Goal: Task Accomplishment & Management: Manage account settings

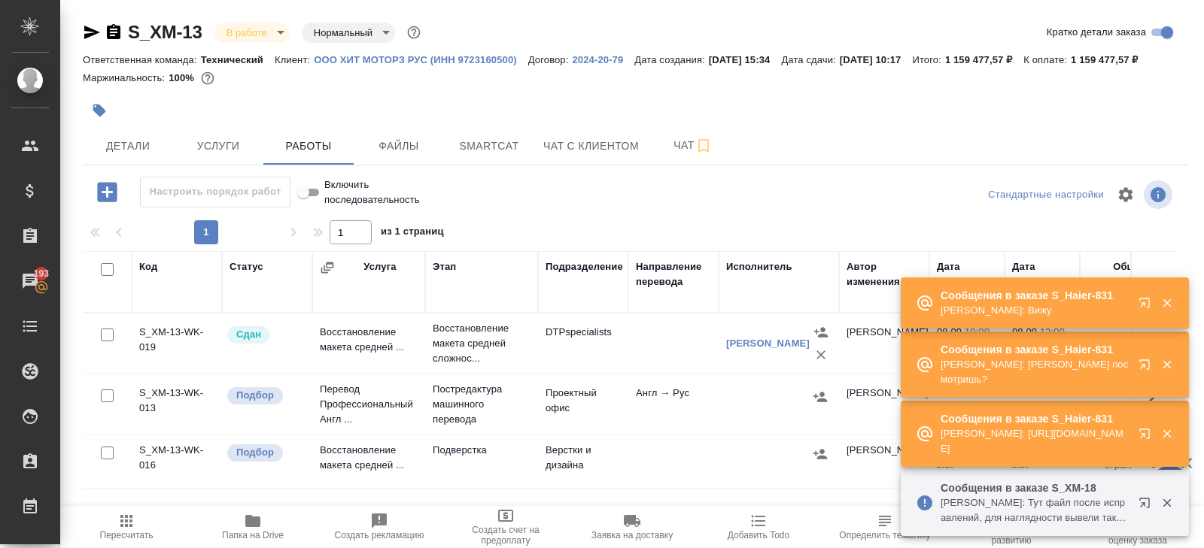
click at [1143, 306] on icon "button" at bounding box center [1144, 303] width 10 height 10
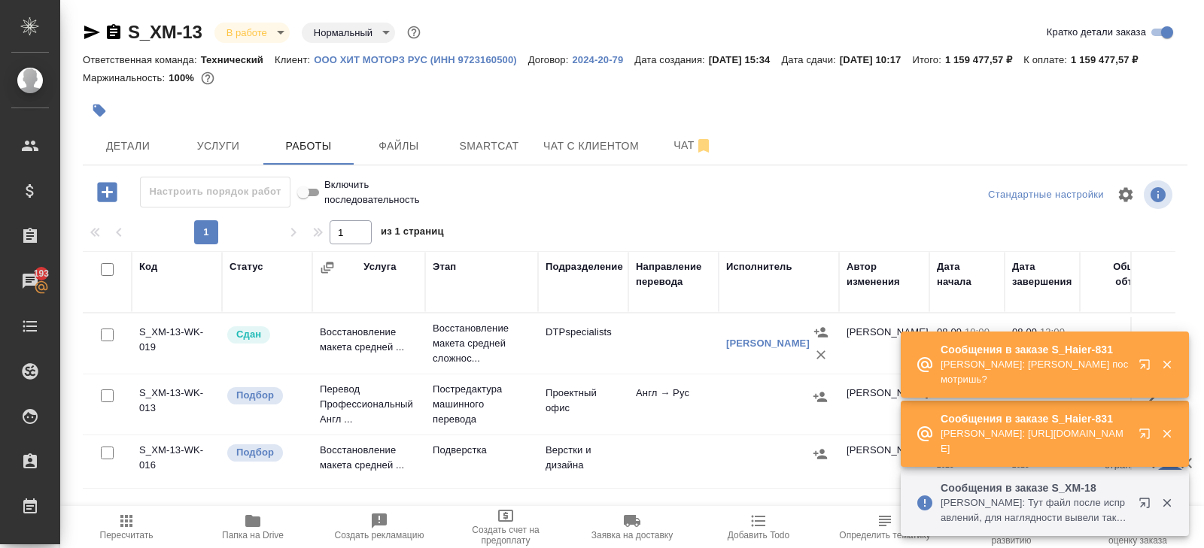
click at [1151, 505] on button "button" at bounding box center [1166, 503] width 31 height 14
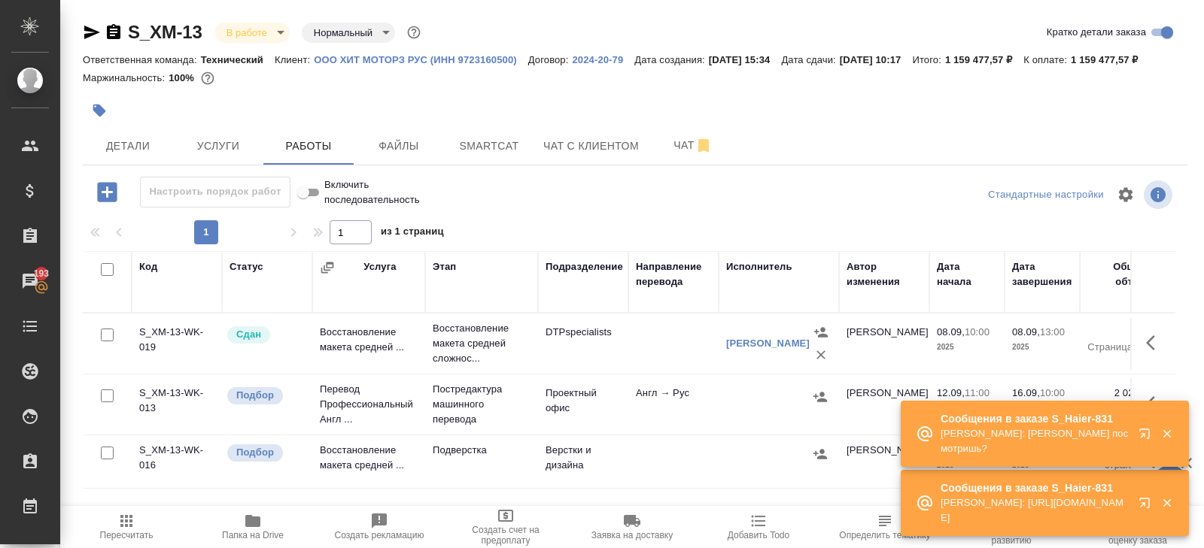
click at [126, 528] on icon "button" at bounding box center [126, 521] width 18 height 18
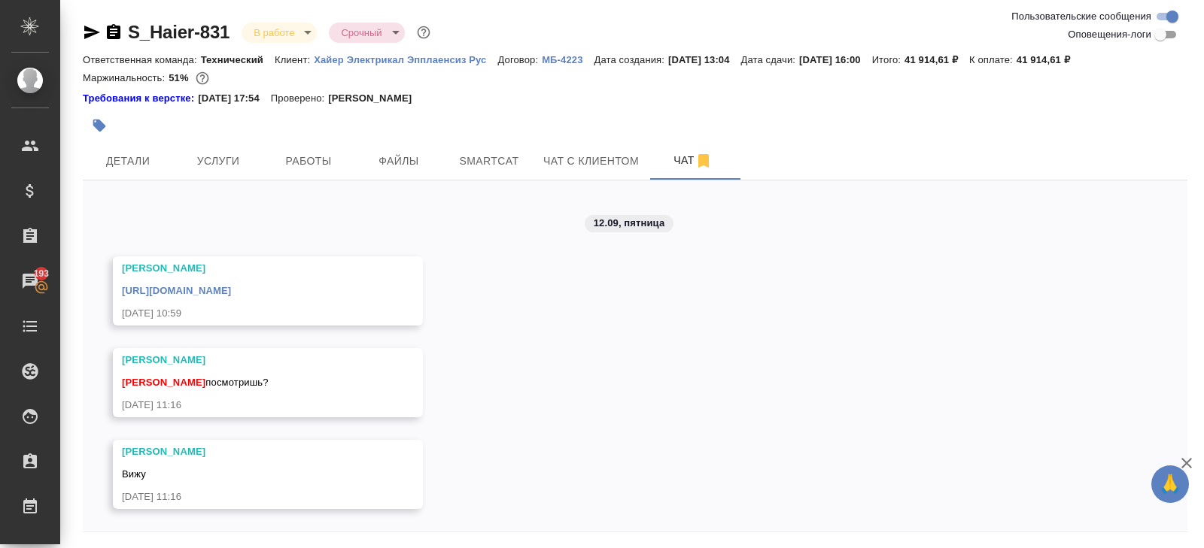
scroll to position [51, 0]
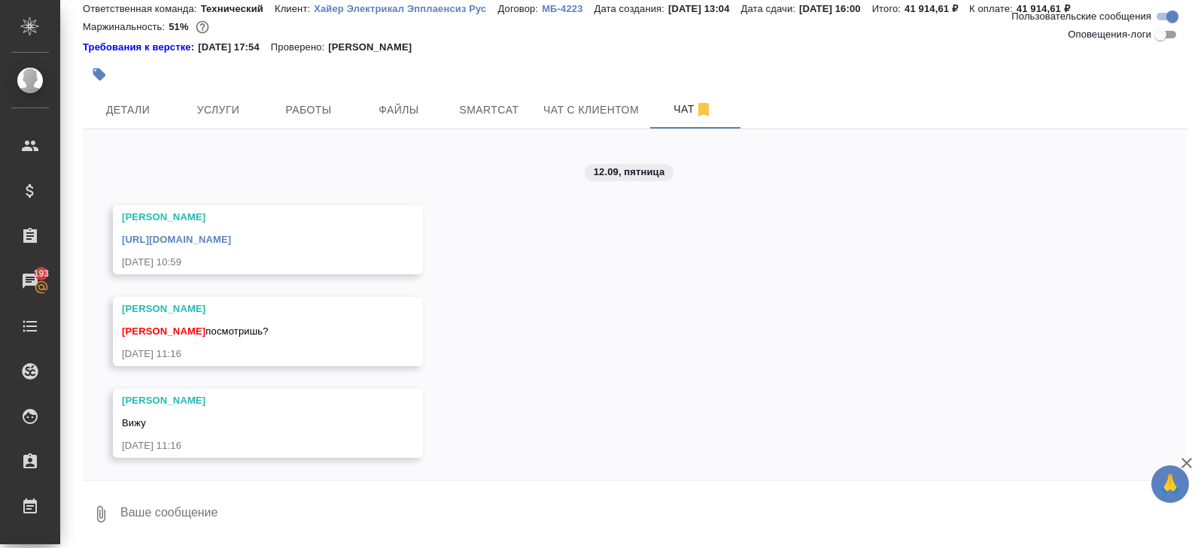
click at [142, 129] on div "01.09, понедельник Арсеньева Вера Никифорова Валерия привет, а шрифты какие ост…" at bounding box center [635, 304] width 1104 height 351
click at [141, 116] on span "Детали" at bounding box center [128, 110] width 72 height 19
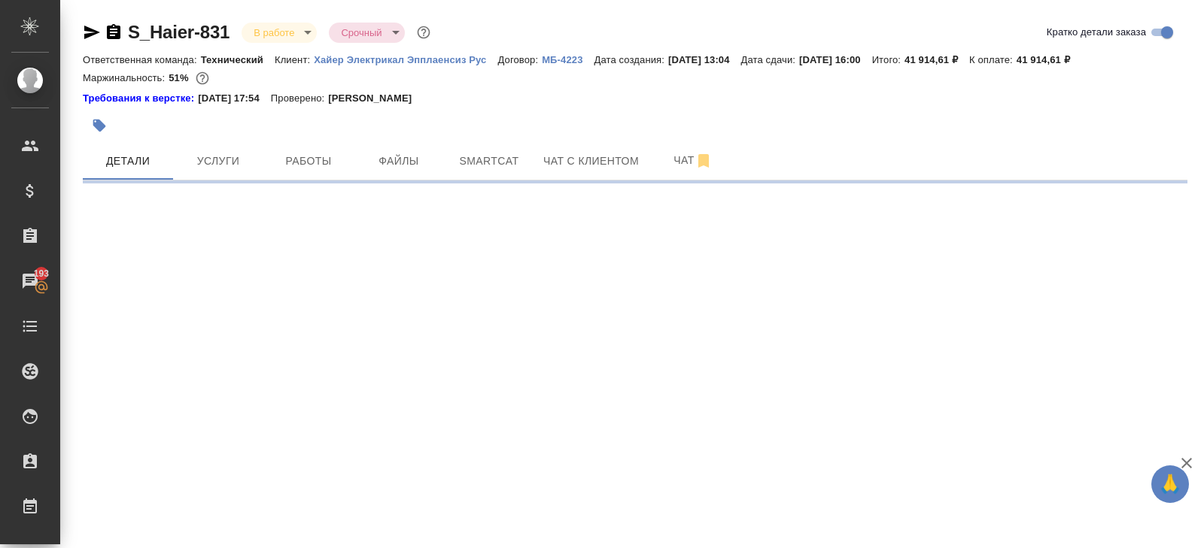
select select "RU"
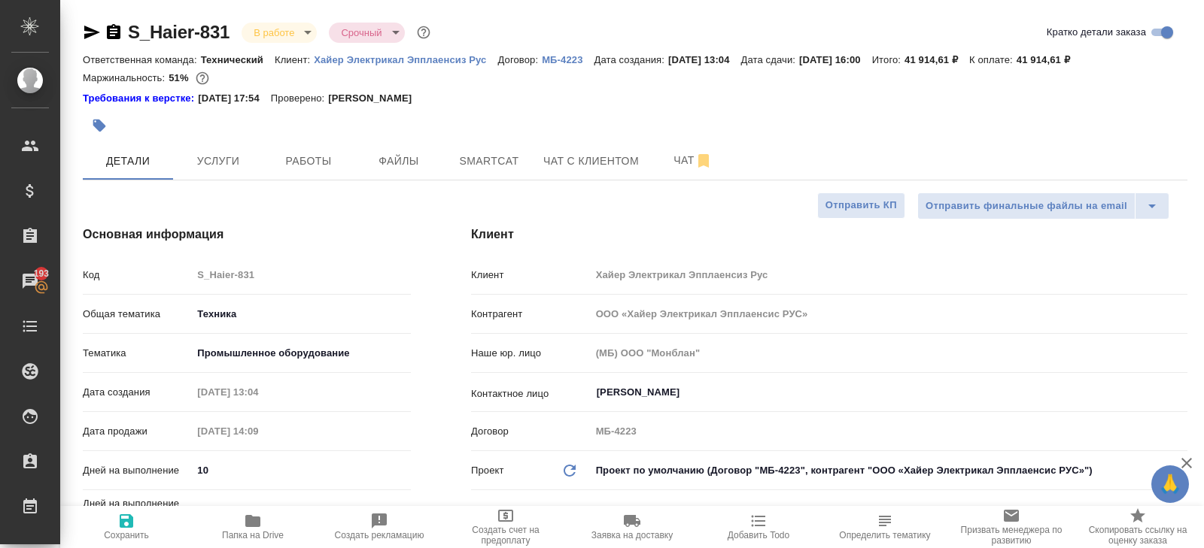
type textarea "x"
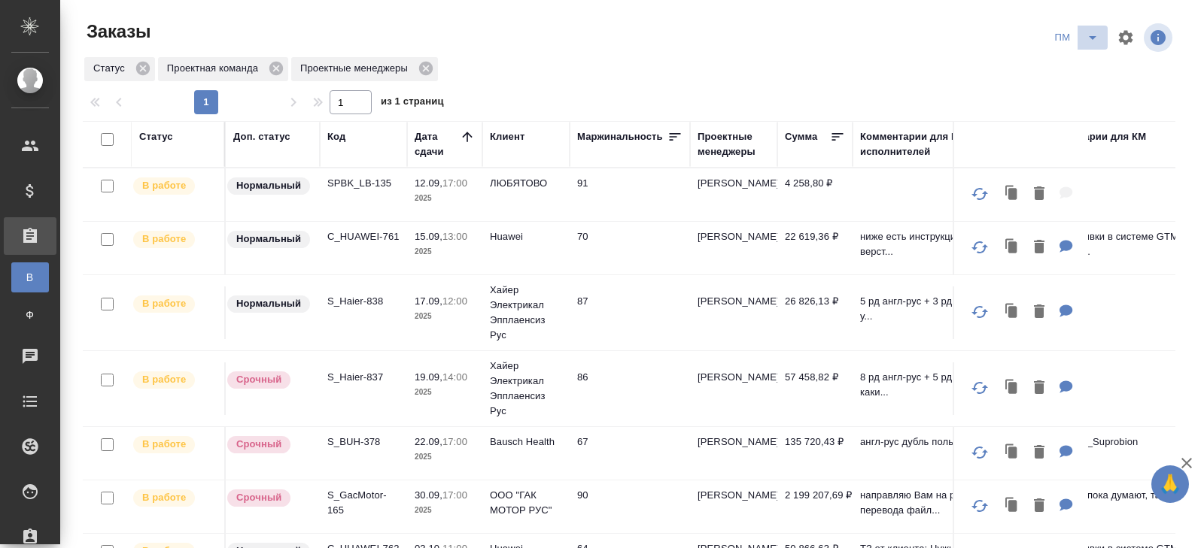
click at [1092, 41] on icon "split button" at bounding box center [1092, 38] width 18 height 18
click at [1088, 65] on li "В работу!" at bounding box center [1077, 68] width 76 height 24
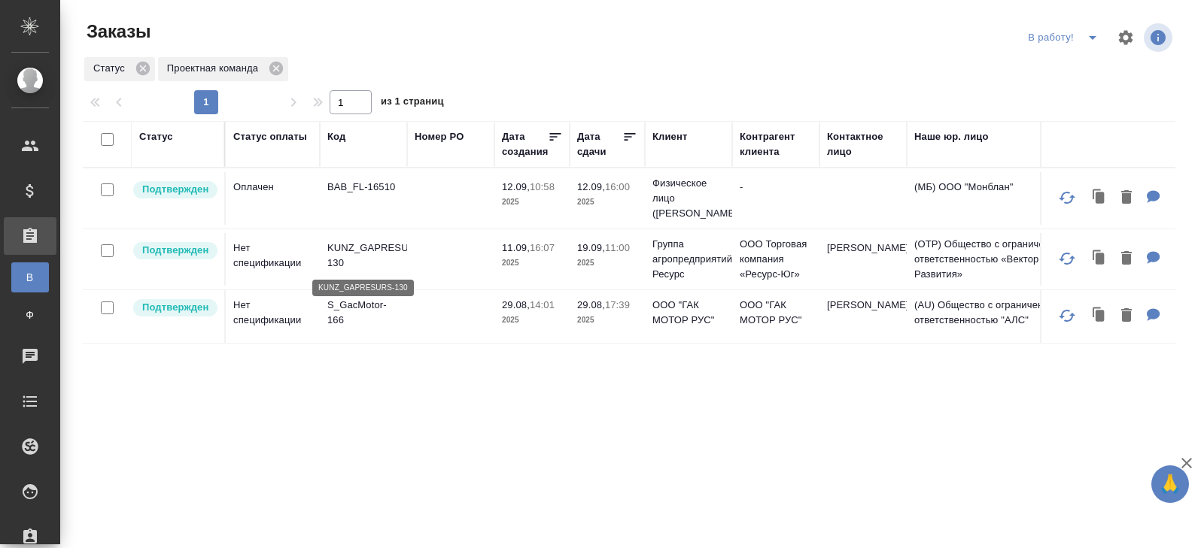
click at [342, 247] on p "KUNZ_GAPRESURS-130" at bounding box center [363, 256] width 72 height 30
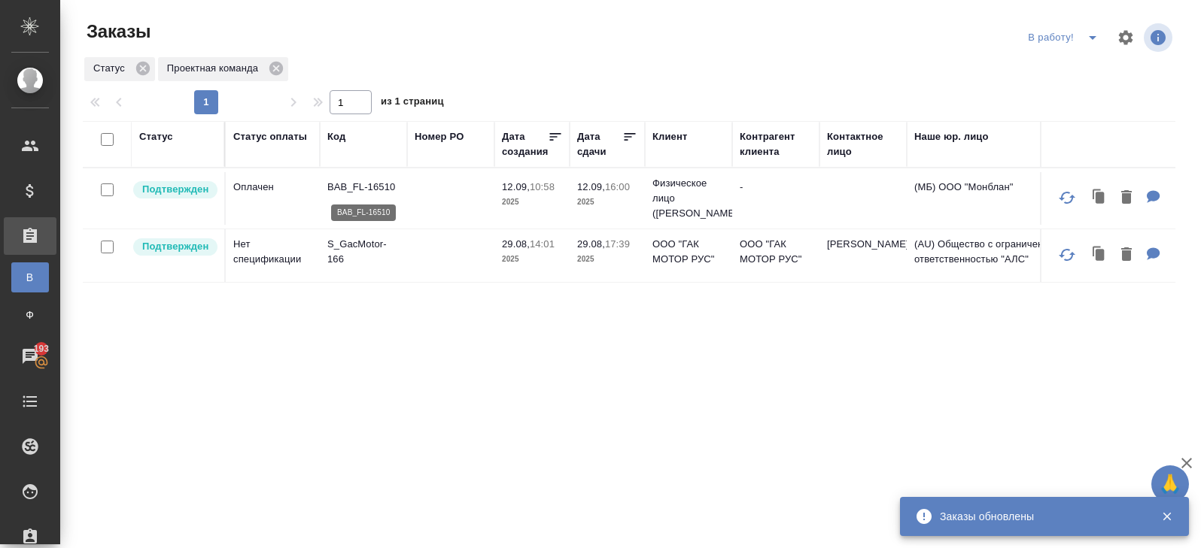
click at [351, 184] on p "BAB_FL-16510" at bounding box center [363, 187] width 72 height 15
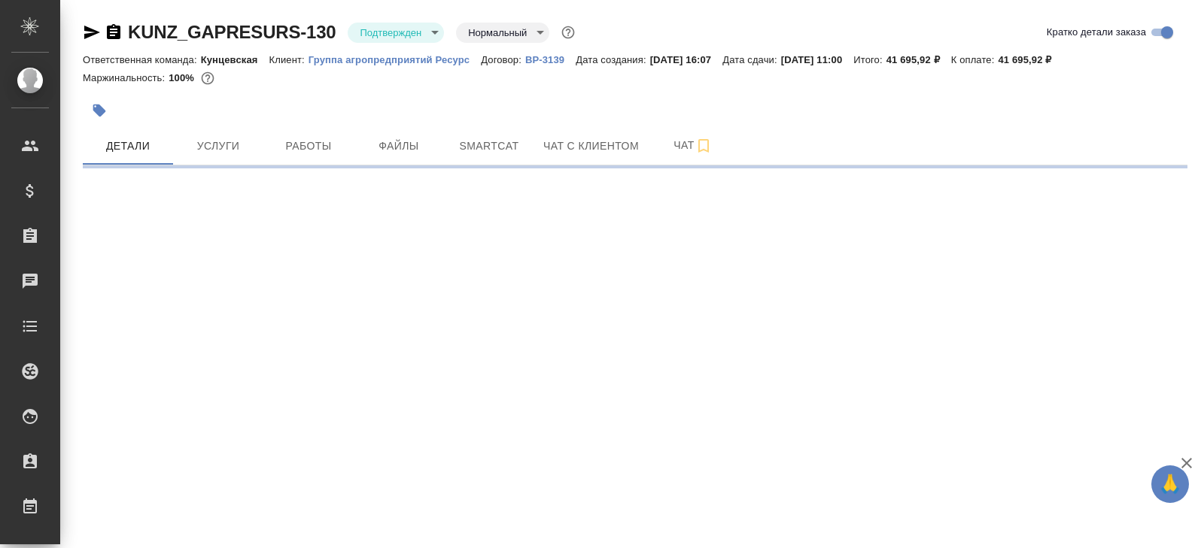
select select "RU"
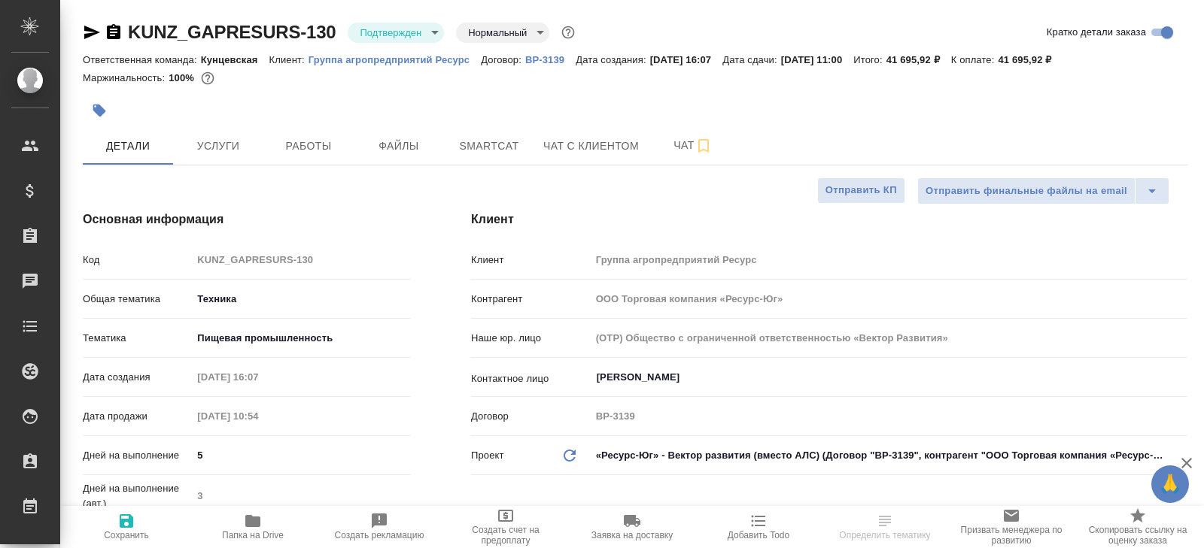
type textarea "x"
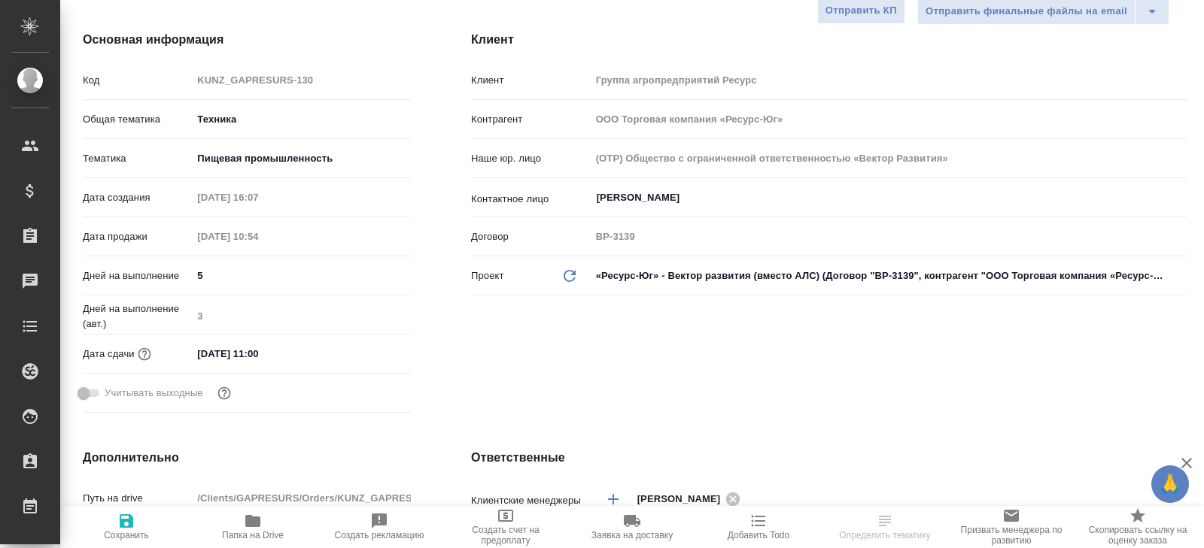
type textarea "x"
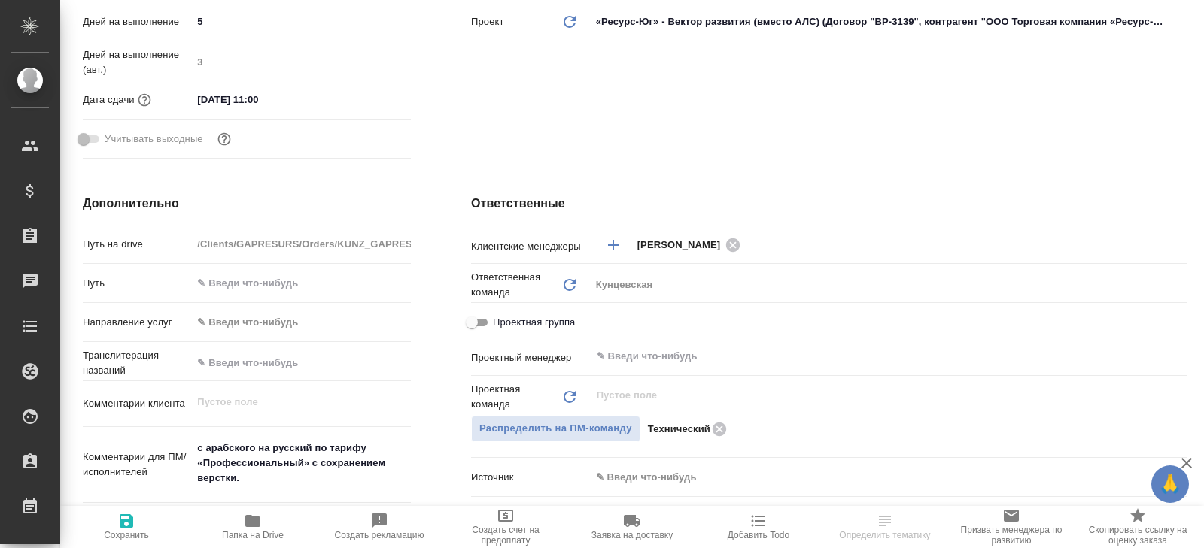
scroll to position [502, 0]
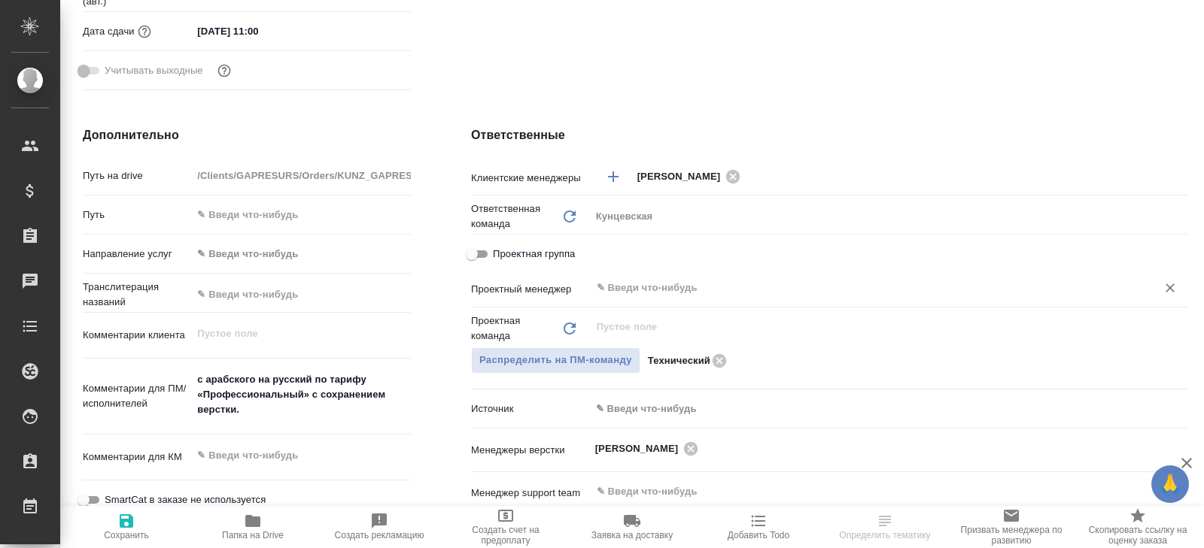
click at [649, 293] on input "text" at bounding box center [863, 288] width 537 height 18
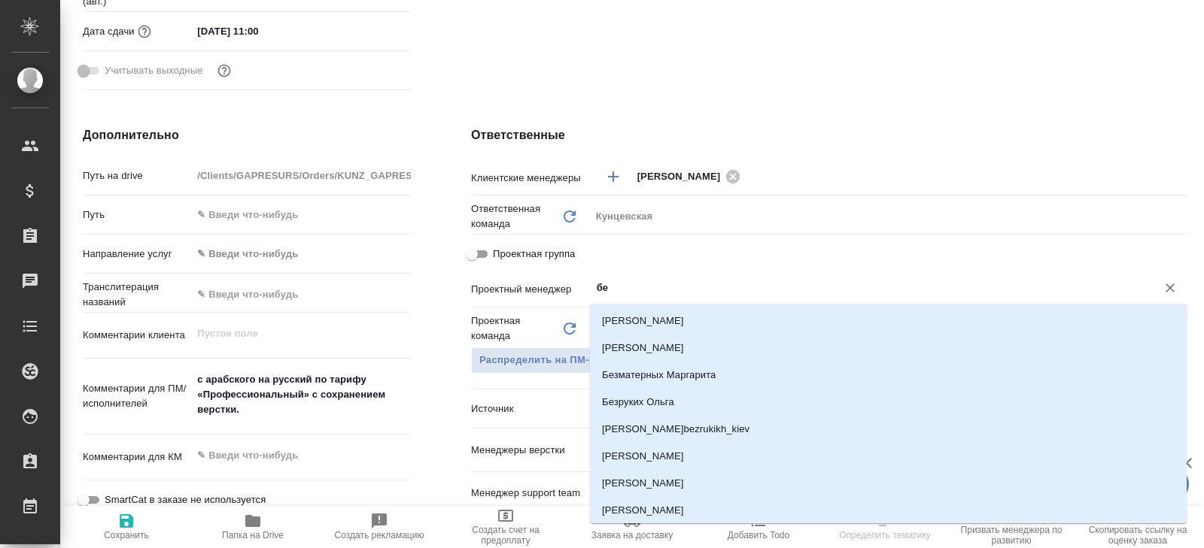
type input "бел"
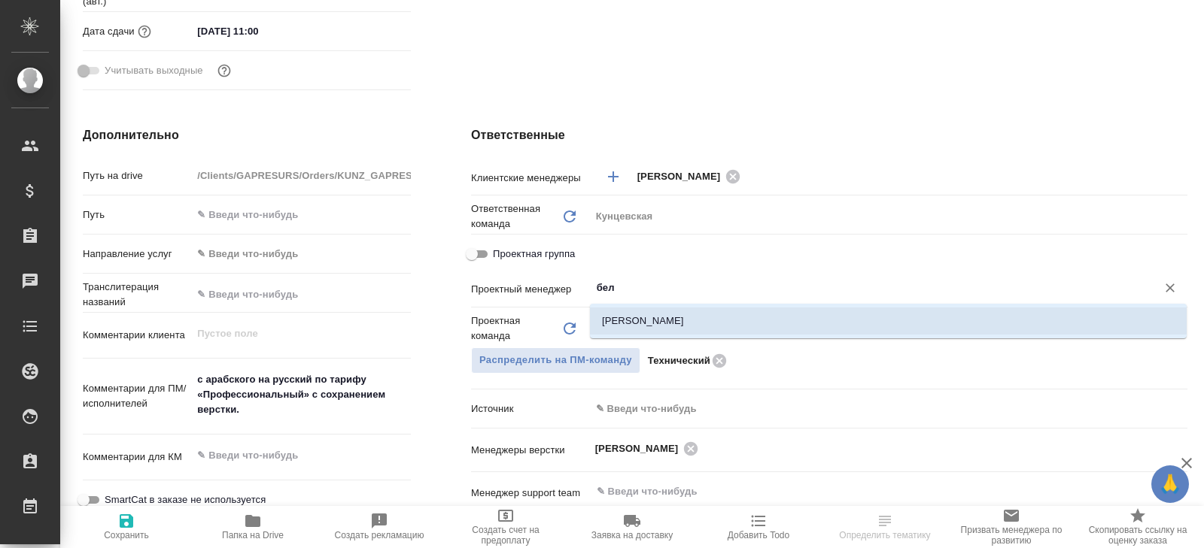
click at [642, 322] on li "[PERSON_NAME]" at bounding box center [888, 321] width 597 height 27
type textarea "x"
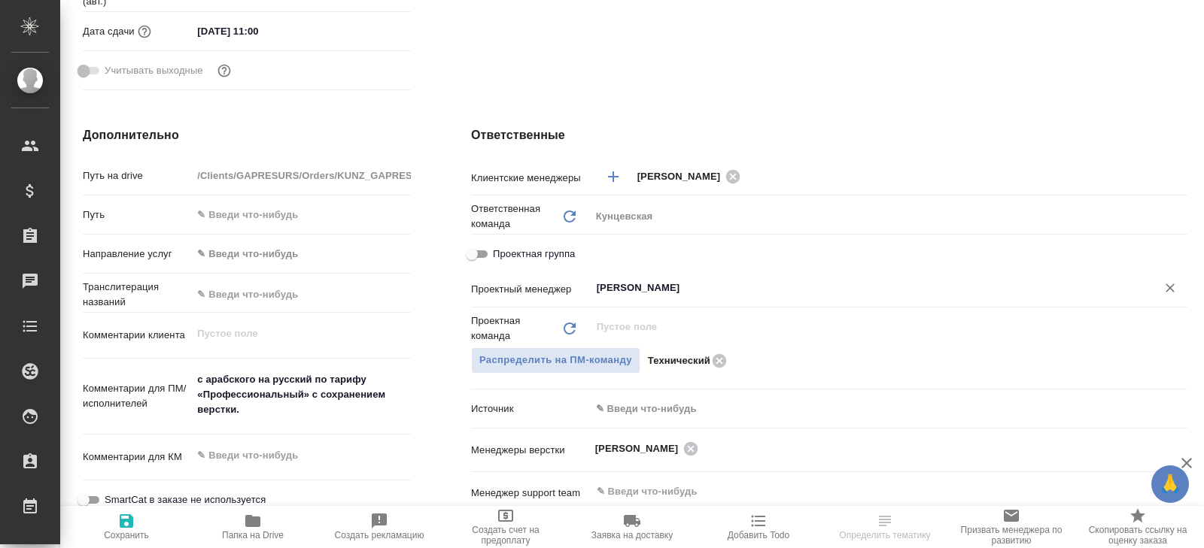
type input "[PERSON_NAME]"
click at [118, 527] on icon "button" at bounding box center [126, 521] width 18 height 18
type textarea "x"
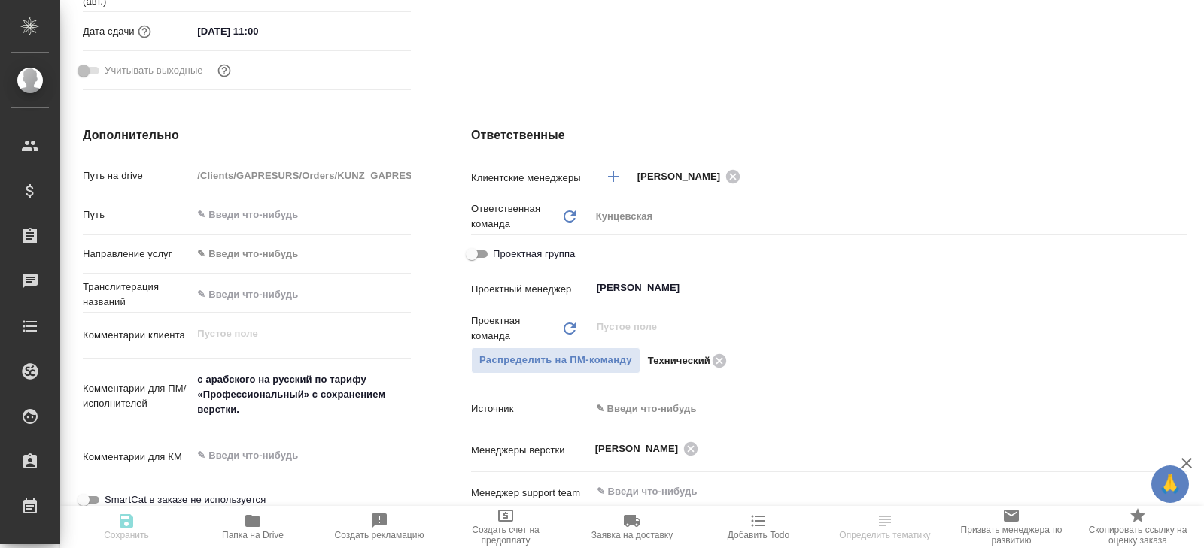
type textarea "x"
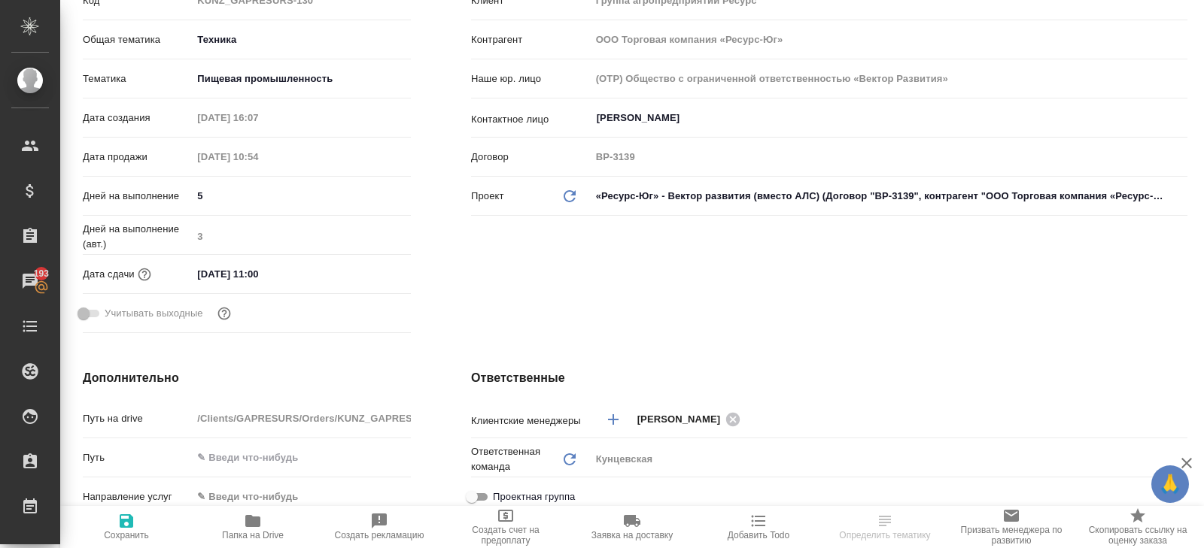
scroll to position [0, 0]
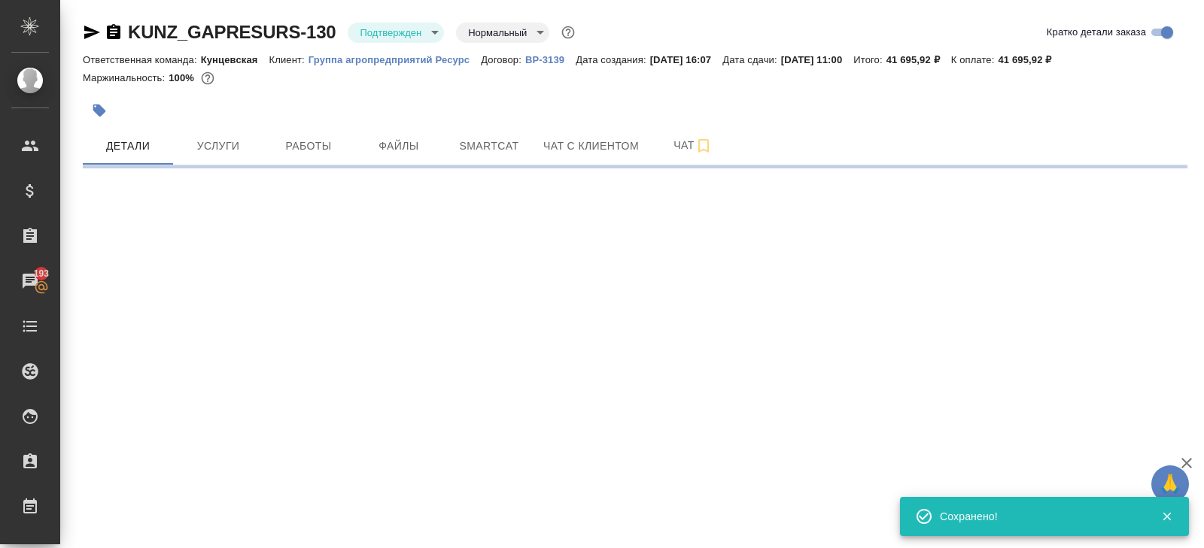
select select "RU"
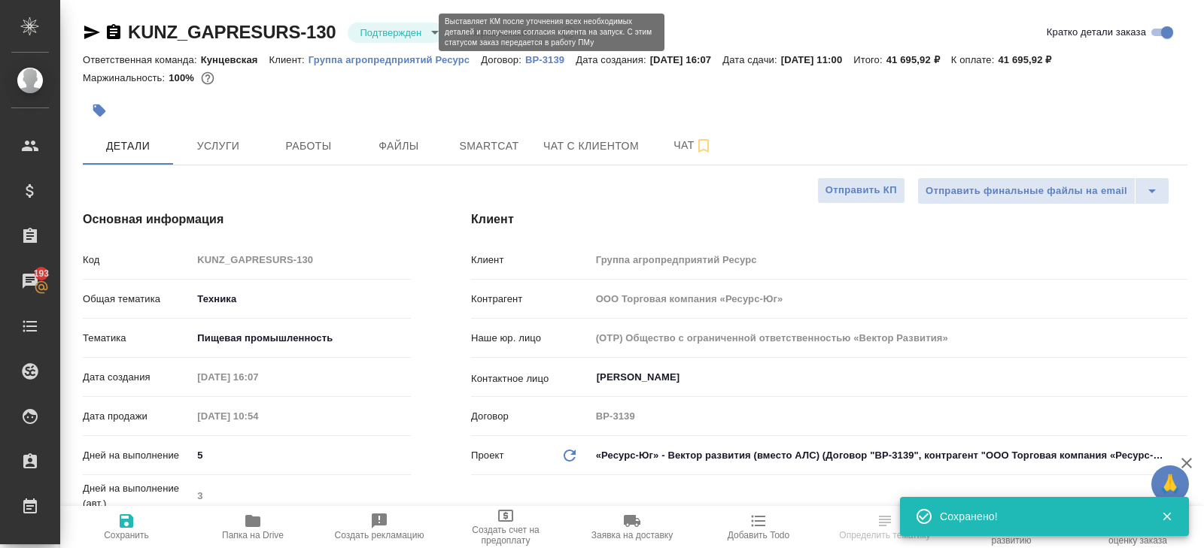
click at [399, 26] on body "🙏 .cls-1 fill:#fff; AWATERA Belyakova Yulia Клиенты Спецификации Заказы 193 Чат…" at bounding box center [602, 274] width 1204 height 548
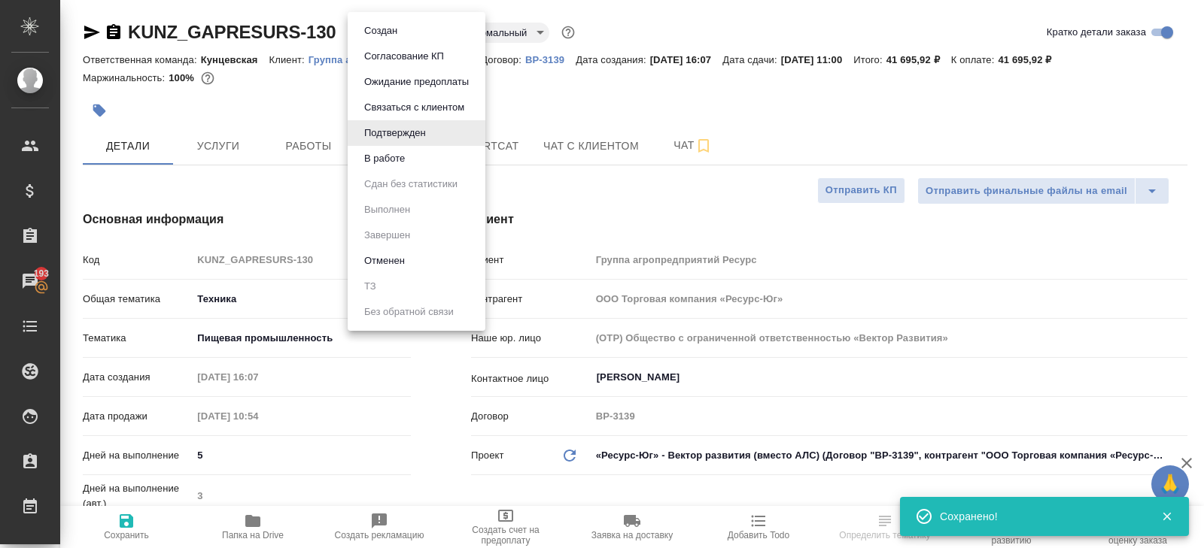
click at [385, 156] on button "В работе" at bounding box center [385, 158] width 50 height 17
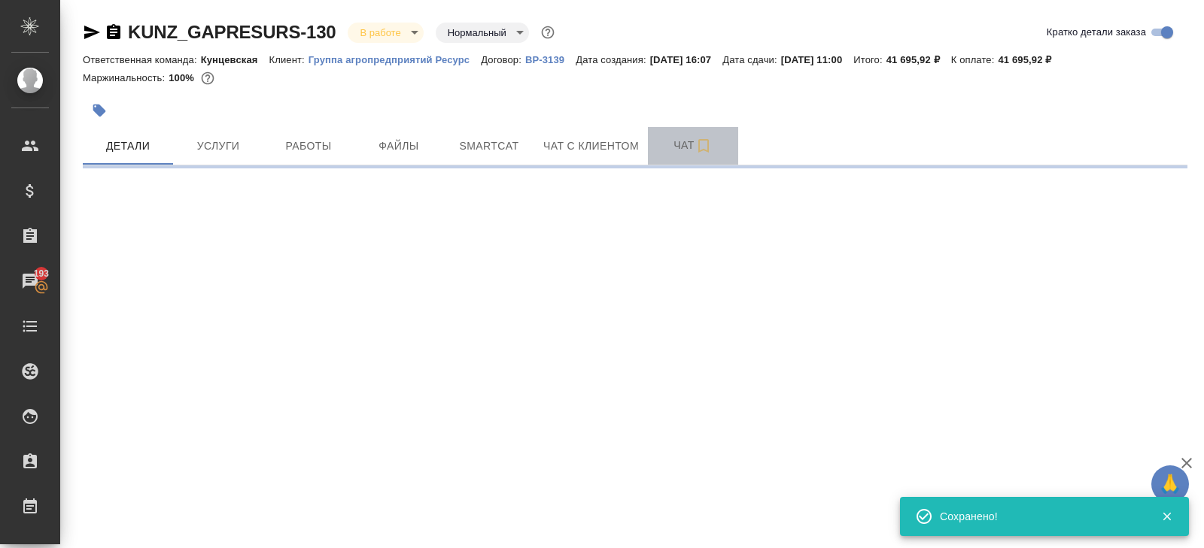
click at [685, 152] on span "Чат" at bounding box center [693, 145] width 72 height 19
select select "RU"
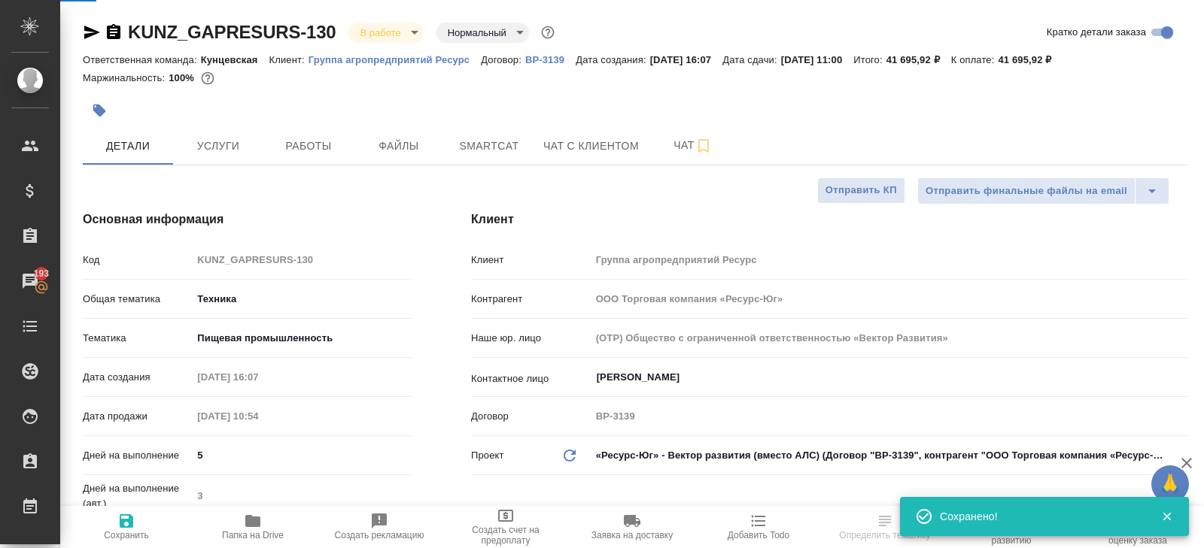
type textarea "x"
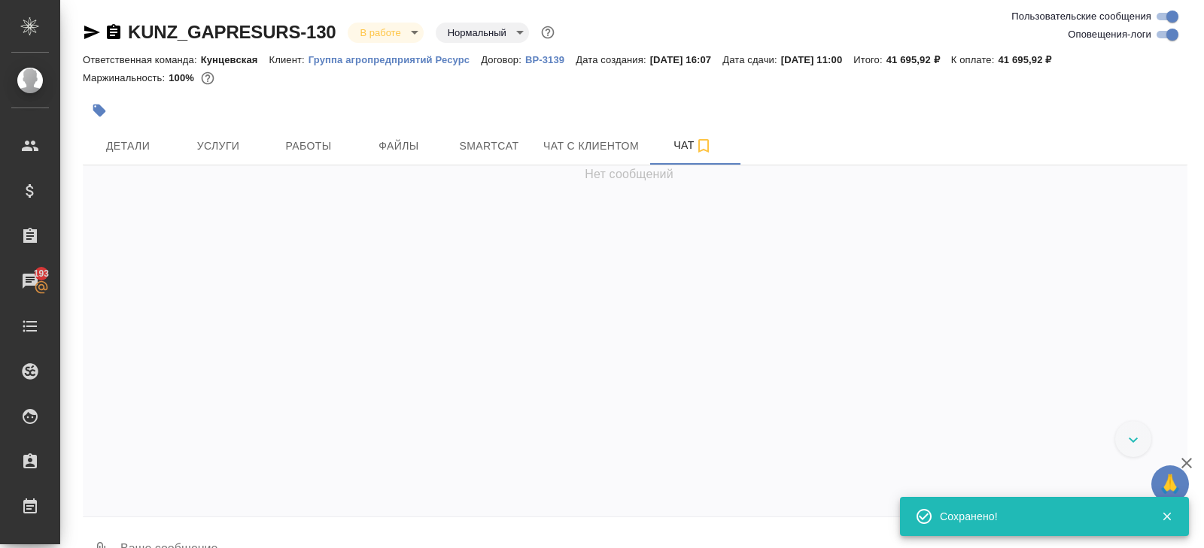
click at [1160, 36] on input "Оповещения-логи" at bounding box center [1172, 35] width 54 height 18
checkbox input "false"
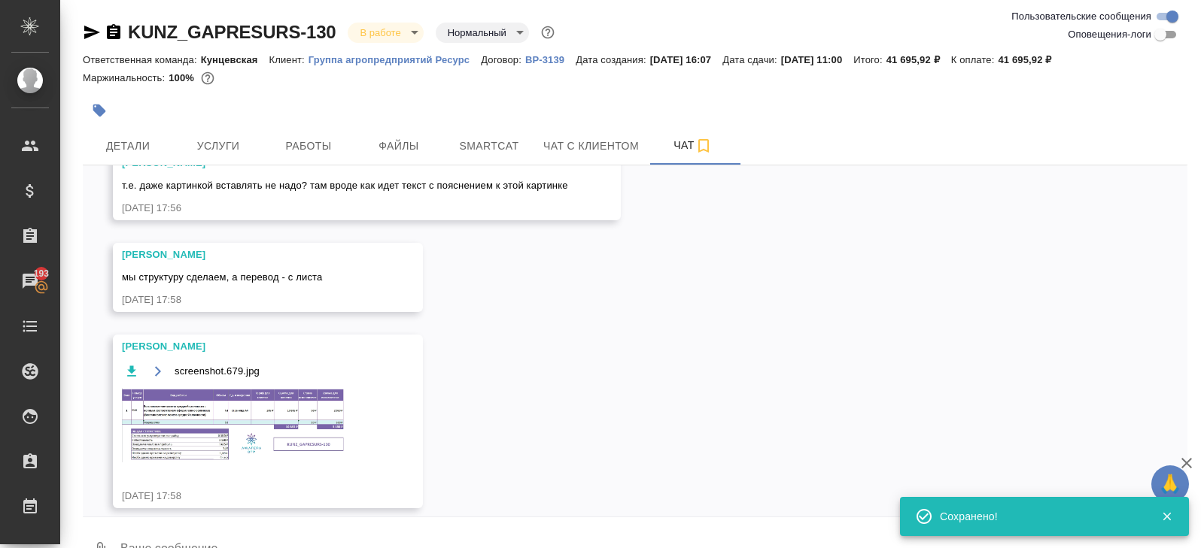
scroll to position [877, 0]
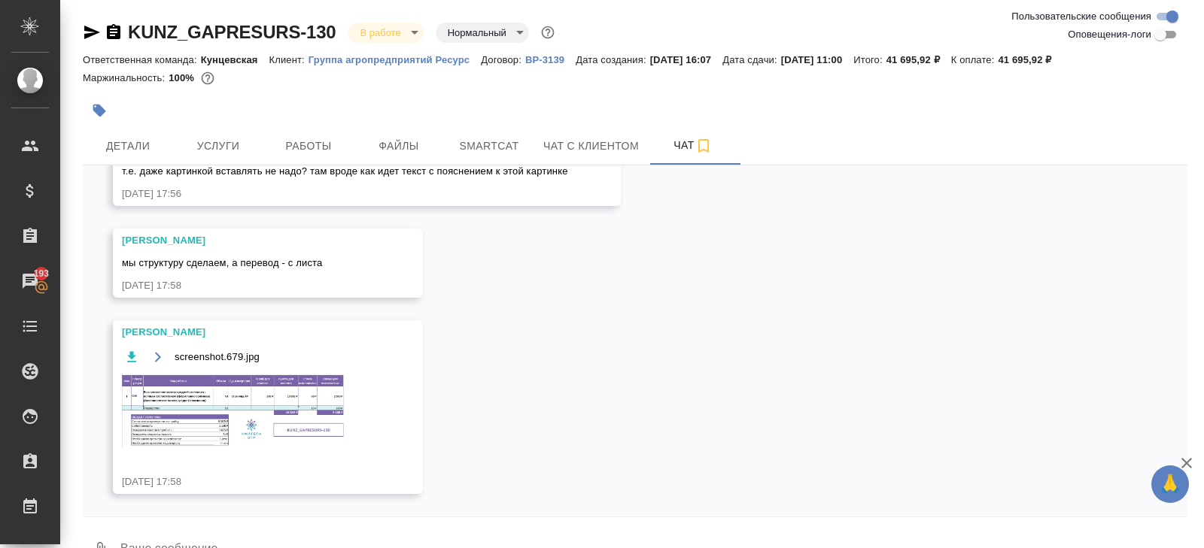
click at [264, 396] on img at bounding box center [235, 411] width 226 height 74
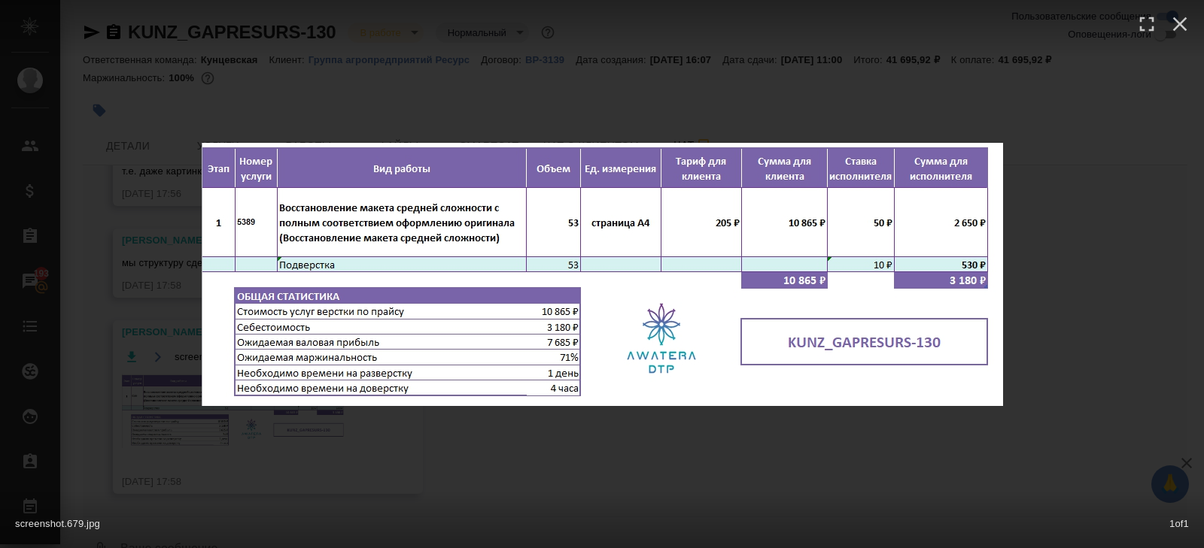
click at [285, 432] on div "screenshot.679.jpg 1 of 1" at bounding box center [602, 274] width 1204 height 548
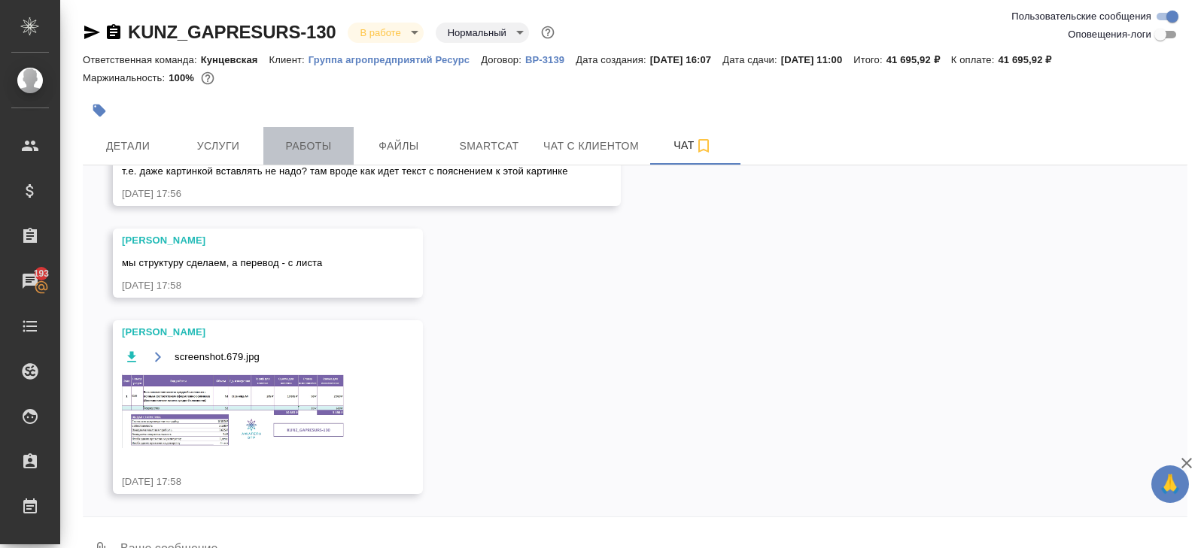
click at [320, 146] on span "Работы" at bounding box center [308, 146] width 72 height 19
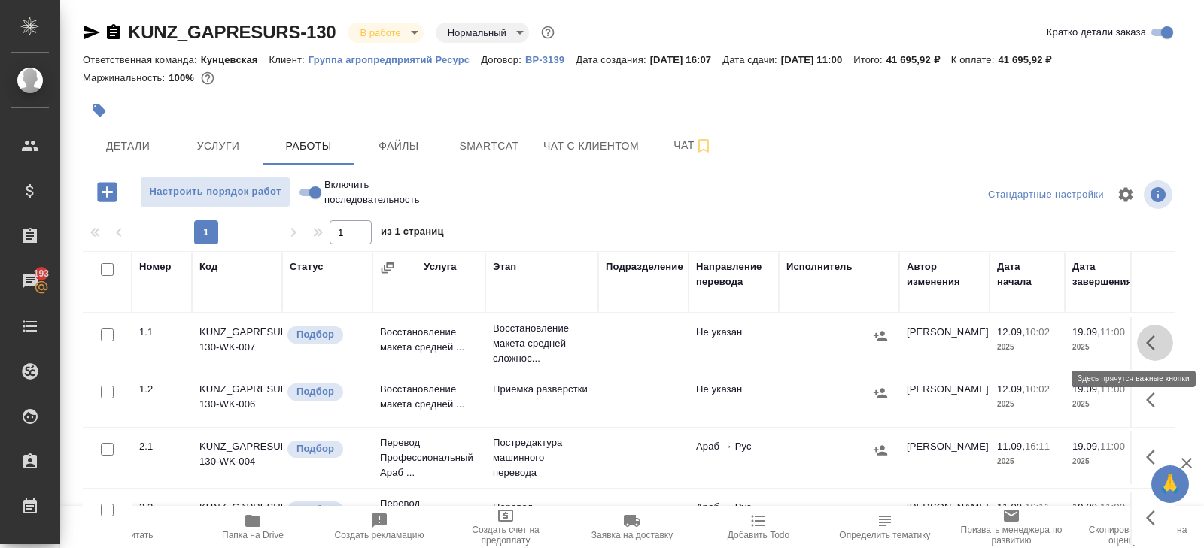
click at [1146, 346] on icon "button" at bounding box center [1155, 343] width 18 height 18
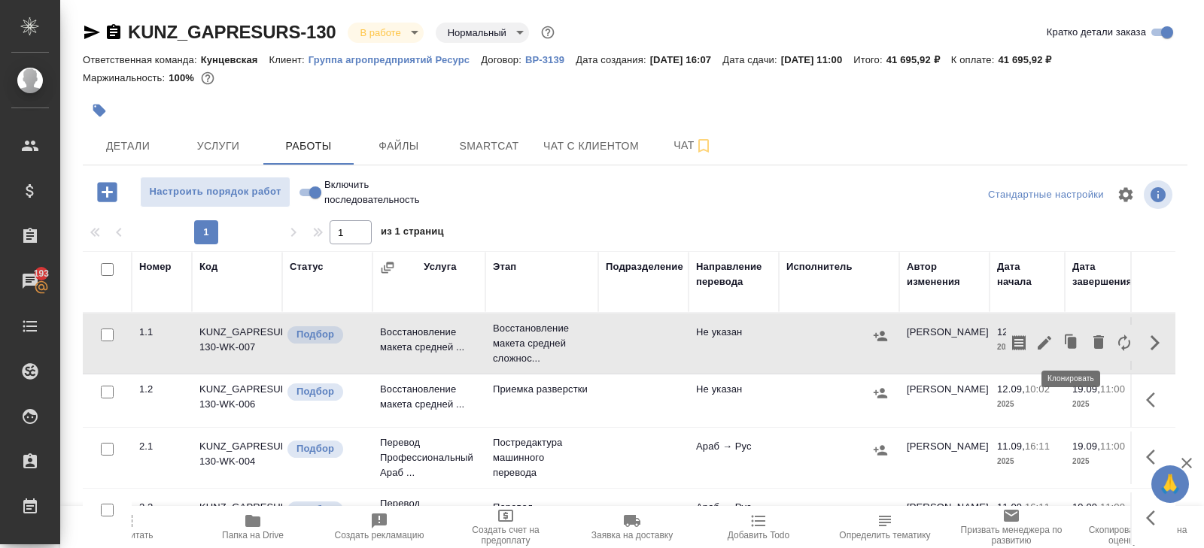
click at [1046, 341] on icon "button" at bounding box center [1044, 343] width 14 height 14
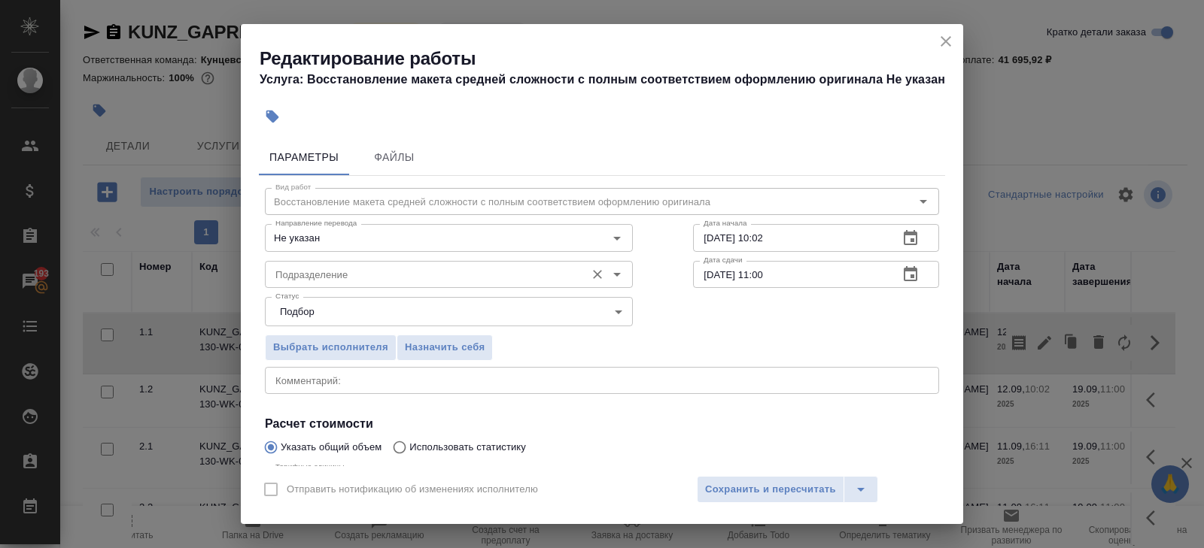
click at [402, 271] on input "Подразделение" at bounding box center [423, 275] width 308 height 18
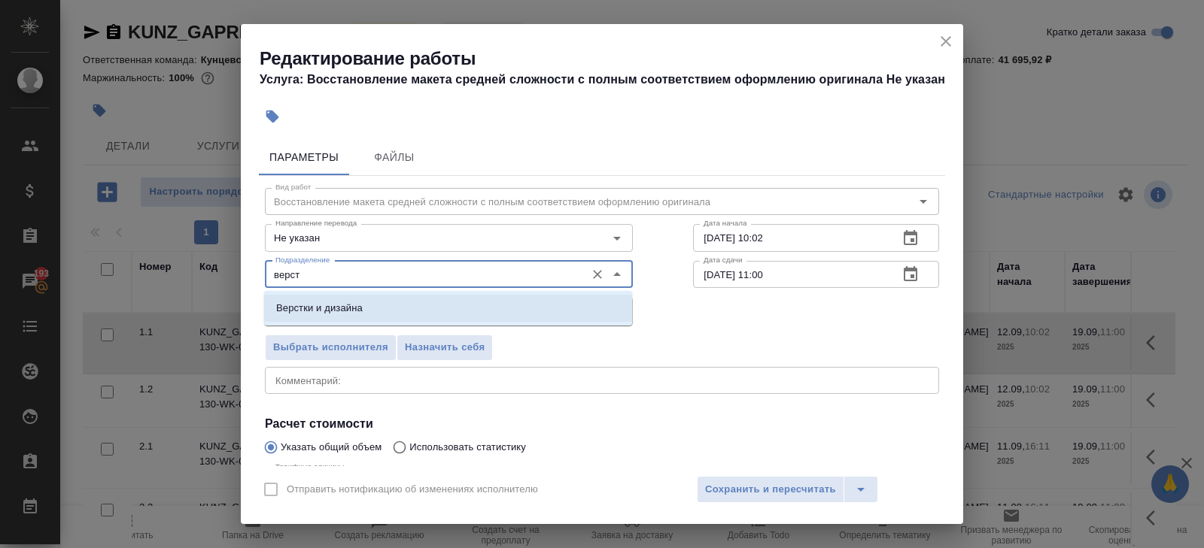
click at [345, 308] on p "Верстки и дизайна" at bounding box center [319, 308] width 87 height 15
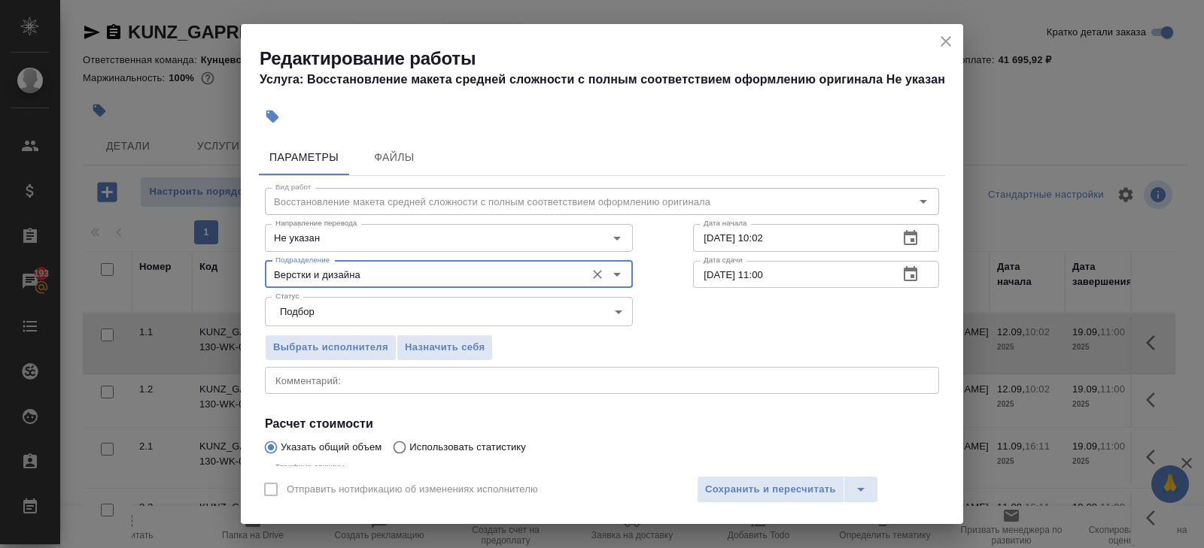
scroll to position [159, 0]
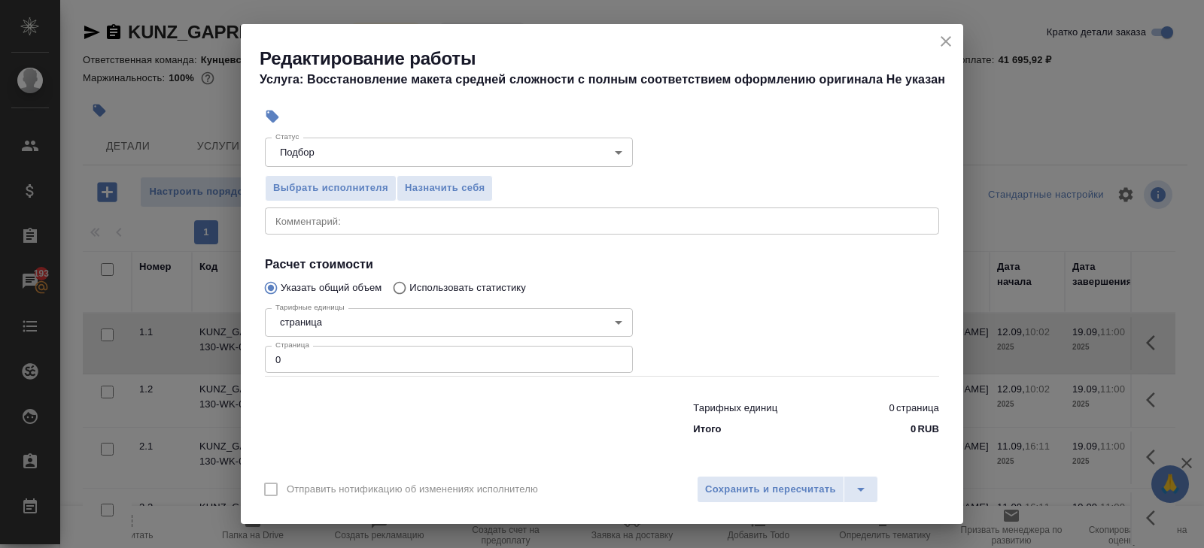
type input "Верстки и дизайна"
click at [323, 360] on input "0" at bounding box center [449, 359] width 368 height 27
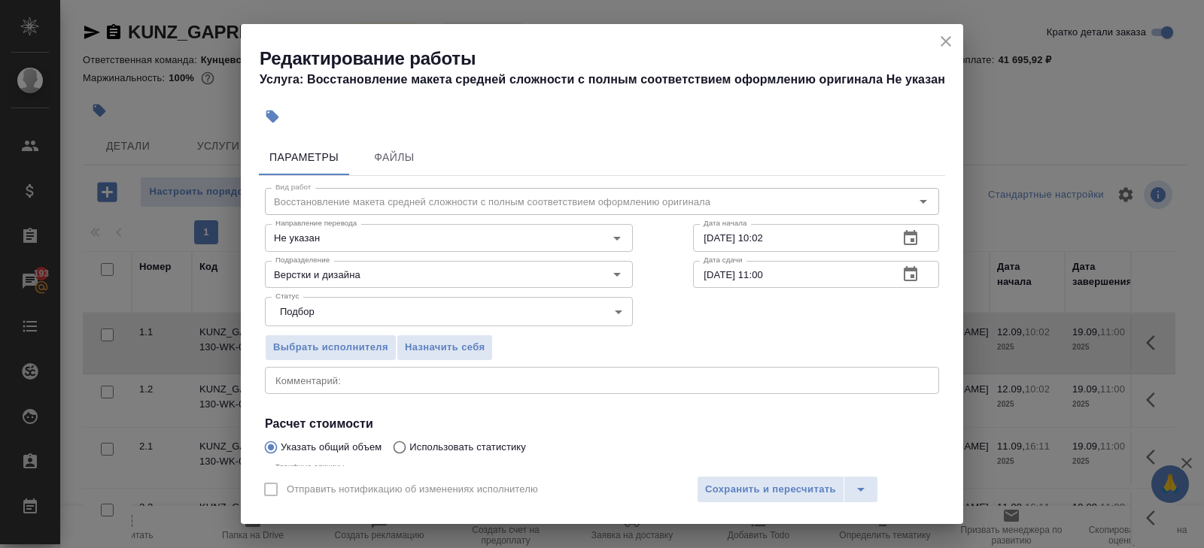
type input "53"
click at [914, 230] on icon "button" at bounding box center [910, 237] width 14 height 15
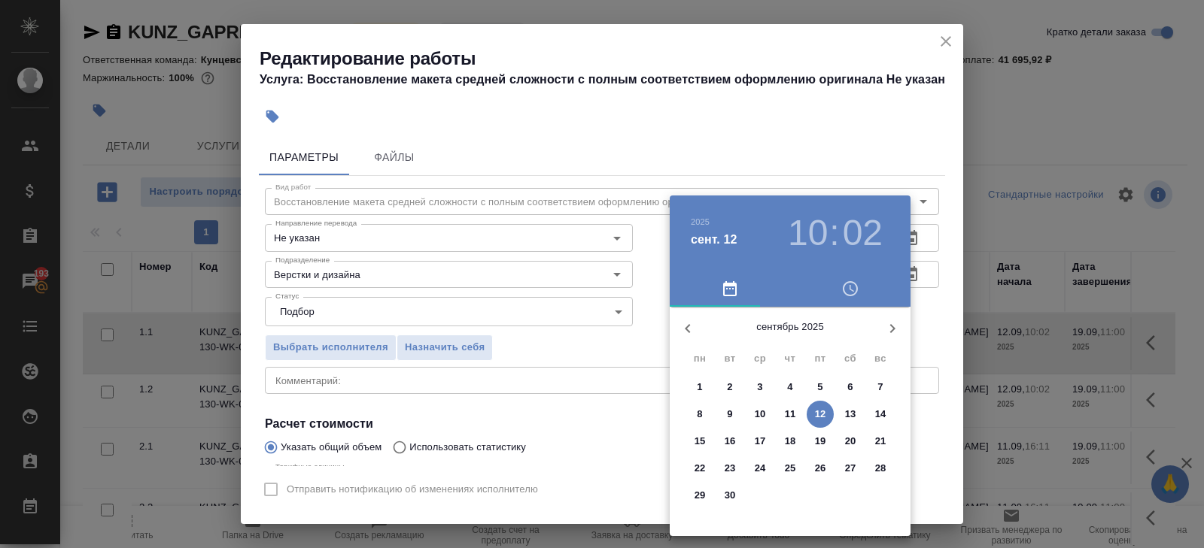
click at [822, 412] on p "12" at bounding box center [820, 414] width 11 height 15
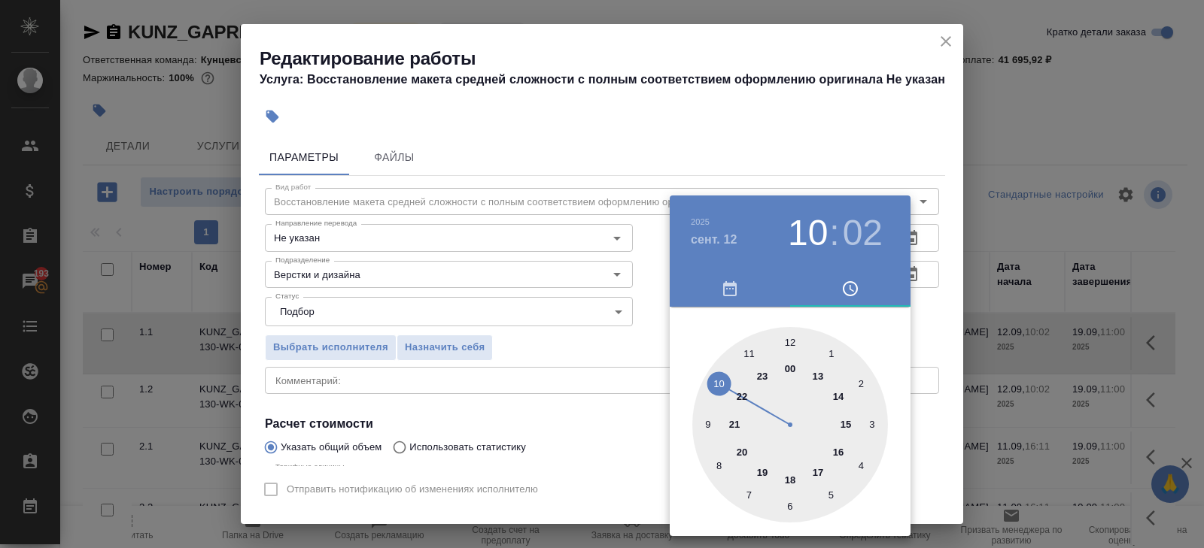
click at [751, 354] on div at bounding box center [790, 425] width 196 height 196
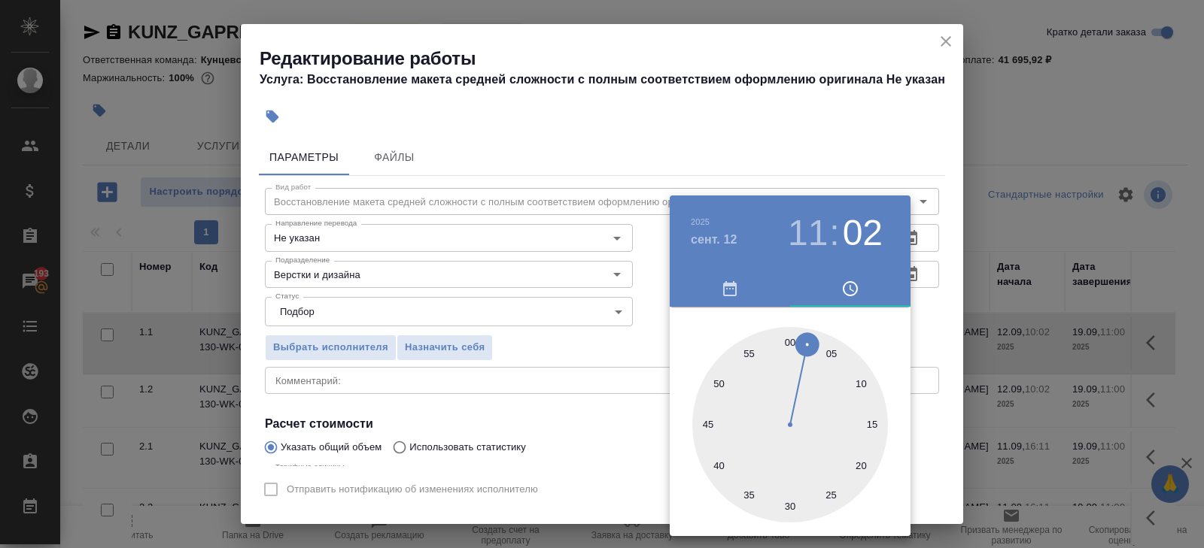
type input "12.09.2025 11:30"
click at [788, 505] on div at bounding box center [790, 425] width 196 height 196
click at [955, 320] on div at bounding box center [602, 274] width 1204 height 548
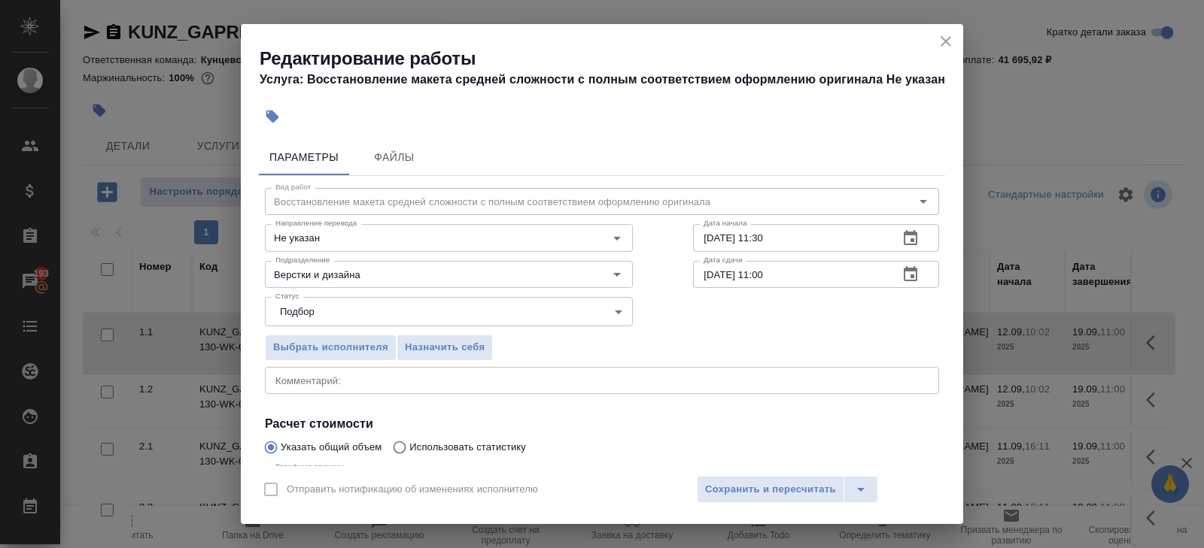
click at [909, 277] on icon "button" at bounding box center [910, 275] width 18 height 18
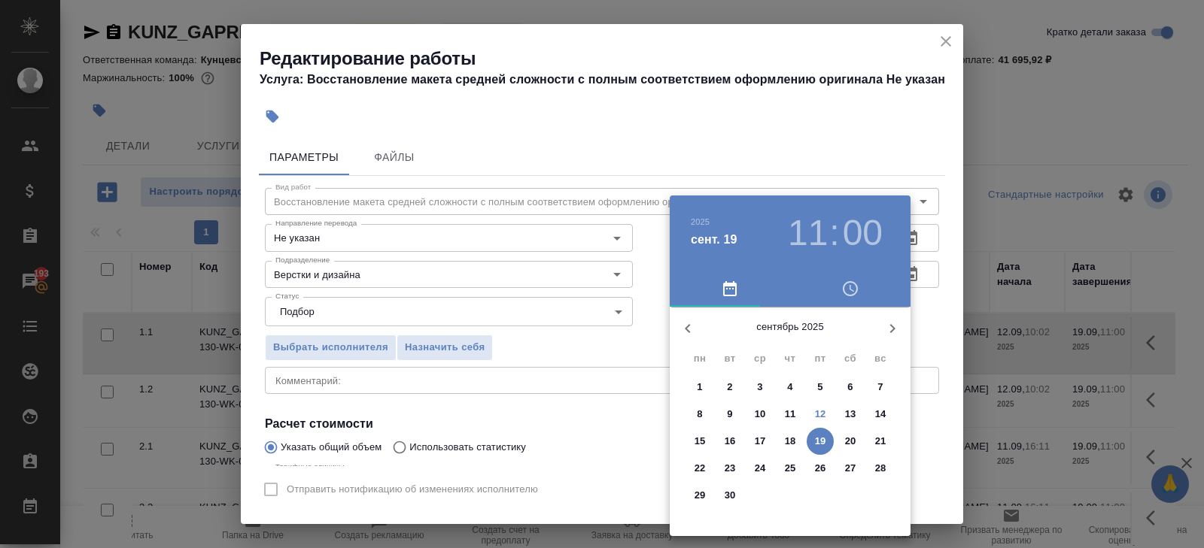
click at [844, 414] on span "13" at bounding box center [849, 414] width 27 height 15
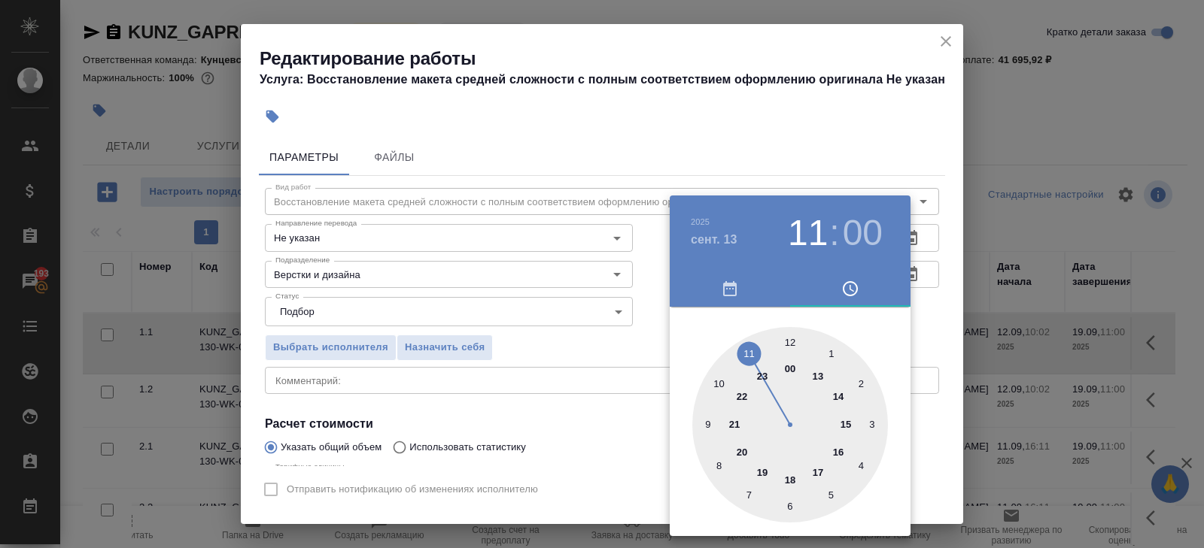
click at [918, 224] on div at bounding box center [602, 274] width 1204 height 548
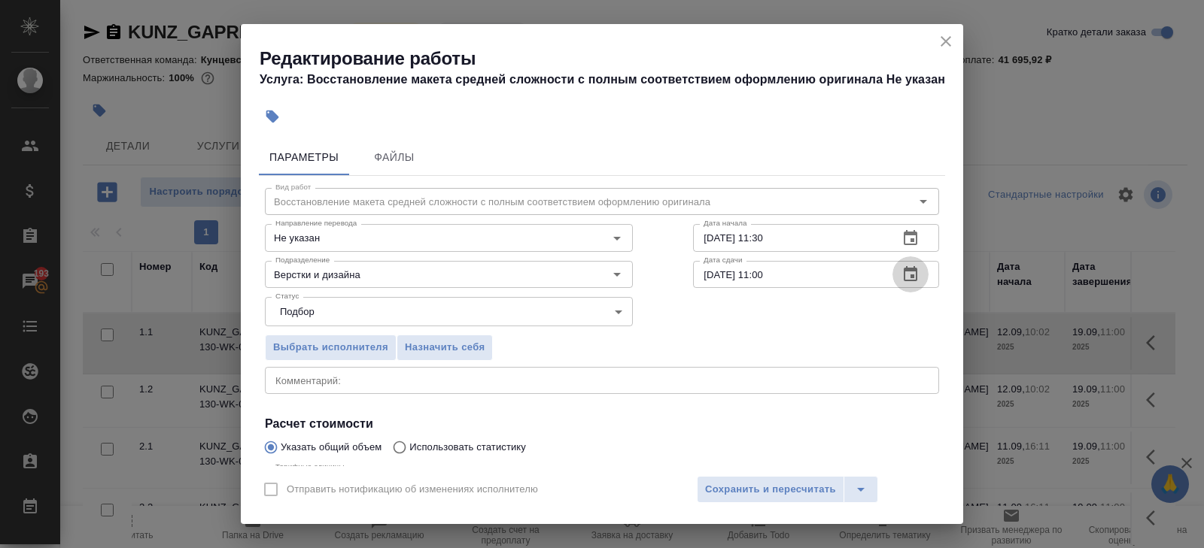
click at [909, 277] on icon "button" at bounding box center [910, 275] width 18 height 18
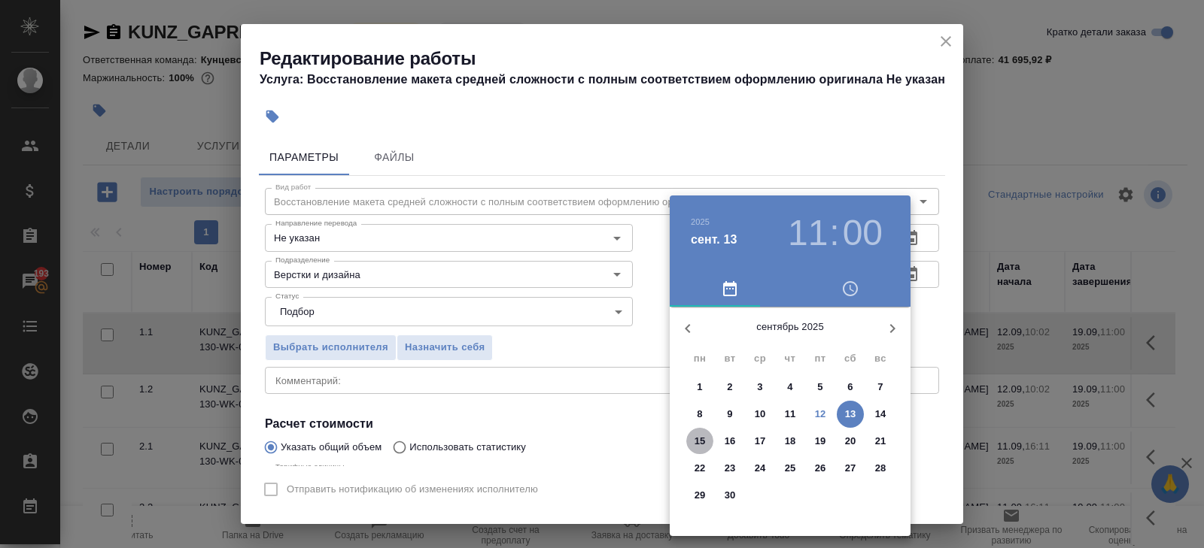
click at [706, 439] on span "15" at bounding box center [699, 441] width 27 height 15
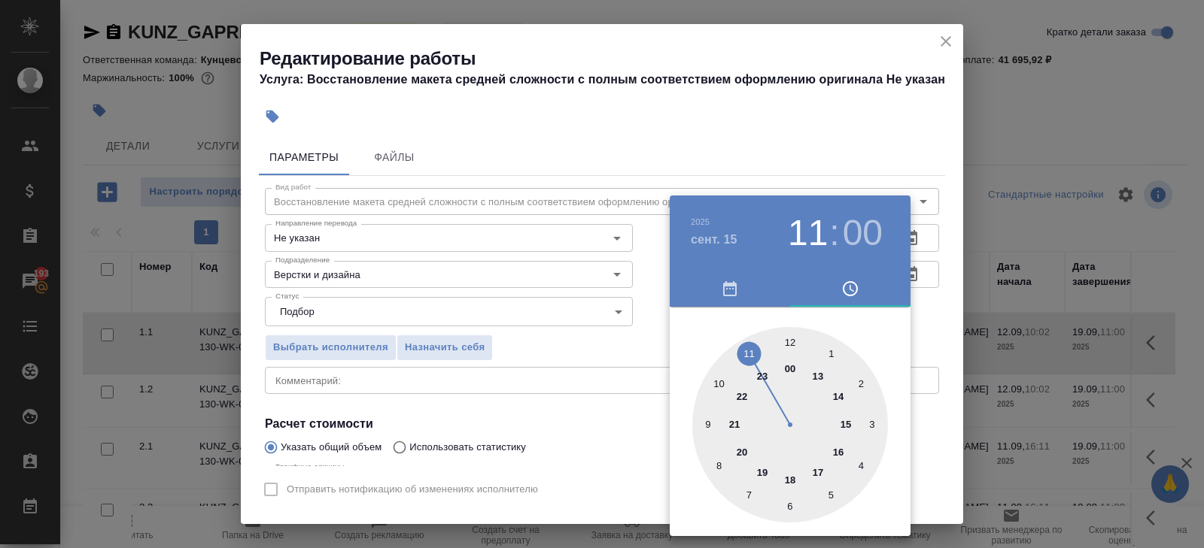
type input "15.09.2025 10:00"
click at [715, 387] on div at bounding box center [790, 425] width 196 height 196
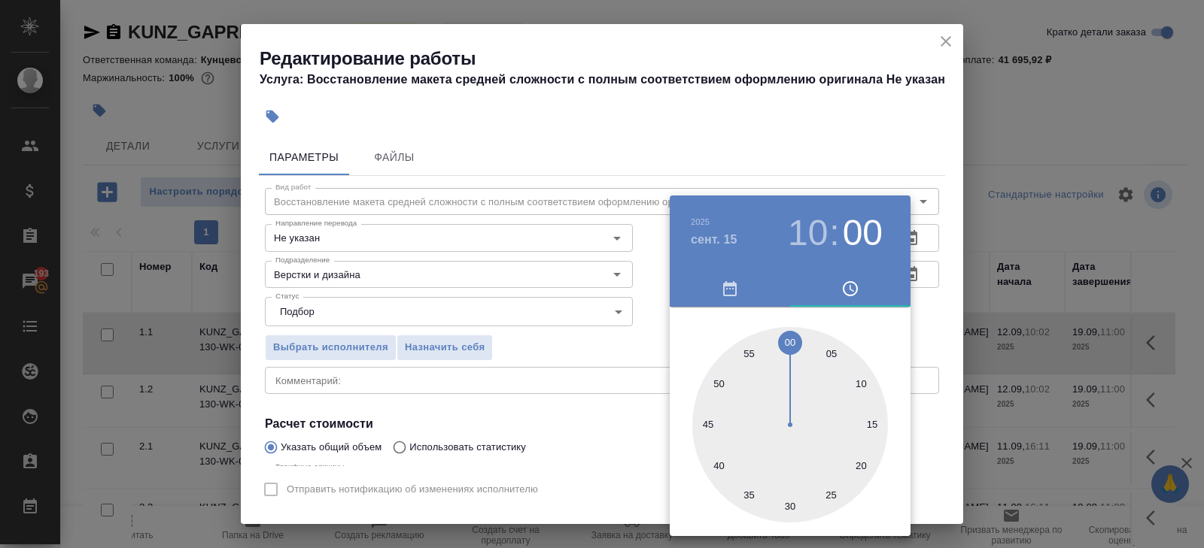
click at [634, 393] on div at bounding box center [602, 274] width 1204 height 548
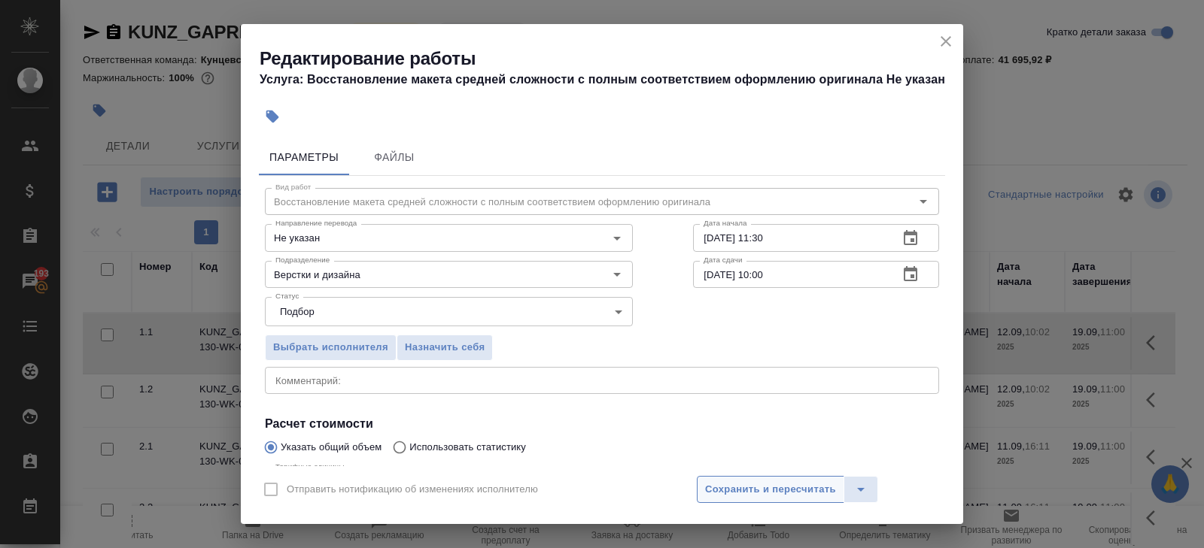
click at [706, 485] on span "Сохранить и пересчитать" at bounding box center [770, 489] width 131 height 17
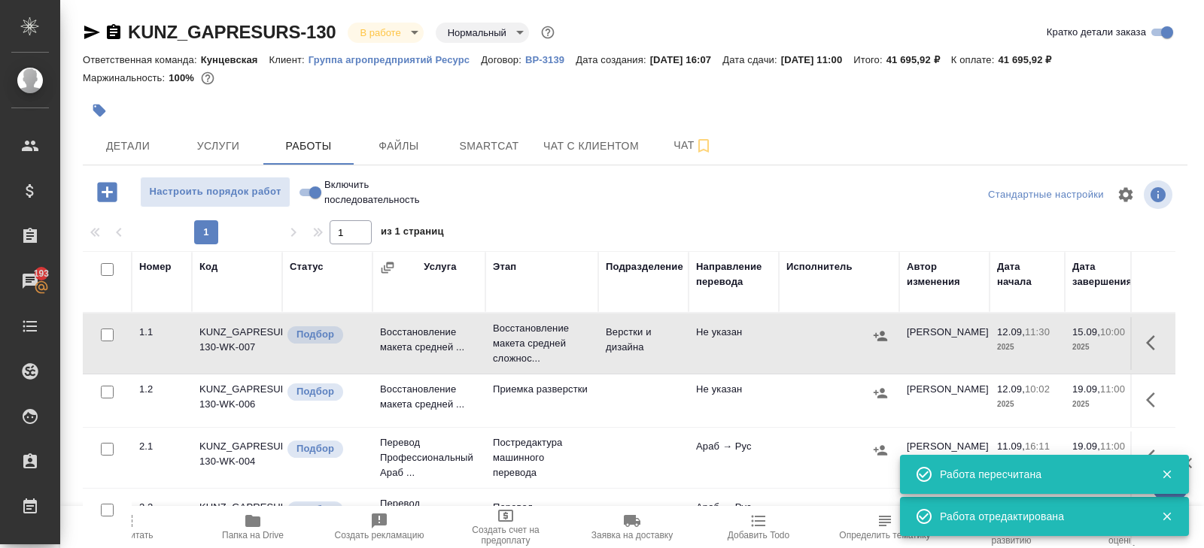
click at [147, 524] on span "Пересчитать" at bounding box center [126, 526] width 108 height 29
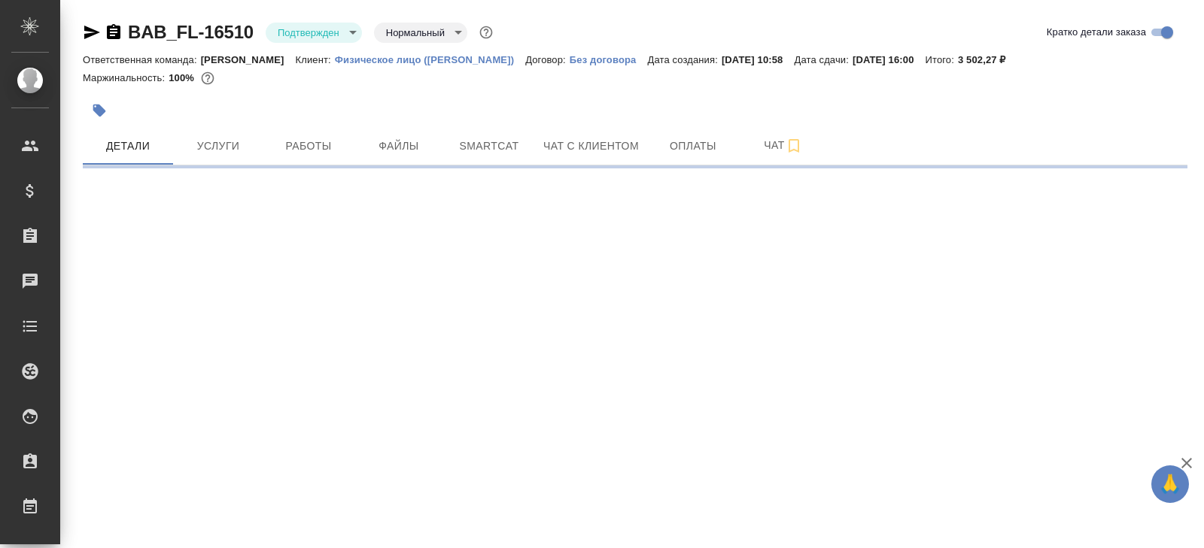
select select "RU"
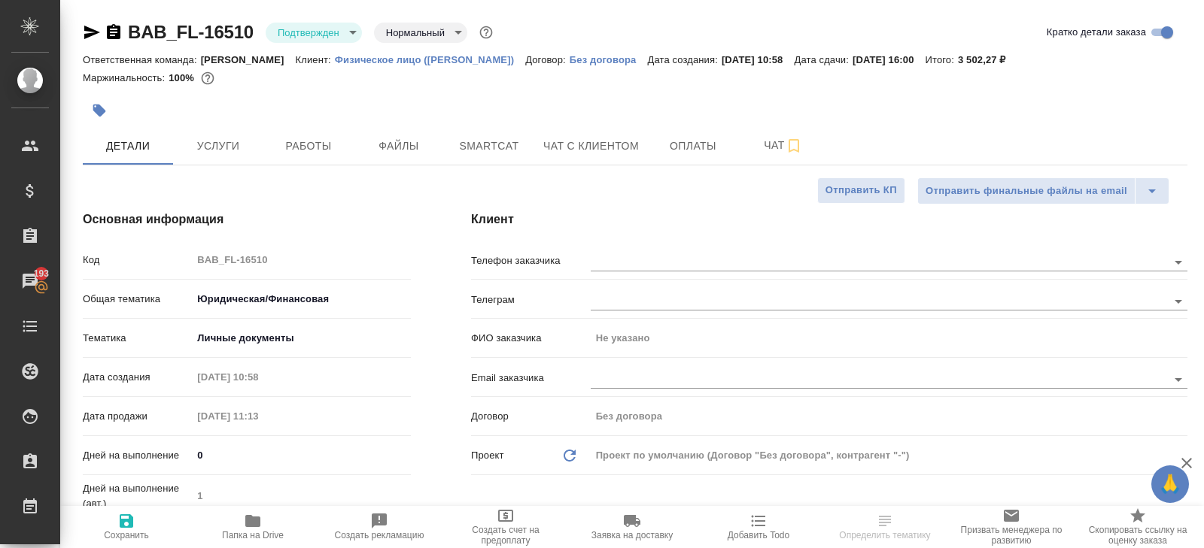
type textarea "x"
click at [93, 36] on icon "button" at bounding box center [92, 32] width 18 height 18
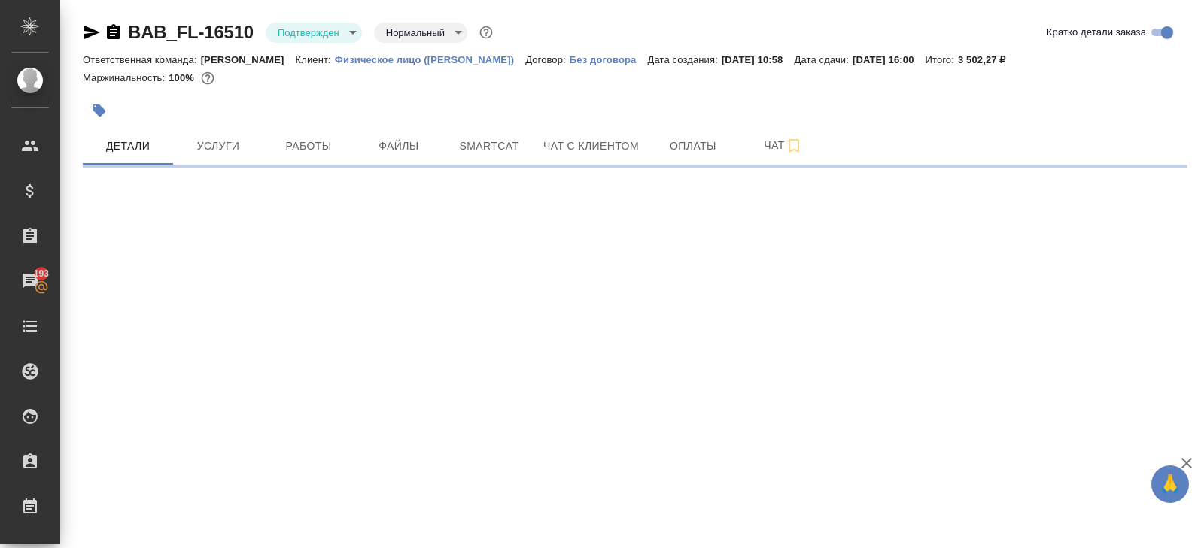
select select "RU"
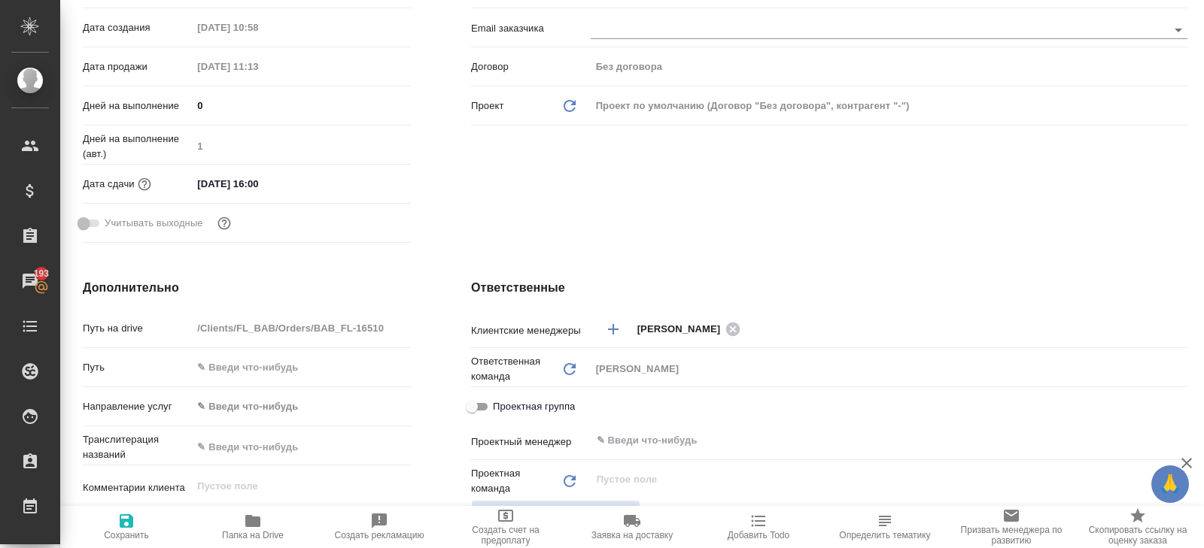
scroll to position [363, 0]
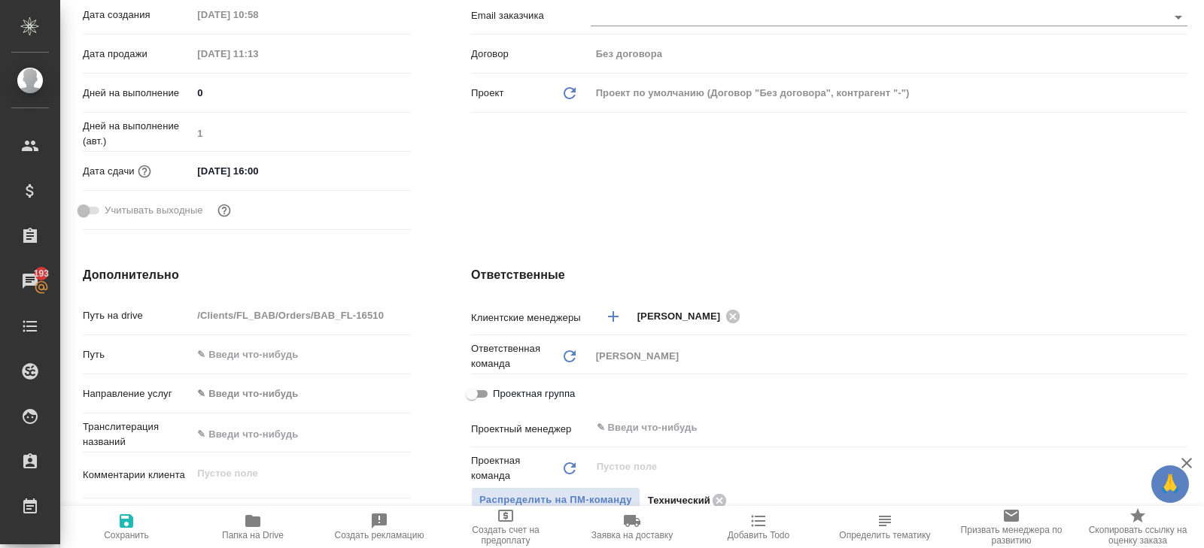
type textarea "x"
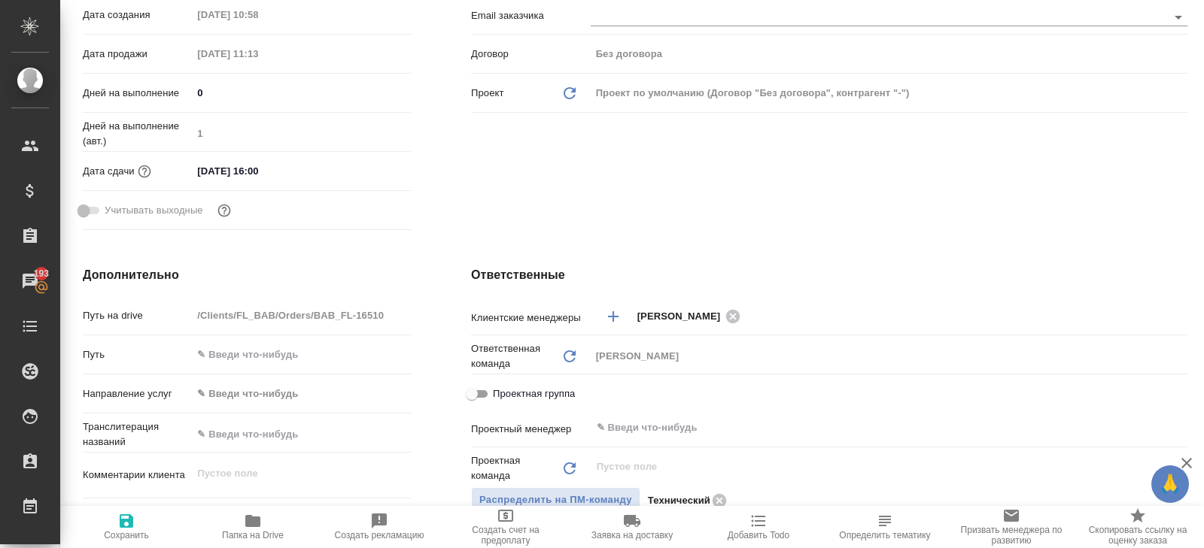
type textarea "x"
click at [240, 517] on span "Папка на Drive" at bounding box center [253, 526] width 108 height 29
type textarea "x"
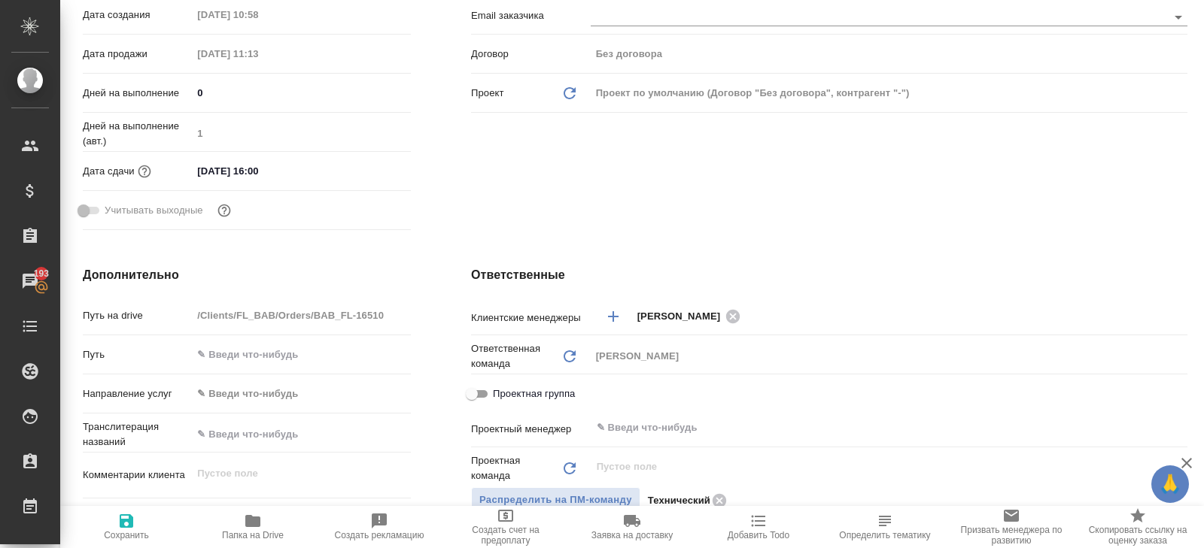
type textarea "x"
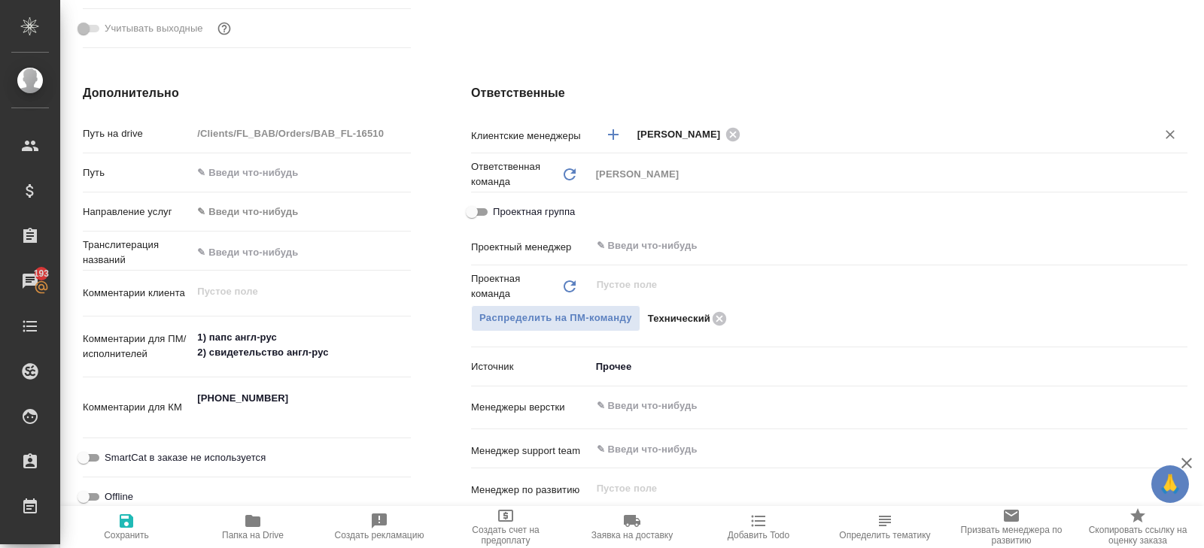
scroll to position [551, 0]
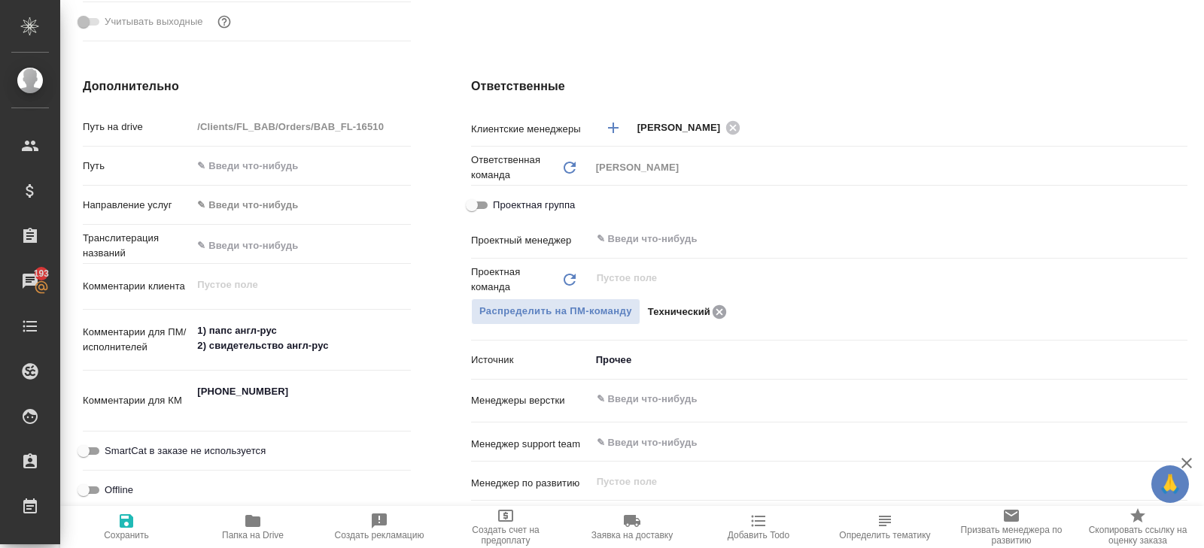
click at [719, 311] on icon at bounding box center [719, 312] width 14 height 14
type textarea "x"
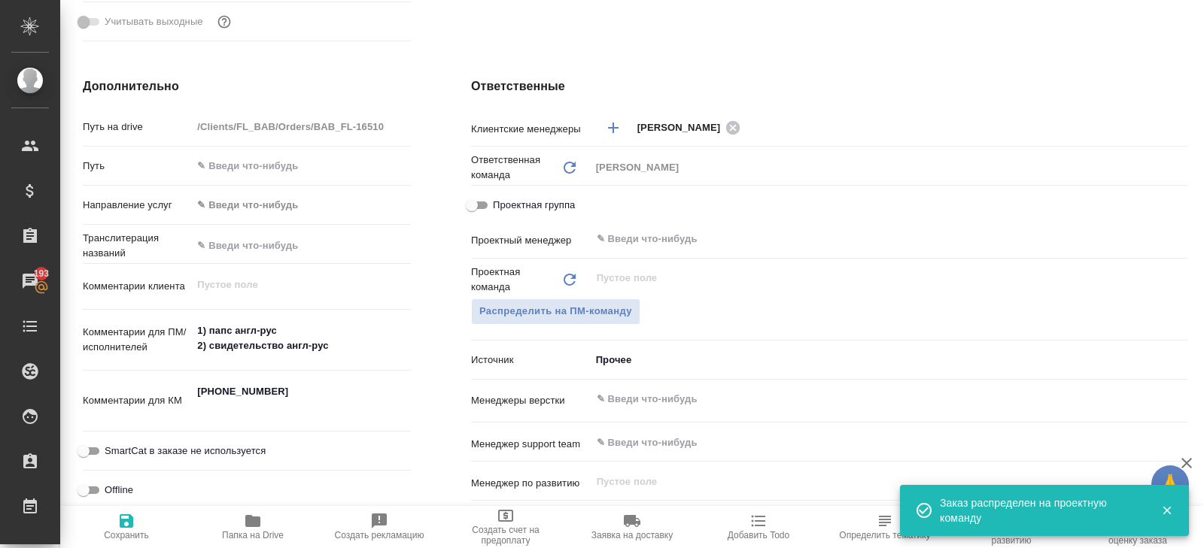
click at [145, 520] on span "Сохранить" at bounding box center [126, 526] width 108 height 29
type textarea "x"
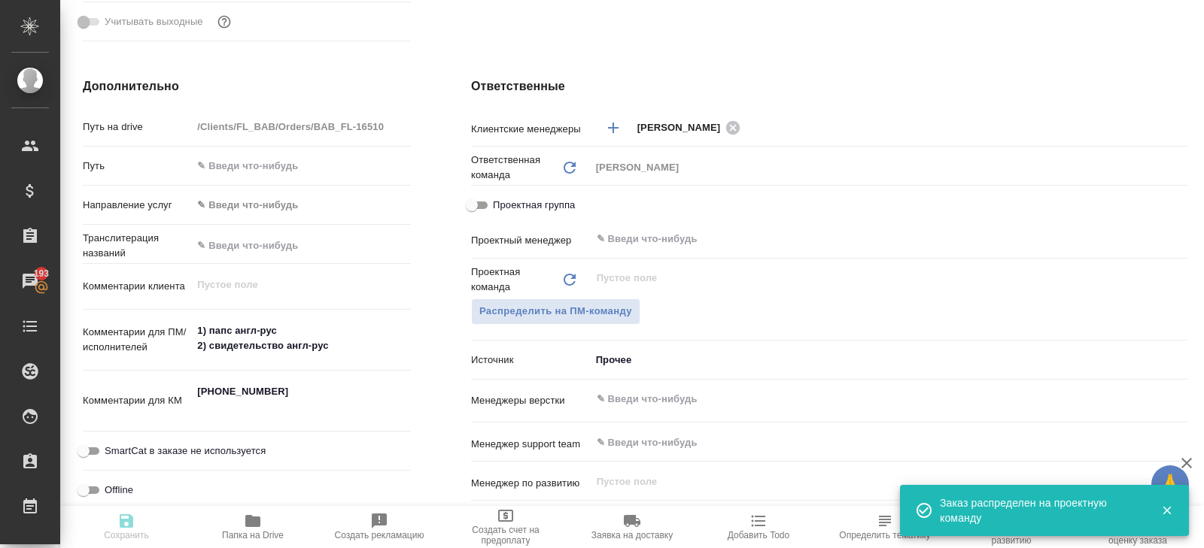
type textarea "x"
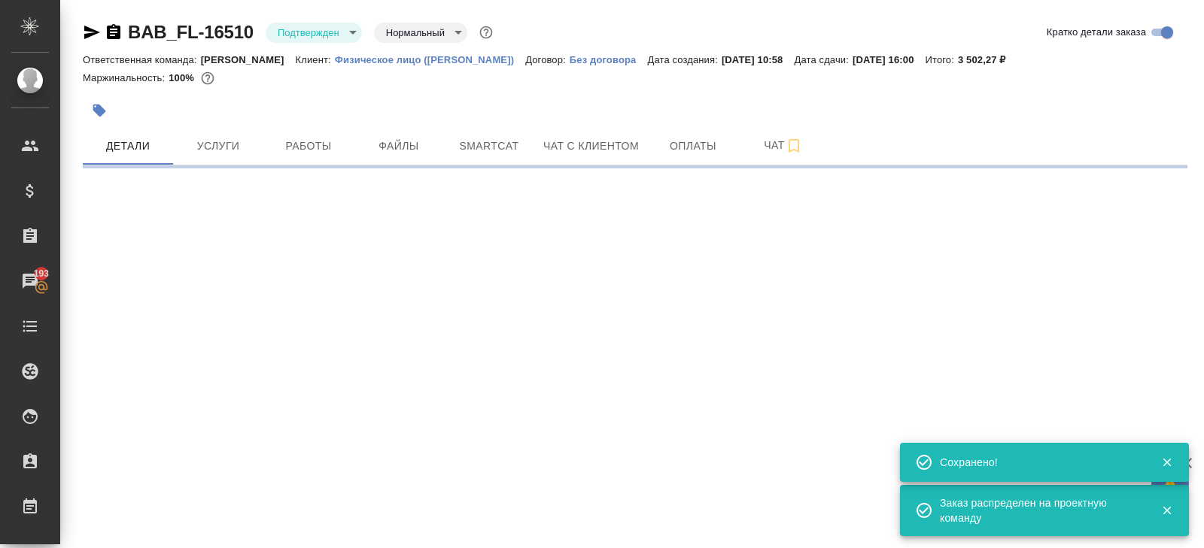
scroll to position [0, 0]
select select "RU"
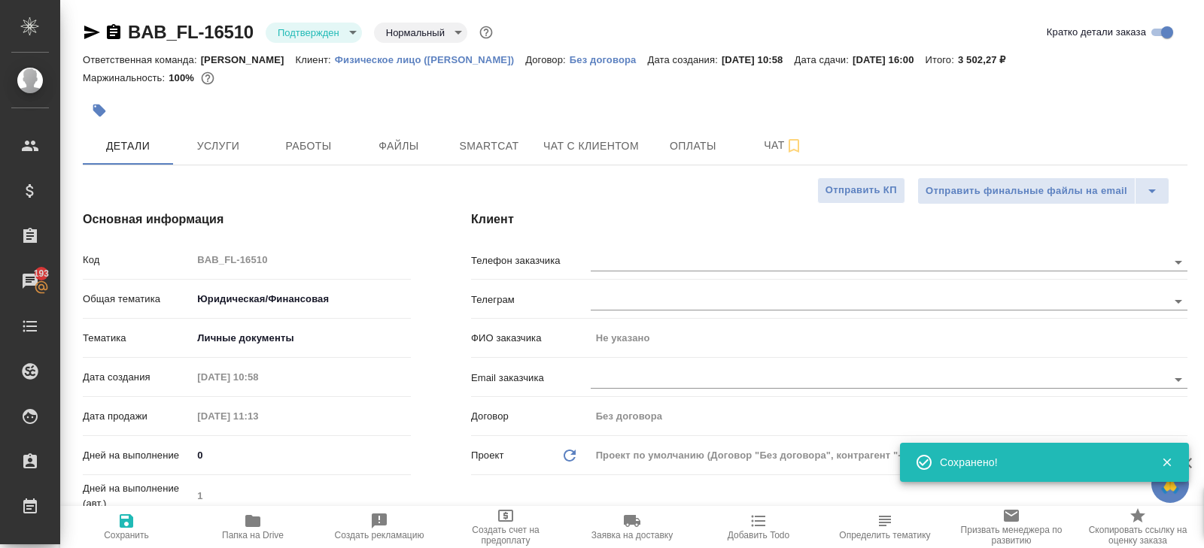
type textarea "x"
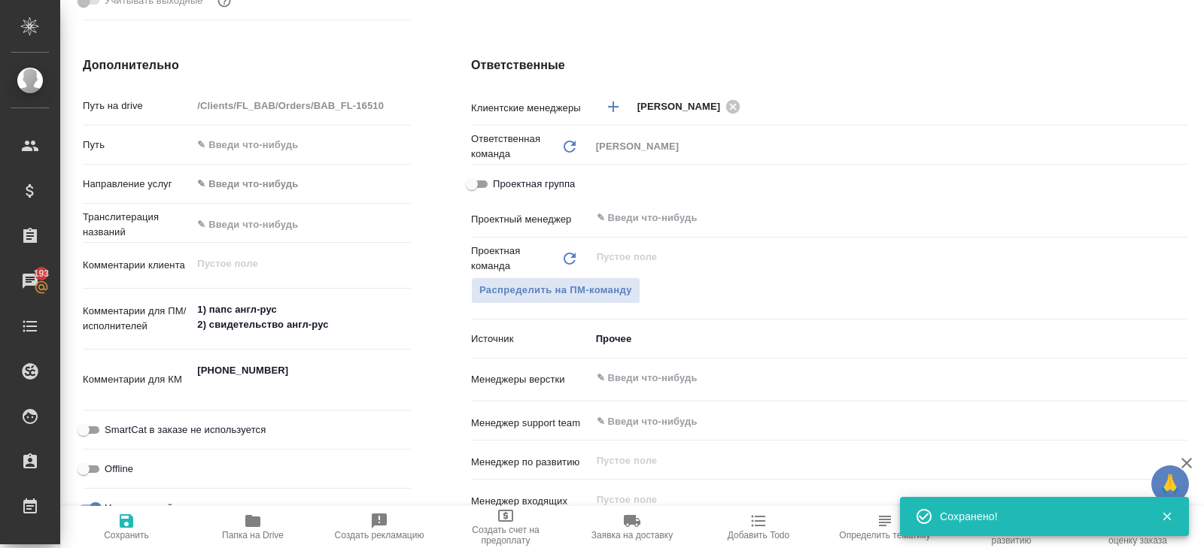
scroll to position [589, 0]
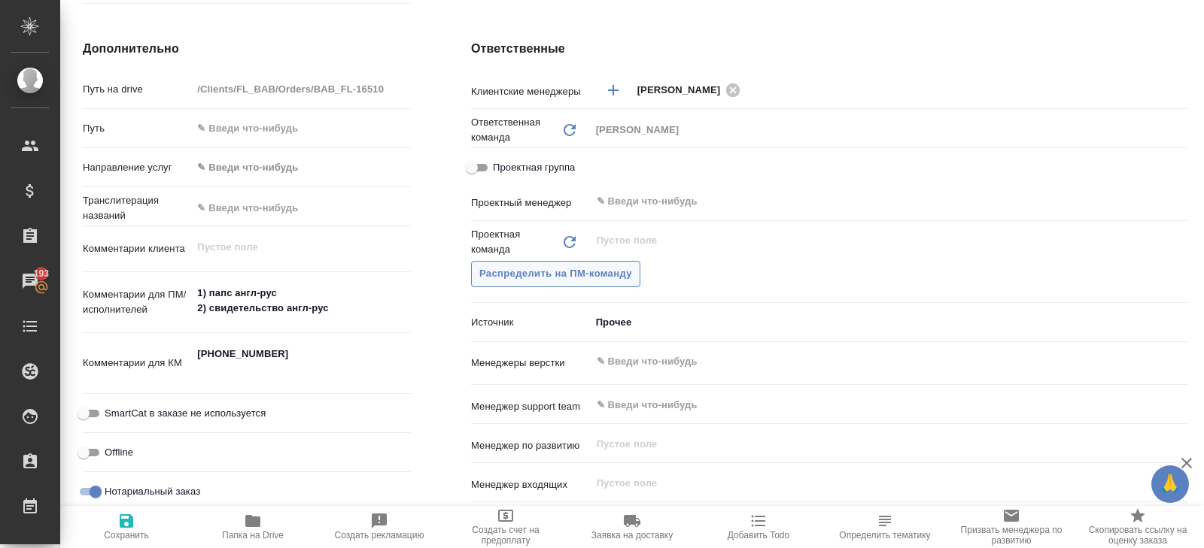
click at [600, 268] on span "Распределить на ПМ-команду" at bounding box center [555, 274] width 153 height 17
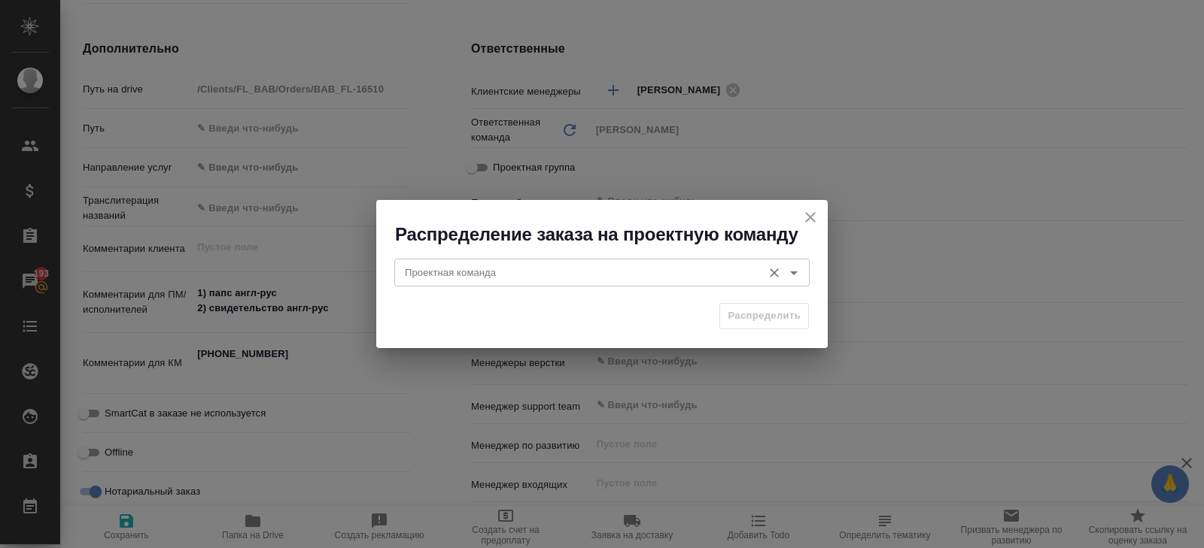
click at [541, 269] on input "Проектная команда" at bounding box center [577, 272] width 356 height 18
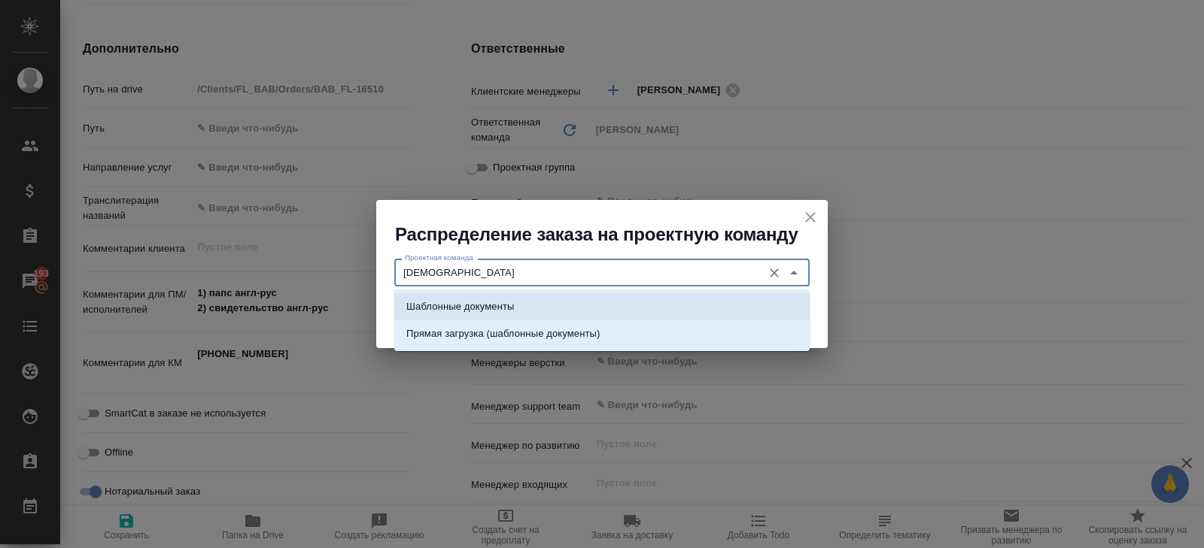
click at [524, 301] on li "Шаблонные документы" at bounding box center [601, 306] width 415 height 27
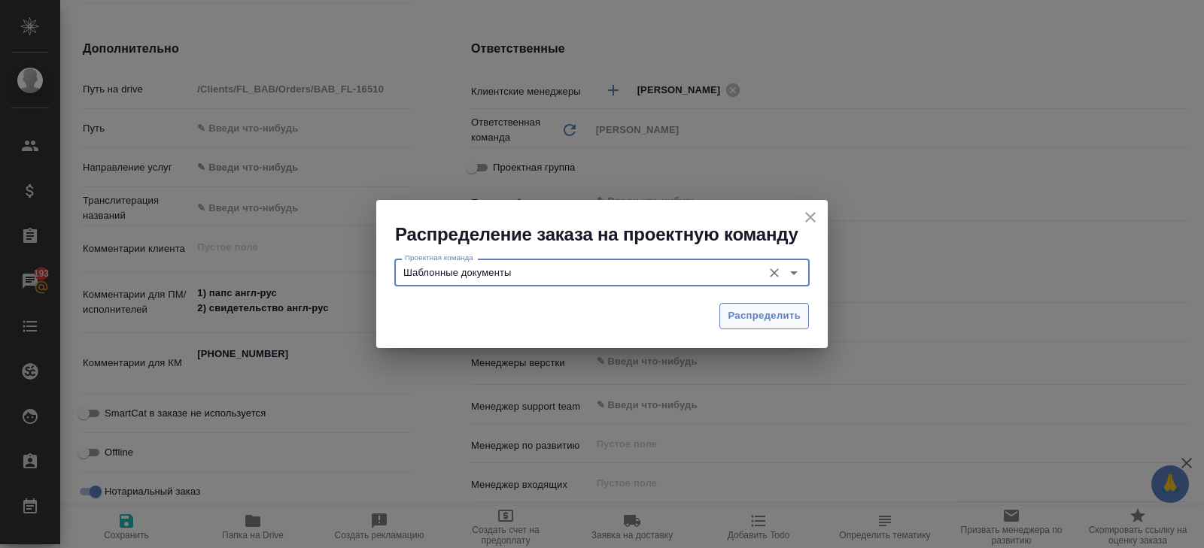
type input "Шаблонные документы"
click at [761, 307] on button "Распределить" at bounding box center [764, 316] width 90 height 26
type textarea "x"
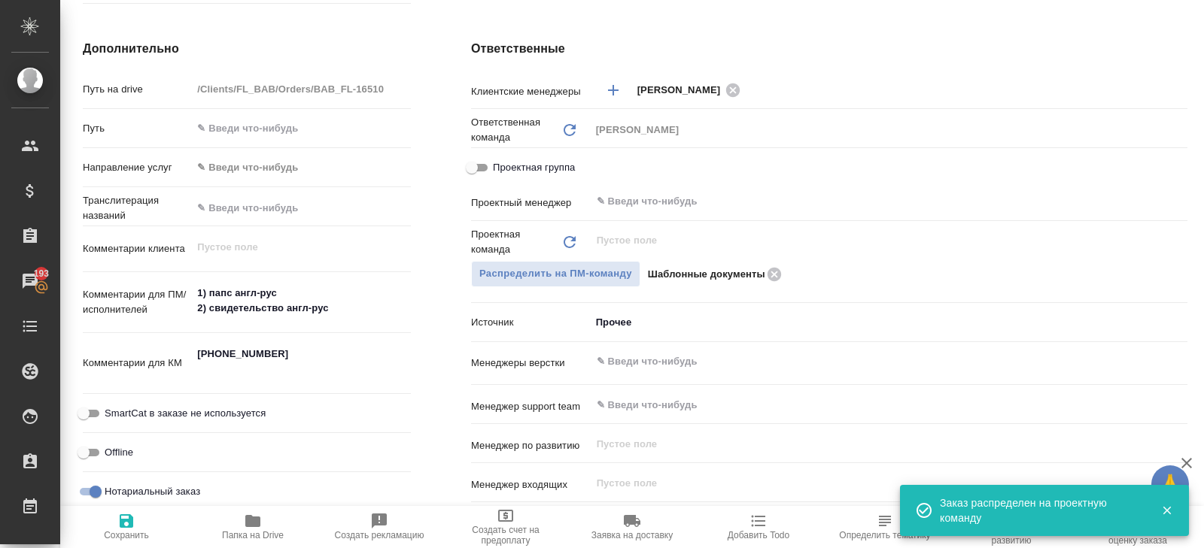
scroll to position [0, 0]
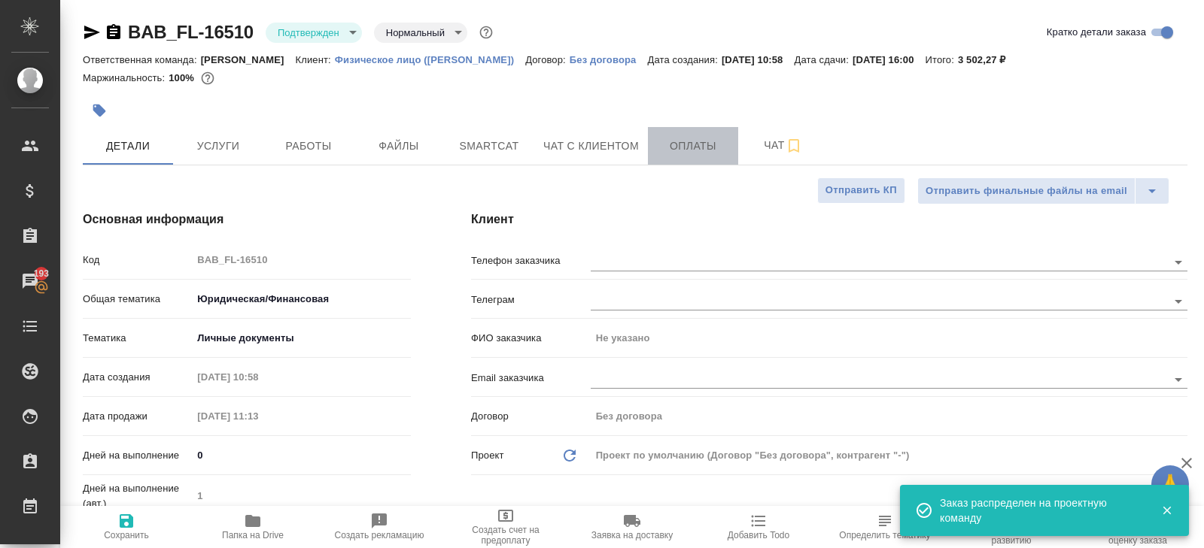
click at [723, 150] on span "Оплаты" at bounding box center [693, 146] width 72 height 19
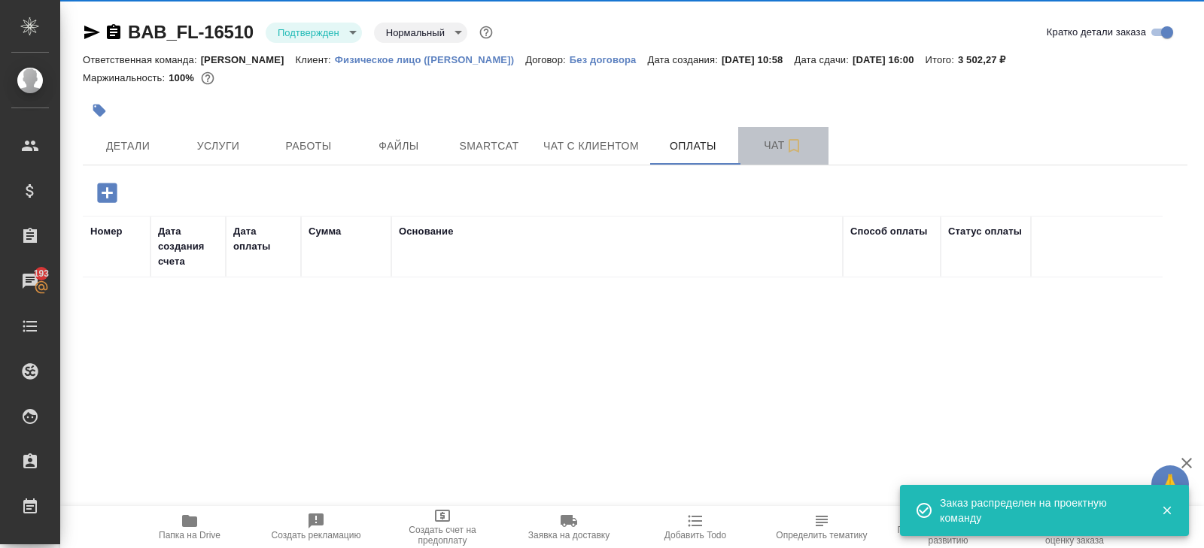
click at [761, 149] on span "Чат" at bounding box center [783, 145] width 72 height 19
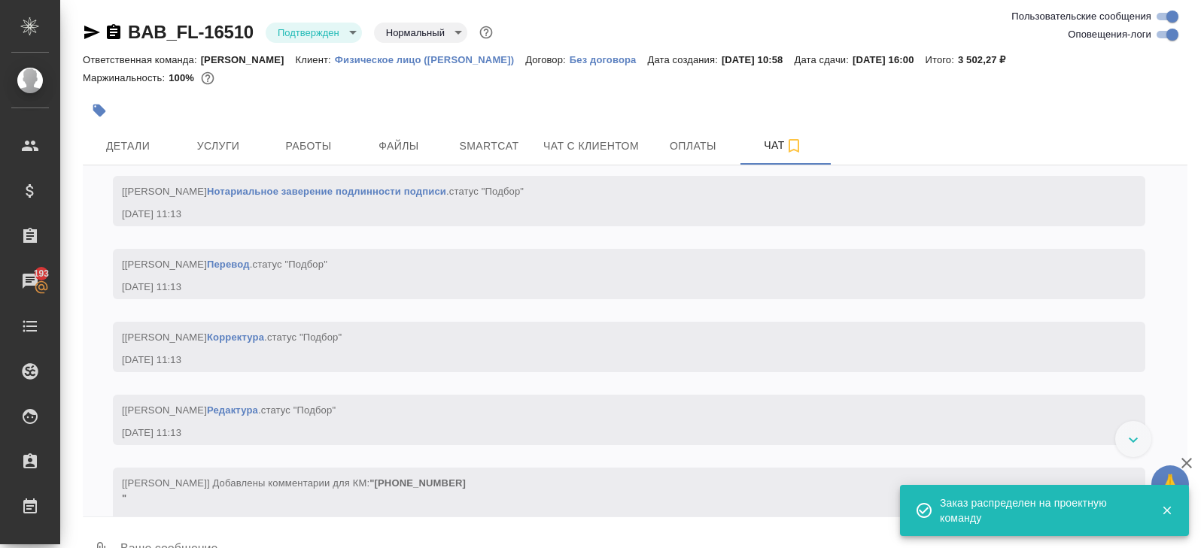
click at [1158, 34] on input "Оповещения-логи" at bounding box center [1172, 35] width 54 height 18
checkbox input "false"
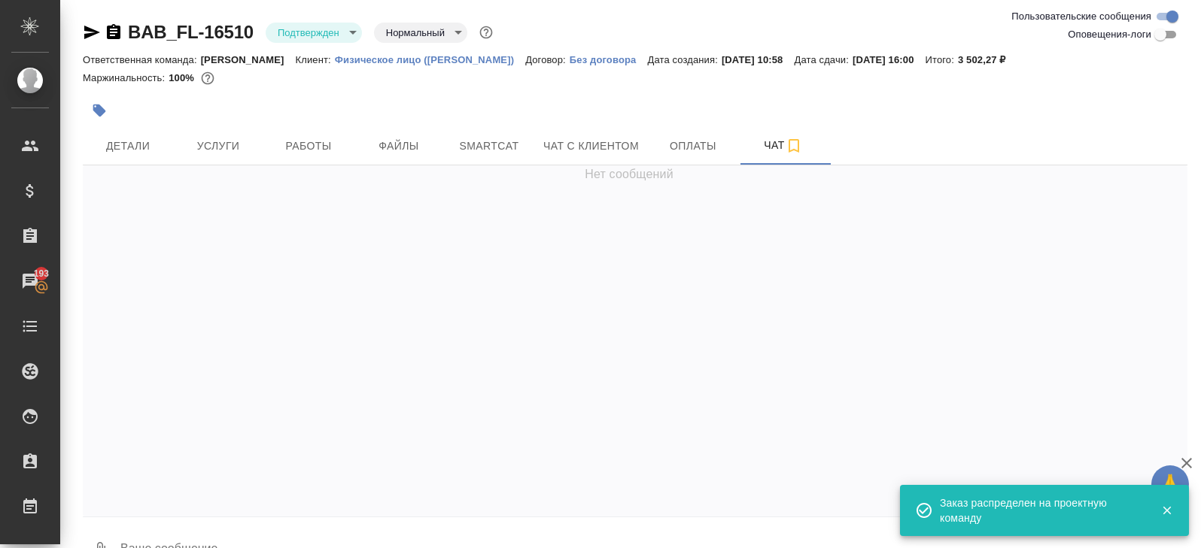
scroll to position [36, 0]
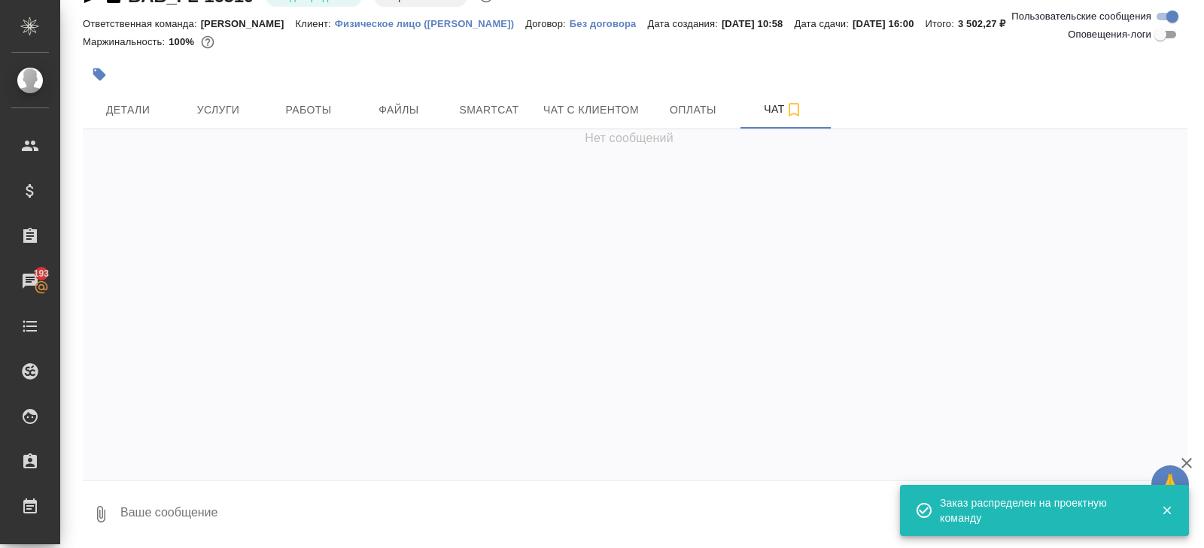
click at [178, 507] on textarea at bounding box center [653, 514] width 1068 height 51
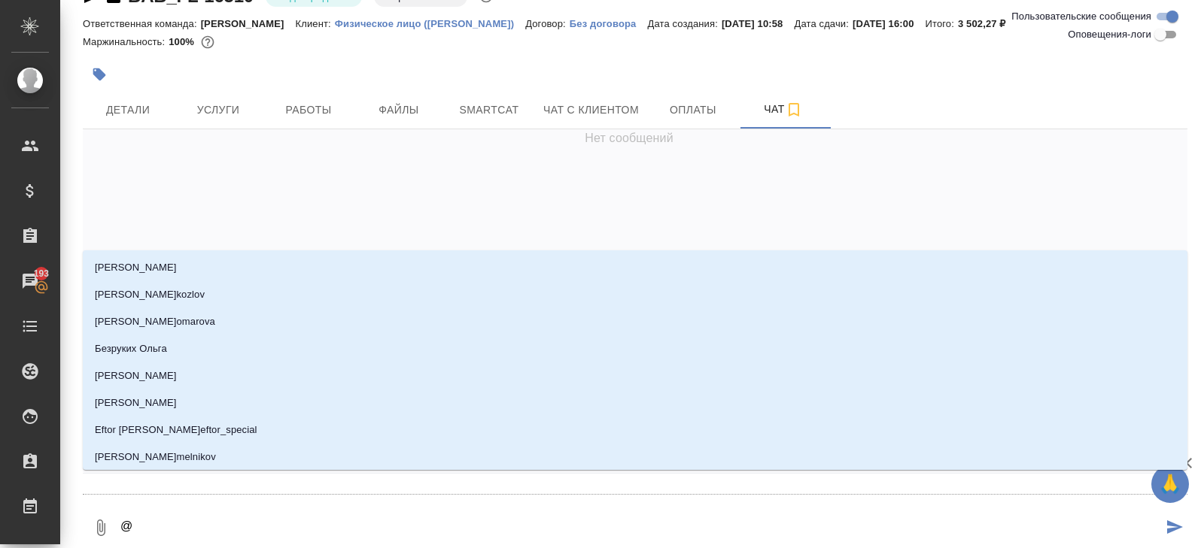
type textarea "@h"
type input "h"
type textarea "@hb"
type input "hb"
type textarea "@hby"
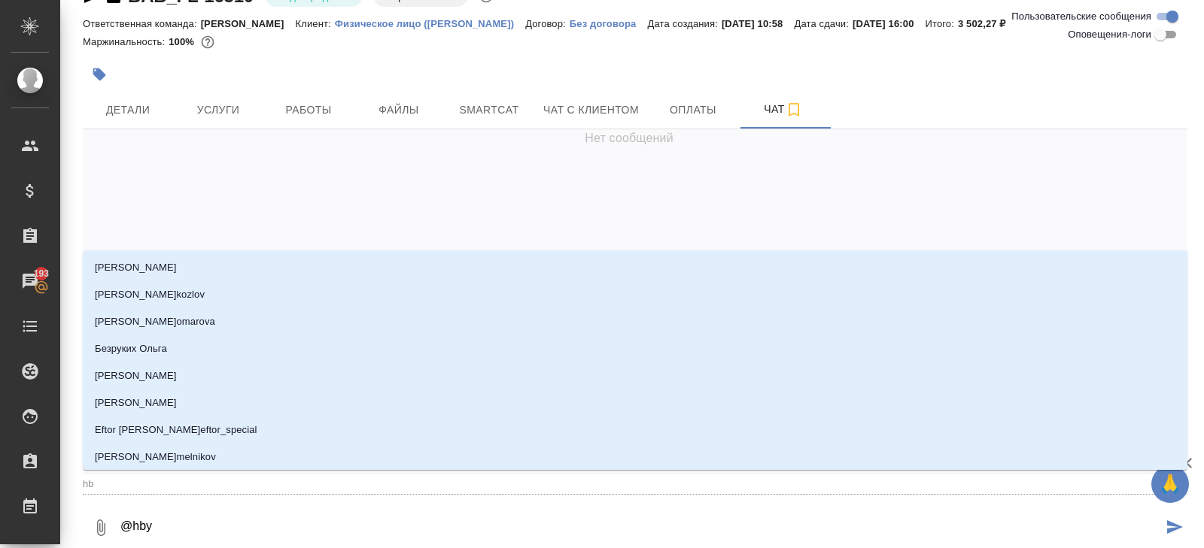
type input "hby"
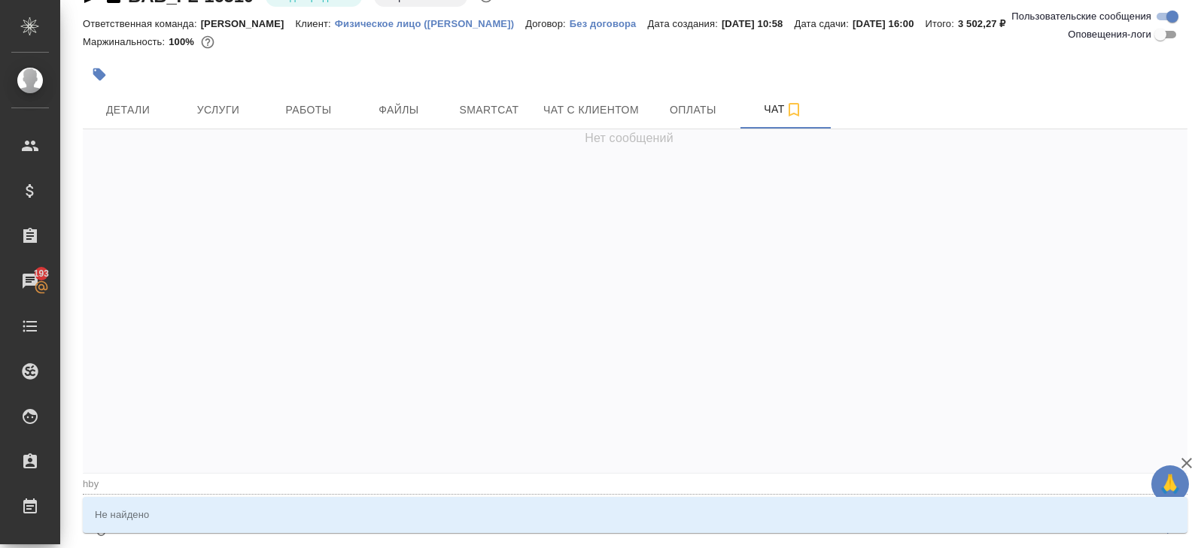
type textarea "@hbyf"
type input "hbyf"
type textarea "@hby"
type input "hby"
type textarea "@hb"
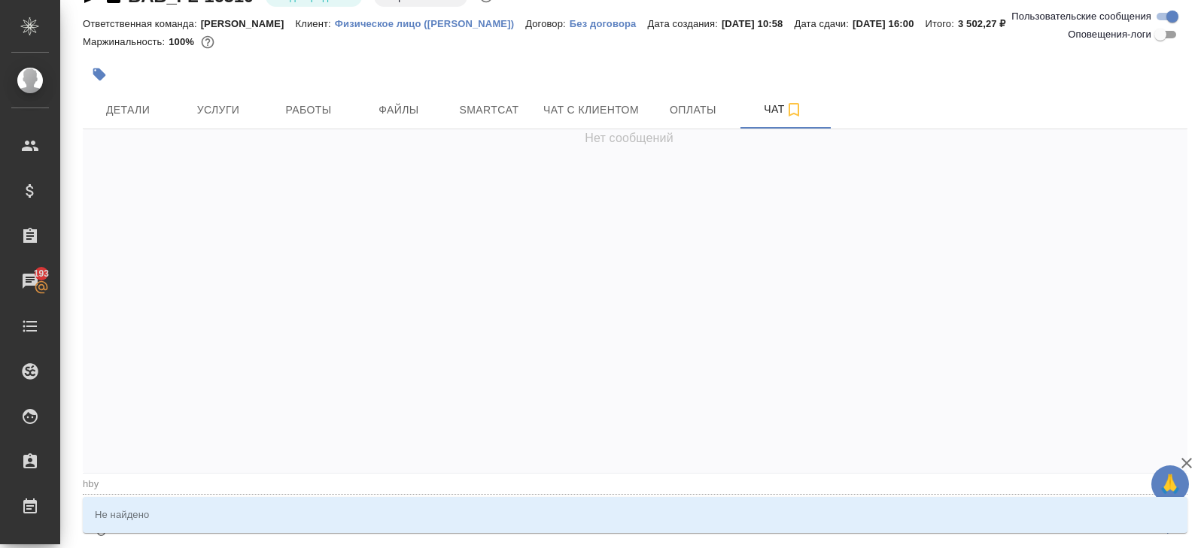
type input "hb"
type textarea "@h"
type input "h"
type textarea "@"
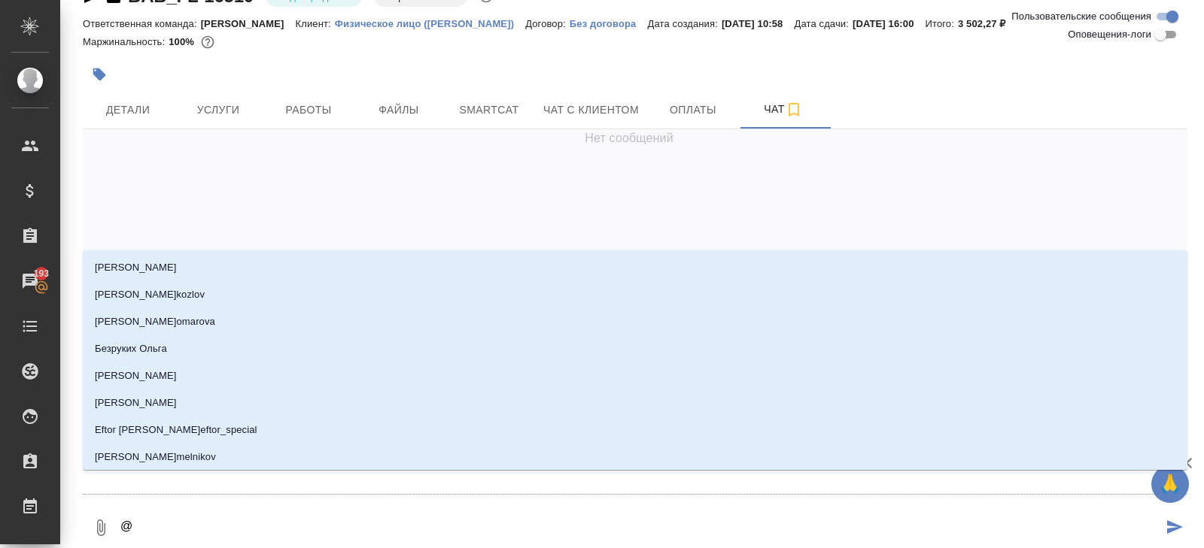
type textarea "@р"
type input "р"
type textarea "@ри"
type input "ри"
type textarea "@рин"
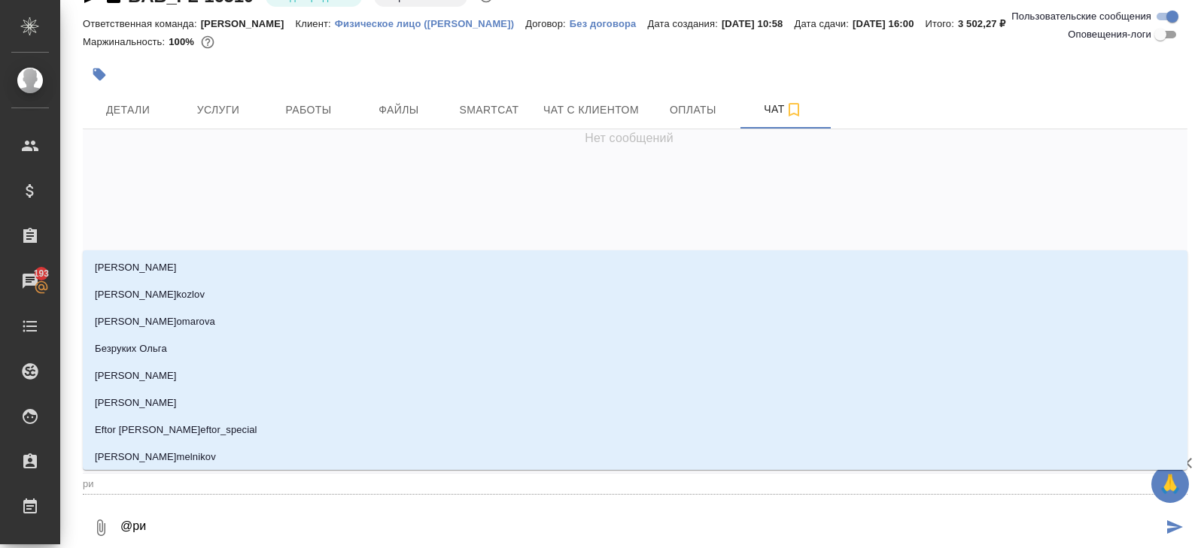
type input "рин"
type textarea "@рина"
type input "рина"
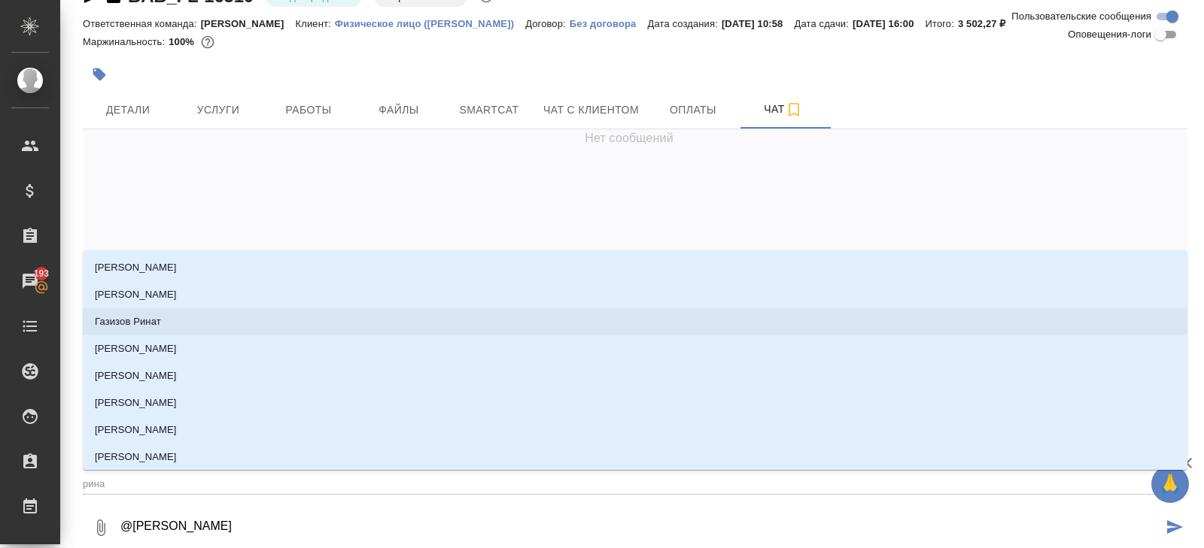
click at [154, 320] on p "Газизов Ринат" at bounding box center [128, 321] width 66 height 15
type textarea "@Газизов Ринат @т"
type input "т"
type textarea "@Газизов Ринат @та"
type input "та"
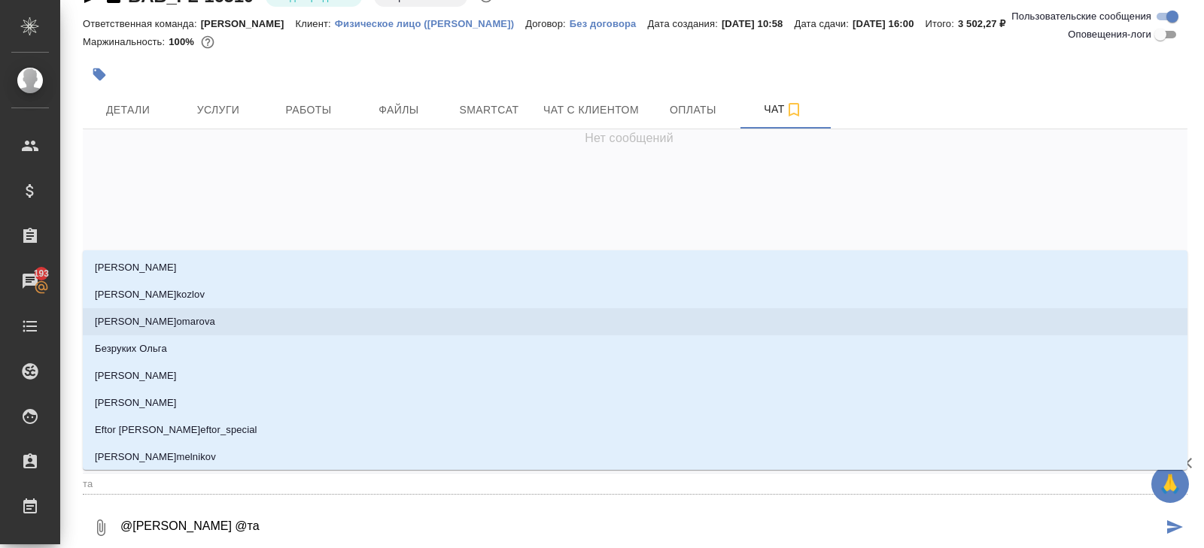
type textarea "@Газизов Ринат @тар"
type input "тар"
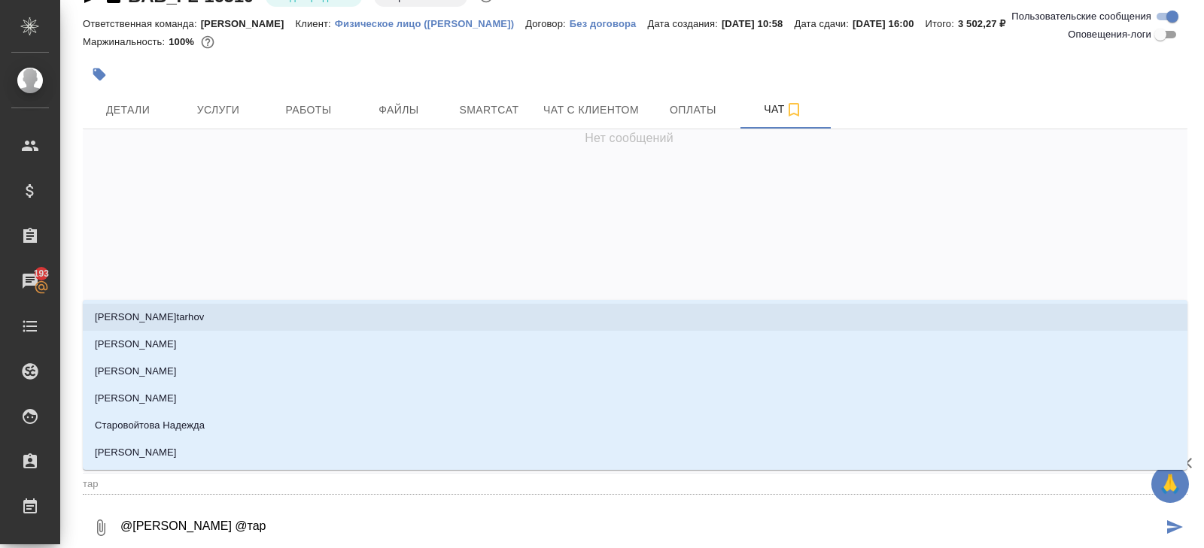
type textarea "@Газизов Ринат @тара"
type input "тара"
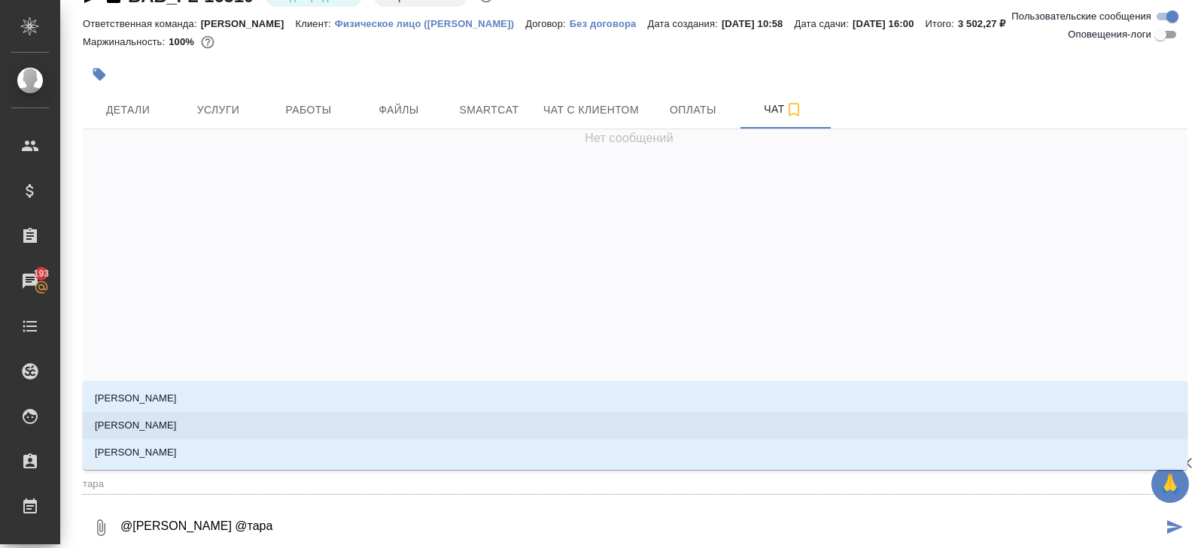
click at [129, 433] on li "Тарабановская Анастасия" at bounding box center [635, 425] width 1104 height 27
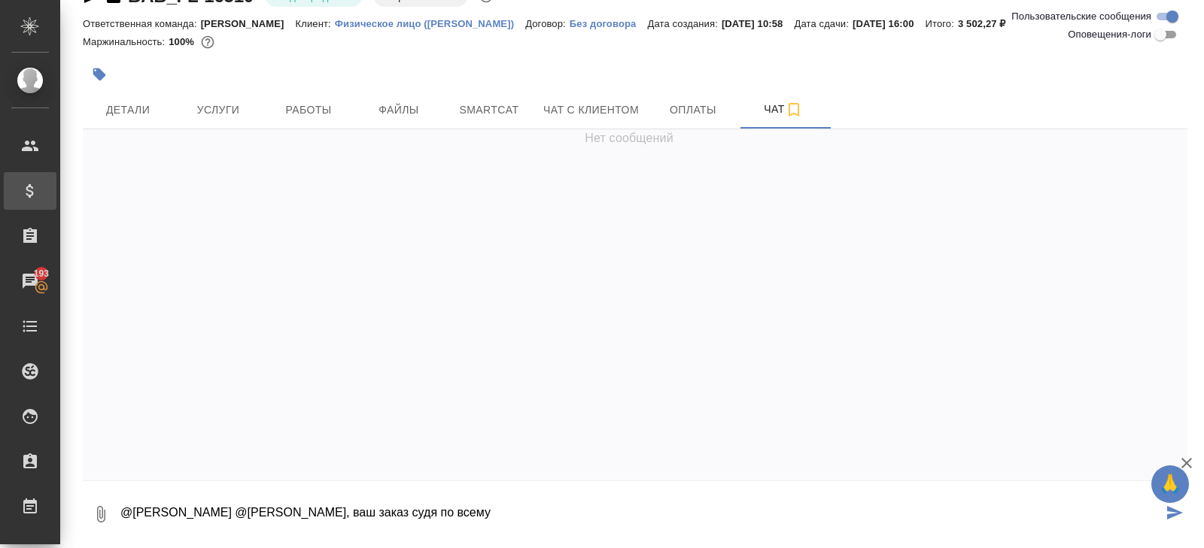
type textarea "@Газизов Ринат @Тарабановская Анастасия коллеги, ваш заказ судя по всему"
drag, startPoint x: 615, startPoint y: 516, endPoint x: 157, endPoint y: 482, distance: 458.6
click at [157, 482] on form "0 @Газизов Ринат @Тарабановская Анастасия коллеги, ваш заказ судя по всему" at bounding box center [635, 510] width 1104 height 59
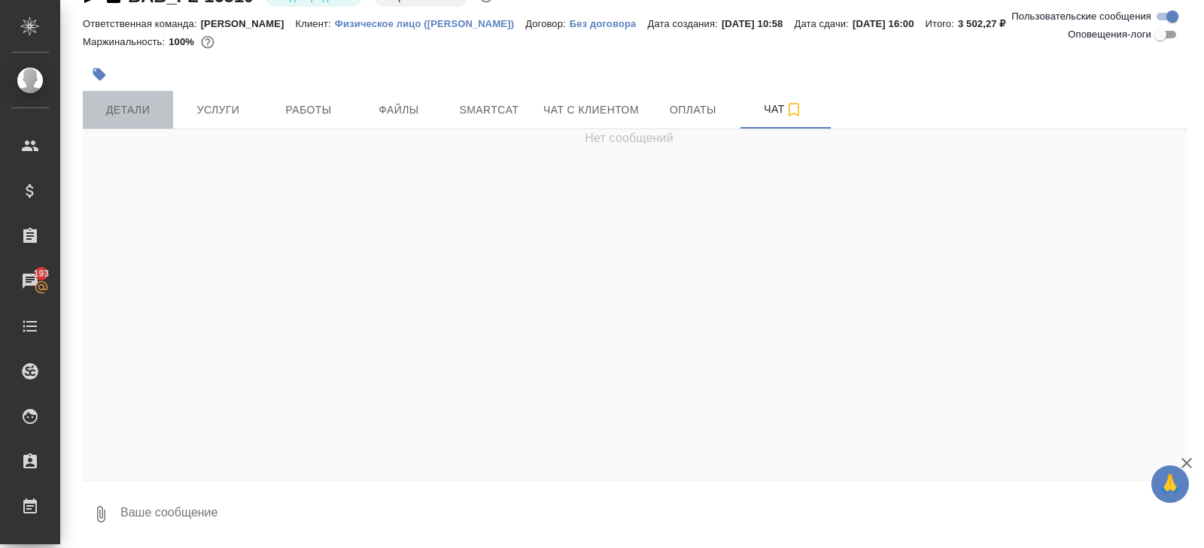
click at [105, 91] on button "Детали" at bounding box center [128, 110] width 90 height 38
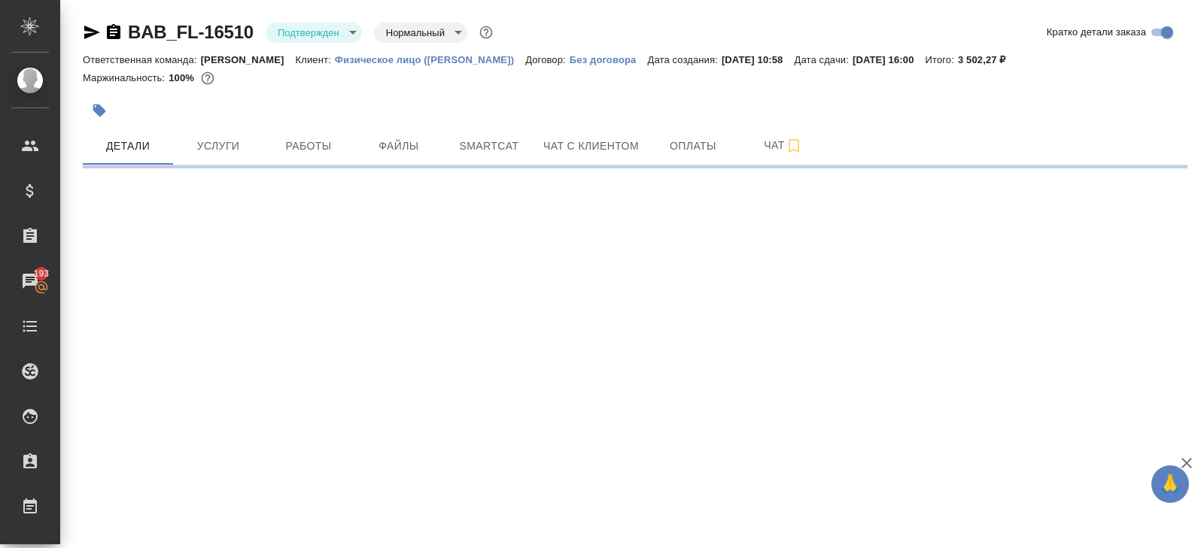
select select "RU"
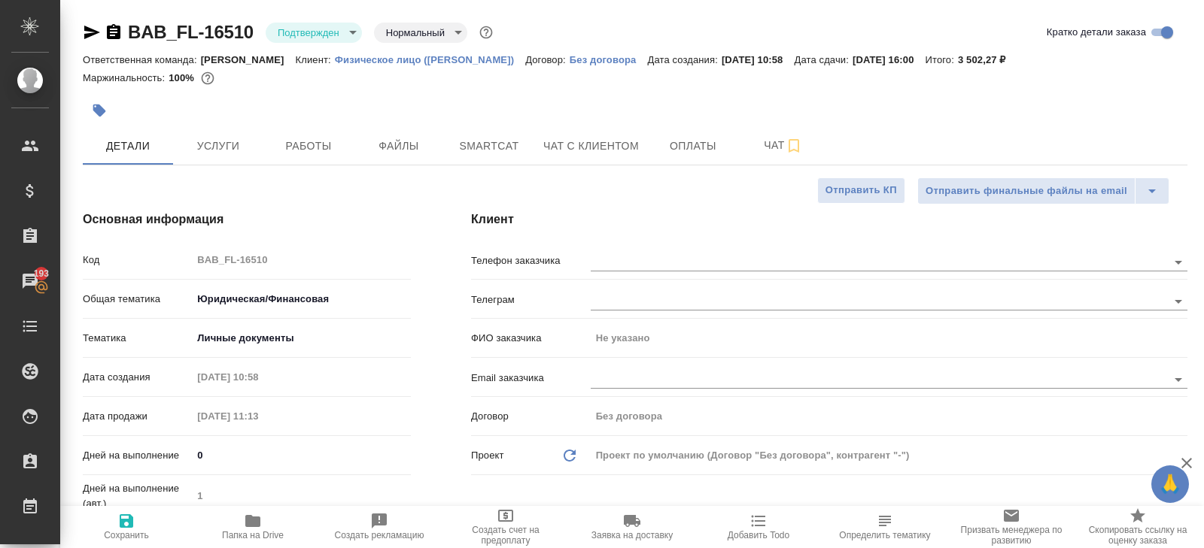
type textarea "x"
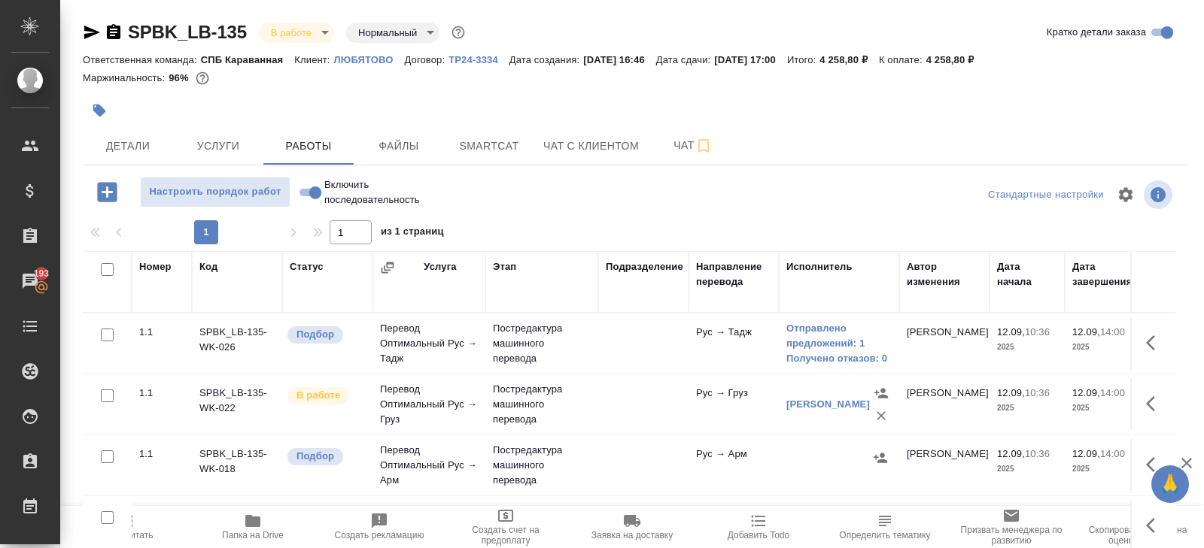
scroll to position [208, 0]
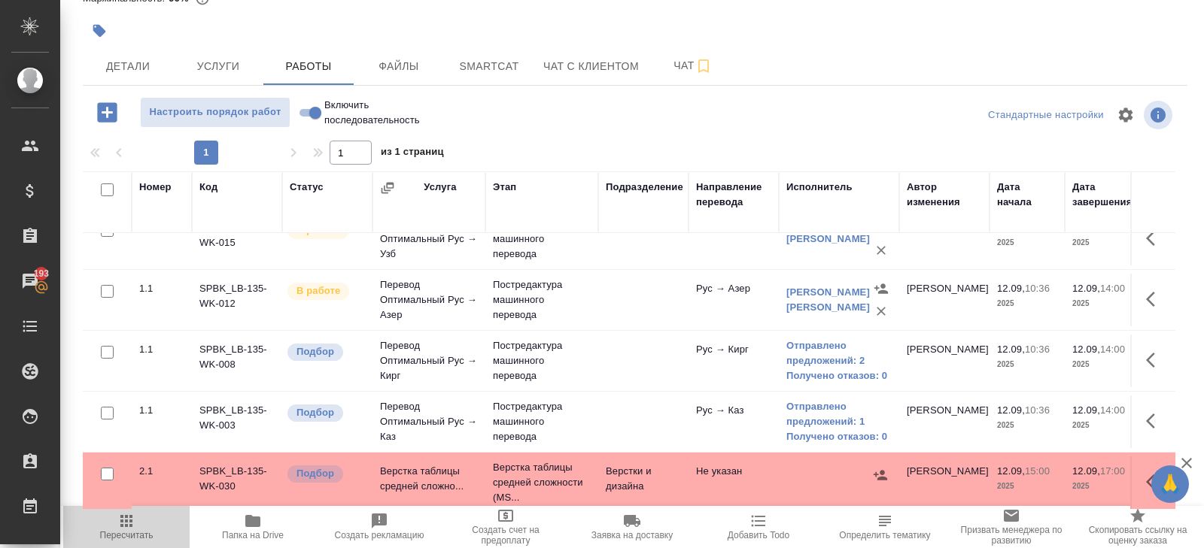
click at [138, 530] on span "Пересчитать" at bounding box center [126, 535] width 53 height 11
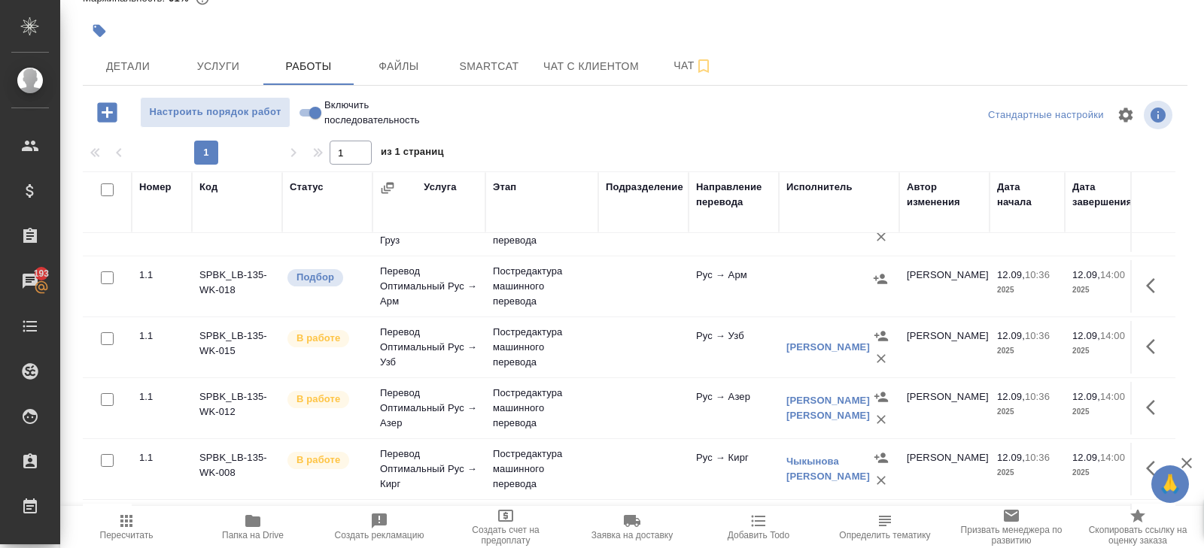
scroll to position [0, 0]
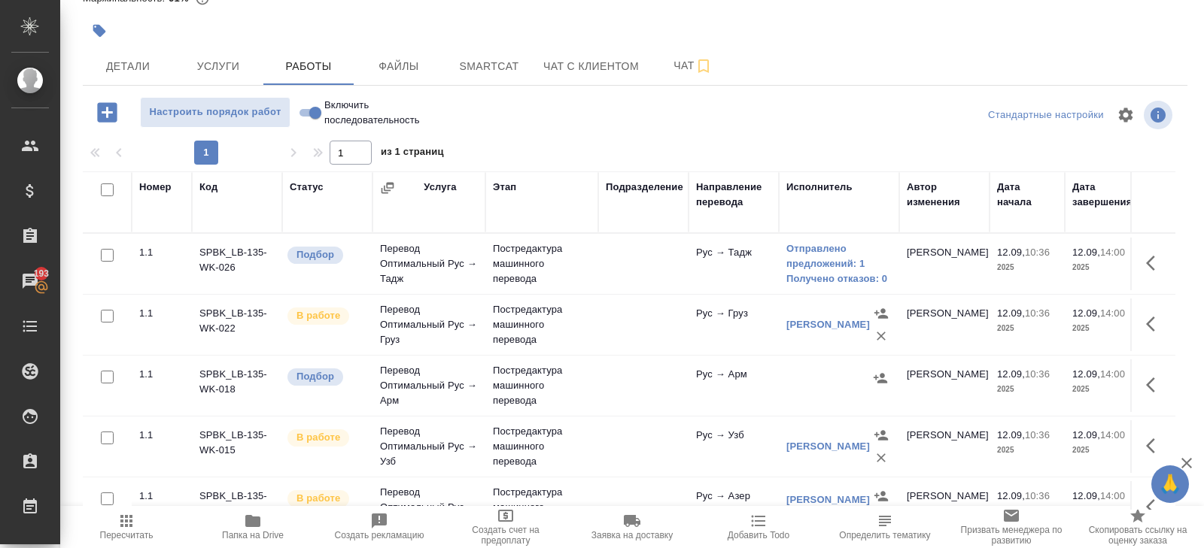
click at [879, 375] on icon "button" at bounding box center [880, 378] width 15 height 15
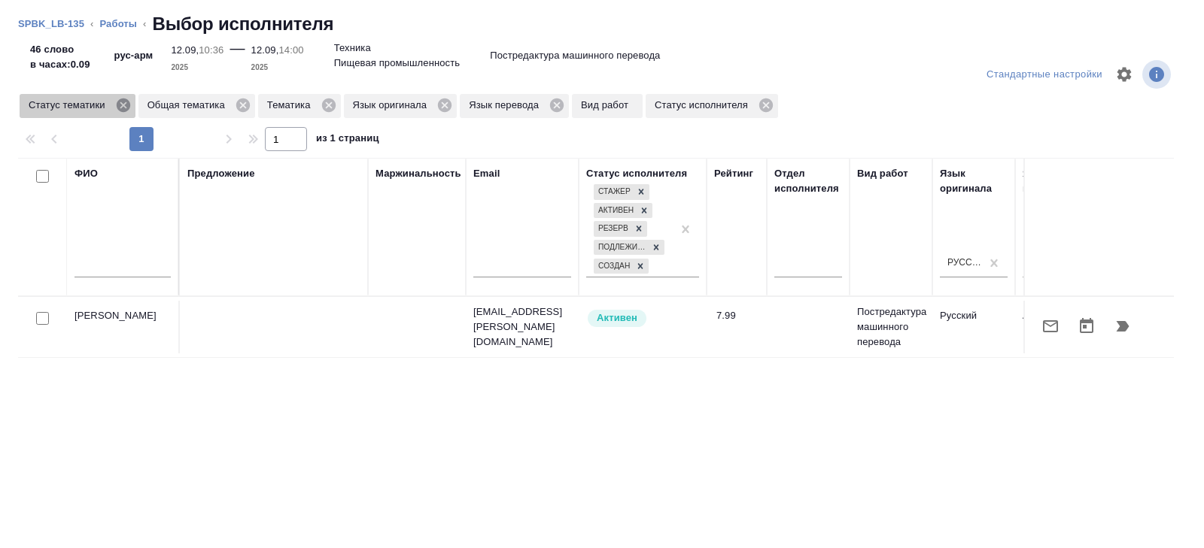
click at [129, 108] on icon at bounding box center [123, 106] width 14 height 14
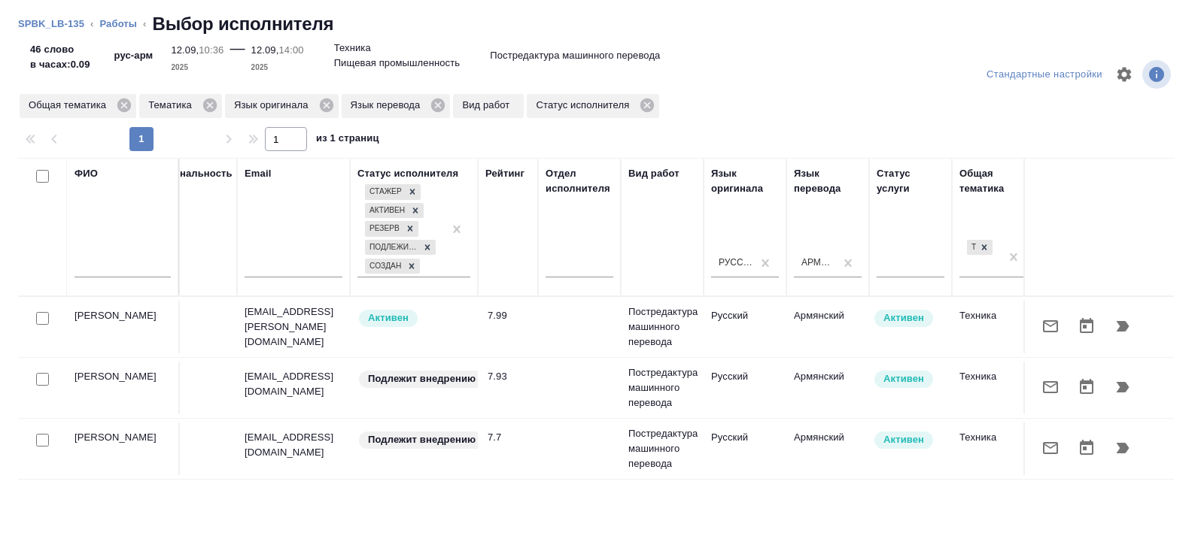
scroll to position [0, 1029]
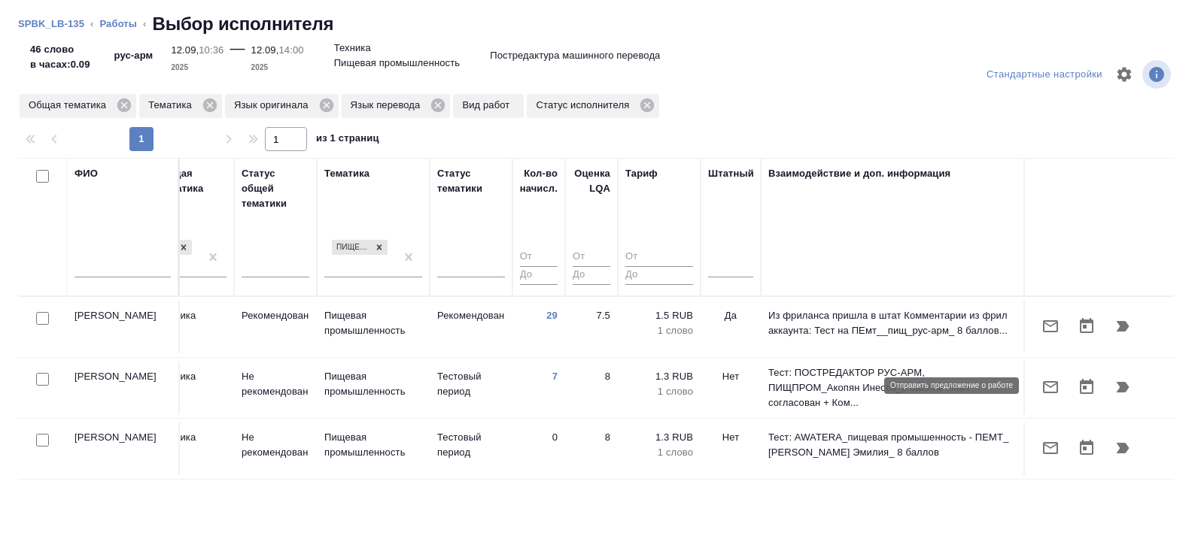
click at [1050, 389] on icon "button" at bounding box center [1050, 387] width 18 height 18
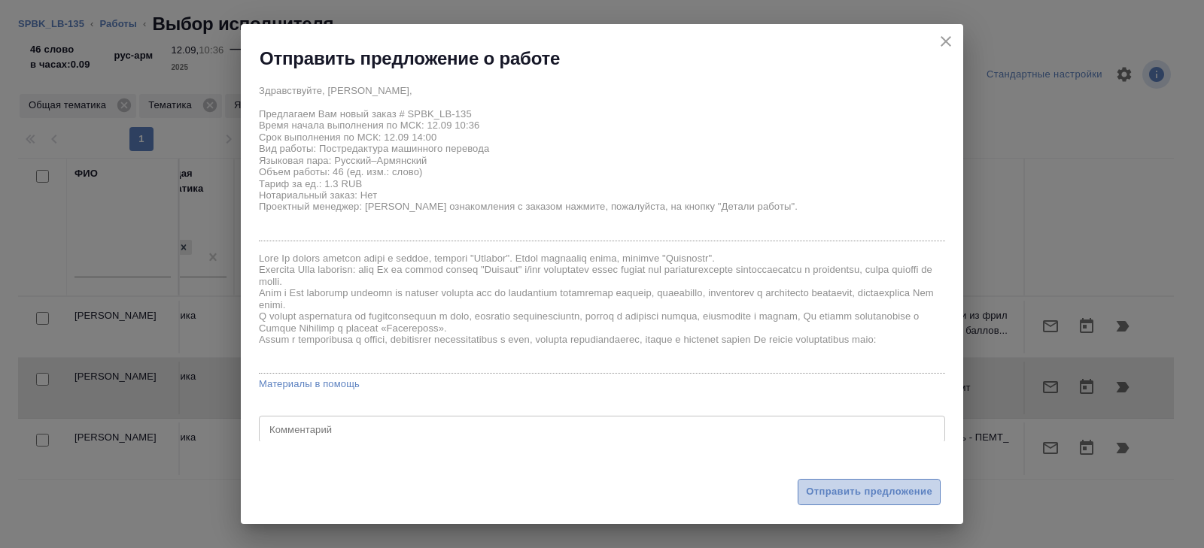
click at [850, 500] on span "Отправить предложение" at bounding box center [869, 492] width 126 height 17
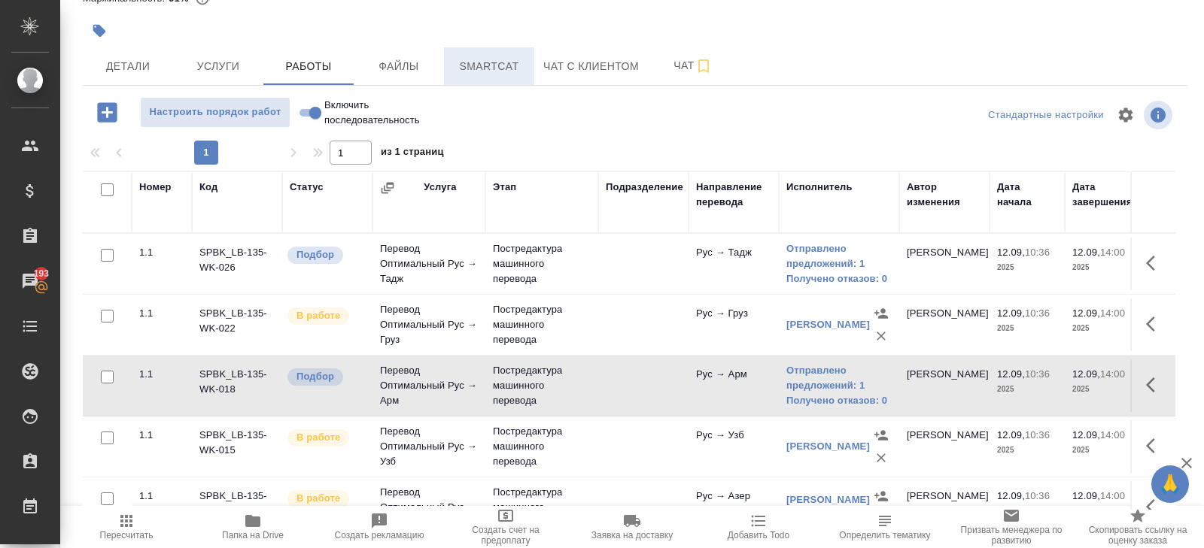
click at [490, 65] on span "Smartcat" at bounding box center [489, 66] width 72 height 19
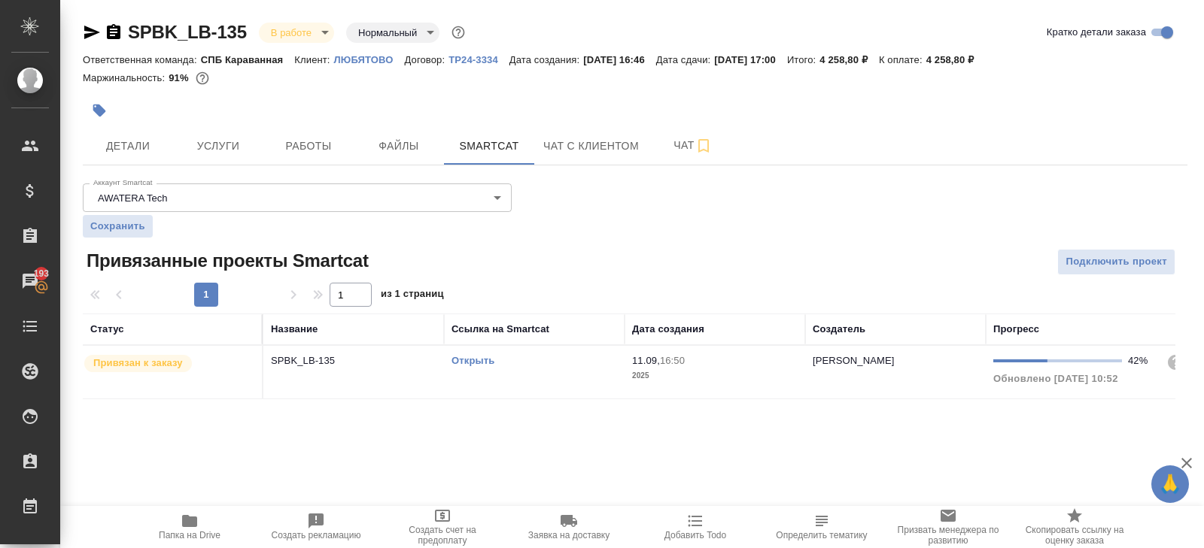
click at [468, 360] on link "Открыть" at bounding box center [472, 360] width 43 height 11
click at [320, 152] on span "Работы" at bounding box center [308, 146] width 72 height 19
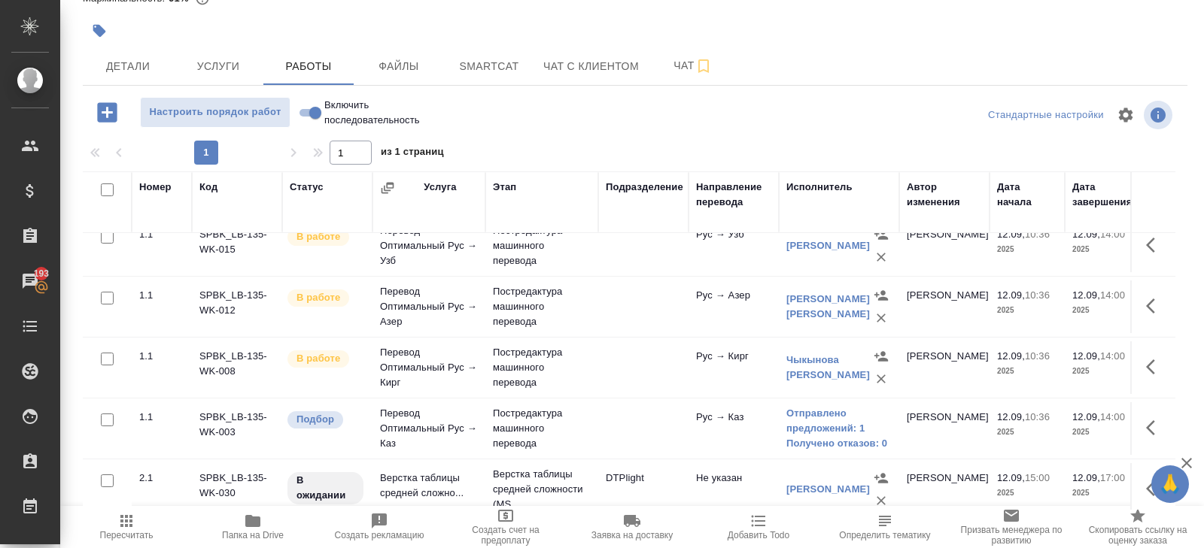
scroll to position [208, 0]
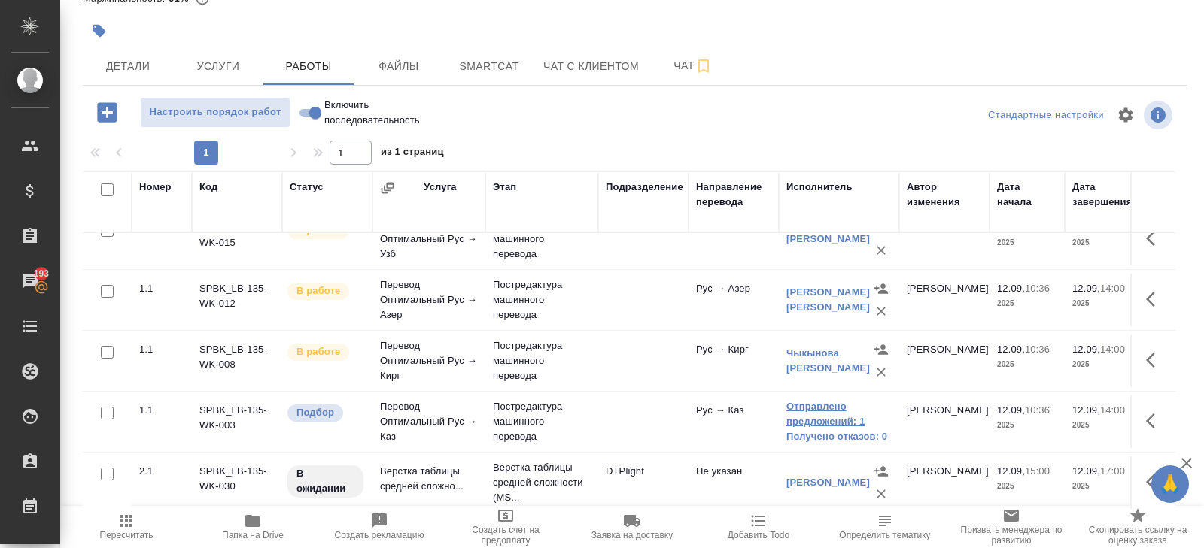
click at [817, 411] on link "Отправлено предложений: 1" at bounding box center [838, 414] width 105 height 30
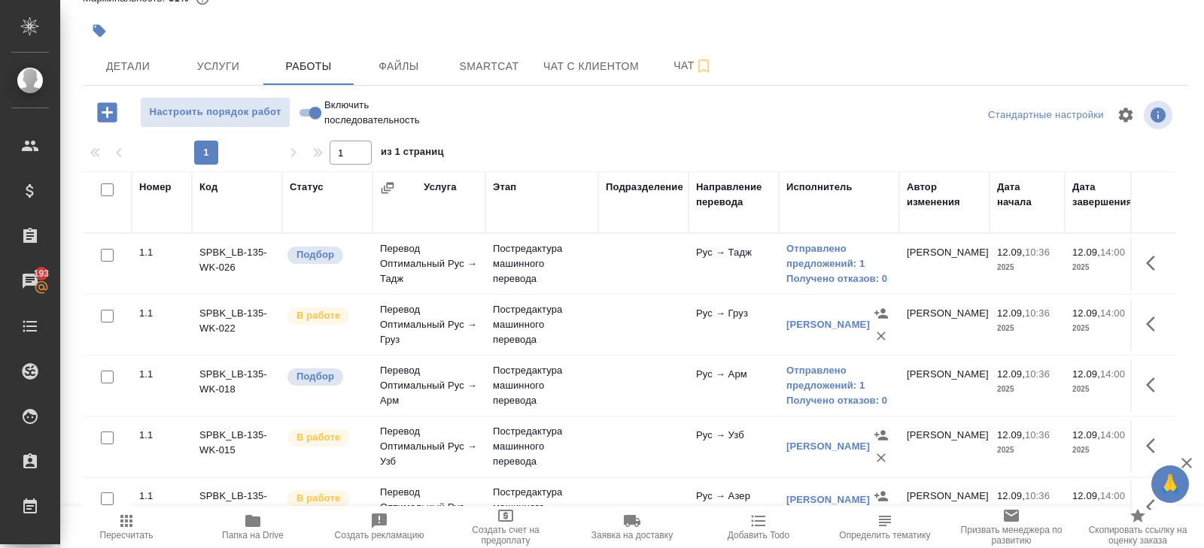
scroll to position [61, 0]
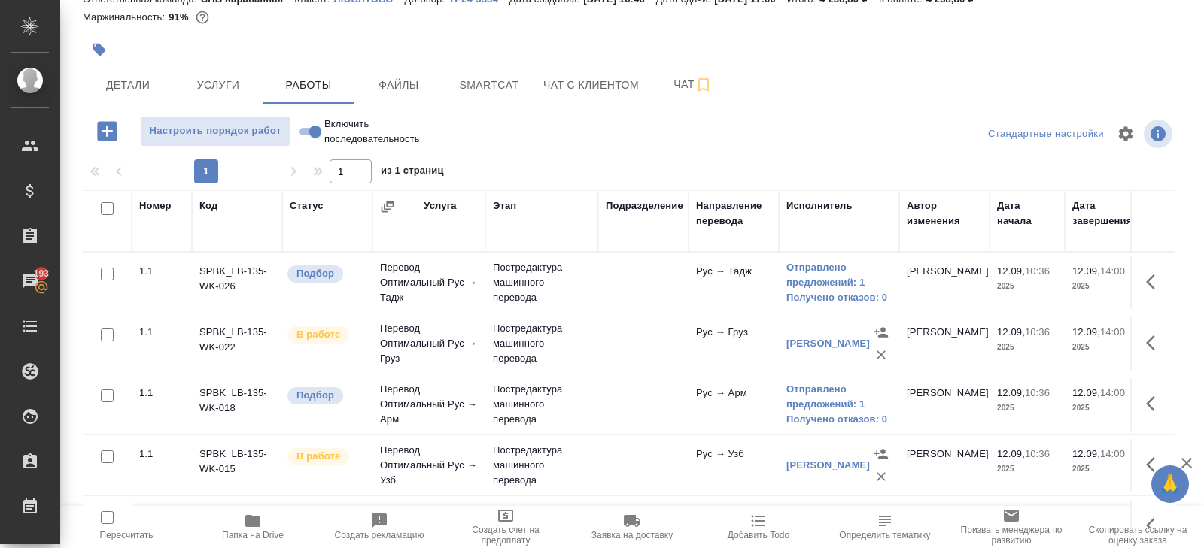
click at [125, 515] on td at bounding box center [107, 526] width 49 height 53
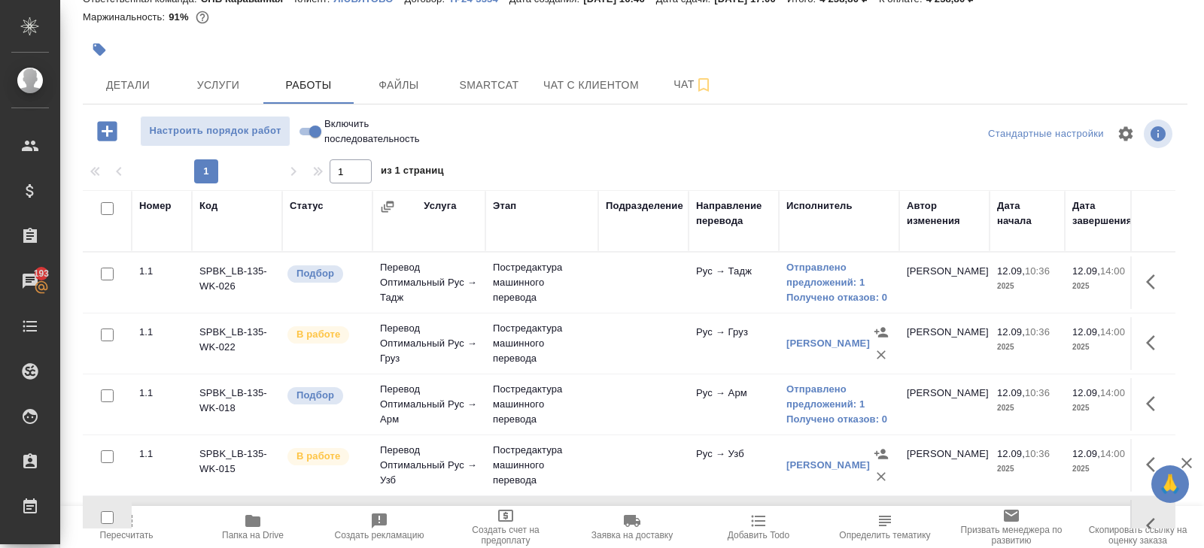
click at [138, 532] on span "Пересчитать" at bounding box center [126, 535] width 53 height 11
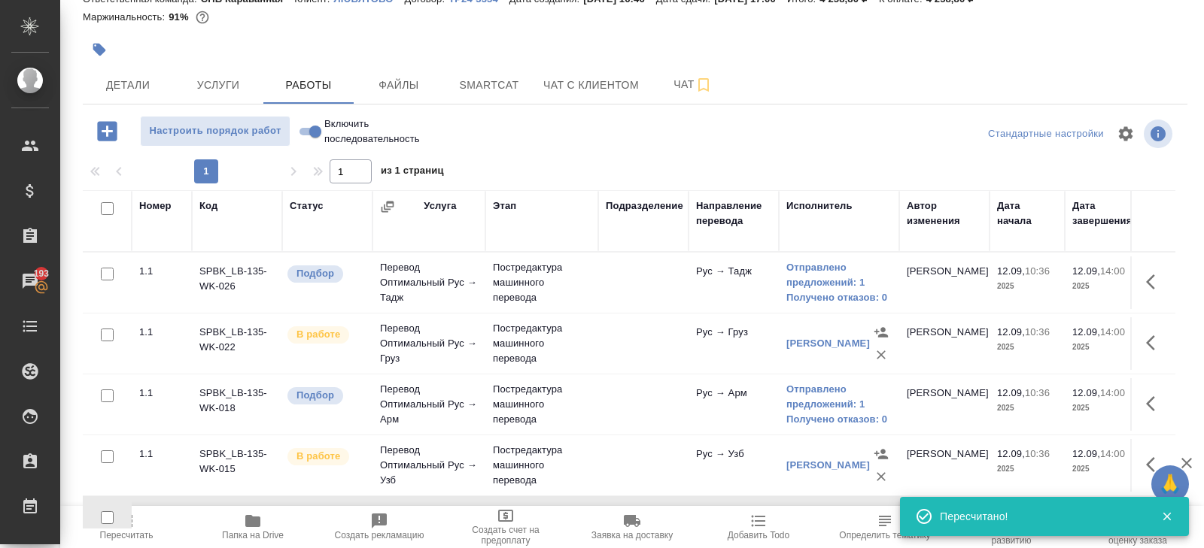
click at [797, 273] on link "Отправлено предложений: 1" at bounding box center [838, 275] width 105 height 30
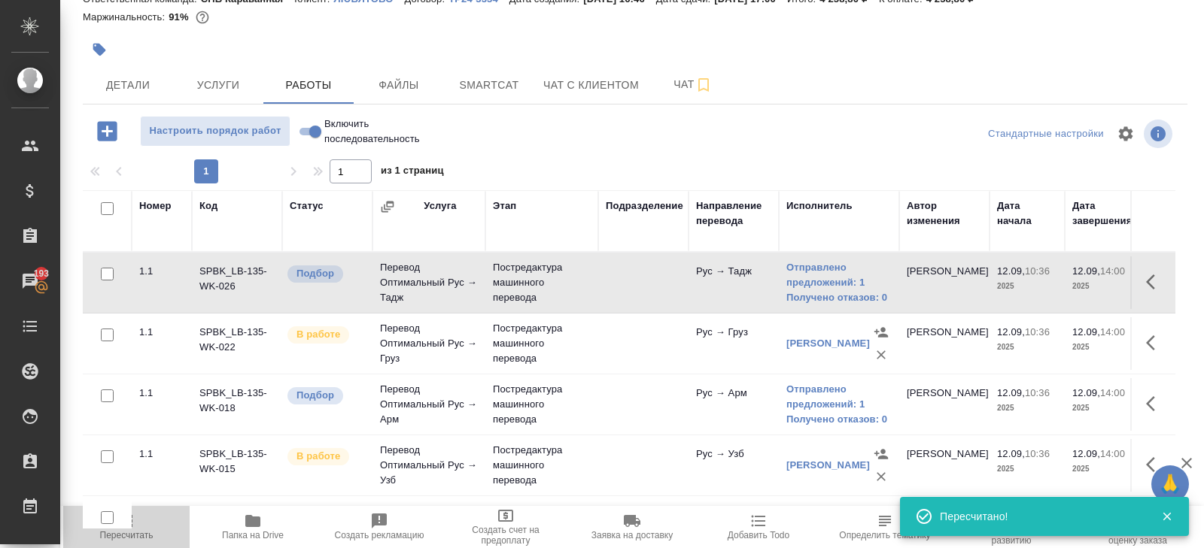
click at [136, 532] on span "Пересчитать" at bounding box center [126, 535] width 53 height 11
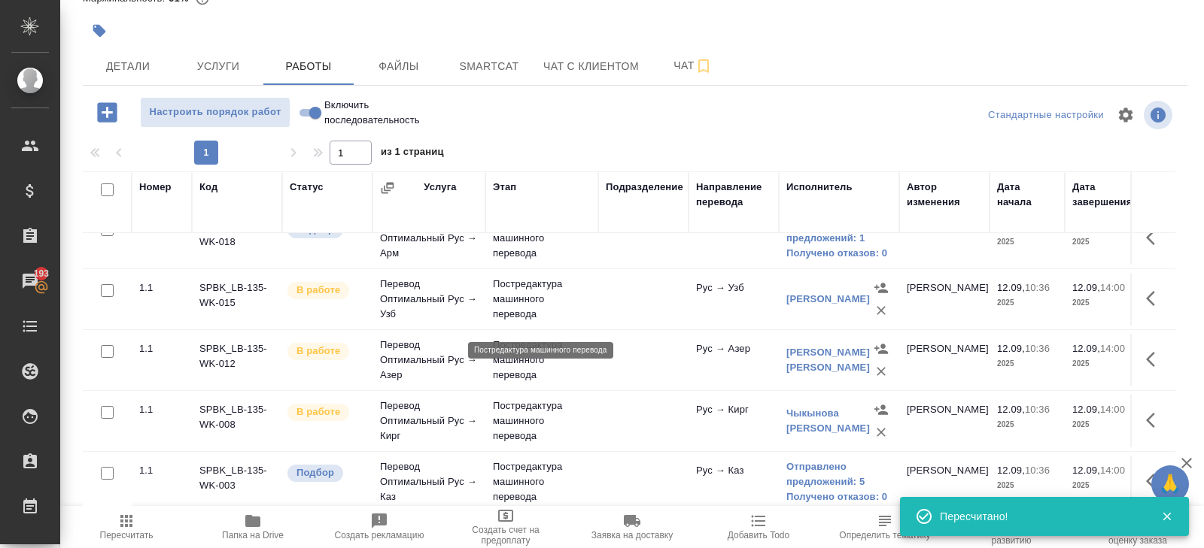
scroll to position [208, 0]
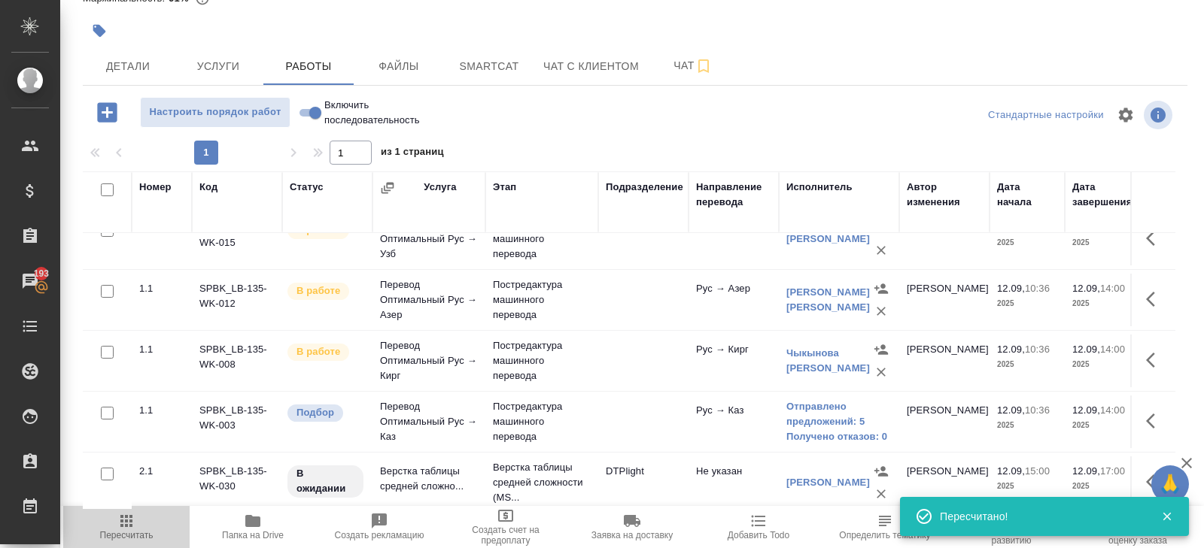
click at [135, 525] on span "Пересчитать" at bounding box center [126, 526] width 108 height 29
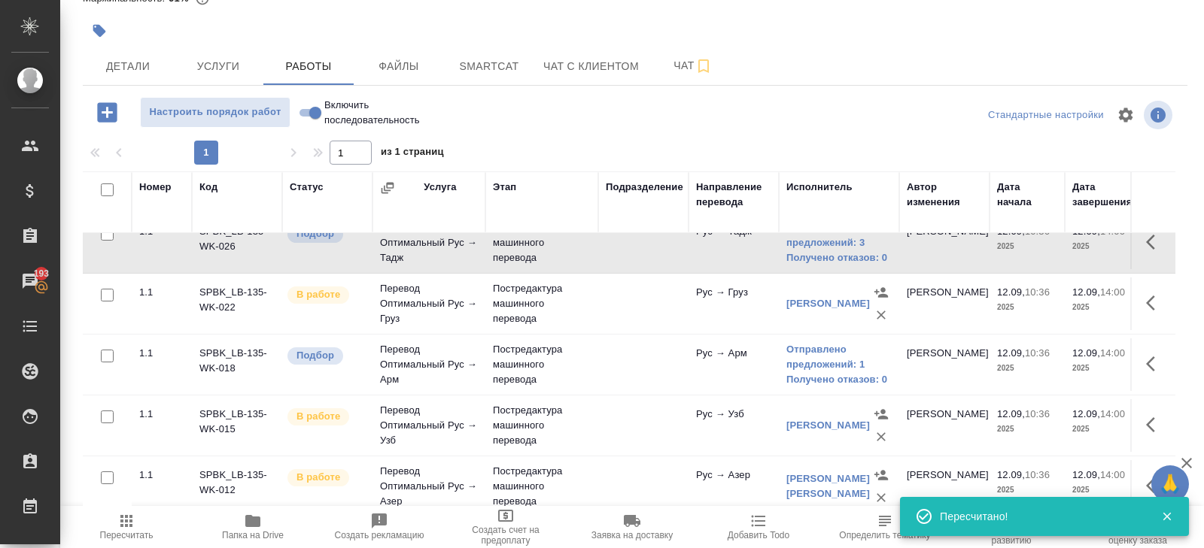
scroll to position [20, 0]
click at [819, 363] on link "Отправлено предложений: 1" at bounding box center [838, 359] width 105 height 30
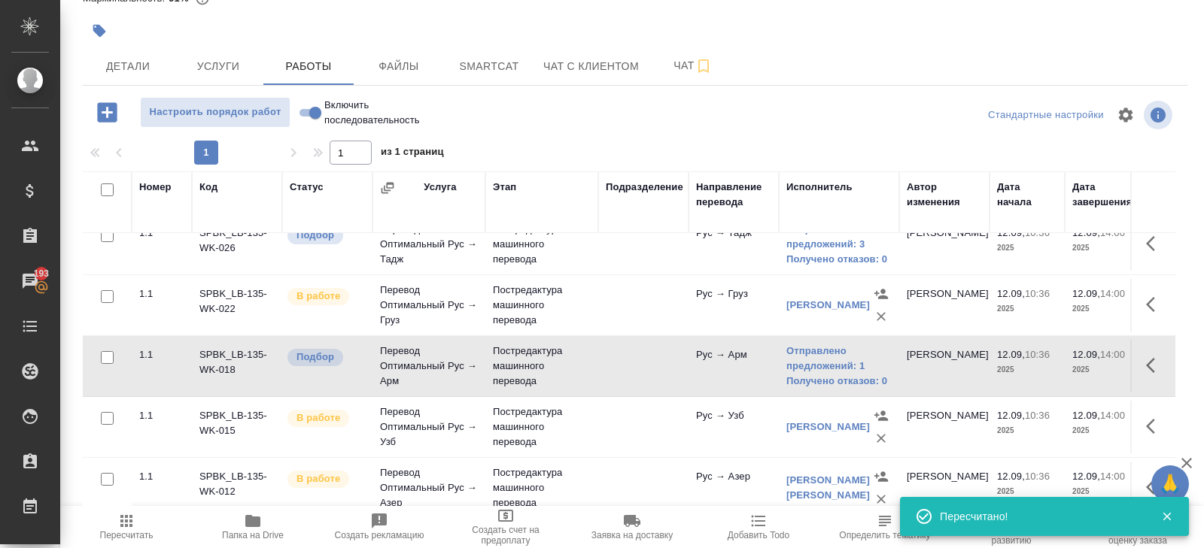
click at [114, 530] on span "Пересчитать" at bounding box center [126, 535] width 53 height 11
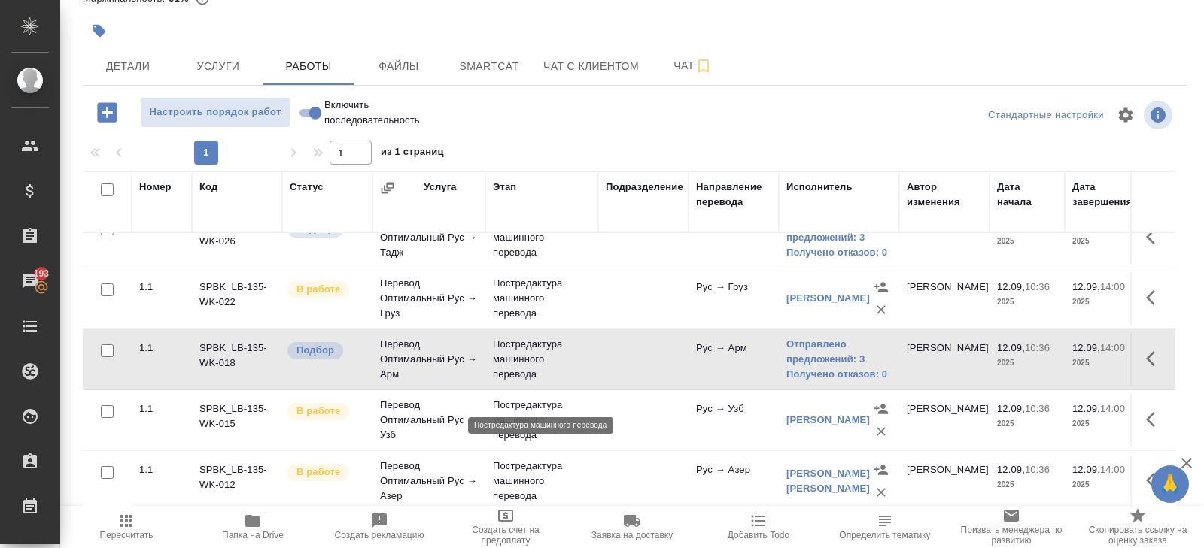
scroll to position [0, 0]
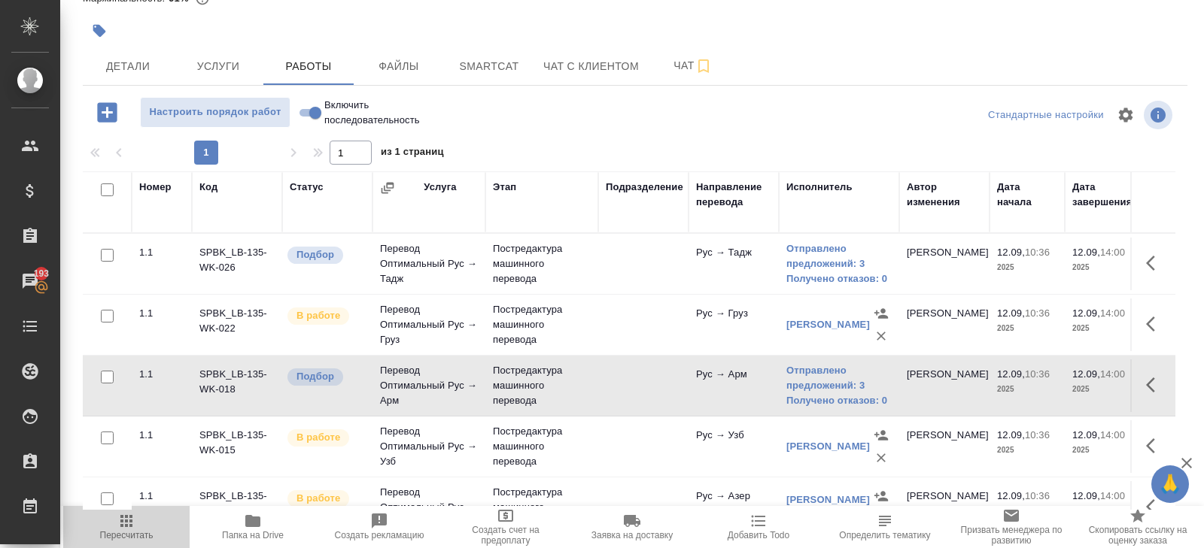
click at [125, 531] on span "Пересчитать" at bounding box center [126, 535] width 53 height 11
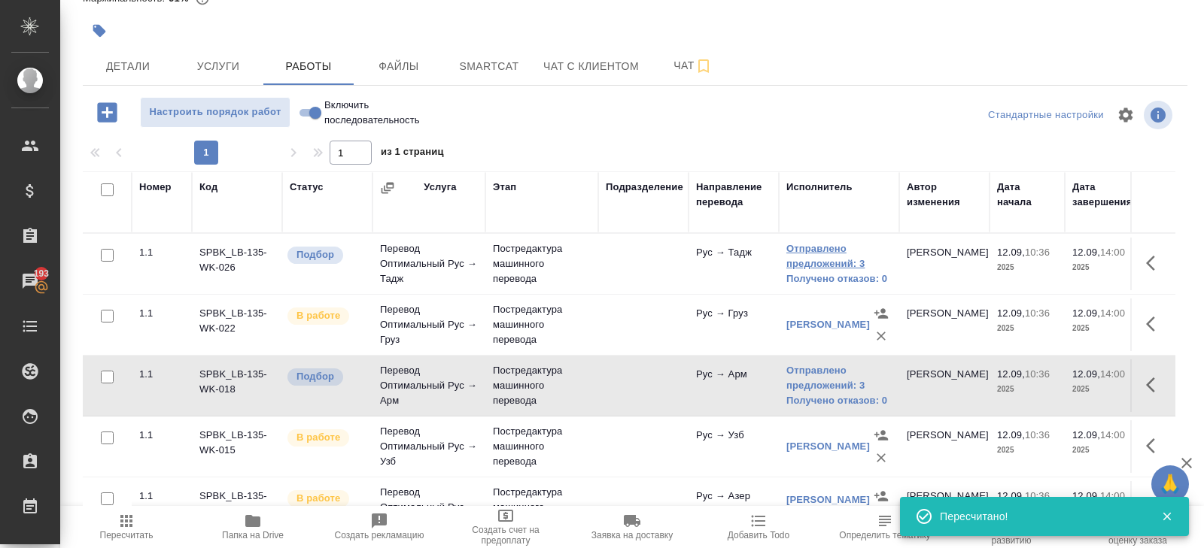
click at [828, 256] on link "Отправлено предложений: 3" at bounding box center [838, 256] width 105 height 30
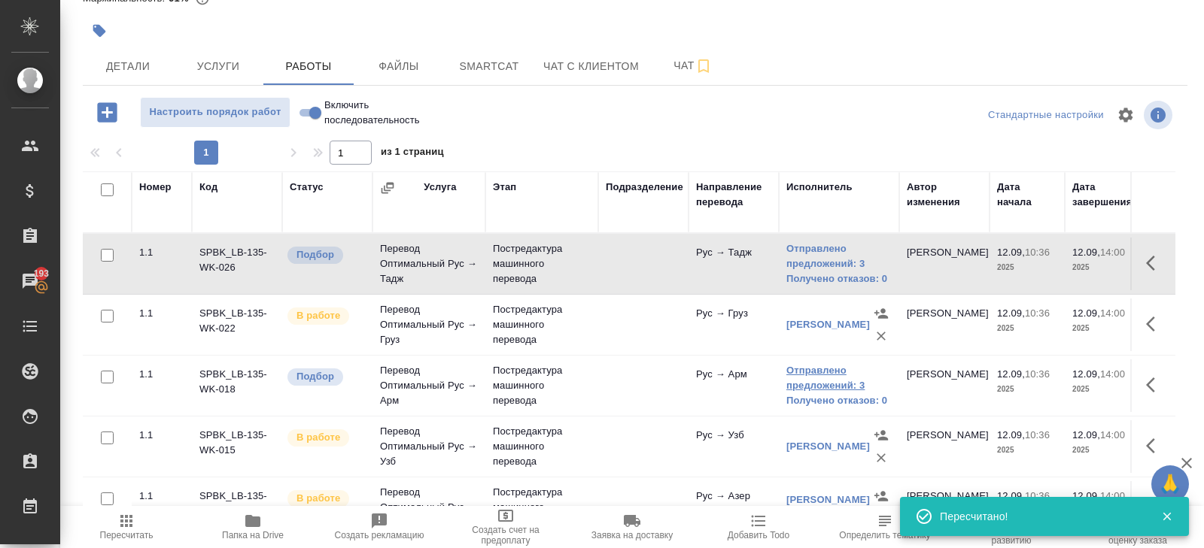
click at [806, 383] on link "Отправлено предложений: 3" at bounding box center [838, 378] width 105 height 30
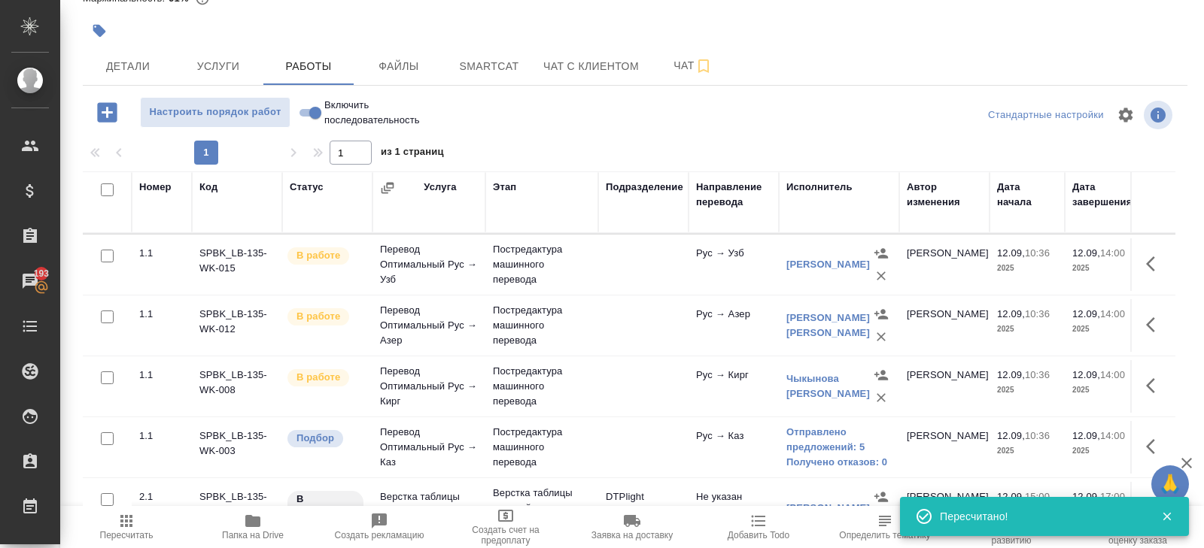
scroll to position [208, 0]
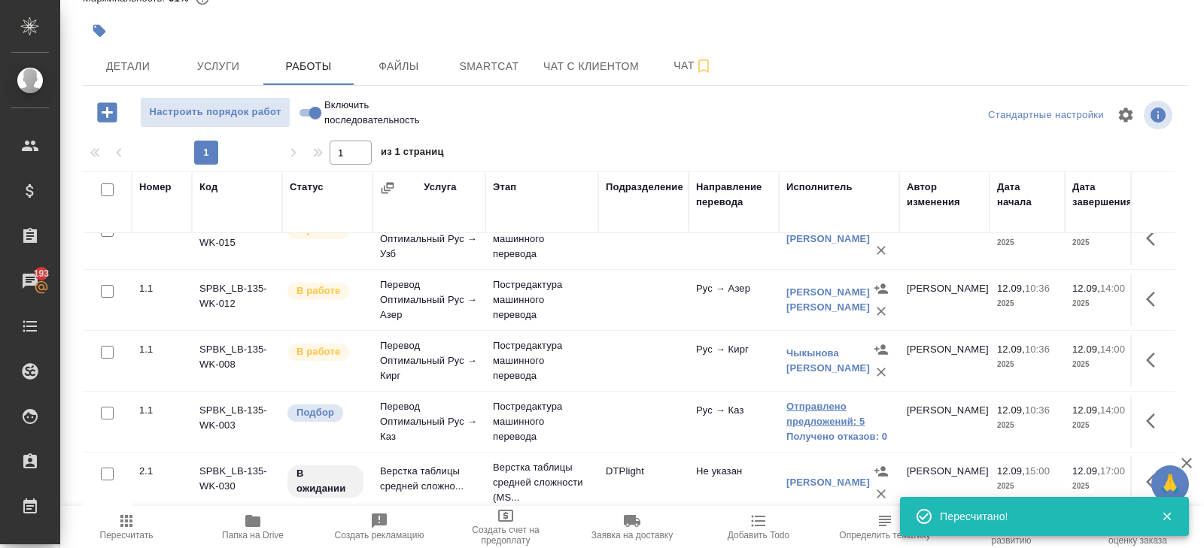
click at [824, 424] on link "Отправлено предложений: 5" at bounding box center [838, 414] width 105 height 30
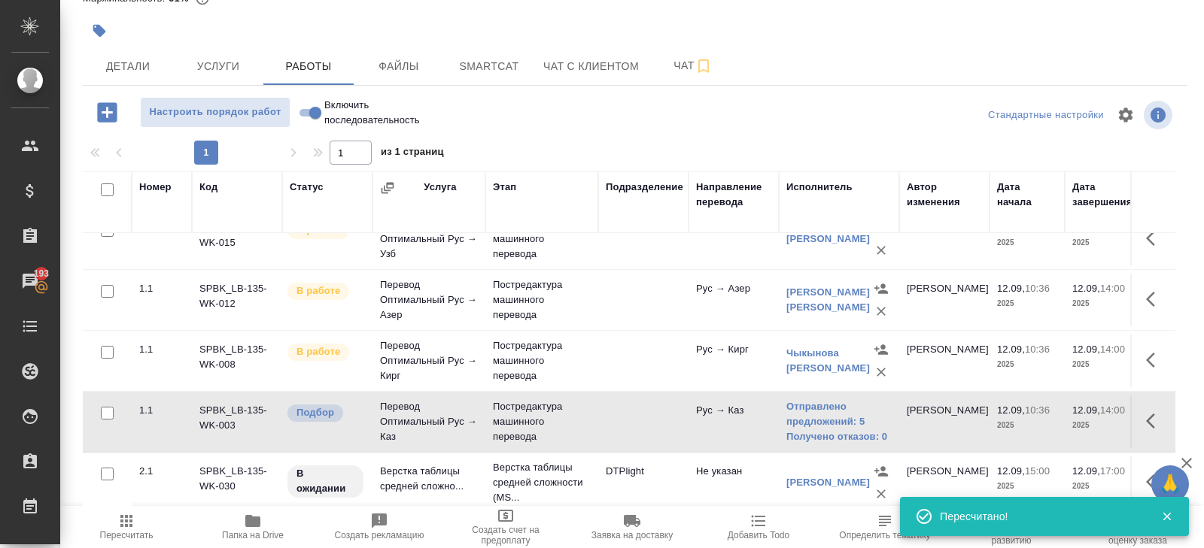
click at [127, 536] on span "Пересчитать" at bounding box center [126, 535] width 53 height 11
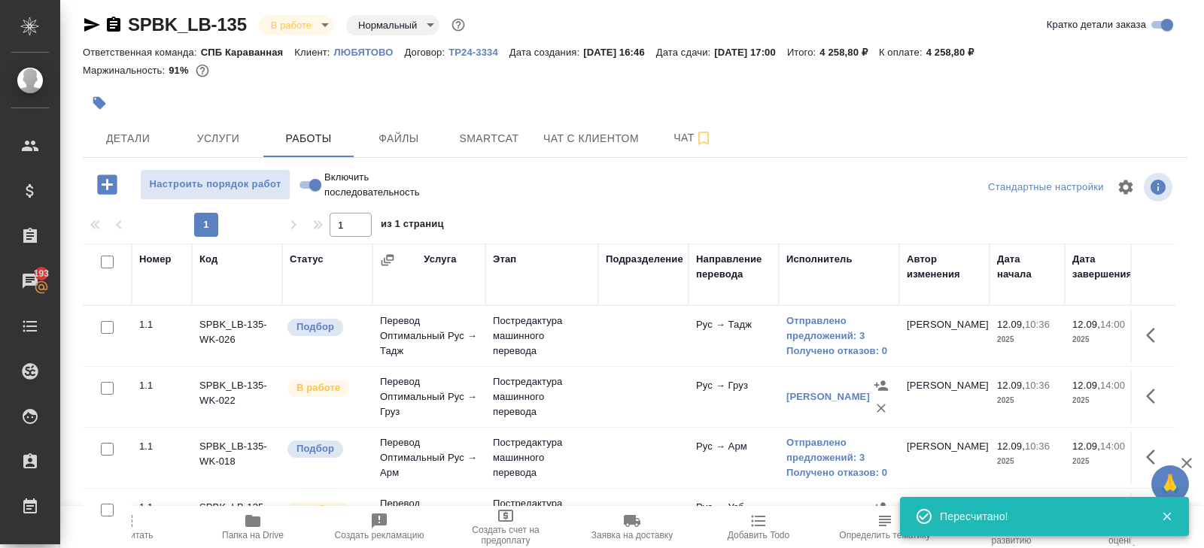
scroll to position [0, 0]
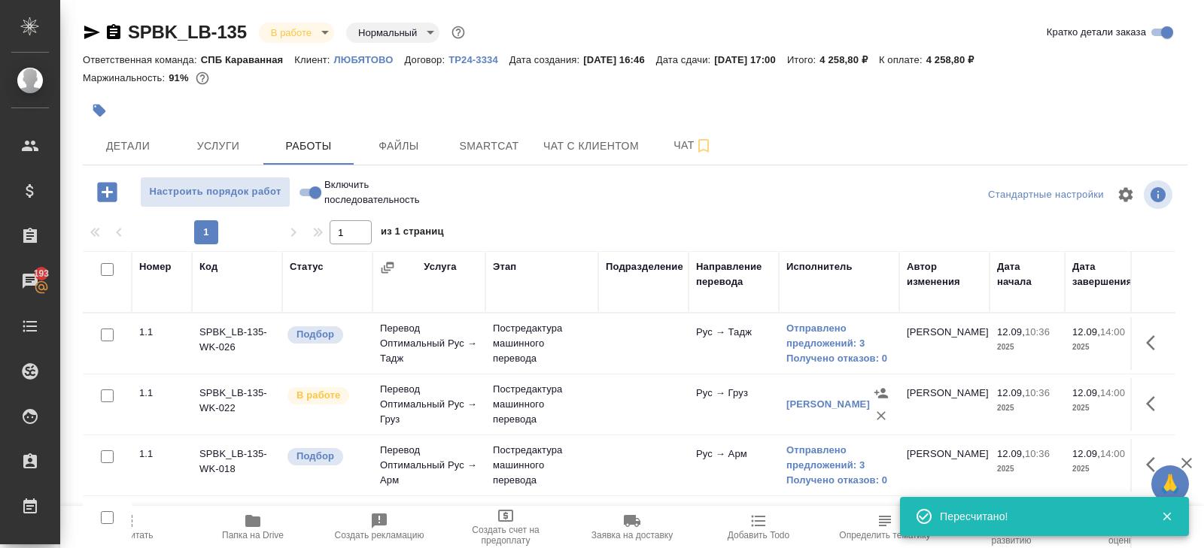
click at [135, 534] on span "Пересчитать" at bounding box center [126, 535] width 53 height 11
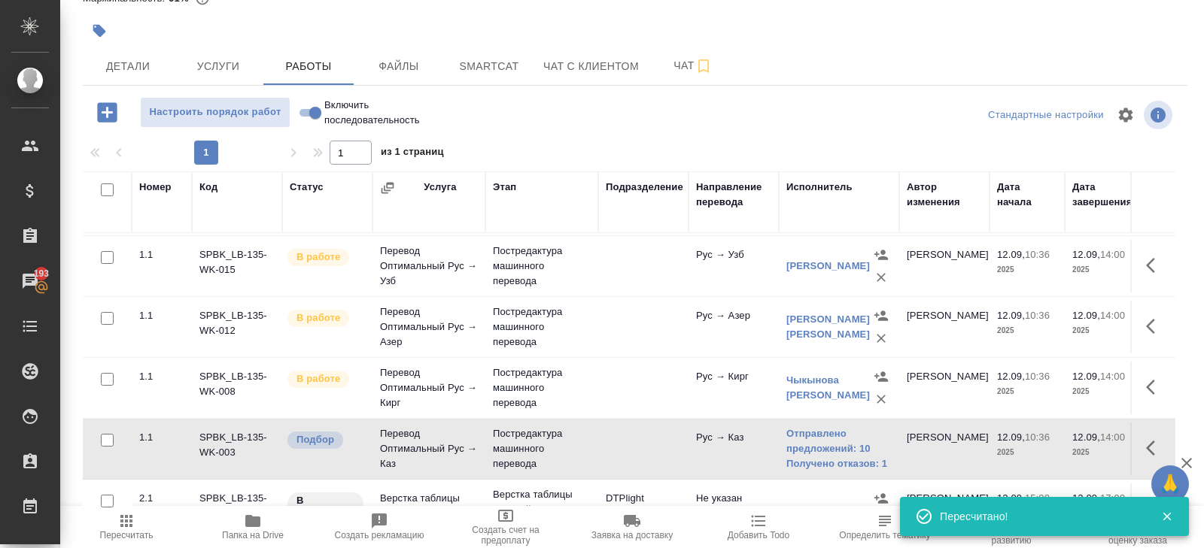
scroll to position [208, 0]
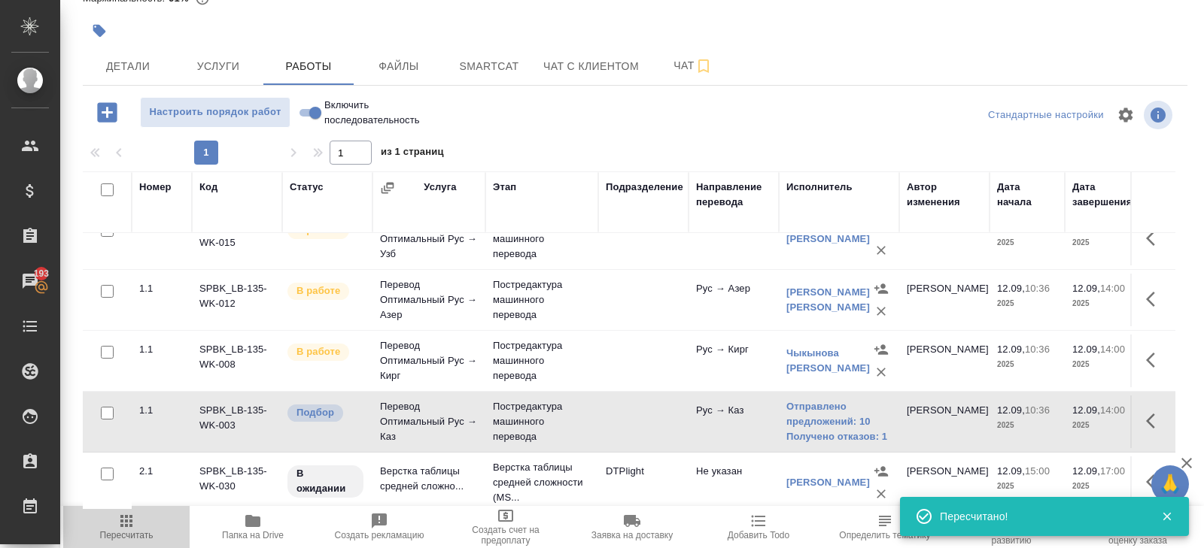
click at [126, 529] on span "Пересчитать" at bounding box center [126, 526] width 108 height 29
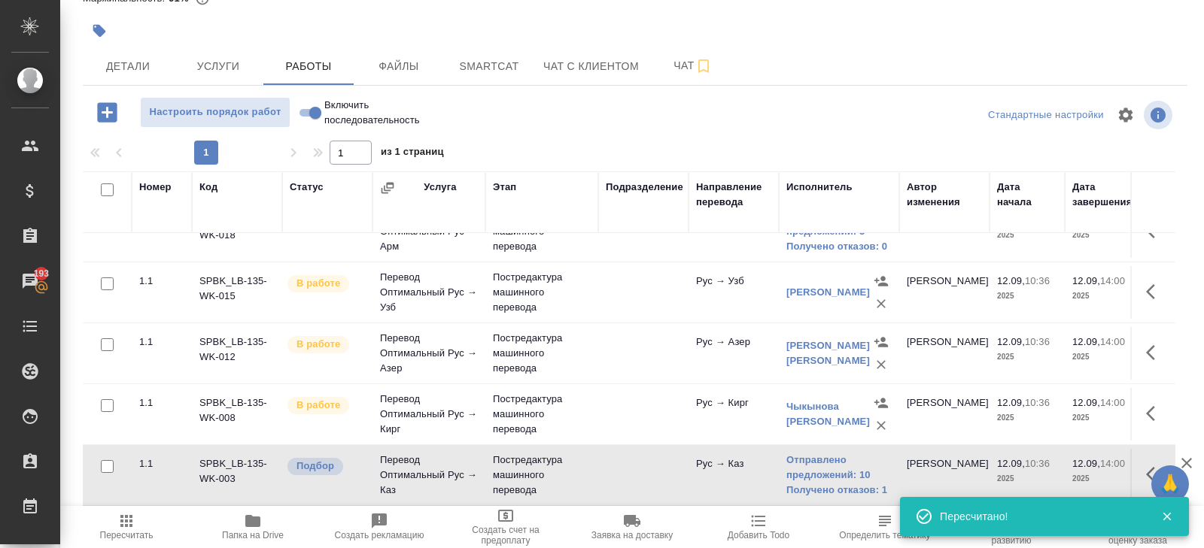
scroll to position [0, 0]
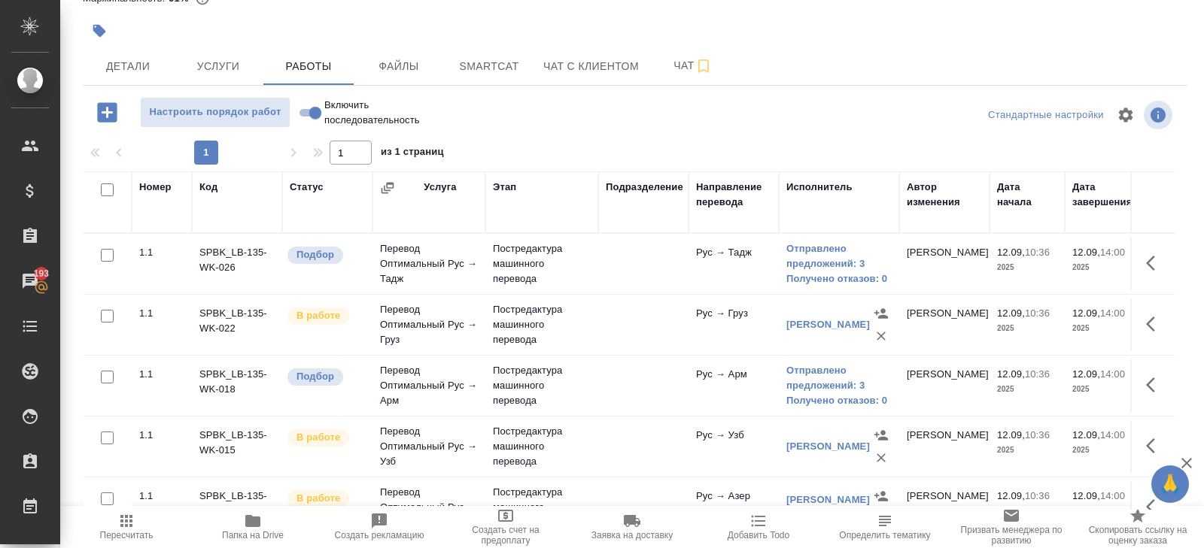
click at [123, 533] on span "Пересчитать" at bounding box center [126, 535] width 53 height 11
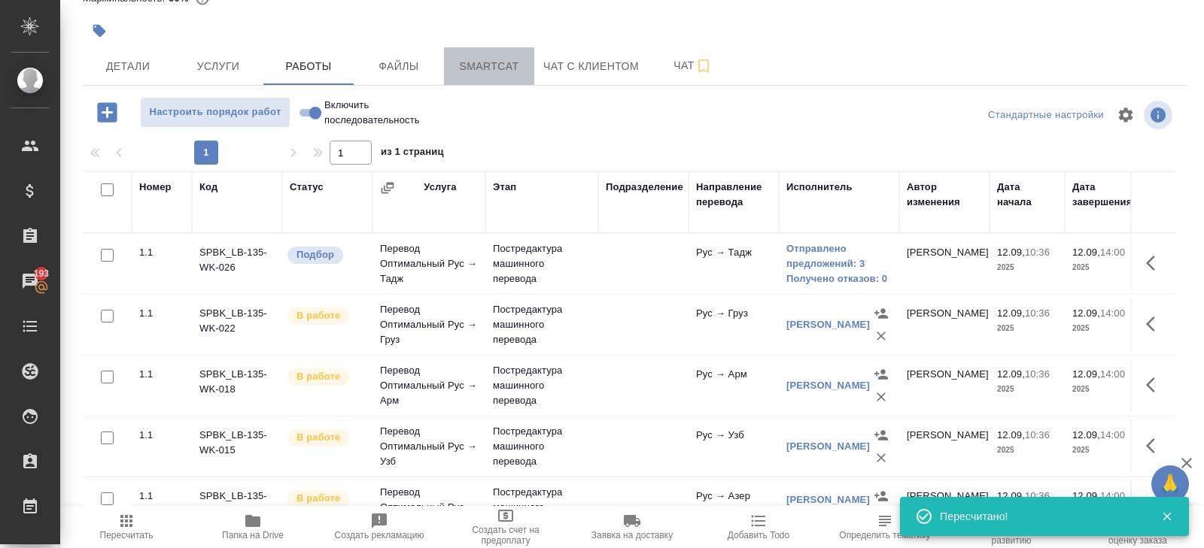
click at [498, 74] on span "Smartcat" at bounding box center [489, 66] width 72 height 19
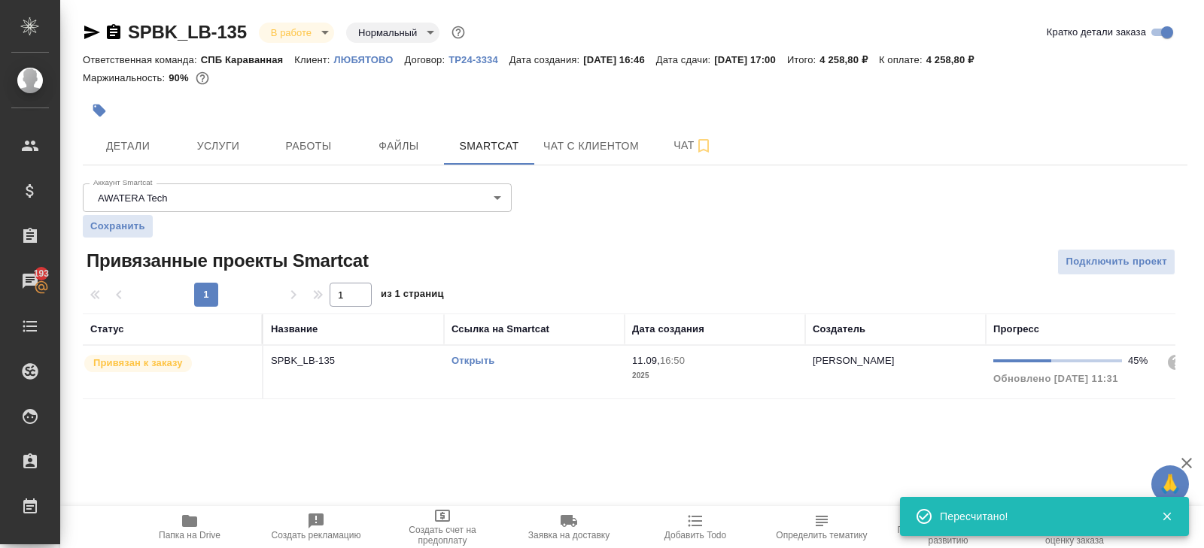
click at [464, 357] on link "Открыть" at bounding box center [472, 360] width 43 height 11
click at [305, 161] on button "Работы" at bounding box center [308, 146] width 90 height 38
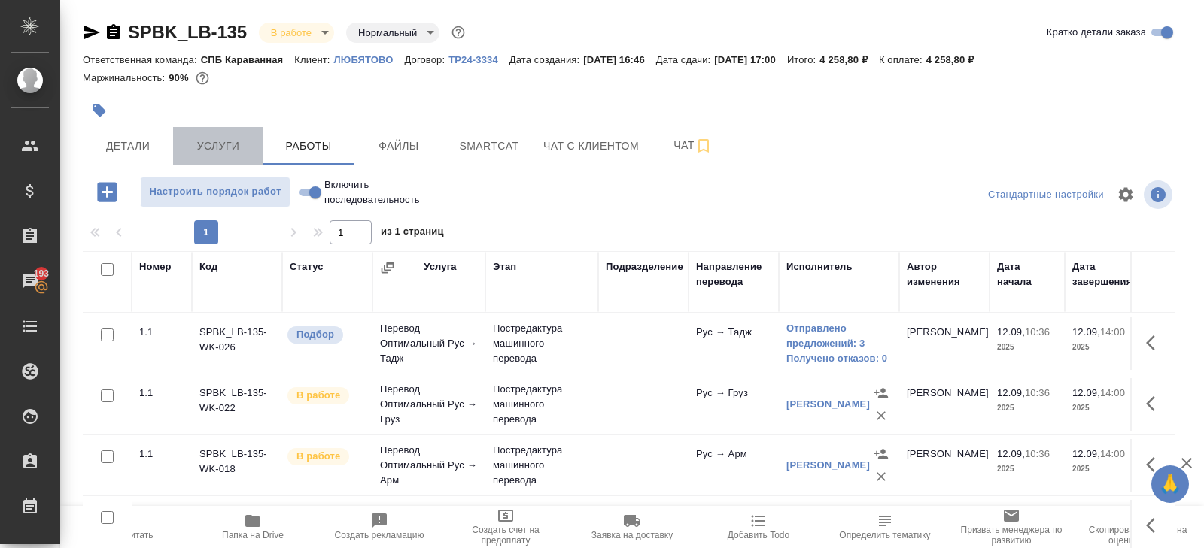
click at [208, 161] on button "Услуги" at bounding box center [218, 146] width 90 height 38
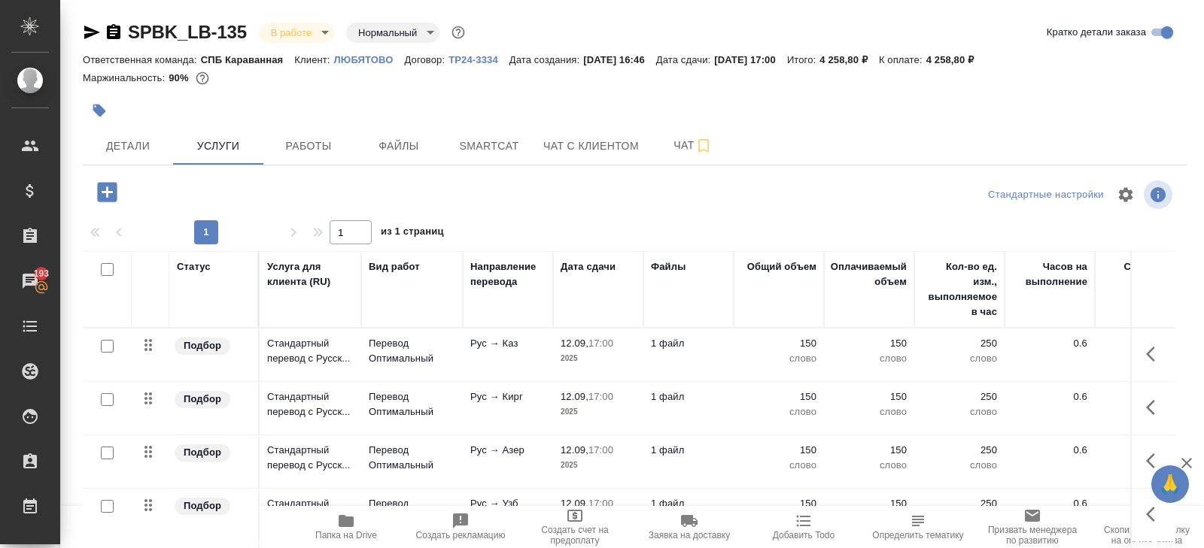
click at [112, 192] on icon "button" at bounding box center [107, 192] width 26 height 26
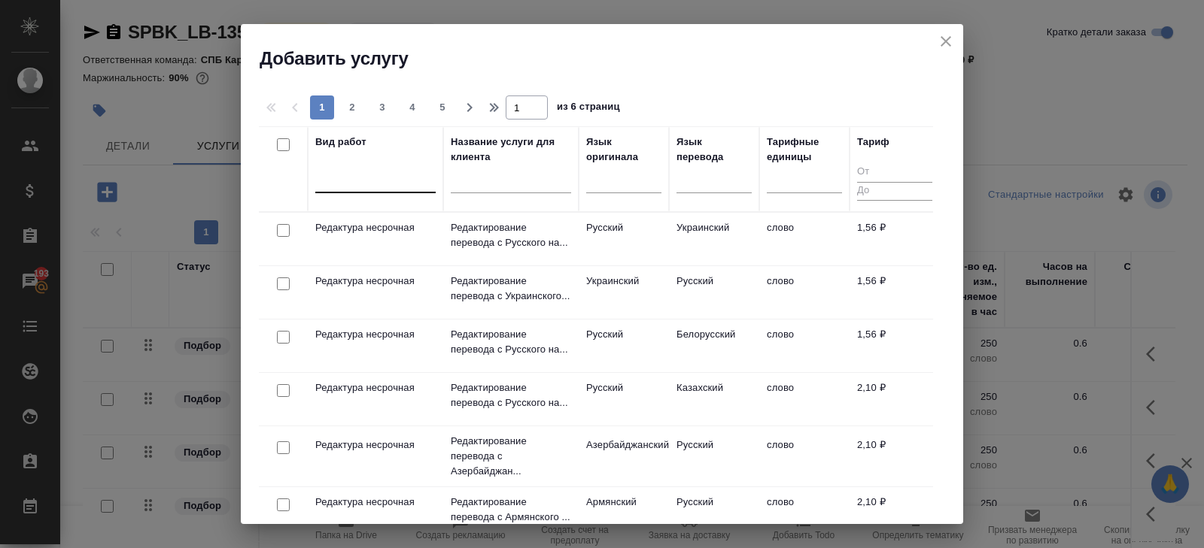
click at [382, 180] on div at bounding box center [375, 178] width 120 height 22
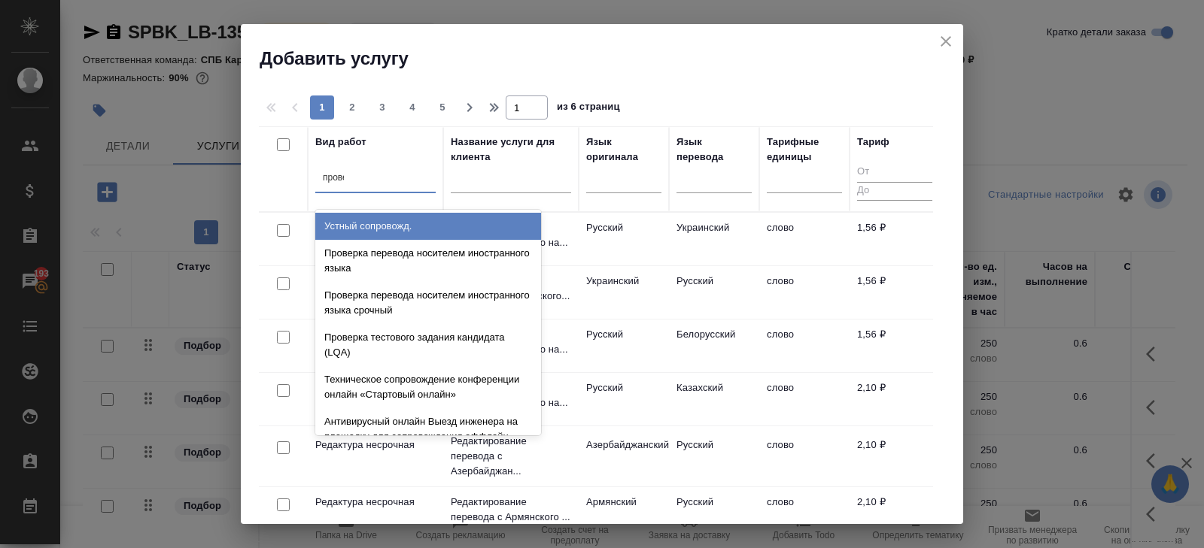
type input "провер"
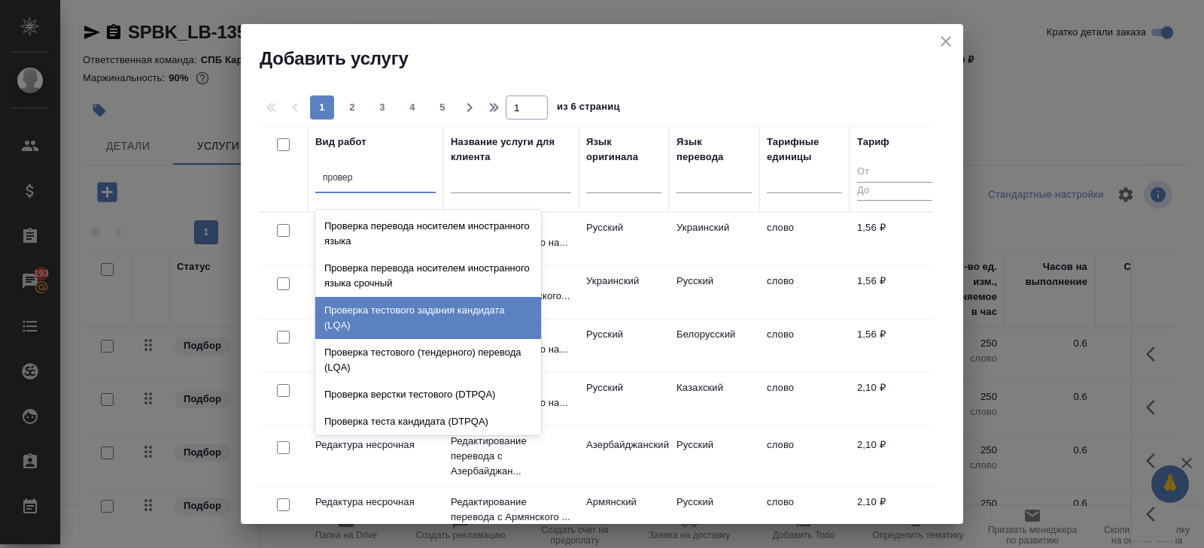
scroll to position [30, 0]
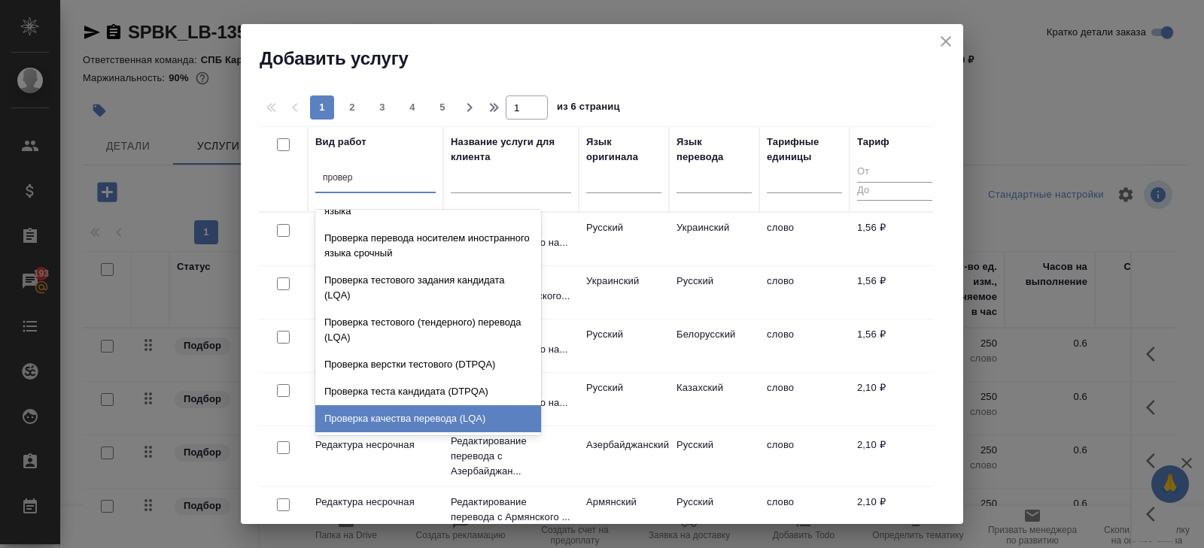
click at [375, 410] on div "Проверка качества перевода (LQA)" at bounding box center [428, 418] width 226 height 27
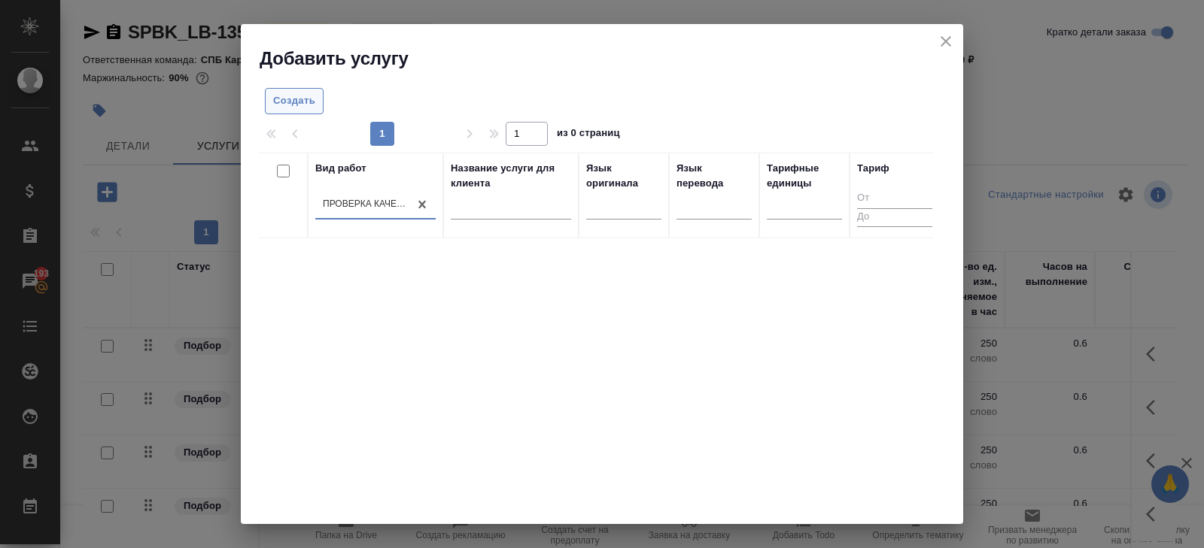
click at [291, 112] on button "Создать" at bounding box center [294, 101] width 59 height 26
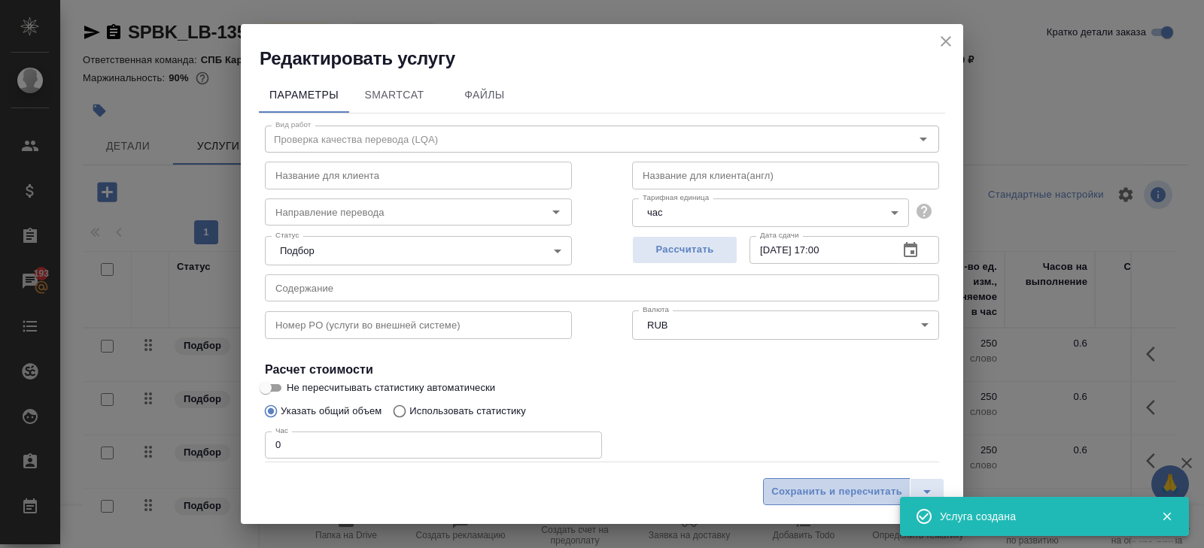
click at [824, 494] on span "Сохранить и пересчитать" at bounding box center [836, 492] width 131 height 17
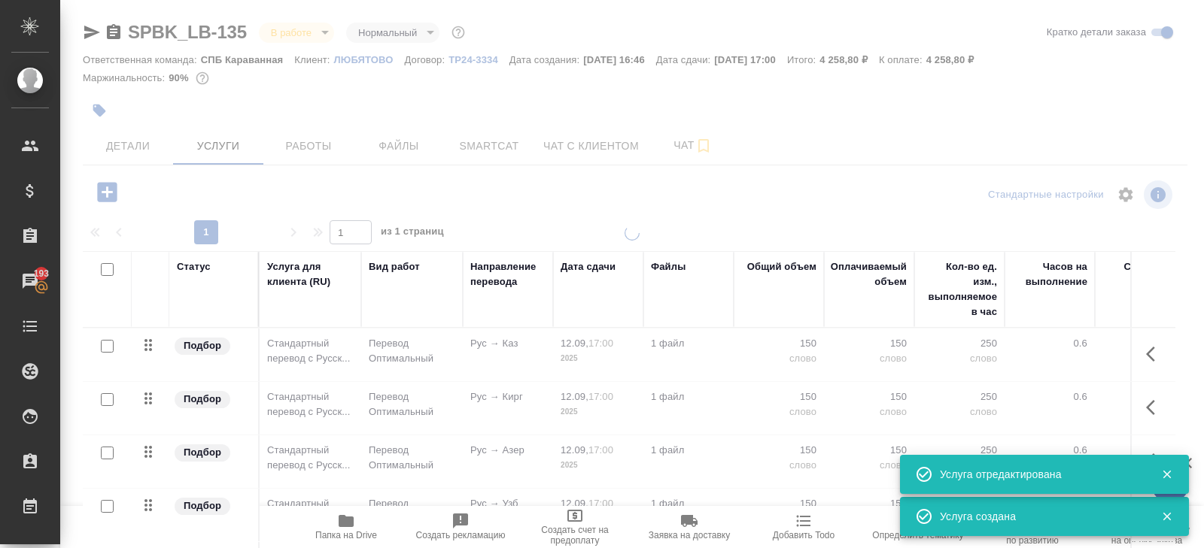
scroll to position [65, 0]
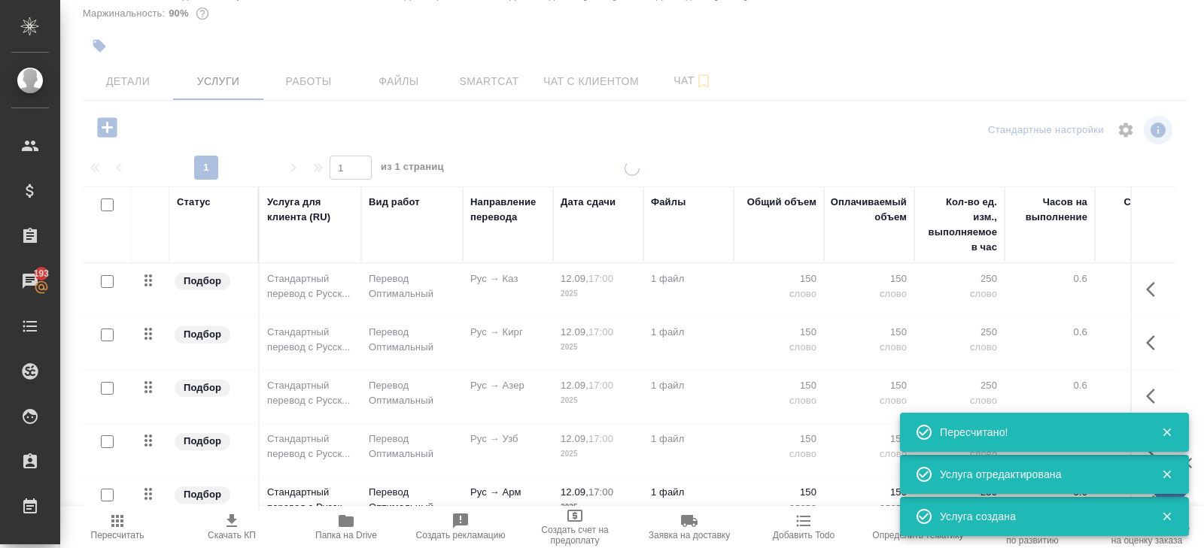
type input "urgent"
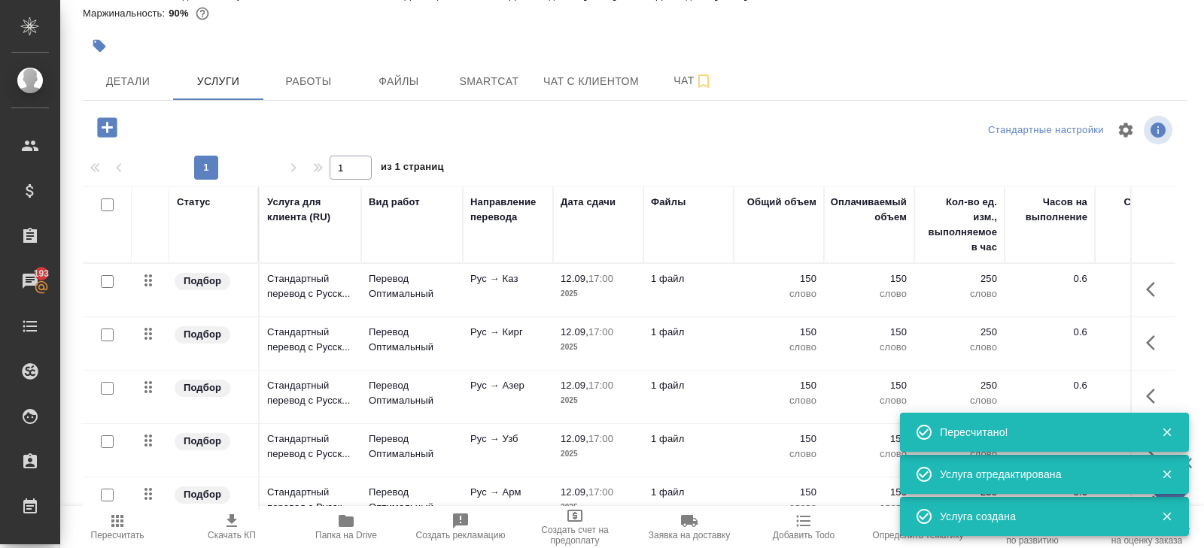
scroll to position [245, 0]
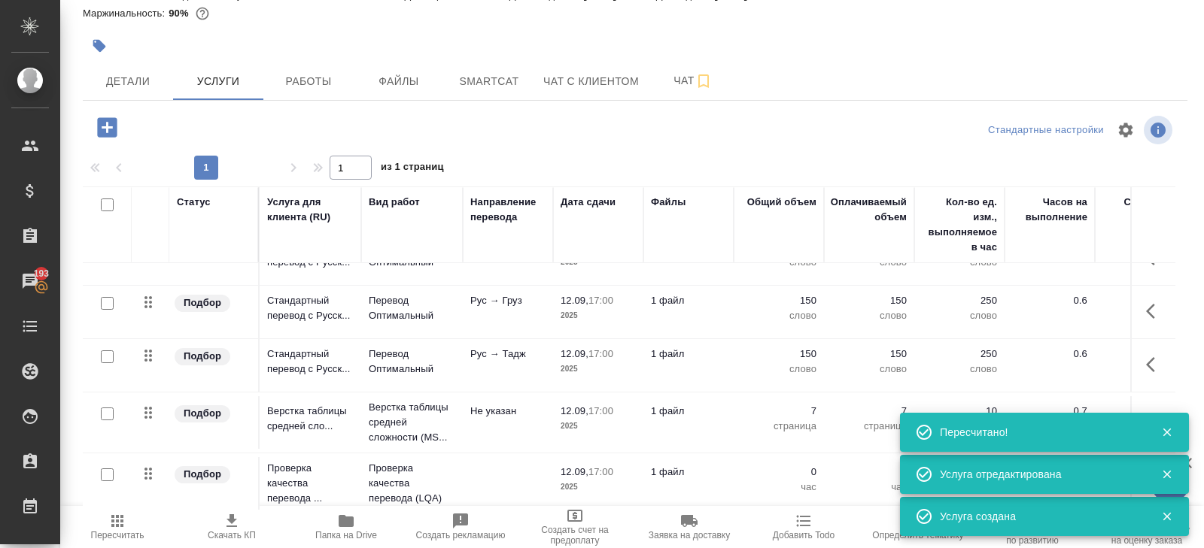
click at [1165, 473] on icon "button" at bounding box center [1166, 475] width 8 height 8
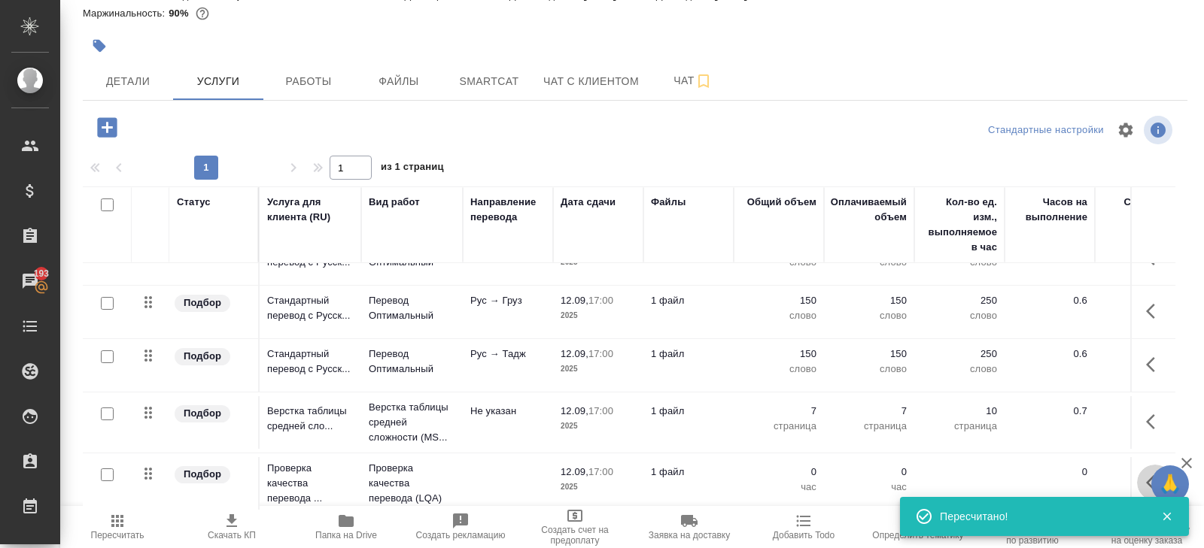
click at [1145, 474] on button "button" at bounding box center [1155, 483] width 36 height 36
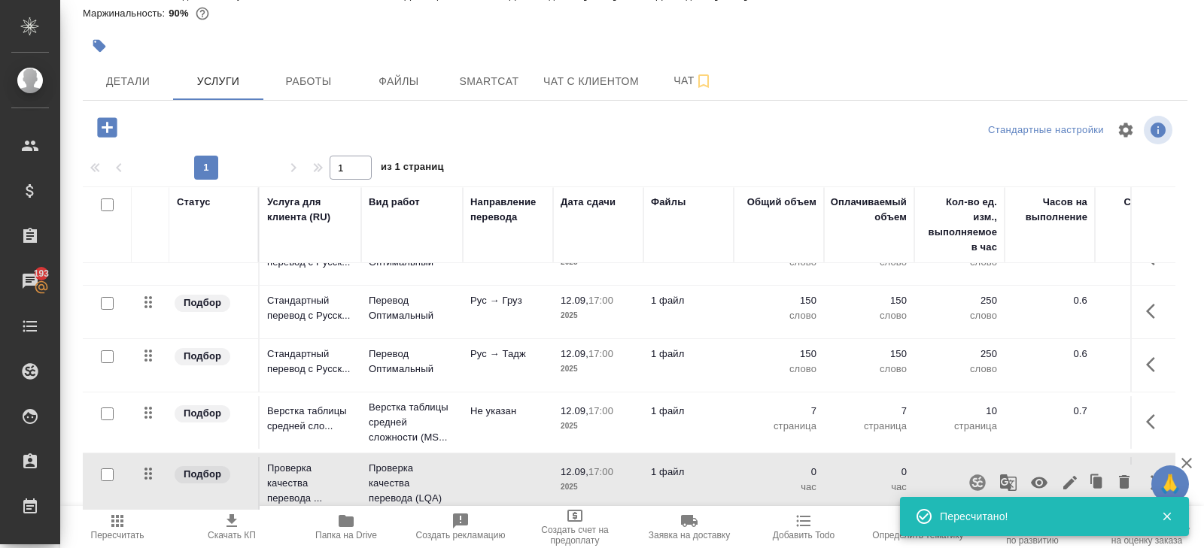
click at [1039, 475] on icon "button" at bounding box center [1039, 483] width 18 height 18
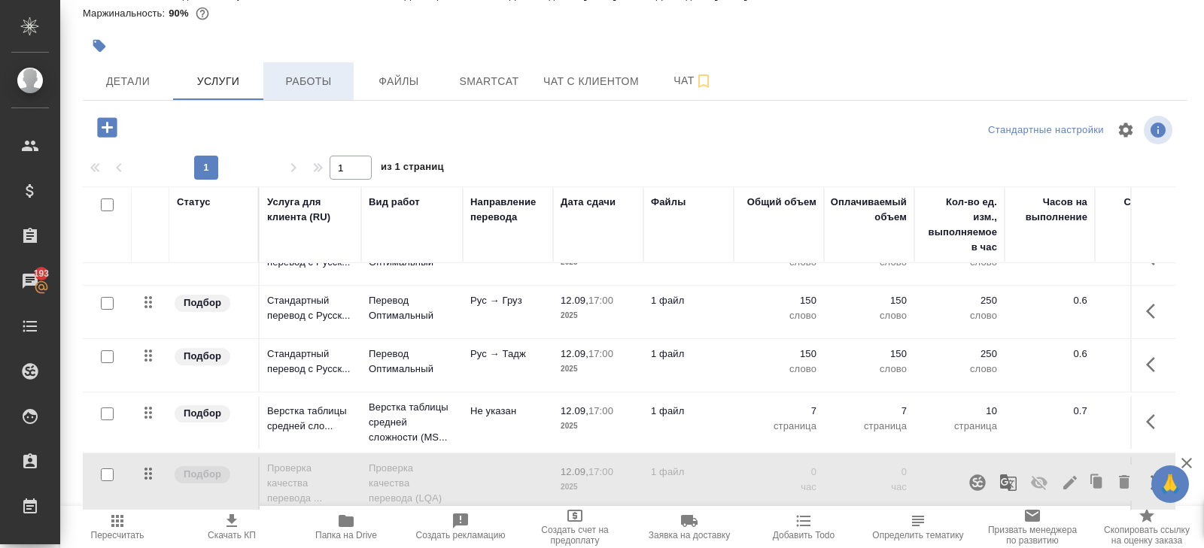
click at [320, 83] on span "Работы" at bounding box center [308, 81] width 72 height 19
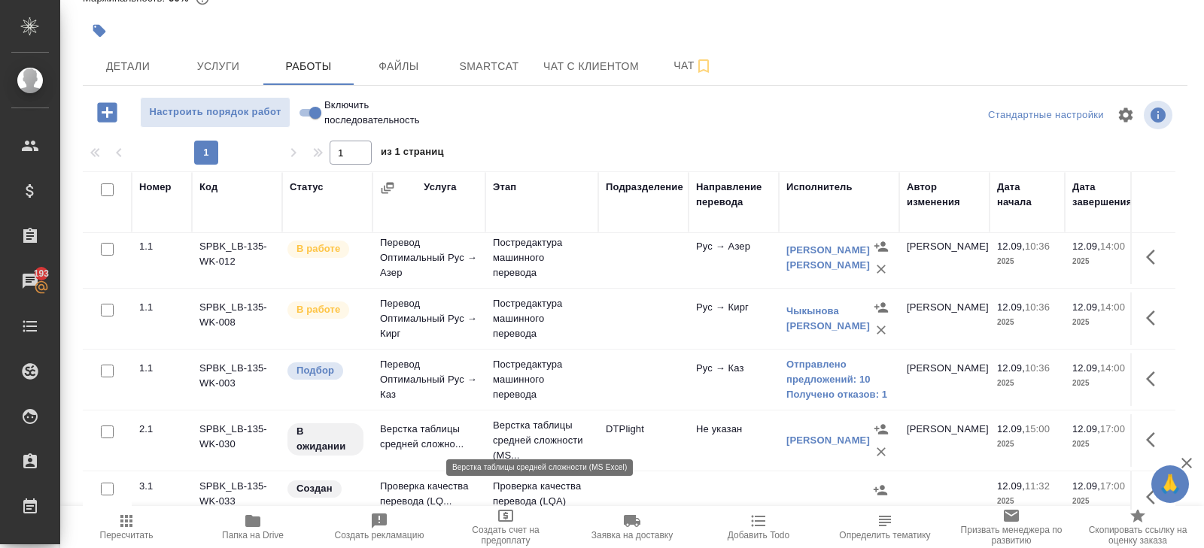
scroll to position [260, 0]
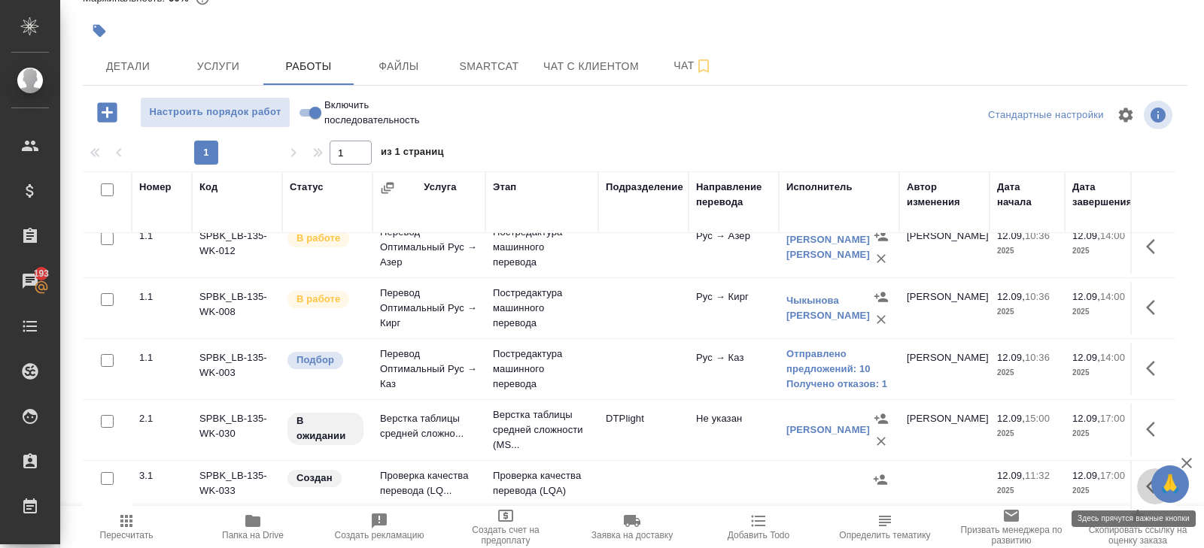
click at [1148, 482] on icon "button" at bounding box center [1150, 486] width 9 height 15
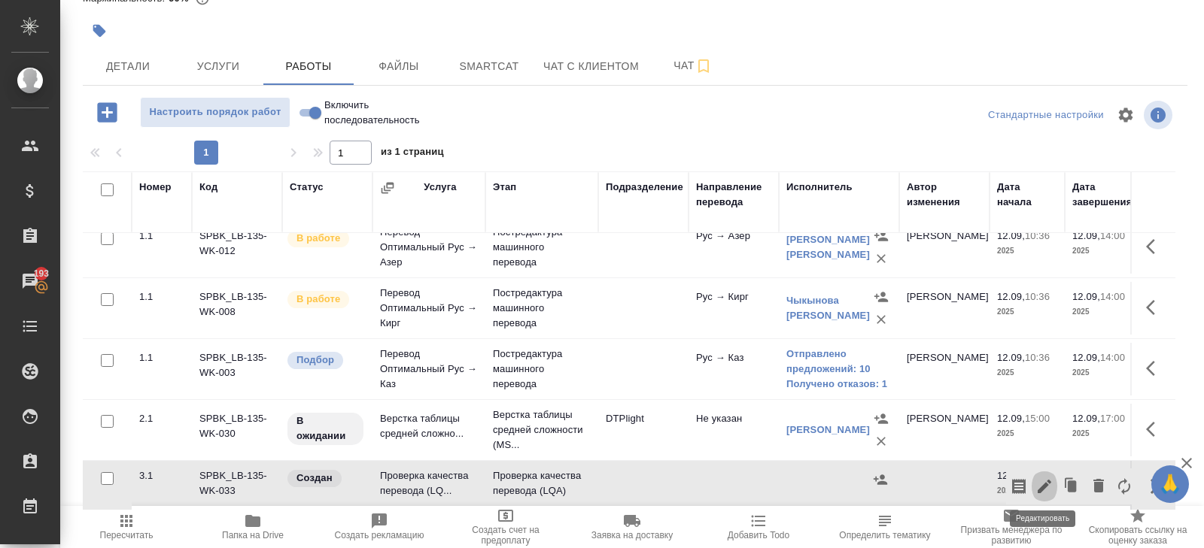
click at [1045, 485] on icon "button" at bounding box center [1044, 487] width 18 height 18
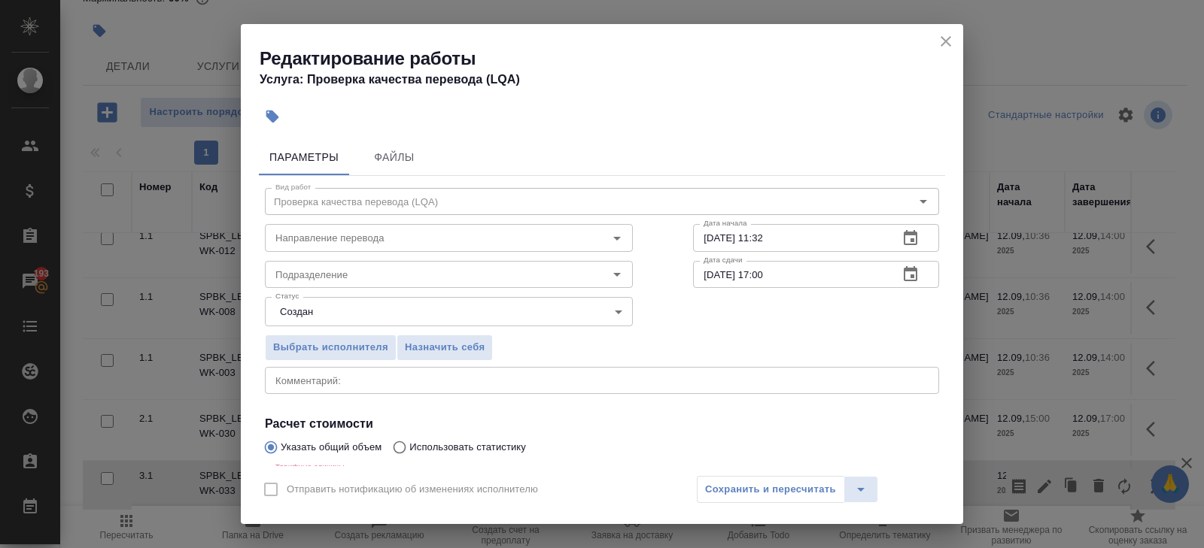
click at [915, 238] on icon "button" at bounding box center [910, 238] width 18 height 18
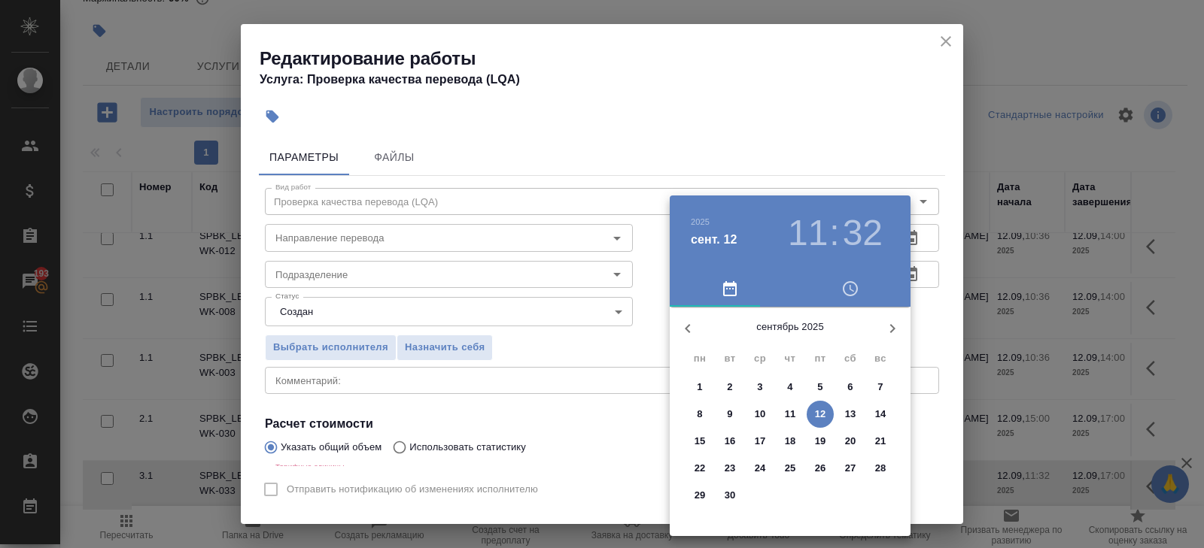
click at [823, 411] on p "12" at bounding box center [820, 414] width 11 height 15
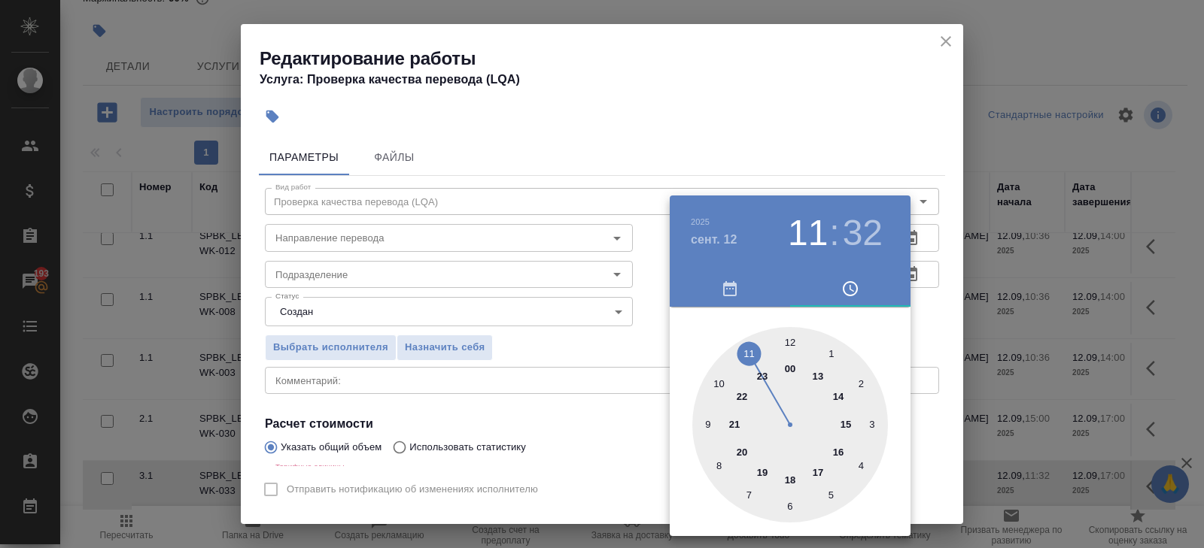
drag, startPoint x: 818, startPoint y: 381, endPoint x: 812, endPoint y: 373, distance: 9.8
click at [818, 381] on div at bounding box center [790, 425] width 196 height 196
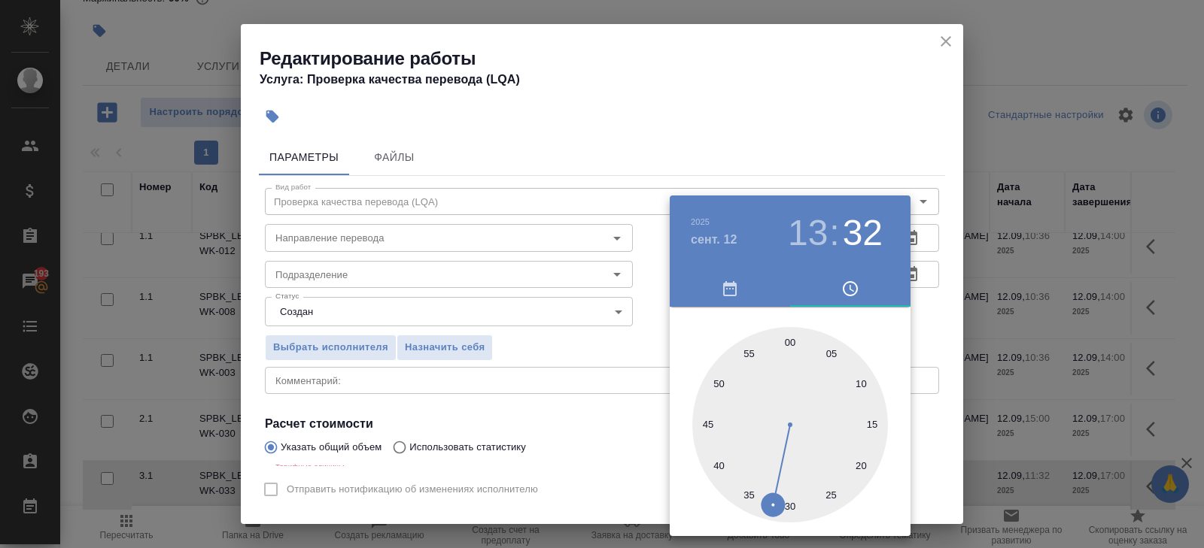
type input "12.09.2025 13:00"
click at [791, 341] on div at bounding box center [790, 425] width 196 height 196
click at [840, 108] on div at bounding box center [602, 274] width 1204 height 548
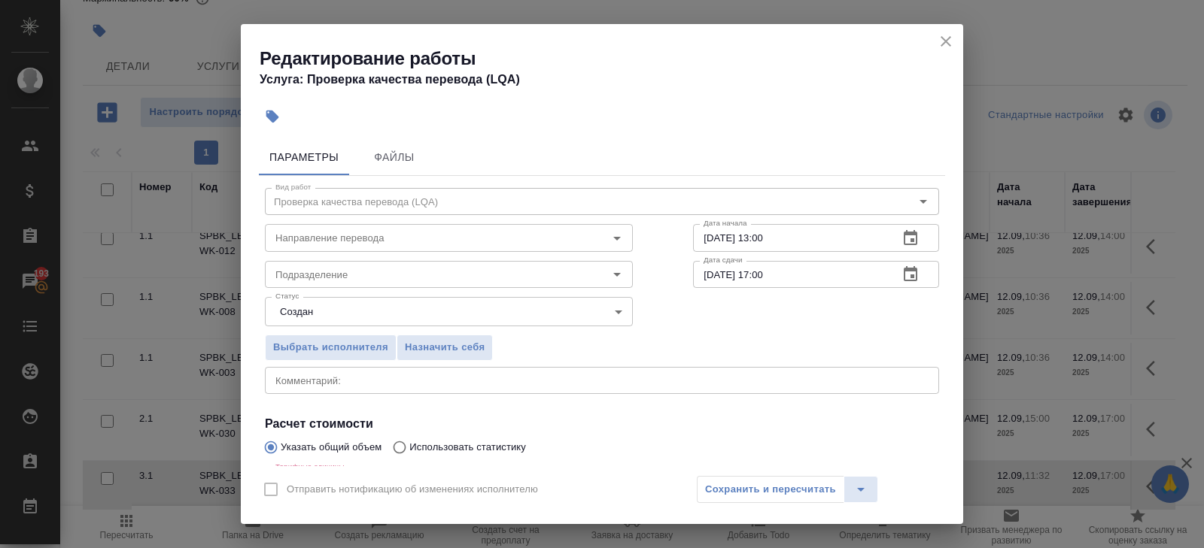
click at [909, 271] on icon "button" at bounding box center [910, 273] width 14 height 15
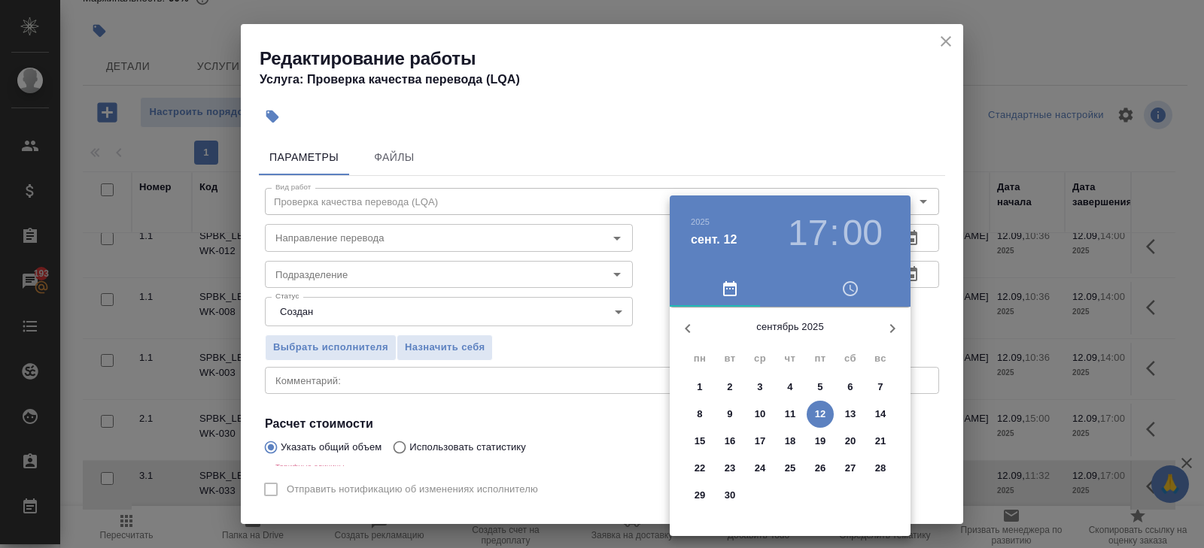
click at [817, 414] on p "12" at bounding box center [820, 414] width 11 height 15
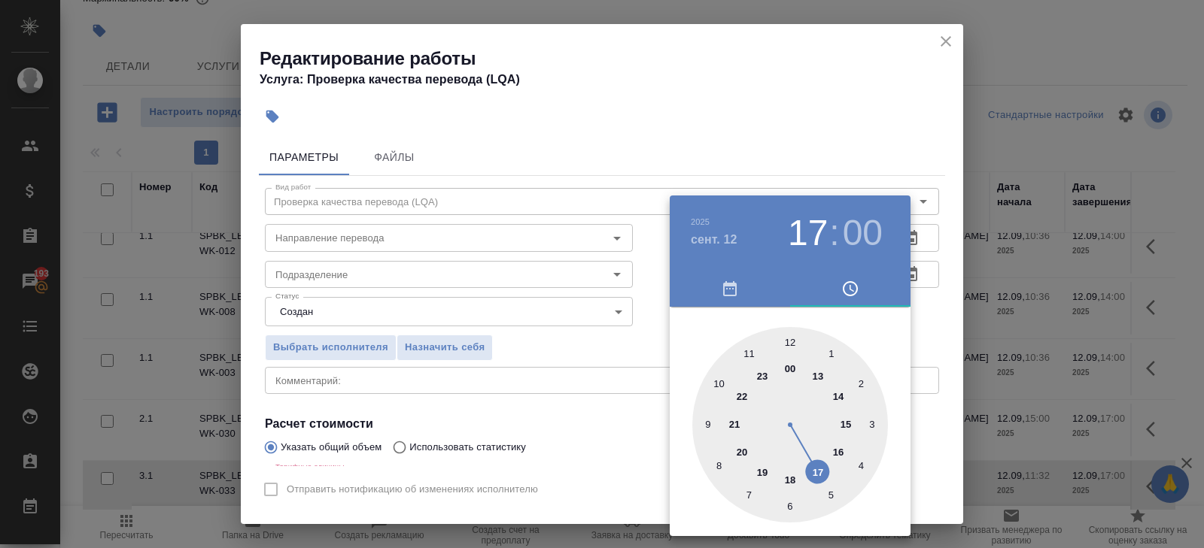
type input "12.09.2025 15:00"
click at [848, 426] on div at bounding box center [790, 425] width 196 height 196
click at [521, 387] on div at bounding box center [602, 274] width 1204 height 548
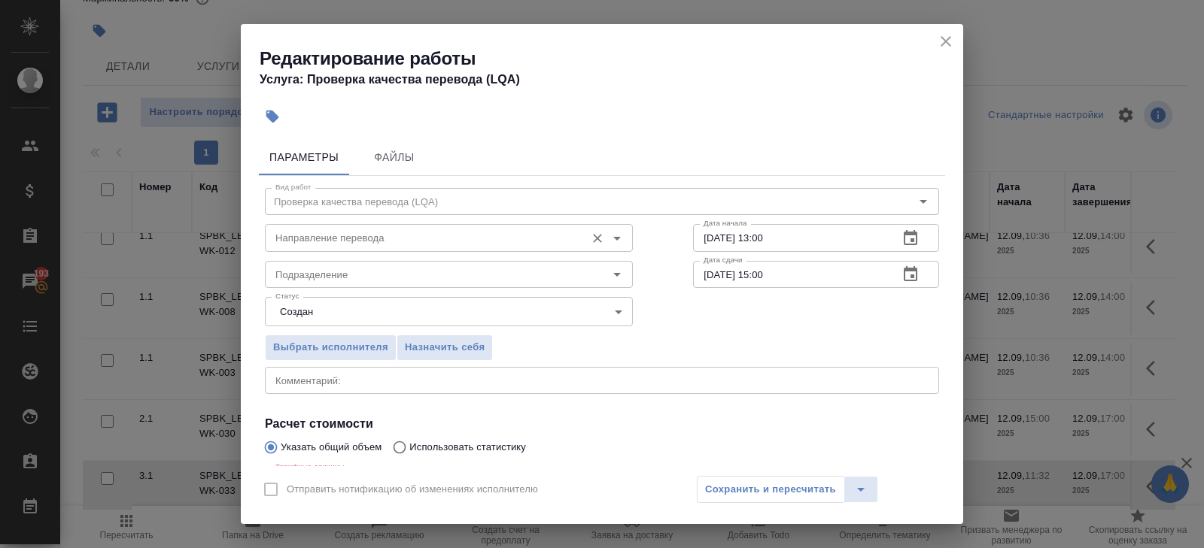
click at [371, 241] on input "Направление перевода" at bounding box center [423, 238] width 308 height 18
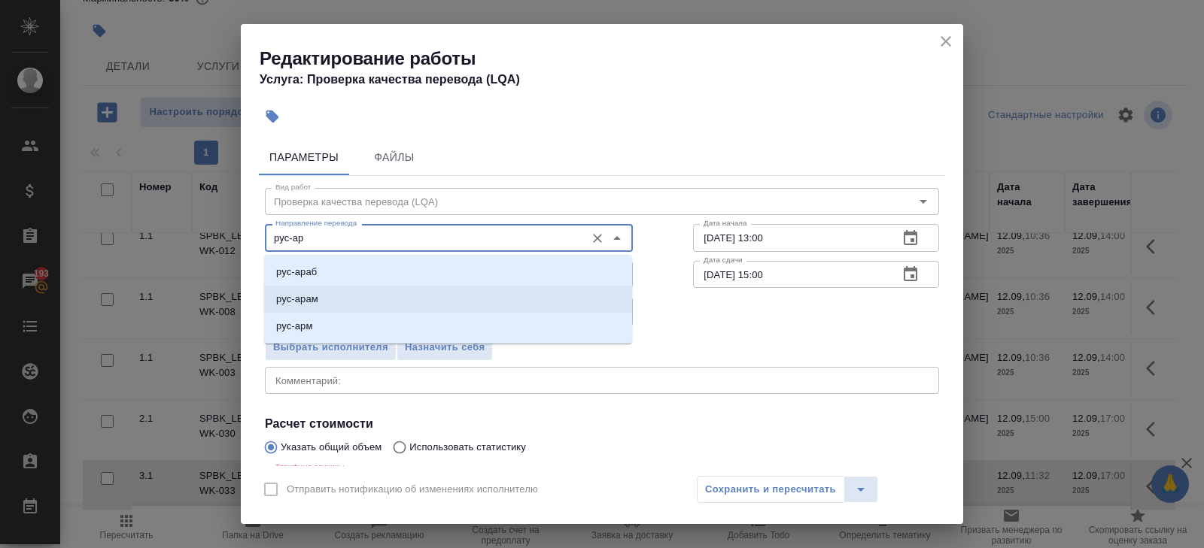
click at [312, 319] on li "рус-арм" at bounding box center [448, 326] width 368 height 27
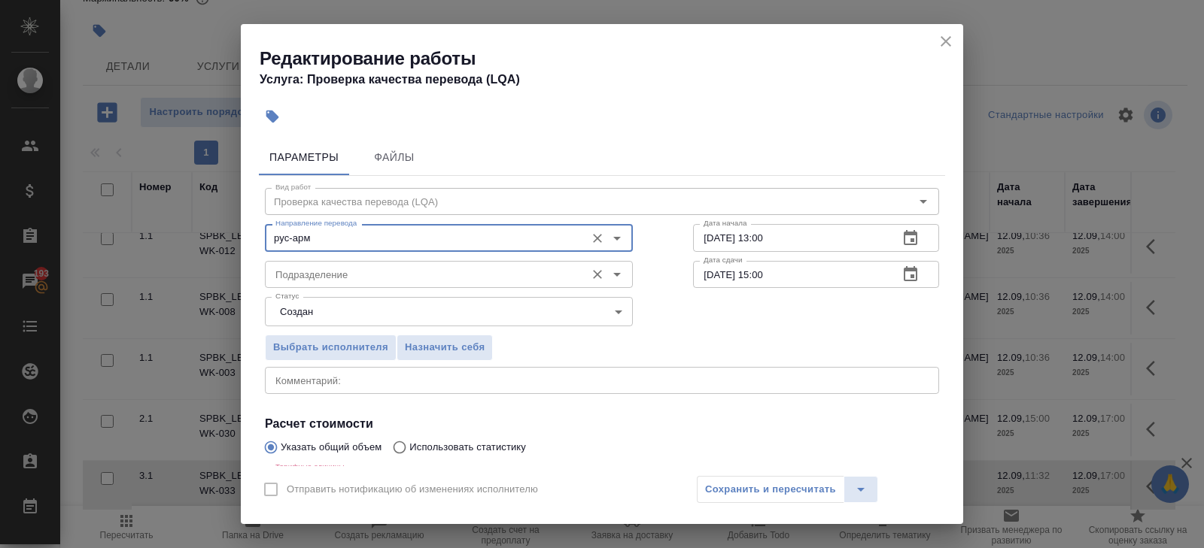
type input "рус-арм"
click at [311, 278] on input "Подразделение" at bounding box center [423, 275] width 308 height 18
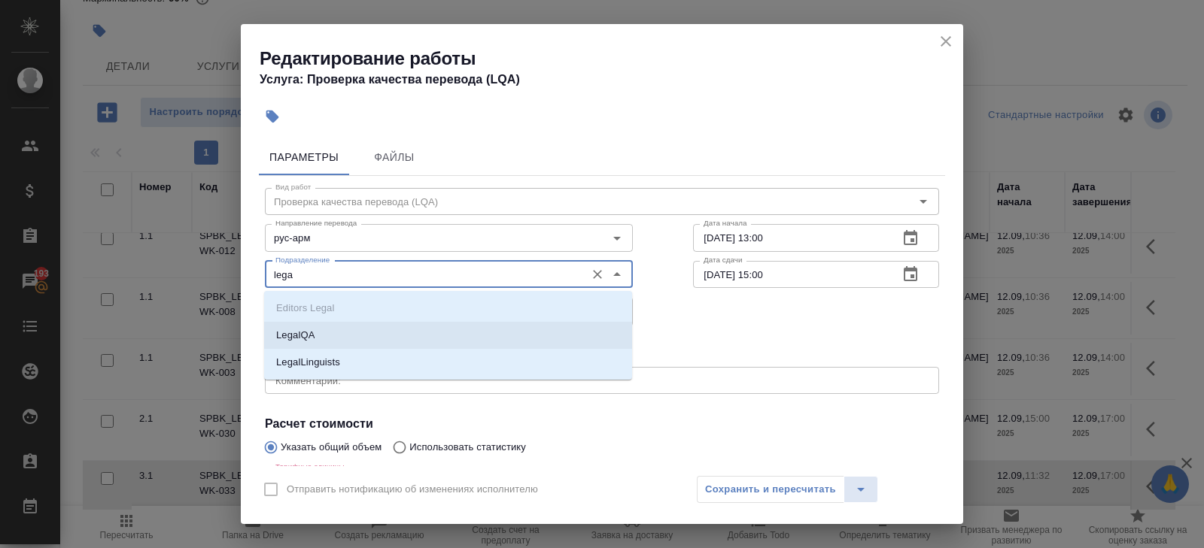
click at [287, 341] on p "LegalQA" at bounding box center [295, 335] width 38 height 15
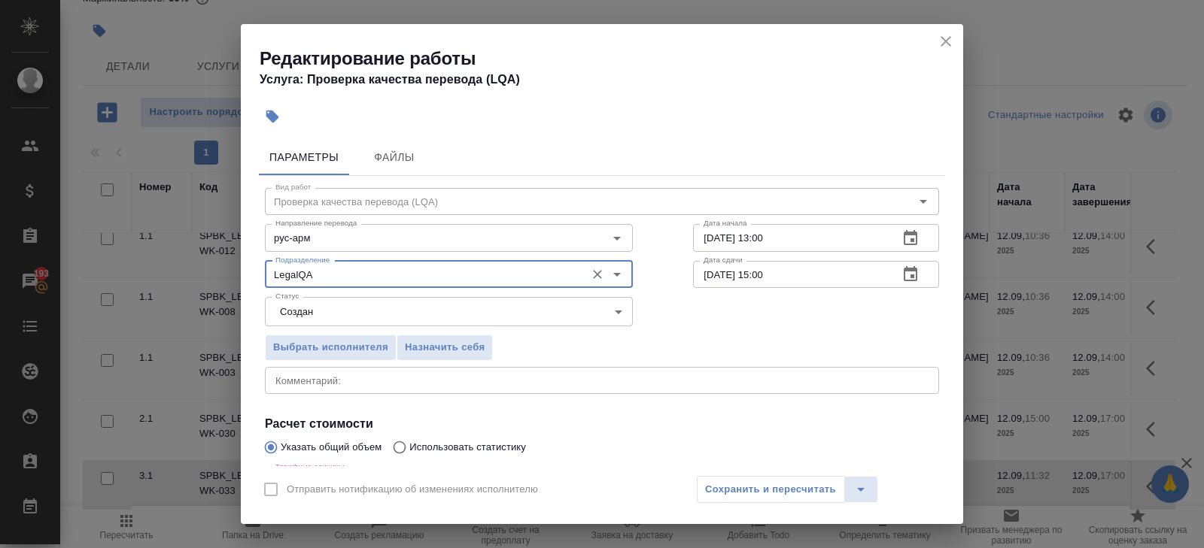
type input "LegalQA"
click at [294, 311] on body "🙏 .cls-1 fill:#fff; AWATERA Belyakova Yulia Клиенты Спецификации Заказы 193 Чат…" at bounding box center [602, 274] width 1204 height 548
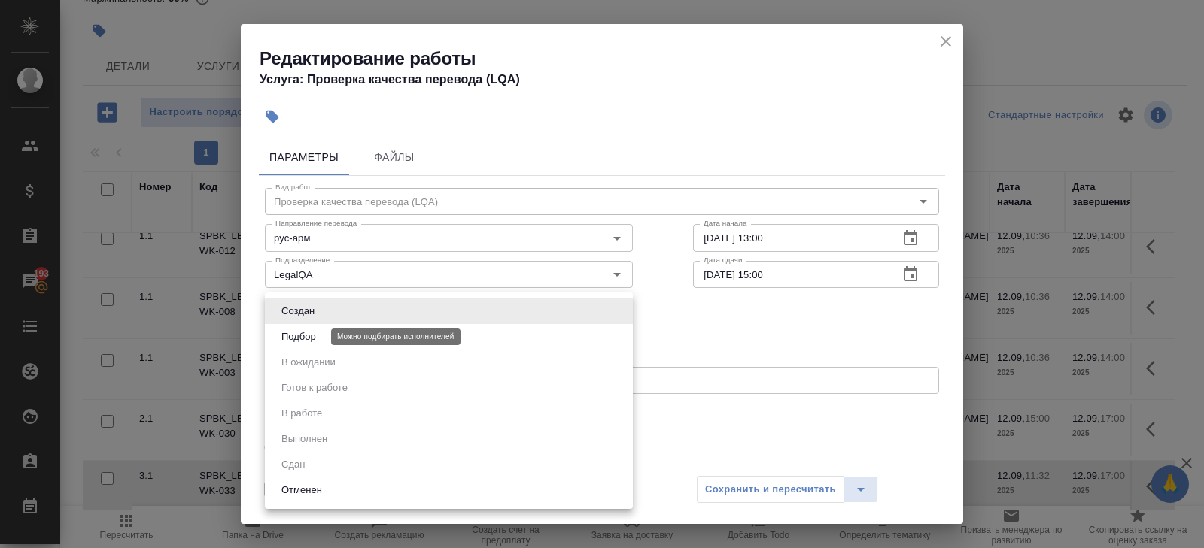
click at [294, 330] on button "Подбор" at bounding box center [299, 337] width 44 height 17
type input "recruiting"
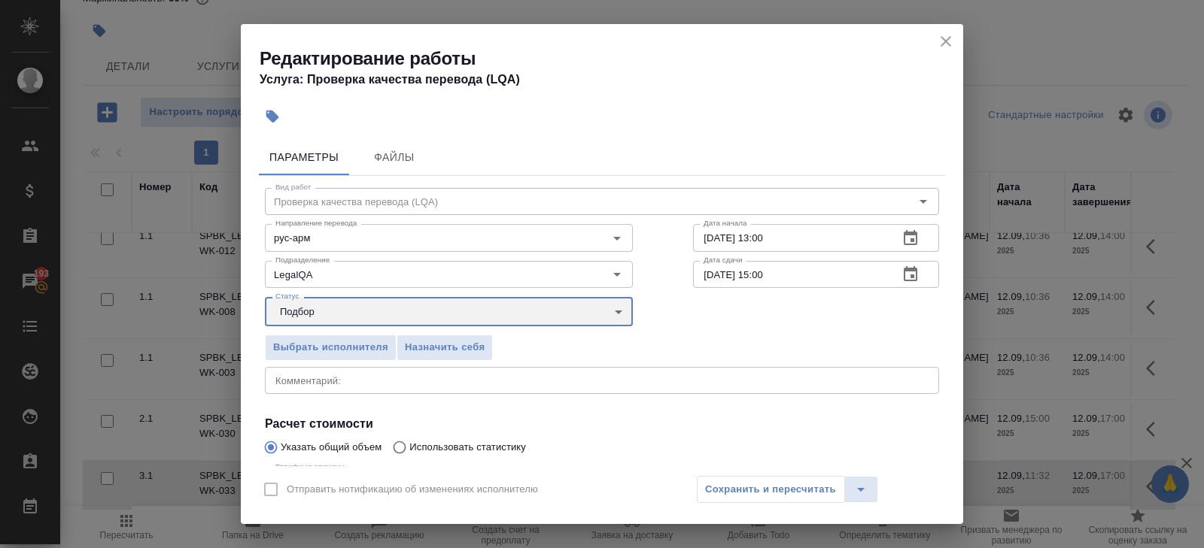
scroll to position [175, 0]
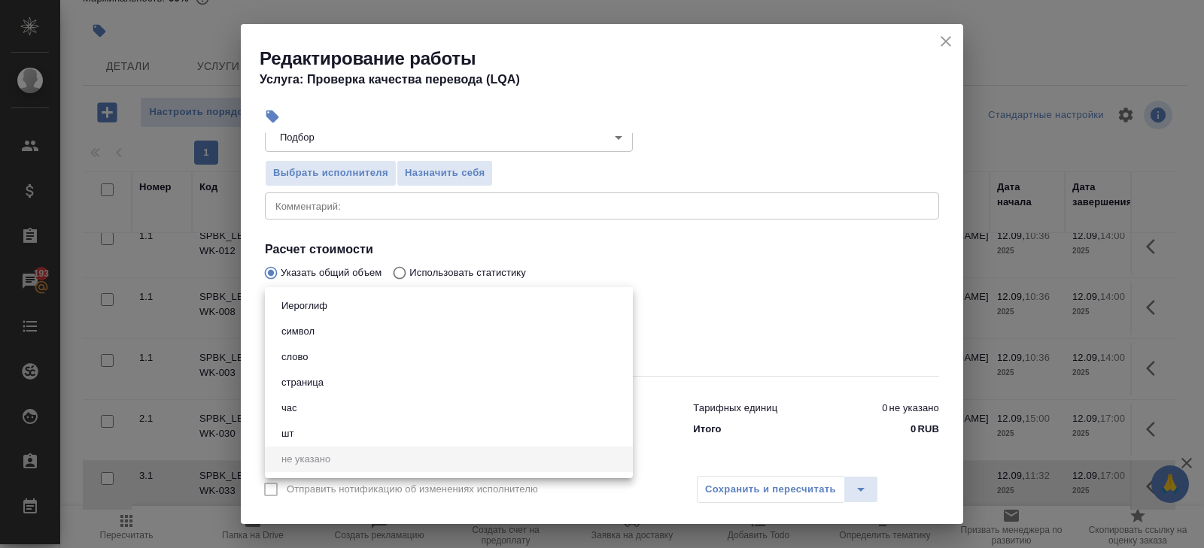
click at [290, 318] on body "🙏 .cls-1 fill:#fff; AWATERA Belyakova Yulia Клиенты Спецификации Заказы 193 Чат…" at bounding box center [602, 274] width 1204 height 548
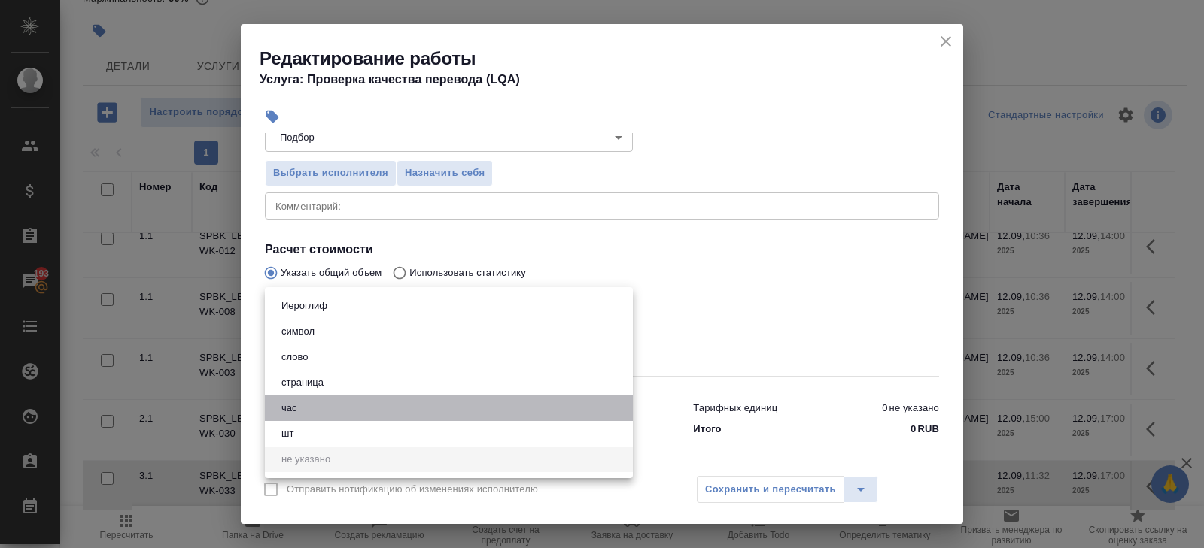
click at [296, 416] on button "час" at bounding box center [289, 408] width 25 height 17
type input "5a8b1489cc6b4906c91bfd93"
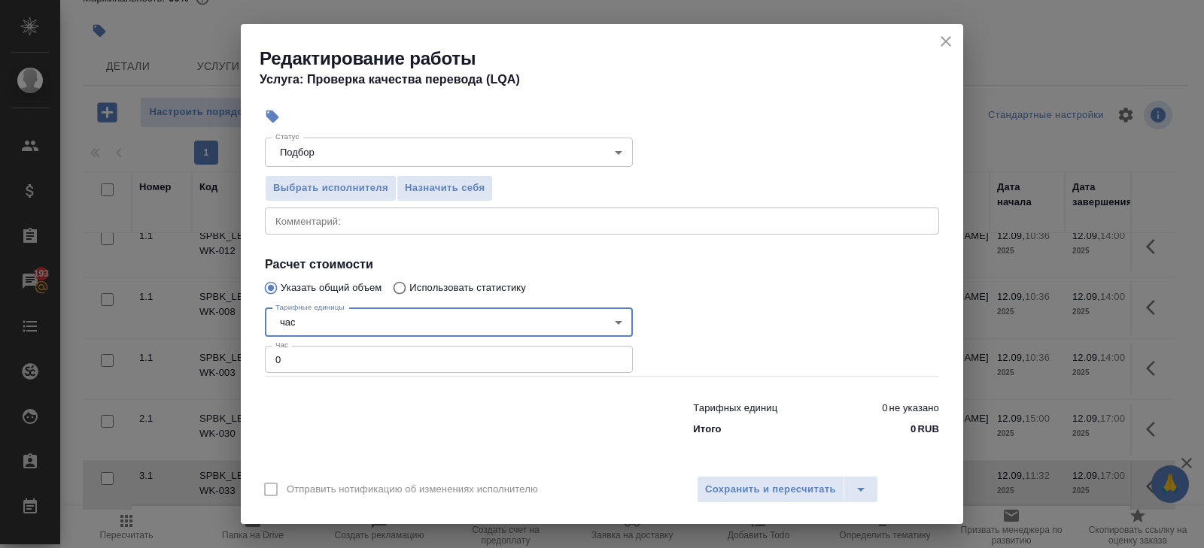
drag, startPoint x: 299, startPoint y: 360, endPoint x: 177, endPoint y: 357, distance: 121.9
click at [177, 357] on div "Редактирование работы Услуга: Проверка качества перевода (LQA) Параметры Файлы …" at bounding box center [602, 274] width 1204 height 548
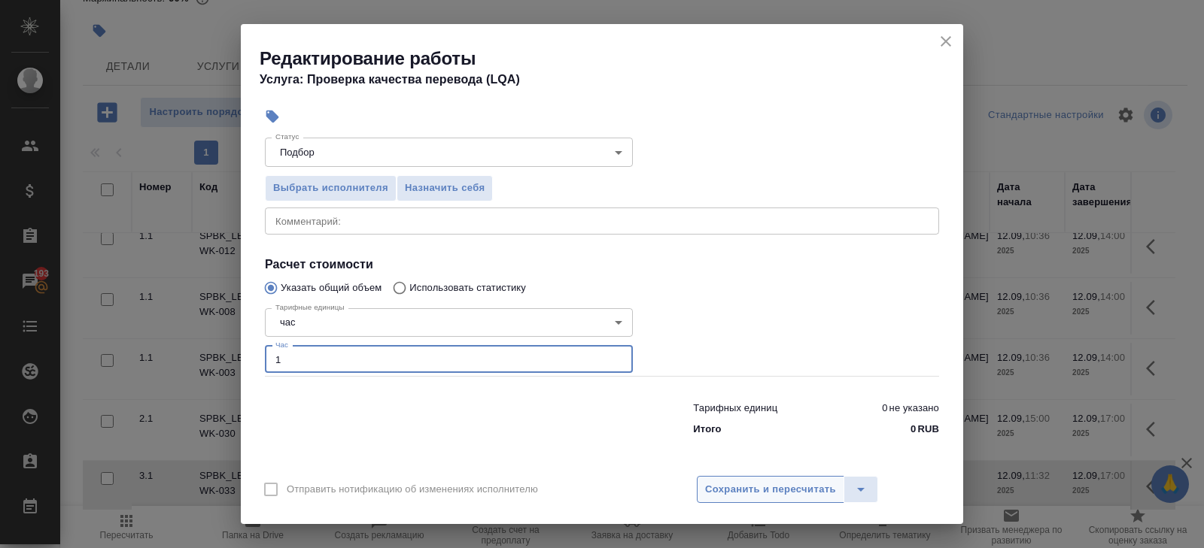
type input "1"
click at [730, 483] on span "Сохранить и пересчитать" at bounding box center [770, 489] width 131 height 17
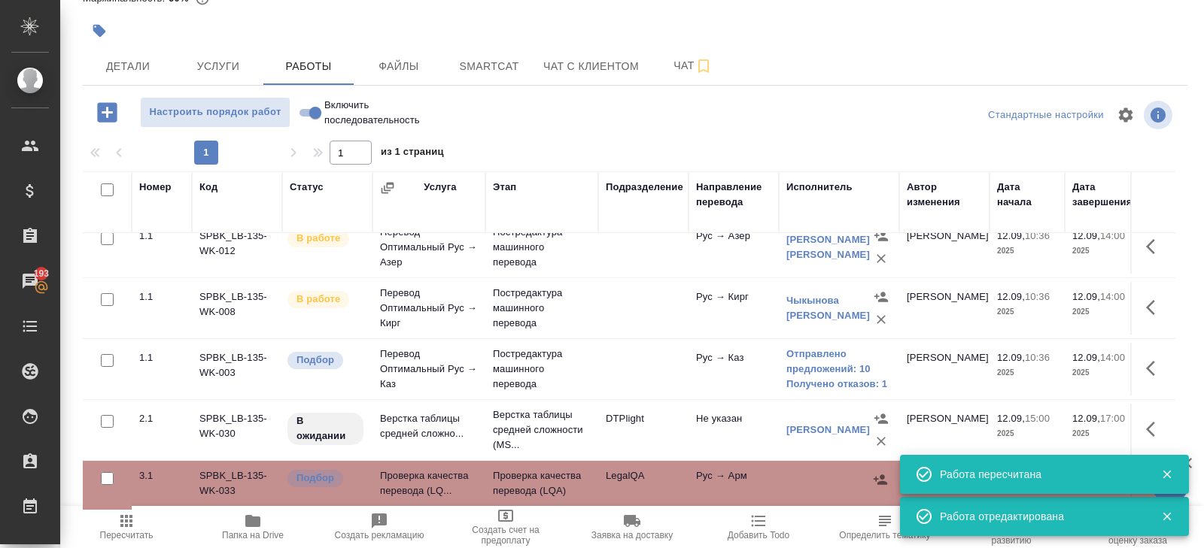
click at [1167, 478] on icon "button" at bounding box center [1167, 475] width 14 height 14
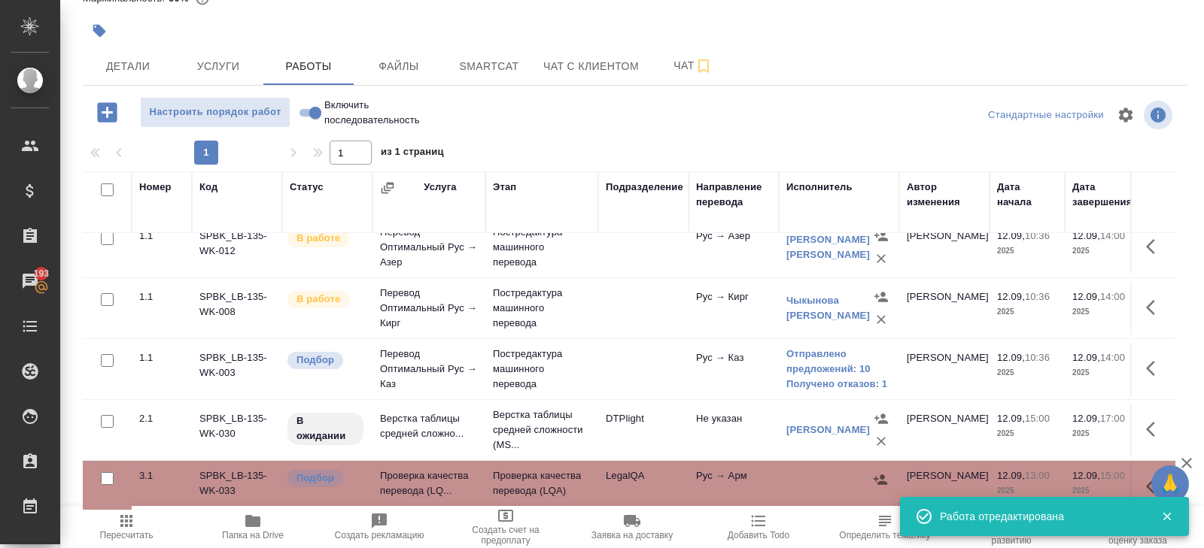
click at [1146, 482] on icon "button" at bounding box center [1150, 486] width 9 height 15
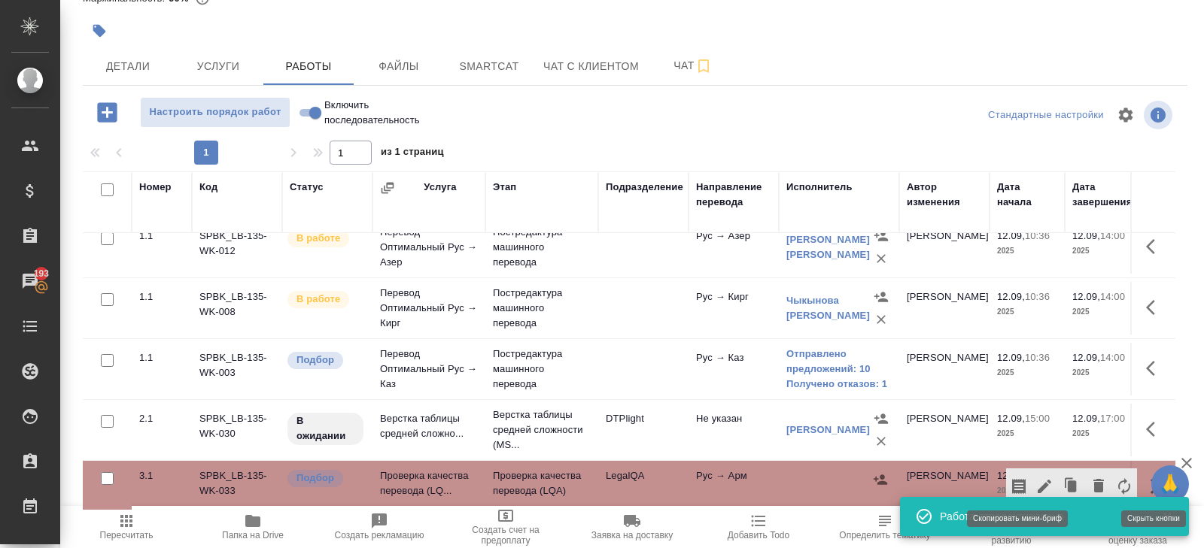
click at [1016, 483] on icon "button" at bounding box center [1019, 486] width 14 height 15
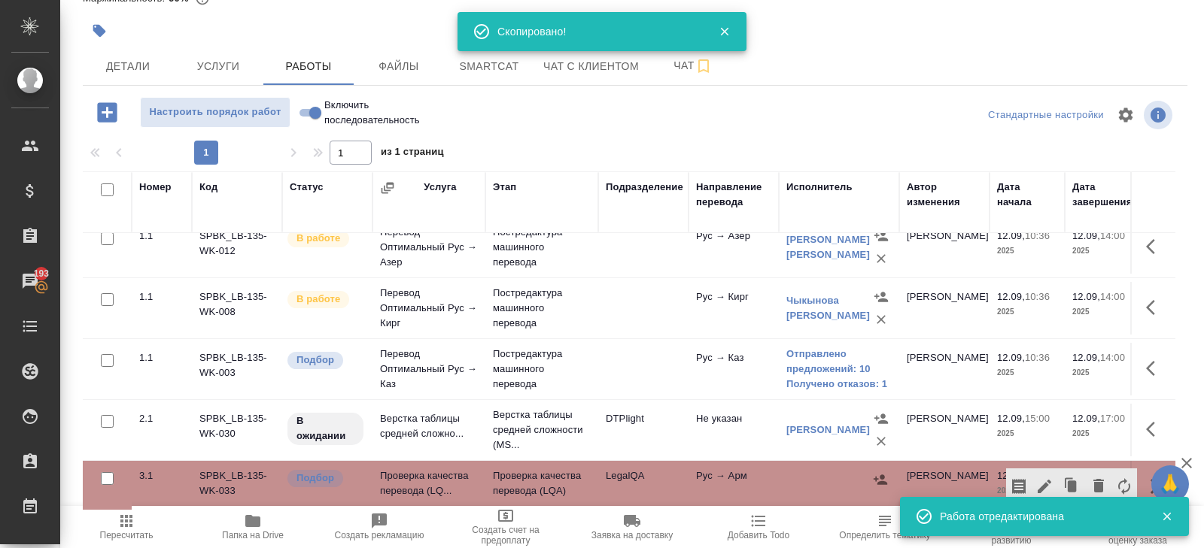
click at [126, 525] on icon "button" at bounding box center [126, 521] width 12 height 12
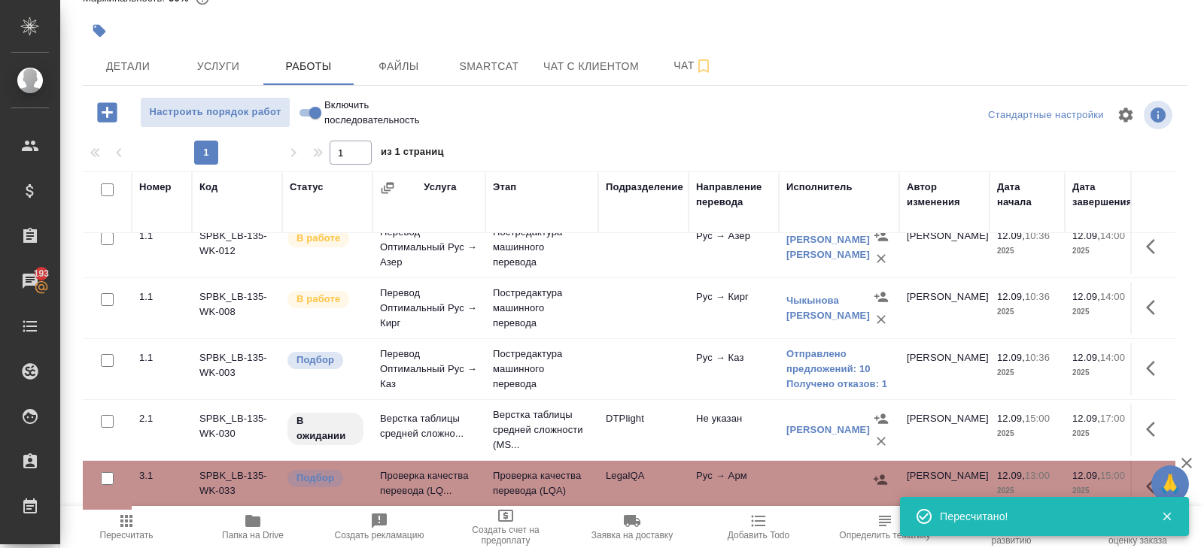
scroll to position [0, 0]
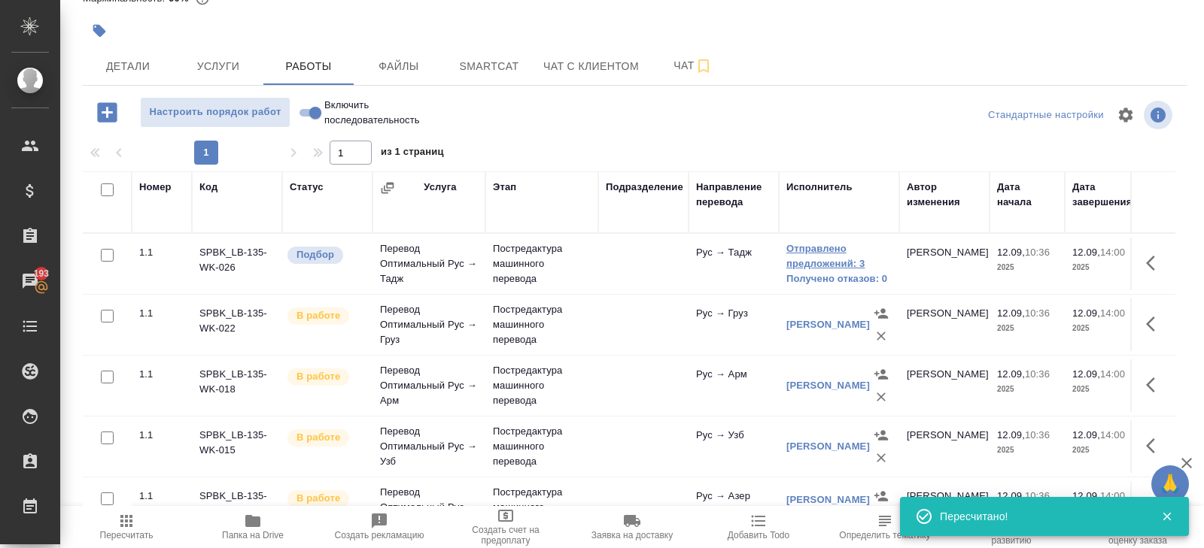
click at [815, 253] on link "Отправлено предложений: 3" at bounding box center [838, 256] width 105 height 30
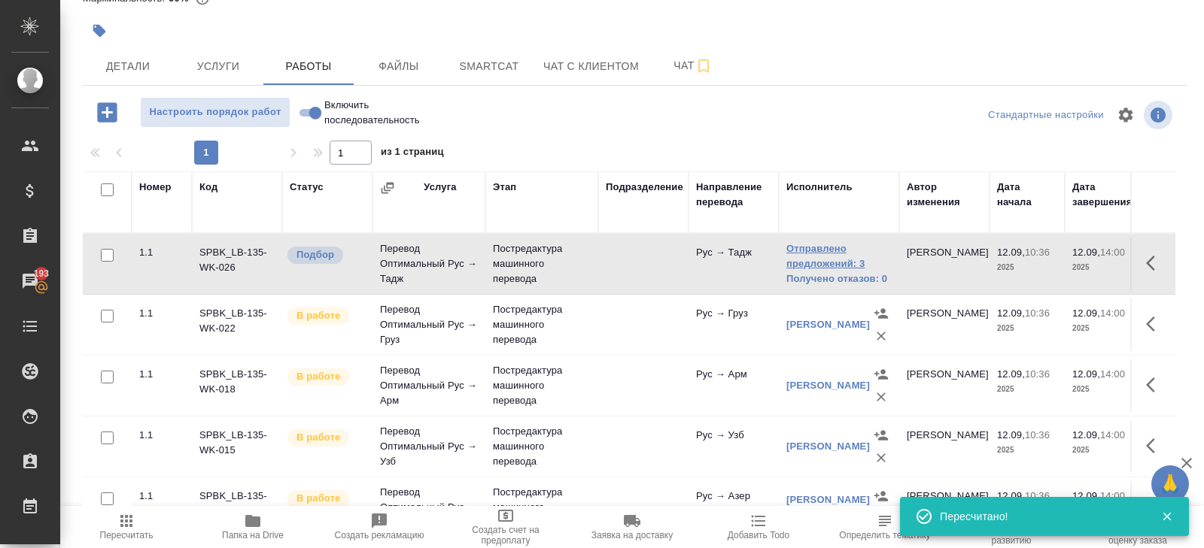
click at [810, 246] on link "Отправлено предложений: 3" at bounding box center [838, 256] width 105 height 30
click at [134, 533] on span "Пересчитать" at bounding box center [126, 535] width 53 height 11
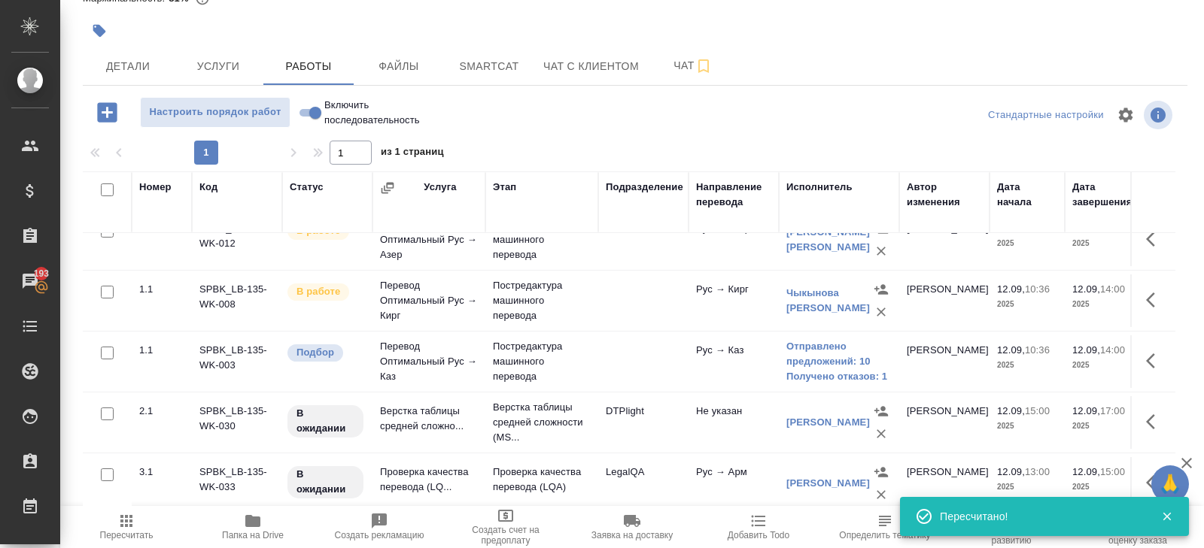
click at [136, 535] on span "Пересчитать" at bounding box center [126, 535] width 53 height 11
click at [491, 76] on button "Smartcat" at bounding box center [489, 66] width 90 height 38
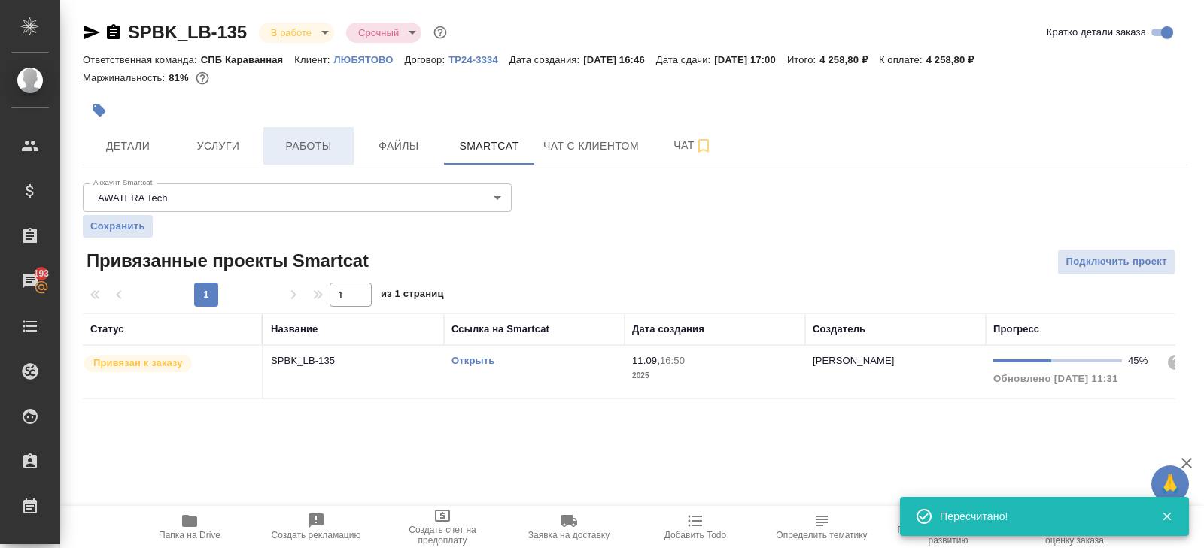
click at [311, 155] on button "Работы" at bounding box center [308, 146] width 90 height 38
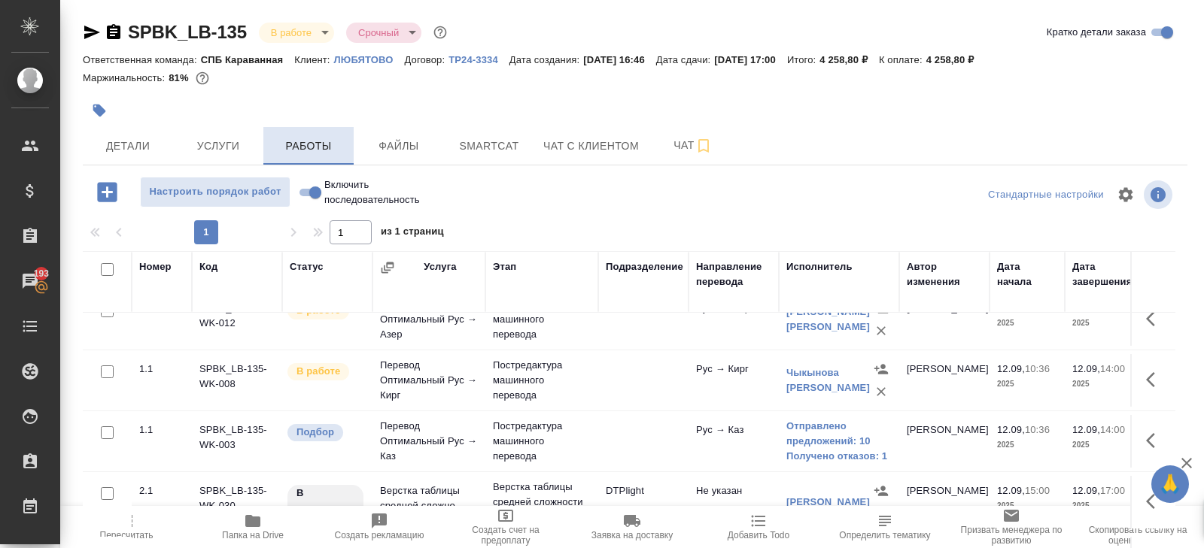
scroll to position [80, 0]
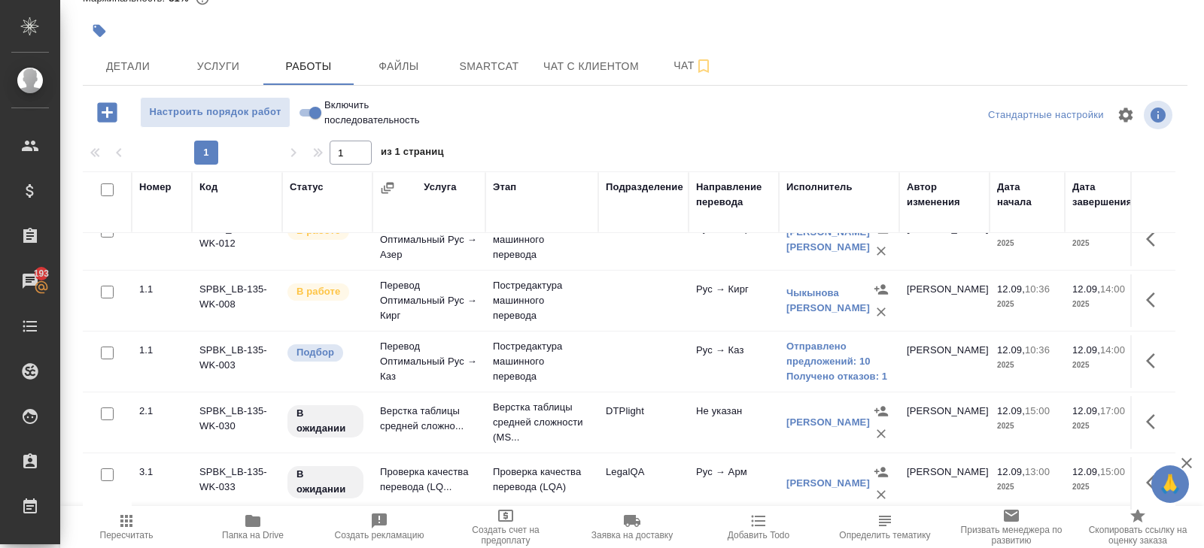
click at [133, 521] on icon "button" at bounding box center [126, 521] width 18 height 18
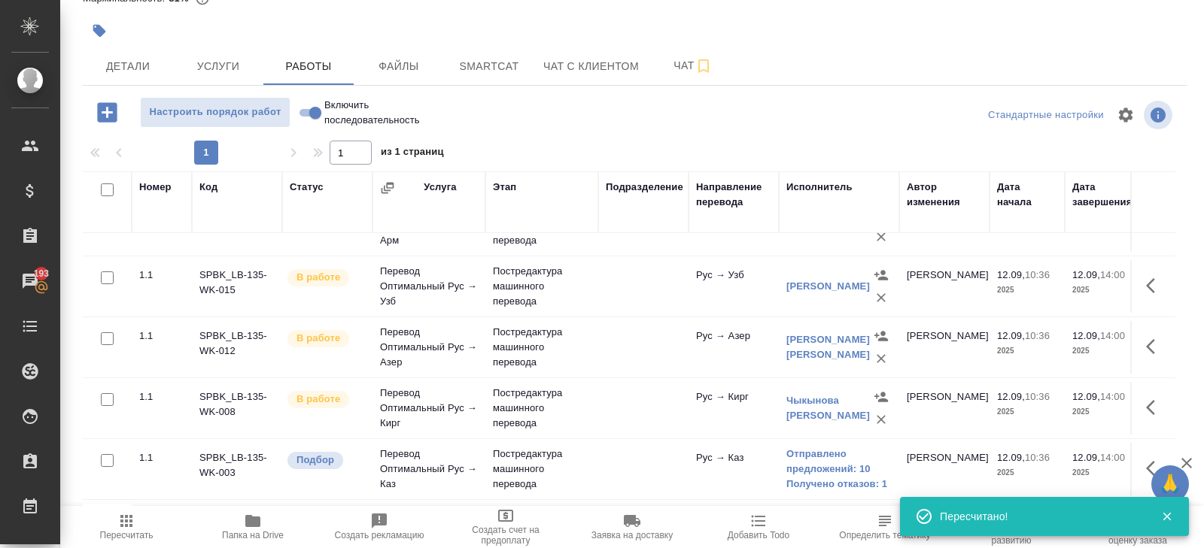
scroll to position [0, 0]
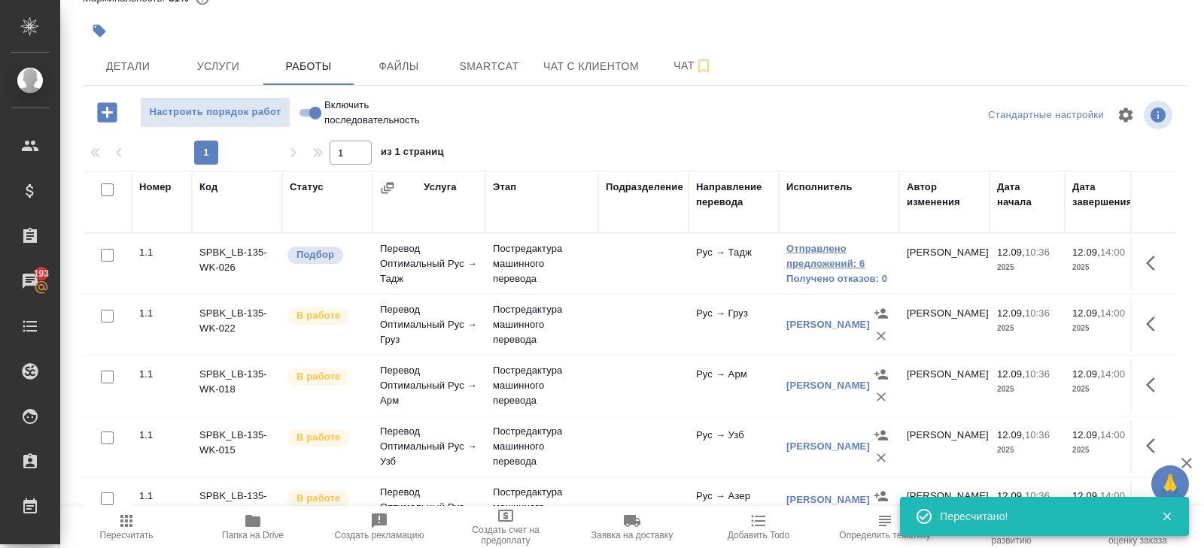
click at [795, 247] on link "Отправлено предложений: 6" at bounding box center [838, 256] width 105 height 30
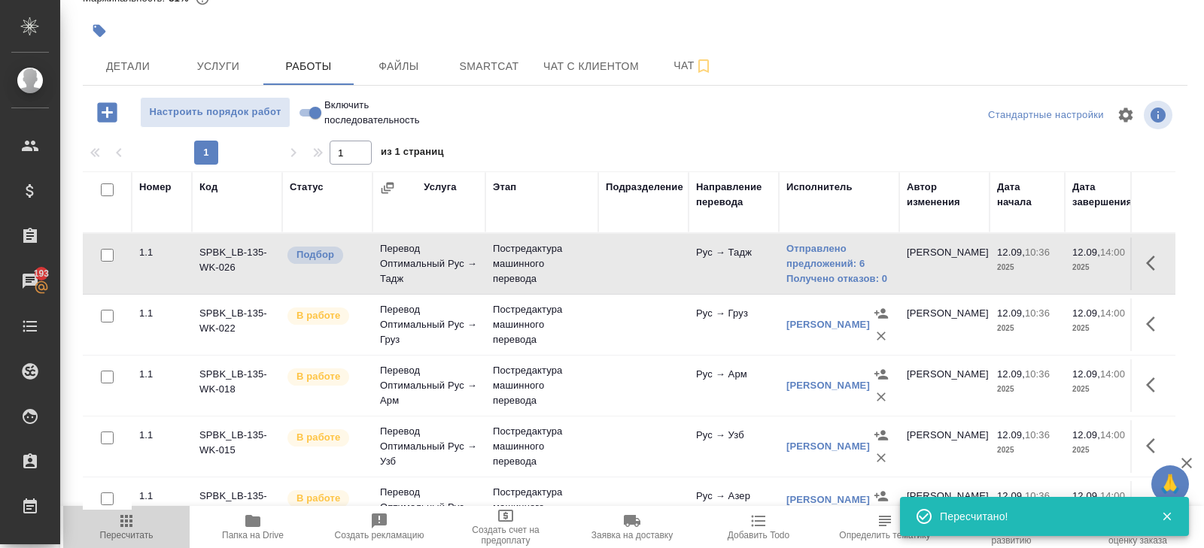
click at [132, 531] on span "Пересчитать" at bounding box center [126, 535] width 53 height 11
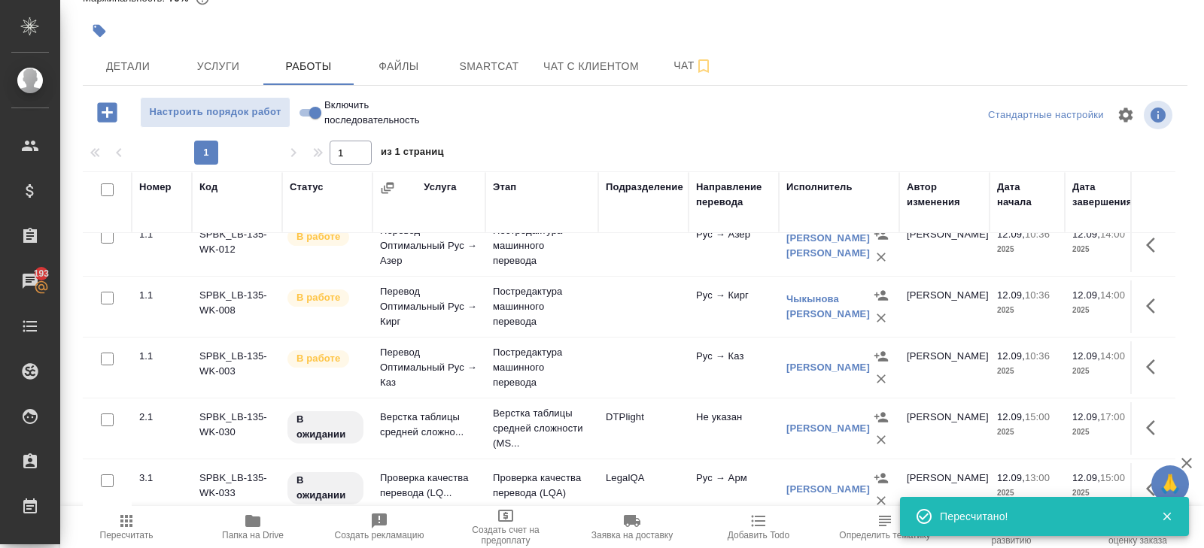
scroll to position [268, 0]
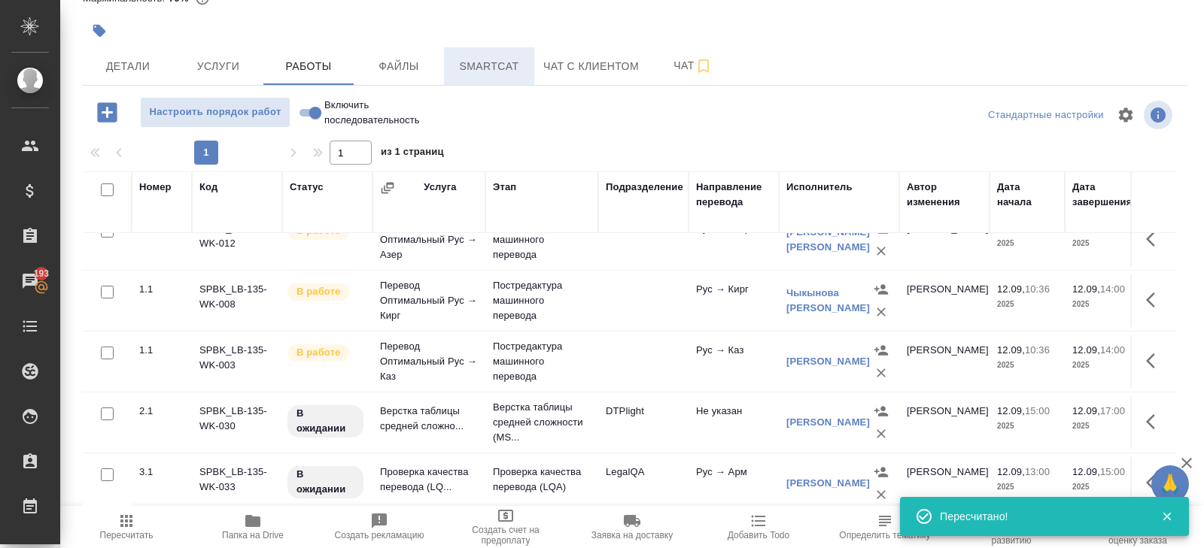
click at [487, 65] on span "Smartcat" at bounding box center [489, 66] width 72 height 19
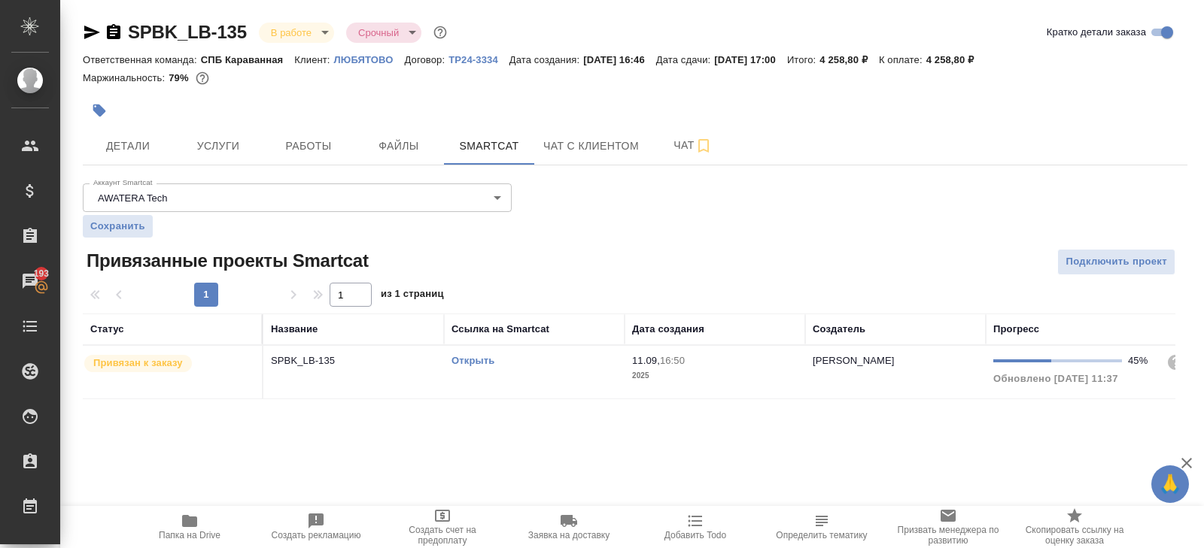
click at [478, 359] on link "Открыть" at bounding box center [472, 360] width 43 height 11
click at [332, 133] on button "Работы" at bounding box center [308, 146] width 90 height 38
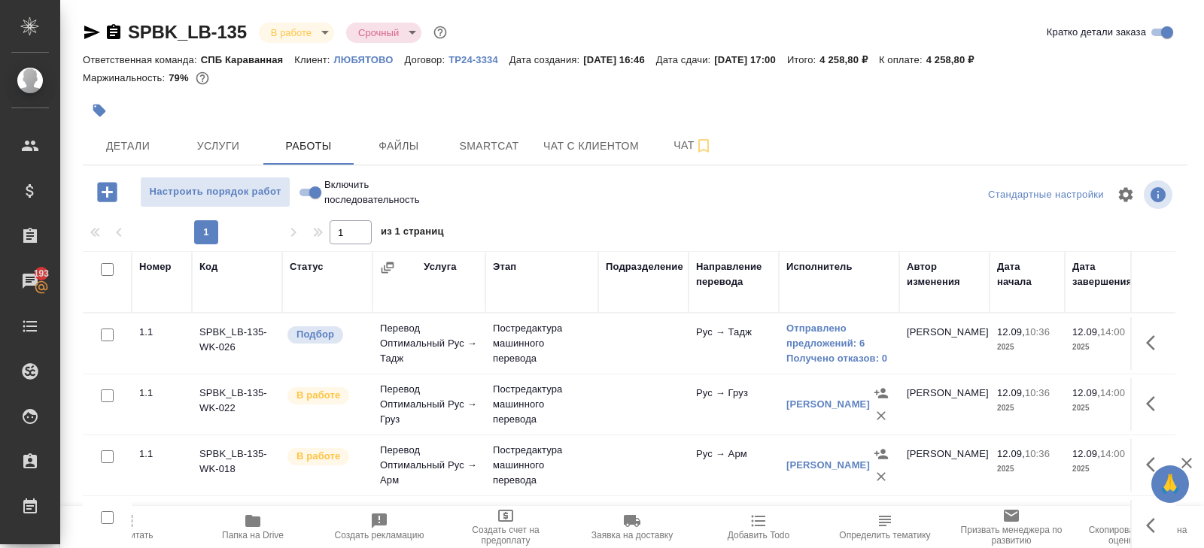
click at [144, 533] on span "Пересчитать" at bounding box center [126, 535] width 53 height 11
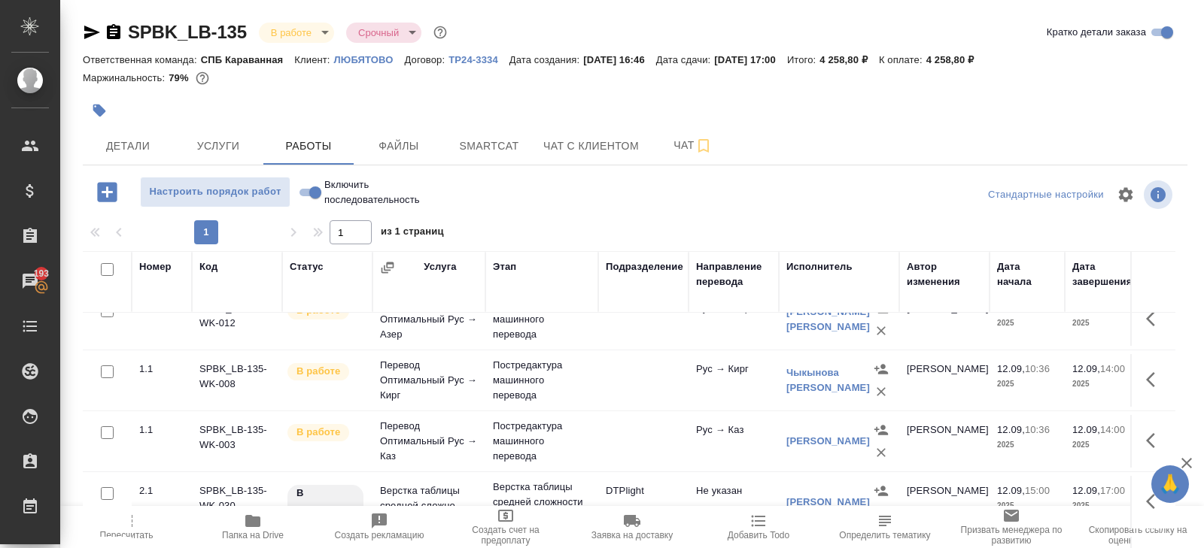
scroll to position [80, 0]
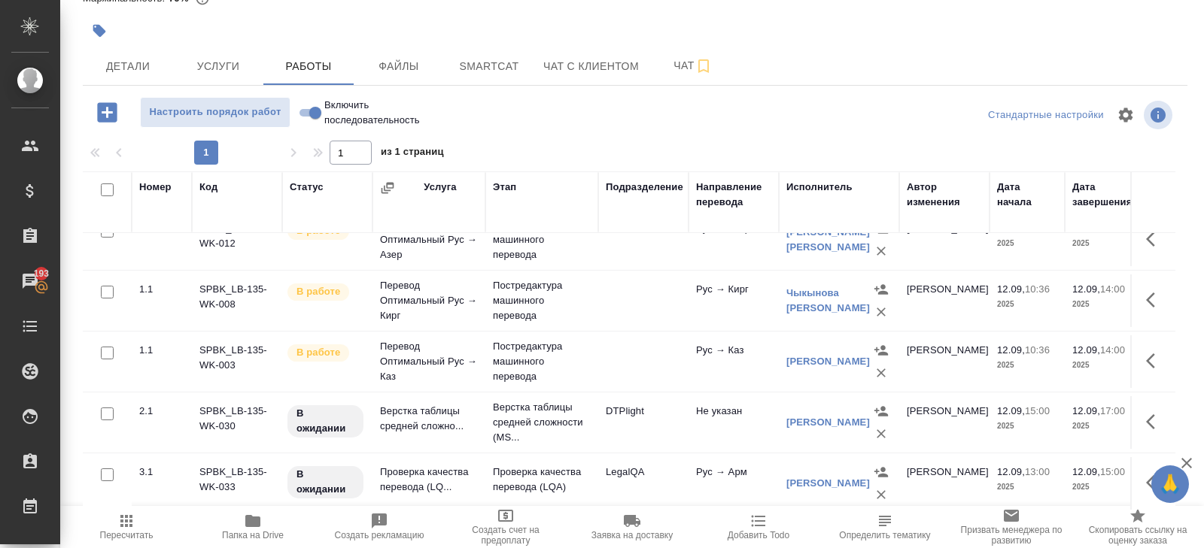
click at [120, 529] on icon "button" at bounding box center [126, 521] width 18 height 18
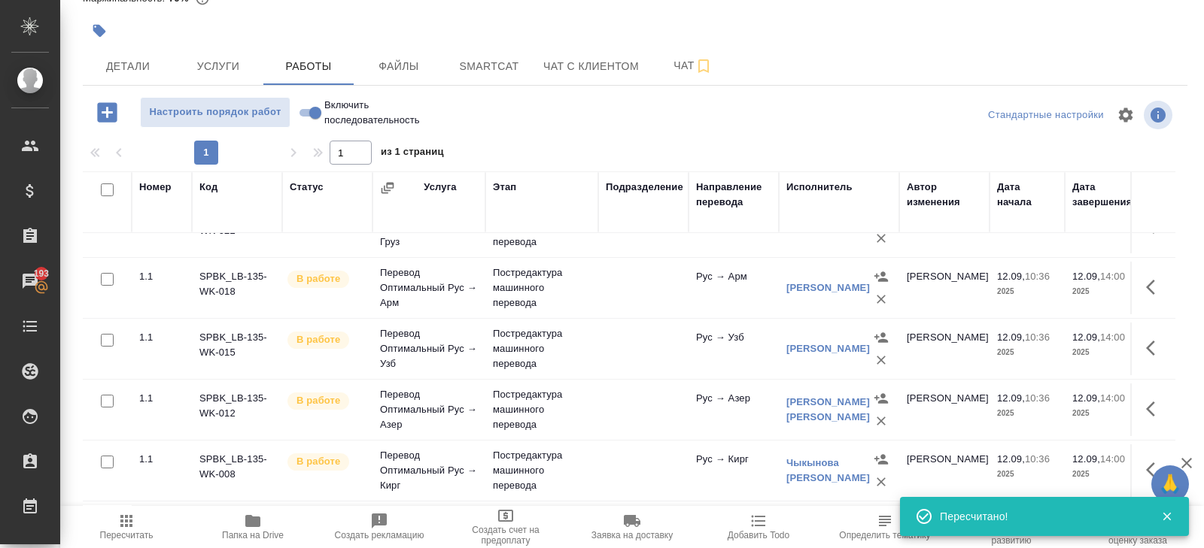
scroll to position [0, 0]
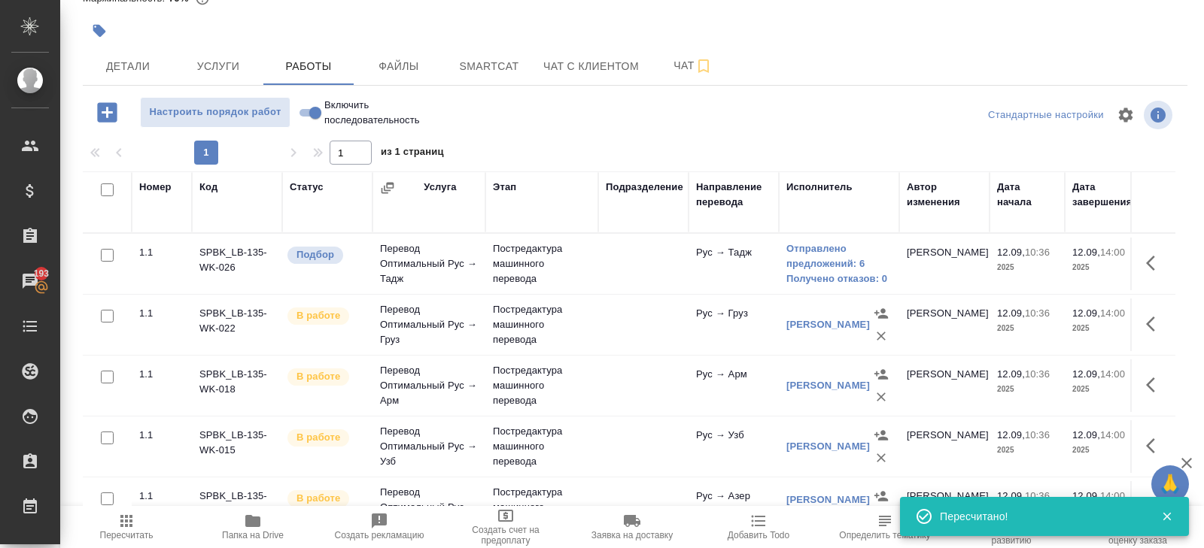
click at [131, 522] on icon "button" at bounding box center [126, 521] width 12 height 12
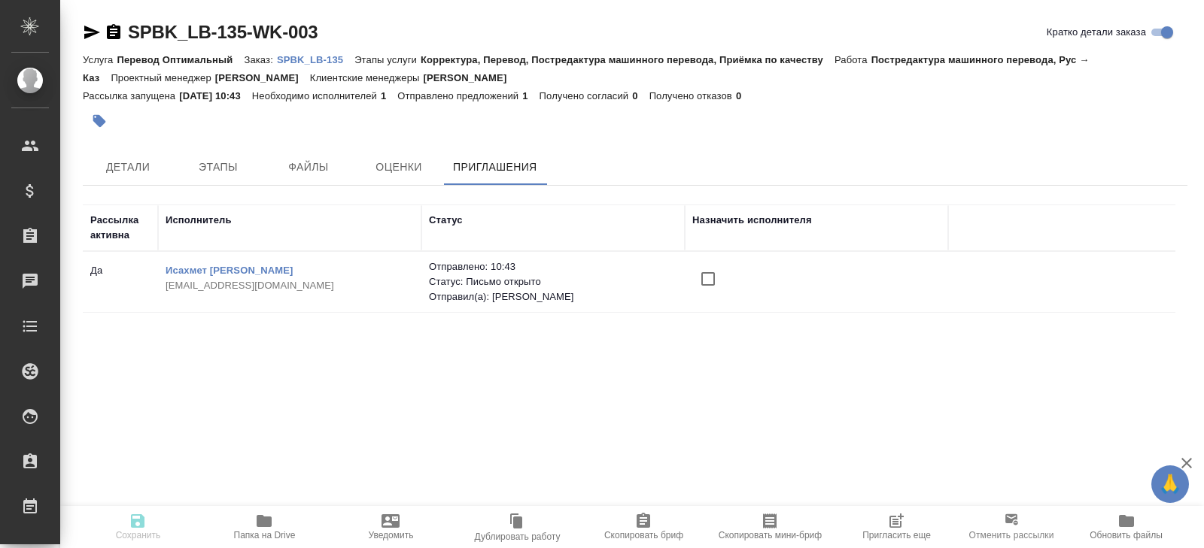
click at [903, 531] on span "Пригласить еще" at bounding box center [896, 535] width 68 height 11
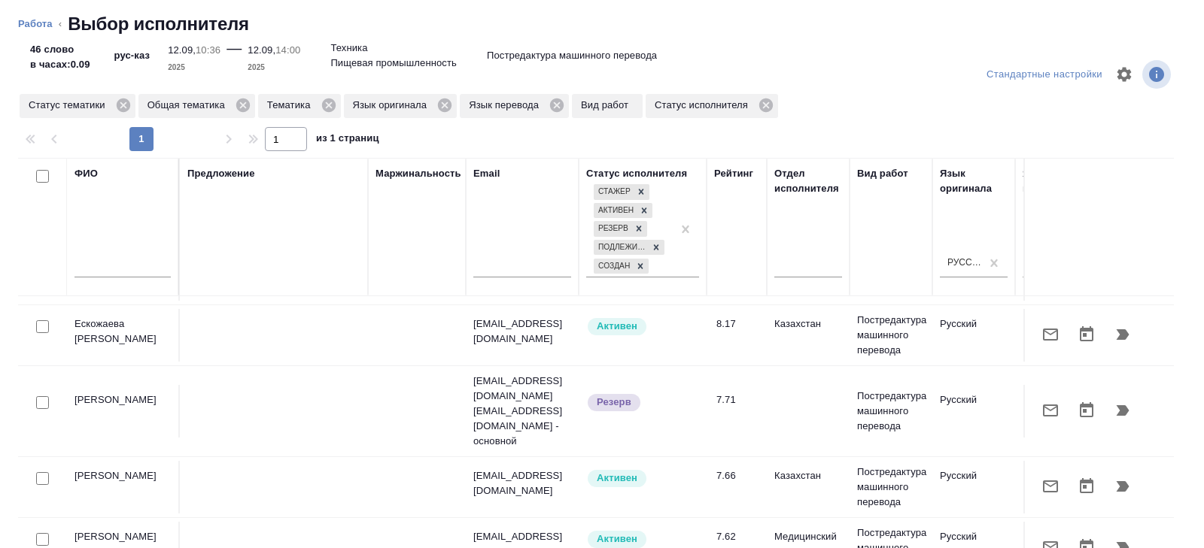
scroll to position [163, 0]
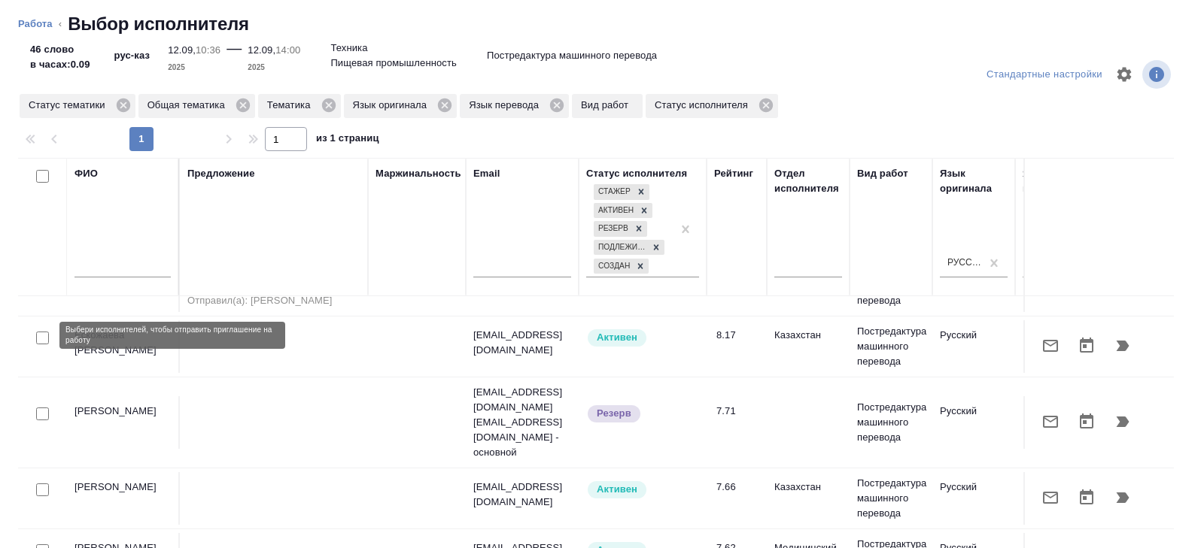
click at [44, 335] on input "checkbox" at bounding box center [42, 338] width 13 height 13
checkbox input "true"
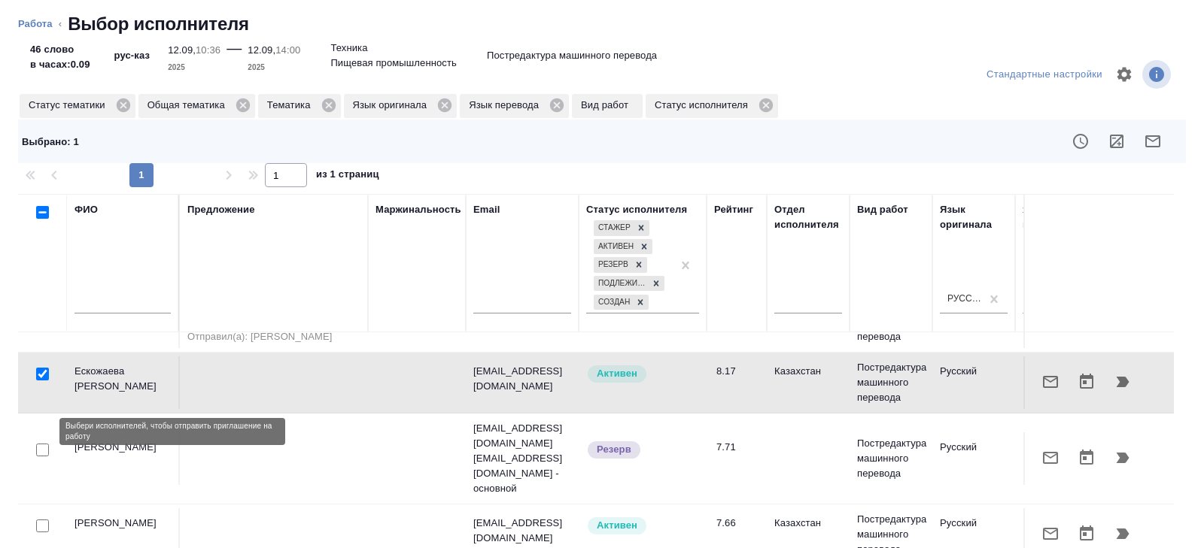
click at [42, 444] on input "checkbox" at bounding box center [42, 450] width 13 height 13
checkbox input "true"
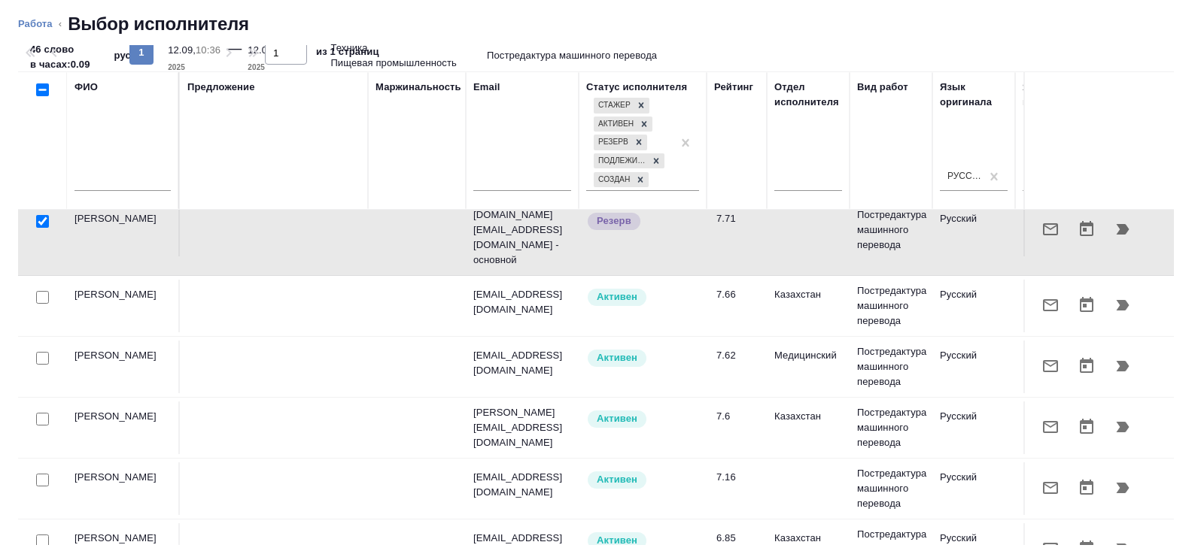
scroll to position [126, 0]
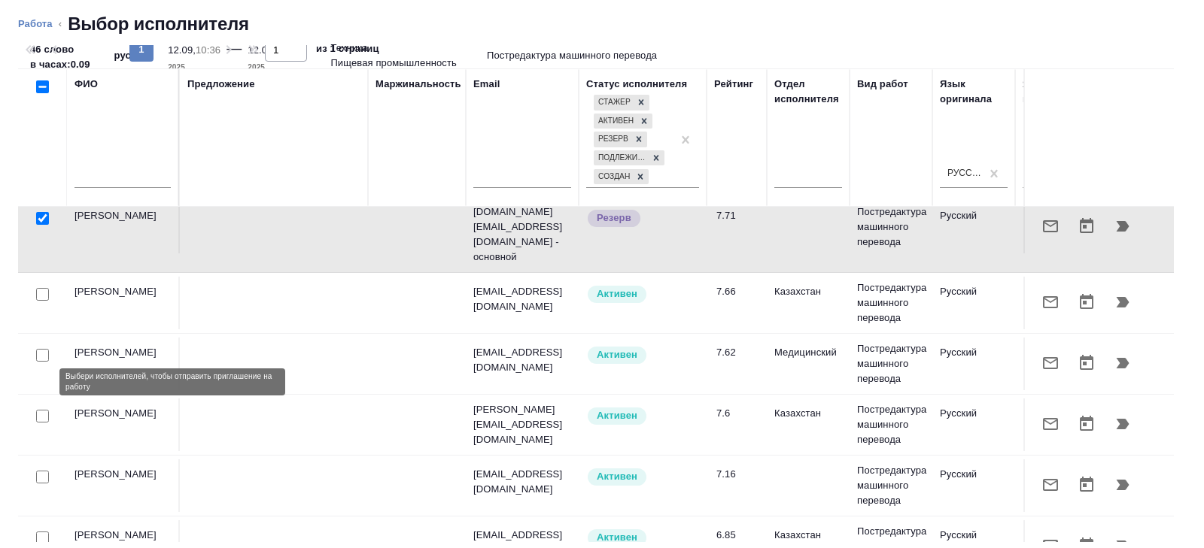
click at [41, 410] on input "checkbox" at bounding box center [42, 416] width 13 height 13
checkbox input "true"
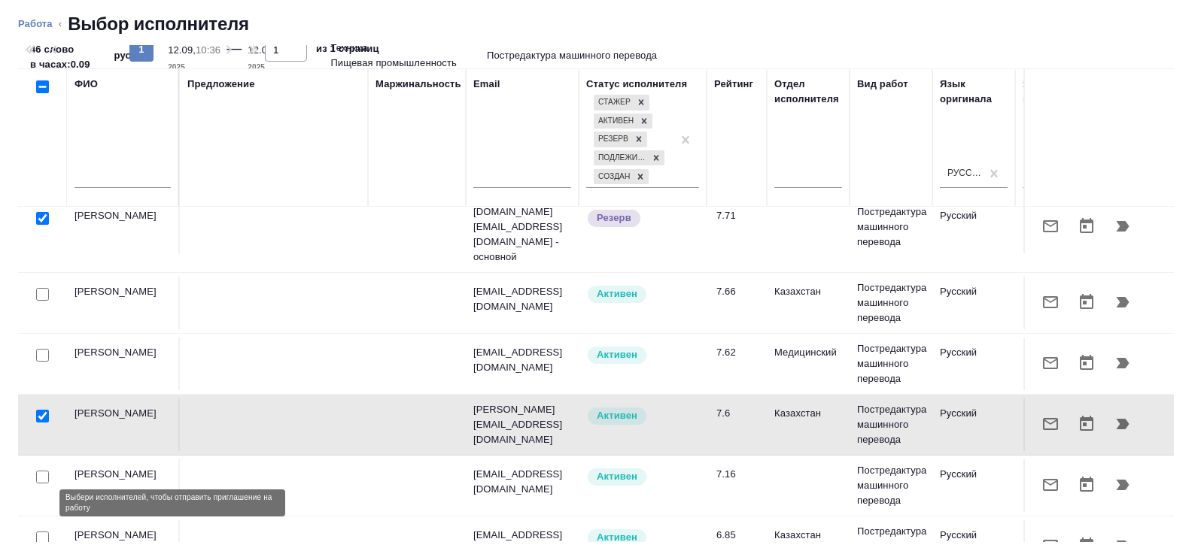
drag, startPoint x: 42, startPoint y: 499, endPoint x: 240, endPoint y: 446, distance: 204.9
click at [42, 532] on input "checkbox" at bounding box center [42, 538] width 13 height 13
checkbox input "true"
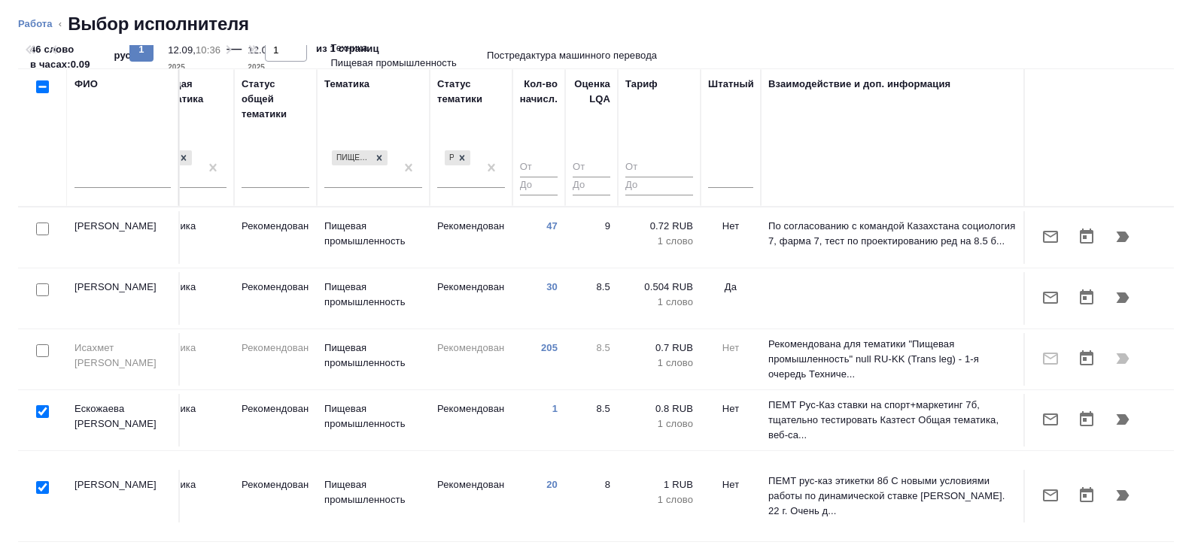
scroll to position [0, 0]
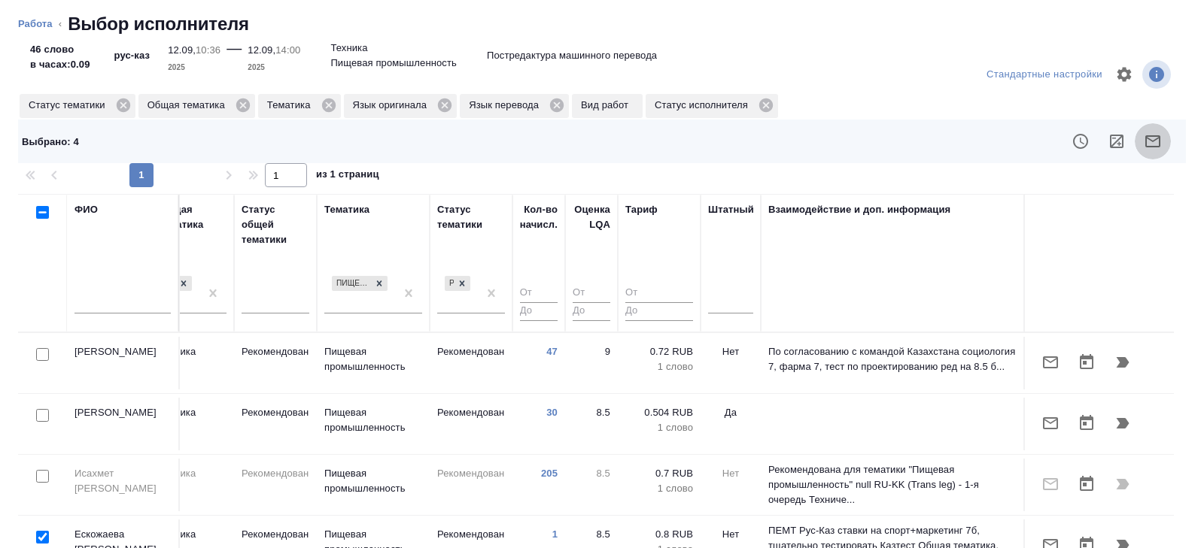
click at [1152, 140] on icon "button" at bounding box center [1152, 141] width 18 height 18
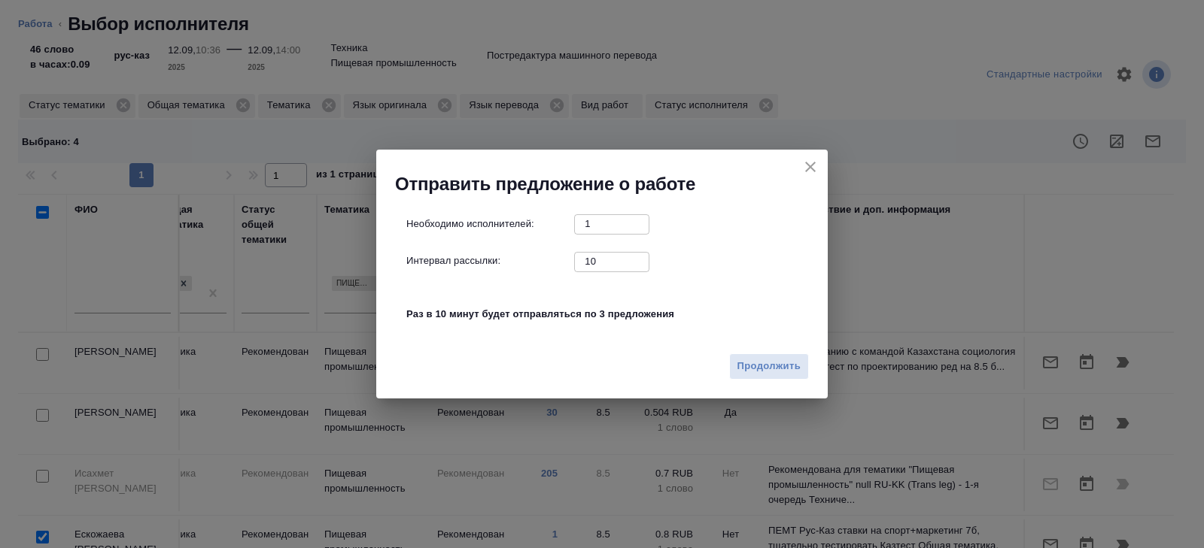
drag, startPoint x: 601, startPoint y: 267, endPoint x: 567, endPoint y: 257, distance: 35.5
click at [567, 257] on div "Интервал рассылки: 10 ​" at bounding box center [607, 261] width 403 height 19
type input "0"
click at [754, 374] on span "Продолжить" at bounding box center [768, 366] width 63 height 17
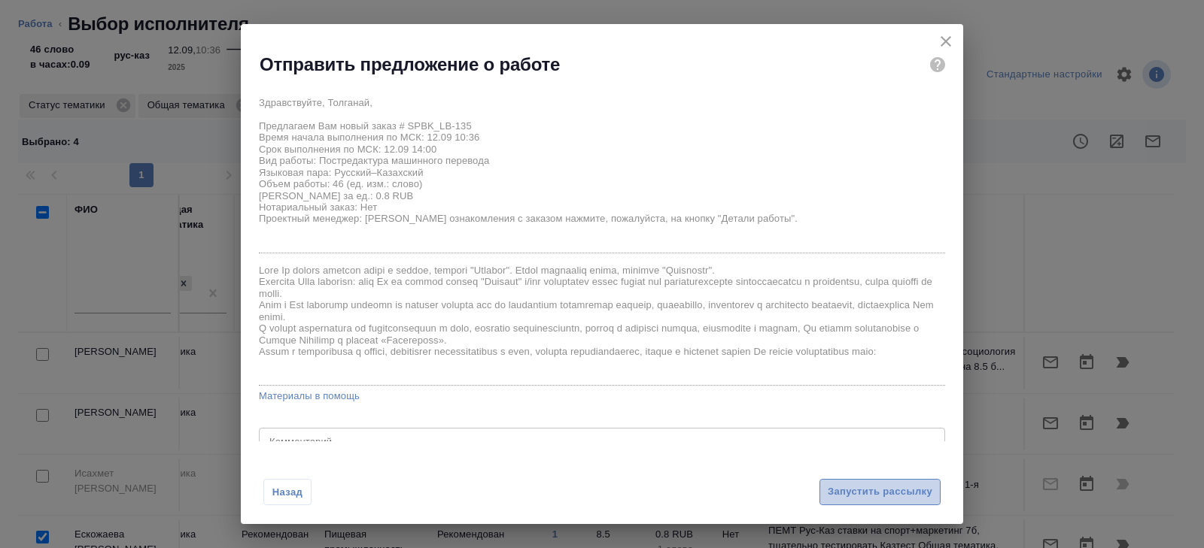
click at [844, 493] on span "Запустить рассылку" at bounding box center [879, 492] width 105 height 17
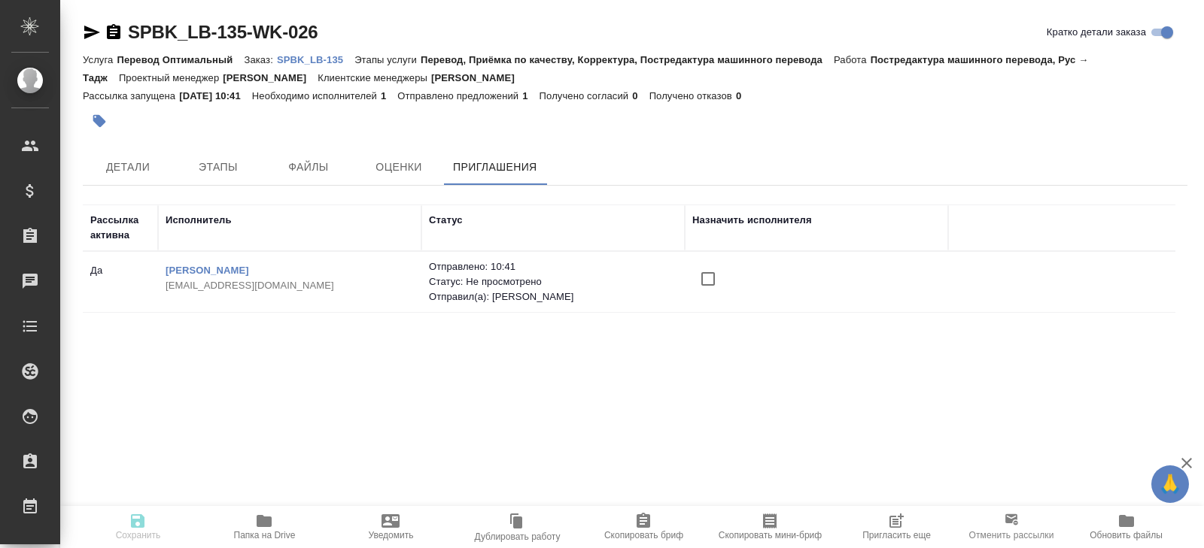
click at [888, 523] on icon "button" at bounding box center [896, 521] width 18 height 18
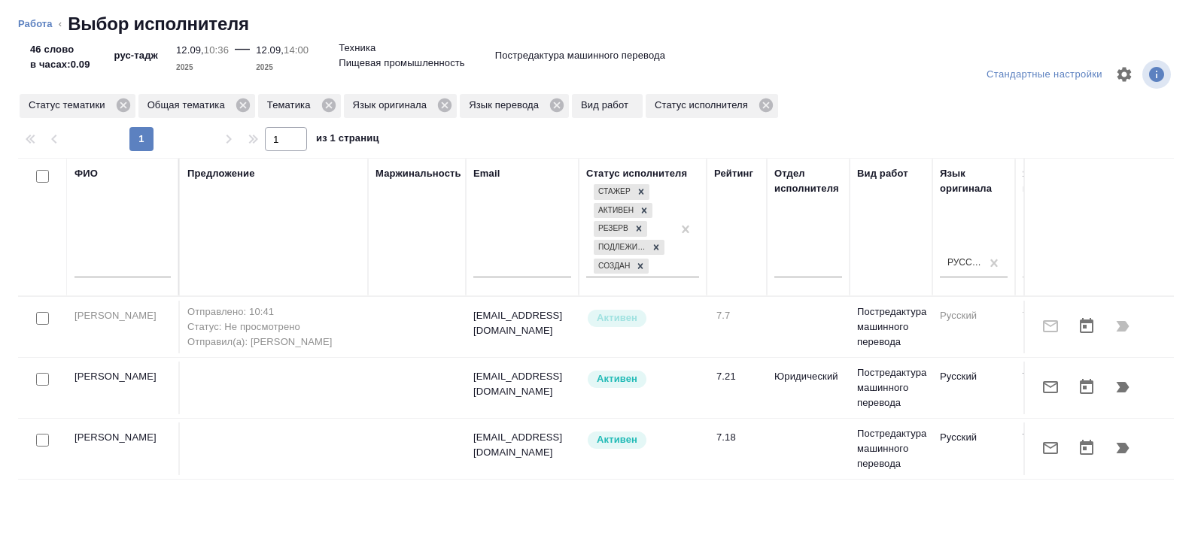
scroll to position [0, 1029]
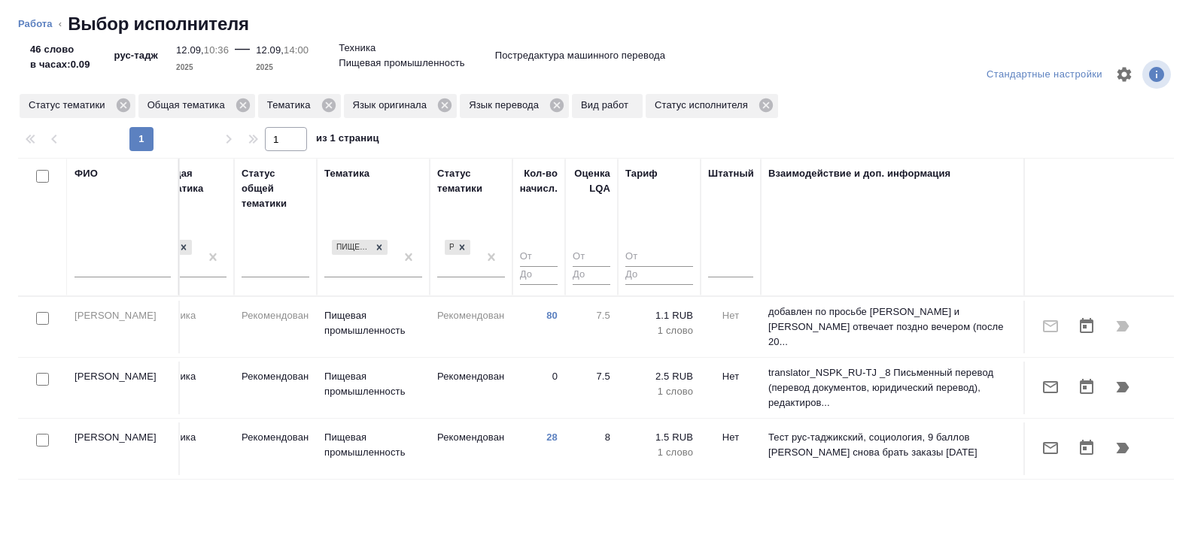
drag, startPoint x: 42, startPoint y: 178, endPoint x: 42, endPoint y: 278, distance: 100.0
click at [42, 178] on input "checkbox" at bounding box center [42, 176] width 13 height 13
checkbox input "true"
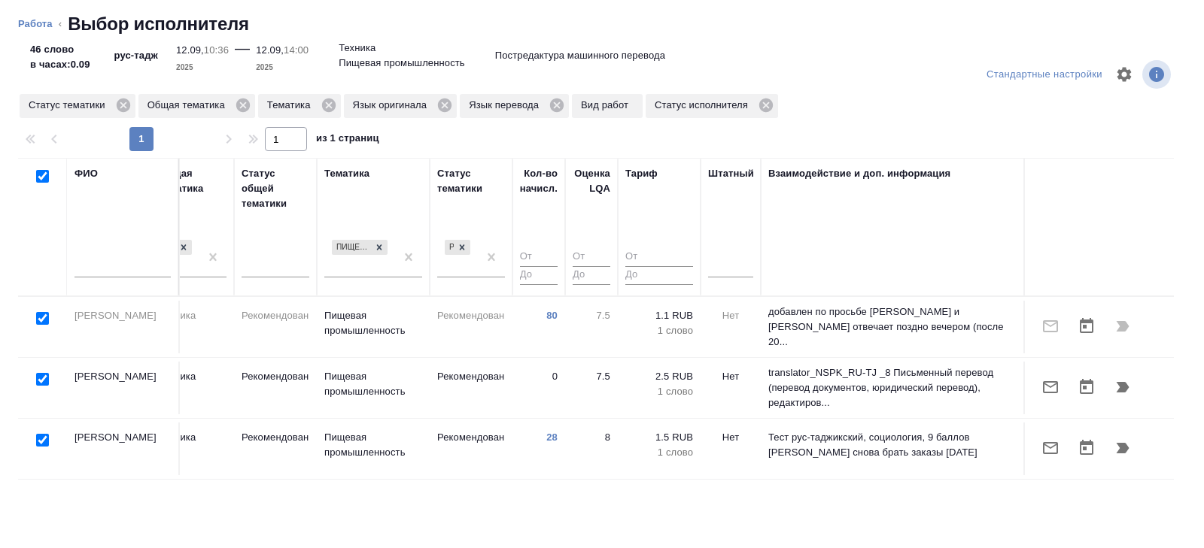
checkbox input "true"
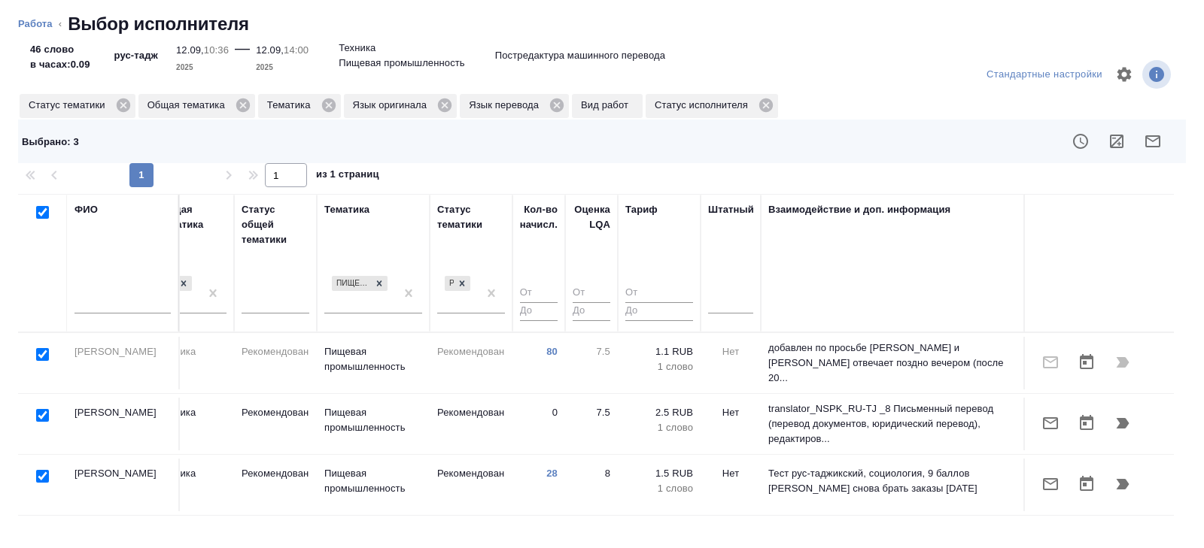
click at [42, 351] on input "checkbox" at bounding box center [42, 354] width 13 height 13
checkbox input "false"
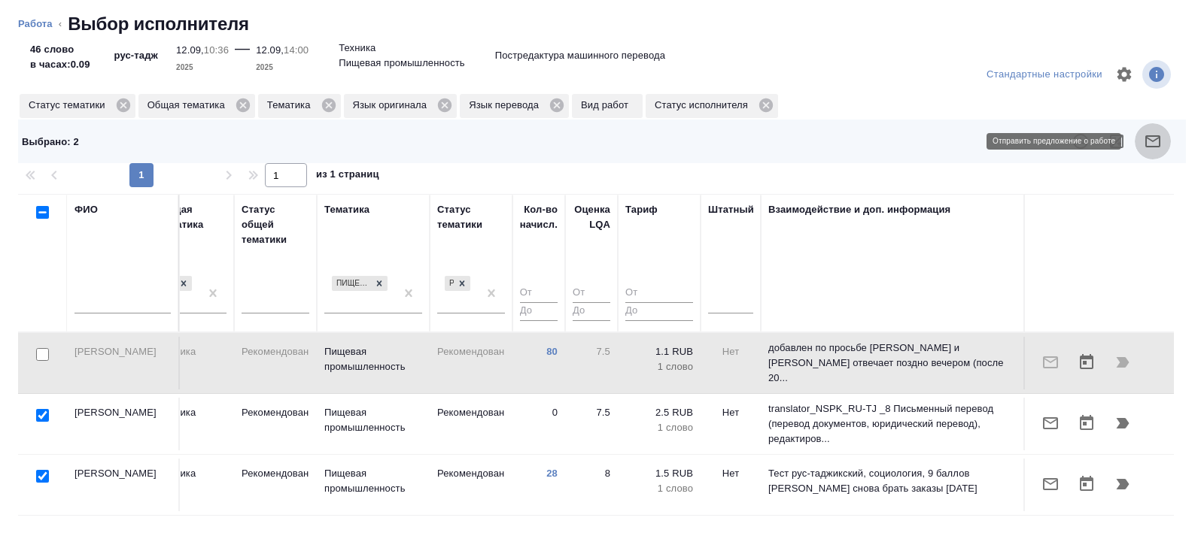
click at [1152, 150] on button "button" at bounding box center [1152, 141] width 36 height 36
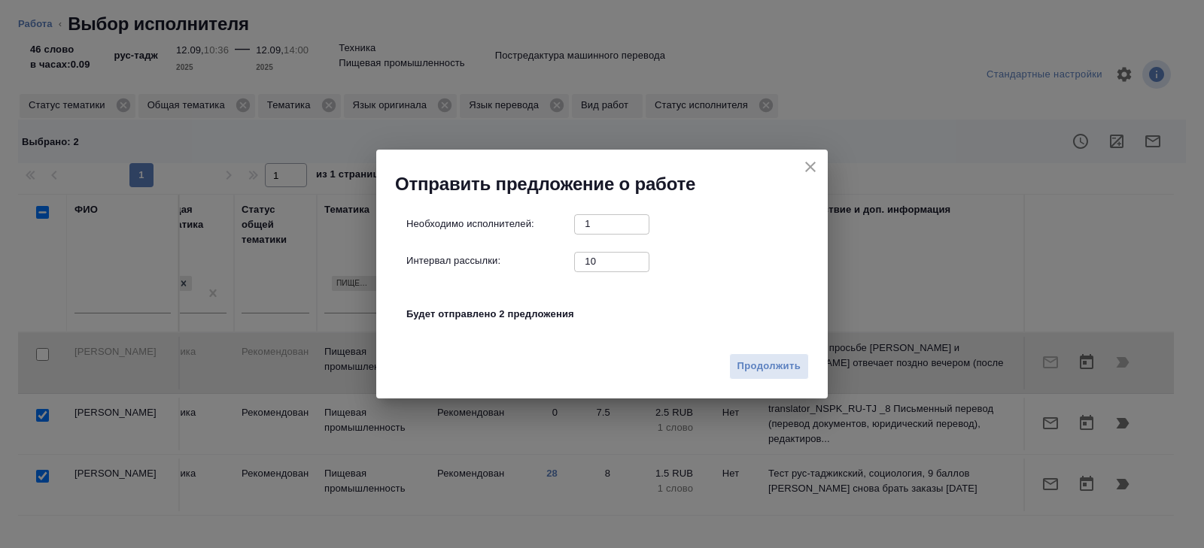
drag, startPoint x: 603, startPoint y: 263, endPoint x: 541, endPoint y: 263, distance: 61.7
click at [546, 263] on div "Интервал рассылки: 10 ​" at bounding box center [607, 261] width 403 height 19
type input "0"
click at [779, 373] on span "Продолжить" at bounding box center [768, 366] width 63 height 17
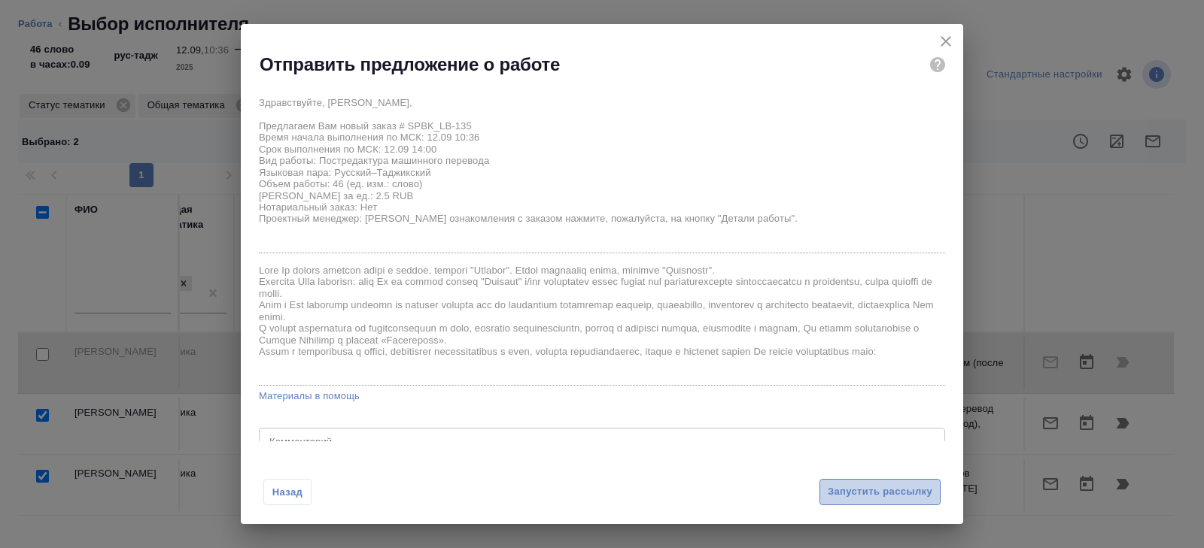
click at [838, 489] on span "Запустить рассылку" at bounding box center [879, 492] width 105 height 17
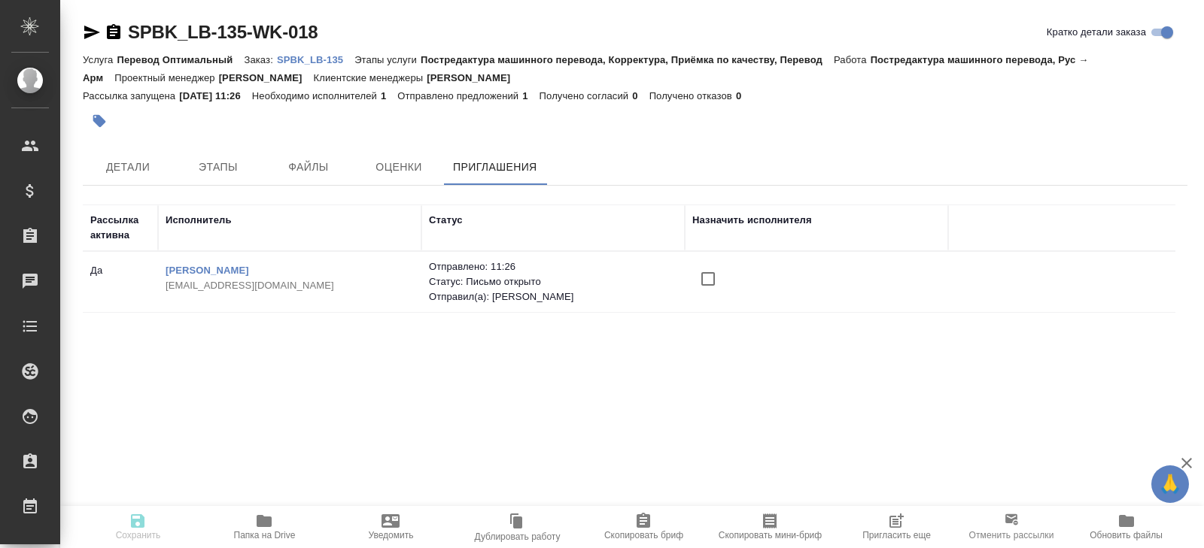
click at [897, 527] on icon "button" at bounding box center [896, 521] width 18 height 18
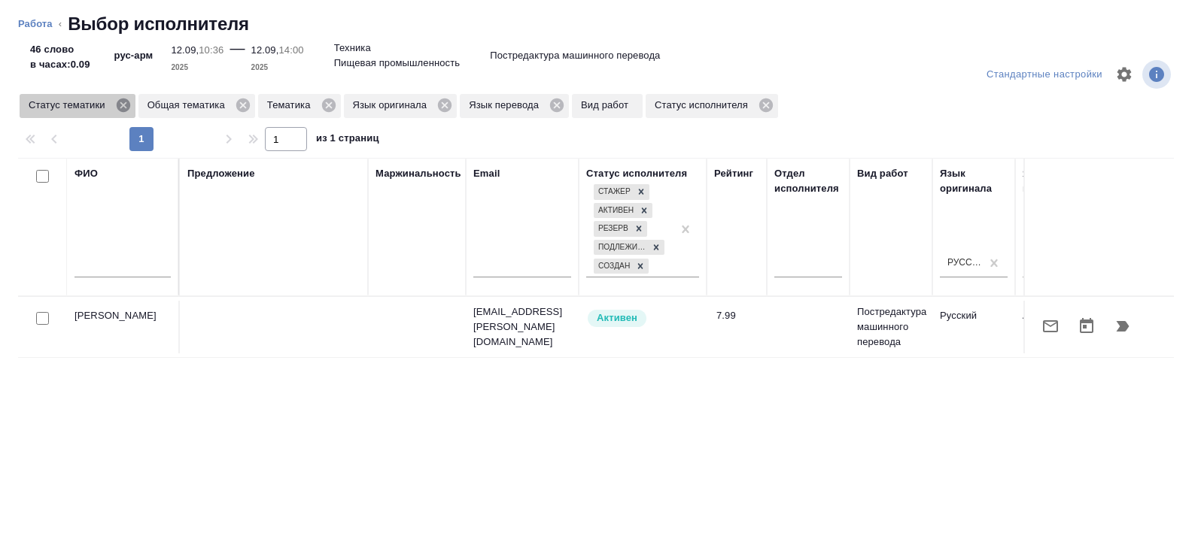
click at [126, 107] on icon at bounding box center [123, 105] width 17 height 17
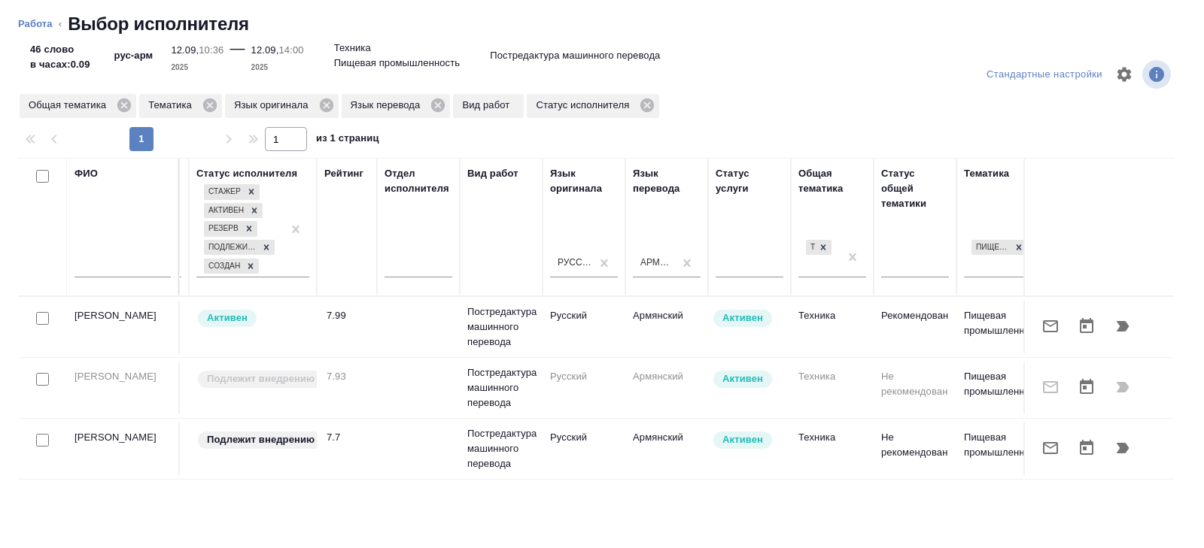
scroll to position [0, 1029]
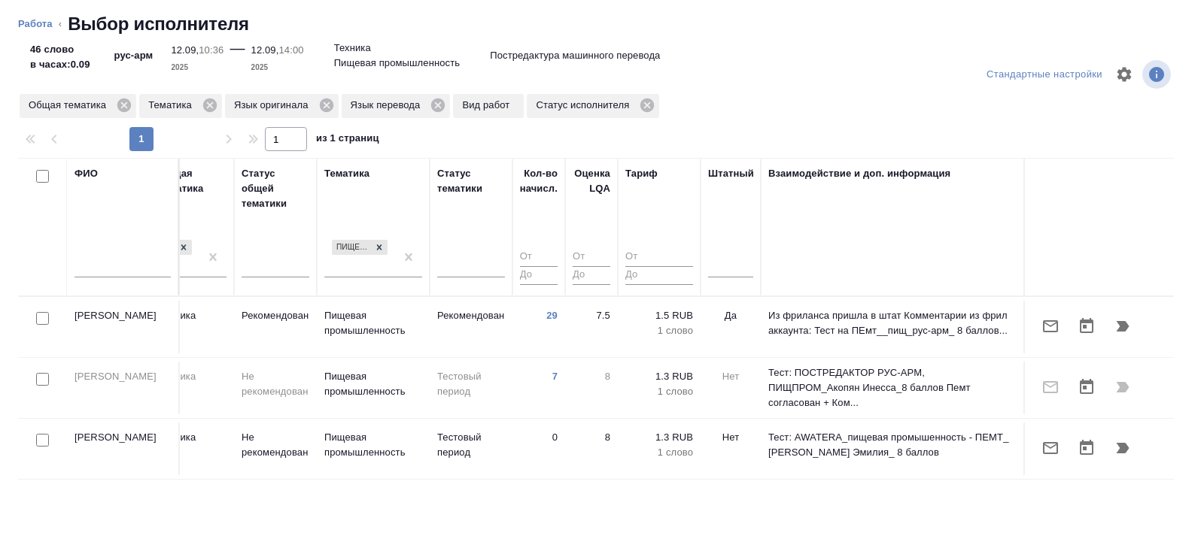
click at [41, 436] on input "checkbox" at bounding box center [42, 440] width 13 height 13
checkbox input "true"
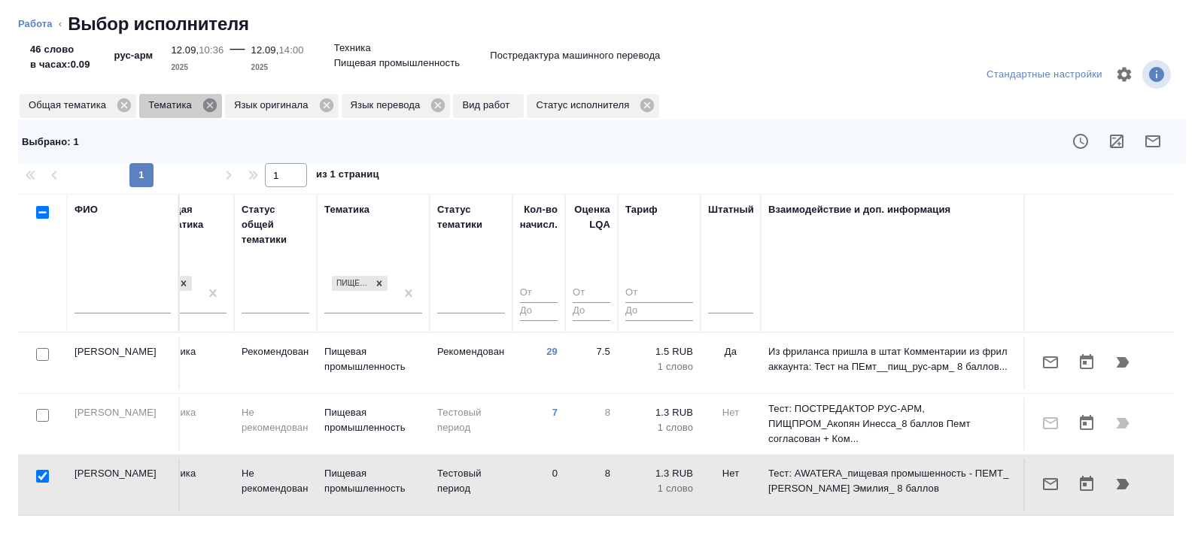
click at [215, 107] on icon at bounding box center [210, 105] width 17 height 17
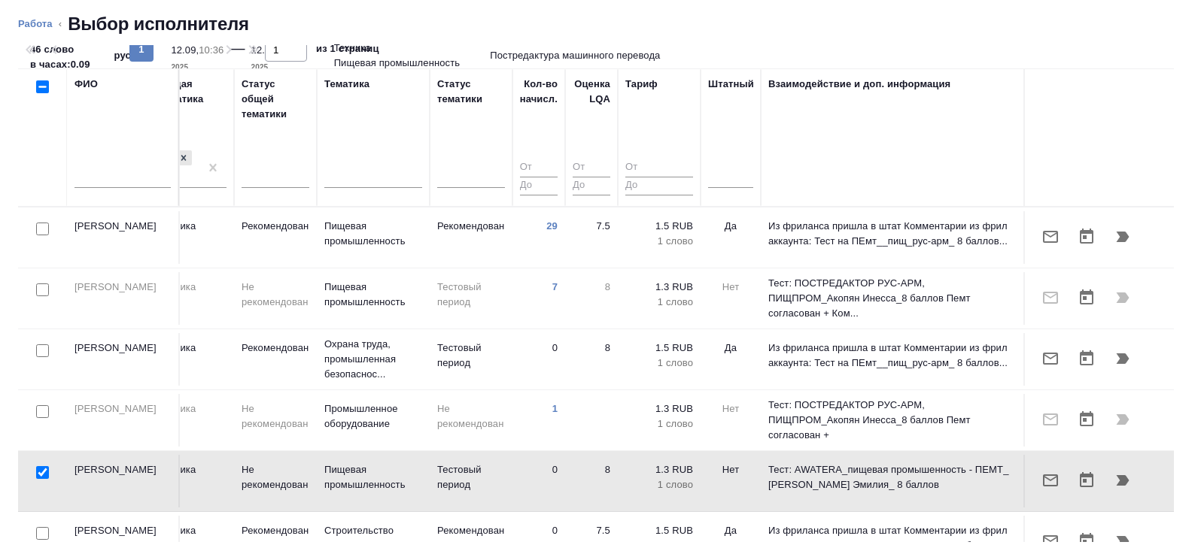
scroll to position [0, 0]
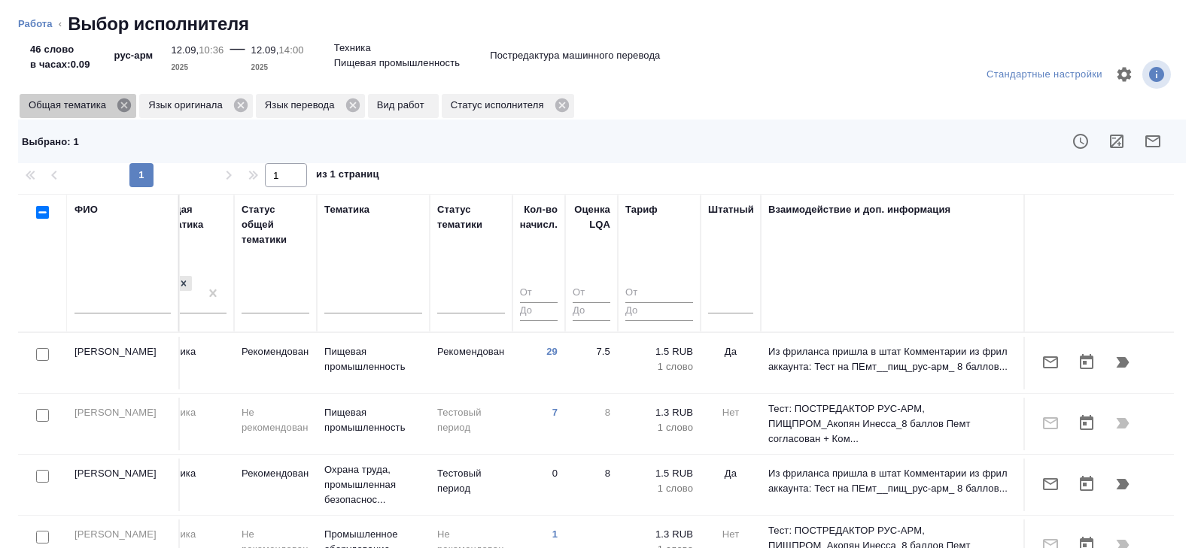
click at [126, 108] on icon at bounding box center [124, 106] width 14 height 14
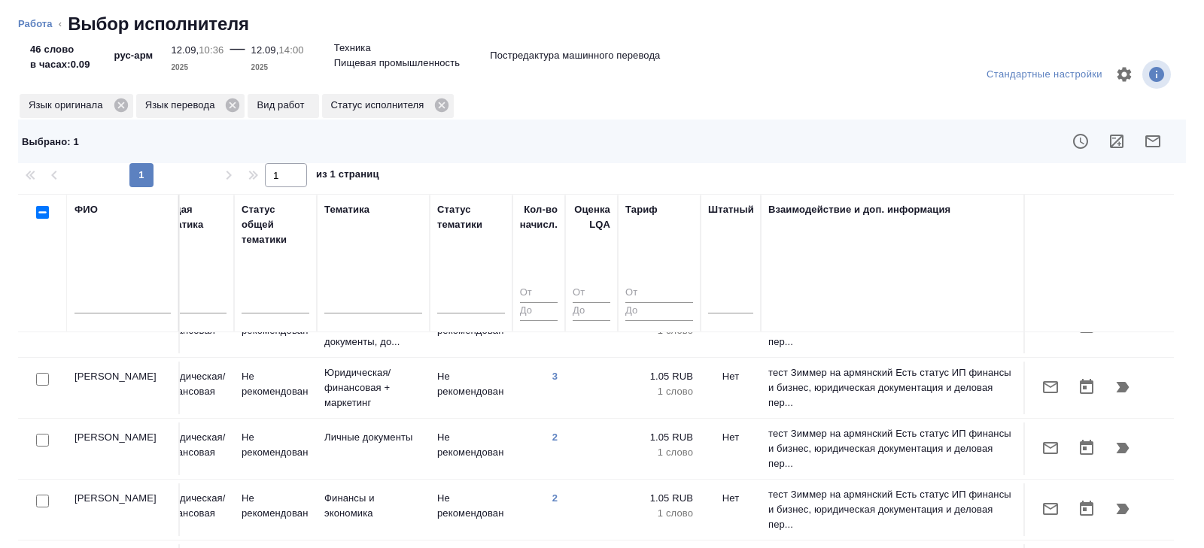
scroll to position [821, 1029]
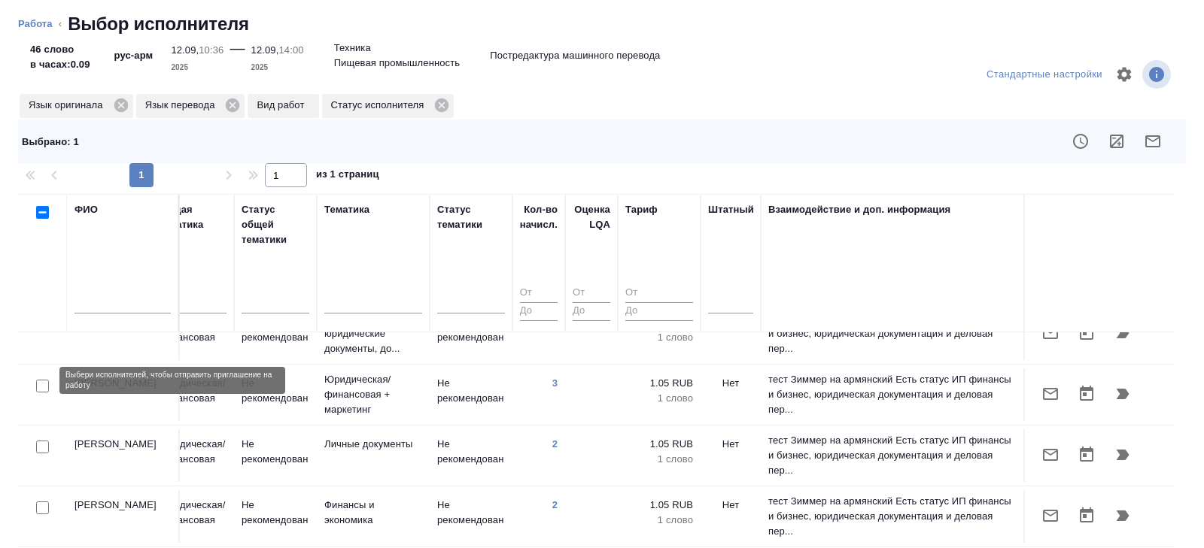
click at [44, 380] on input "checkbox" at bounding box center [42, 386] width 13 height 13
checkbox input "true"
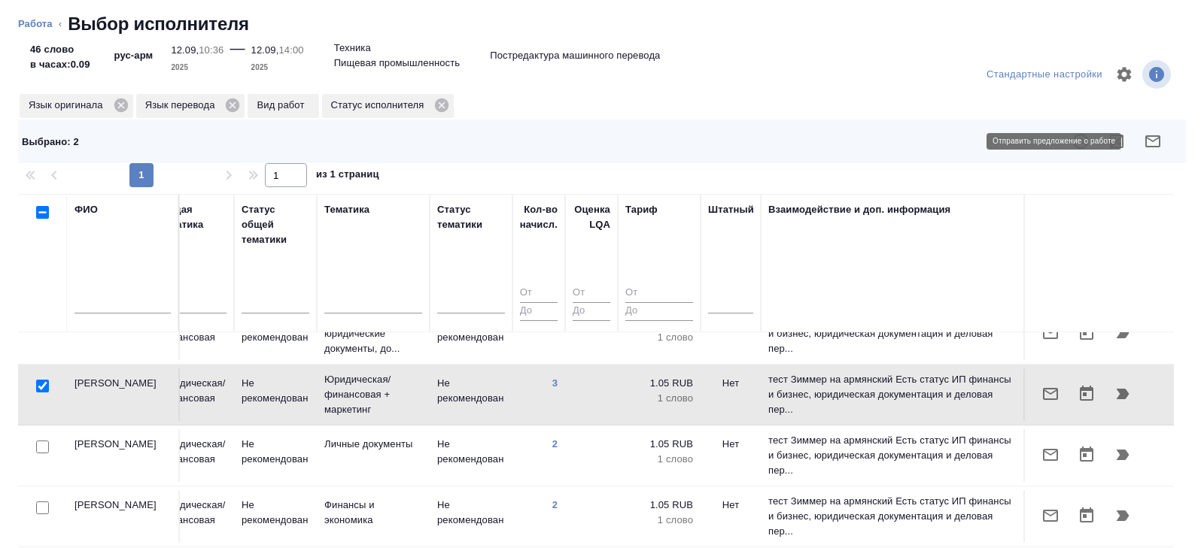
click at [1160, 142] on icon "button" at bounding box center [1152, 141] width 18 height 18
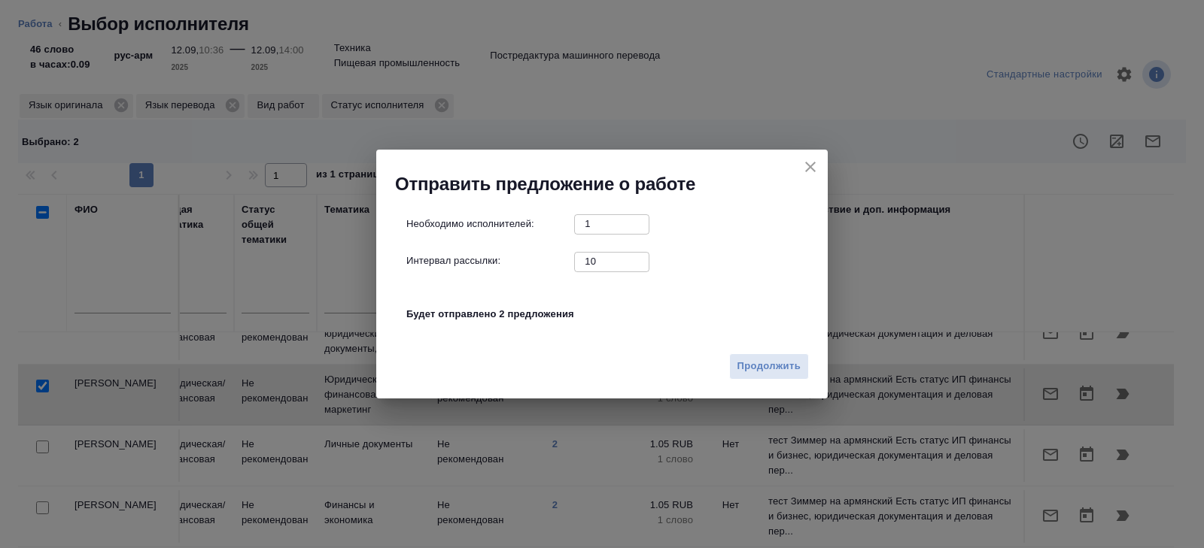
drag, startPoint x: 615, startPoint y: 266, endPoint x: 533, endPoint y: 266, distance: 82.0
click at [533, 266] on div "Интервал рассылки: 10 ​" at bounding box center [607, 261] width 403 height 19
type input "0"
click at [773, 368] on span "Продолжить" at bounding box center [768, 366] width 63 height 17
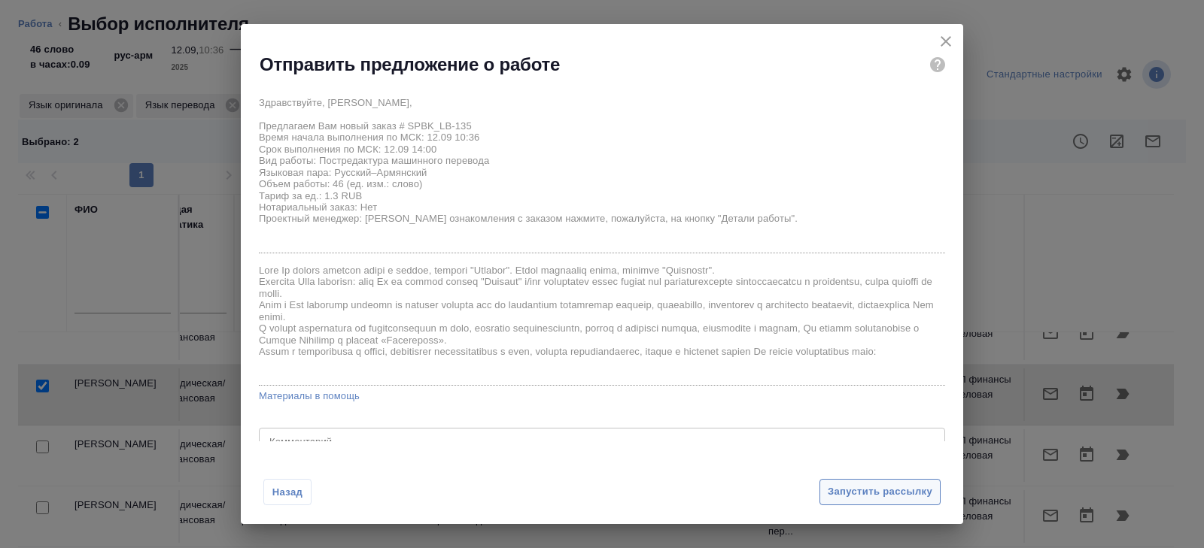
click at [840, 490] on span "Запустить рассылку" at bounding box center [879, 492] width 105 height 17
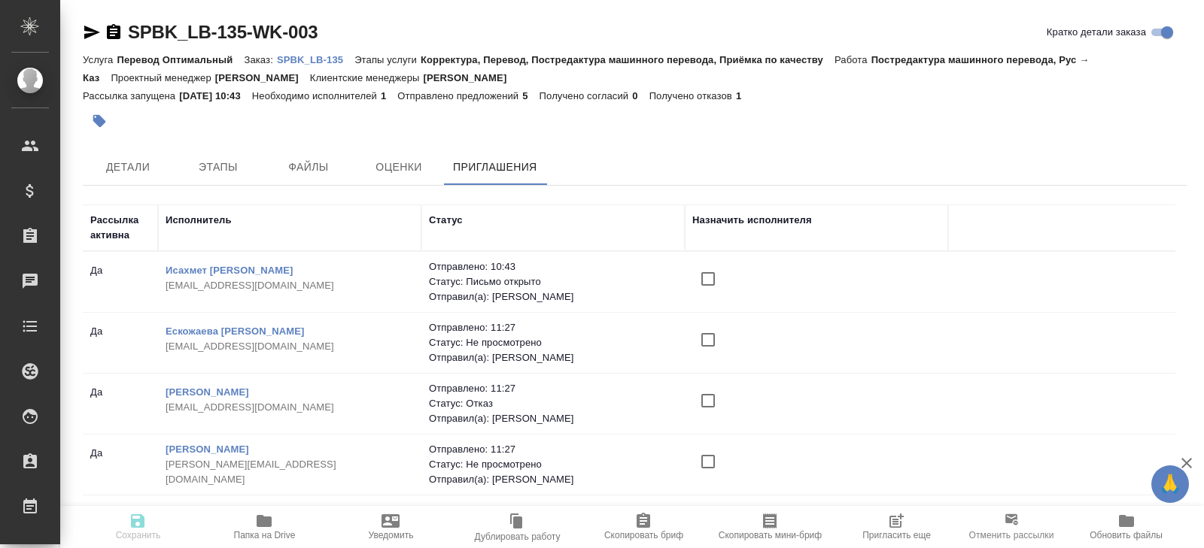
scroll to position [108, 0]
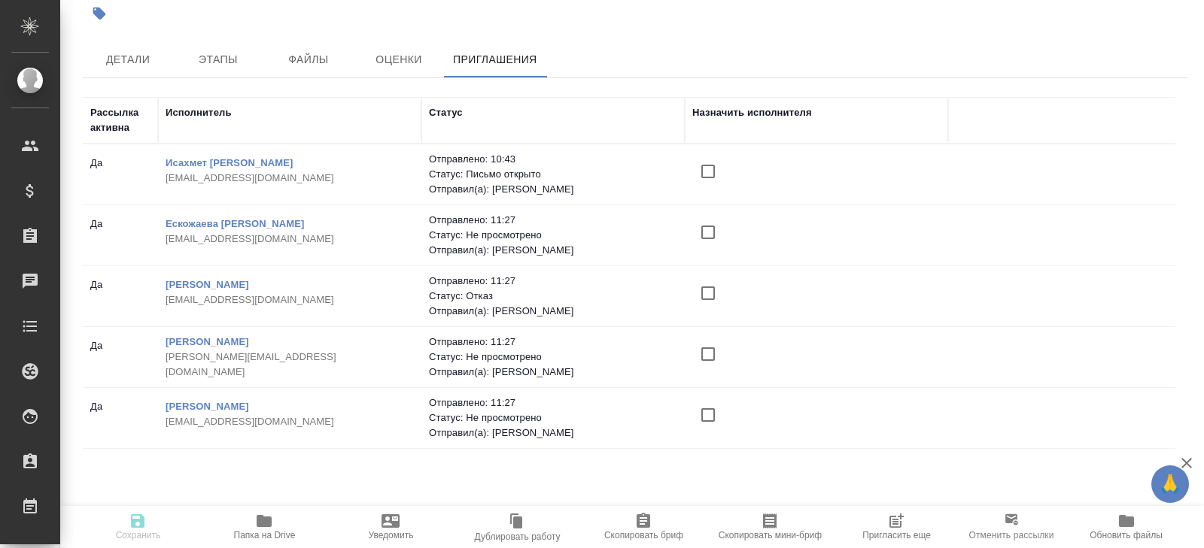
click at [911, 520] on span "Пригласить еще" at bounding box center [896, 526] width 108 height 29
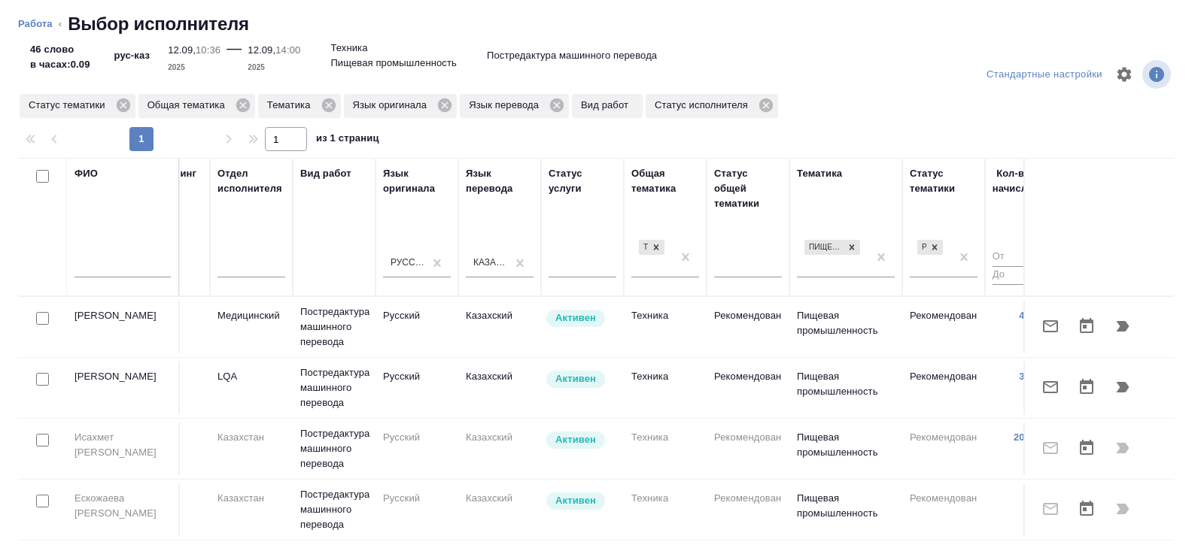
scroll to position [0, 1029]
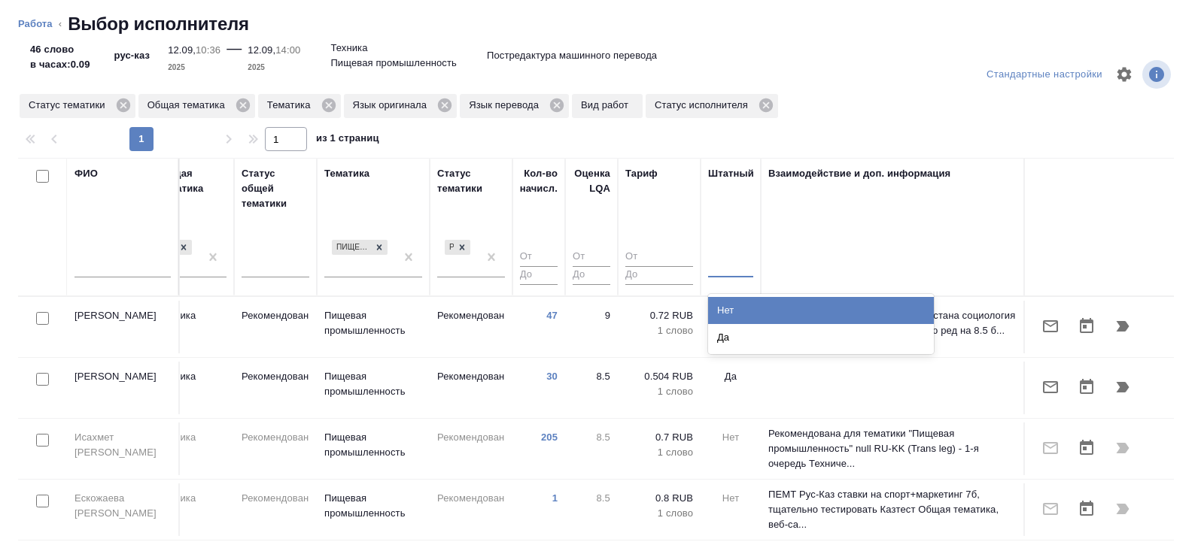
click at [734, 263] on div at bounding box center [730, 263] width 45 height 22
click at [734, 317] on div "Нет" at bounding box center [821, 310] width 226 height 27
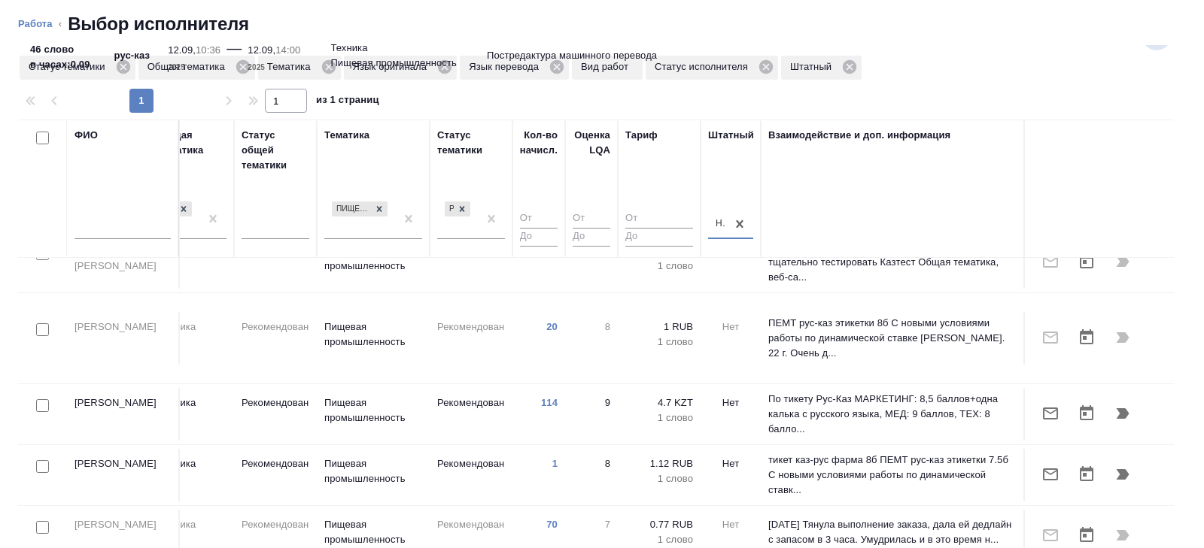
scroll to position [89, 0]
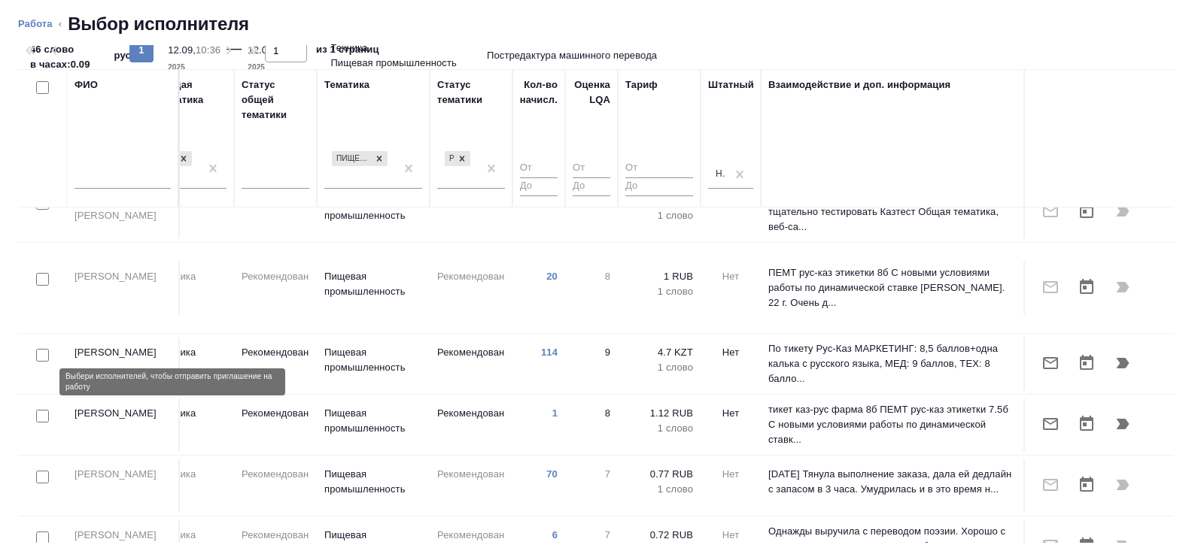
click at [44, 410] on input "checkbox" at bounding box center [42, 416] width 13 height 13
checkbox input "true"
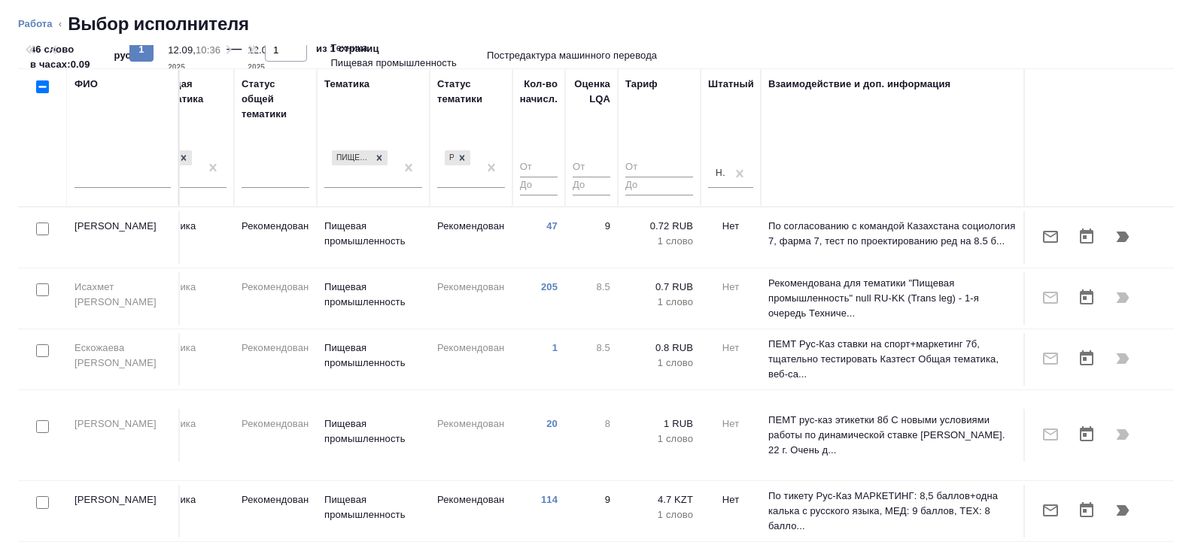
scroll to position [0, 0]
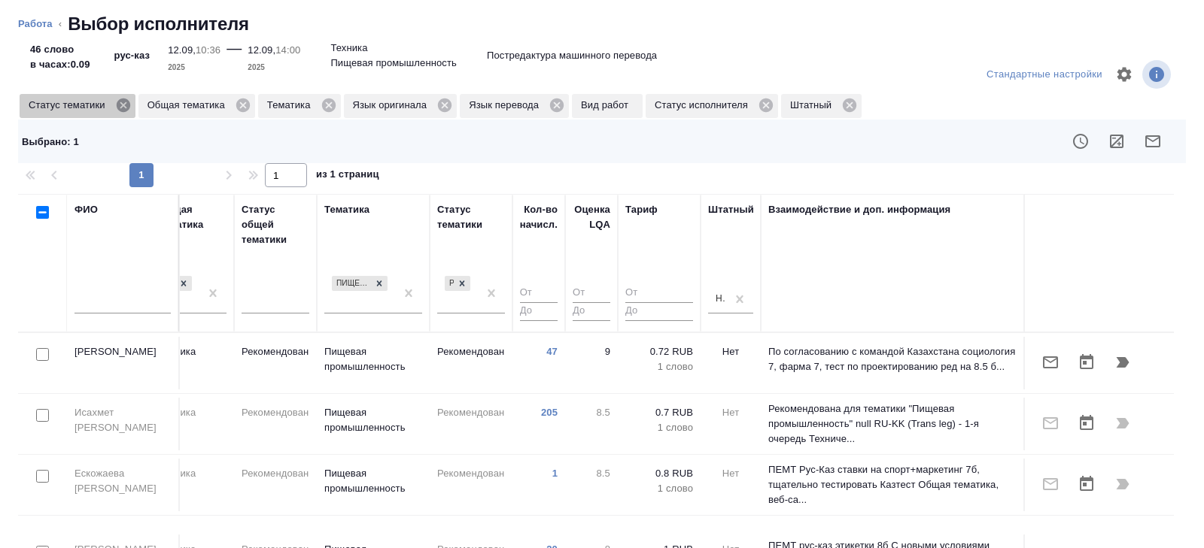
click at [127, 108] on icon at bounding box center [123, 106] width 14 height 14
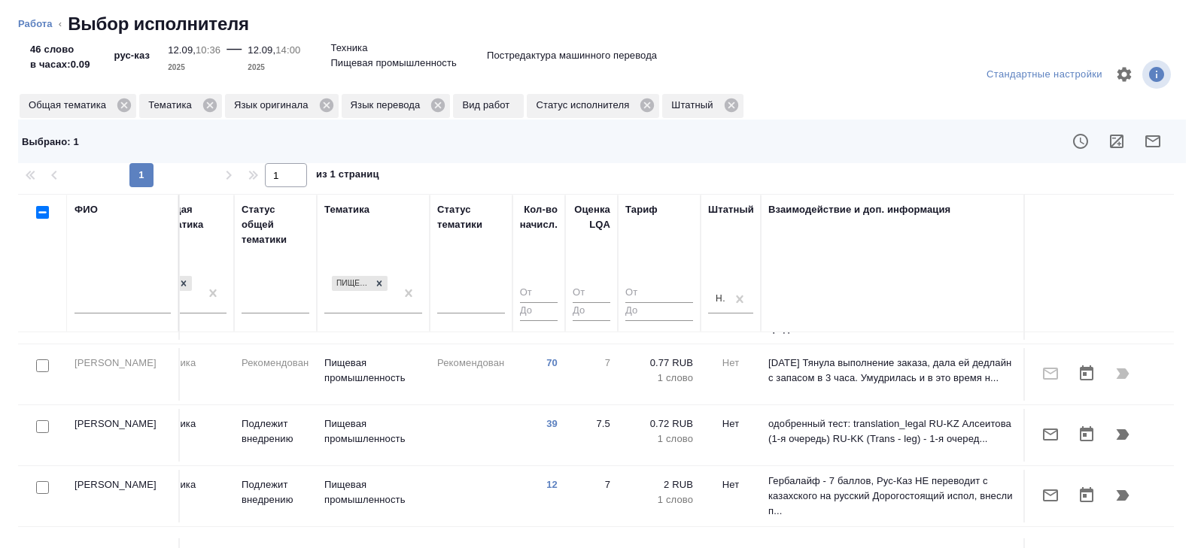
scroll to position [451, 1029]
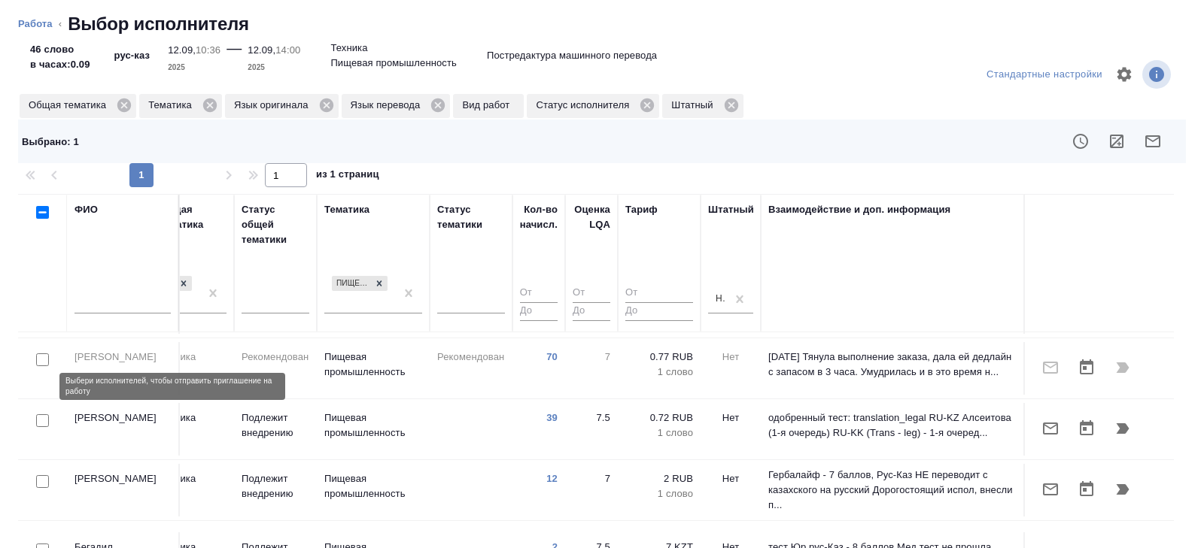
click at [41, 414] on input "checkbox" at bounding box center [42, 420] width 13 height 13
checkbox input "true"
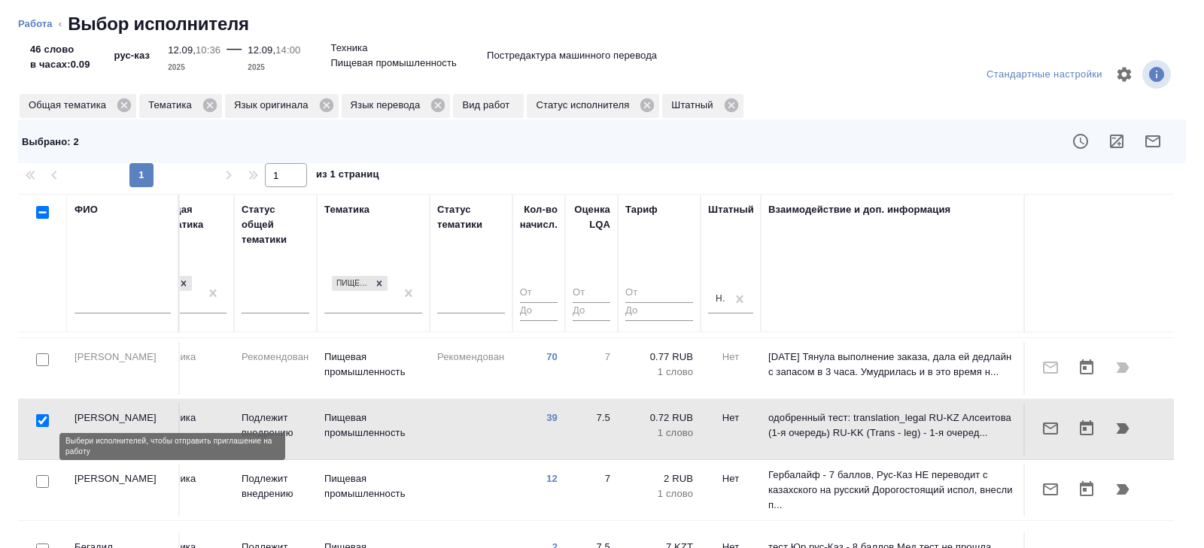
click at [41, 475] on input "checkbox" at bounding box center [42, 481] width 13 height 13
checkbox input "true"
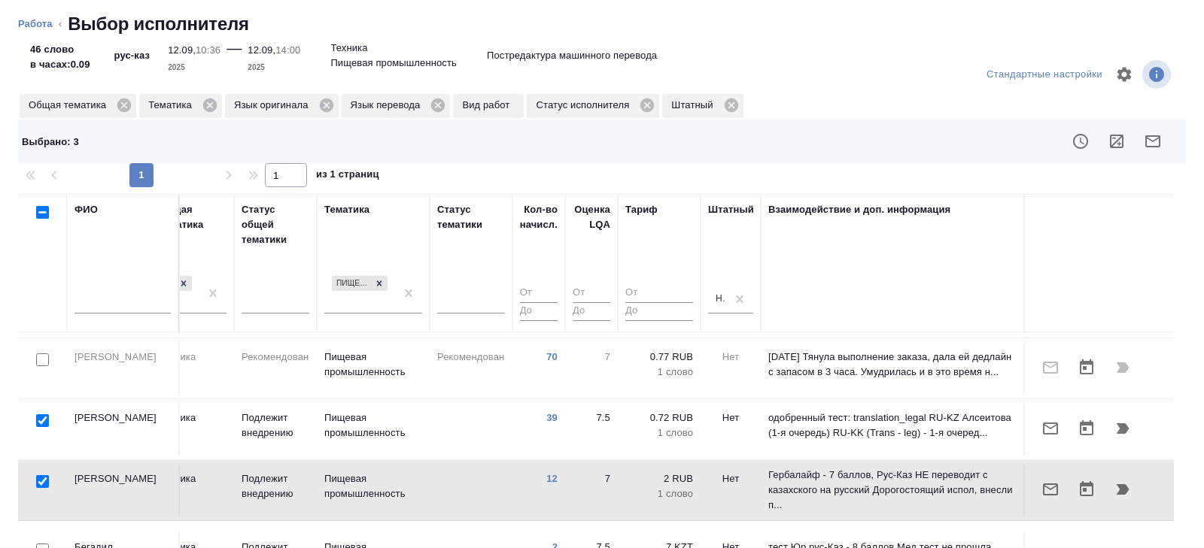
click at [43, 544] on input "checkbox" at bounding box center [42, 550] width 13 height 13
checkbox input "true"
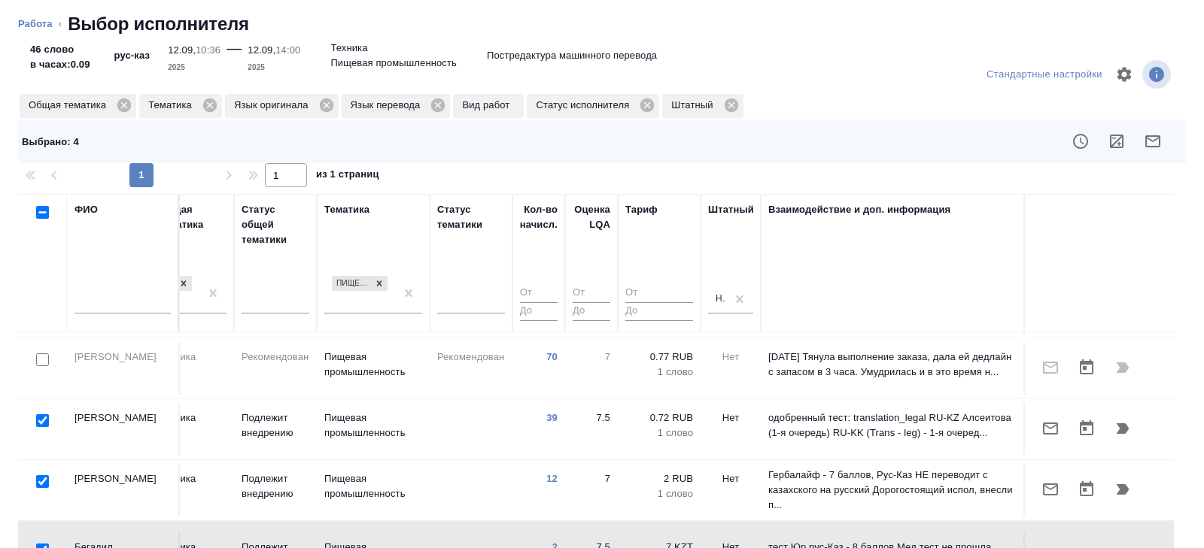
scroll to position [126, 0]
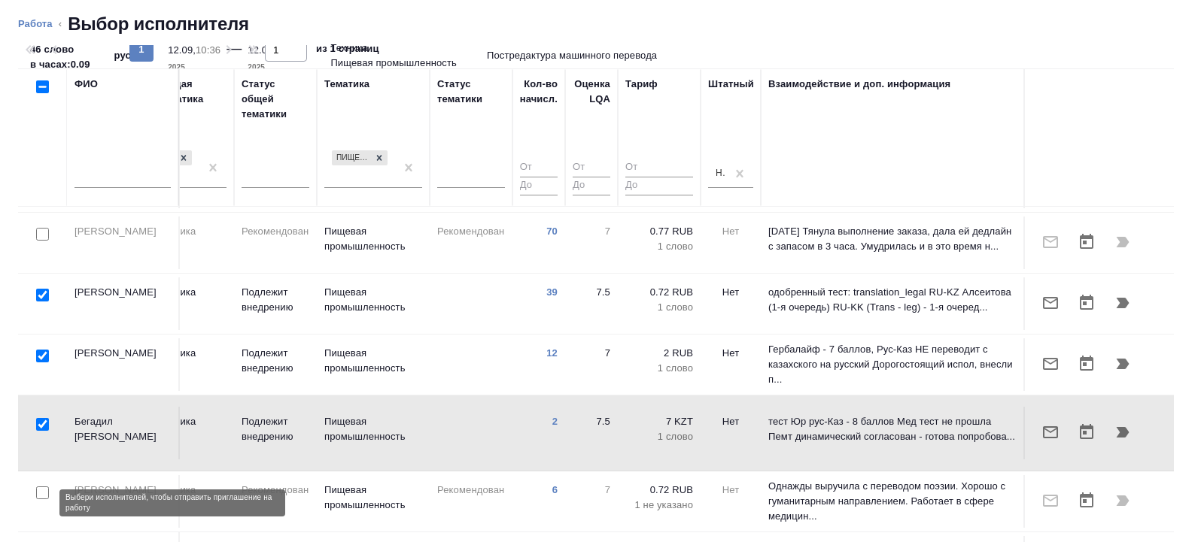
click at [43, 548] on input "checkbox" at bounding box center [42, 554] width 13 height 13
checkbox input "true"
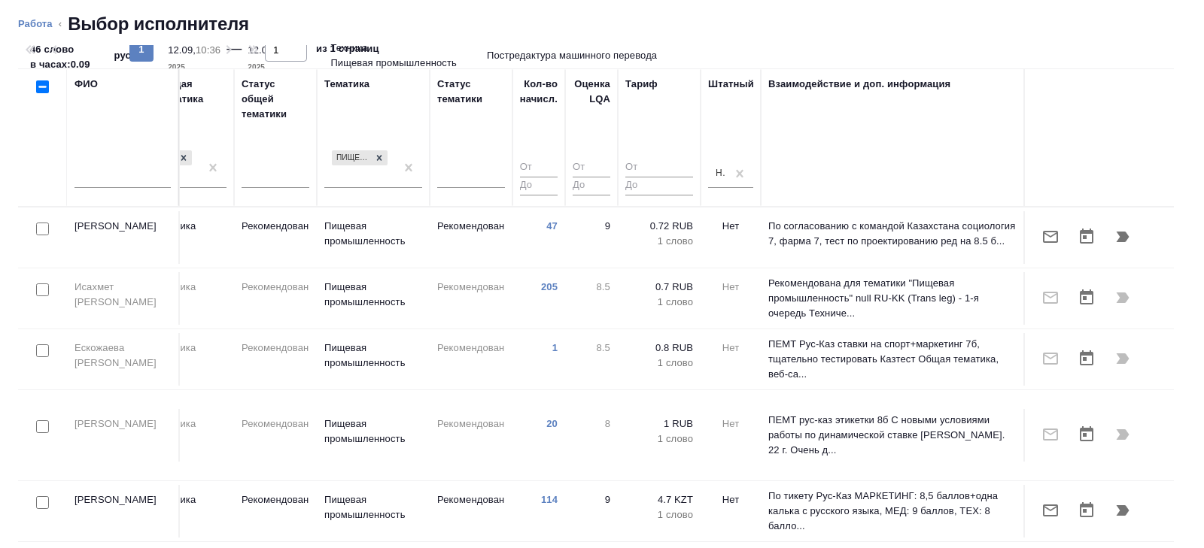
scroll to position [0, 0]
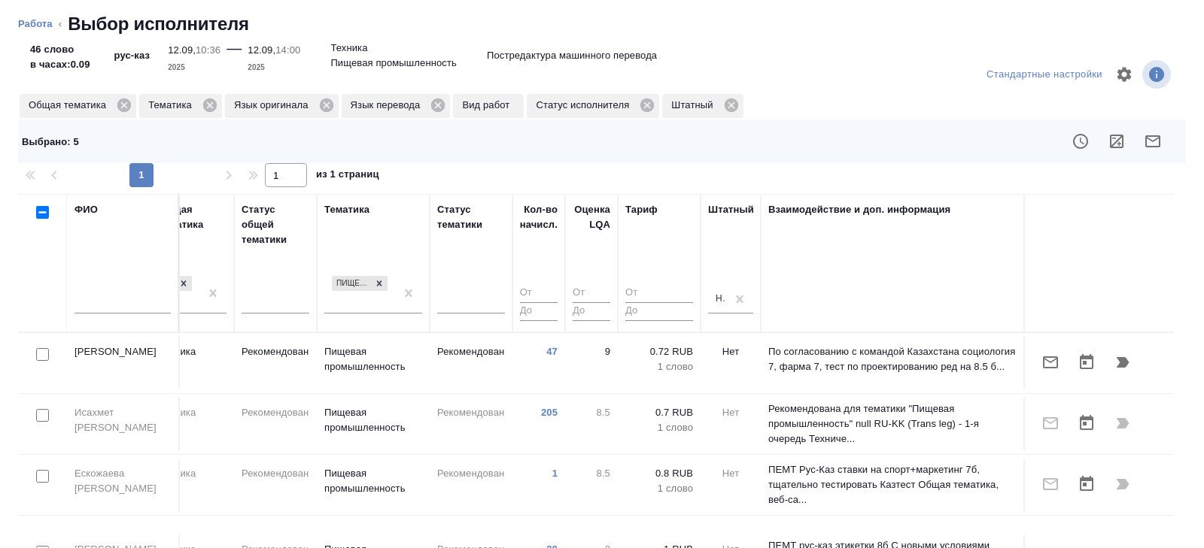
click at [1153, 139] on icon "button" at bounding box center [1152, 141] width 18 height 18
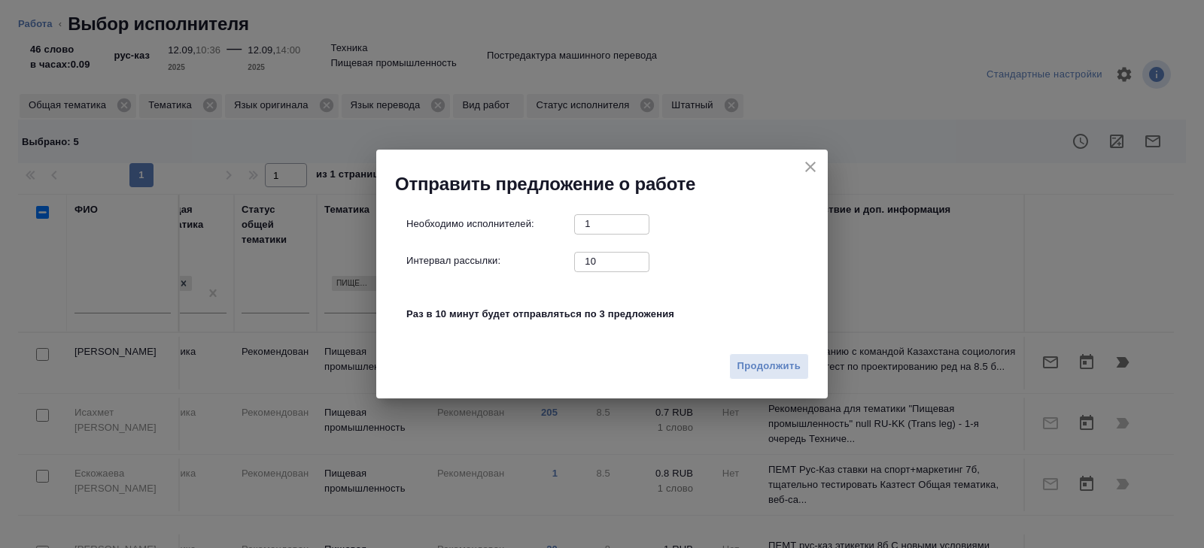
drag, startPoint x: 579, startPoint y: 266, endPoint x: 354, endPoint y: 249, distance: 226.3
click at [354, 249] on div "Отправить предложение о работе Необходимо исполнителей: 1 ​ Интервал рассылки: …" at bounding box center [602, 274] width 1204 height 548
type input "0"
click at [767, 369] on span "Продолжить" at bounding box center [768, 366] width 63 height 17
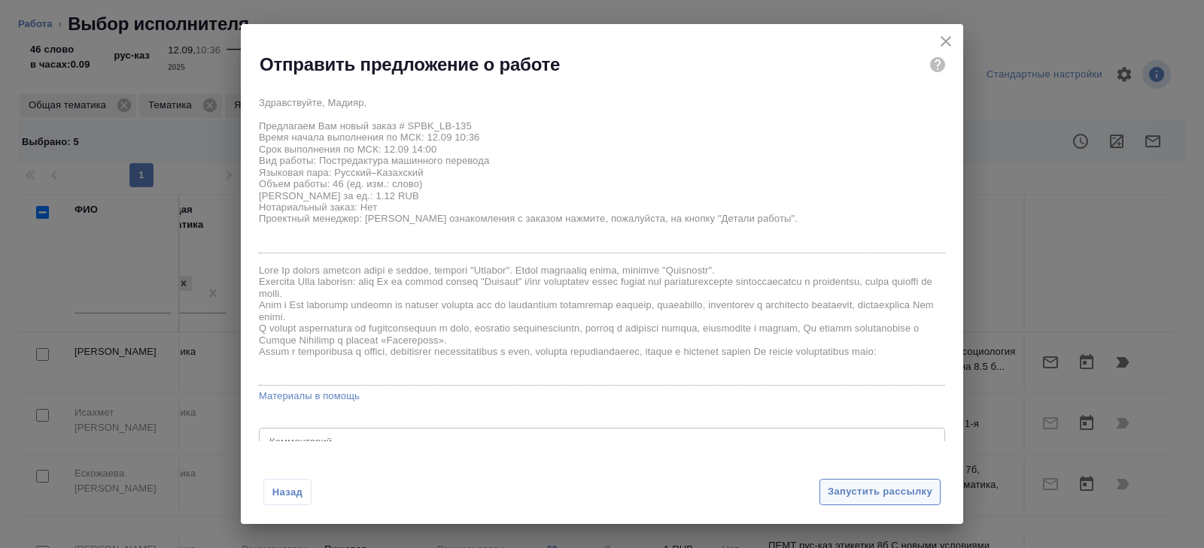
click at [870, 494] on span "Запустить рассылку" at bounding box center [879, 492] width 105 height 17
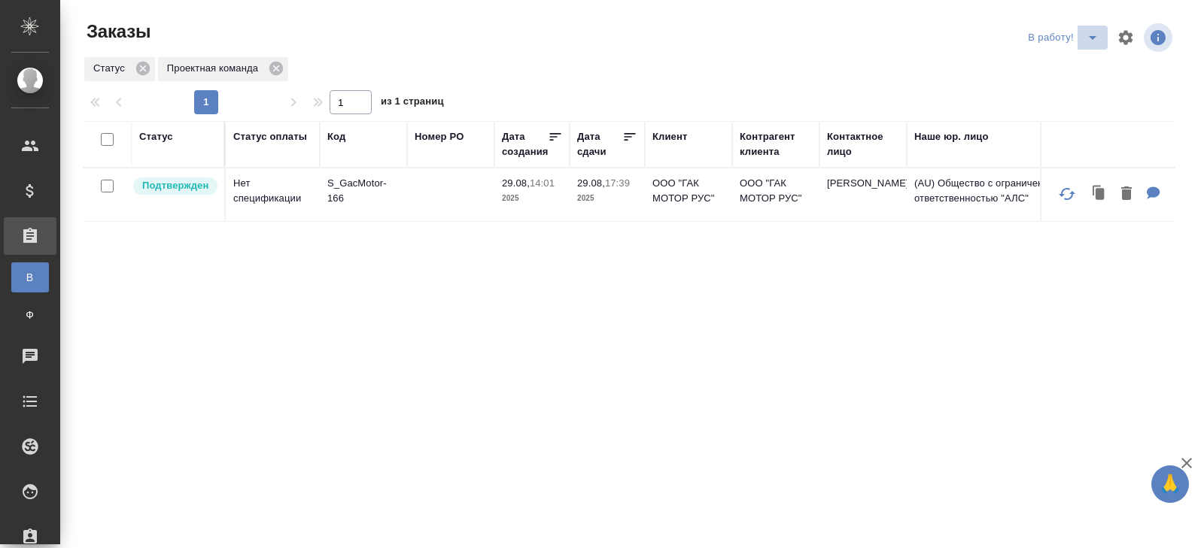
click at [1091, 41] on icon "split button" at bounding box center [1092, 38] width 18 height 18
click at [1060, 67] on li "ПМ" at bounding box center [1064, 68] width 83 height 24
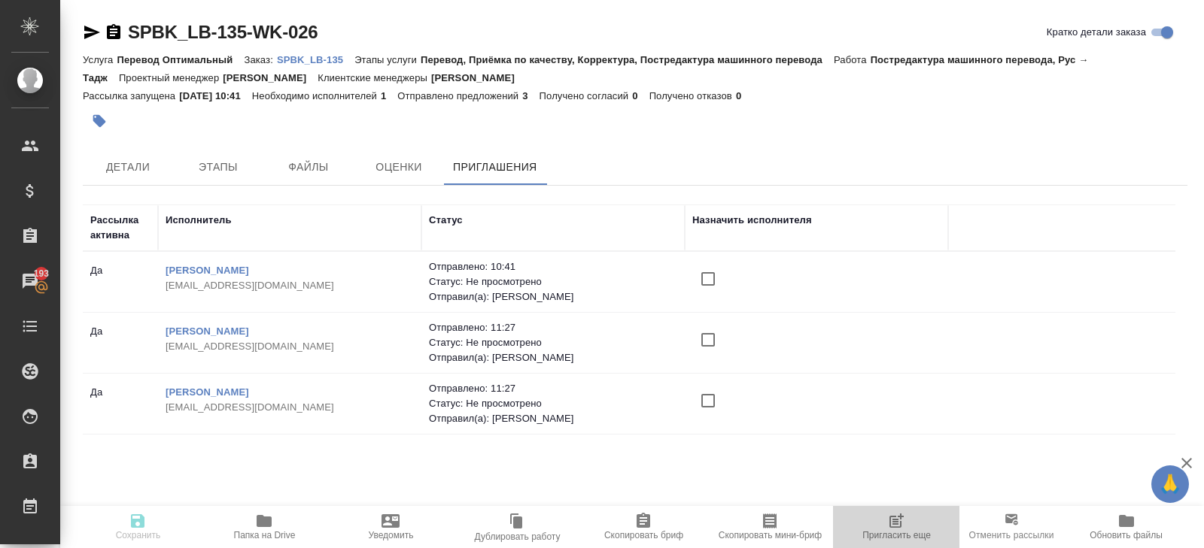
click at [912, 525] on span "Пригласить еще" at bounding box center [896, 526] width 108 height 29
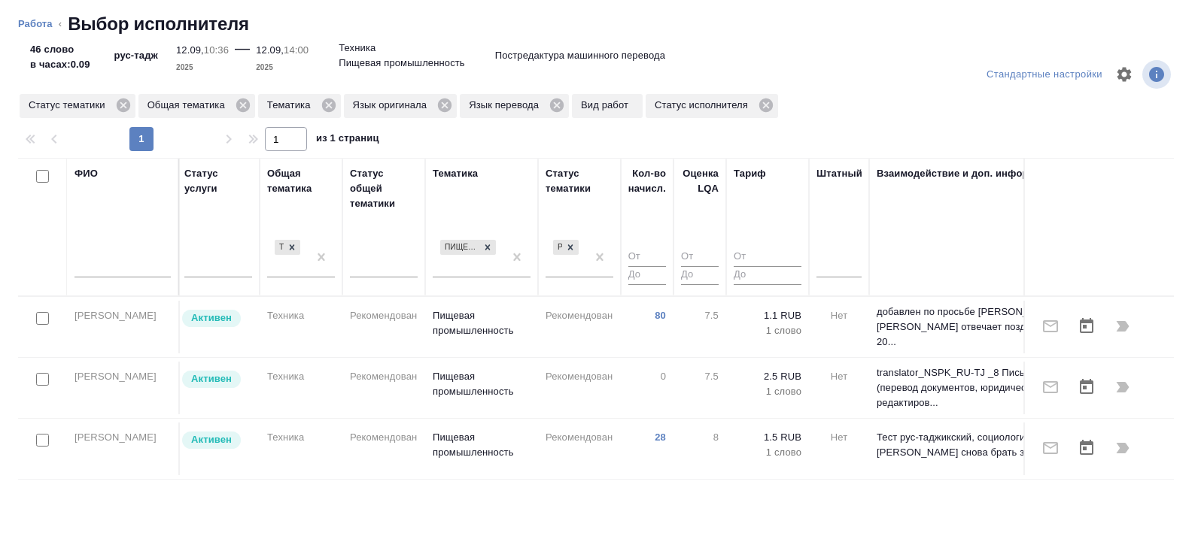
scroll to position [0, 1029]
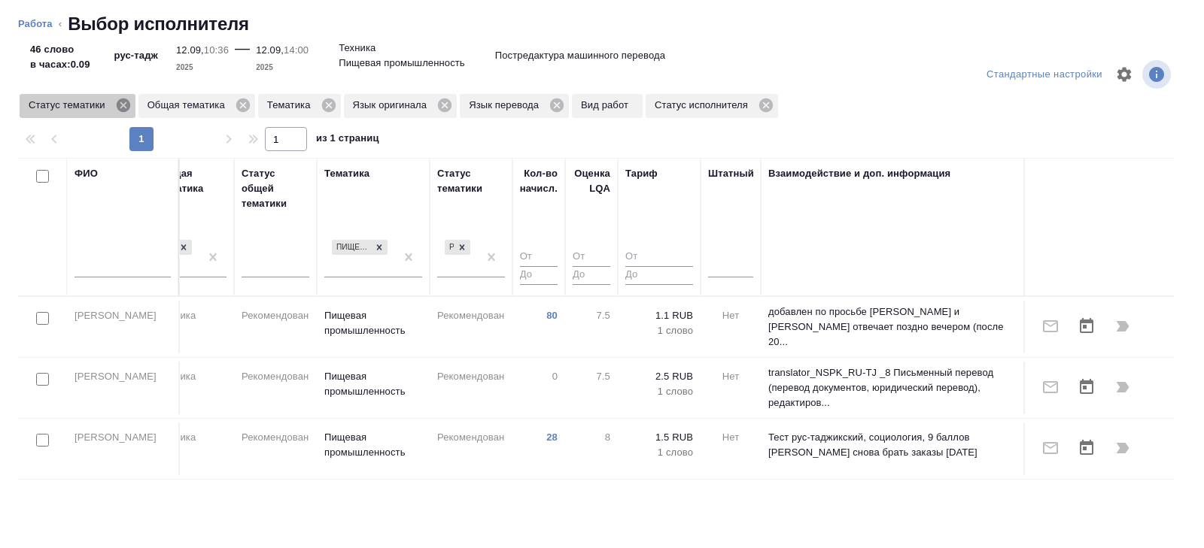
click at [121, 102] on icon at bounding box center [123, 106] width 14 height 14
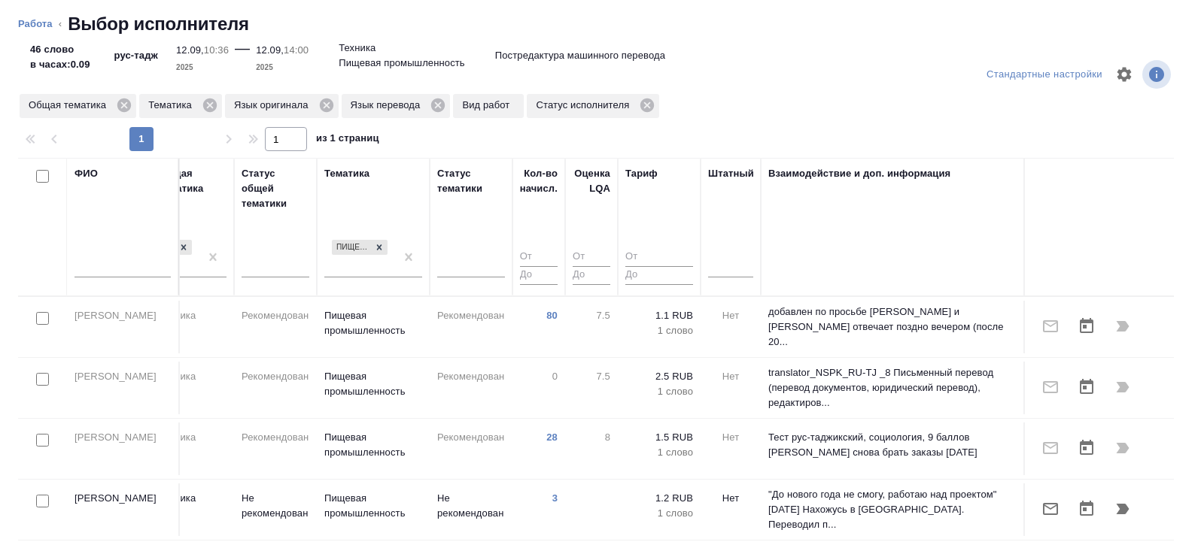
scroll to position [89, 0]
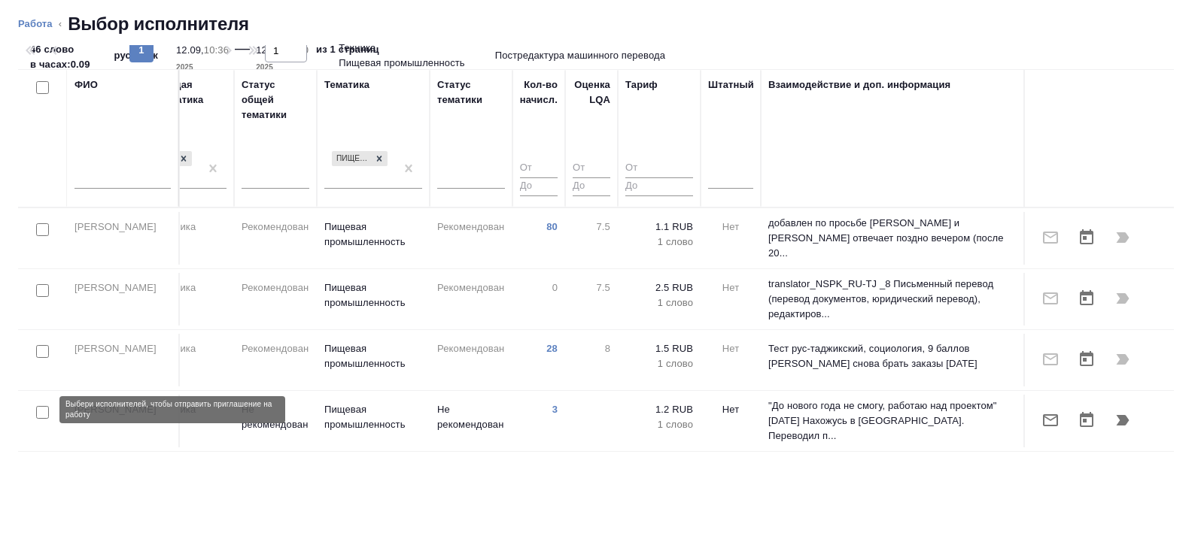
click at [41, 411] on input "checkbox" at bounding box center [42, 412] width 13 height 13
checkbox input "true"
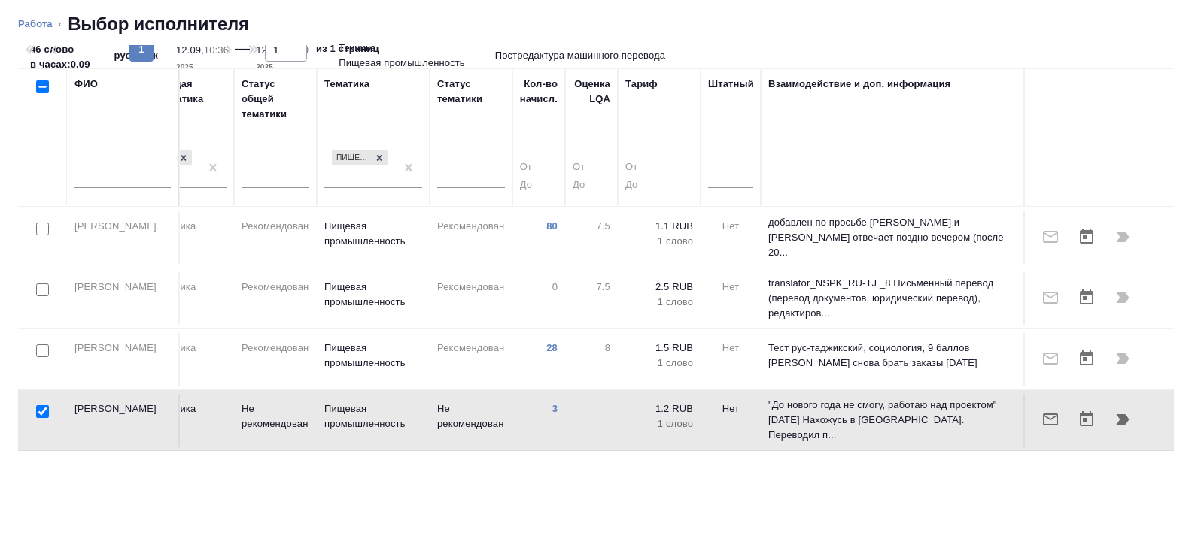
scroll to position [0, 0]
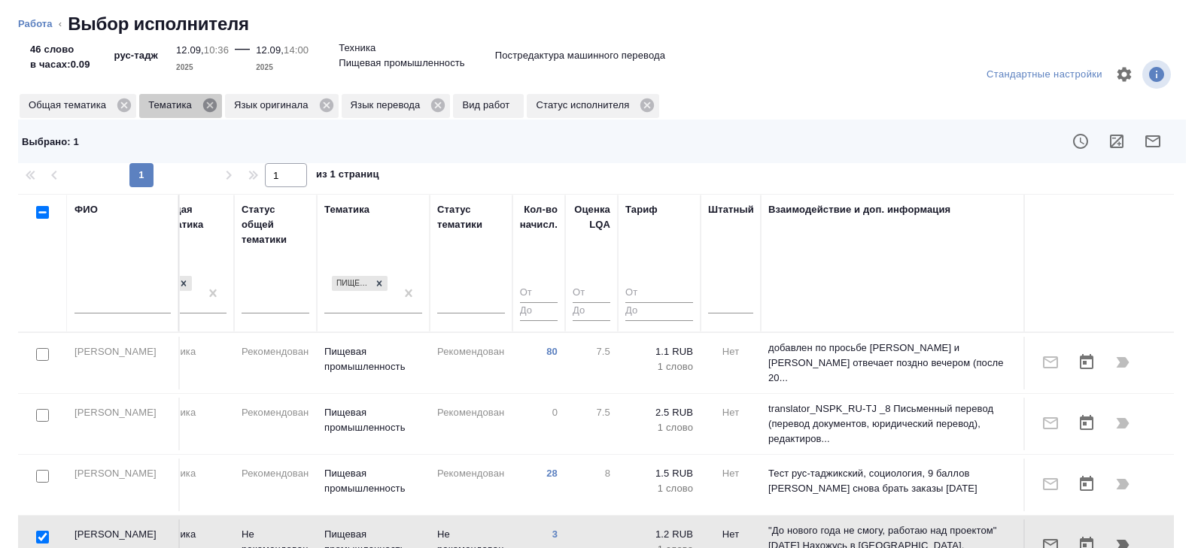
click at [213, 99] on icon at bounding box center [210, 106] width 14 height 14
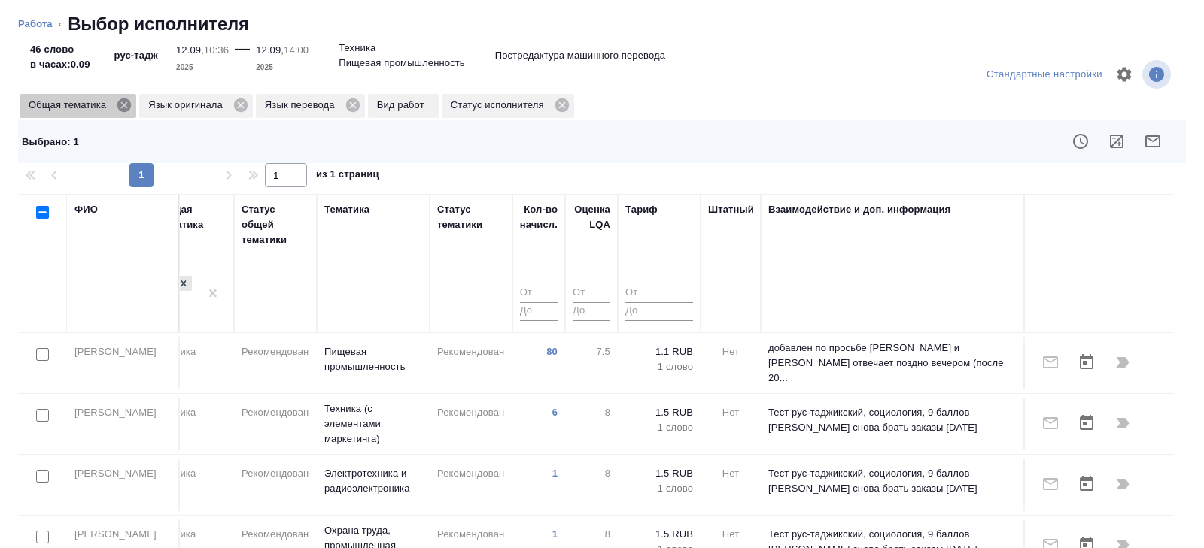
click at [126, 103] on icon at bounding box center [124, 106] width 14 height 14
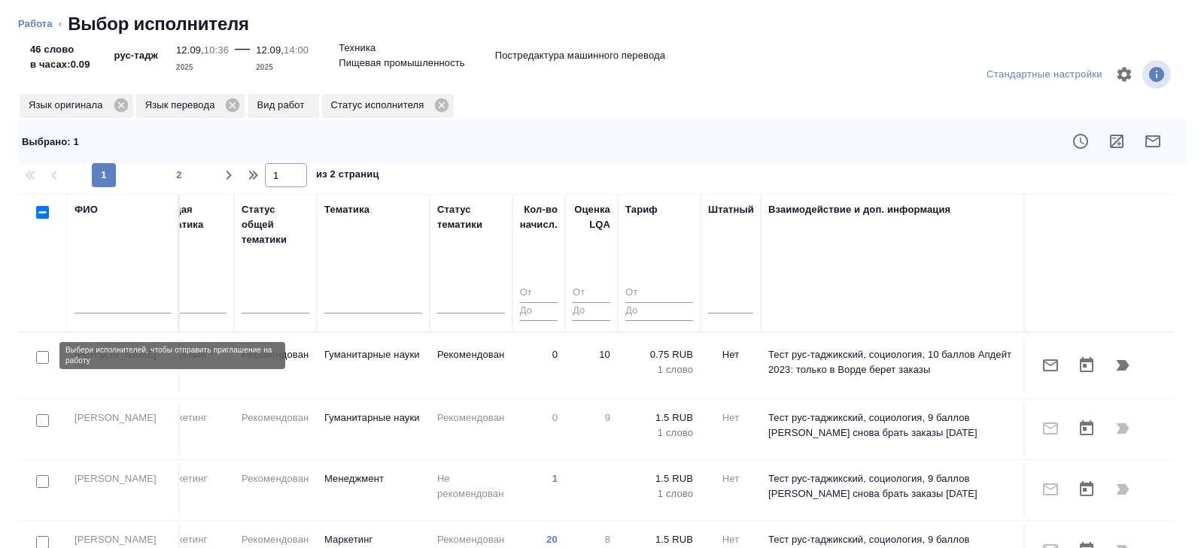
click at [41, 352] on input "checkbox" at bounding box center [42, 357] width 13 height 13
checkbox input "true"
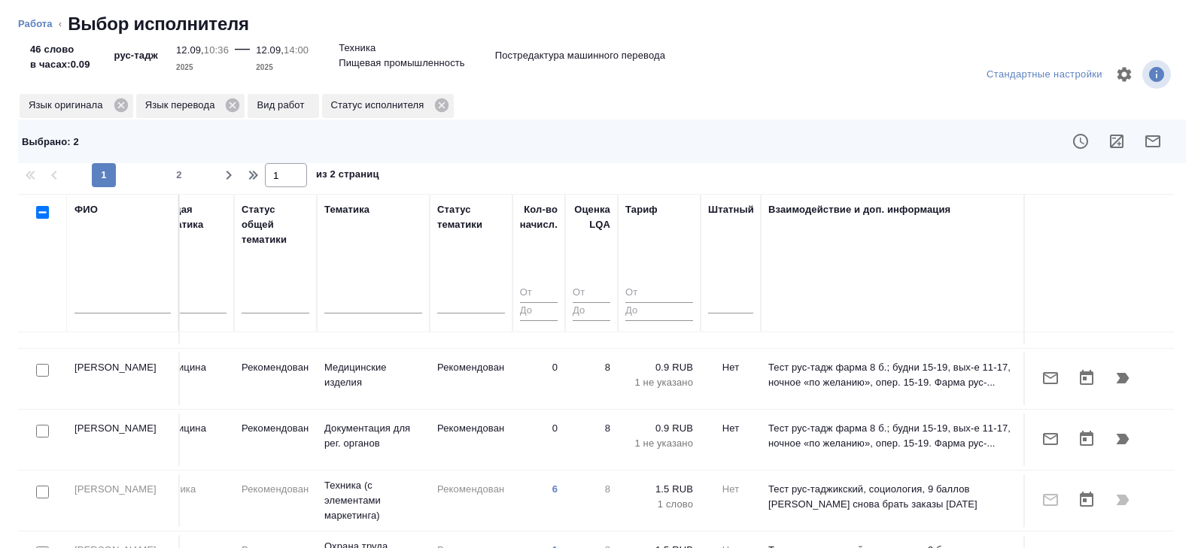
scroll to position [722, 1029]
drag, startPoint x: 43, startPoint y: 425, endPoint x: 107, endPoint y: 444, distance: 66.6
click at [43, 425] on input "checkbox" at bounding box center [42, 430] width 13 height 13
checkbox input "true"
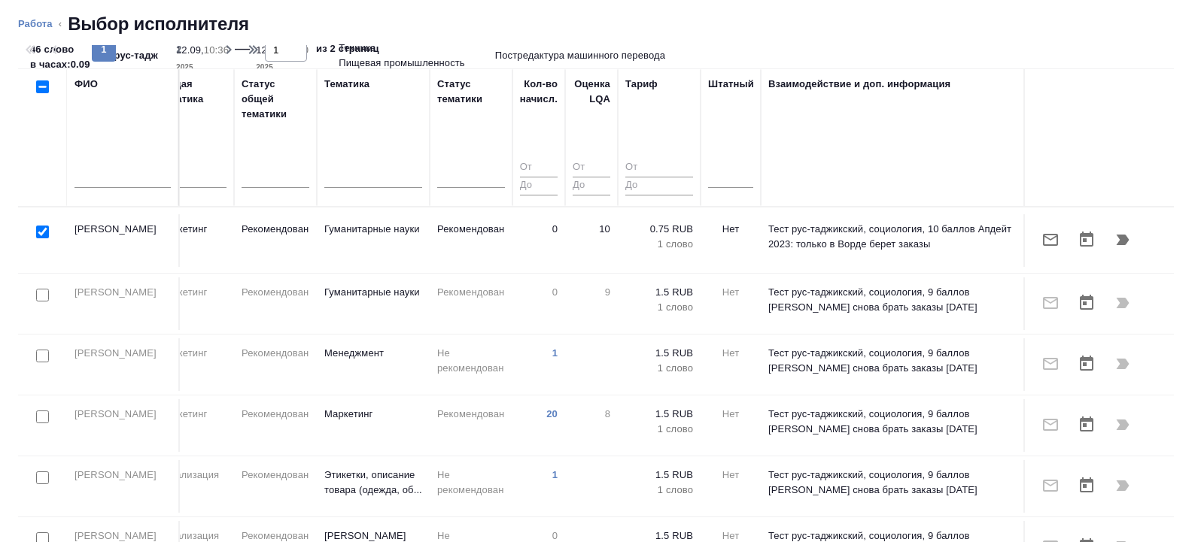
scroll to position [0, 0]
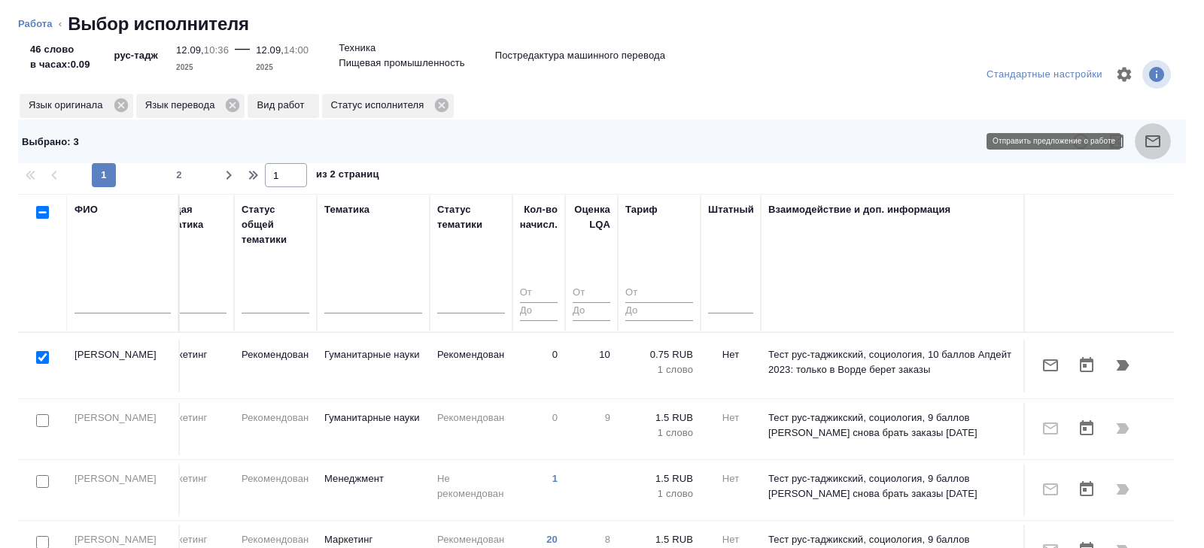
click at [1158, 133] on icon "button" at bounding box center [1152, 141] width 18 height 18
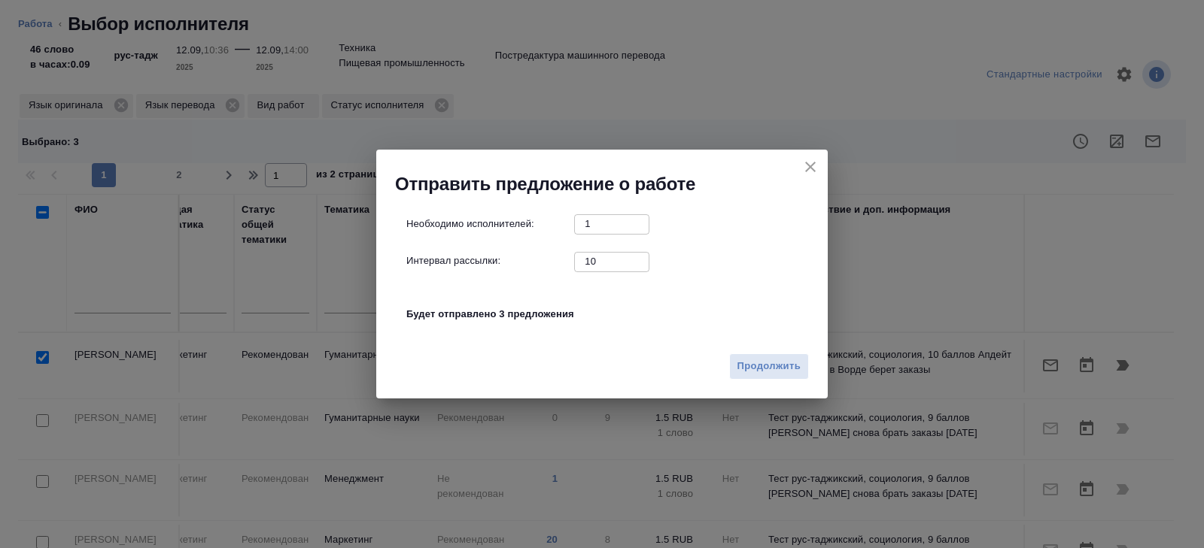
drag, startPoint x: 606, startPoint y: 264, endPoint x: 508, endPoint y: 258, distance: 98.7
click at [508, 258] on div "Интервал рассылки: 10 ​" at bounding box center [607, 261] width 403 height 19
type input "0"
click at [795, 356] on button "Продолжить" at bounding box center [769, 367] width 80 height 26
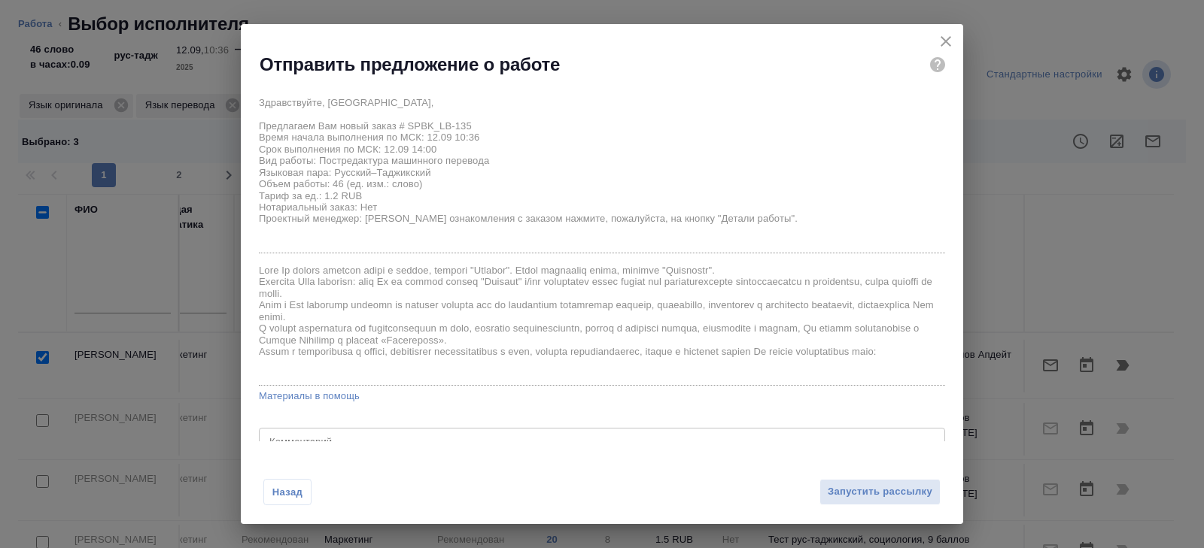
click at [859, 515] on div "Назад Запустить рассылку" at bounding box center [602, 483] width 722 height 83
click at [859, 498] on span "Запустить рассылку" at bounding box center [879, 492] width 105 height 17
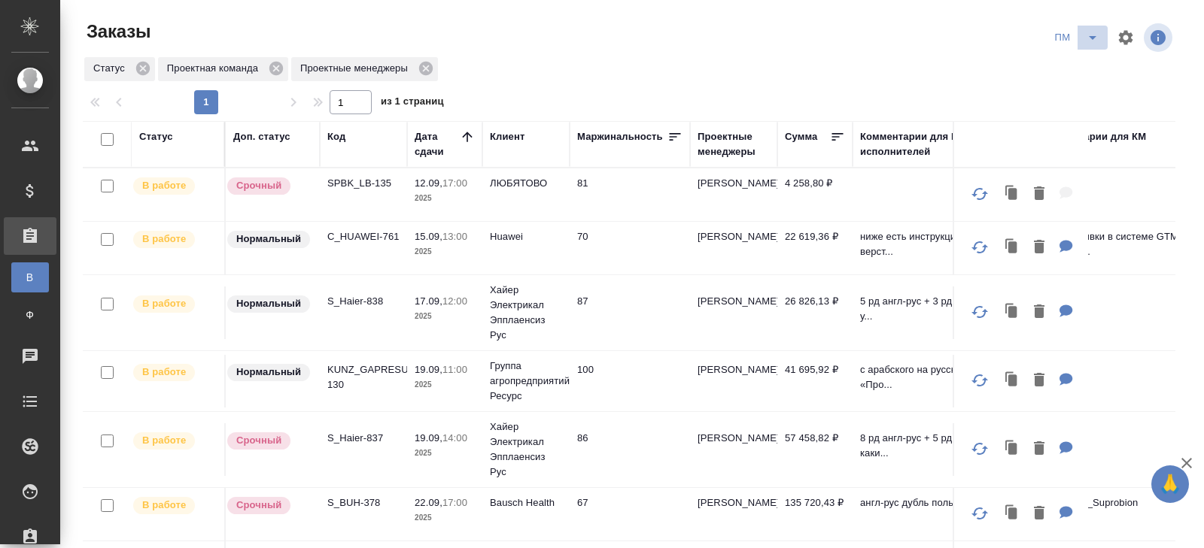
click at [1079, 41] on button "split button" at bounding box center [1092, 38] width 30 height 24
click at [1082, 63] on li "В работу!" at bounding box center [1077, 68] width 76 height 24
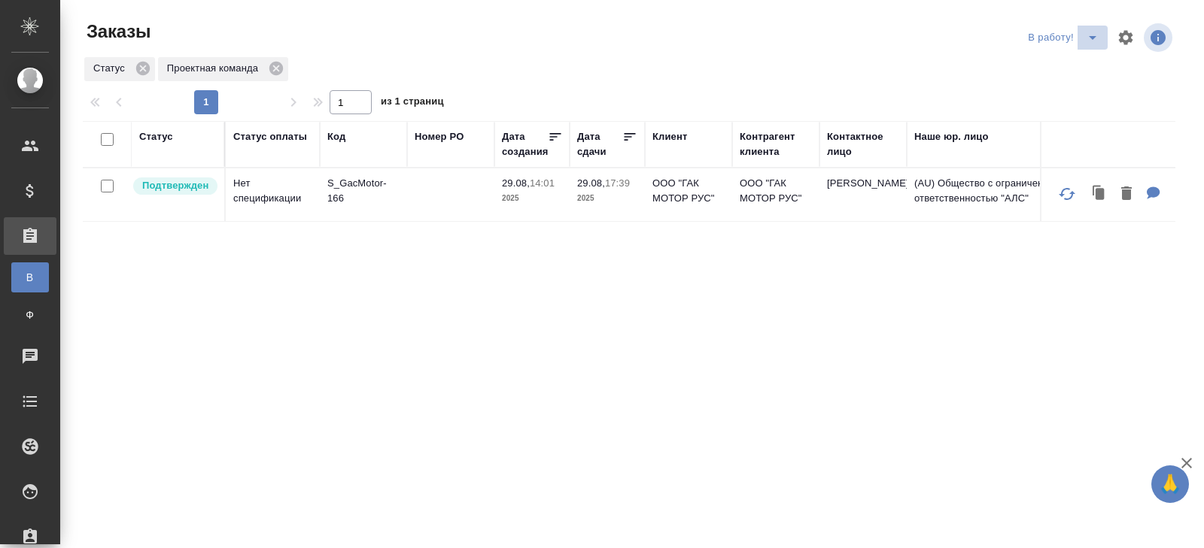
click at [1085, 35] on icon "split button" at bounding box center [1092, 38] width 18 height 18
click at [1078, 70] on li "ПМ" at bounding box center [1064, 68] width 83 height 24
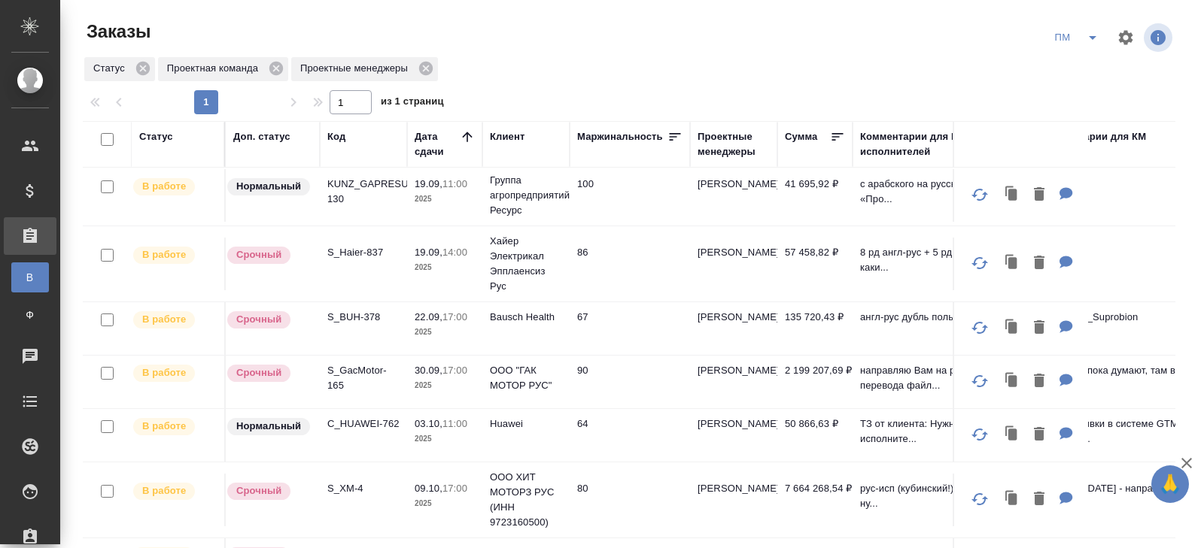
scroll to position [123, 0]
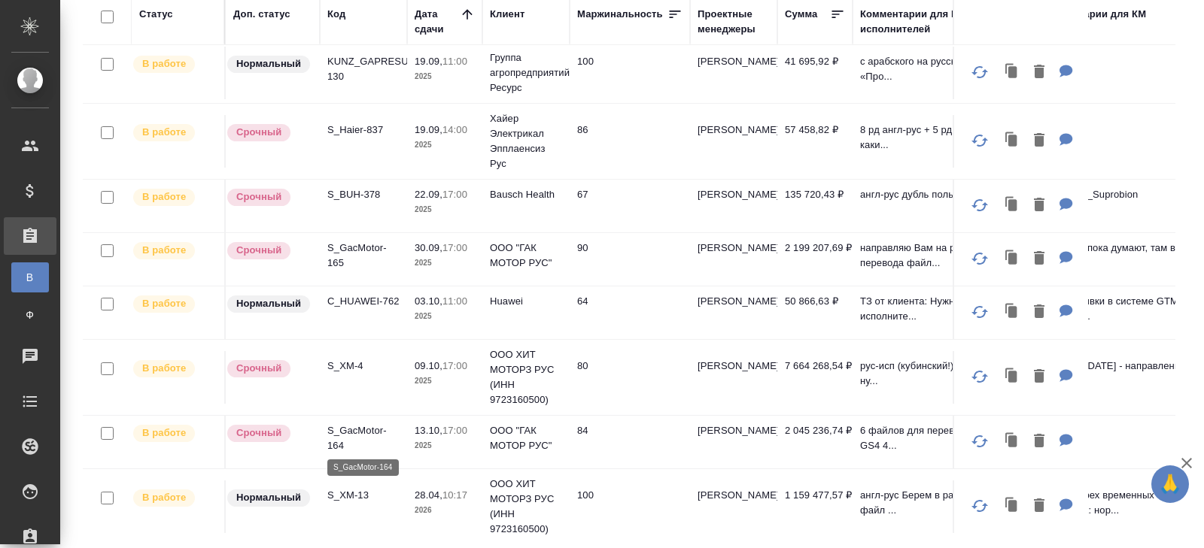
click at [345, 434] on p "S_GacMotor-164" at bounding box center [363, 439] width 72 height 30
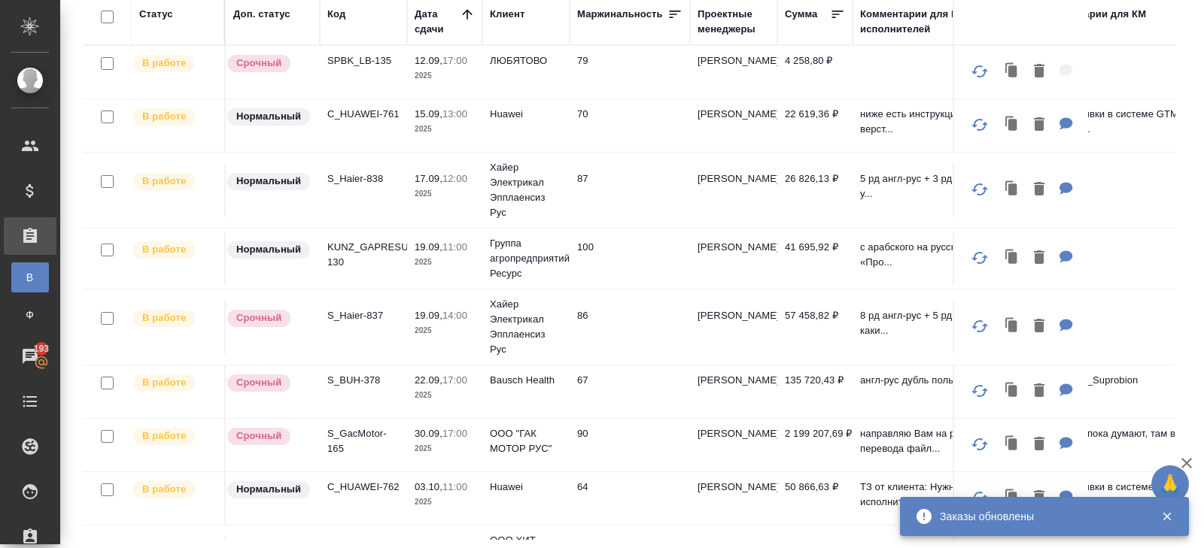
scroll to position [0, 0]
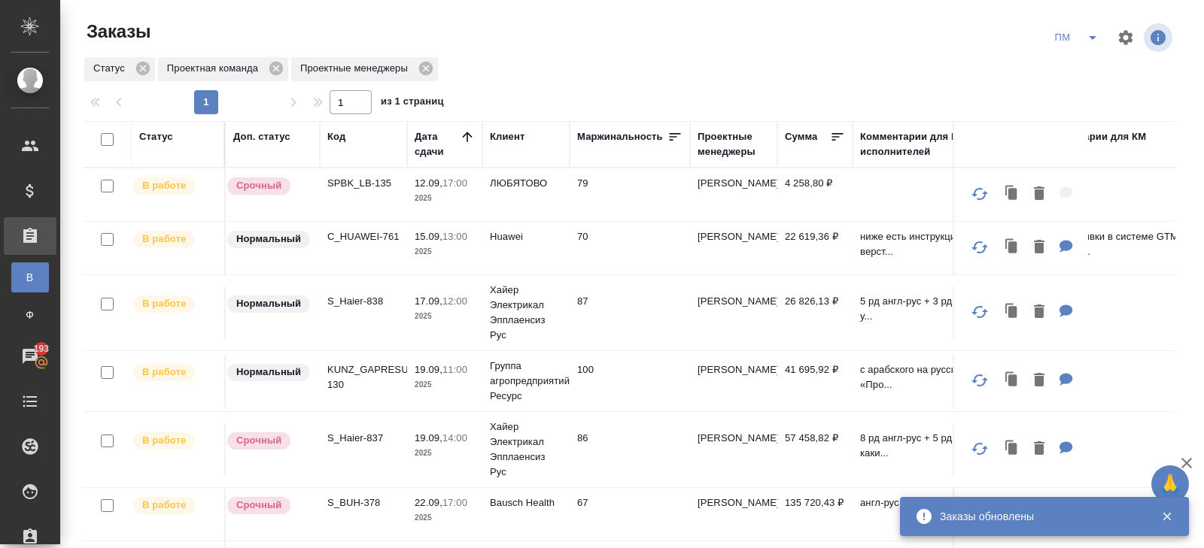
click at [1091, 38] on icon "split button" at bounding box center [1092, 38] width 8 height 4
click at [1080, 65] on li "В работу!" at bounding box center [1077, 68] width 76 height 24
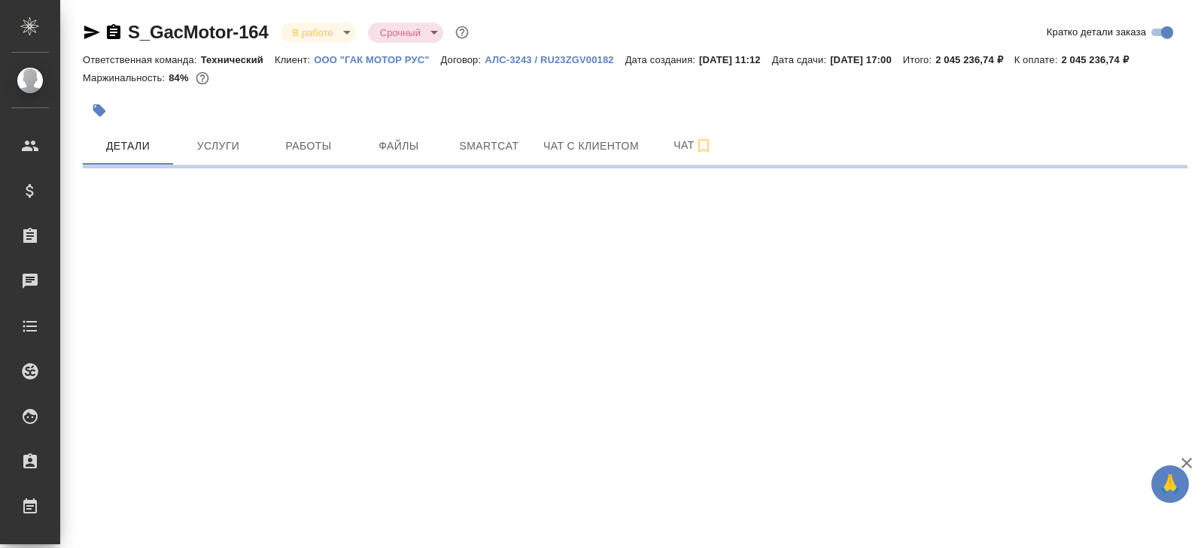
select select "RU"
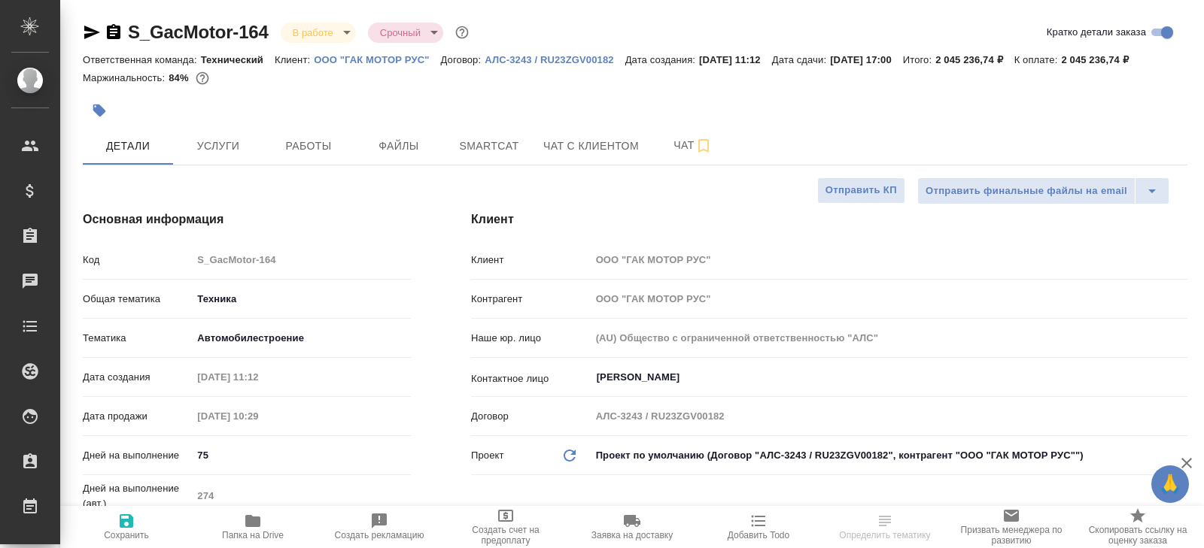
type textarea "x"
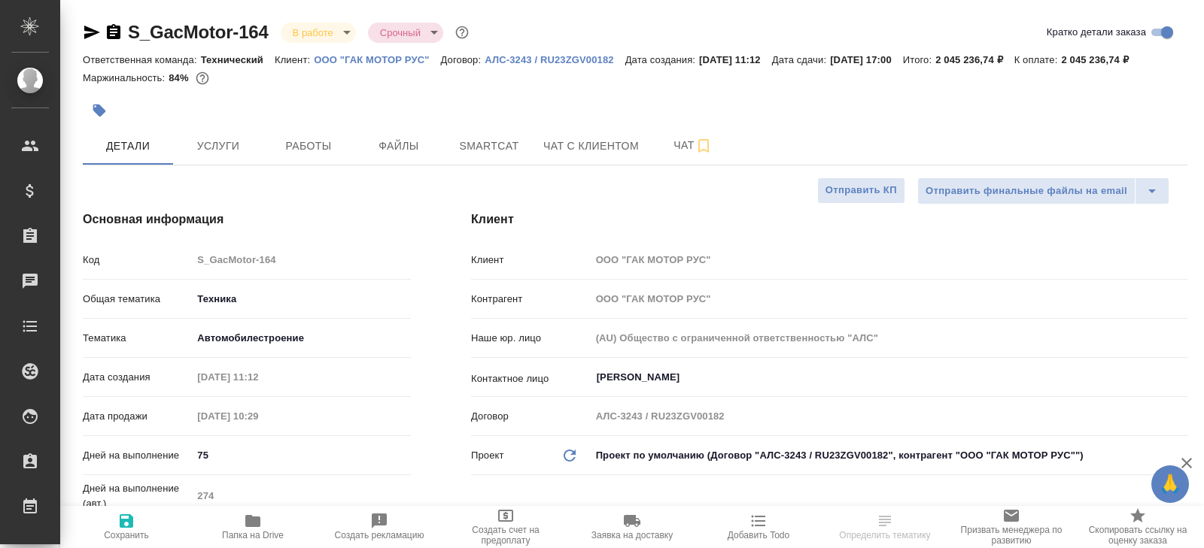
type textarea "x"
click at [348, 59] on p "ООО "ГАК МОТОР РУС"" at bounding box center [377, 59] width 126 height 11
type textarea "x"
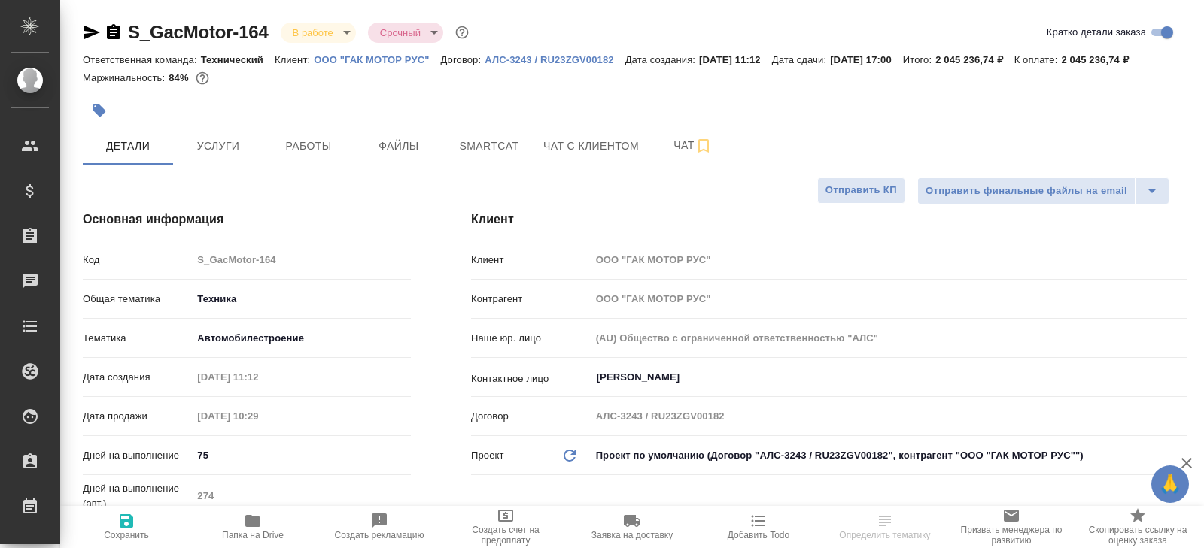
type textarea "x"
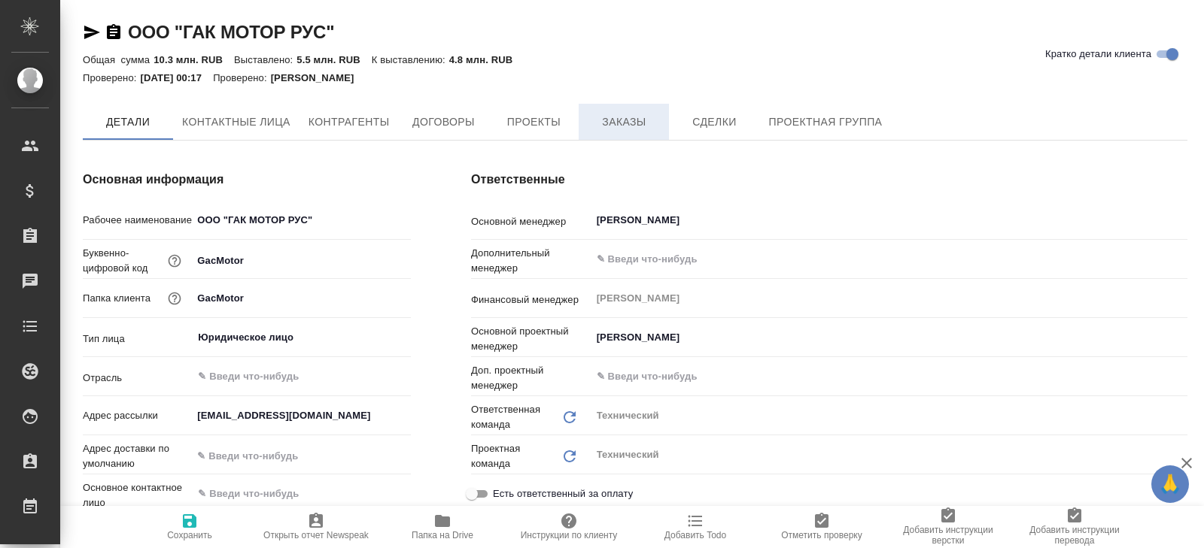
click at [669, 117] on button "Заказы" at bounding box center [623, 122] width 90 height 36
type textarea "x"
click at [669, 117] on button "Заказы" at bounding box center [623, 122] width 90 height 36
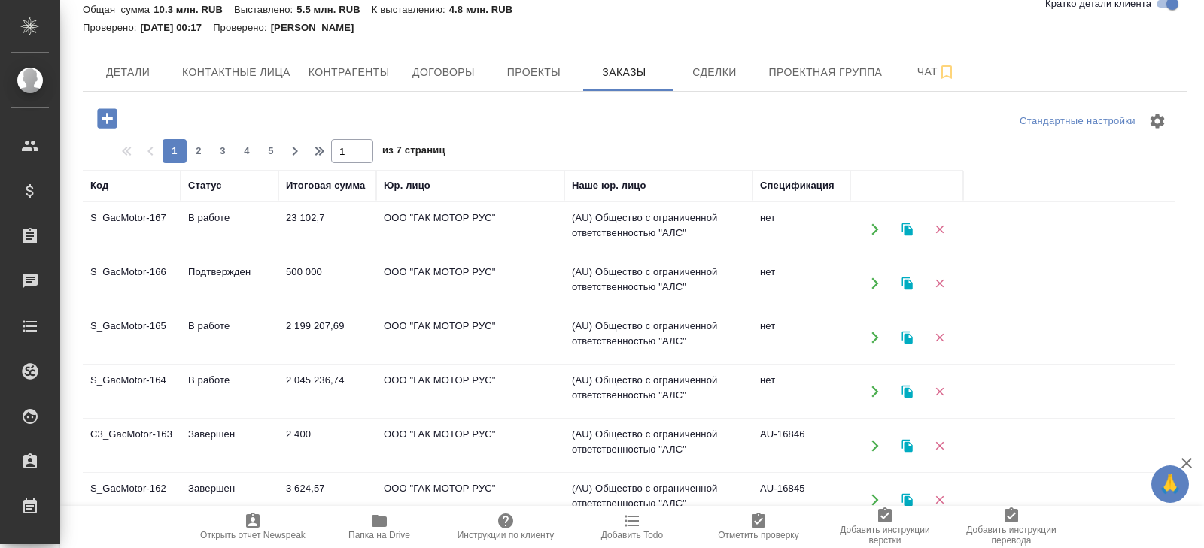
scroll to position [51, 0]
click at [196, 377] on td "В работе" at bounding box center [230, 391] width 98 height 53
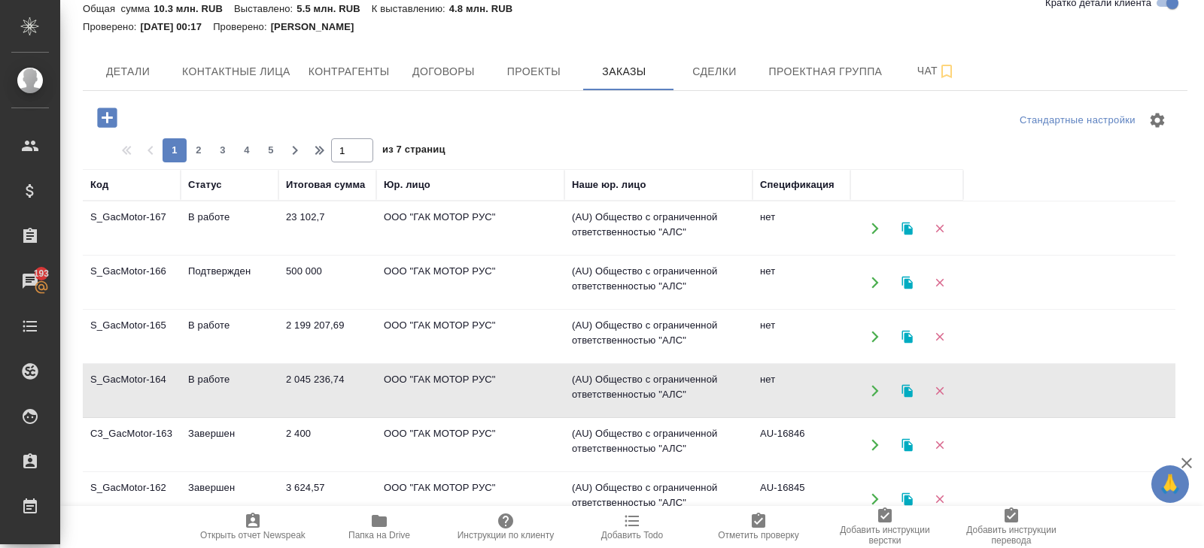
click at [213, 216] on td "В работе" at bounding box center [230, 228] width 98 height 53
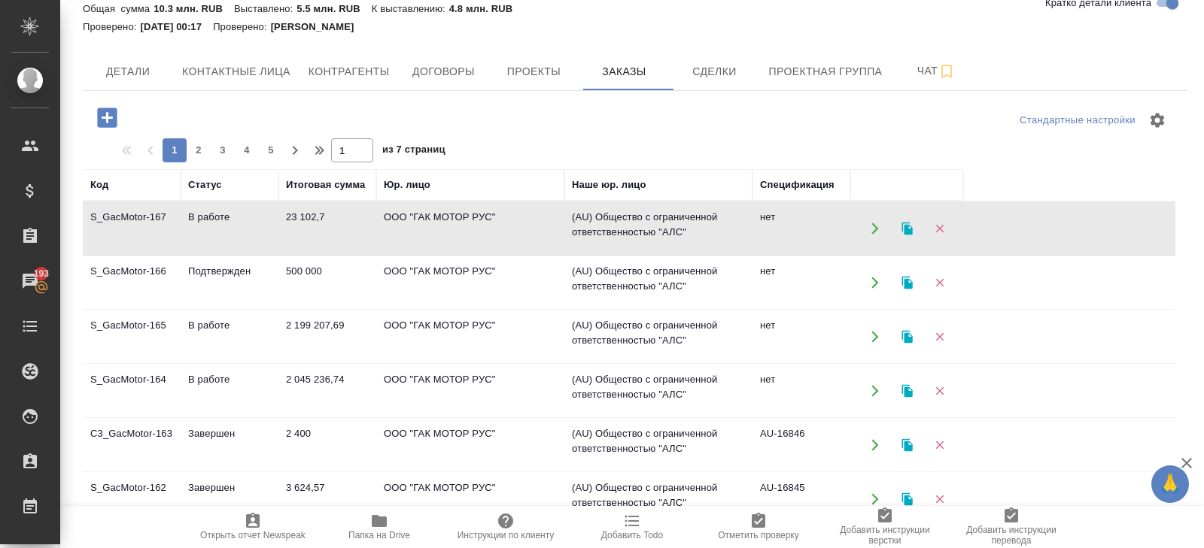
click at [213, 216] on td "В работе" at bounding box center [230, 228] width 98 height 53
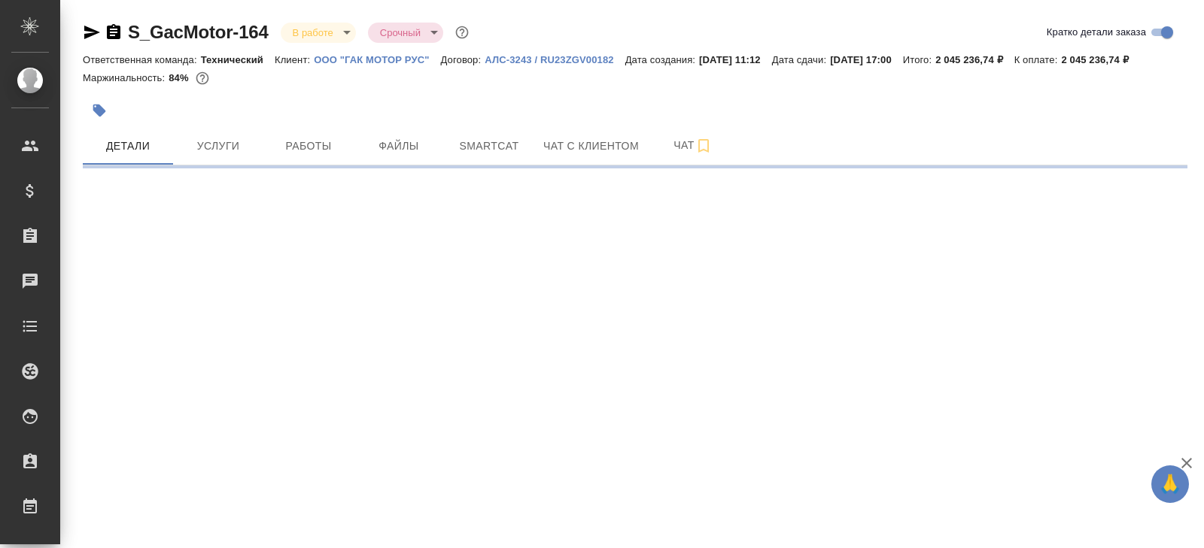
select select "RU"
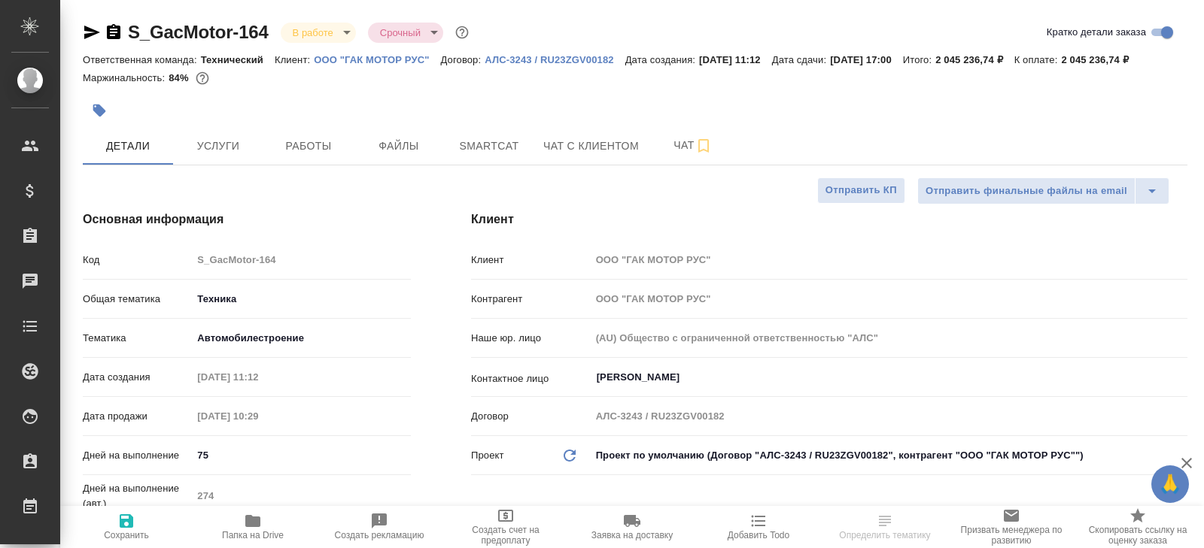
type textarea "x"
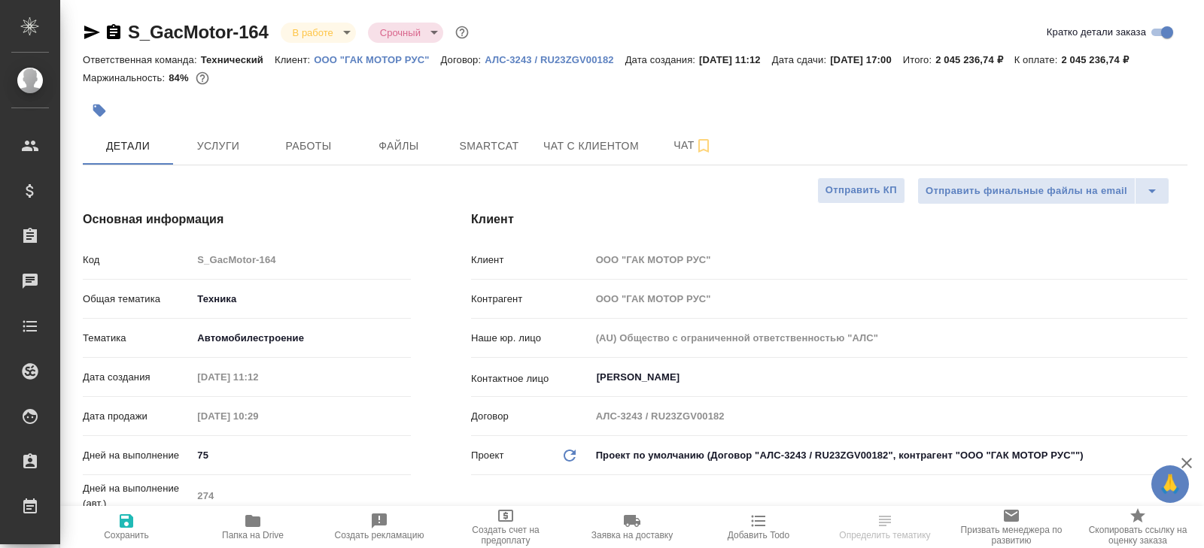
type textarea "x"
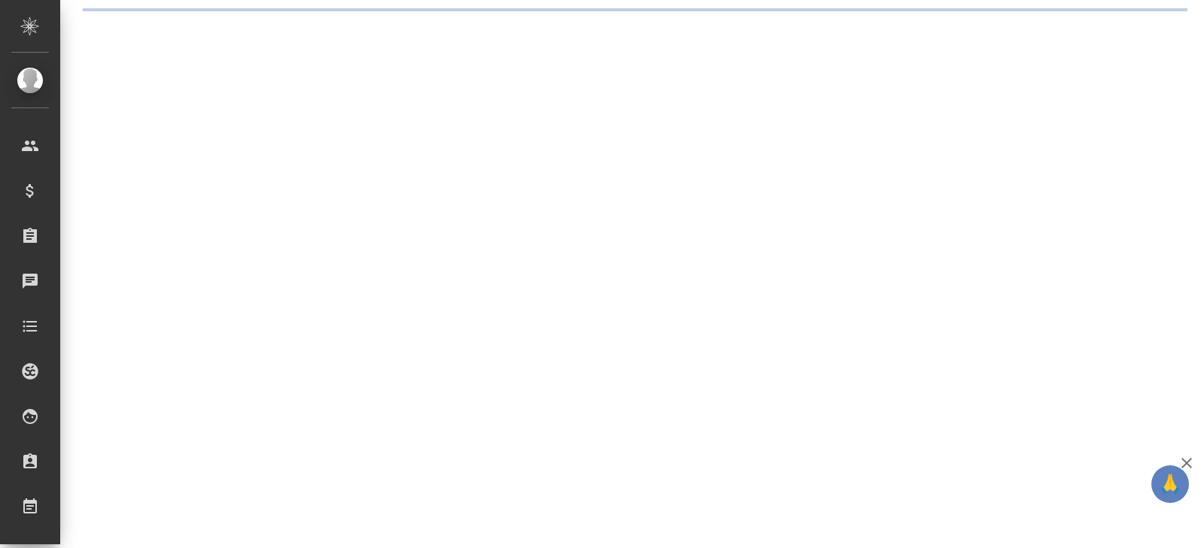
select select "RU"
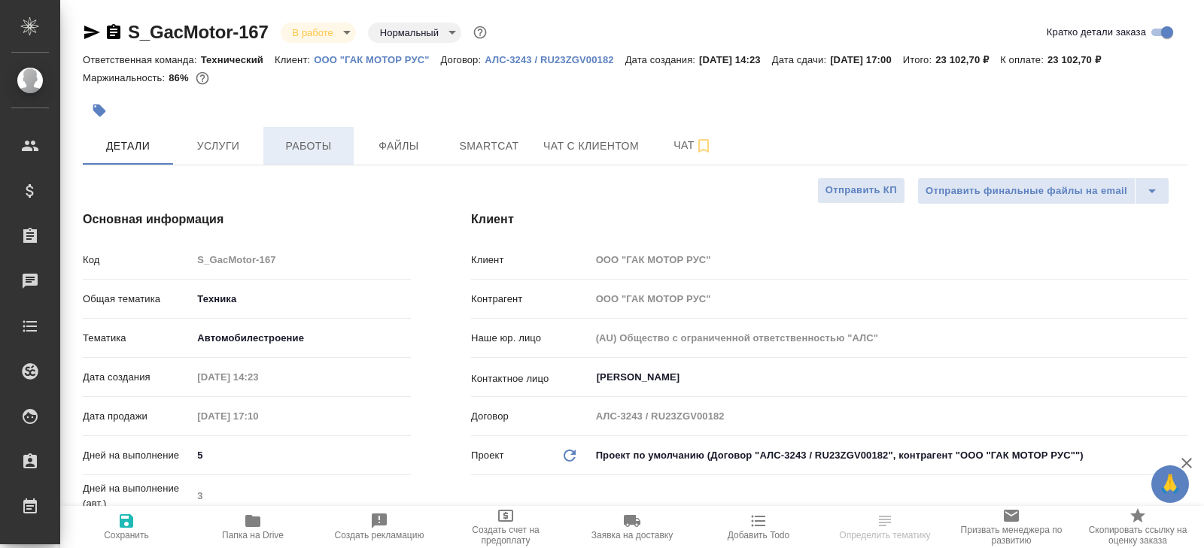
type textarea "x"
click at [290, 150] on span "Работы" at bounding box center [308, 146] width 72 height 19
type textarea "x"
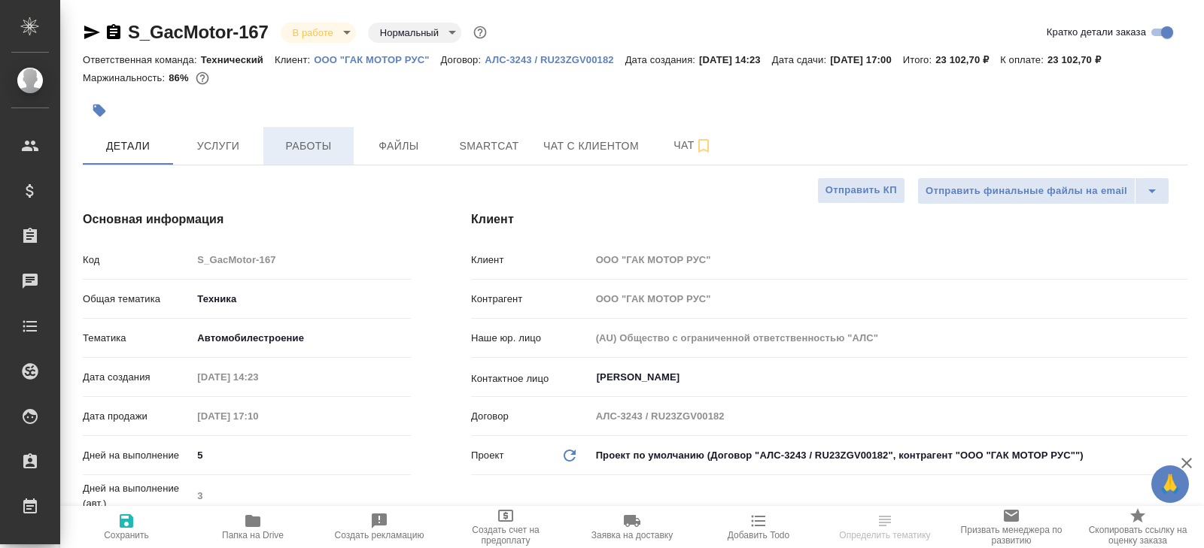
type textarea "x"
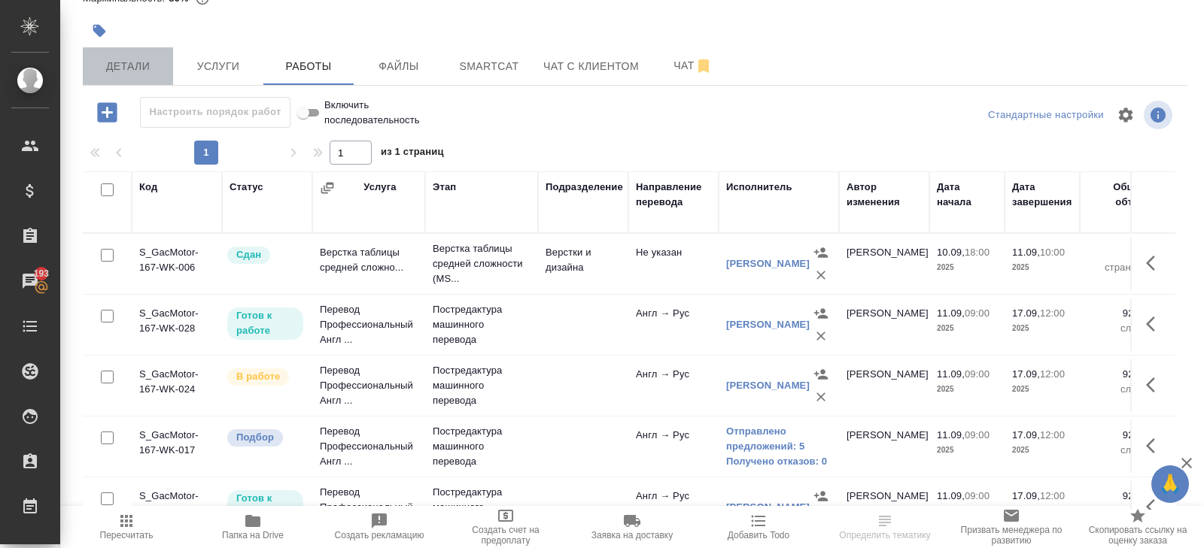
click at [142, 62] on span "Детали" at bounding box center [128, 66] width 72 height 19
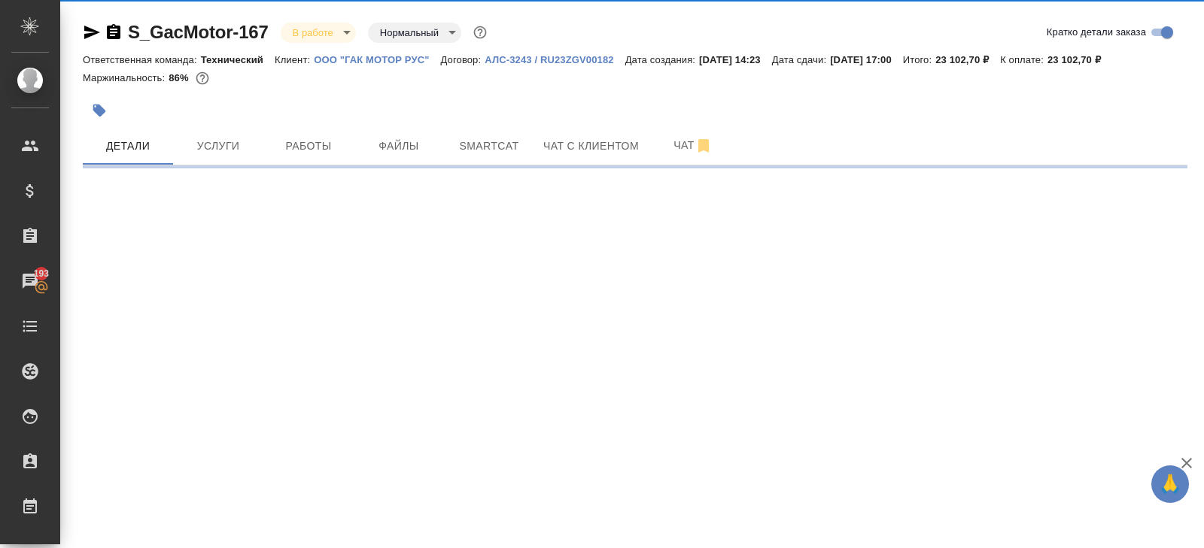
select select "RU"
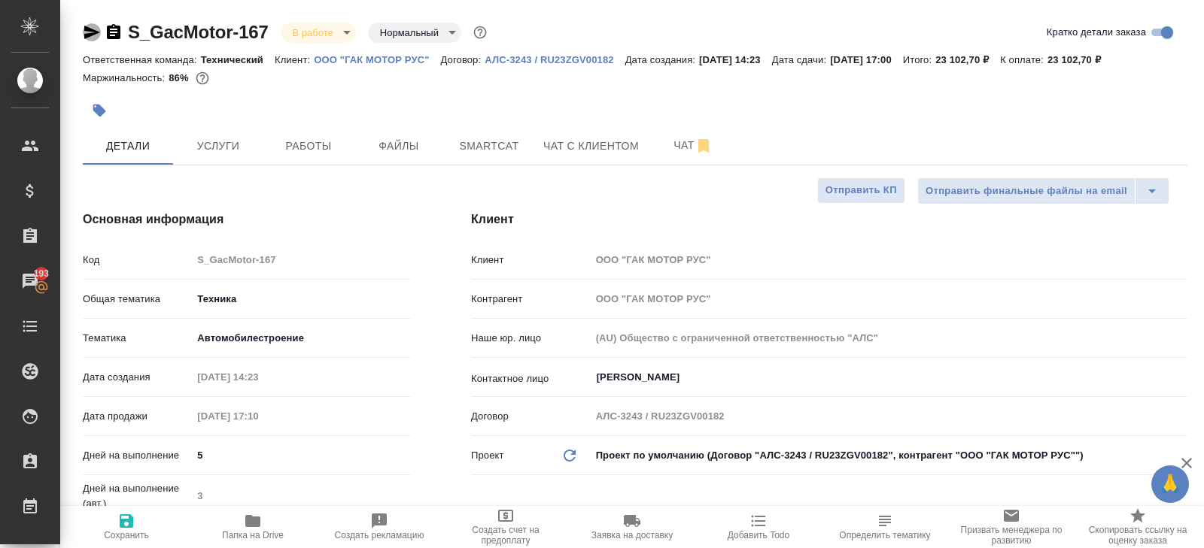
click at [88, 34] on icon "button" at bounding box center [92, 33] width 16 height 14
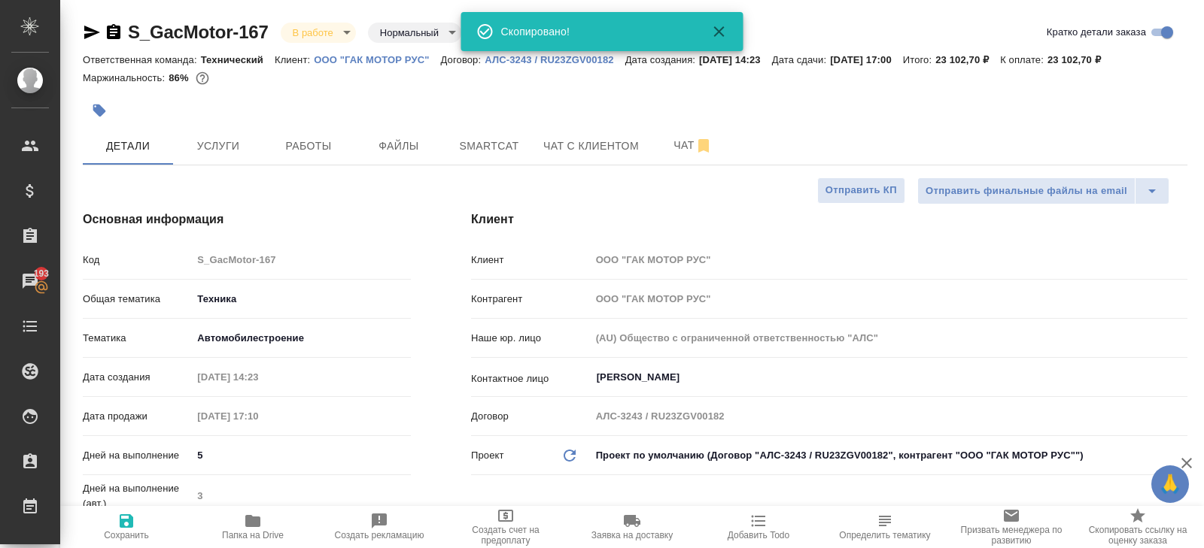
type textarea "x"
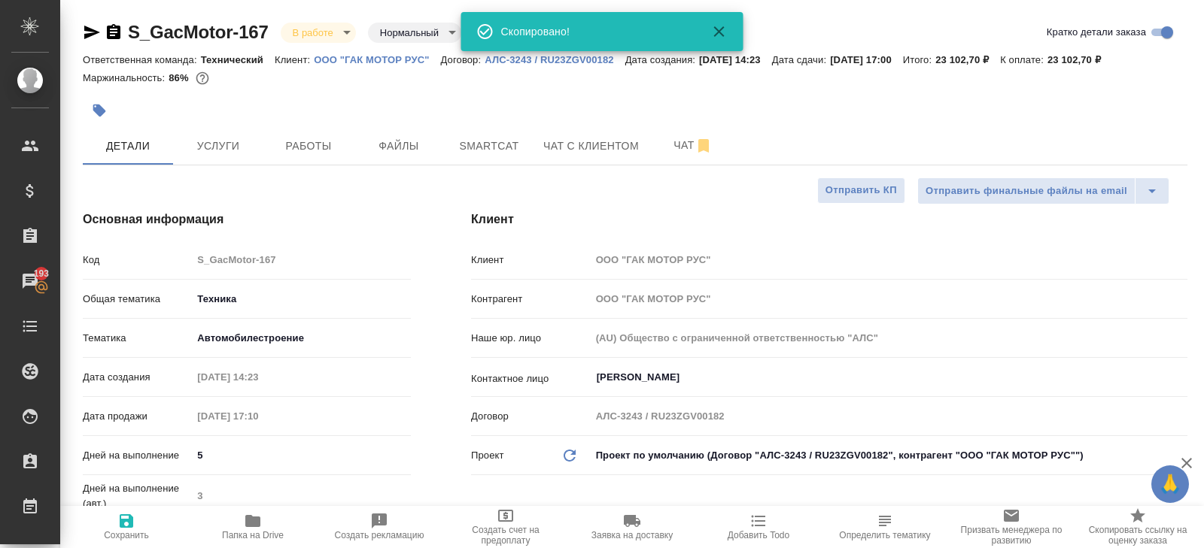
type textarea "x"
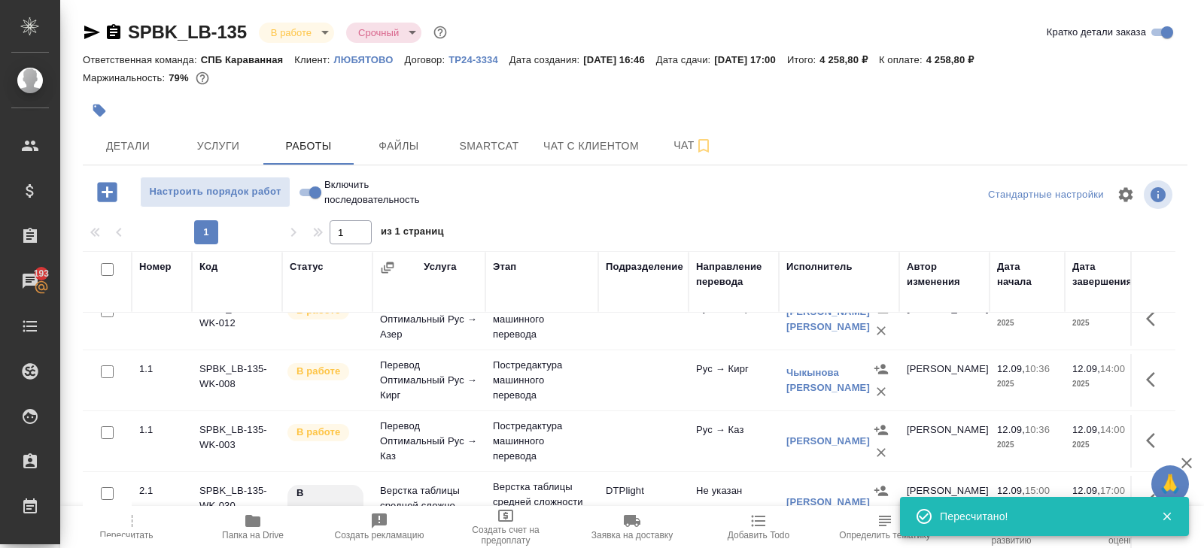
scroll to position [80, 0]
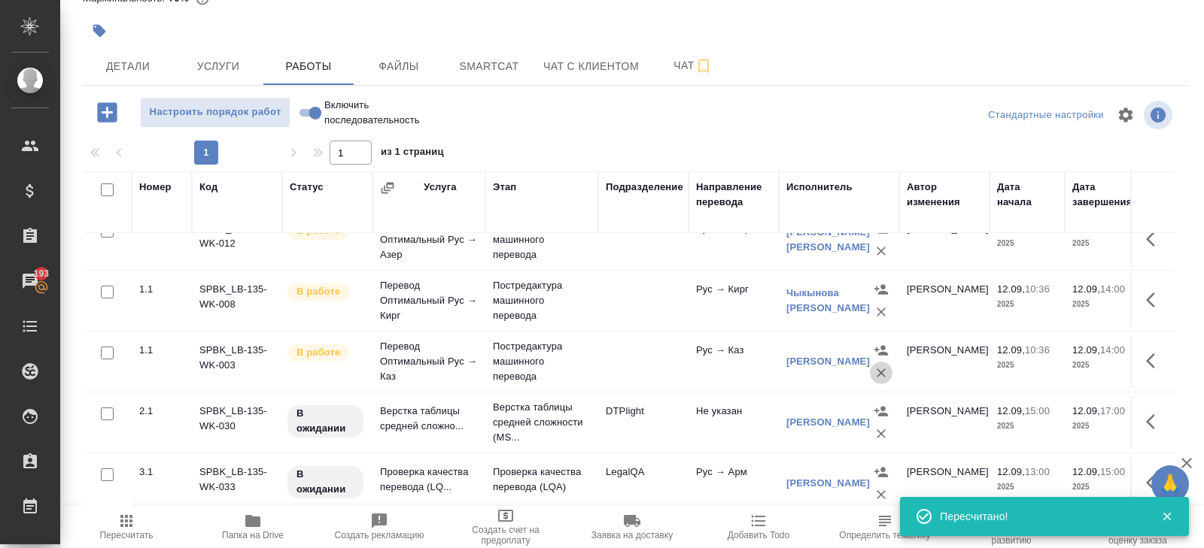
click at [878, 369] on icon "button" at bounding box center [880, 373] width 15 height 15
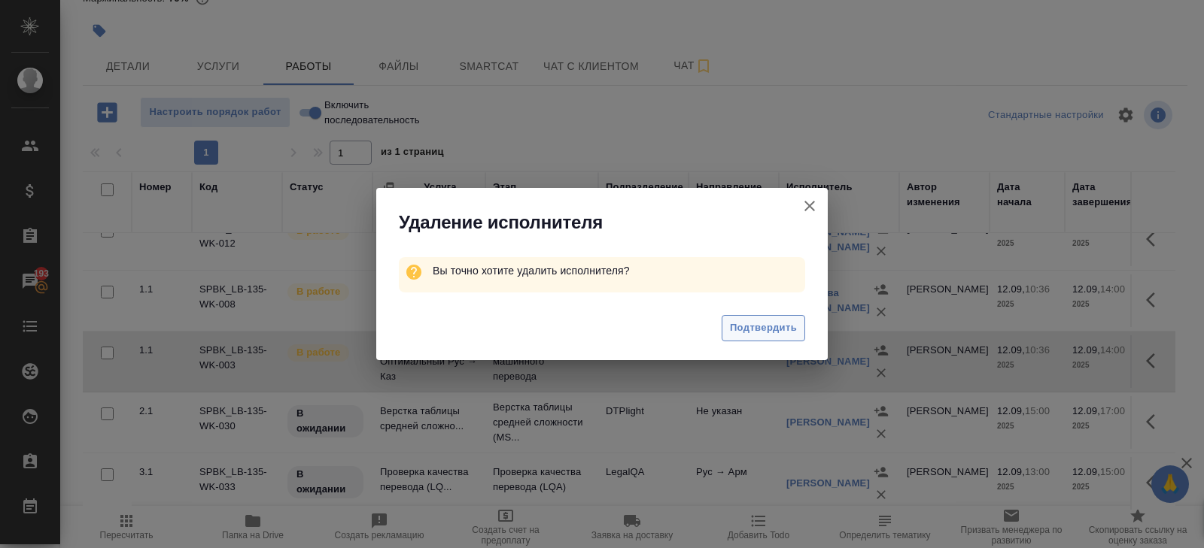
click at [779, 320] on span "Подтвердить" at bounding box center [763, 328] width 67 height 17
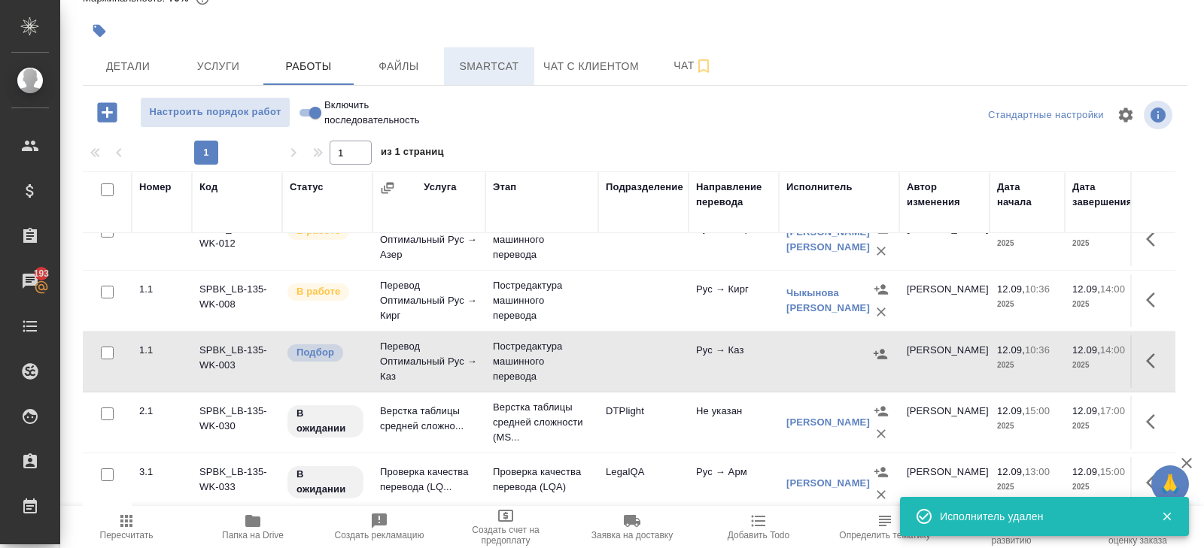
click at [478, 66] on span "Smartcat" at bounding box center [489, 66] width 72 height 19
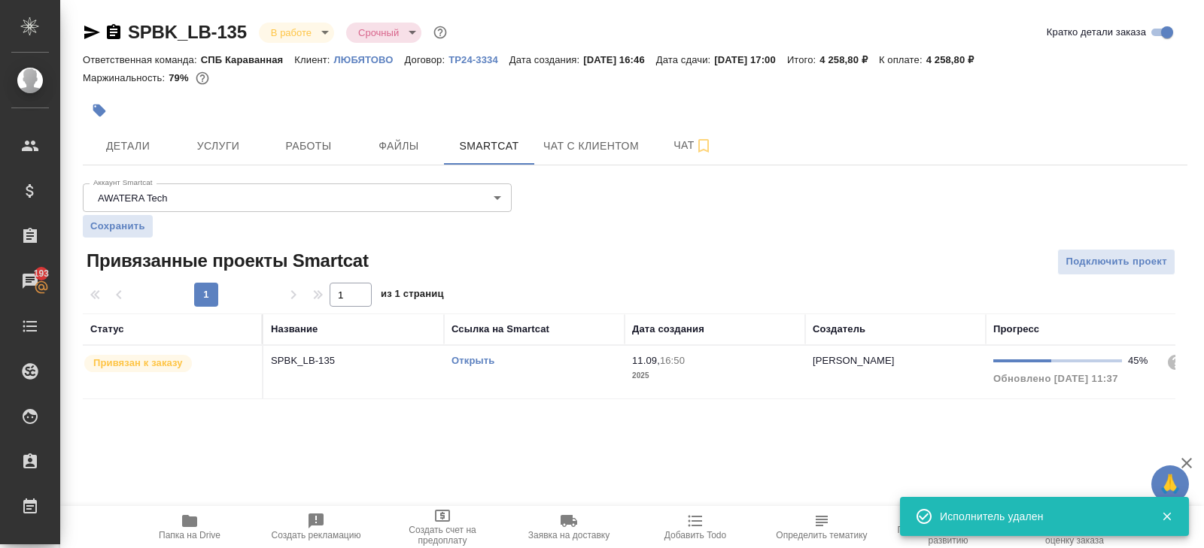
click at [469, 359] on link "Открыть" at bounding box center [472, 360] width 43 height 11
click at [108, 34] on icon "button" at bounding box center [114, 31] width 14 height 15
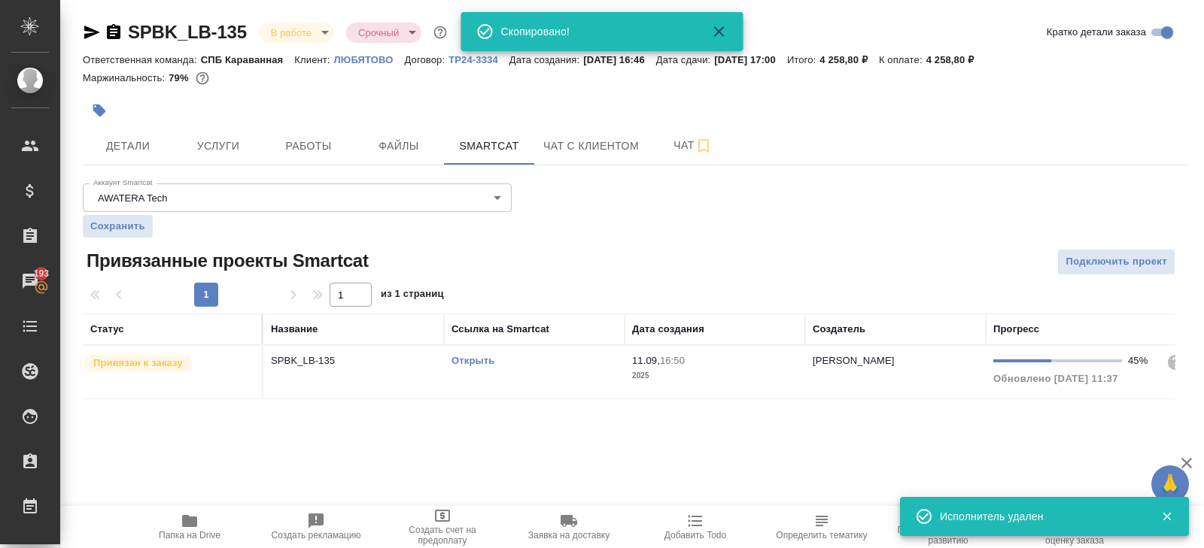
click at [331, 165] on hr at bounding box center [635, 165] width 1104 height 1
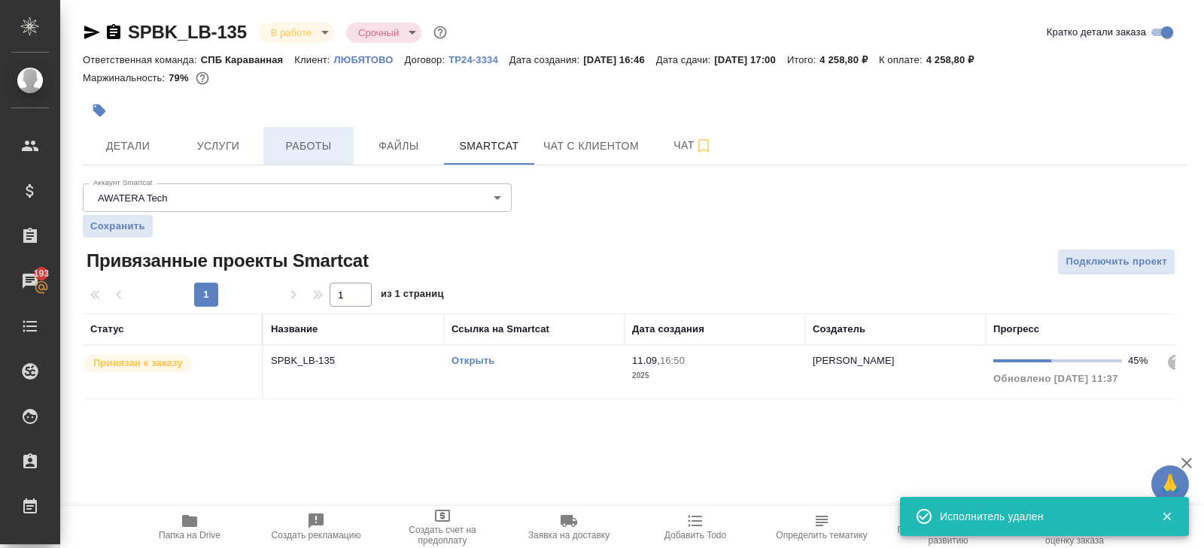
click at [326, 144] on span "Работы" at bounding box center [308, 146] width 72 height 19
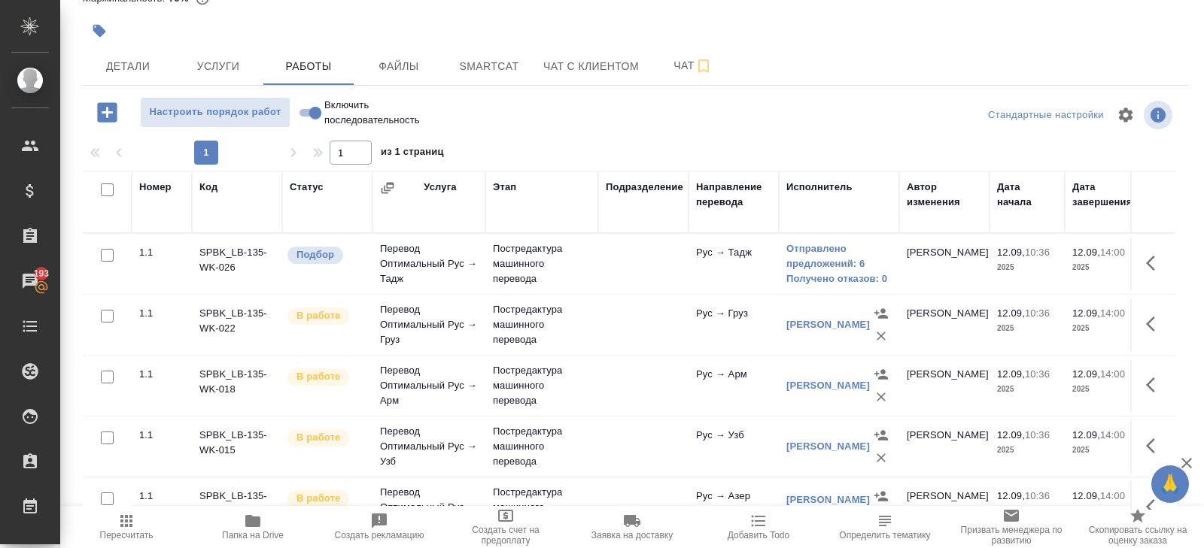
scroll to position [268, 0]
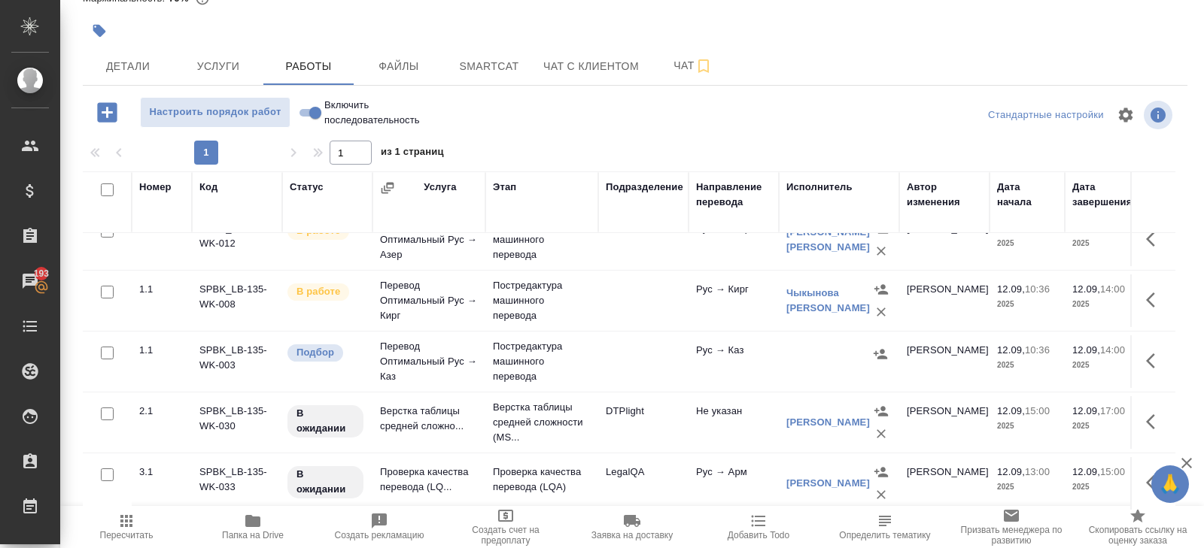
click at [1148, 354] on icon "button" at bounding box center [1155, 361] width 18 height 18
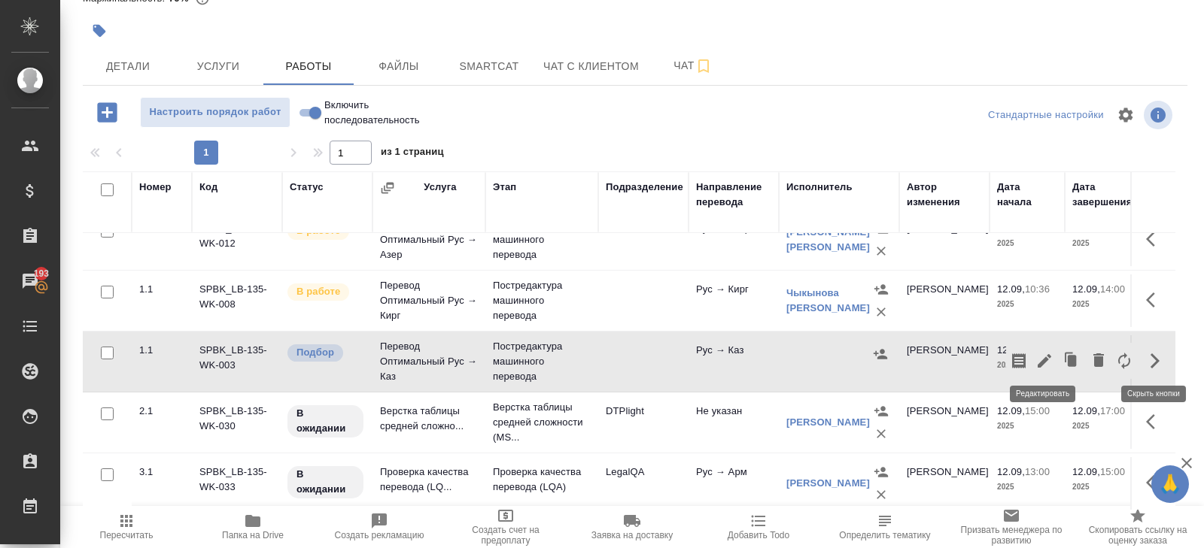
click at [1049, 359] on icon "button" at bounding box center [1044, 361] width 18 height 18
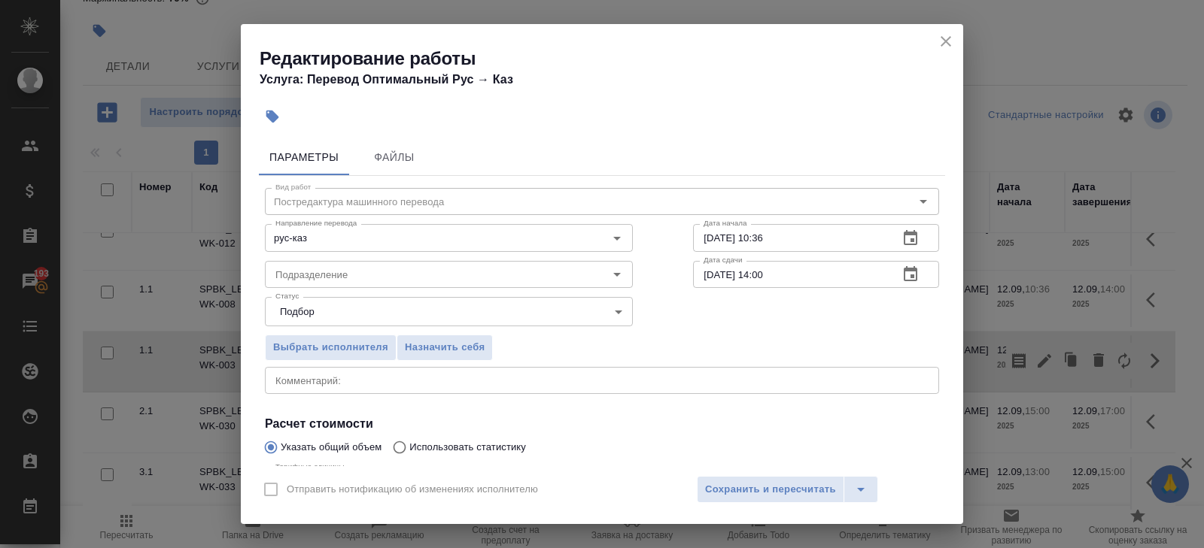
click at [915, 274] on icon "button" at bounding box center [910, 273] width 14 height 15
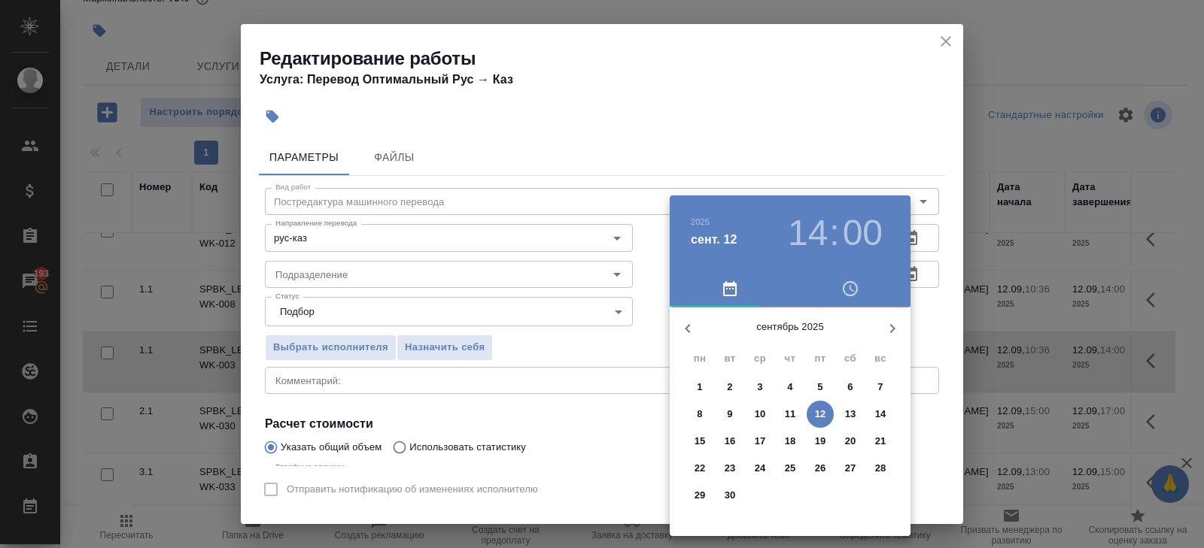
click at [820, 409] on p "12" at bounding box center [820, 414] width 11 height 15
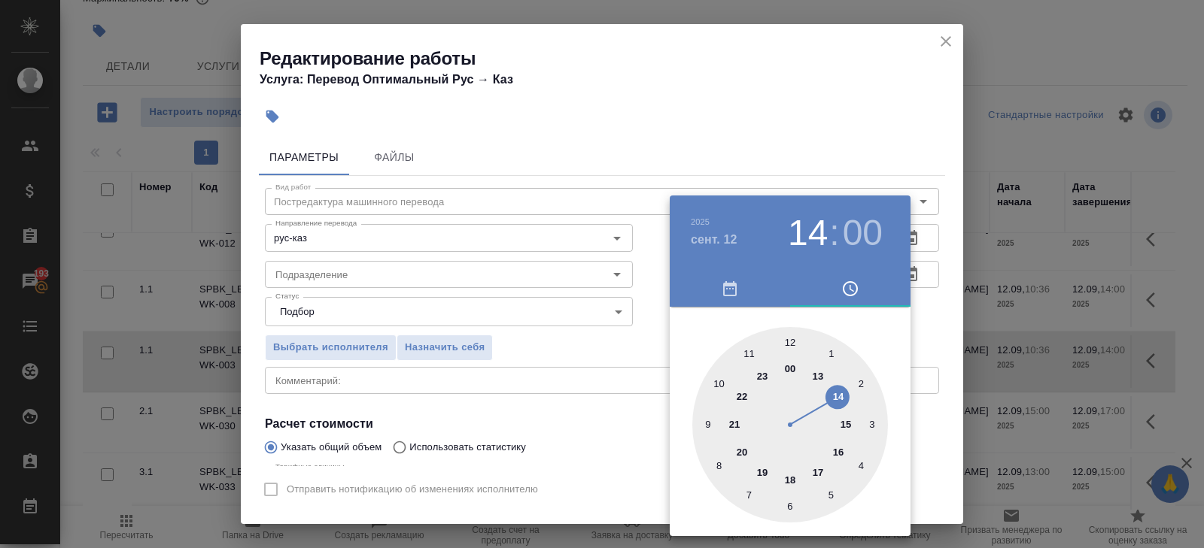
click at [833, 395] on div at bounding box center [790, 425] width 196 height 196
click at [788, 509] on div at bounding box center [790, 425] width 196 height 196
type input "12.09.2025 14:30"
drag, startPoint x: 574, startPoint y: 457, endPoint x: 597, endPoint y: 460, distance: 23.4
click at [566, 455] on div at bounding box center [602, 274] width 1204 height 548
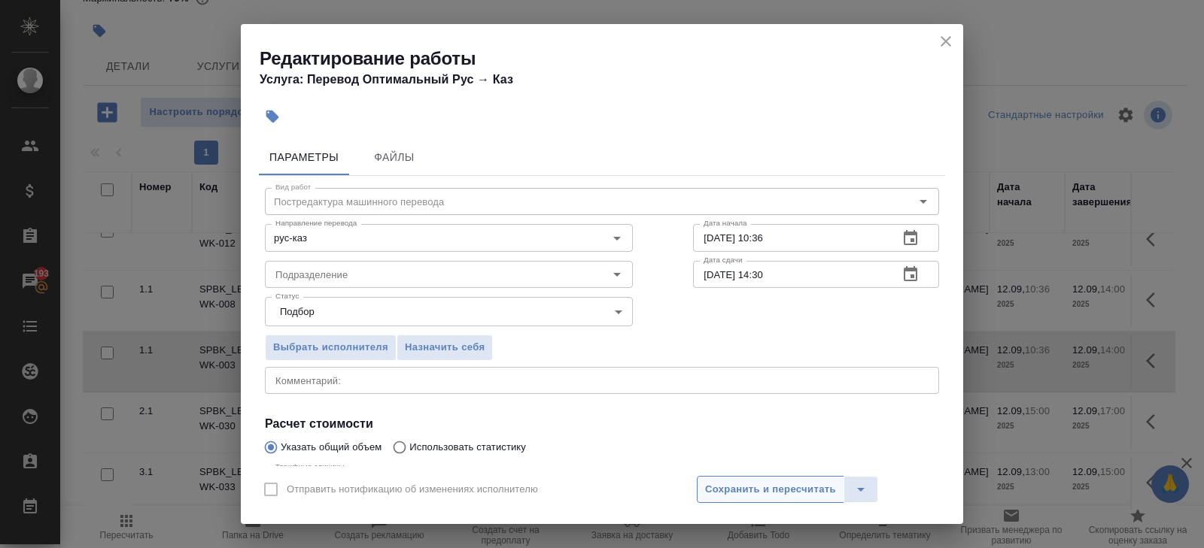
click at [728, 493] on span "Сохранить и пересчитать" at bounding box center [770, 489] width 131 height 17
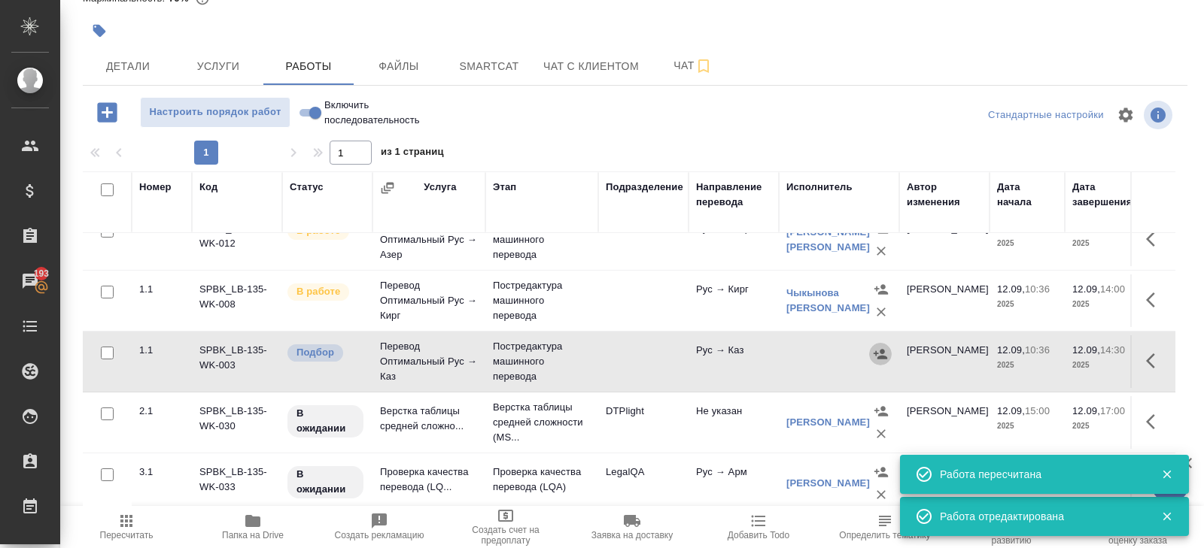
click at [876, 349] on icon "button" at bounding box center [880, 354] width 14 height 10
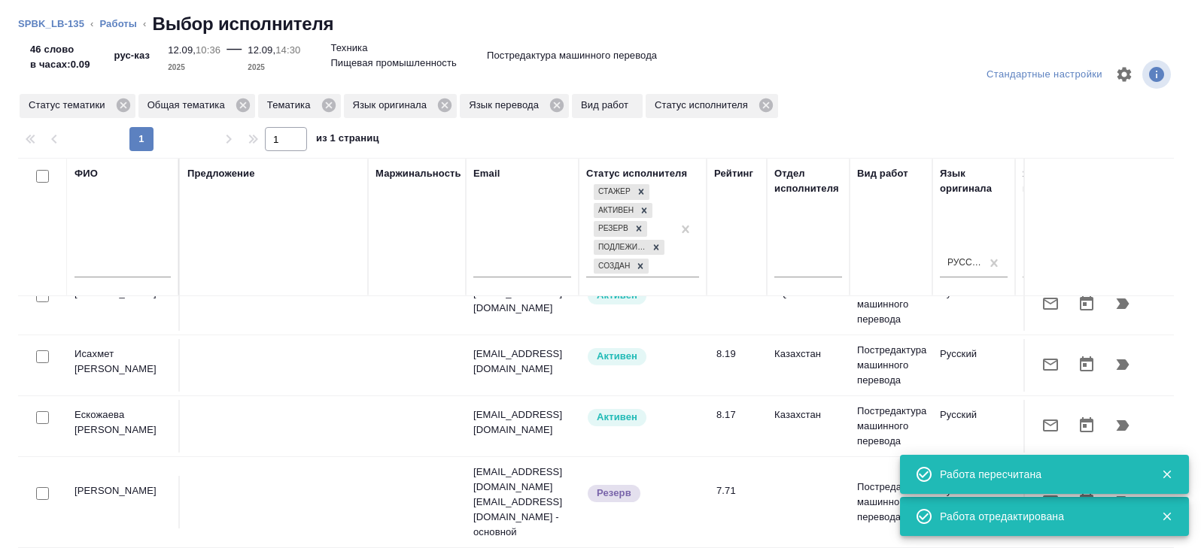
scroll to position [92, 0]
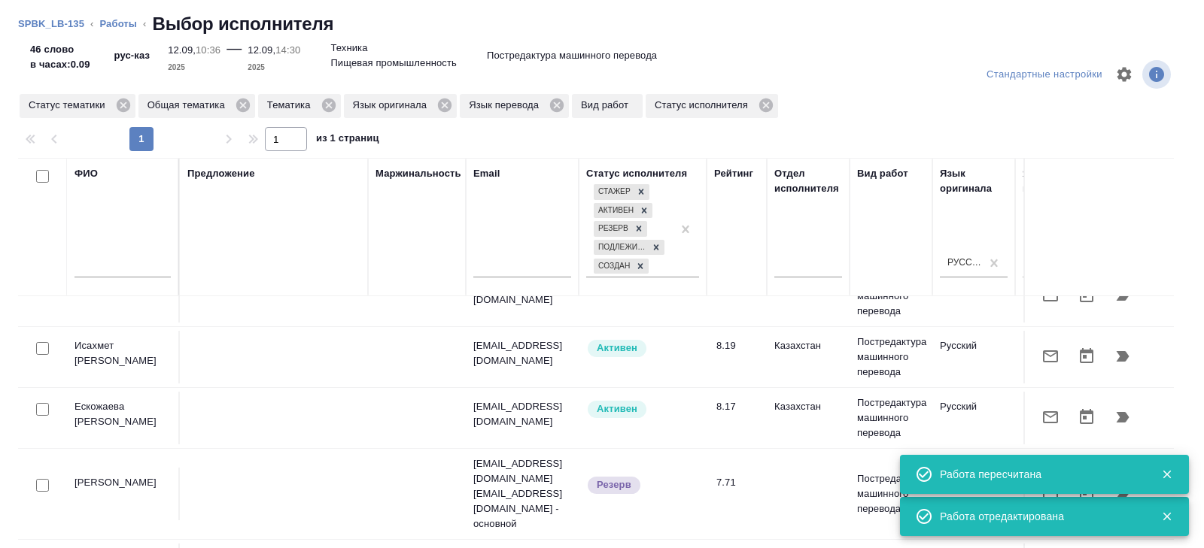
click at [1051, 356] on icon "button" at bounding box center [1050, 357] width 18 height 18
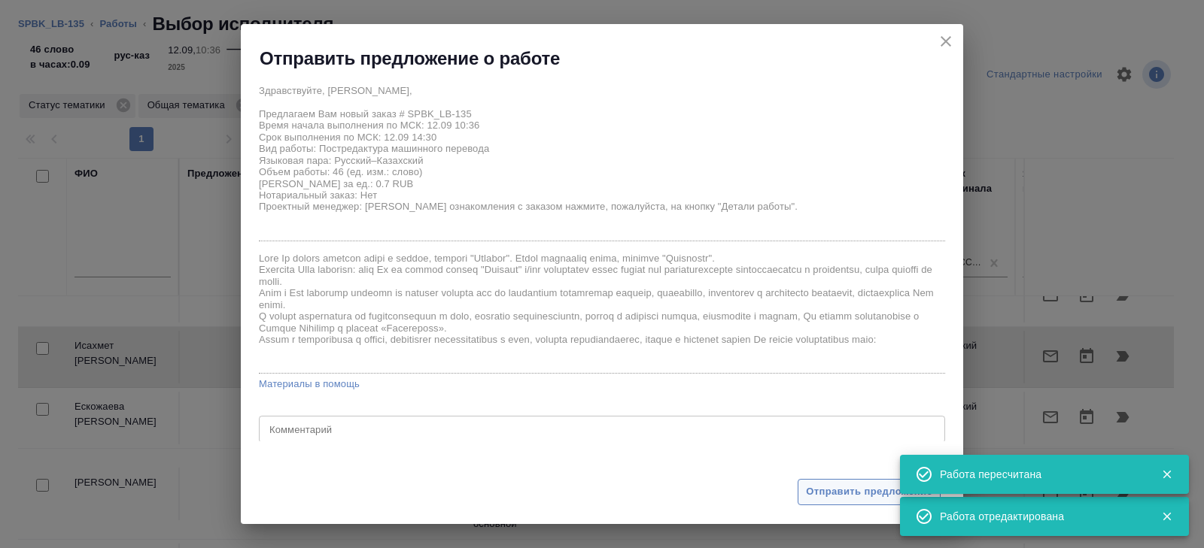
click at [844, 501] on button "Отправить предложение" at bounding box center [868, 492] width 143 height 26
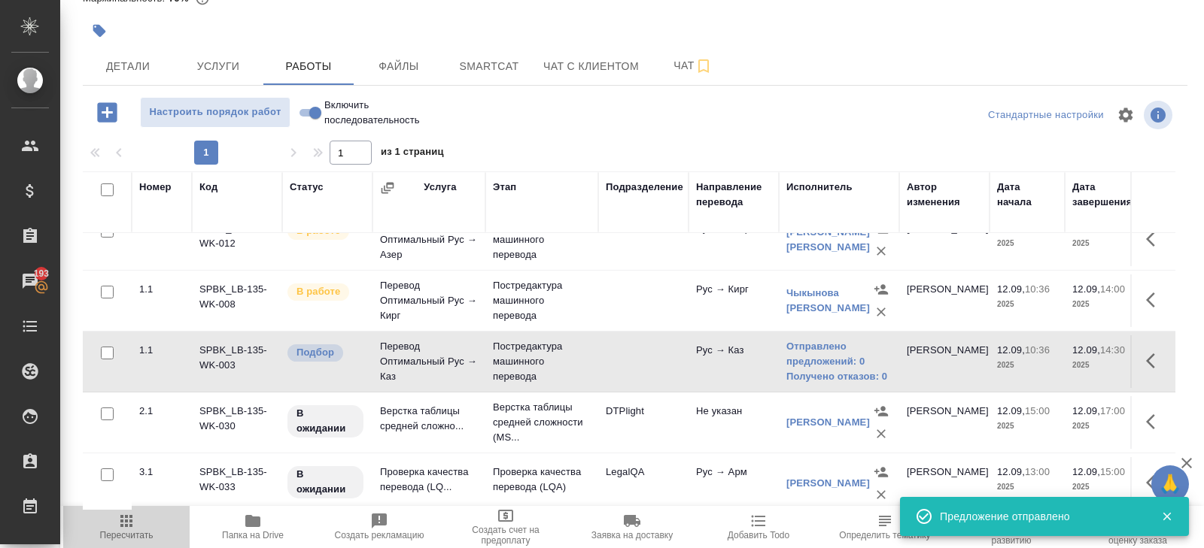
click at [141, 533] on span "Пересчитать" at bounding box center [126, 535] width 53 height 11
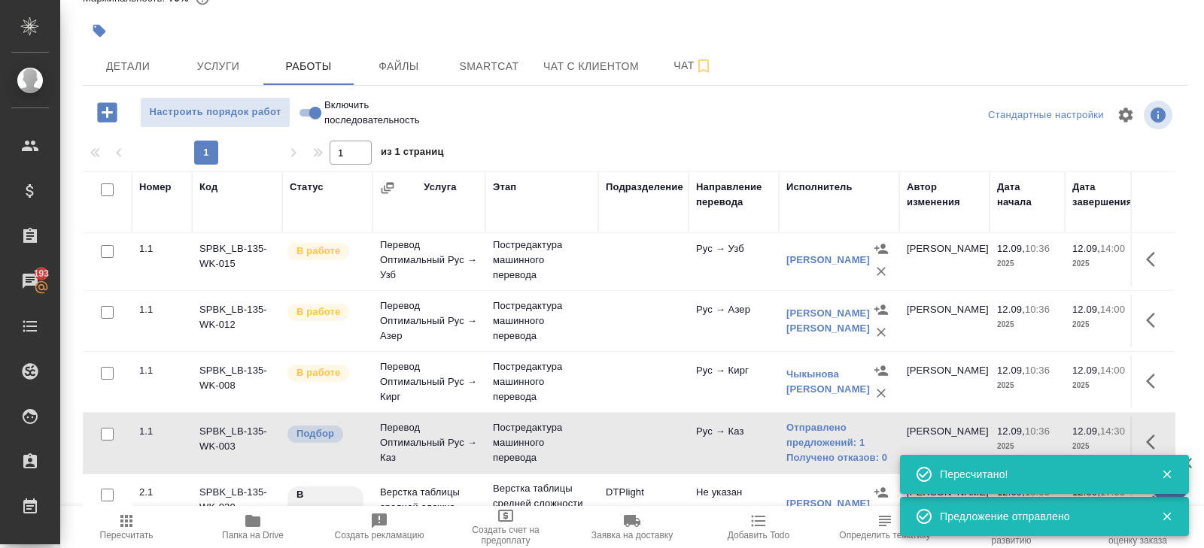
scroll to position [205, 0]
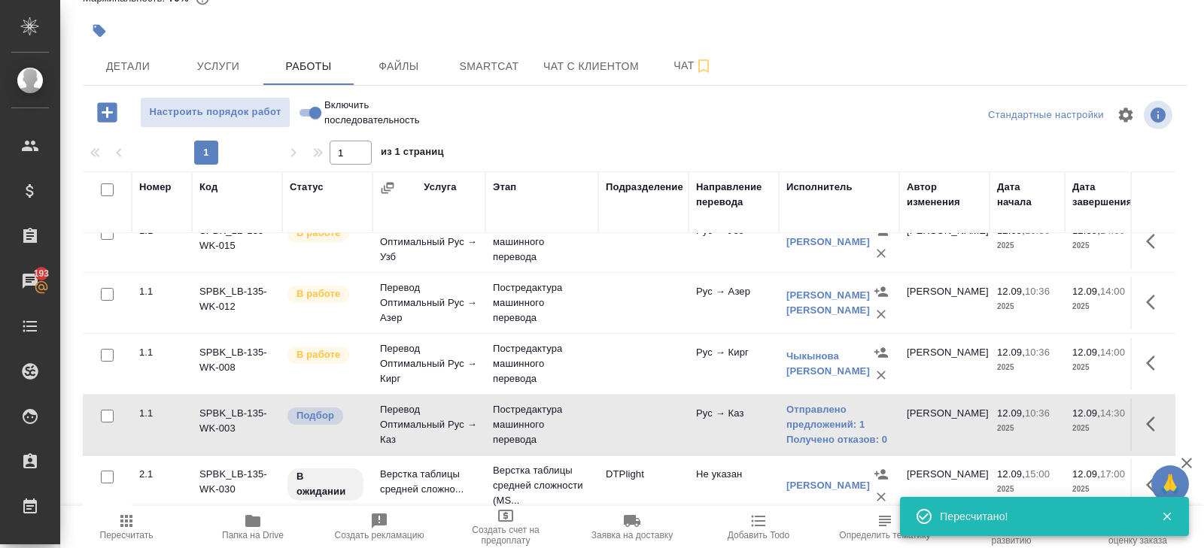
click at [132, 516] on icon "button" at bounding box center [126, 521] width 12 height 12
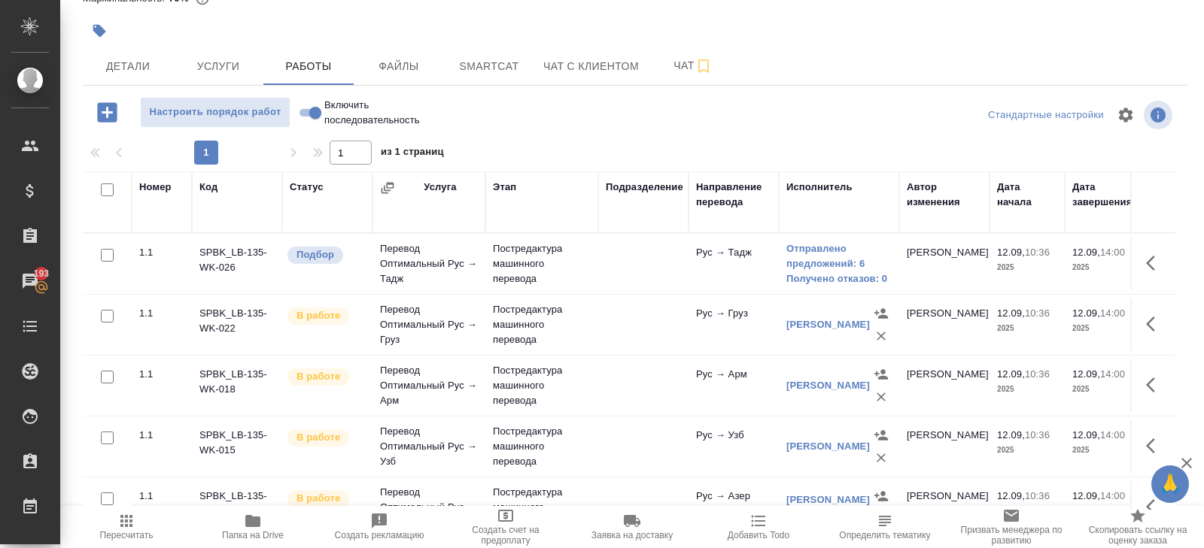
scroll to position [0, 0]
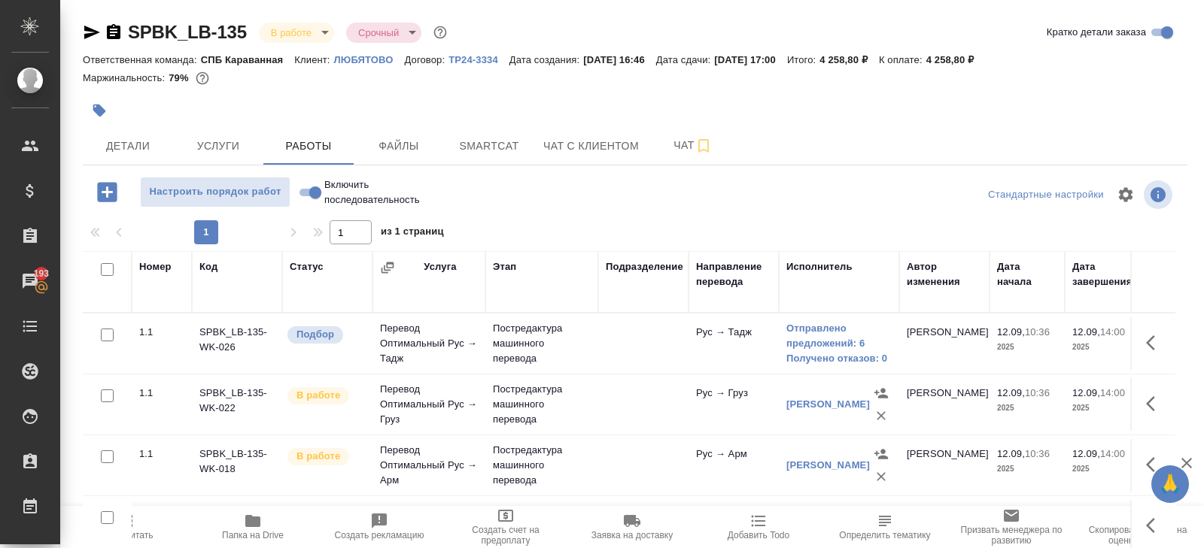
click at [146, 521] on span "Пересчитать" at bounding box center [126, 526] width 108 height 29
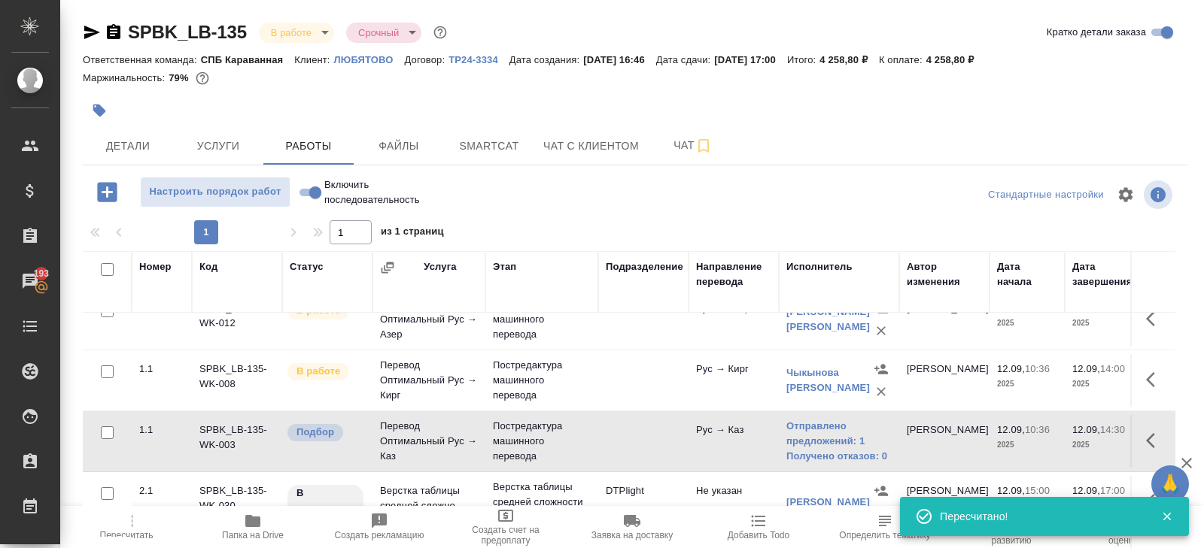
scroll to position [80, 0]
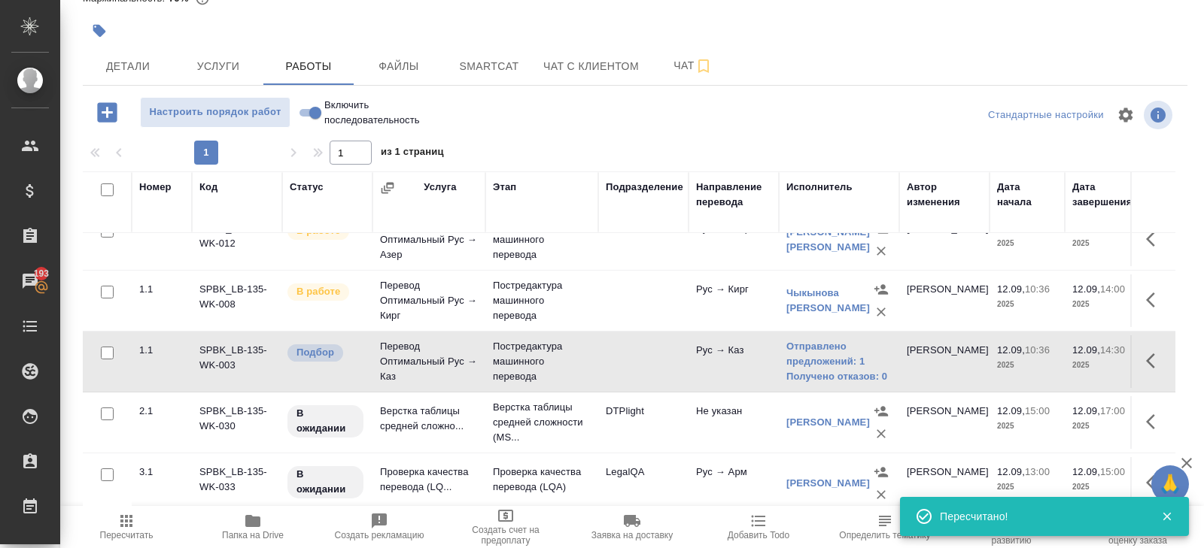
click at [137, 520] on span "Пересчитать" at bounding box center [126, 526] width 108 height 29
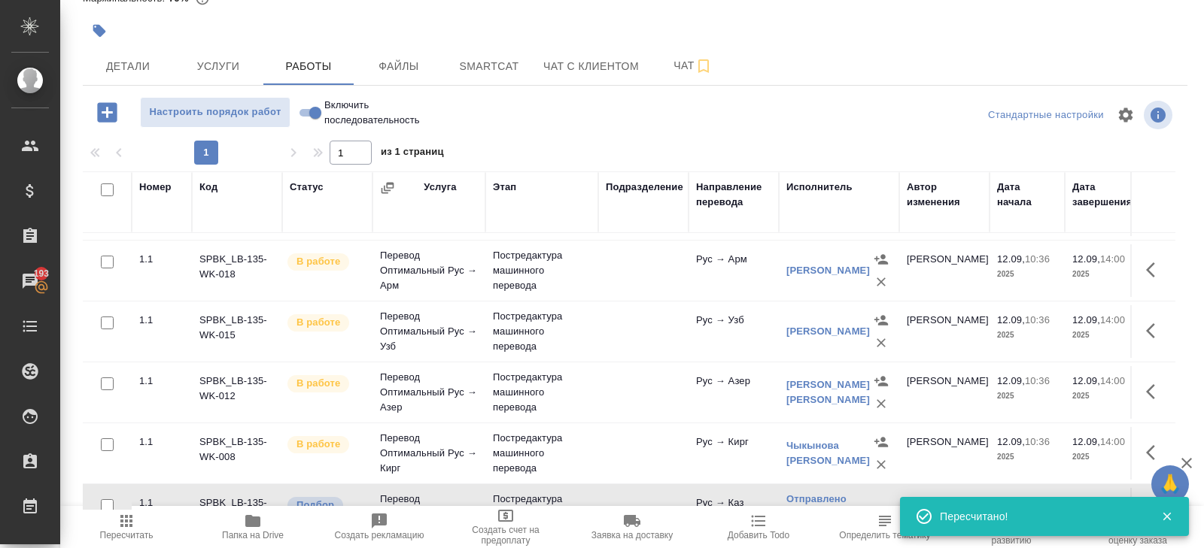
scroll to position [0, 0]
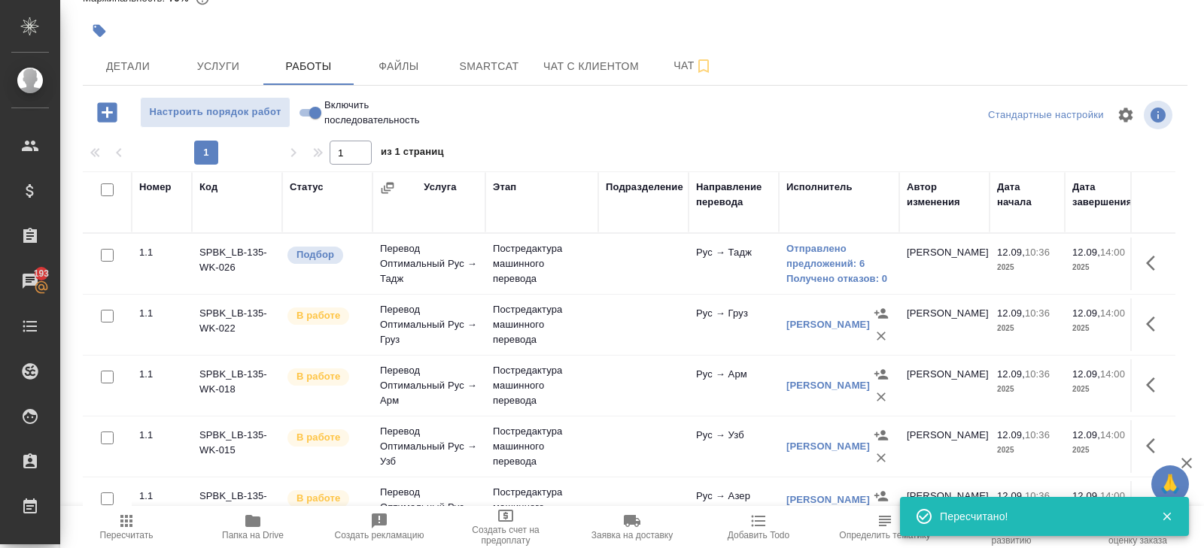
click at [105, 536] on span "Пересчитать" at bounding box center [126, 535] width 53 height 11
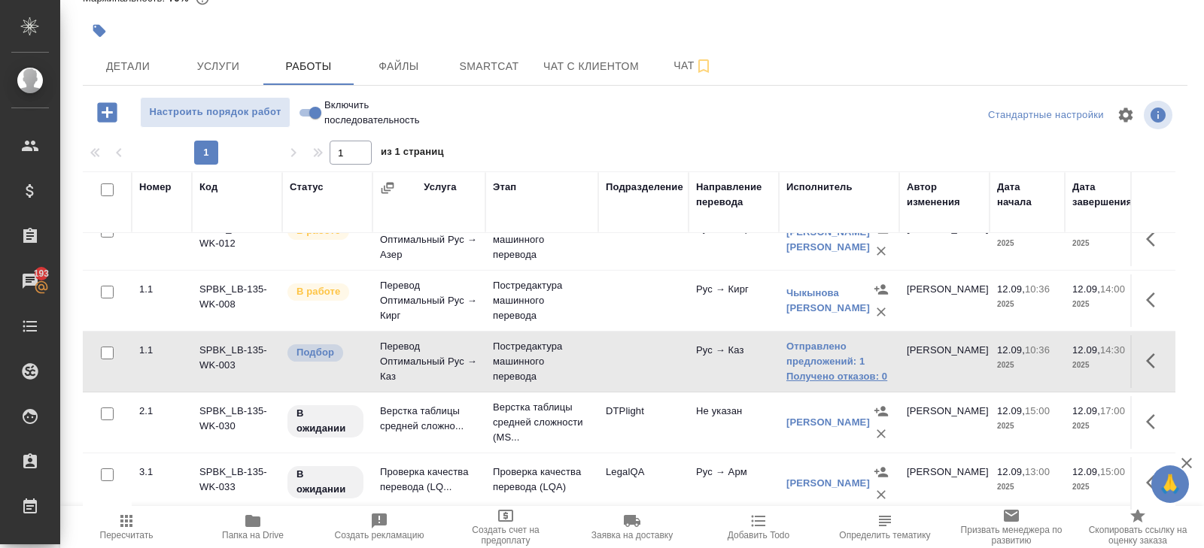
click at [822, 369] on link "Получено отказов: 0" at bounding box center [838, 376] width 105 height 15
click at [120, 526] on icon "button" at bounding box center [126, 521] width 18 height 18
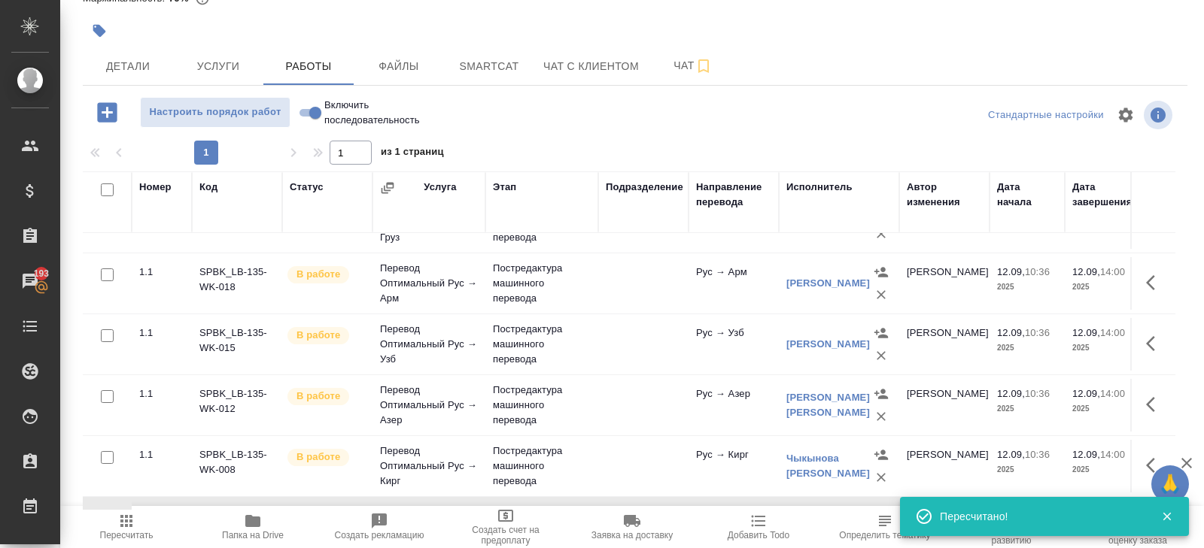
scroll to position [0, 0]
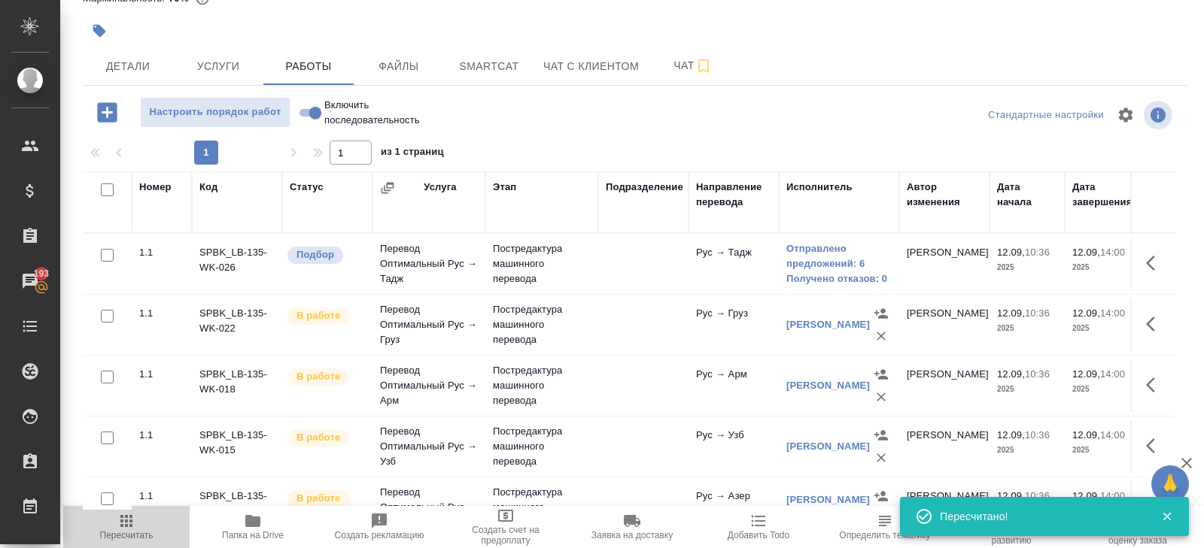
click at [137, 527] on span "Пересчитать" at bounding box center [126, 526] width 108 height 29
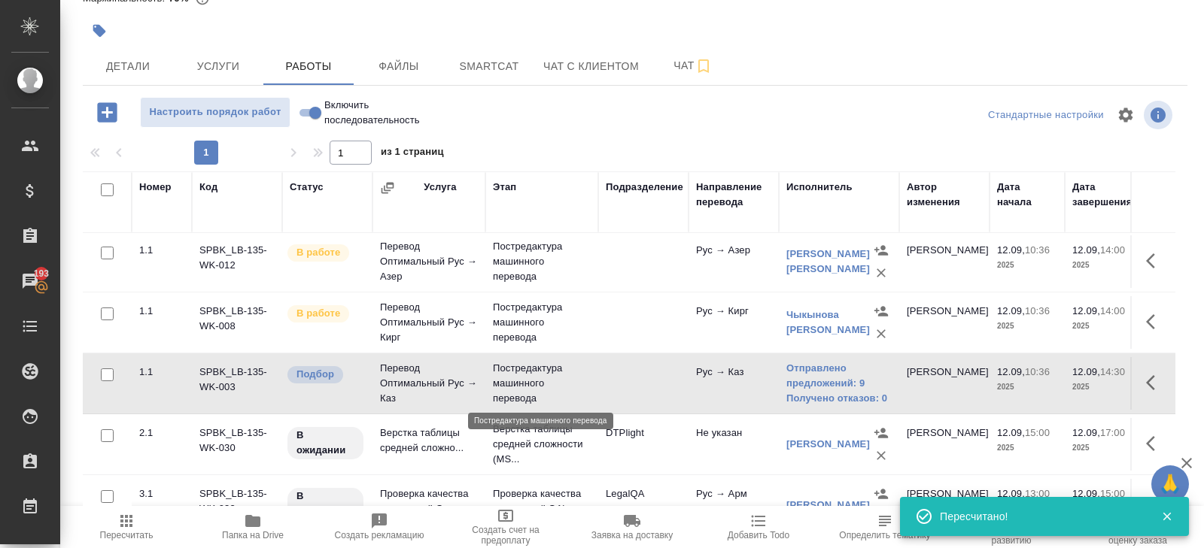
scroll to position [248, 0]
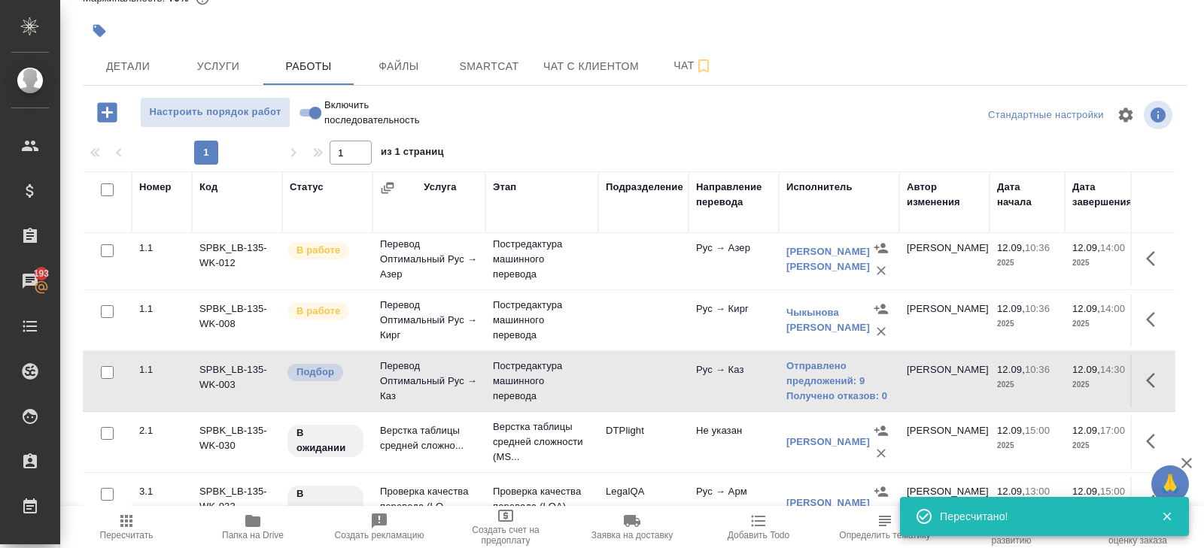
click at [131, 515] on icon "button" at bounding box center [126, 521] width 12 height 12
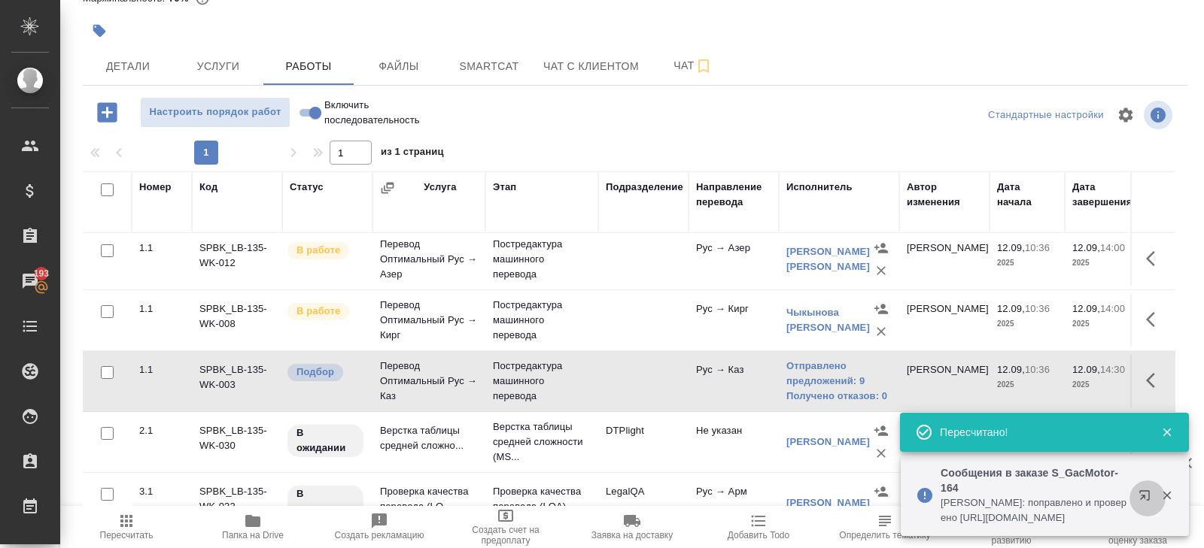
click at [1149, 496] on icon "button" at bounding box center [1147, 499] width 18 height 18
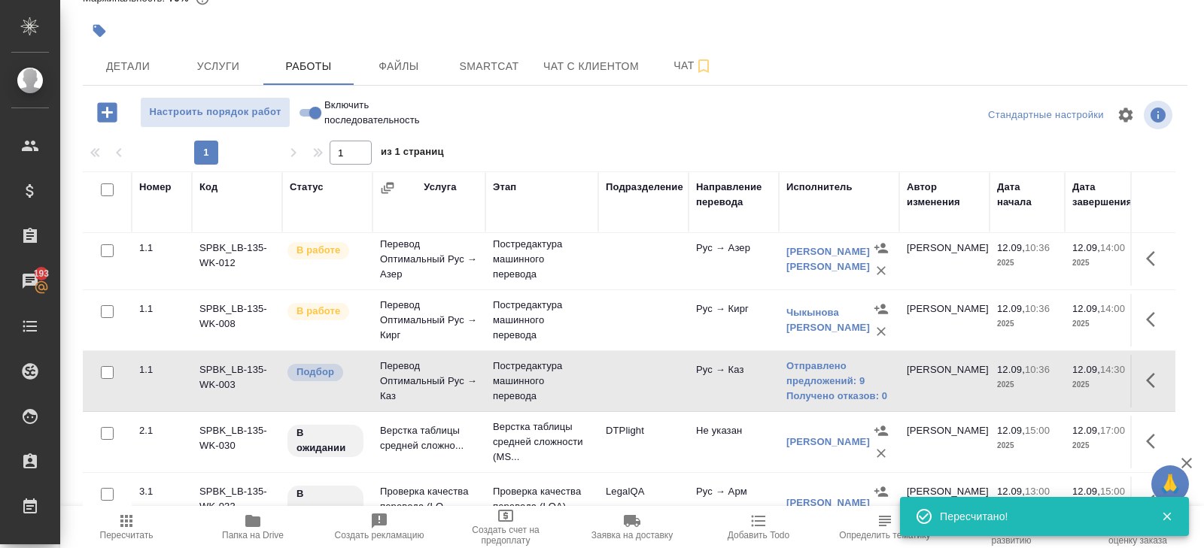
click at [132, 527] on icon "button" at bounding box center [126, 521] width 12 height 12
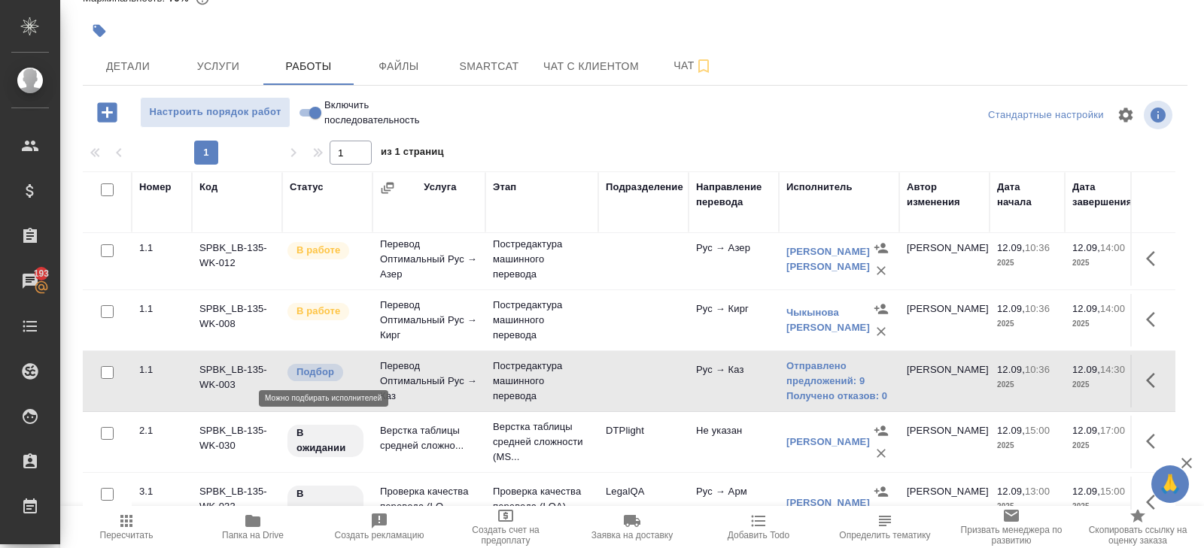
scroll to position [268, 0]
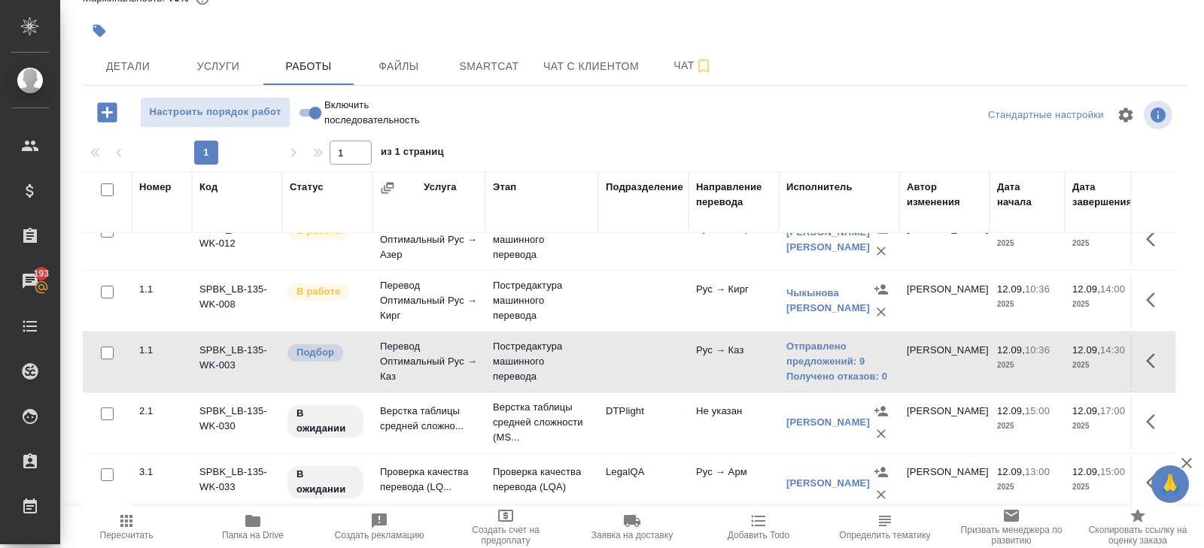
click at [121, 524] on icon "button" at bounding box center [126, 521] width 12 height 12
click at [517, 76] on button "Smartcat" at bounding box center [489, 66] width 90 height 38
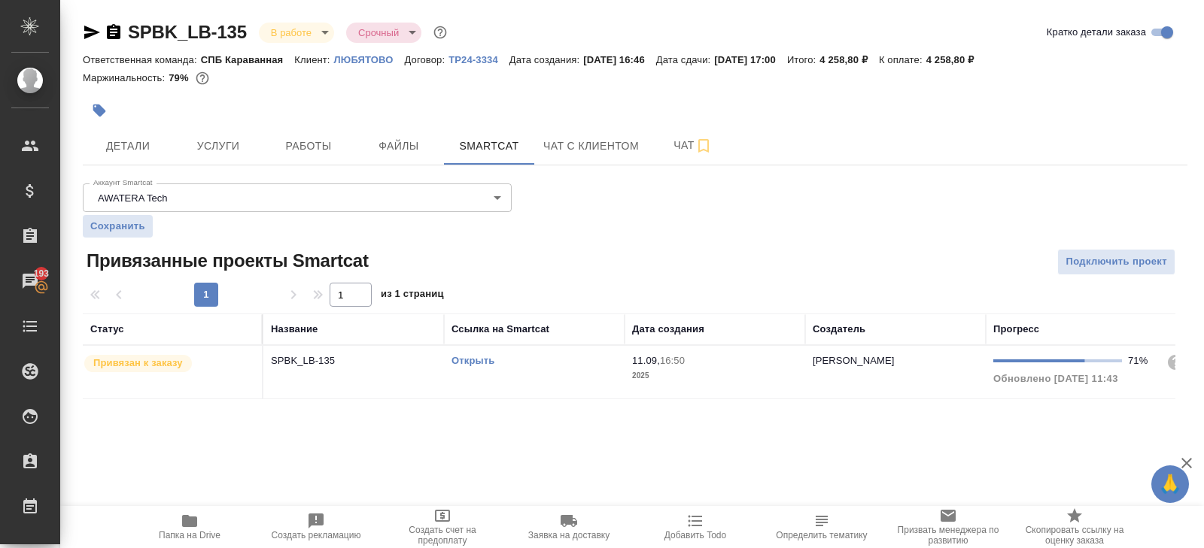
click at [458, 357] on link "Открыть" at bounding box center [472, 360] width 43 height 11
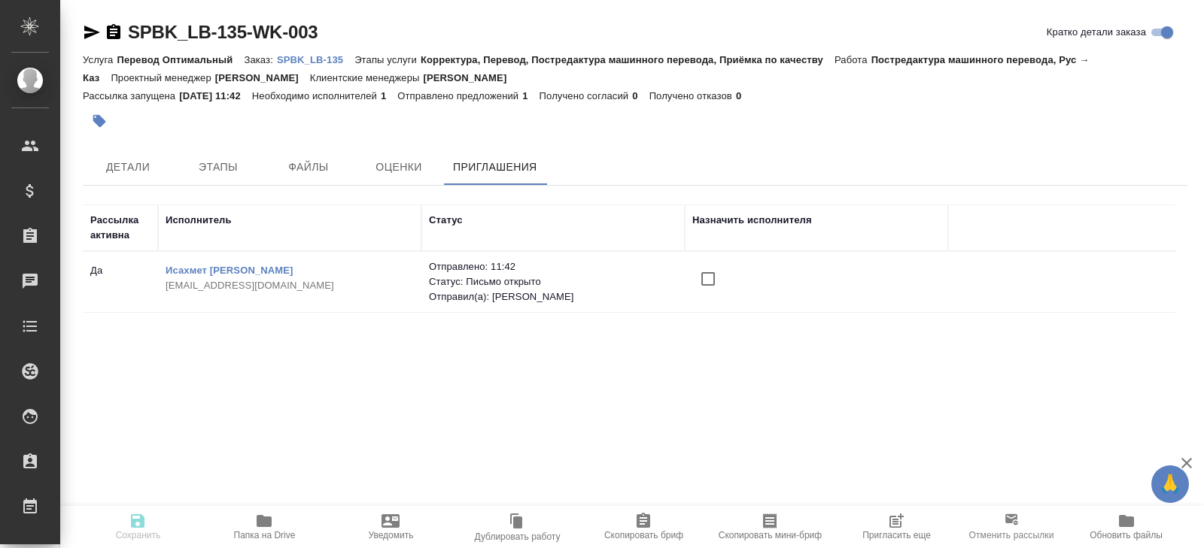
click at [903, 531] on span "Пригласить еще" at bounding box center [896, 535] width 68 height 11
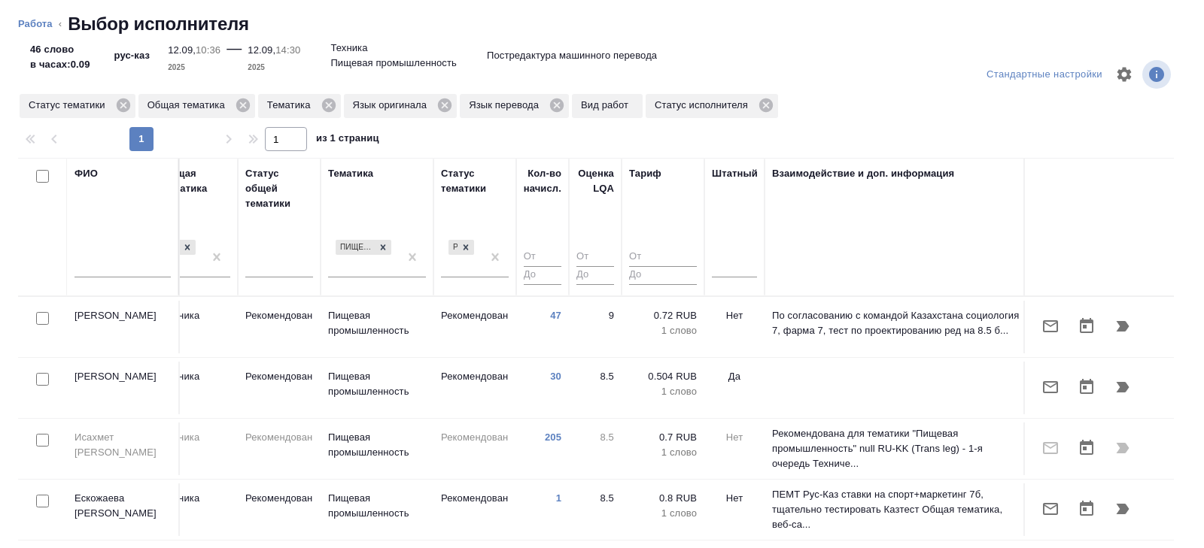
scroll to position [0, 1029]
click at [716, 274] on div at bounding box center [730, 263] width 45 height 29
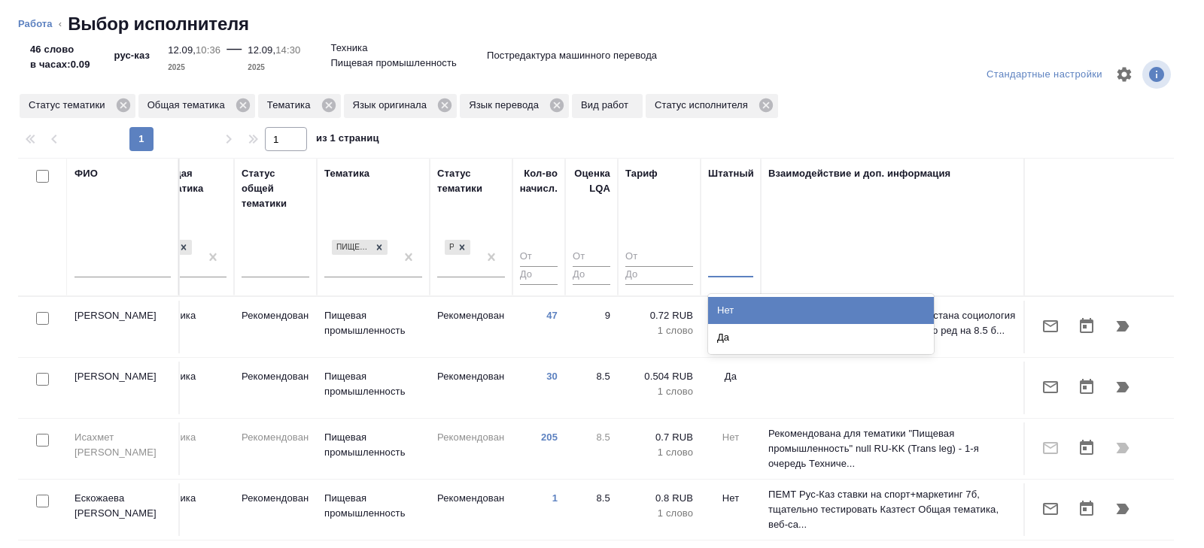
click at [716, 300] on div "Нет" at bounding box center [821, 310] width 226 height 27
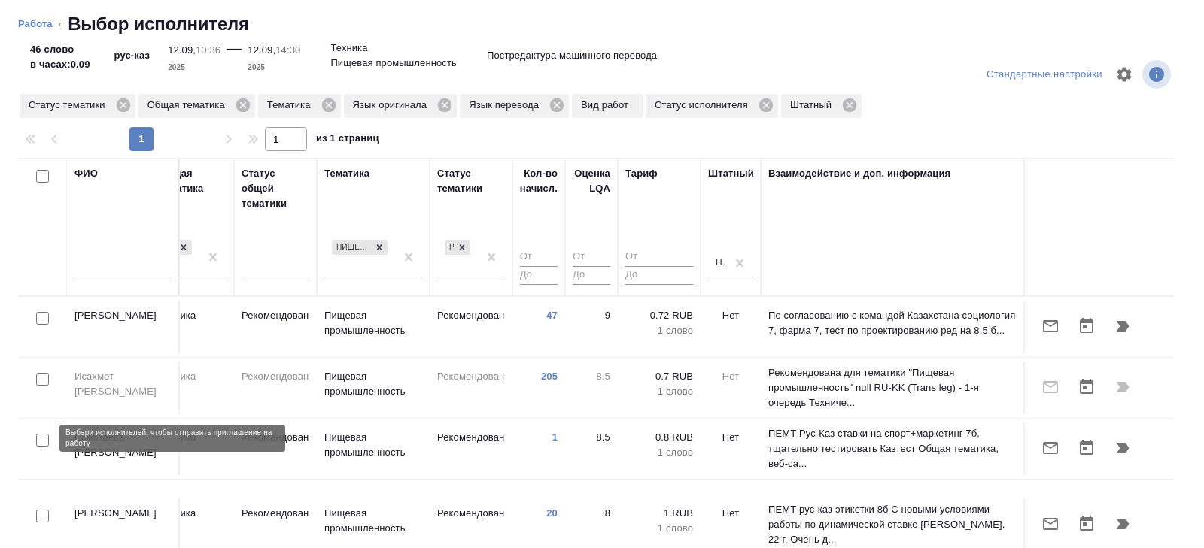
click at [42, 436] on input "checkbox" at bounding box center [42, 440] width 13 height 13
checkbox input "true"
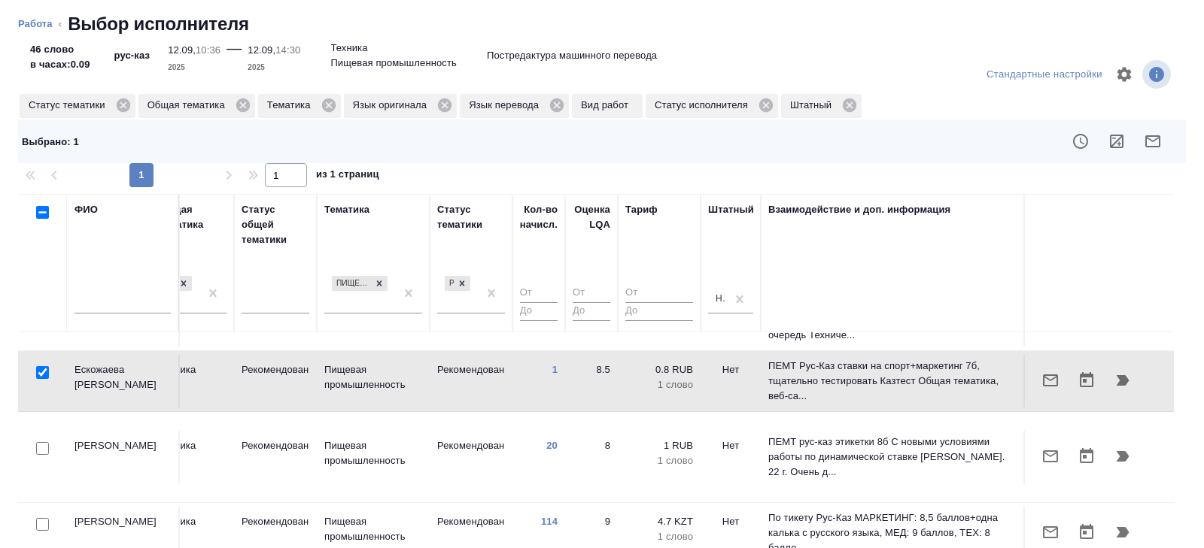
scroll to position [114, 1029]
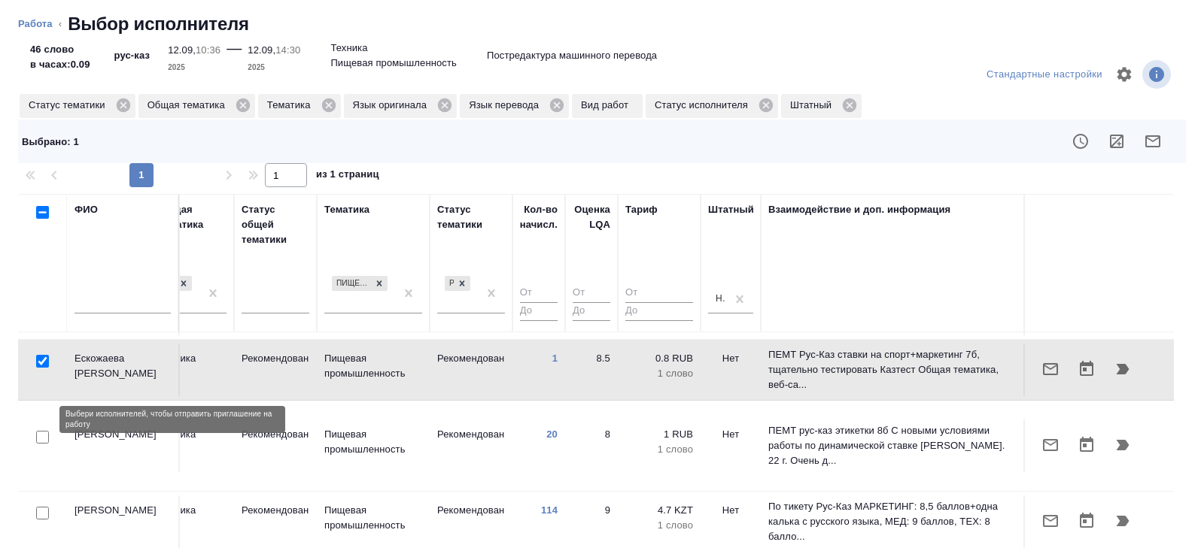
click at [41, 431] on input "checkbox" at bounding box center [42, 437] width 13 height 13
checkbox input "true"
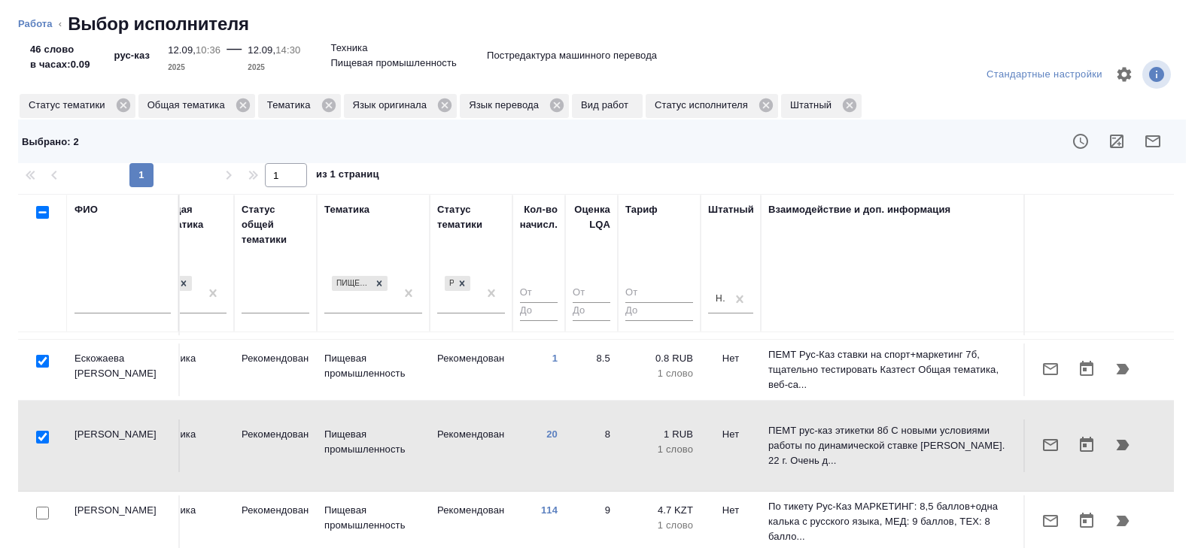
scroll to position [148, 1029]
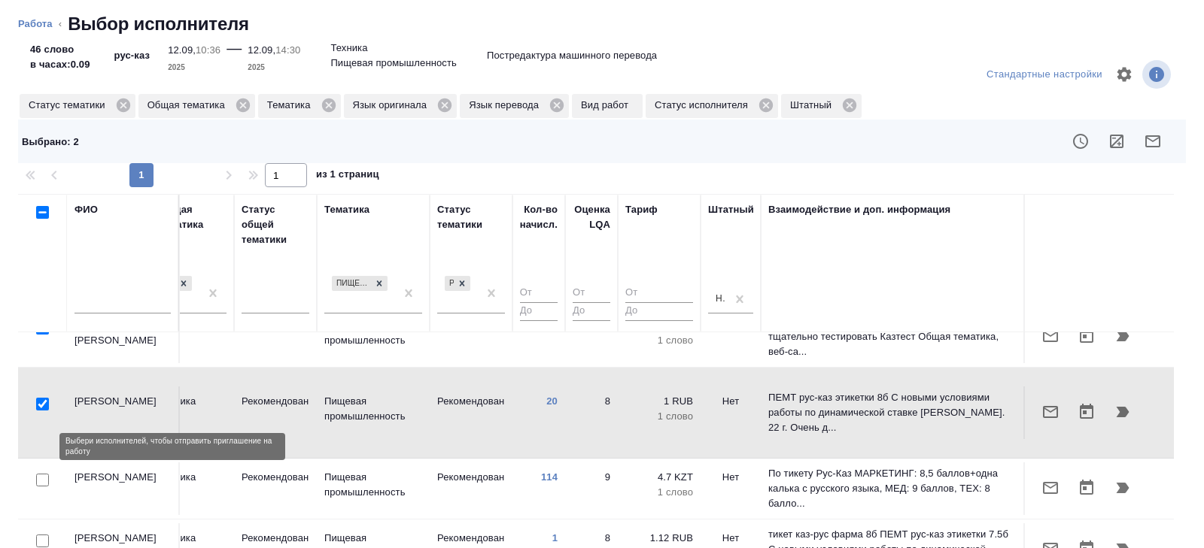
drag, startPoint x: 41, startPoint y: 447, endPoint x: 41, endPoint y: 485, distance: 38.4
click at [41, 474] on input "checkbox" at bounding box center [42, 480] width 13 height 13
checkbox input "true"
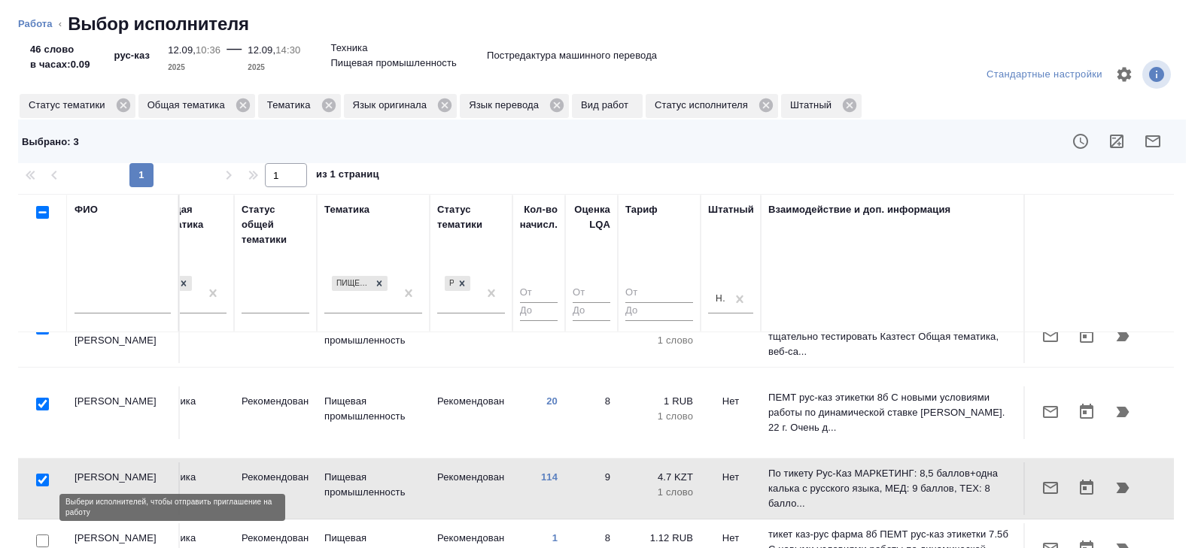
click at [41, 535] on input "checkbox" at bounding box center [42, 541] width 13 height 13
checkbox input "true"
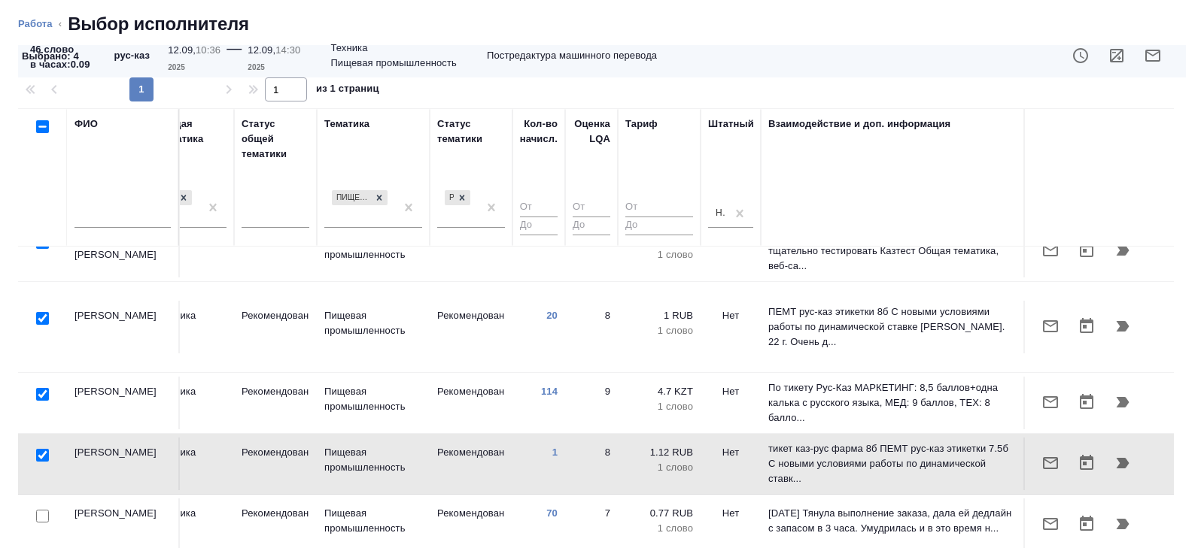
scroll to position [126, 0]
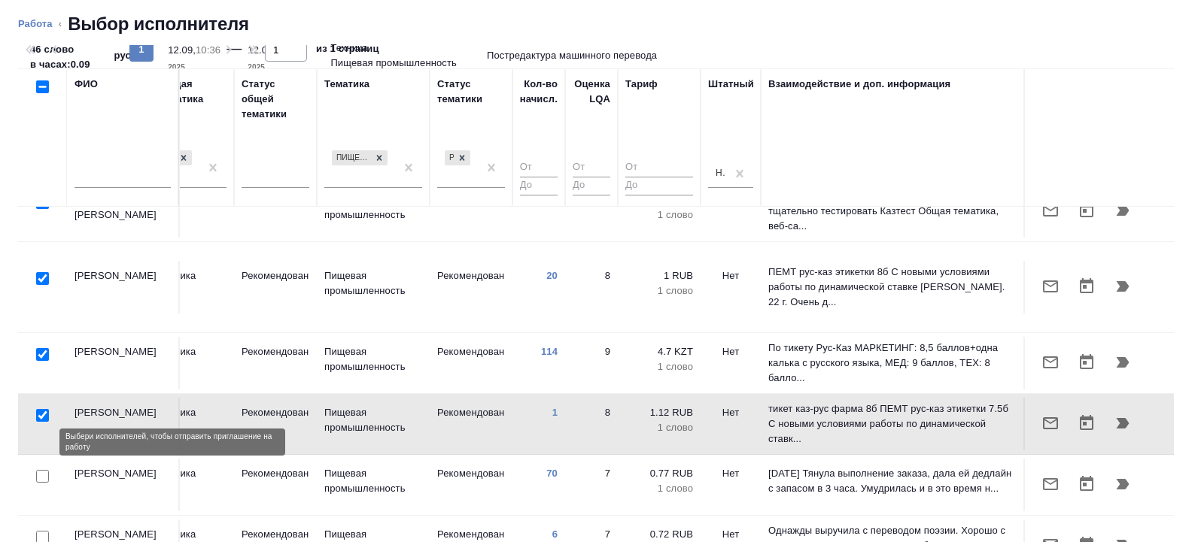
click at [41, 470] on input "checkbox" at bounding box center [42, 476] width 13 height 13
checkbox input "true"
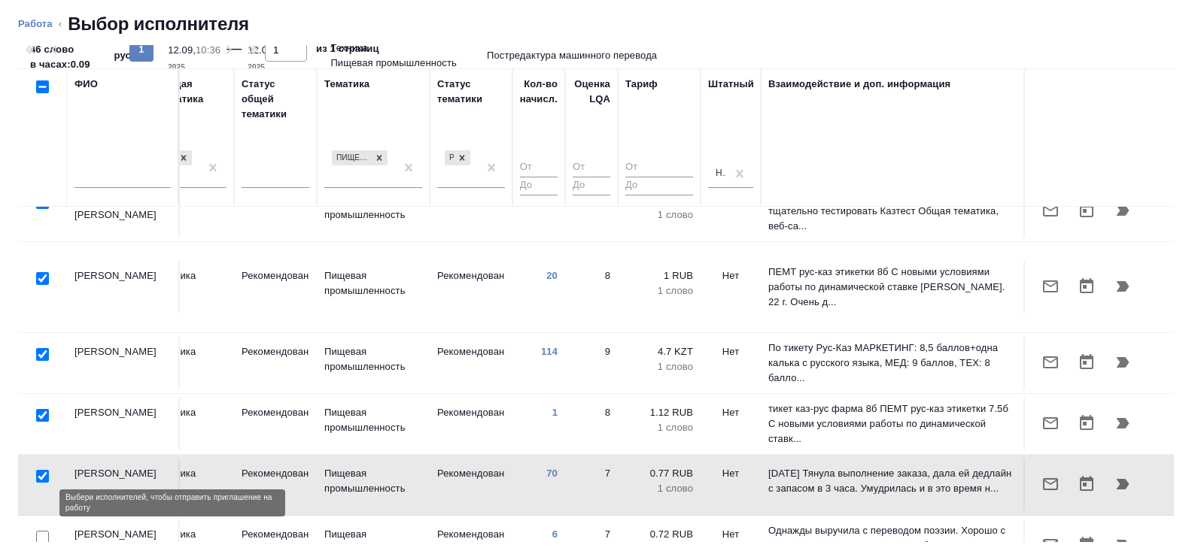
click at [41, 531] on input "checkbox" at bounding box center [42, 537] width 13 height 13
checkbox input "true"
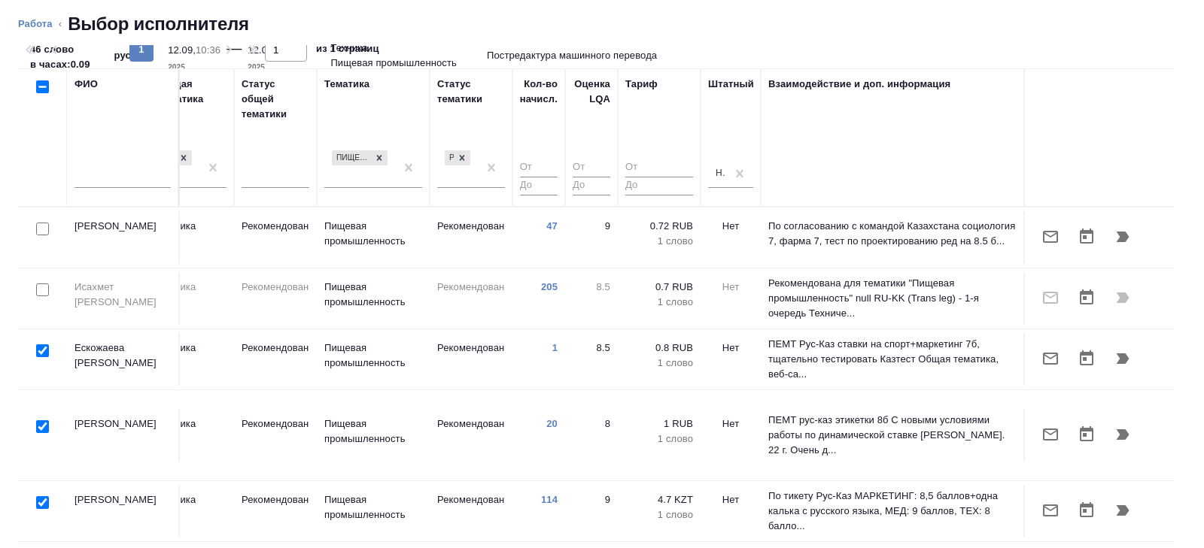
scroll to position [0, 0]
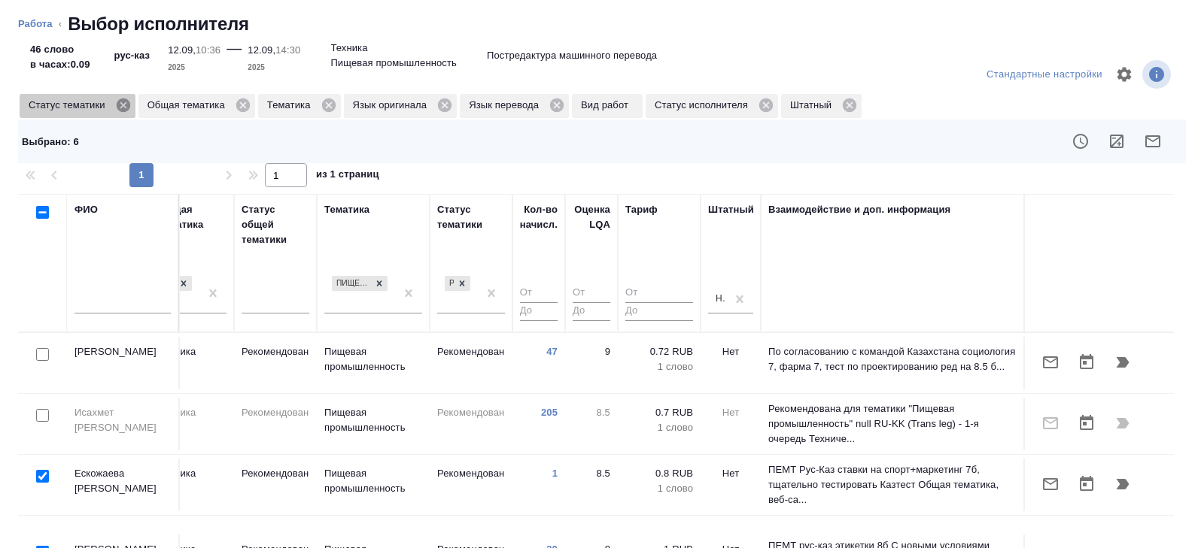
click at [129, 107] on icon at bounding box center [123, 106] width 14 height 14
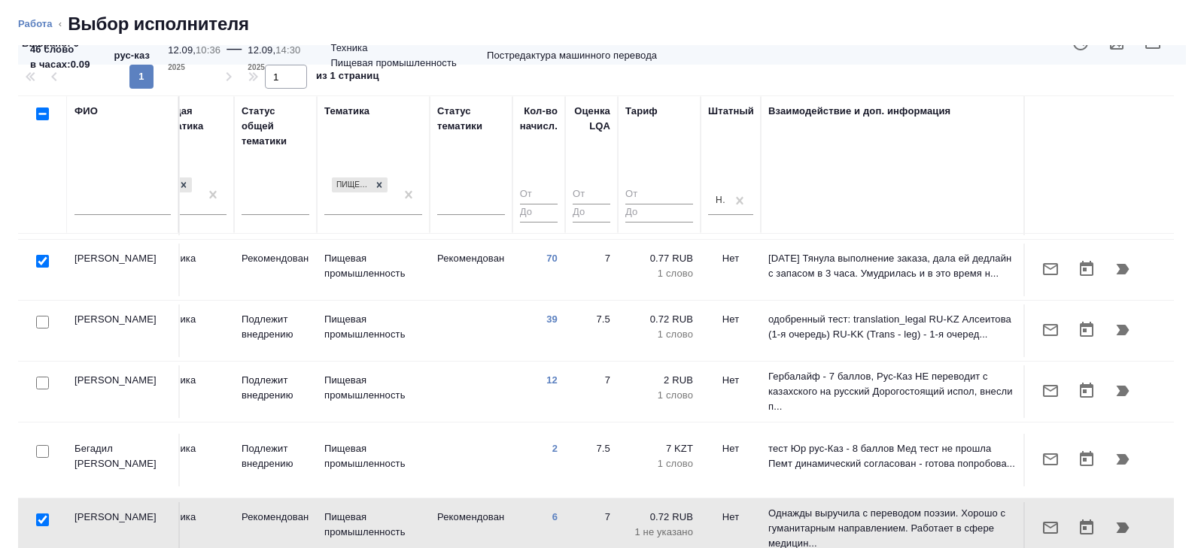
scroll to position [108, 0]
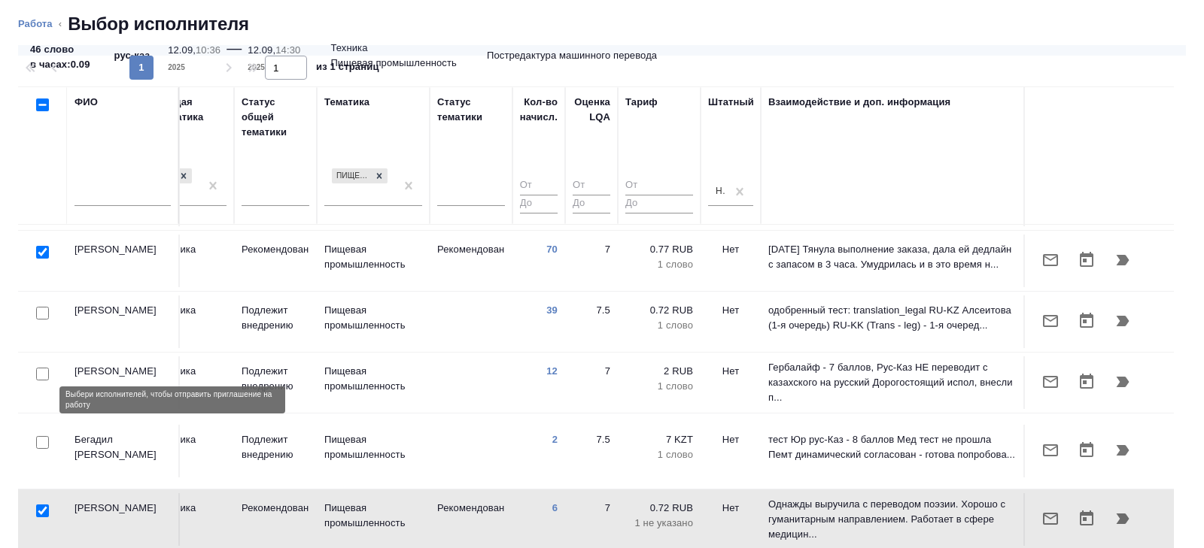
click at [42, 436] on input "checkbox" at bounding box center [42, 442] width 13 height 13
checkbox input "true"
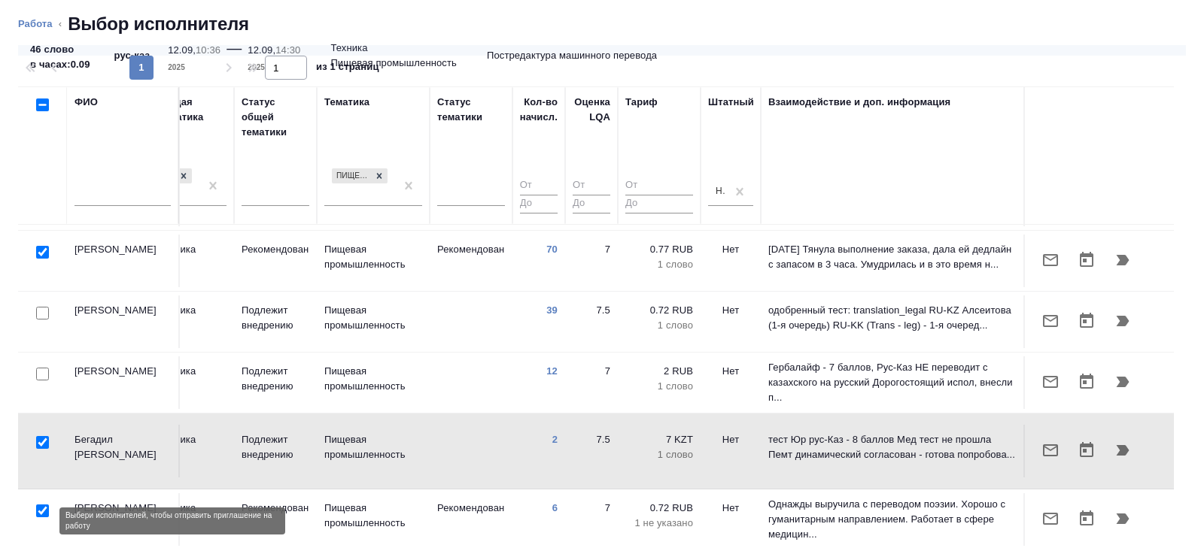
checkbox input "true"
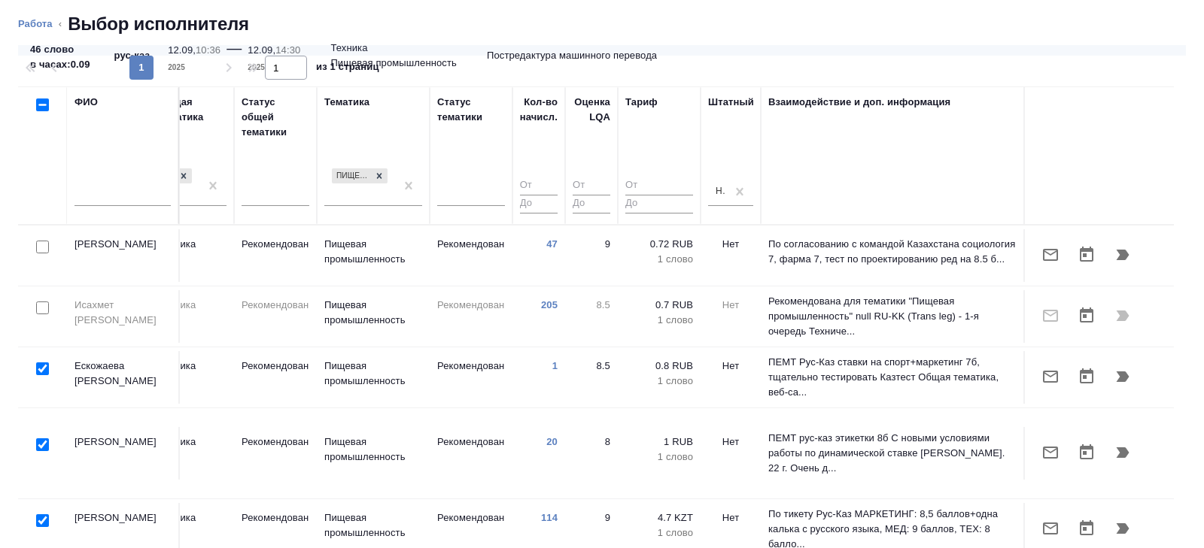
scroll to position [0, 0]
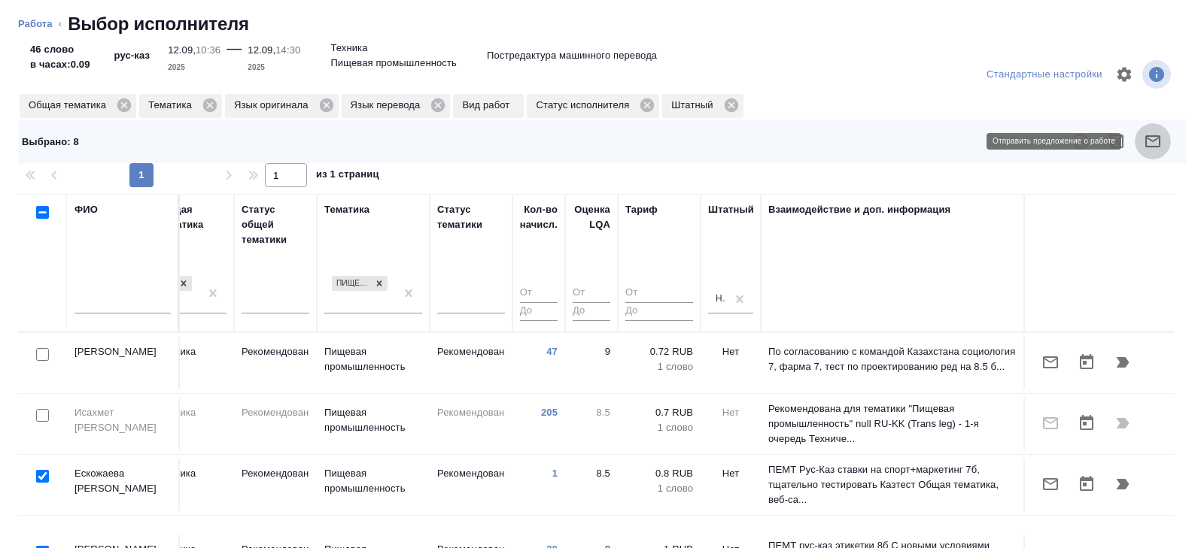
click at [1163, 136] on button "button" at bounding box center [1152, 141] width 36 height 36
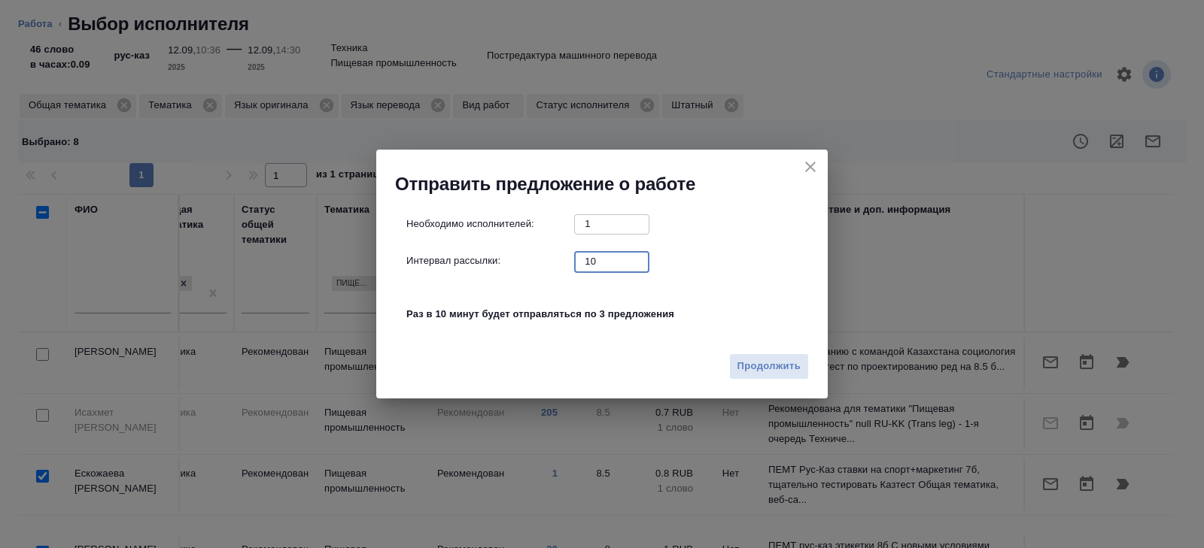
drag, startPoint x: 606, startPoint y: 261, endPoint x: 581, endPoint y: 261, distance: 24.1
click at [581, 261] on input "10" at bounding box center [611, 261] width 75 height 19
type input "0"
click at [747, 364] on span "Продолжить" at bounding box center [768, 366] width 63 height 17
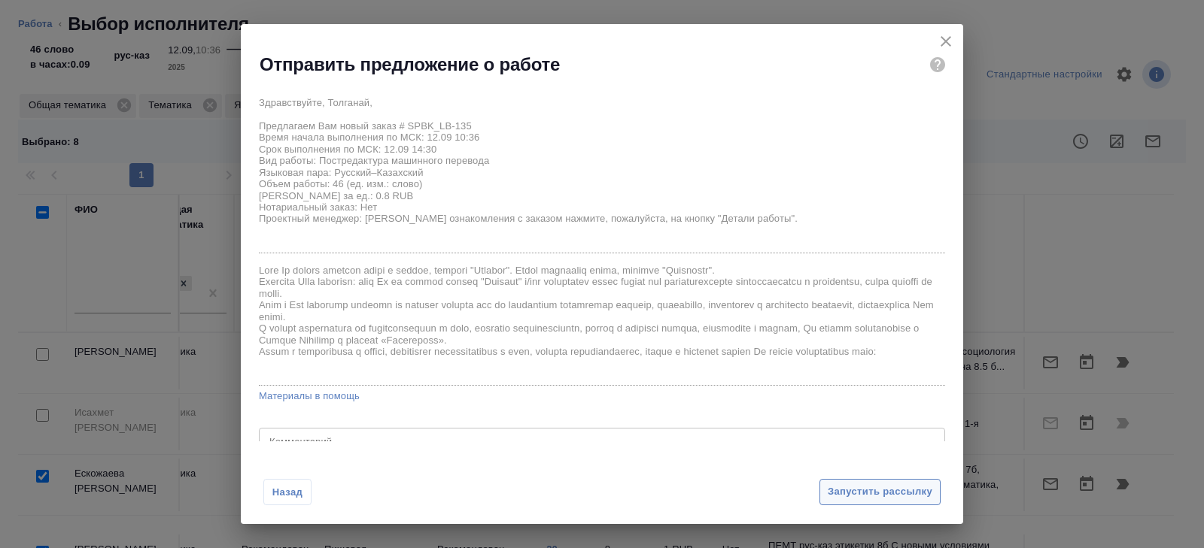
click at [828, 496] on span "Запустить рассылку" at bounding box center [879, 492] width 105 height 17
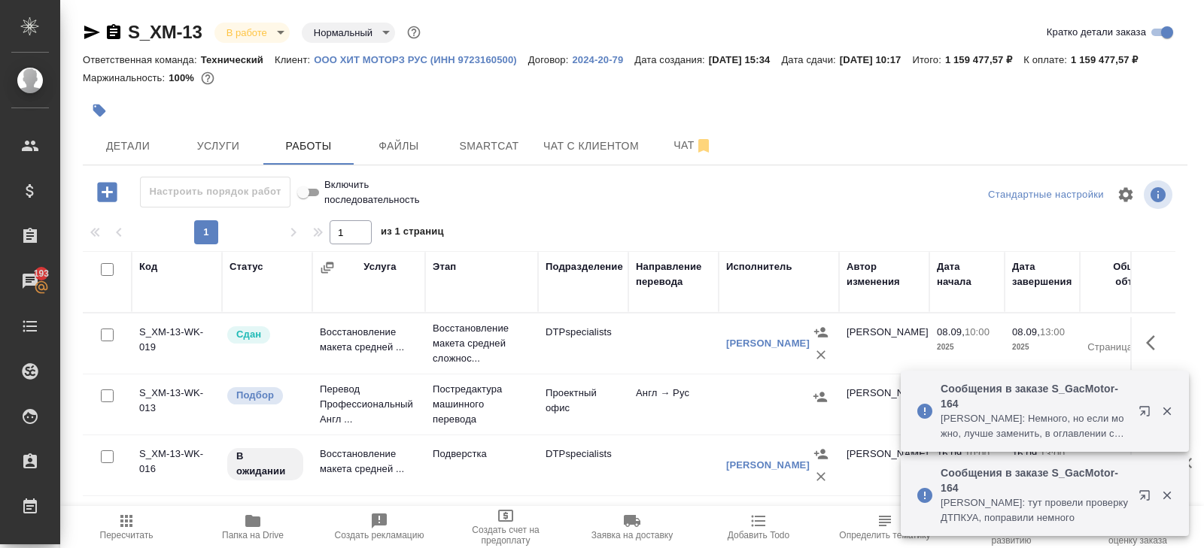
scroll to position [98, 0]
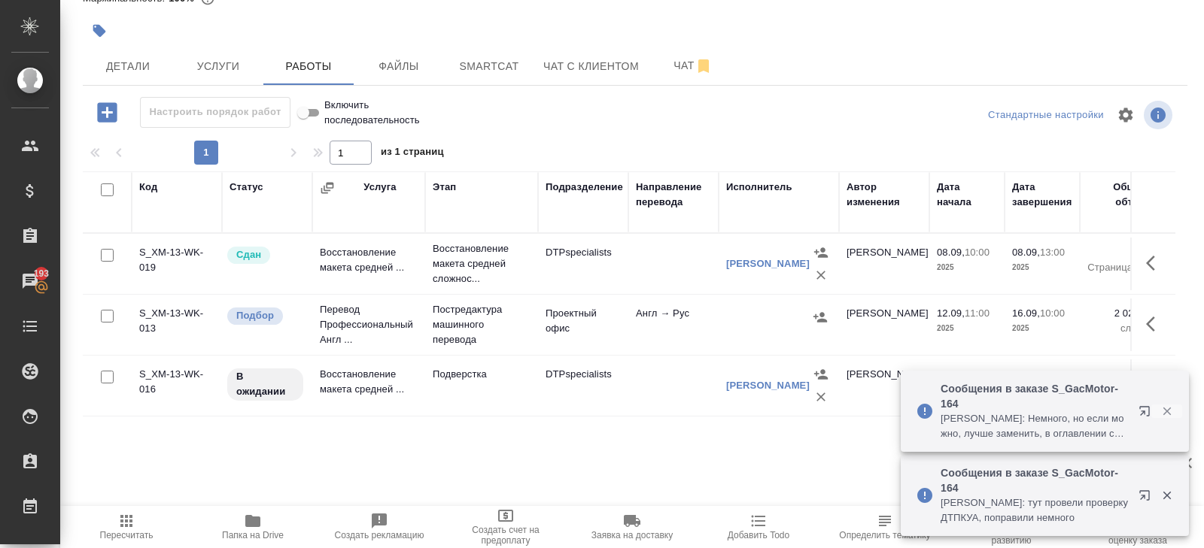
click at [1167, 408] on icon "button" at bounding box center [1167, 412] width 14 height 14
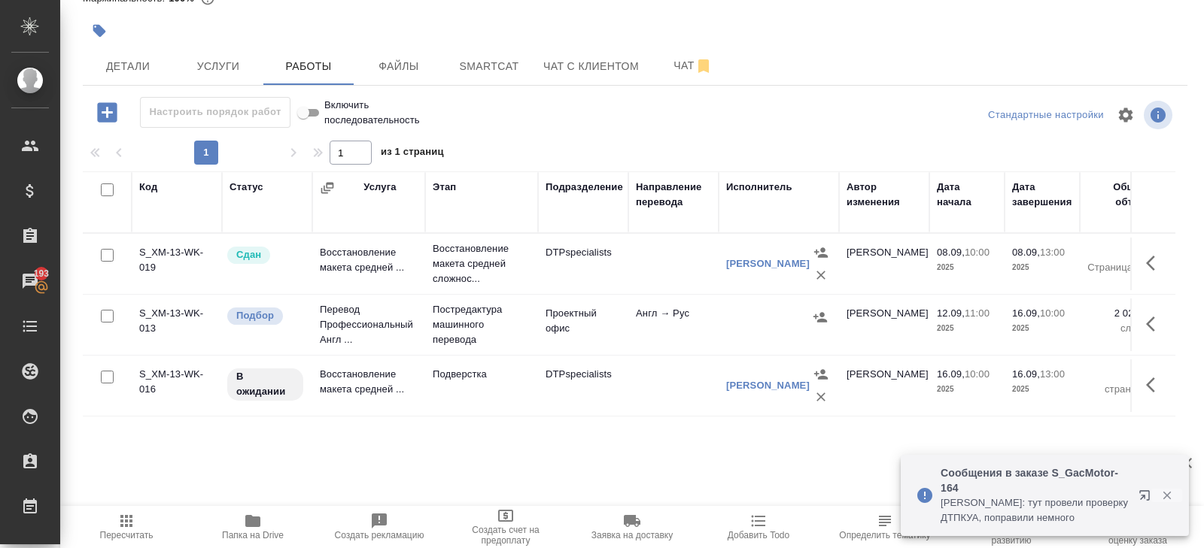
click at [1163, 495] on icon "button" at bounding box center [1167, 496] width 14 height 14
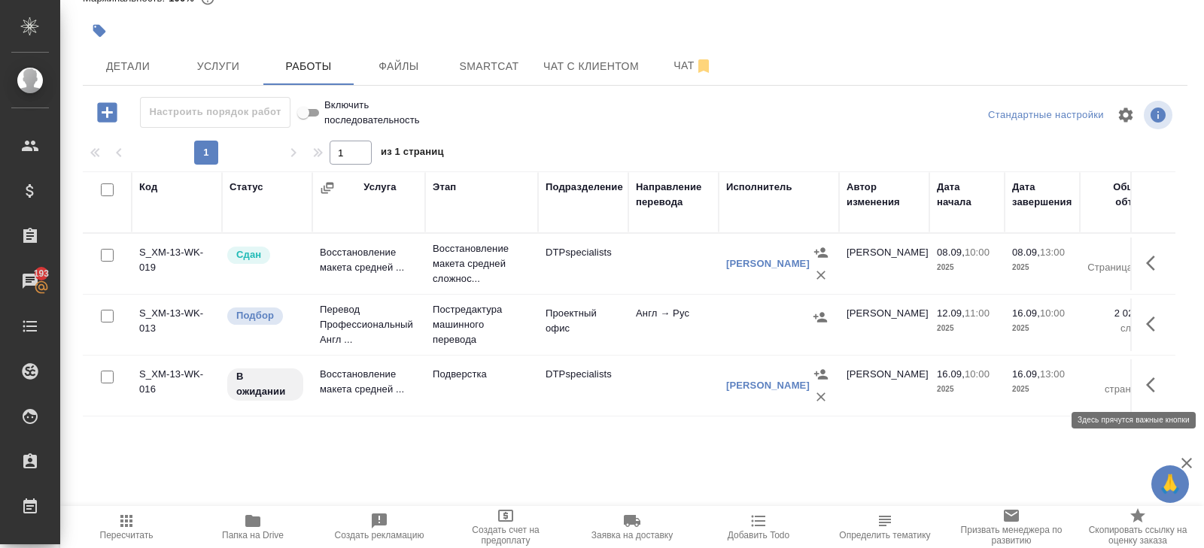
click at [1149, 384] on icon "button" at bounding box center [1155, 385] width 18 height 18
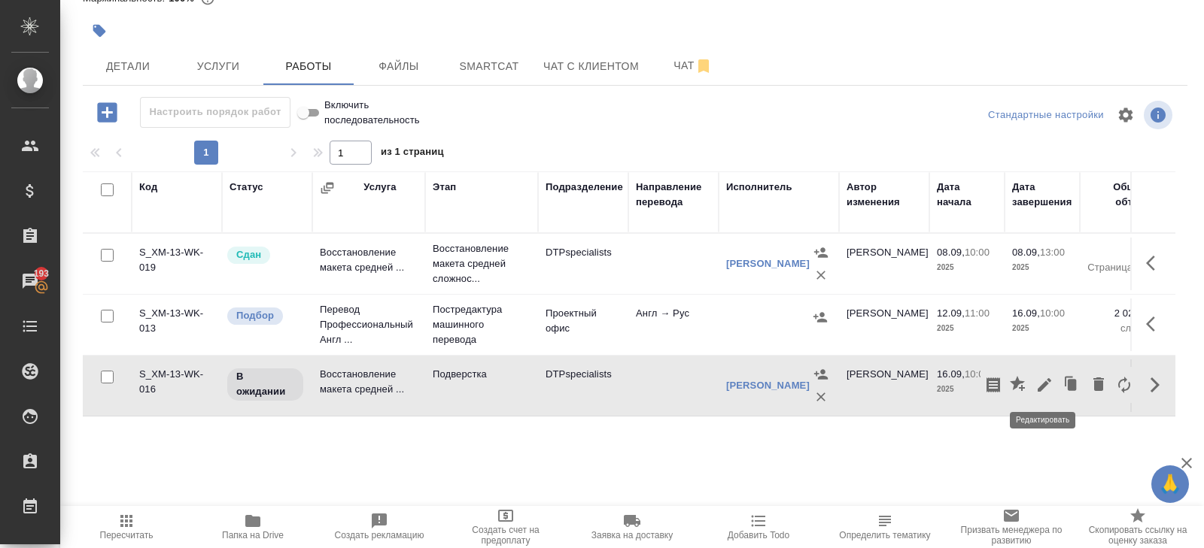
click at [1042, 383] on icon "button" at bounding box center [1044, 385] width 14 height 14
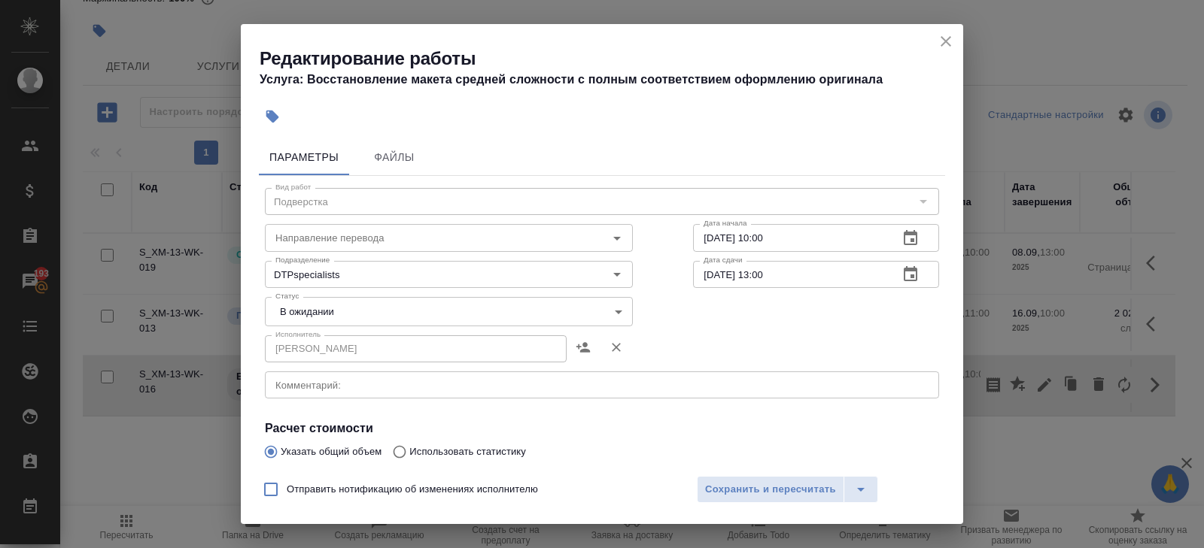
click at [908, 278] on icon "button" at bounding box center [910, 275] width 18 height 18
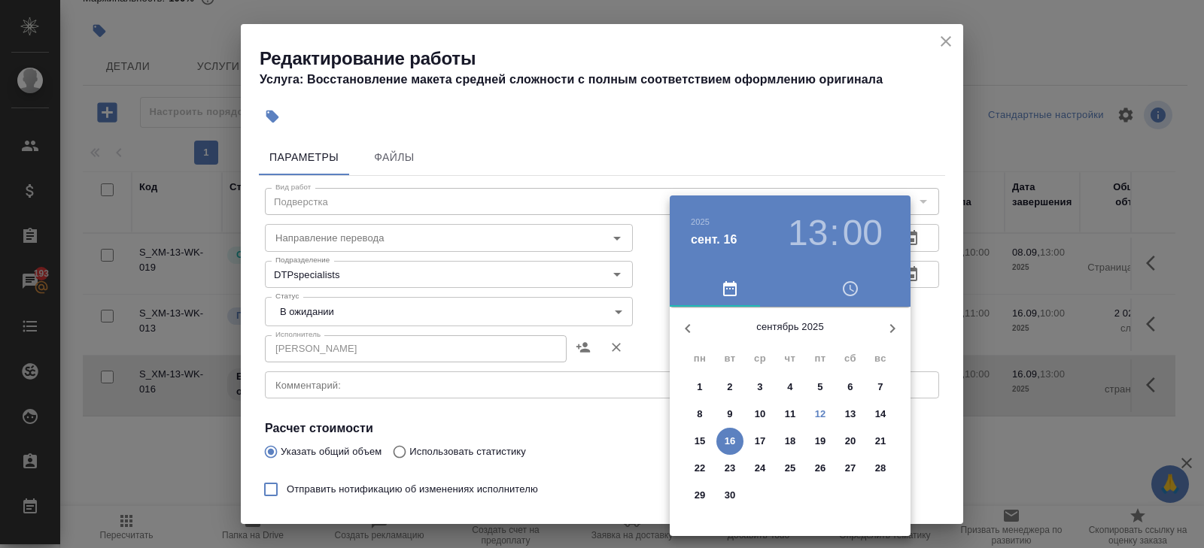
click at [705, 442] on span "15" at bounding box center [699, 441] width 27 height 15
type input "[DATE] 13:00"
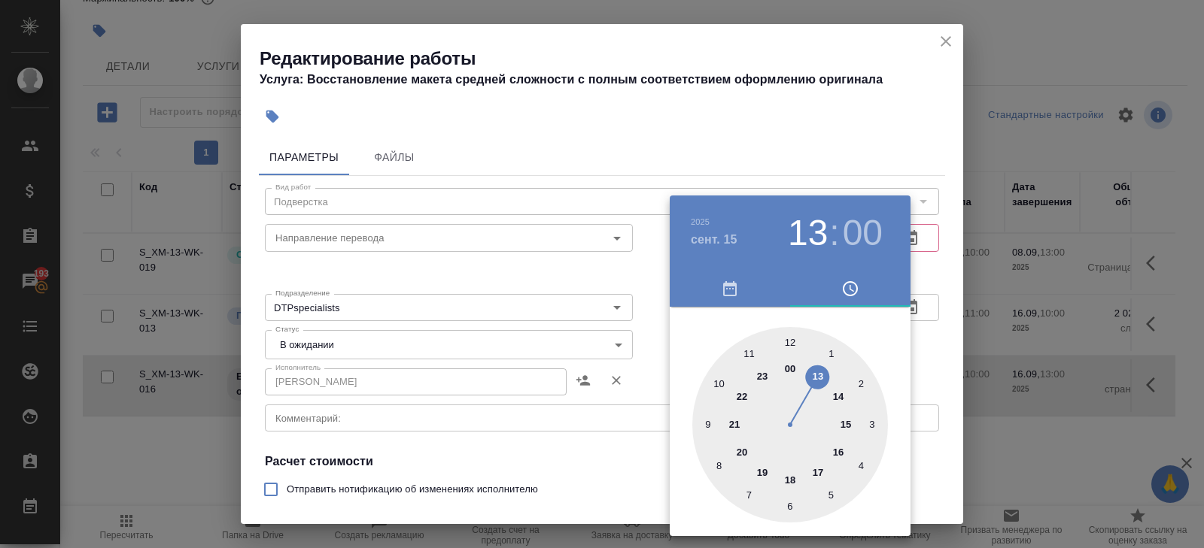
click at [994, 281] on div at bounding box center [602, 274] width 1204 height 548
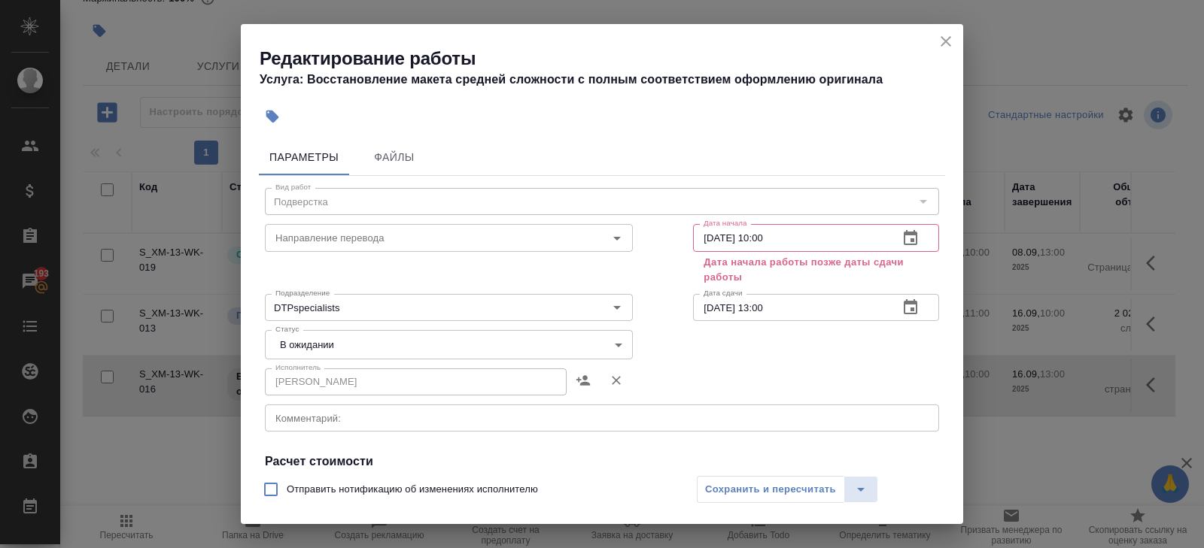
click at [913, 250] on button "button" at bounding box center [910, 238] width 36 height 36
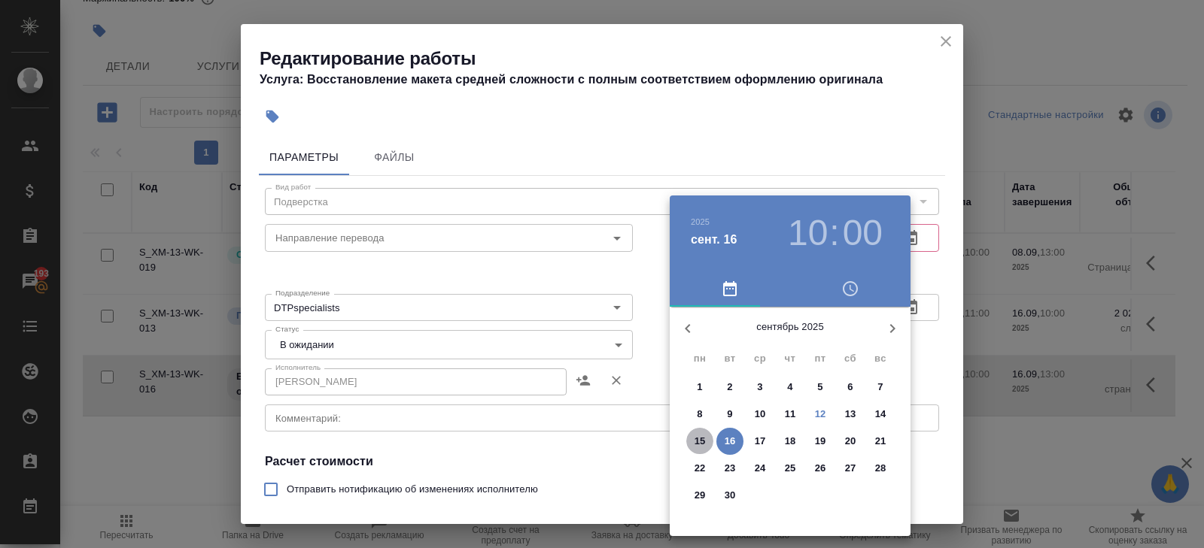
click at [701, 442] on p "15" at bounding box center [699, 441] width 11 height 15
type input "[DATE] 10:00"
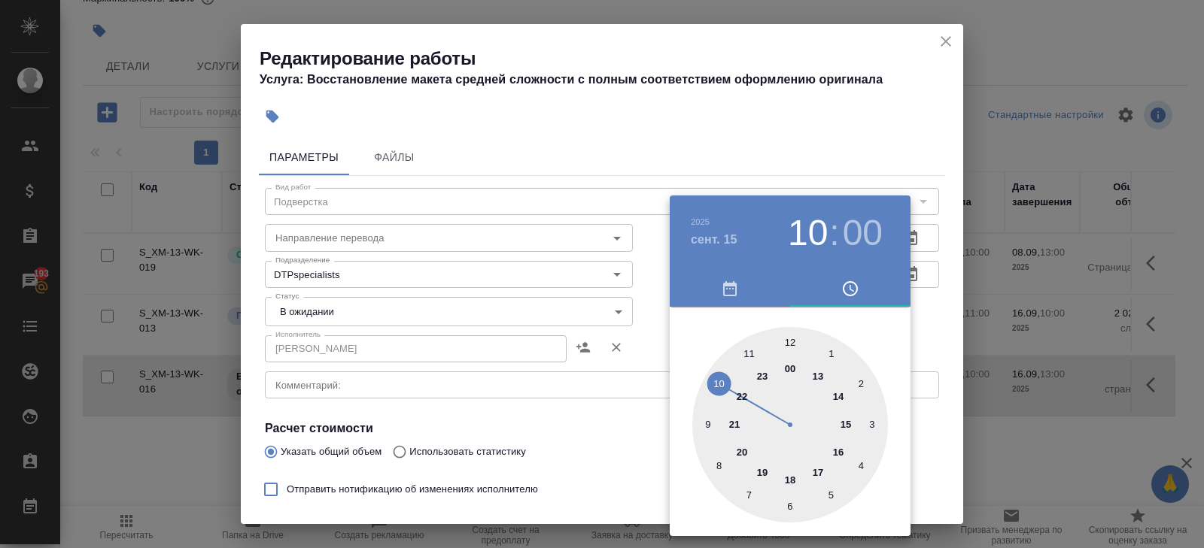
click at [599, 436] on div at bounding box center [602, 274] width 1204 height 548
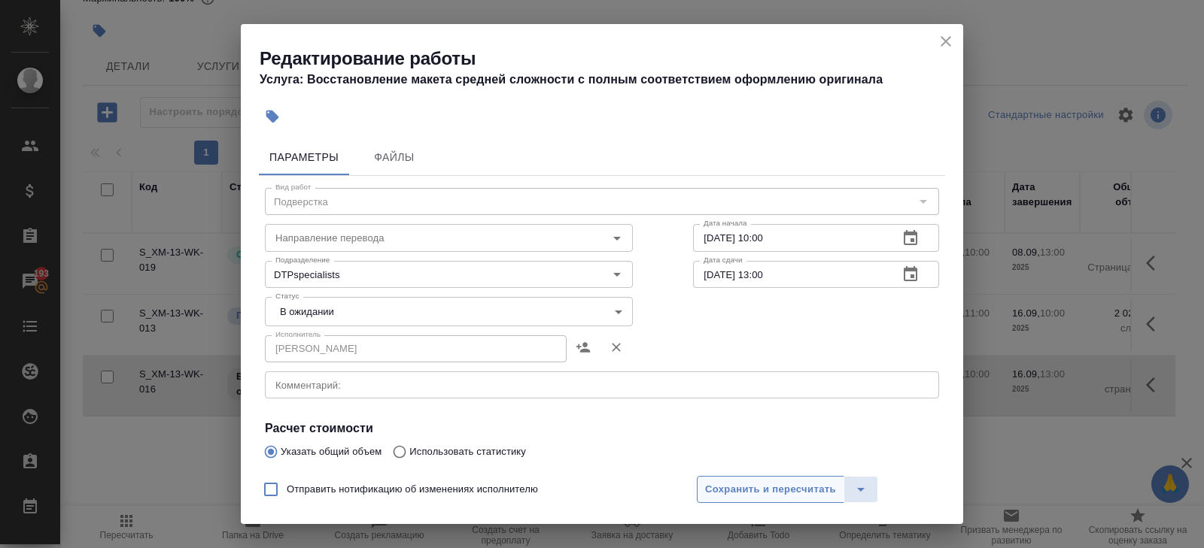
click at [727, 491] on span "Сохранить и пересчитать" at bounding box center [770, 489] width 131 height 17
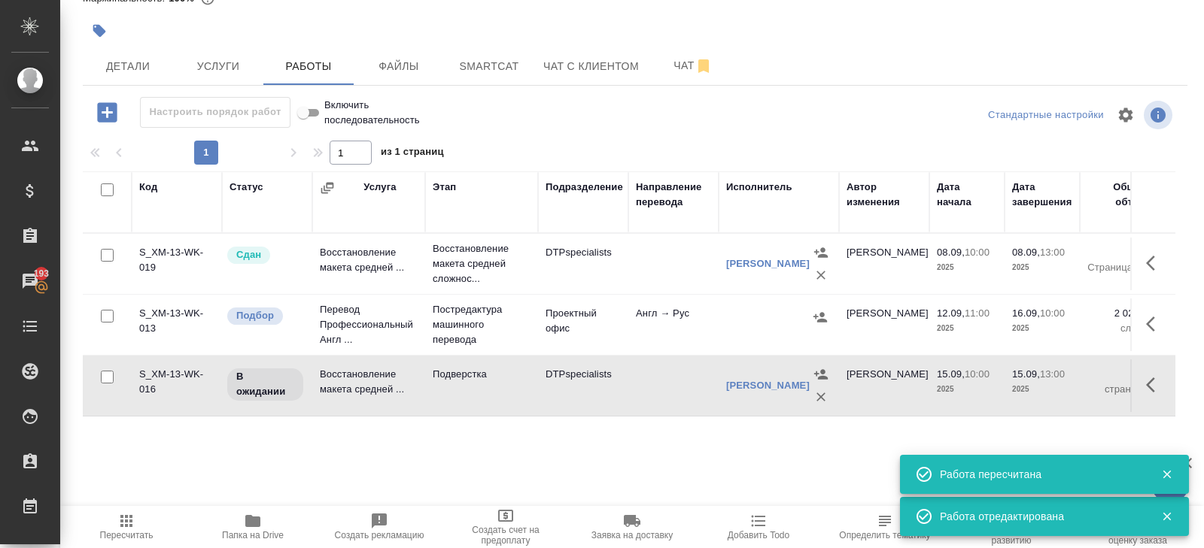
click at [1155, 317] on icon "button" at bounding box center [1155, 324] width 18 height 18
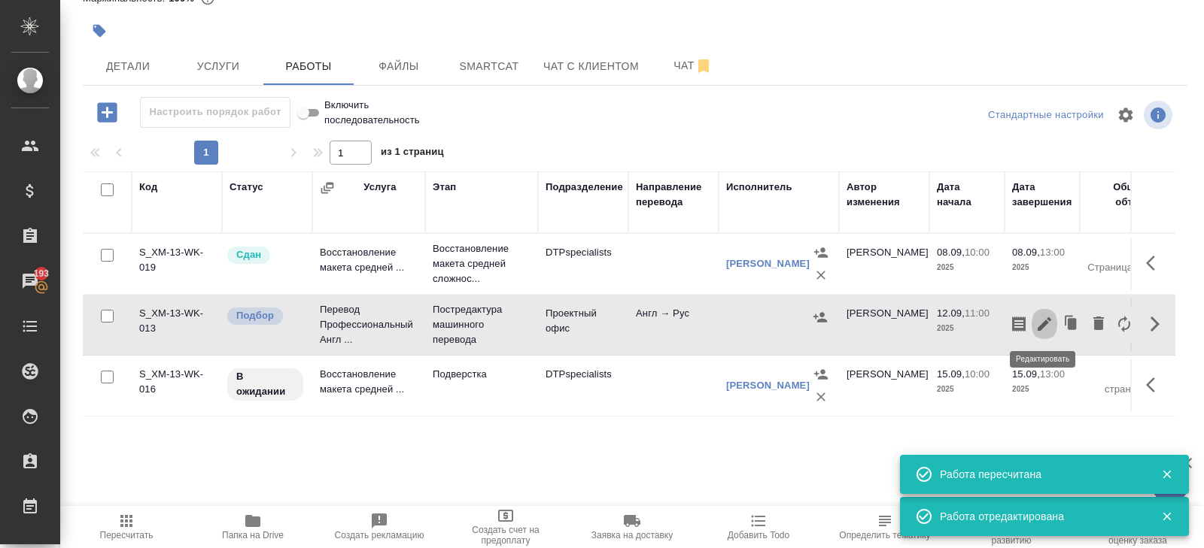
click at [1043, 323] on icon "button" at bounding box center [1044, 324] width 14 height 14
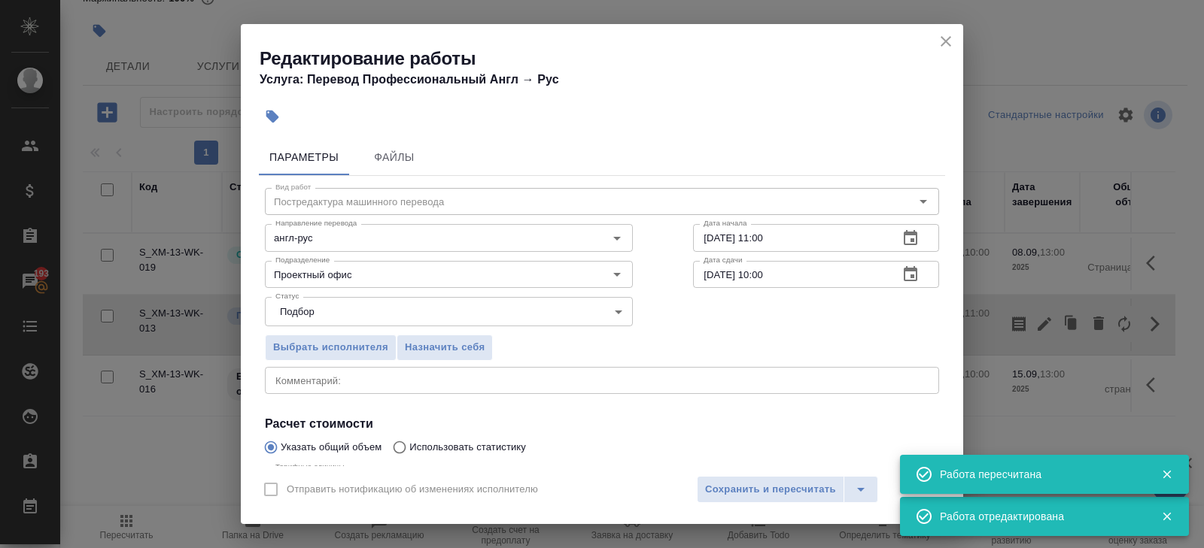
click at [911, 284] on button "button" at bounding box center [910, 275] width 36 height 36
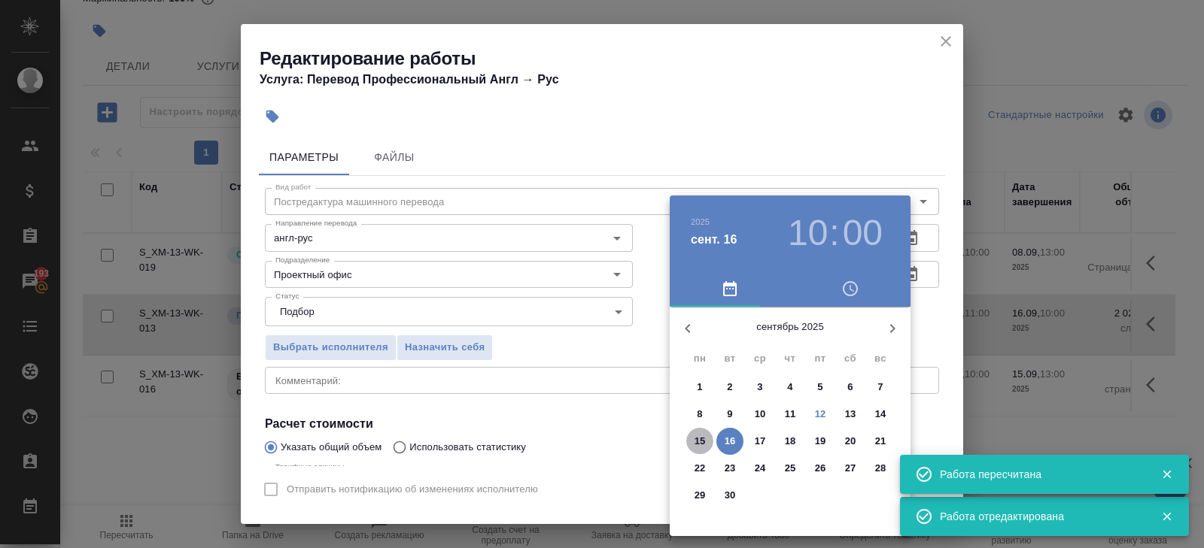
click at [706, 435] on span "15" at bounding box center [699, 441] width 27 height 15
type input "[DATE] 10:00"
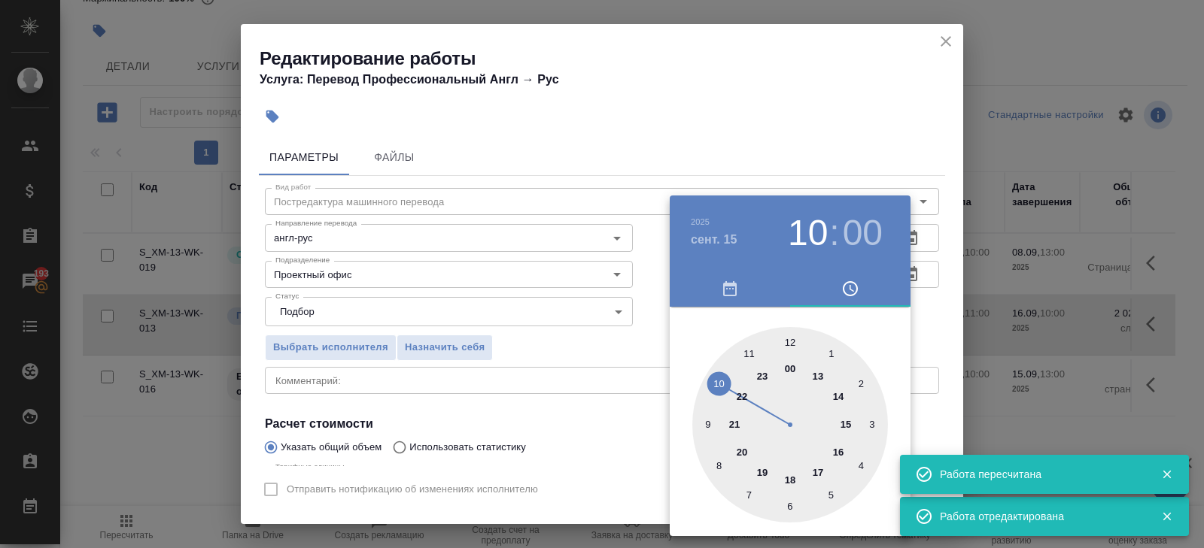
click at [630, 403] on div at bounding box center [602, 274] width 1204 height 548
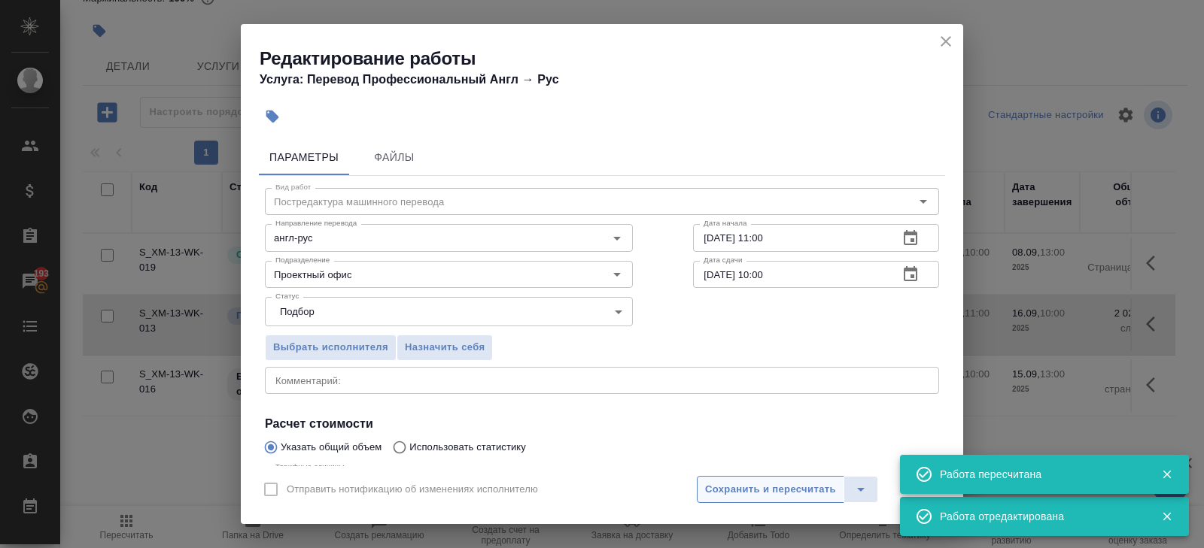
click at [724, 488] on span "Сохранить и пересчитать" at bounding box center [770, 489] width 131 height 17
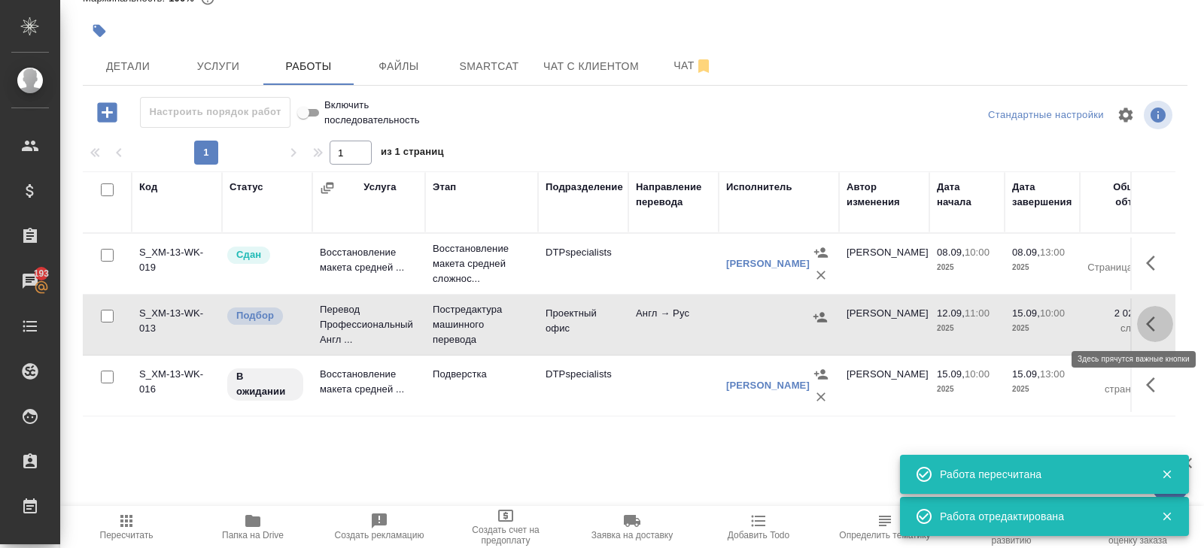
click at [1146, 324] on icon "button" at bounding box center [1155, 324] width 18 height 18
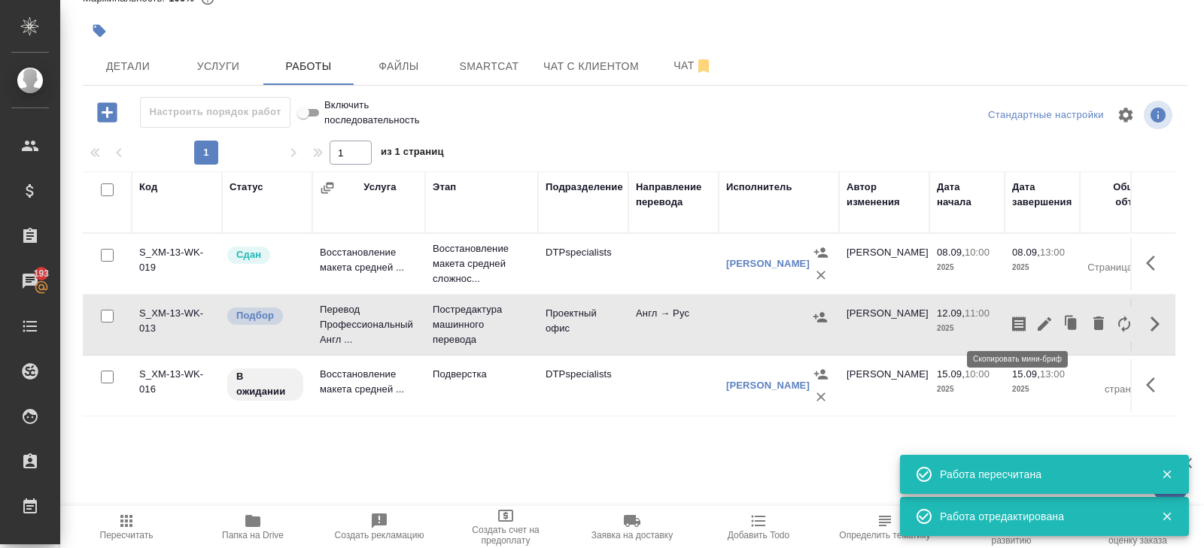
click at [1019, 317] on icon "button" at bounding box center [1019, 324] width 14 height 15
click at [537, 462] on div "Код Статус Услуга Этап Подразделение Направление перевода Исполнитель Автор изм…" at bounding box center [629, 341] width 1092 height 339
click at [138, 527] on span "Пересчитать" at bounding box center [126, 526] width 108 height 29
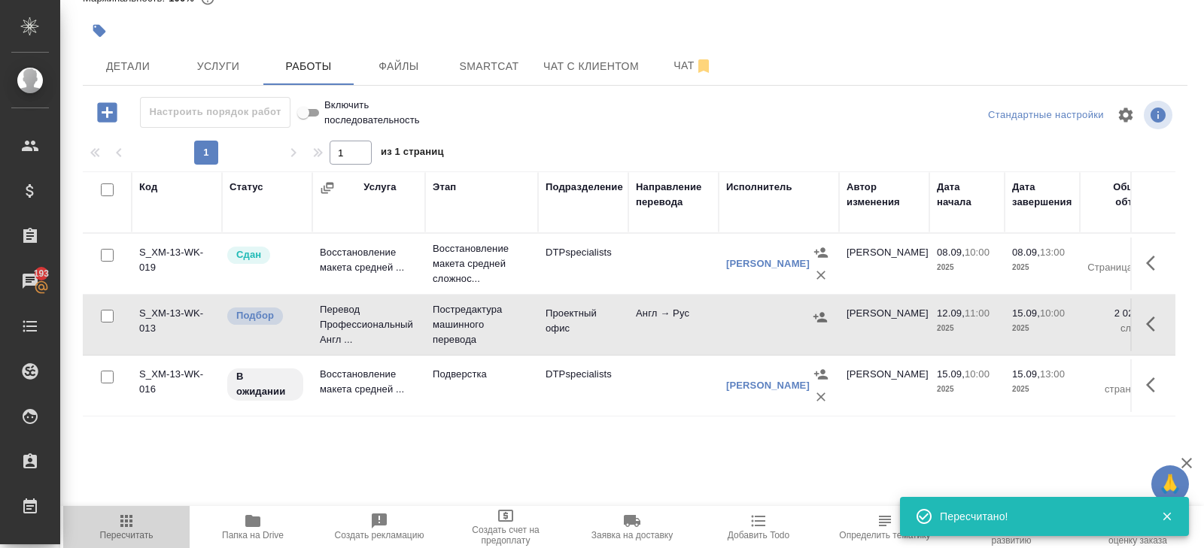
click at [135, 527] on span "Пересчитать" at bounding box center [126, 526] width 108 height 29
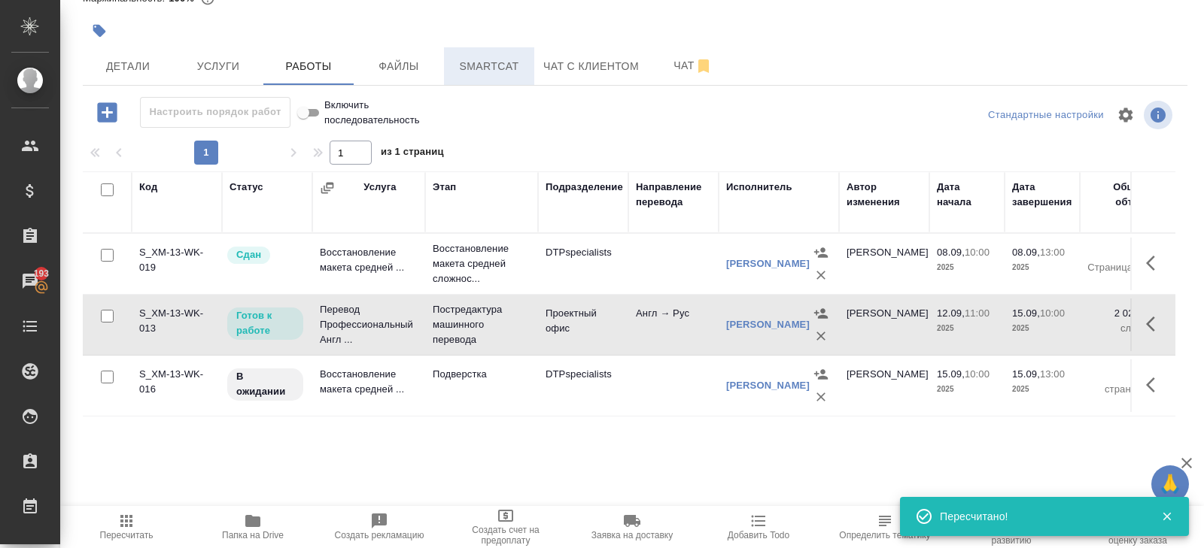
click at [488, 53] on button "Smartcat" at bounding box center [489, 66] width 90 height 38
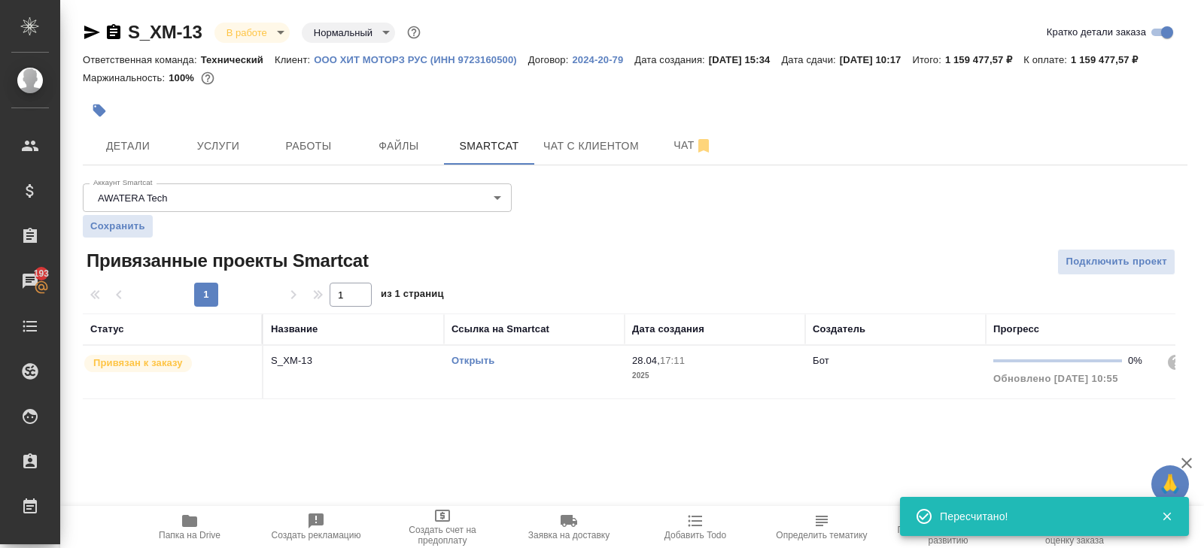
click at [465, 366] on link "Открыть" at bounding box center [472, 360] width 43 height 11
click at [287, 165] on button "Работы" at bounding box center [308, 146] width 90 height 38
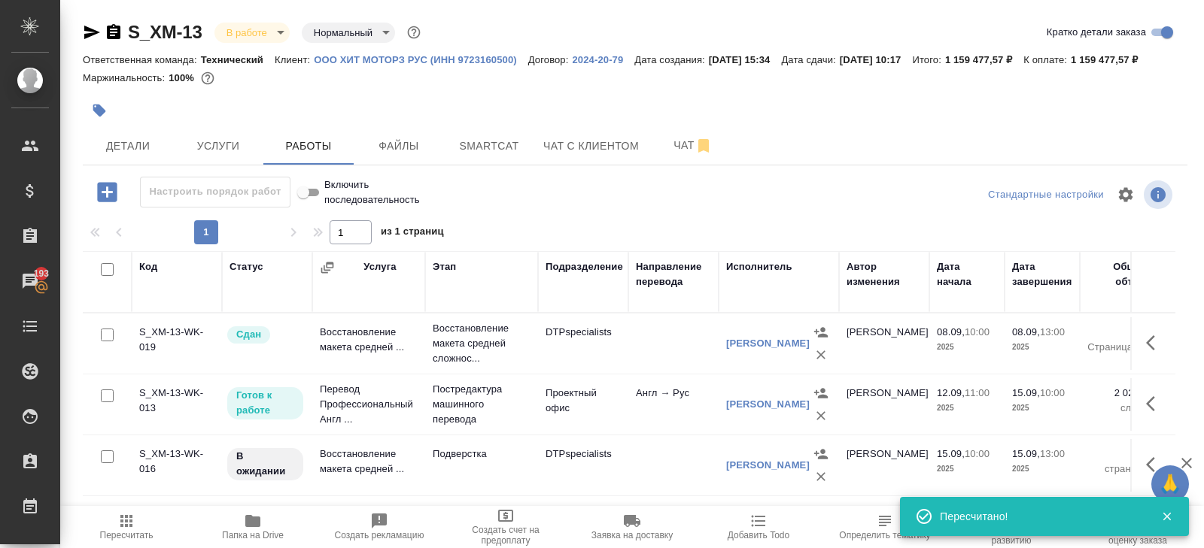
scroll to position [98, 0]
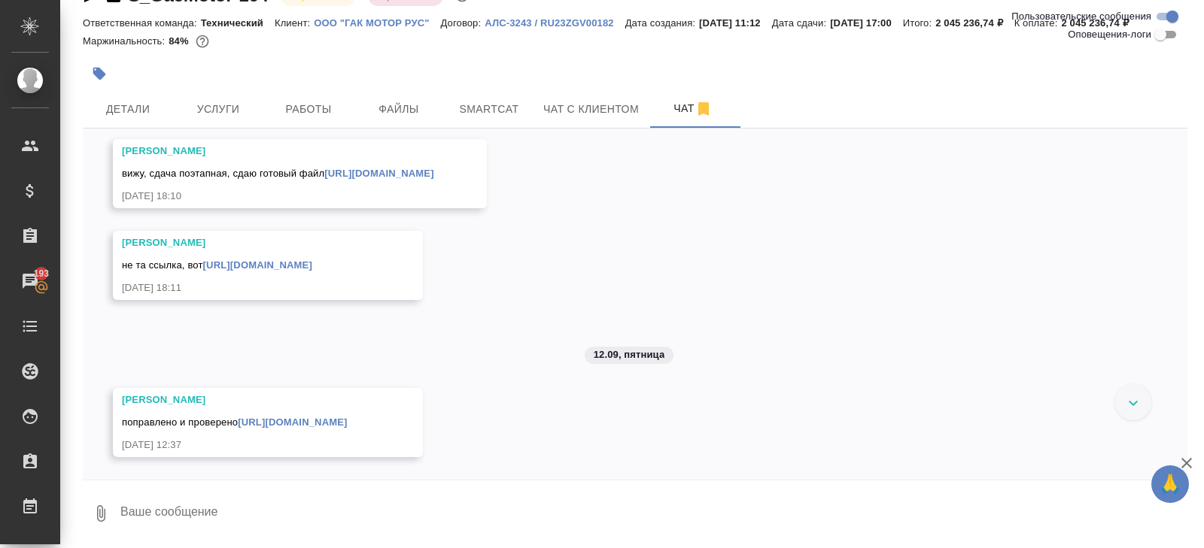
scroll to position [8088, 0]
click at [262, 502] on textarea at bounding box center [653, 513] width 1068 height 51
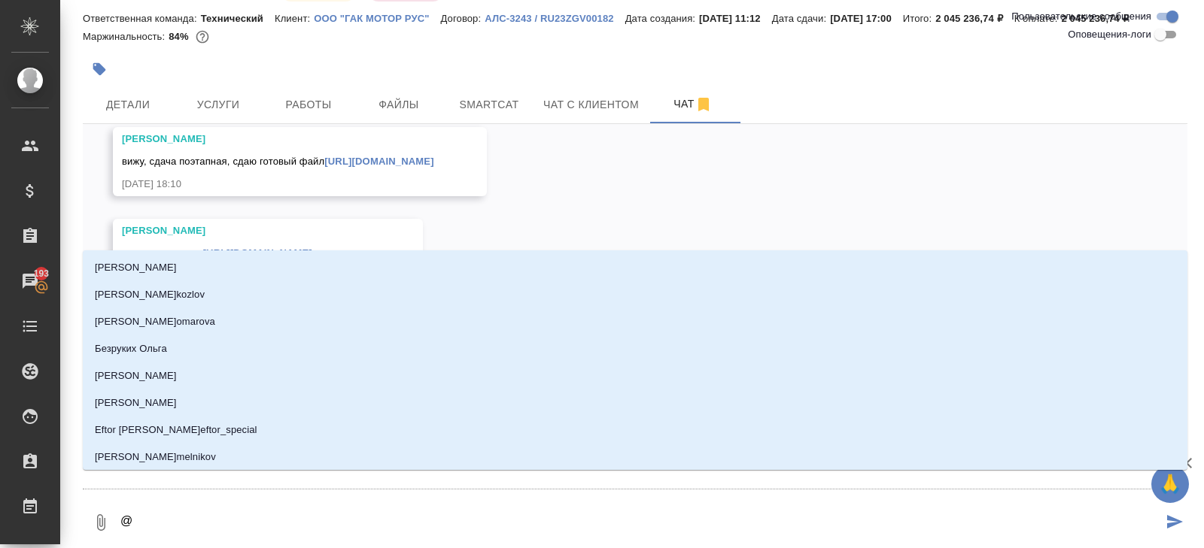
type textarea "@м"
type input "м"
type textarea "@ма"
type input "ма"
type textarea "@мал"
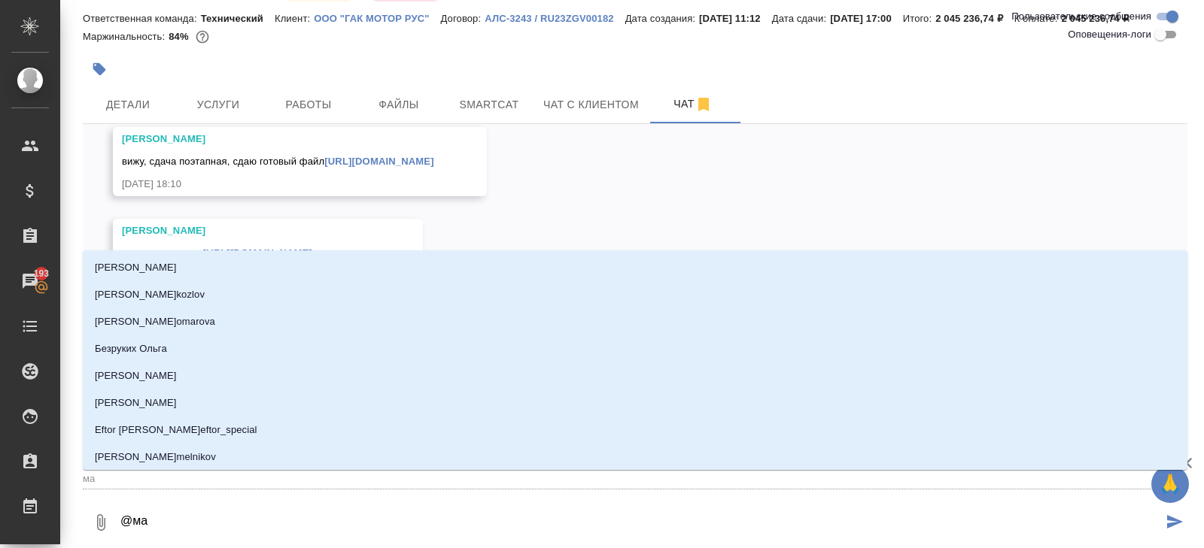
type input "мал"
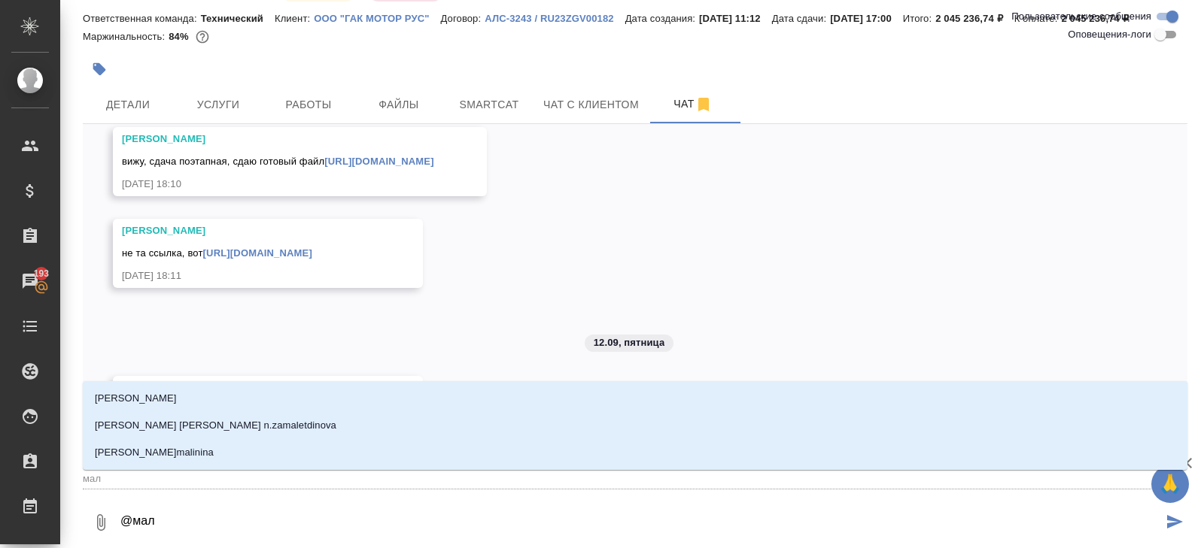
type textarea "@мало"
type input "мало"
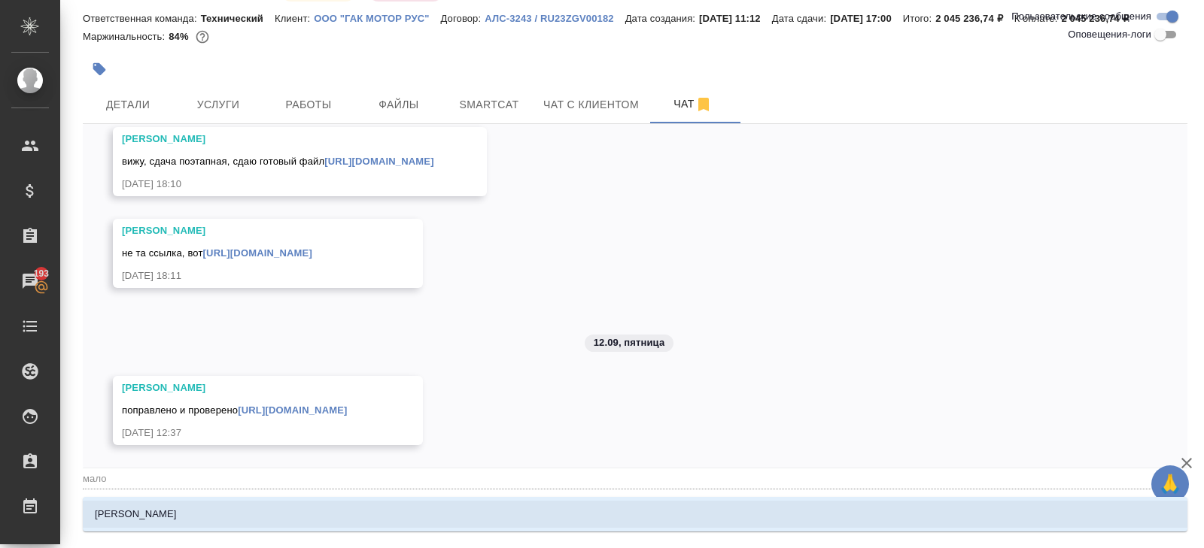
click at [237, 516] on li "Малофеева Екатерина" at bounding box center [635, 514] width 1104 height 27
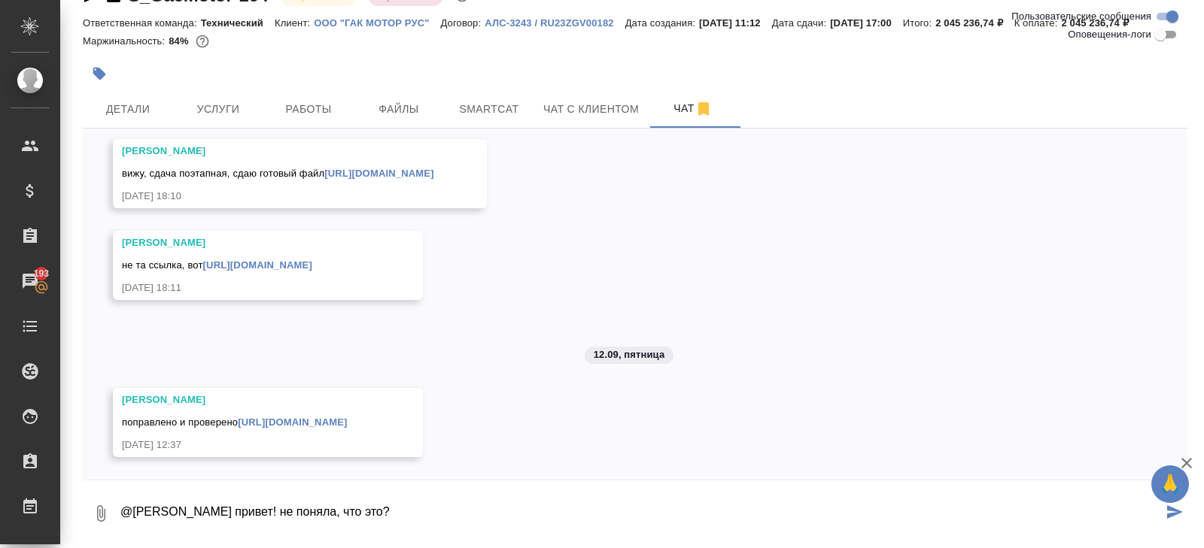
type textarea "@Малофеева Екатерина привет! не поняла, что это?"
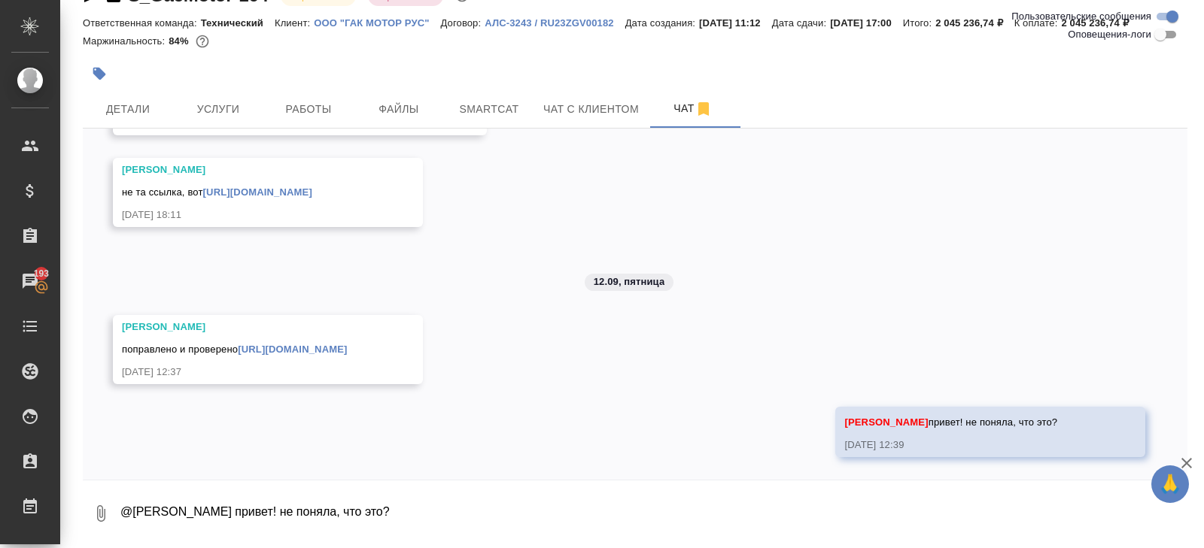
scroll to position [8161, 0]
click at [302, 348] on link "https://drive.awatera.com/f/10357168" at bounding box center [292, 349] width 109 height 11
click at [259, 518] on textarea "@Малофеева Екатерина привет! не поняла, что это?" at bounding box center [653, 513] width 1068 height 51
type textarea "мы этот файл уже сдали клиенту"
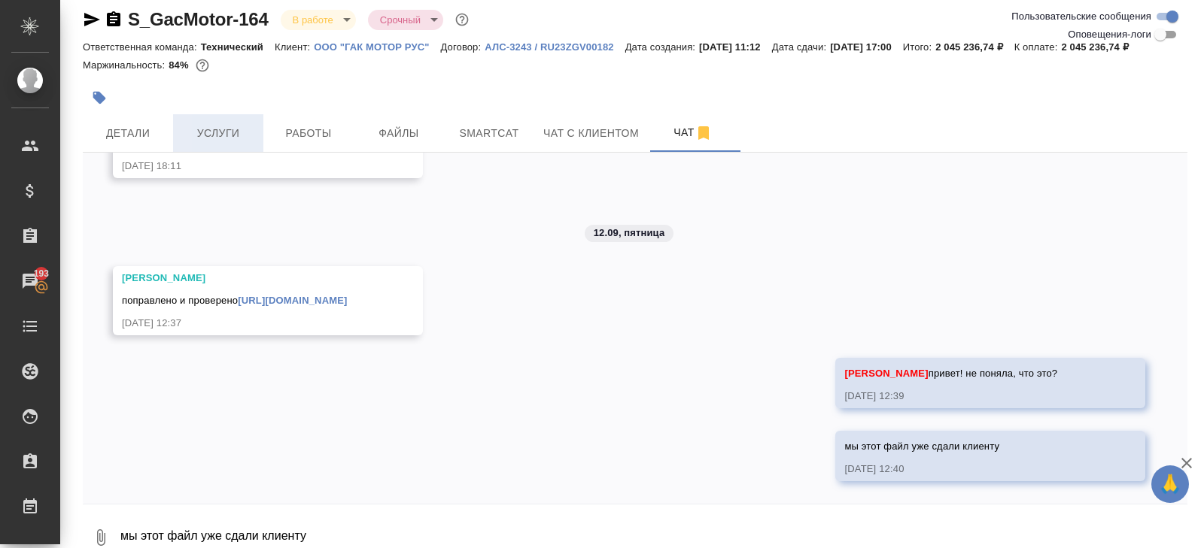
scroll to position [0, 0]
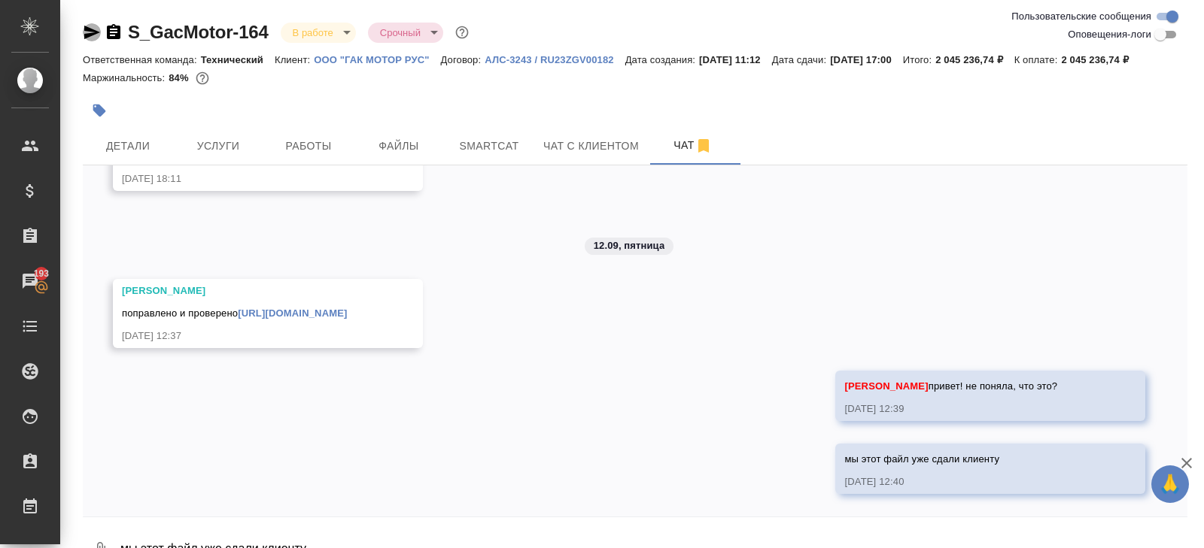
click at [89, 30] on icon "button" at bounding box center [92, 33] width 16 height 14
click at [86, 29] on icon "button" at bounding box center [92, 33] width 16 height 14
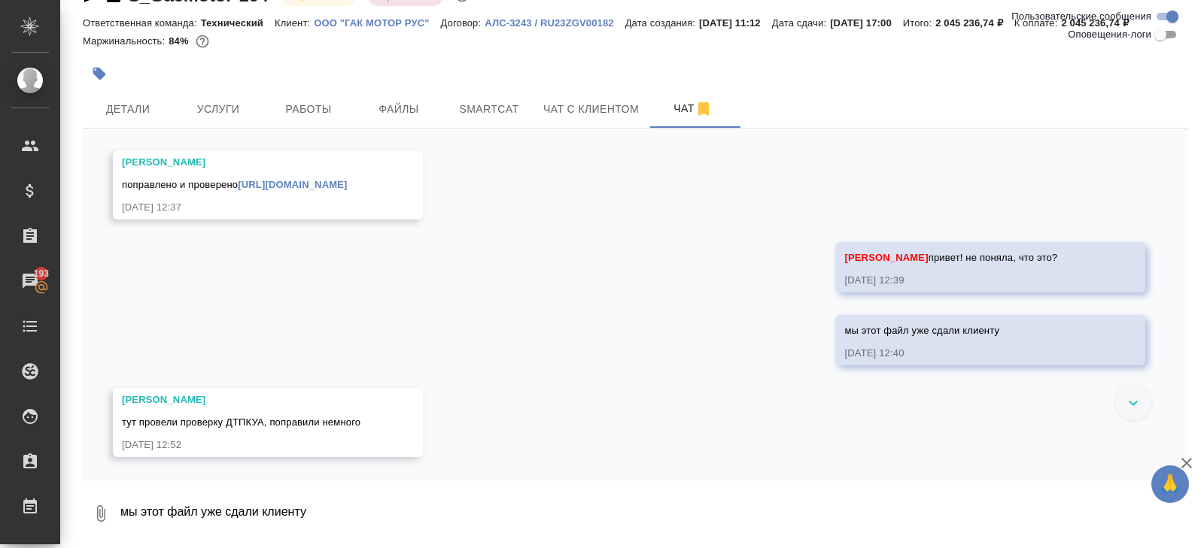
scroll to position [8326, 0]
click at [225, 519] on textarea "мы этот файл уже сдали клиенту" at bounding box center [653, 513] width 1068 height 51
type textarea "а зачем сдавали без неё?("
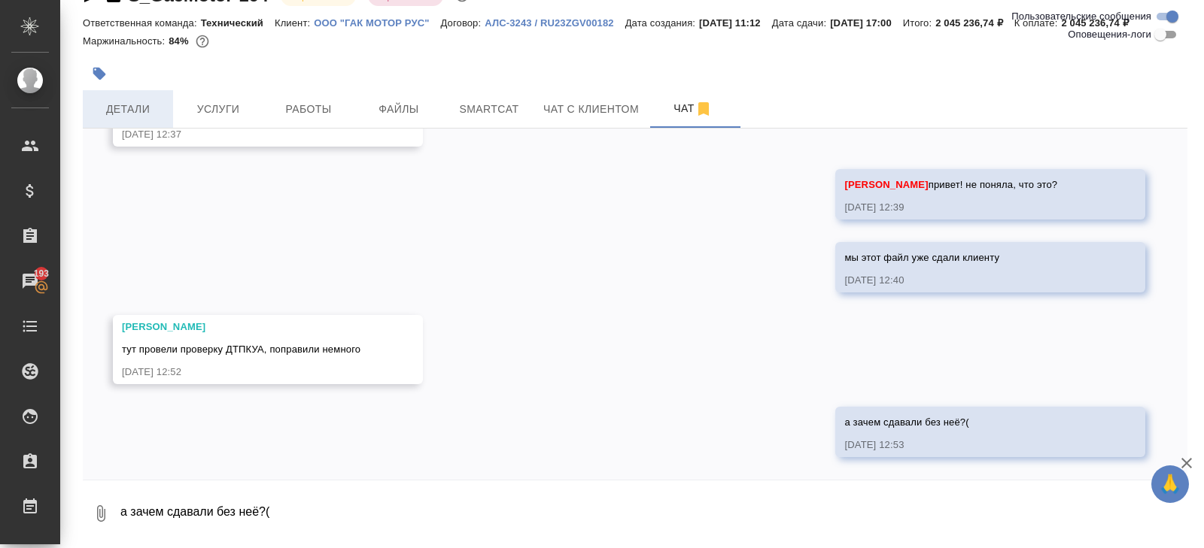
scroll to position [8399, 0]
drag, startPoint x: 121, startPoint y: 323, endPoint x: 220, endPoint y: 372, distance: 110.0
click at [220, 373] on div "Малофеева Екатерина тут провели проверку ДТПКУА, поправили немного 12.09.25, 12…" at bounding box center [246, 350] width 248 height 60
copy div "Малофеева Екатерина тут провели проверку ДТПКУА, поправили немного 12.09.25, 12…"
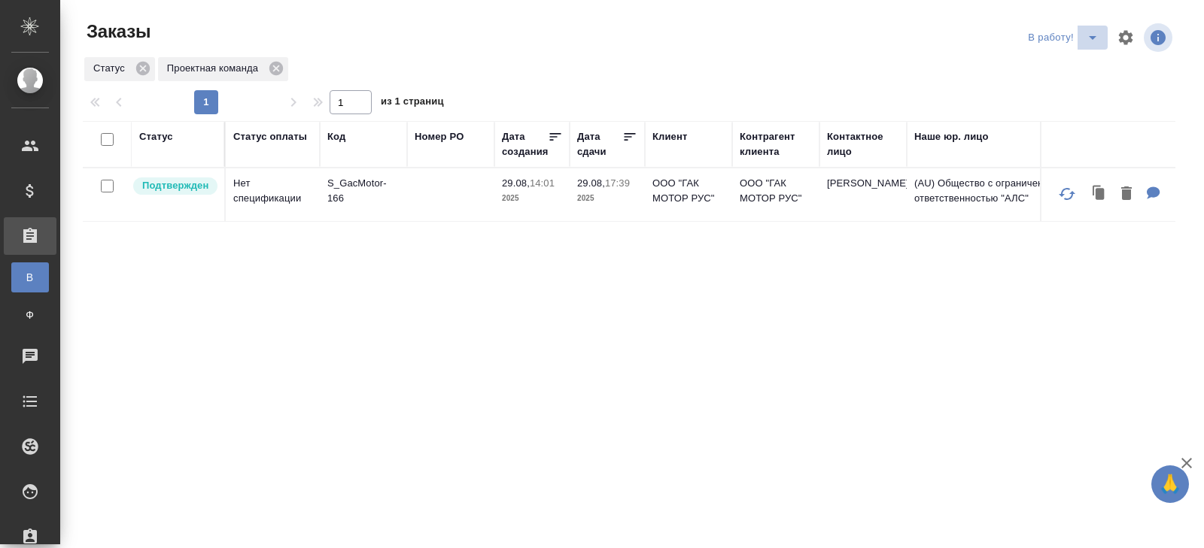
click at [1093, 37] on icon "split button" at bounding box center [1092, 38] width 8 height 4
click at [1070, 69] on li "ПМ" at bounding box center [1064, 68] width 83 height 24
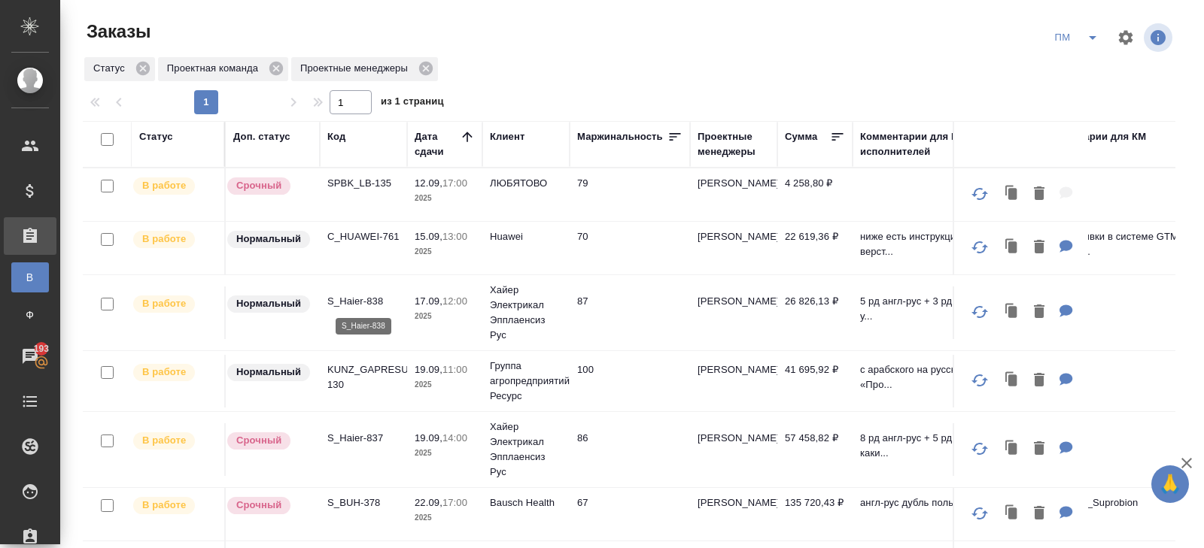
click at [342, 299] on p "S_Haier-838" at bounding box center [363, 301] width 72 height 15
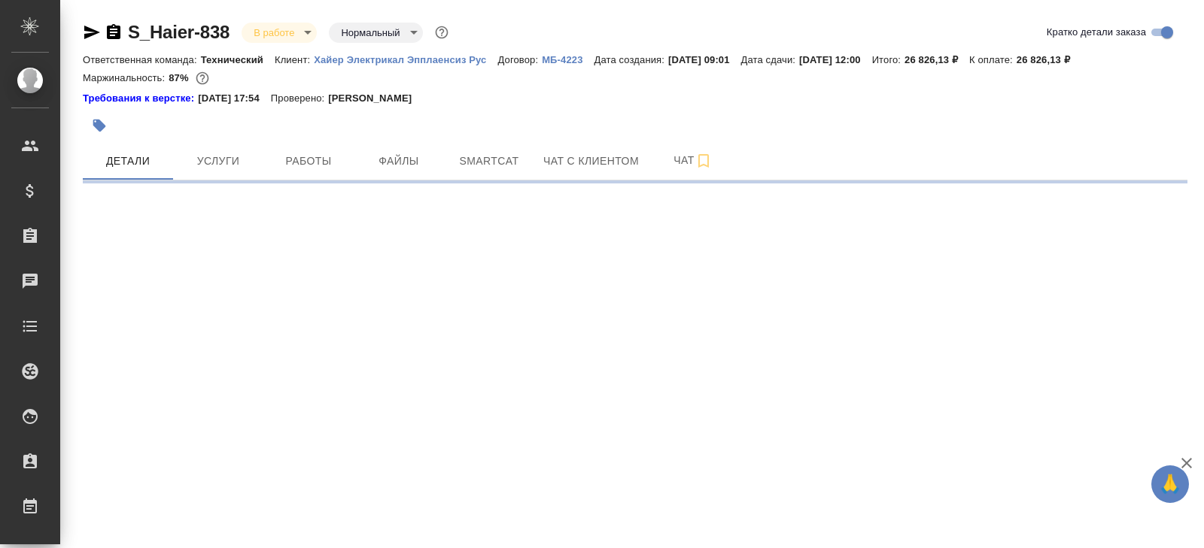
select select "RU"
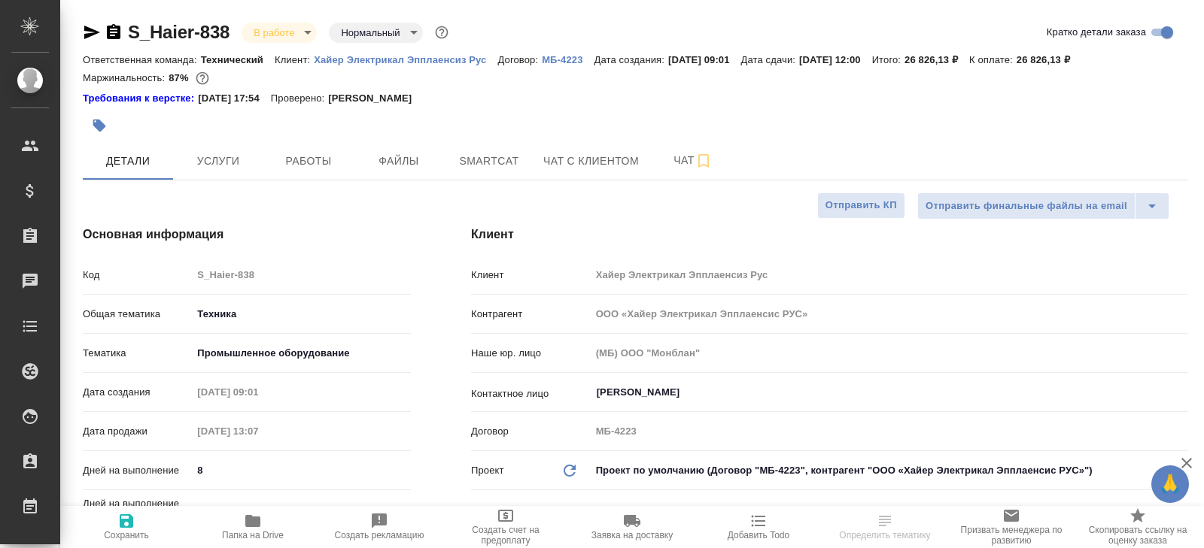
type textarea "x"
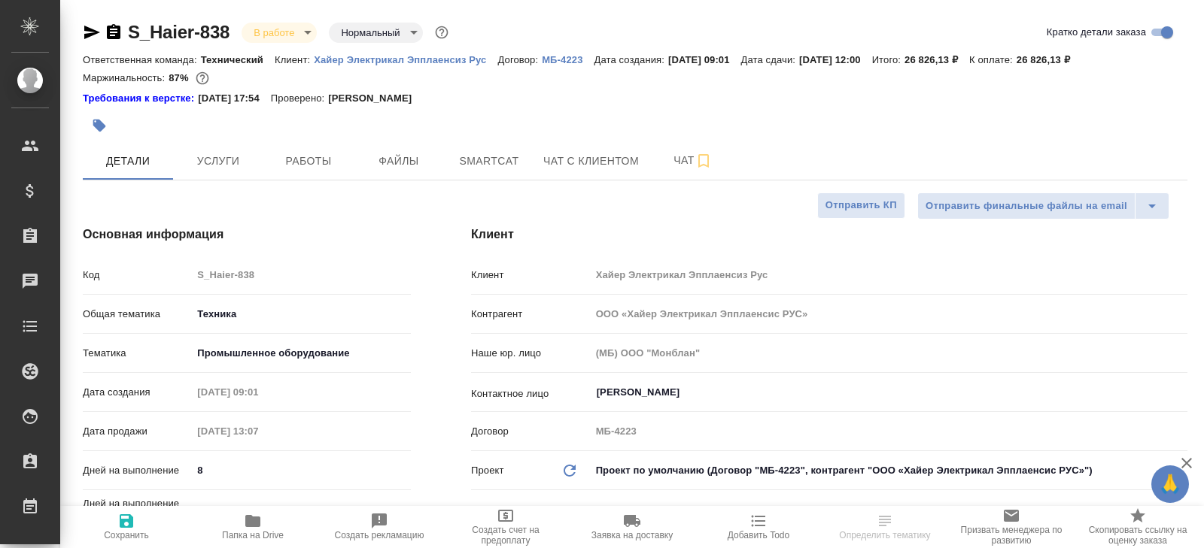
type textarea "x"
click at [685, 172] on button "Чат" at bounding box center [693, 161] width 90 height 38
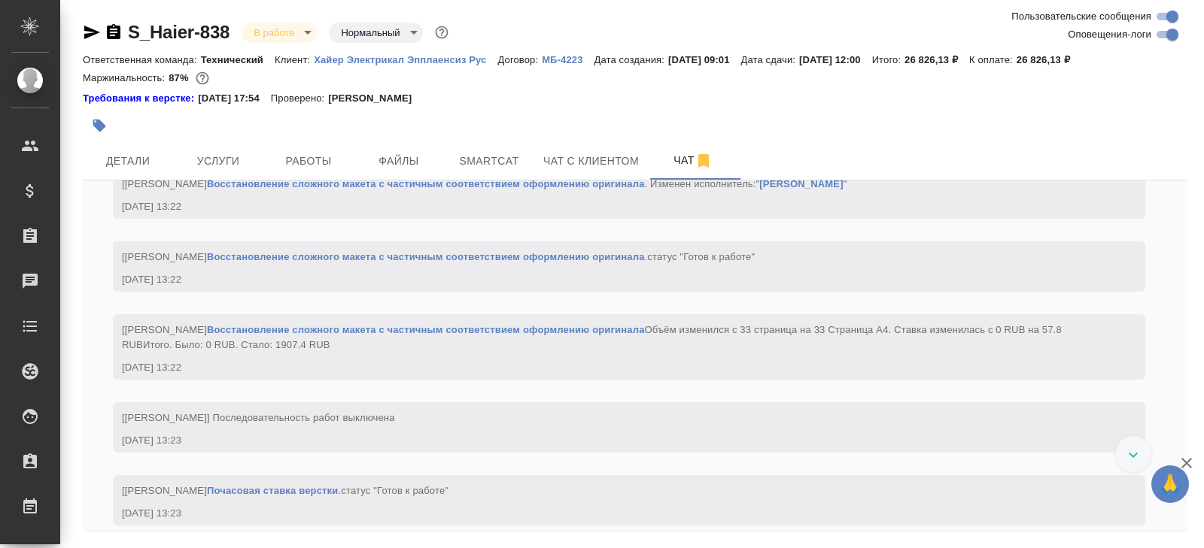
click at [1156, 34] on input "Оповещения-логи" at bounding box center [1172, 35] width 54 height 18
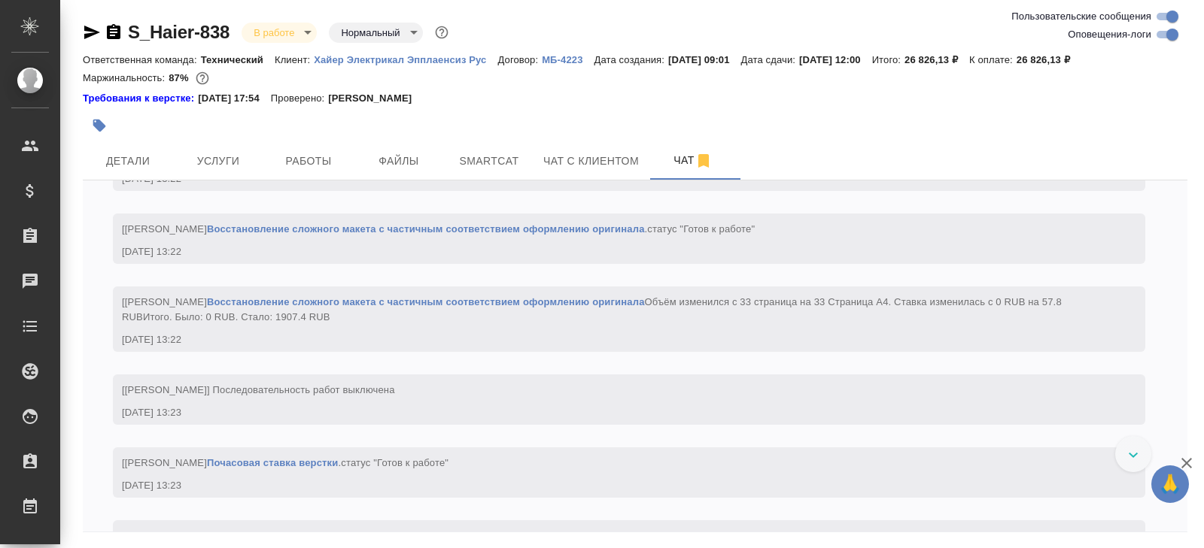
checkbox input "false"
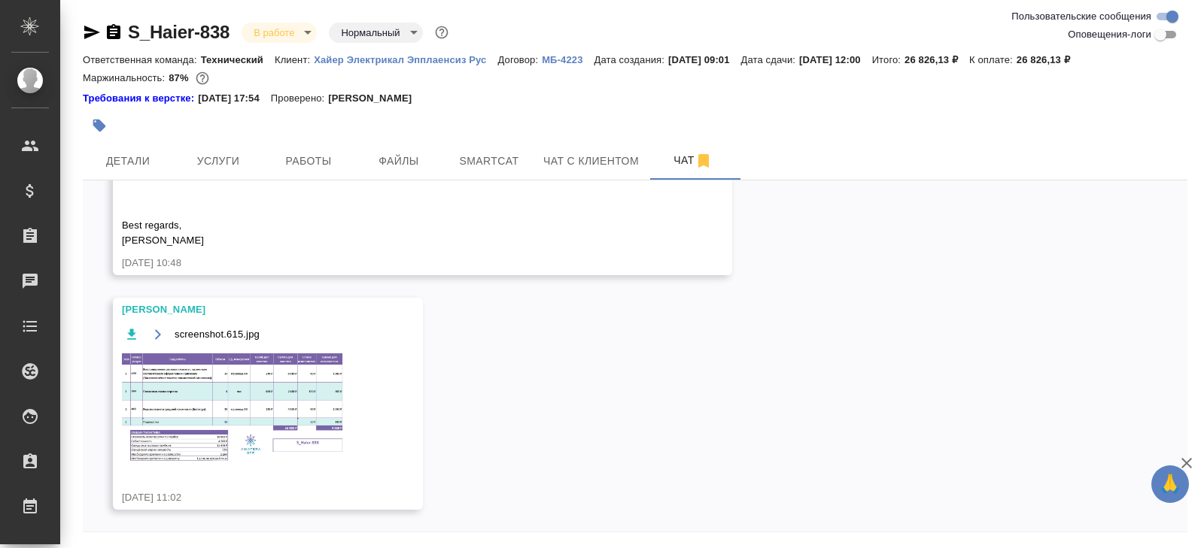
scroll to position [51, 0]
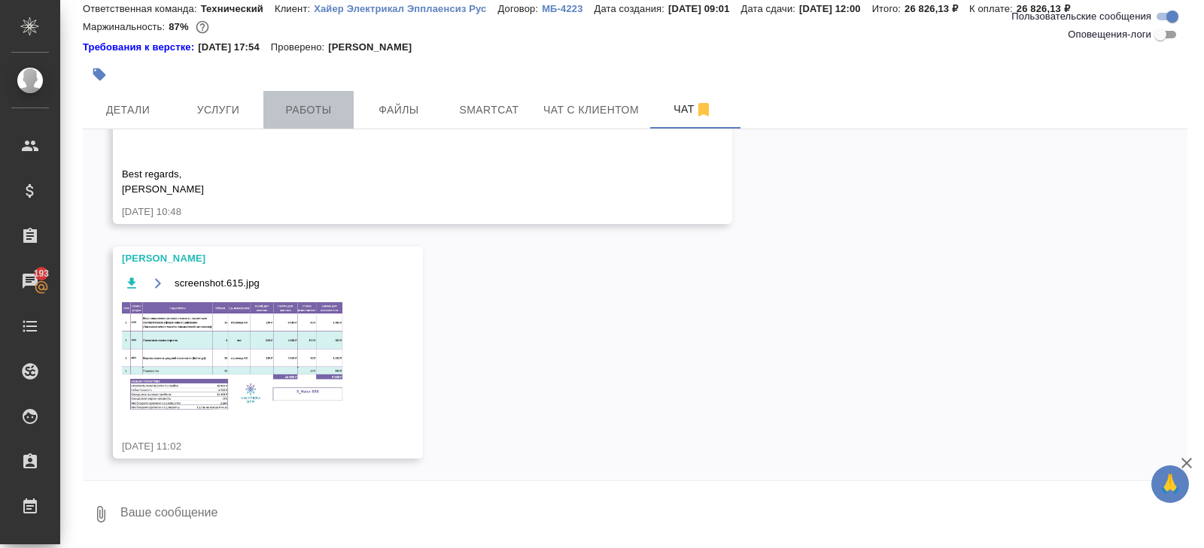
click at [304, 112] on span "Работы" at bounding box center [308, 110] width 72 height 19
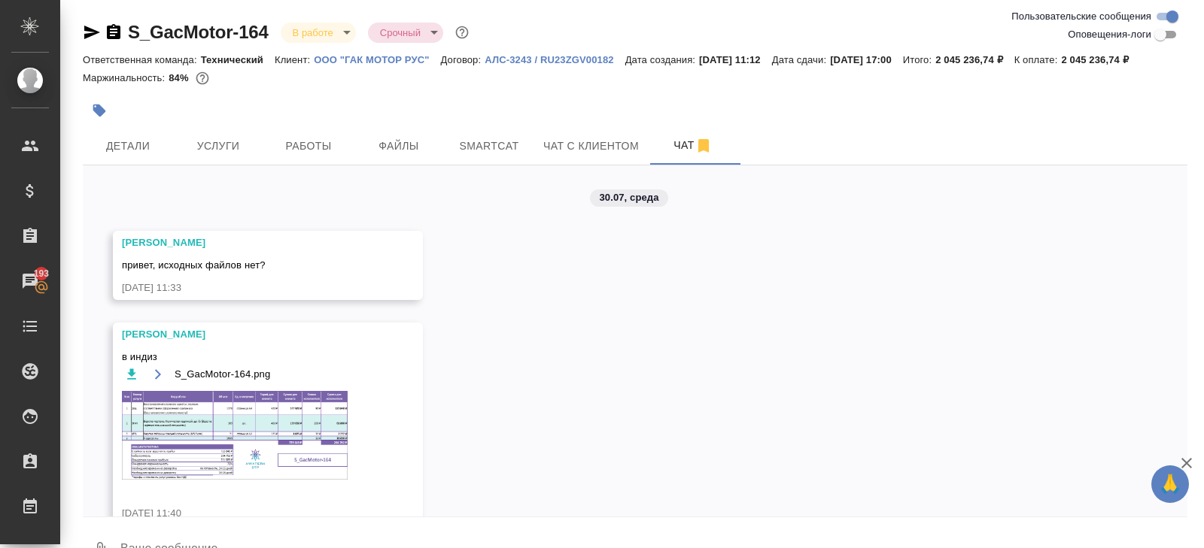
scroll to position [8399, 0]
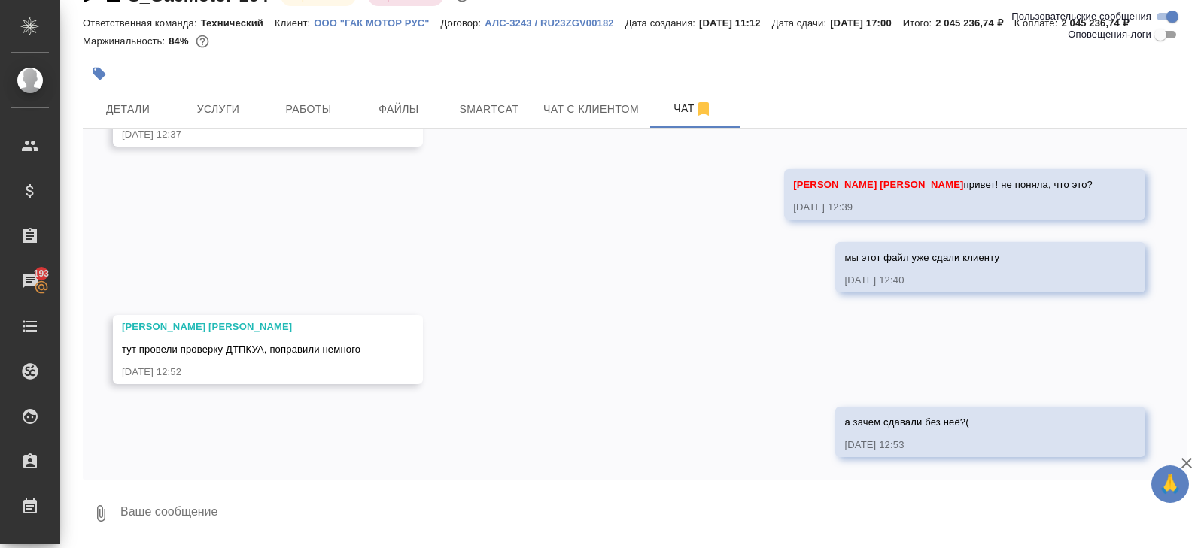
click at [302, 512] on textarea at bounding box center [653, 513] width 1068 height 51
type textarea "много там было исправлений?"
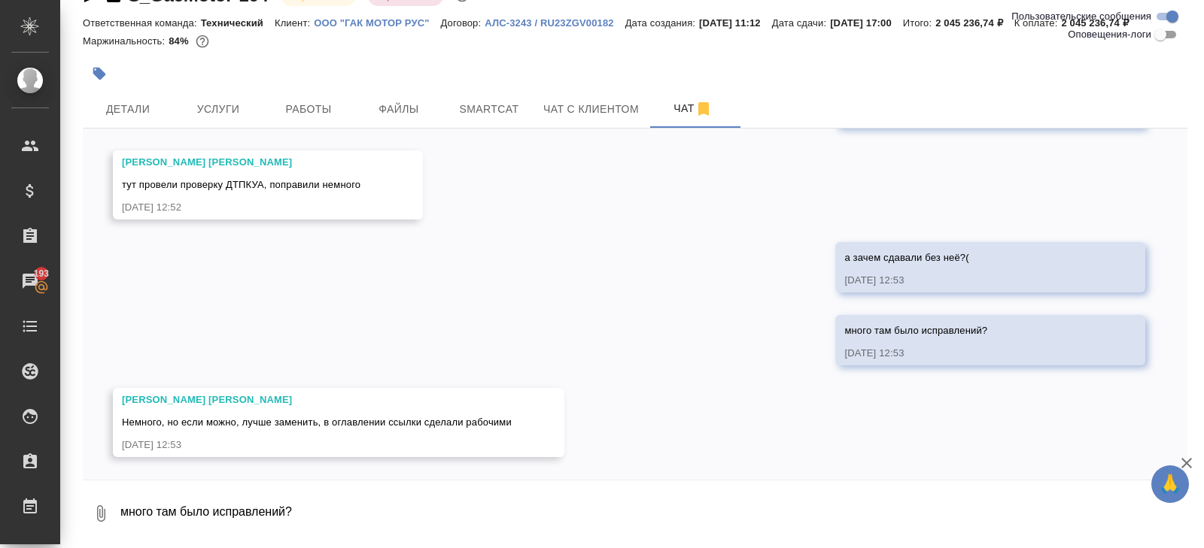
scroll to position [8564, 0]
drag, startPoint x: 123, startPoint y: 398, endPoint x: 195, endPoint y: 444, distance: 84.9
click at [195, 444] on div "[PERSON_NAME] [PERSON_NAME], но если можно, лучше заменить, в оглавлении ссылки…" at bounding box center [317, 423] width 390 height 60
copy div "[PERSON_NAME] [PERSON_NAME], но если можно, лучше заменить, в оглавлении ссылки…"
click at [502, 263] on div "30.07, среда [PERSON_NAME] привет, исходных файлов нет? [DATE] 11:33 [PERSON_NA…" at bounding box center [635, 304] width 1104 height 351
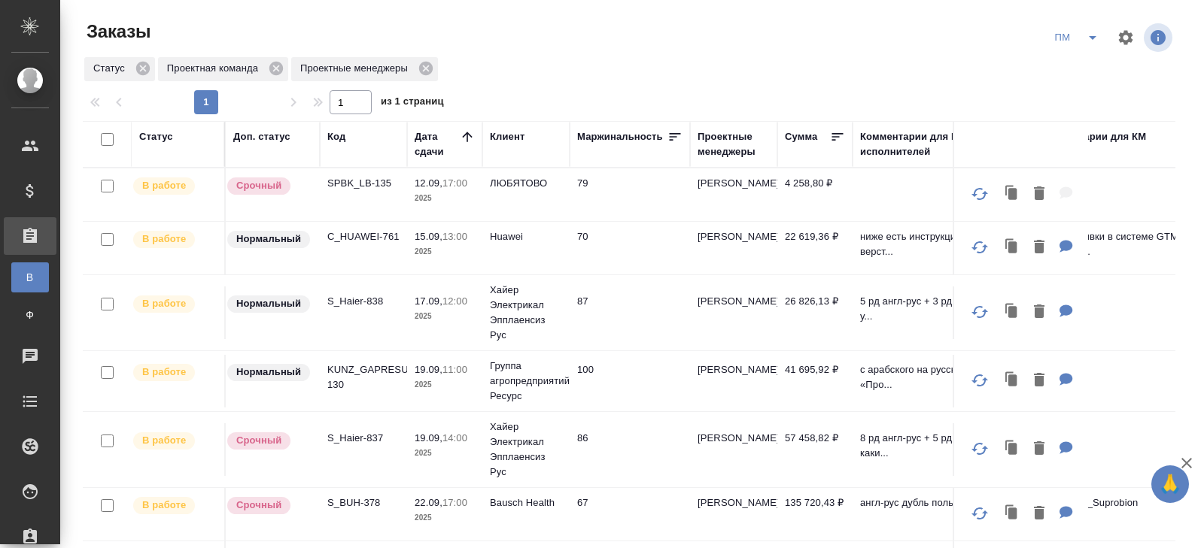
click at [1089, 37] on icon "split button" at bounding box center [1092, 38] width 8 height 4
click at [1082, 74] on li "В работу!" at bounding box center [1077, 68] width 76 height 24
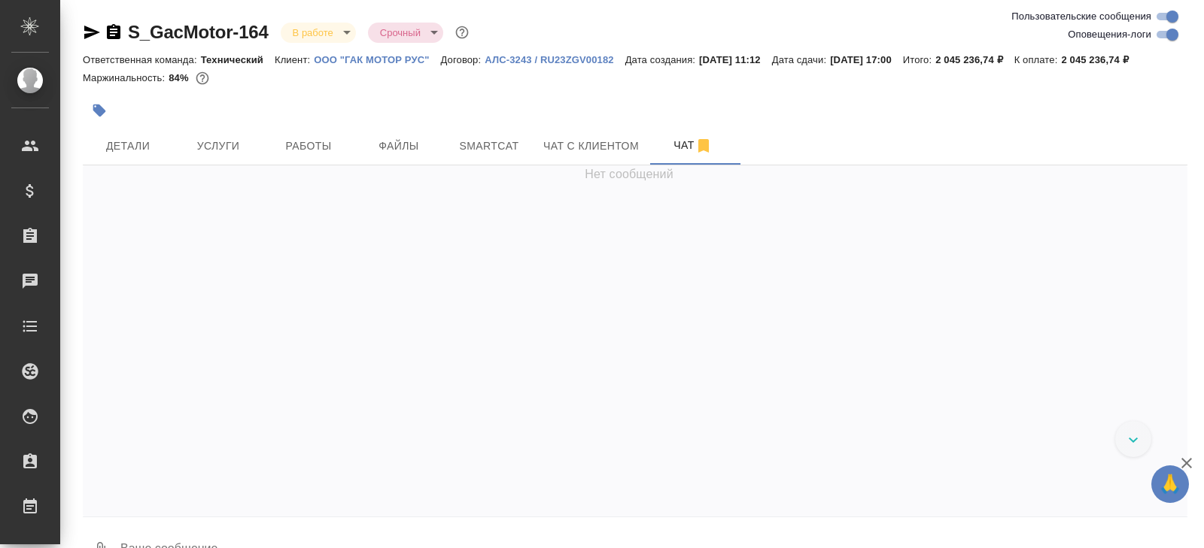
click at [1166, 37] on input "Оповещения-логи" at bounding box center [1172, 35] width 54 height 18
checkbox input "false"
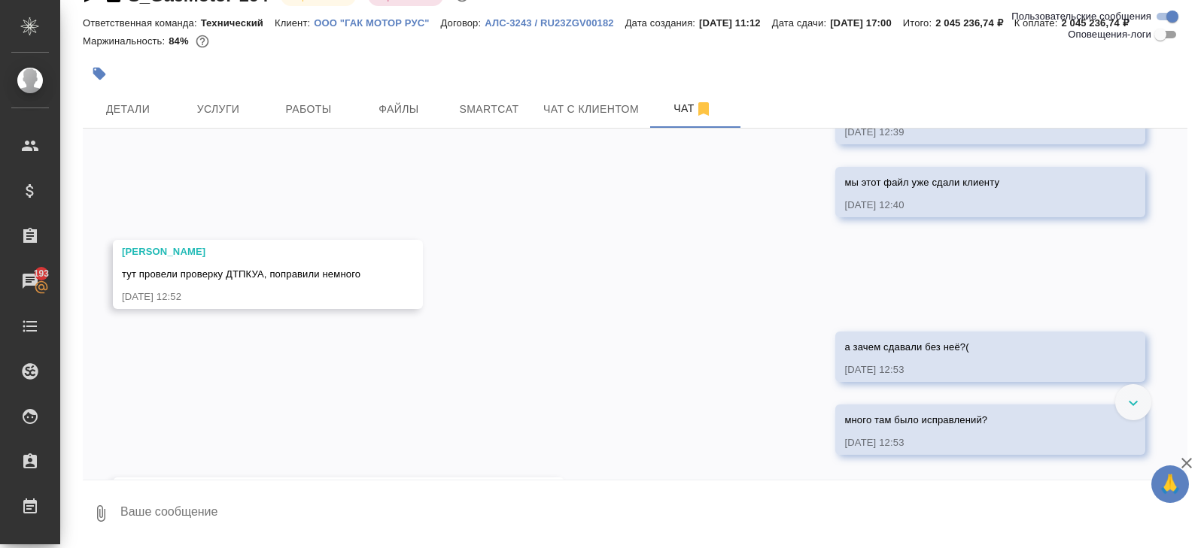
scroll to position [8257, 0]
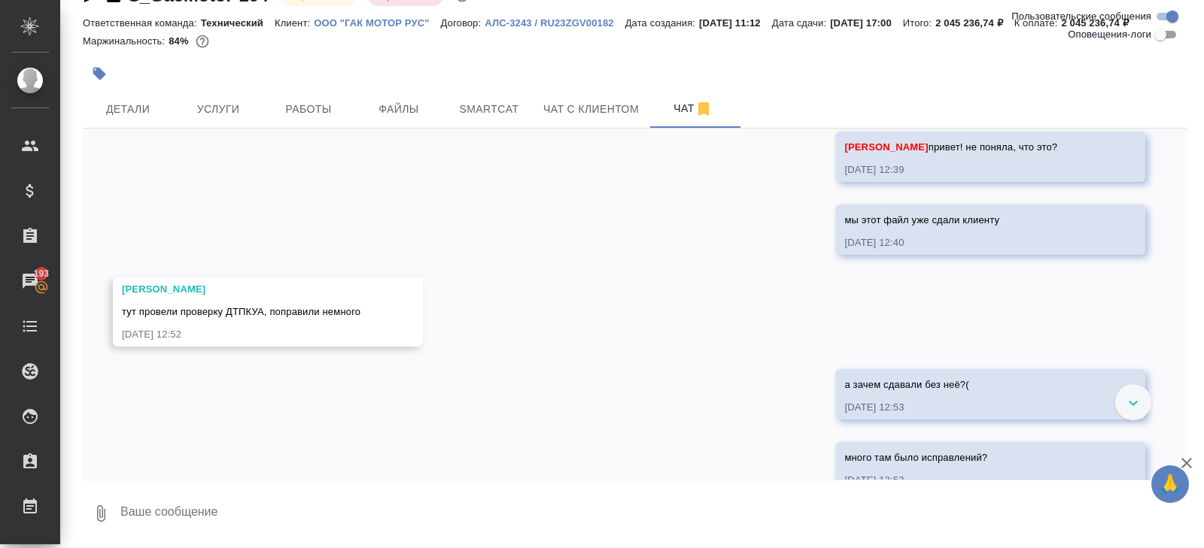
click at [302, 80] on link "[URL][DOMAIN_NAME]" at bounding box center [292, 73] width 109 height 11
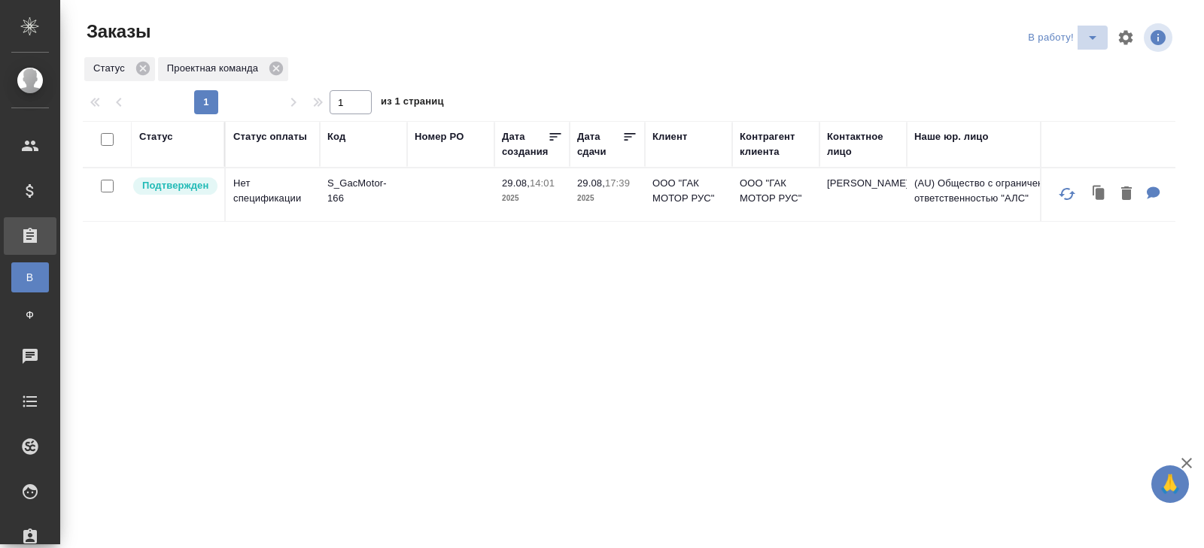
click at [1092, 39] on icon "split button" at bounding box center [1092, 38] width 8 height 4
click at [1066, 71] on li "ПМ" at bounding box center [1064, 68] width 83 height 24
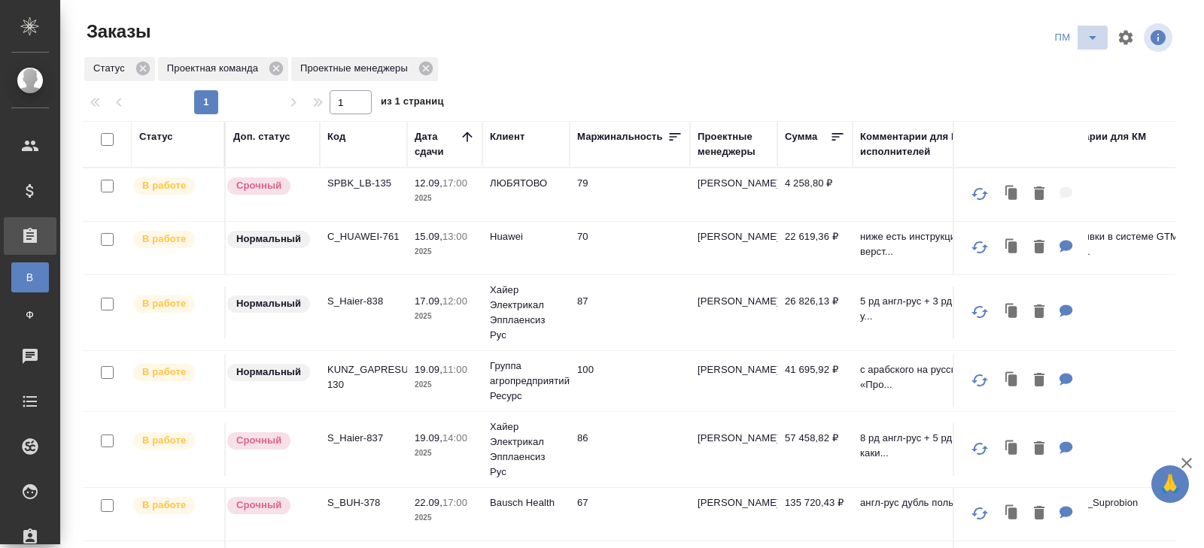
click at [1089, 41] on icon "split button" at bounding box center [1092, 38] width 18 height 18
click at [1085, 73] on li "В работу!" at bounding box center [1077, 68] width 76 height 24
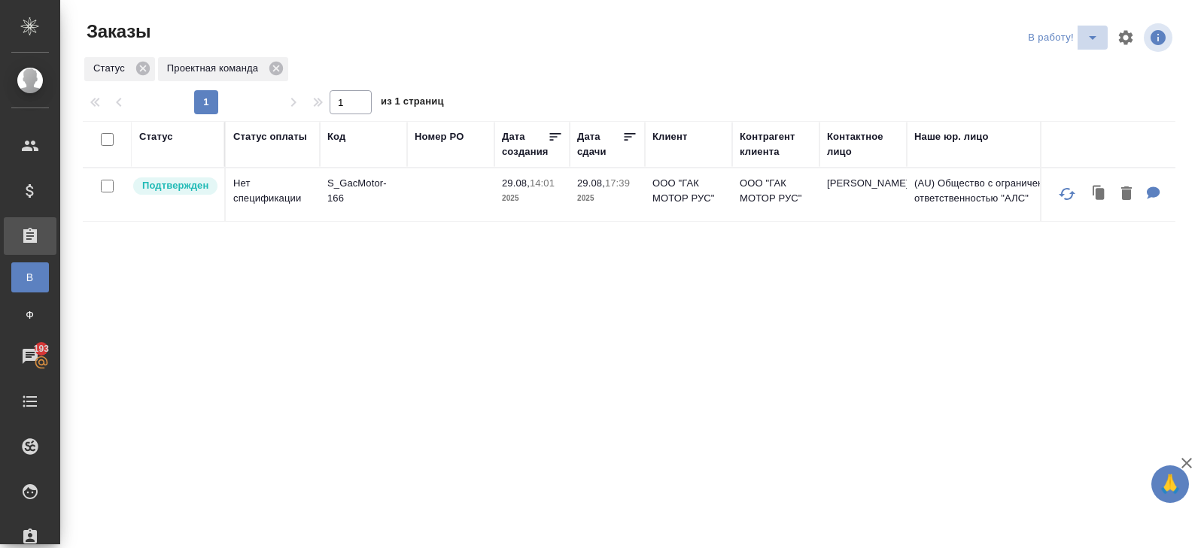
click at [1089, 39] on icon "split button" at bounding box center [1092, 38] width 18 height 18
click at [1084, 59] on li "ПМ" at bounding box center [1064, 68] width 83 height 24
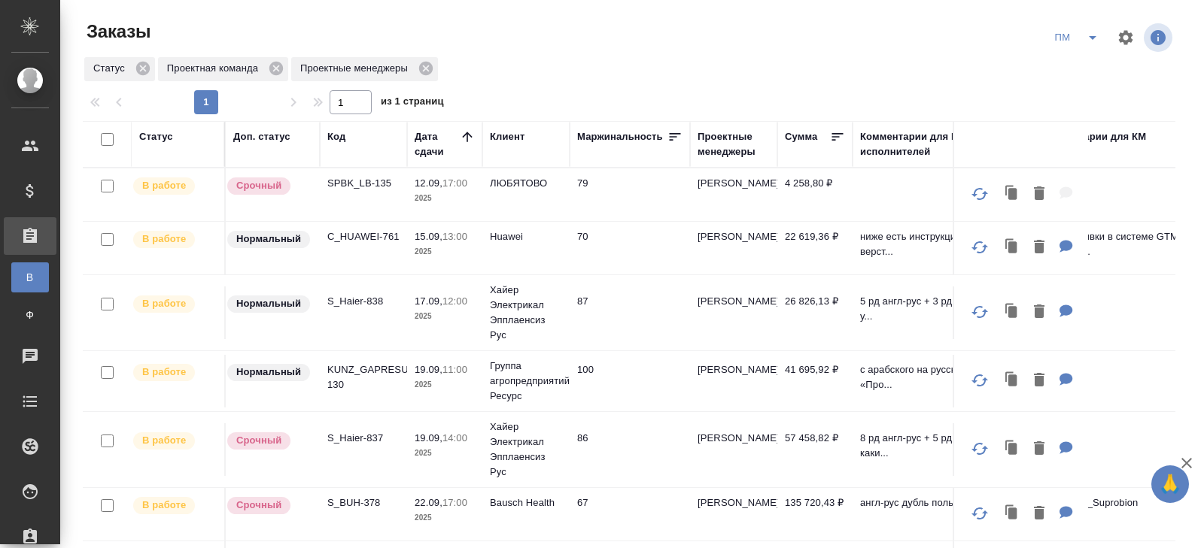
click at [364, 180] on p "SPBK_LB-135" at bounding box center [363, 183] width 72 height 15
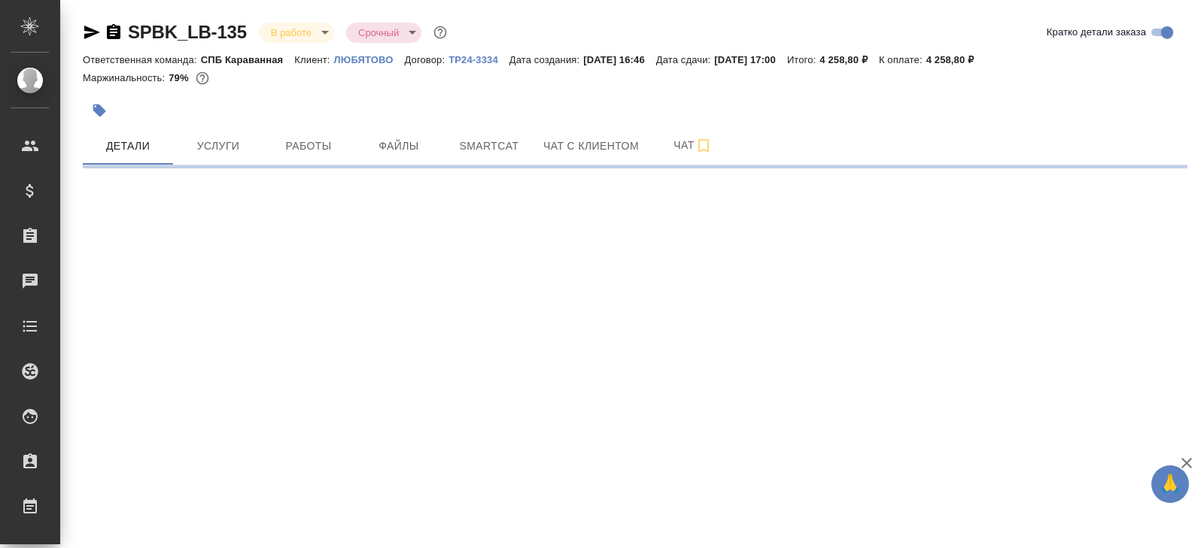
select select "RU"
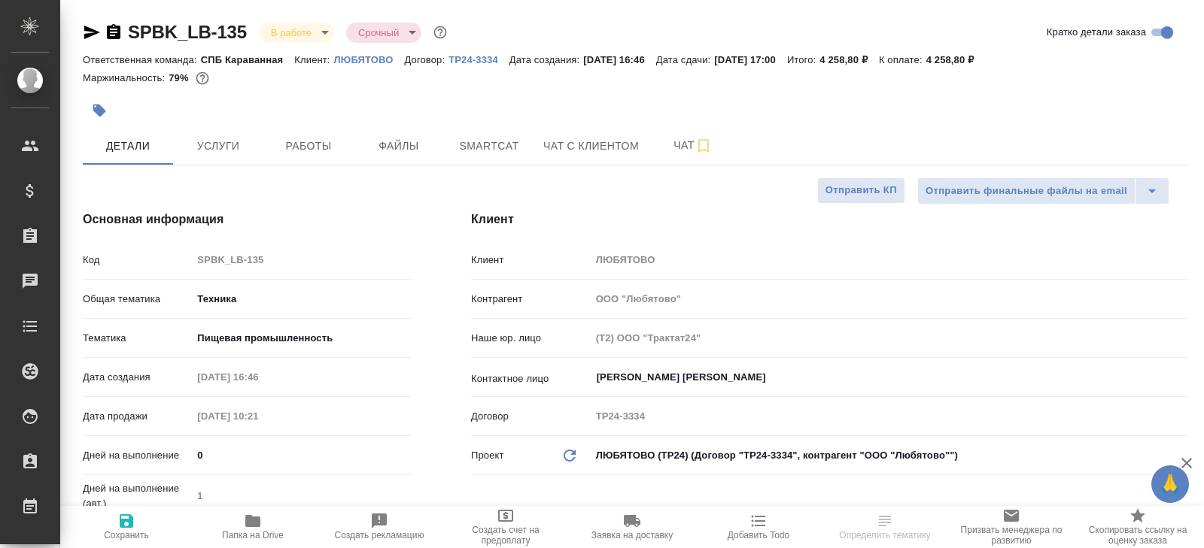
type textarea "x"
click at [511, 141] on span "Smartcat" at bounding box center [489, 146] width 72 height 19
type textarea "x"
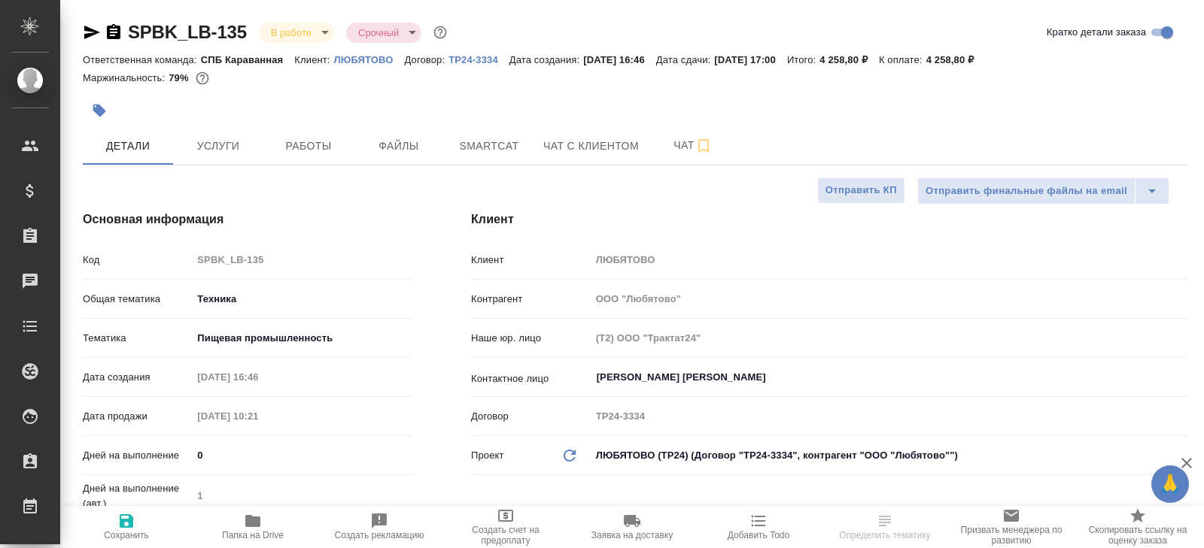
type textarea "x"
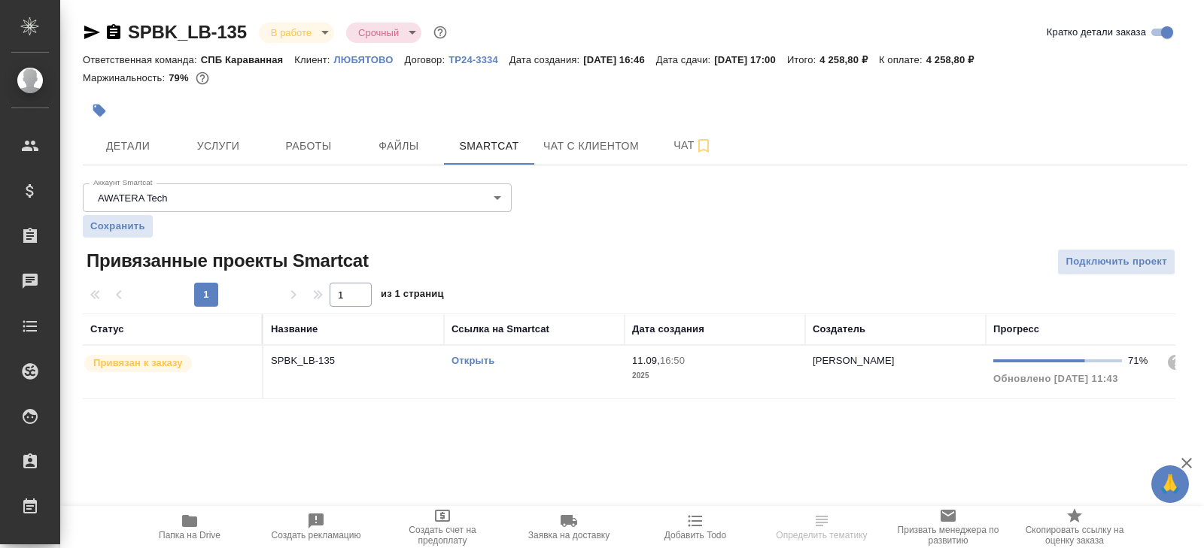
click at [480, 360] on link "Открыть" at bounding box center [472, 360] width 43 height 11
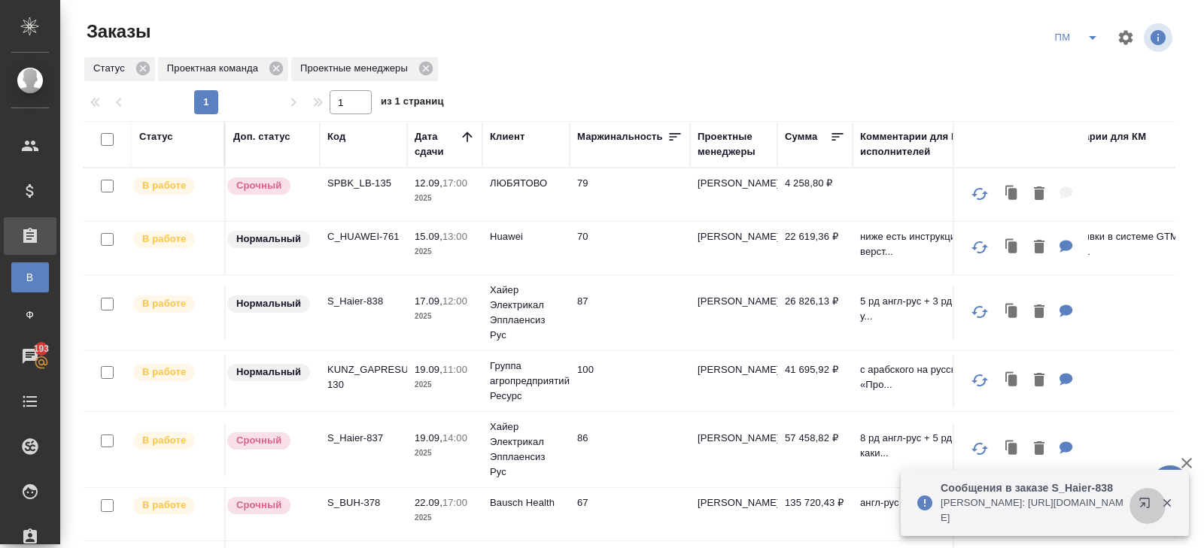
click at [1147, 508] on icon "button" at bounding box center [1144, 503] width 10 height 10
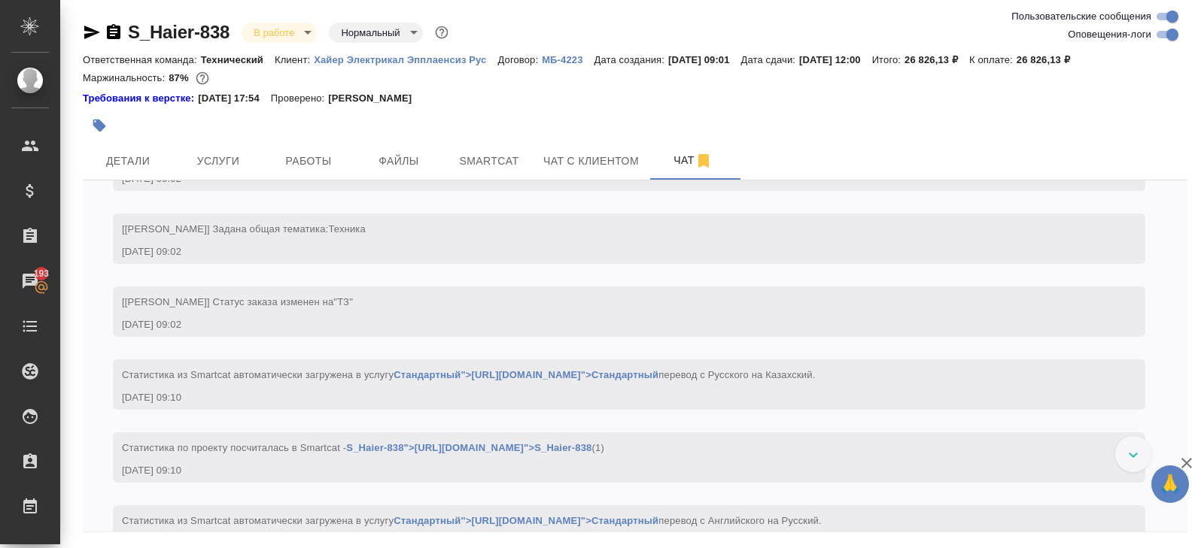
scroll to position [4690, 0]
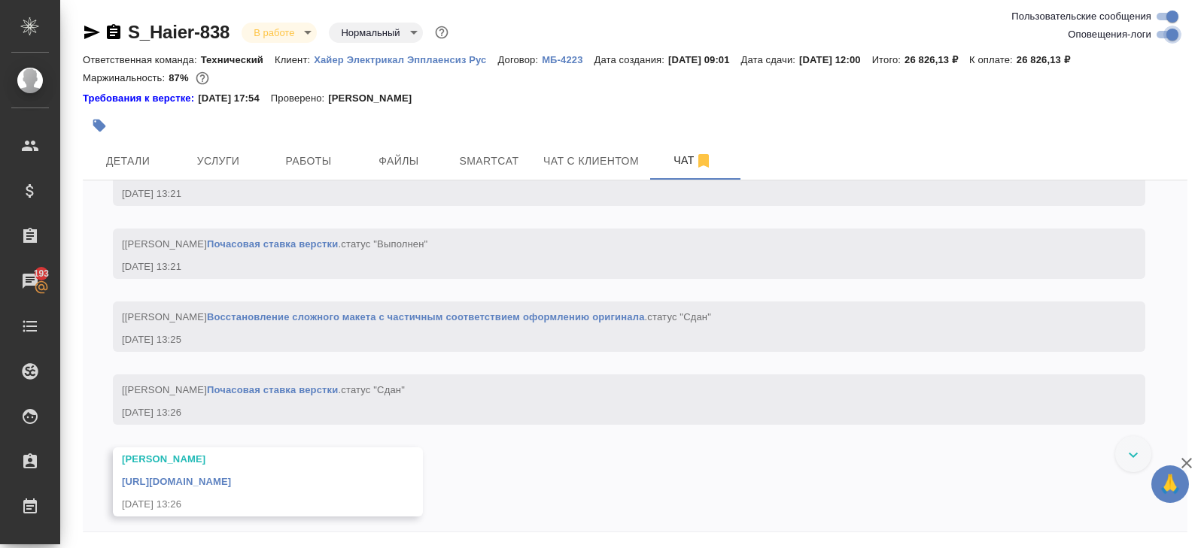
click at [1162, 33] on input "Оповещения-логи" at bounding box center [1172, 35] width 54 height 18
checkbox input "false"
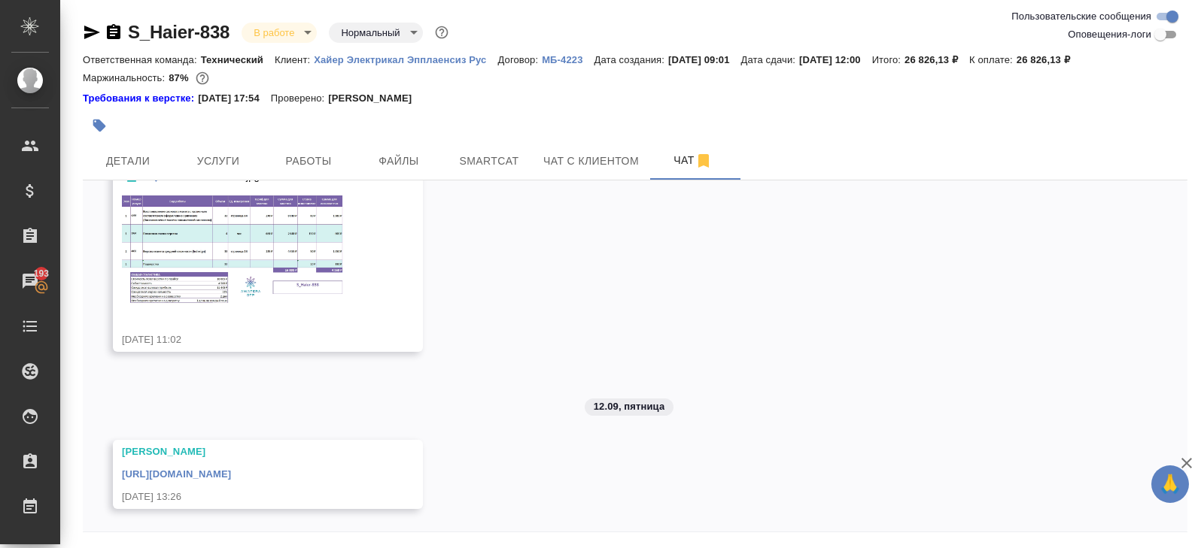
scroll to position [51, 0]
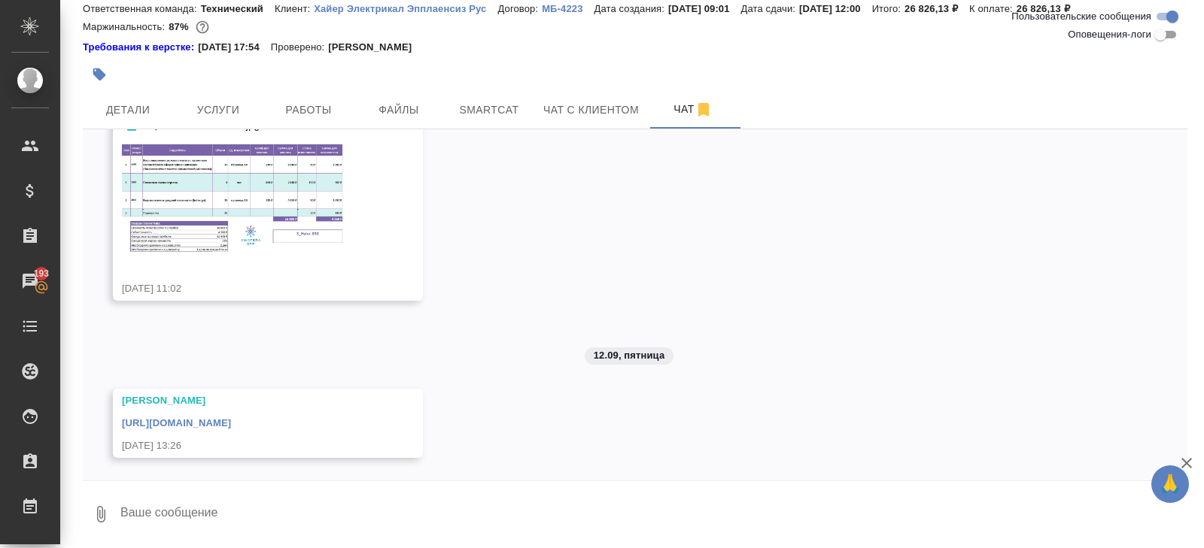
click at [231, 417] on link "[URL][DOMAIN_NAME]" at bounding box center [176, 422] width 109 height 11
click at [478, 102] on span "Smartcat" at bounding box center [489, 110] width 72 height 19
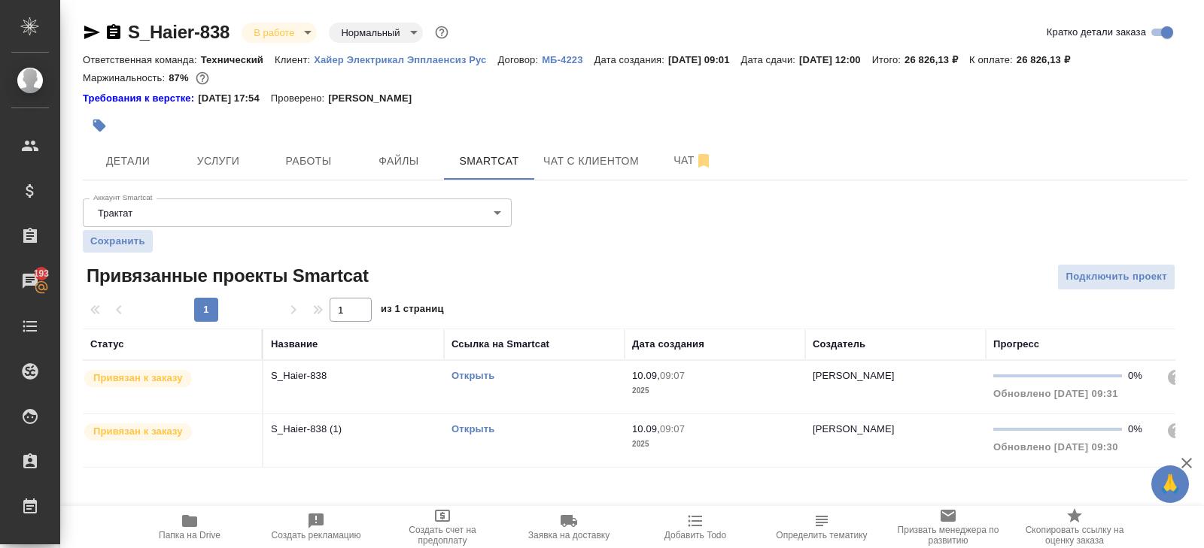
click at [469, 373] on link "Открыть" at bounding box center [472, 375] width 43 height 11
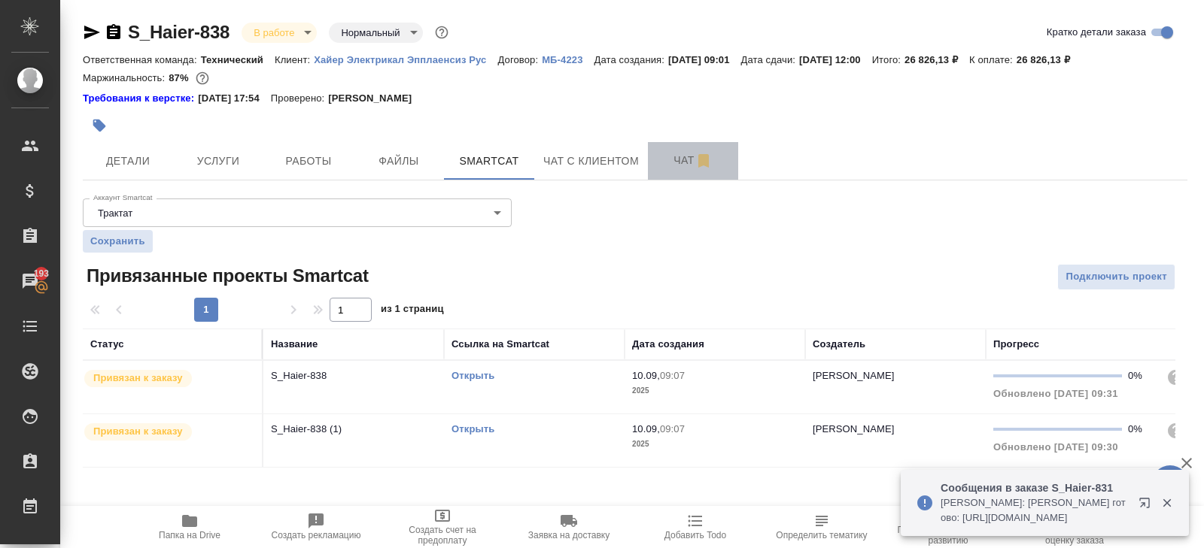
click at [675, 170] on button "Чат" at bounding box center [693, 161] width 90 height 38
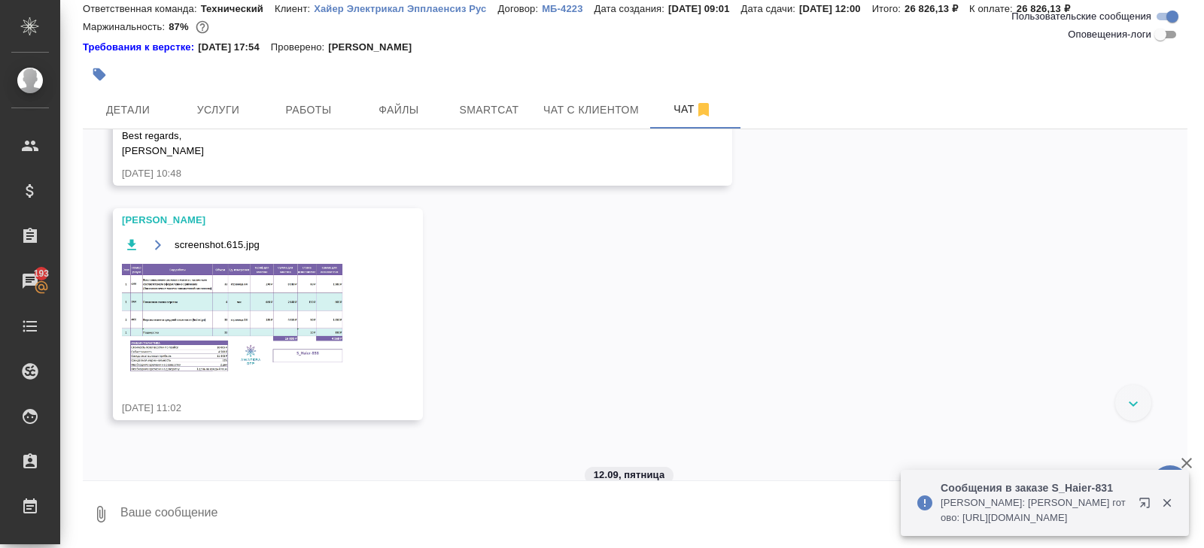
scroll to position [393, 0]
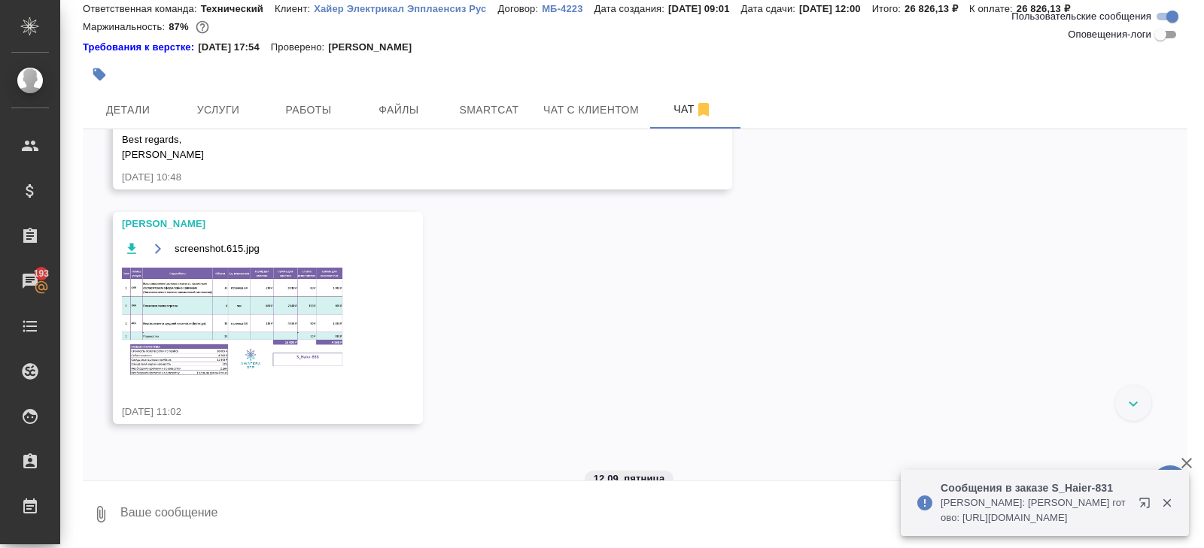
click at [266, 313] on img at bounding box center [235, 322] width 226 height 113
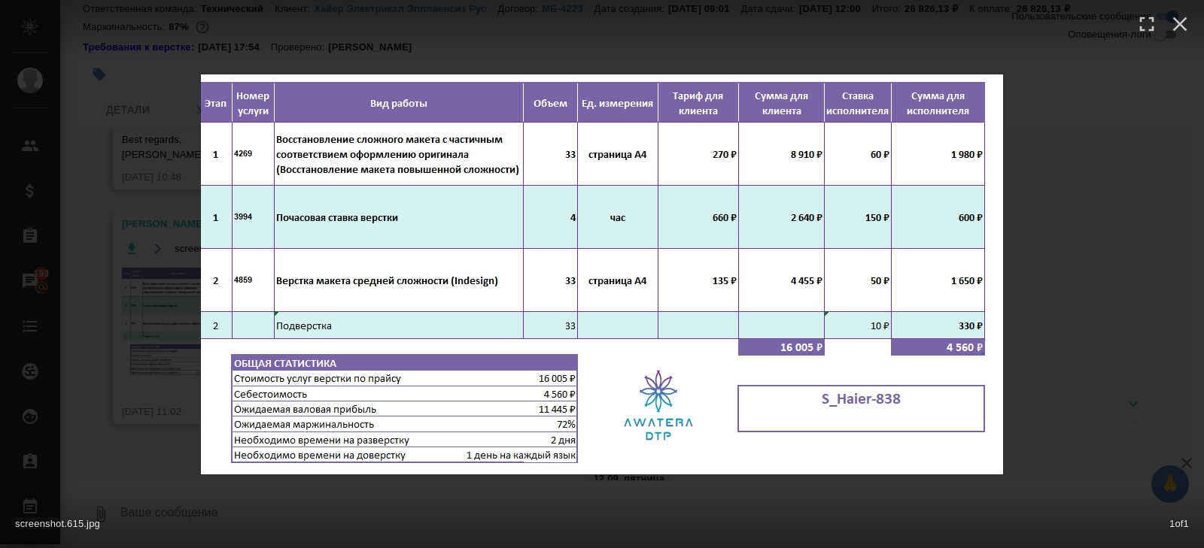
click at [389, 42] on div at bounding box center [602, 28] width 1204 height 56
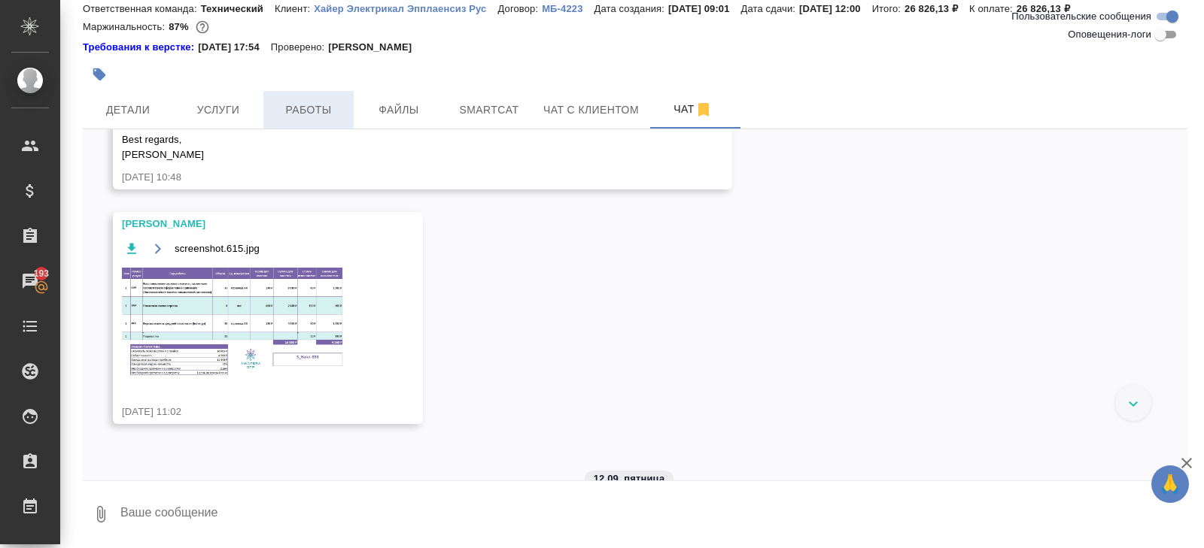
click at [306, 117] on span "Работы" at bounding box center [308, 110] width 72 height 19
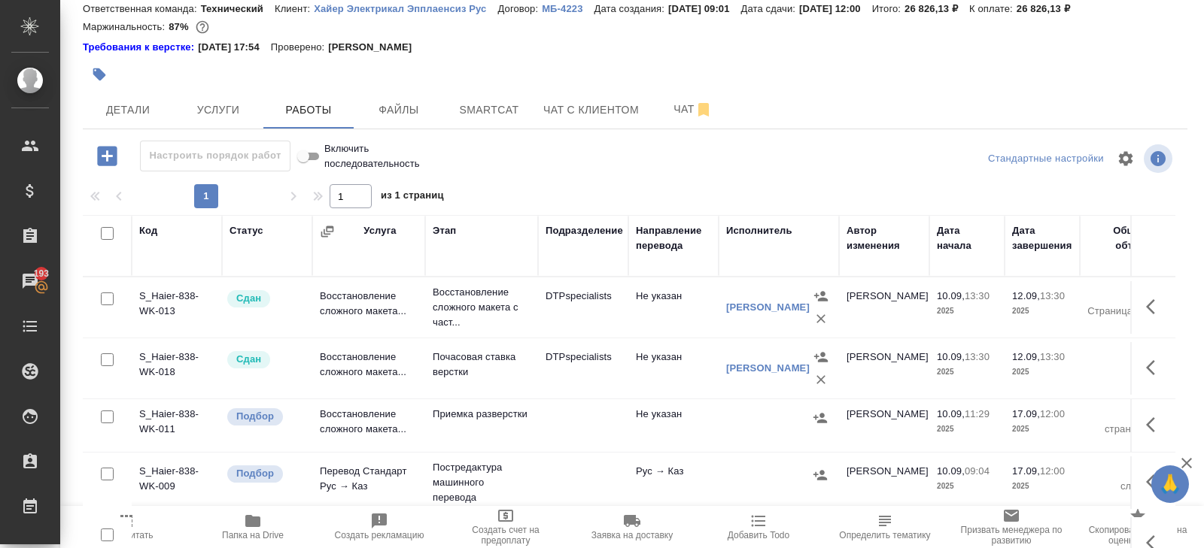
scroll to position [95, 0]
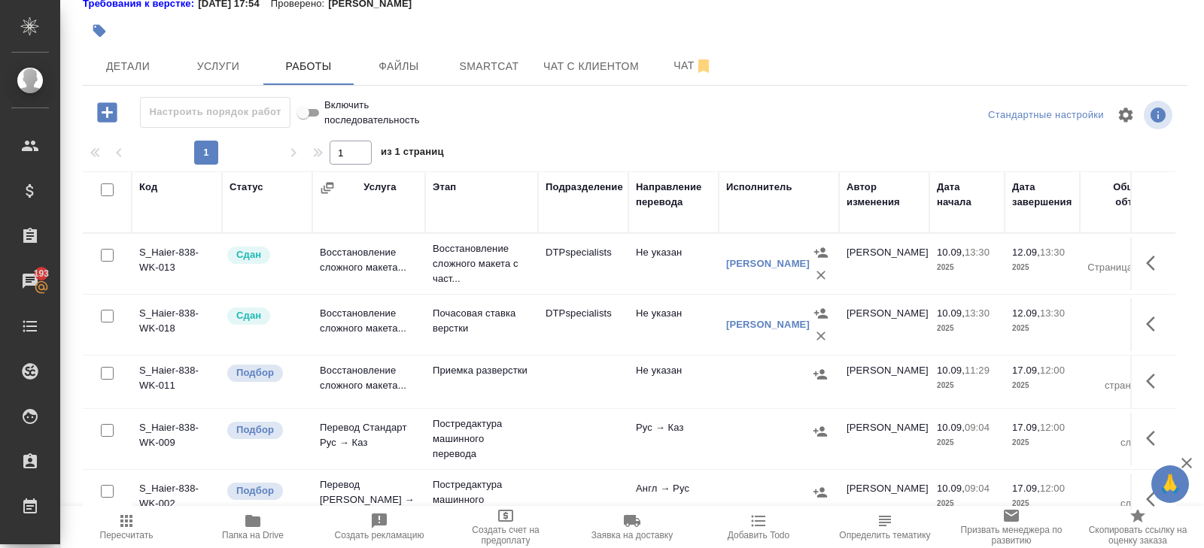
click at [107, 372] on input "checkbox" at bounding box center [107, 373] width 13 height 13
checkbox input "true"
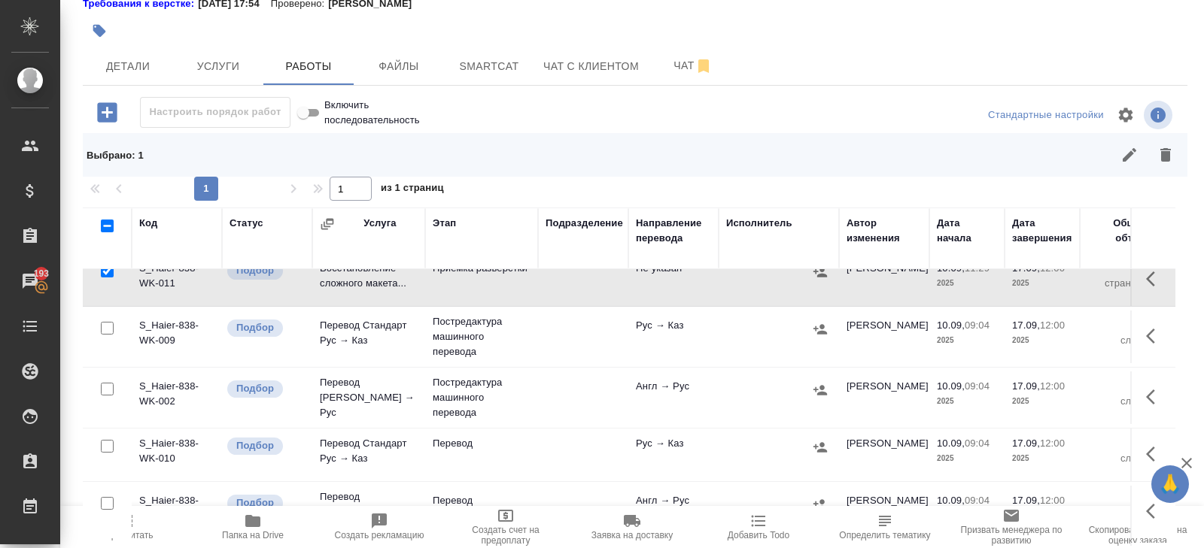
scroll to position [140, 0]
click at [105, 443] on input "checkbox" at bounding box center [107, 445] width 13 height 13
checkbox input "true"
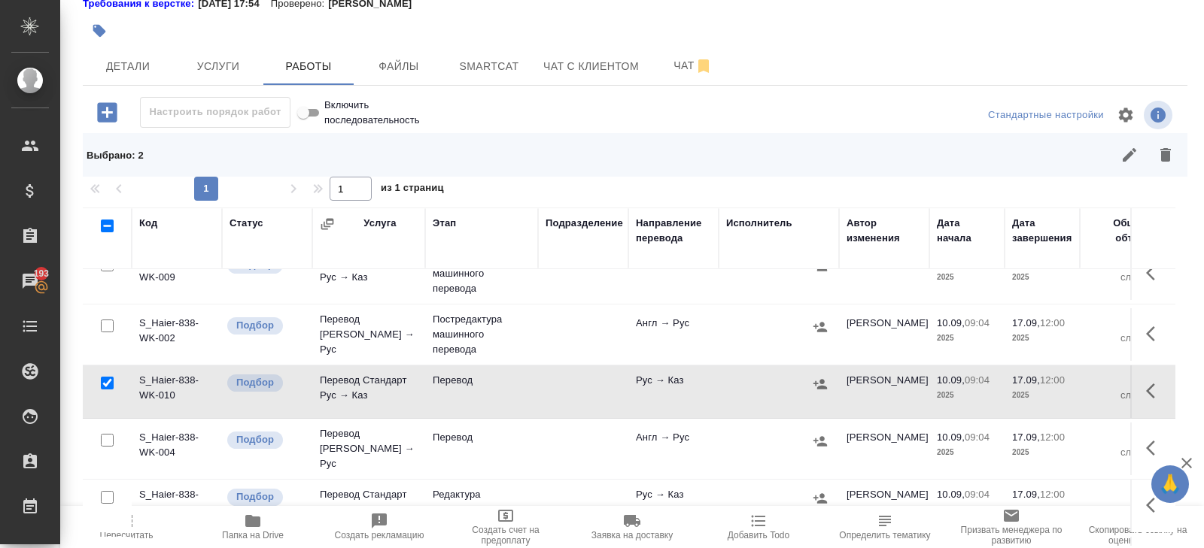
scroll to position [223, 0]
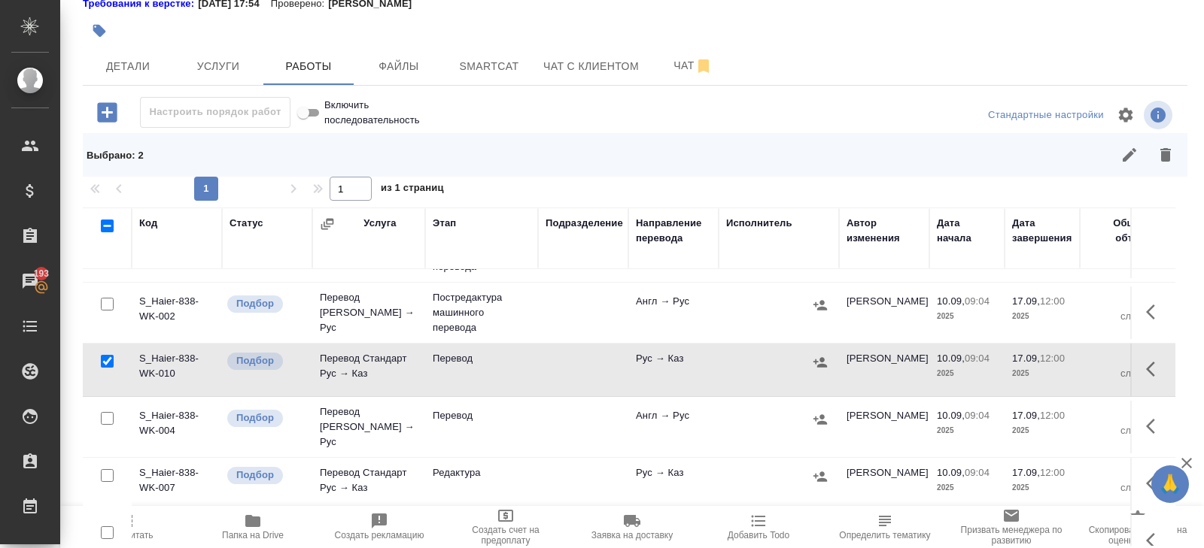
drag, startPoint x: 108, startPoint y: 411, endPoint x: 108, endPoint y: 444, distance: 32.3
click at [108, 412] on input "checkbox" at bounding box center [107, 418] width 13 height 13
checkbox input "true"
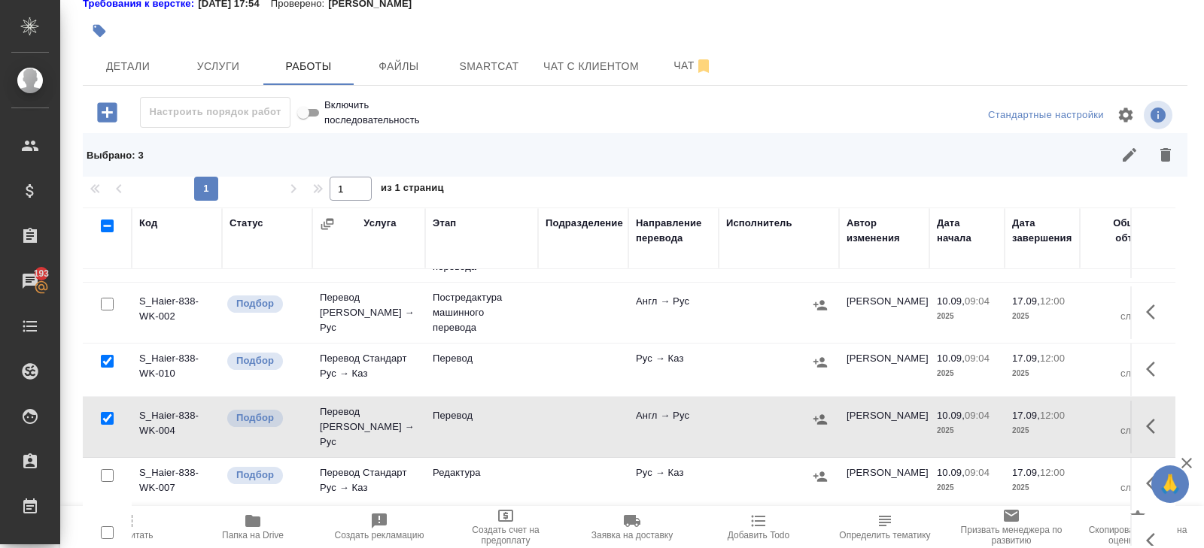
click at [108, 469] on input "checkbox" at bounding box center [107, 475] width 13 height 13
checkbox input "true"
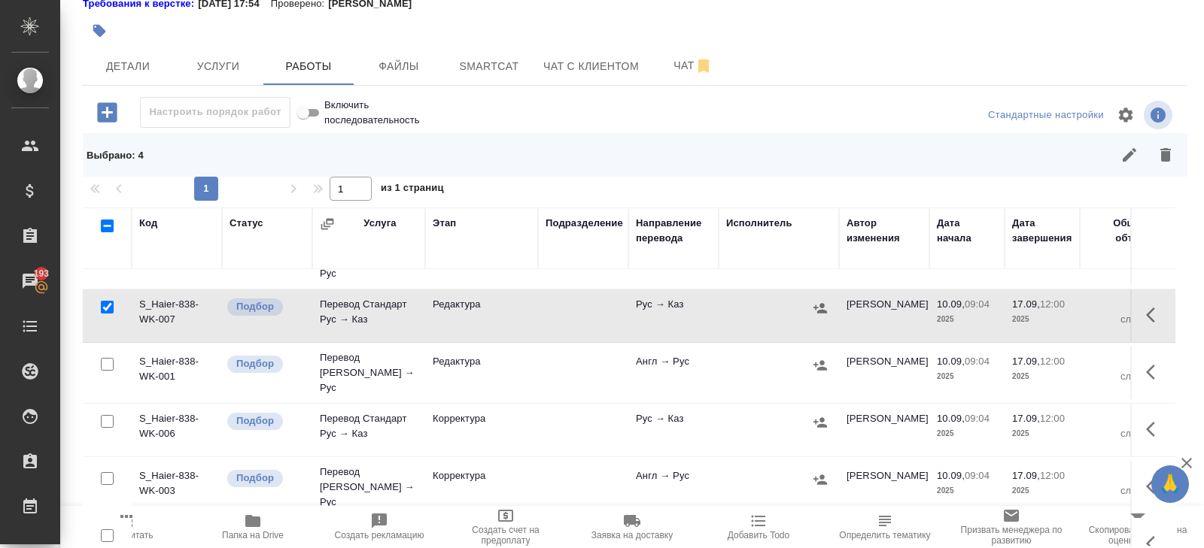
scroll to position [402, 0]
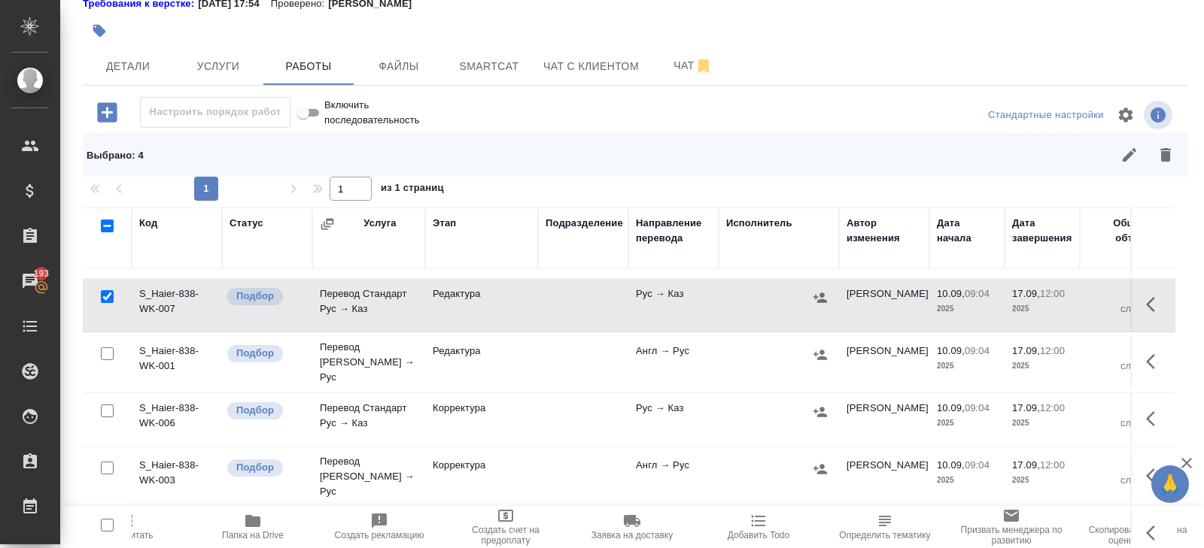
click at [109, 348] on input "checkbox" at bounding box center [107, 354] width 13 height 13
checkbox input "true"
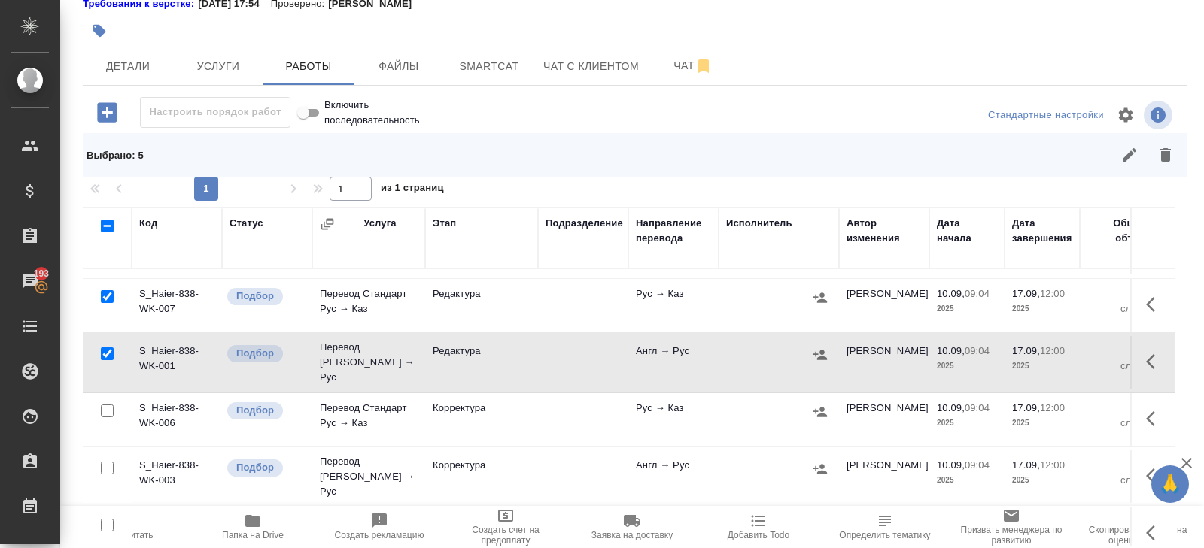
click at [109, 405] on input "checkbox" at bounding box center [107, 411] width 13 height 13
checkbox input "true"
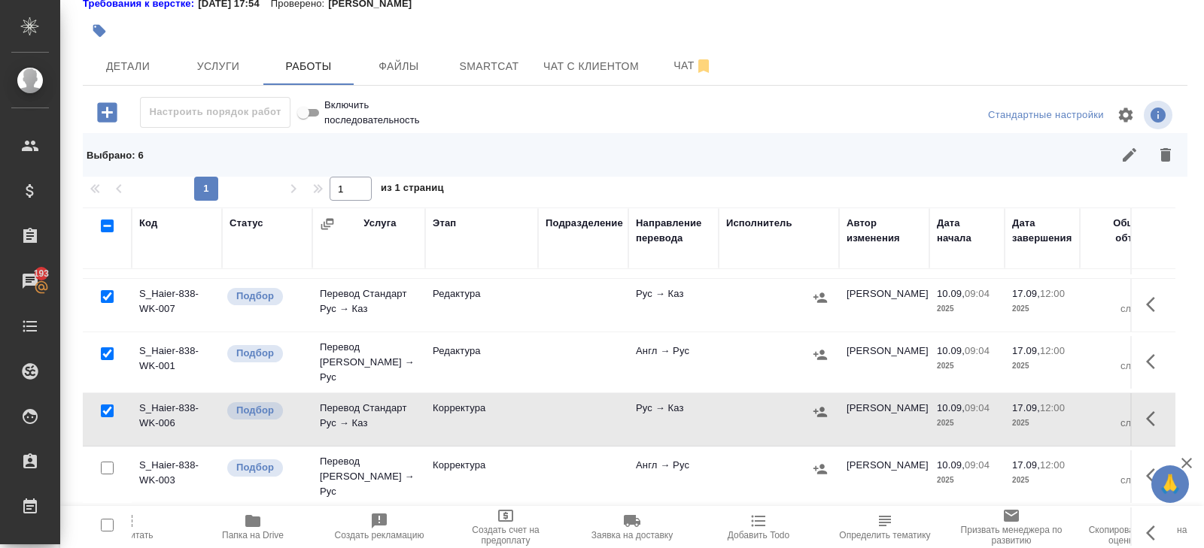
click at [108, 462] on input "checkbox" at bounding box center [107, 468] width 13 height 13
checkbox input "true"
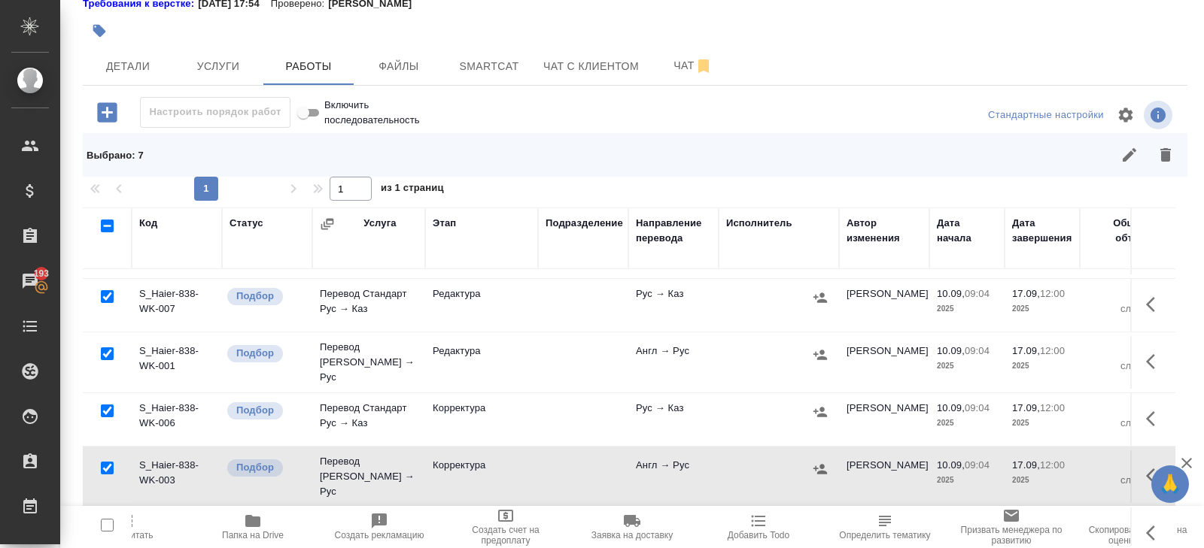
click at [108, 519] on input "checkbox" at bounding box center [107, 525] width 13 height 13
checkbox input "true"
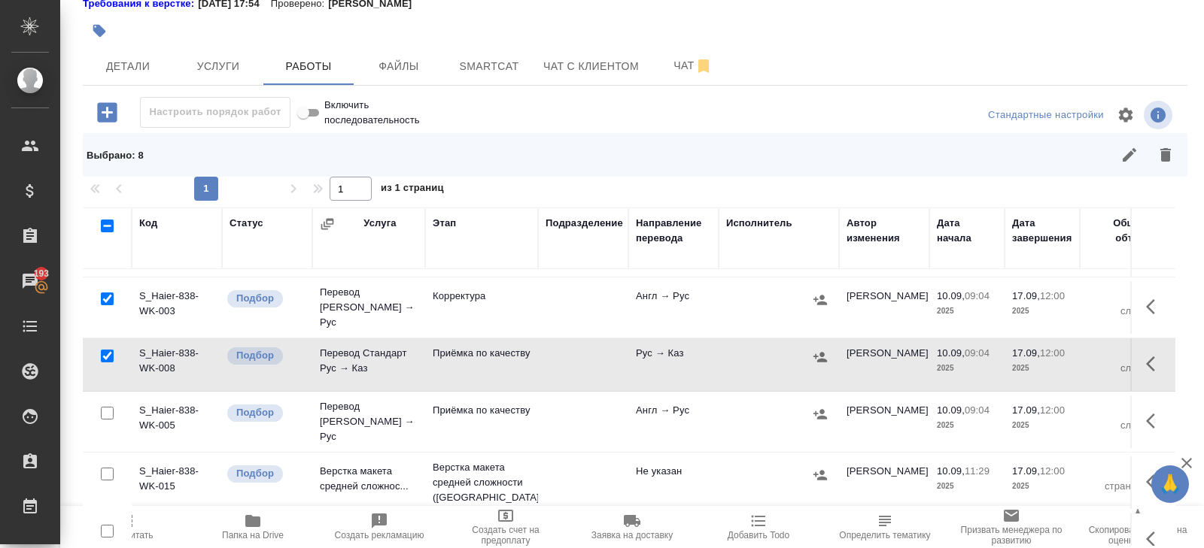
scroll to position [605, 0]
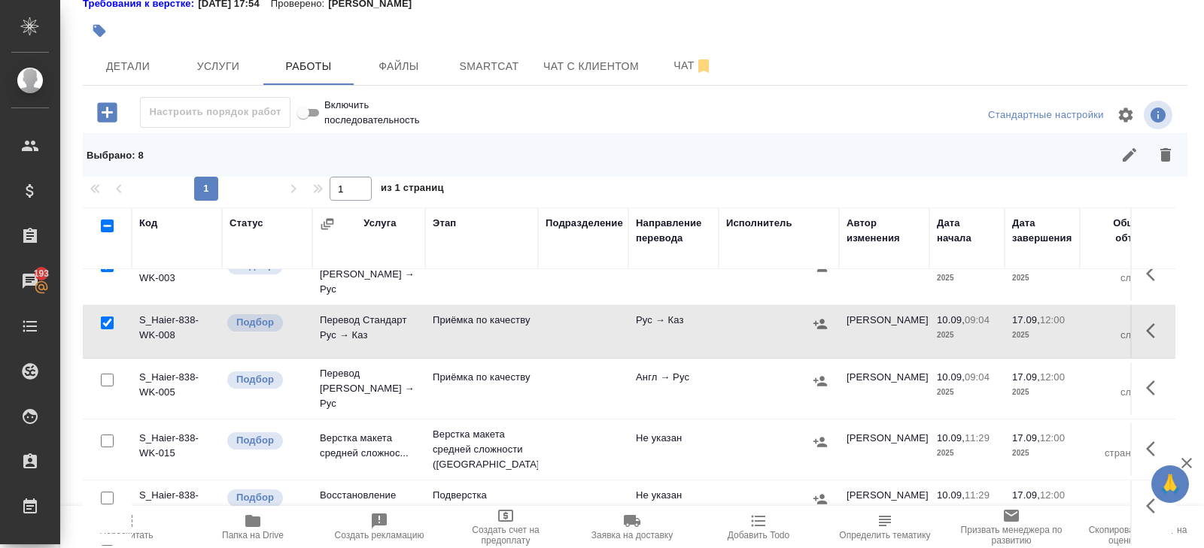
click at [111, 374] on input "checkbox" at bounding box center [107, 380] width 13 height 13
checkbox input "true"
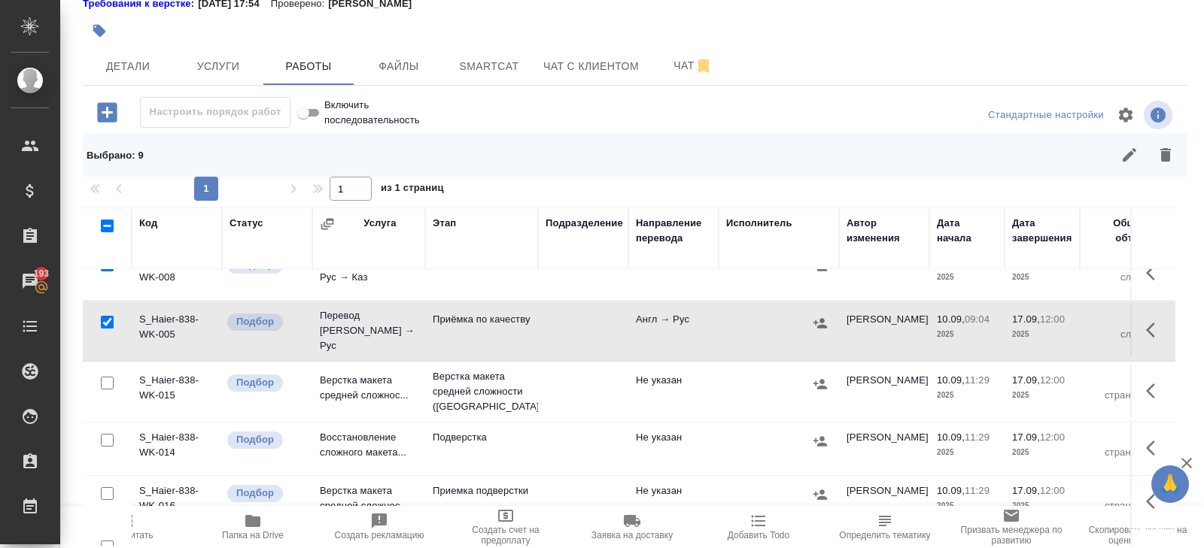
scroll to position [662, 0]
click at [108, 484] on div at bounding box center [107, 494] width 34 height 21
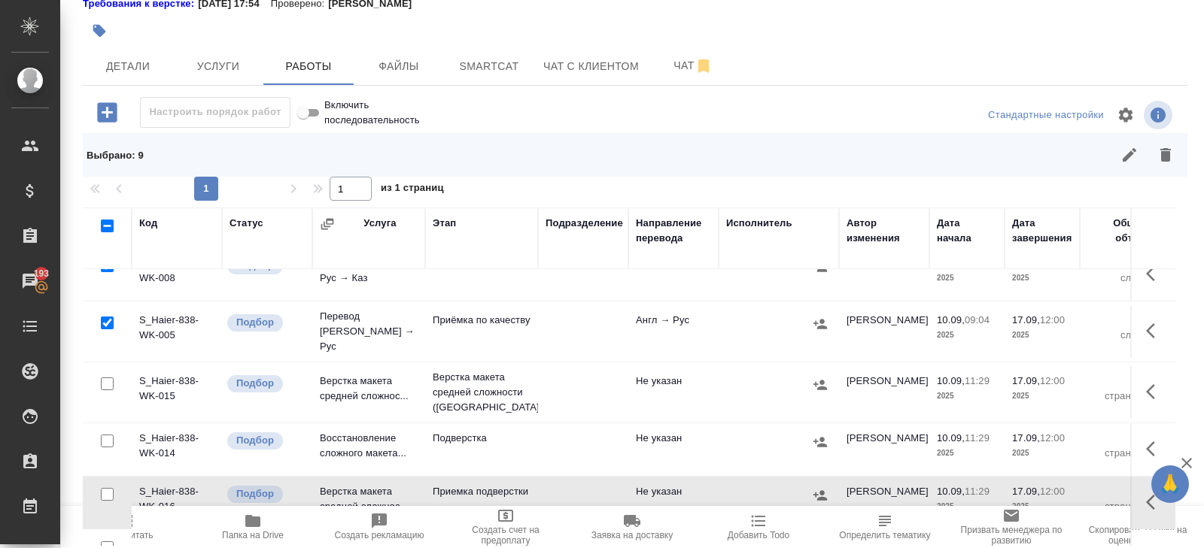
click at [108, 488] on input "checkbox" at bounding box center [107, 494] width 13 height 13
checkbox input "true"
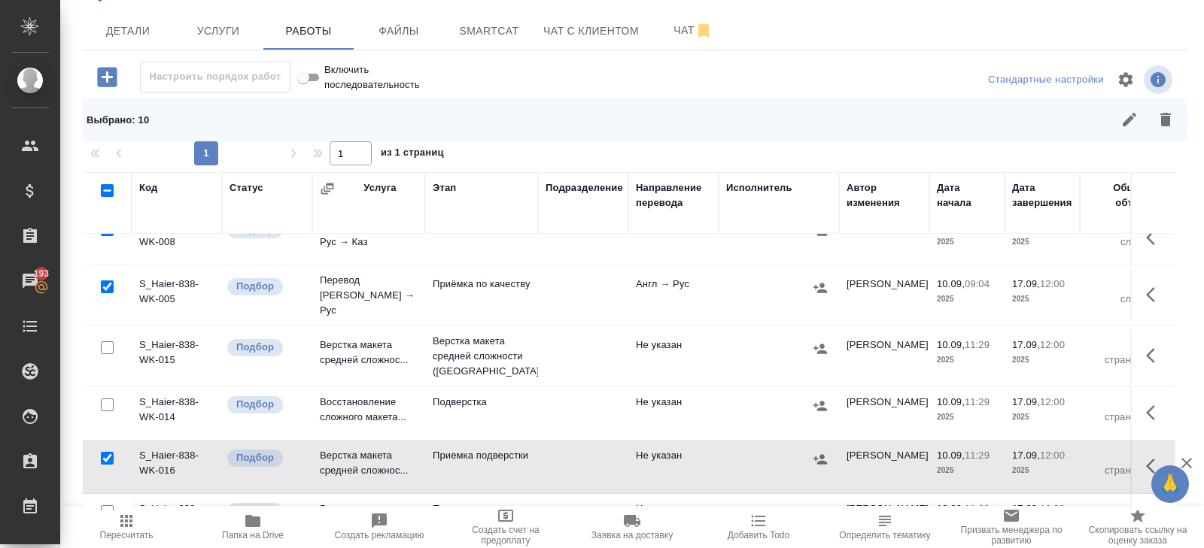
click at [108, 506] on input "checkbox" at bounding box center [107, 512] width 13 height 13
checkbox input "true"
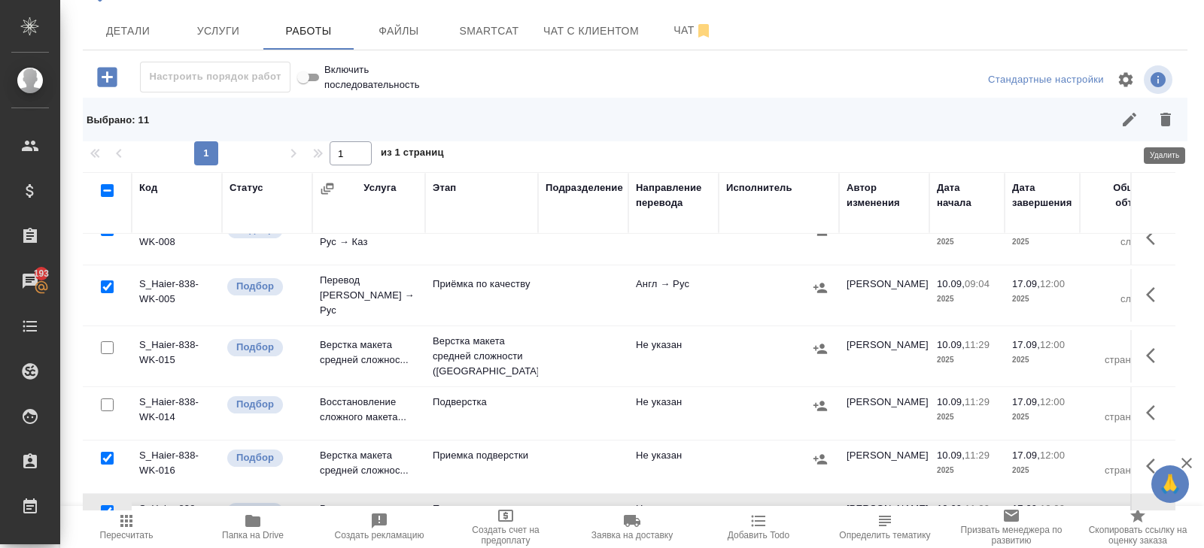
click at [1168, 131] on button "button" at bounding box center [1165, 120] width 36 height 36
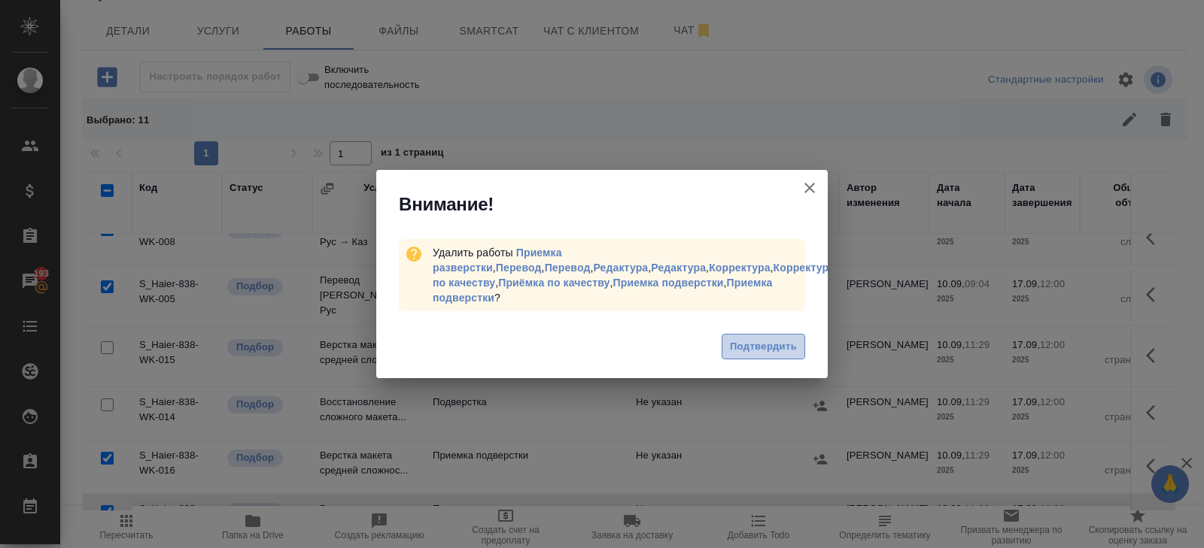
click at [776, 339] on span "Подтвердить" at bounding box center [763, 347] width 67 height 17
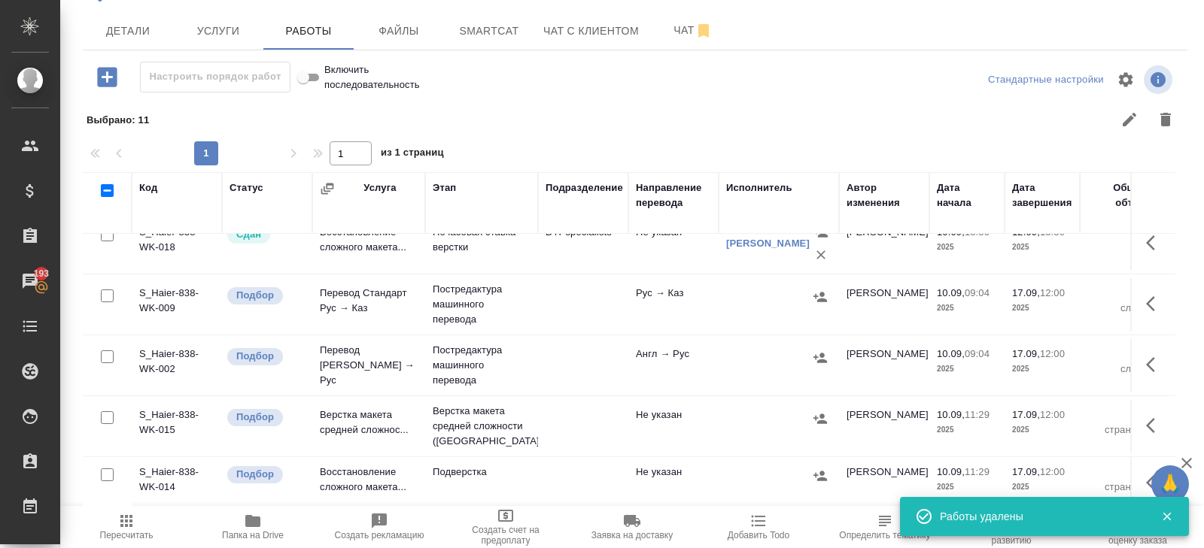
scroll to position [79, 0]
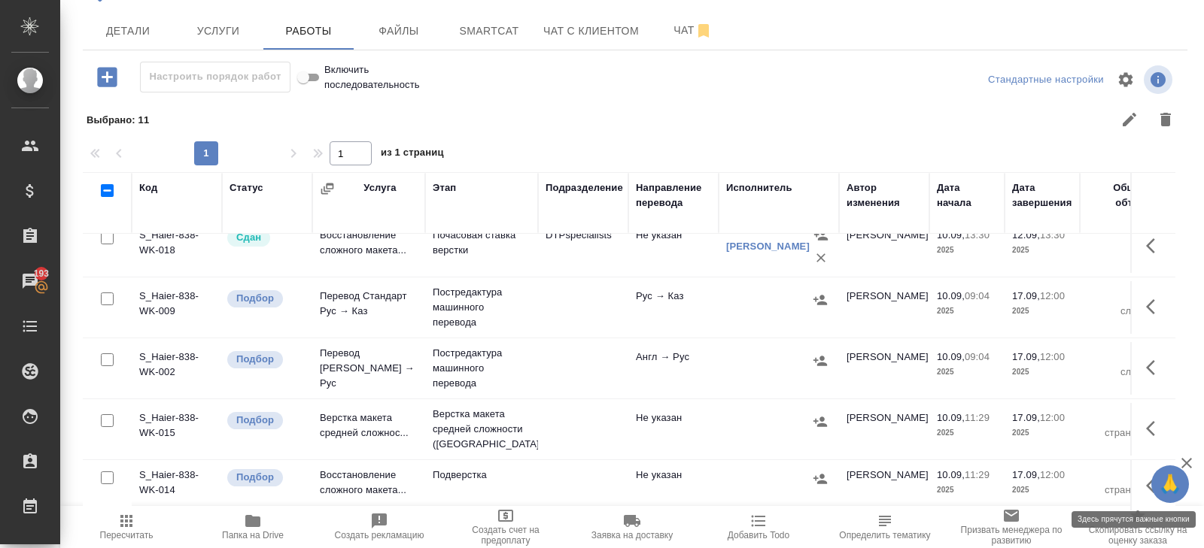
click at [1143, 481] on button "button" at bounding box center [1155, 486] width 36 height 36
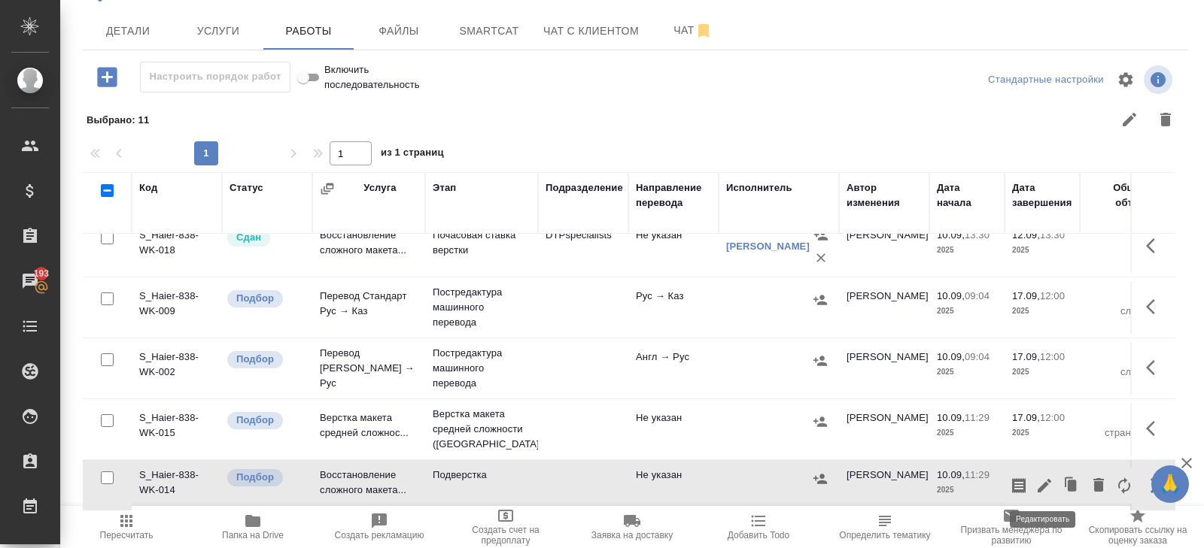
click at [1034, 483] on button "button" at bounding box center [1044, 486] width 26 height 36
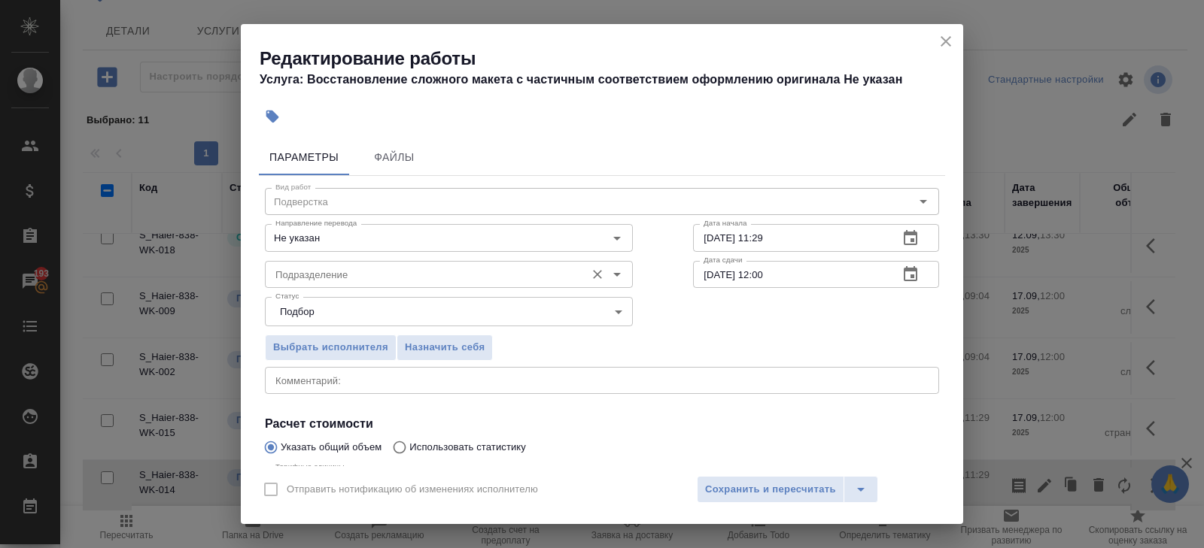
click at [393, 271] on input "Подразделение" at bounding box center [423, 275] width 308 height 18
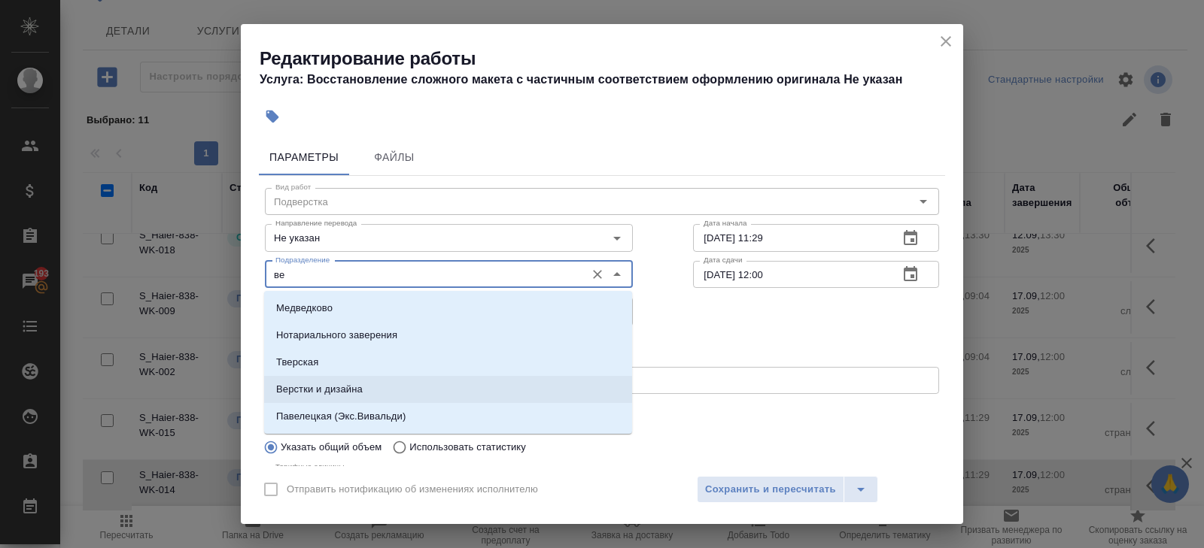
click at [323, 384] on p "Верстки и дизайна" at bounding box center [319, 389] width 87 height 15
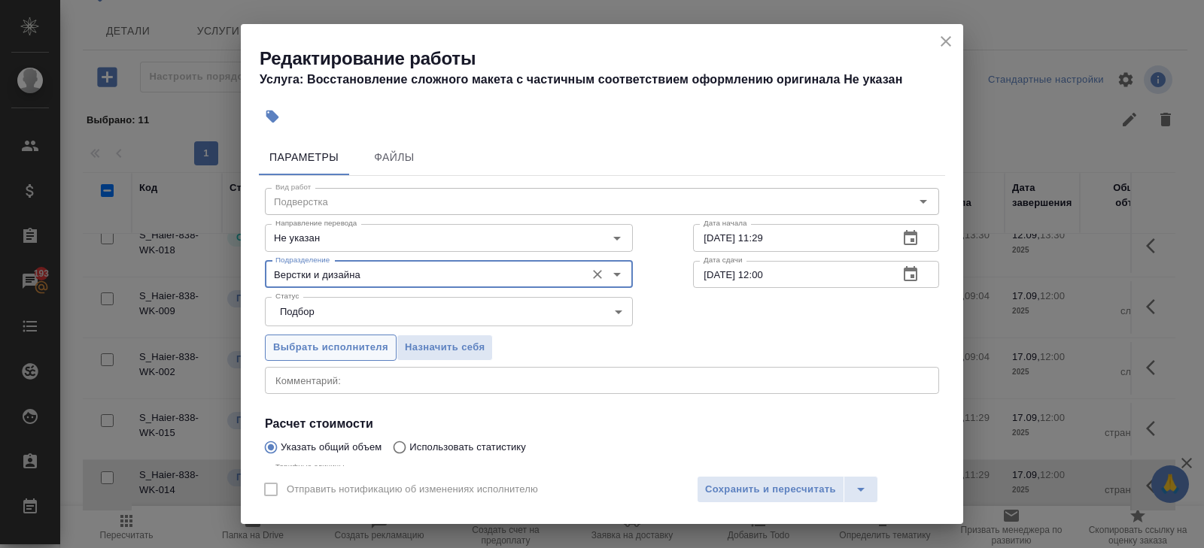
scroll to position [159, 0]
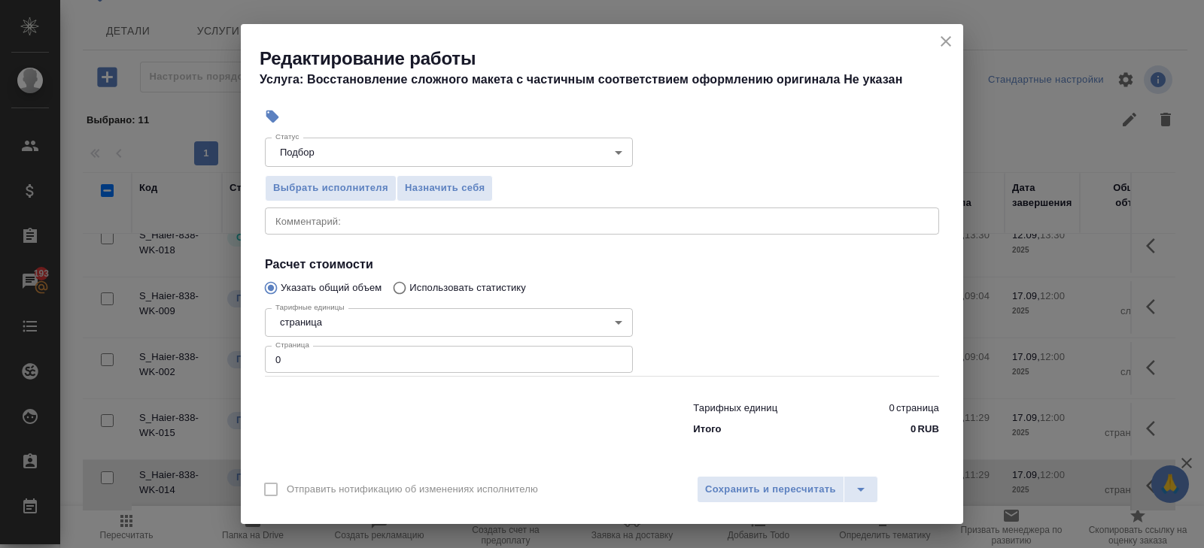
type input "Верстки и дизайна"
drag, startPoint x: 292, startPoint y: 356, endPoint x: 188, endPoint y: 351, distance: 103.9
click at [188, 351] on div "Редактирование работы Услуга: Восстановление сложного макета с частичным соотве…" at bounding box center [602, 274] width 1204 height 548
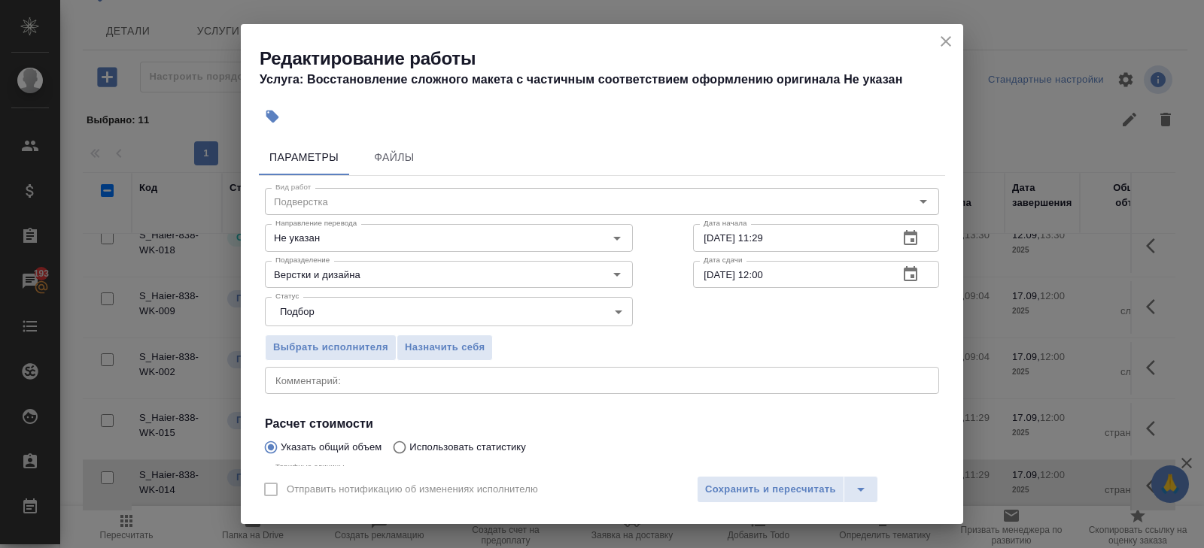
type input "33"
click at [912, 274] on icon "button" at bounding box center [910, 275] width 18 height 18
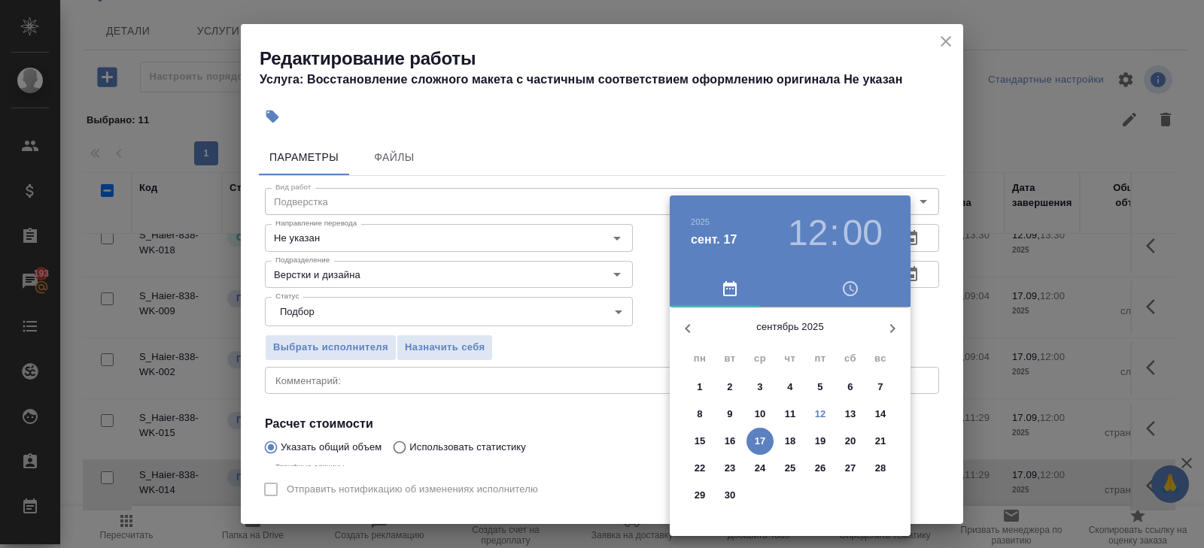
click at [733, 442] on p "16" at bounding box center [729, 441] width 11 height 15
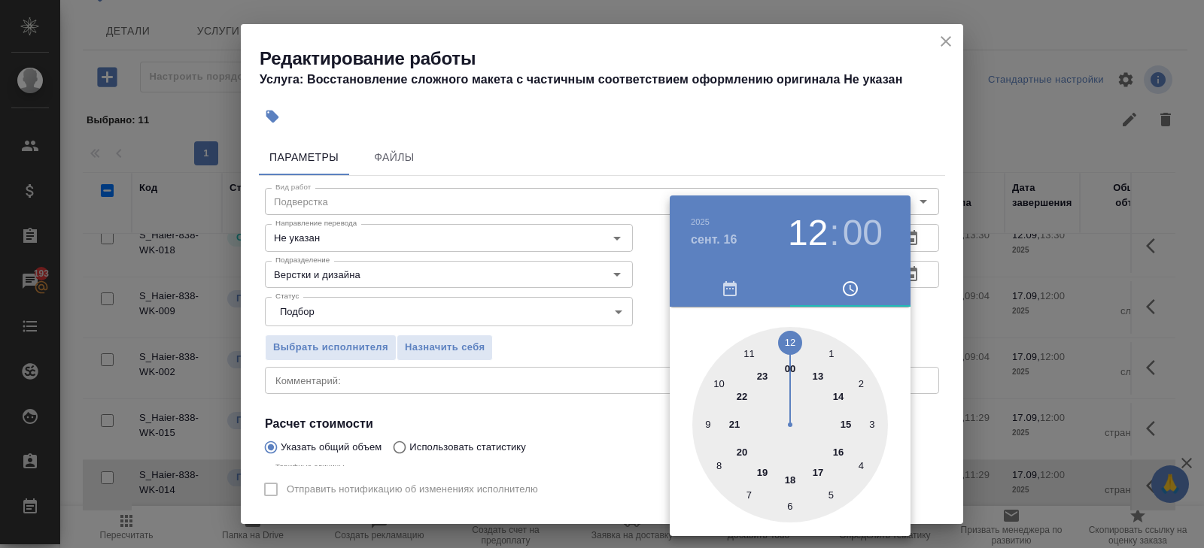
type input "16.09.2025 17:00"
click at [823, 471] on div at bounding box center [790, 425] width 196 height 196
click at [905, 178] on div at bounding box center [602, 274] width 1204 height 548
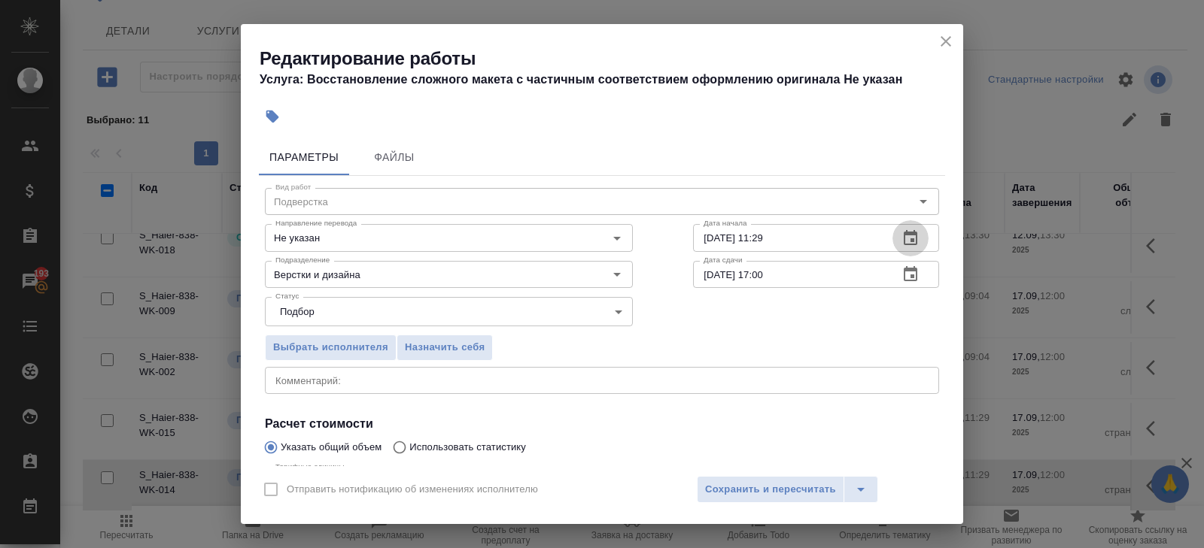
click at [909, 247] on icon "button" at bounding box center [910, 238] width 18 height 18
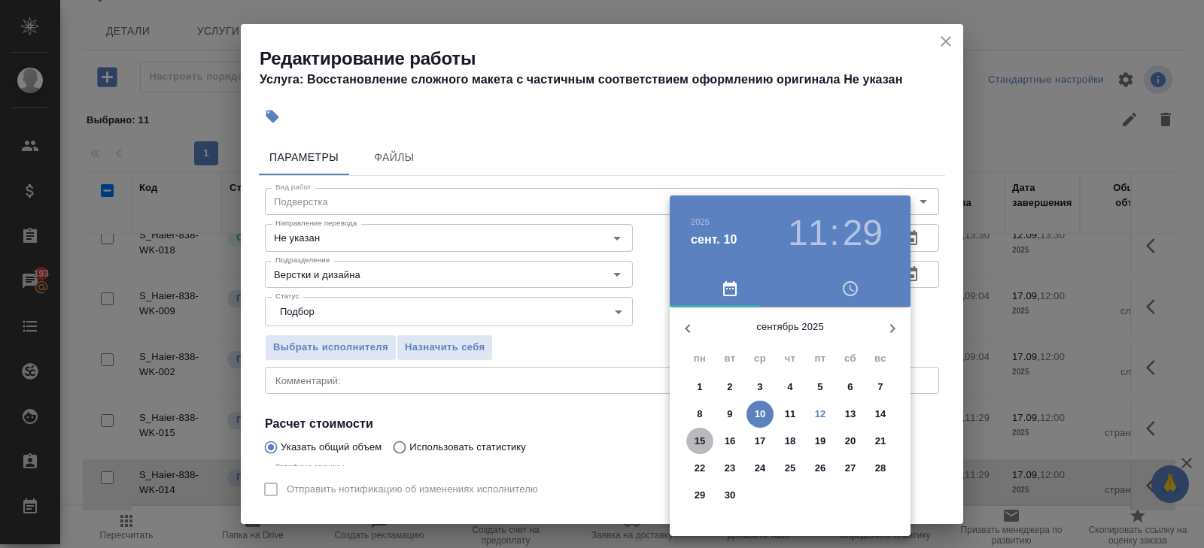
click at [697, 442] on p "15" at bounding box center [699, 441] width 11 height 15
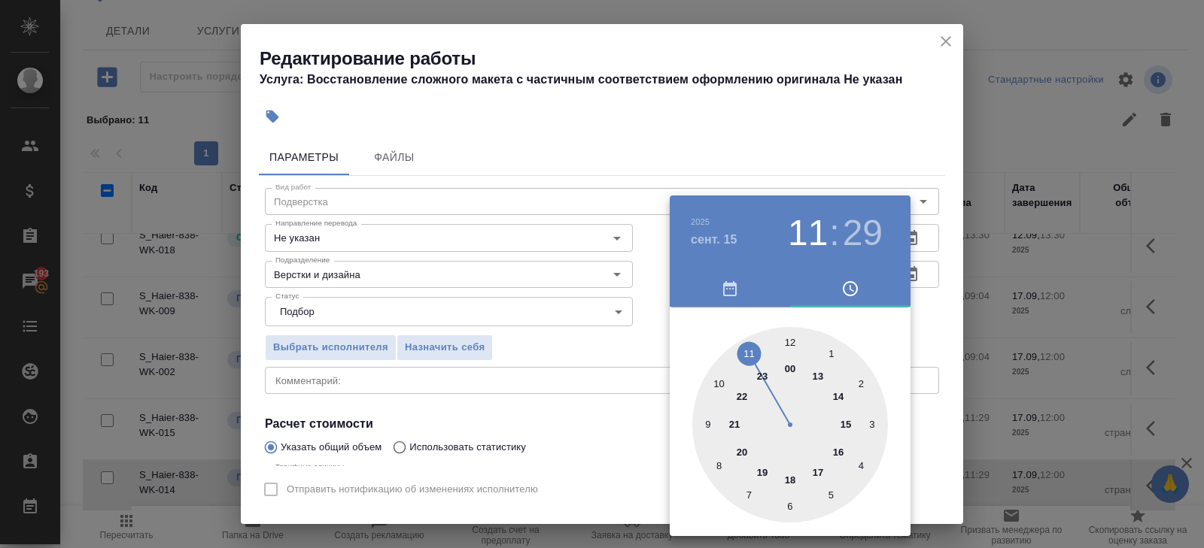
click at [818, 467] on div at bounding box center [790, 425] width 196 height 196
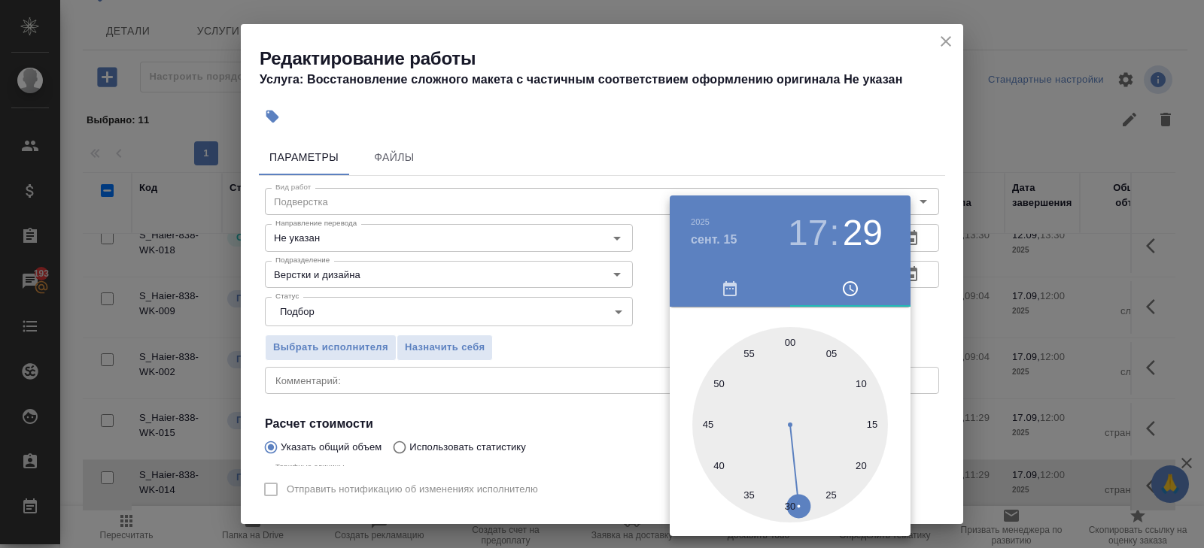
type input "15.09.2025 17:00"
click at [788, 342] on div at bounding box center [790, 425] width 196 height 196
click at [593, 372] on div at bounding box center [602, 274] width 1204 height 548
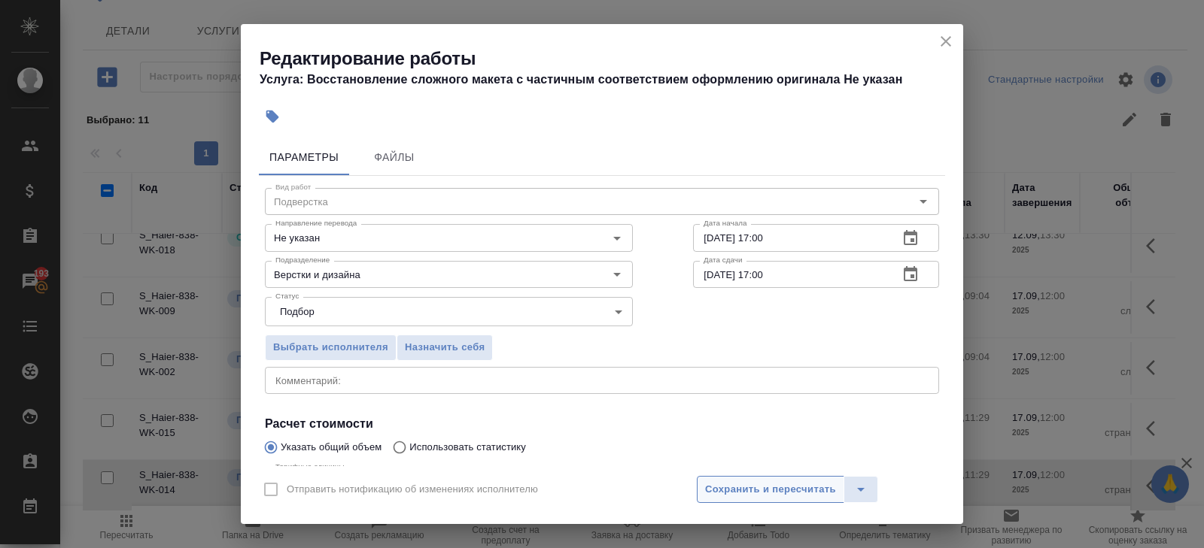
click at [725, 487] on span "Сохранить и пересчитать" at bounding box center [770, 489] width 131 height 17
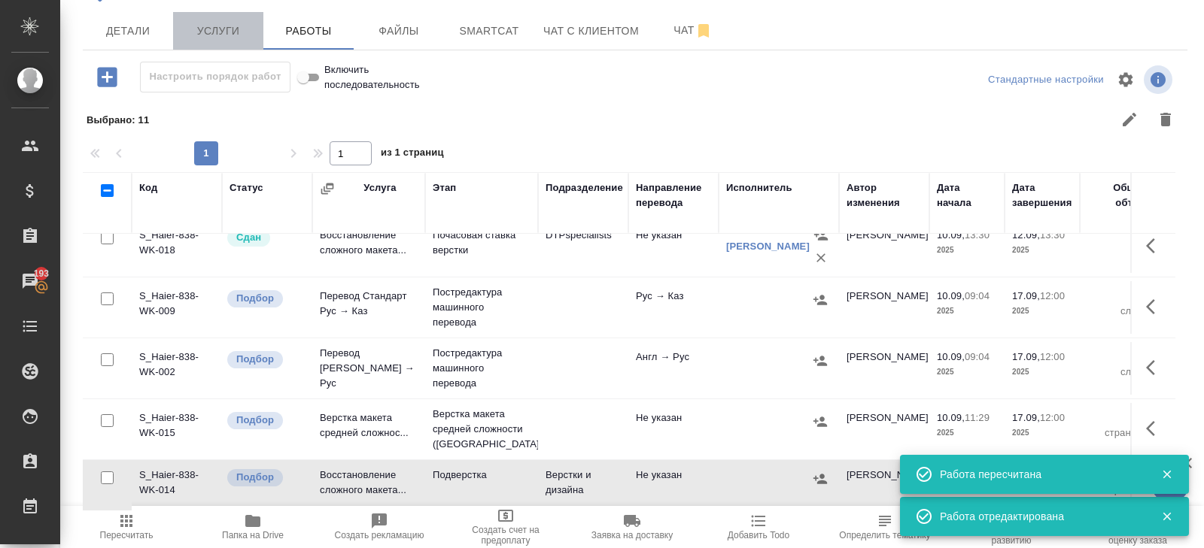
click at [202, 44] on button "Услуги" at bounding box center [218, 31] width 90 height 38
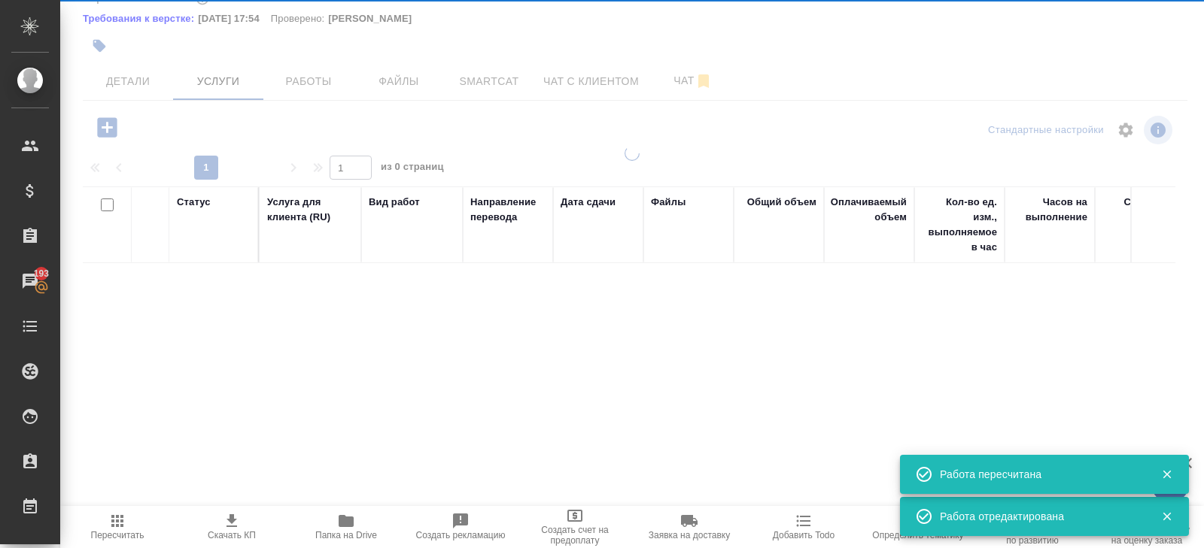
scroll to position [80, 0]
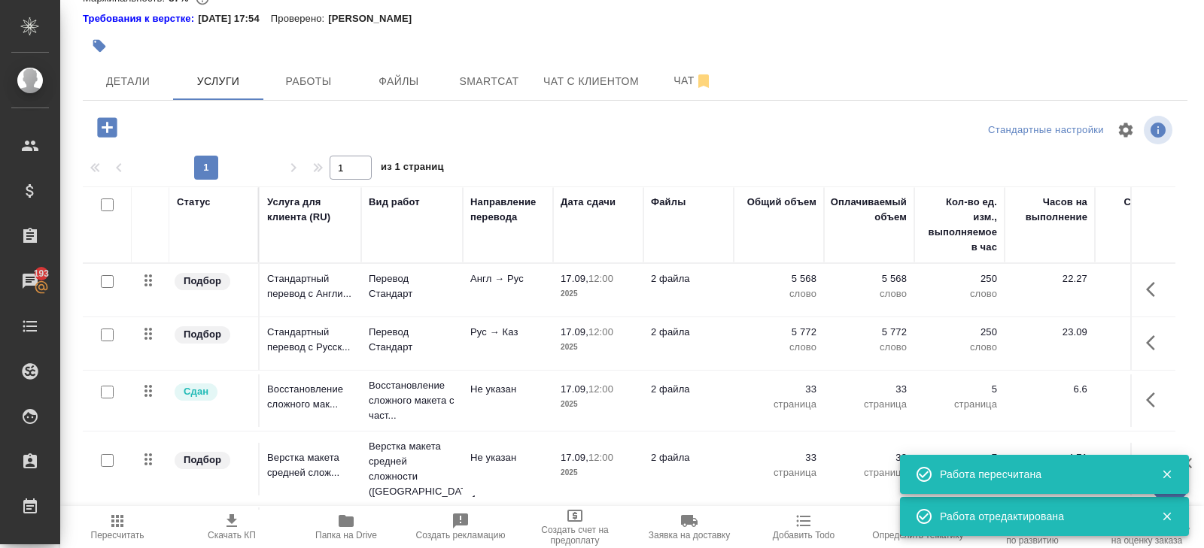
click at [107, 132] on icon "button" at bounding box center [107, 127] width 26 height 26
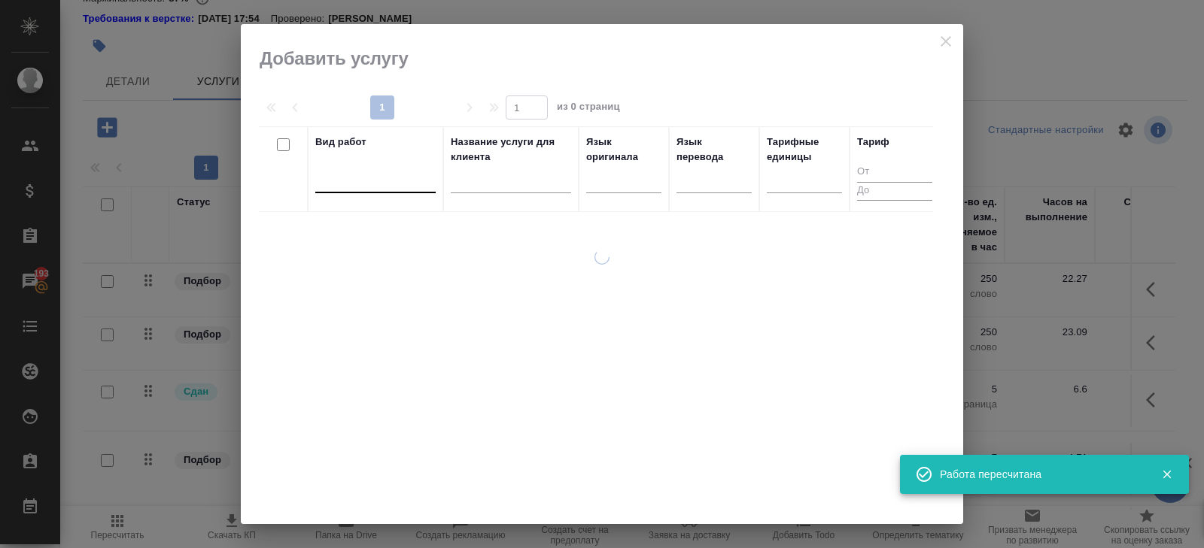
click at [370, 182] on div at bounding box center [375, 178] width 120 height 22
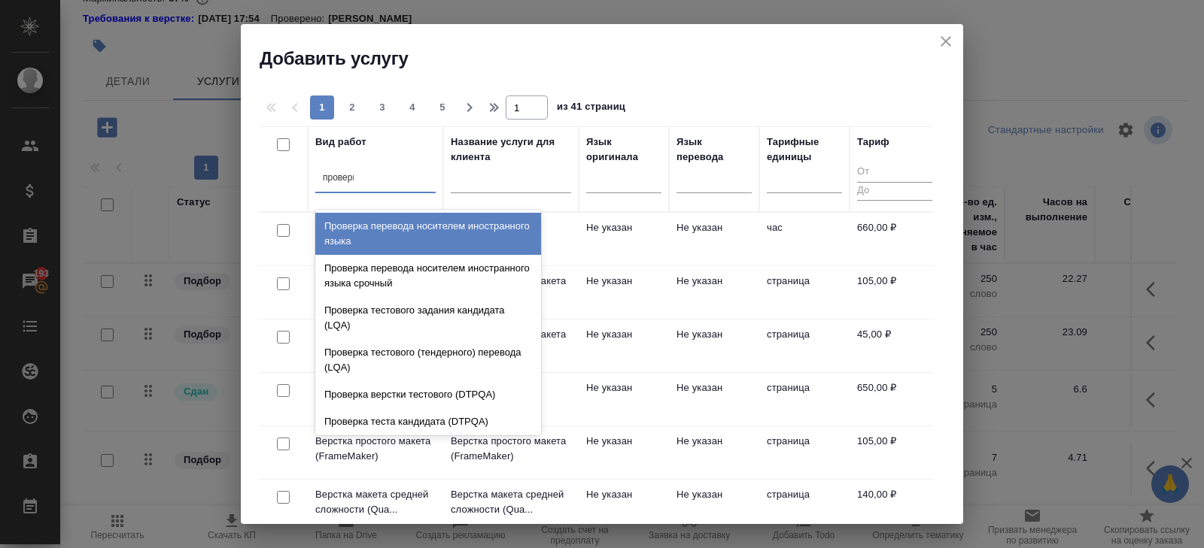
type input "проверка"
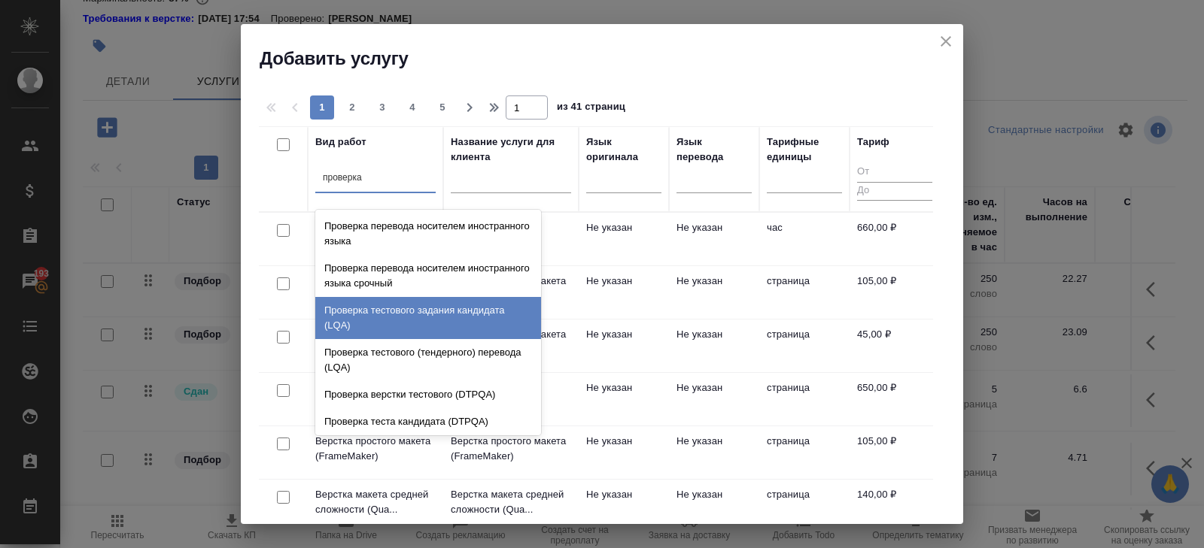
scroll to position [30, 0]
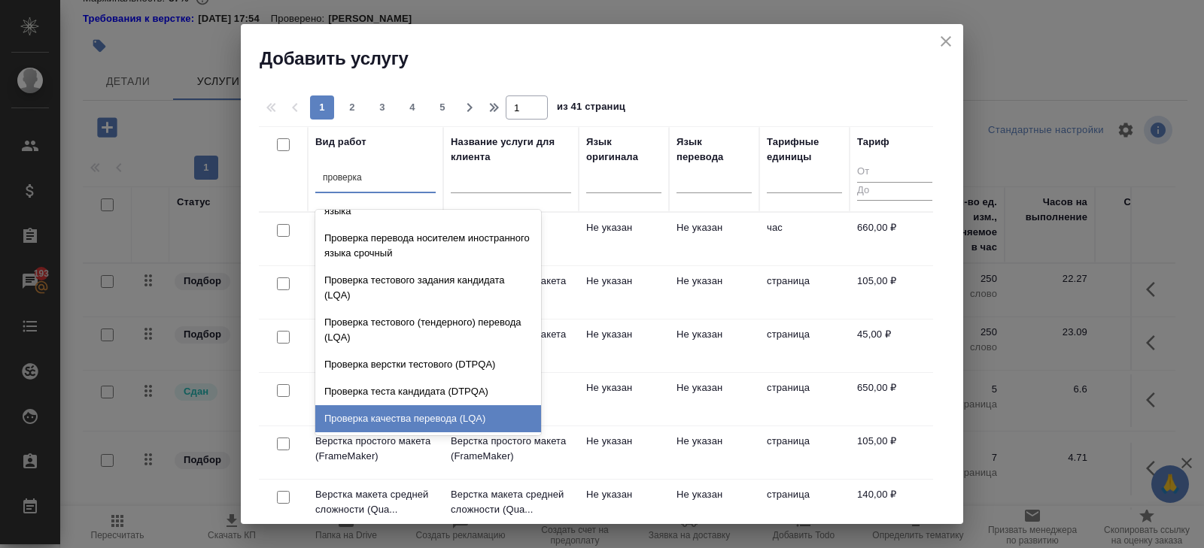
click at [380, 420] on div "Проверка качества перевода (LQA)" at bounding box center [428, 418] width 226 height 27
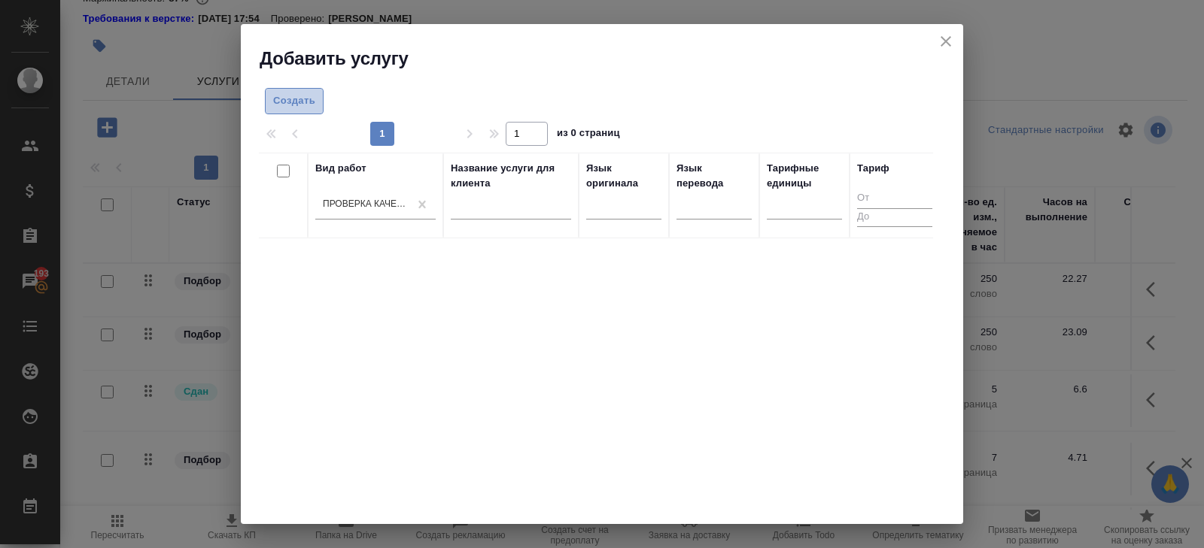
click at [303, 90] on button "Создать" at bounding box center [294, 101] width 59 height 26
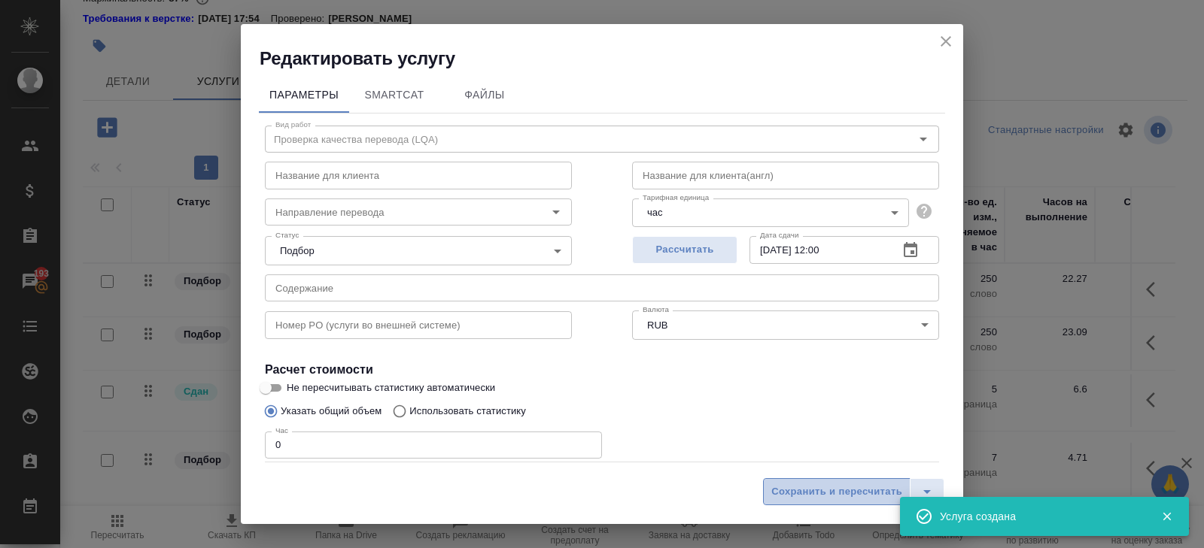
click at [853, 490] on span "Сохранить и пересчитать" at bounding box center [836, 492] width 131 height 17
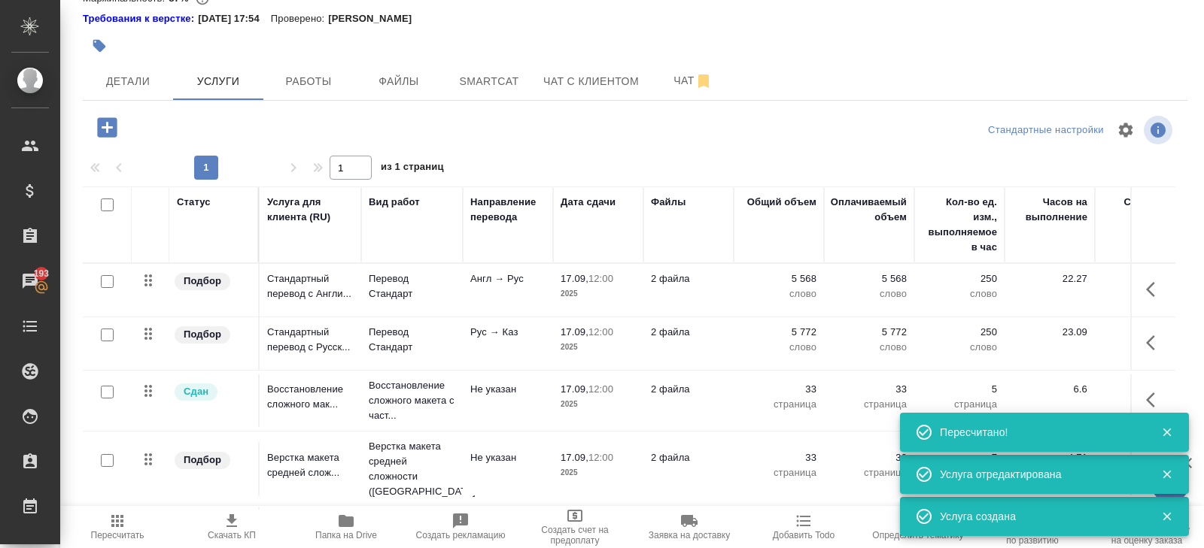
scroll to position [94, 0]
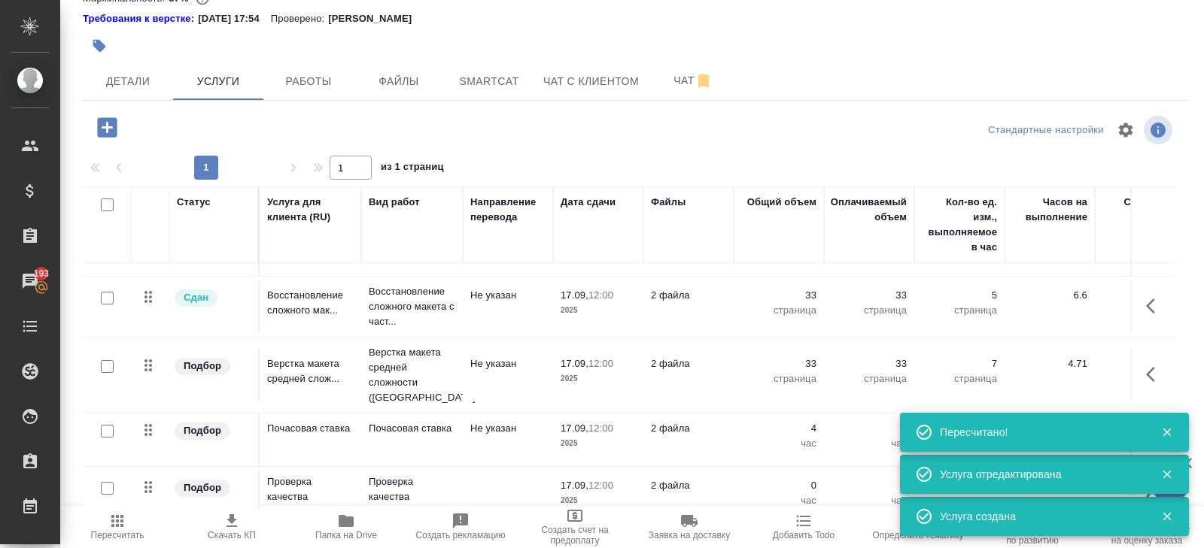
click at [1167, 436] on icon "button" at bounding box center [1167, 433] width 14 height 14
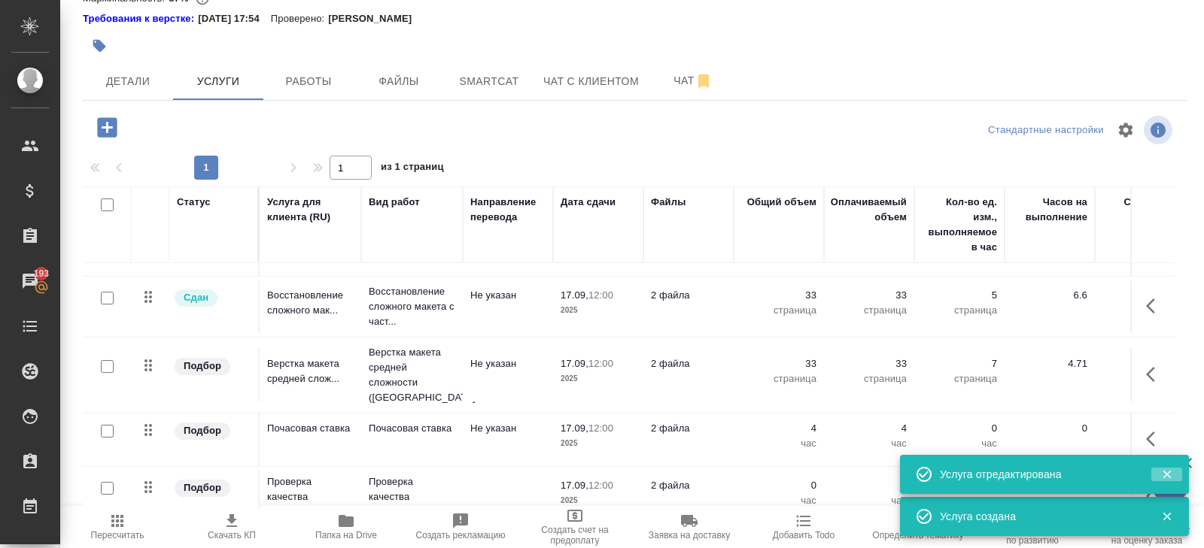
click at [1165, 474] on icon "button" at bounding box center [1166, 475] width 8 height 8
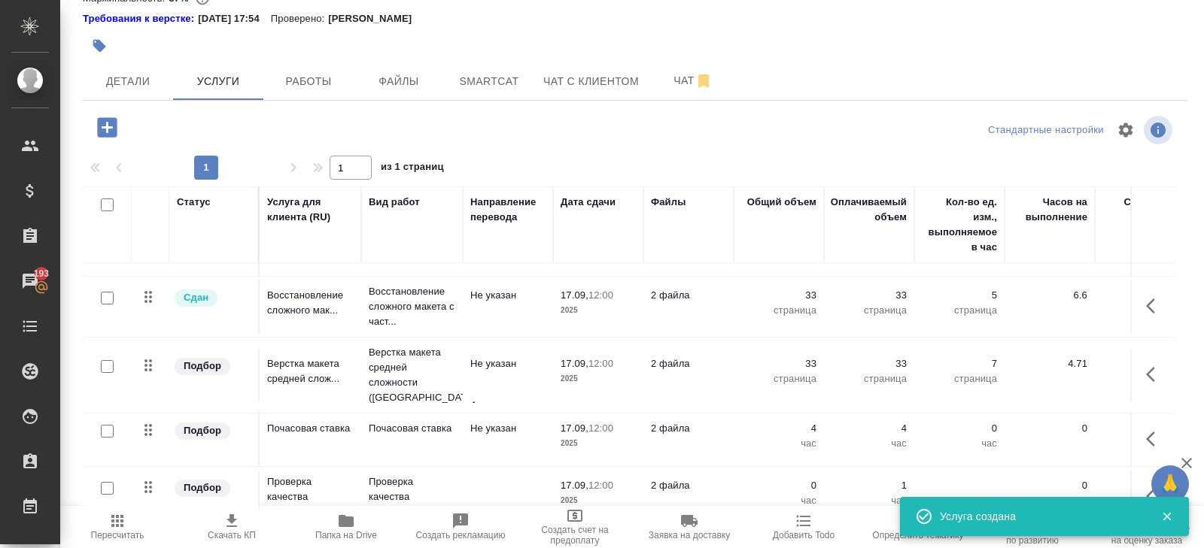
click at [1143, 482] on button "button" at bounding box center [1155, 496] width 36 height 36
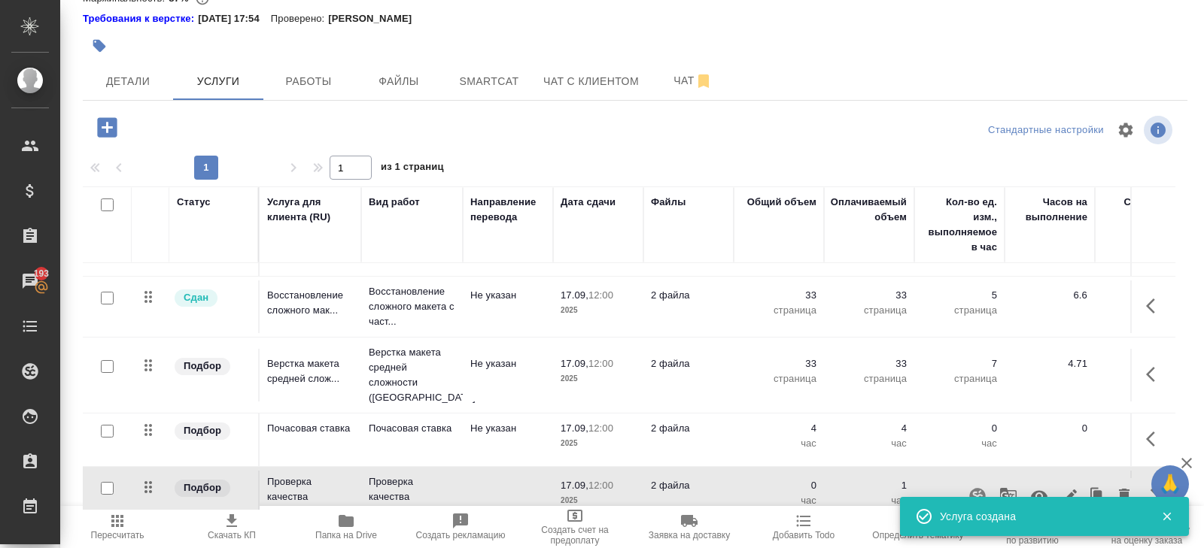
click at [1045, 491] on icon "button" at bounding box center [1039, 496] width 17 height 11
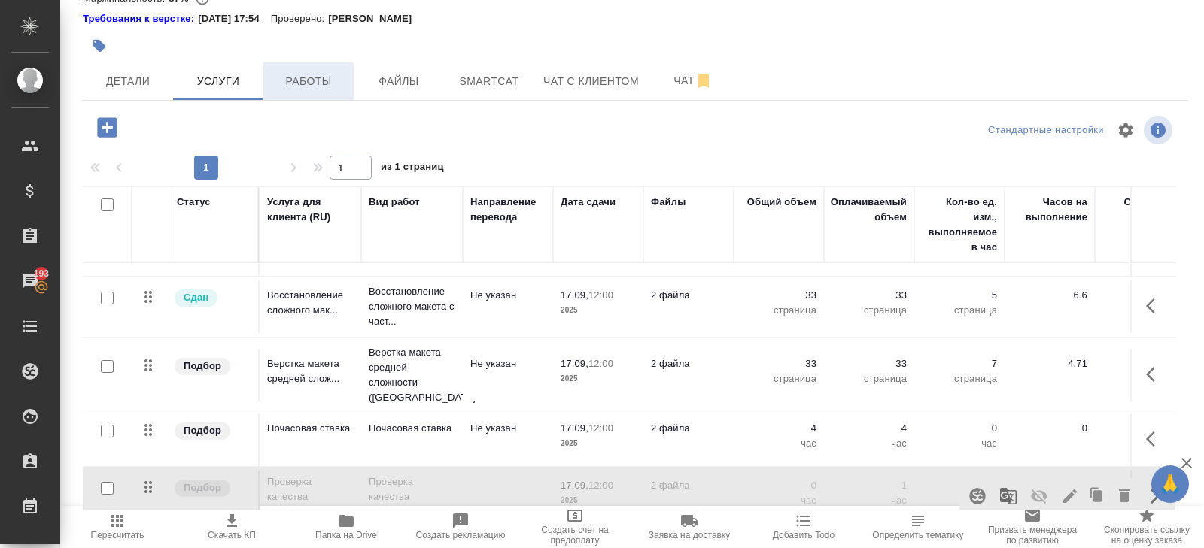
click at [305, 79] on span "Работы" at bounding box center [308, 81] width 72 height 19
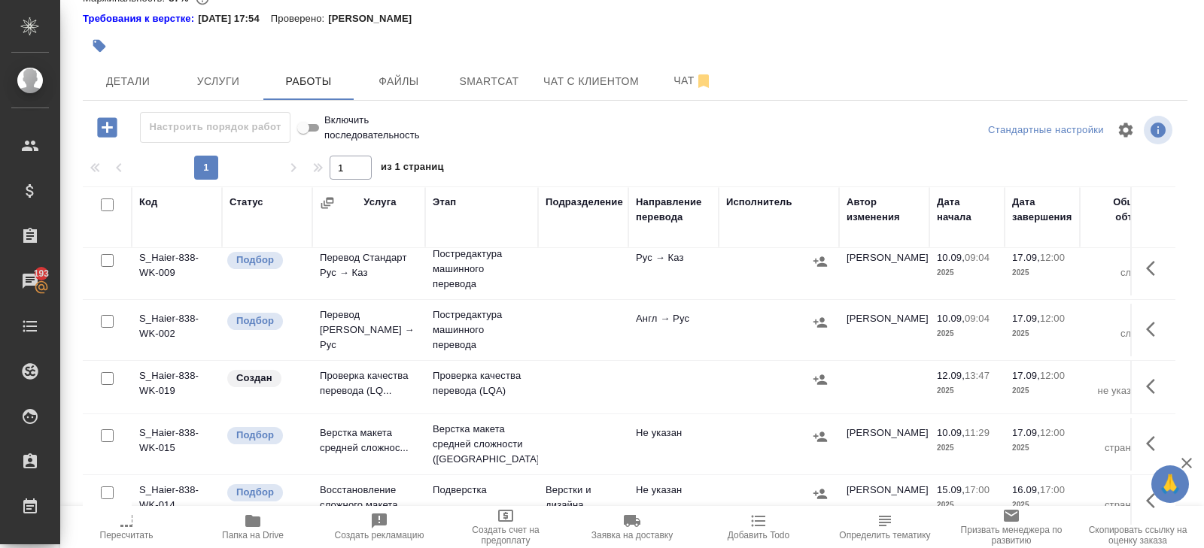
scroll to position [130, 0]
click at [1149, 332] on icon "button" at bounding box center [1155, 331] width 18 height 18
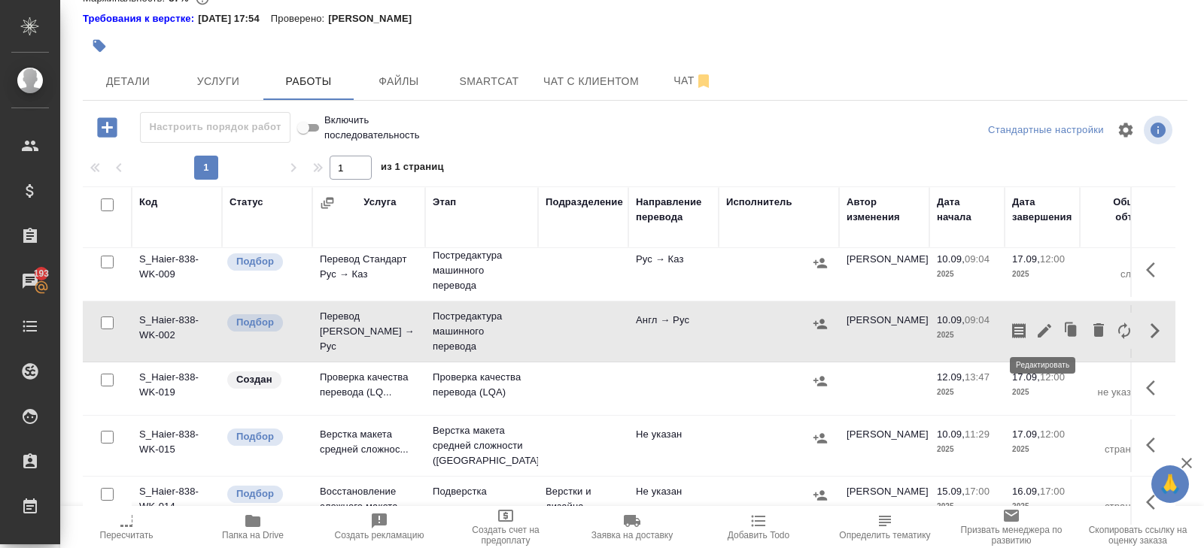
click at [1047, 333] on icon "button" at bounding box center [1044, 331] width 18 height 18
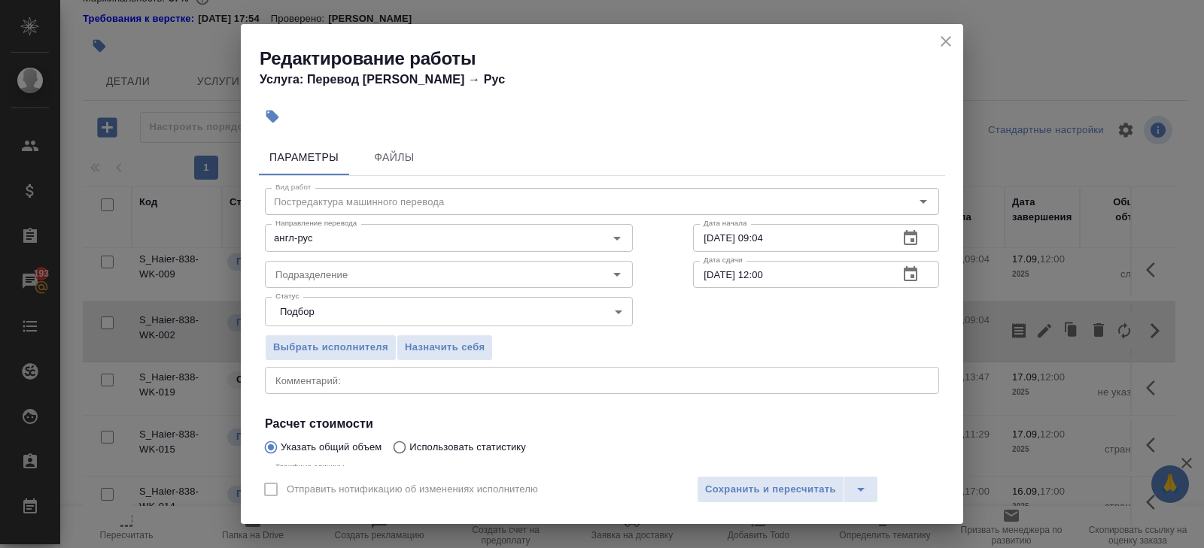
click at [915, 270] on icon "button" at bounding box center [910, 273] width 14 height 15
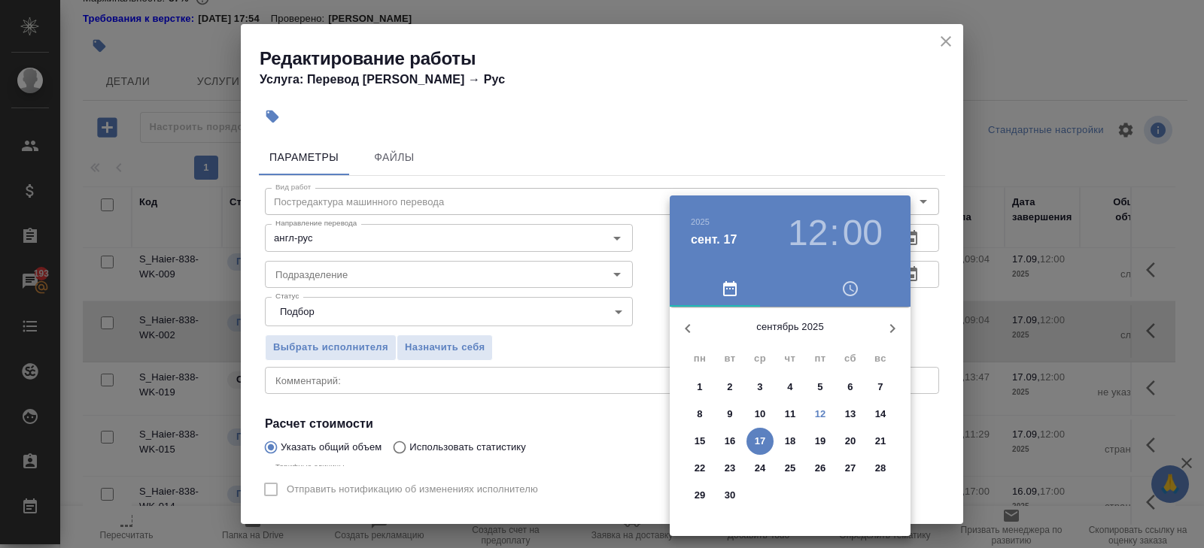
click at [703, 438] on p "15" at bounding box center [699, 441] width 11 height 15
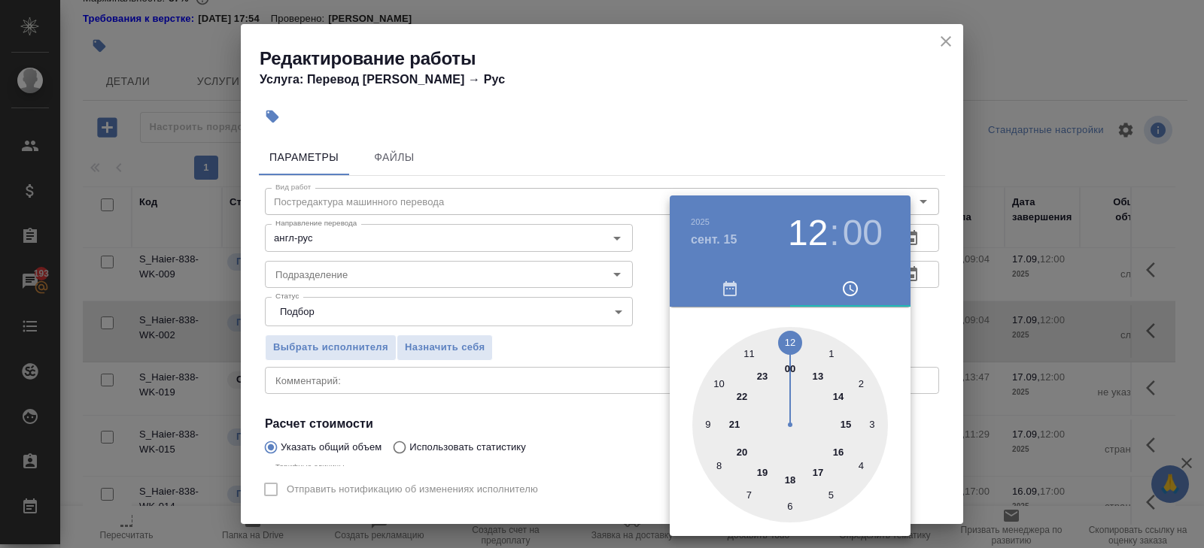
type input "15.09.2025 17:00"
click at [817, 469] on div at bounding box center [790, 425] width 196 height 196
click at [914, 358] on div at bounding box center [602, 274] width 1204 height 548
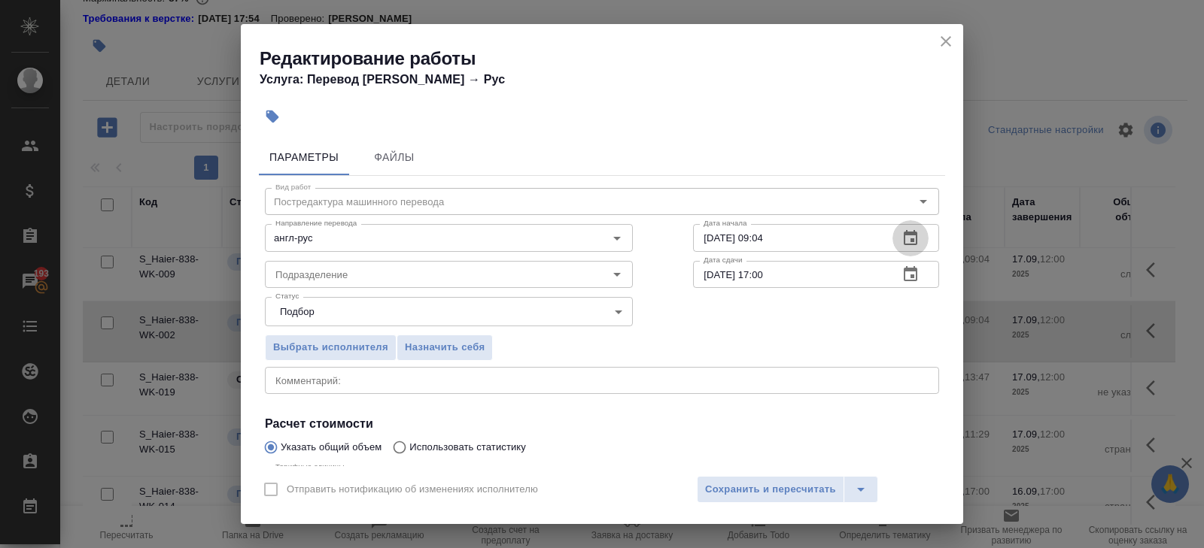
click at [906, 241] on icon "button" at bounding box center [910, 238] width 18 height 18
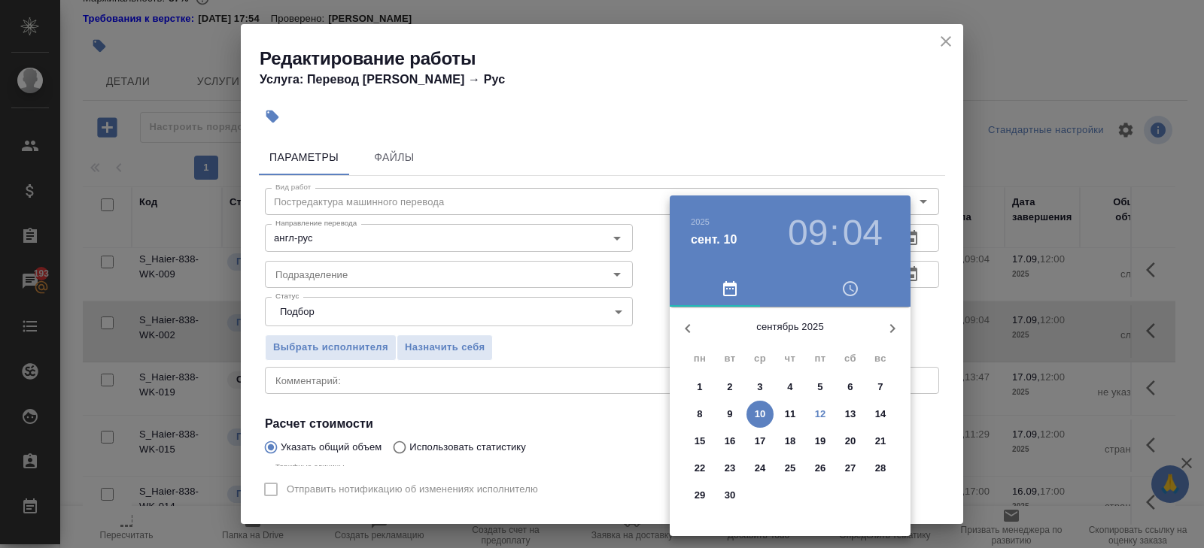
click at [822, 417] on p "12" at bounding box center [820, 414] width 11 height 15
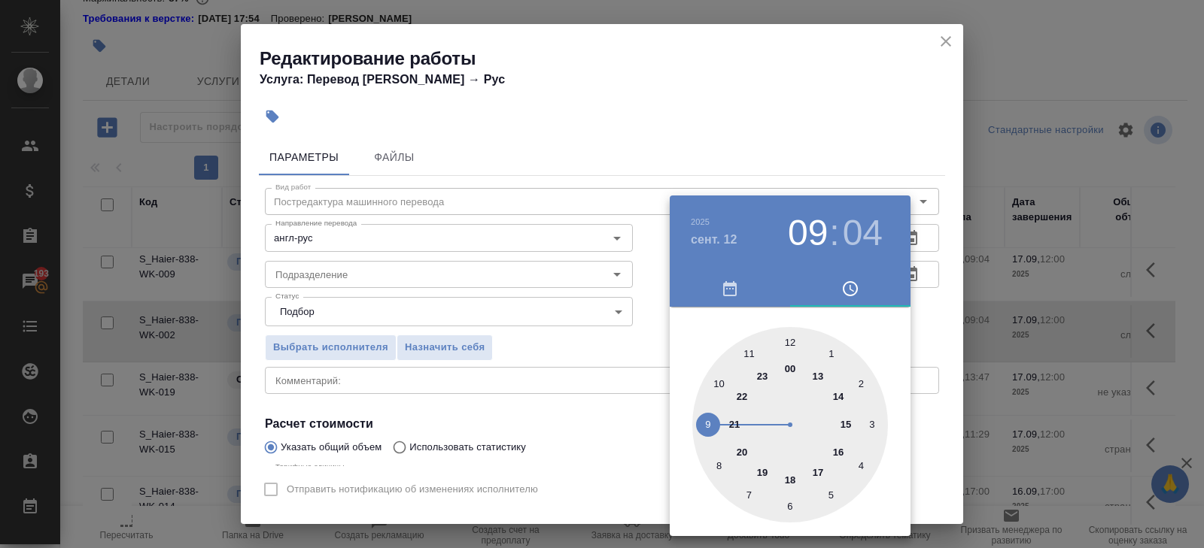
click at [844, 394] on div at bounding box center [790, 425] width 196 height 196
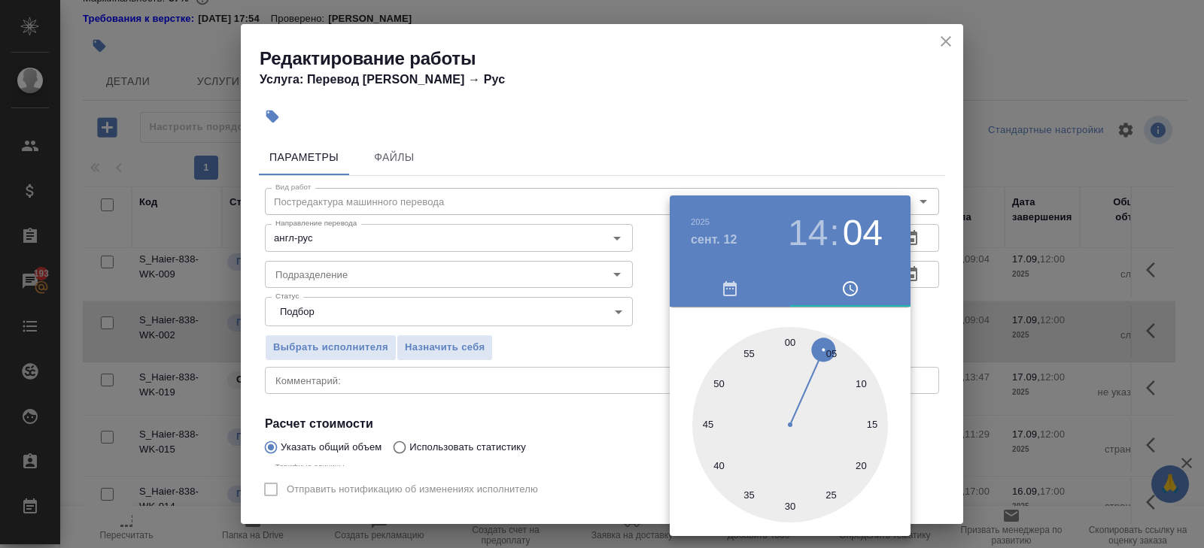
type input "12.09.2025 14:00"
click at [787, 350] on div at bounding box center [790, 425] width 196 height 196
click at [348, 360] on div at bounding box center [602, 274] width 1204 height 548
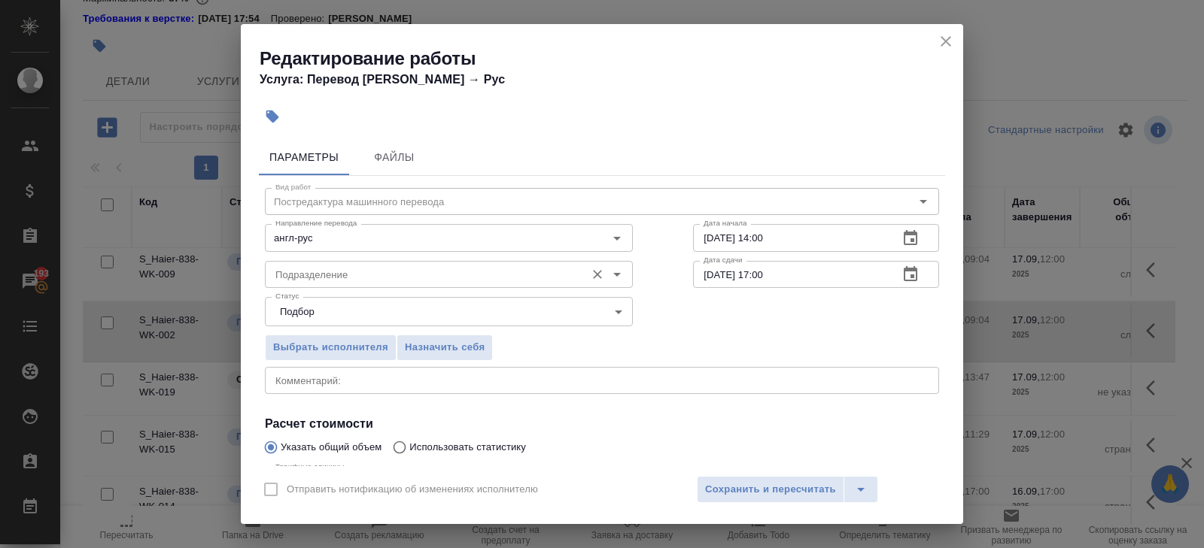
click at [296, 275] on input "Подразделение" at bounding box center [423, 275] width 308 height 18
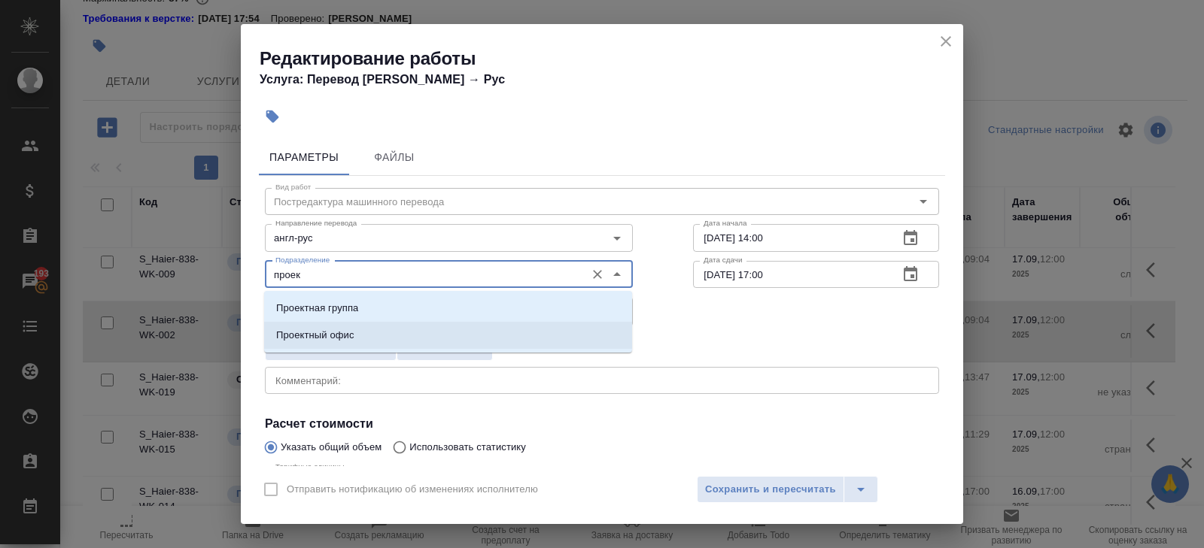
click at [310, 335] on p "Проектный офис" at bounding box center [315, 335] width 78 height 15
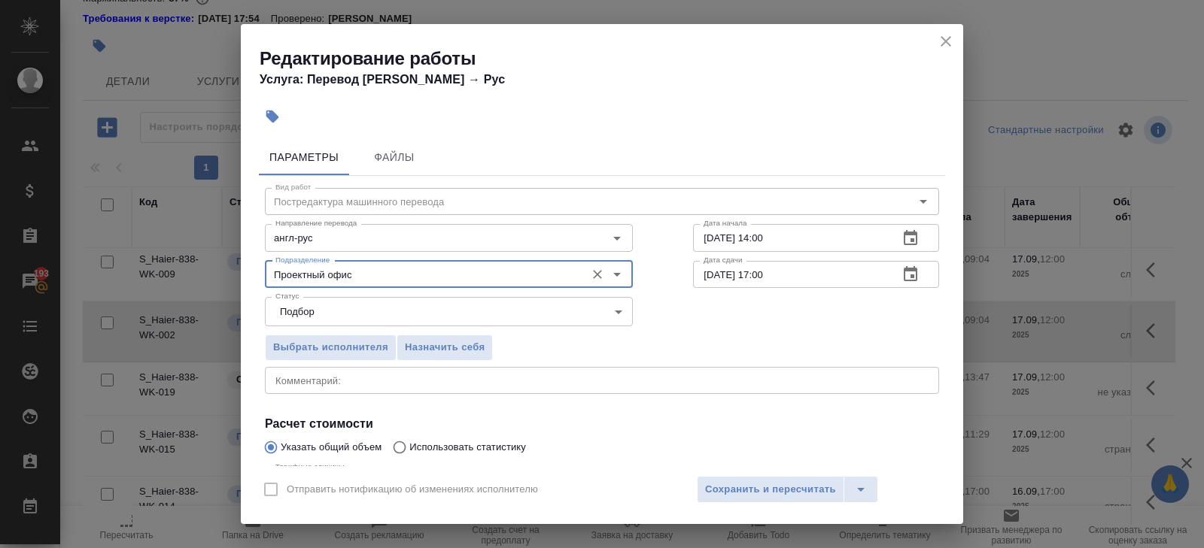
scroll to position [159, 0]
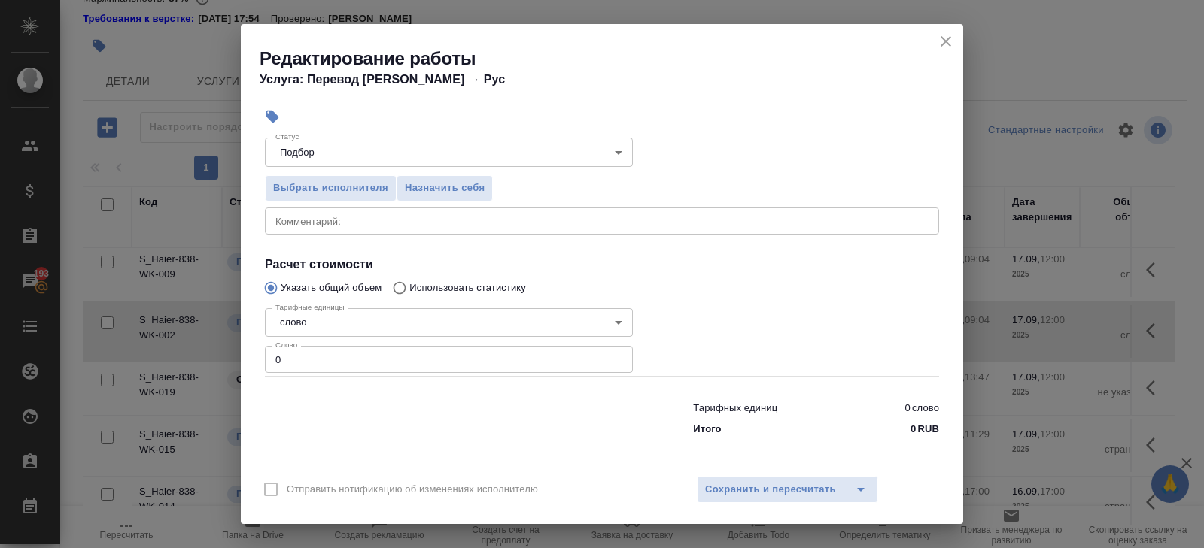
type input "Проектный офис"
drag, startPoint x: 255, startPoint y: 354, endPoint x: 131, endPoint y: 358, distance: 124.2
click at [131, 358] on div "Редактирование работы Услуга: Перевод Стандарт Англ → Рус Параметры Файлы Вид р…" at bounding box center [602, 274] width 1204 height 548
drag, startPoint x: 287, startPoint y: 364, endPoint x: 201, endPoint y: 354, distance: 86.4
click at [201, 354] on div "Редактирование работы Услуга: Перевод Стандарт Англ → Рус Параметры Файлы Вид р…" at bounding box center [602, 274] width 1204 height 548
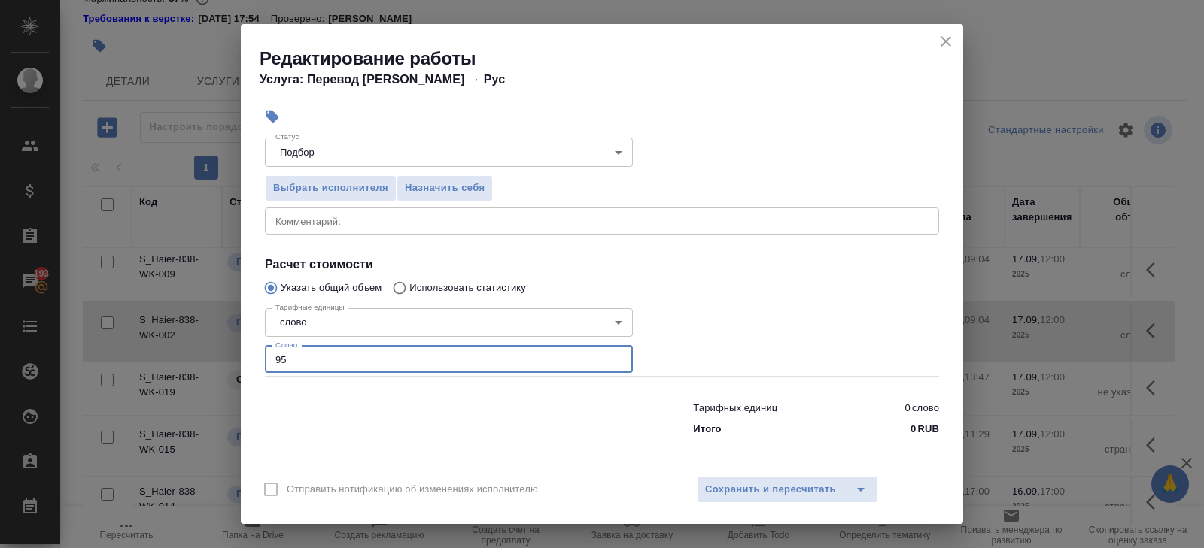
type input "954"
type input "954.9"
click at [761, 488] on span "Сохранить и пересчитать" at bounding box center [770, 489] width 131 height 17
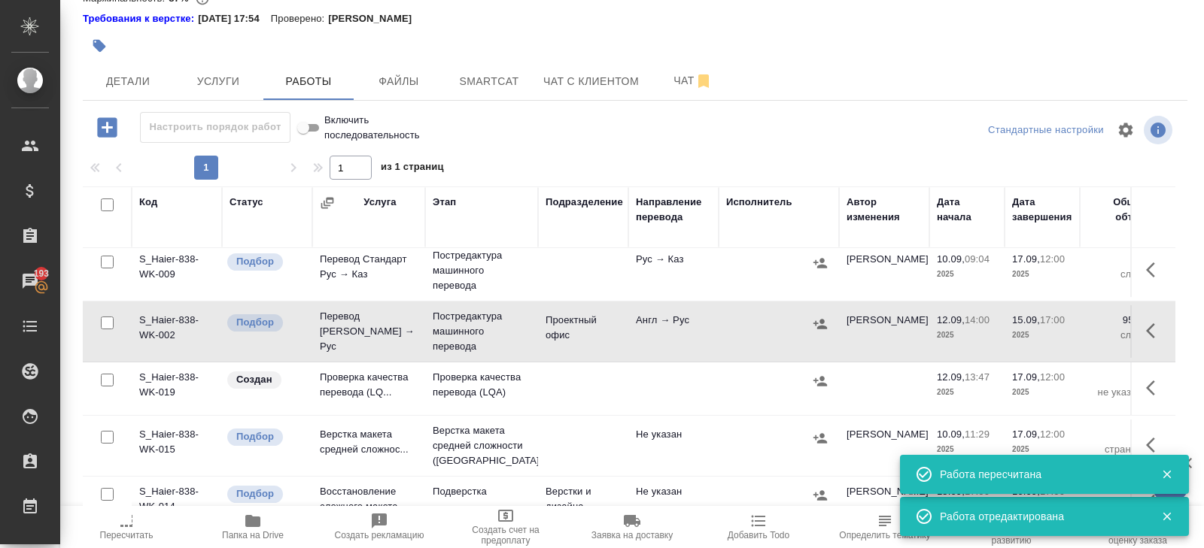
click at [1134, 326] on td at bounding box center [1152, 331] width 45 height 53
click at [1150, 329] on icon "button" at bounding box center [1155, 331] width 18 height 18
click at [1023, 329] on icon "button" at bounding box center [1019, 330] width 14 height 15
click at [1156, 384] on icon "button" at bounding box center [1155, 388] width 18 height 18
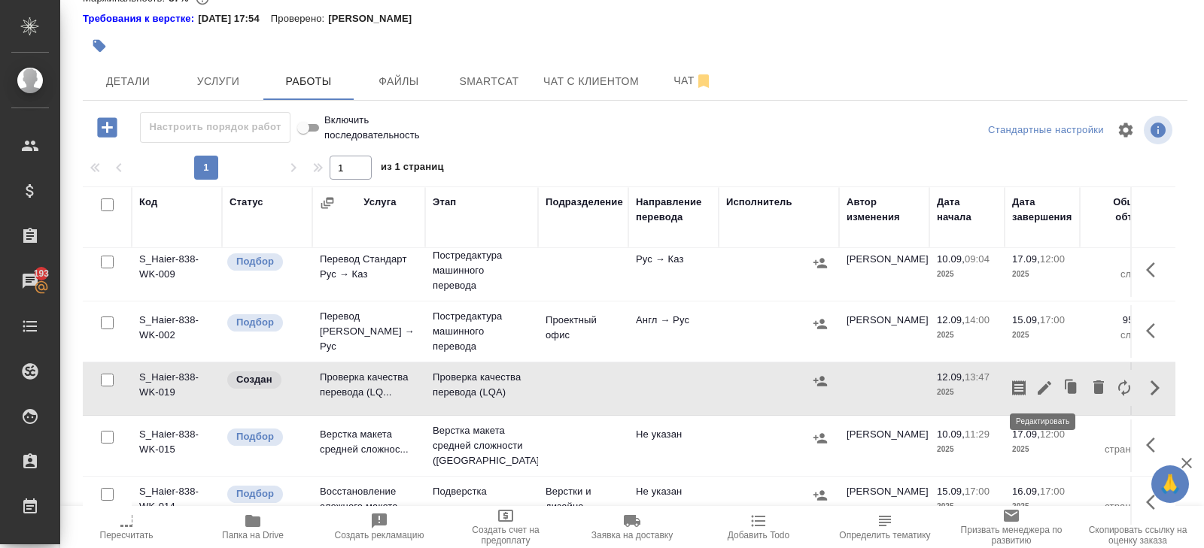
click at [1043, 387] on icon "button" at bounding box center [1044, 388] width 14 height 14
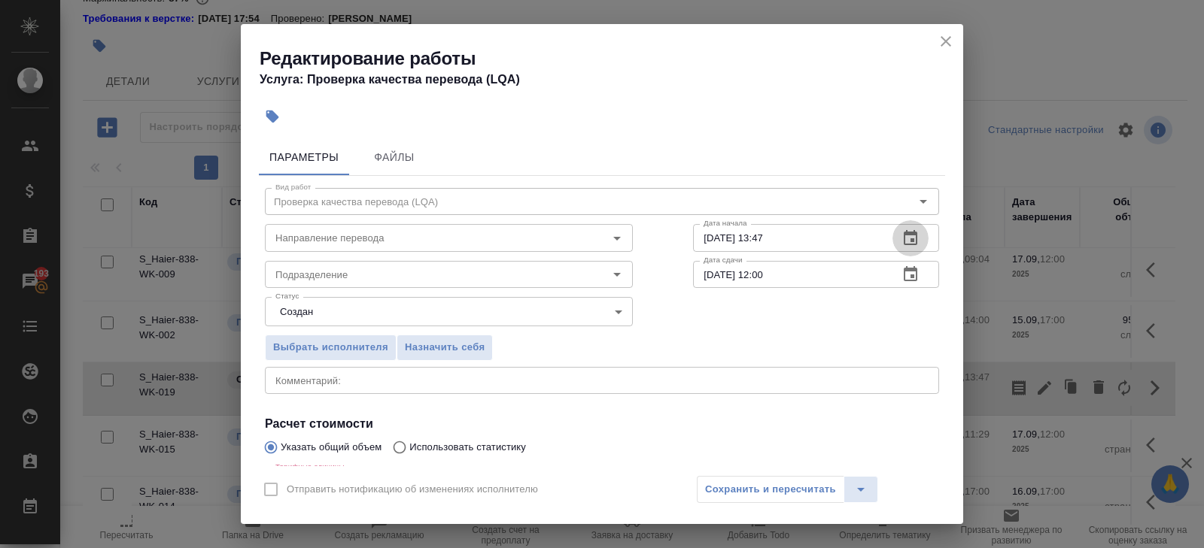
click at [906, 244] on icon "button" at bounding box center [910, 237] width 14 height 15
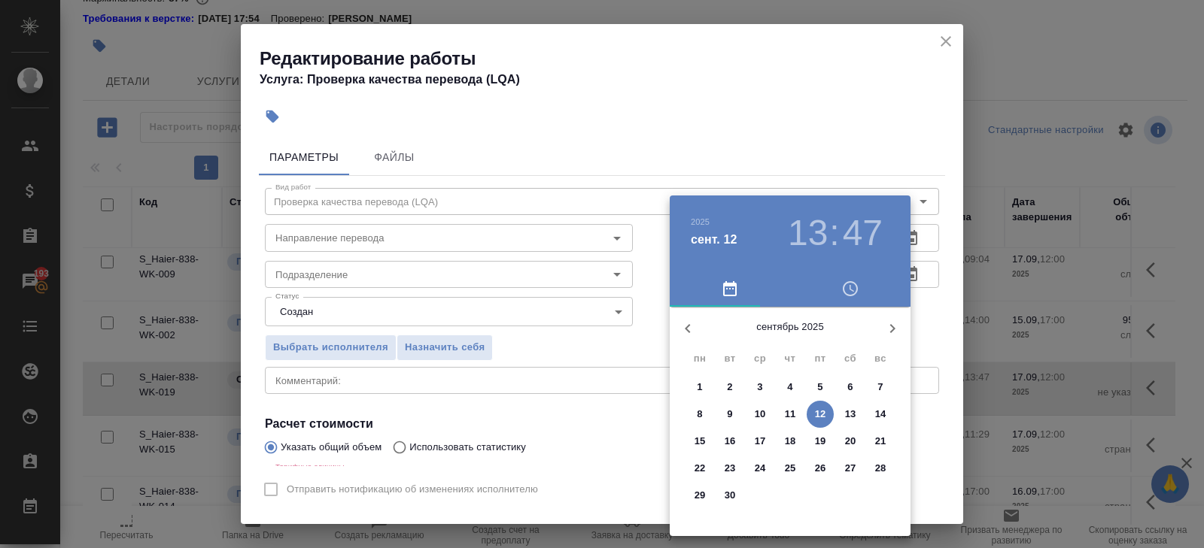
click at [730, 439] on p "16" at bounding box center [729, 441] width 11 height 15
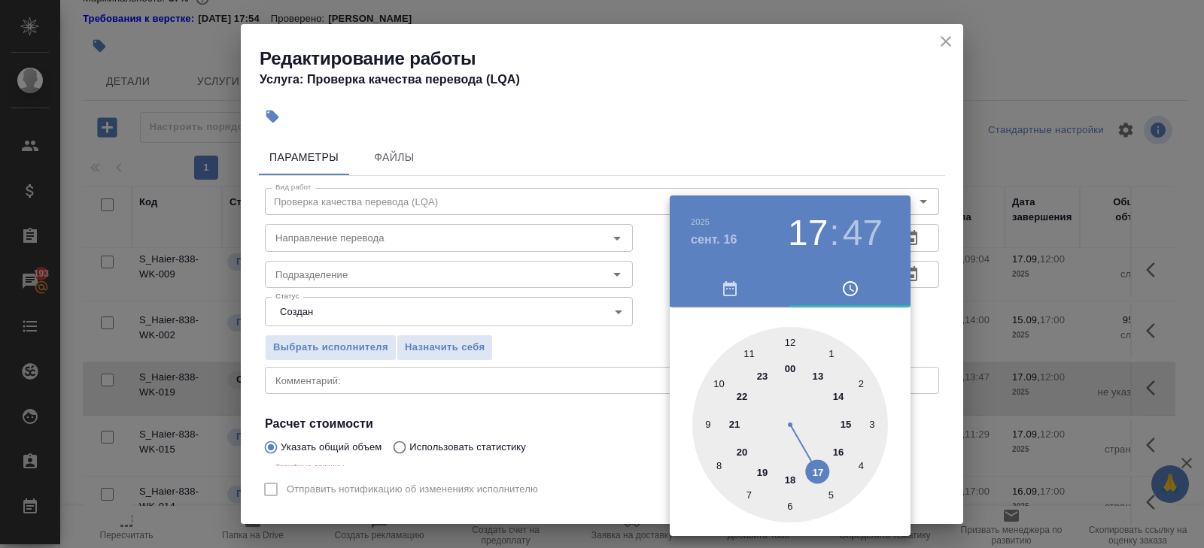
click at [824, 468] on div at bounding box center [790, 425] width 196 height 196
type input "16.09.2025 17:00"
click at [791, 345] on div at bounding box center [790, 425] width 196 height 196
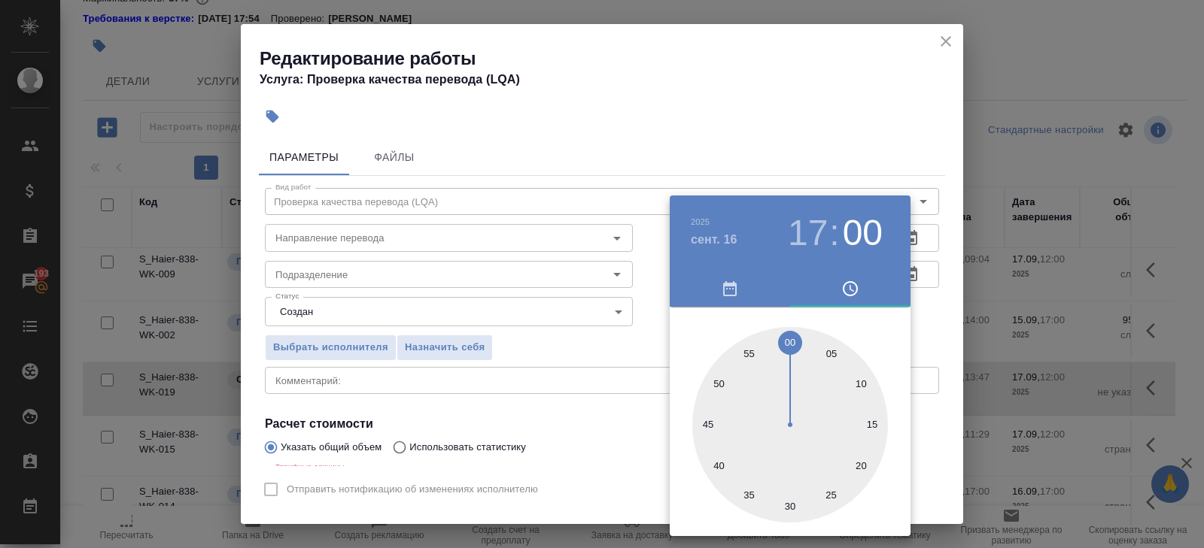
click at [985, 319] on div at bounding box center [602, 274] width 1204 height 548
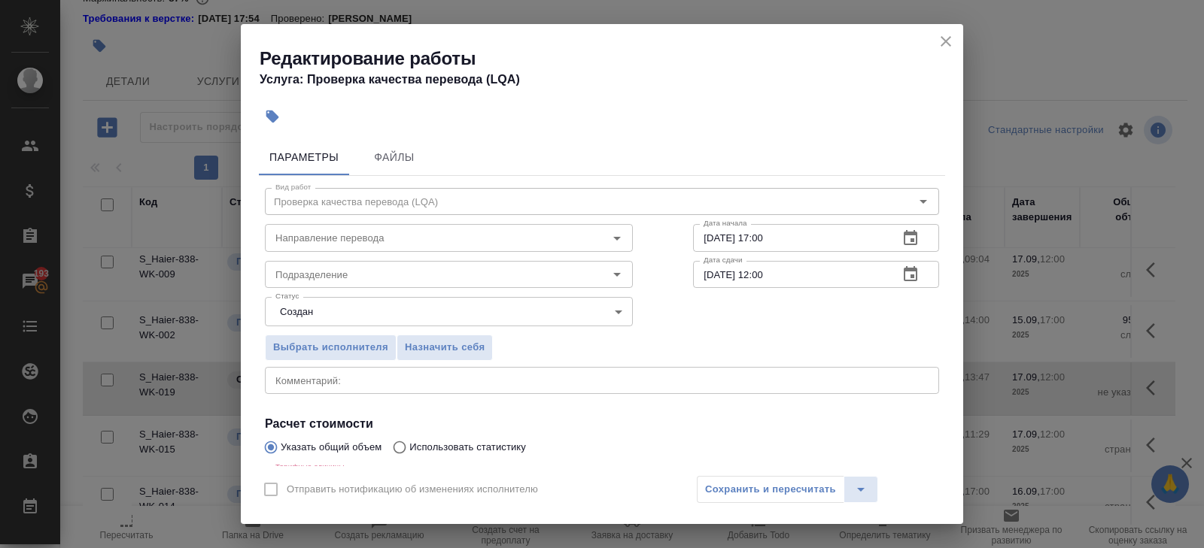
click at [907, 272] on icon "button" at bounding box center [910, 275] width 18 height 18
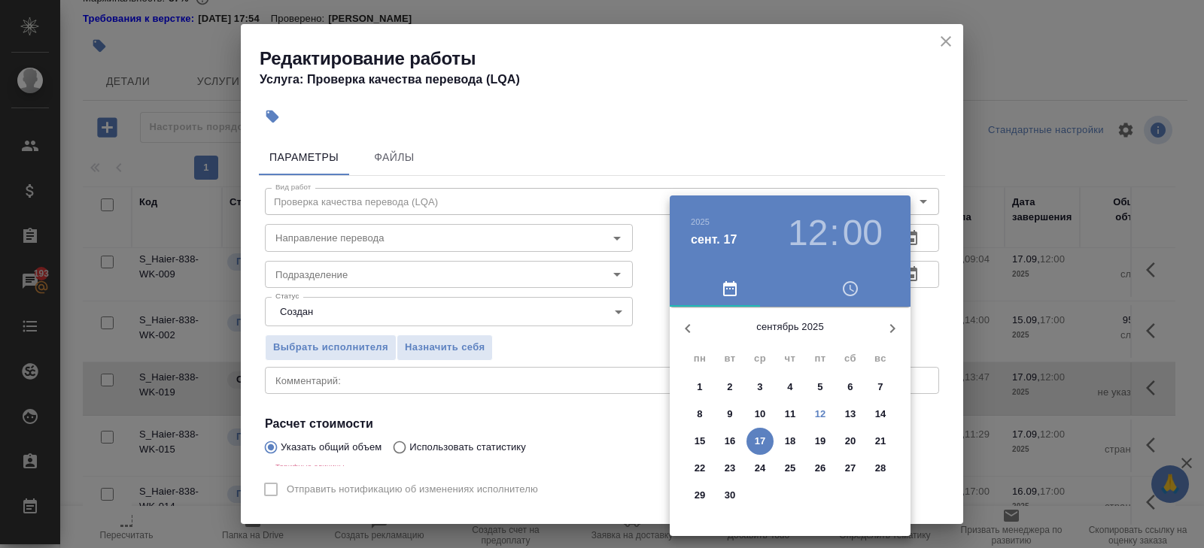
click at [758, 436] on p "17" at bounding box center [759, 441] width 11 height 15
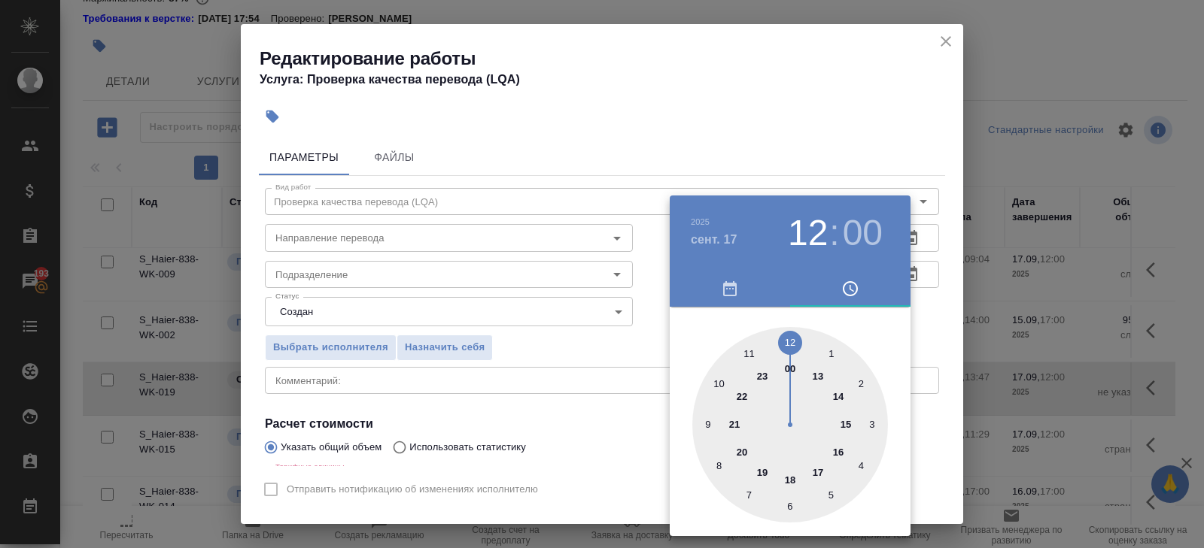
type input "17.09.2025 10:00"
click at [719, 384] on div at bounding box center [790, 425] width 196 height 196
click at [491, 379] on div at bounding box center [602, 274] width 1204 height 548
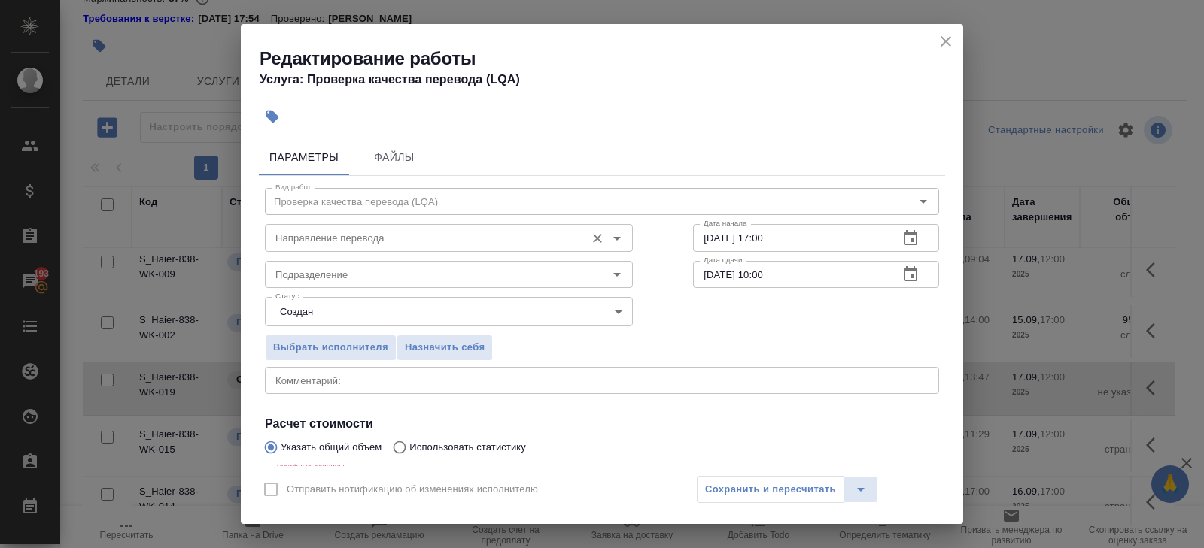
click at [342, 244] on input "Направление перевода" at bounding box center [423, 238] width 308 height 18
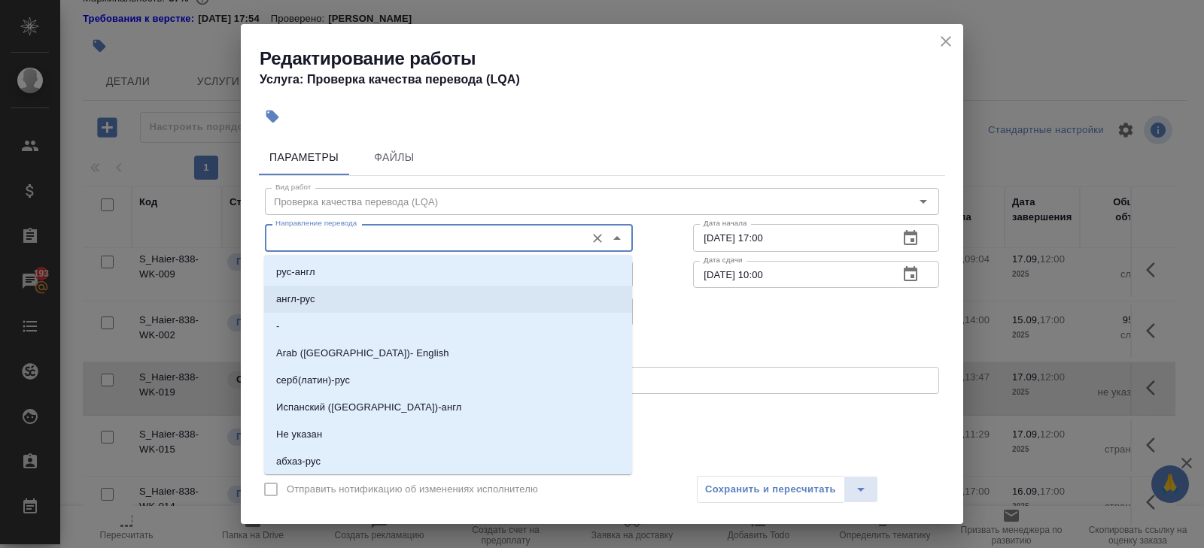
click at [338, 292] on li "англ-рус" at bounding box center [448, 299] width 368 height 27
type input "англ-рус"
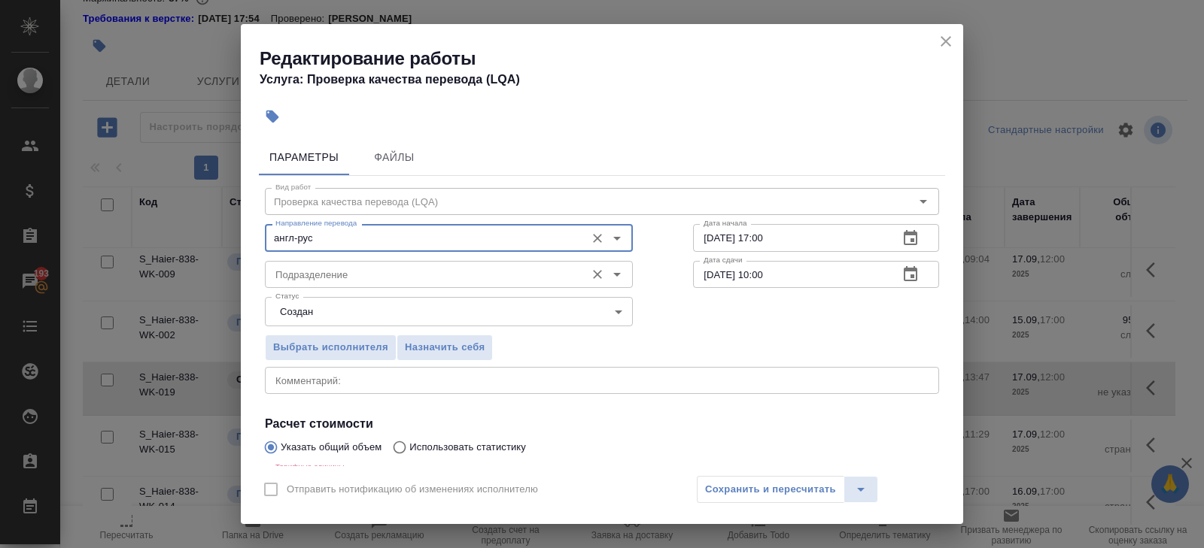
click at [323, 277] on input "Подразделение" at bounding box center [423, 275] width 308 height 18
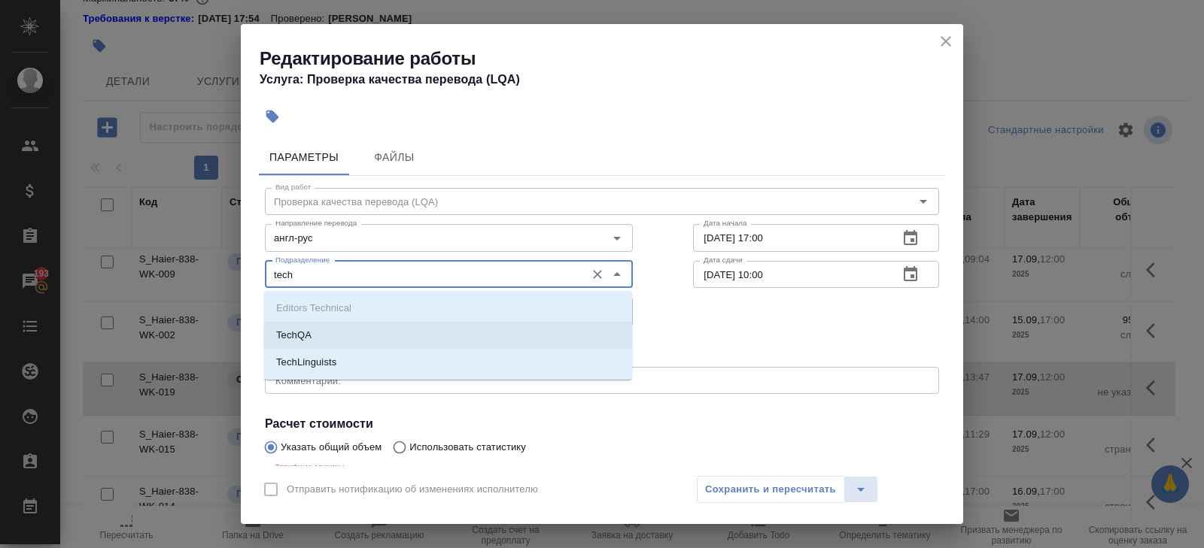
click at [298, 335] on p "TechQA" at bounding box center [293, 335] width 35 height 15
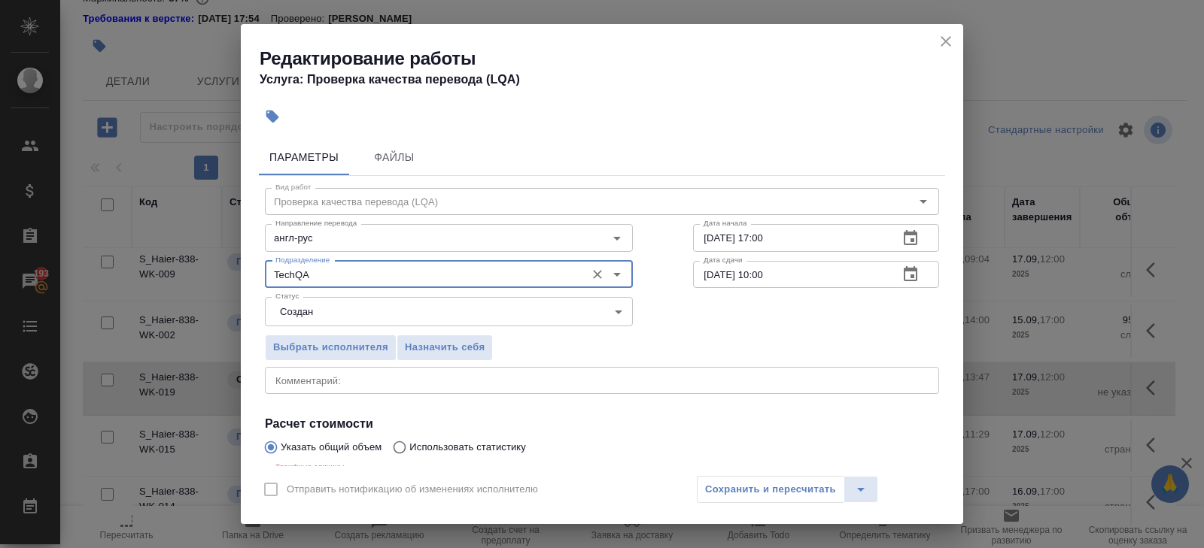
type input "TechQA"
click at [298, 320] on body "🙏 .cls-1 fill:#fff; AWATERA Belyakova Yulia Клиенты Спецификации Заказы 193 Чат…" at bounding box center [602, 274] width 1204 height 548
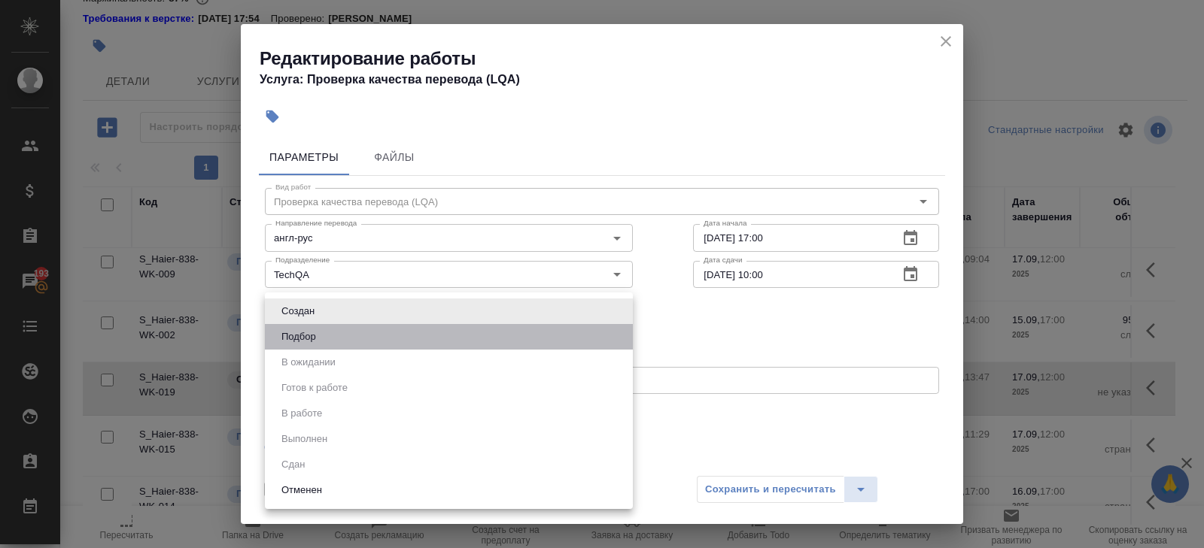
click at [298, 345] on li "Подбор" at bounding box center [449, 337] width 368 height 26
type input "recruiting"
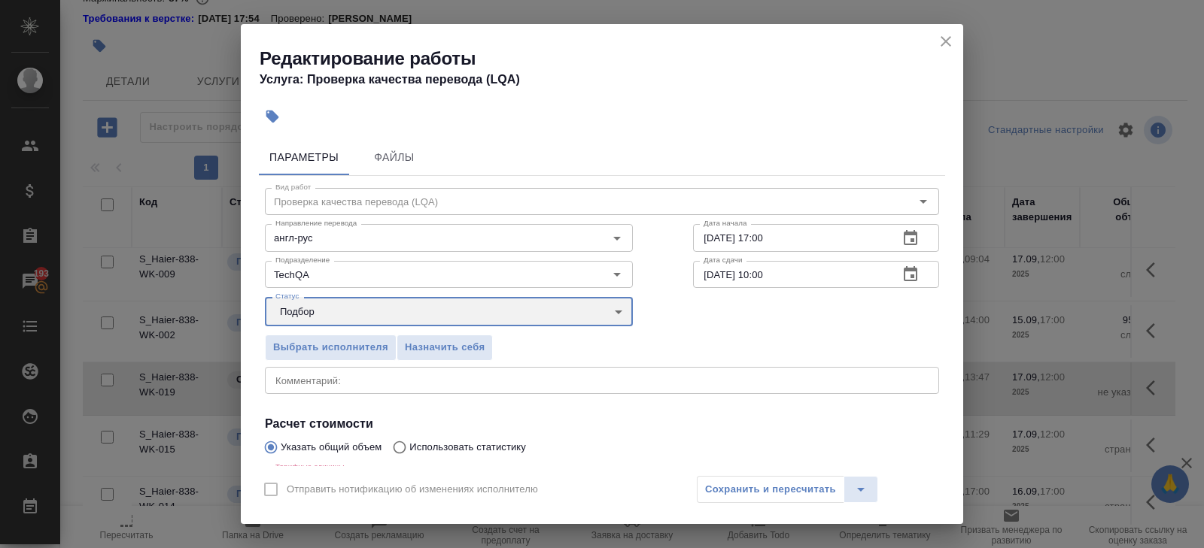
scroll to position [175, 0]
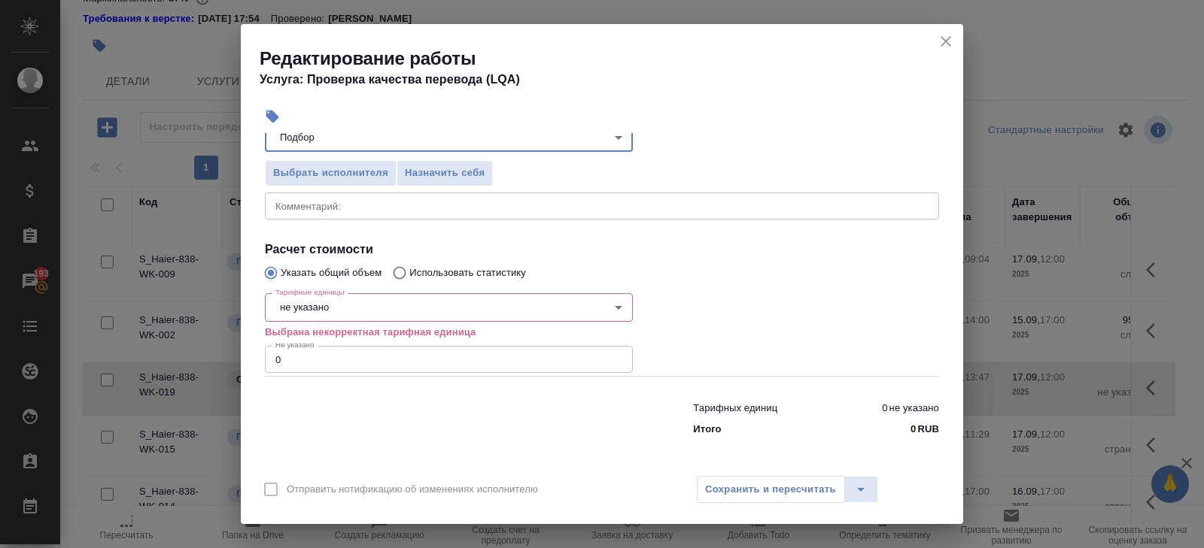
click at [303, 300] on body "🙏 .cls-1 fill:#fff; AWATERA Belyakova Yulia Клиенты Спецификации Заказы 193 Чат…" at bounding box center [602, 274] width 1204 height 548
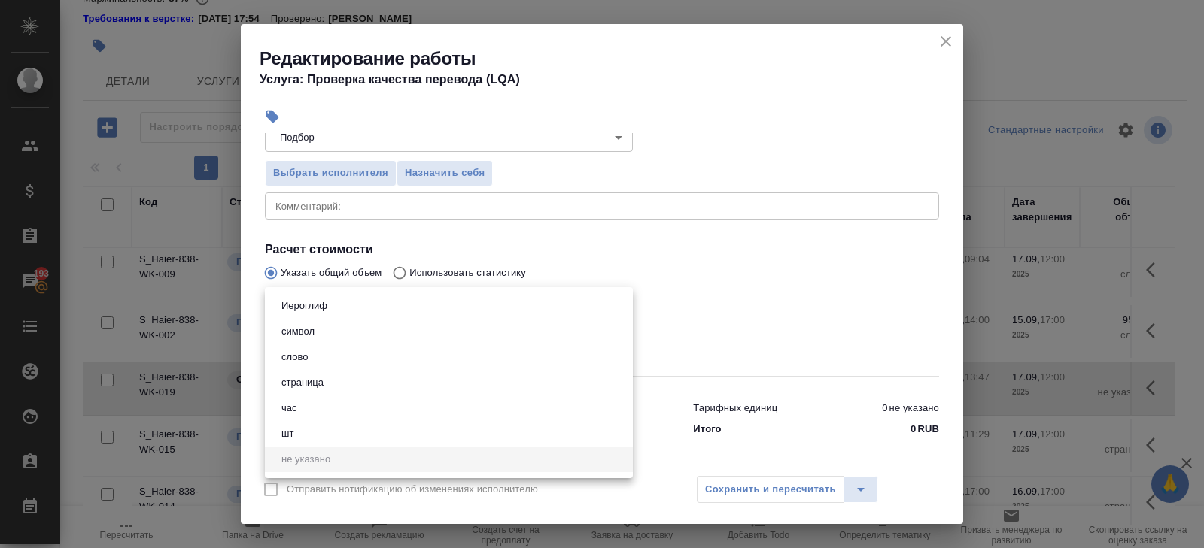
click at [302, 404] on li "час" at bounding box center [449, 409] width 368 height 26
type input "5a8b1489cc6b4906c91bfd93"
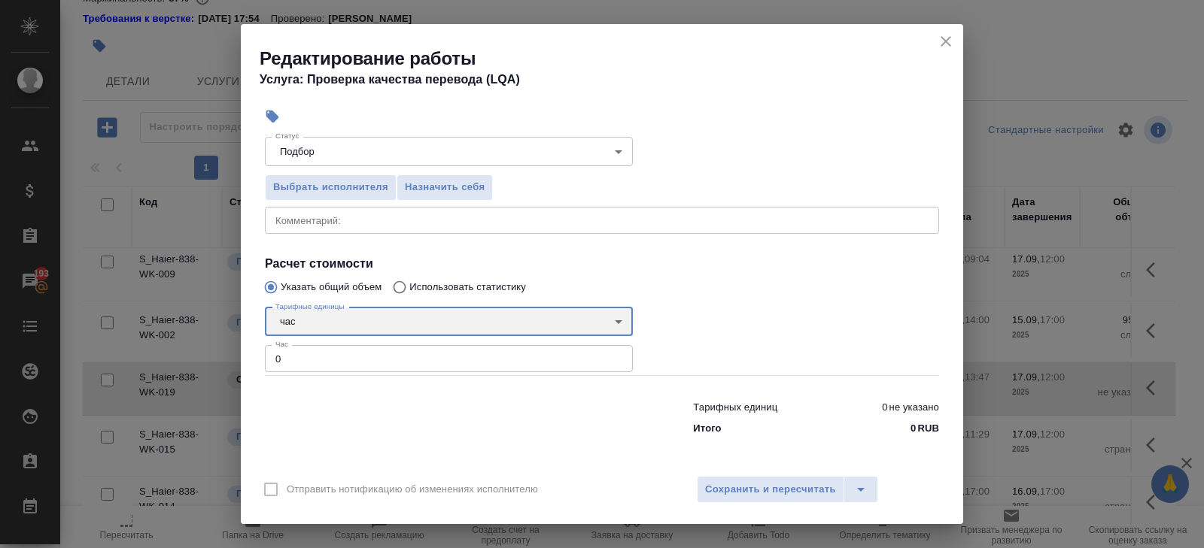
scroll to position [159, 0]
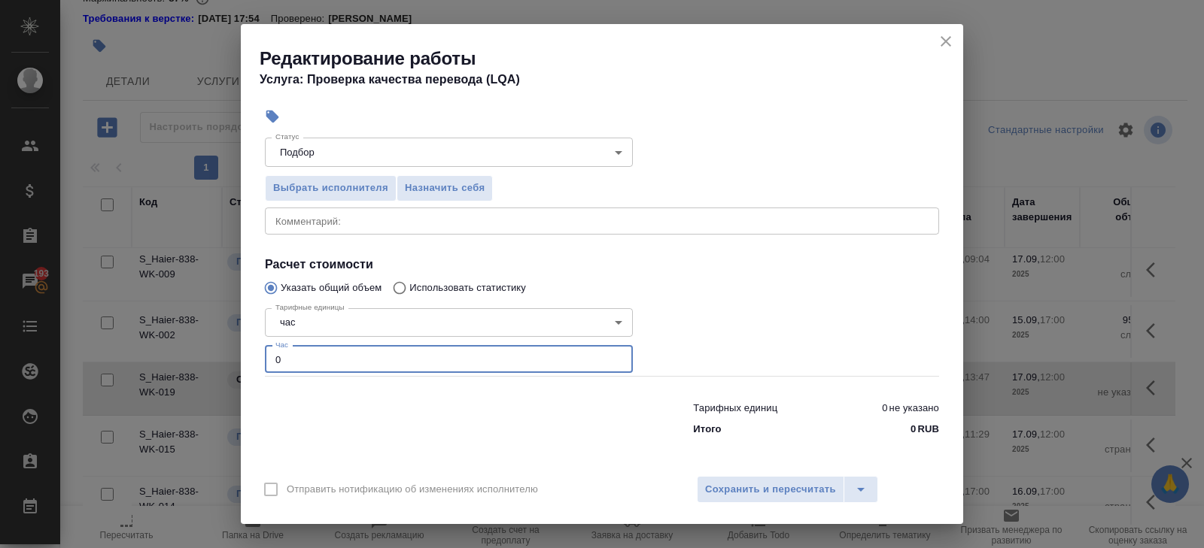
click at [305, 363] on input "0" at bounding box center [449, 359] width 368 height 27
type input "0.5"
click at [721, 476] on button "Сохранить и пересчитать" at bounding box center [770, 489] width 147 height 27
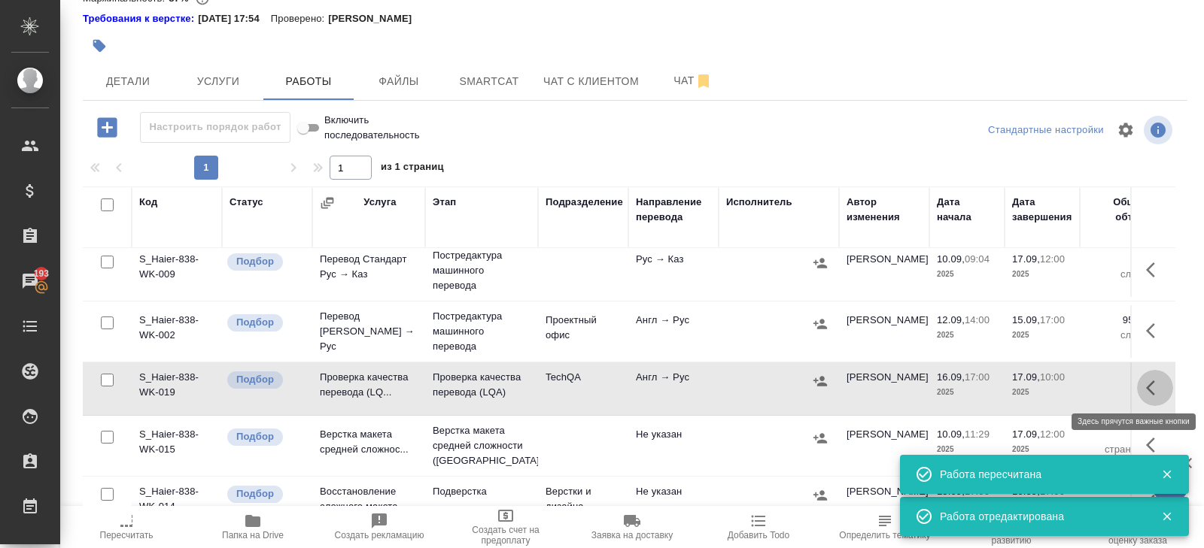
click at [1156, 380] on icon "button" at bounding box center [1155, 388] width 18 height 18
click at [1027, 385] on icon "button" at bounding box center [1019, 388] width 18 height 18
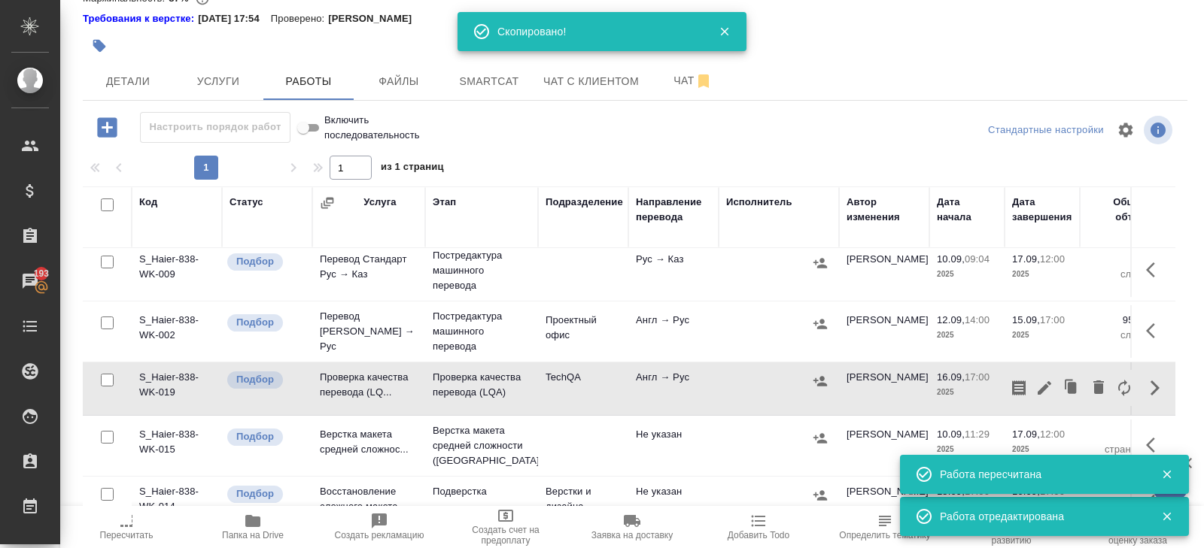
click at [493, 105] on div "S_Haier-838 В работе inProgress Нормальный normal Кратко детали заказа Ответств…" at bounding box center [634, 241] width 1121 height 643
click at [490, 88] on span "Smartcat" at bounding box center [489, 81] width 72 height 19
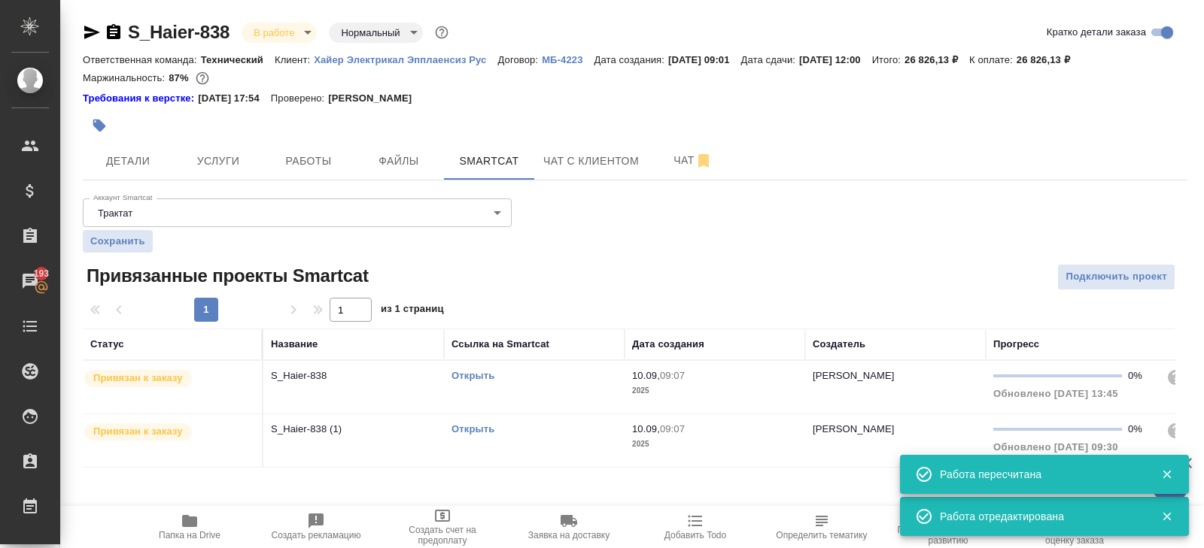
click at [614, 380] on div "Открыть" at bounding box center [533, 376] width 165 height 15
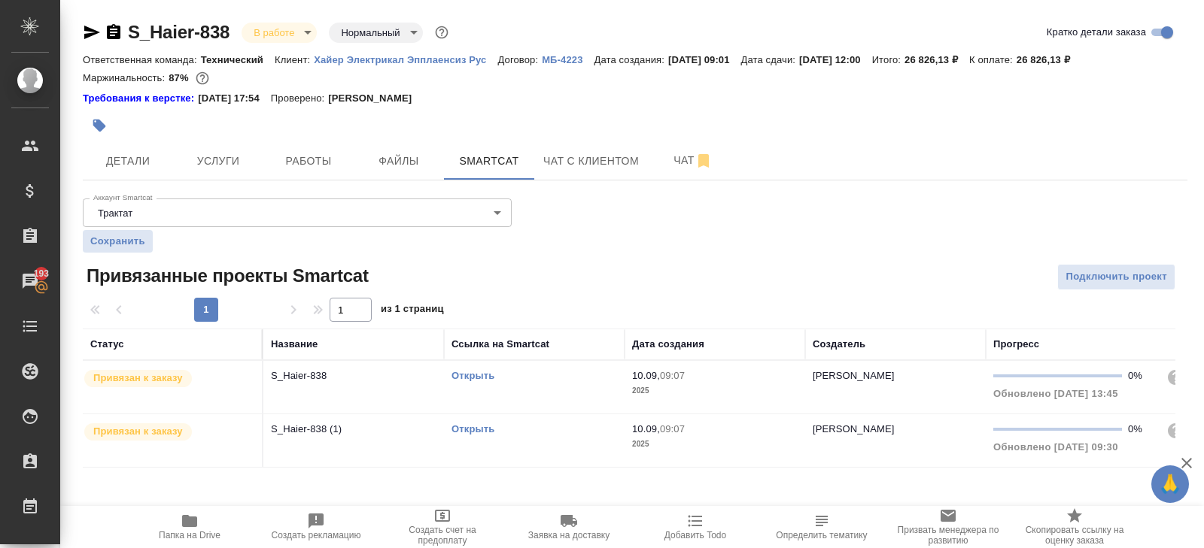
click at [614, 380] on div "Открыть" at bounding box center [533, 376] width 165 height 15
click at [290, 153] on span "Работы" at bounding box center [308, 161] width 72 height 19
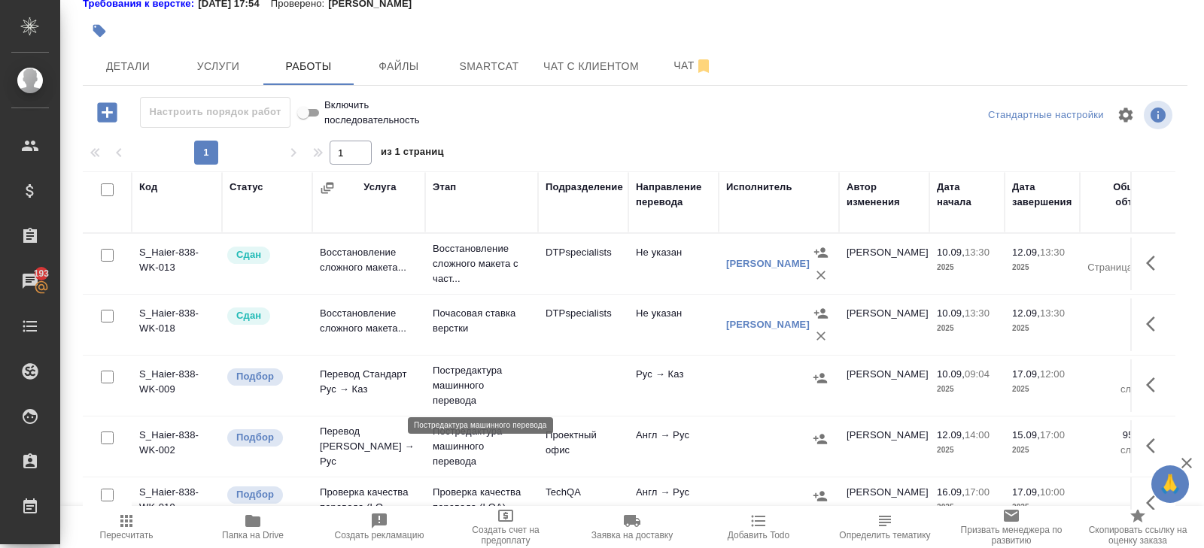
scroll to position [132, 0]
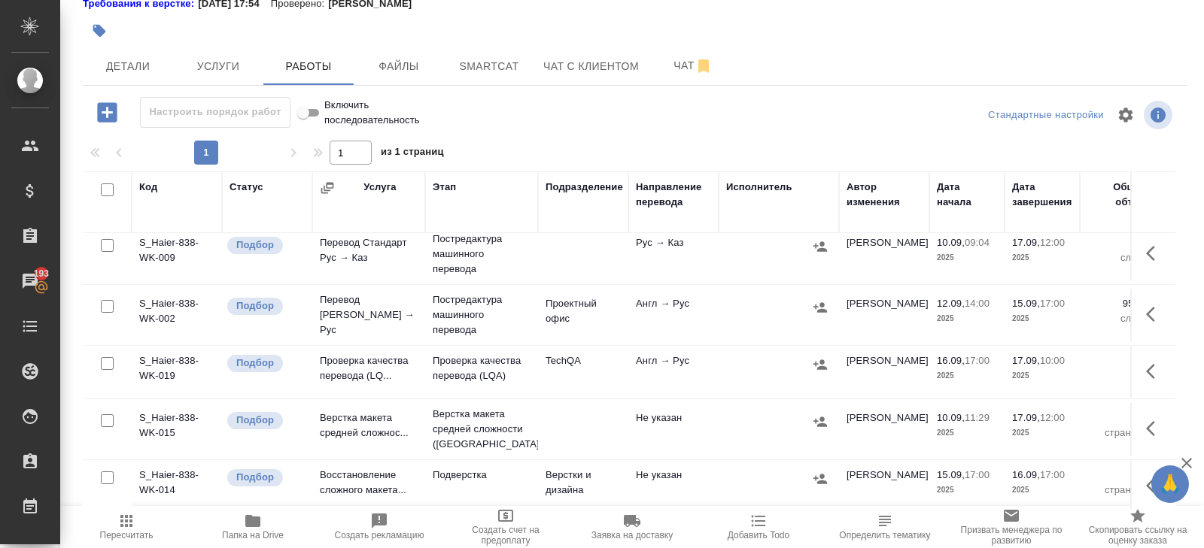
click at [1147, 319] on icon "button" at bounding box center [1155, 314] width 18 height 18
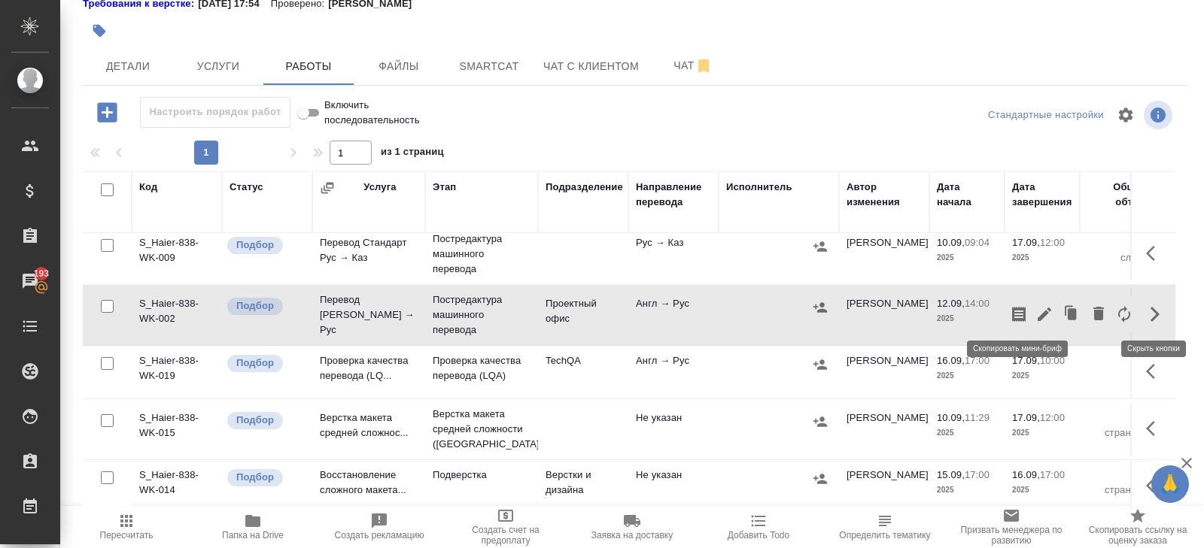
click at [1022, 313] on icon "button" at bounding box center [1019, 314] width 14 height 15
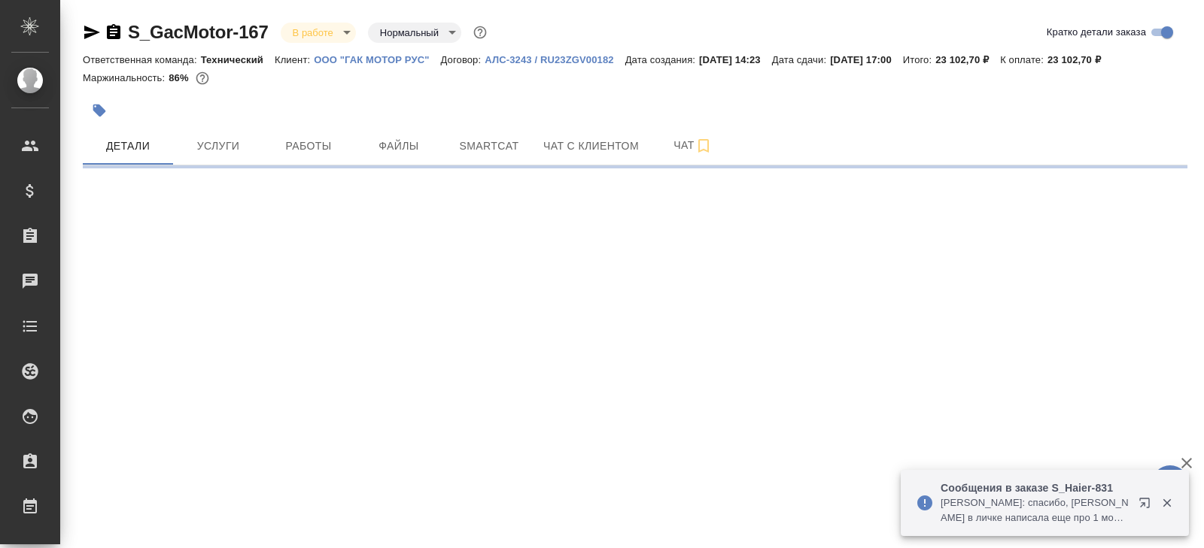
select select "RU"
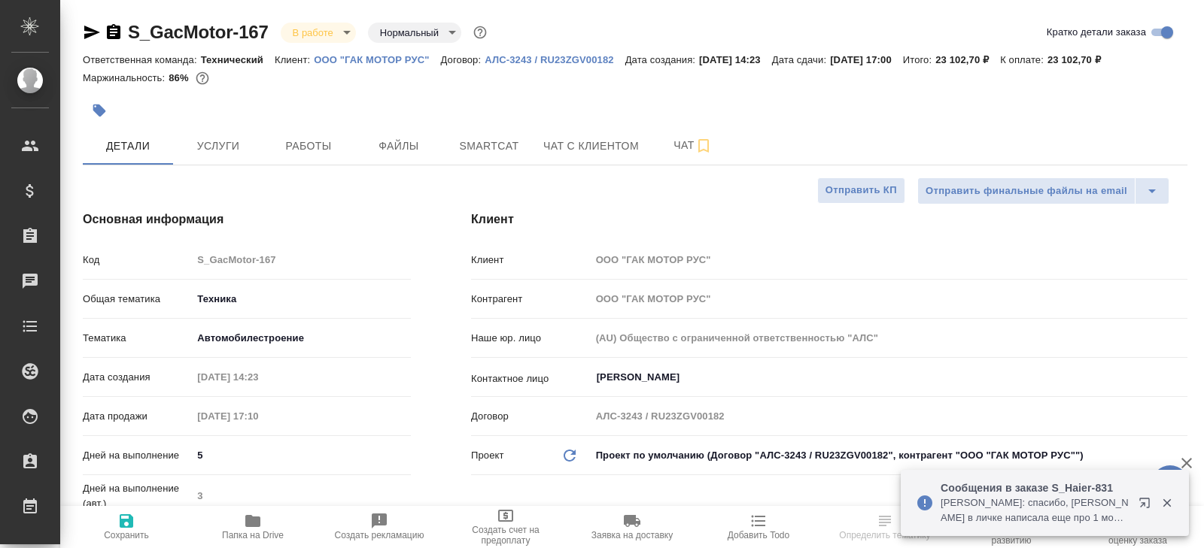
type textarea "x"
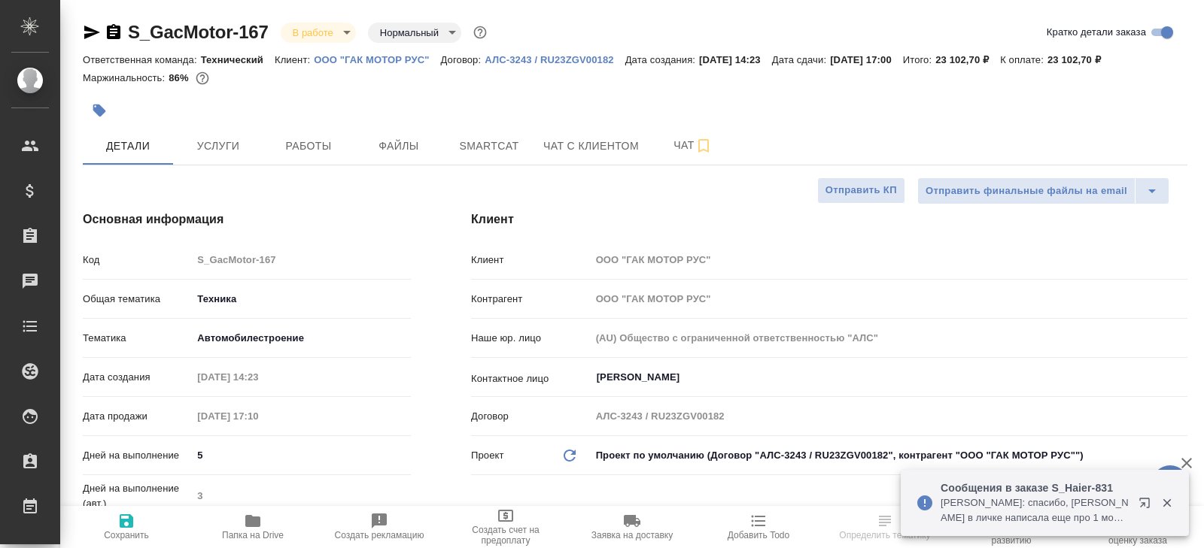
type textarea "x"
click at [314, 159] on button "Работы" at bounding box center [308, 146] width 90 height 38
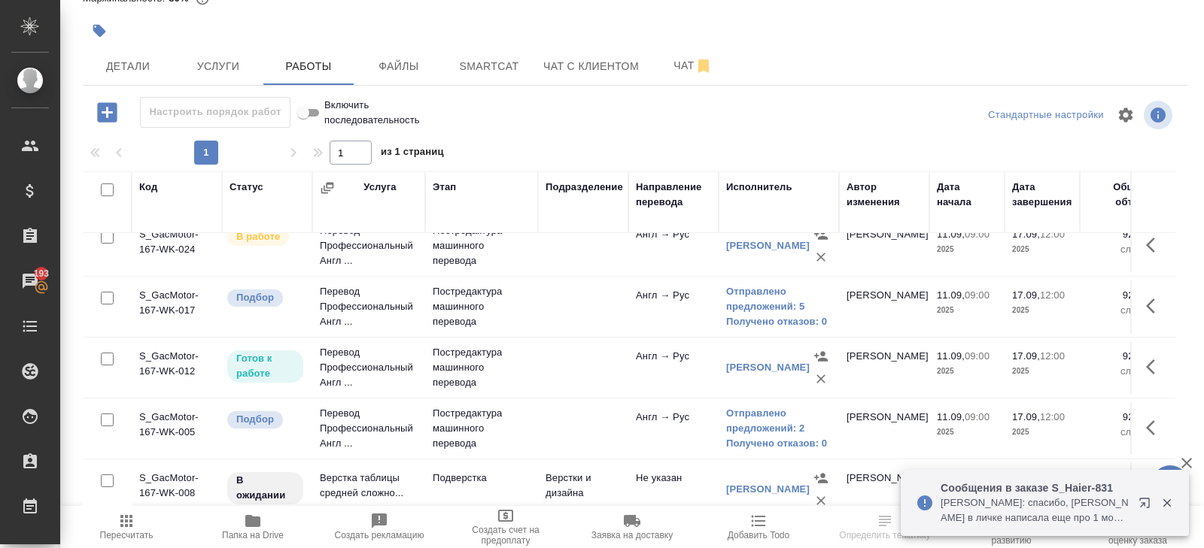
scroll to position [147, 0]
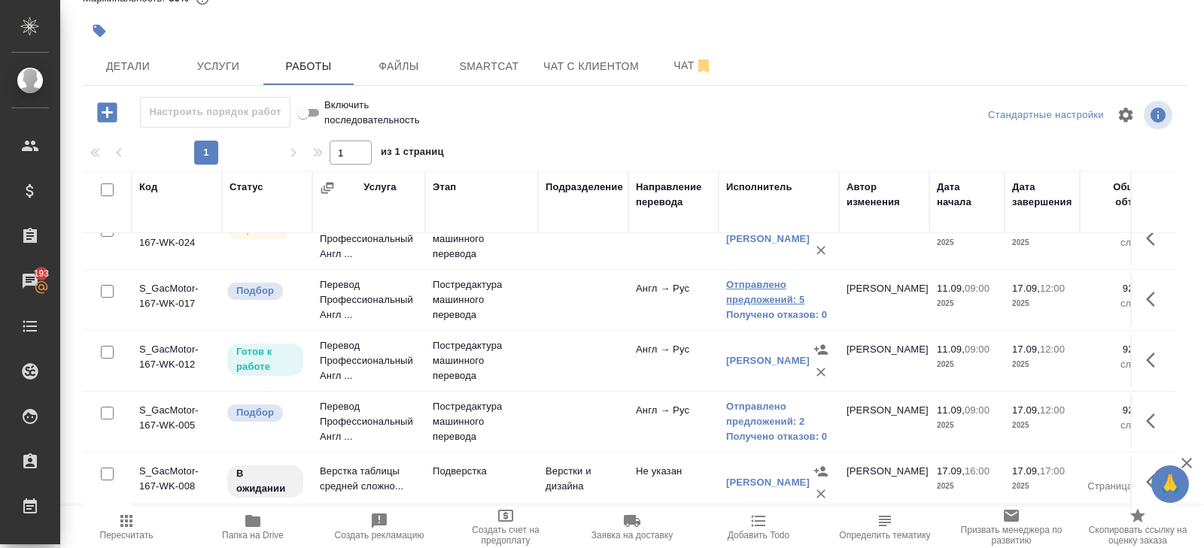
click at [745, 292] on link "Отправлено предложений: 5" at bounding box center [778, 293] width 105 height 30
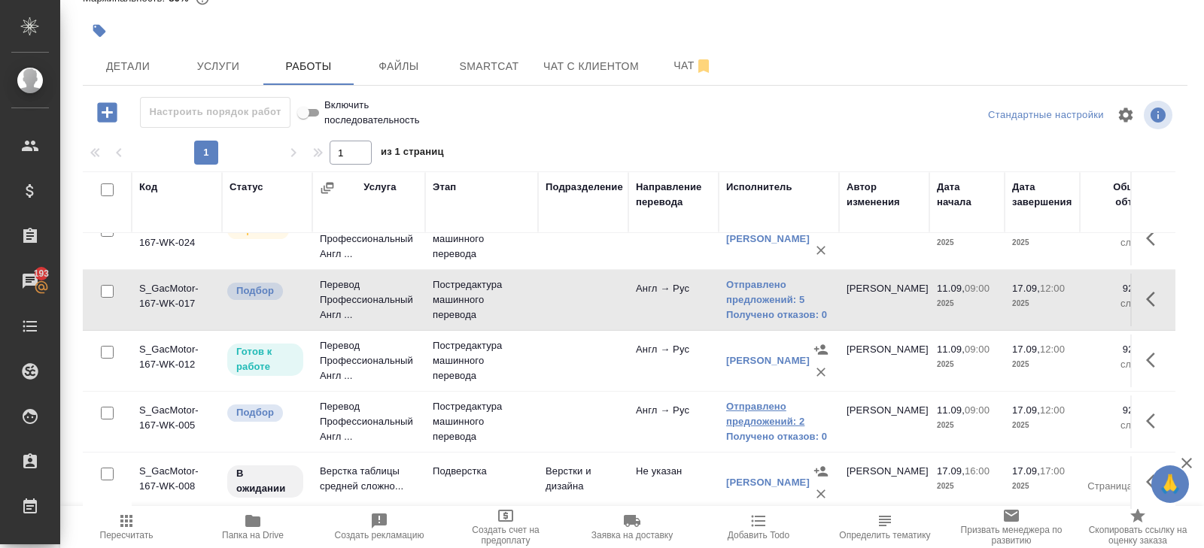
click at [755, 424] on link "Отправлено предложений: 2" at bounding box center [778, 414] width 105 height 30
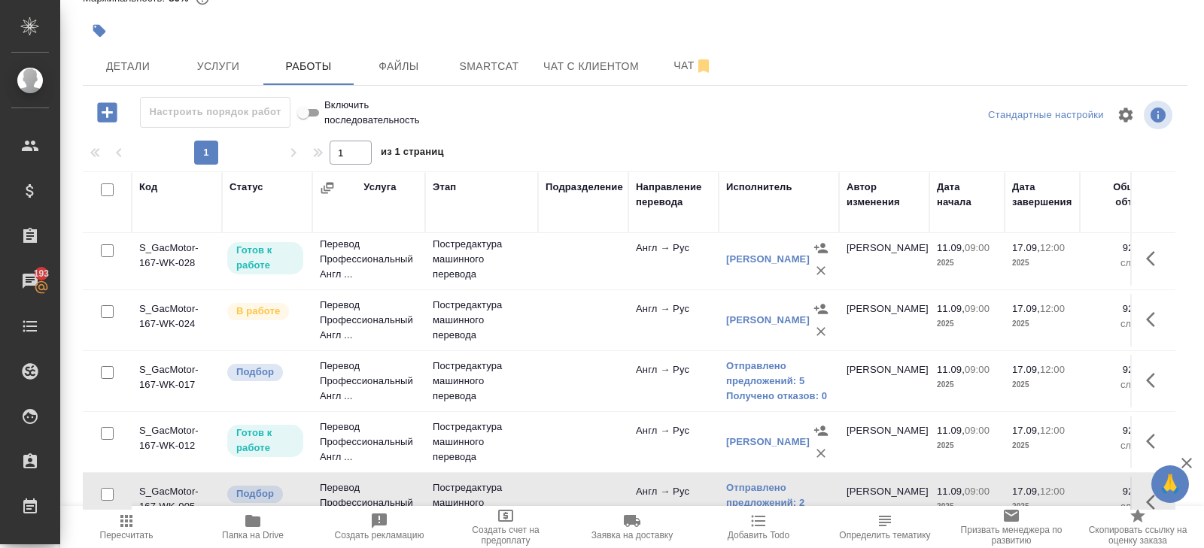
scroll to position [73, 0]
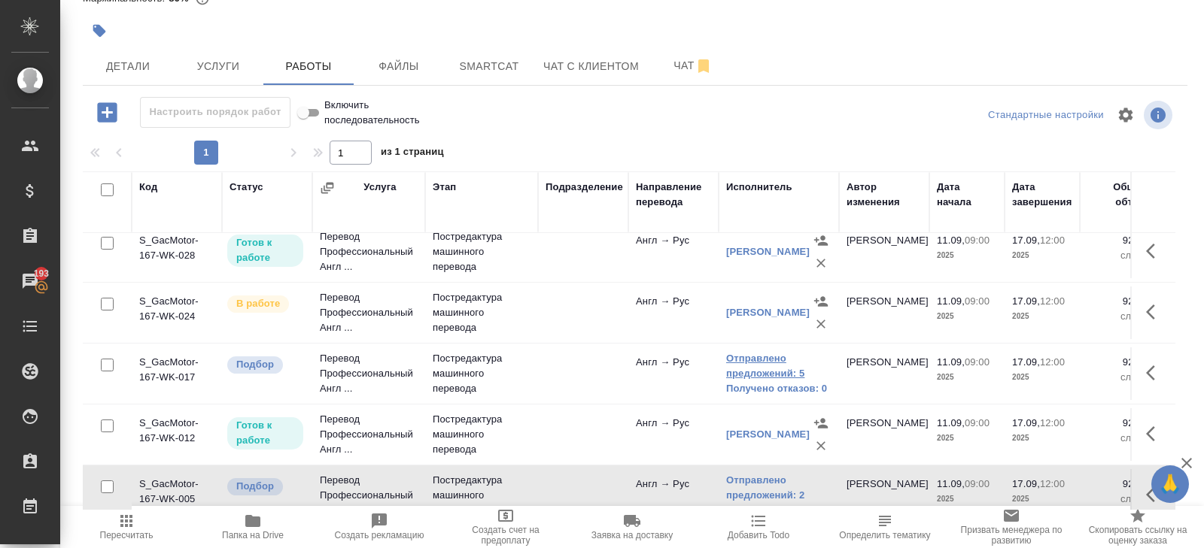
click at [790, 375] on link "Отправлено предложений: 5" at bounding box center [778, 366] width 105 height 30
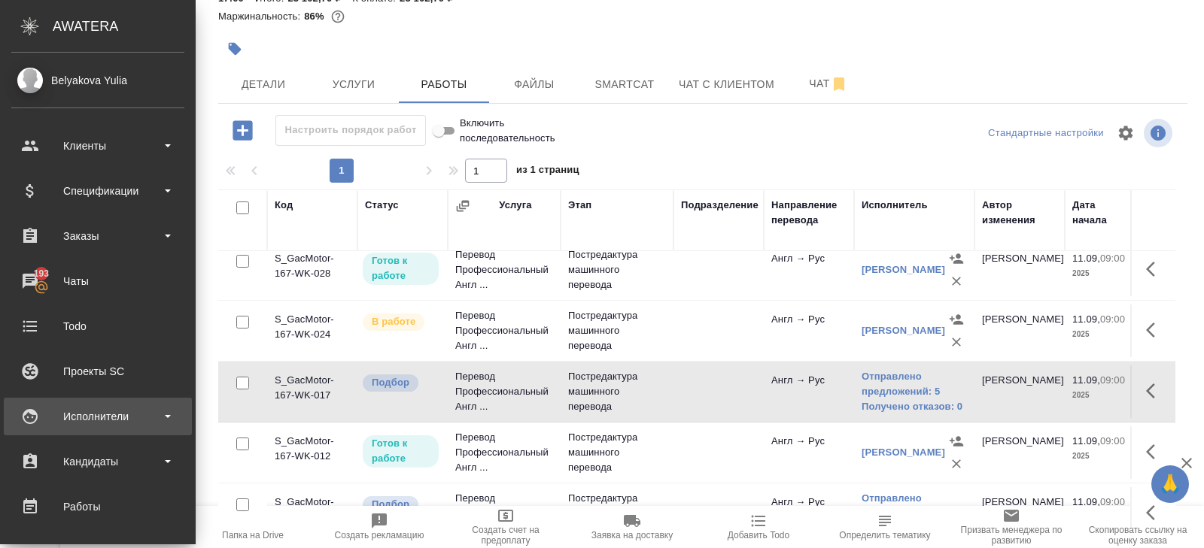
click at [68, 411] on div "Исполнители" at bounding box center [97, 416] width 173 height 23
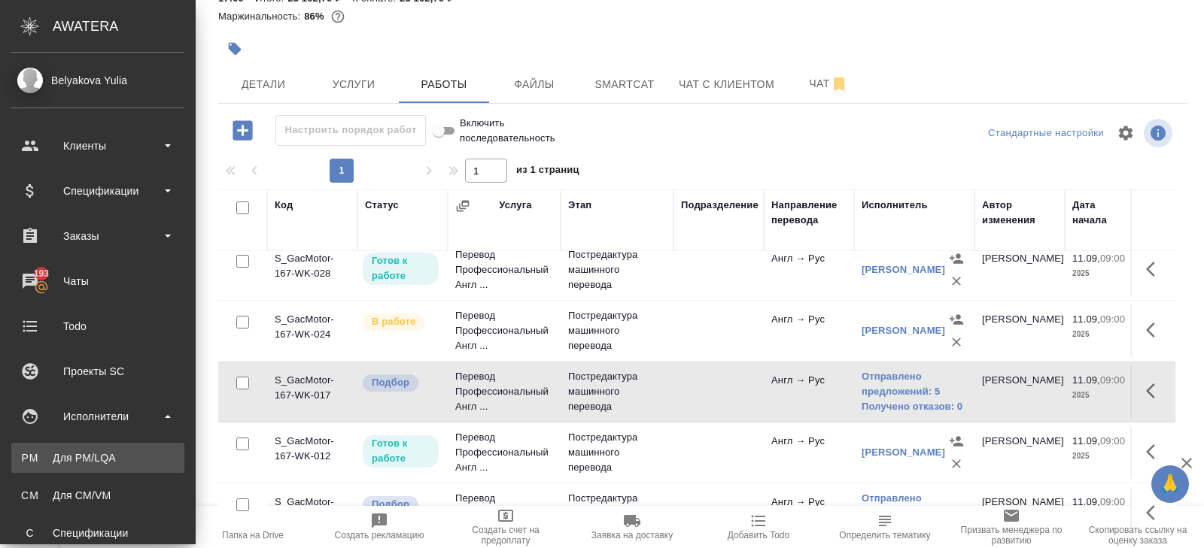
click at [75, 448] on link "PM Для PM/[GEOGRAPHIC_DATA]" at bounding box center [97, 458] width 173 height 30
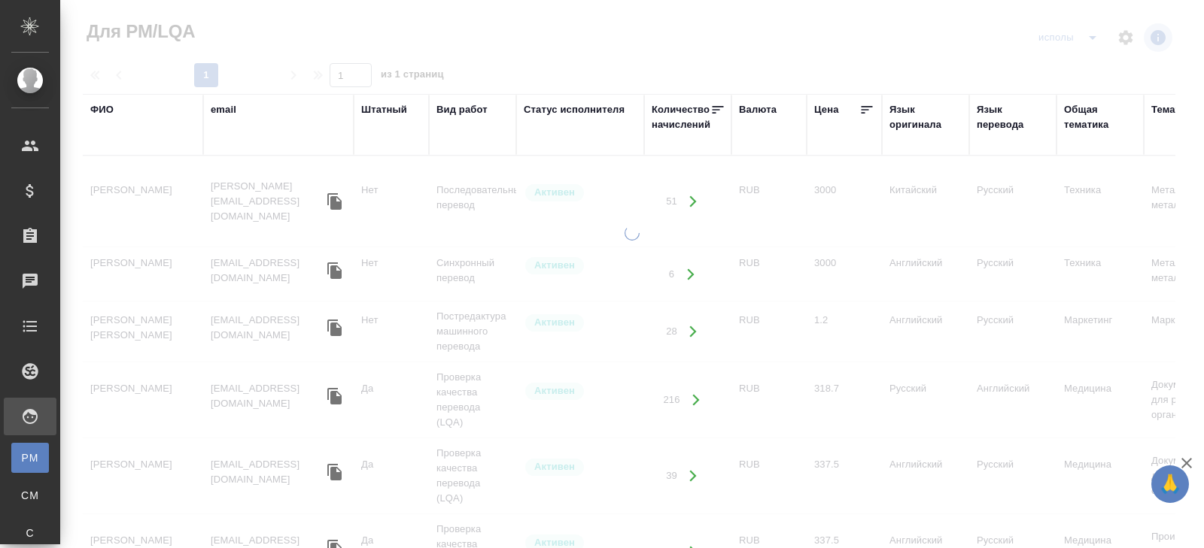
click at [103, 117] on div "ФИО" at bounding box center [142, 124] width 105 height 45
click at [105, 106] on div "ФИО" at bounding box center [101, 109] width 23 height 15
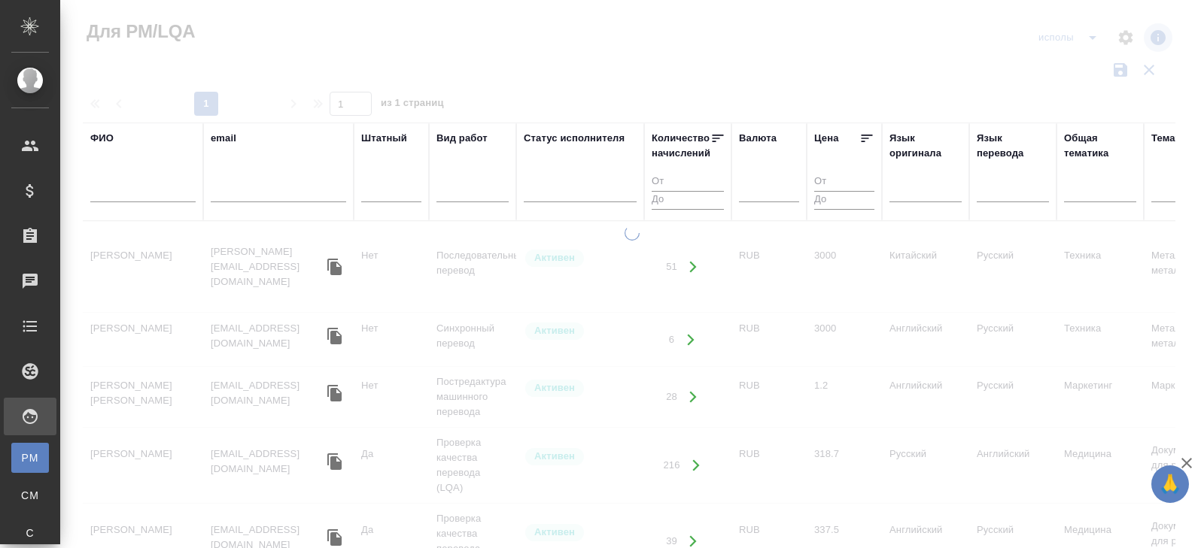
click at [125, 196] on input "text" at bounding box center [142, 193] width 105 height 19
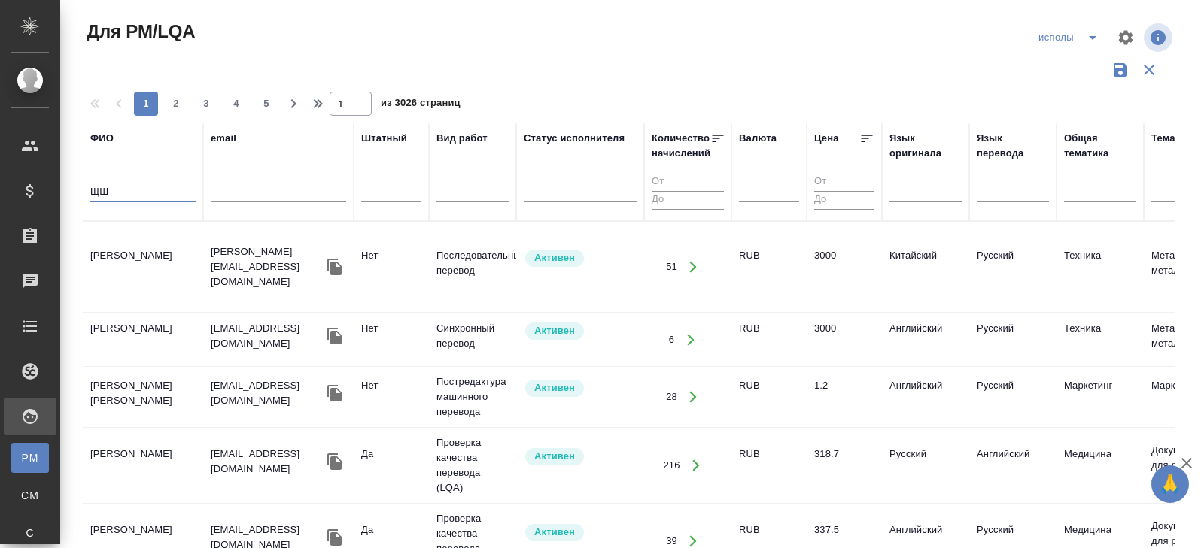
type input "Щ"
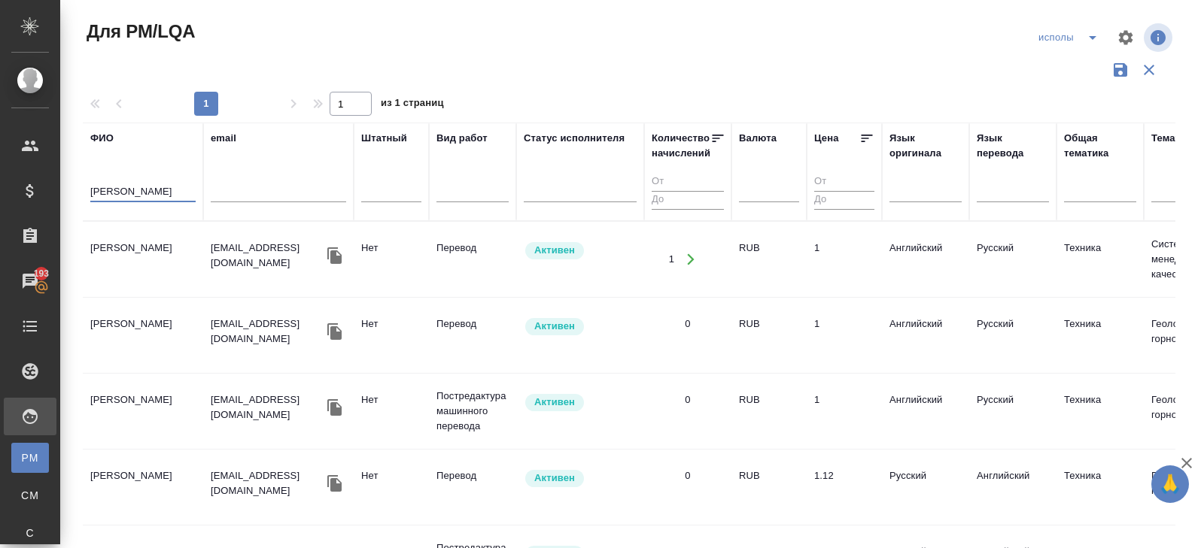
type input "[PERSON_NAME]"
click at [108, 252] on td "[PERSON_NAME]" at bounding box center [143, 259] width 120 height 53
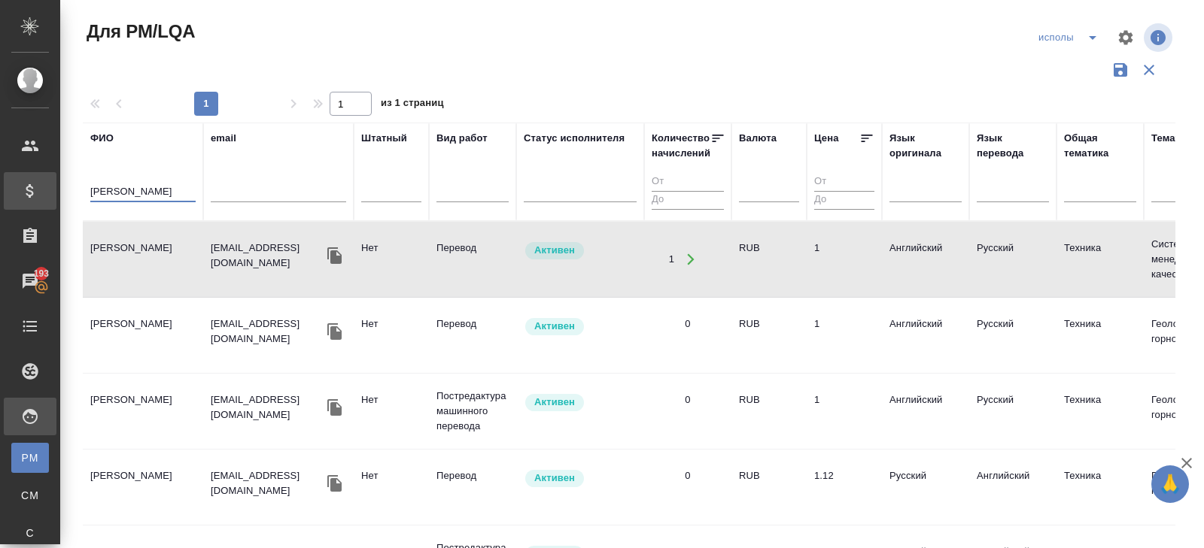
drag, startPoint x: 136, startPoint y: 190, endPoint x: 0, endPoint y: 188, distance: 136.2
click at [0, 188] on div ".cls-1 fill:#fff; AWATERA [PERSON_NAME] Клиенты Спецификации Заказы 193 Чаты To…" at bounding box center [602, 274] width 1204 height 548
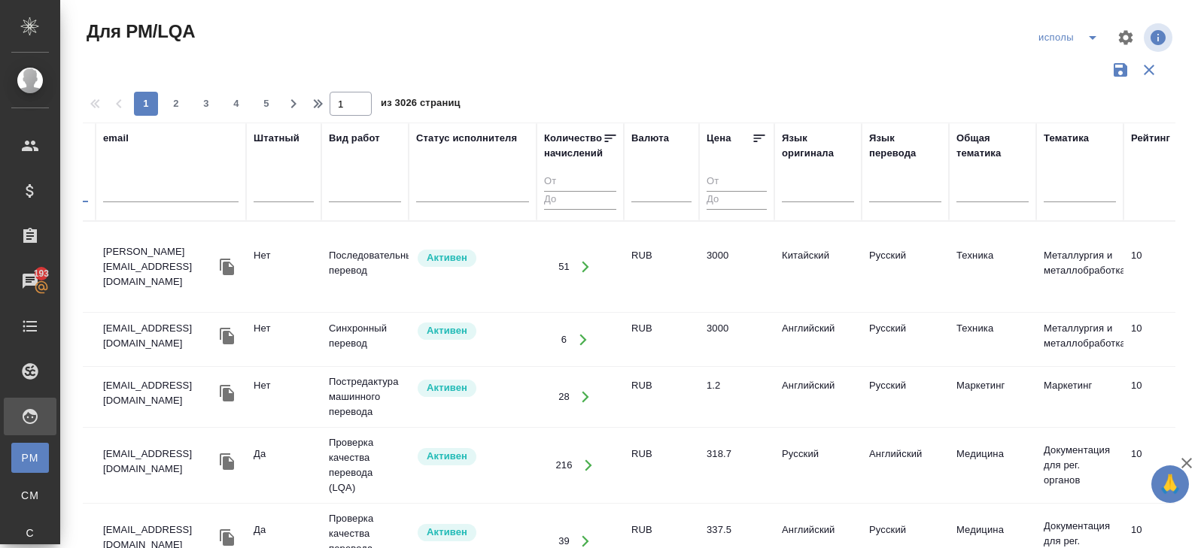
scroll to position [0, 108]
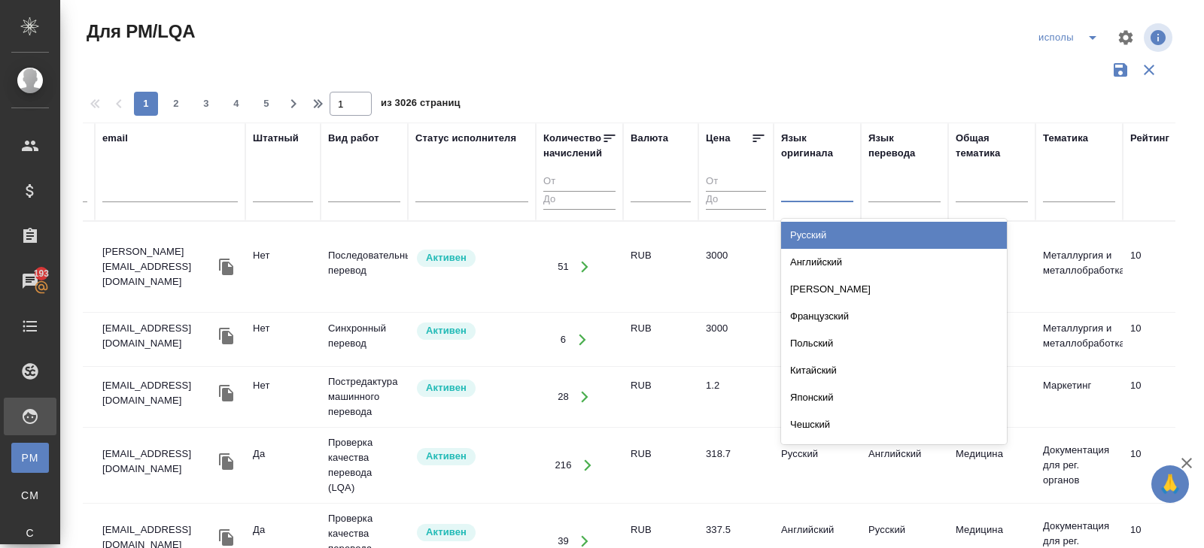
click at [793, 193] on div at bounding box center [817, 188] width 72 height 22
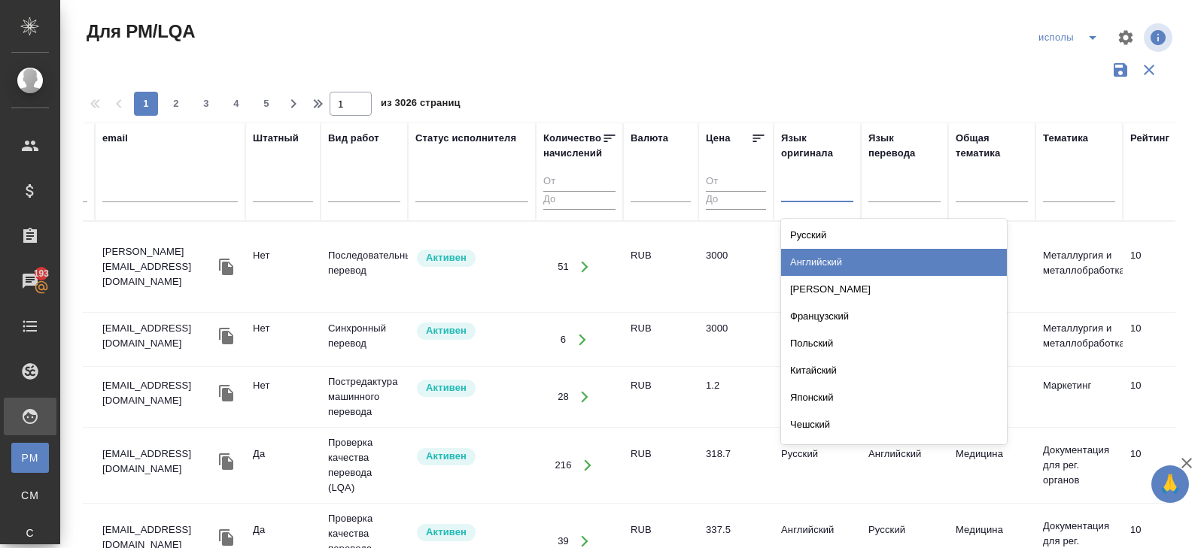
click at [801, 260] on div "Английский" at bounding box center [894, 262] width 226 height 27
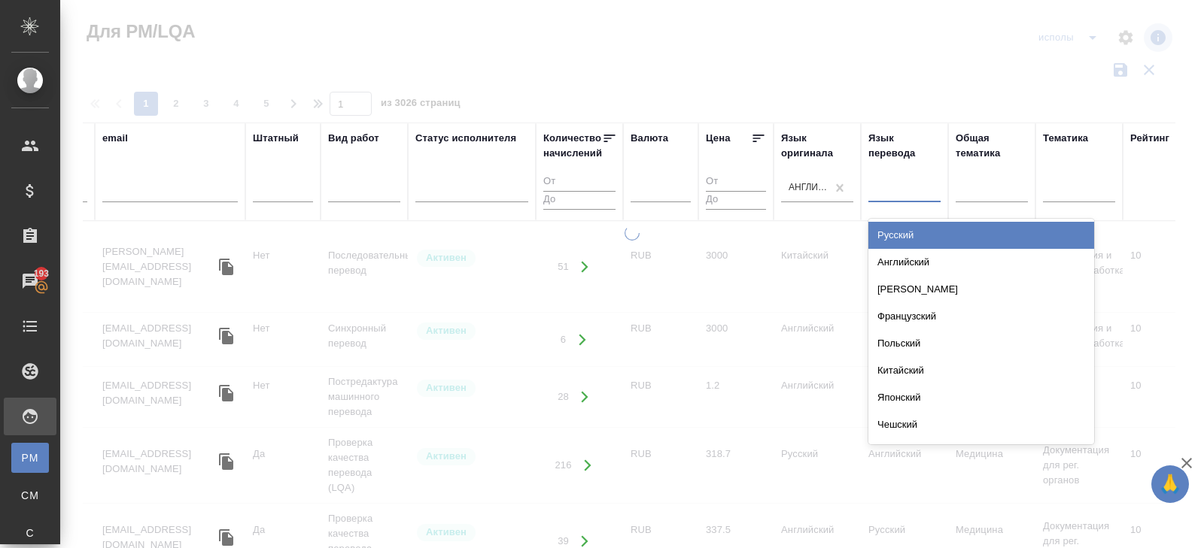
click at [883, 190] on div at bounding box center [904, 188] width 72 height 22
click at [884, 235] on div "Русский" at bounding box center [981, 235] width 226 height 27
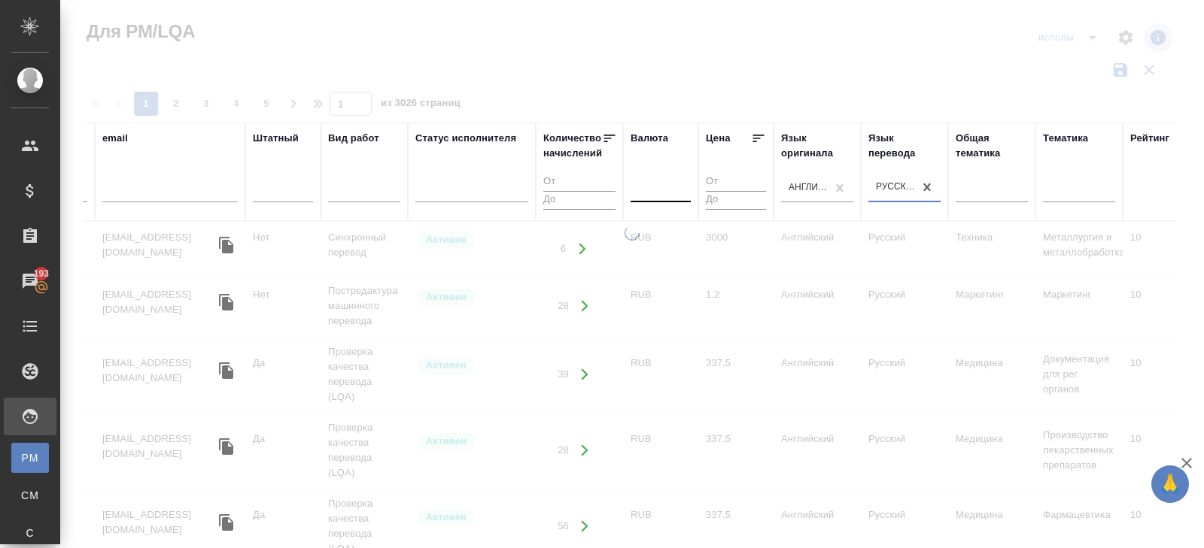
click at [659, 191] on div at bounding box center [660, 188] width 60 height 22
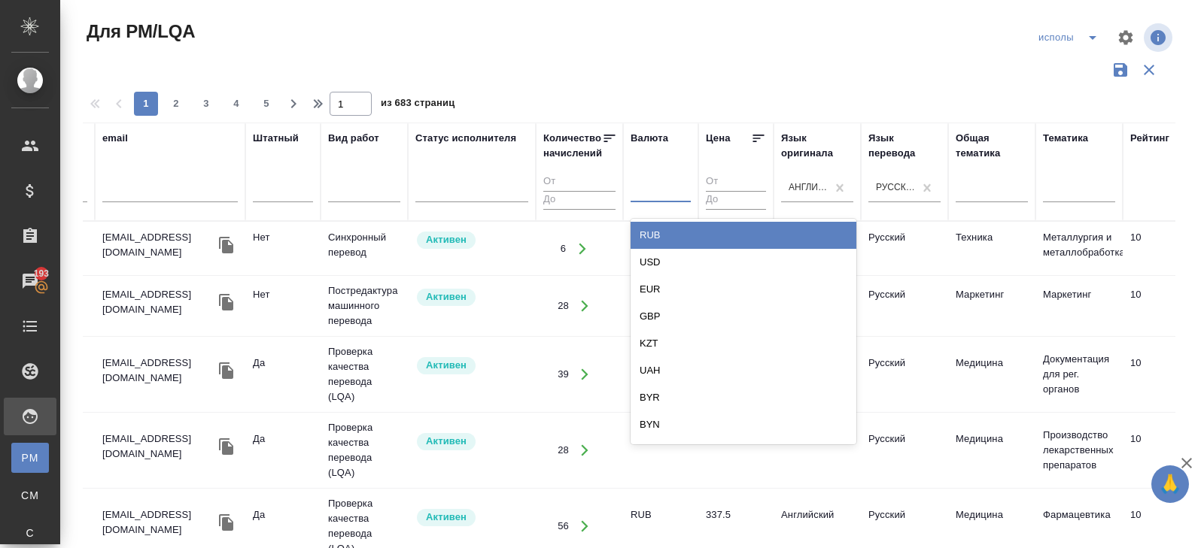
click at [659, 227] on div "RUB" at bounding box center [743, 235] width 226 height 27
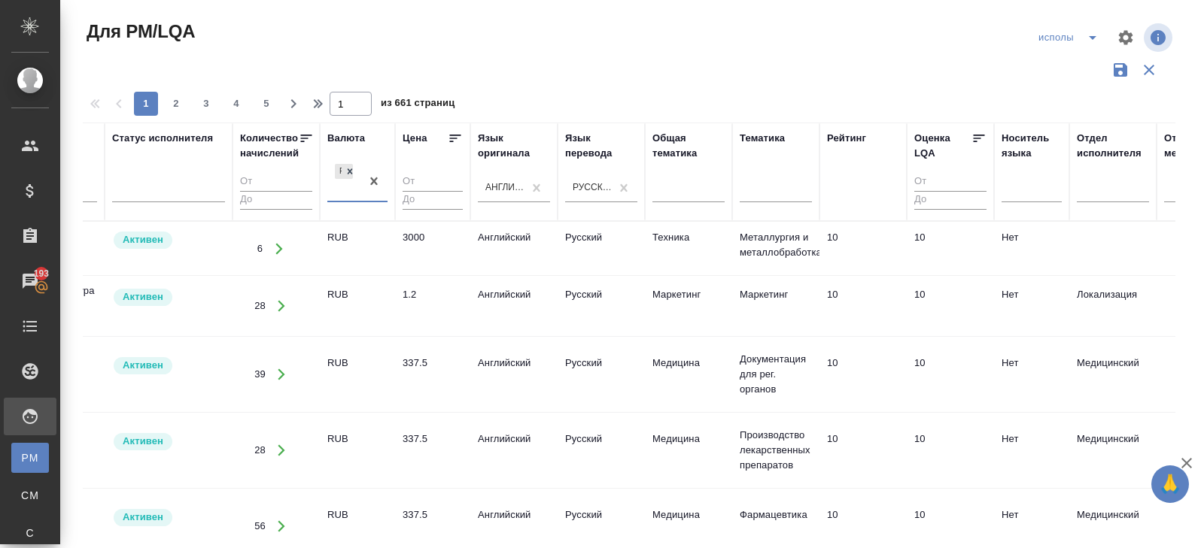
scroll to position [0, 456]
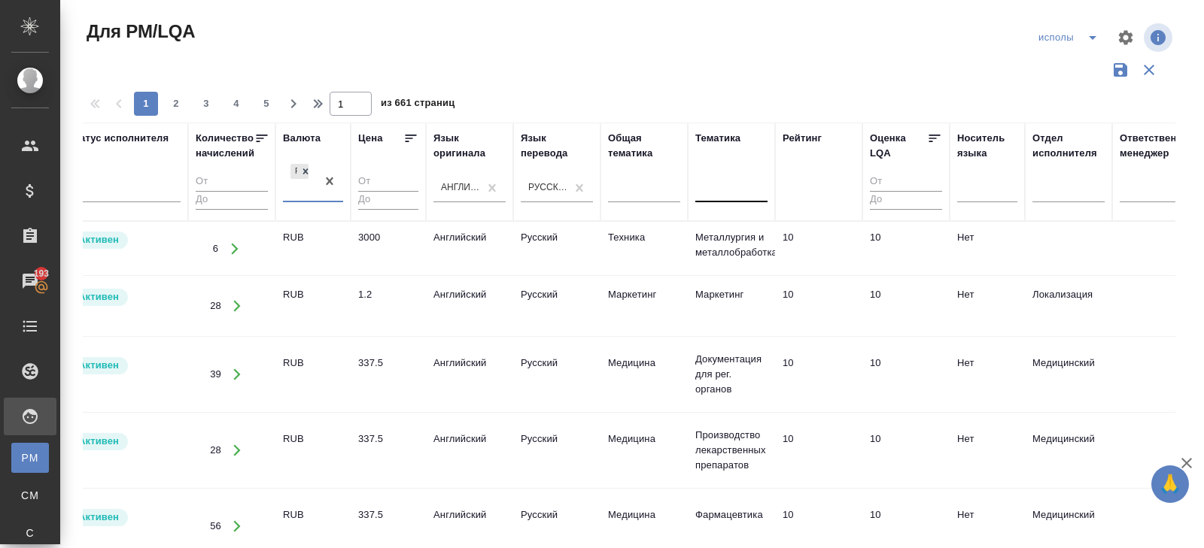
click at [705, 196] on div at bounding box center [731, 188] width 72 height 22
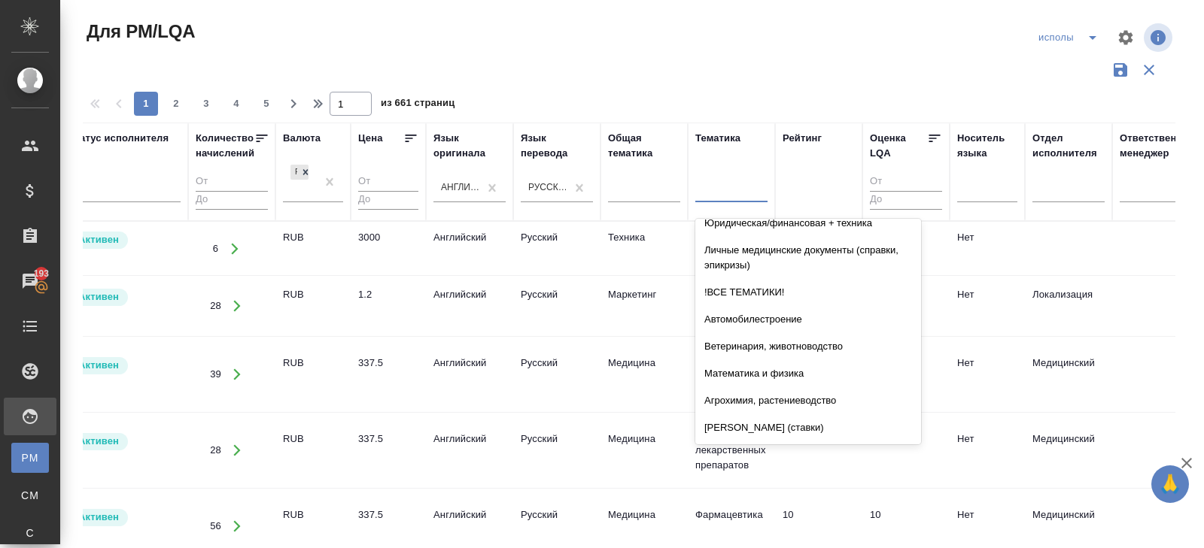
scroll to position [786, 0]
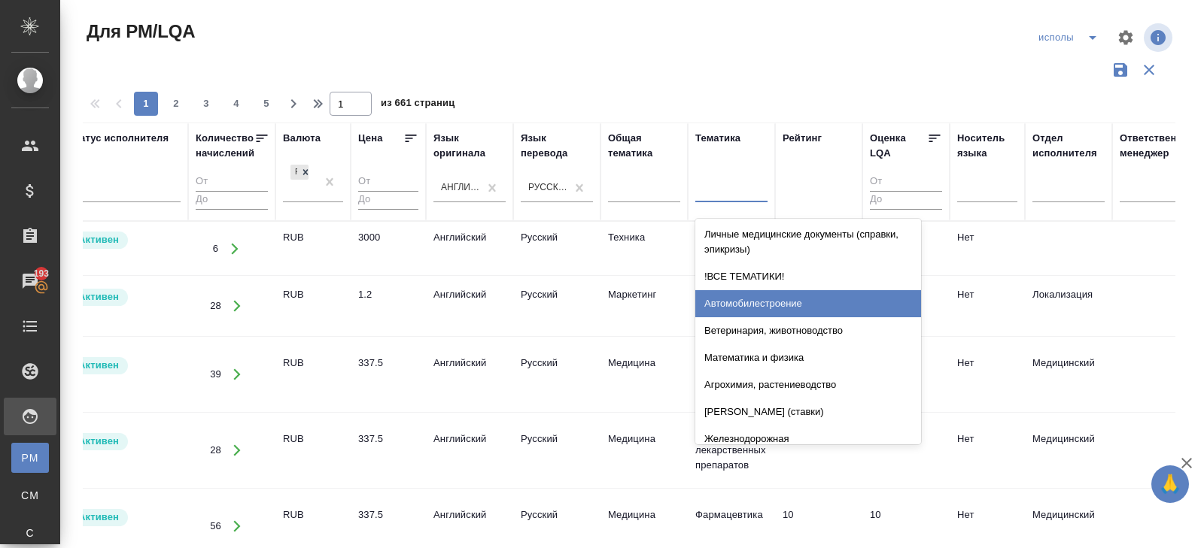
click at [738, 312] on div "Автомобилестроение" at bounding box center [808, 303] width 226 height 27
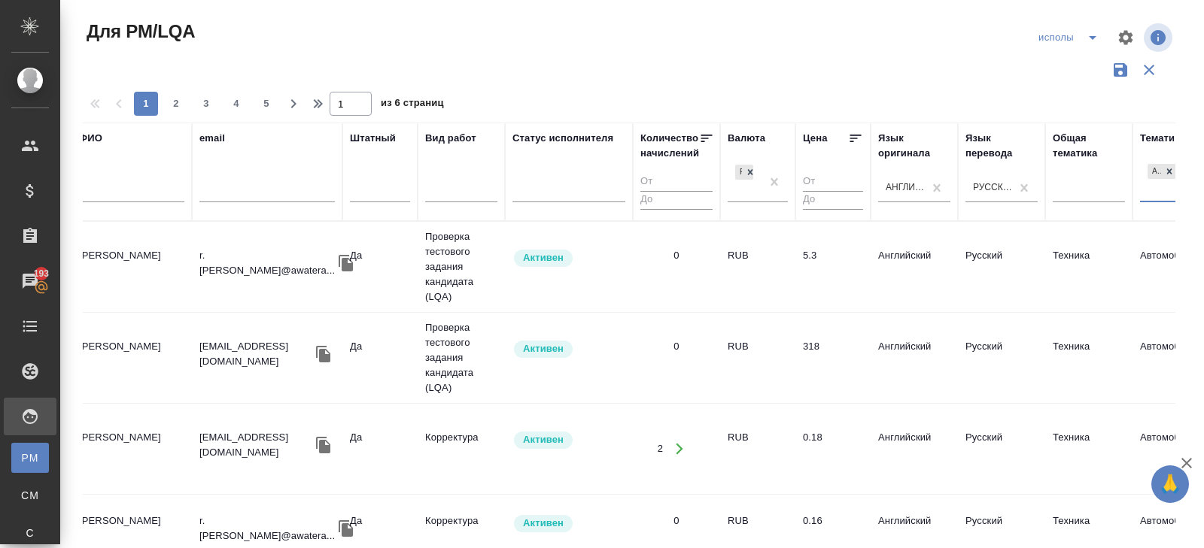
scroll to position [0, 0]
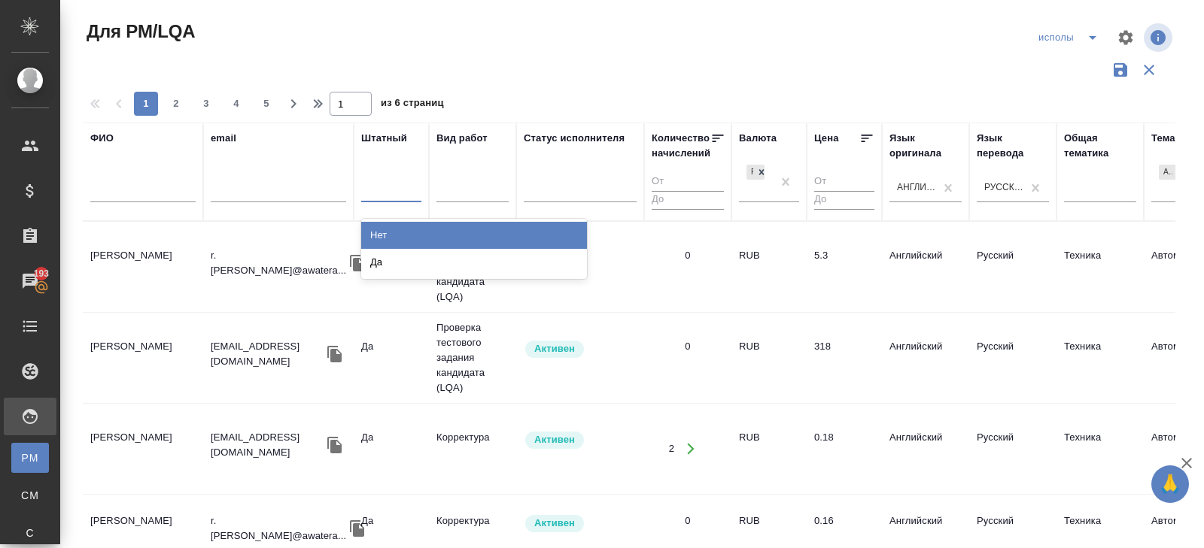
click at [395, 194] on div at bounding box center [391, 188] width 60 height 22
click at [394, 232] on div "Нет" at bounding box center [474, 235] width 226 height 27
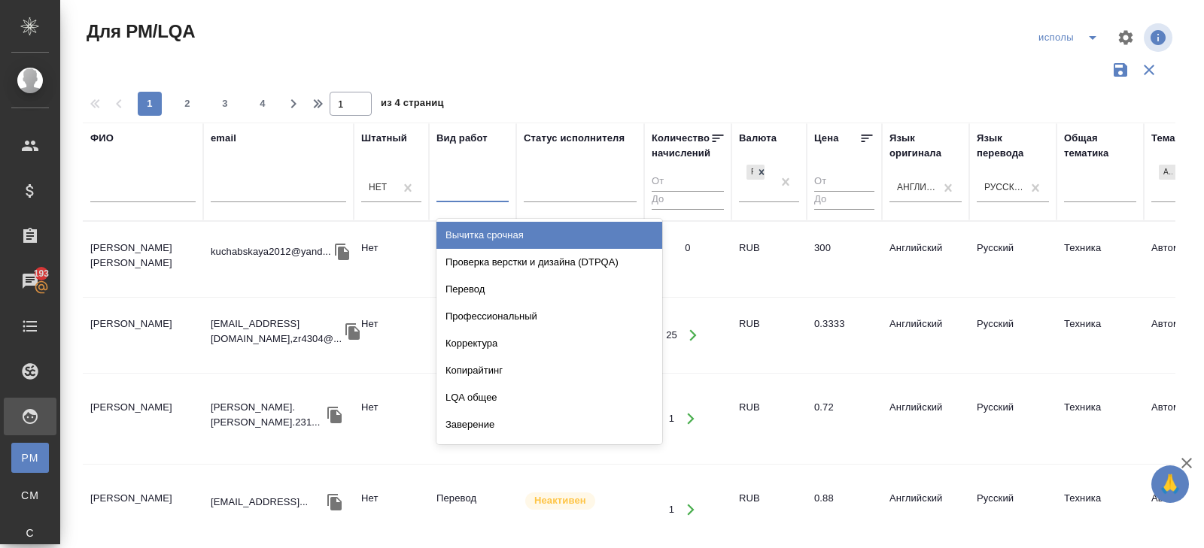
click at [469, 189] on div at bounding box center [472, 188] width 72 height 22
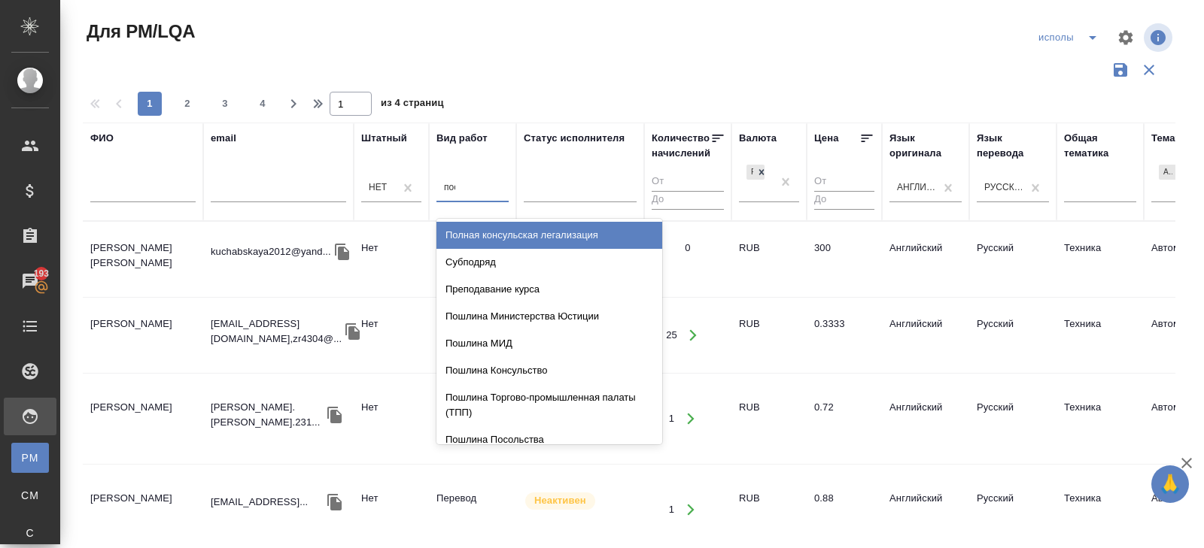
type input "пост"
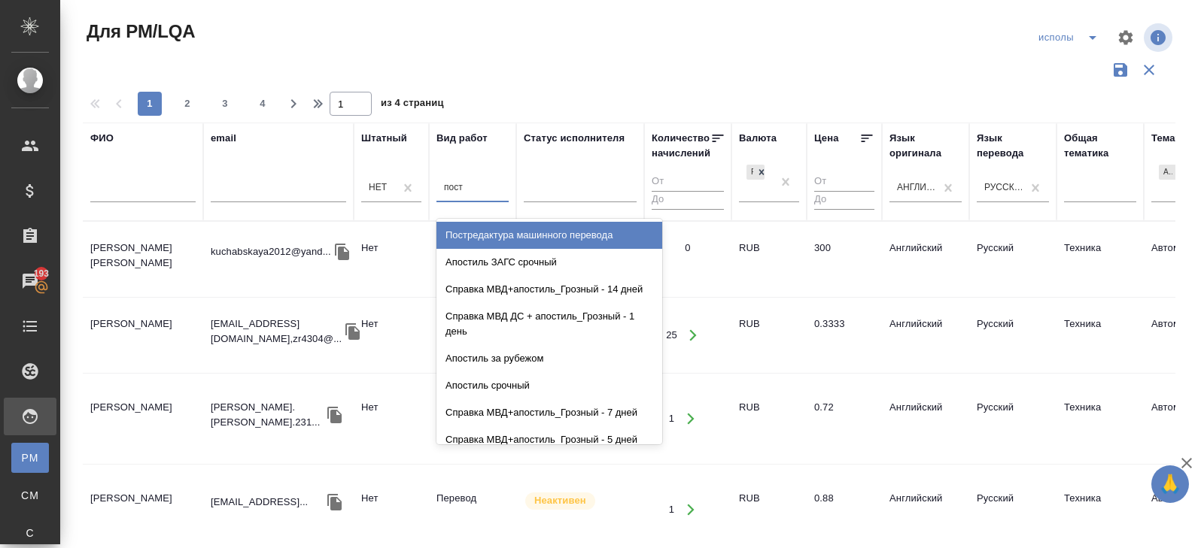
click at [551, 235] on div "Постредактура машинного перевода" at bounding box center [549, 235] width 226 height 27
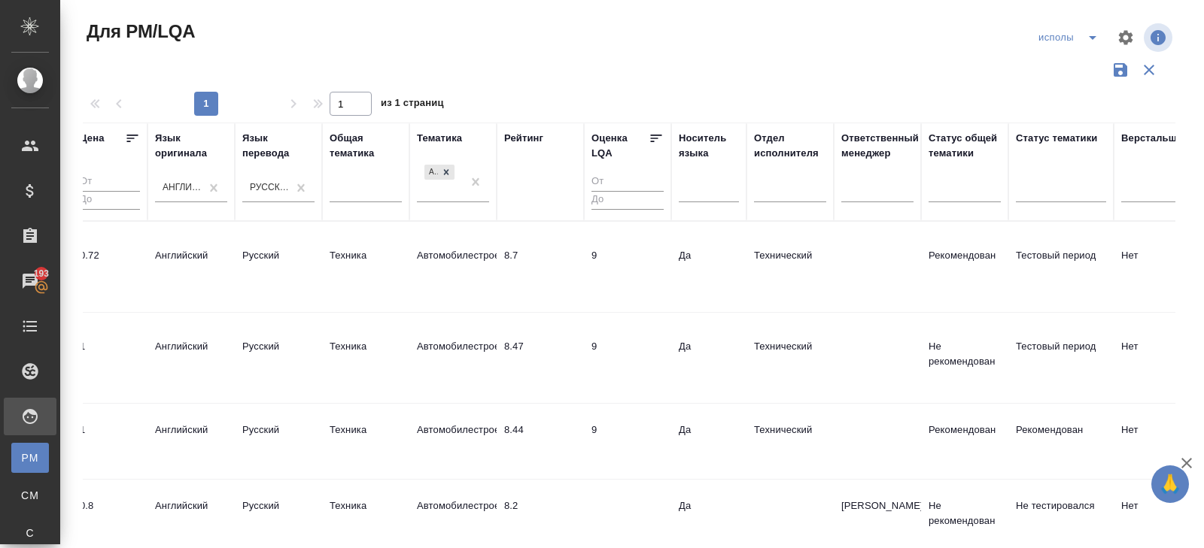
scroll to position [0, 727]
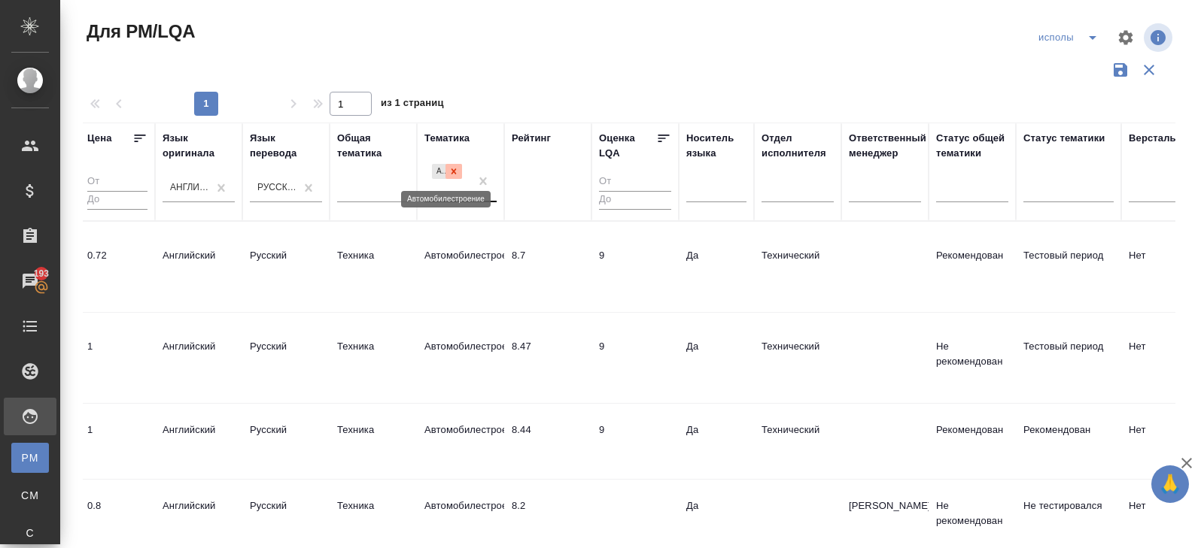
click at [453, 172] on icon at bounding box center [453, 171] width 5 height 5
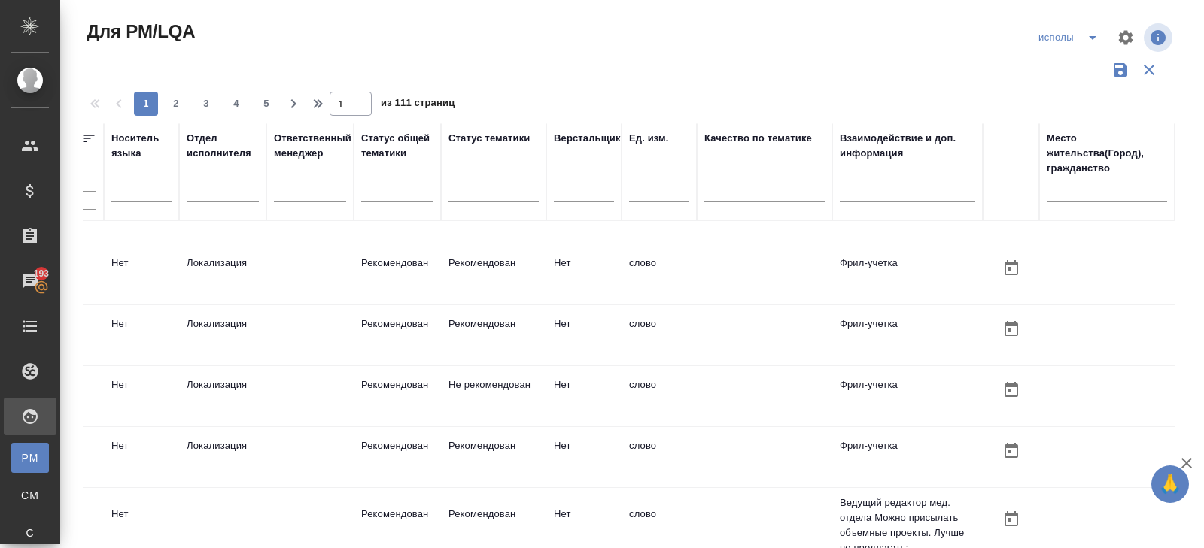
scroll to position [0, 1301]
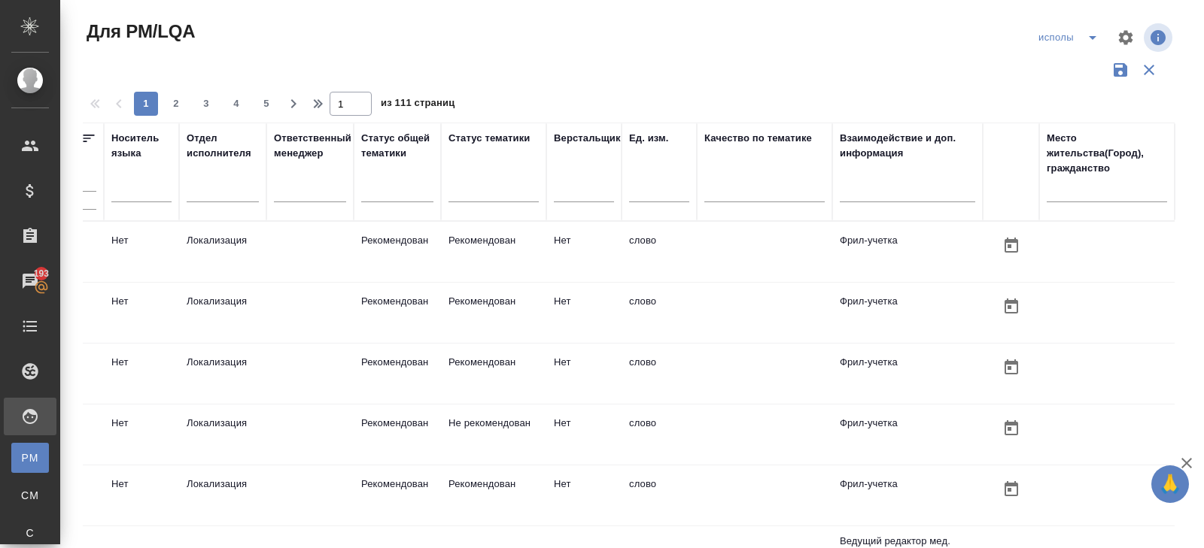
click at [884, 202] on div at bounding box center [907, 194] width 135 height 37
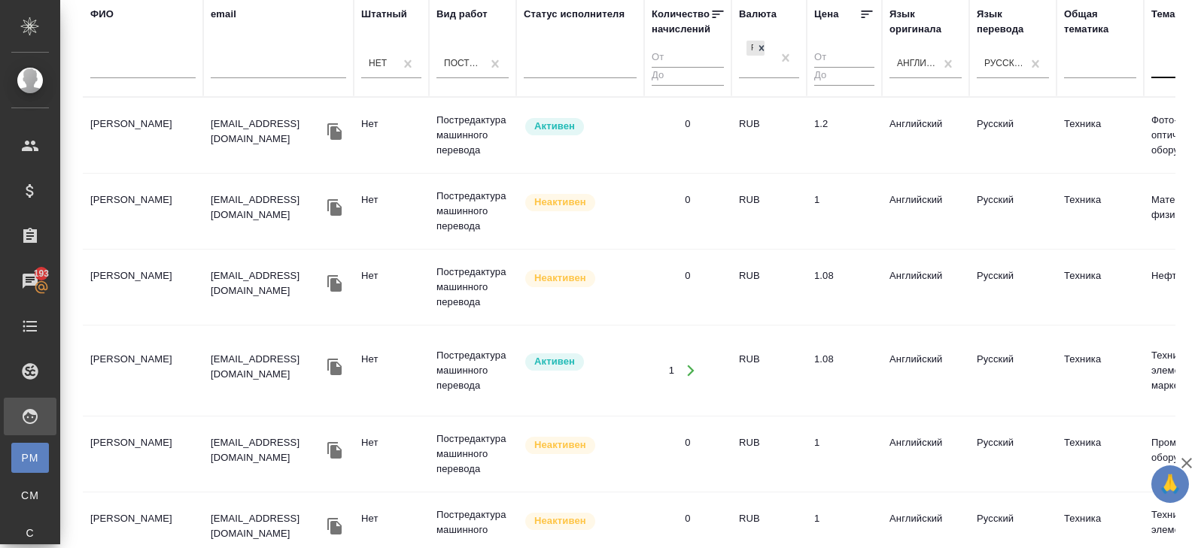
scroll to position [0, 0]
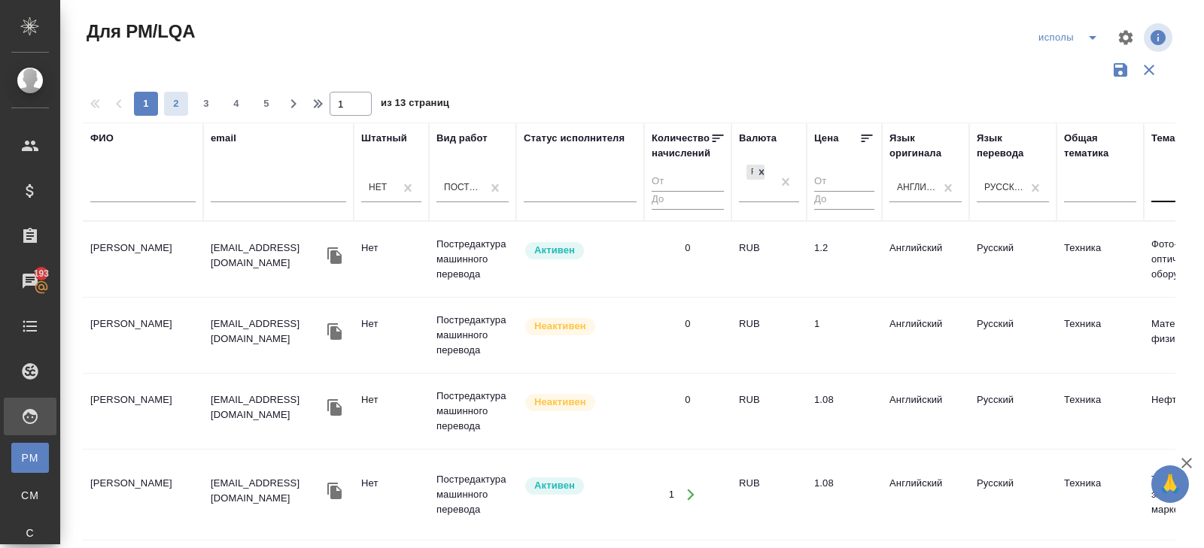
type input "авто"
click at [183, 102] on span "2" at bounding box center [176, 103] width 24 height 15
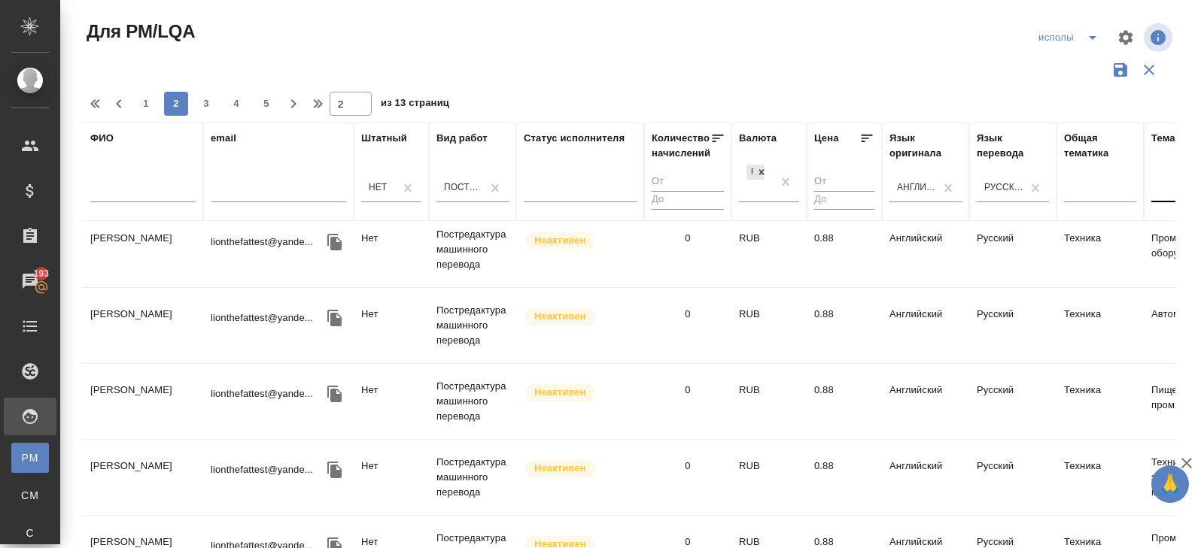
scroll to position [1493, 0]
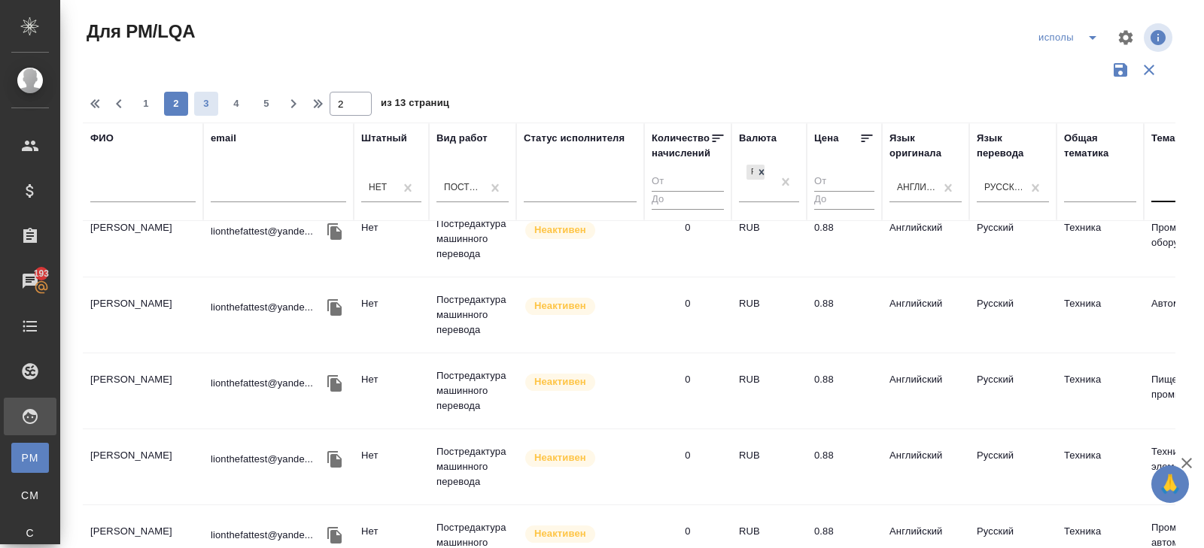
click at [208, 107] on span "3" at bounding box center [206, 103] width 24 height 15
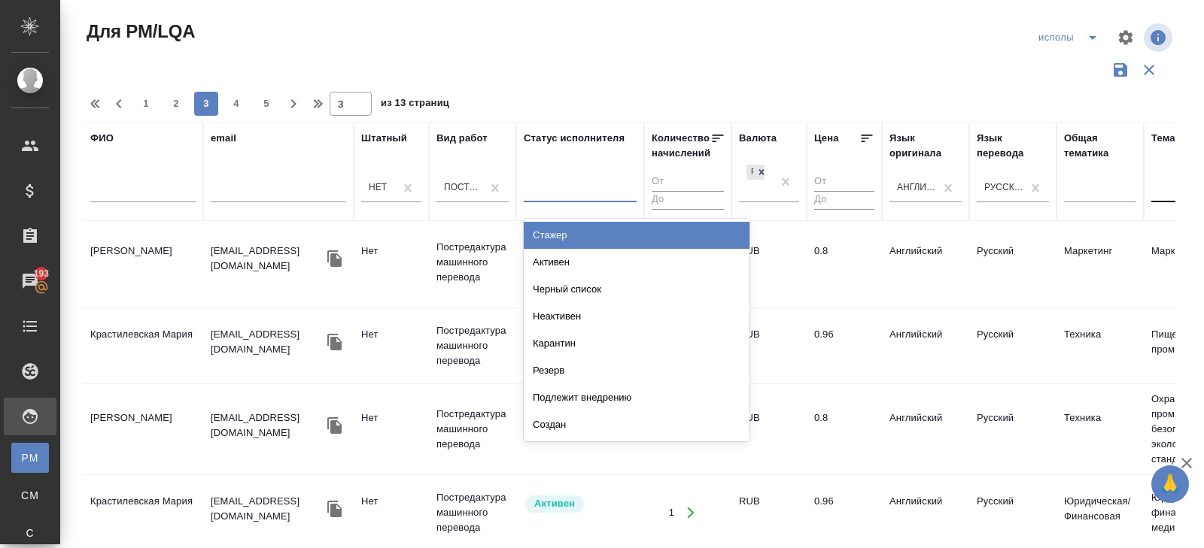
click at [544, 193] on div at bounding box center [580, 188] width 113 height 22
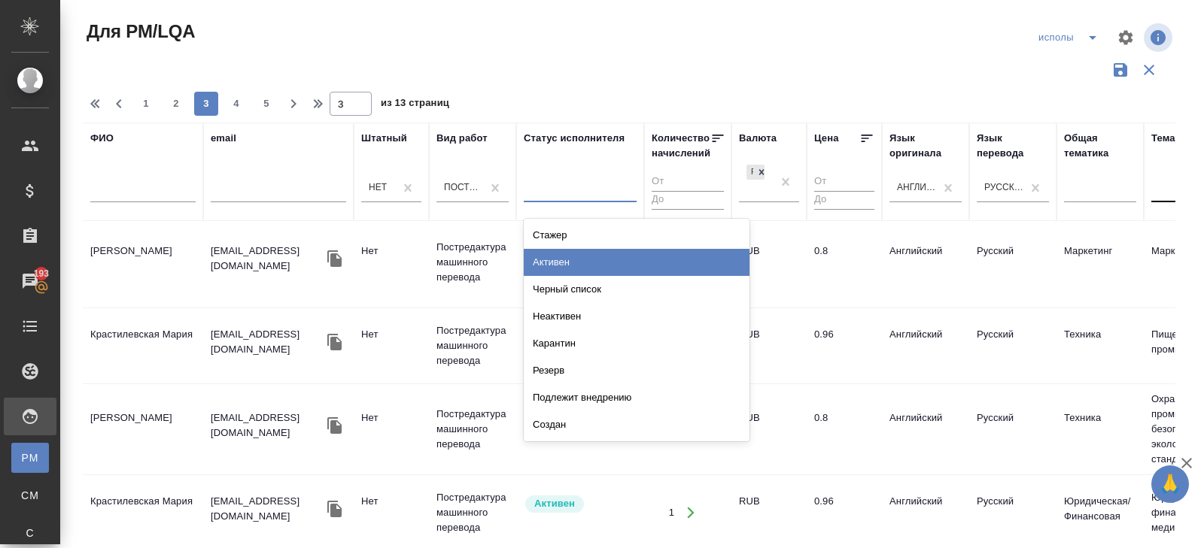
click at [560, 265] on div "Активен" at bounding box center [637, 262] width 226 height 27
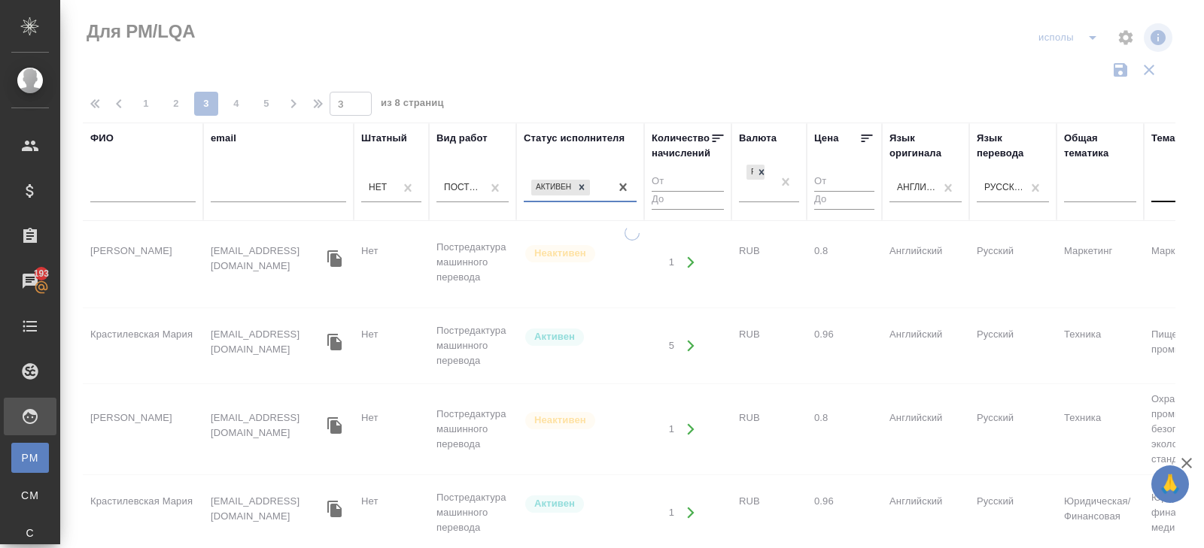
click at [599, 191] on div "Активен" at bounding box center [567, 188] width 86 height 22
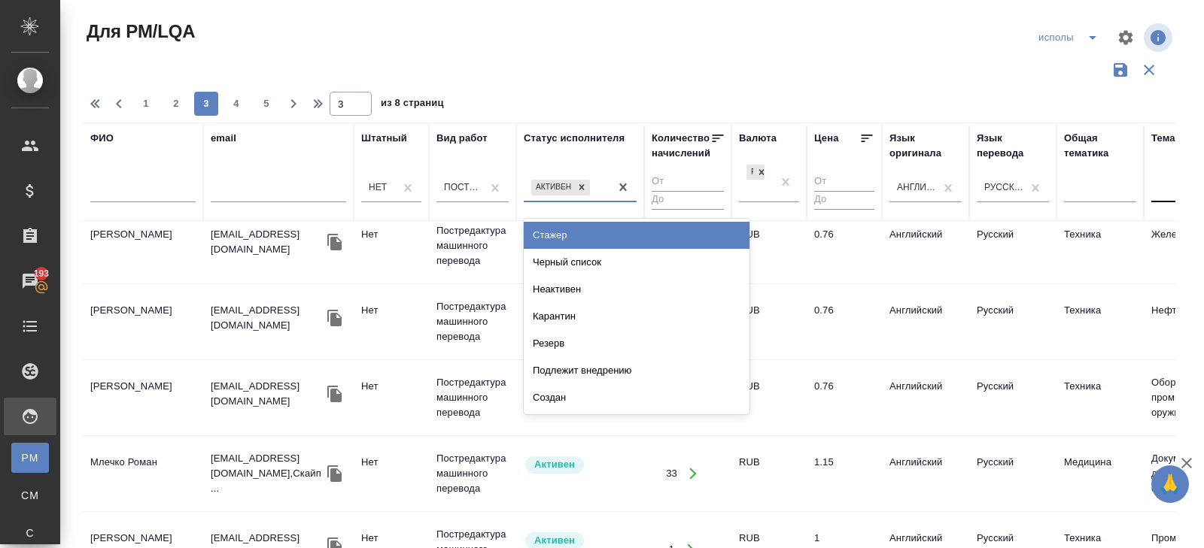
scroll to position [1463, 0]
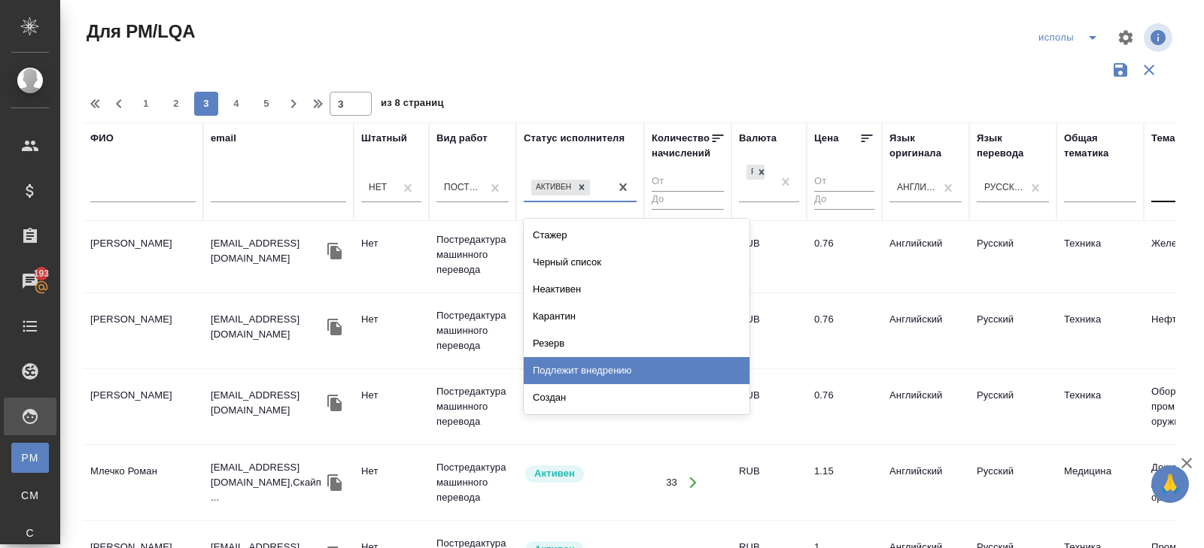
click at [575, 365] on div "Подлежит внедрению" at bounding box center [637, 370] width 226 height 27
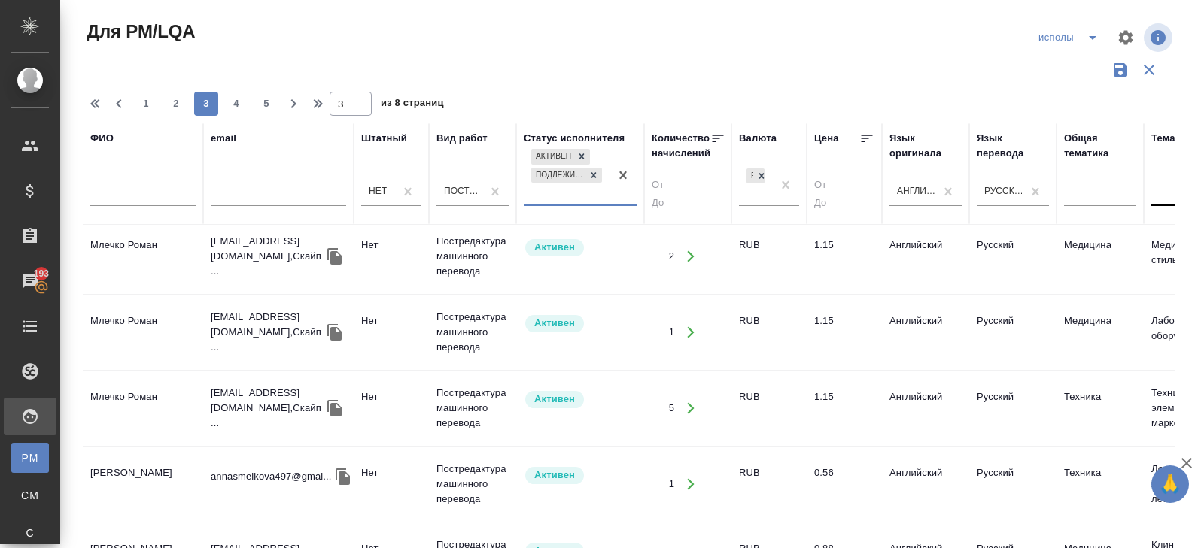
scroll to position [0, 0]
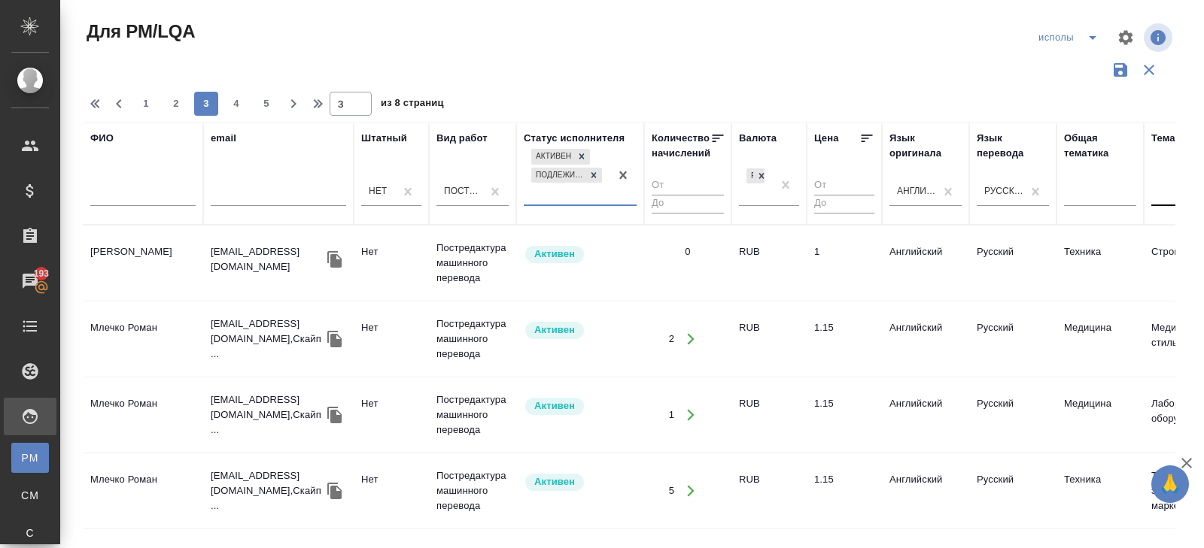
click at [116, 255] on td "Ильинская Екатерина Олеговна" at bounding box center [143, 263] width 120 height 53
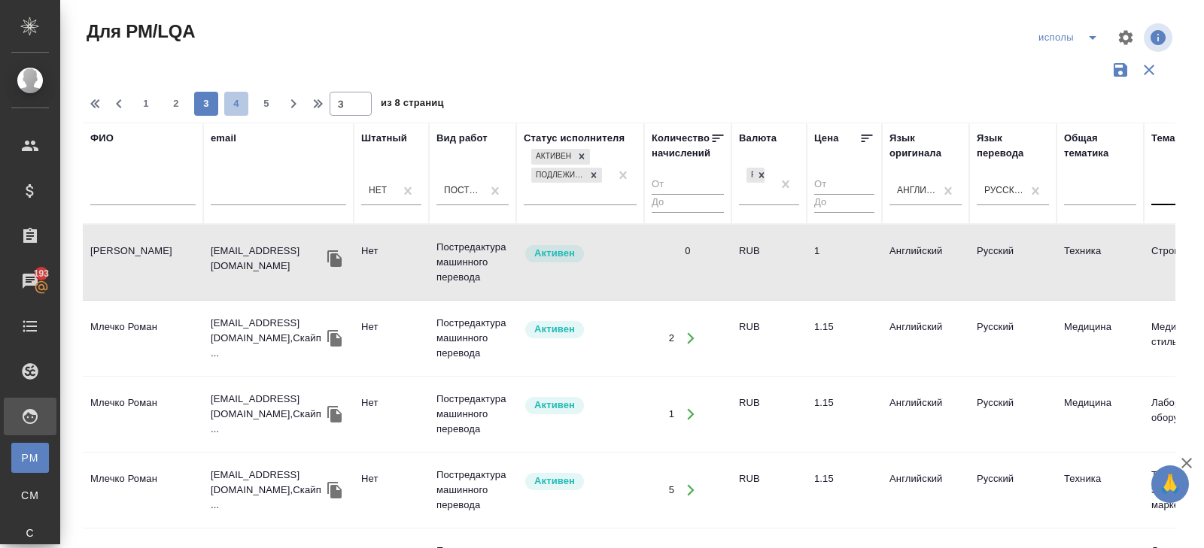
click at [241, 99] on span "4" at bounding box center [236, 103] width 24 height 15
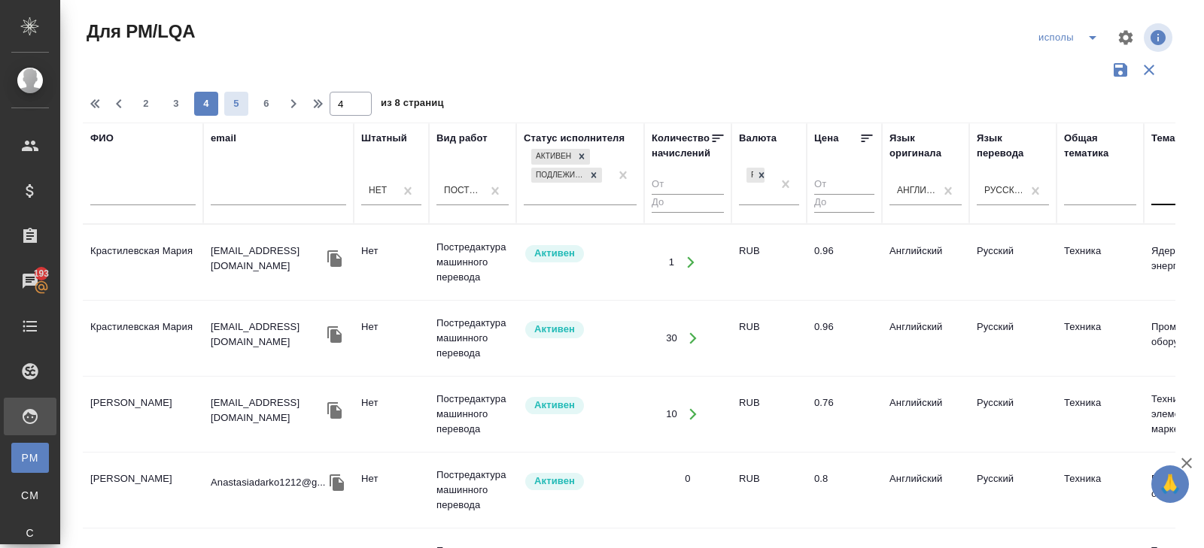
click at [242, 100] on span "5" at bounding box center [236, 103] width 24 height 15
type input "5"
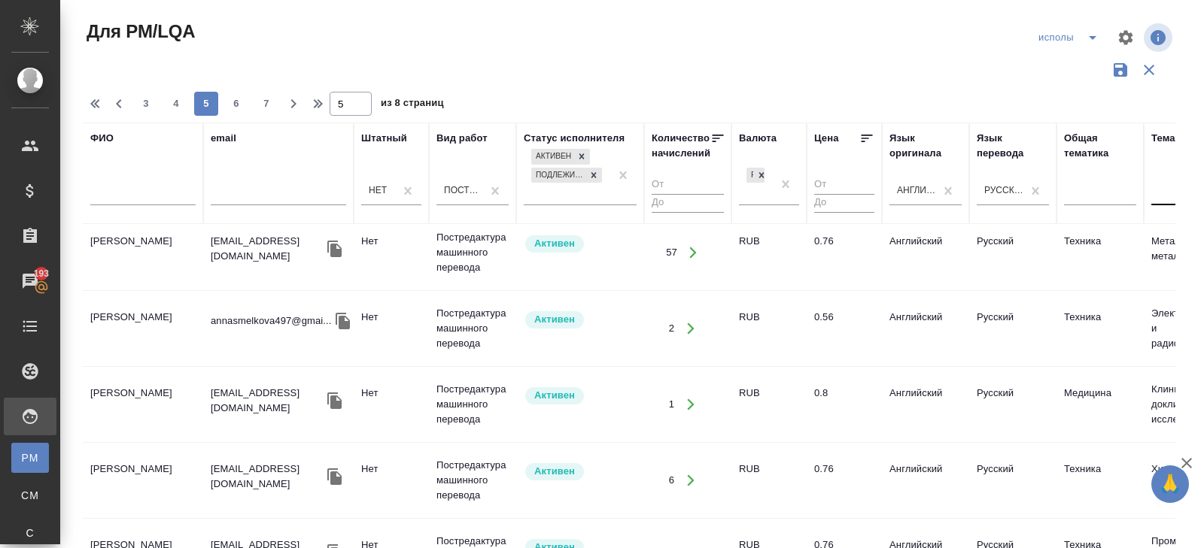
scroll to position [663, 0]
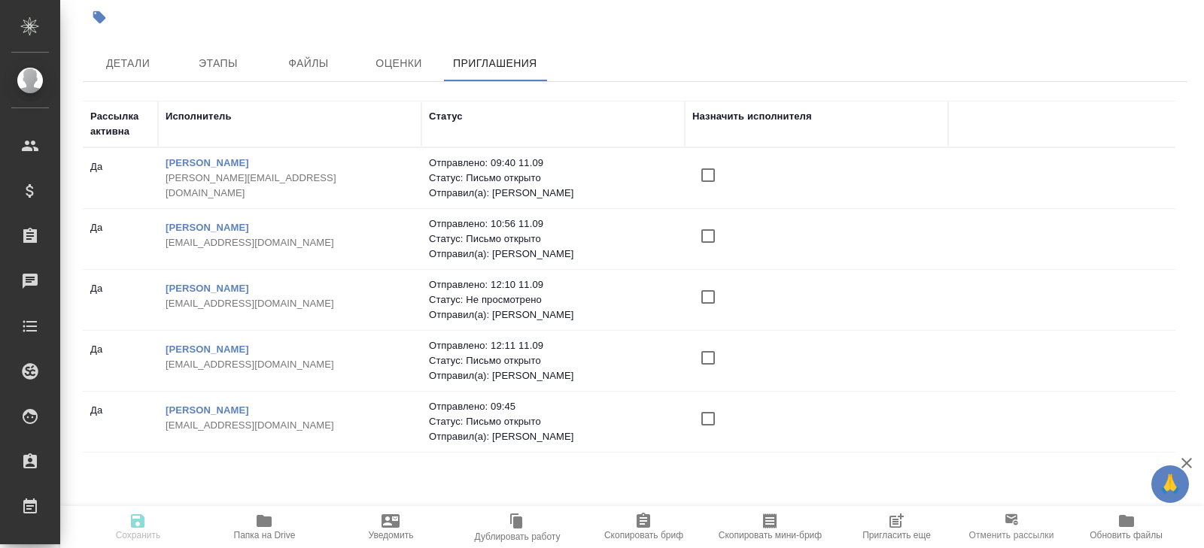
scroll to position [108, 0]
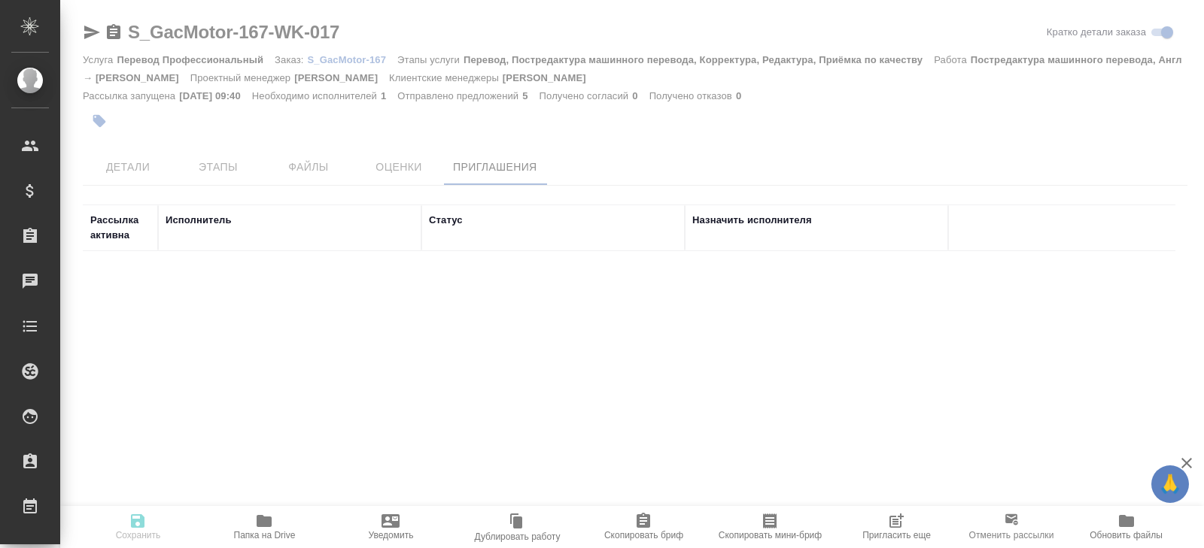
click at [900, 525] on icon "button" at bounding box center [895, 522] width 12 height 12
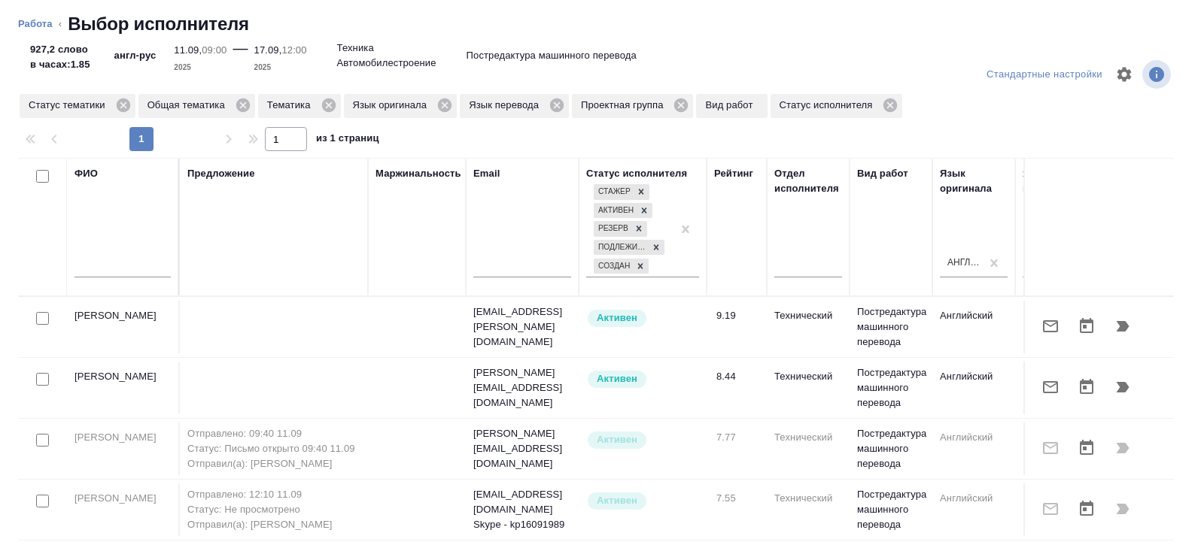
scroll to position [0, 1029]
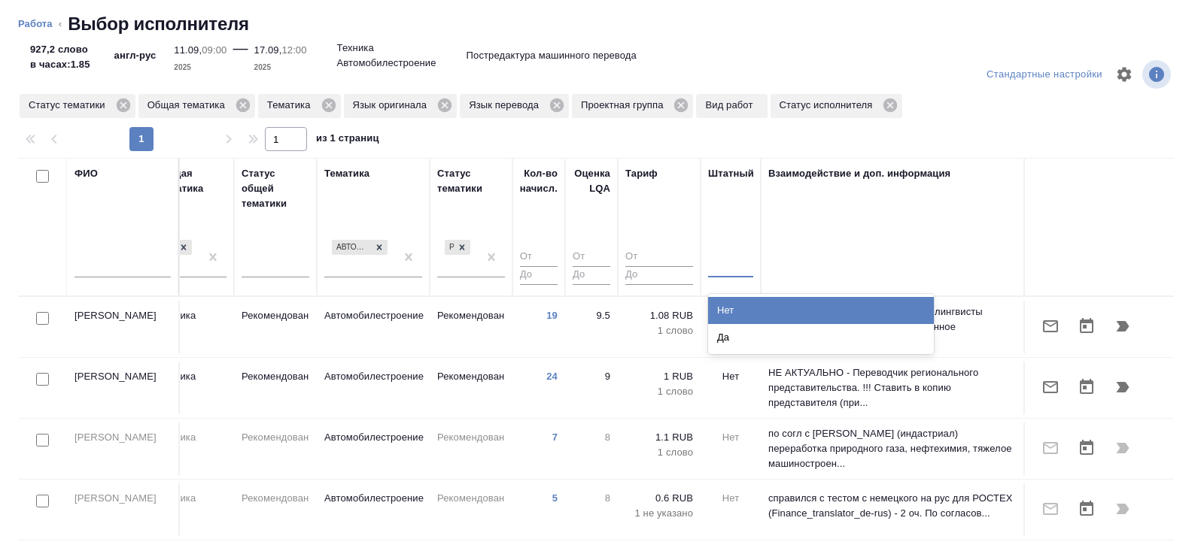
click at [727, 273] on div at bounding box center [730, 263] width 45 height 29
click at [727, 317] on div "Нет" at bounding box center [821, 310] width 226 height 27
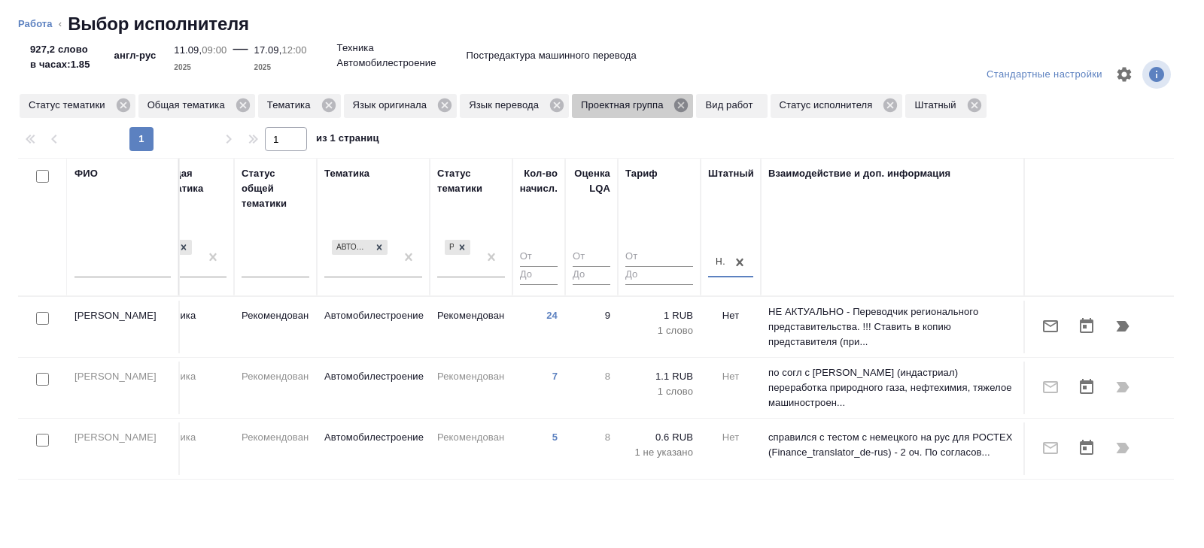
click at [688, 108] on icon at bounding box center [681, 106] width 14 height 14
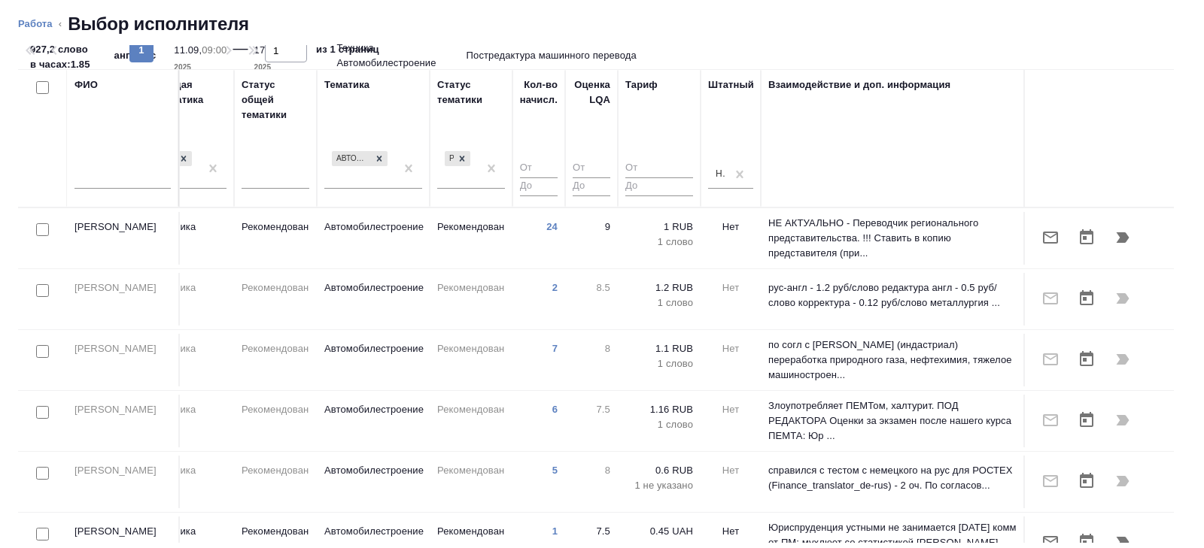
scroll to position [0, 0]
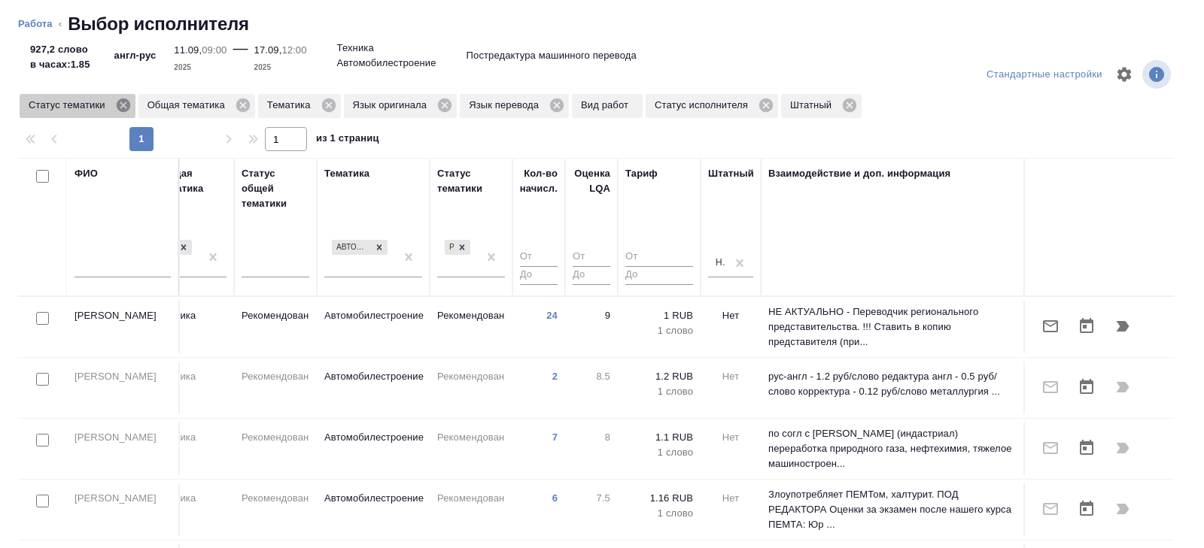
click at [120, 109] on icon at bounding box center [123, 105] width 17 height 17
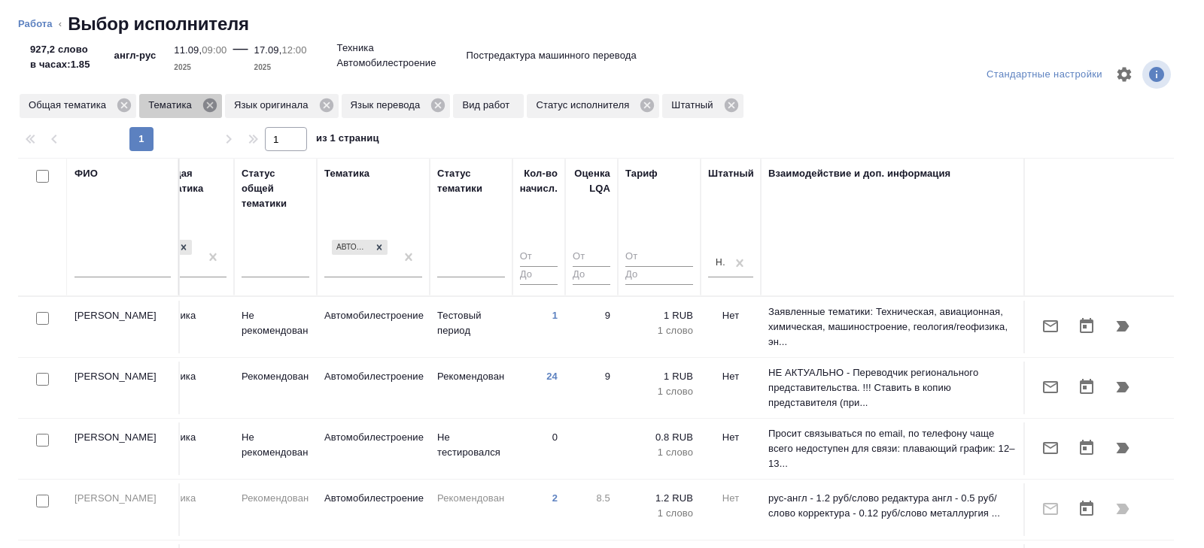
click at [216, 106] on icon at bounding box center [210, 106] width 14 height 14
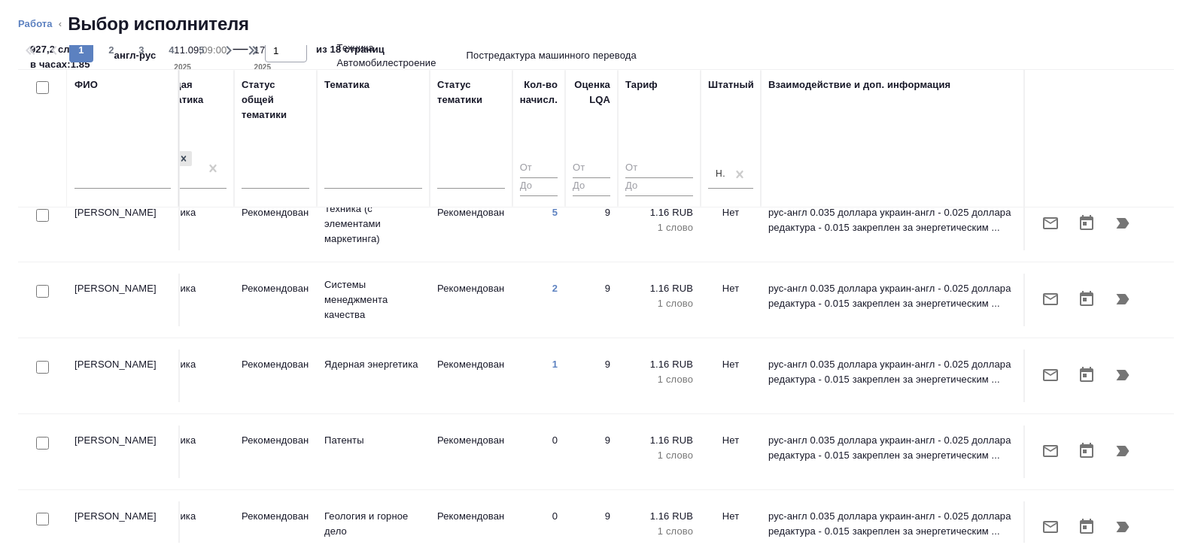
scroll to position [88, 0]
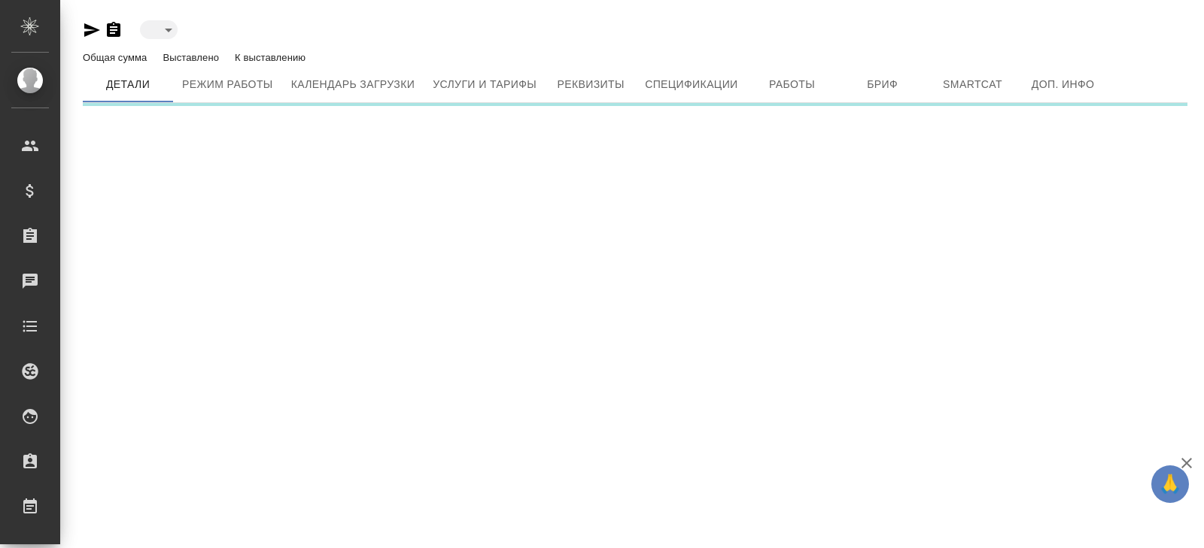
type input "active"
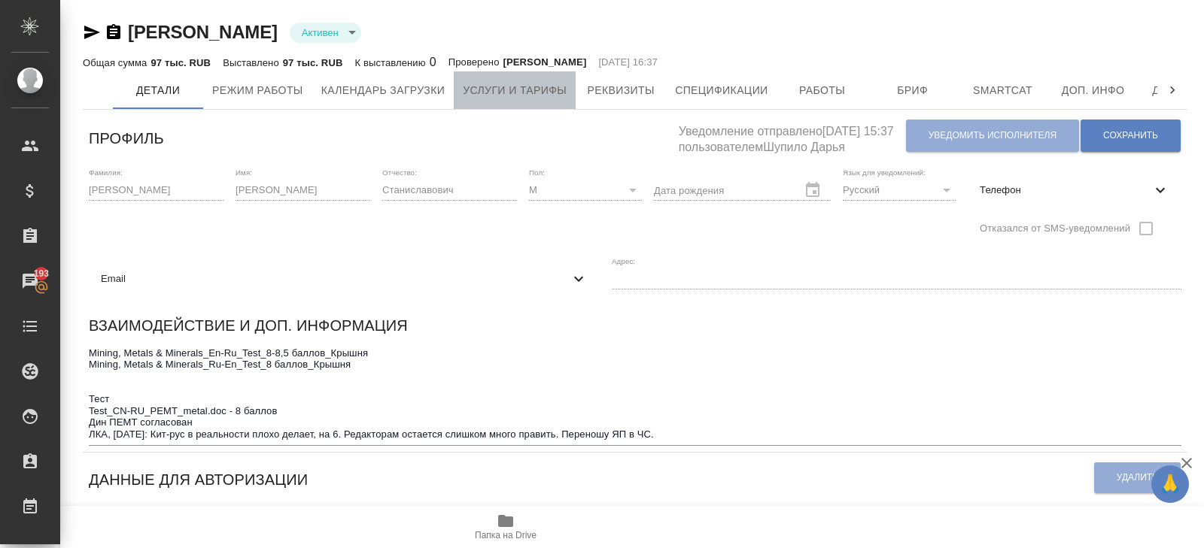
click at [514, 96] on span "Услуги и тарифы" at bounding box center [515, 90] width 104 height 19
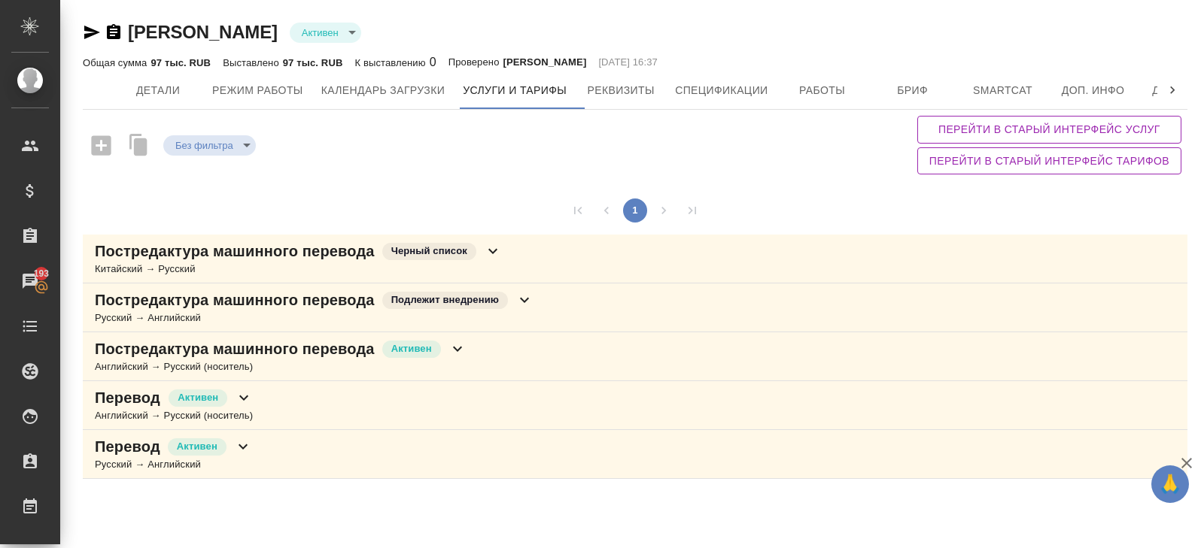
click at [339, 339] on p "Постредактура машинного перевода" at bounding box center [235, 349] width 280 height 21
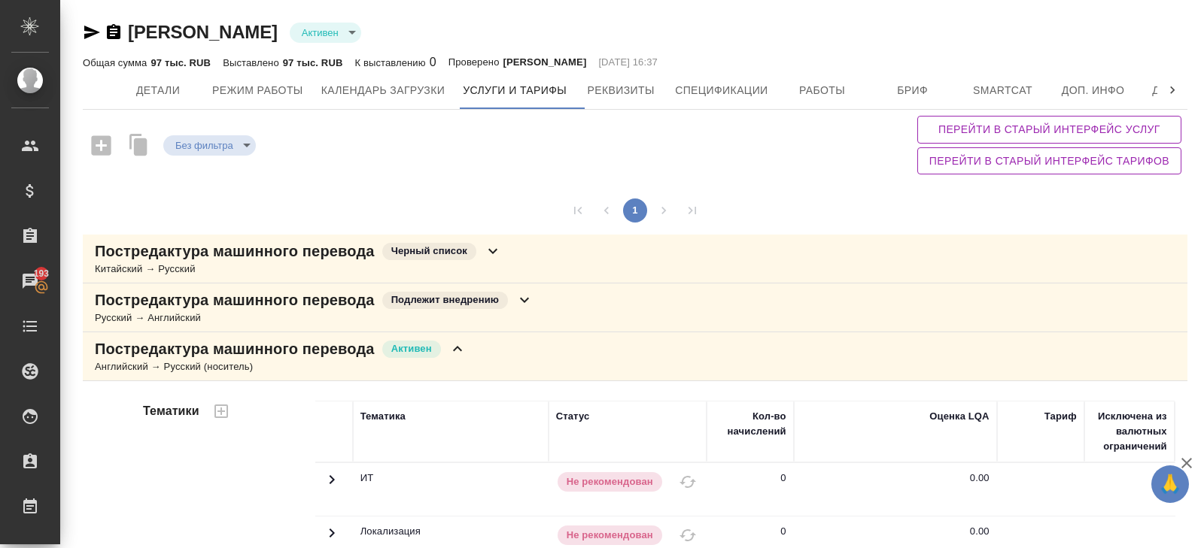
click at [90, 34] on icon "button" at bounding box center [92, 33] width 16 height 14
click at [1048, 93] on button "Smartcat" at bounding box center [1003, 90] width 90 height 38
click at [1073, 105] on button "Доп. инфо" at bounding box center [1093, 90] width 90 height 38
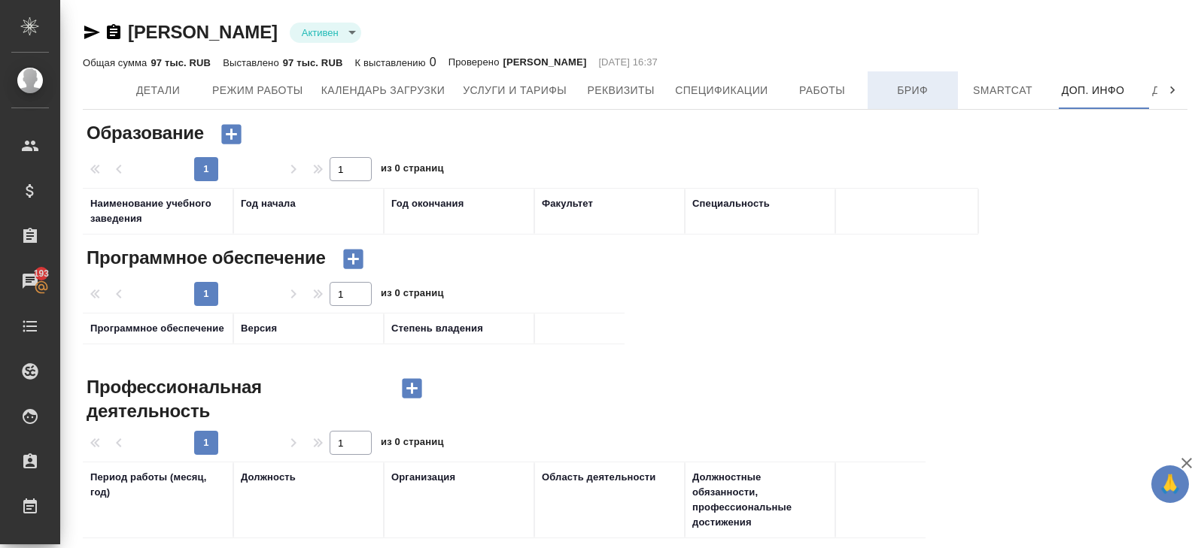
click at [909, 93] on span "Бриф" at bounding box center [912, 90] width 72 height 19
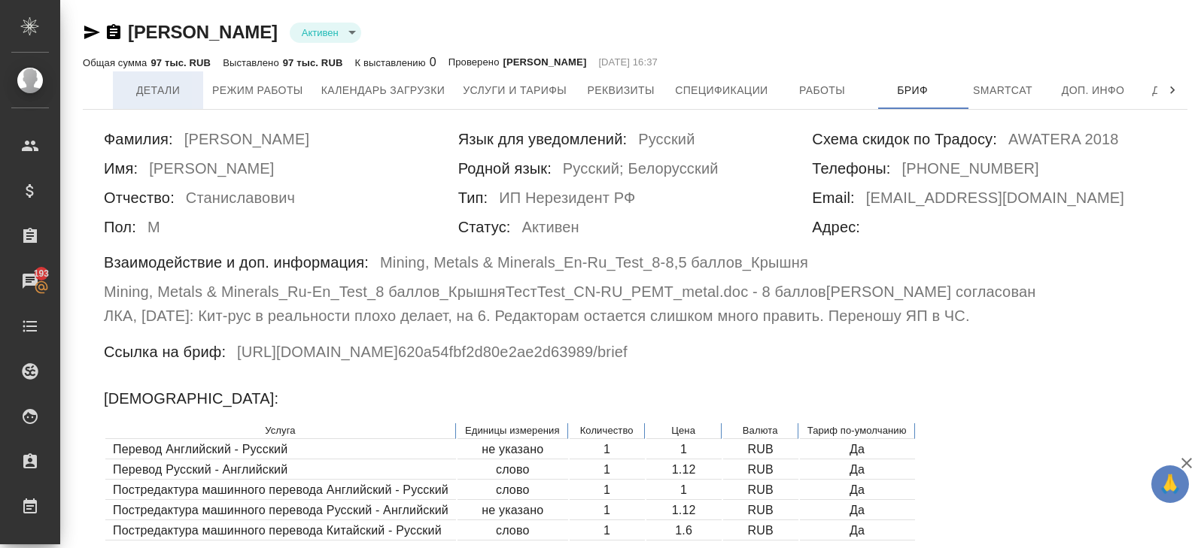
click at [158, 100] on button "Детали" at bounding box center [158, 90] width 90 height 38
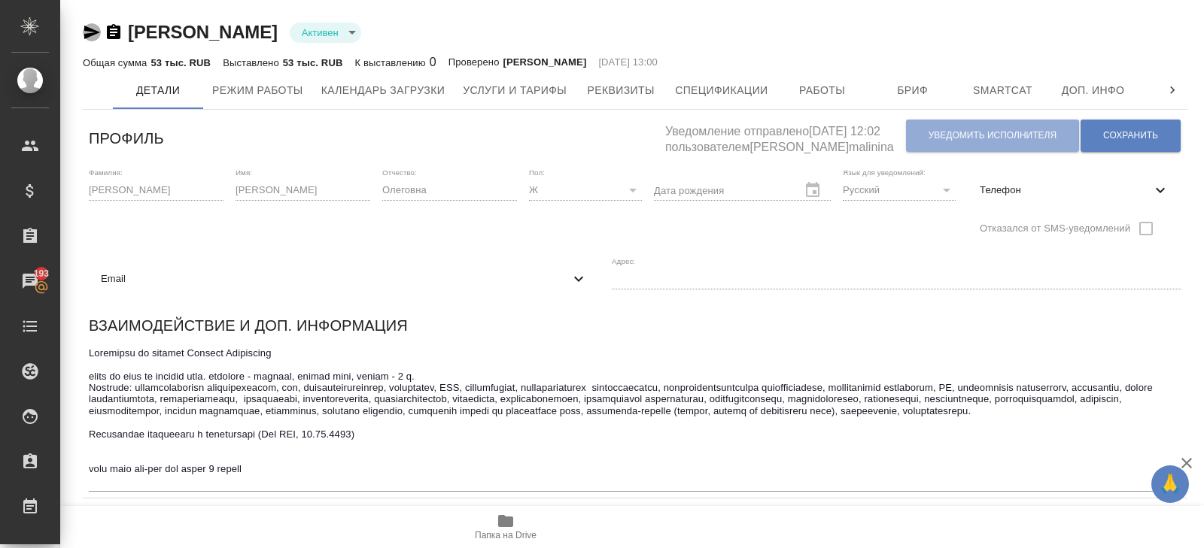
click at [84, 29] on icon "button" at bounding box center [92, 33] width 16 height 14
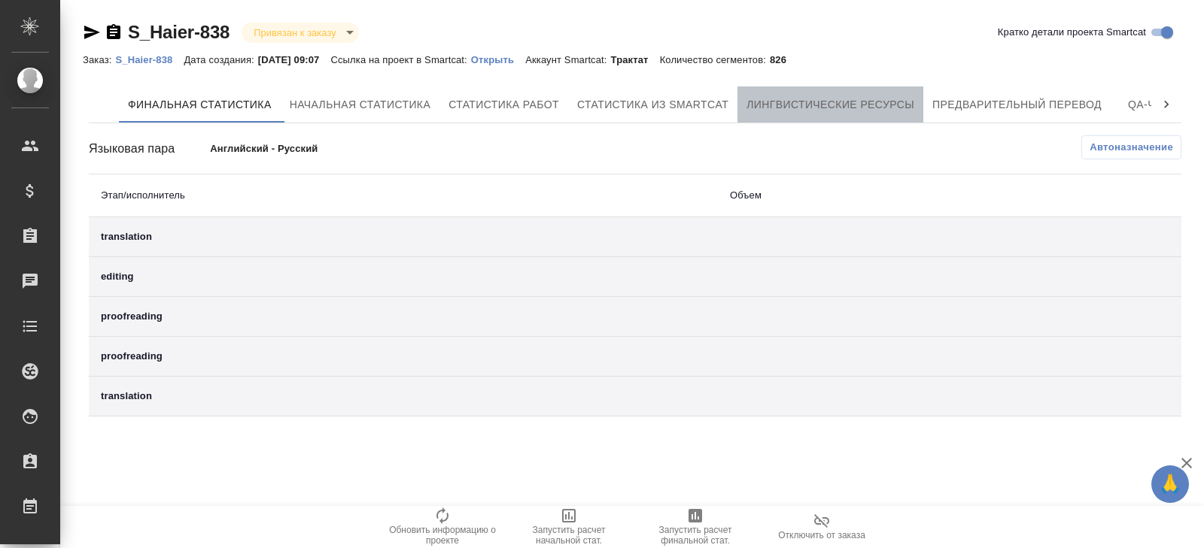
click at [828, 93] on button "Лингвистические ресурсы" at bounding box center [830, 105] width 186 height 36
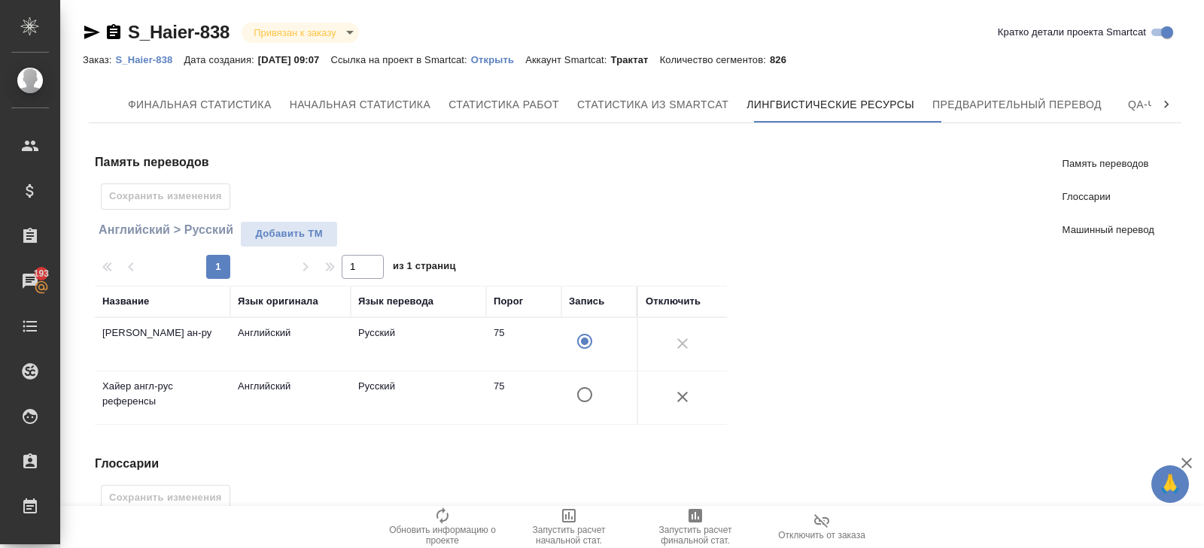
scroll to position [400, 0]
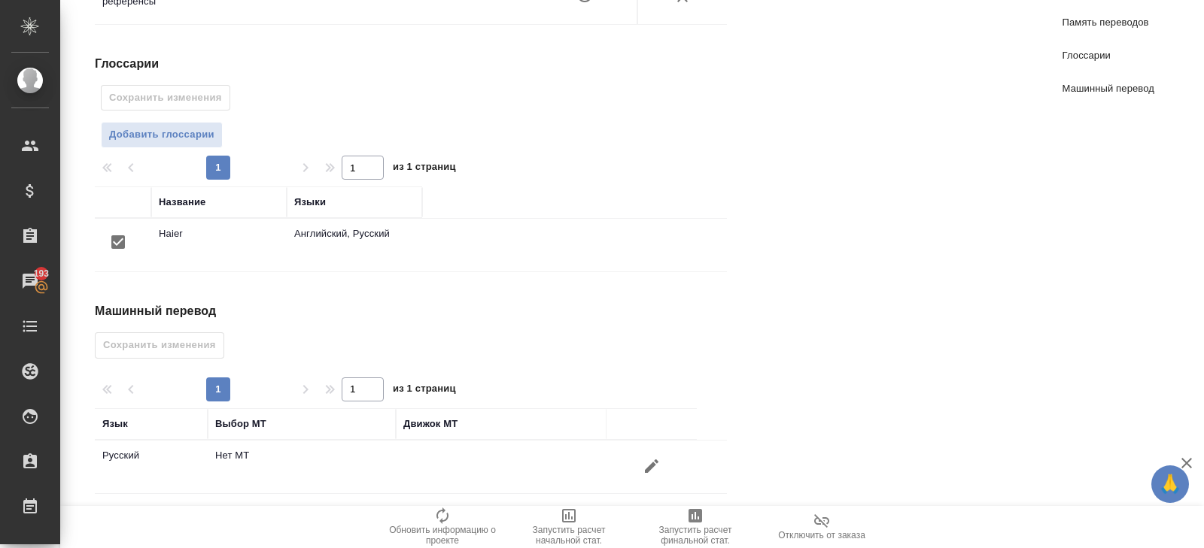
click at [652, 457] on icon "button" at bounding box center [651, 466] width 18 height 18
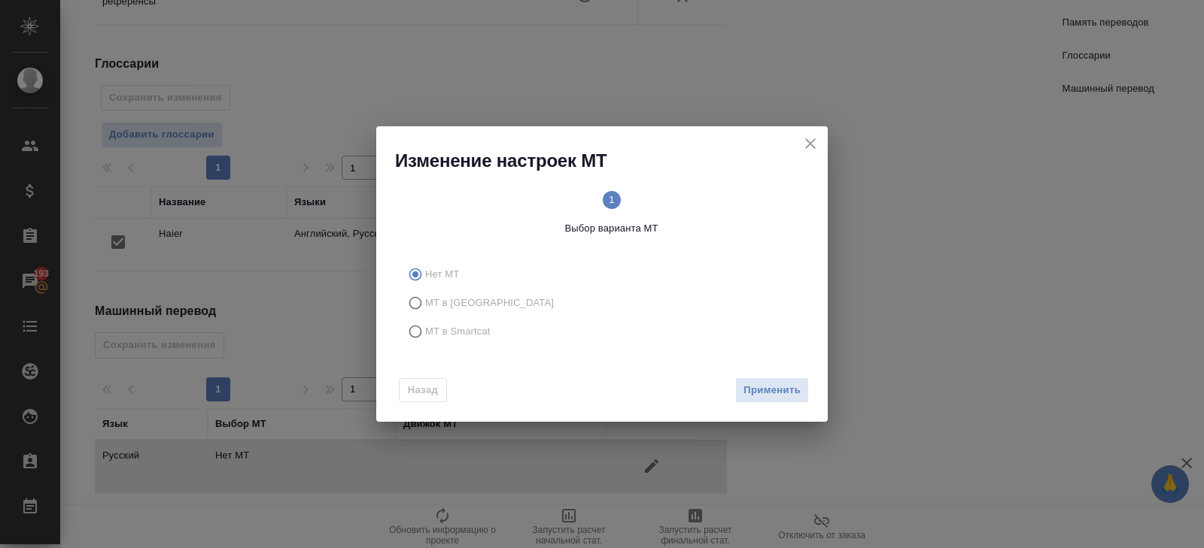
click at [427, 324] on span "МТ в Smartcat" at bounding box center [457, 331] width 65 height 15
click at [425, 324] on input "МТ в Smartcat" at bounding box center [413, 331] width 24 height 29
radio input "true"
click at [779, 382] on span "Вперед" at bounding box center [782, 390] width 38 height 17
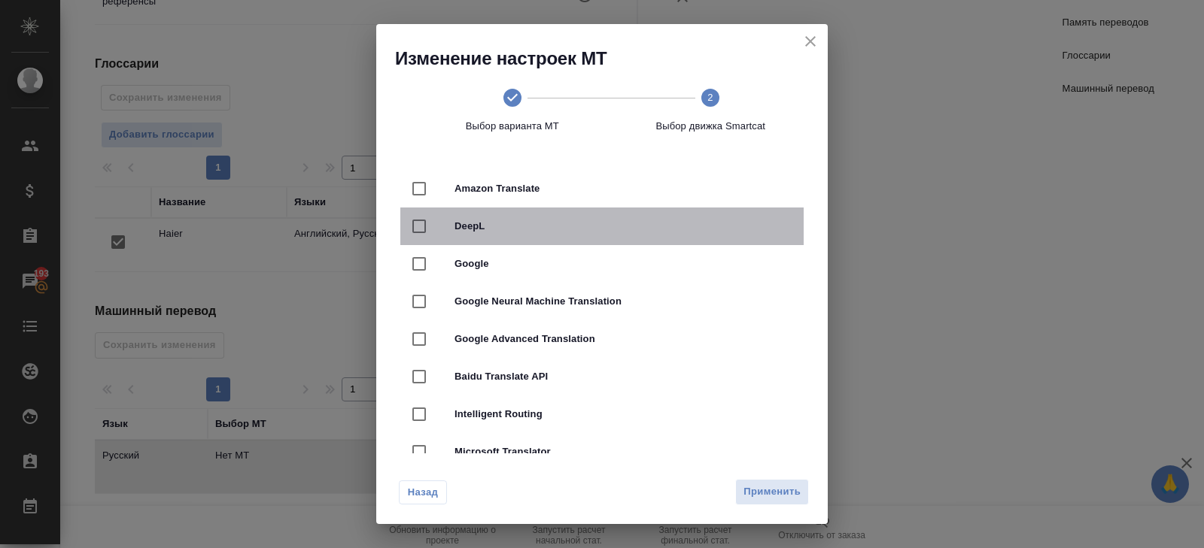
click at [523, 220] on span "DeepL" at bounding box center [622, 226] width 337 height 15
checkbox input "true"
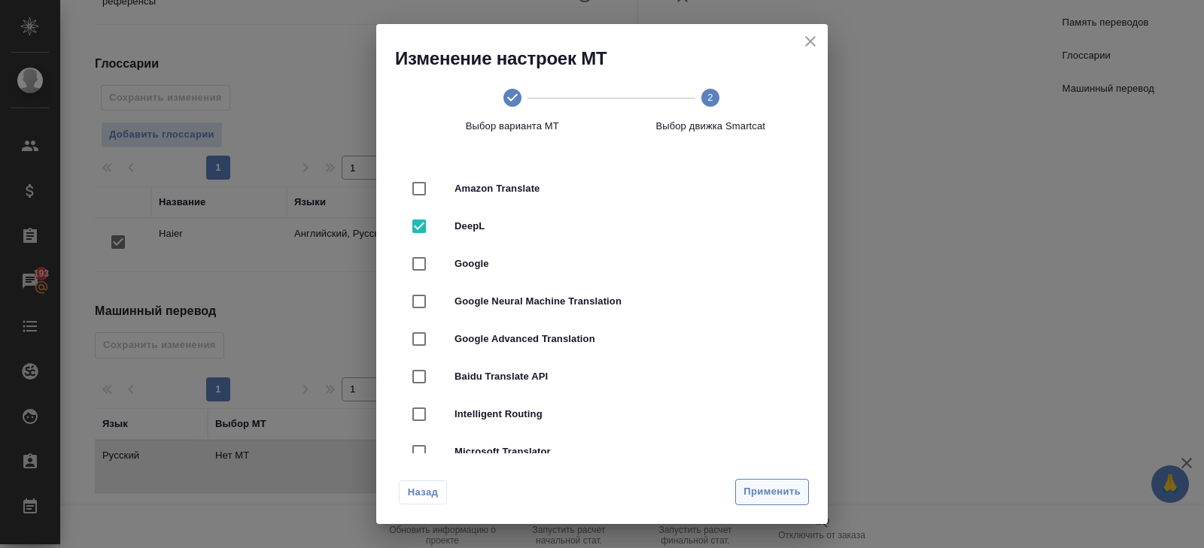
click at [755, 484] on span "Применить" at bounding box center [771, 492] width 57 height 17
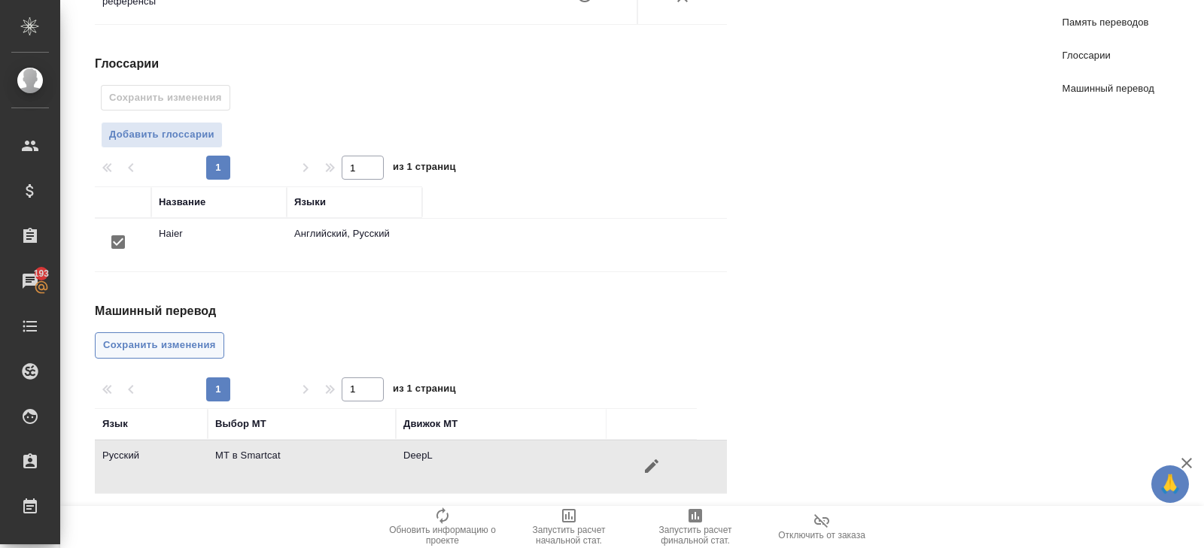
click at [188, 332] on button "Сохранить изменения" at bounding box center [159, 345] width 129 height 26
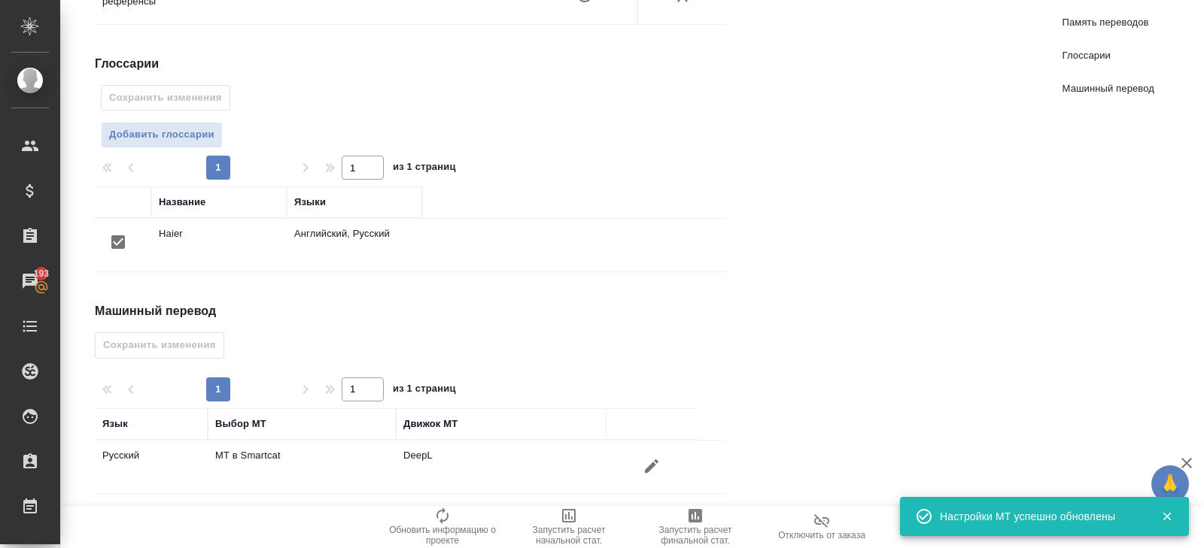
scroll to position [0, 0]
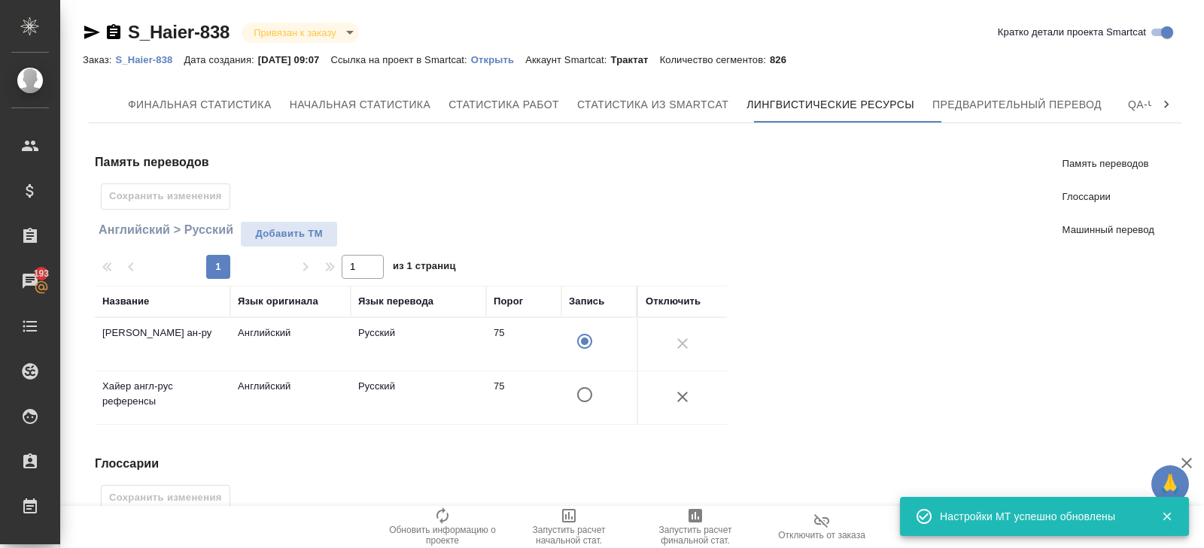
click at [1033, 123] on div "Финальная статистика Начальная статистика Статистика работ Статистика из Smartc…" at bounding box center [635, 509] width 1092 height 844
click at [1025, 105] on span "Предварительный перевод" at bounding box center [1016, 105] width 169 height 19
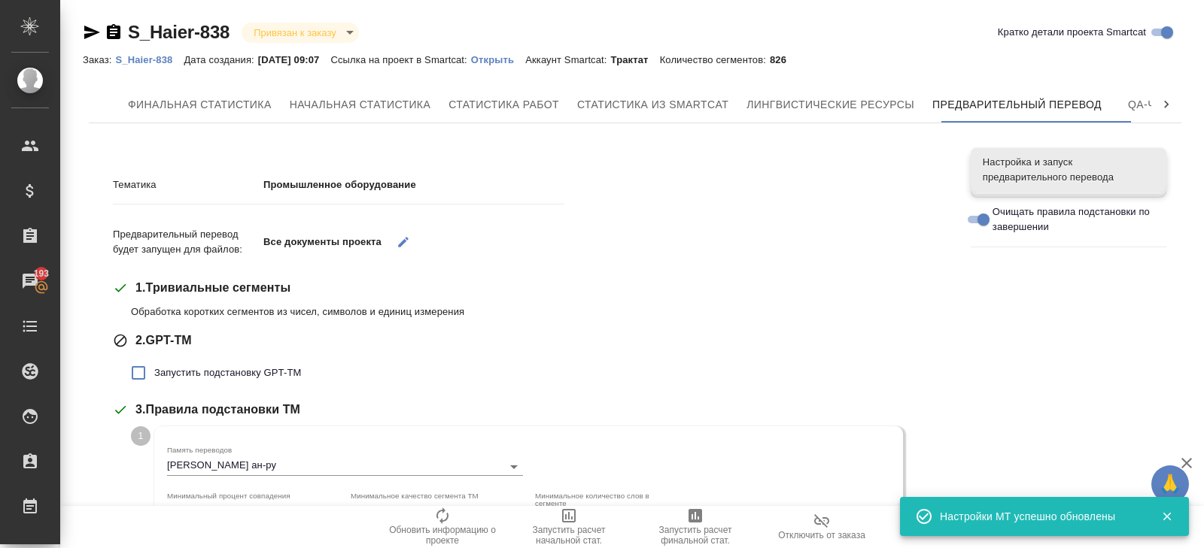
click at [174, 364] on label "Запустить подстановку GPT-TM" at bounding box center [212, 373] width 178 height 32
click at [154, 364] on input "Запустить подстановку GPT-TM" at bounding box center [139, 373] width 32 height 32
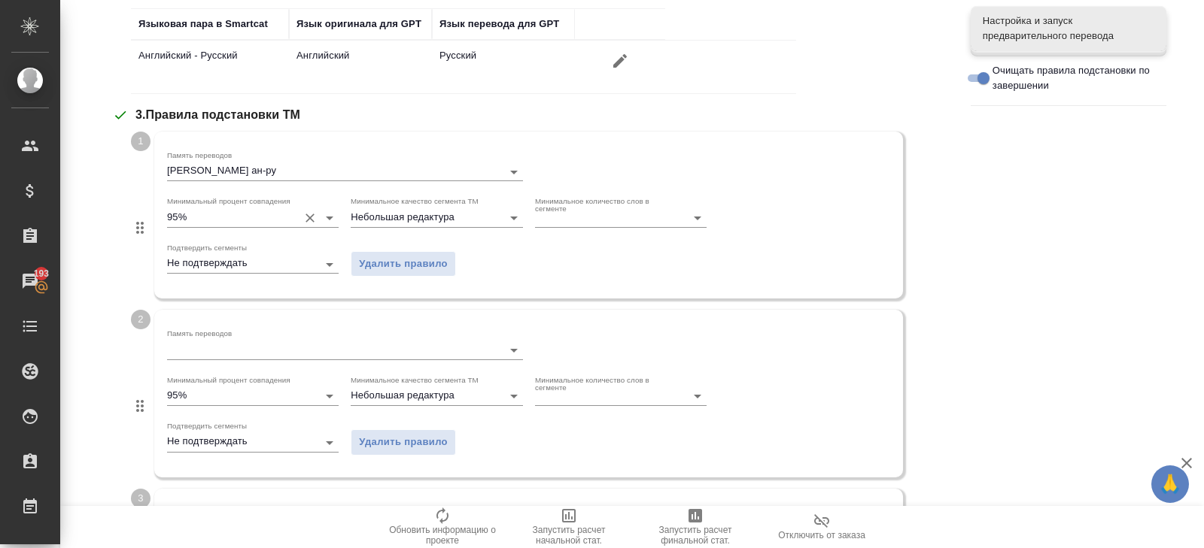
scroll to position [431, 0]
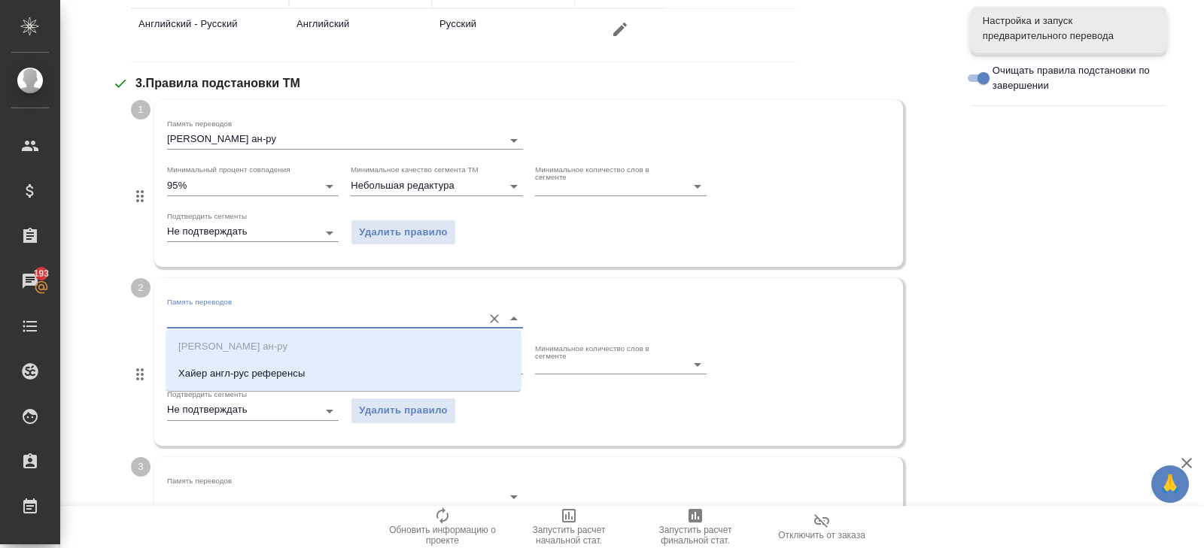
click at [184, 316] on input "Память переводов" at bounding box center [321, 318] width 308 height 18
click at [211, 375] on p "Хайер англ-рус референсы" at bounding box center [241, 373] width 126 height 15
checkbox input "false"
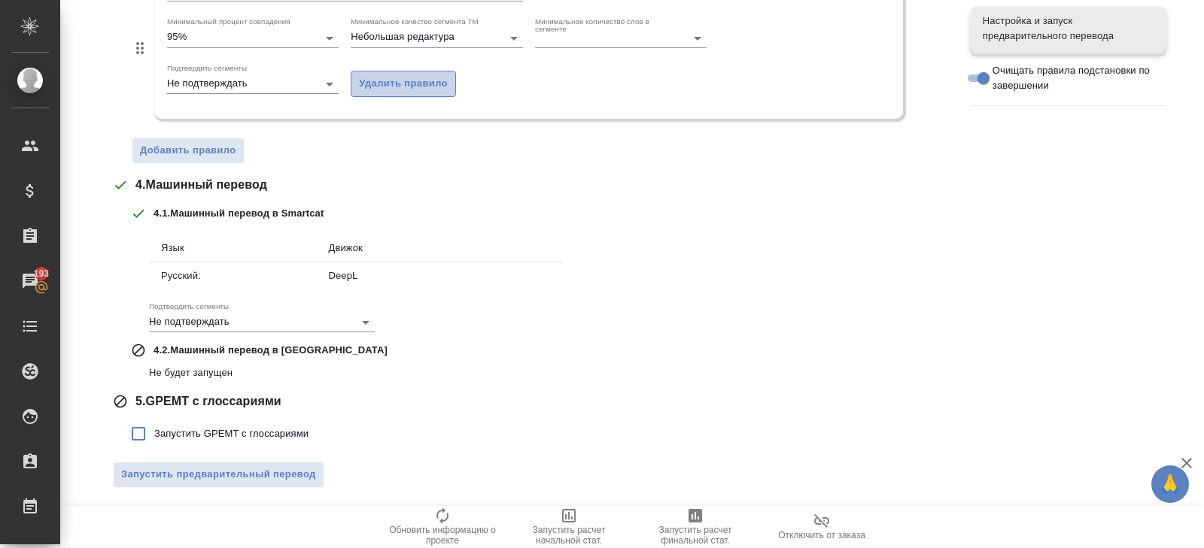
click at [402, 78] on span "Удалить правило" at bounding box center [403, 83] width 89 height 17
click at [210, 436] on span "Запустить GPEMT с глоссариями" at bounding box center [231, 434] width 154 height 15
click at [154, 436] on input "Запустить GPEMT с глоссариями" at bounding box center [139, 435] width 32 height 32
checkbox input "true"
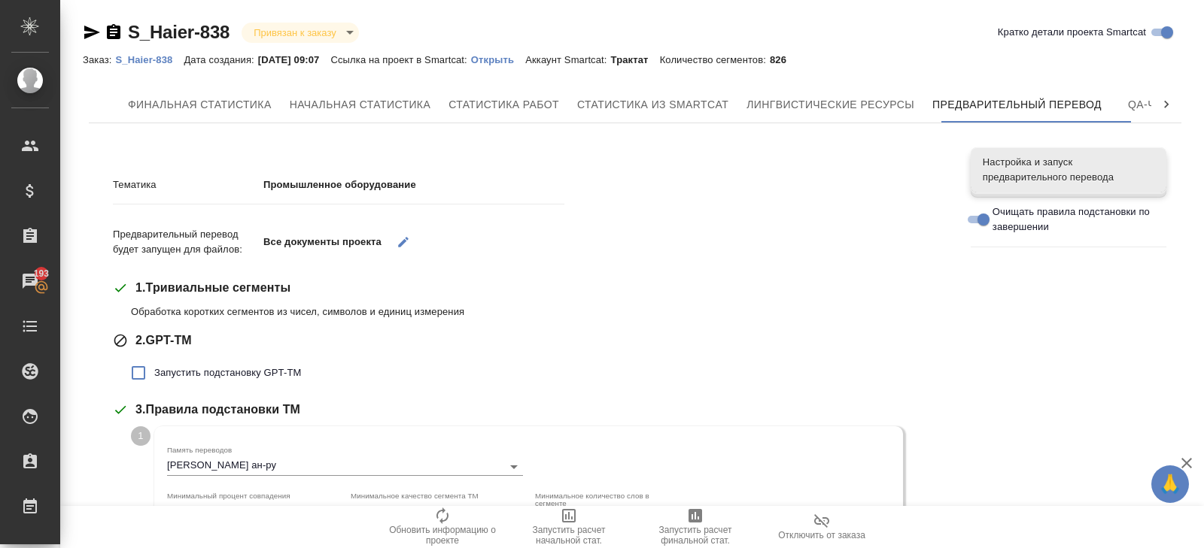
scroll to position [80, 0]
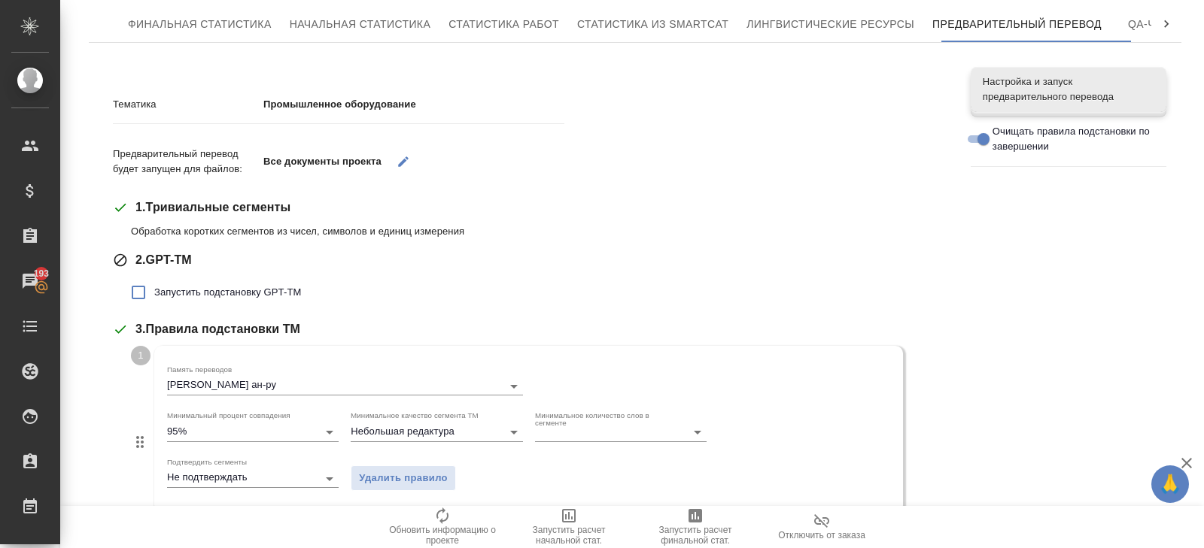
click at [238, 299] on label "Запустить подстановку GPT-TM" at bounding box center [212, 293] width 178 height 32
click at [154, 299] on input "Запустить подстановку GPT-TM" at bounding box center [139, 293] width 32 height 32
checkbox input "true"
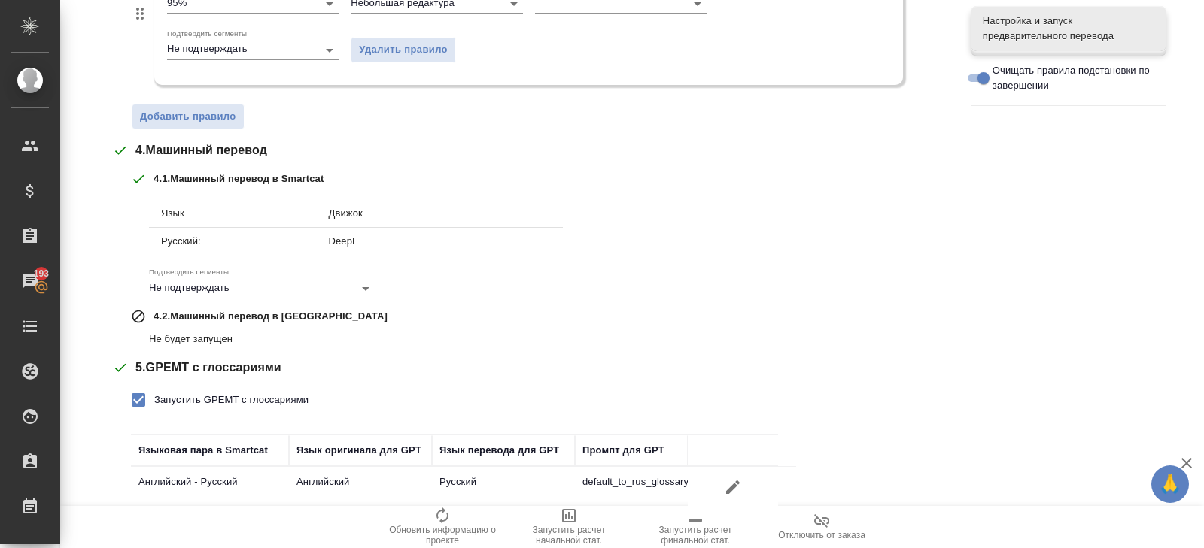
scroll to position [860, 0]
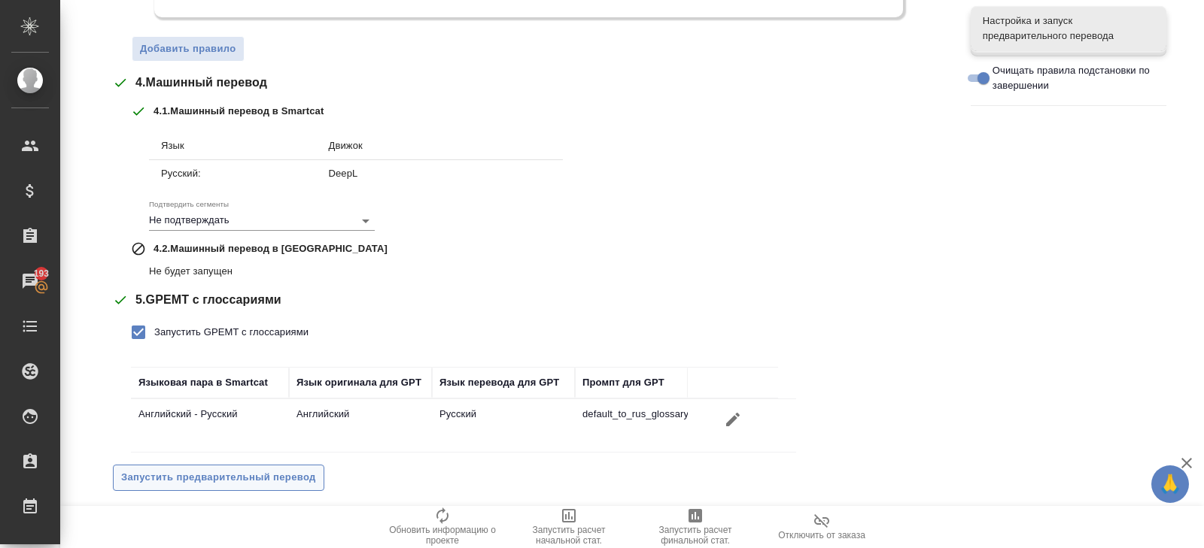
click at [212, 478] on span "Запустить предварительный перевод" at bounding box center [218, 477] width 195 height 17
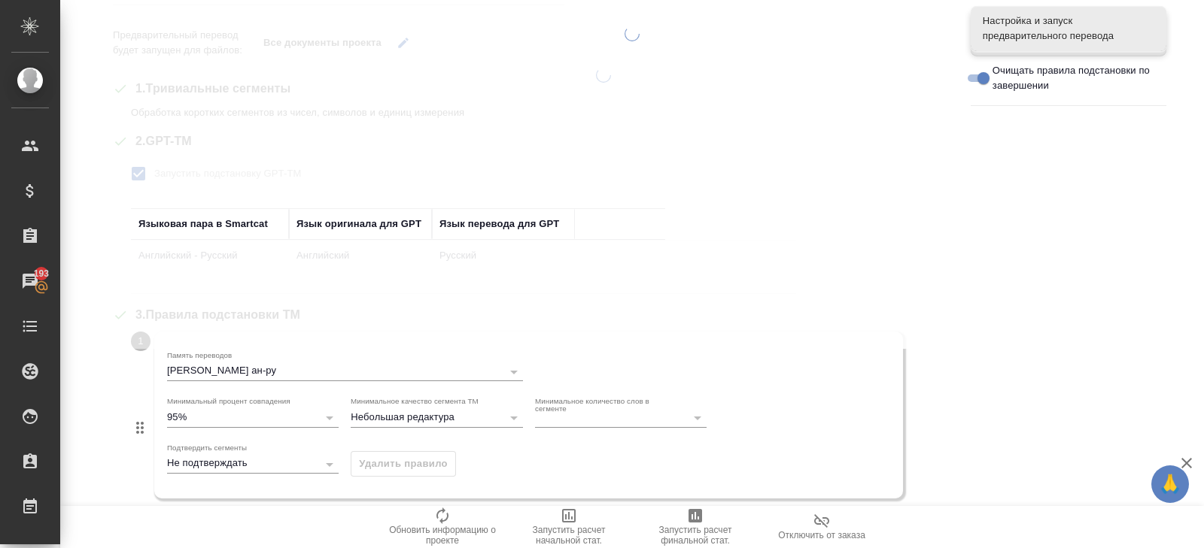
scroll to position [0, 0]
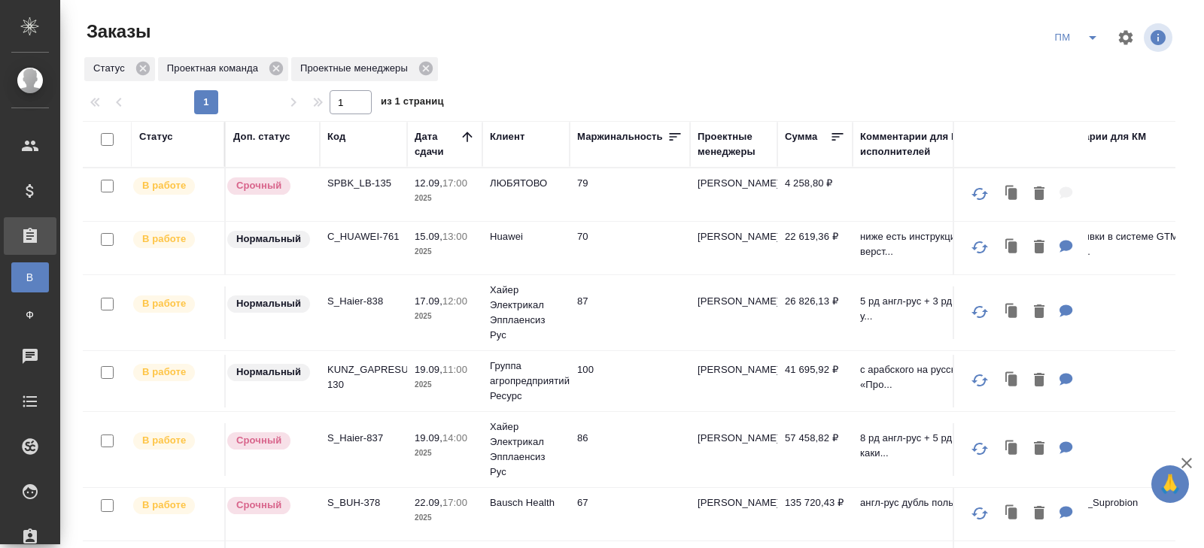
click at [1092, 39] on icon "split button" at bounding box center [1092, 38] width 8 height 4
click at [1090, 77] on li "В работу!" at bounding box center [1077, 68] width 76 height 24
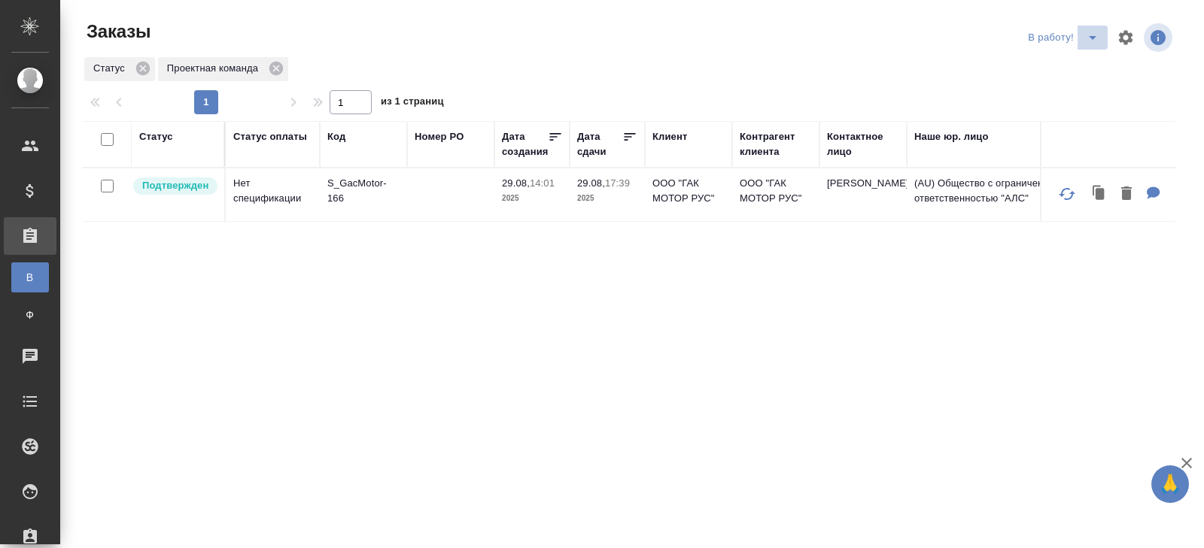
click at [1088, 39] on icon "split button" at bounding box center [1092, 38] width 18 height 18
click at [1083, 70] on li "ПМ" at bounding box center [1064, 68] width 83 height 24
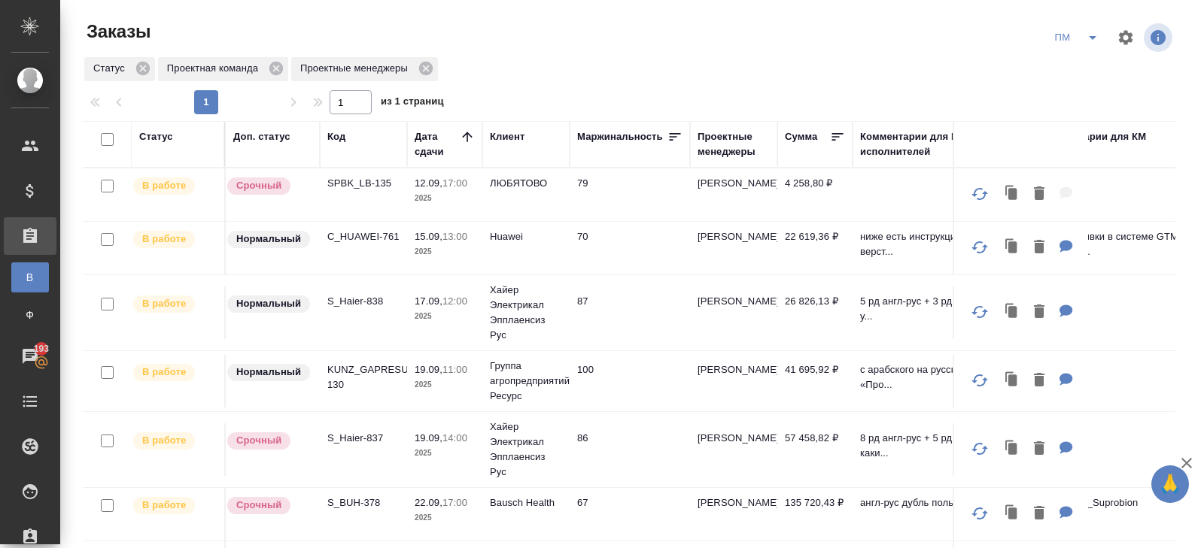
click at [374, 181] on p "SPBK_LB-135" at bounding box center [363, 183] width 72 height 15
click at [1093, 38] on icon "split button" at bounding box center [1092, 38] width 8 height 4
click at [1093, 53] on ul "В работу! начислить КМ" at bounding box center [1077, 92] width 76 height 84
click at [1093, 68] on li "В работу!" at bounding box center [1077, 68] width 76 height 24
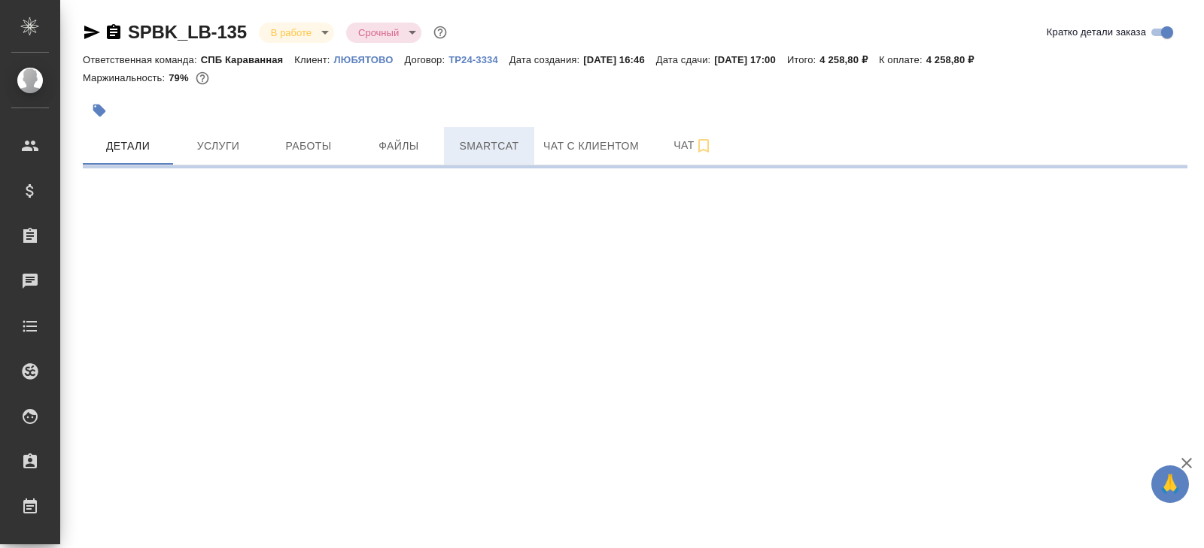
select select "RU"
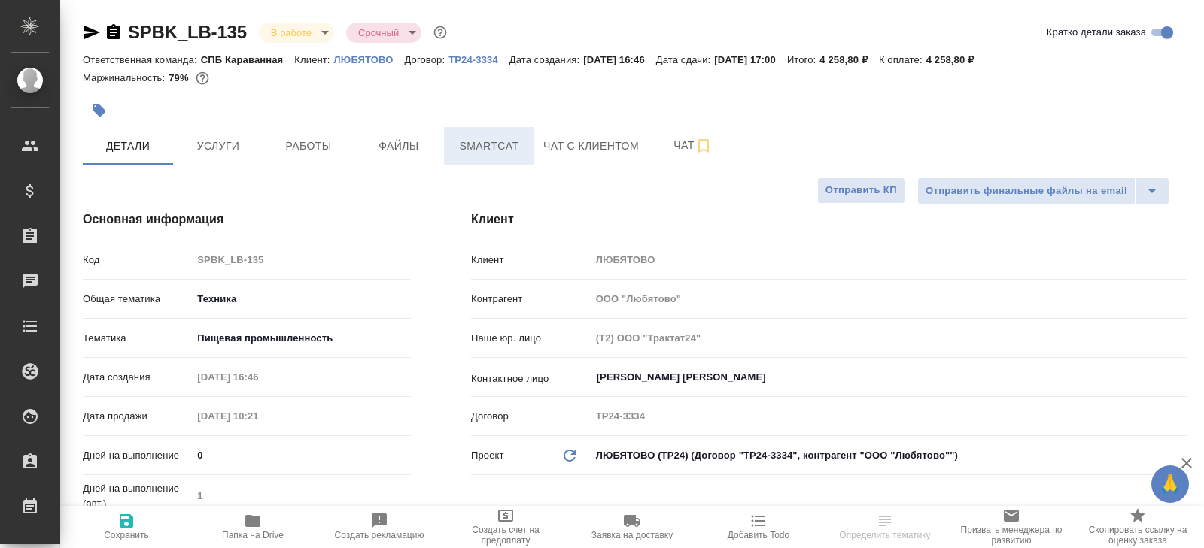
type textarea "x"
click at [491, 151] on span "Smartcat" at bounding box center [489, 146] width 72 height 19
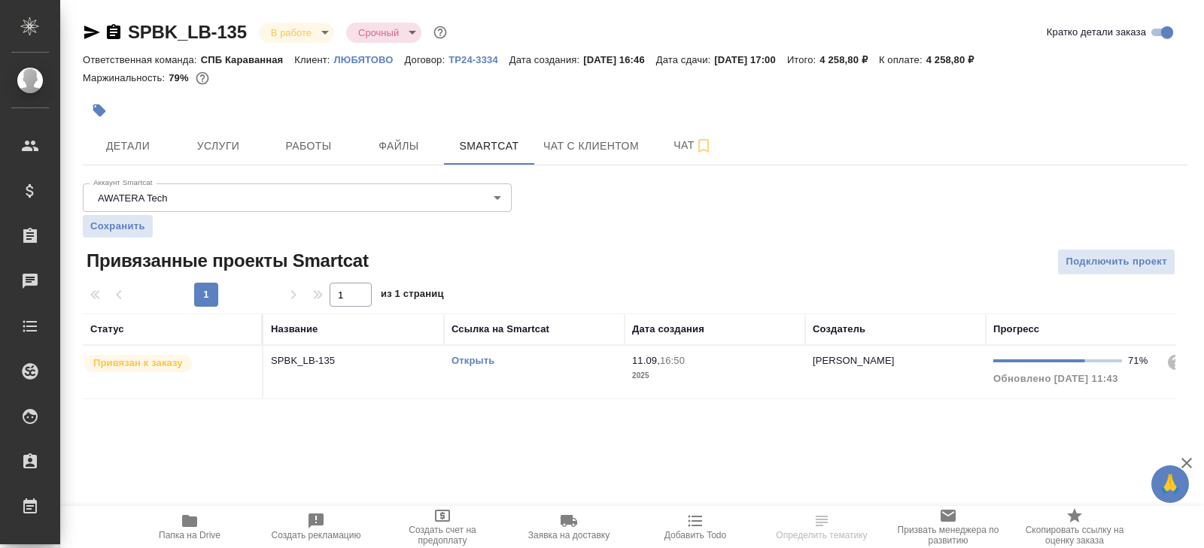
click at [471, 360] on link "Открыть" at bounding box center [472, 360] width 43 height 11
click at [320, 138] on span "Работы" at bounding box center [308, 146] width 72 height 19
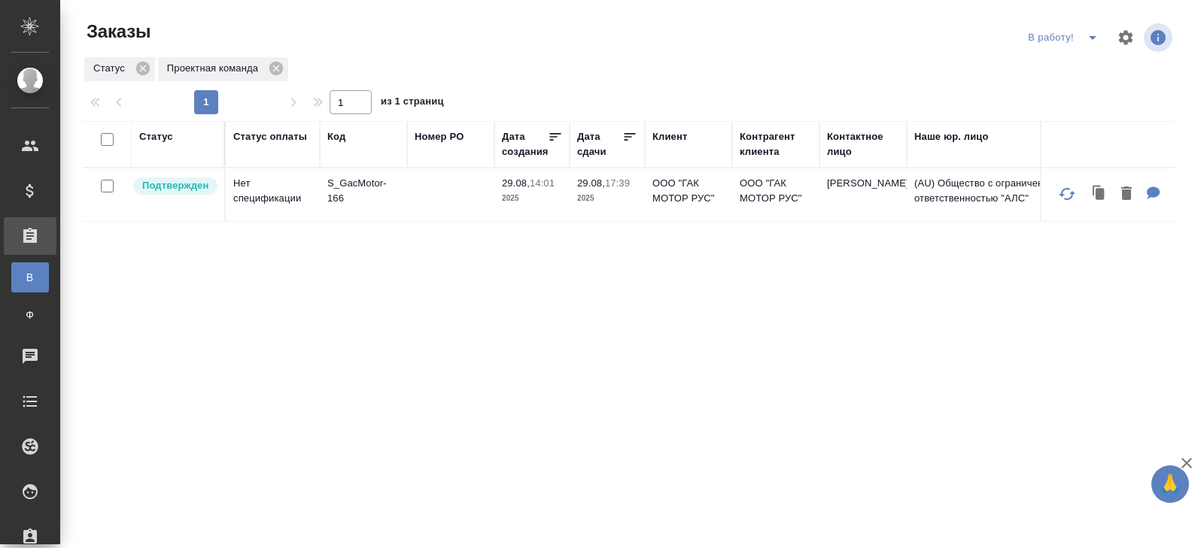
click at [1092, 38] on icon "split button" at bounding box center [1092, 38] width 8 height 4
click at [1082, 54] on ul "ПМ начислить КМ" at bounding box center [1064, 92] width 83 height 84
click at [1077, 56] on li "ПМ" at bounding box center [1064, 68] width 83 height 24
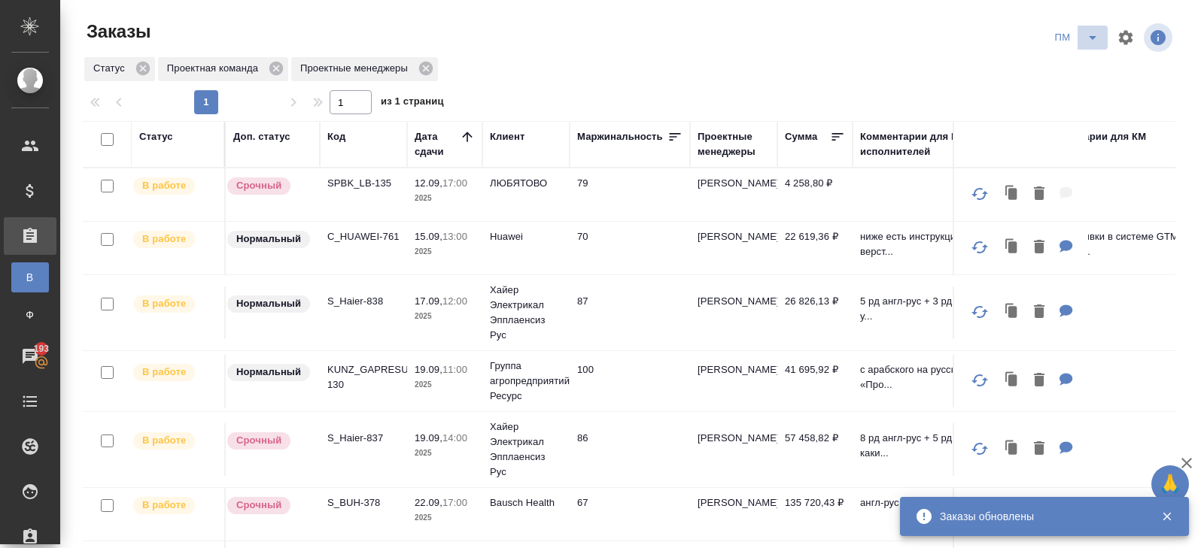
click at [1099, 36] on icon "split button" at bounding box center [1092, 38] width 18 height 18
click at [1085, 65] on li "В работу!" at bounding box center [1077, 68] width 76 height 24
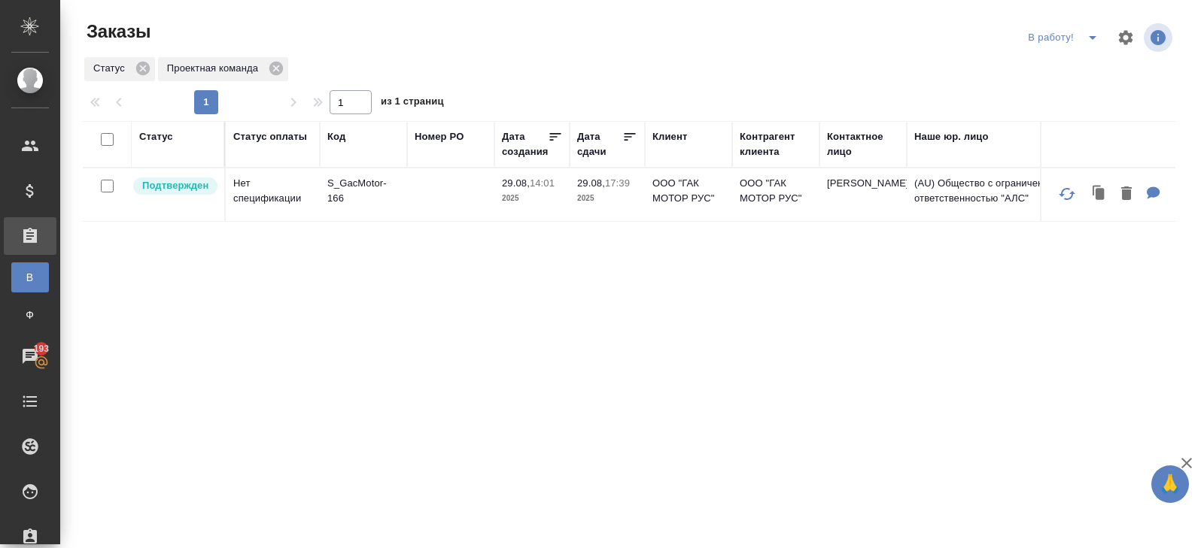
click at [1083, 41] on icon "split button" at bounding box center [1092, 38] width 18 height 18
click at [1077, 66] on li "ПМ" at bounding box center [1064, 68] width 83 height 24
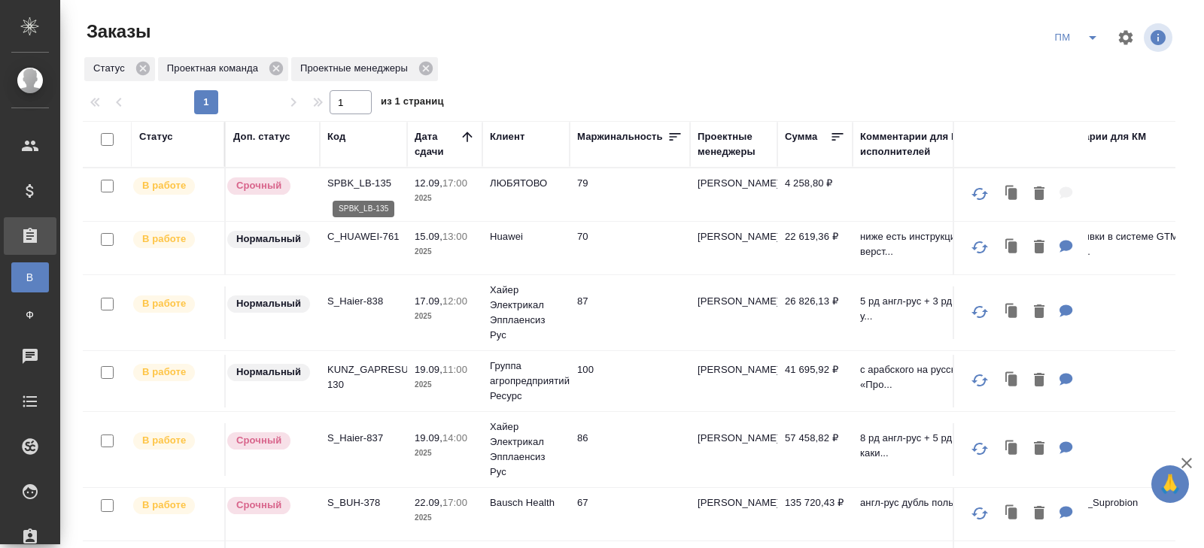
click at [363, 183] on p "SPBK_LB-135" at bounding box center [363, 183] width 72 height 15
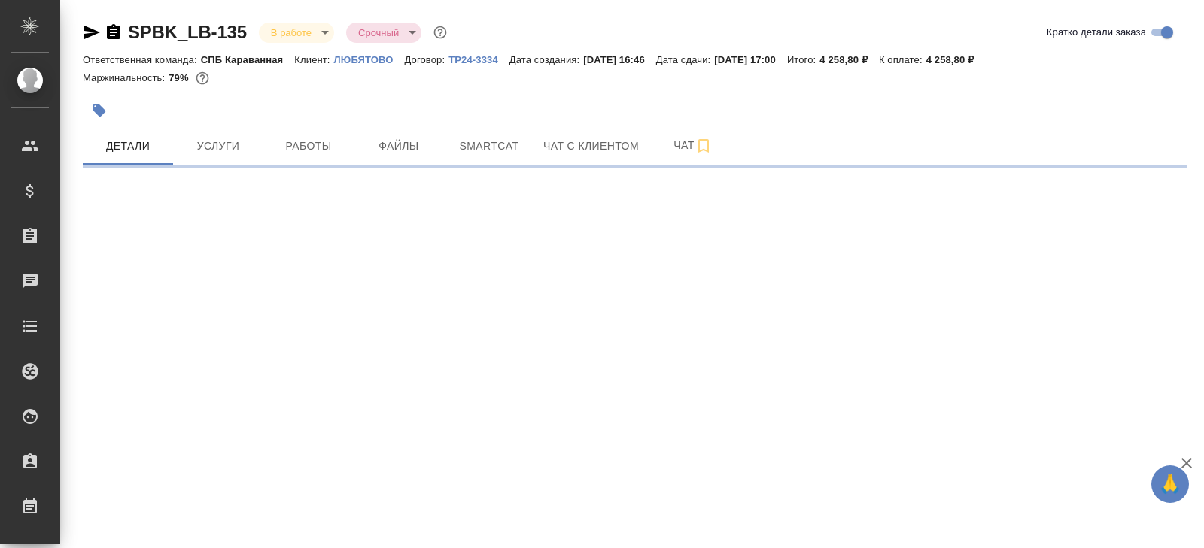
select select "RU"
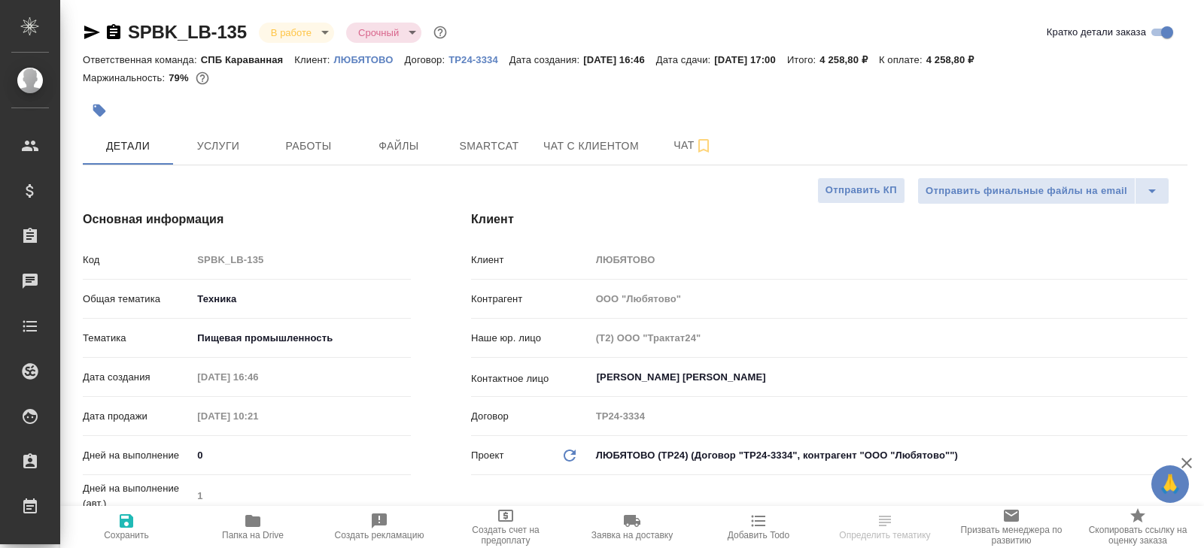
type textarea "x"
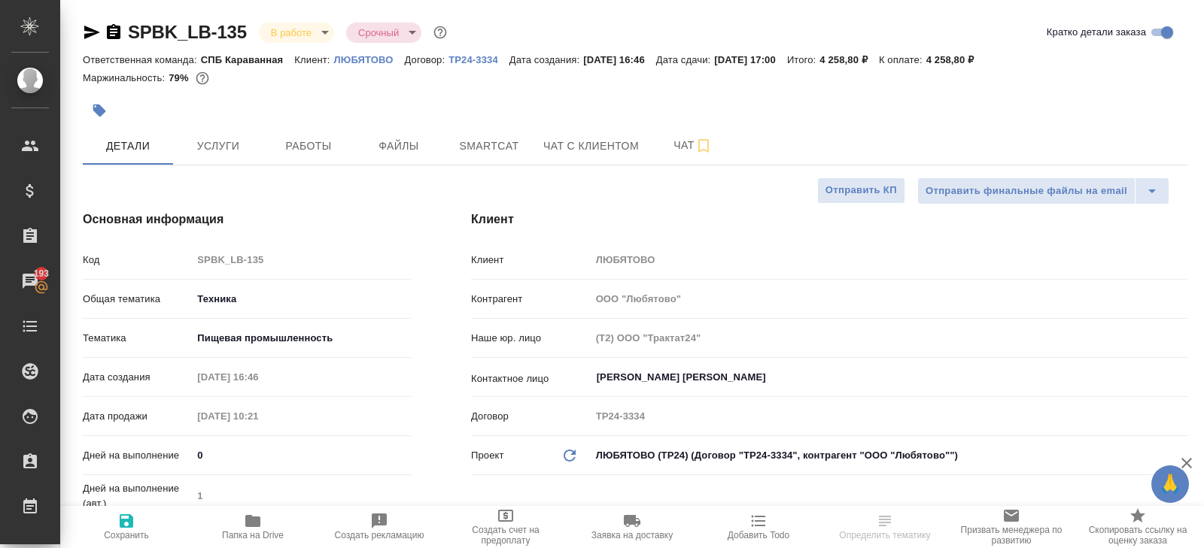
type textarea "x"
click at [512, 138] on span "Smartcat" at bounding box center [489, 146] width 72 height 19
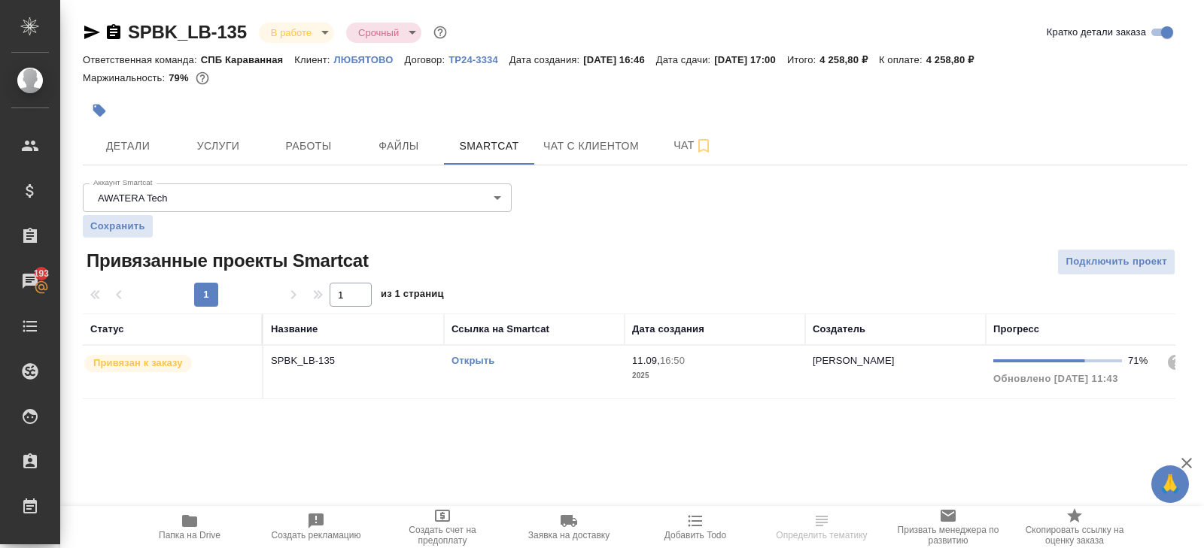
click at [477, 360] on link "Открыть" at bounding box center [472, 360] width 43 height 11
click at [321, 137] on span "Работы" at bounding box center [308, 146] width 72 height 19
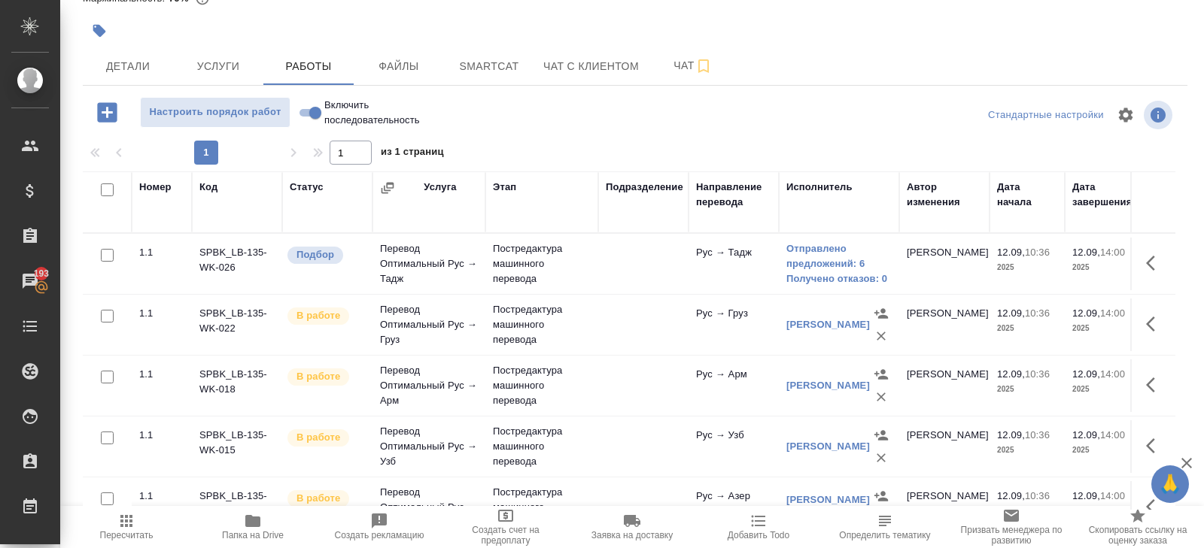
scroll to position [268, 0]
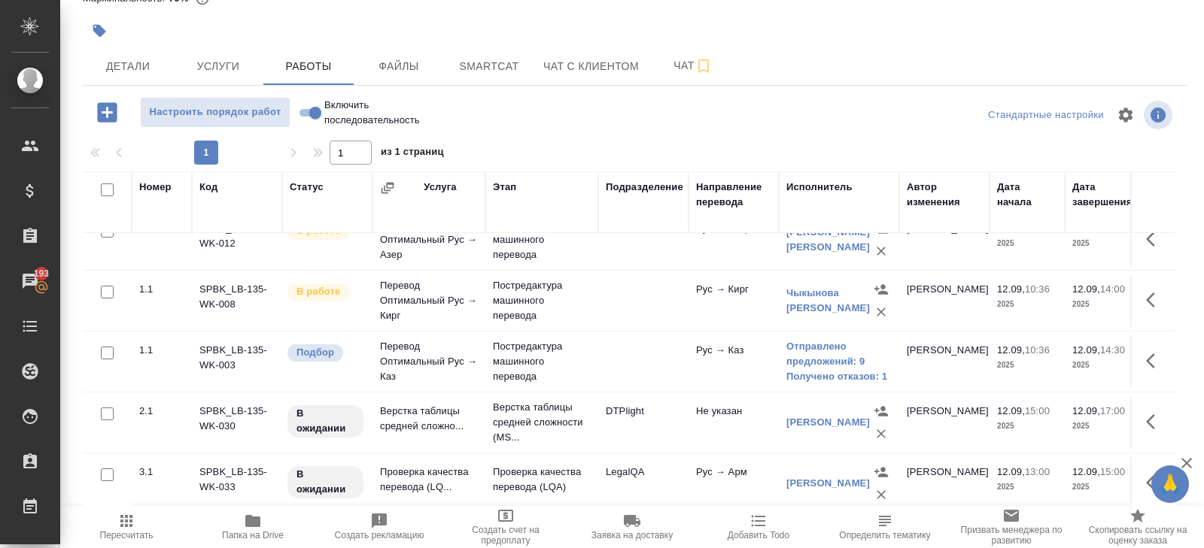
click at [1148, 361] on icon "button" at bounding box center [1155, 361] width 18 height 18
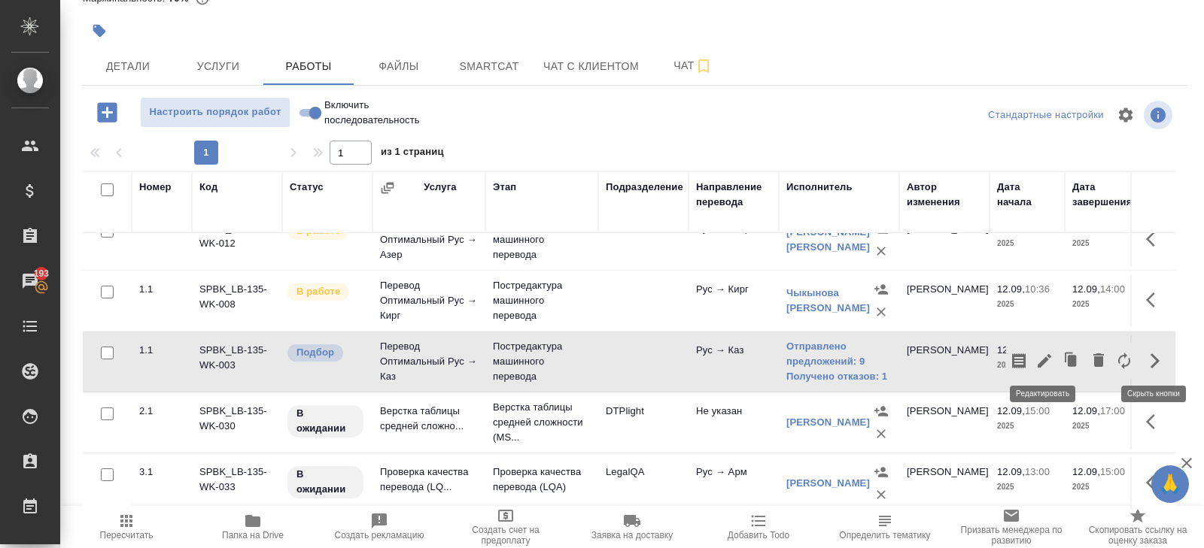
click at [1016, 362] on icon "button" at bounding box center [1019, 361] width 14 height 15
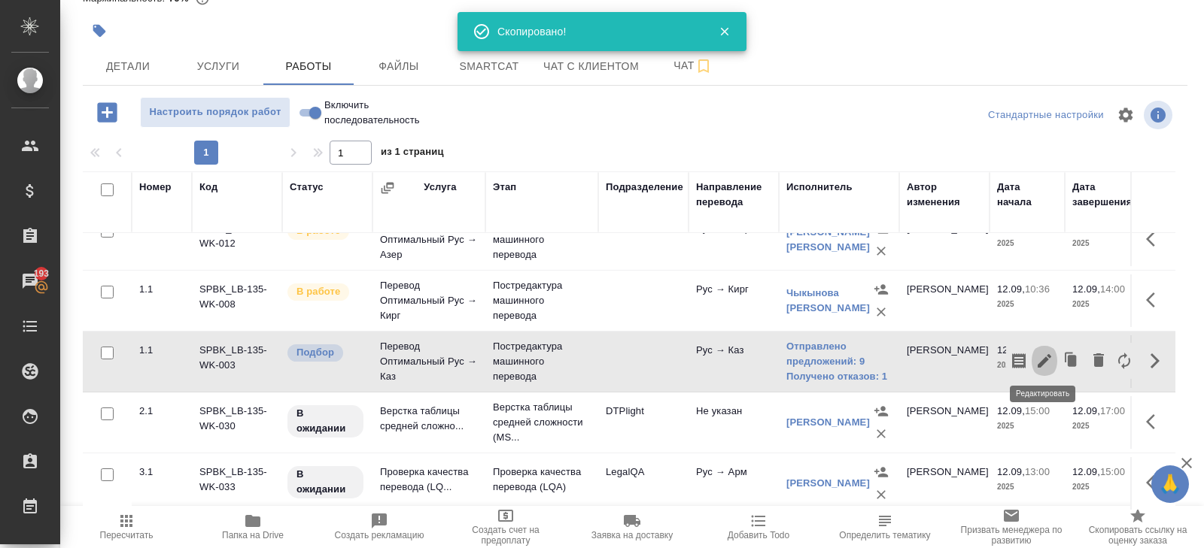
click at [1037, 352] on icon "button" at bounding box center [1044, 361] width 18 height 18
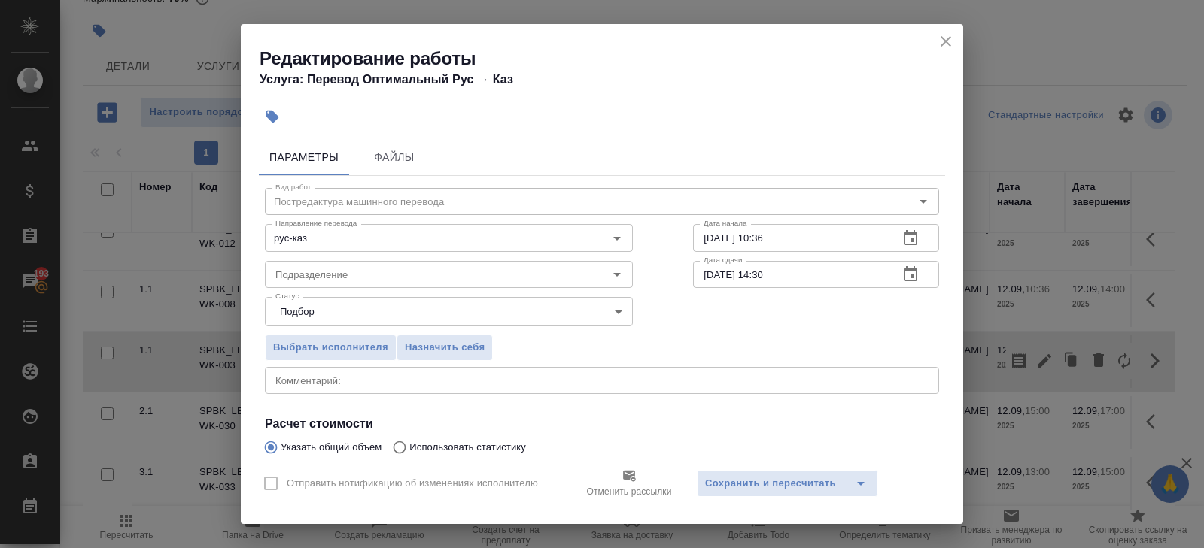
click at [918, 276] on icon "button" at bounding box center [910, 275] width 18 height 18
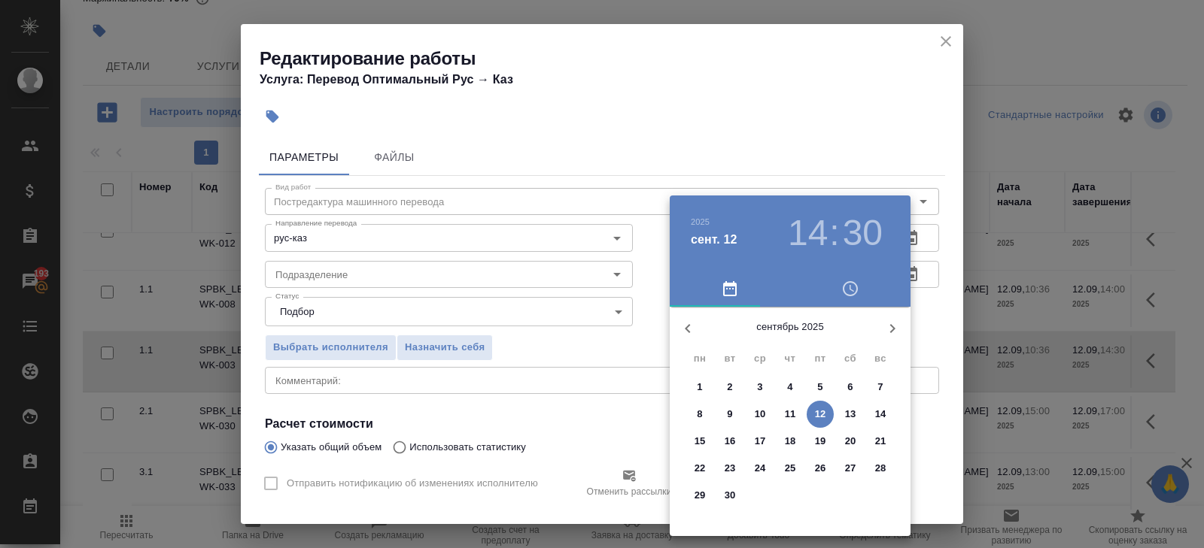
click at [824, 411] on p "12" at bounding box center [820, 414] width 11 height 15
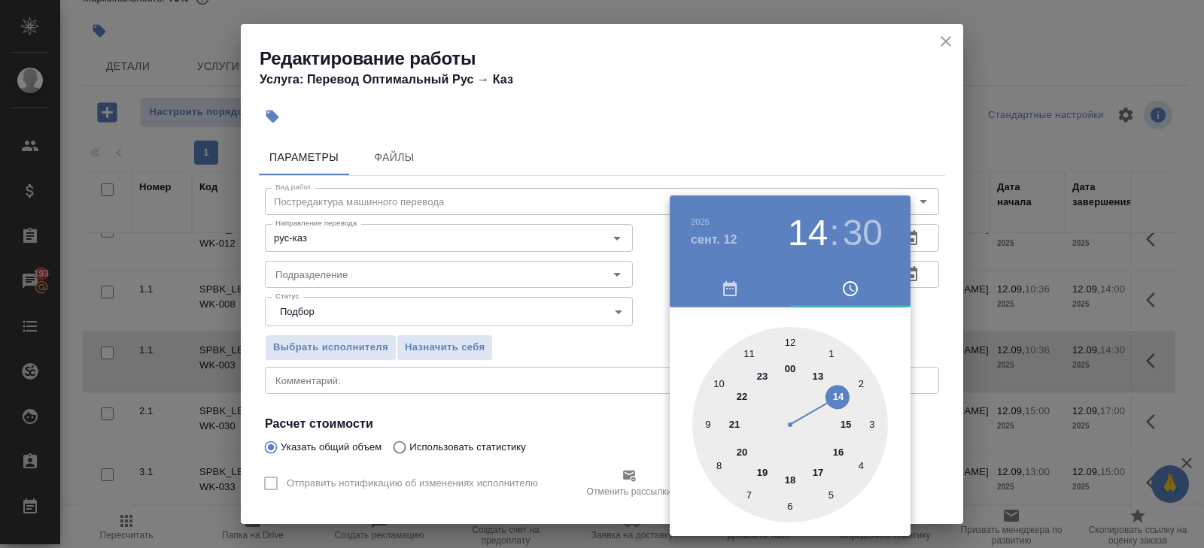
click at [848, 424] on div at bounding box center [790, 425] width 196 height 196
type input "12.09.2025 15:00"
click at [788, 341] on div at bounding box center [790, 425] width 196 height 196
click at [578, 395] on div at bounding box center [602, 274] width 1204 height 548
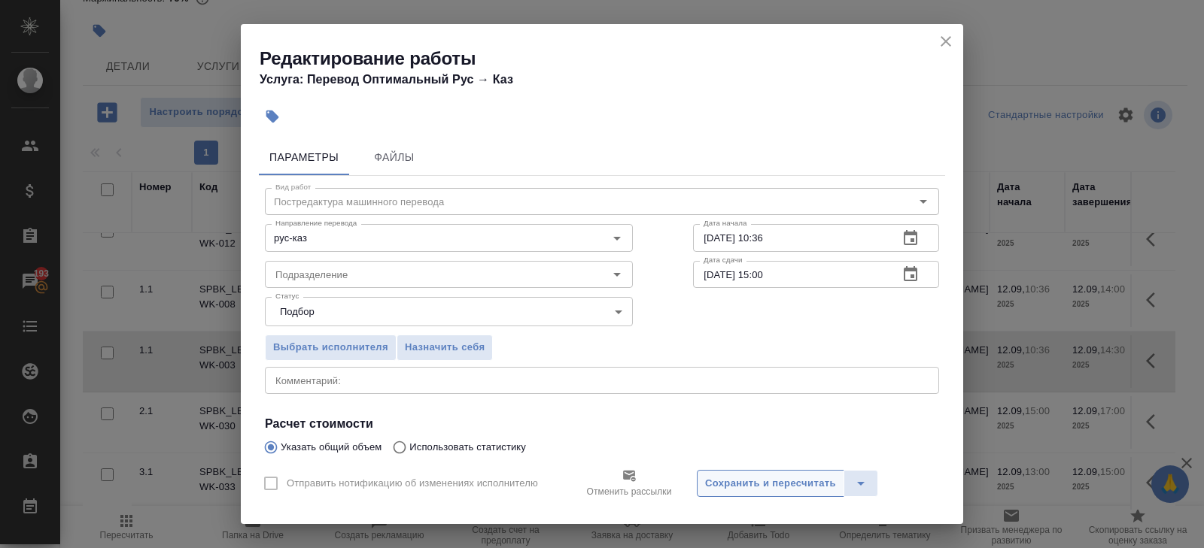
click at [707, 479] on span "Сохранить и пересчитать" at bounding box center [770, 483] width 131 height 17
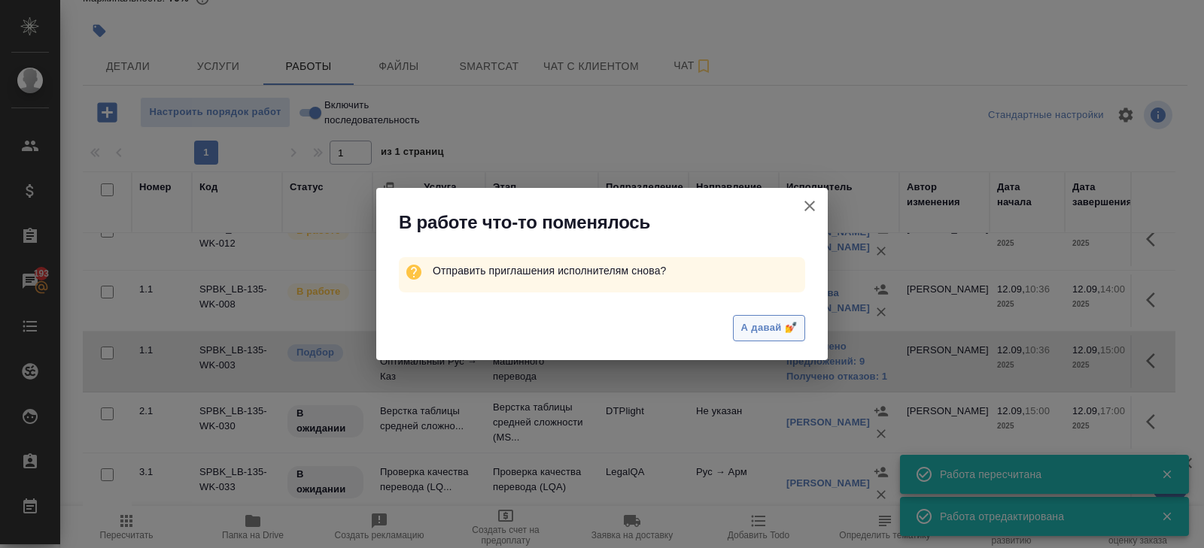
click at [777, 332] on span "А давай 💅" at bounding box center [769, 328] width 56 height 17
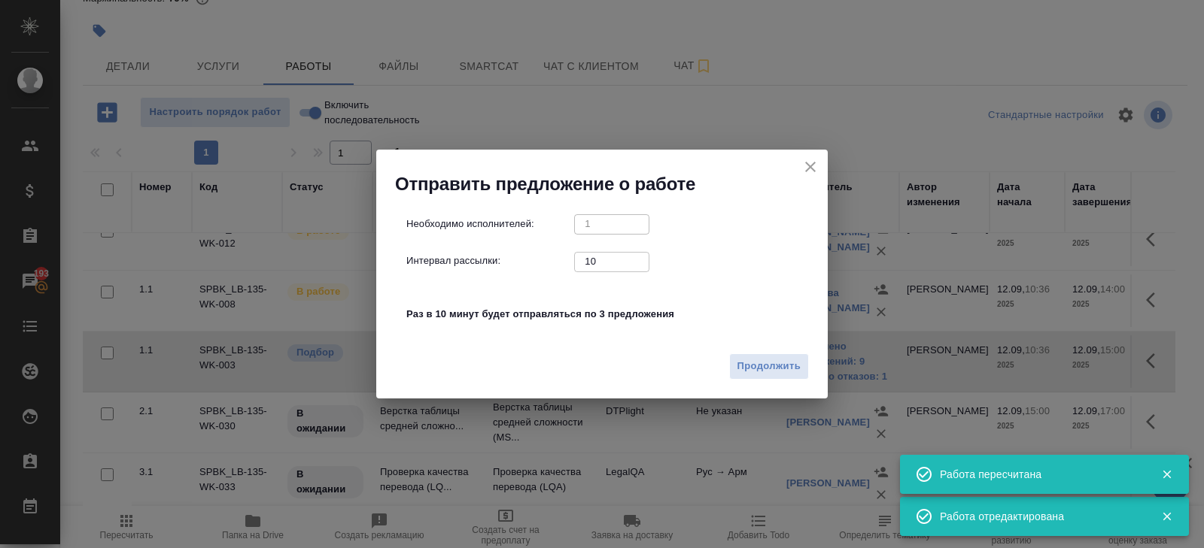
drag, startPoint x: 597, startPoint y: 261, endPoint x: 569, endPoint y: 262, distance: 28.6
click at [578, 262] on input "10" at bounding box center [611, 261] width 75 height 19
type input "0"
click at [759, 367] on span "Продолжить" at bounding box center [768, 366] width 63 height 17
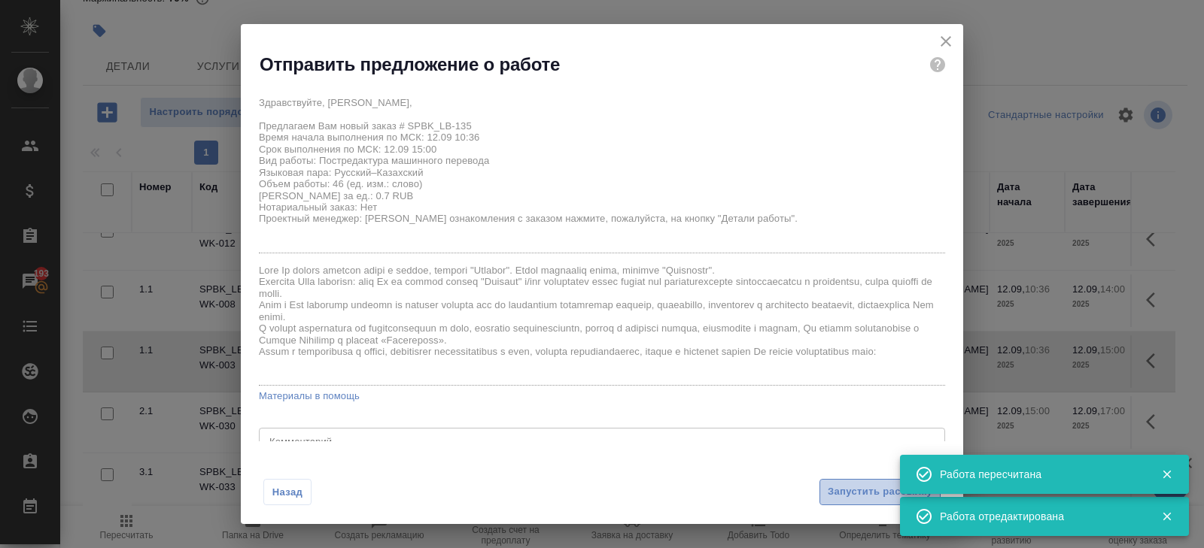
click at [840, 483] on button "Запустить рассылку" at bounding box center [879, 492] width 121 height 26
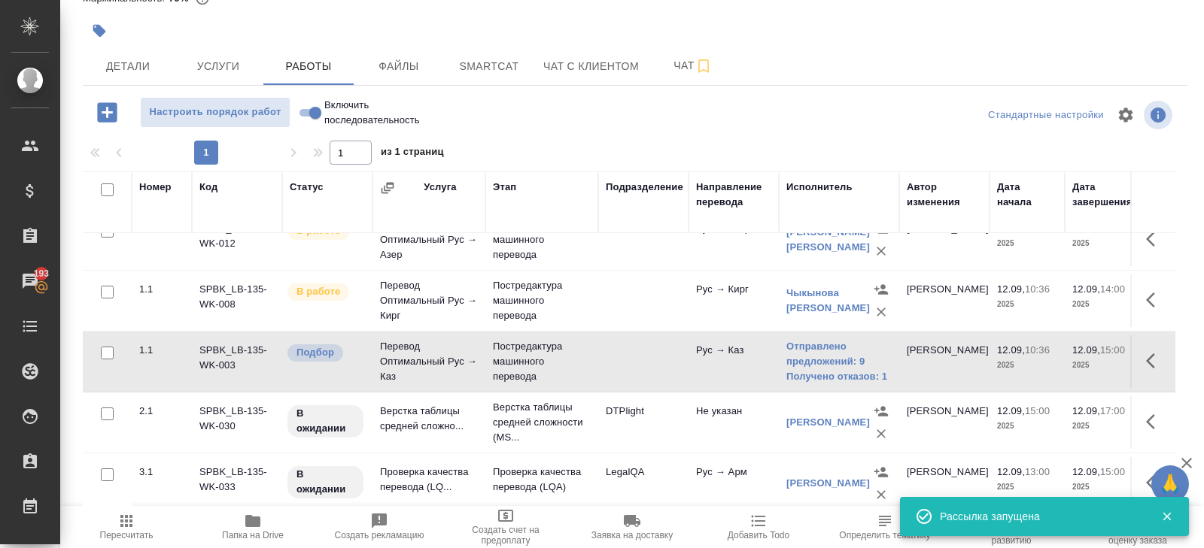
scroll to position [0, 0]
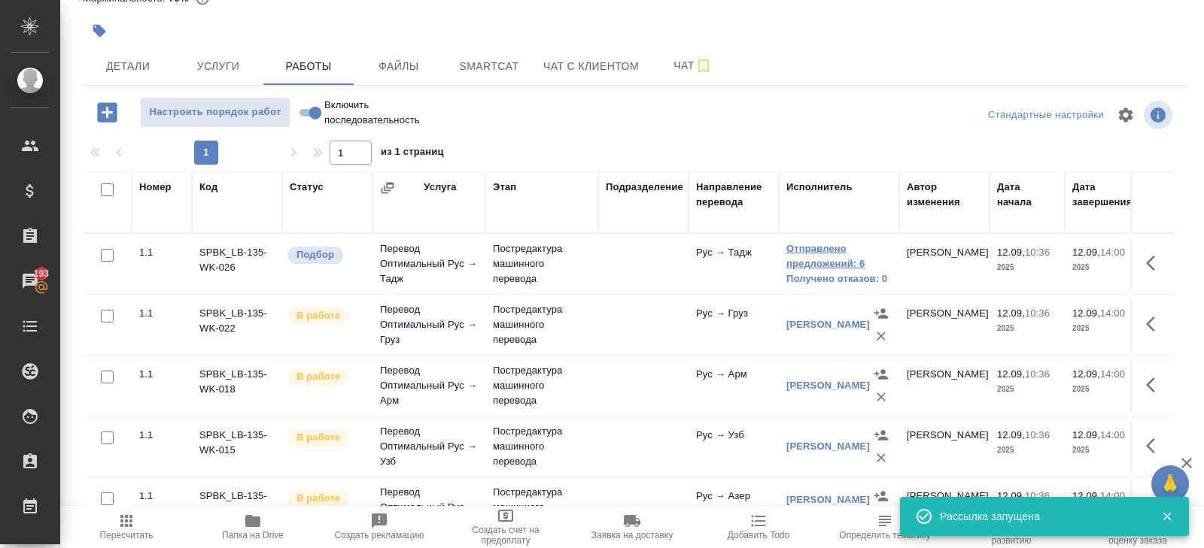
click at [797, 265] on link "Отправлено предложений: 6" at bounding box center [838, 256] width 105 height 30
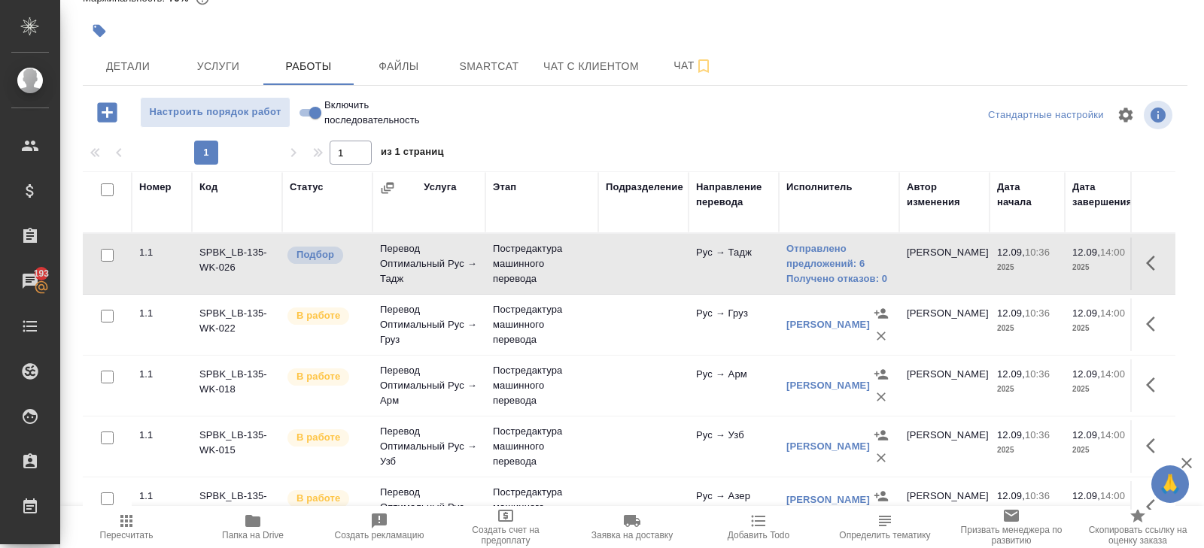
click at [126, 526] on icon "button" at bounding box center [126, 521] width 12 height 12
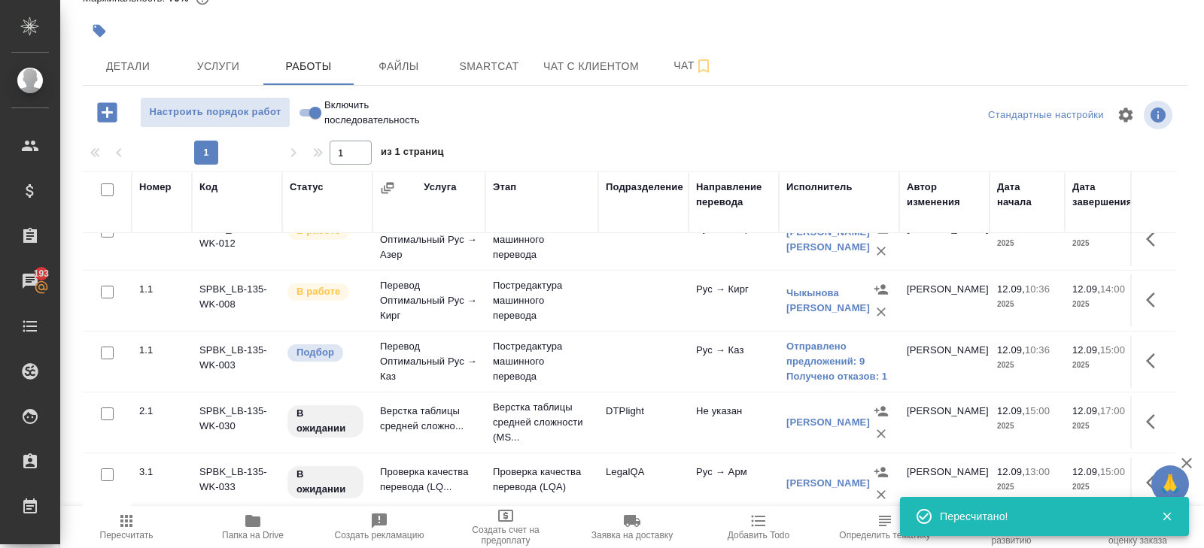
click at [152, 517] on span "Пересчитать" at bounding box center [126, 526] width 108 height 29
click at [484, 83] on button "Smartcat" at bounding box center [489, 66] width 90 height 38
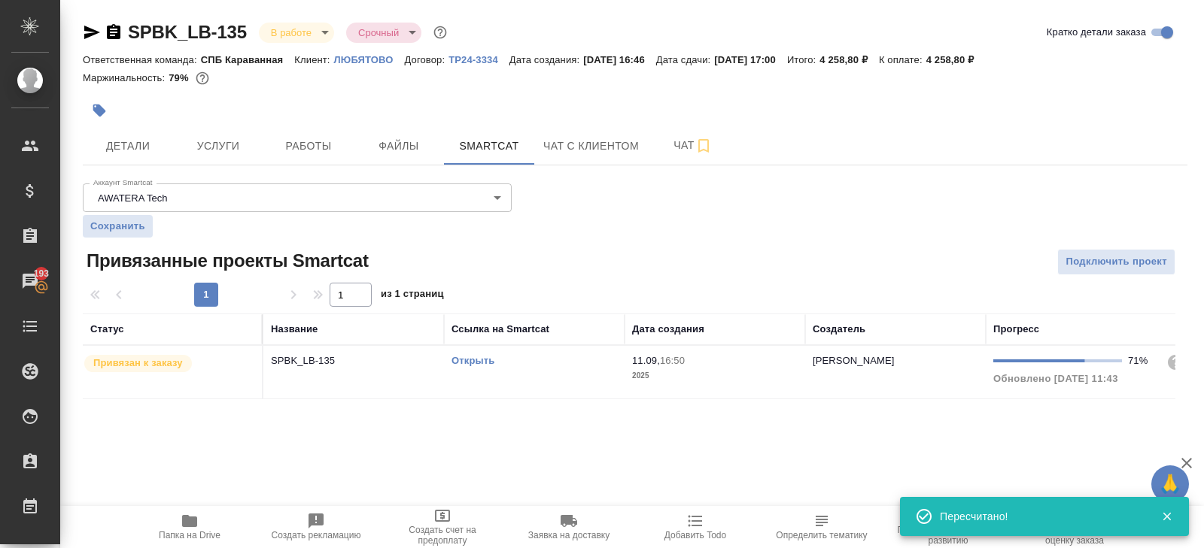
click at [473, 360] on link "Открыть" at bounding box center [472, 360] width 43 height 11
click at [468, 356] on link "Открыть" at bounding box center [472, 360] width 43 height 11
click at [329, 153] on span "Работы" at bounding box center [308, 146] width 72 height 19
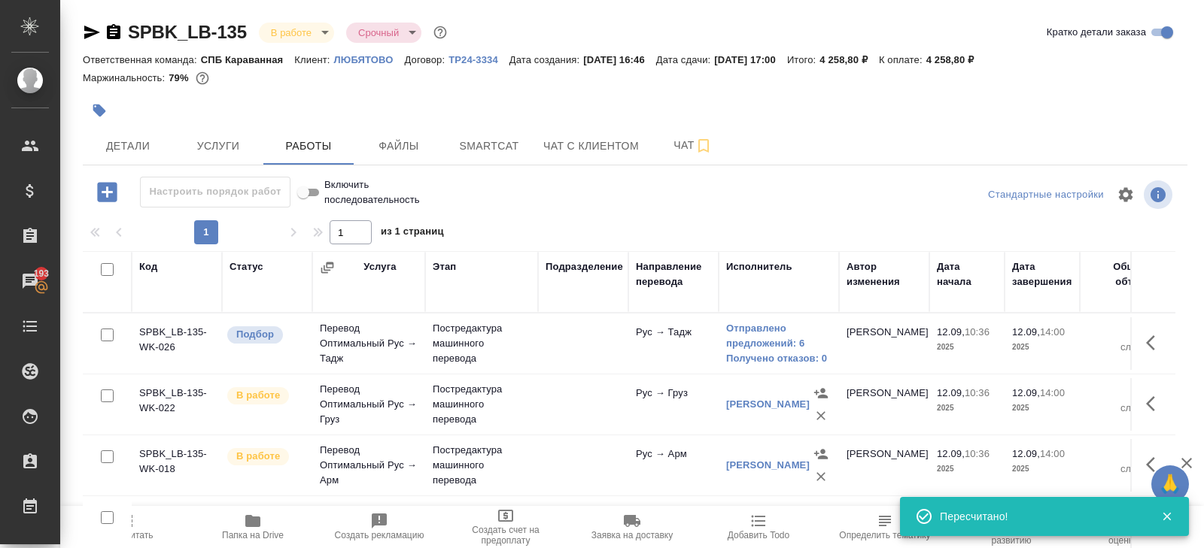
scroll to position [80, 0]
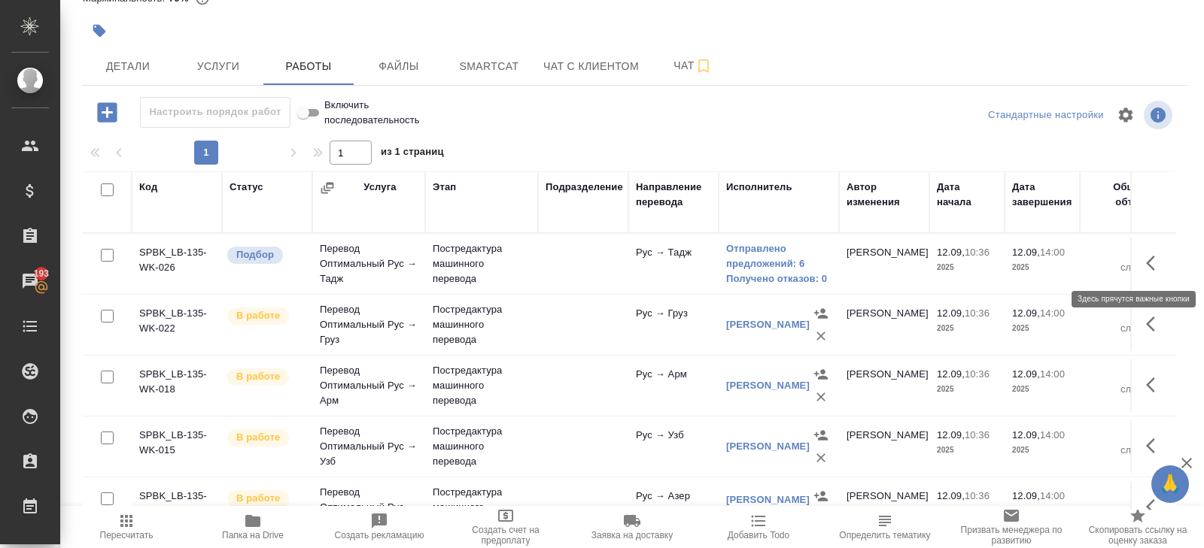
click at [1160, 267] on icon "button" at bounding box center [1155, 263] width 18 height 18
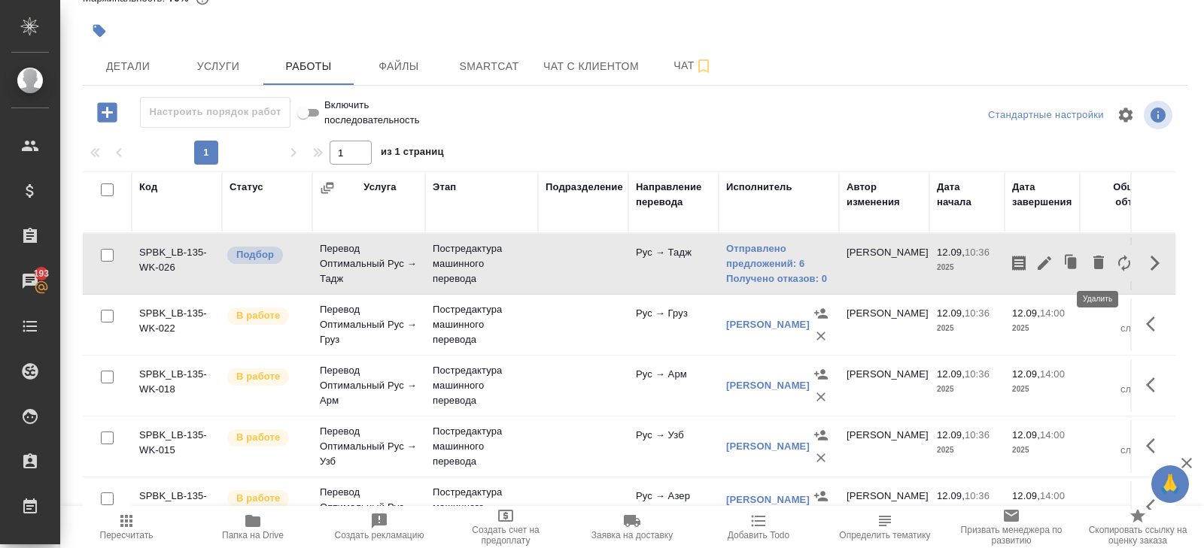
click at [1096, 266] on icon "button" at bounding box center [1098, 263] width 11 height 14
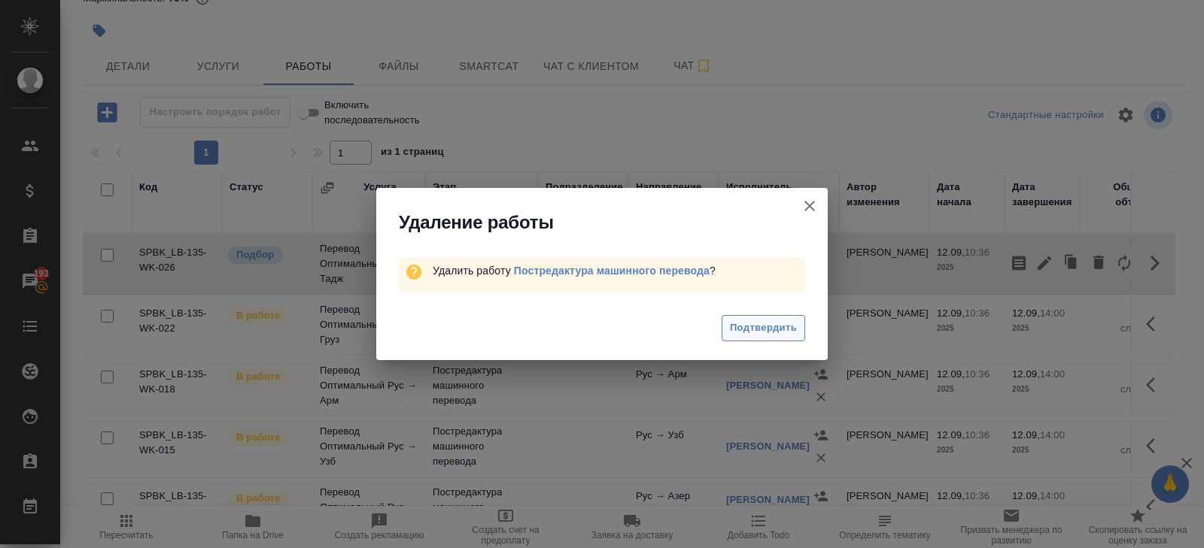
click at [774, 329] on span "Подтвердить" at bounding box center [763, 328] width 67 height 17
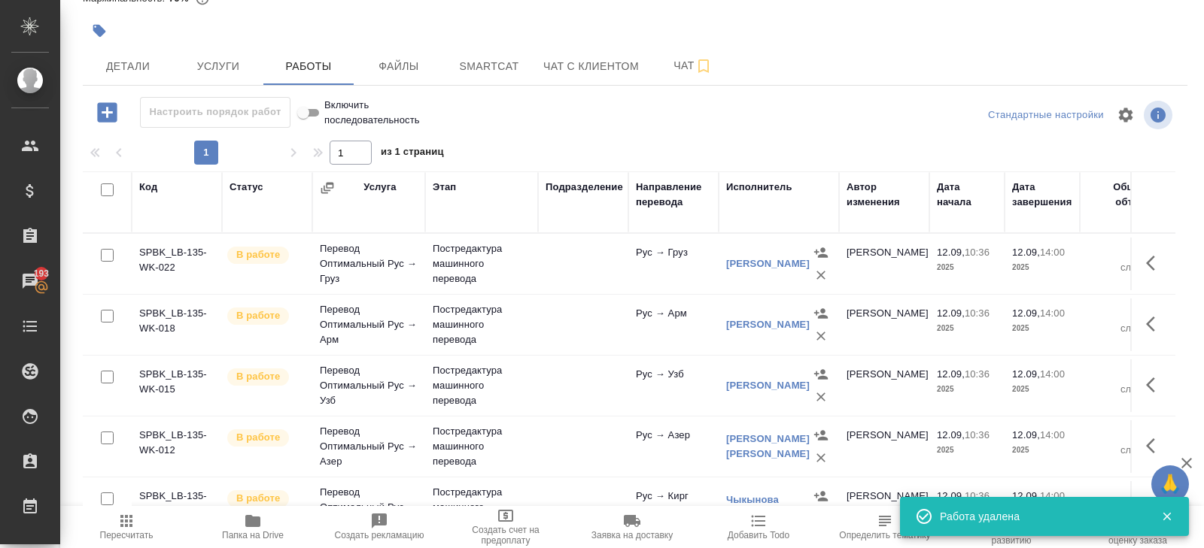
scroll to position [208, 0]
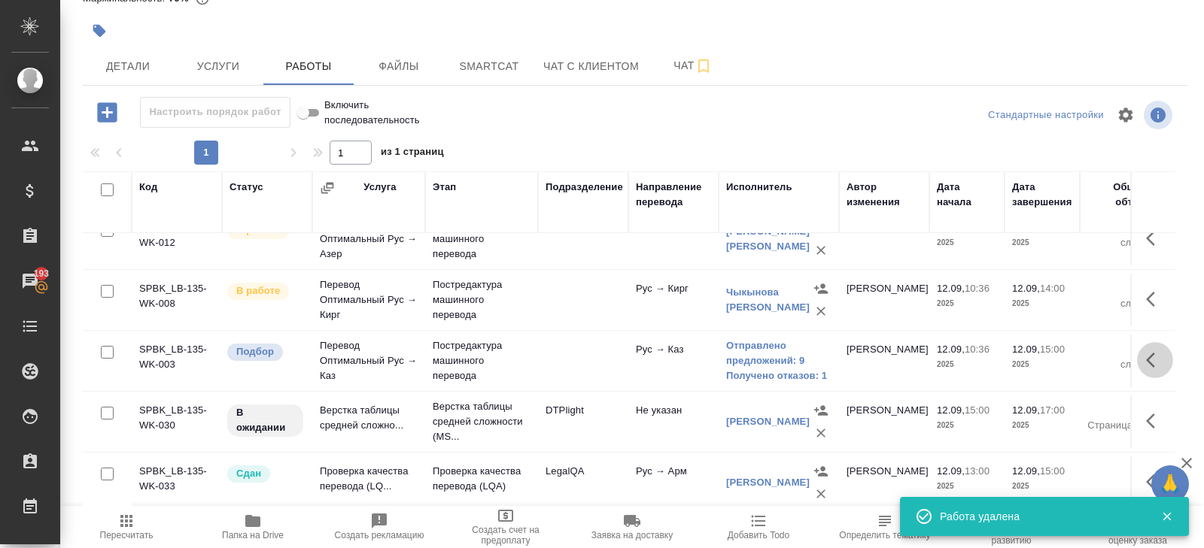
click at [1146, 354] on icon "button" at bounding box center [1155, 360] width 18 height 18
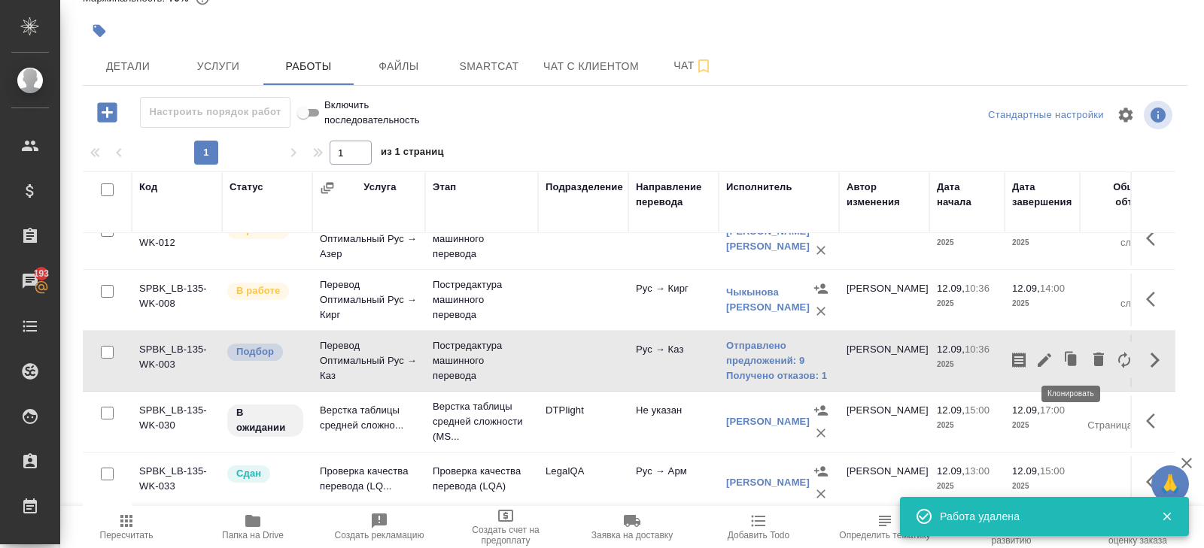
click at [1071, 359] on icon "button" at bounding box center [1071, 359] width 9 height 11
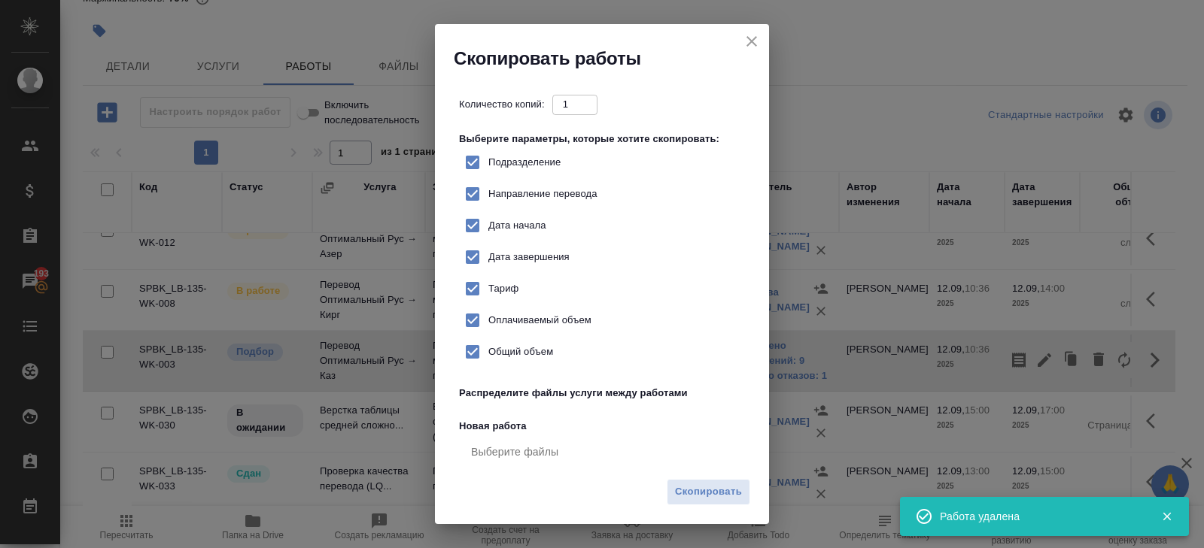
checkbox input "true"
click at [701, 498] on span "Скопировать" at bounding box center [708, 492] width 67 height 17
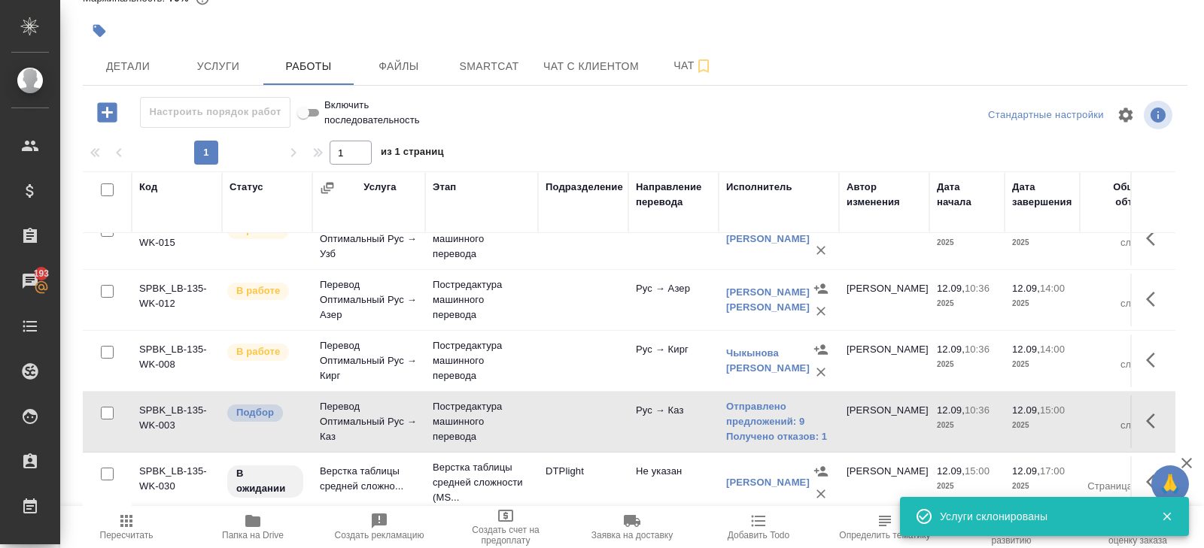
click at [1154, 414] on icon "button" at bounding box center [1155, 421] width 18 height 18
click at [1100, 414] on icon "button" at bounding box center [1098, 421] width 11 height 14
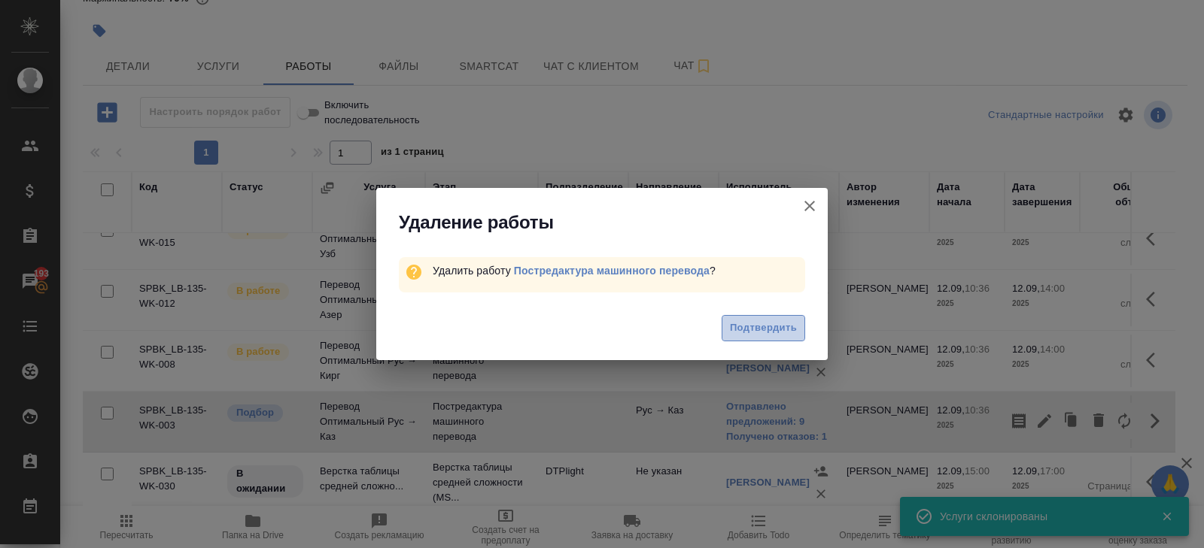
click at [779, 329] on span "Подтвердить" at bounding box center [763, 328] width 67 height 17
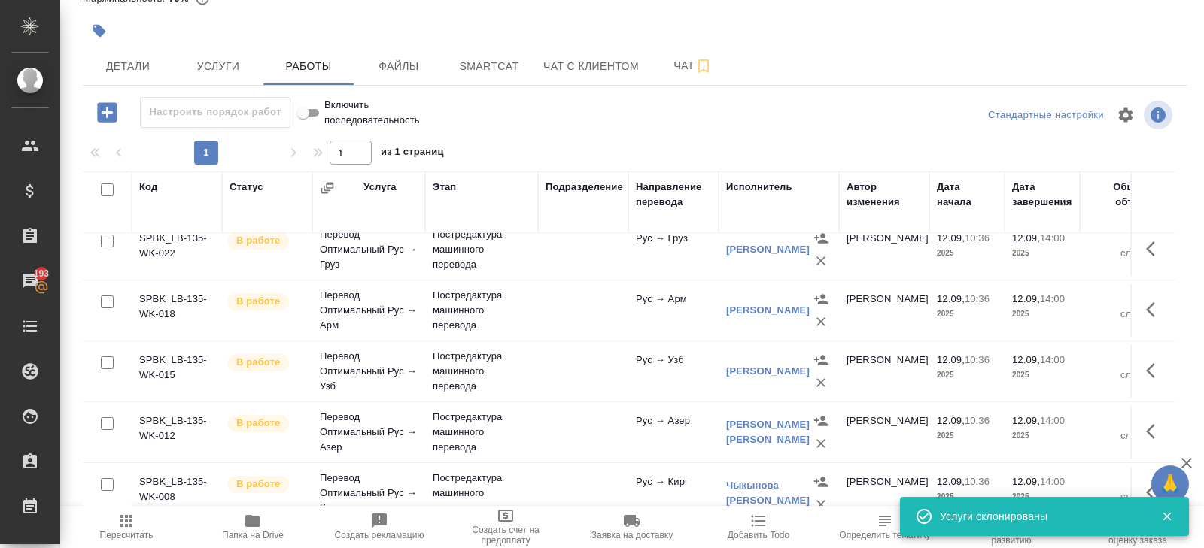
scroll to position [0, 0]
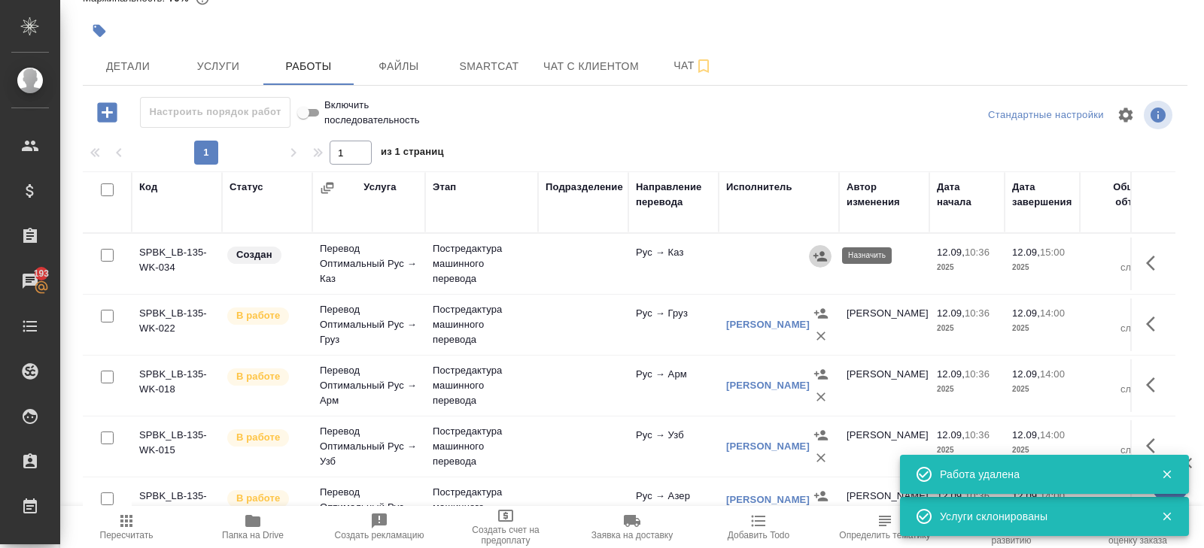
click at [821, 263] on button "button" at bounding box center [820, 256] width 23 height 23
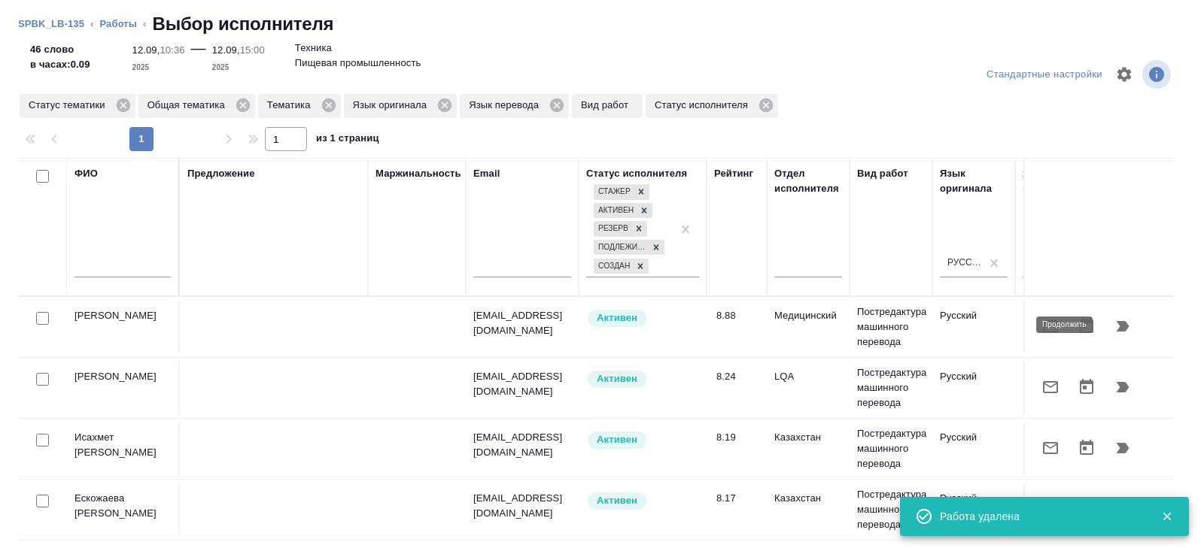
click at [1122, 331] on icon "button" at bounding box center [1122, 326] width 18 height 18
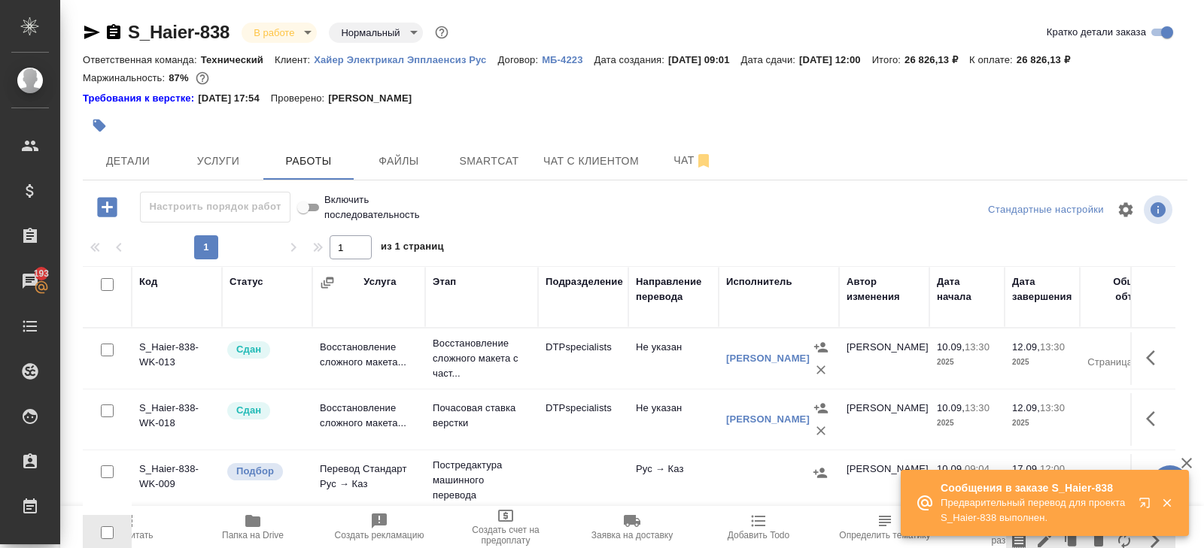
scroll to position [132, 0]
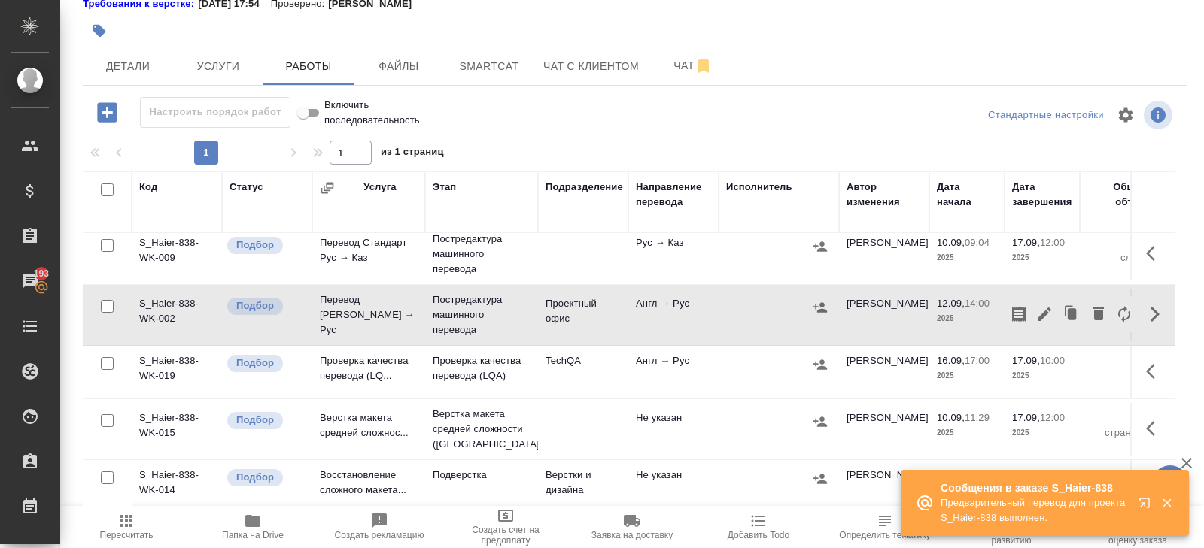
click at [138, 512] on span "Пересчитать" at bounding box center [126, 526] width 108 height 29
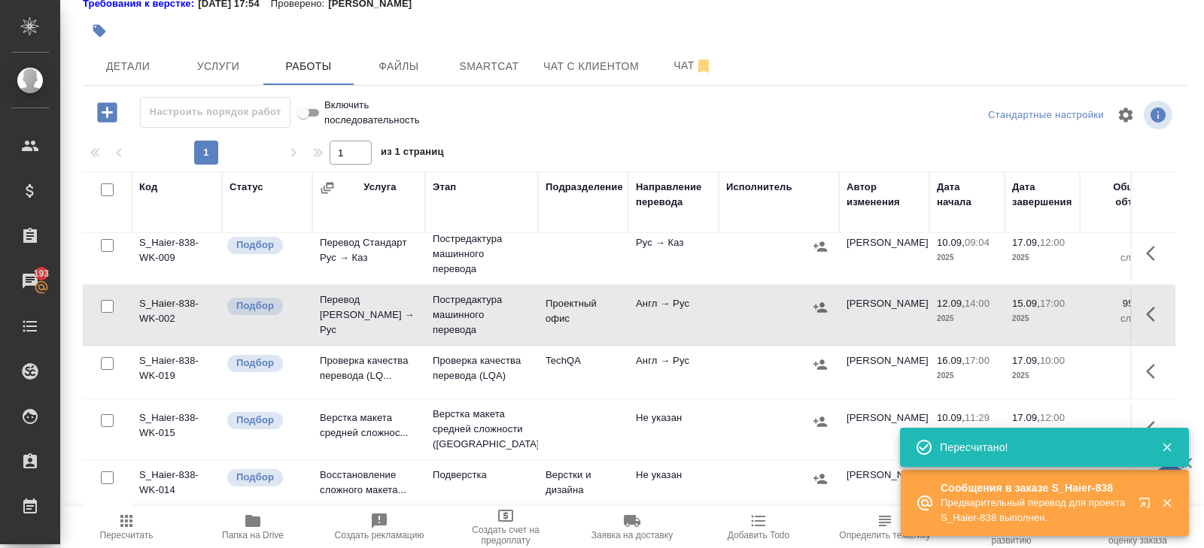
scroll to position [0, 0]
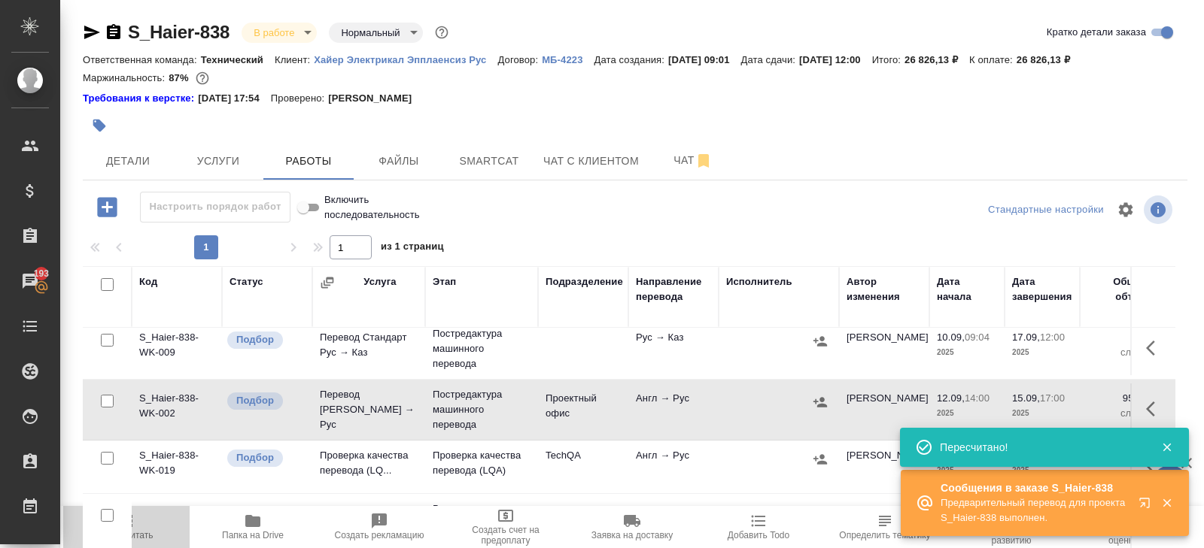
click at [146, 525] on span "Пересчитать" at bounding box center [126, 526] width 108 height 29
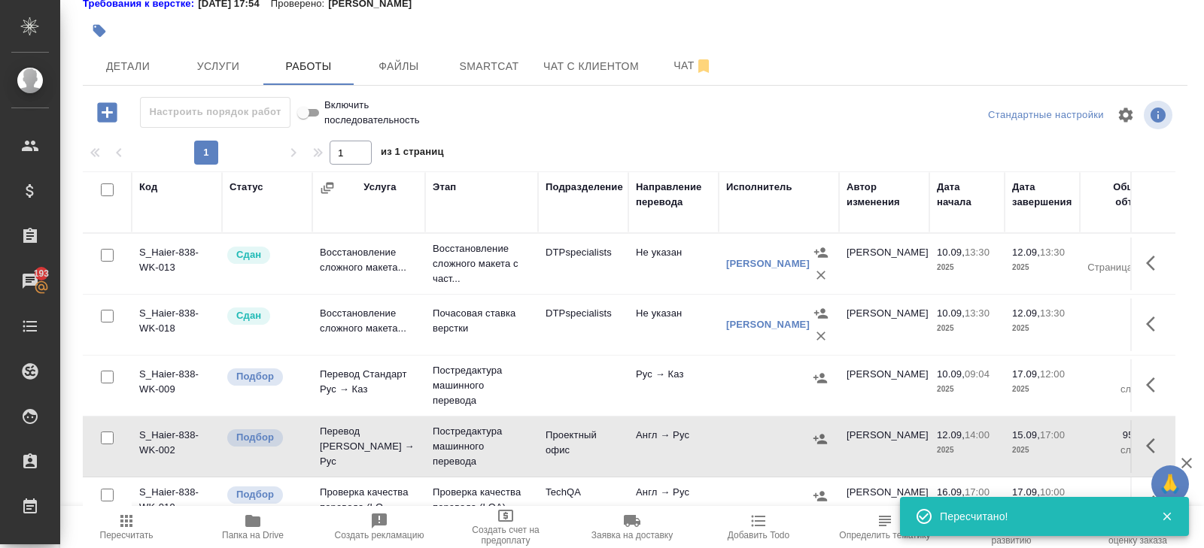
scroll to position [132, 0]
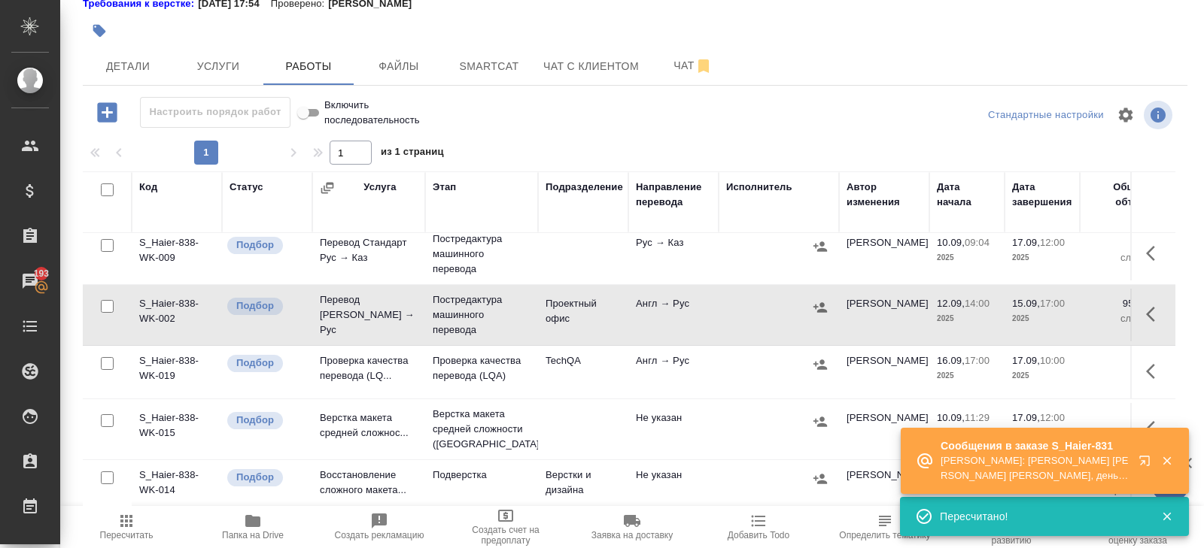
click at [1145, 464] on icon "button" at bounding box center [1147, 464] width 18 height 18
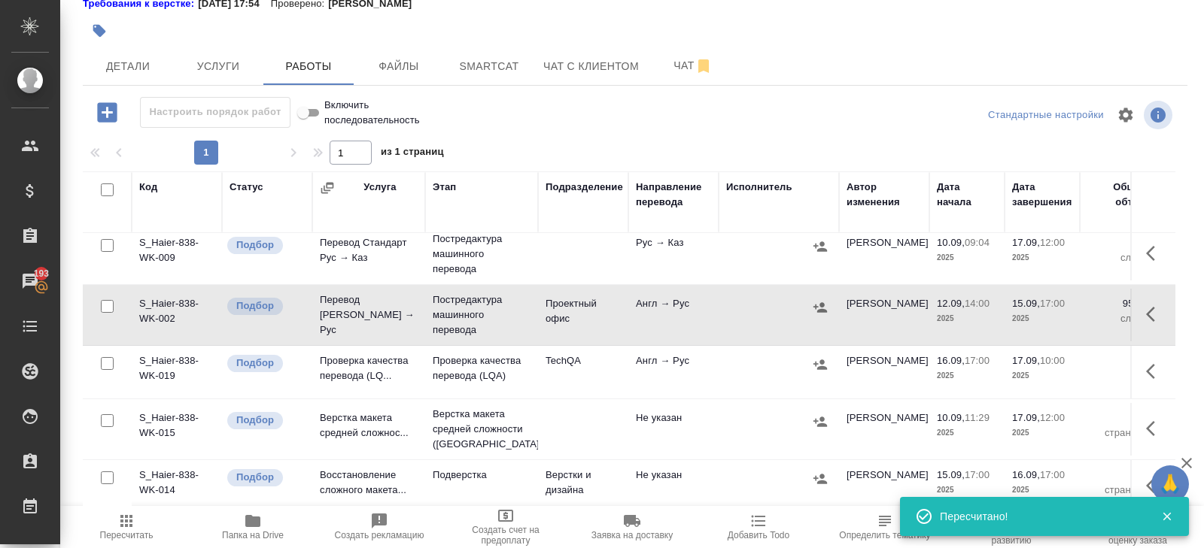
click at [821, 305] on icon "button" at bounding box center [820, 307] width 14 height 10
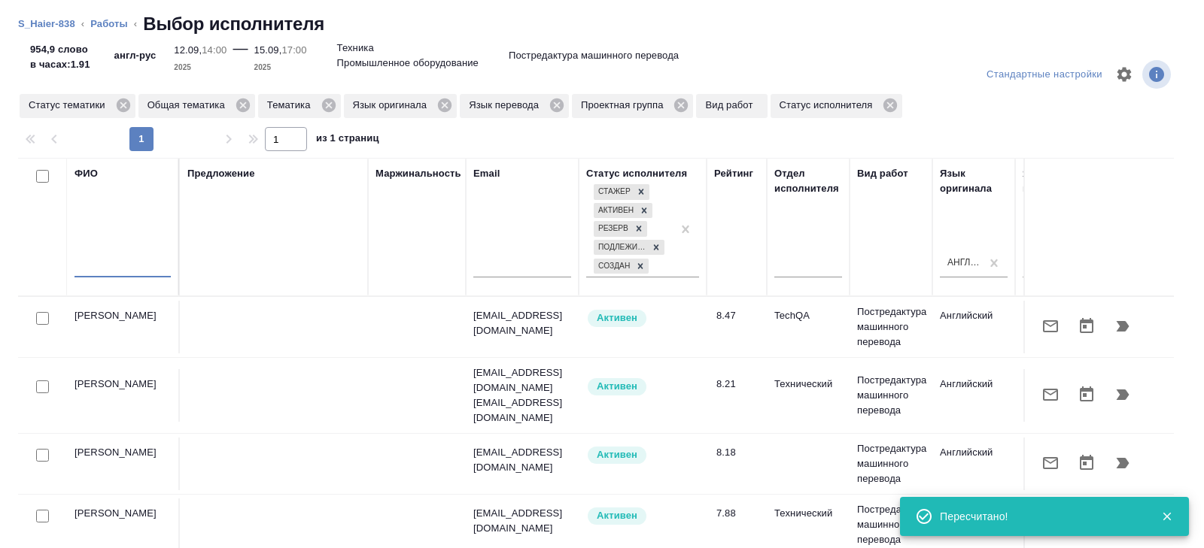
click at [144, 268] on input "text" at bounding box center [122, 268] width 96 height 19
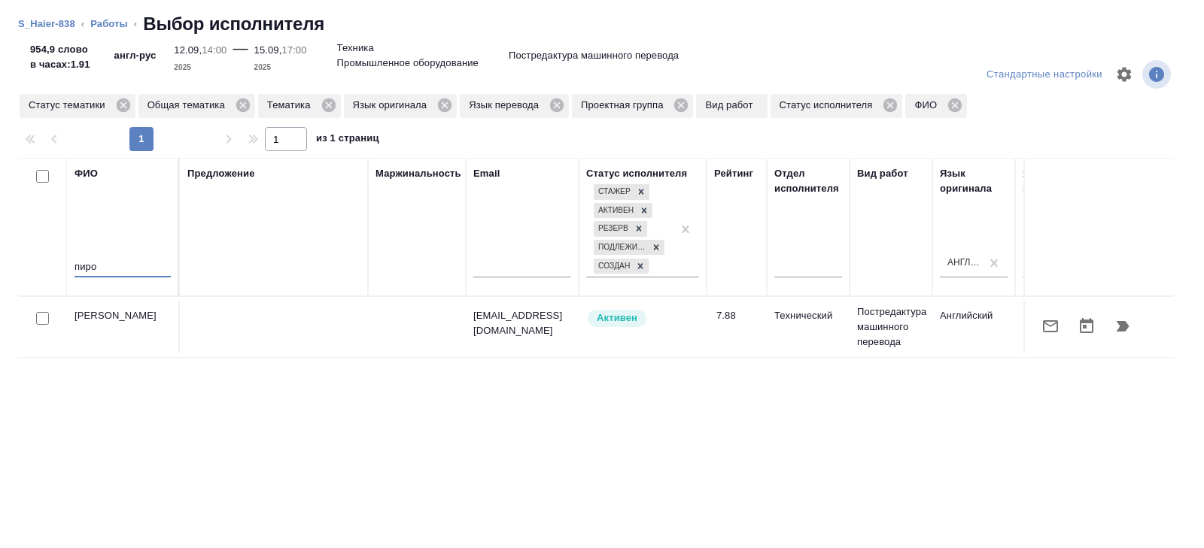
type input "пиро"
click at [1047, 325] on icon "button" at bounding box center [1050, 326] width 18 height 18
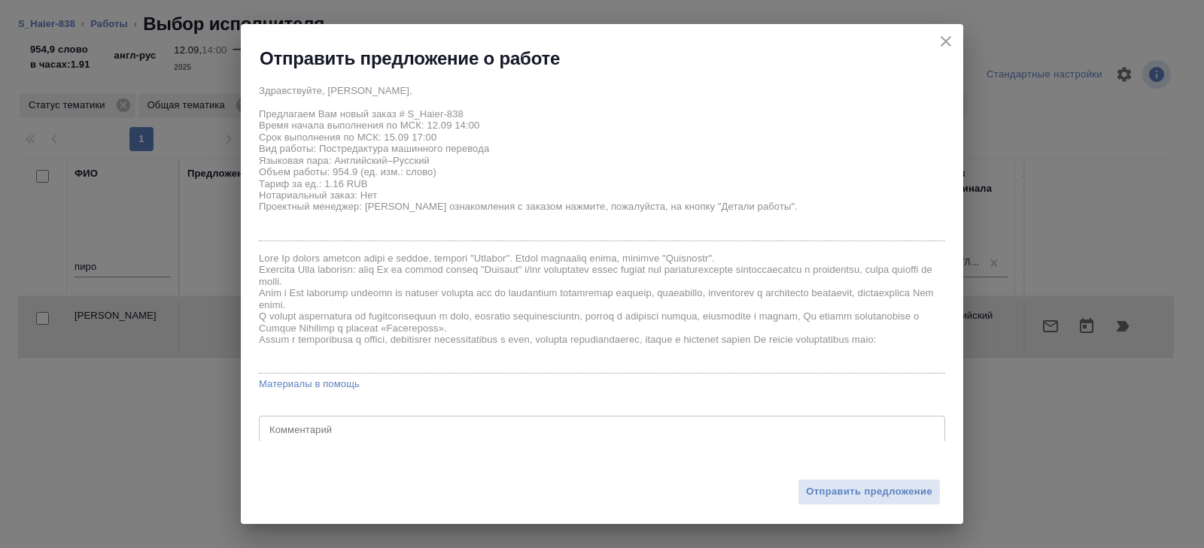
click at [818, 474] on div "Отправить предложение" at bounding box center [602, 483] width 722 height 83
click at [818, 500] on span "Отправить предложение" at bounding box center [869, 492] width 126 height 17
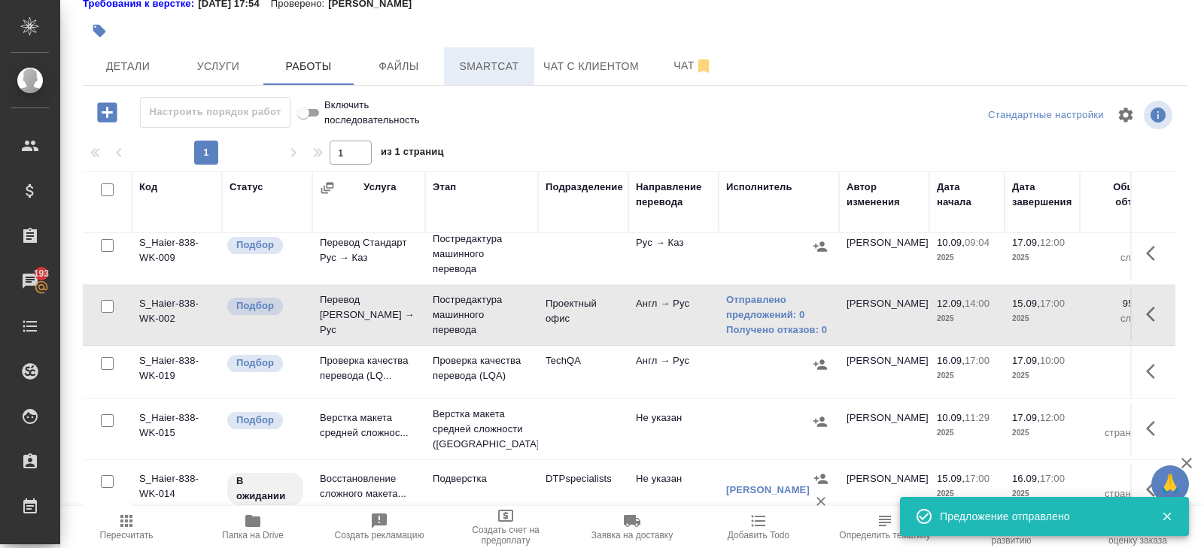
click at [488, 68] on span "Smartcat" at bounding box center [489, 66] width 72 height 19
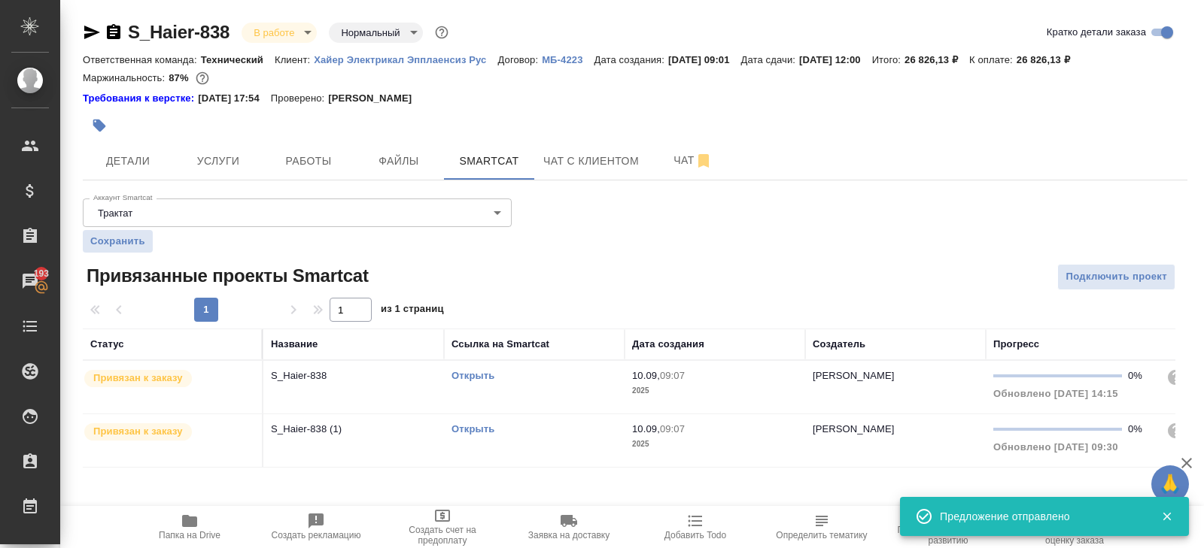
click at [477, 373] on link "Открыть" at bounding box center [472, 375] width 43 height 11
click at [185, 524] on icon "button" at bounding box center [189, 521] width 15 height 12
click at [301, 153] on span "Работы" at bounding box center [308, 161] width 72 height 19
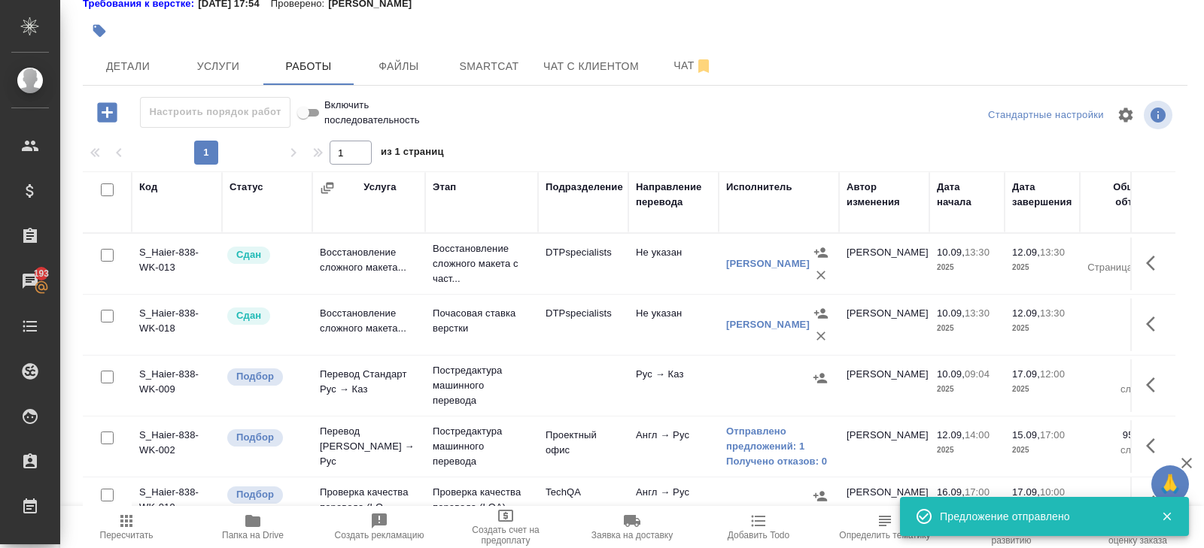
scroll to position [139, 0]
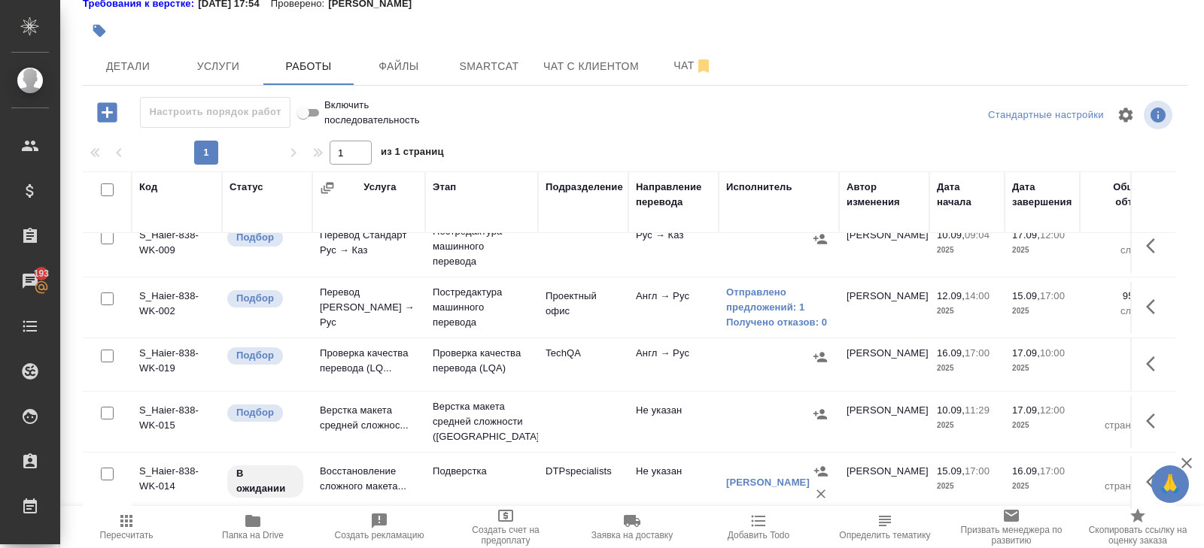
click at [126, 512] on icon "button" at bounding box center [126, 521] width 18 height 18
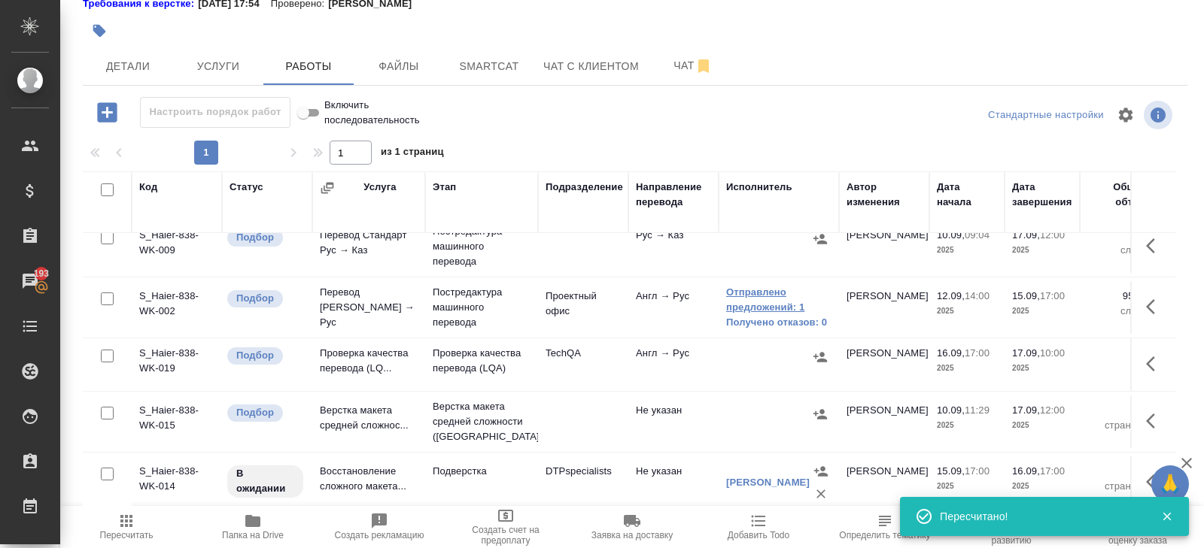
click at [760, 306] on link "Отправлено предложений: 1" at bounding box center [778, 300] width 105 height 30
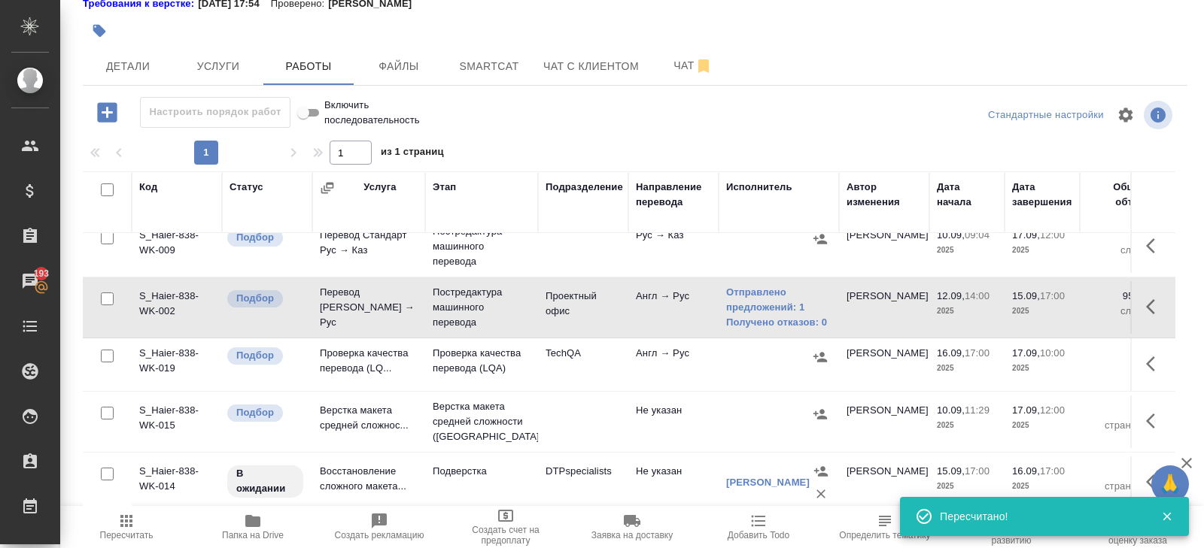
click at [1151, 300] on icon "button" at bounding box center [1150, 306] width 9 height 15
click at [1025, 300] on icon "button" at bounding box center [1019, 306] width 14 height 15
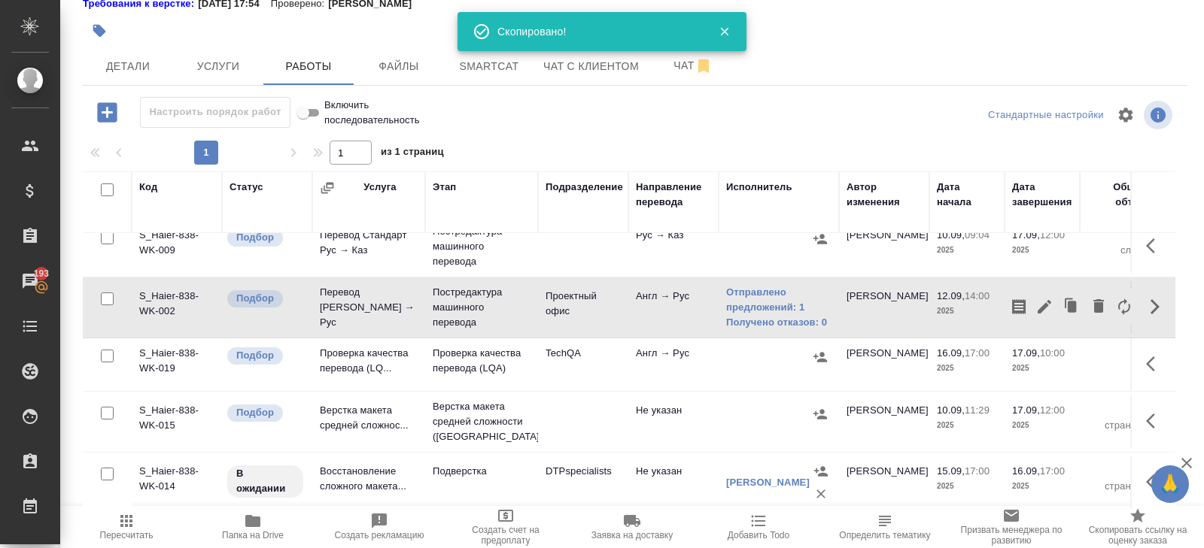
click at [138, 517] on span "Пересчитать" at bounding box center [126, 526] width 108 height 29
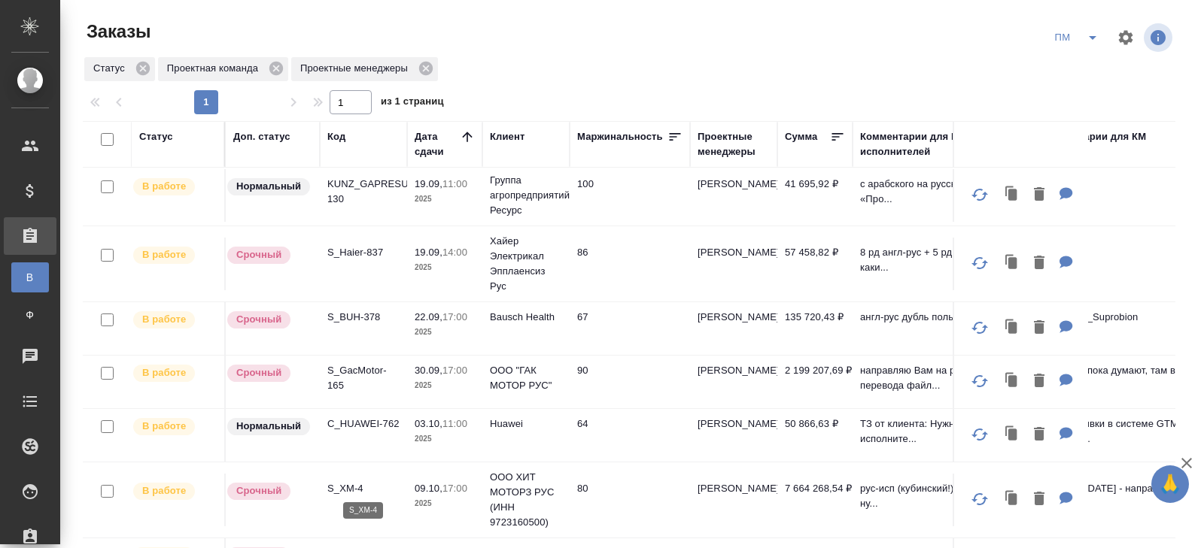
scroll to position [123, 0]
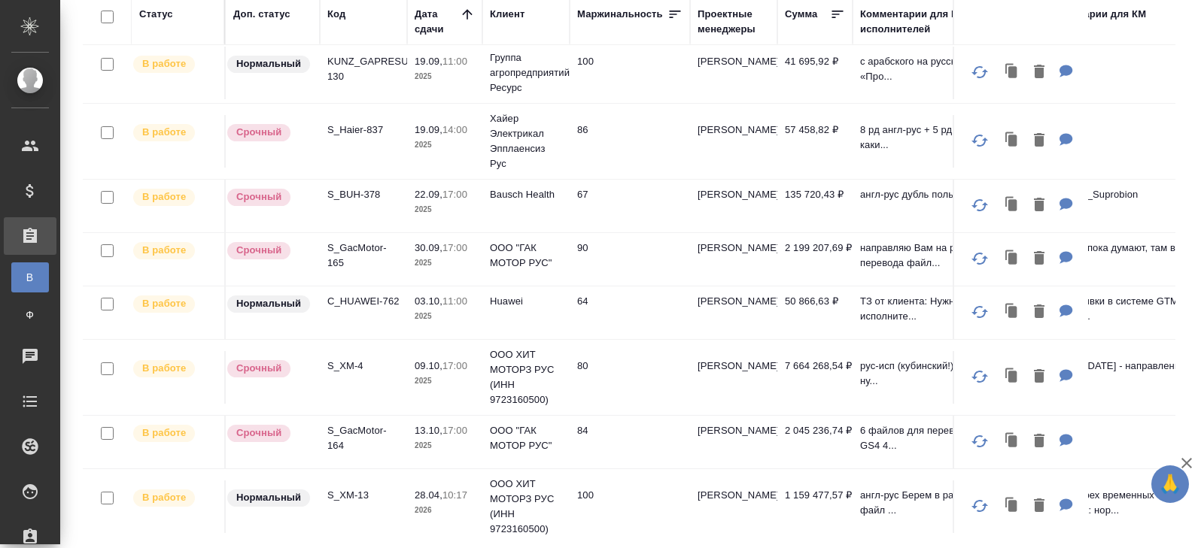
click at [344, 482] on td "S_XM-13" at bounding box center [363, 507] width 87 height 53
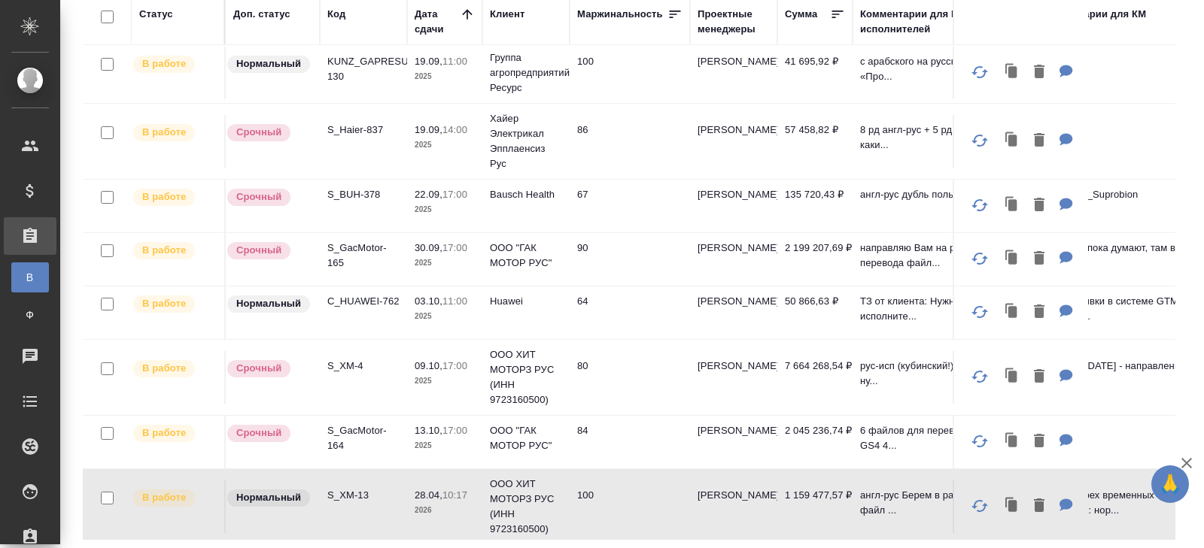
click at [348, 491] on p "S_XM-13" at bounding box center [363, 495] width 72 height 15
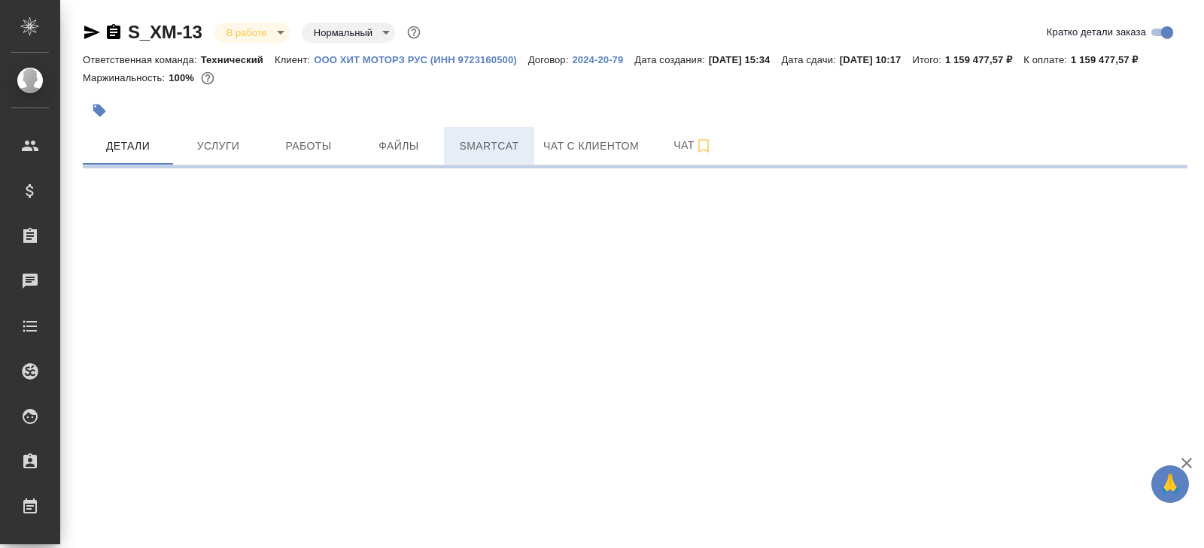
select select "RU"
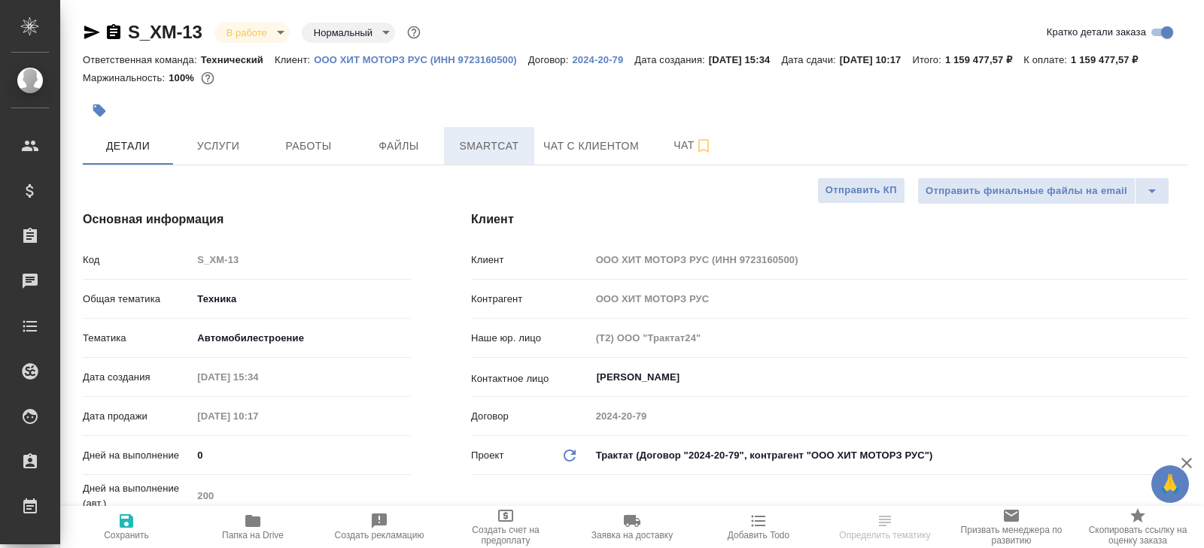
type textarea "x"
click at [497, 154] on button "Smartcat" at bounding box center [489, 146] width 90 height 38
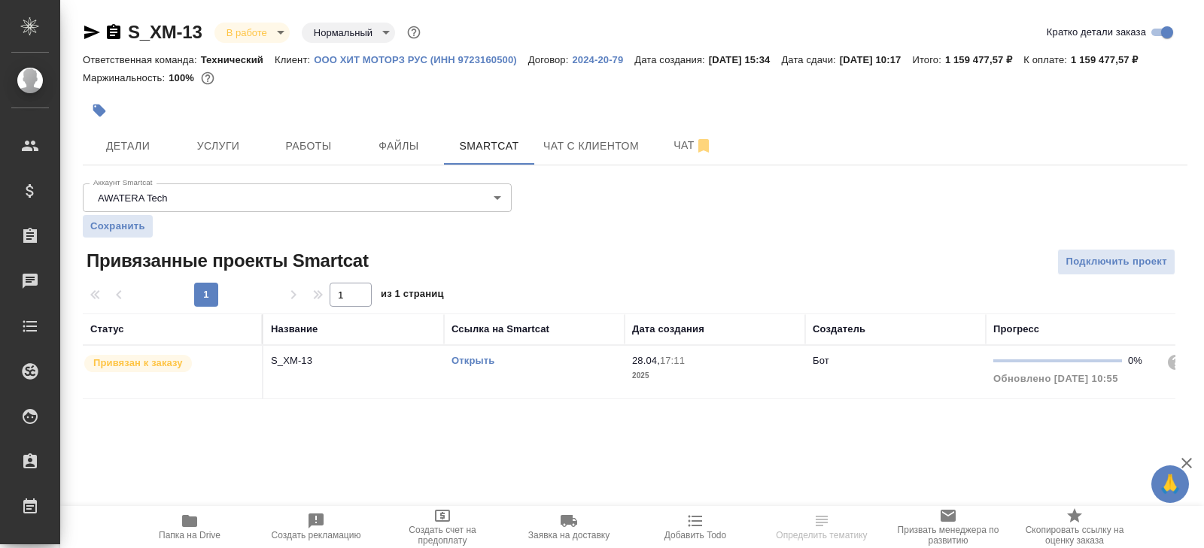
click at [479, 366] on link "Открыть" at bounding box center [472, 360] width 43 height 11
click at [287, 152] on button "Работы" at bounding box center [308, 146] width 90 height 38
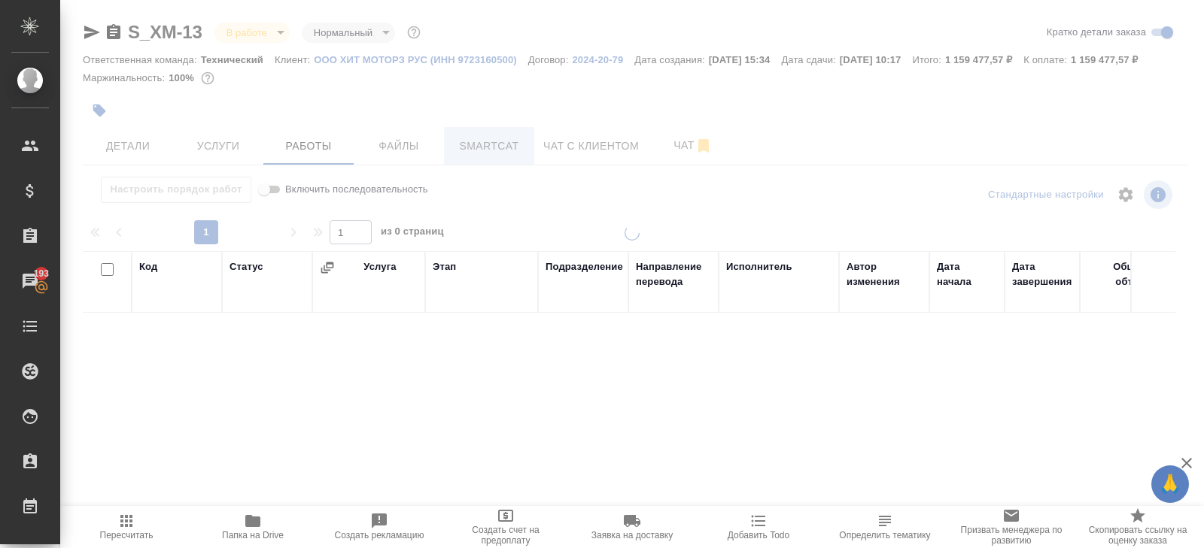
scroll to position [98, 0]
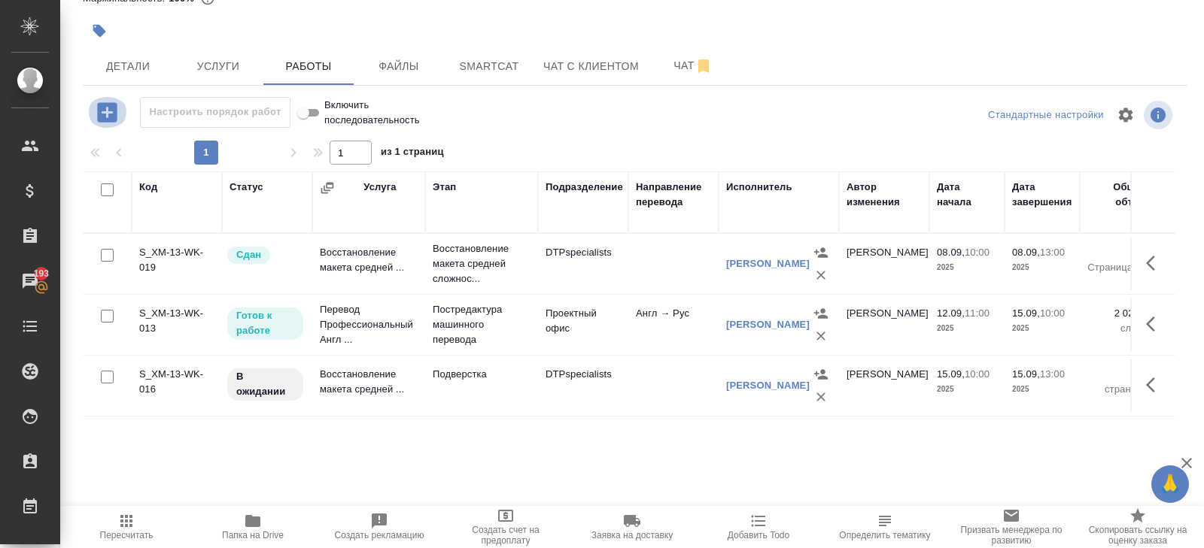
click at [105, 111] on icon "button" at bounding box center [107, 112] width 26 height 26
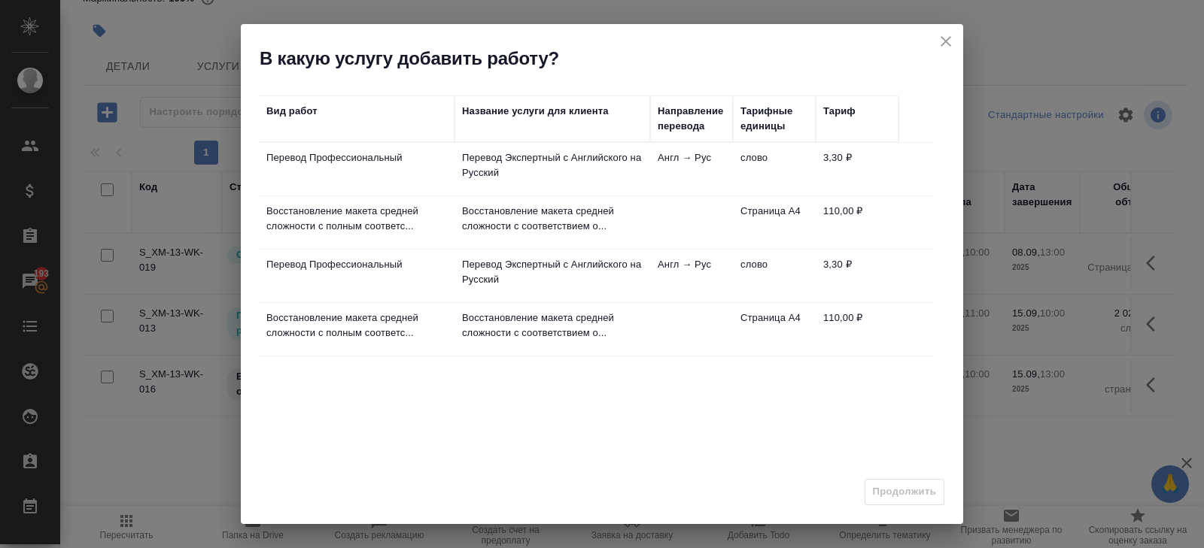
click at [454, 153] on td "Перевод Профессиональный" at bounding box center [357, 169] width 196 height 53
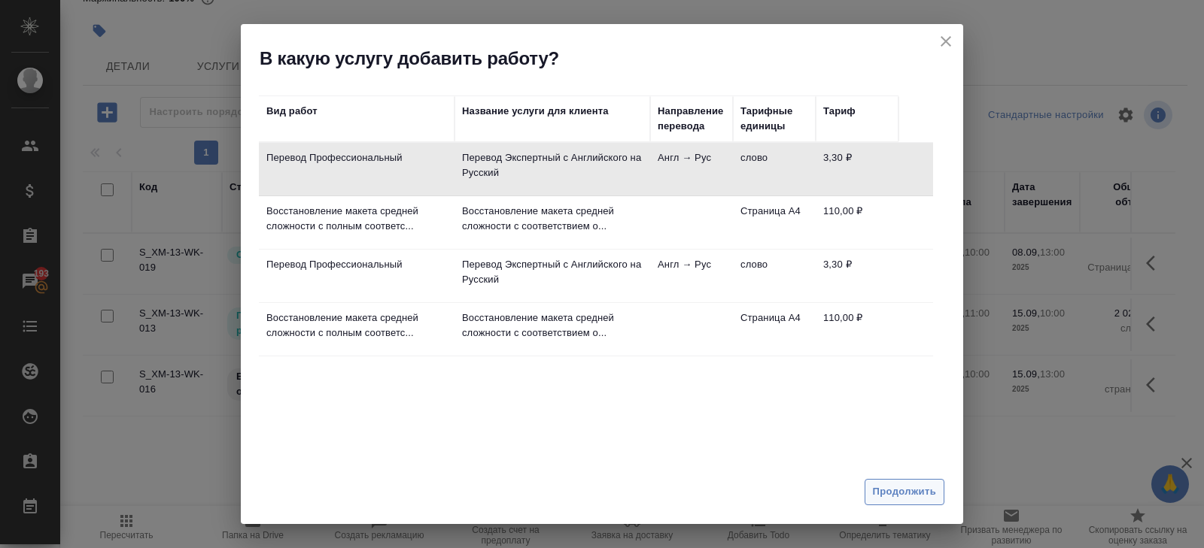
click at [906, 490] on span "Продолжить" at bounding box center [904, 492] width 63 height 17
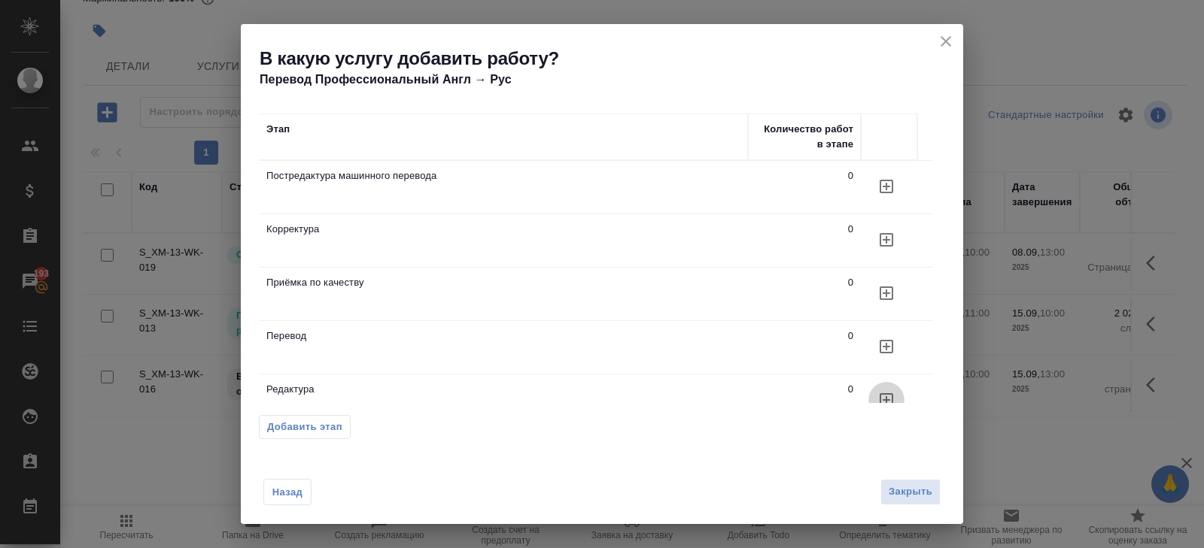
click at [888, 394] on icon "button" at bounding box center [886, 400] width 18 height 18
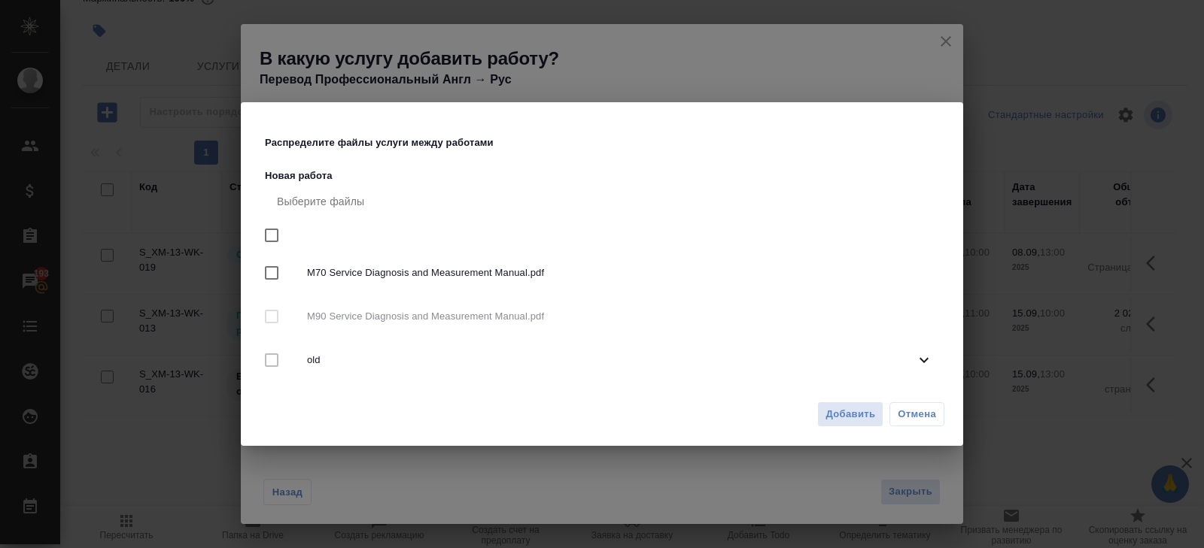
click at [855, 433] on div "Добавить Отмена" at bounding box center [602, 420] width 722 height 53
click at [855, 416] on span "Добавить" at bounding box center [850, 414] width 50 height 17
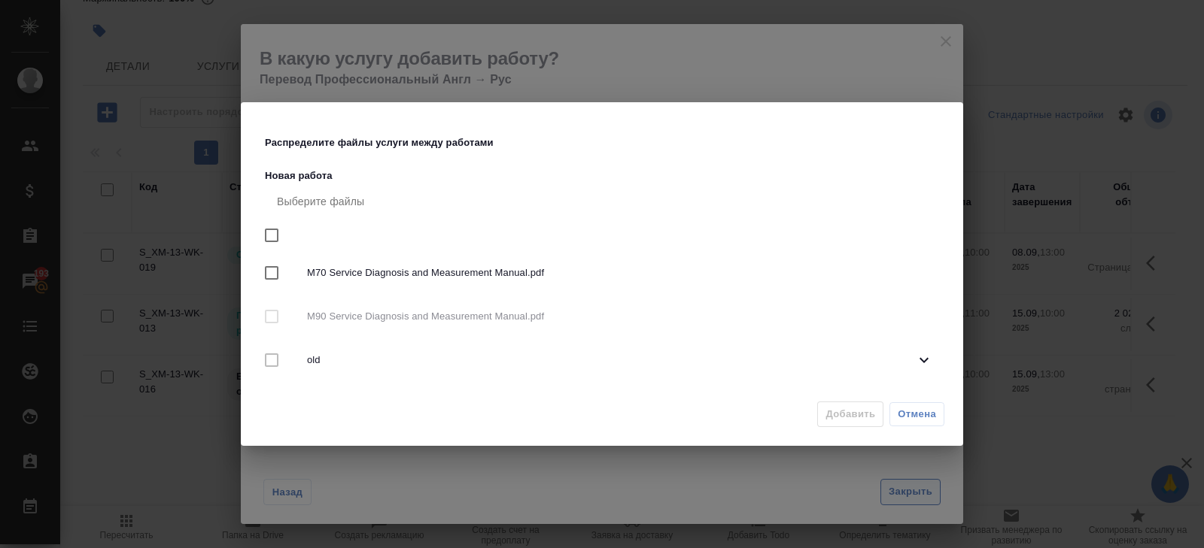
scroll to position [12, 0]
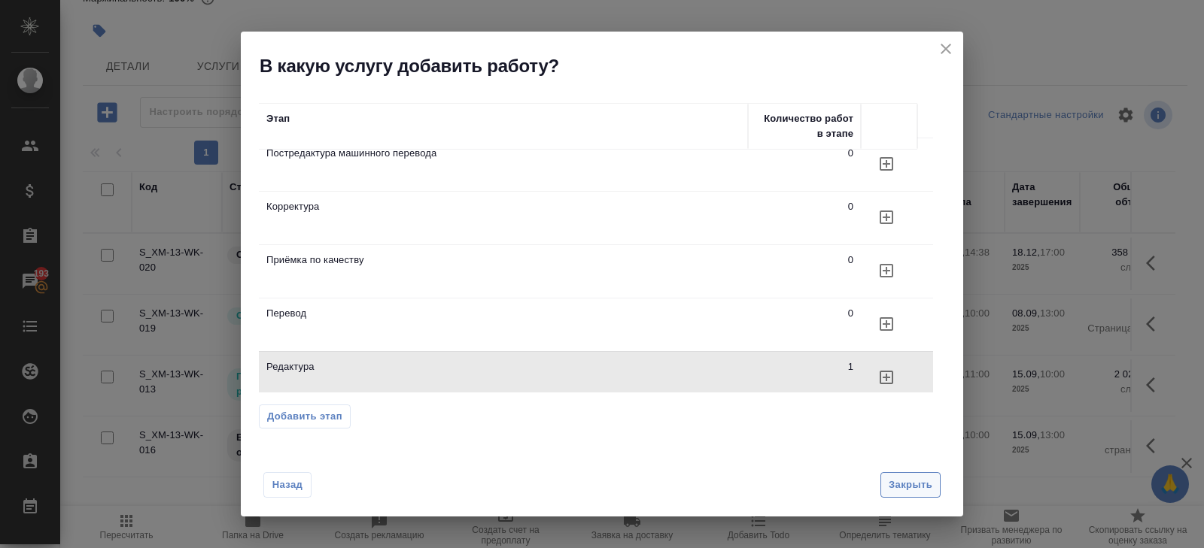
click at [906, 489] on span "Закрыть" at bounding box center [910, 485] width 44 height 17
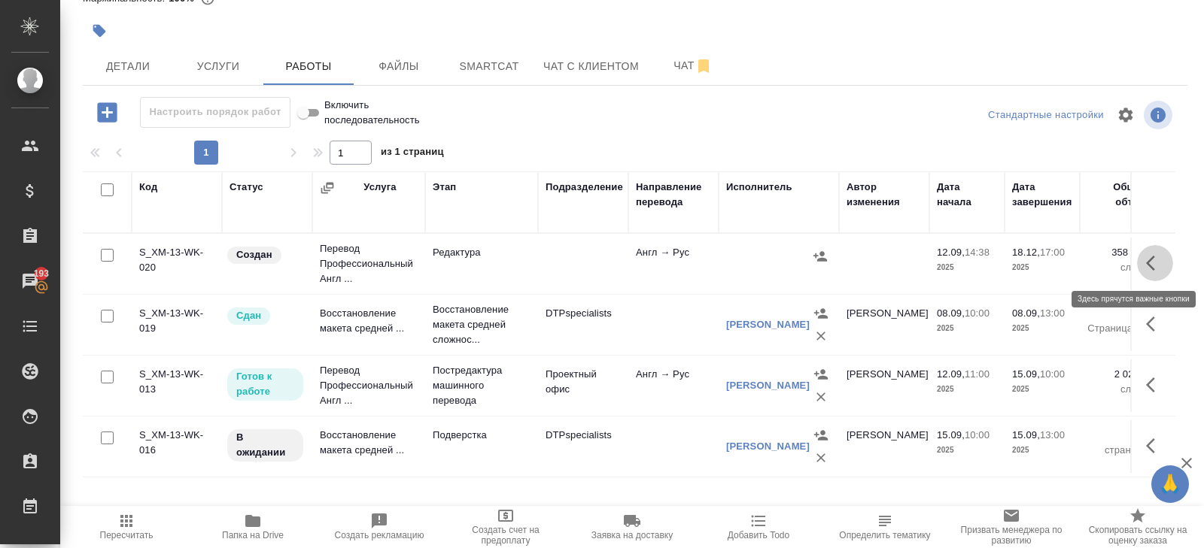
click at [1148, 266] on icon "button" at bounding box center [1155, 263] width 18 height 18
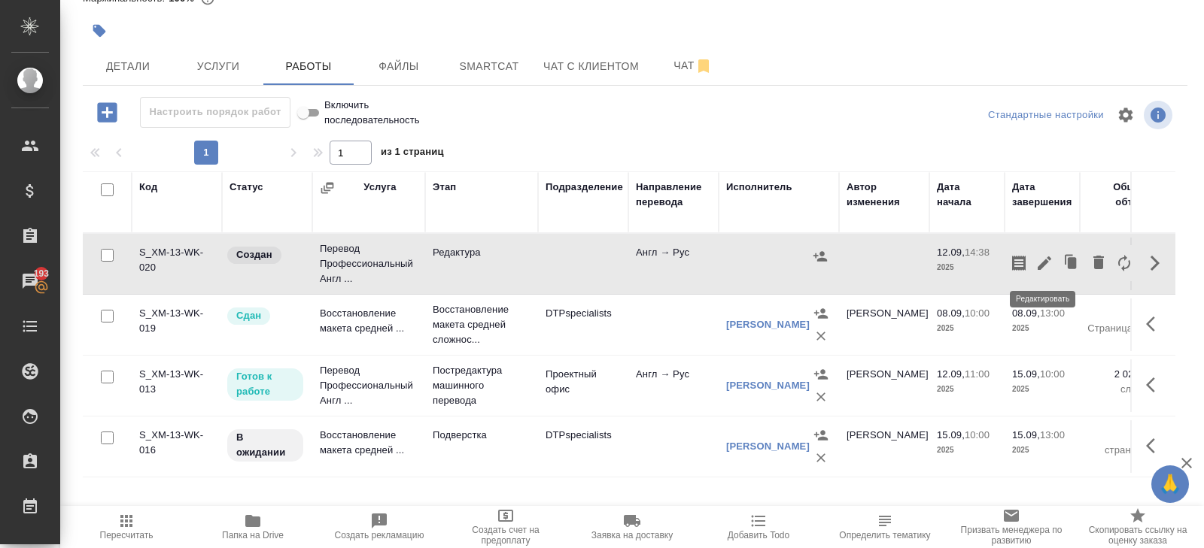
click at [1043, 263] on icon "button" at bounding box center [1044, 264] width 14 height 14
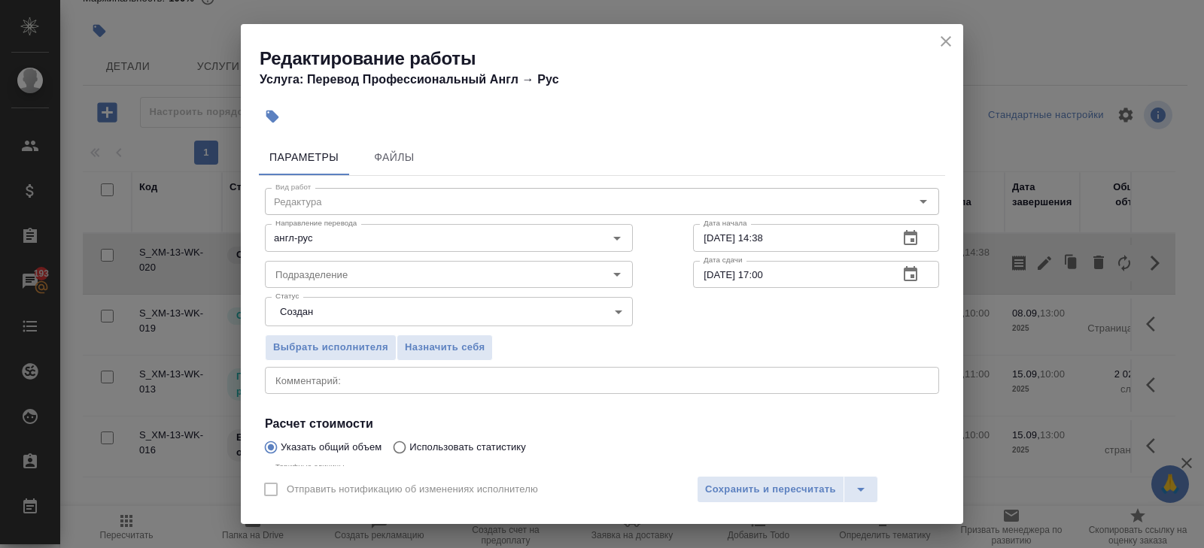
click at [909, 244] on icon "button" at bounding box center [910, 237] width 14 height 15
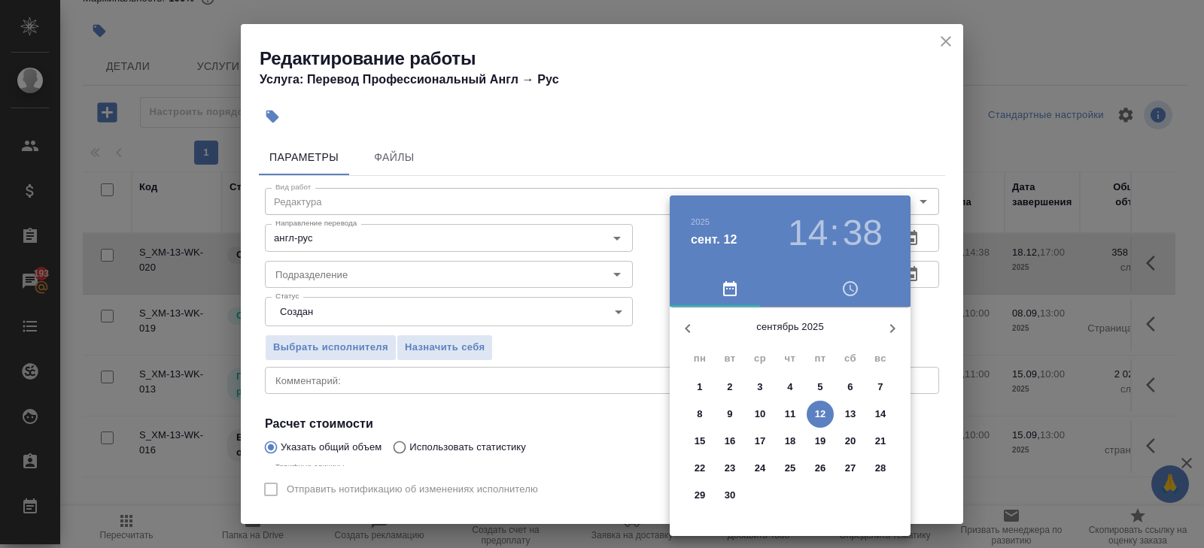
click at [703, 439] on p "15" at bounding box center [699, 441] width 11 height 15
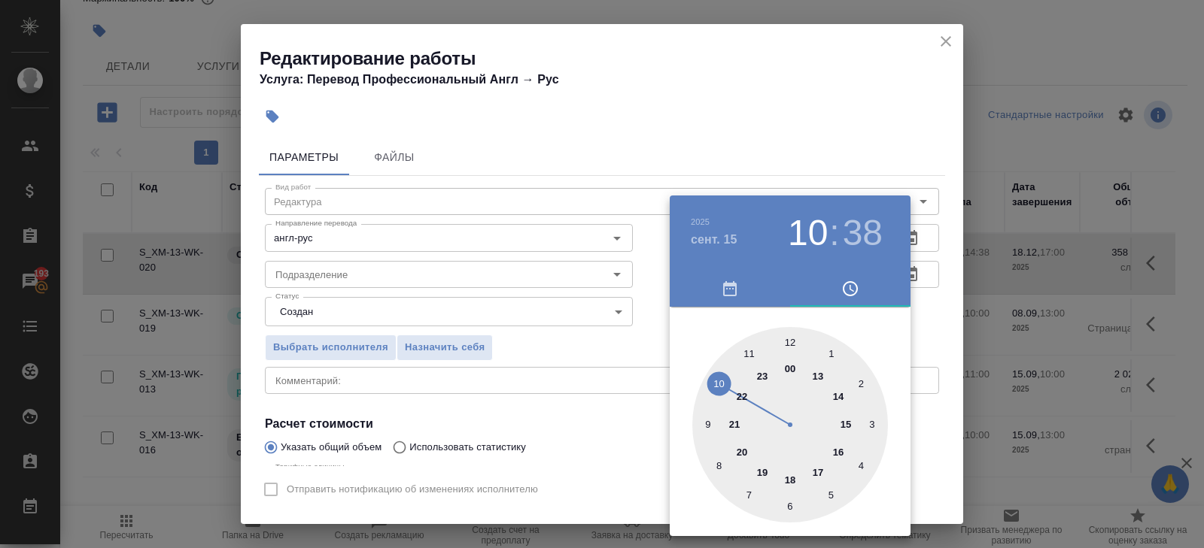
click at [721, 385] on div at bounding box center [790, 425] width 196 height 196
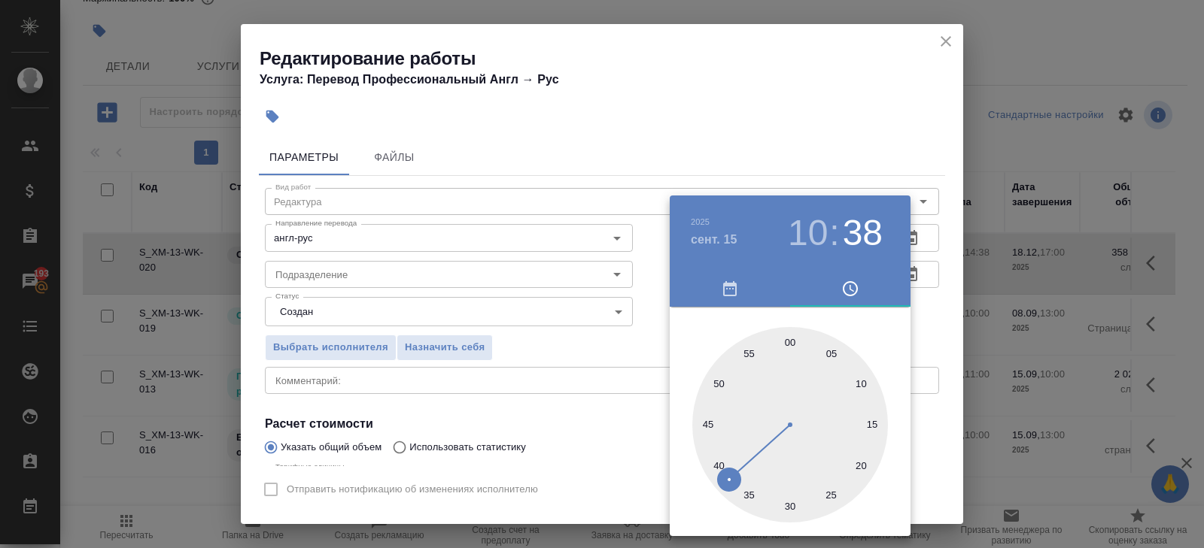
click at [784, 343] on div at bounding box center [790, 425] width 196 height 196
click at [788, 341] on div at bounding box center [790, 425] width 196 height 196
type input "[DATE] 10:00"
click at [906, 305] on span at bounding box center [850, 306] width 120 height 2
click at [915, 278] on div at bounding box center [602, 274] width 1204 height 548
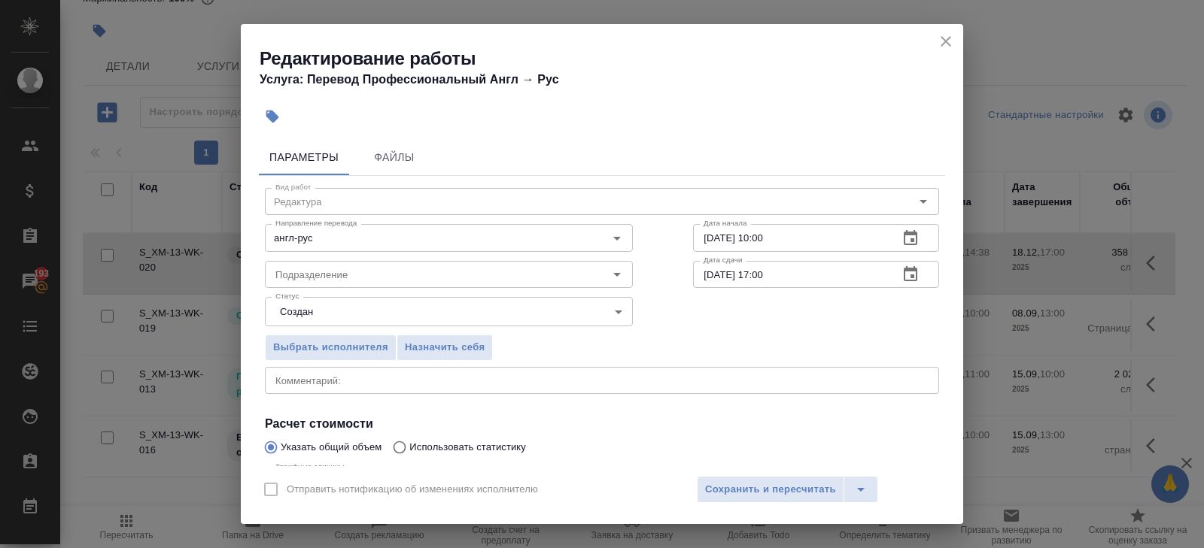
click at [902, 278] on icon "button" at bounding box center [910, 275] width 18 height 18
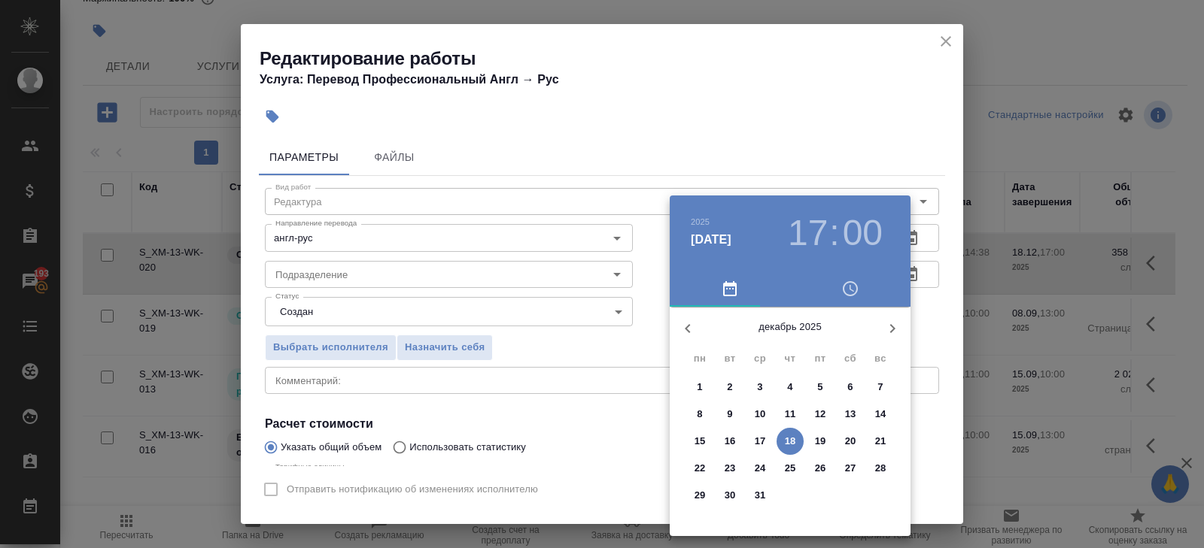
click at [709, 440] on span "15" at bounding box center [699, 441] width 27 height 15
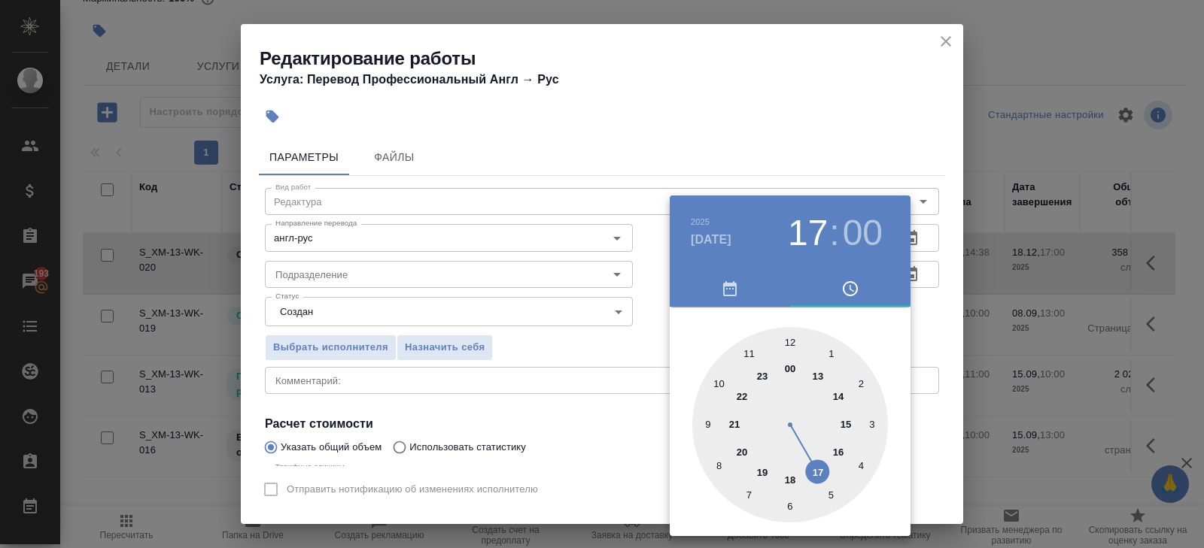
type input "[DATE] 13:00"
click at [816, 375] on div at bounding box center [790, 425] width 196 height 196
click at [633, 402] on div at bounding box center [602, 274] width 1204 height 548
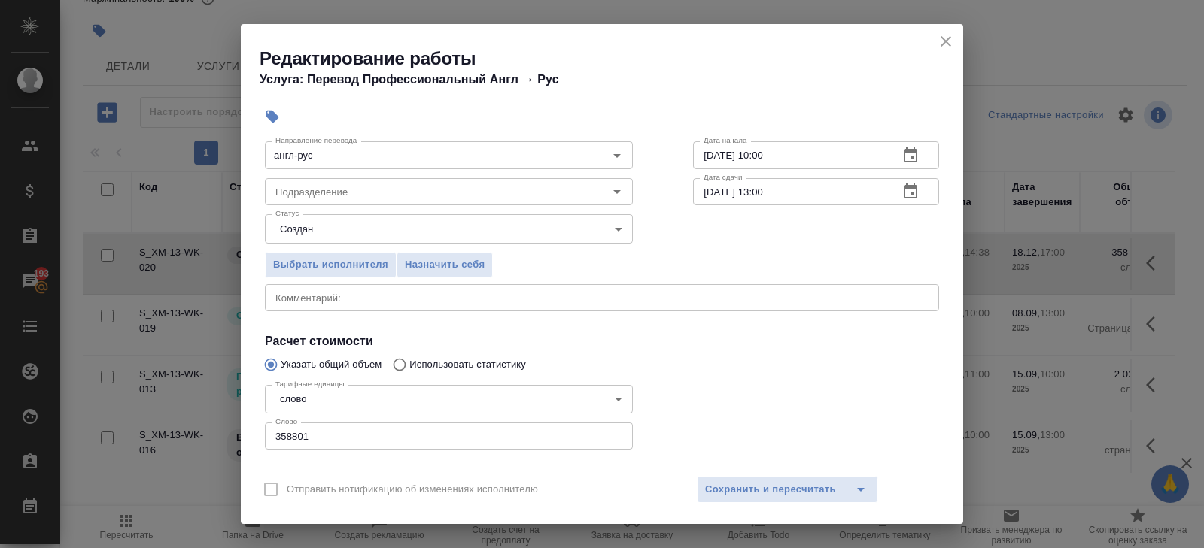
scroll to position [0, 0]
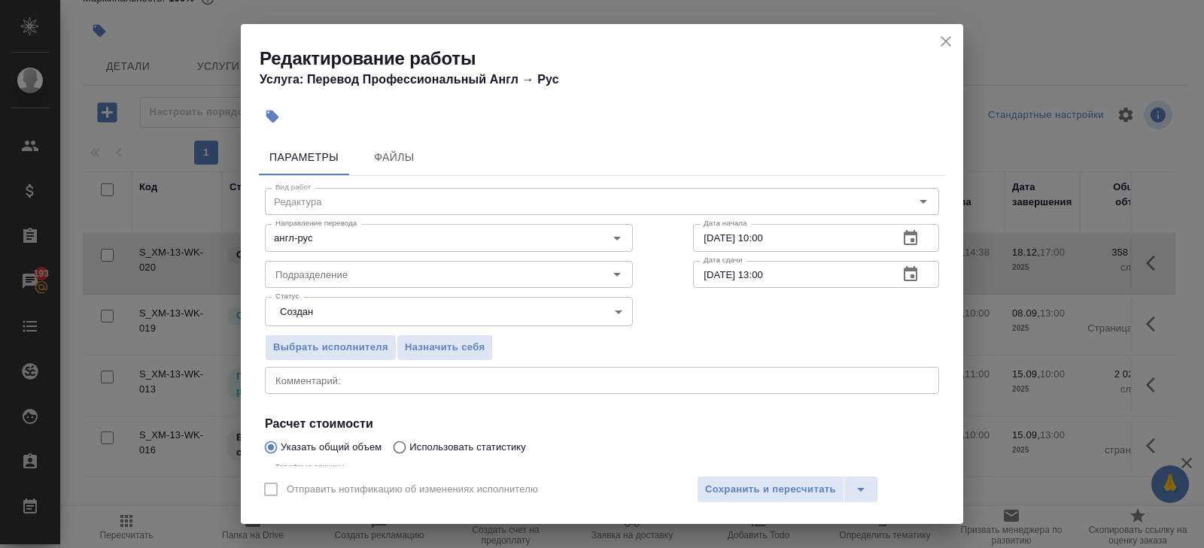
click at [304, 311] on body "🙏 .cls-1 fill:#fff; AWATERA [PERSON_NAME] Спецификации Заказы 193 Чаты Todo Про…" at bounding box center [602, 274] width 1204 height 548
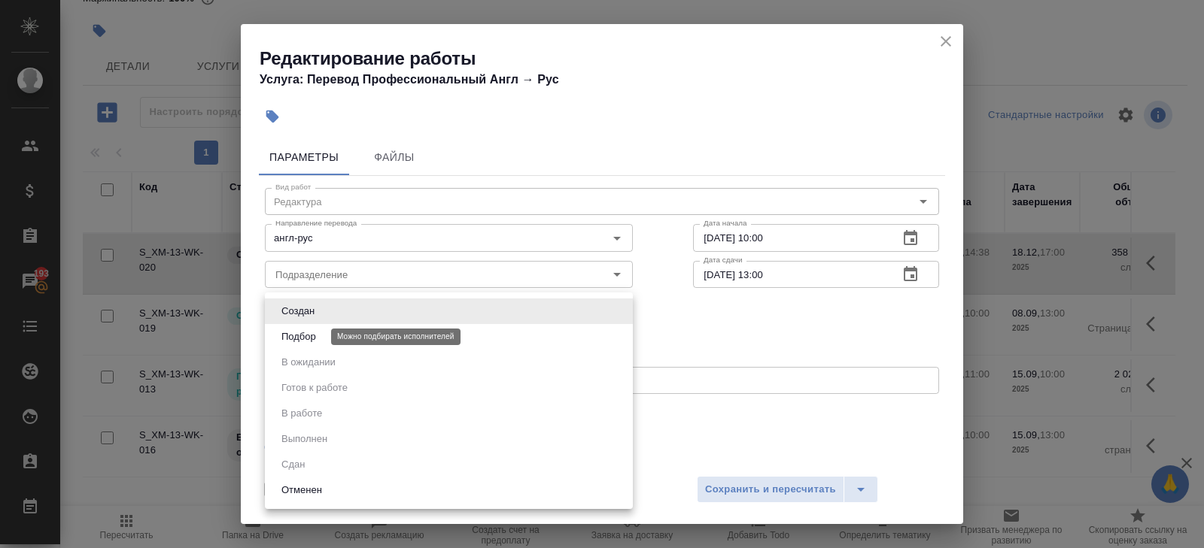
click at [304, 335] on button "Подбор" at bounding box center [299, 337] width 44 height 17
type input "recruiting"
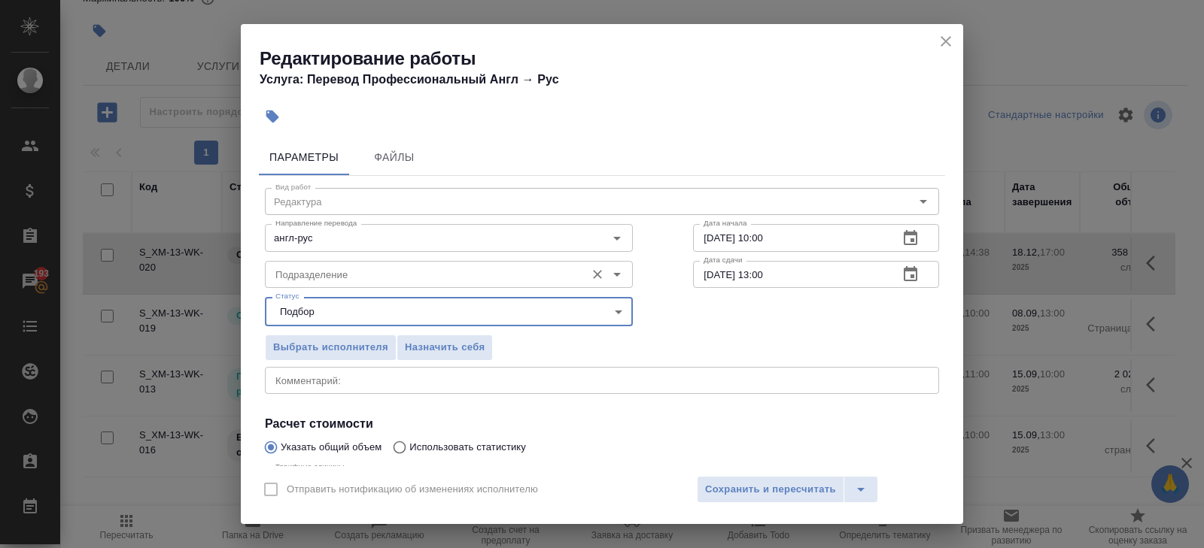
click at [302, 274] on input "Подразделение" at bounding box center [423, 275] width 308 height 18
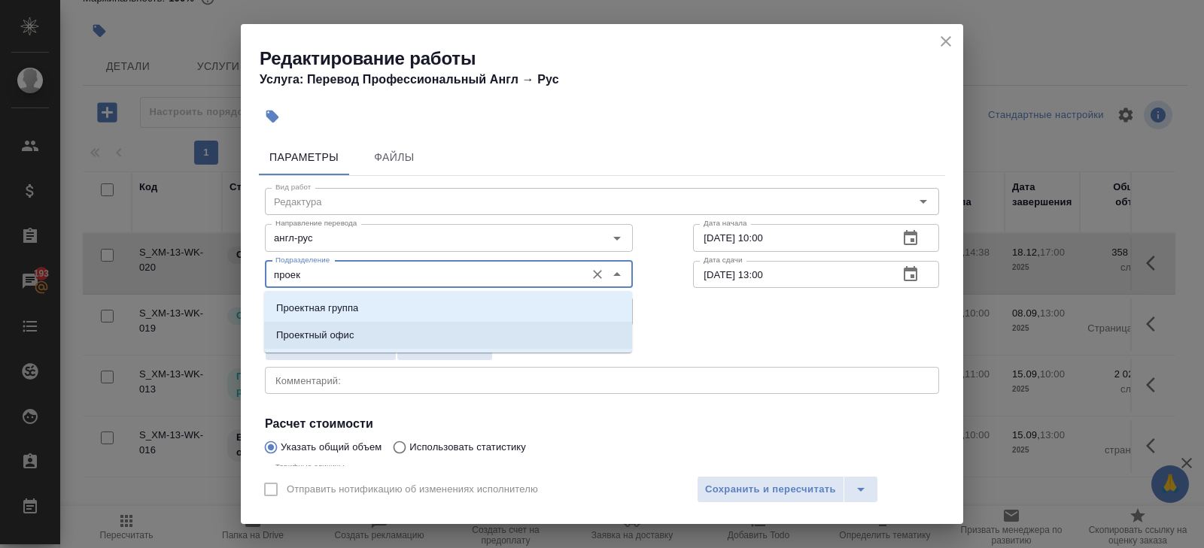
click at [317, 330] on p "Проектный офис" at bounding box center [315, 335] width 78 height 15
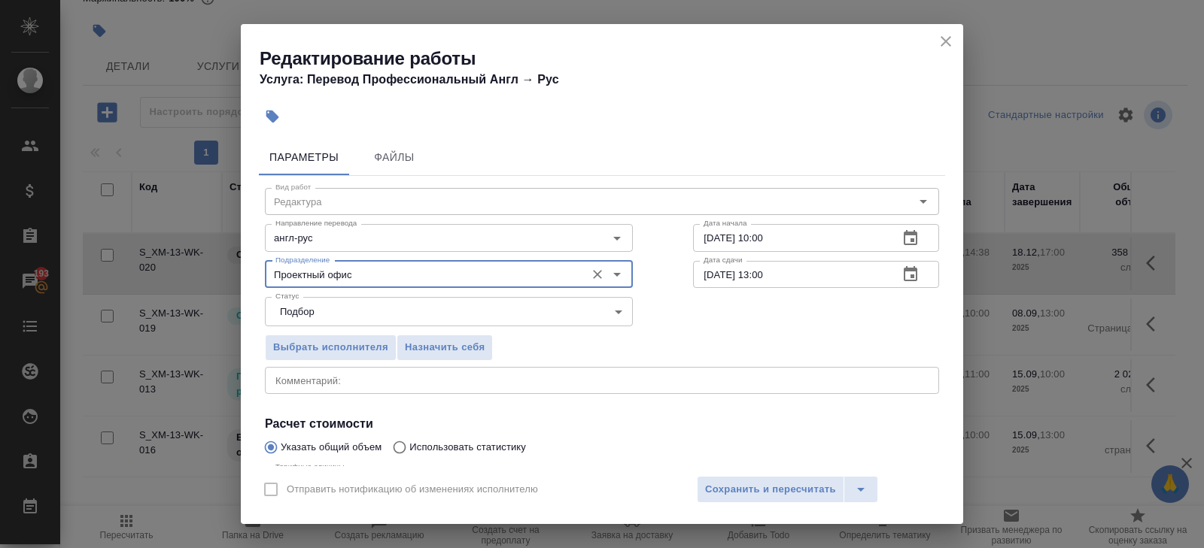
scroll to position [159, 0]
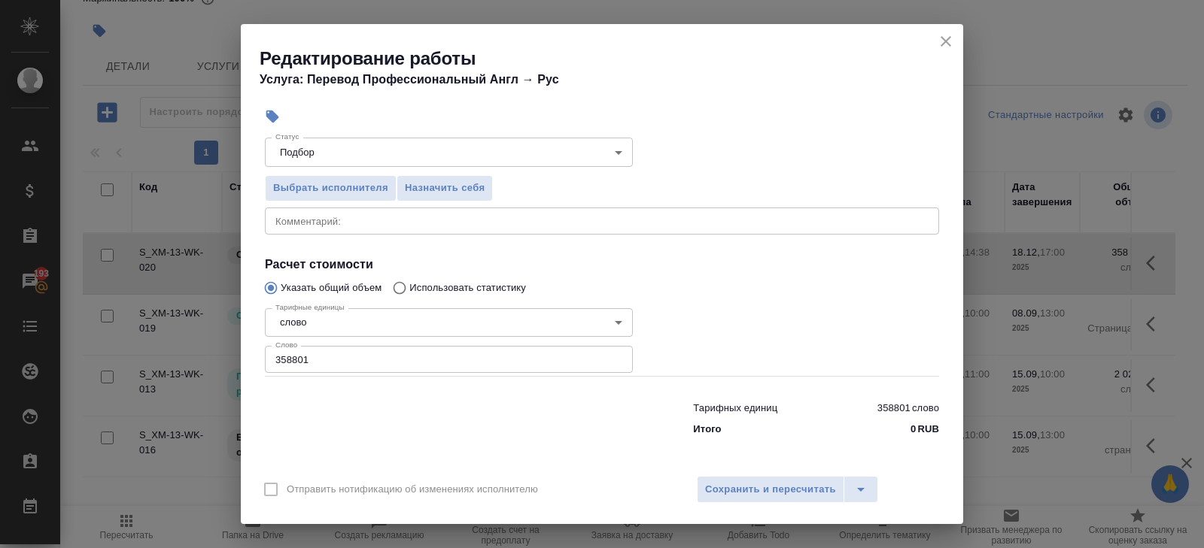
type input "Проектный офис"
drag, startPoint x: 301, startPoint y: 358, endPoint x: 175, endPoint y: 345, distance: 126.3
click at [175, 345] on div "Редактирование работы Услуга: Перевод Профессиональный Англ → [PERSON_NAME] Фай…" at bounding box center [602, 274] width 1204 height 548
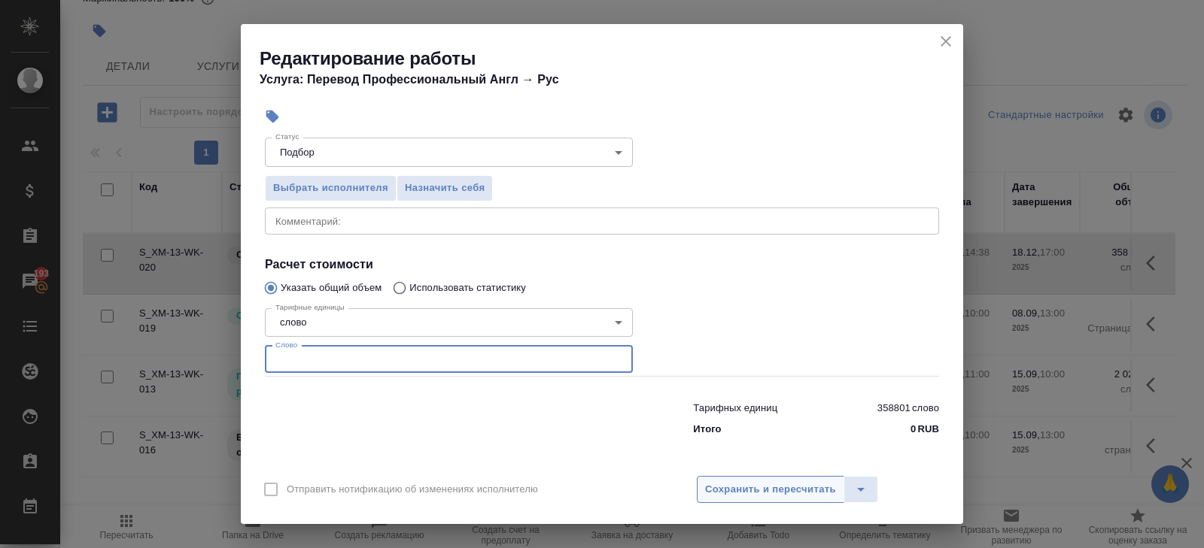
click at [712, 488] on span "Сохранить и пересчитать" at bounding box center [770, 489] width 131 height 17
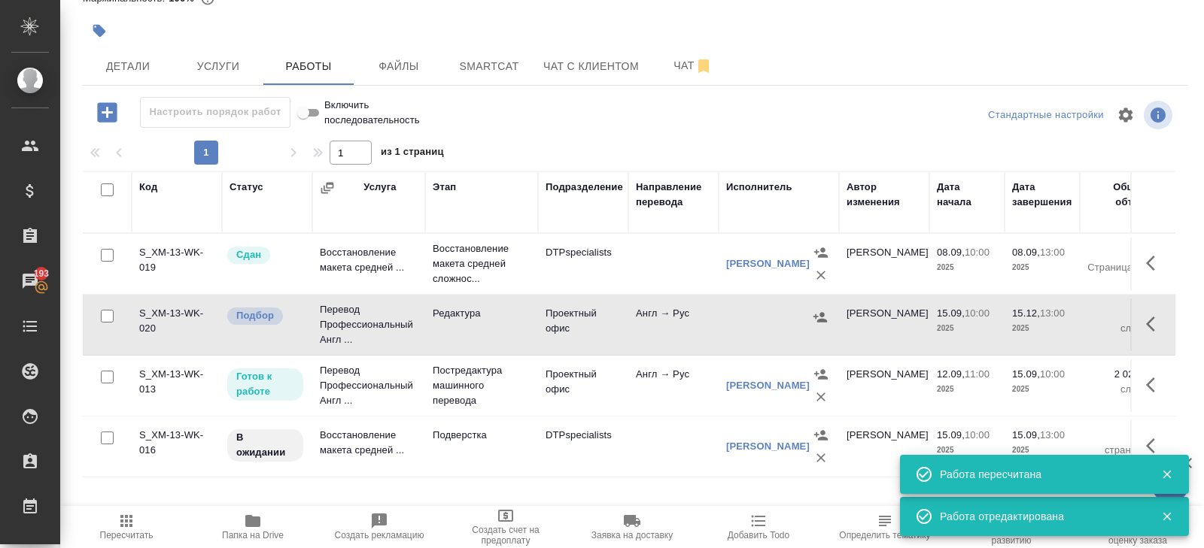
click at [1155, 315] on icon "button" at bounding box center [1155, 324] width 18 height 18
click at [1043, 326] on icon "button" at bounding box center [1044, 324] width 18 height 18
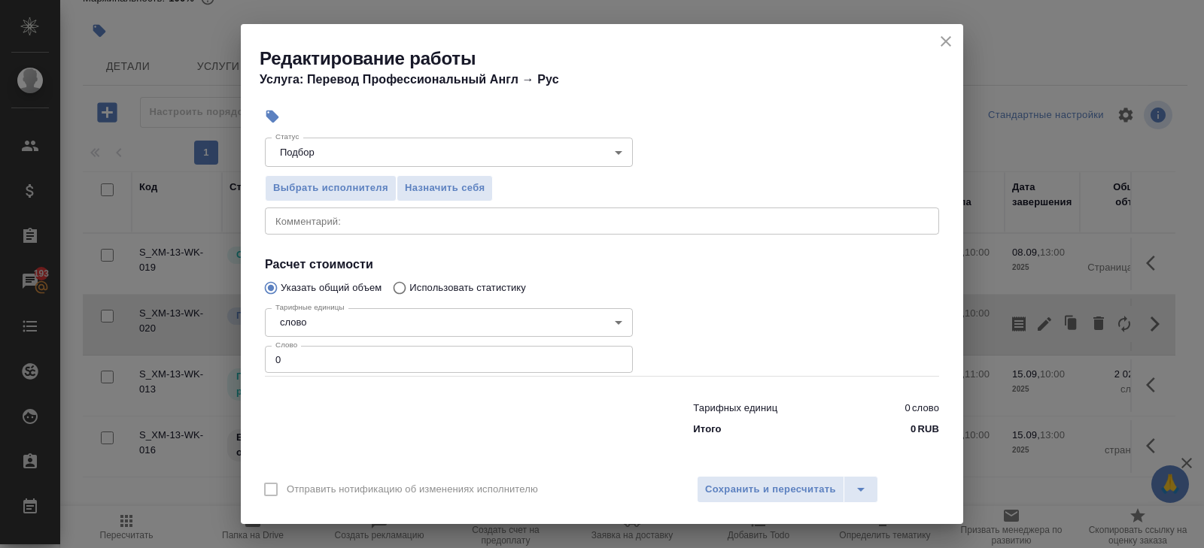
drag, startPoint x: 312, startPoint y: 360, endPoint x: 103, endPoint y: 357, distance: 209.2
click at [103, 357] on div "Редактирование работы Услуга: Перевод Профессиональный Англ → [PERSON_NAME] Фай…" at bounding box center [602, 274] width 1204 height 548
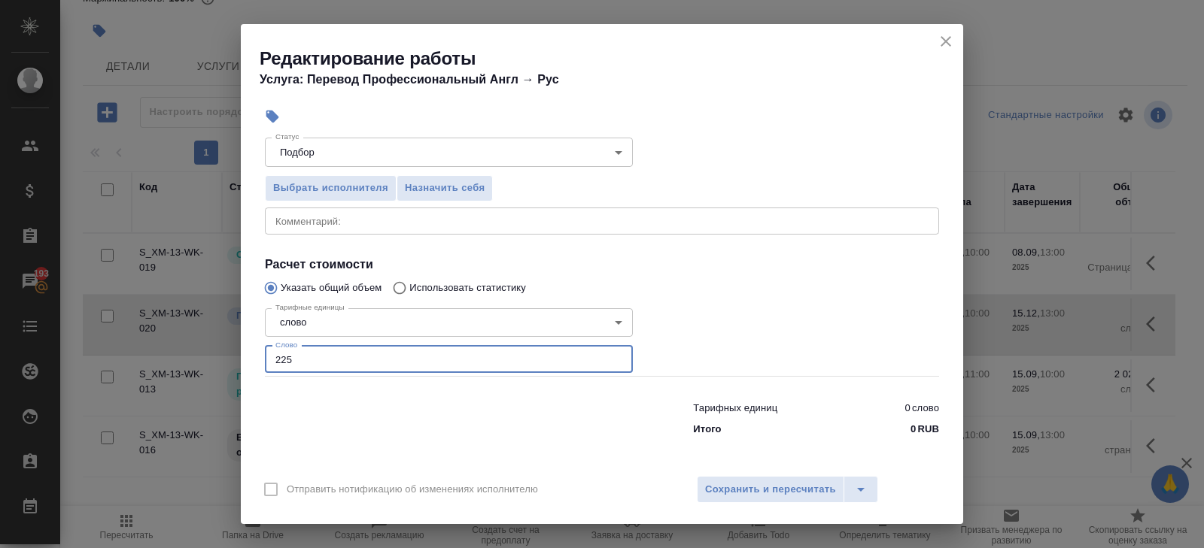
type input "2251"
type input "2251.9"
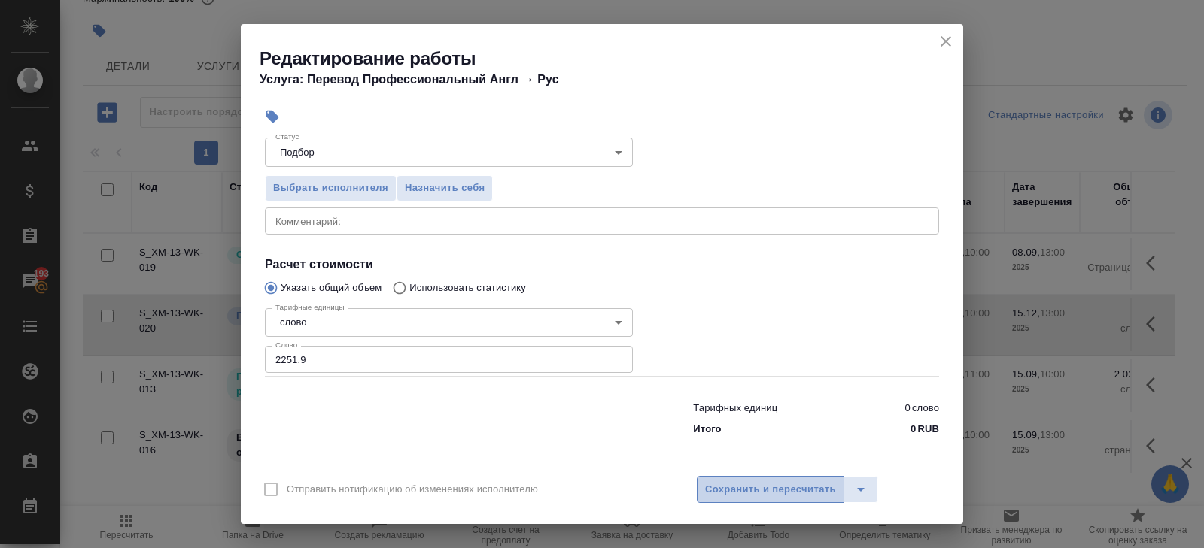
click at [788, 487] on span "Сохранить и пересчитать" at bounding box center [770, 489] width 131 height 17
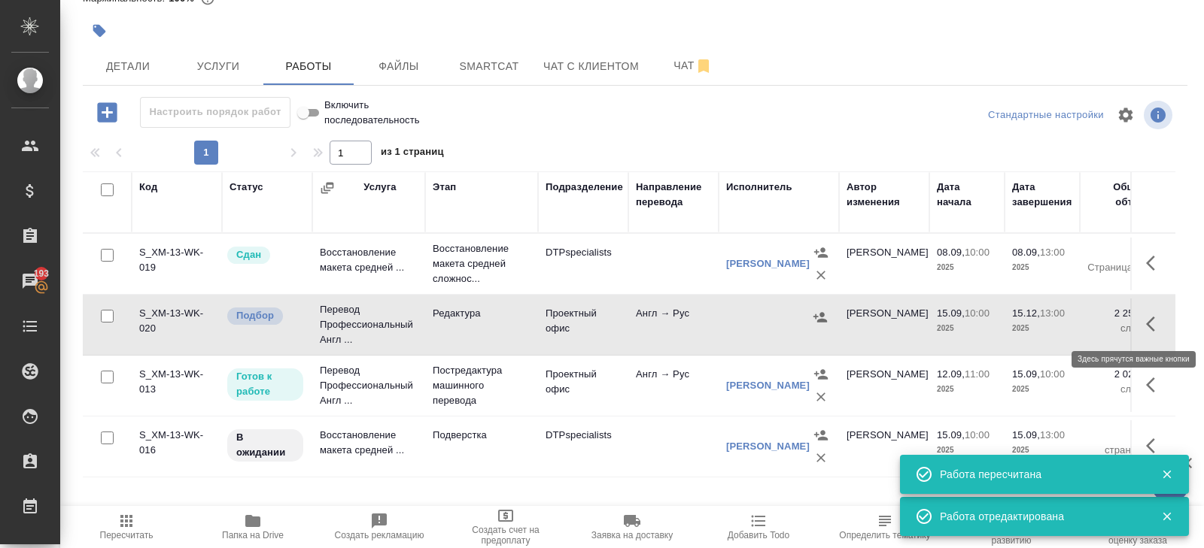
click at [1147, 319] on icon "button" at bounding box center [1155, 324] width 18 height 18
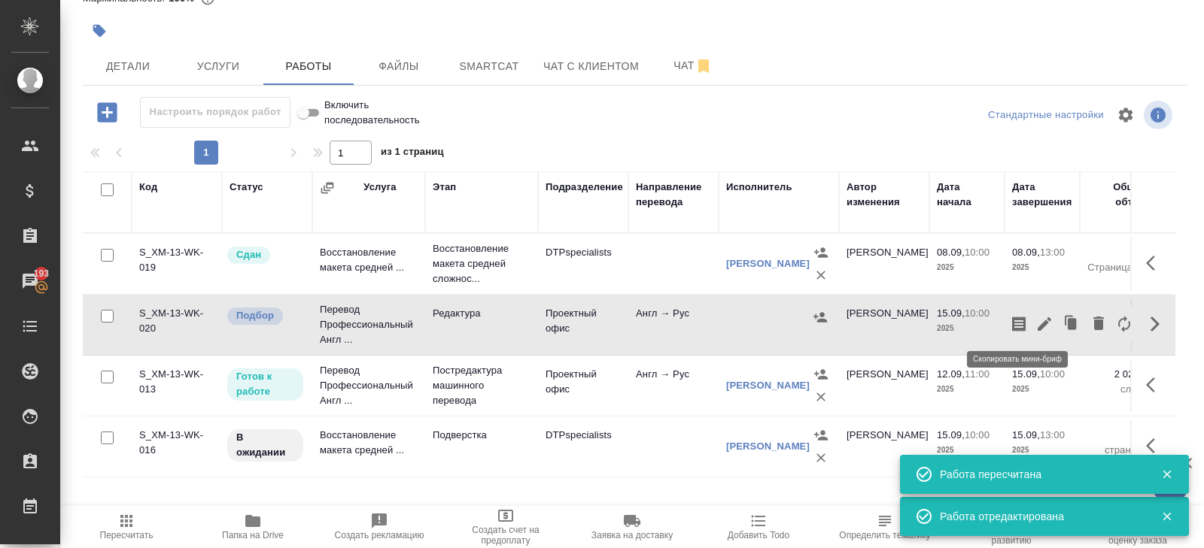
click at [1019, 322] on icon "button" at bounding box center [1019, 324] width 18 height 18
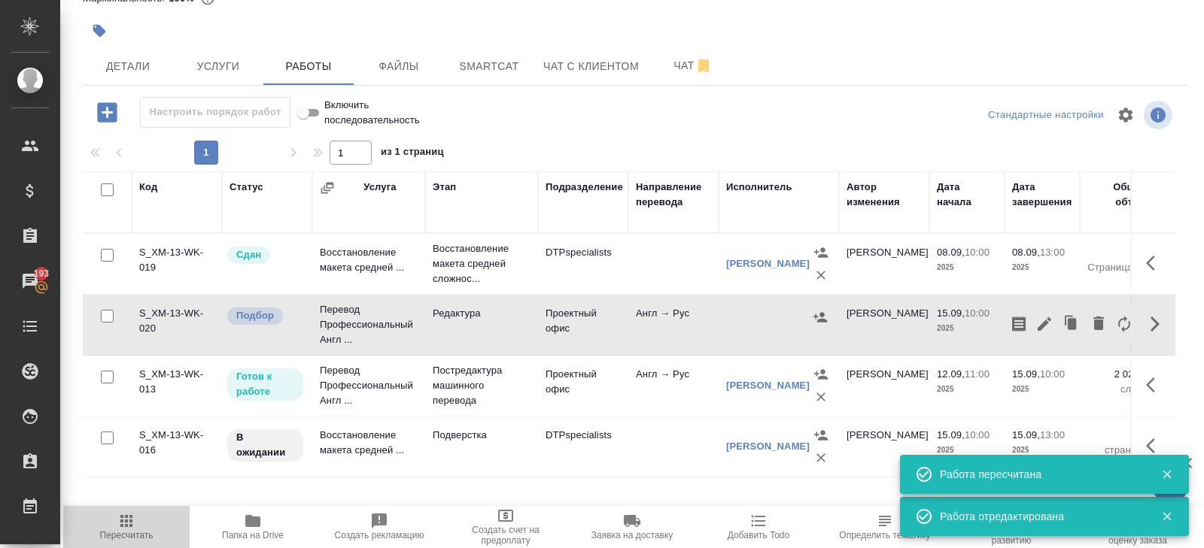
click at [132, 530] on span "Пересчитать" at bounding box center [126, 535] width 53 height 11
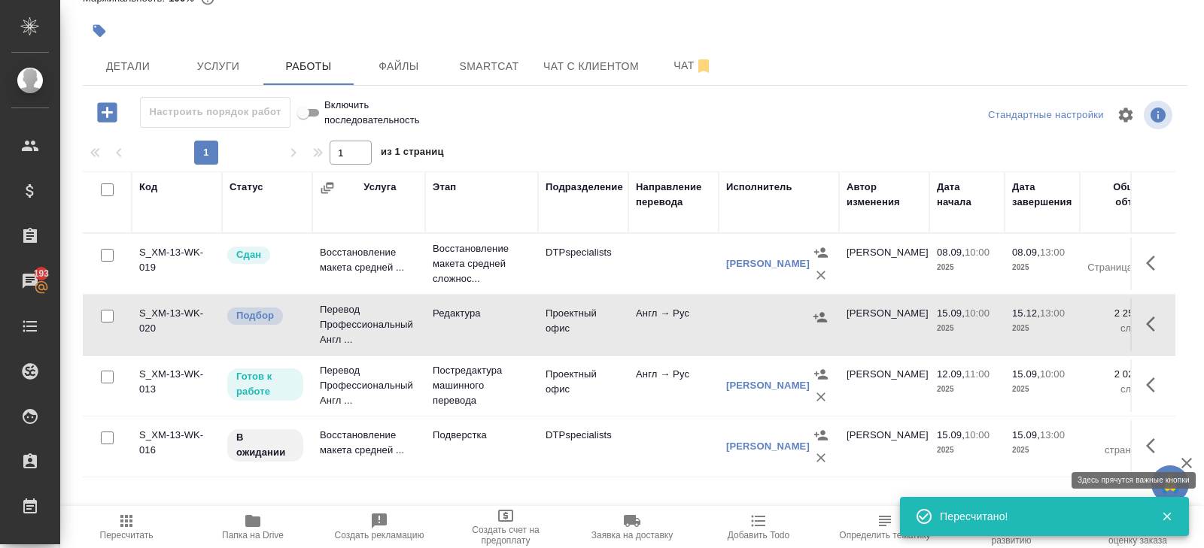
click at [1158, 439] on icon "button" at bounding box center [1155, 446] width 18 height 18
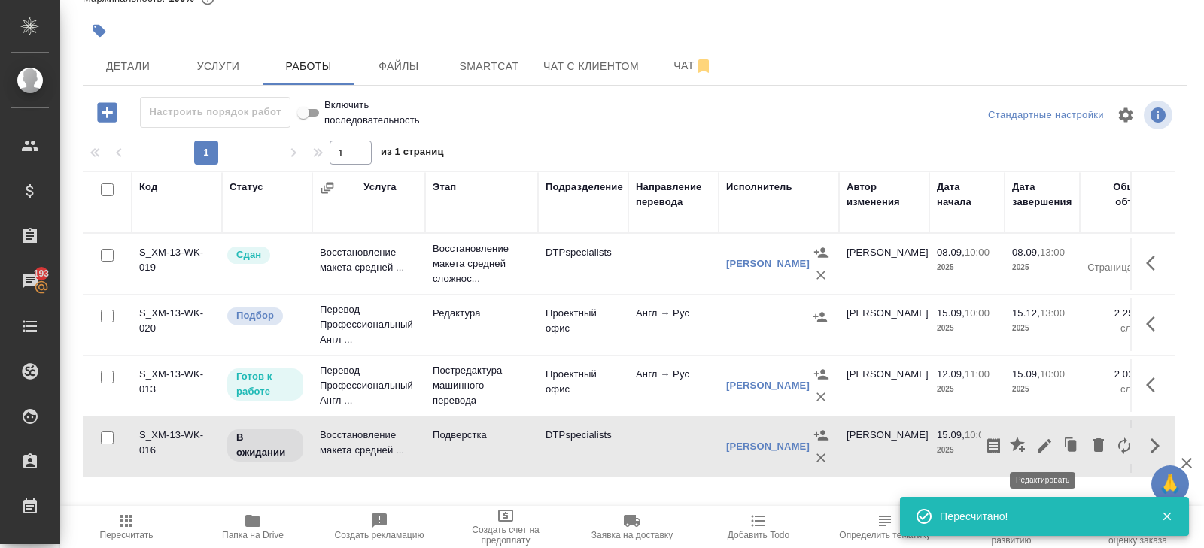
click at [1046, 448] on icon "button" at bounding box center [1044, 446] width 18 height 18
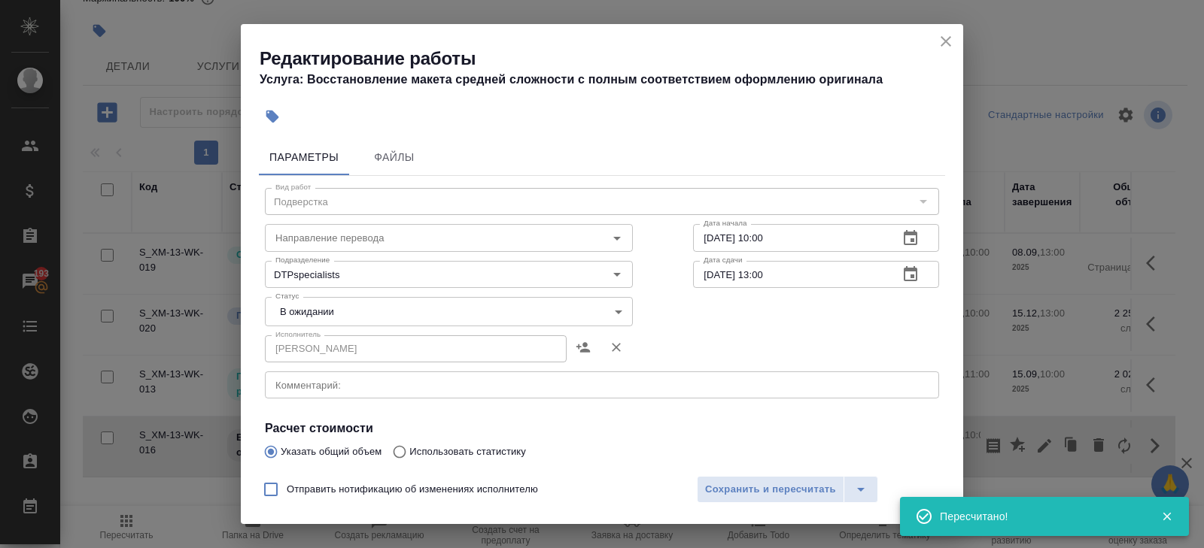
click at [912, 247] on icon "button" at bounding box center [910, 238] width 18 height 18
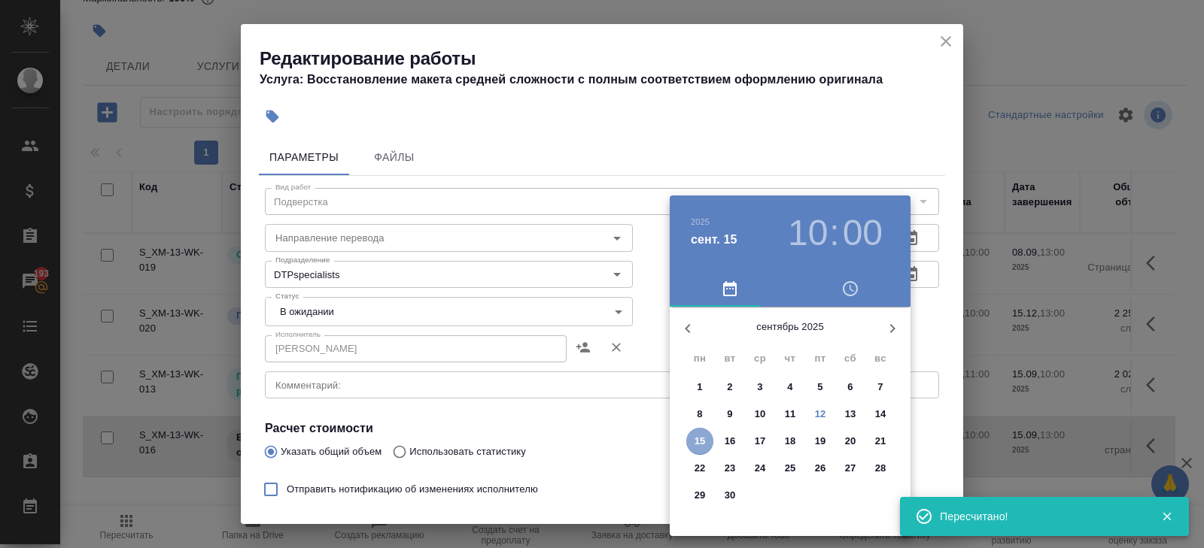
click at [700, 437] on p "15" at bounding box center [699, 441] width 11 height 15
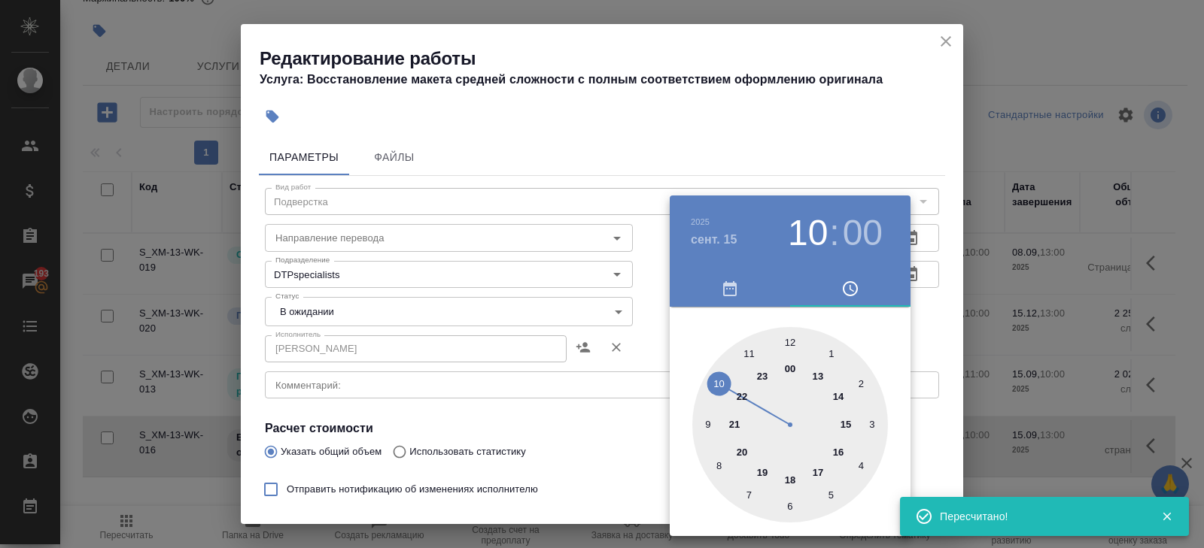
type input "[DATE] 13:00"
click at [818, 375] on div at bounding box center [790, 425] width 196 height 196
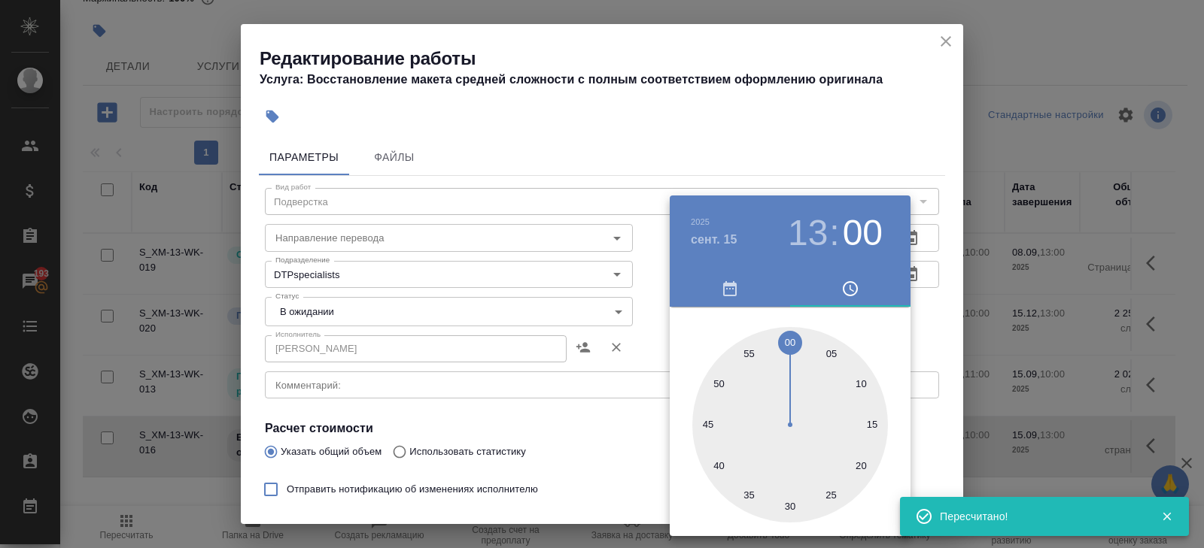
click at [945, 332] on div at bounding box center [602, 274] width 1204 height 548
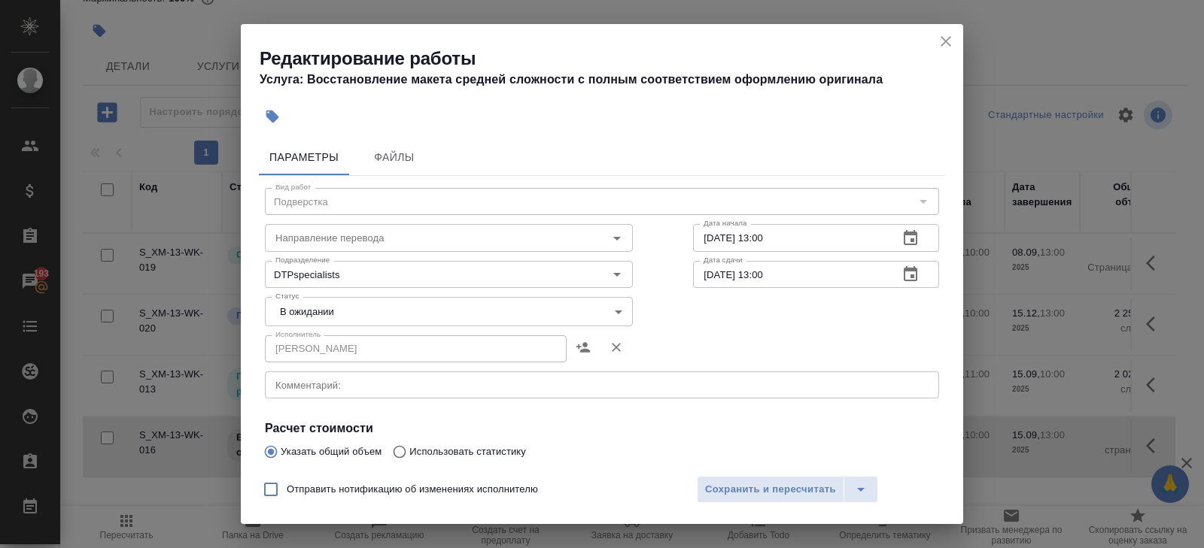
click at [910, 269] on icon "button" at bounding box center [910, 273] width 14 height 15
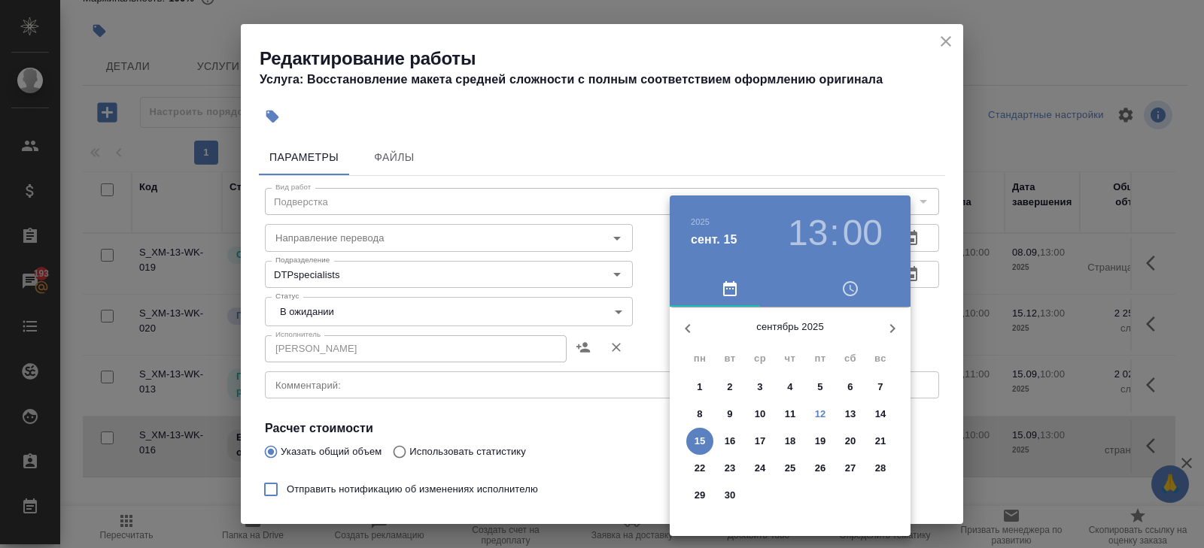
click at [703, 433] on button "15" at bounding box center [699, 441] width 27 height 27
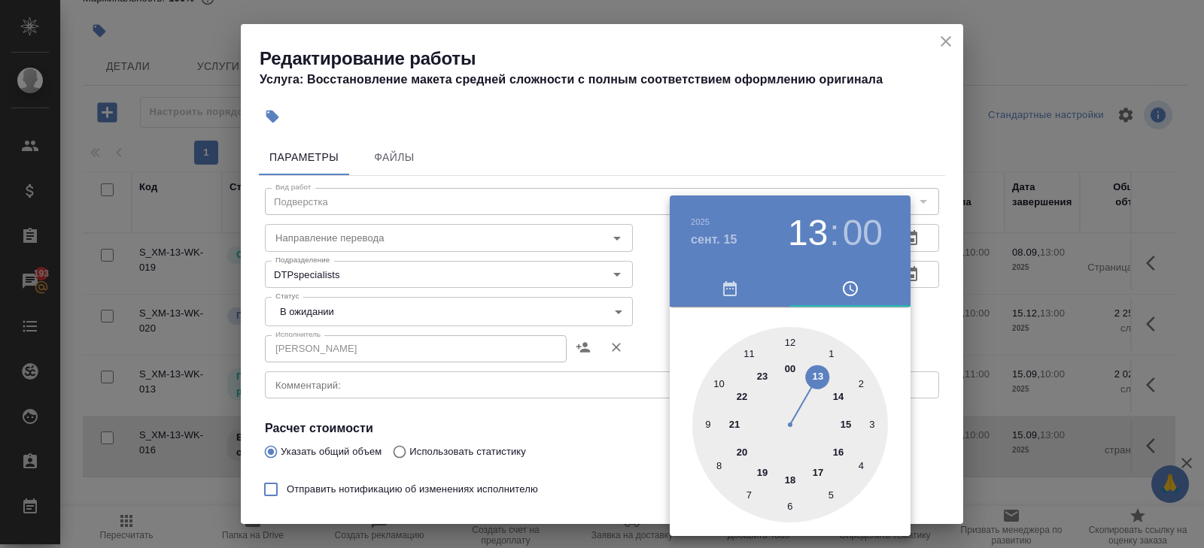
type input "[DATE] 15:00"
click at [850, 425] on div at bounding box center [790, 425] width 196 height 196
click at [581, 434] on div at bounding box center [602, 274] width 1204 height 548
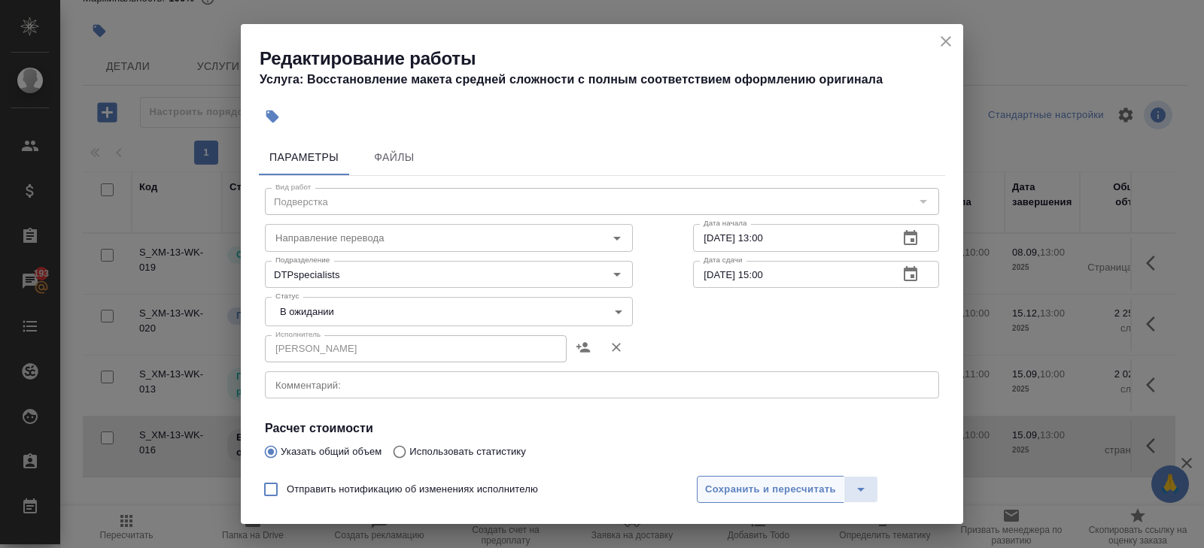
click at [718, 489] on span "Сохранить и пересчитать" at bounding box center [770, 489] width 131 height 17
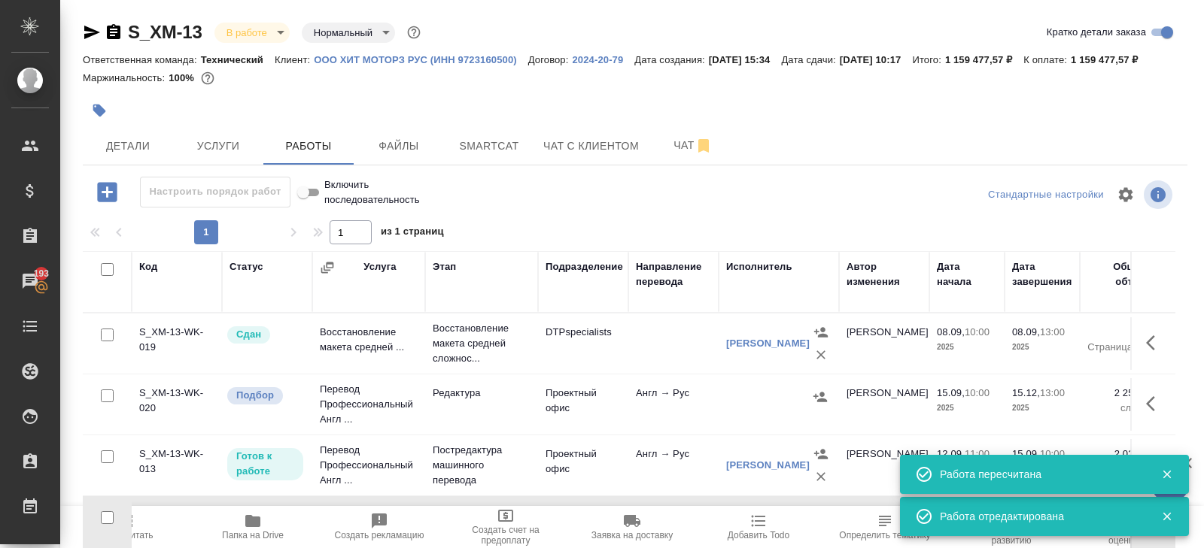
scroll to position [98, 0]
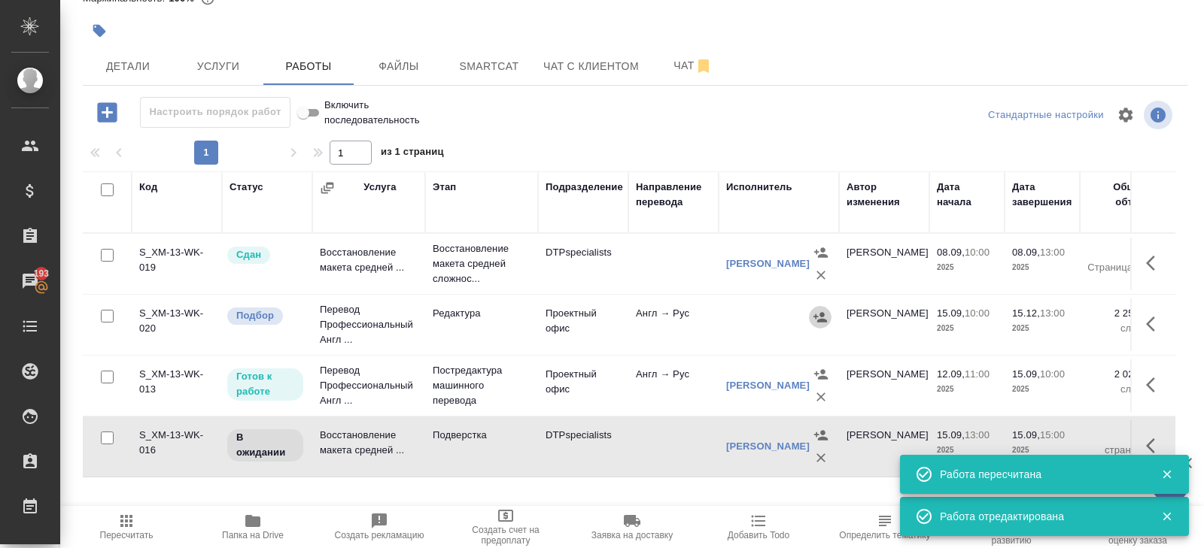
click at [824, 311] on icon "button" at bounding box center [819, 317] width 15 height 15
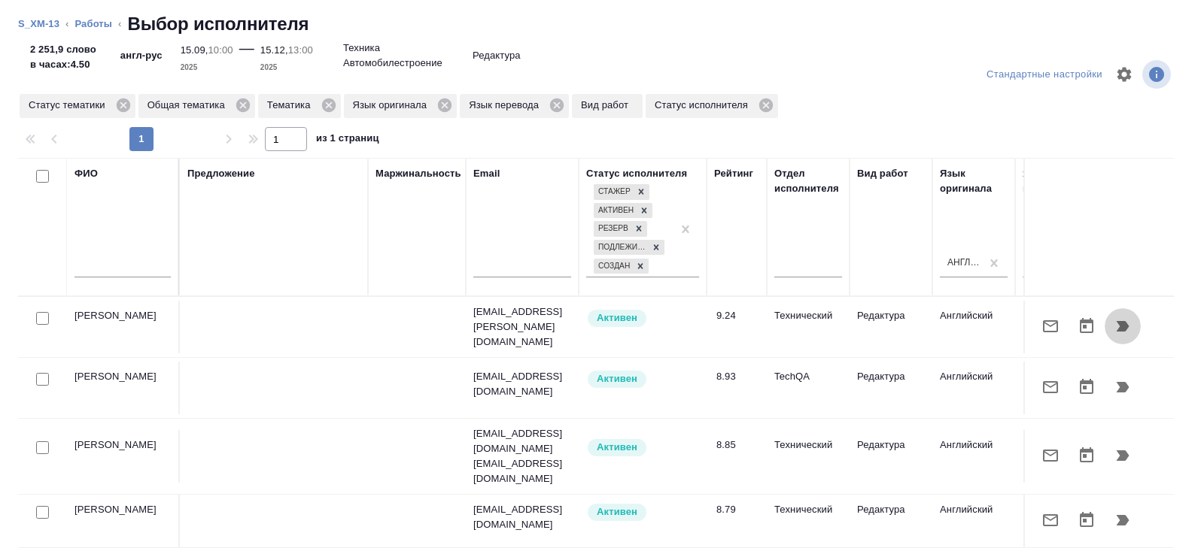
click at [1119, 325] on icon "button" at bounding box center [1122, 326] width 18 height 18
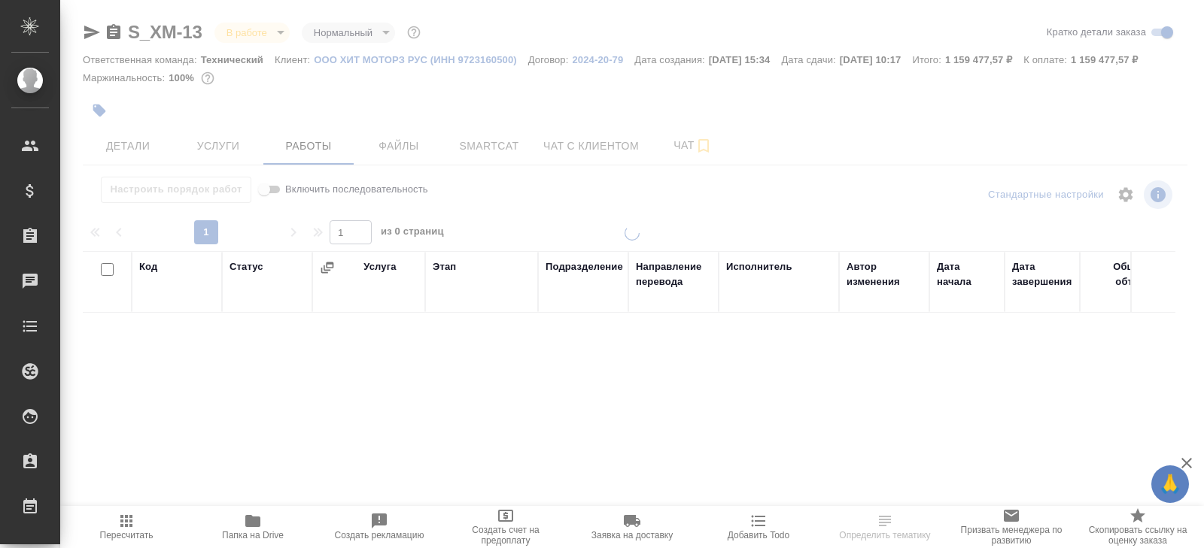
scroll to position [98, 0]
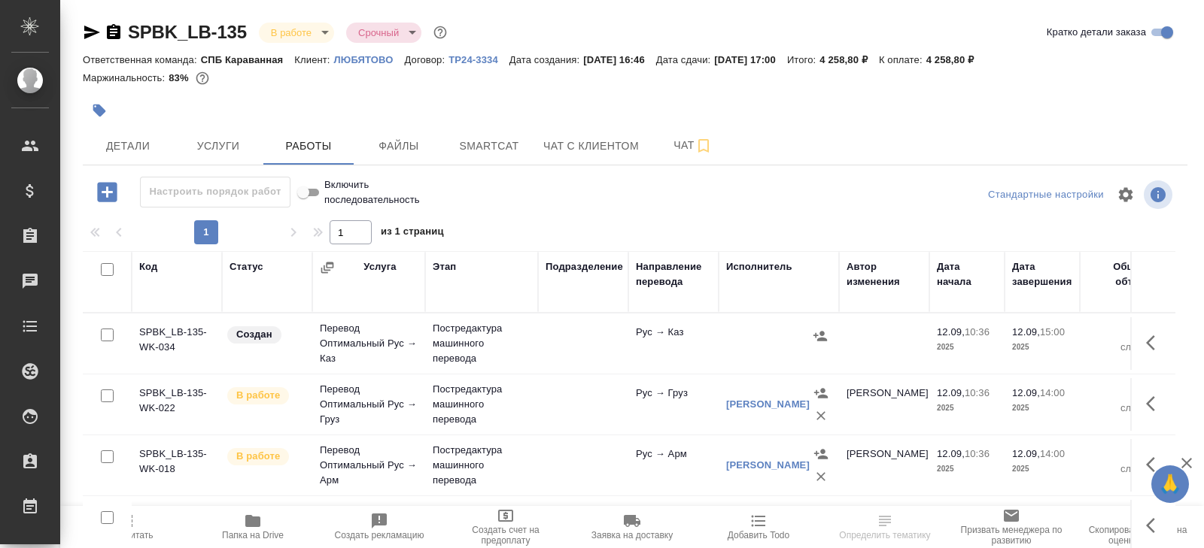
scroll to position [15, 0]
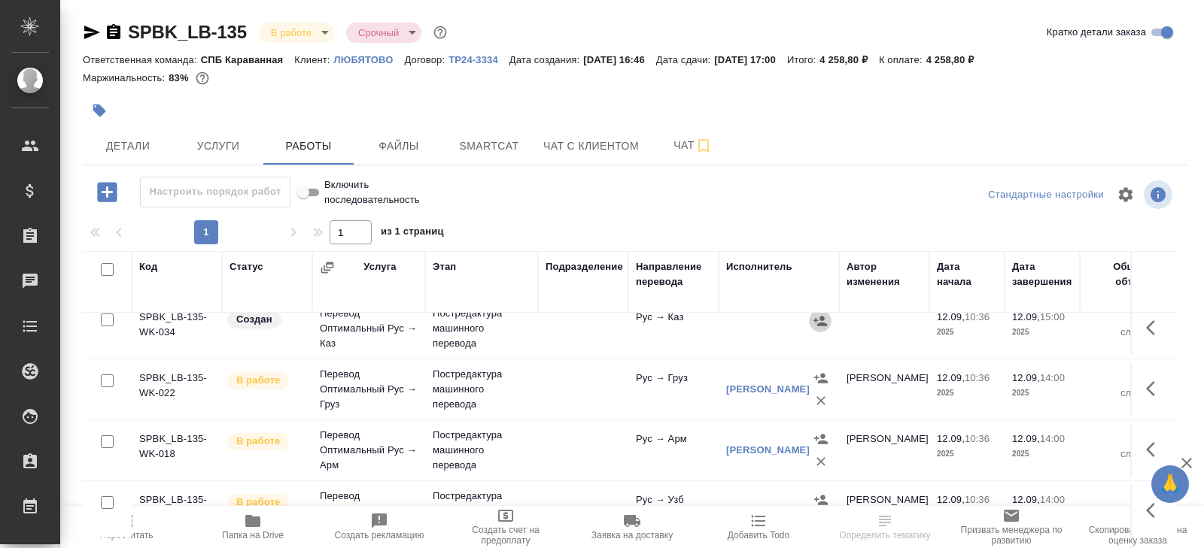
click at [822, 318] on icon "button" at bounding box center [820, 321] width 14 height 10
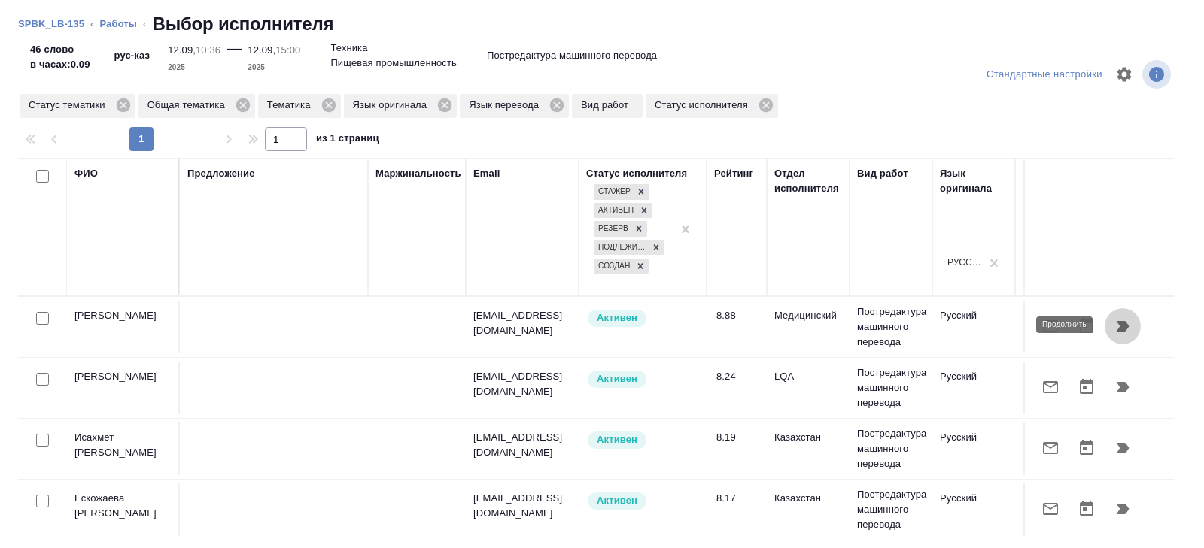
click at [1120, 325] on icon "button" at bounding box center [1122, 326] width 13 height 11
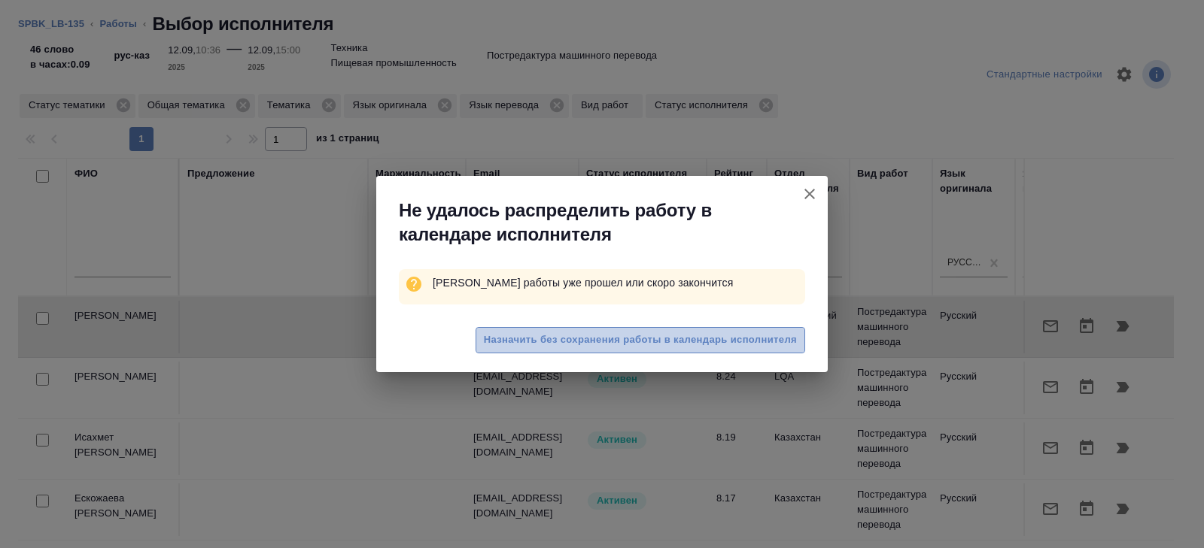
click at [777, 336] on span "Назначить без сохранения работы в календарь исполнителя" at bounding box center [640, 340] width 313 height 17
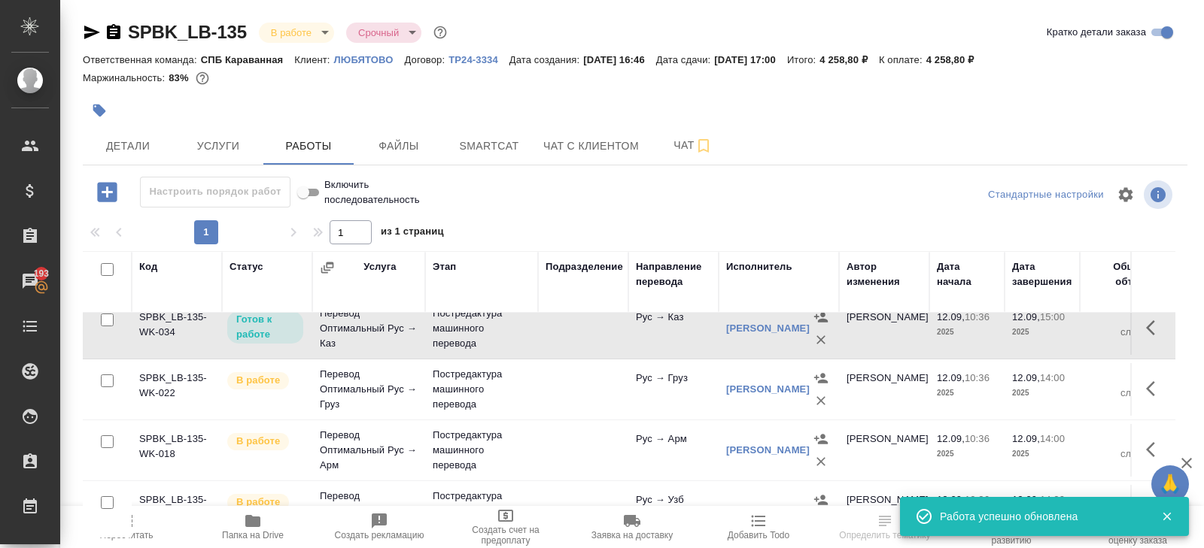
scroll to position [0, 0]
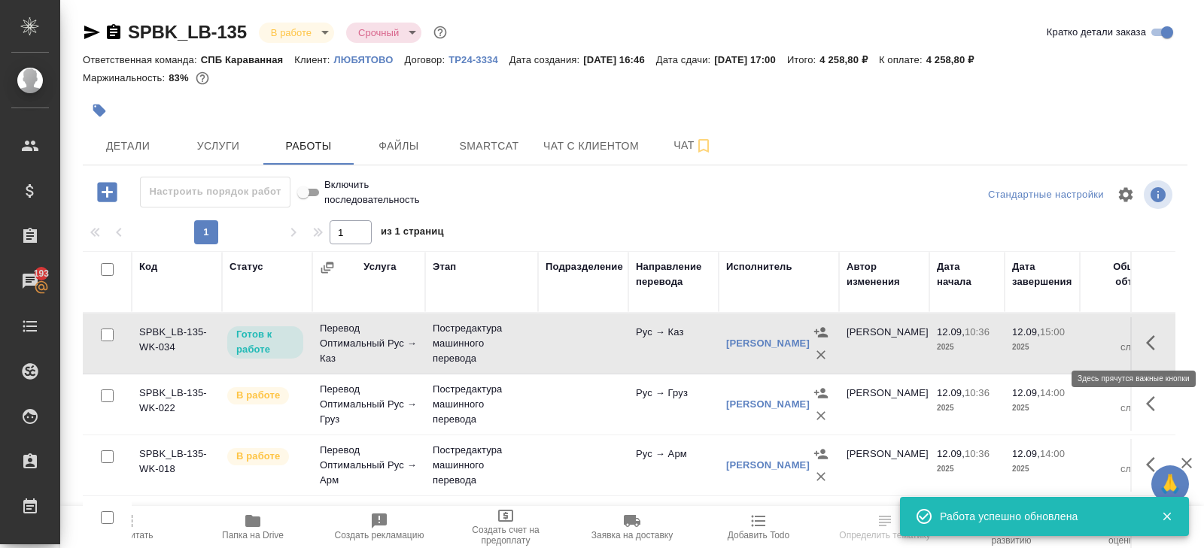
click at [1156, 334] on icon "button" at bounding box center [1155, 343] width 18 height 18
click at [1039, 342] on icon "button" at bounding box center [1044, 343] width 18 height 18
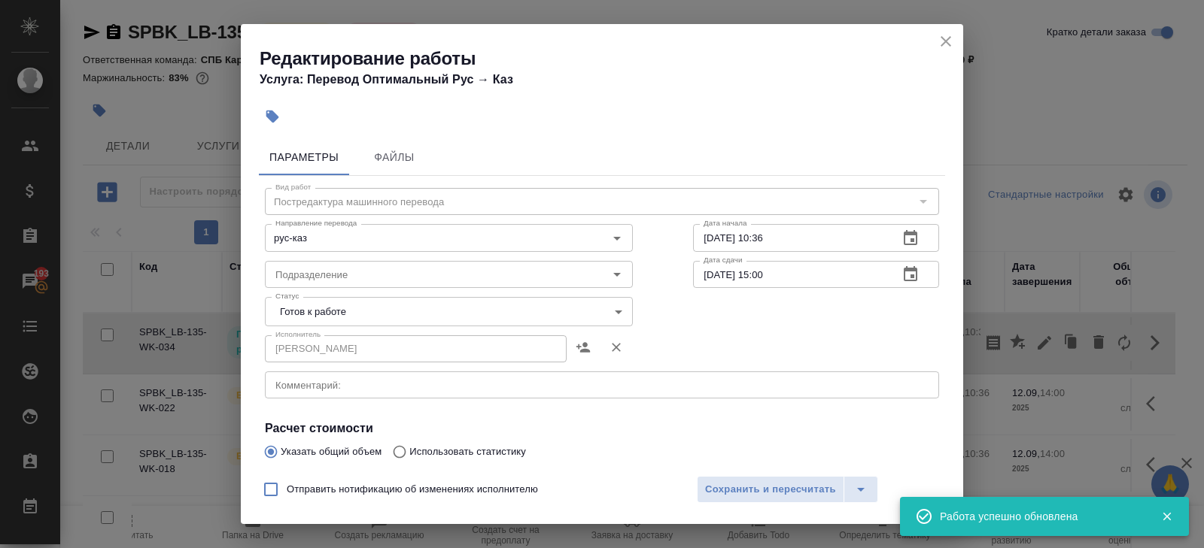
click at [311, 319] on body "🙏 .cls-1 fill:#fff; AWATERA [PERSON_NAME] Спецификации Заказы 193 Чаты Todo Про…" at bounding box center [602, 274] width 1204 height 548
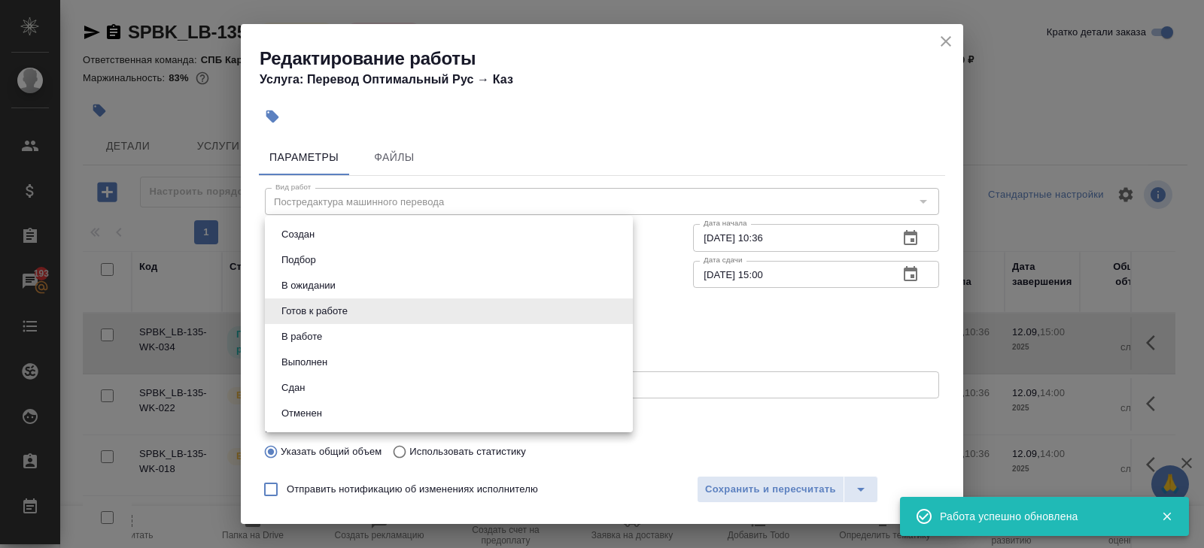
click at [302, 340] on button "В работе" at bounding box center [302, 337] width 50 height 17
type input "inProgress"
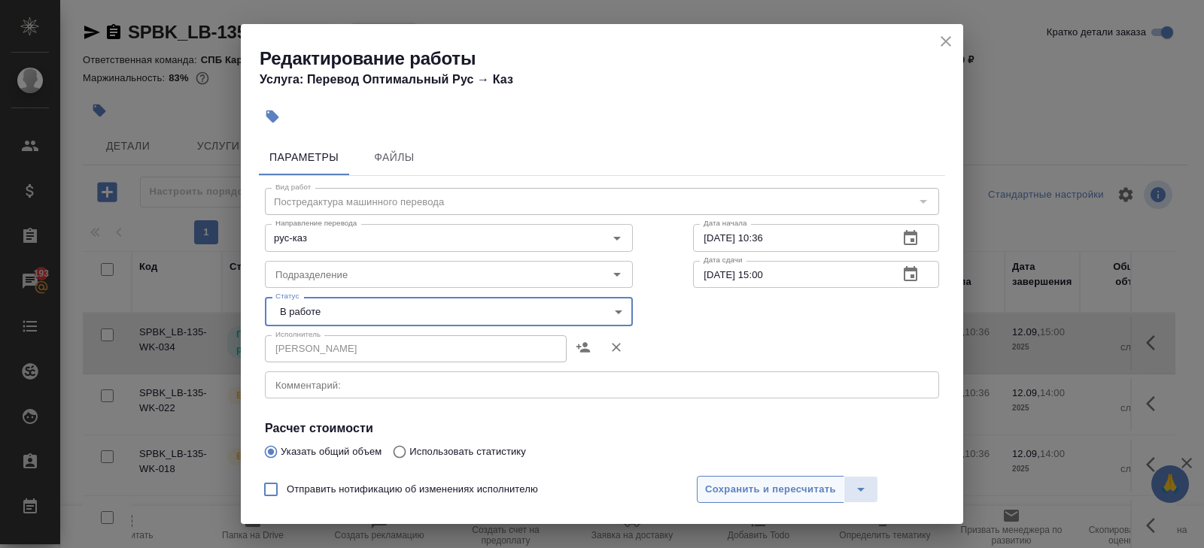
click at [748, 494] on span "Сохранить и пересчитать" at bounding box center [770, 489] width 131 height 17
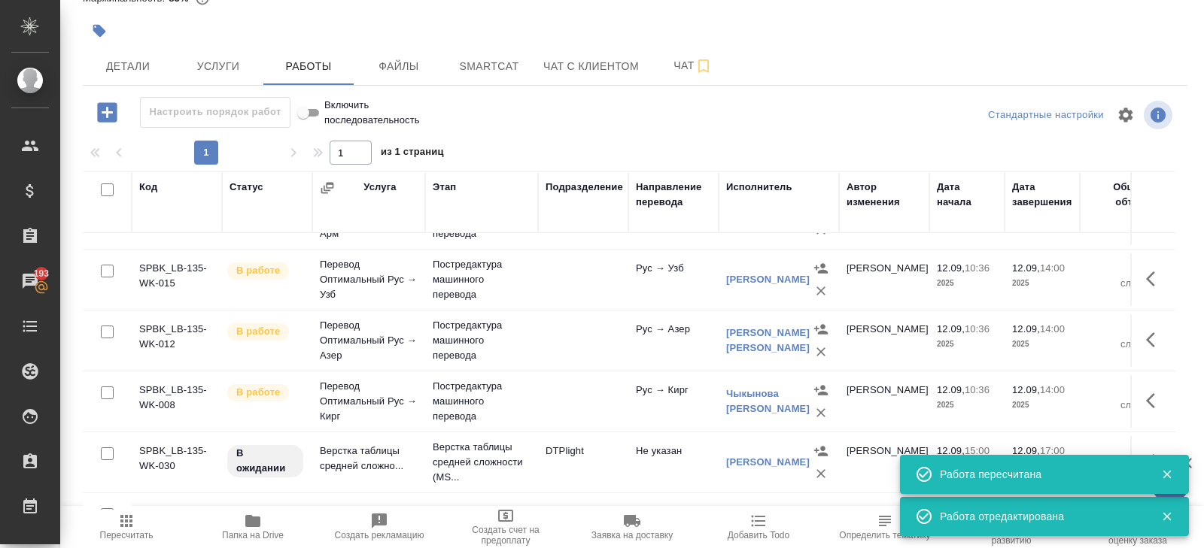
scroll to position [208, 0]
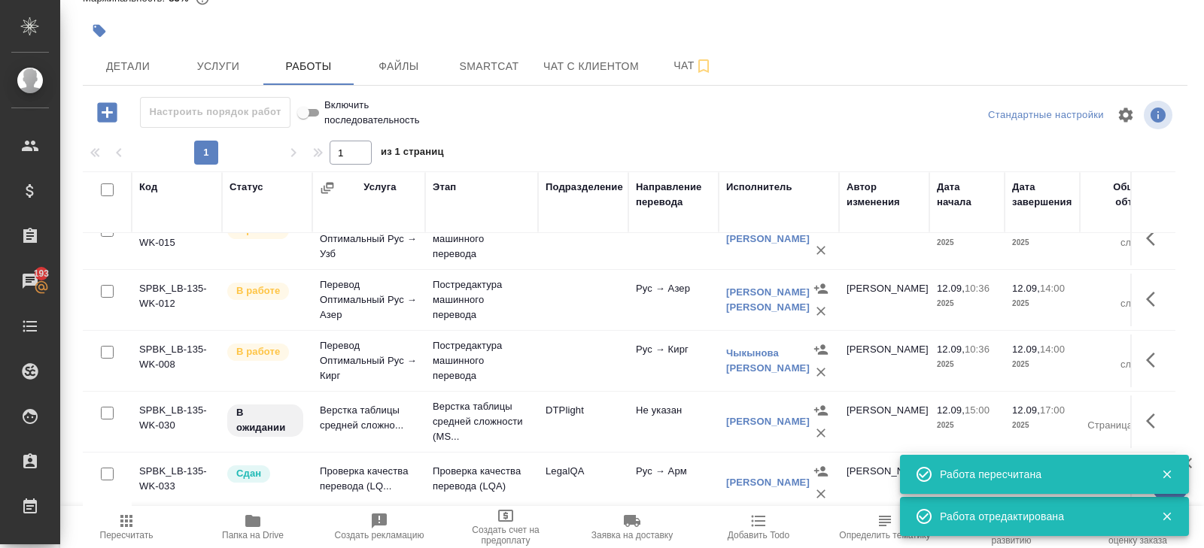
click at [105, 108] on icon "button" at bounding box center [107, 112] width 20 height 20
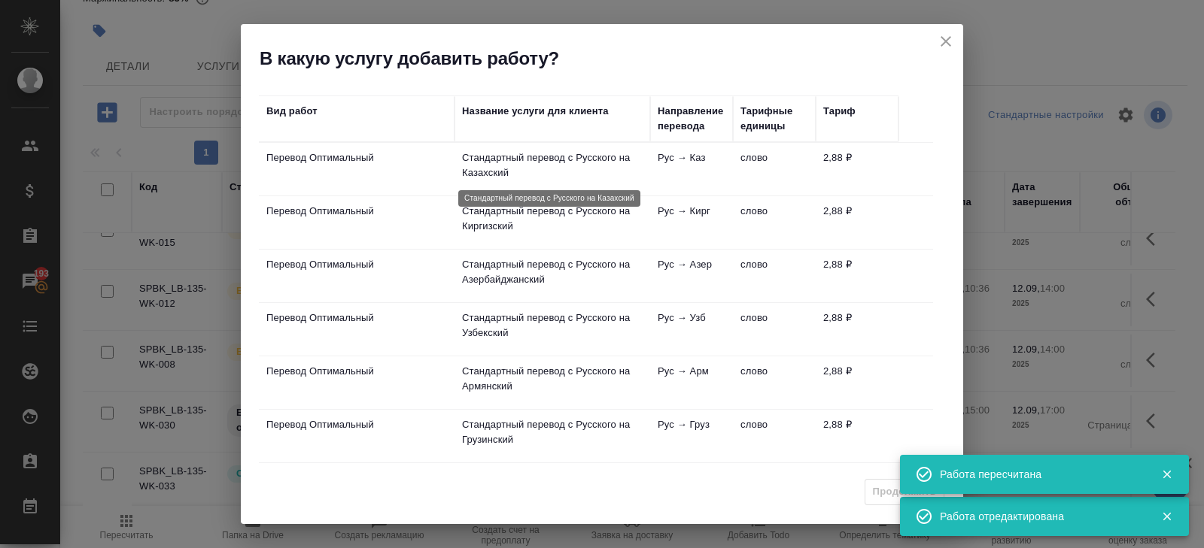
click at [594, 172] on p "Стандартный перевод с Русского на Казахский" at bounding box center [552, 165] width 181 height 30
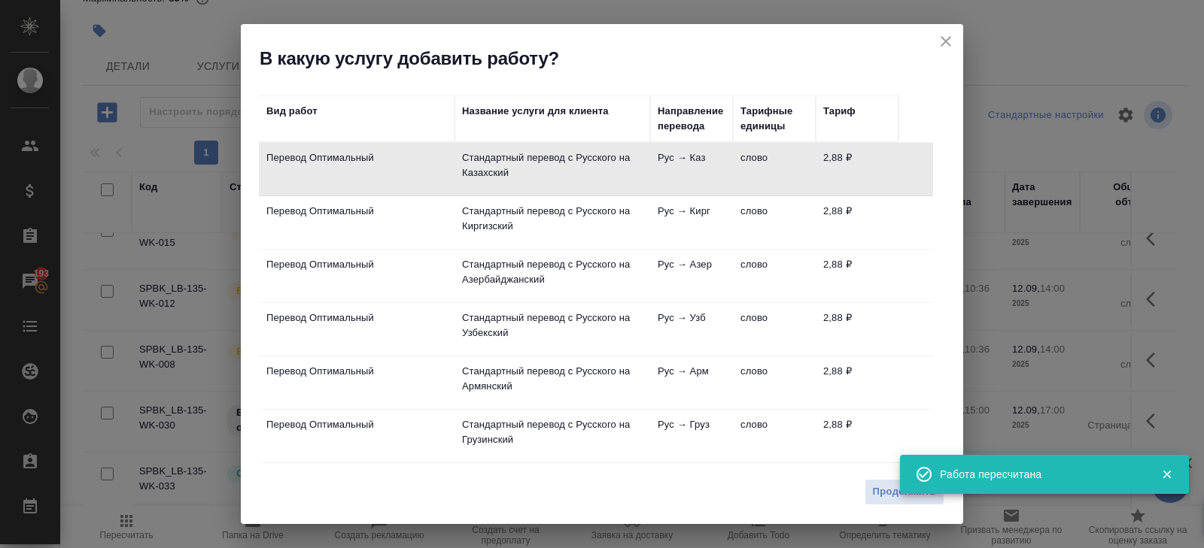
click at [647, 374] on td "Стандартный перевод с Русского на Армянский" at bounding box center [552, 383] width 196 height 53
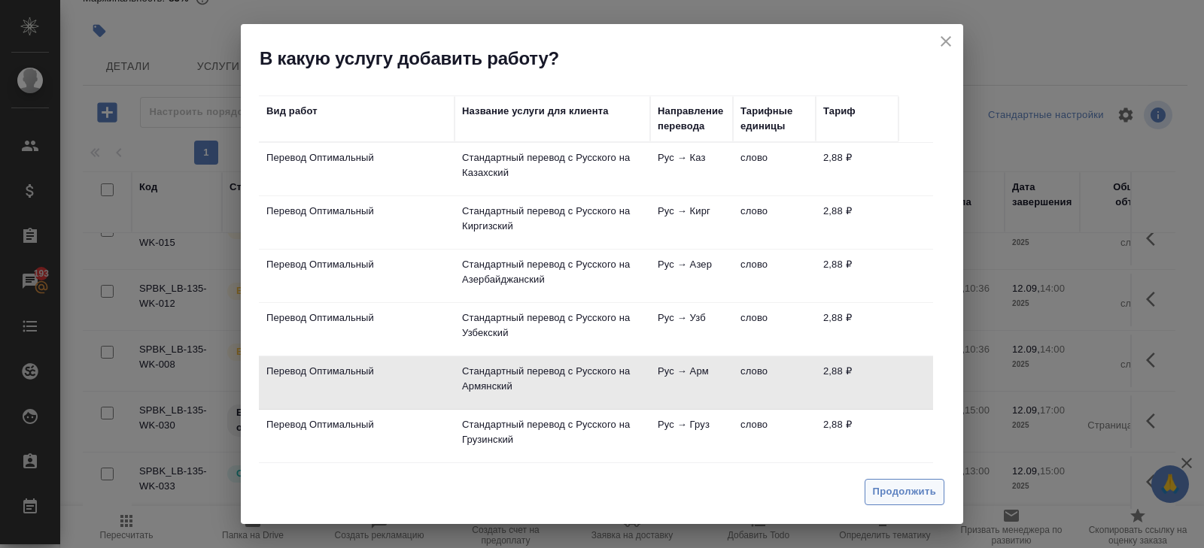
click at [885, 486] on span "Продолжить" at bounding box center [904, 492] width 63 height 17
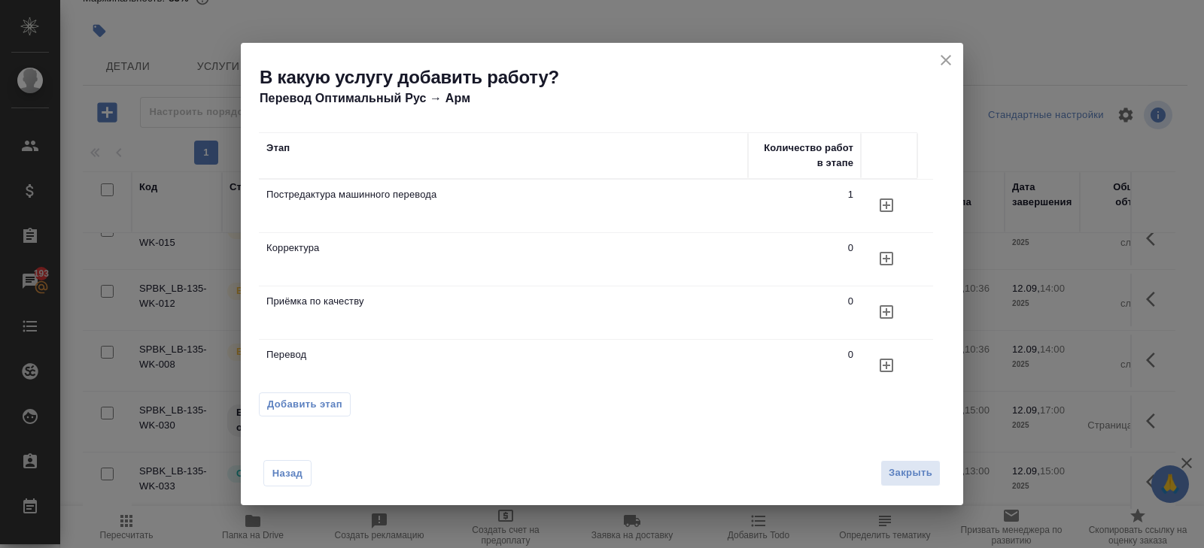
scroll to position [10, 0]
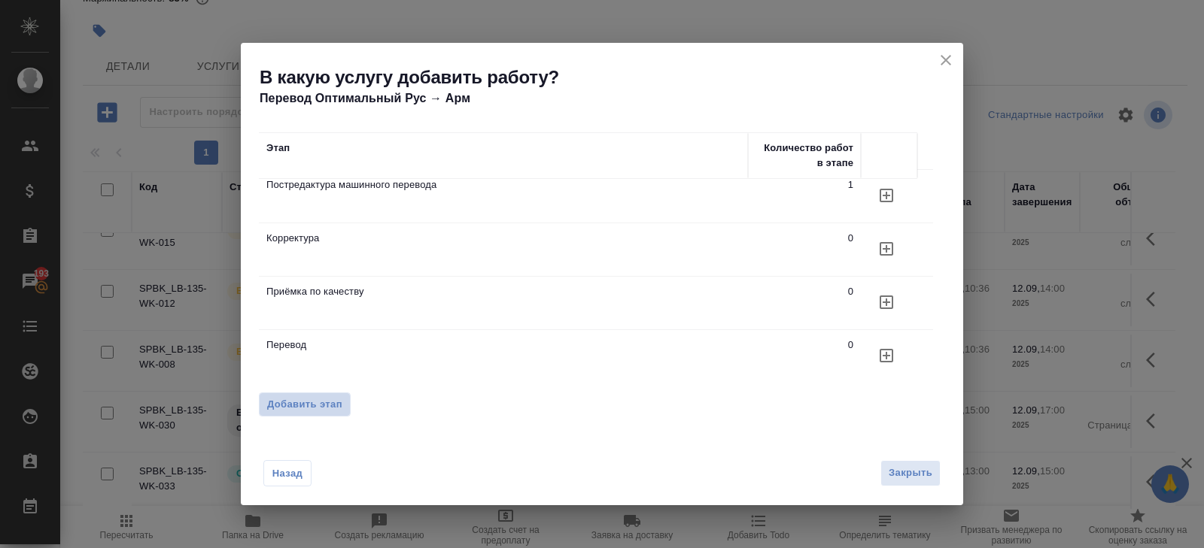
click at [312, 405] on span "Добавить этап" at bounding box center [304, 404] width 75 height 15
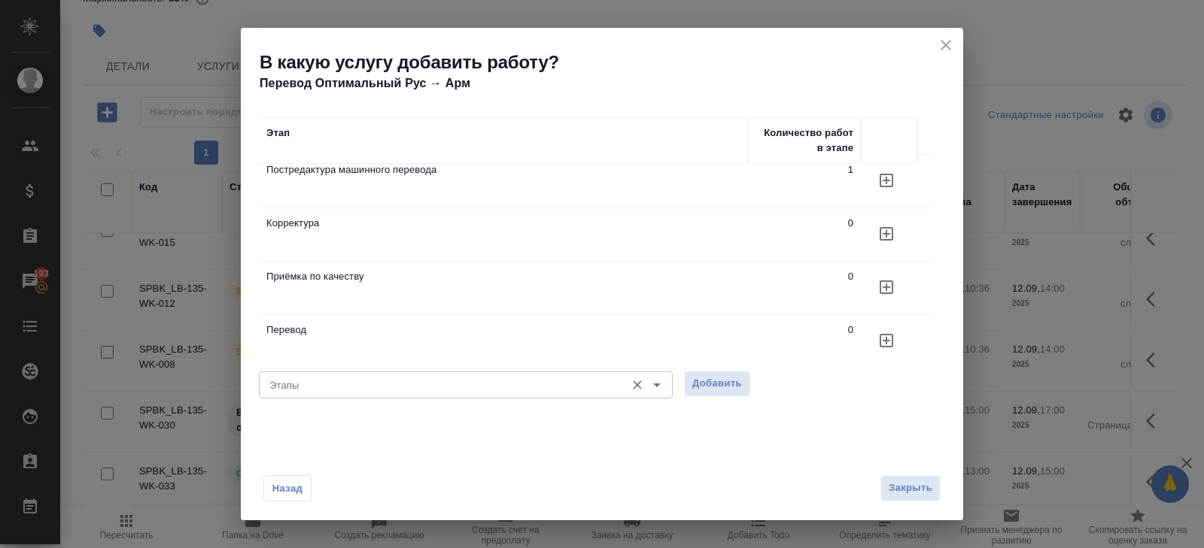
click at [340, 375] on div "Этапы" at bounding box center [466, 385] width 414 height 27
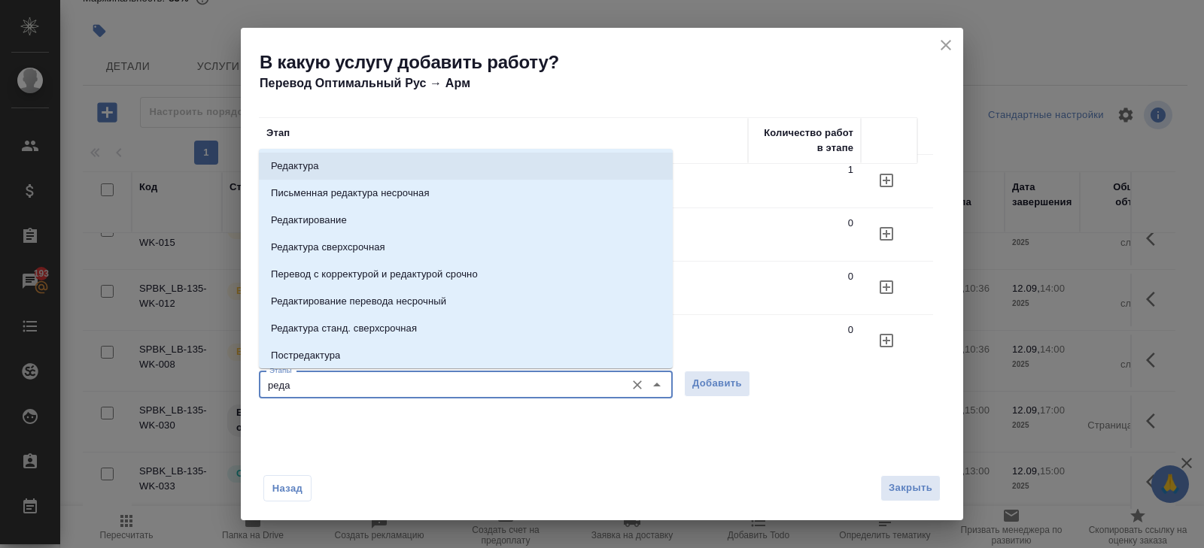
click at [287, 172] on p "Редактура" at bounding box center [295, 166] width 48 height 15
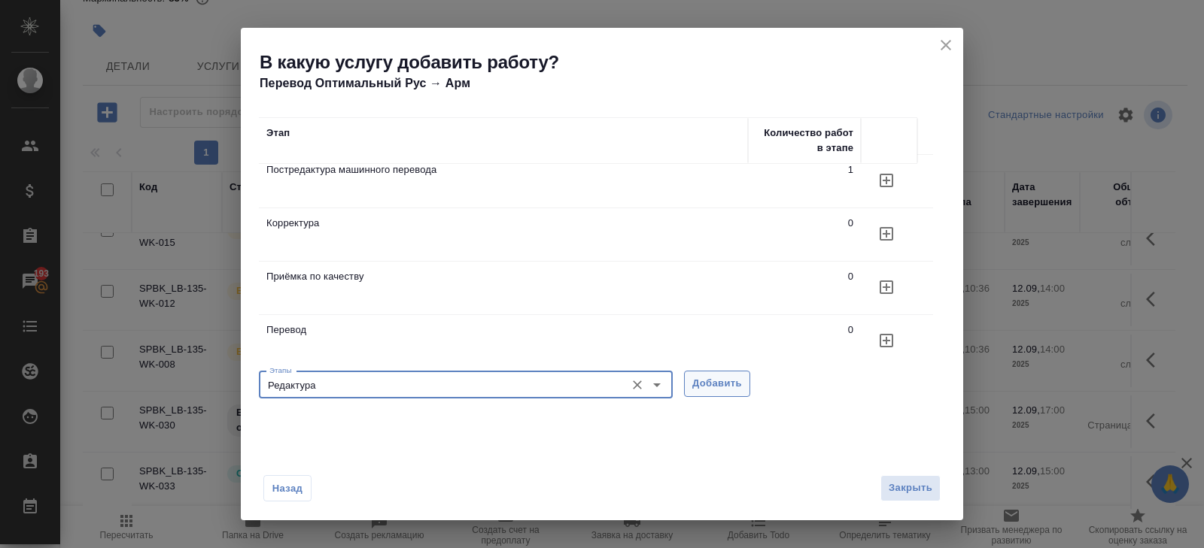
type input "Редактура"
click at [699, 380] on span "Добавить" at bounding box center [717, 383] width 50 height 17
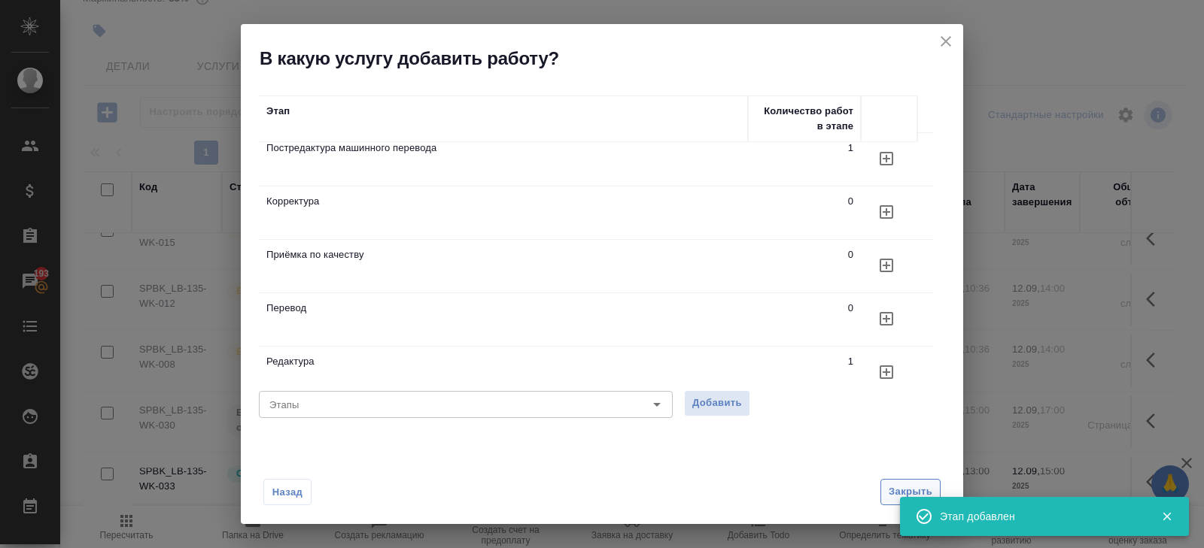
click at [917, 493] on span "Закрыть" at bounding box center [910, 492] width 44 height 17
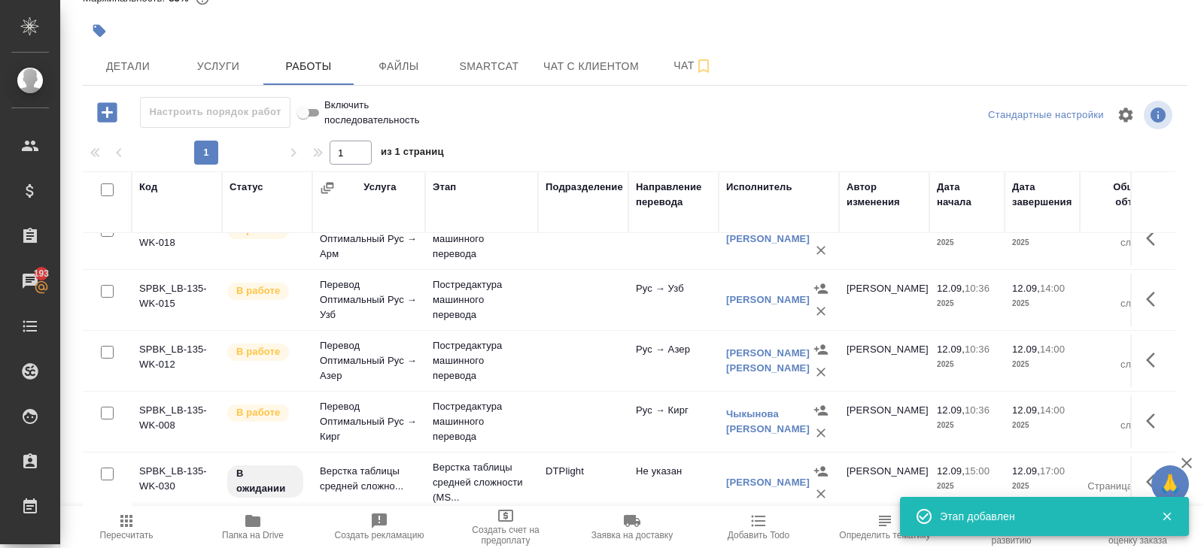
scroll to position [0, 0]
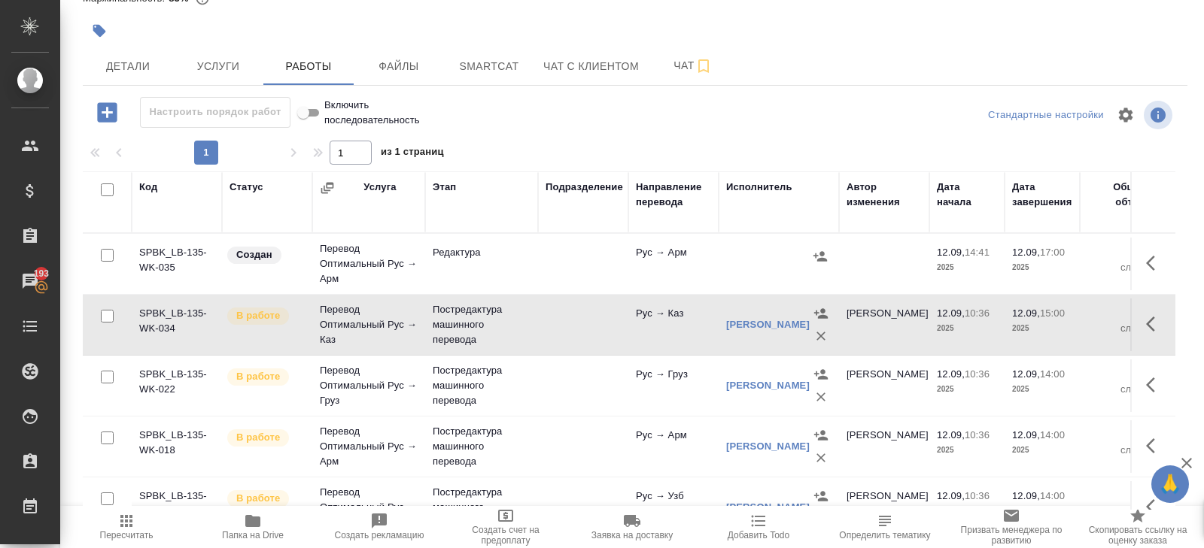
click at [1152, 256] on icon "button" at bounding box center [1150, 263] width 9 height 15
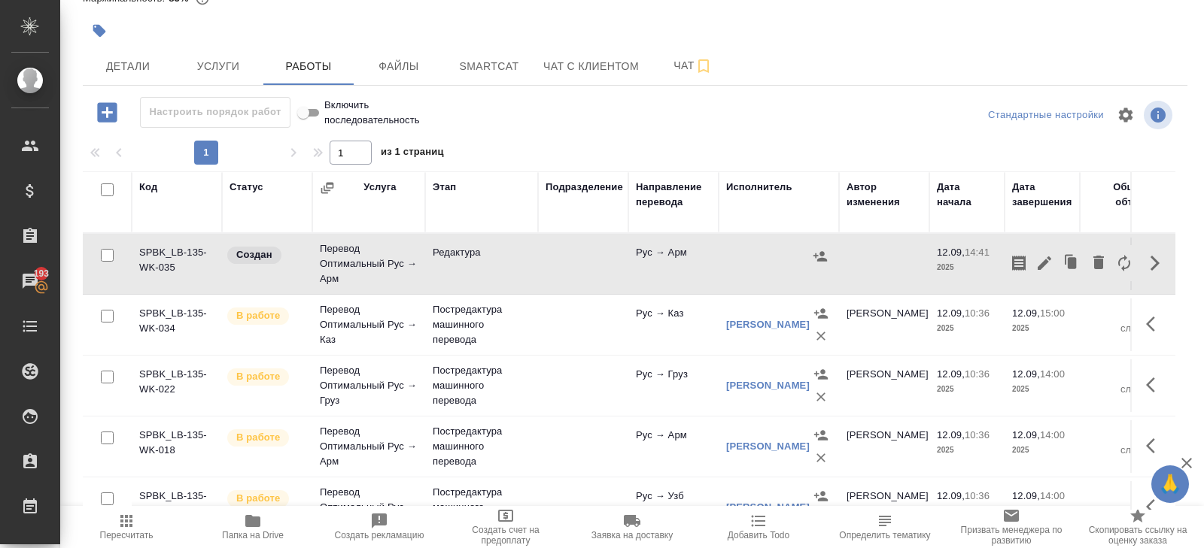
click at [1041, 271] on button "button" at bounding box center [1044, 263] width 26 height 36
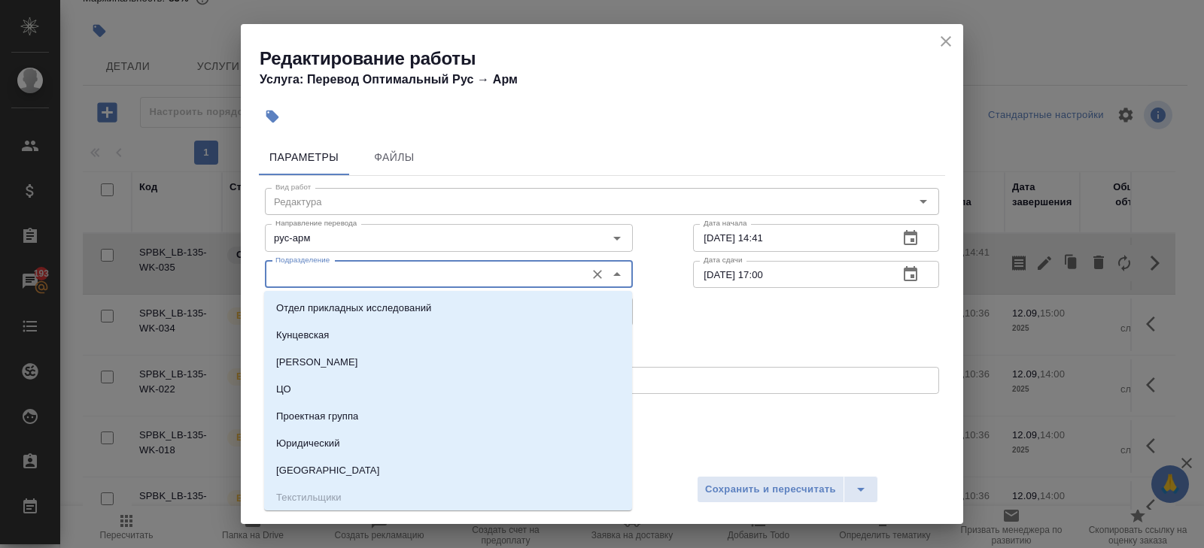
click at [310, 279] on input "Подразделение" at bounding box center [423, 275] width 308 height 18
drag, startPoint x: 220, startPoint y: 301, endPoint x: 236, endPoint y: 300, distance: 16.6
click at [220, 300] on div "Редактирование работы Услуга: Перевод Оптимальный Рус → Арм Параметры Файлы Вид…" at bounding box center [602, 274] width 1204 height 548
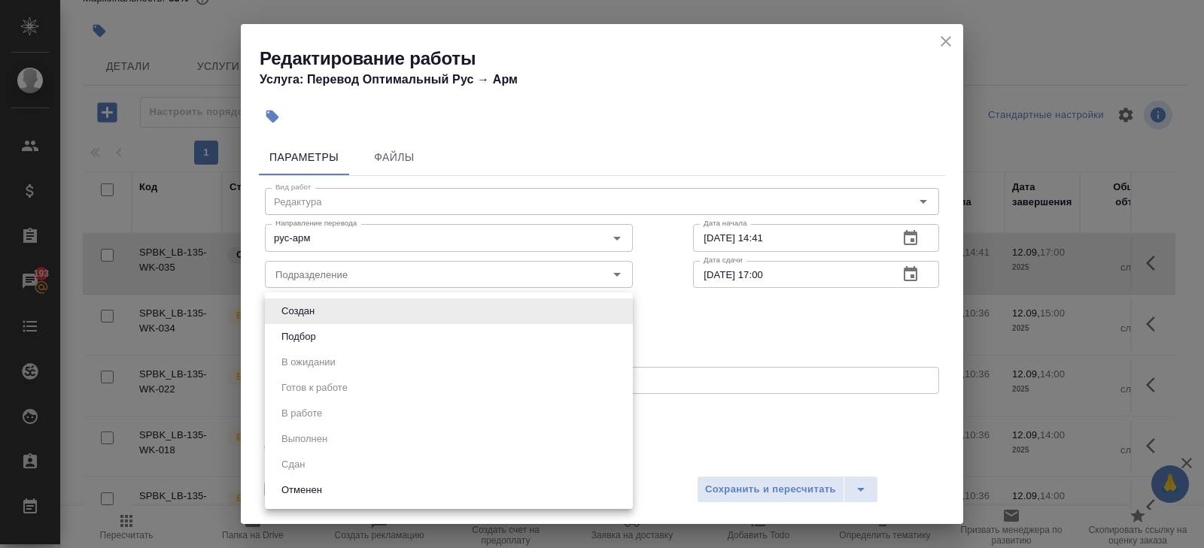
click at [297, 304] on body "🙏 .cls-1 fill:#fff; AWATERA Belyakova Yulia Клиенты Спецификации Заказы 193 Чат…" at bounding box center [602, 274] width 1204 height 548
click at [297, 335] on button "Подбор" at bounding box center [299, 337] width 44 height 17
type input "recruiting"
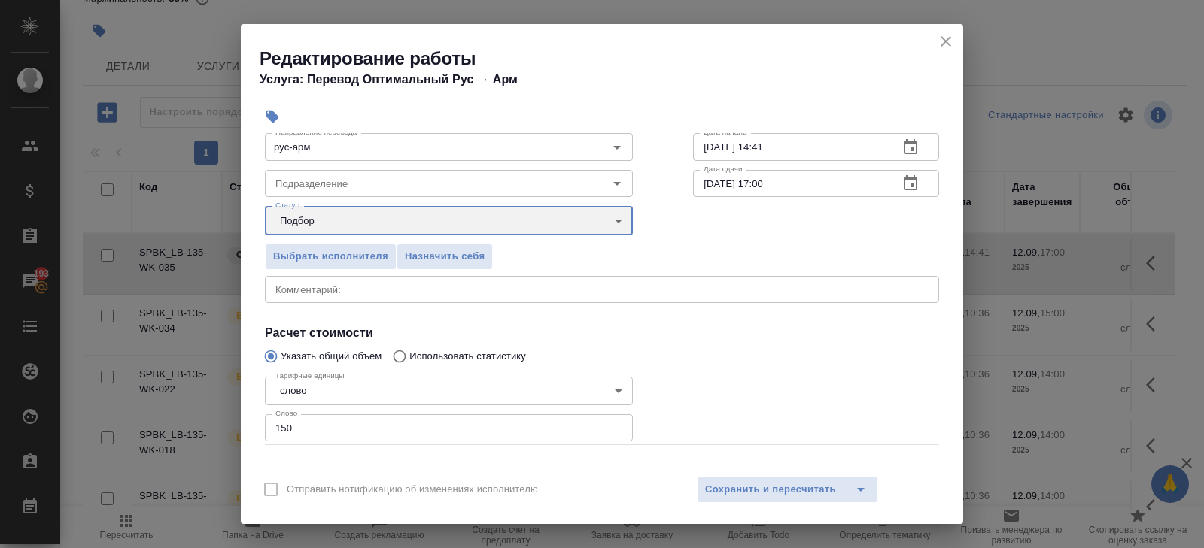
scroll to position [159, 0]
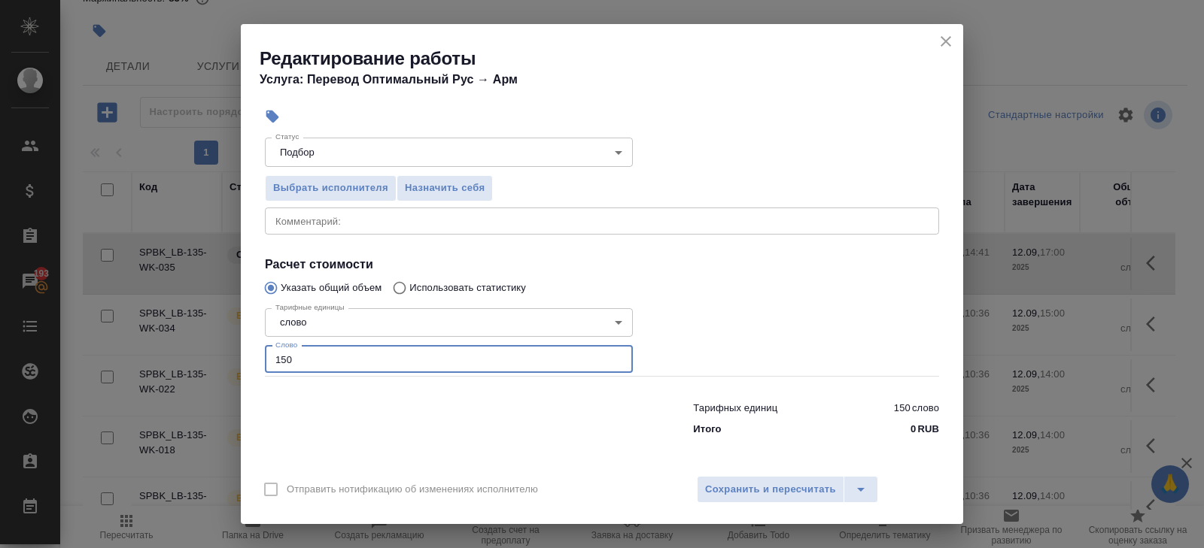
drag, startPoint x: 308, startPoint y: 360, endPoint x: 195, endPoint y: 360, distance: 113.6
click at [195, 360] on div "Редактирование работы Услуга: Перевод Оптимальный Рус → Арм Параметры Файлы Вид…" at bounding box center [602, 274] width 1204 height 548
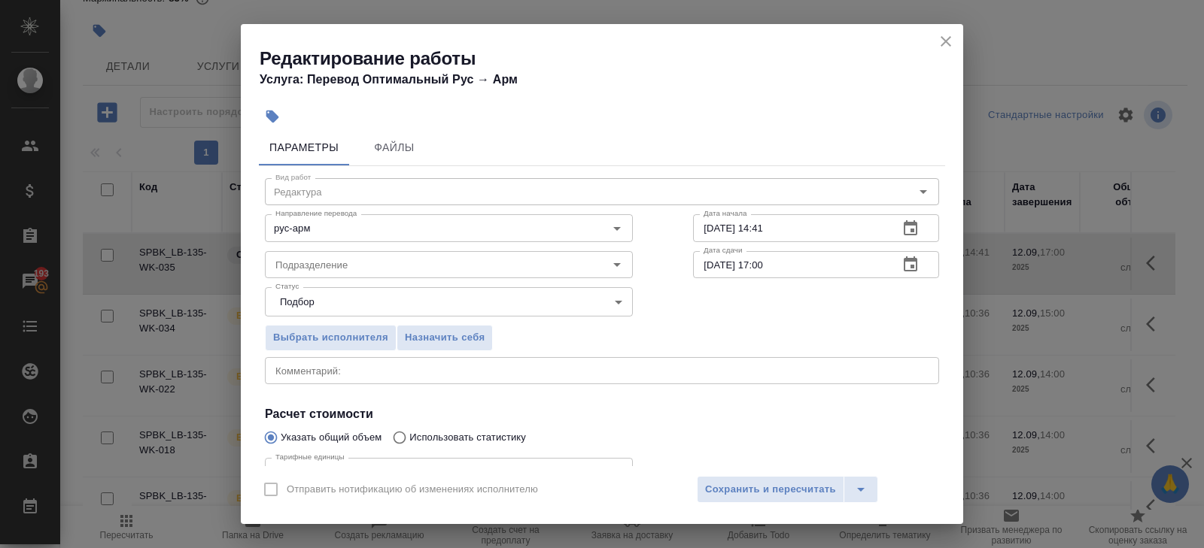
scroll to position [0, 0]
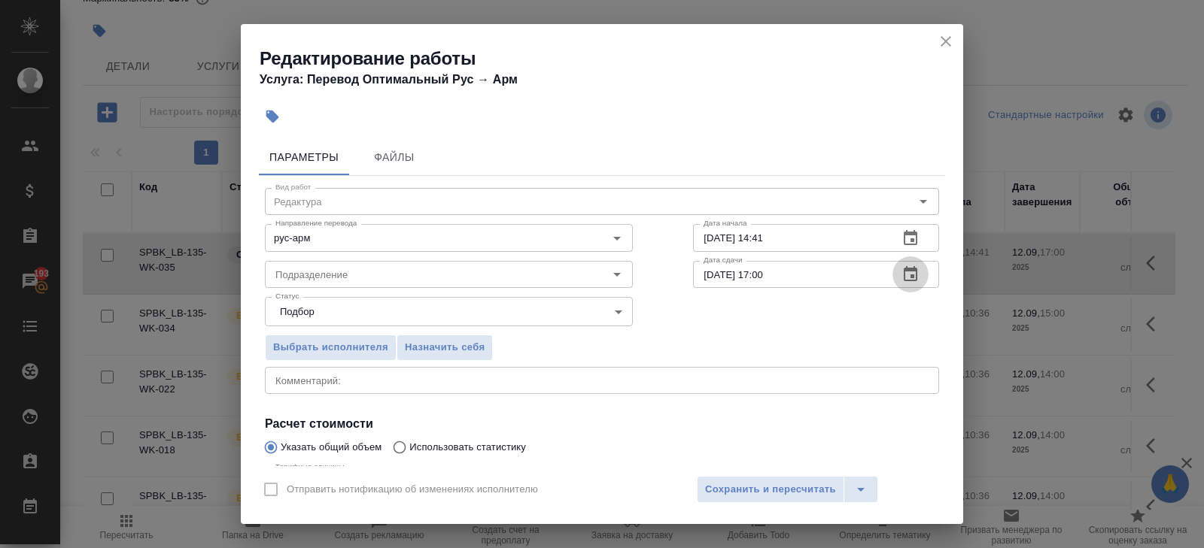
click at [913, 276] on icon "button" at bounding box center [910, 273] width 14 height 15
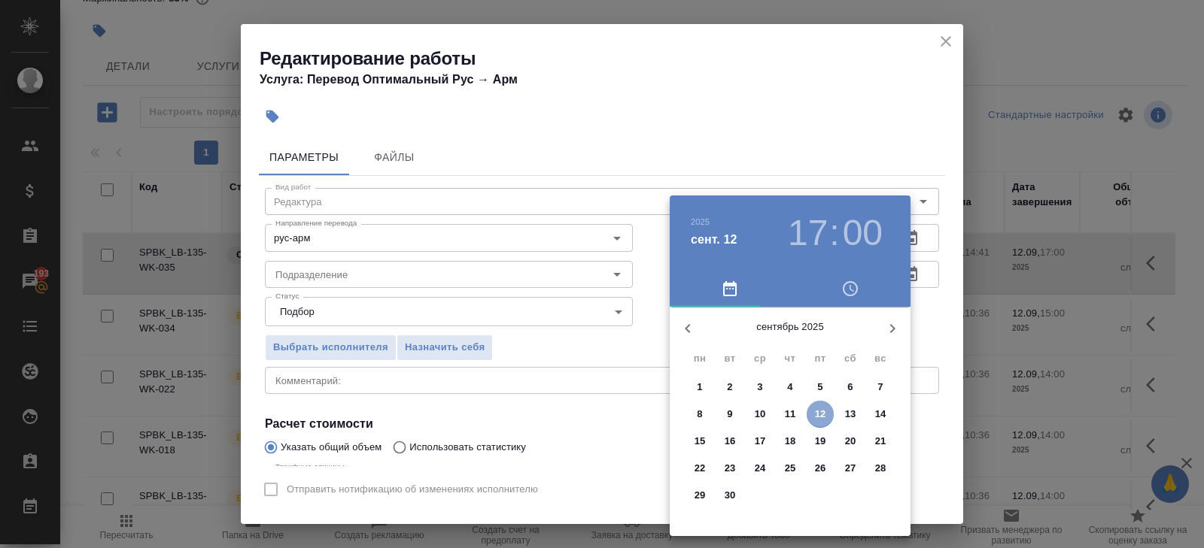
click at [818, 417] on p "12" at bounding box center [820, 414] width 11 height 15
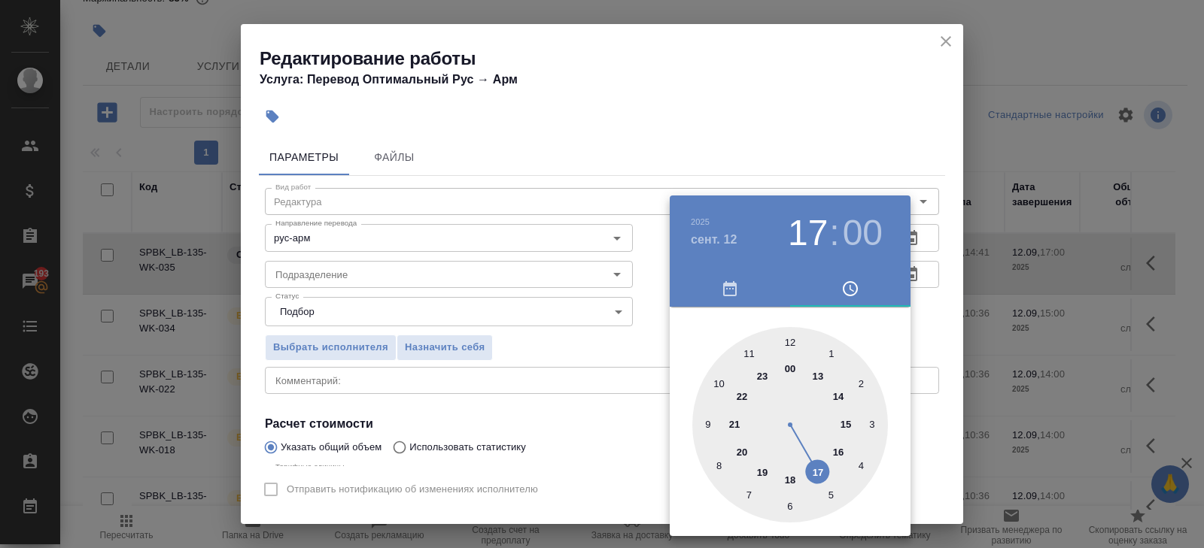
type input "12.09.2025 15:00"
click at [844, 424] on div at bounding box center [790, 425] width 196 height 196
click at [611, 435] on div at bounding box center [602, 274] width 1204 height 548
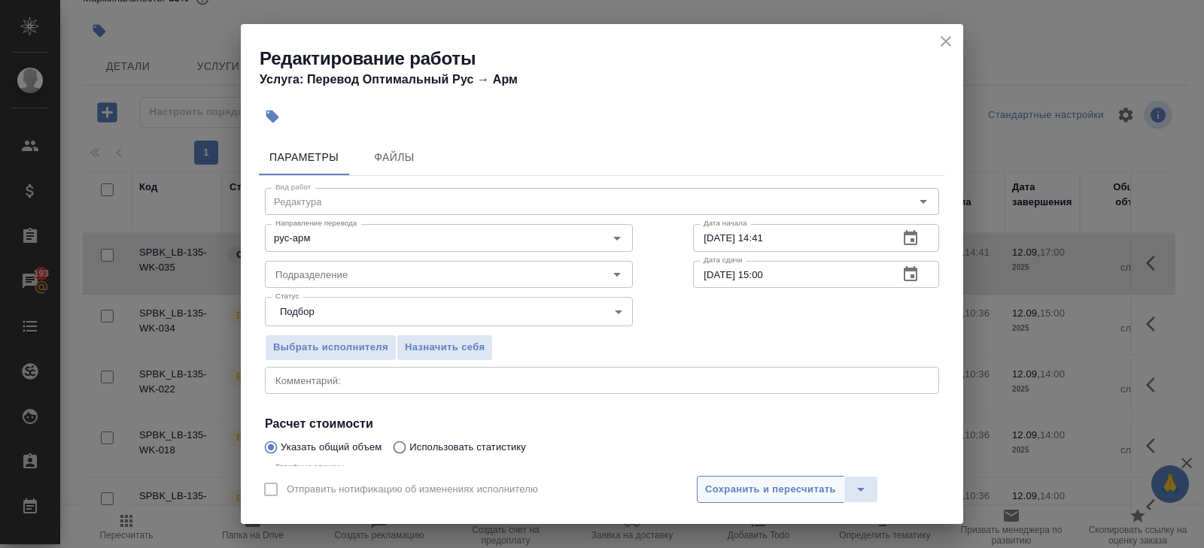
click at [748, 487] on span "Сохранить и пересчитать" at bounding box center [770, 489] width 131 height 17
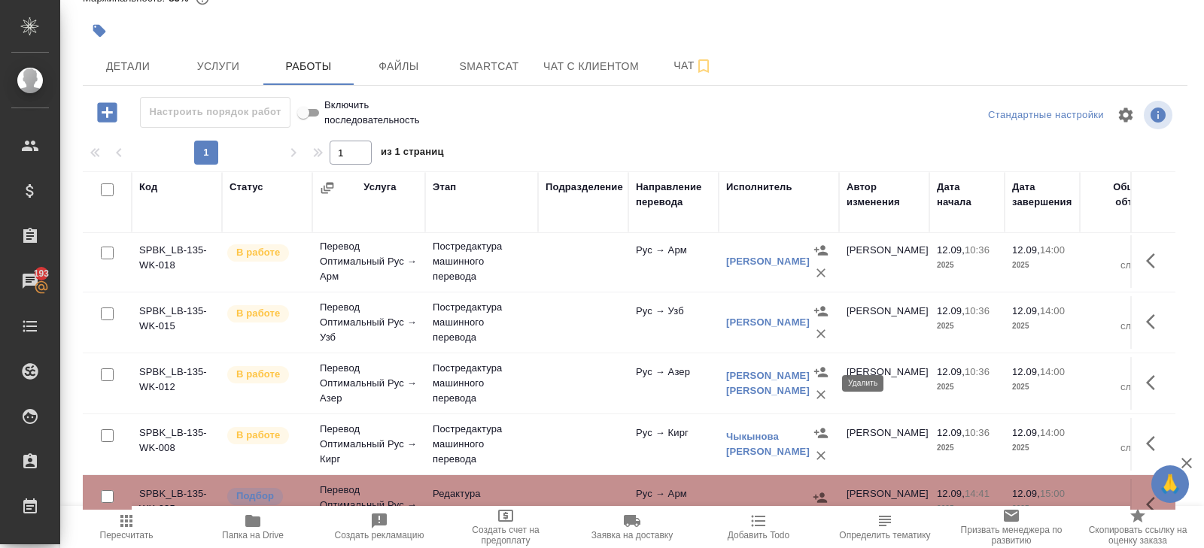
scroll to position [268, 0]
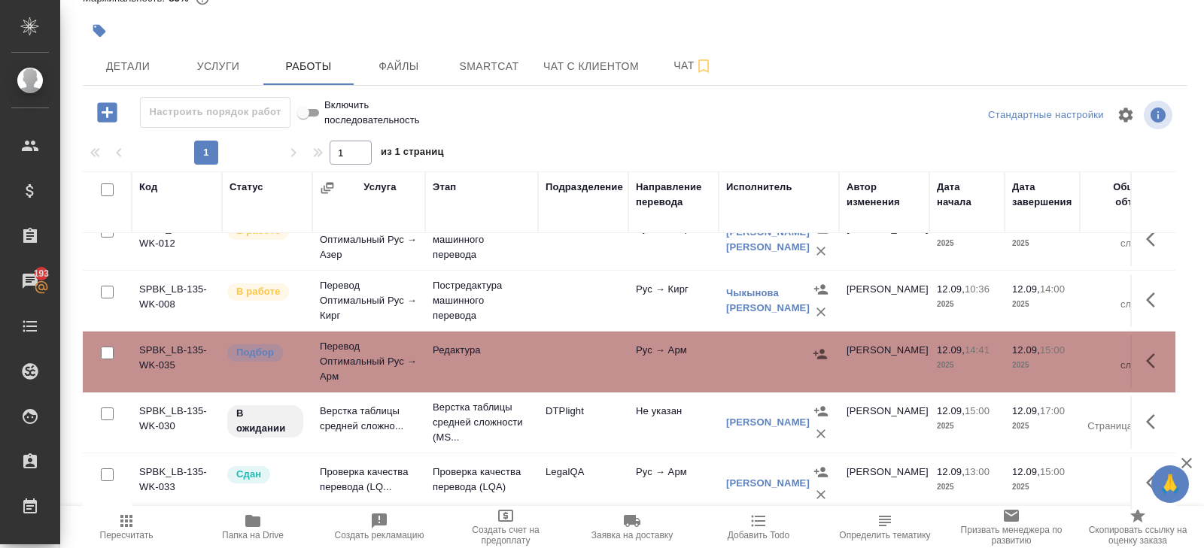
click at [1150, 358] on icon "button" at bounding box center [1155, 361] width 18 height 18
click at [1045, 359] on icon "button" at bounding box center [1044, 361] width 18 height 18
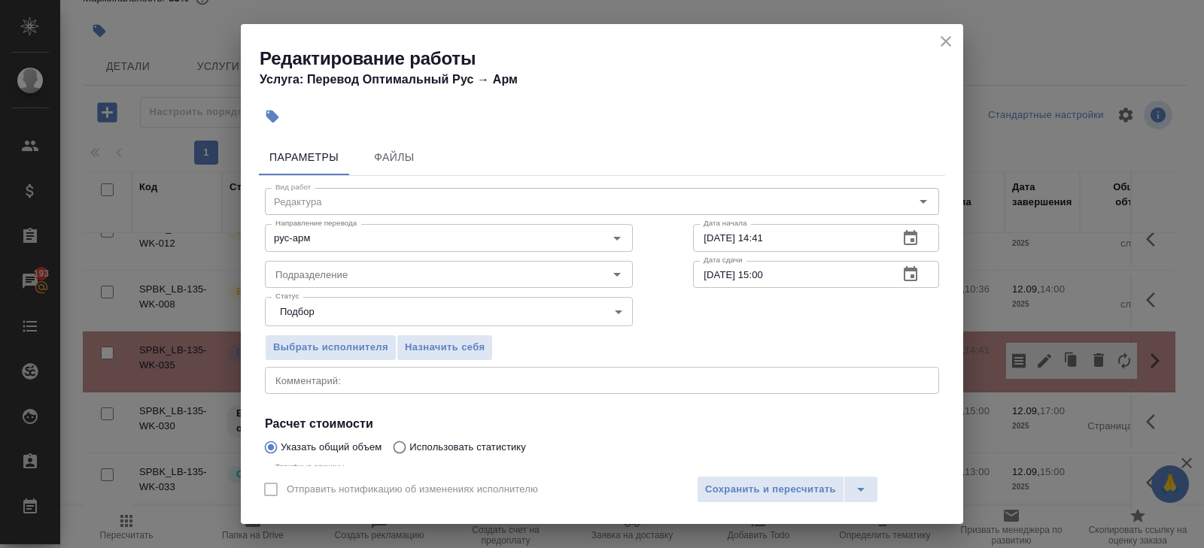
scroll to position [159, 0]
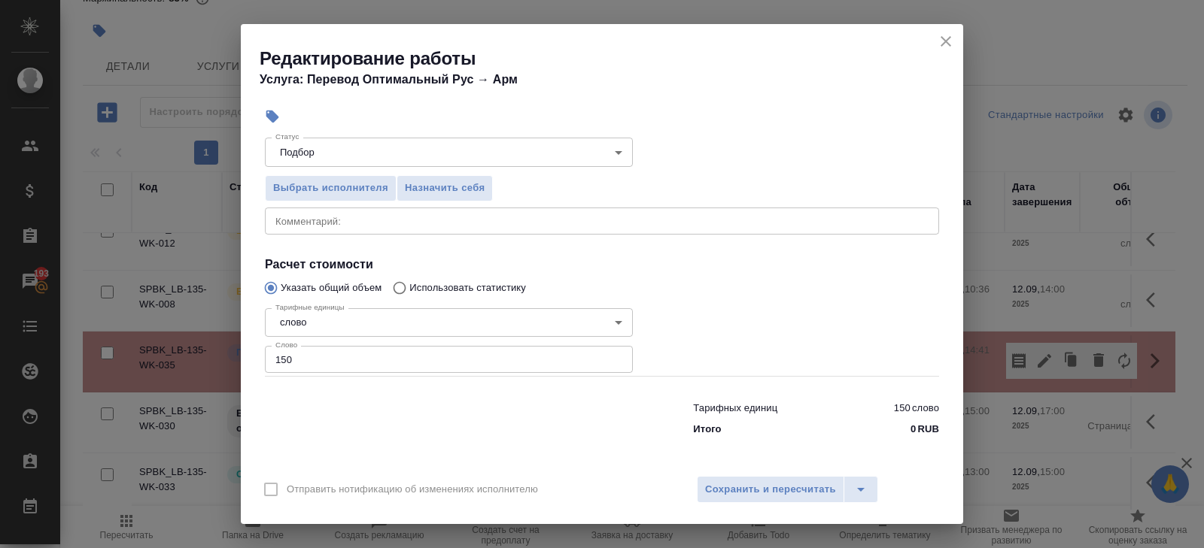
drag, startPoint x: 314, startPoint y: 368, endPoint x: 117, endPoint y: 364, distance: 197.9
click at [117, 364] on div "Редактирование работы Услуга: Перевод Оптимальный Рус → Арм Параметры Файлы Вид…" at bounding box center [602, 274] width 1204 height 548
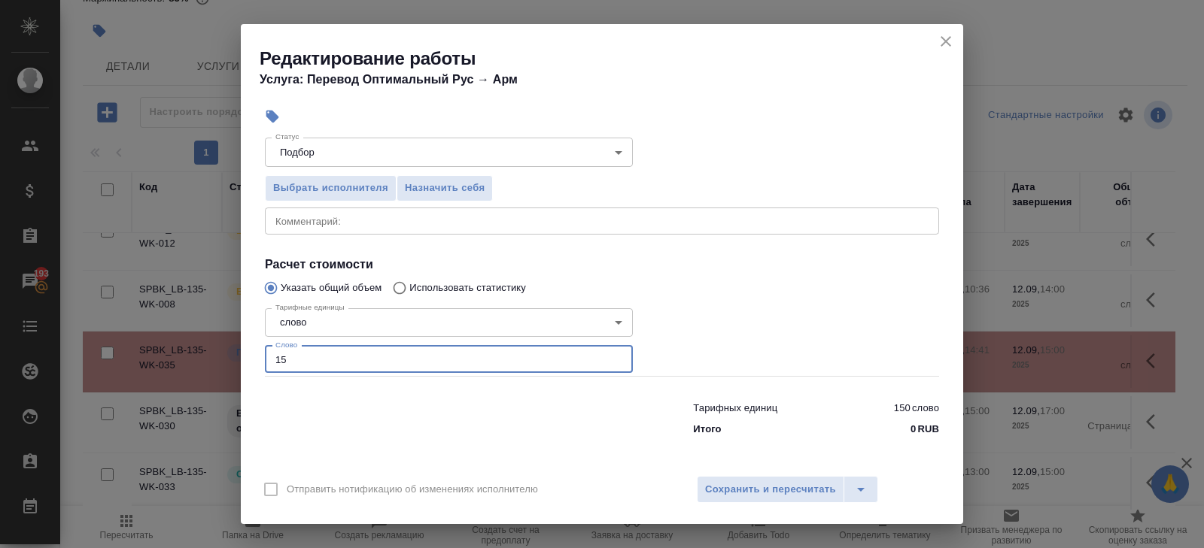
type input "1"
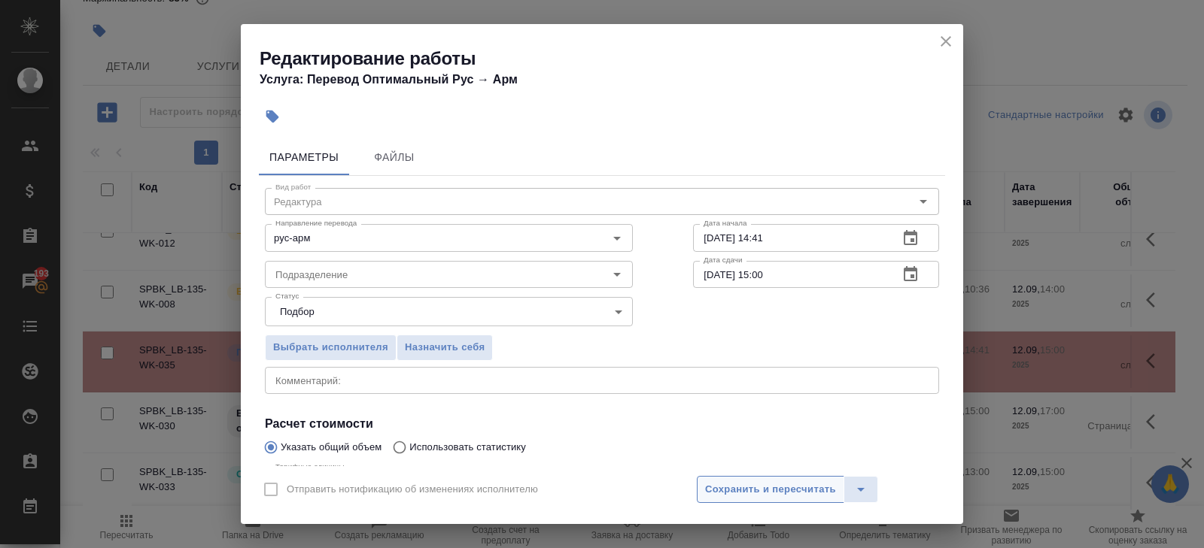
type input "63.5"
click at [773, 493] on span "Сохранить и пересчитать" at bounding box center [770, 489] width 131 height 17
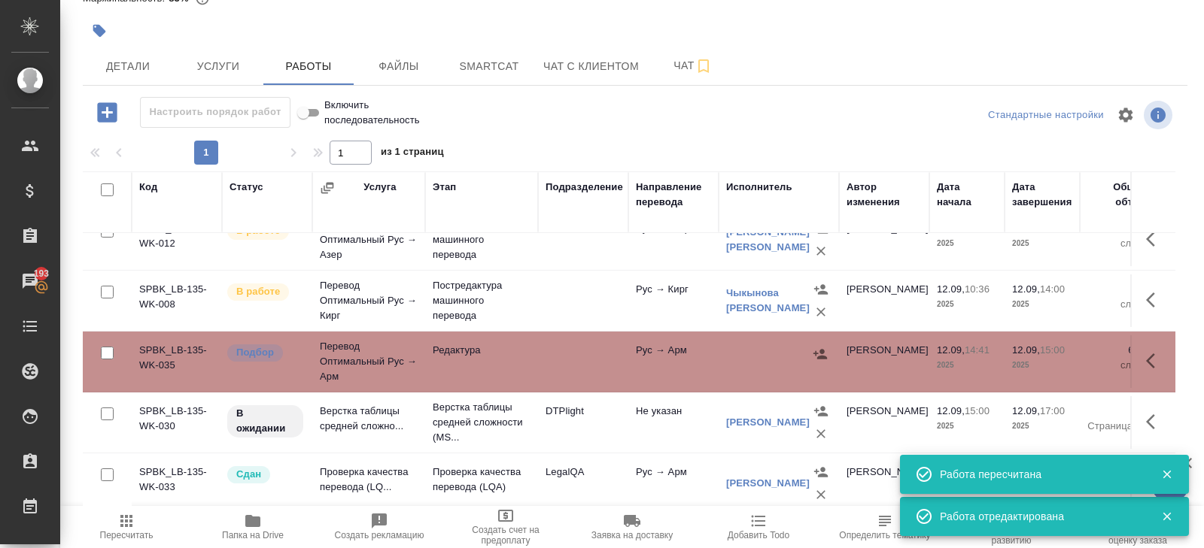
click at [1149, 357] on icon "button" at bounding box center [1155, 361] width 18 height 18
click at [822, 351] on icon "button" at bounding box center [819, 354] width 15 height 15
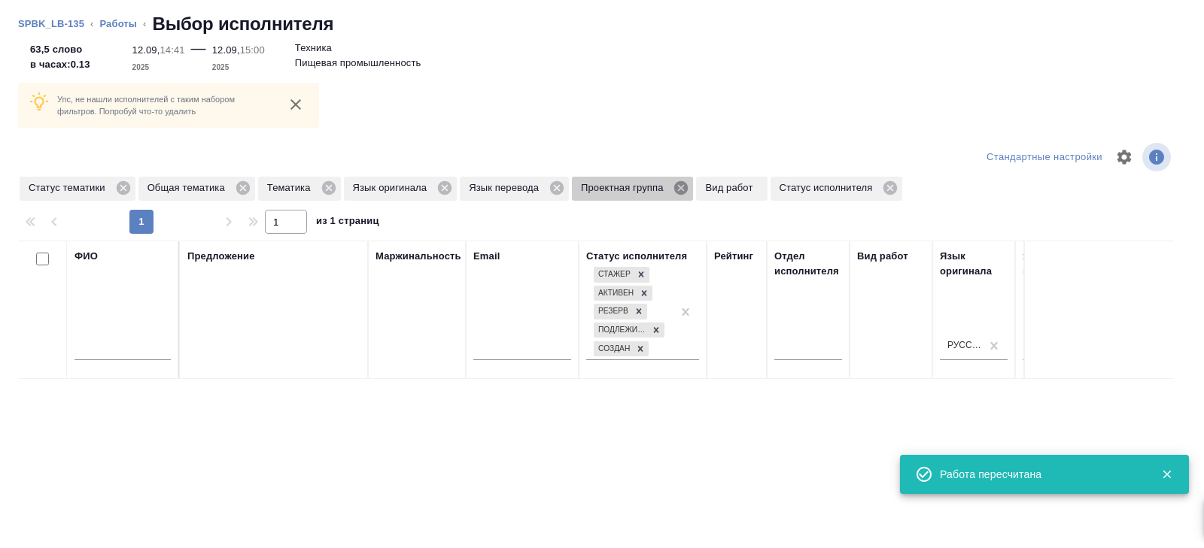
click at [688, 183] on icon at bounding box center [681, 188] width 14 height 14
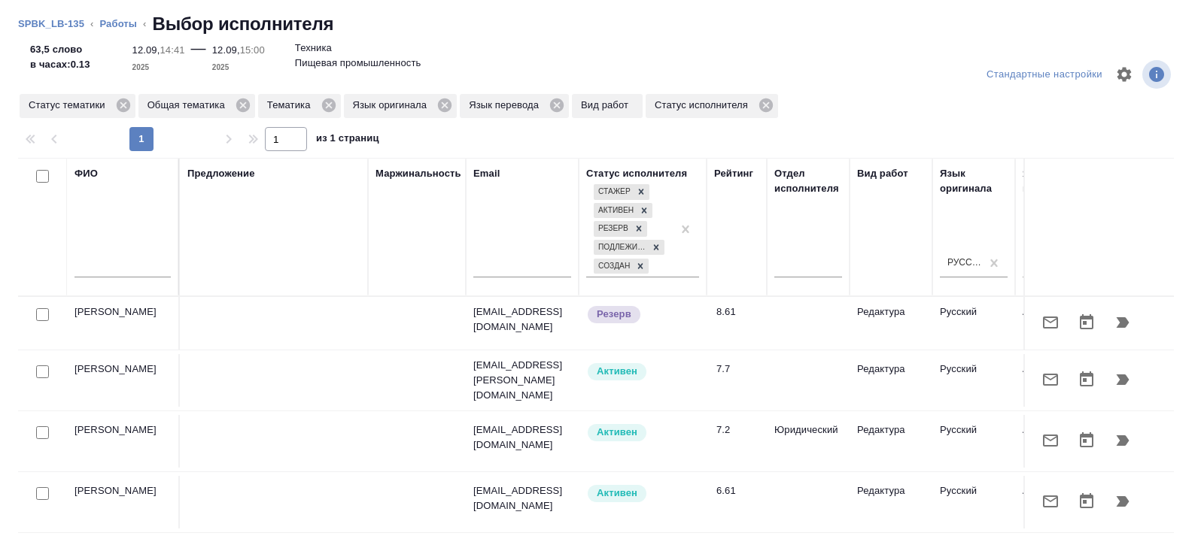
click at [1118, 383] on icon "button" at bounding box center [1122, 380] width 18 height 18
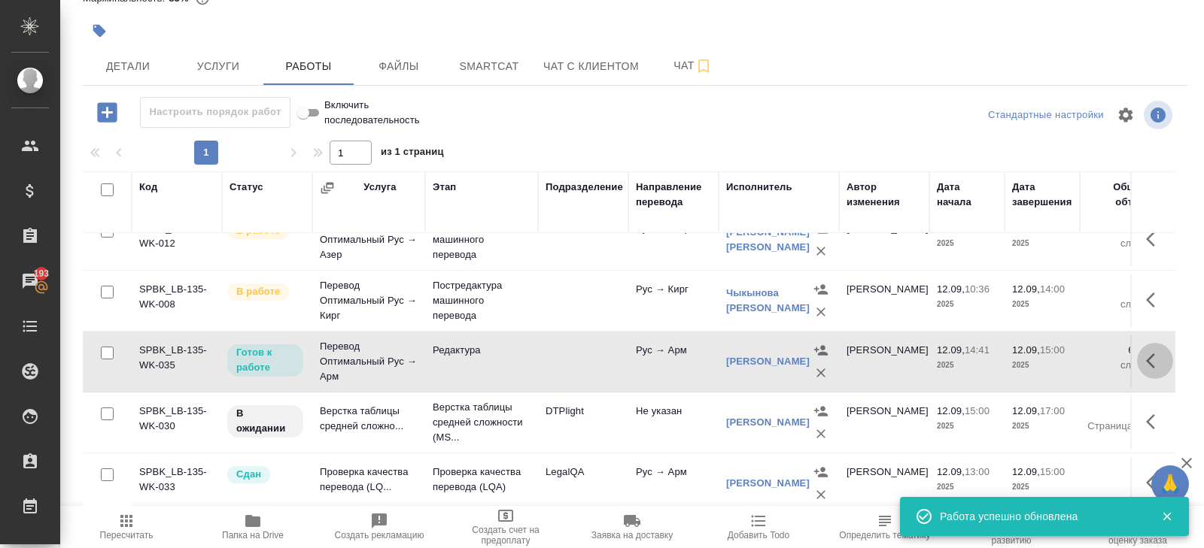
click at [1149, 352] on icon "button" at bounding box center [1155, 361] width 18 height 18
click at [998, 354] on icon "button" at bounding box center [993, 361] width 14 height 15
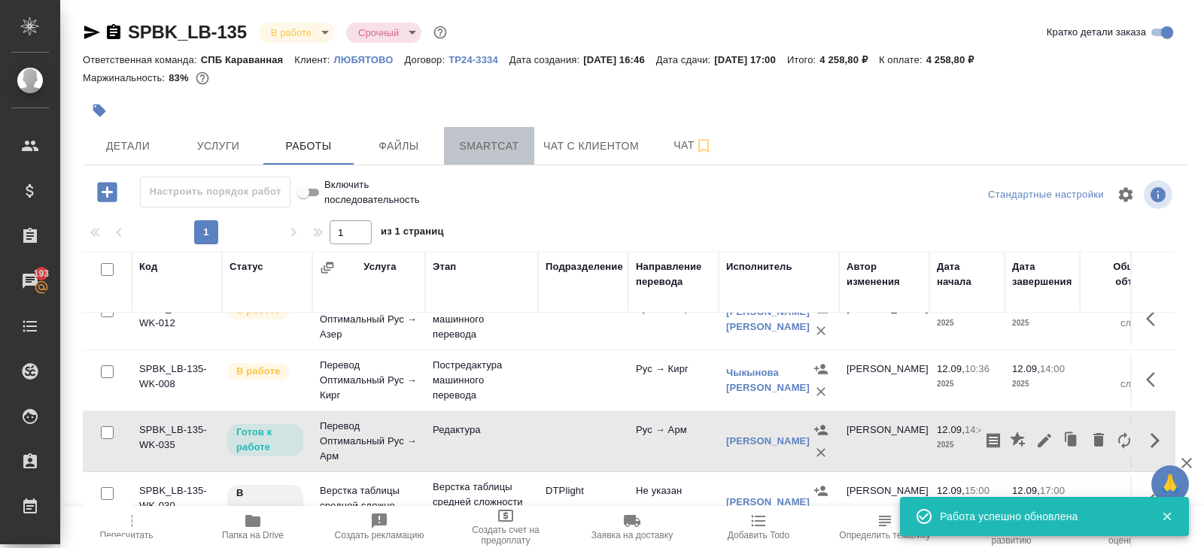
click at [510, 140] on span "Smartcat" at bounding box center [489, 146] width 72 height 19
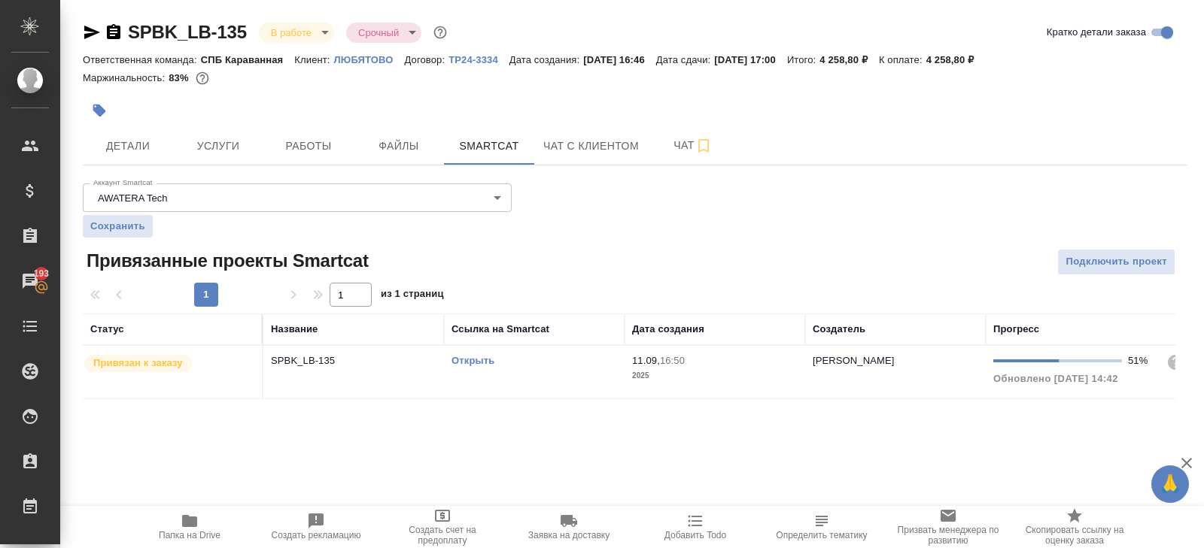
click at [465, 357] on link "Открыть" at bounding box center [472, 360] width 43 height 11
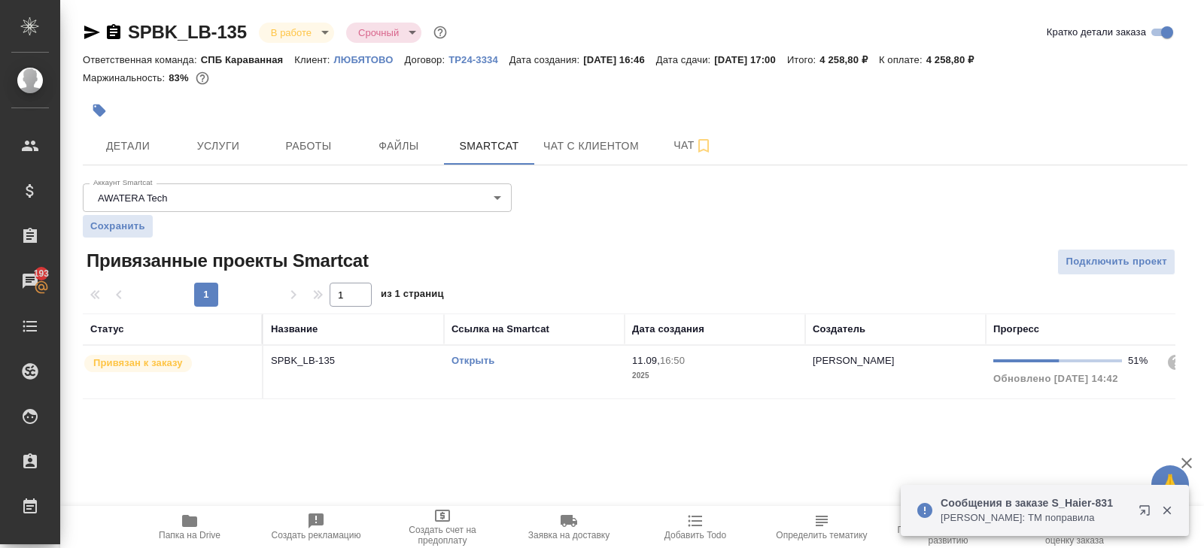
click at [476, 357] on link "Открыть" at bounding box center [472, 360] width 43 height 11
click at [208, 507] on button "Папка на Drive" at bounding box center [189, 527] width 126 height 42
click at [338, 162] on button "Работы" at bounding box center [308, 146] width 90 height 38
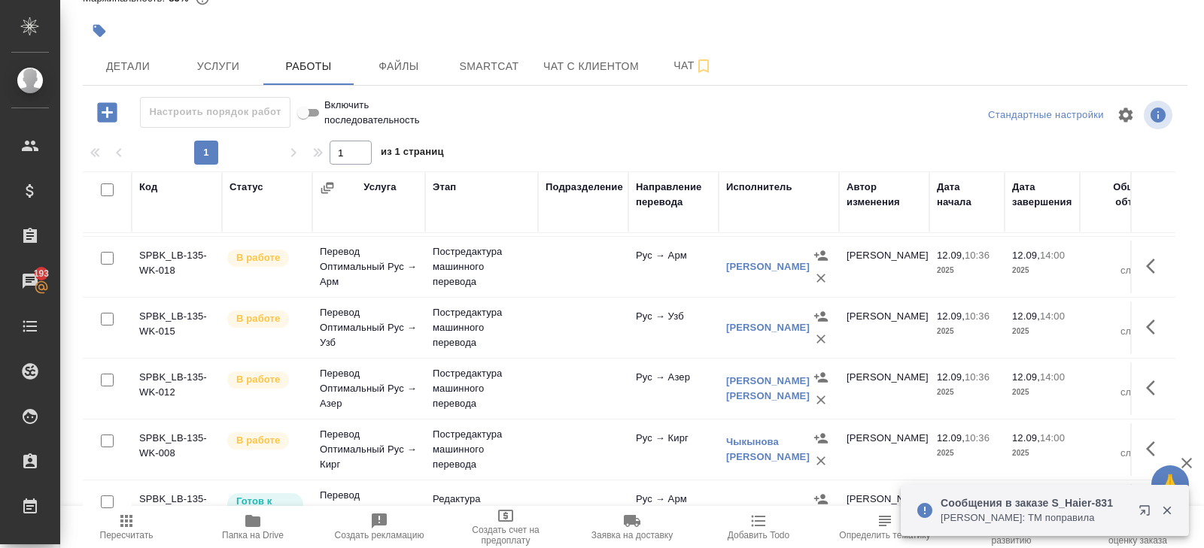
scroll to position [268, 0]
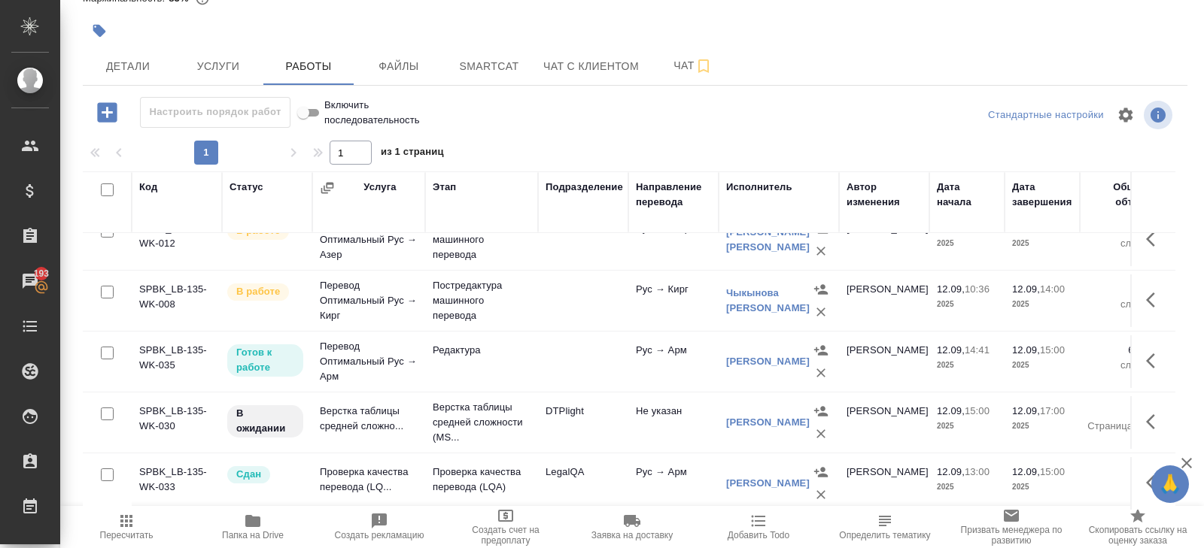
click at [1152, 417] on icon "button" at bounding box center [1155, 422] width 18 height 18
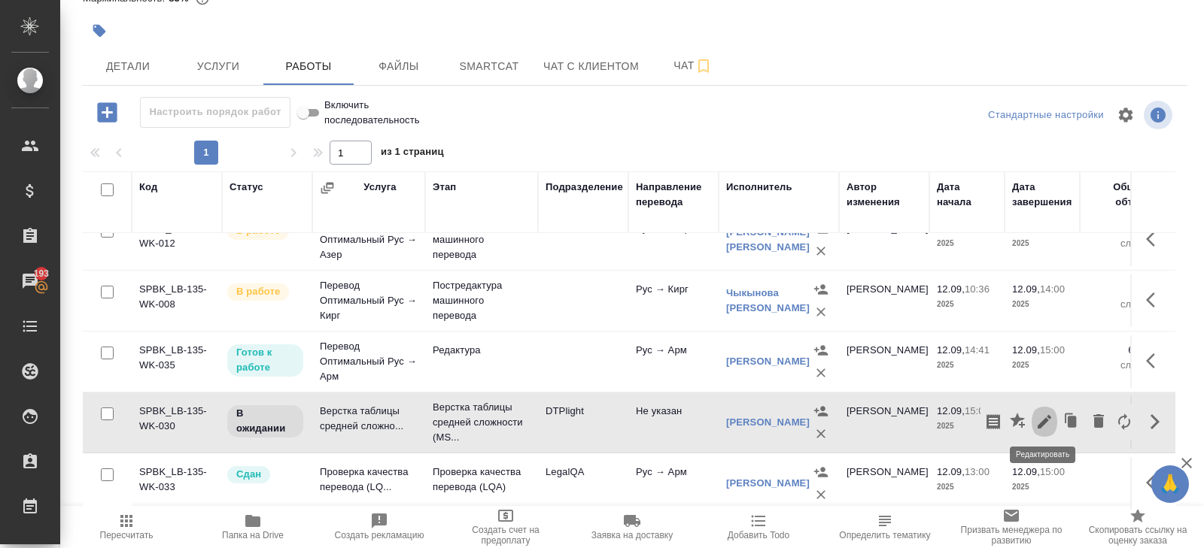
click at [1048, 417] on icon "button" at bounding box center [1044, 422] width 18 height 18
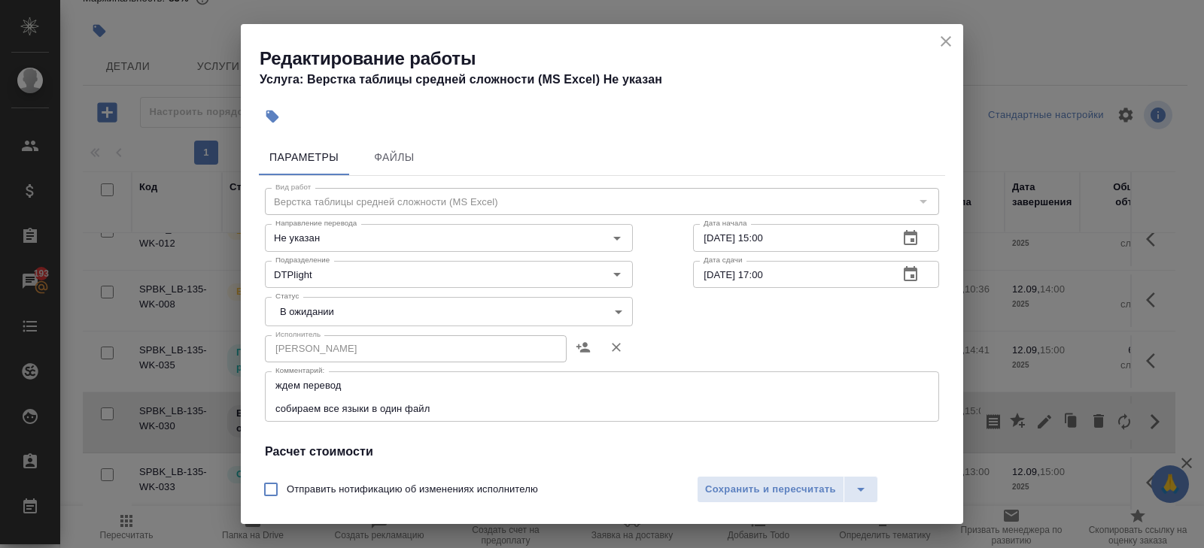
click at [463, 405] on textarea "ждем перевод собираем все языки в один файл" at bounding box center [601, 397] width 653 height 35
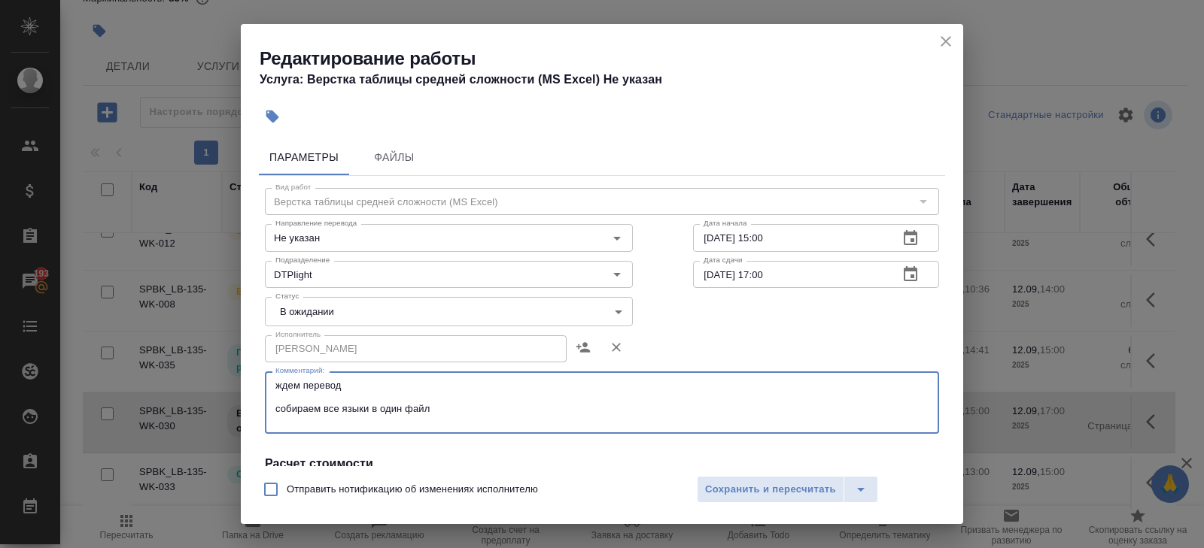
paste textarea "https://drive.awatera.com/s/N9wRAw9TzACcDcm"
type textarea "ждем перевод собираем все языки в один файл https://drive.awatera.com/s/N9wRAw9…"
click at [304, 313] on body "🙏 .cls-1 fill:#fff; AWATERA Belyakova Yulia Клиенты Спецификации Заказы 193 Чат…" at bounding box center [602, 274] width 1204 height 548
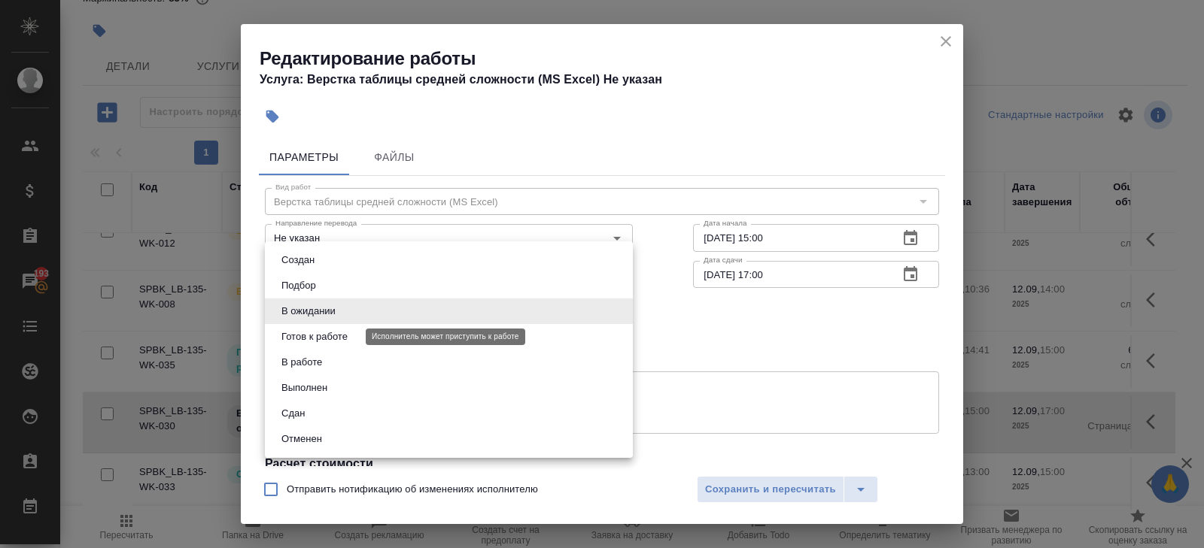
click at [304, 332] on button "Готов к работе" at bounding box center [314, 337] width 75 height 17
type input "readyForWork"
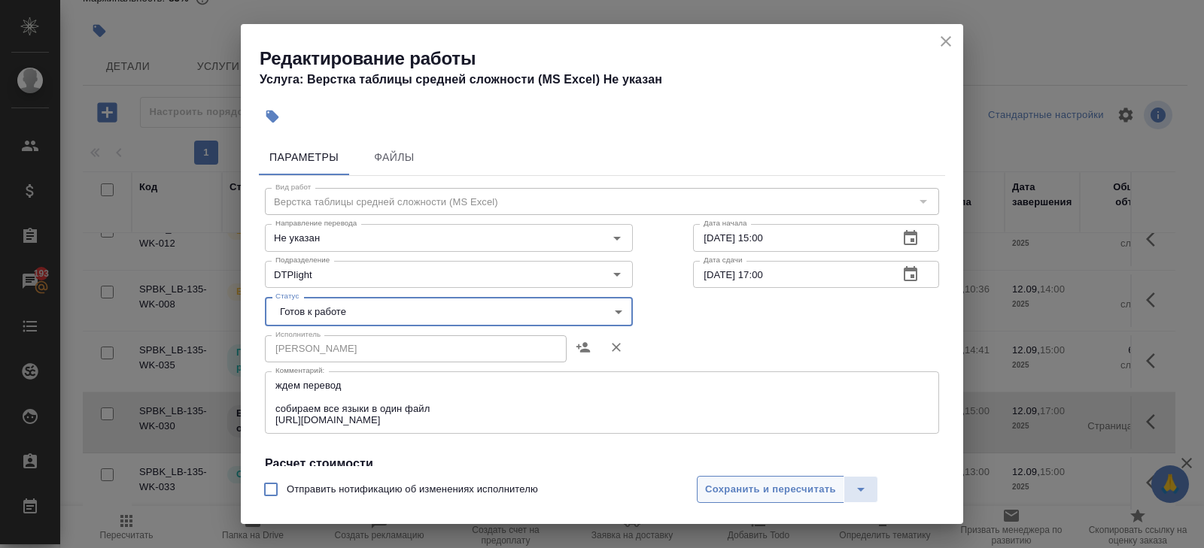
click at [718, 491] on span "Сохранить и пересчитать" at bounding box center [770, 489] width 131 height 17
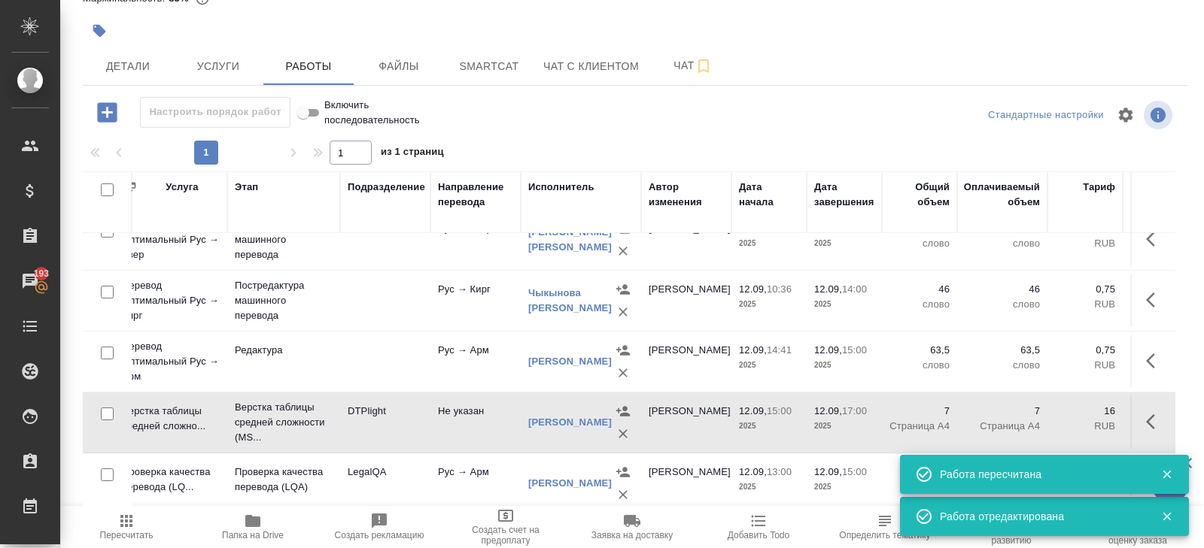
scroll to position [268, 425]
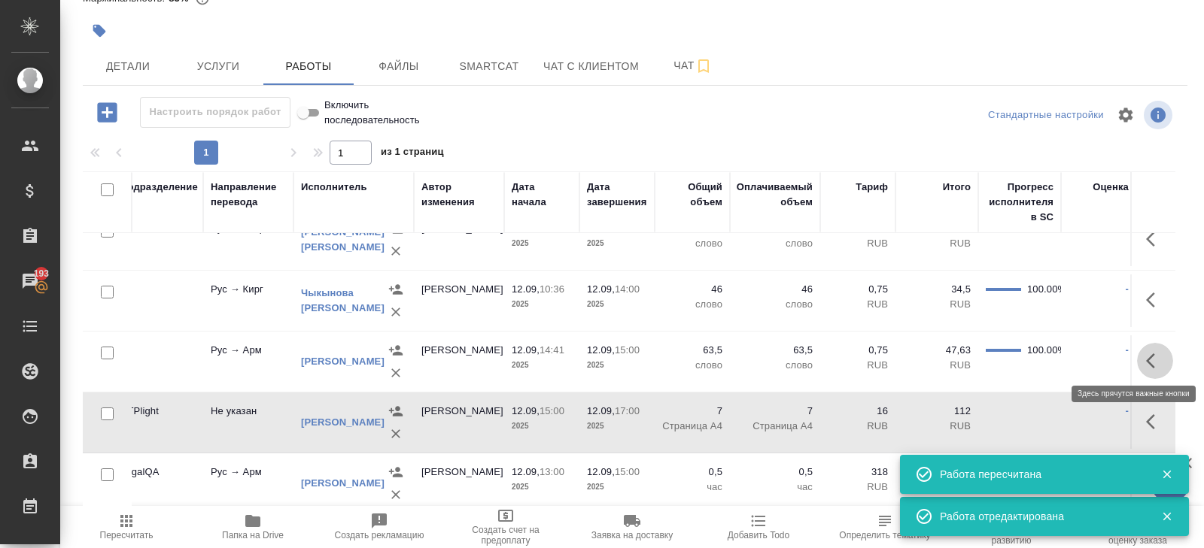
click at [1159, 361] on icon "button" at bounding box center [1155, 361] width 18 height 18
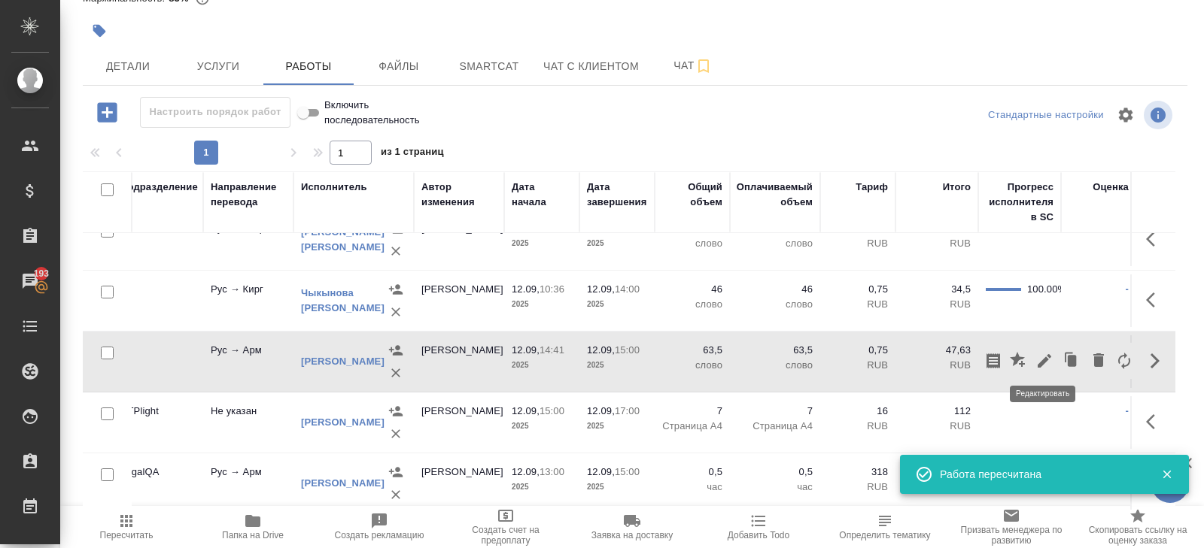
click at [1034, 357] on button "button" at bounding box center [1044, 361] width 26 height 36
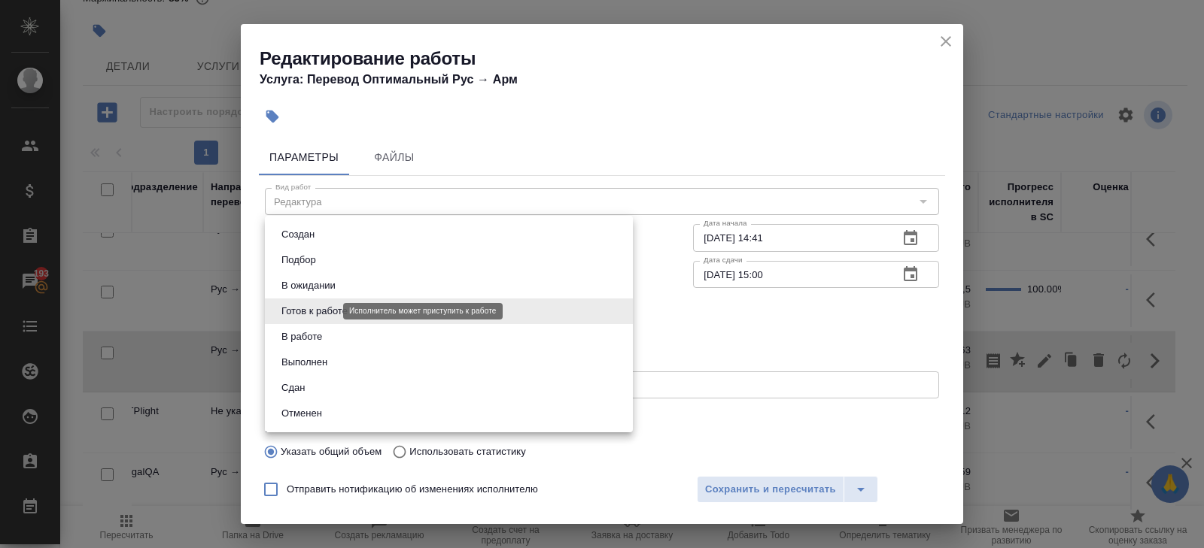
click at [329, 313] on body "🙏 .cls-1 fill:#fff; AWATERA Belyakova Yulia Клиенты Спецификации Заказы 193 Чат…" at bounding box center [602, 274] width 1204 height 548
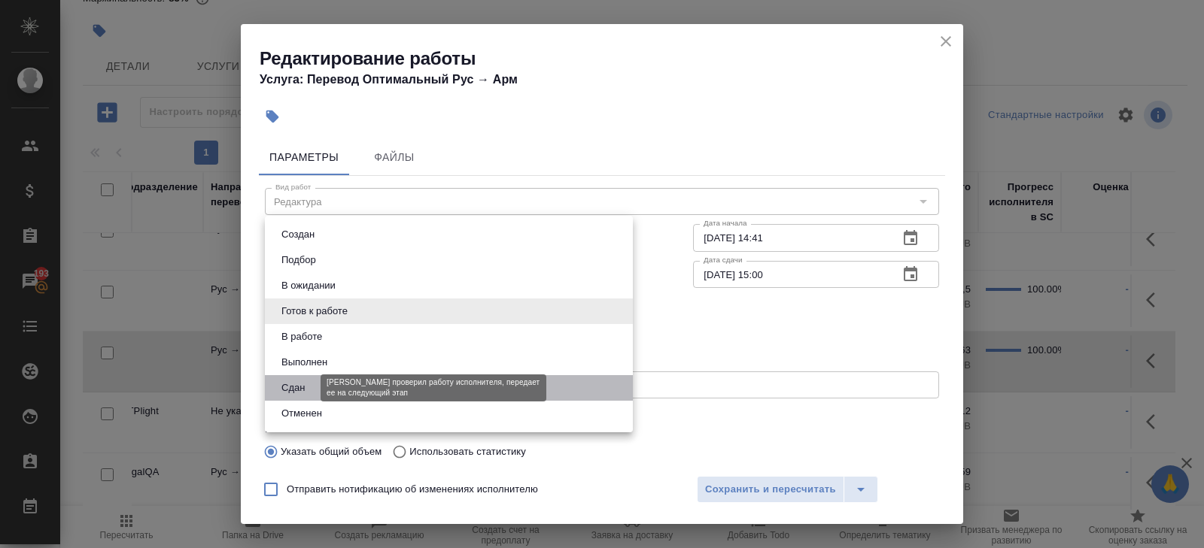
click at [307, 380] on button "Сдан" at bounding box center [293, 388] width 32 height 17
type input "closed"
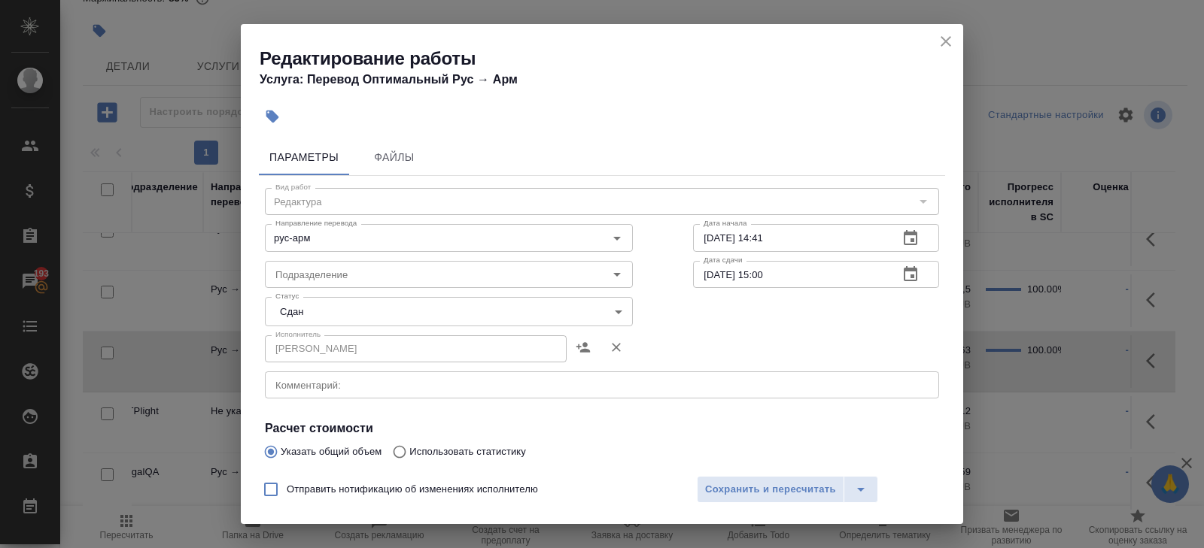
click at [753, 502] on div "Отправить нотификацию об изменениях исполнителю Сохранить и пересчитать" at bounding box center [602, 495] width 722 height 58
click at [747, 493] on span "Сохранить и пересчитать" at bounding box center [770, 489] width 131 height 17
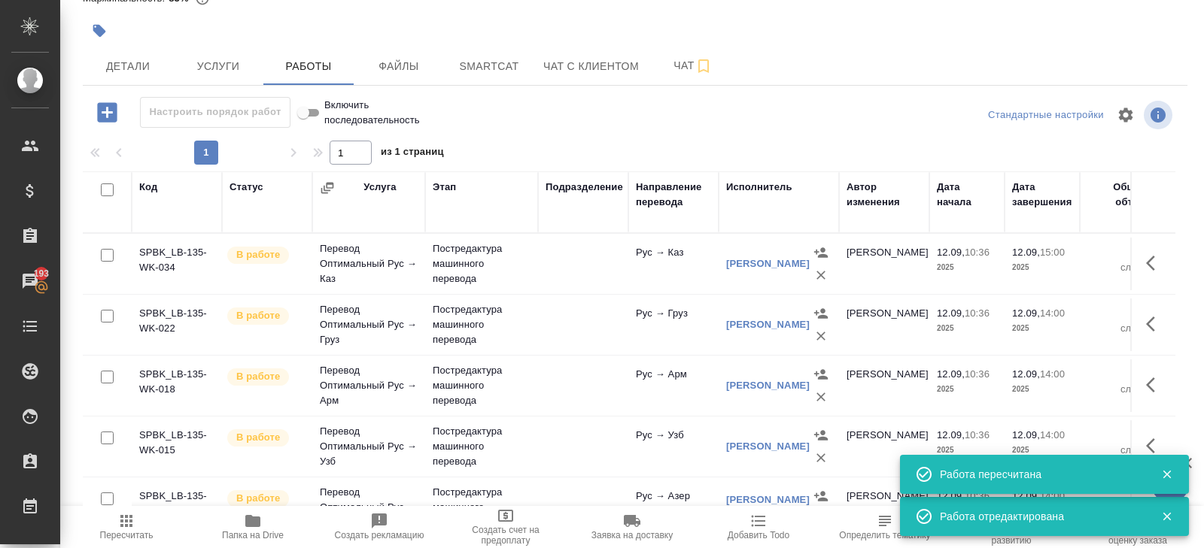
scroll to position [0, 0]
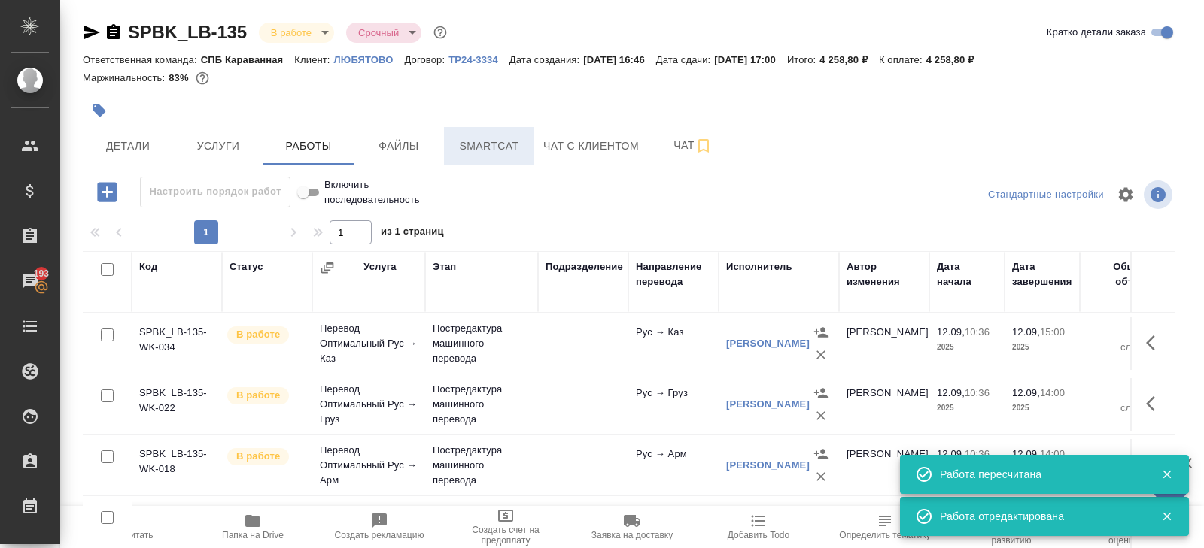
click at [493, 149] on span "Smartcat" at bounding box center [489, 146] width 72 height 19
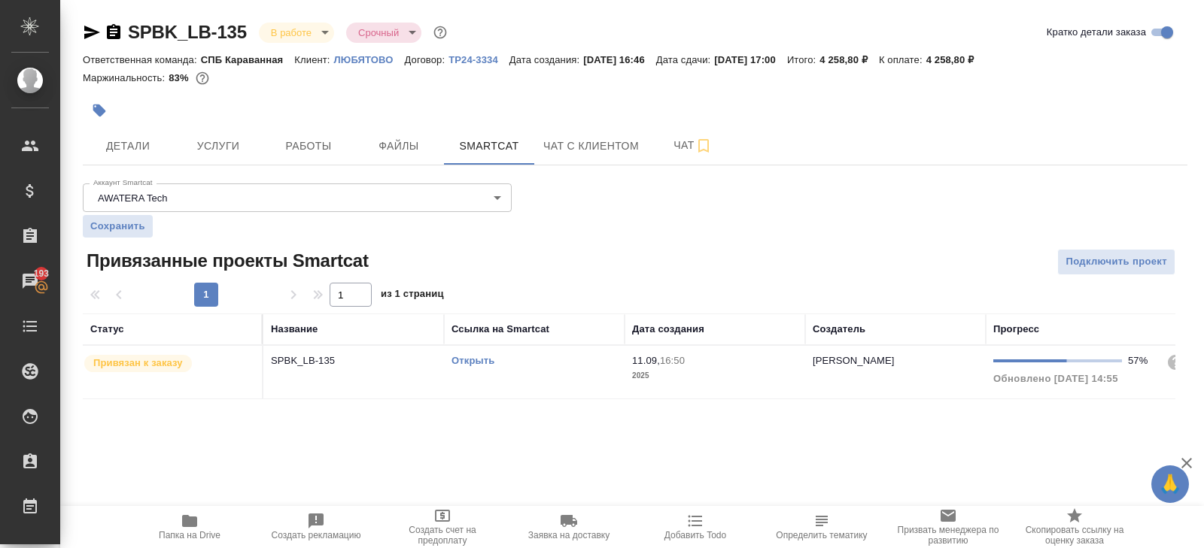
click at [557, 387] on td "Открыть" at bounding box center [534, 372] width 181 height 53
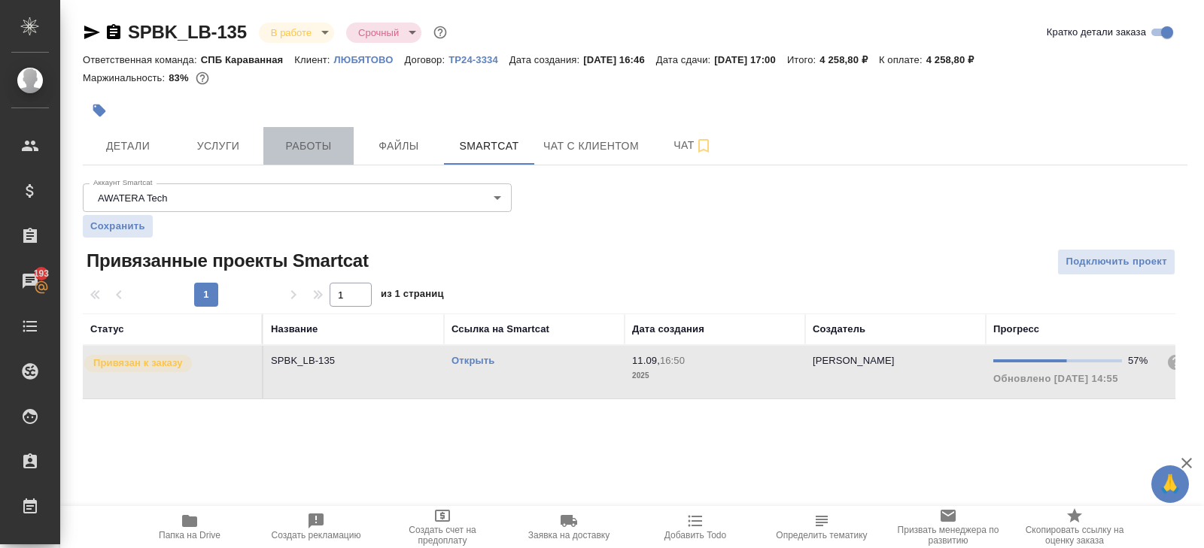
click at [288, 154] on span "Работы" at bounding box center [308, 146] width 72 height 19
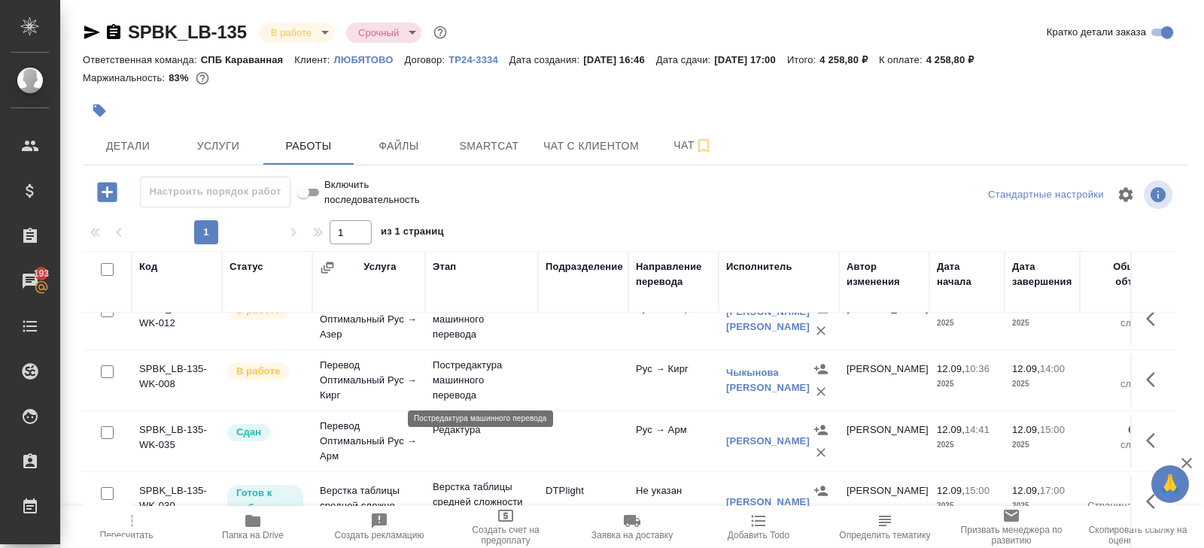
scroll to position [80, 0]
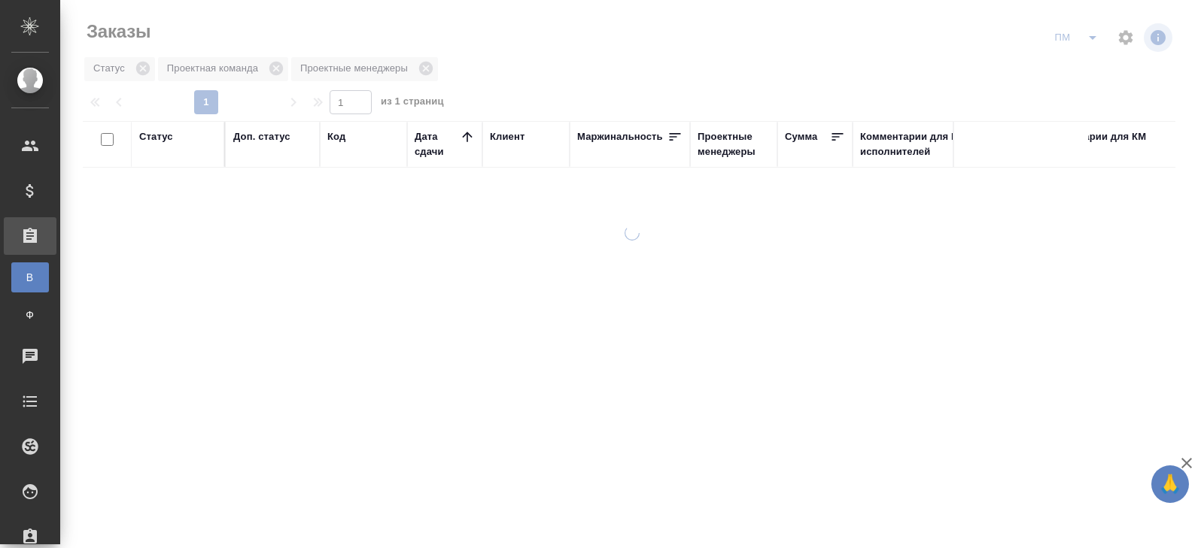
click at [1091, 37] on div at bounding box center [631, 274] width 1143 height 548
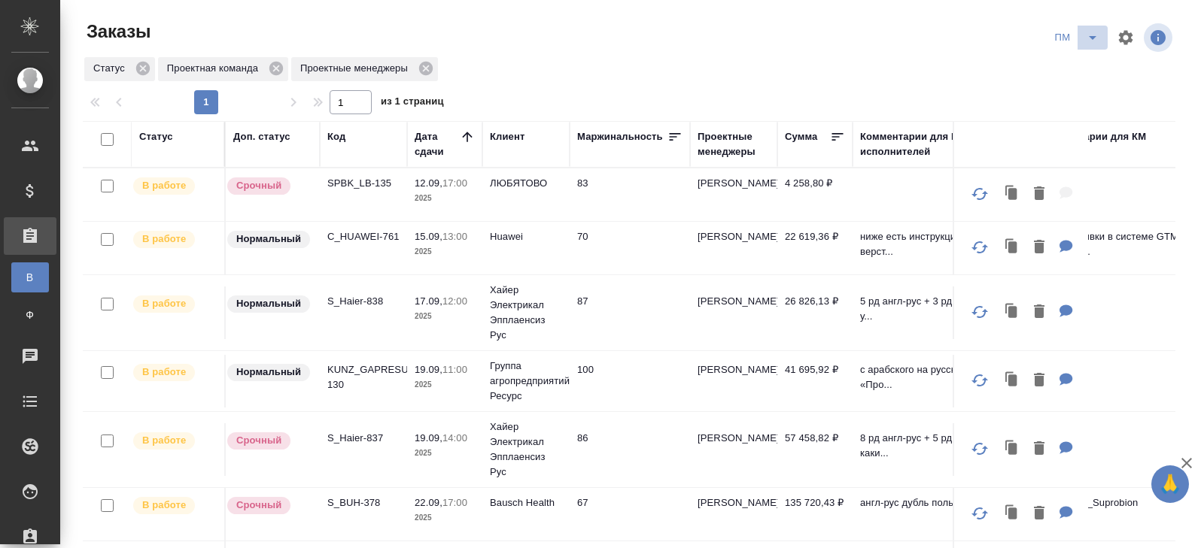
click at [1090, 36] on icon "split button" at bounding box center [1092, 38] width 8 height 4
click at [1088, 62] on li "В работу!" at bounding box center [1077, 68] width 76 height 24
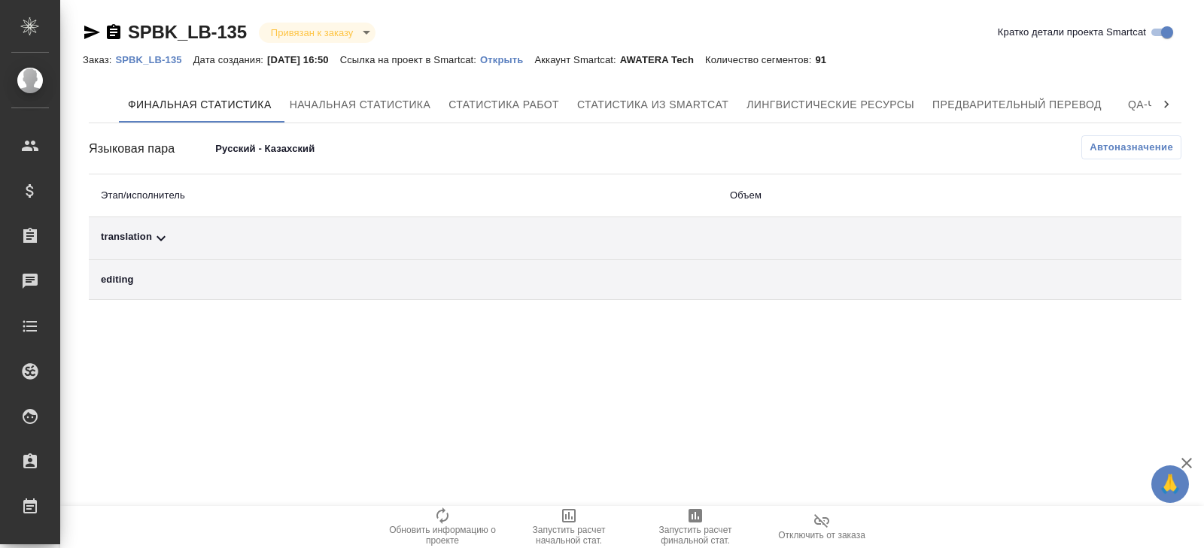
click at [1119, 143] on span "Автоназначение" at bounding box center [1130, 147] width 83 height 15
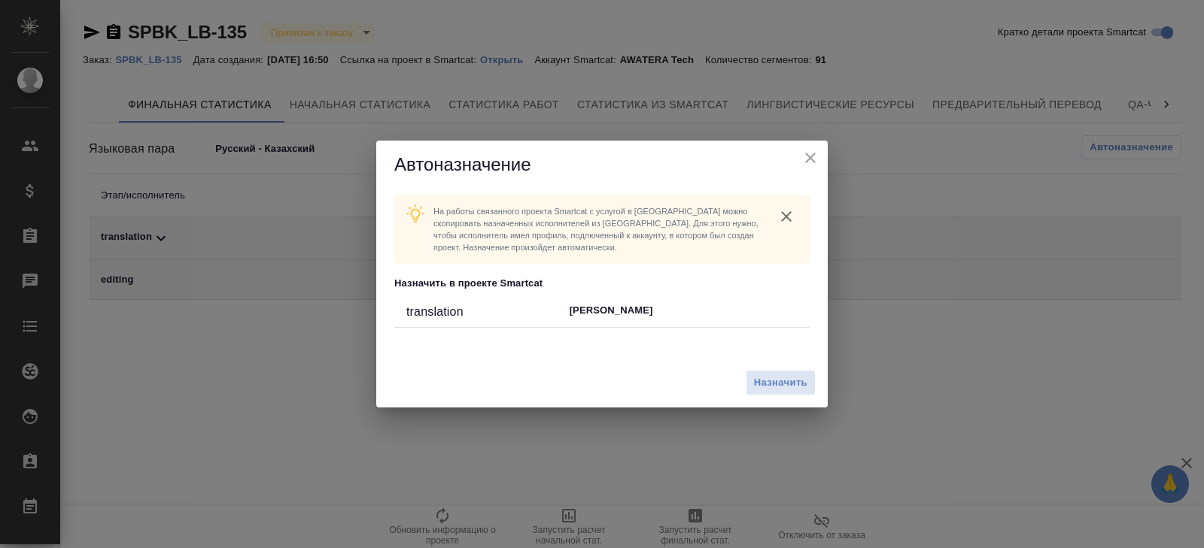
click at [806, 161] on icon "close" at bounding box center [810, 158] width 11 height 11
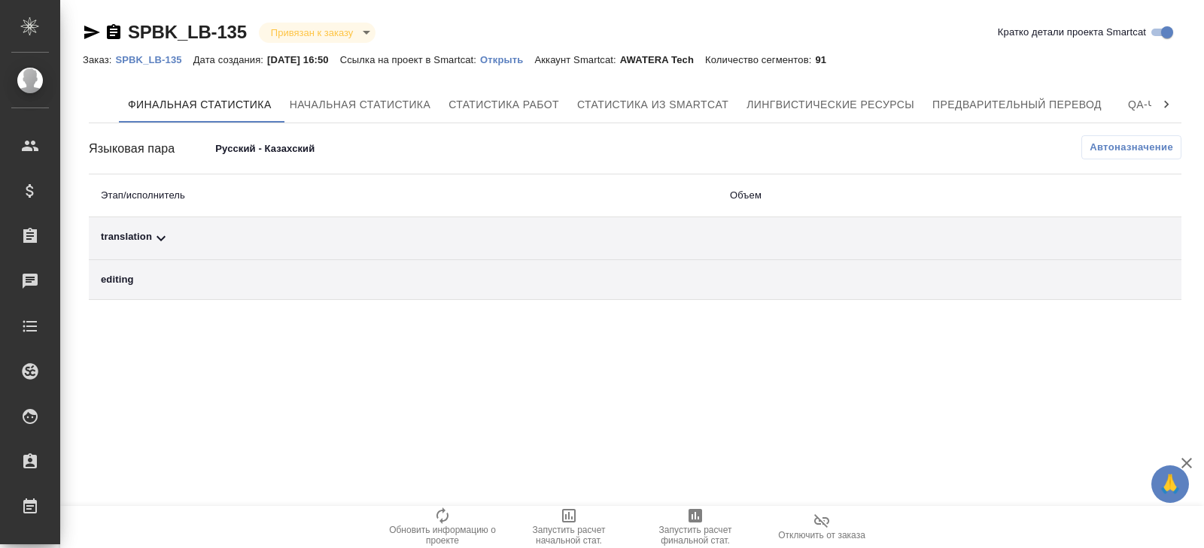
click at [265, 147] on body "🙏 .cls-1 fill:#fff; AWATERA [PERSON_NAME] Клиенты Спецификации Заказы Чаты Todo…" at bounding box center [602, 274] width 1204 height 548
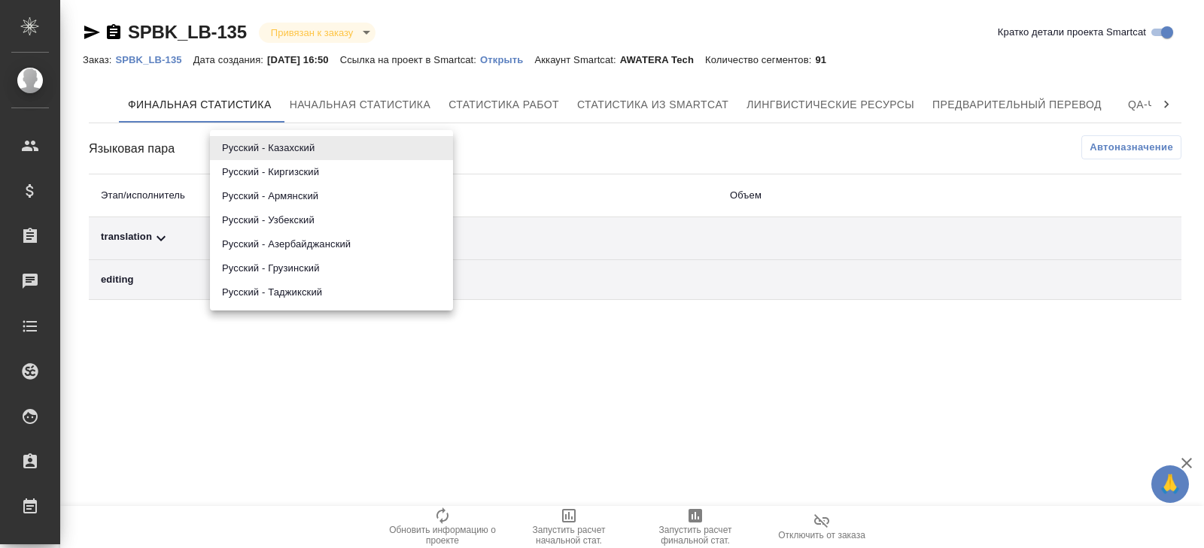
click at [266, 169] on li "Русский - Киргизский" at bounding box center [331, 172] width 243 height 24
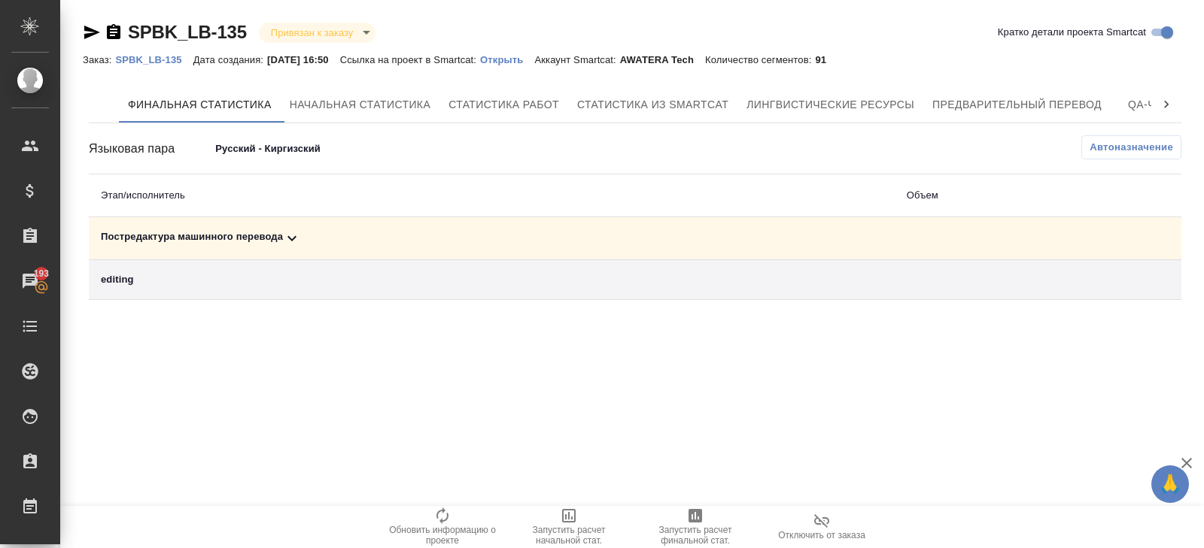
click at [1088, 146] on button "Автоназначение" at bounding box center [1131, 147] width 100 height 24
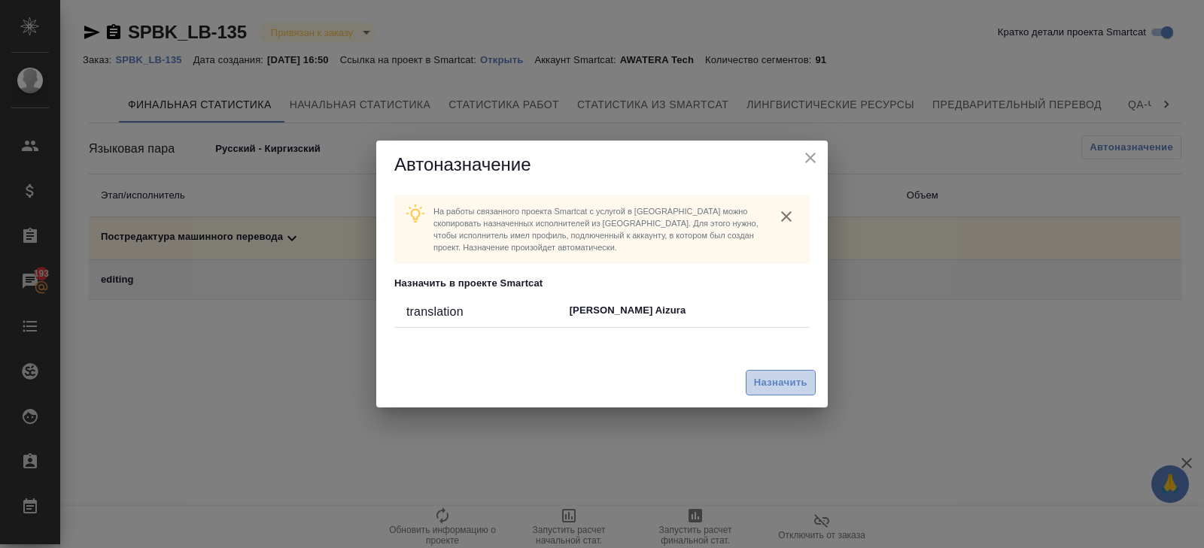
click at [804, 372] on button "Назначить" at bounding box center [780, 383] width 70 height 26
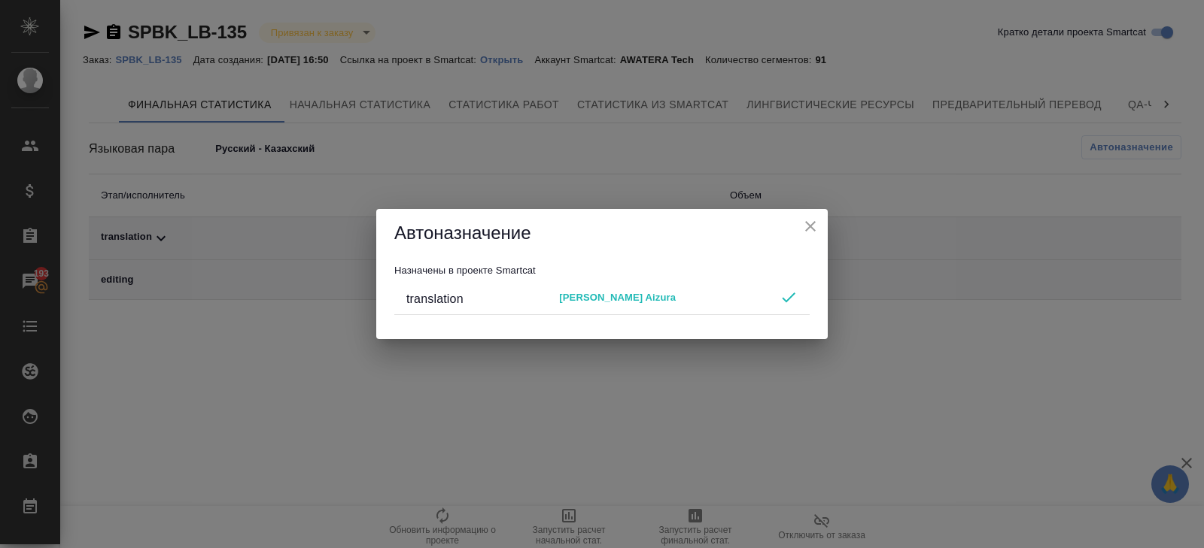
click at [808, 225] on icon "close" at bounding box center [810, 226] width 11 height 11
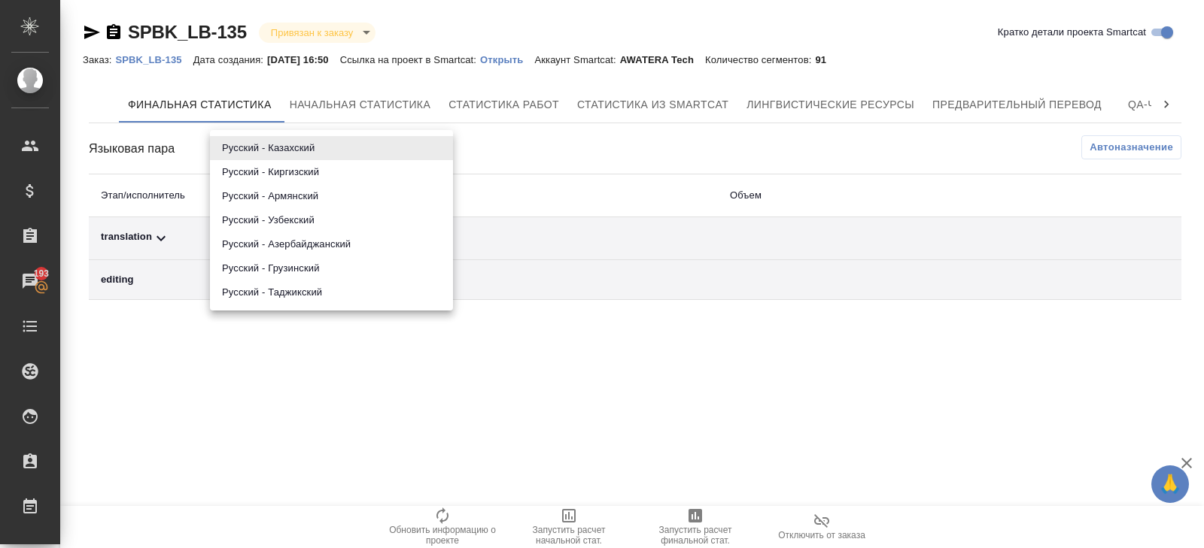
click at [257, 155] on body "🙏 .cls-1 fill:#fff; AWATERA [PERSON_NAME] Клиенты Спецификации Заказы 193 Чаты …" at bounding box center [602, 274] width 1204 height 548
click at [266, 192] on li "Русский - Армянский" at bounding box center [331, 196] width 243 height 24
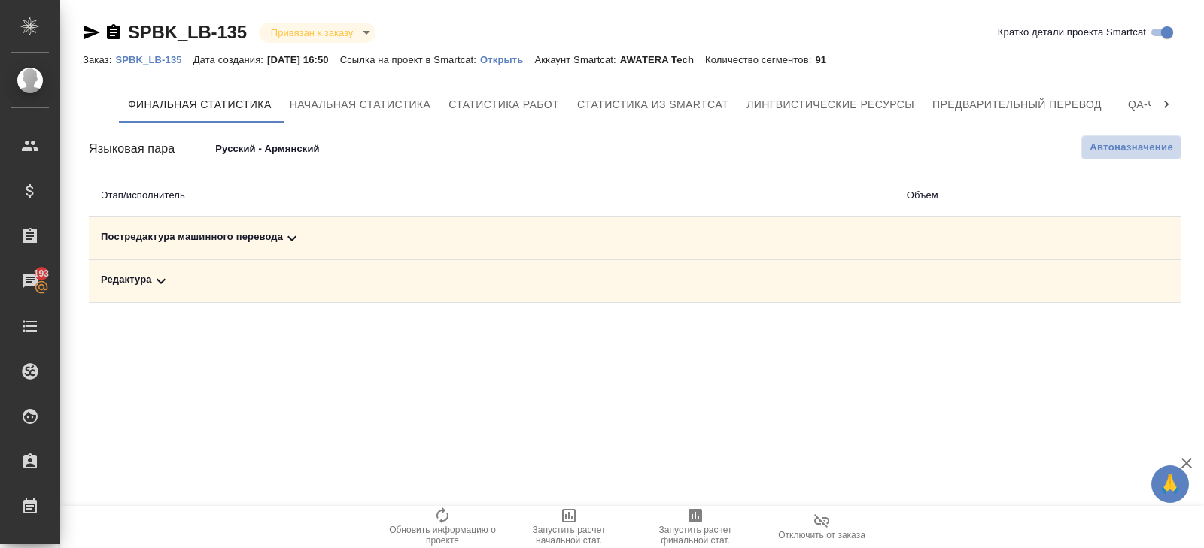
click at [1104, 141] on span "Автоназначение" at bounding box center [1130, 147] width 83 height 15
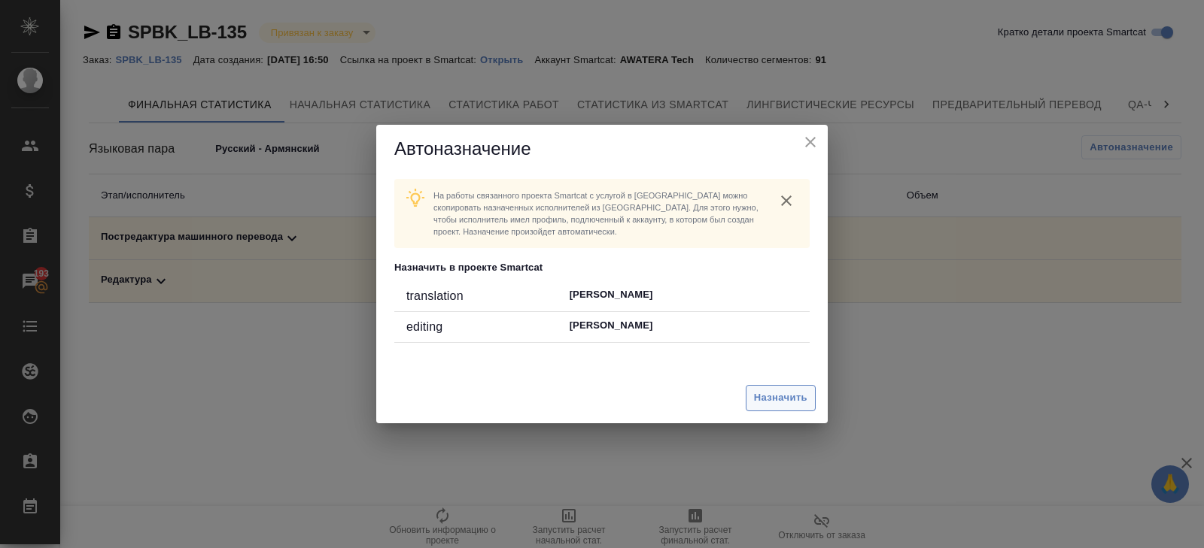
click at [773, 396] on span "Назначить" at bounding box center [780, 398] width 53 height 17
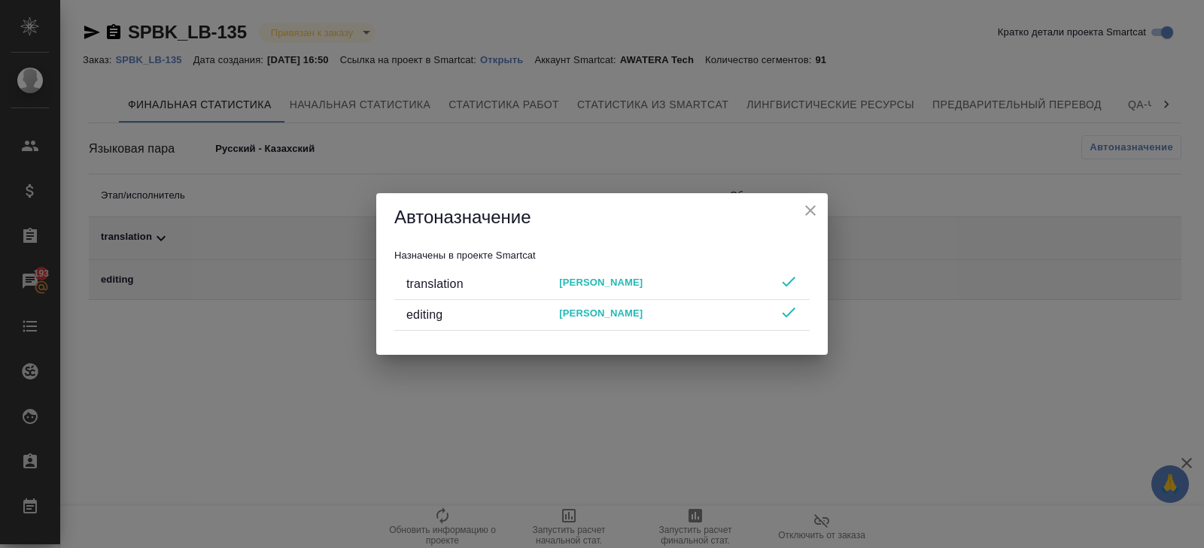
click at [810, 205] on icon "close" at bounding box center [810, 211] width 18 height 18
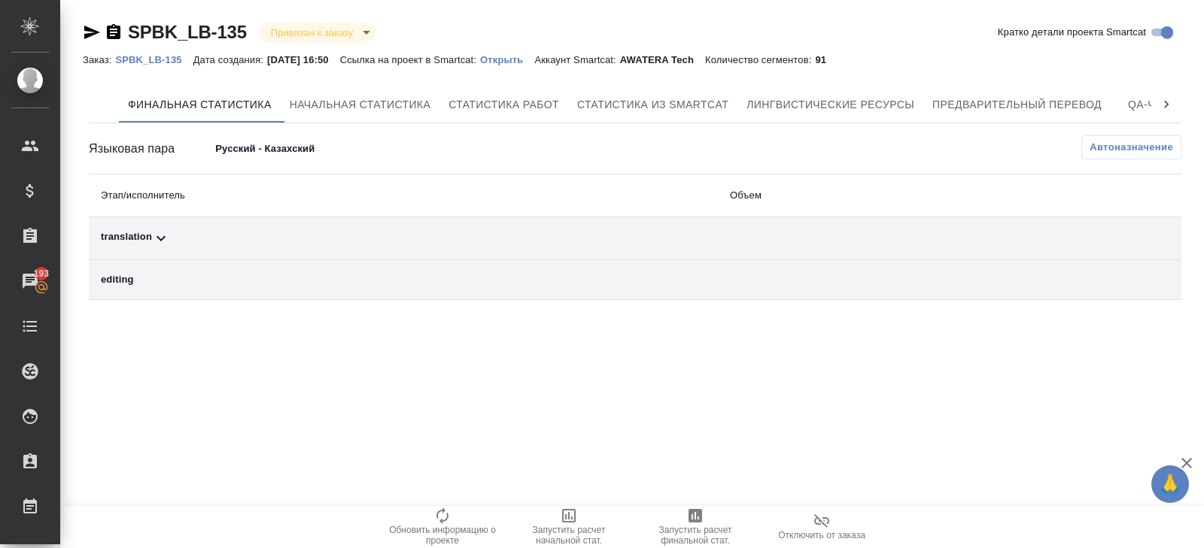
click at [307, 159] on body "🙏 .cls-1 fill:#fff; AWATERA Belyakova Yulia Клиенты Спецификации Заказы 193 Чат…" at bounding box center [602, 274] width 1204 height 548
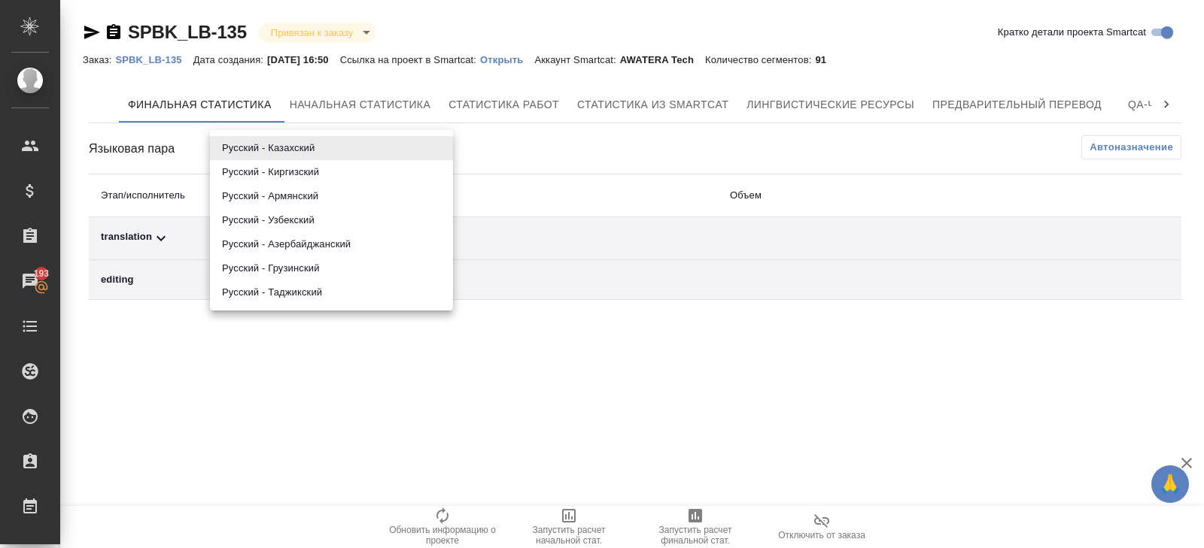
click at [302, 217] on li "Русский - Узбекский" at bounding box center [331, 220] width 243 height 24
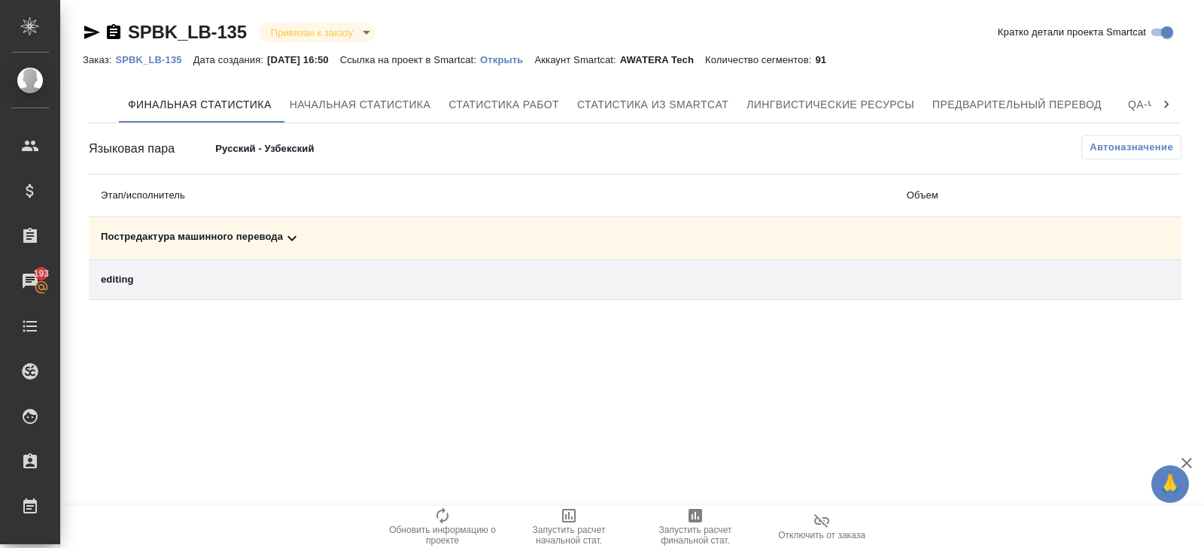
click at [1153, 156] on button "Автоназначение" at bounding box center [1131, 147] width 100 height 24
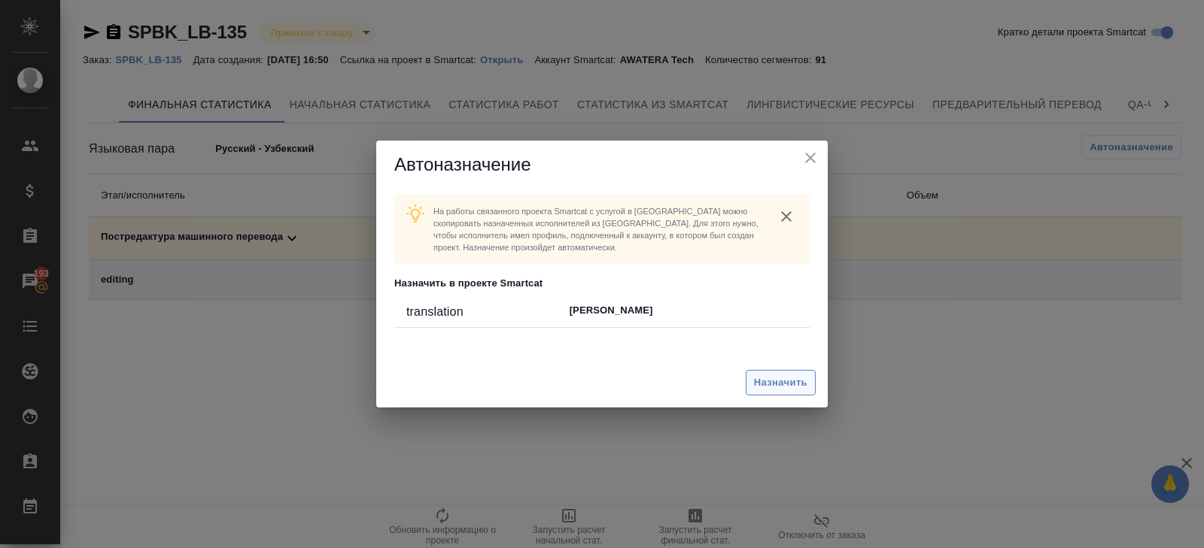
click at [797, 382] on span "Назначить" at bounding box center [780, 383] width 53 height 17
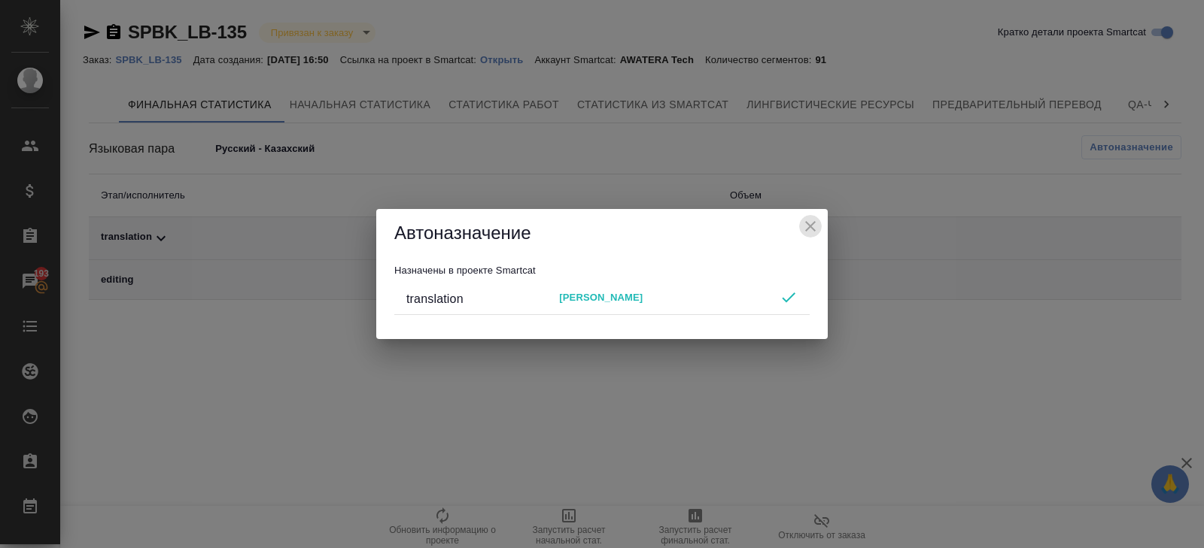
click at [811, 222] on icon "close" at bounding box center [810, 226] width 18 height 18
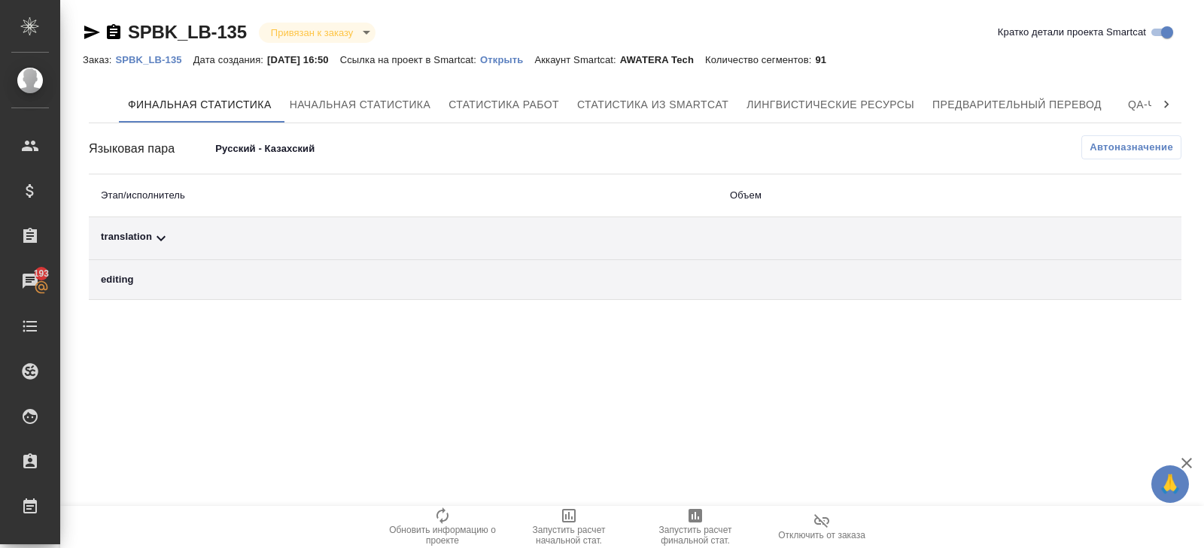
click at [254, 152] on body "🙏 .cls-1 fill:#fff; AWATERA Belyakova Yulia Клиенты Спецификации Заказы 193 Чат…" at bounding box center [602, 274] width 1204 height 548
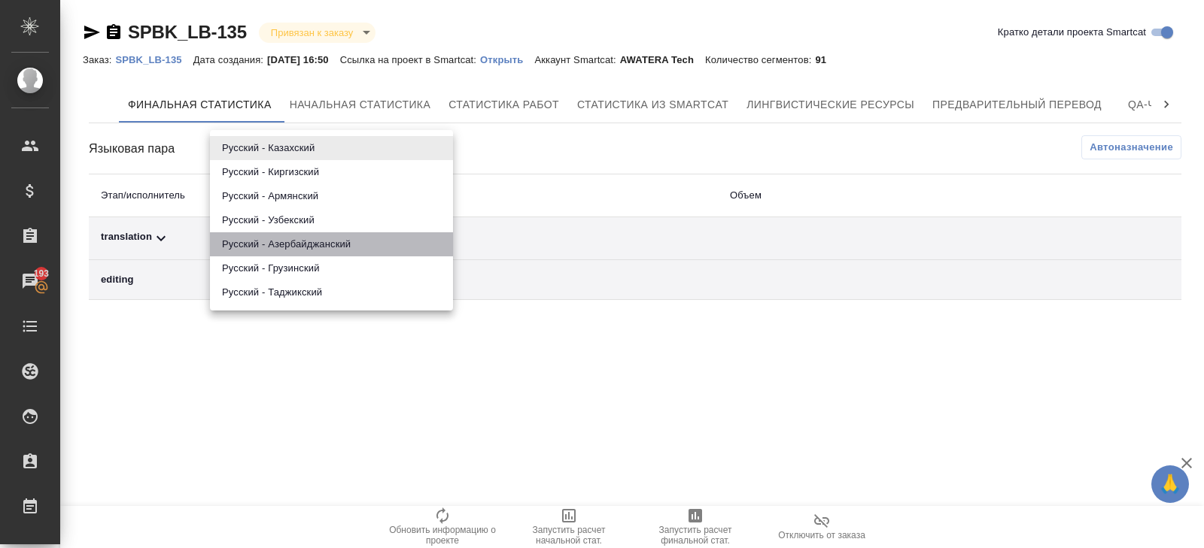
click at [276, 239] on li "Русский - Азербайджанский" at bounding box center [331, 244] width 243 height 24
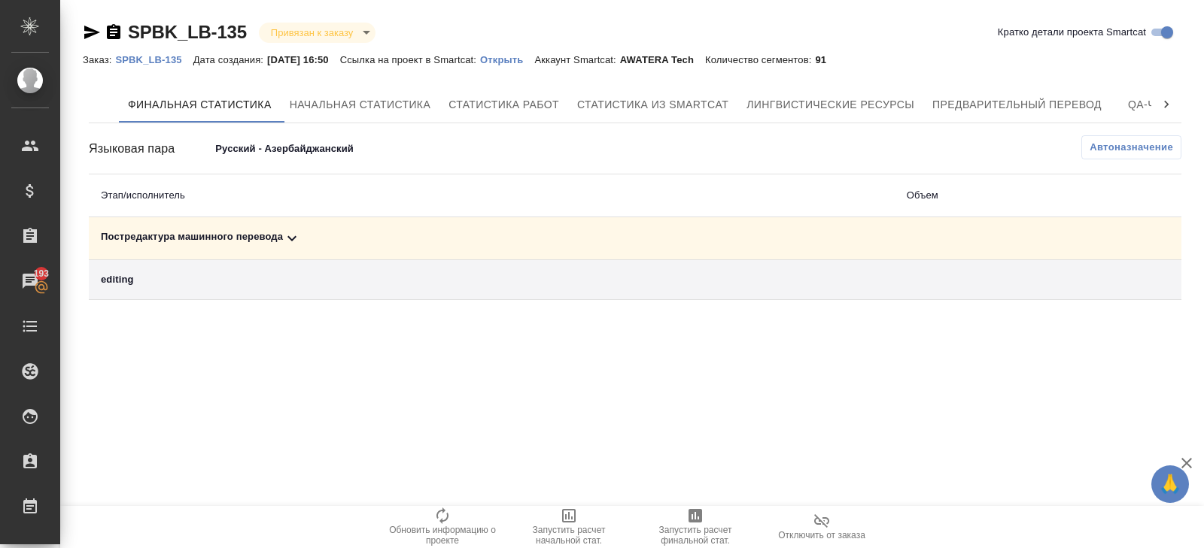
click at [1113, 151] on span "Автоназначение" at bounding box center [1130, 147] width 83 height 15
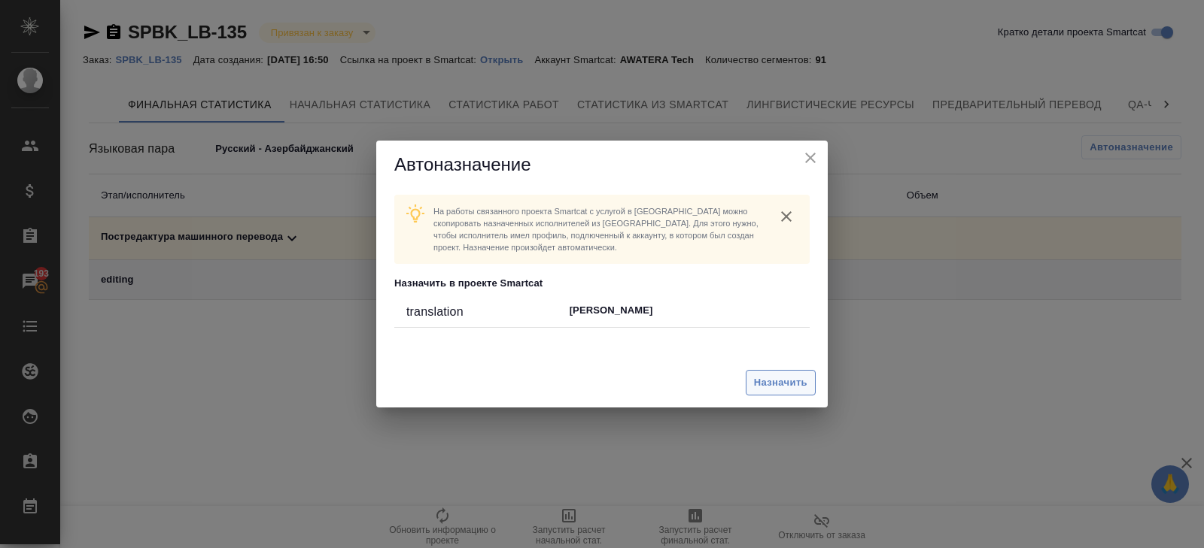
click at [779, 378] on span "Назначить" at bounding box center [780, 383] width 53 height 17
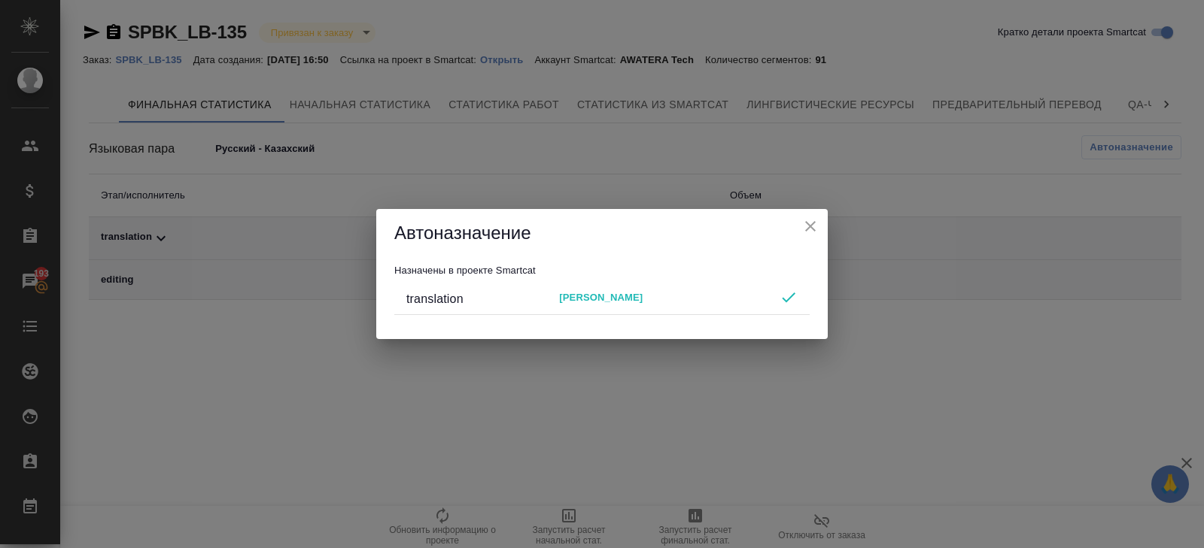
click at [807, 227] on icon "close" at bounding box center [810, 226] width 18 height 18
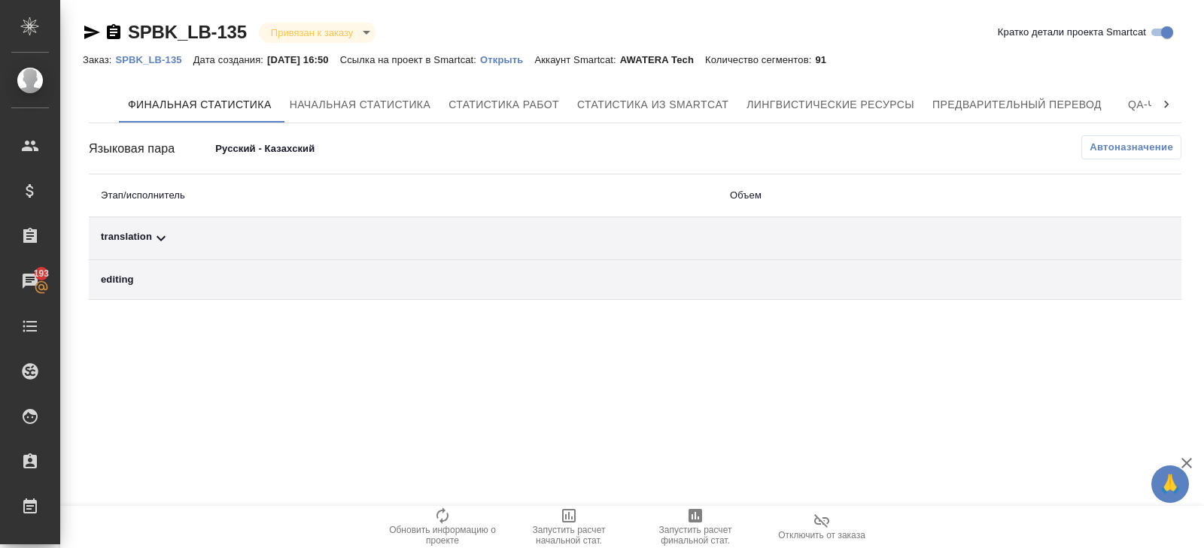
click at [307, 147] on body "🙏 .cls-1 fill:#fff; AWATERA Belyakova Yulia Клиенты Спецификации Заказы 193 Чат…" at bounding box center [602, 274] width 1204 height 548
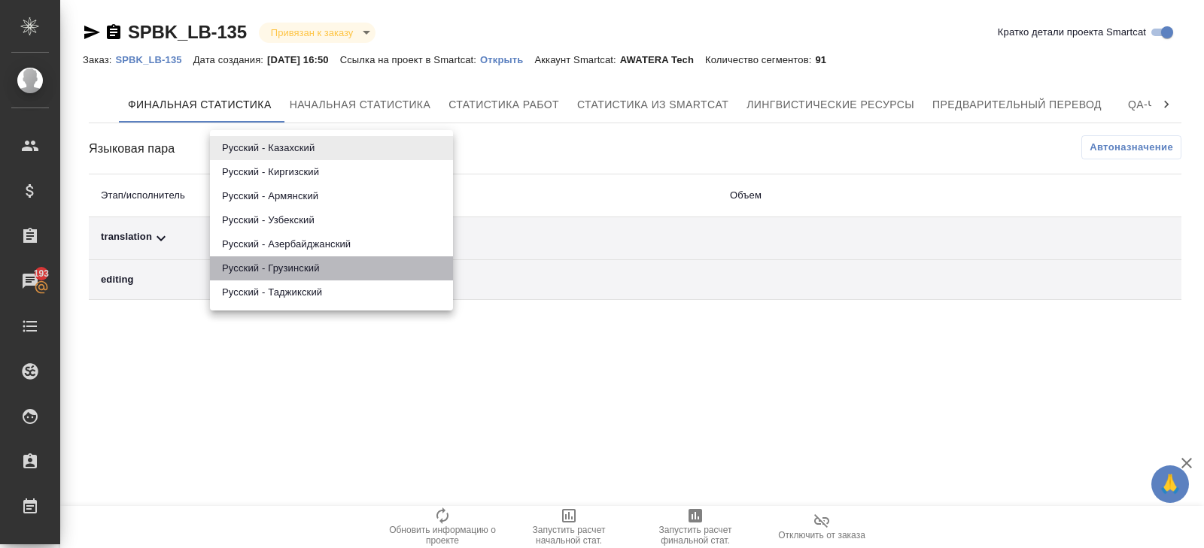
click at [305, 265] on li "Русский - Грузинский" at bounding box center [331, 269] width 243 height 24
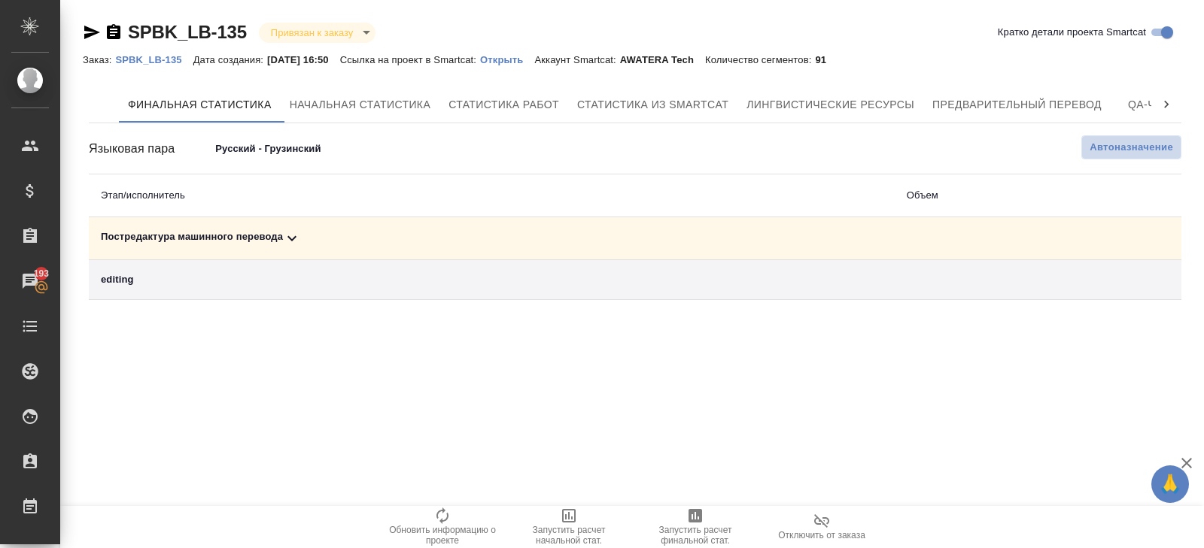
click at [1092, 156] on button "Автоназначение" at bounding box center [1131, 147] width 100 height 24
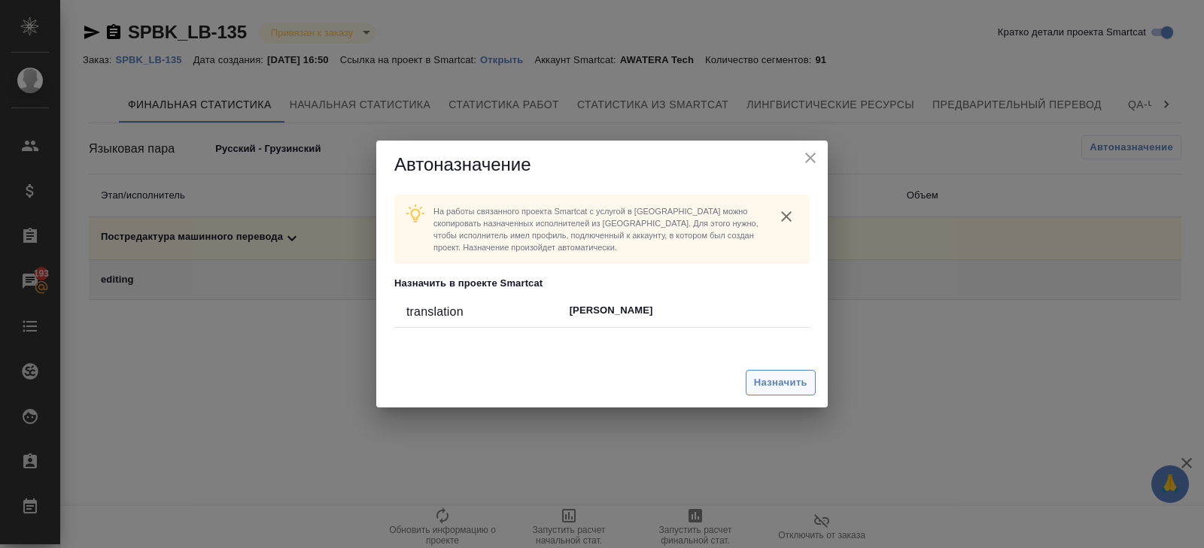
click at [783, 379] on span "Назначить" at bounding box center [780, 383] width 53 height 17
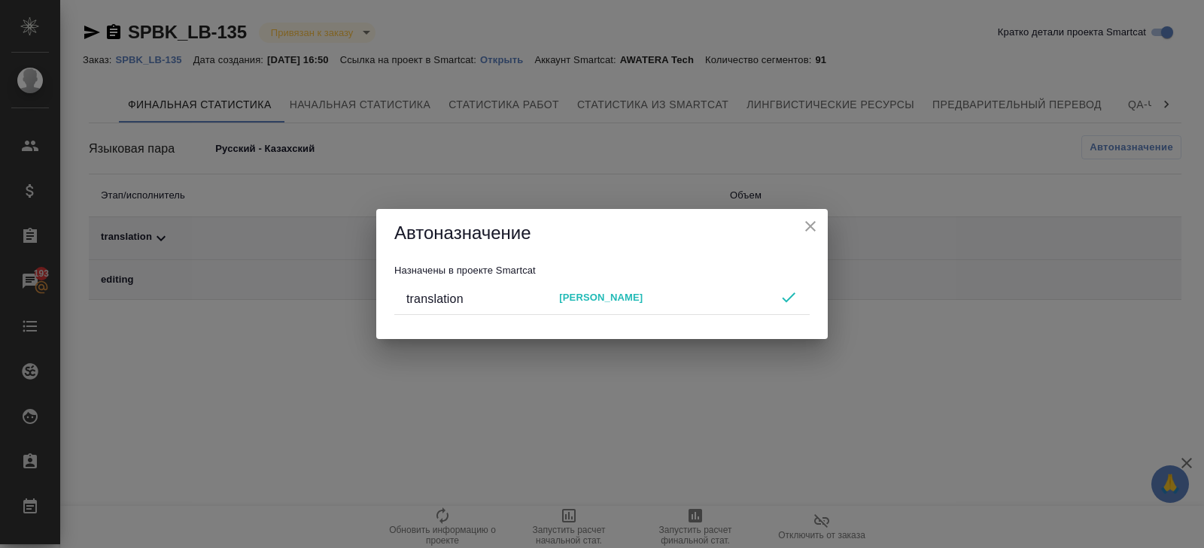
click at [806, 229] on icon "close" at bounding box center [810, 226] width 18 height 18
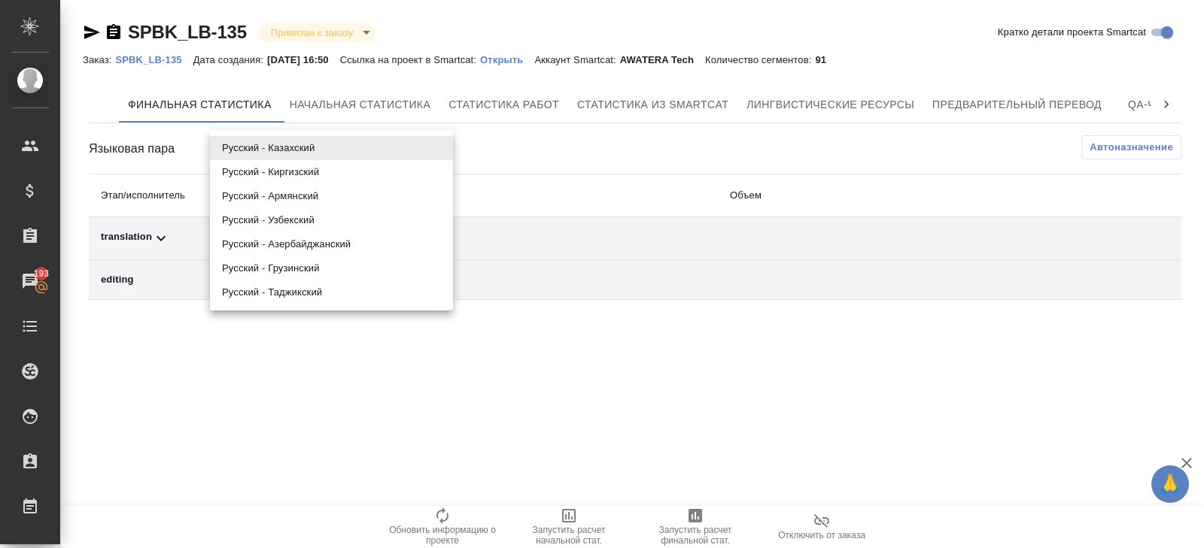
click at [261, 148] on body "🙏 .cls-1 fill:#fff; AWATERA Belyakova Yulia Клиенты Спецификации Заказы 193 Чат…" at bounding box center [602, 274] width 1204 height 548
click at [274, 250] on li "Русский - Азербайджанский" at bounding box center [331, 244] width 243 height 24
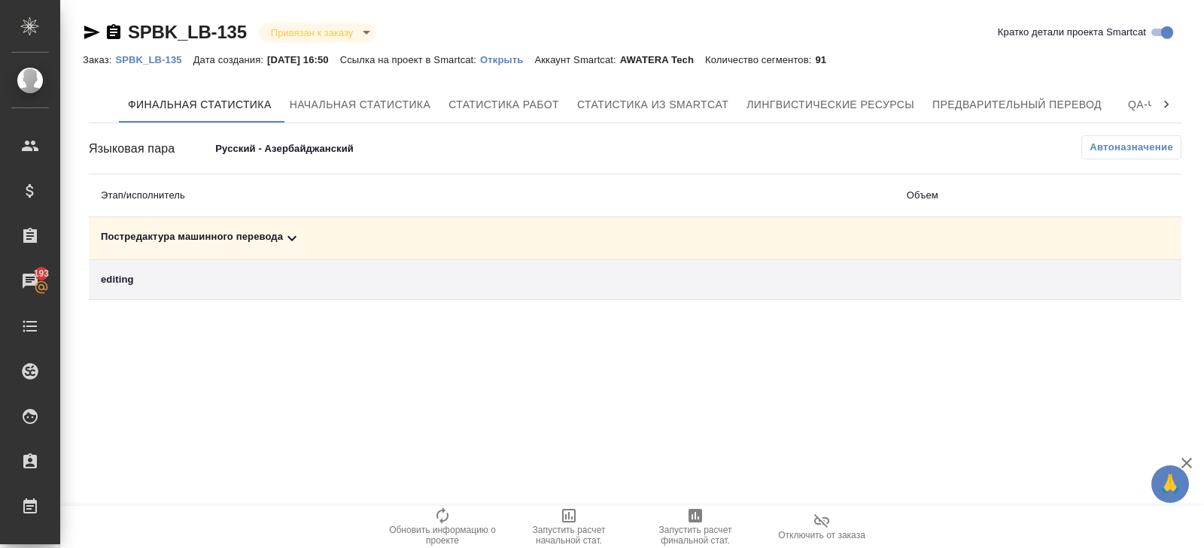
click at [317, 160] on body "🙏 .cls-1 fill:#fff; AWATERA Belyakova Yulia Клиенты Спецификации Заказы 193 Чат…" at bounding box center [602, 274] width 1204 height 548
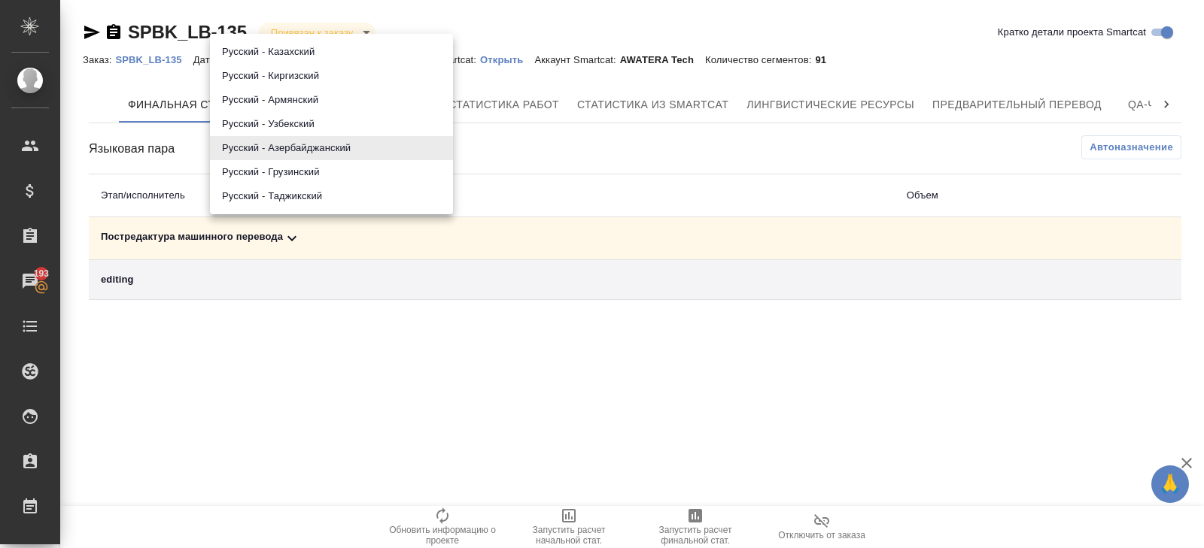
click at [303, 193] on li "Русский - Таджикский" at bounding box center [331, 196] width 243 height 24
type input "68c2d396ea9aa8aa3acb74fd"
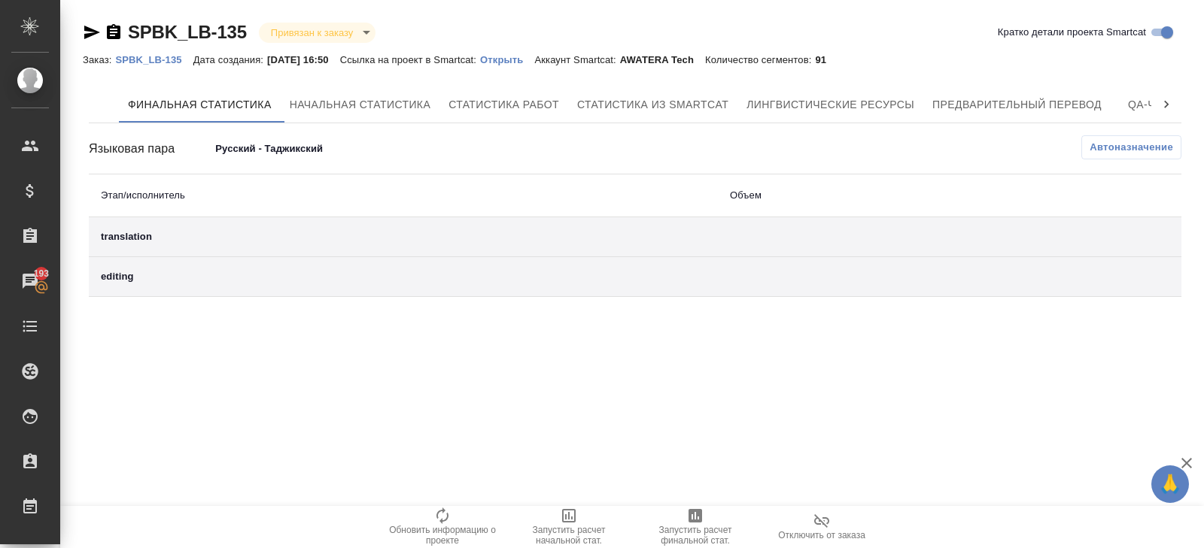
click at [284, 237] on div "translation" at bounding box center [403, 236] width 605 height 15
click at [686, 527] on span "Запустить расчет финальной стат." at bounding box center [695, 535] width 108 height 21
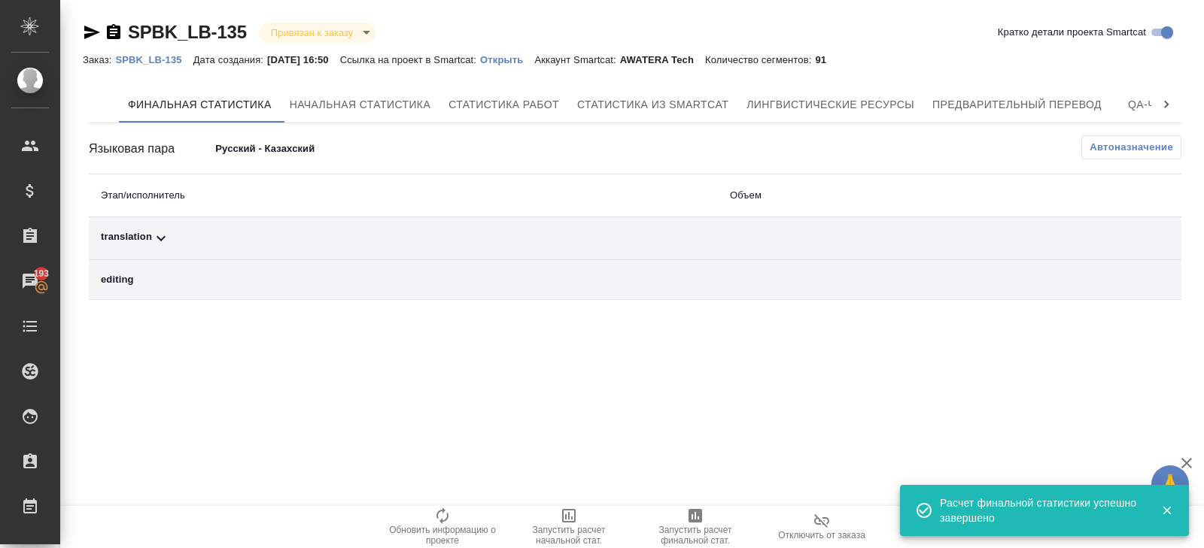
click at [263, 143] on body "🙏 .cls-1 fill:#fff; AWATERA Belyakova Yulia Клиенты Спецификации Заказы 193 Чат…" at bounding box center [602, 274] width 1204 height 548
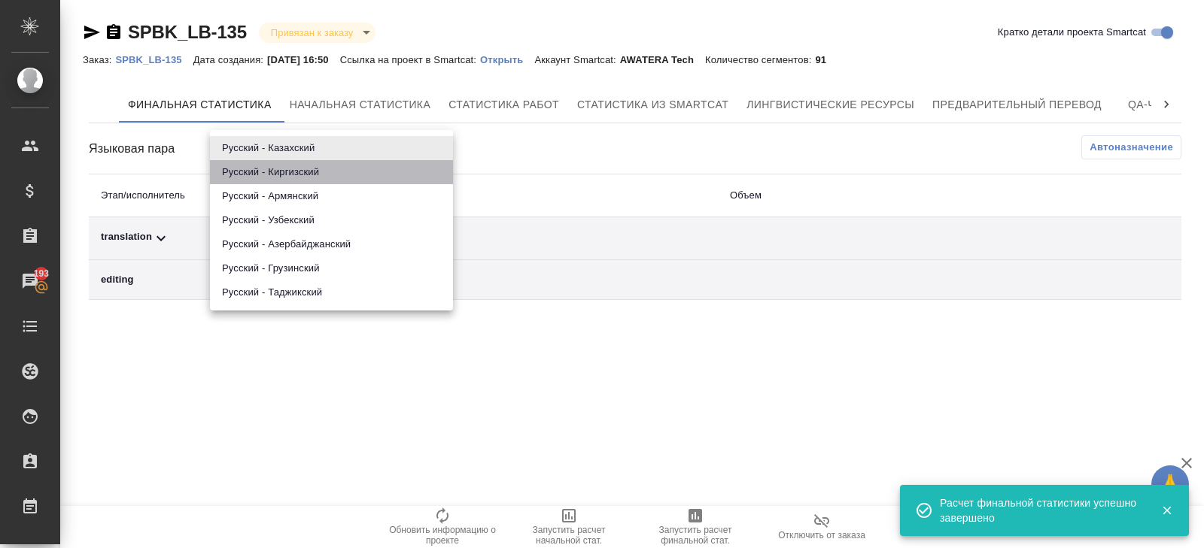
click at [266, 171] on li "Русский - Киргизский" at bounding box center [331, 172] width 243 height 24
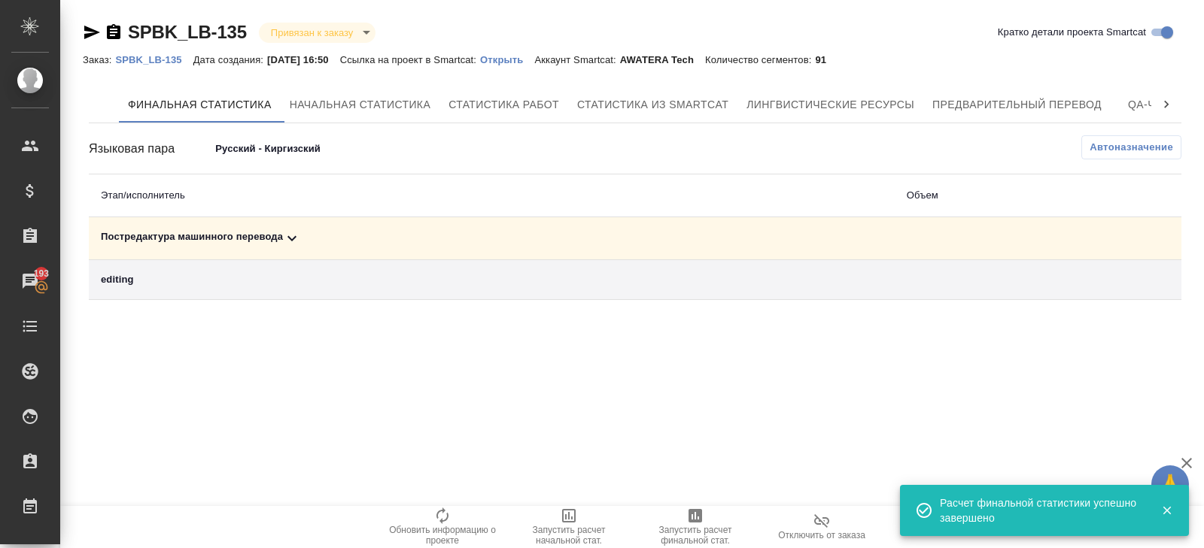
click at [197, 238] on div "Постредактура машинного перевода" at bounding box center [492, 238] width 782 height 18
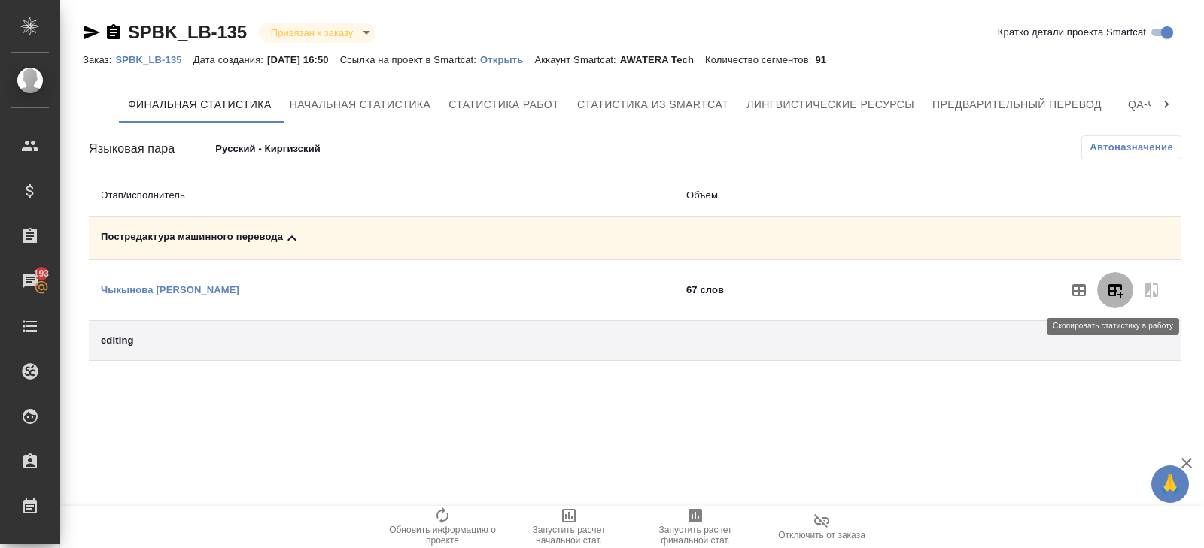
click at [1112, 296] on icon "button" at bounding box center [1115, 290] width 18 height 18
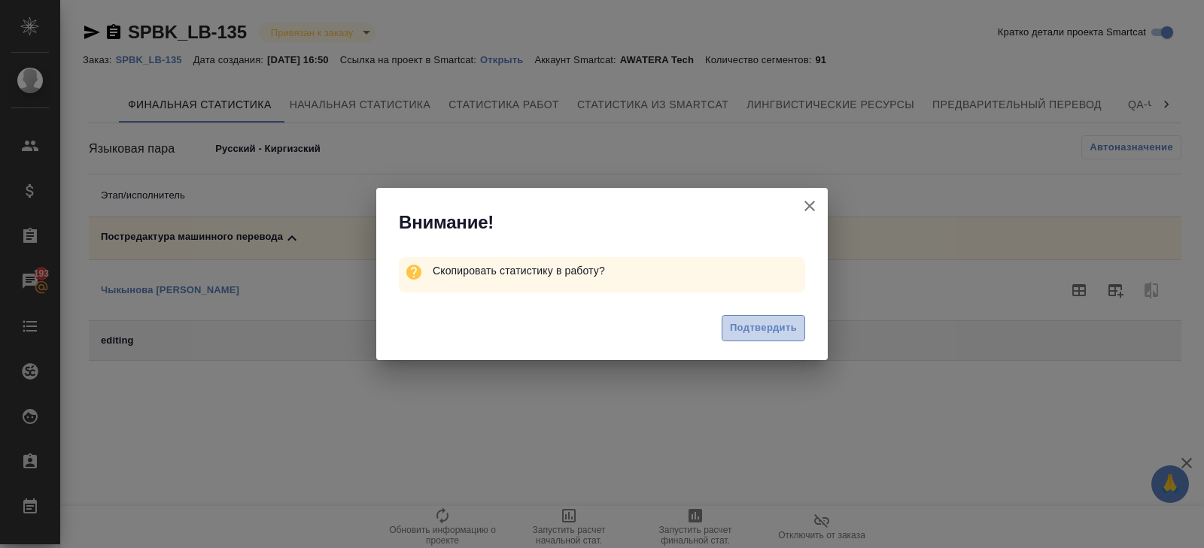
click at [752, 339] on button "Подтвердить" at bounding box center [762, 328] width 83 height 26
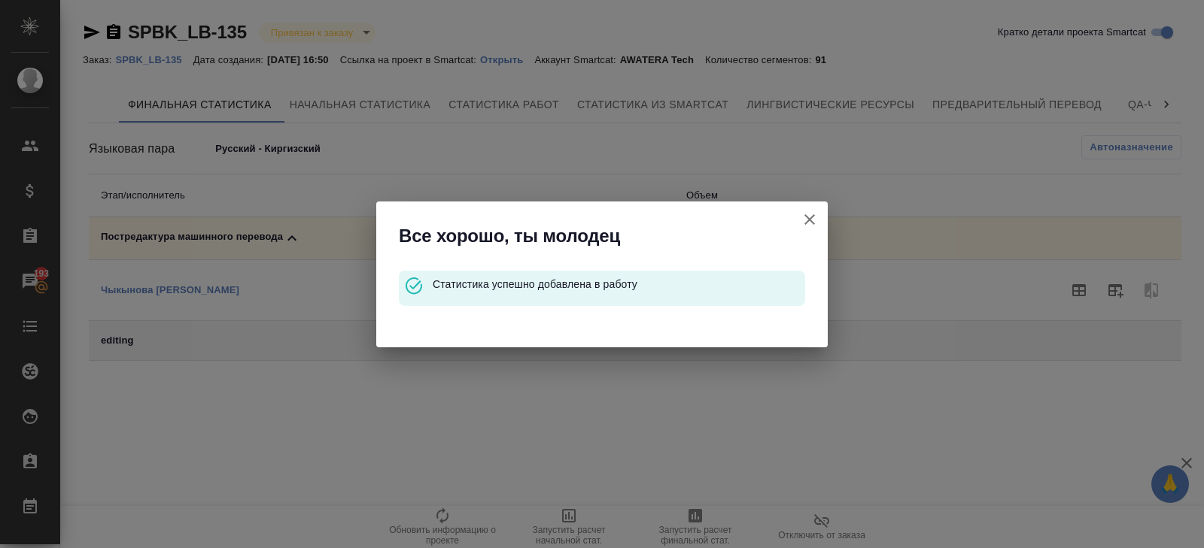
click at [815, 220] on icon "button" at bounding box center [809, 220] width 18 height 18
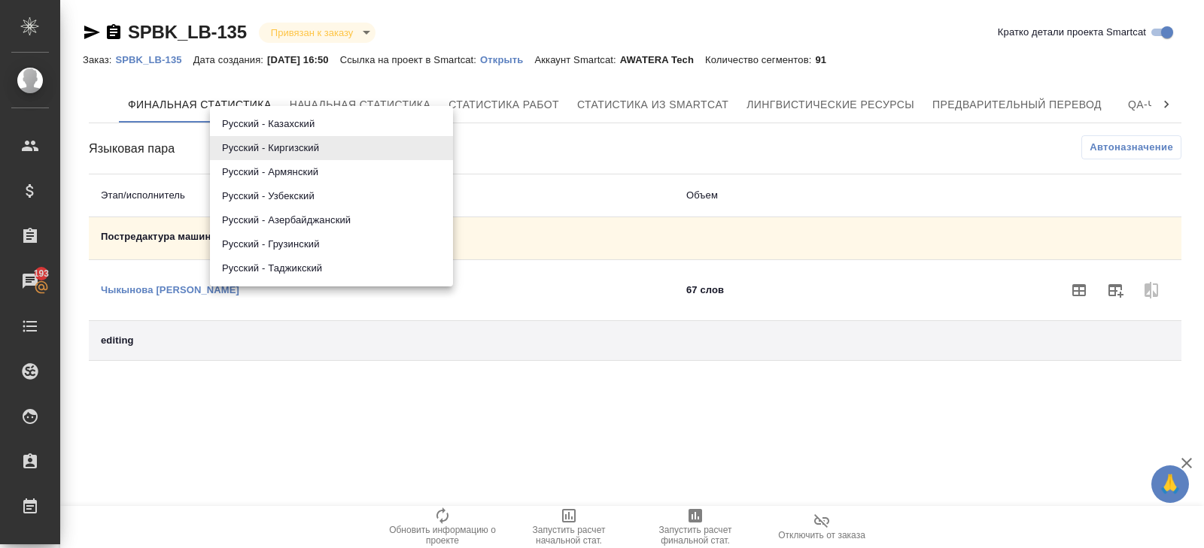
click at [308, 142] on body "🙏 .cls-1 fill:#fff; AWATERA Belyakova Yulia Клиенты Спецификации Заказы 193 Чат…" at bounding box center [602, 274] width 1204 height 548
click at [308, 180] on li "Русский - Армянский" at bounding box center [331, 172] width 243 height 24
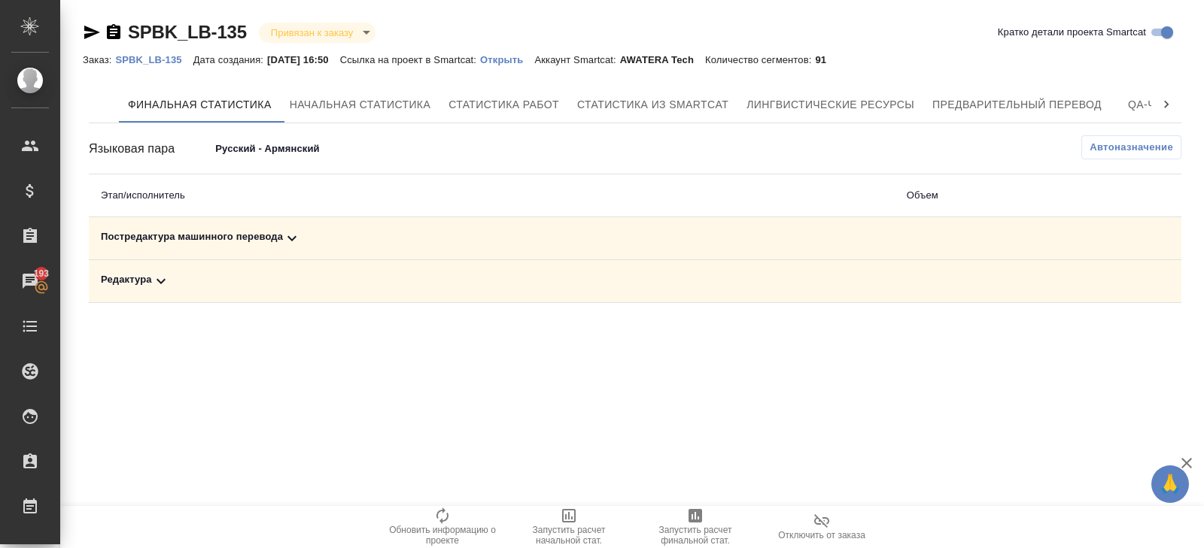
click at [283, 232] on div "Постредактура машинного перевода" at bounding box center [492, 238] width 782 height 18
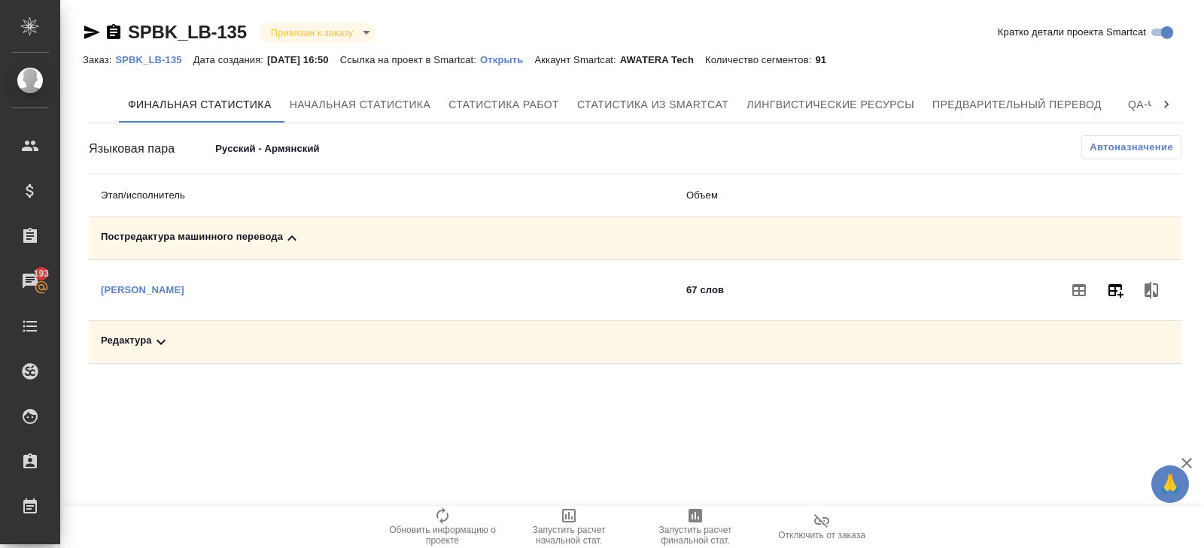
click at [1111, 299] on button "button" at bounding box center [1115, 290] width 36 height 36
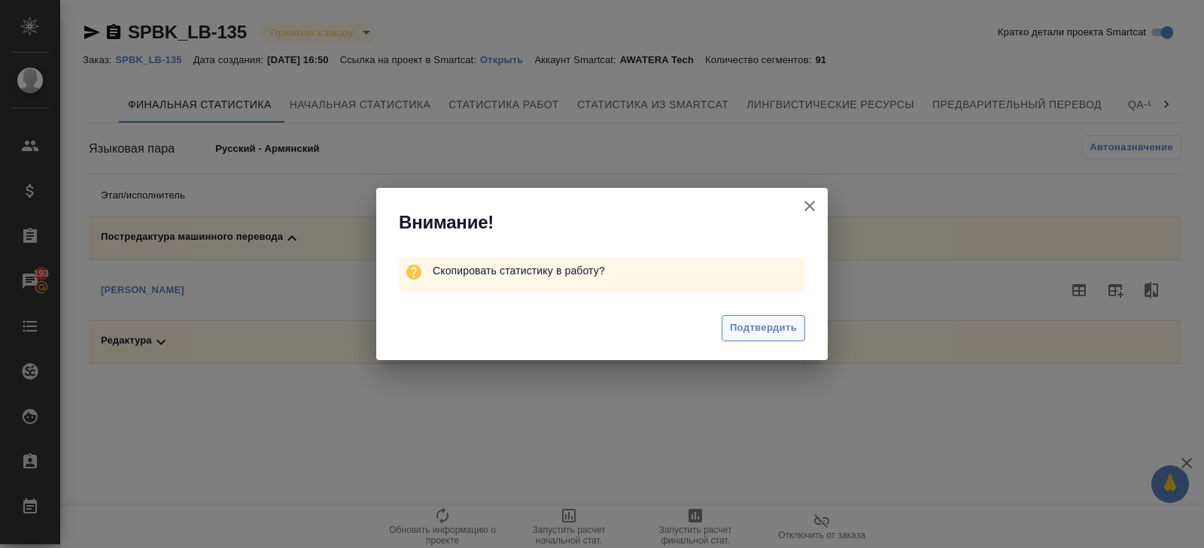
click at [785, 328] on span "Подтвердить" at bounding box center [763, 328] width 67 height 17
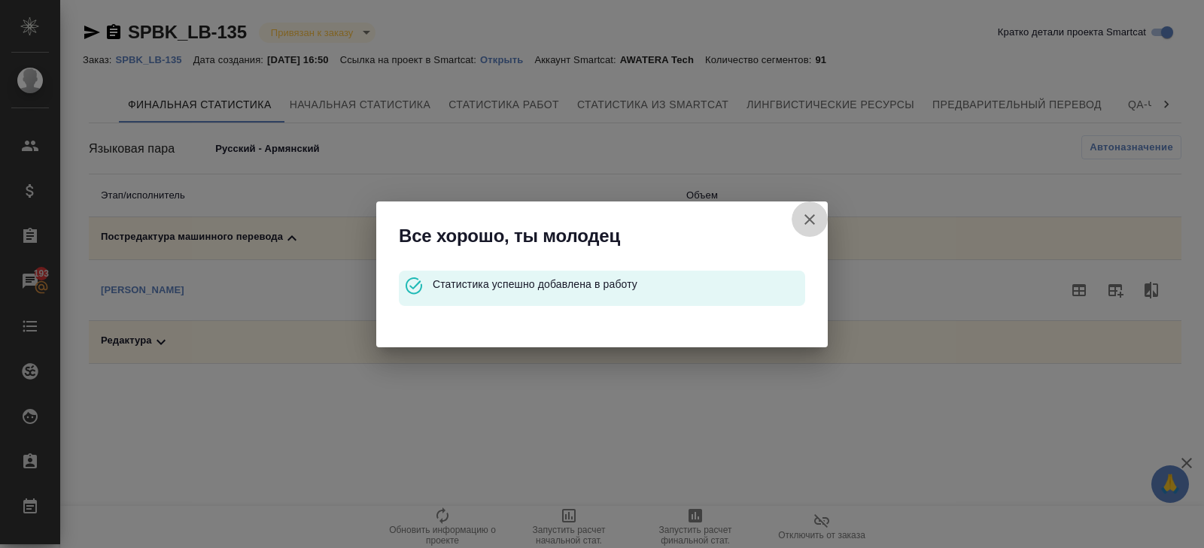
drag, startPoint x: 807, startPoint y: 222, endPoint x: 460, endPoint y: 289, distance: 353.9
click at [790, 222] on div "Все хорошо, ты молодец" at bounding box center [601, 233] width 451 height 62
click at [817, 224] on icon "button" at bounding box center [809, 220] width 18 height 18
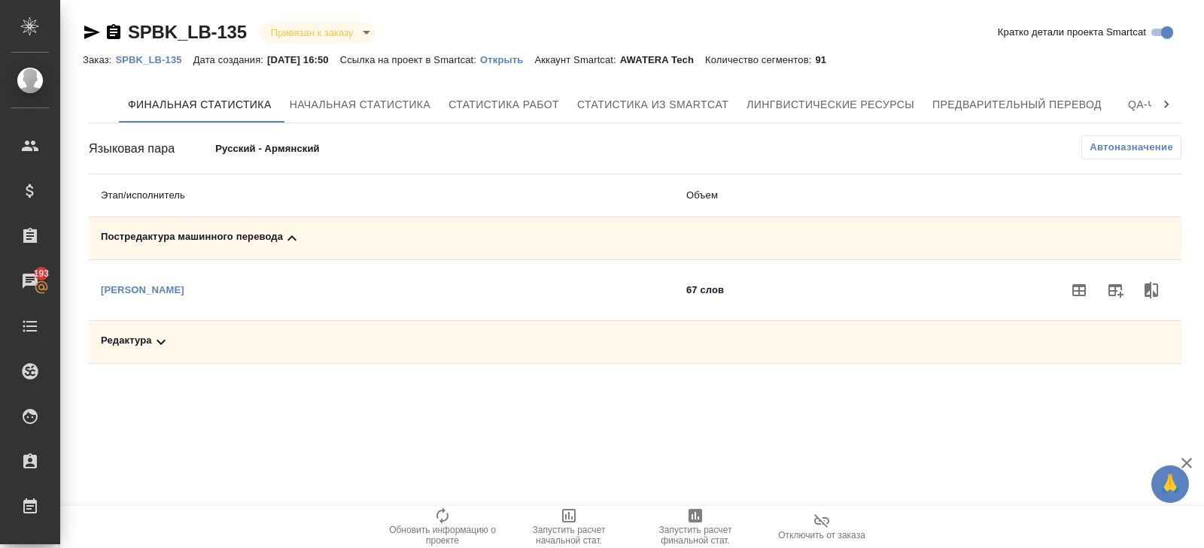
click at [159, 330] on td "Редактура" at bounding box center [381, 342] width 585 height 43
click at [160, 336] on icon at bounding box center [161, 342] width 18 height 18
click at [1106, 399] on icon "button" at bounding box center [1115, 394] width 18 height 18
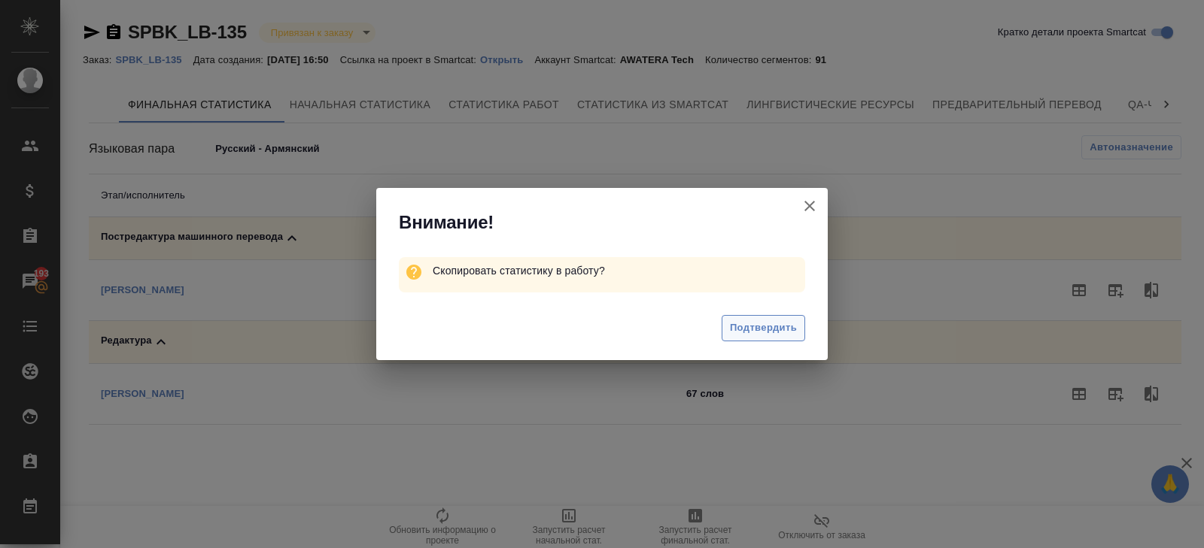
click at [757, 336] on span "Подтвердить" at bounding box center [763, 328] width 67 height 17
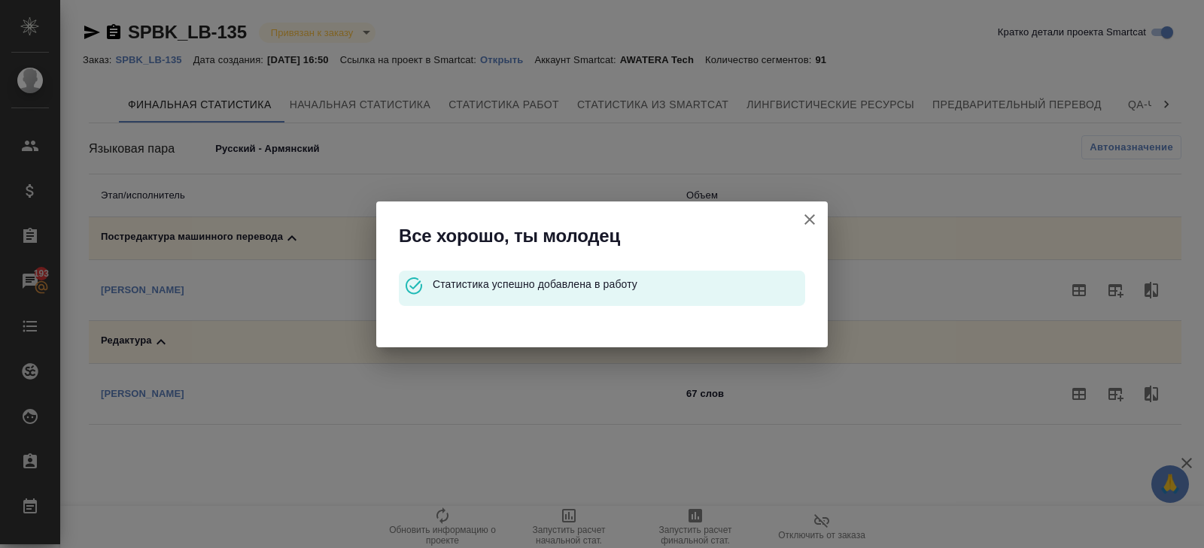
click at [814, 212] on icon "button" at bounding box center [809, 220] width 18 height 18
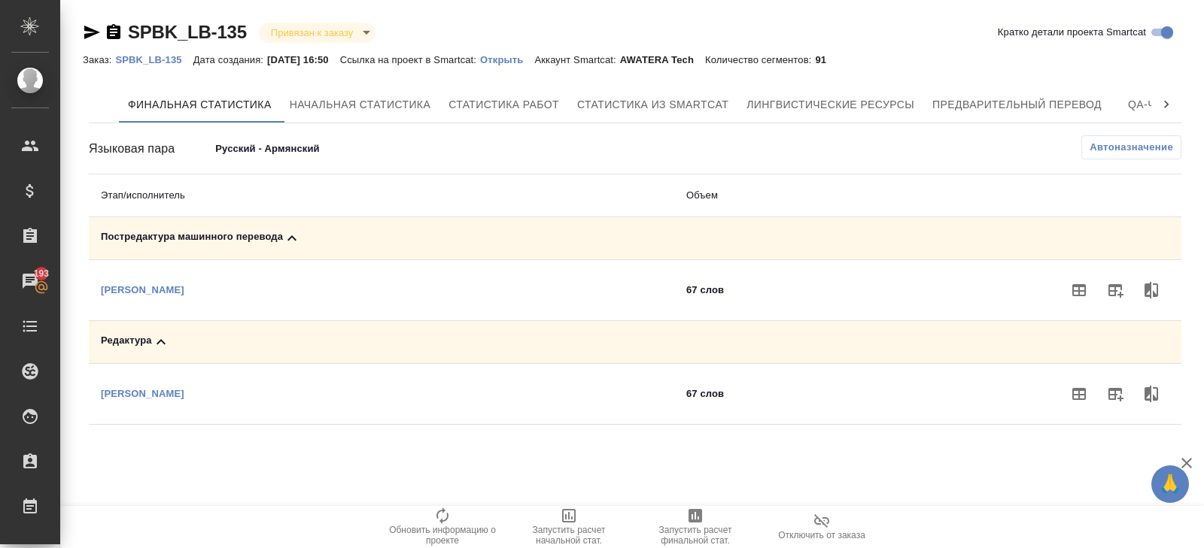
click at [291, 141] on body "🙏 .cls-1 fill:#fff; AWATERA Belyakova Yulia Клиенты Спецификации Заказы 193 Чат…" at bounding box center [602, 274] width 1204 height 548
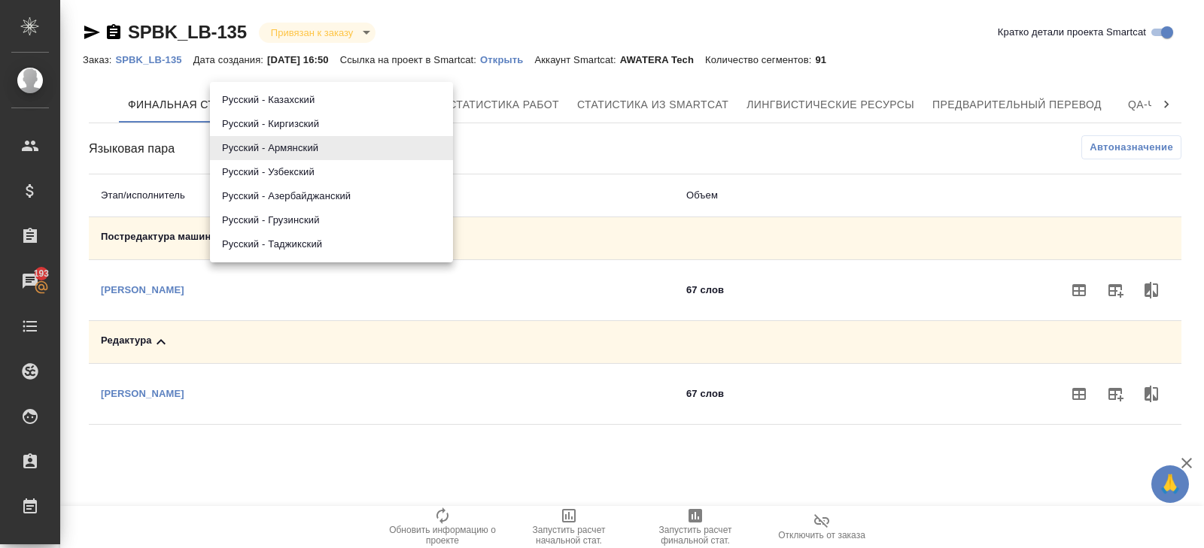
click at [291, 178] on li "Русский - Узбекский" at bounding box center [331, 172] width 243 height 24
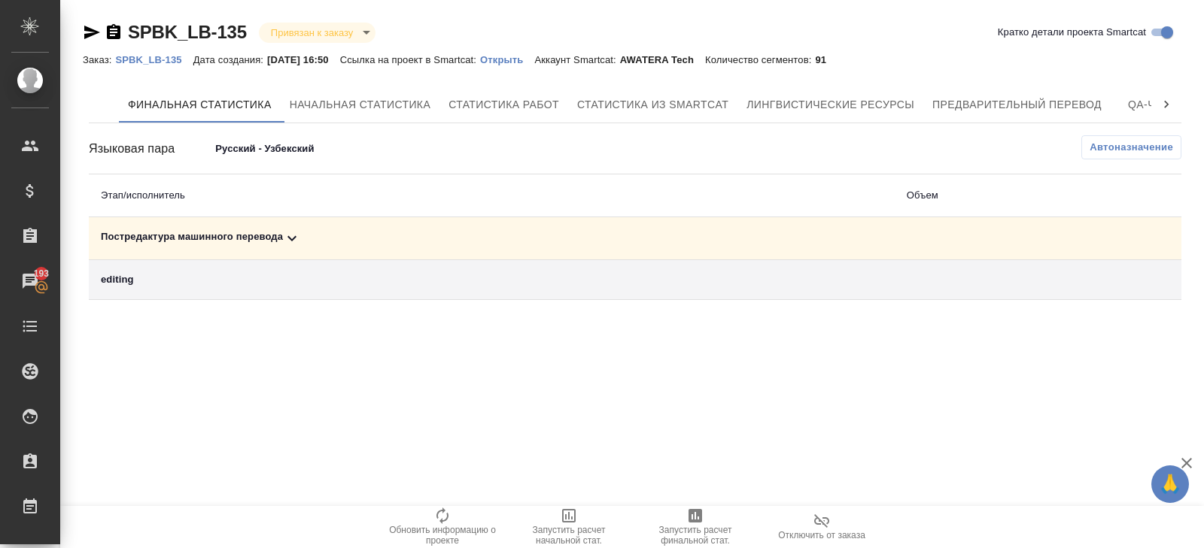
click at [275, 238] on div "Постредактура машинного перевода" at bounding box center [492, 238] width 782 height 18
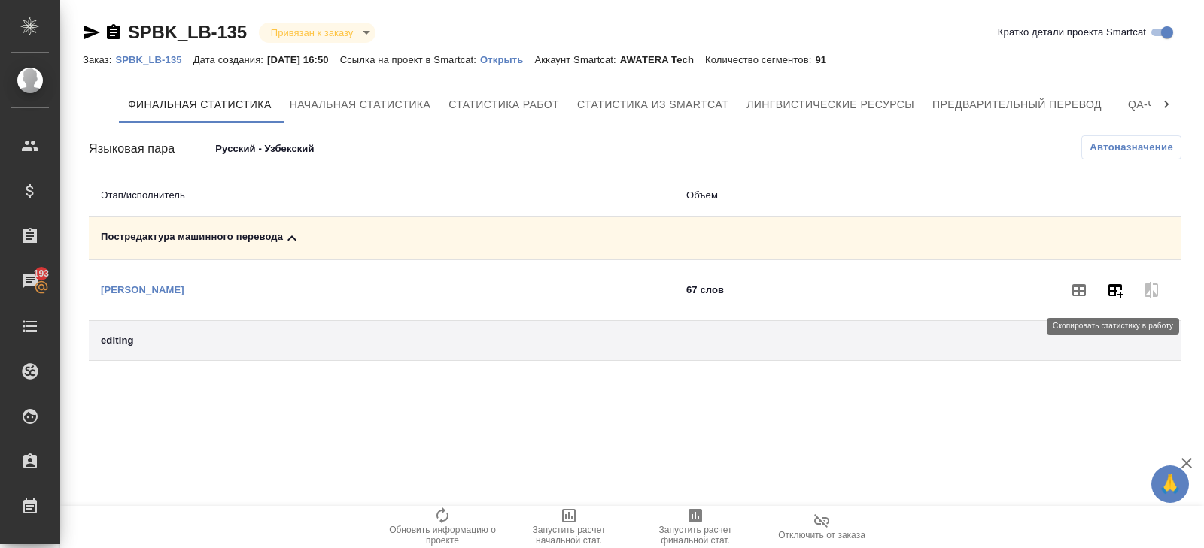
click at [1128, 290] on button "button" at bounding box center [1115, 290] width 36 height 36
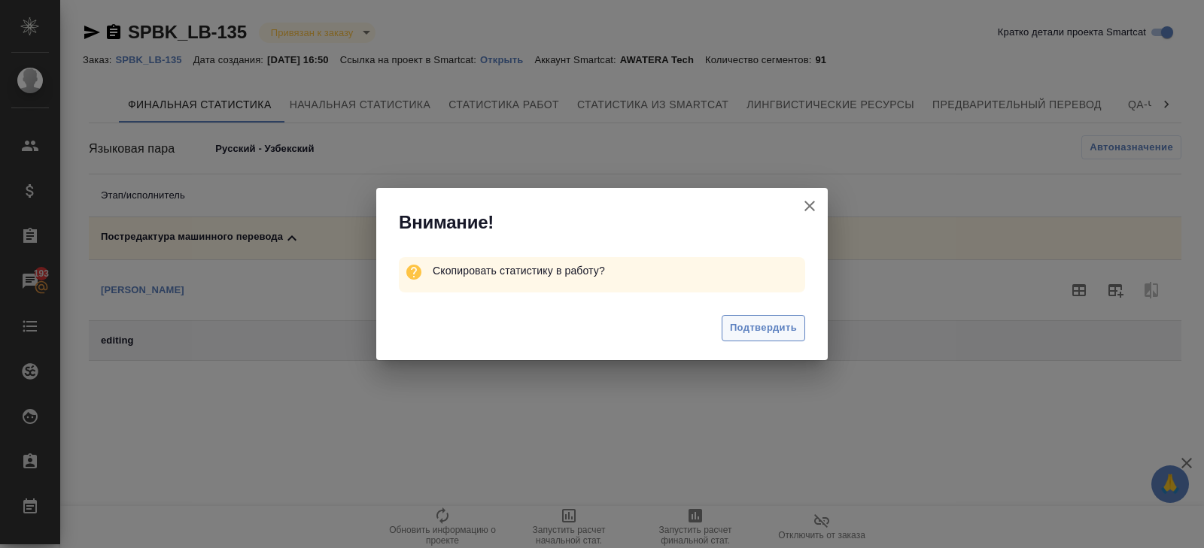
click at [785, 323] on span "Подтвердить" at bounding box center [763, 328] width 67 height 17
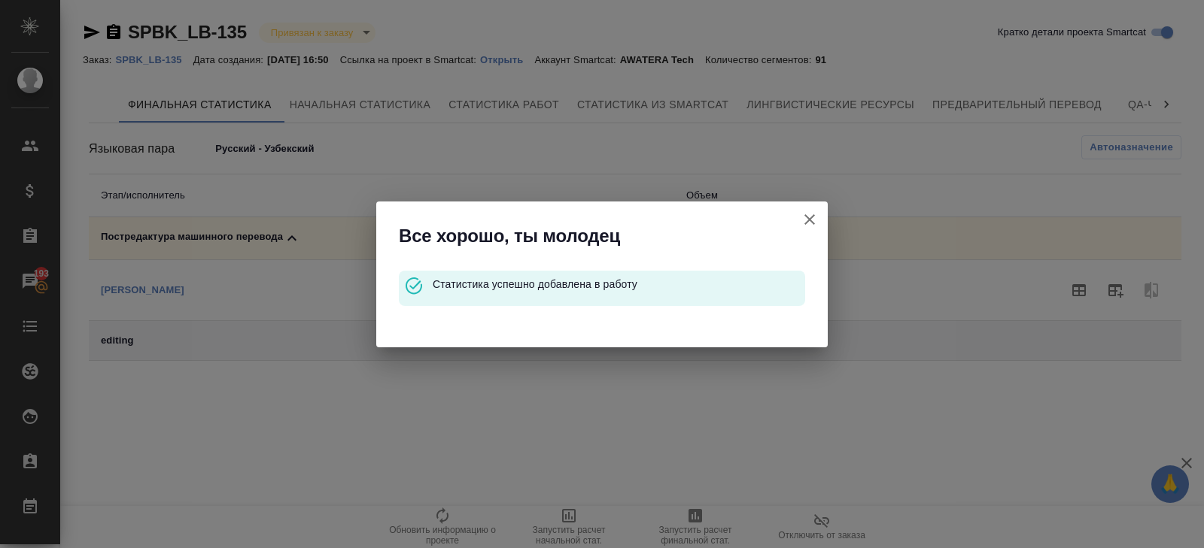
click at [810, 217] on icon "button" at bounding box center [809, 220] width 18 height 18
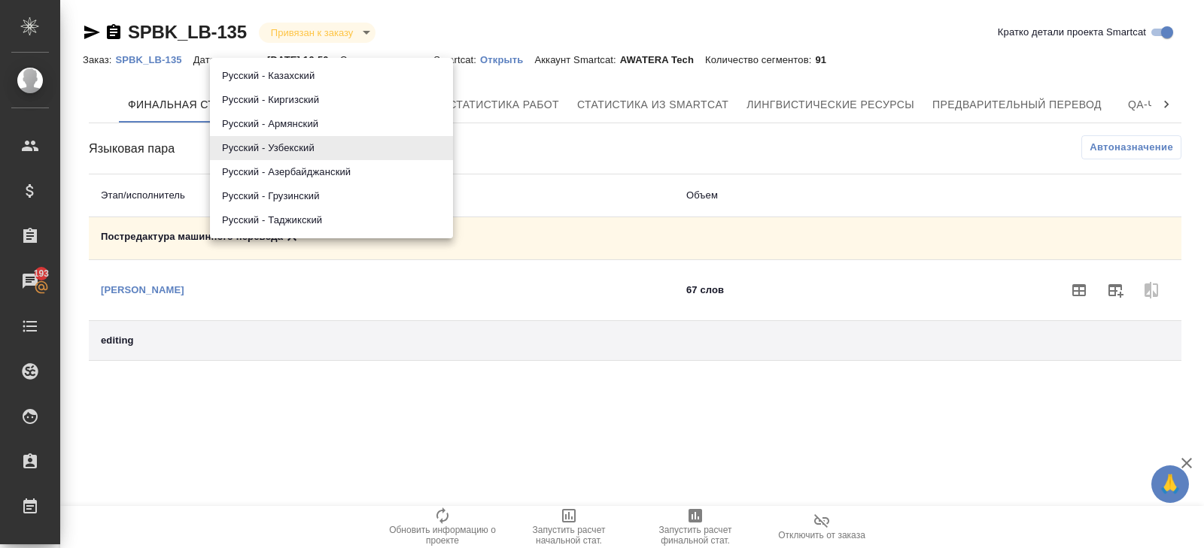
click at [309, 150] on body "🙏 .cls-1 fill:#fff; AWATERA Belyakova Yulia Клиенты Спецификации Заказы 193 Чат…" at bounding box center [602, 274] width 1204 height 548
click at [300, 174] on li "Русский - Азербайджанский" at bounding box center [331, 172] width 243 height 24
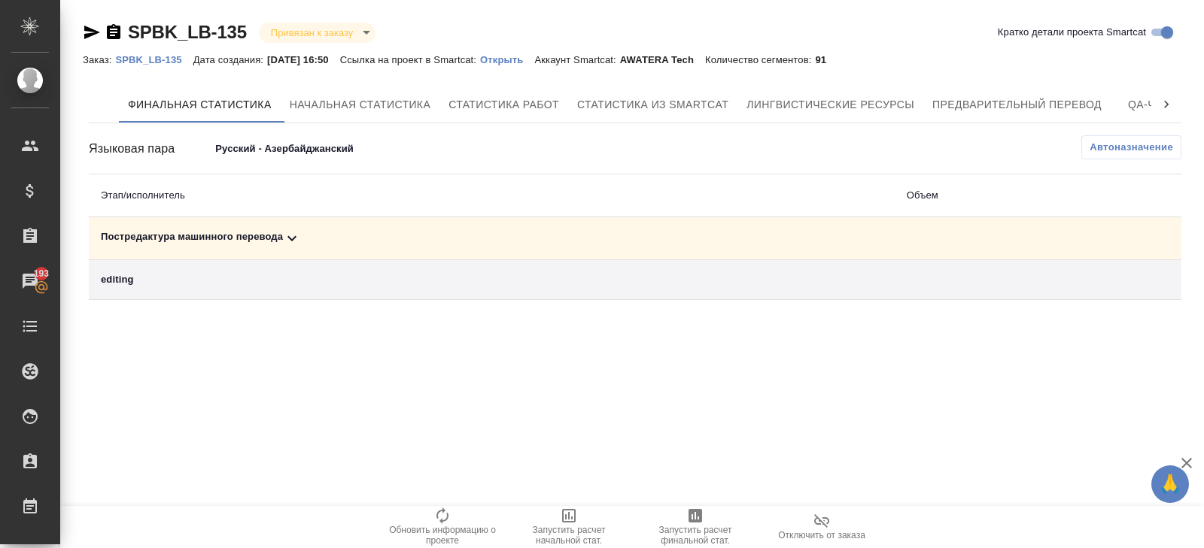
click at [291, 238] on icon at bounding box center [292, 238] width 18 height 18
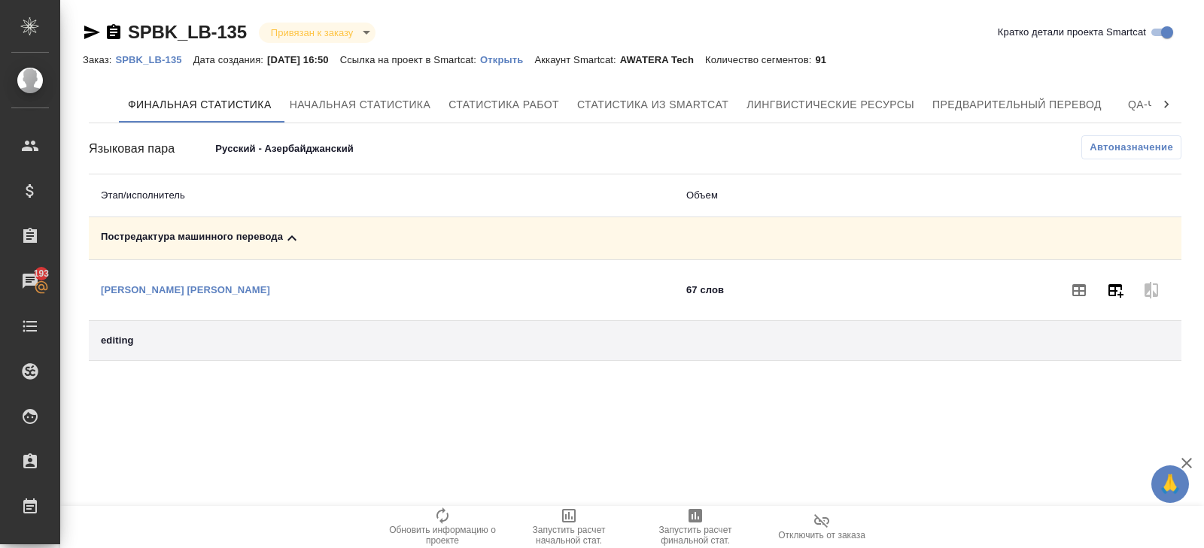
click at [1119, 299] on button "button" at bounding box center [1115, 290] width 36 height 36
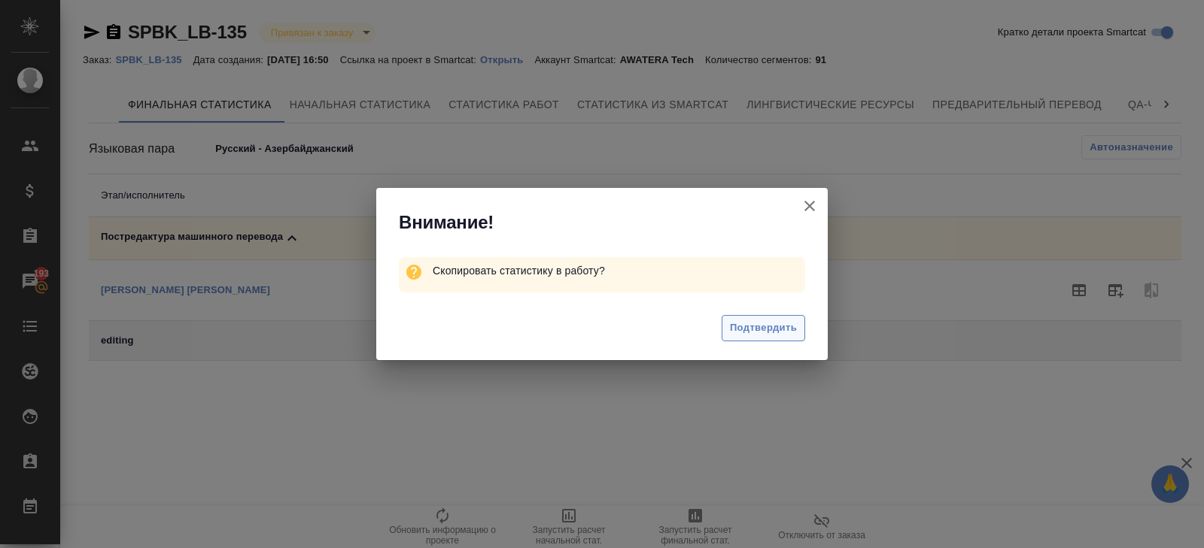
click at [754, 329] on span "Подтвердить" at bounding box center [763, 328] width 67 height 17
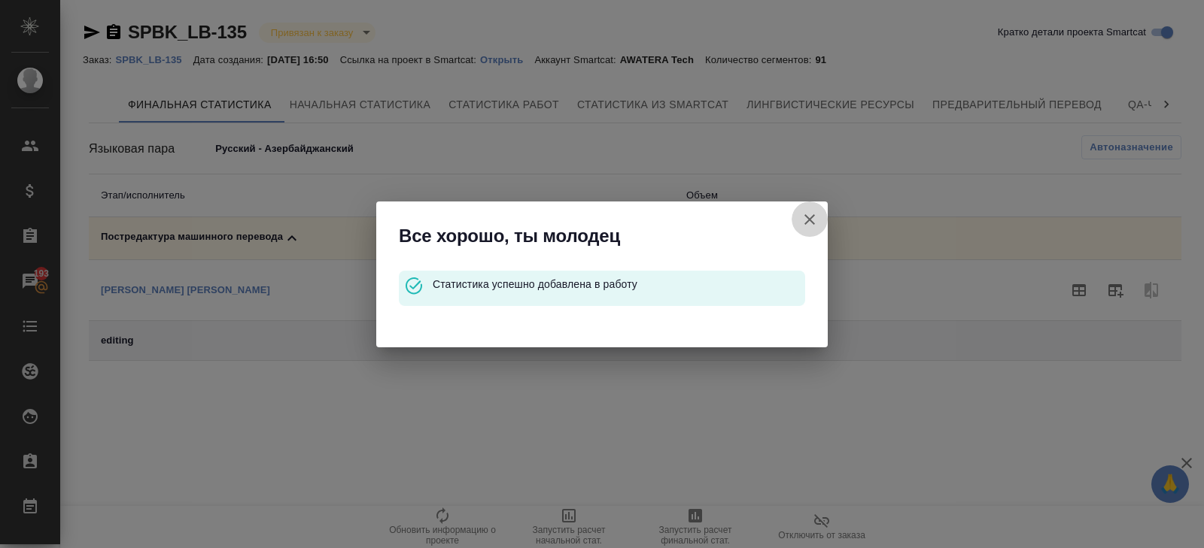
click at [809, 216] on icon "button" at bounding box center [809, 220] width 18 height 18
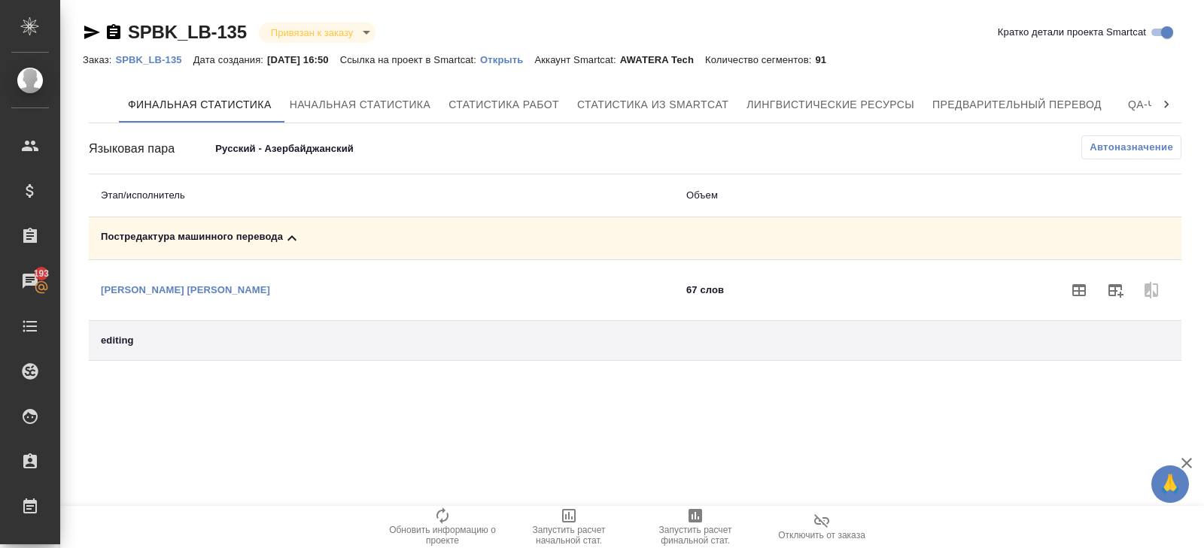
click at [334, 146] on body "🙏 .cls-1 fill:#fff; AWATERA Belyakova Yulia Клиенты Спецификации Заказы 193 Чат…" at bounding box center [602, 274] width 1204 height 548
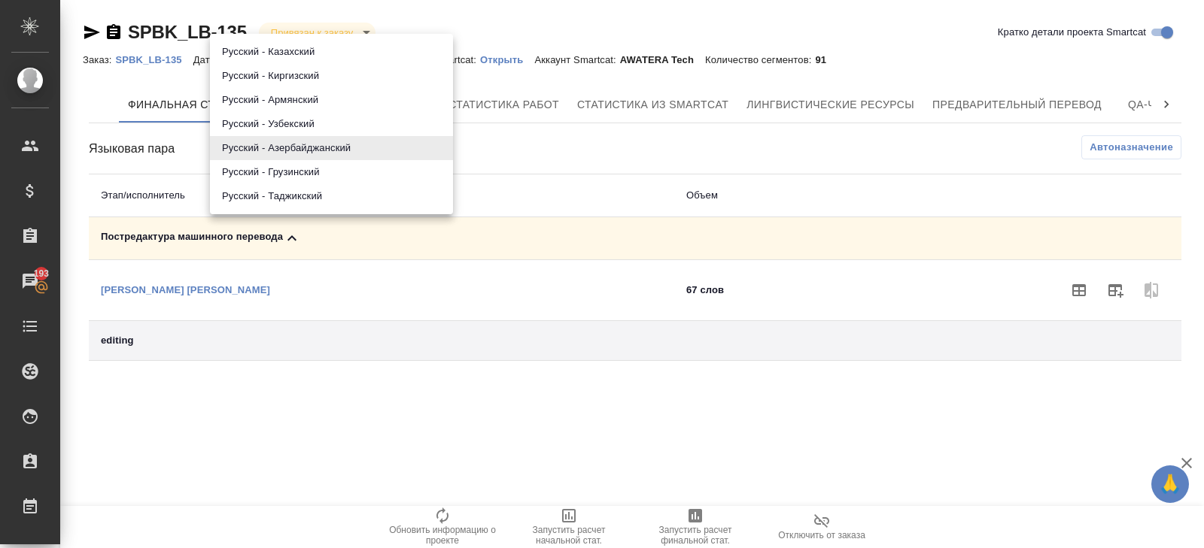
click at [318, 178] on li "Русский - Грузинский" at bounding box center [331, 172] width 243 height 24
type input "68c2d396ea9aa8aa3acb74fc"
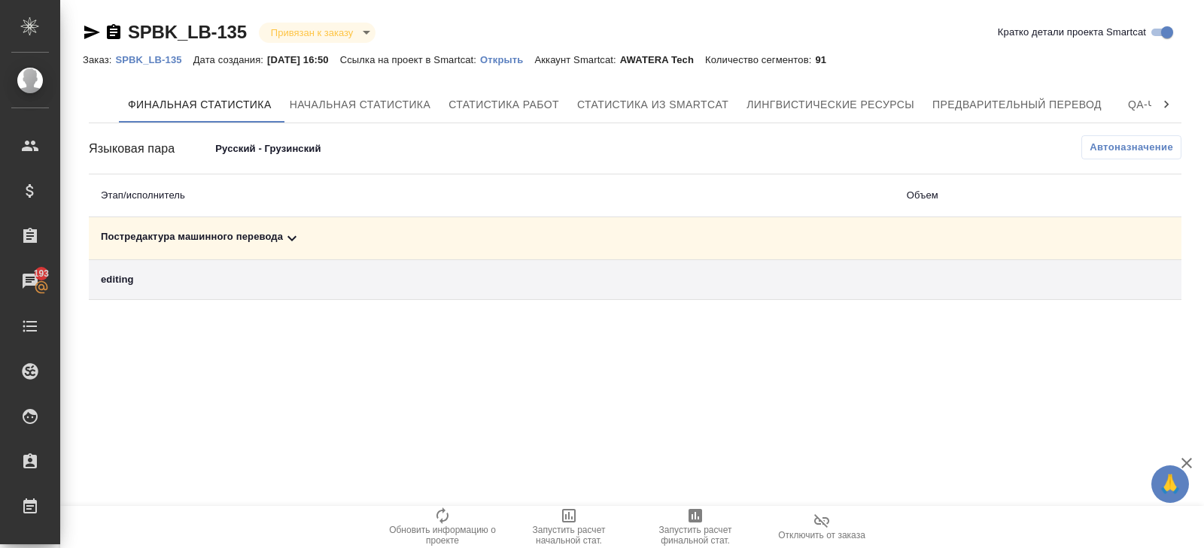
click at [290, 235] on icon at bounding box center [292, 238] width 18 height 18
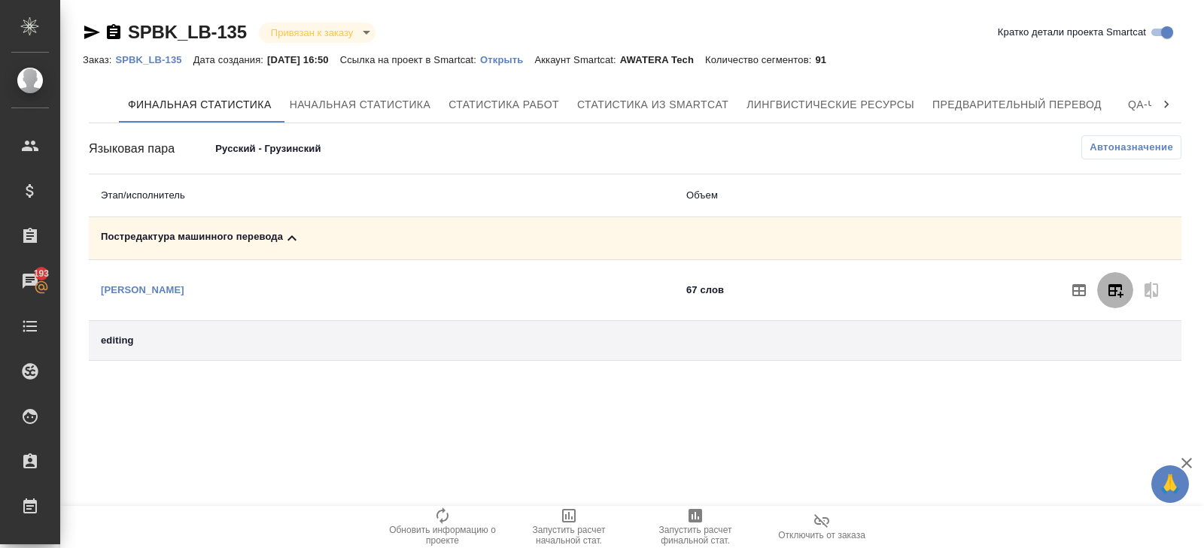
click at [1112, 290] on icon "button" at bounding box center [1115, 291] width 15 height 14
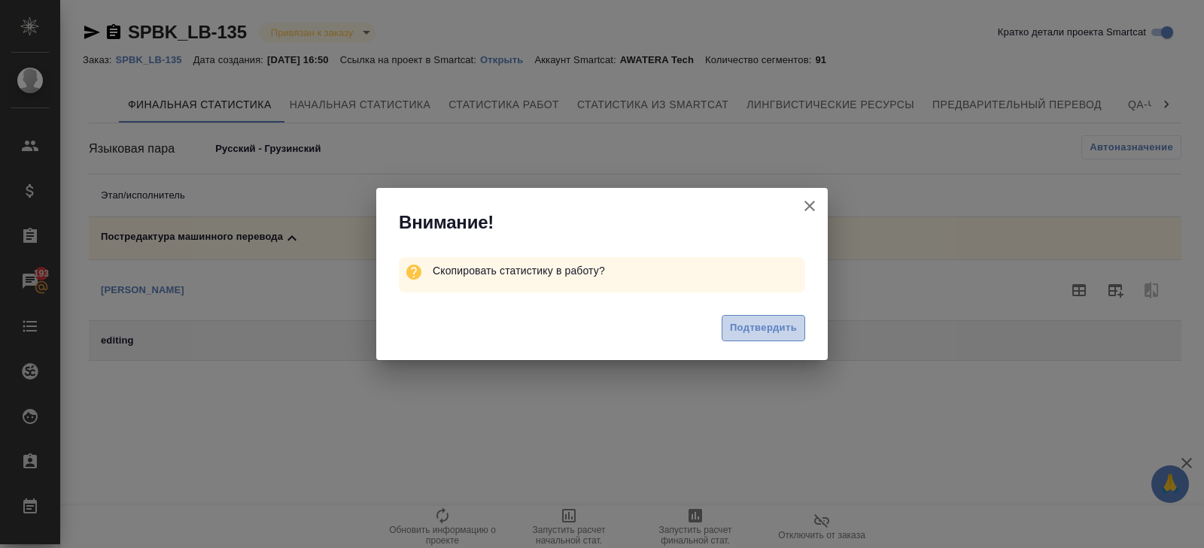
click at [766, 329] on span "Подтвердить" at bounding box center [763, 328] width 67 height 17
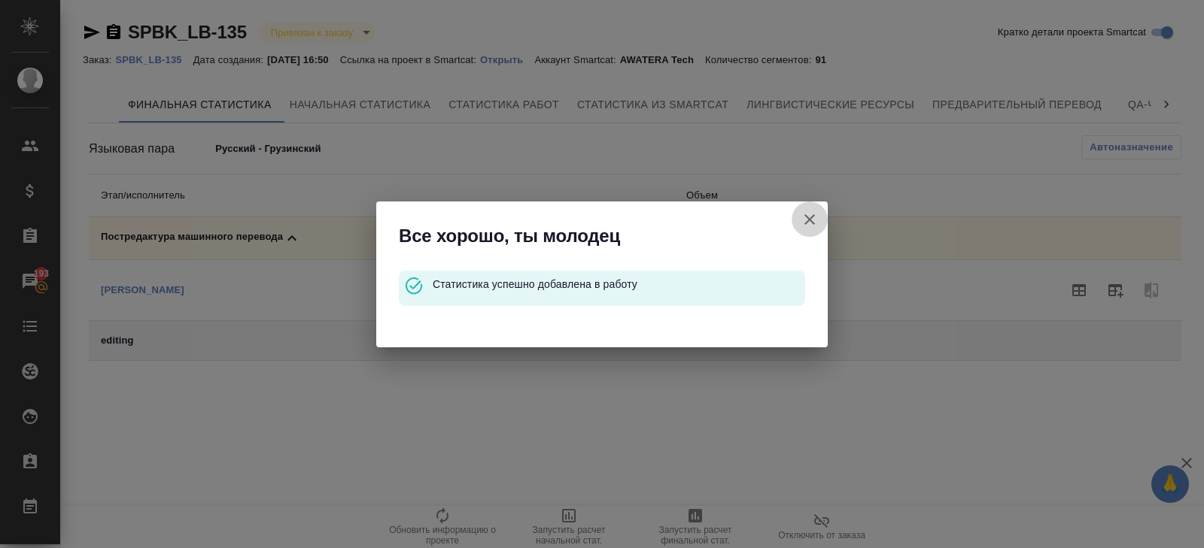
click at [810, 216] on icon "button" at bounding box center [809, 220] width 18 height 18
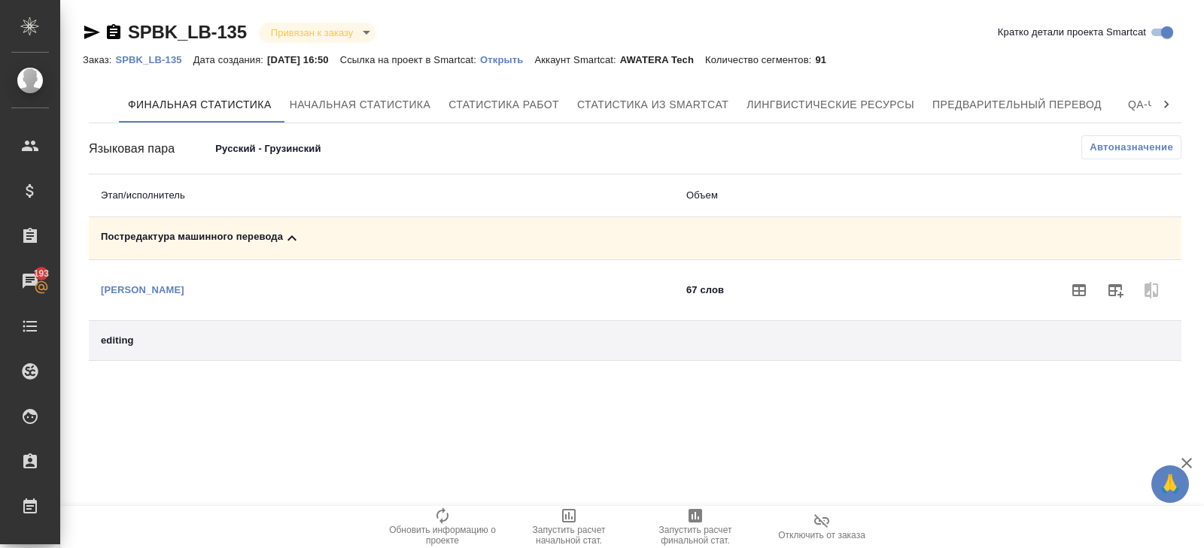
click at [167, 62] on p "SPBK_LB-135" at bounding box center [153, 59] width 77 height 11
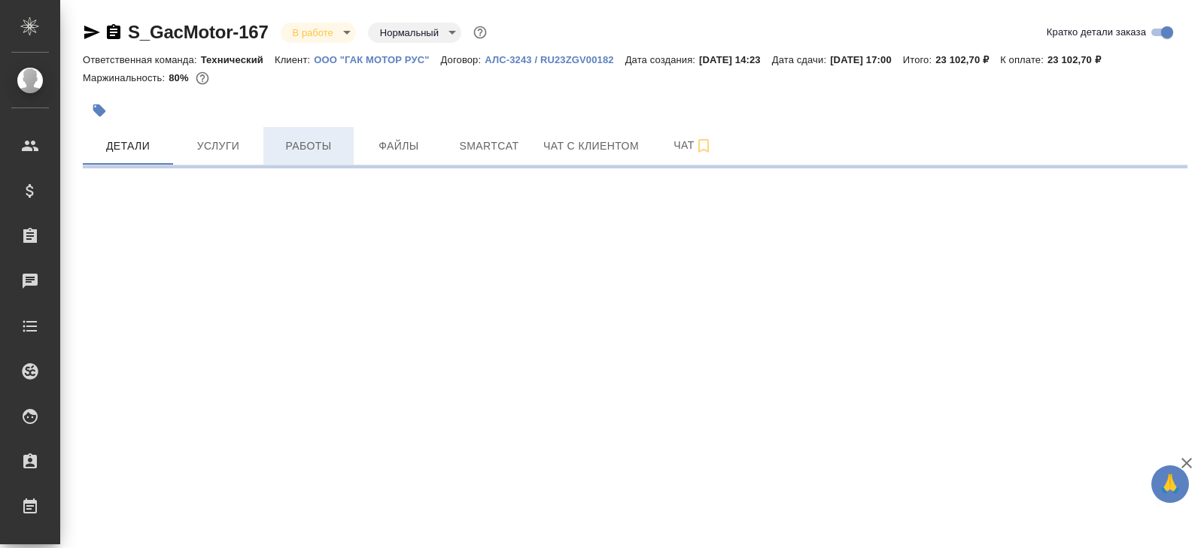
click at [302, 138] on span "Работы" at bounding box center [308, 146] width 72 height 19
select select "RU"
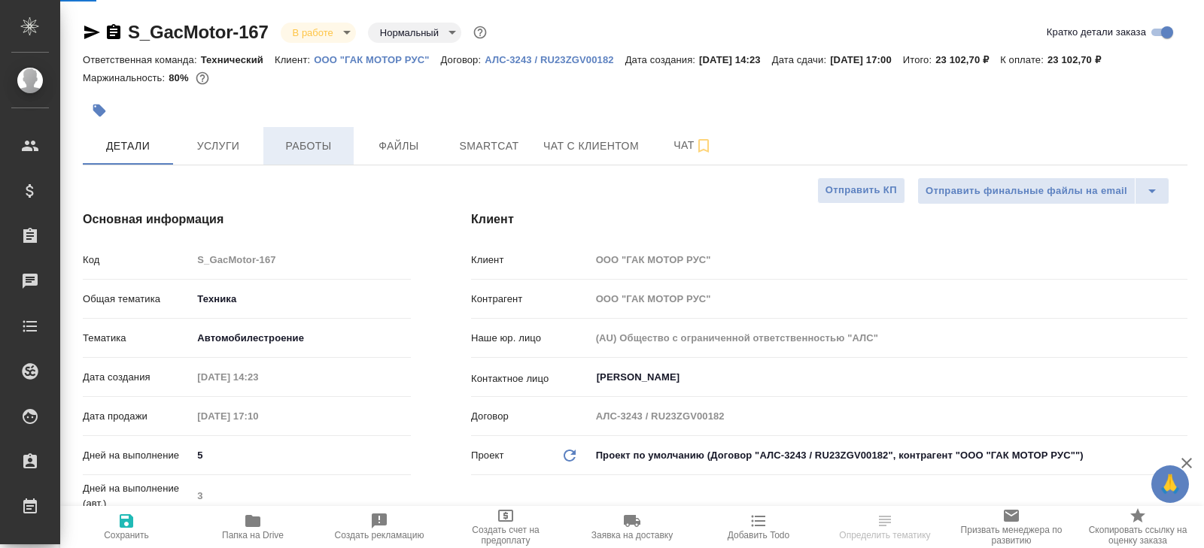
type textarea "x"
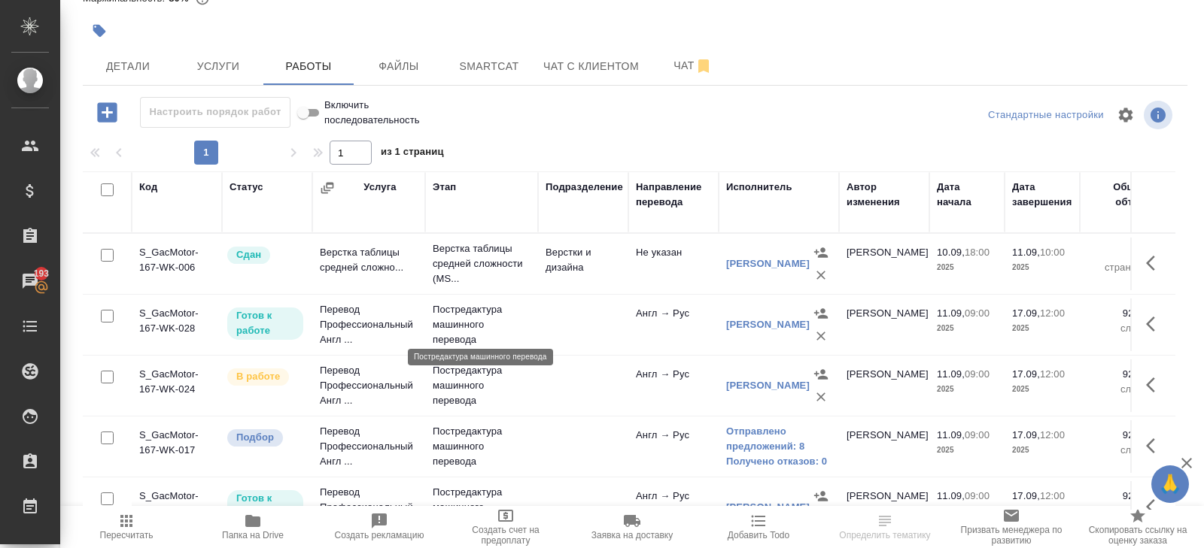
scroll to position [147, 0]
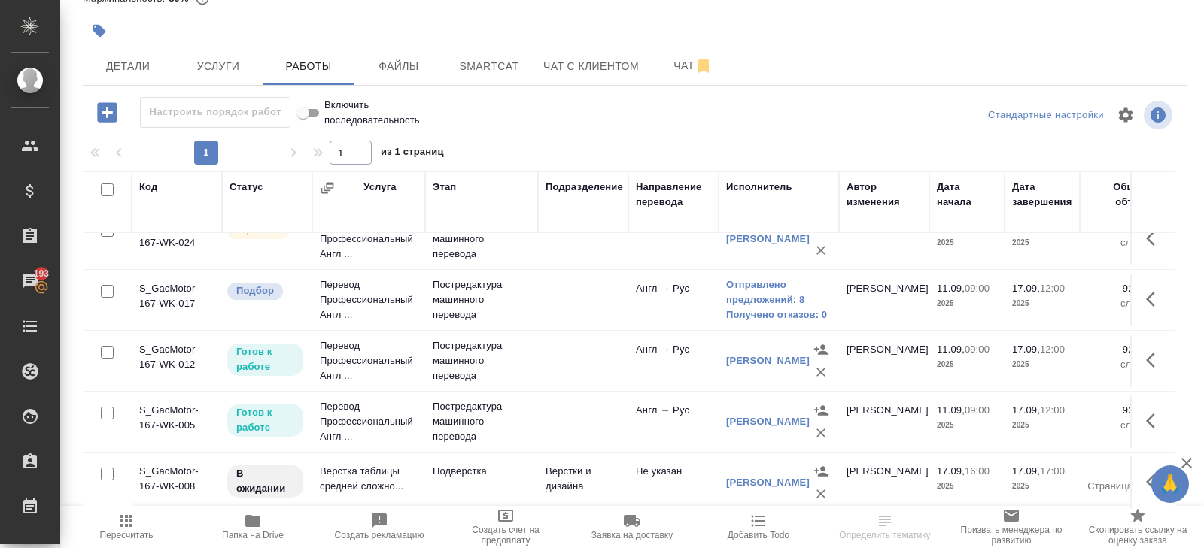
click at [750, 304] on link "Отправлено предложений: 8" at bounding box center [778, 293] width 105 height 30
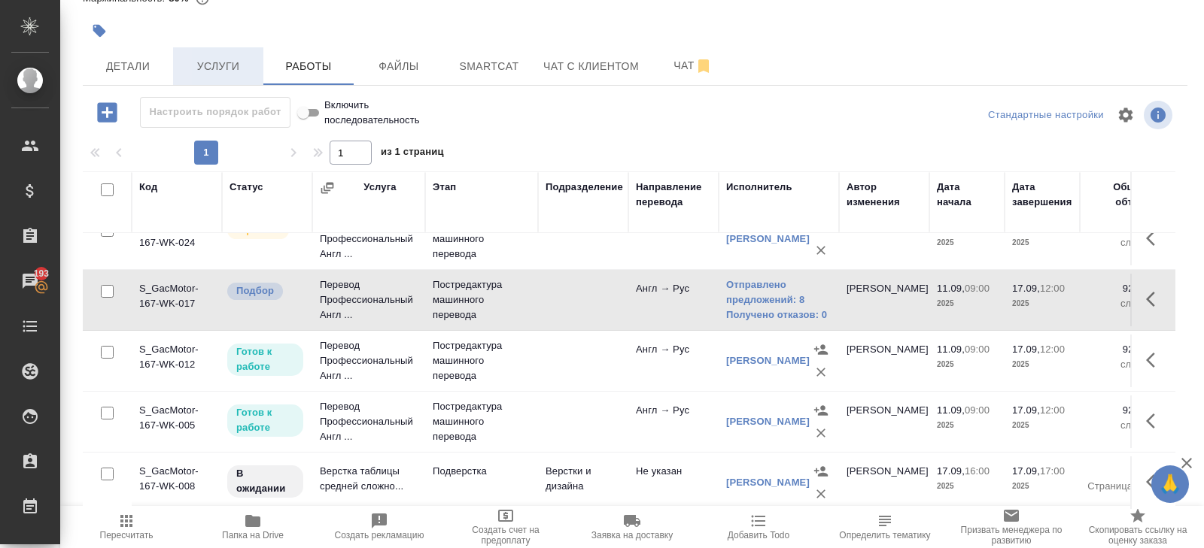
scroll to position [0, 0]
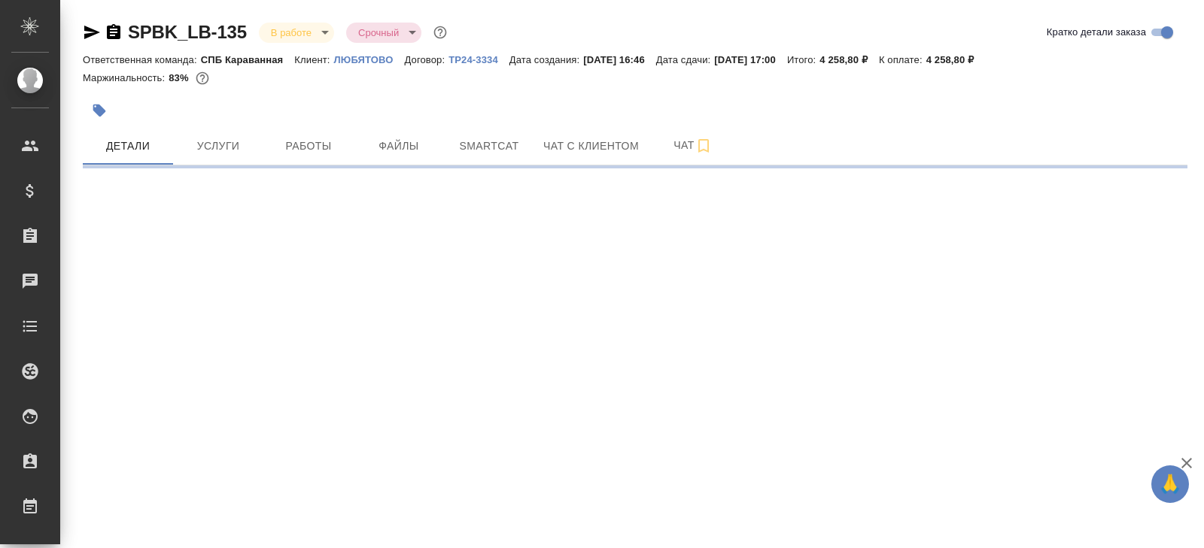
select select "RU"
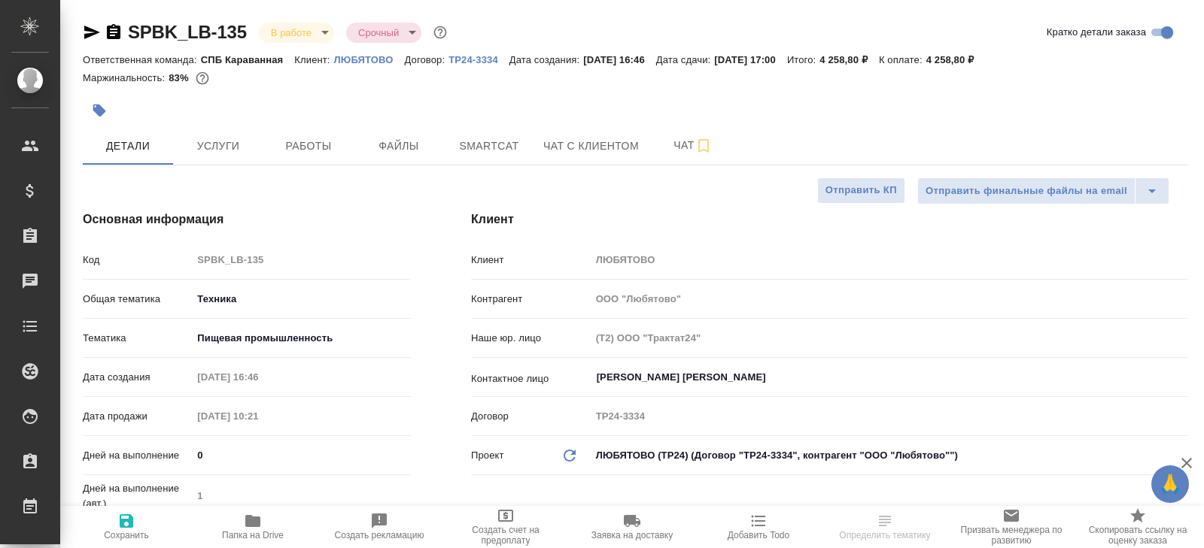
type textarea "x"
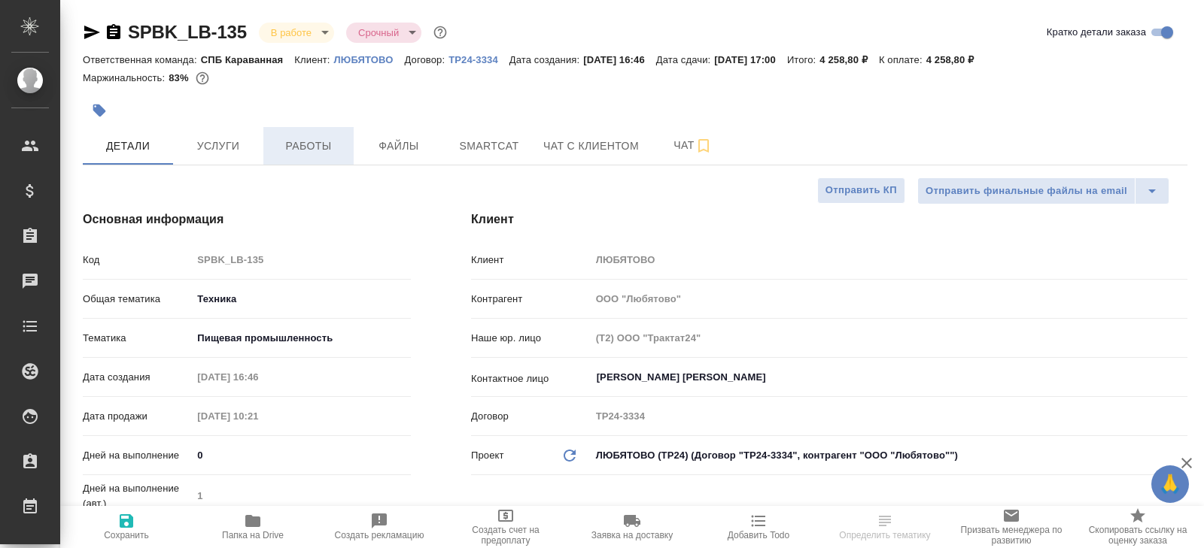
type textarea "x"
click at [321, 147] on span "Работы" at bounding box center [308, 146] width 72 height 19
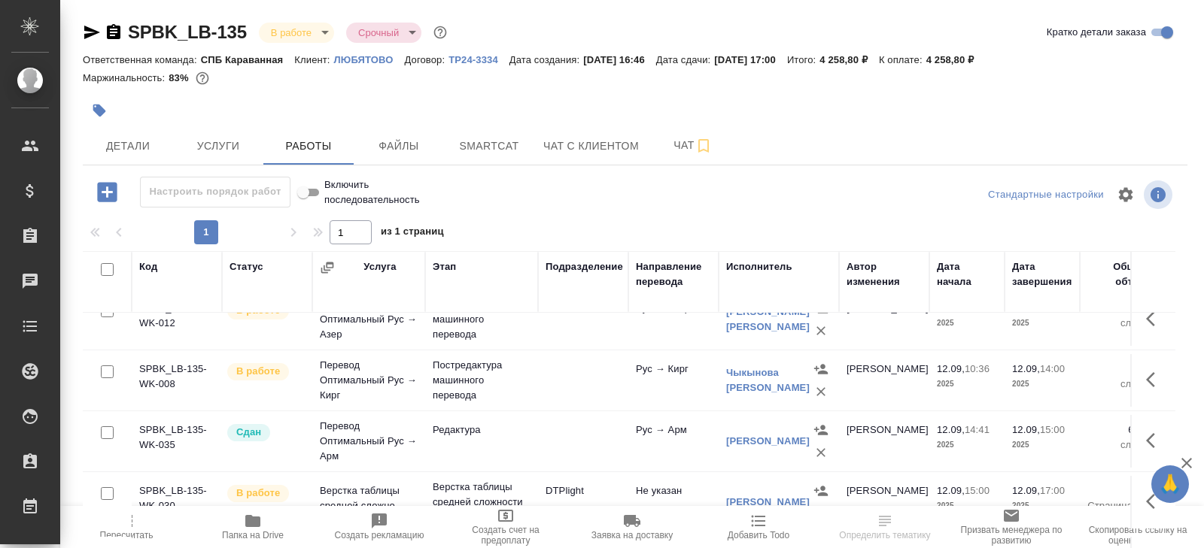
scroll to position [80, 0]
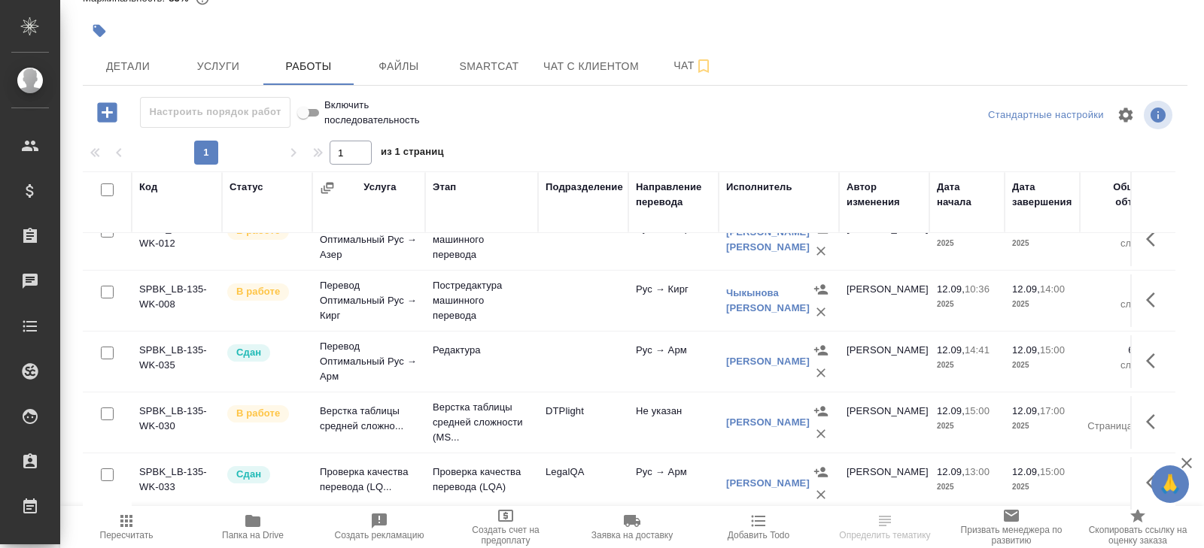
click at [119, 520] on icon "button" at bounding box center [126, 521] width 18 height 18
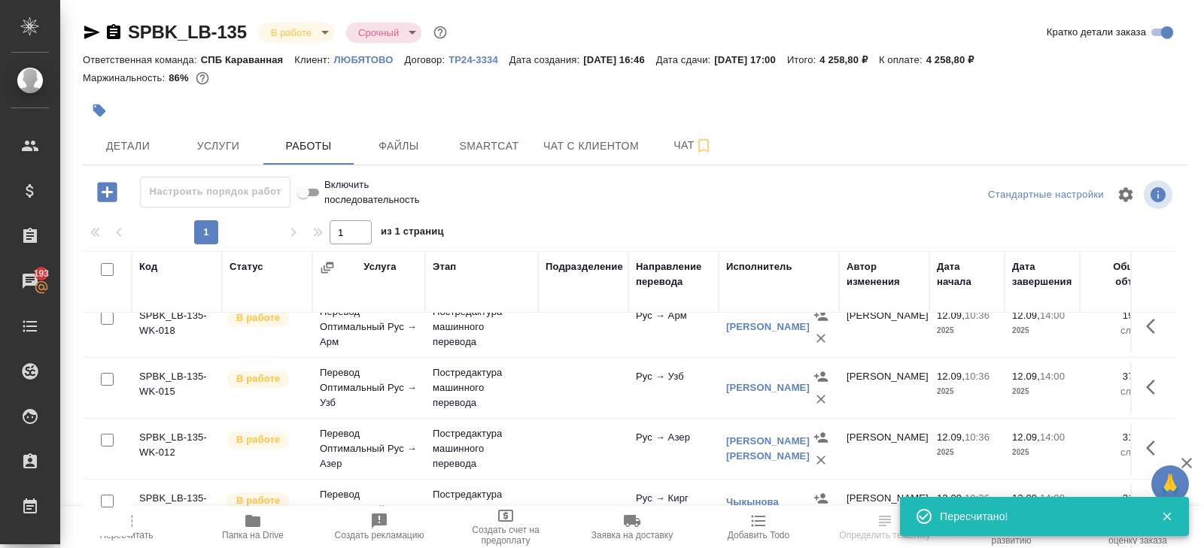
scroll to position [0, 0]
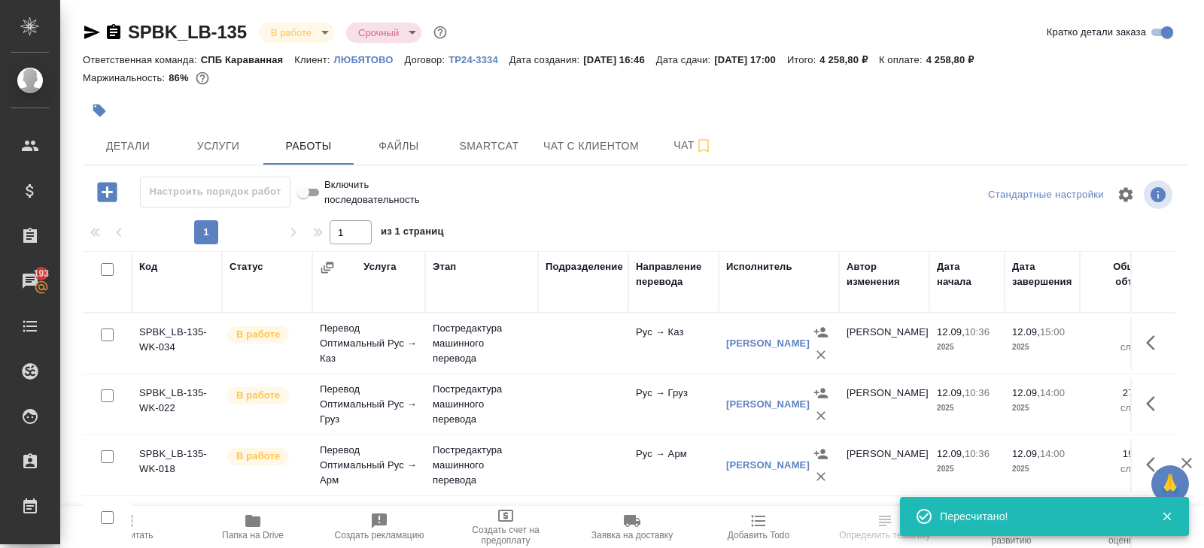
click at [105, 271] on input "checkbox" at bounding box center [107, 269] width 13 height 13
checkbox input "true"
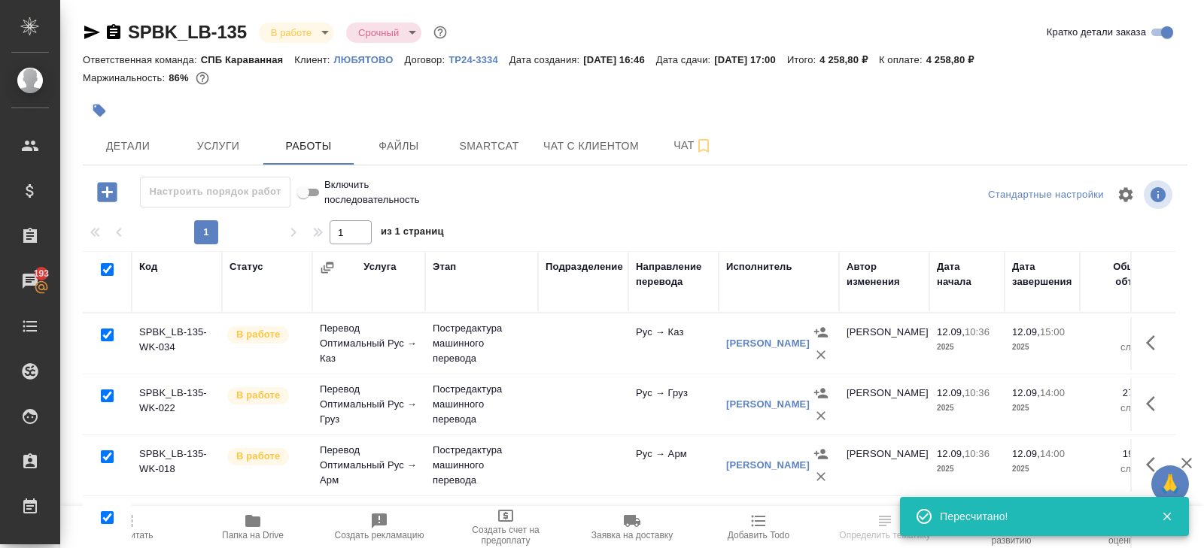
checkbox input "true"
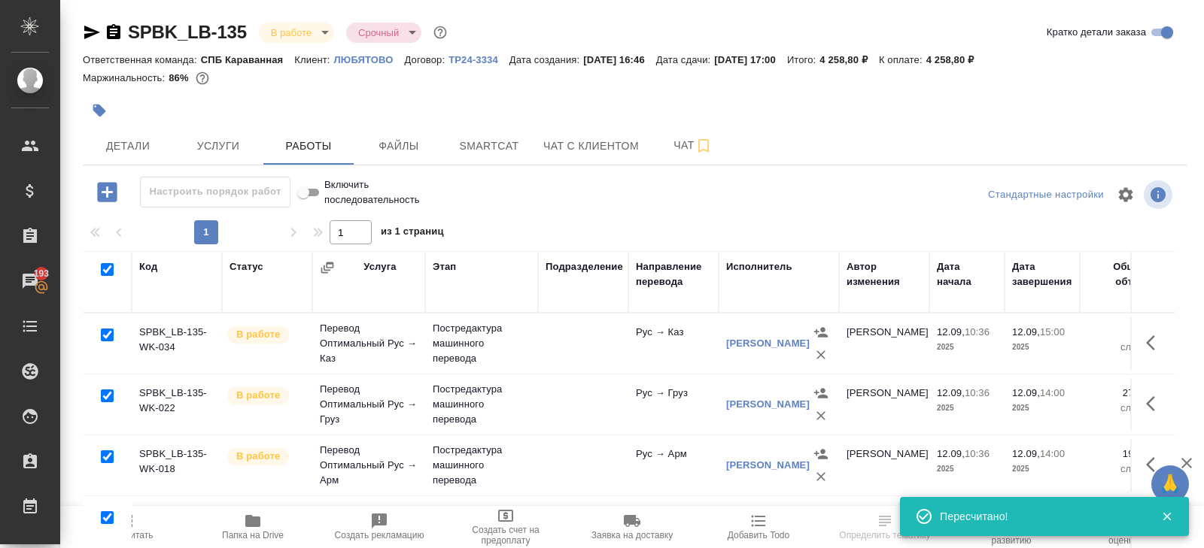
checkbox input "true"
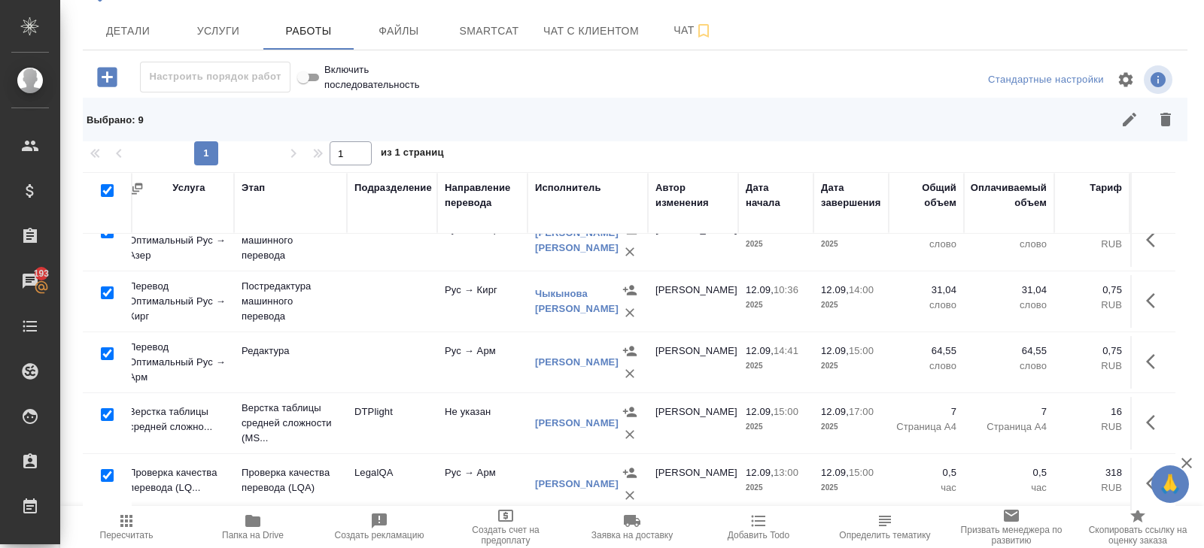
scroll to position [268, 0]
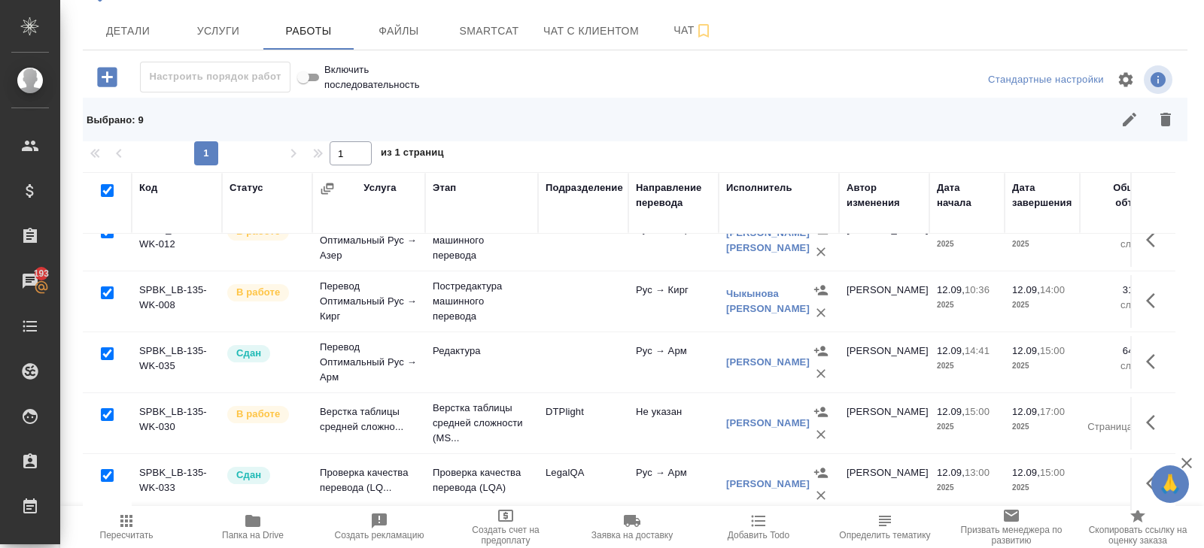
click at [110, 411] on input "checkbox" at bounding box center [107, 414] width 13 height 13
checkbox input "false"
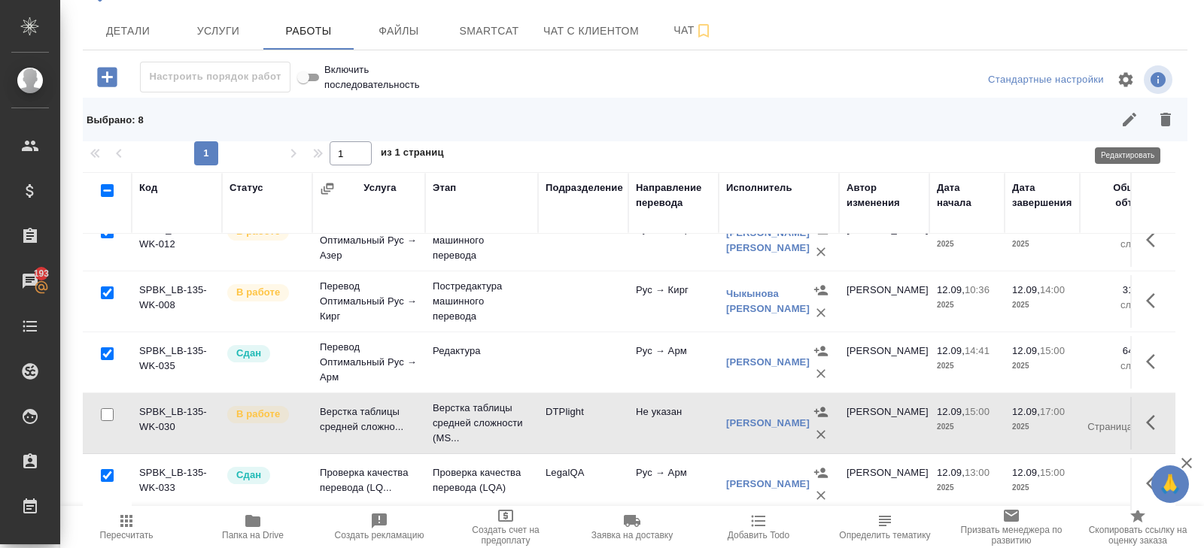
click at [1130, 119] on icon "button" at bounding box center [1129, 120] width 14 height 14
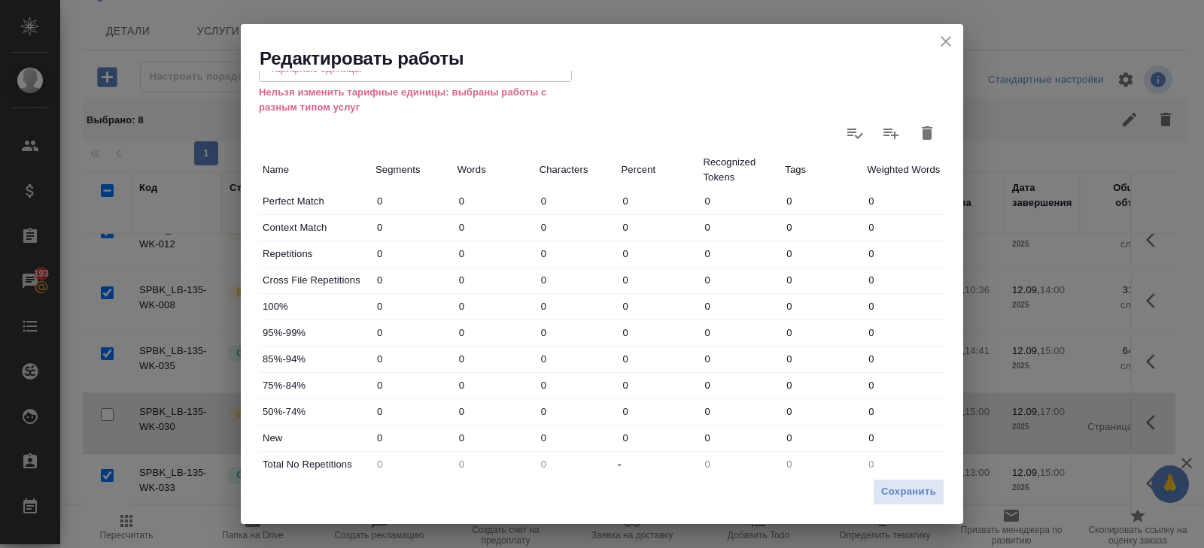
scroll to position [335, 0]
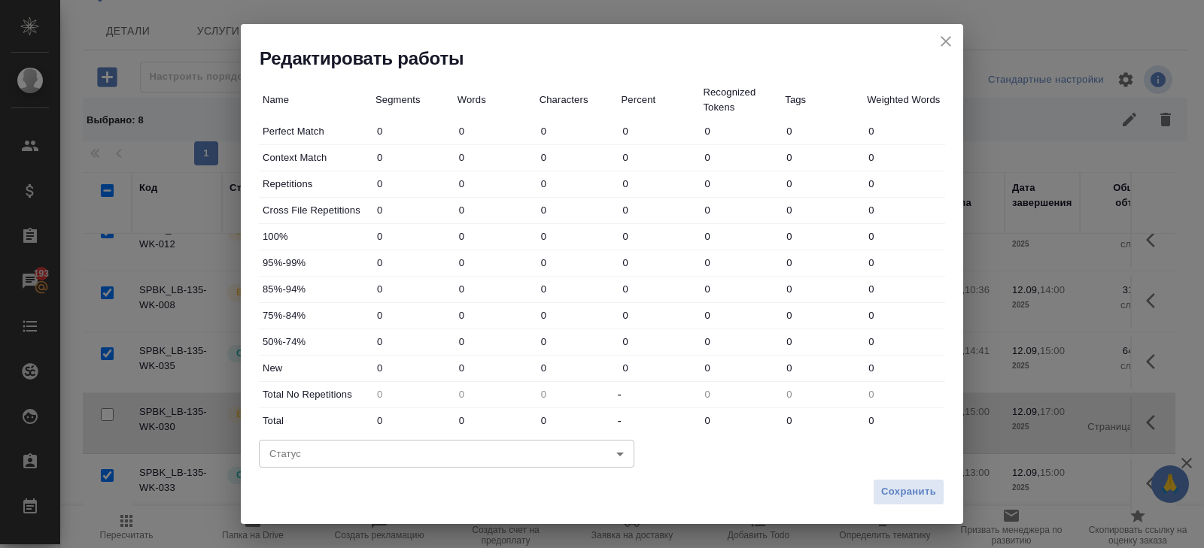
click at [305, 433] on div "Статус ​ Статус" at bounding box center [447, 452] width 436 height 96
click at [302, 456] on body "🙏 .cls-1 fill:#fff; AWATERA Belyakova Yulia Клиенты Спецификации Заказы 193 Чат…" at bounding box center [602, 274] width 1204 height 548
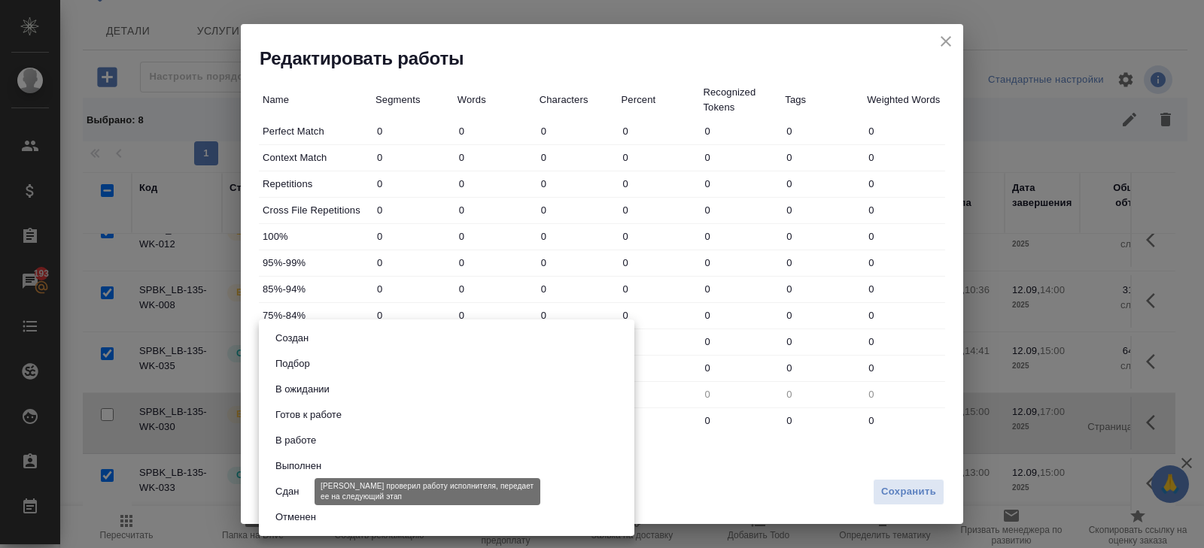
click at [294, 484] on button "Сдан" at bounding box center [287, 492] width 32 height 17
type input "closed"
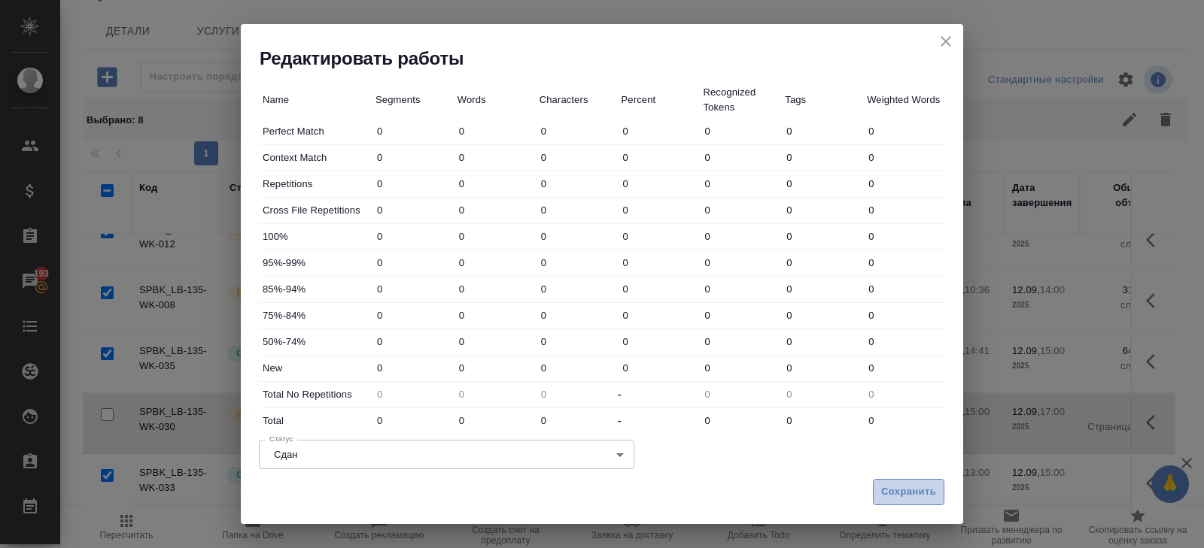
click at [886, 487] on span "Сохранить" at bounding box center [908, 492] width 55 height 17
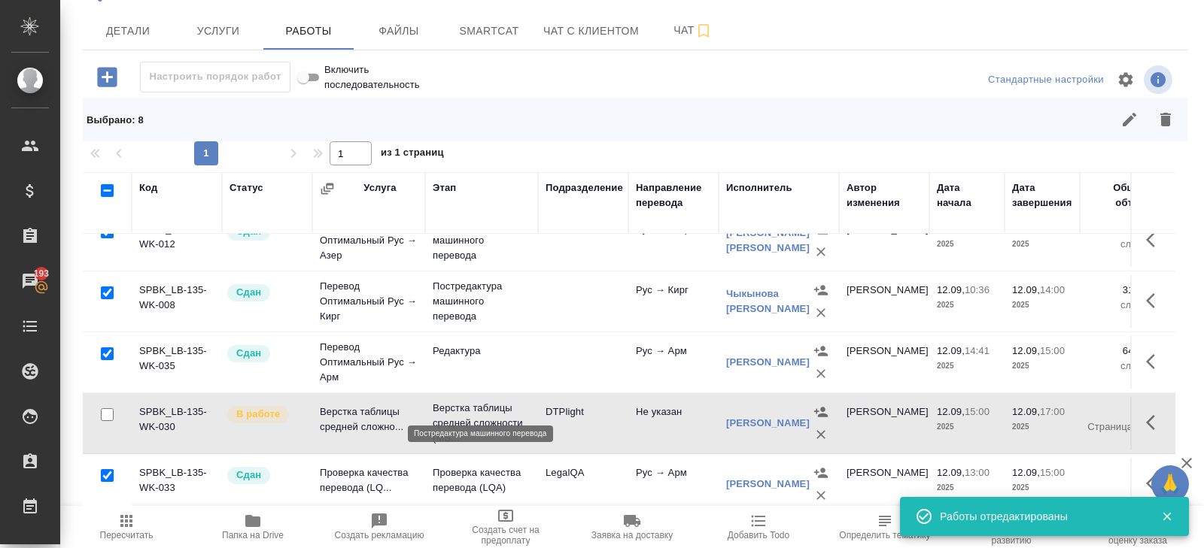
scroll to position [0, 0]
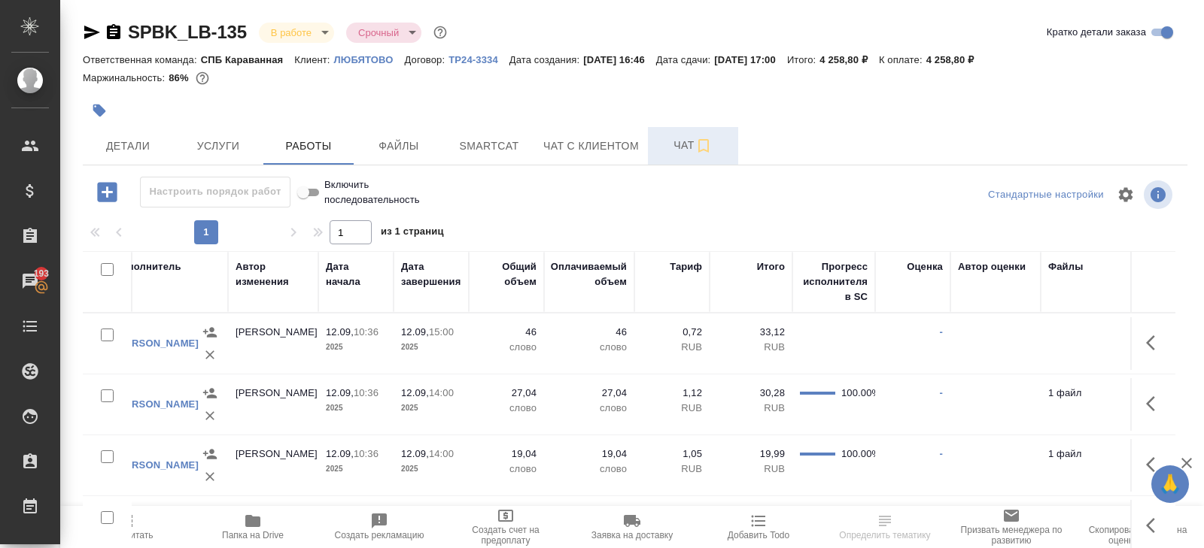
click at [691, 143] on span "Чат" at bounding box center [693, 145] width 72 height 19
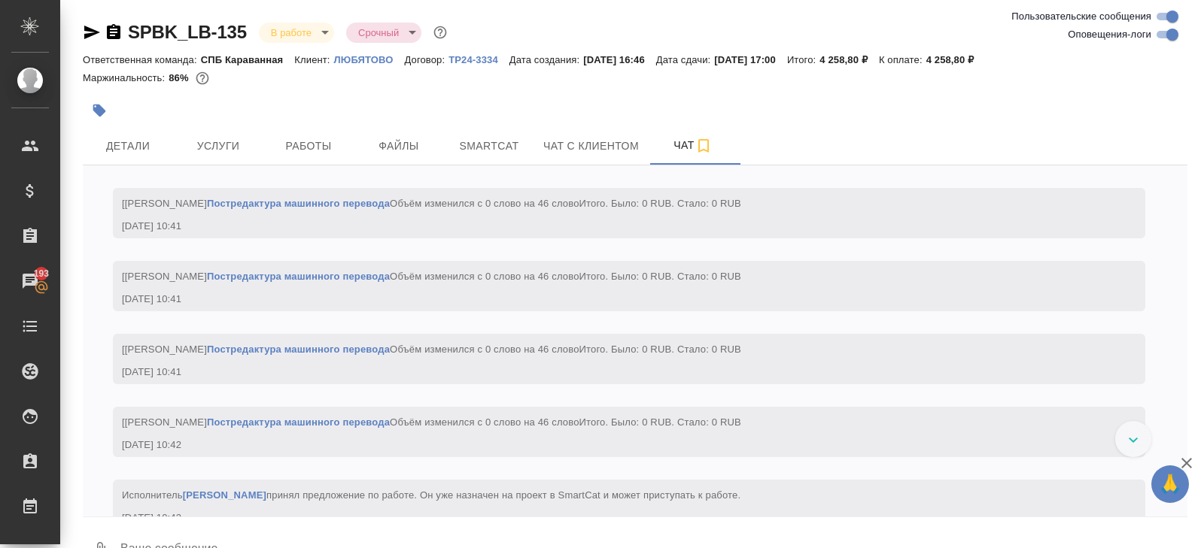
click at [1167, 30] on input "Оповещения-логи" at bounding box center [1172, 35] width 54 height 18
checkbox input "false"
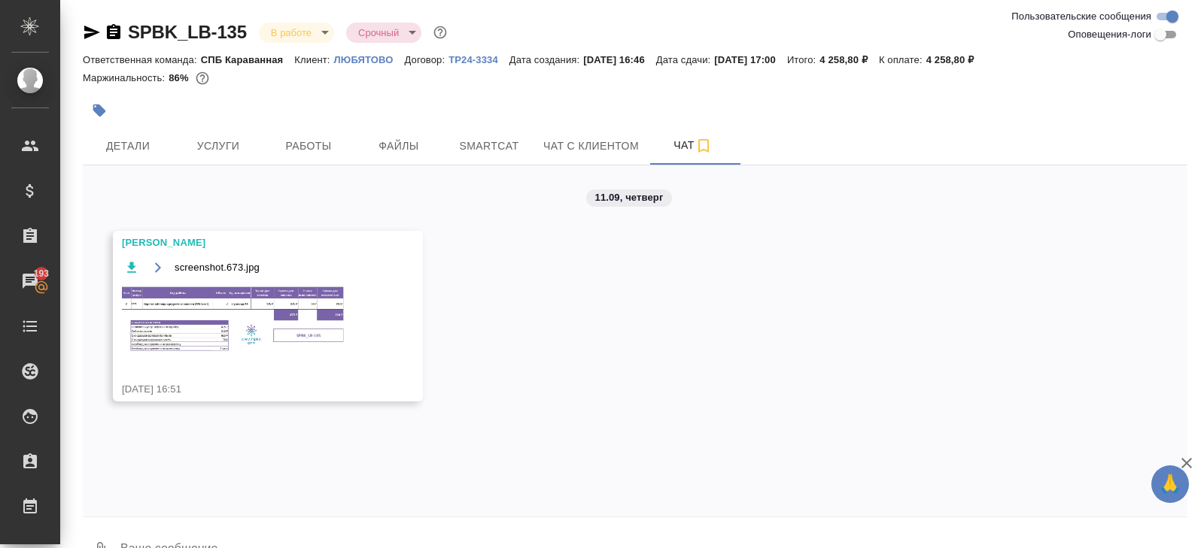
scroll to position [36, 0]
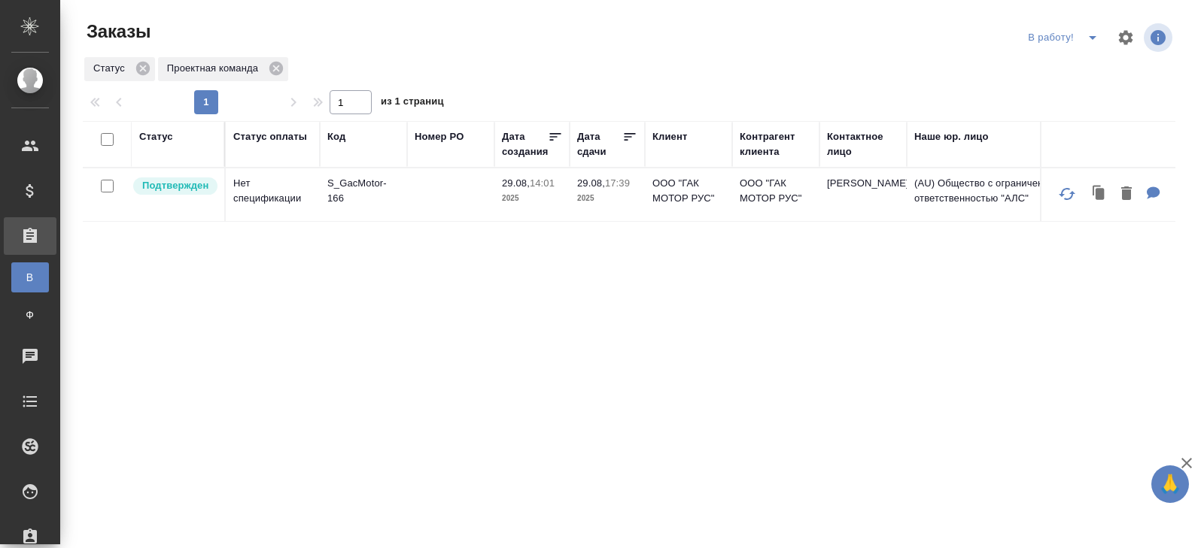
click at [1090, 41] on icon "split button" at bounding box center [1092, 38] width 18 height 18
click at [1064, 80] on li "начислить" at bounding box center [1064, 92] width 83 height 24
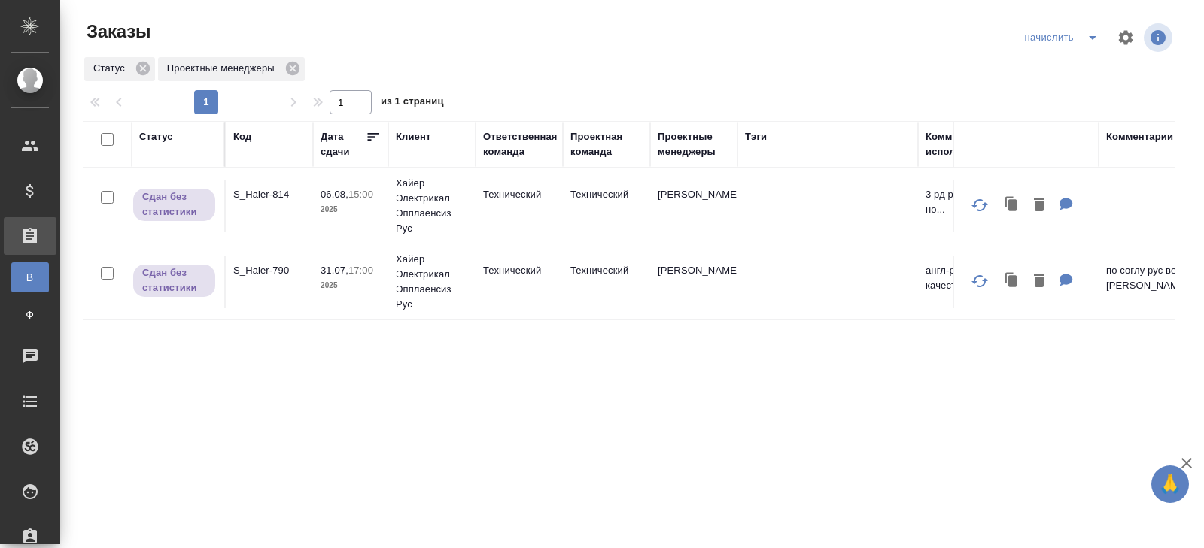
click at [1090, 41] on icon "split button" at bounding box center [1092, 38] width 18 height 18
click at [1061, 85] on li "ПМ" at bounding box center [1063, 92] width 88 height 24
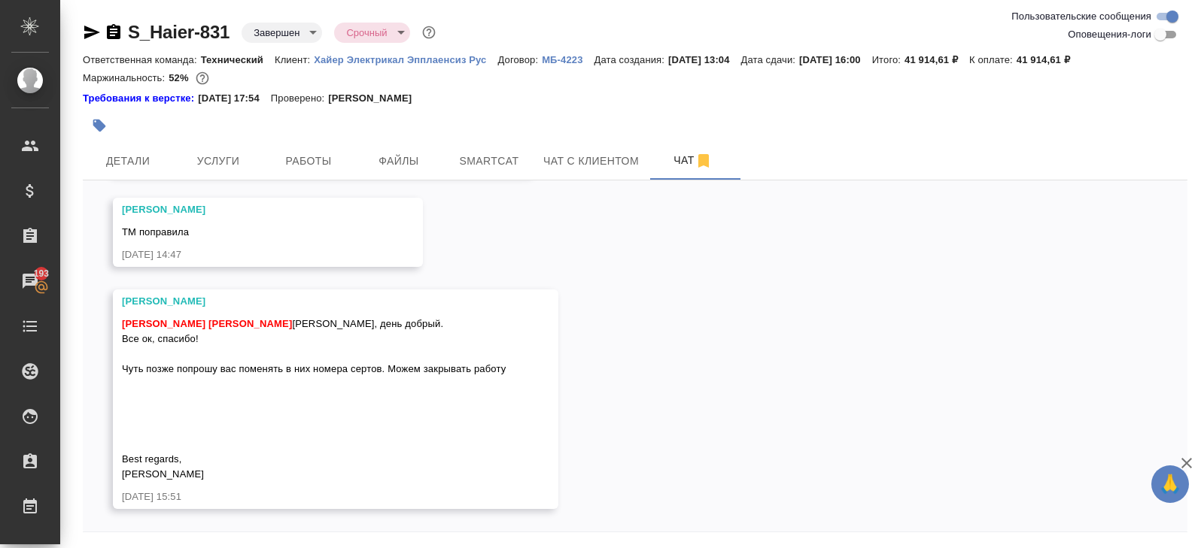
scroll to position [51, 0]
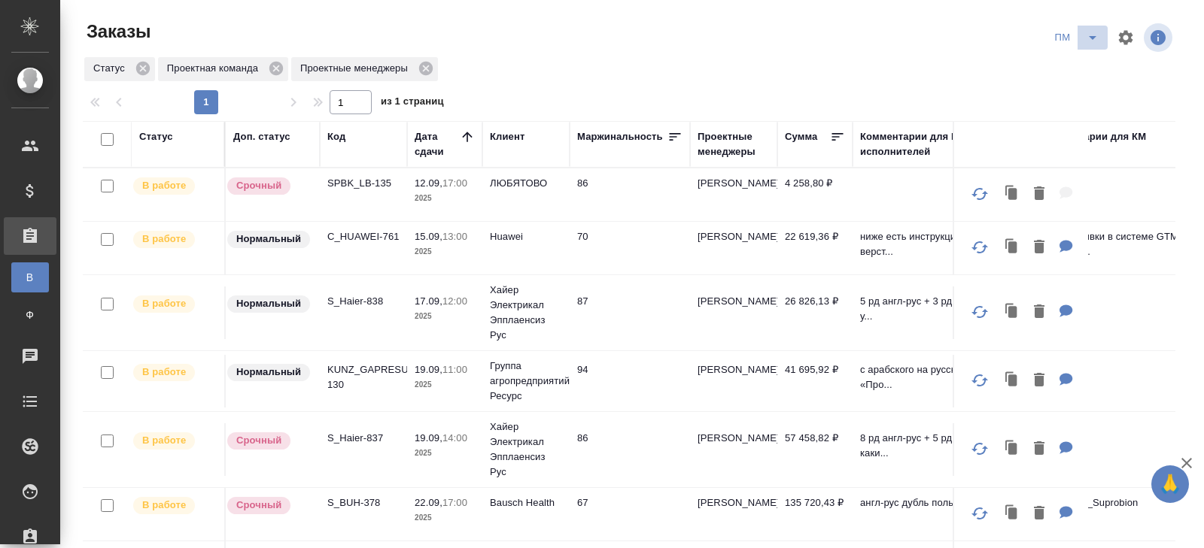
click at [1093, 36] on icon "split button" at bounding box center [1092, 38] width 8 height 4
click at [1090, 66] on li "В работу!" at bounding box center [1077, 68] width 76 height 24
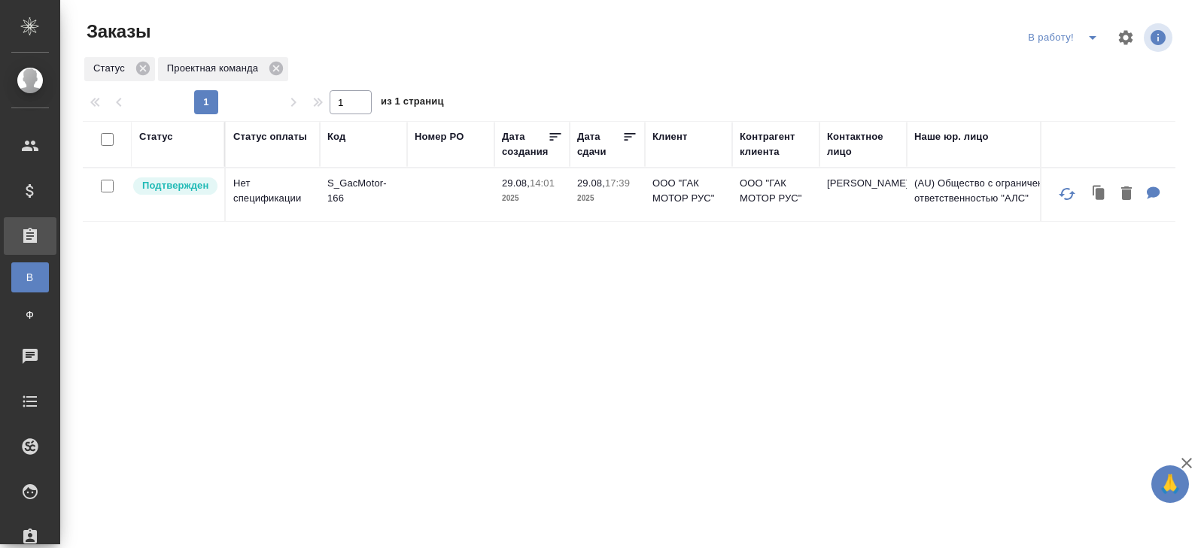
click at [1092, 41] on icon "split button" at bounding box center [1092, 38] width 18 height 18
click at [1083, 56] on li "ПМ" at bounding box center [1064, 68] width 83 height 24
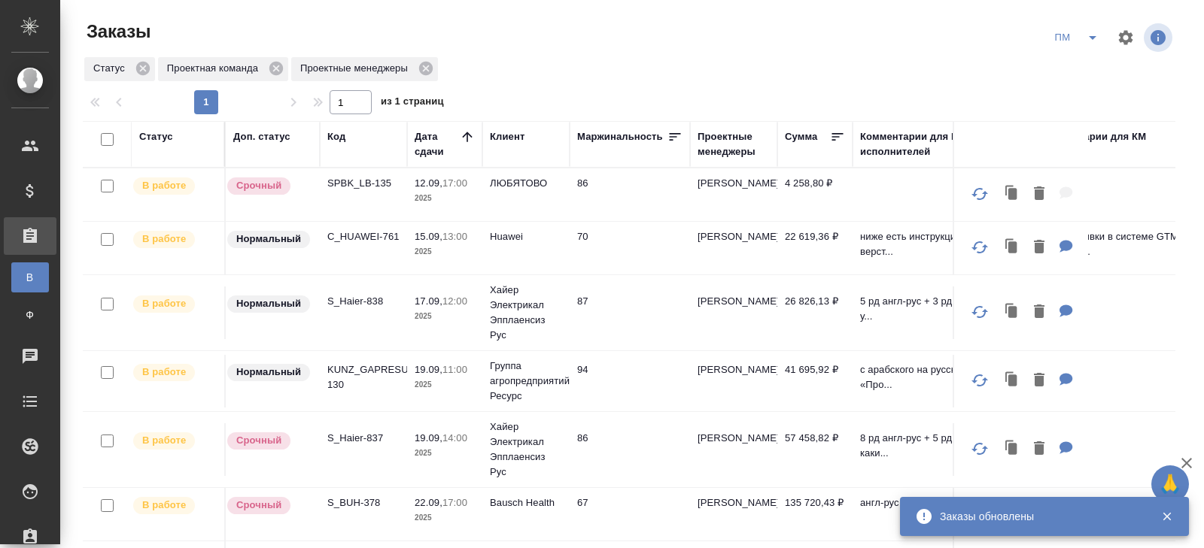
click at [351, 195] on td "SPBK_LB-135" at bounding box center [363, 195] width 87 height 53
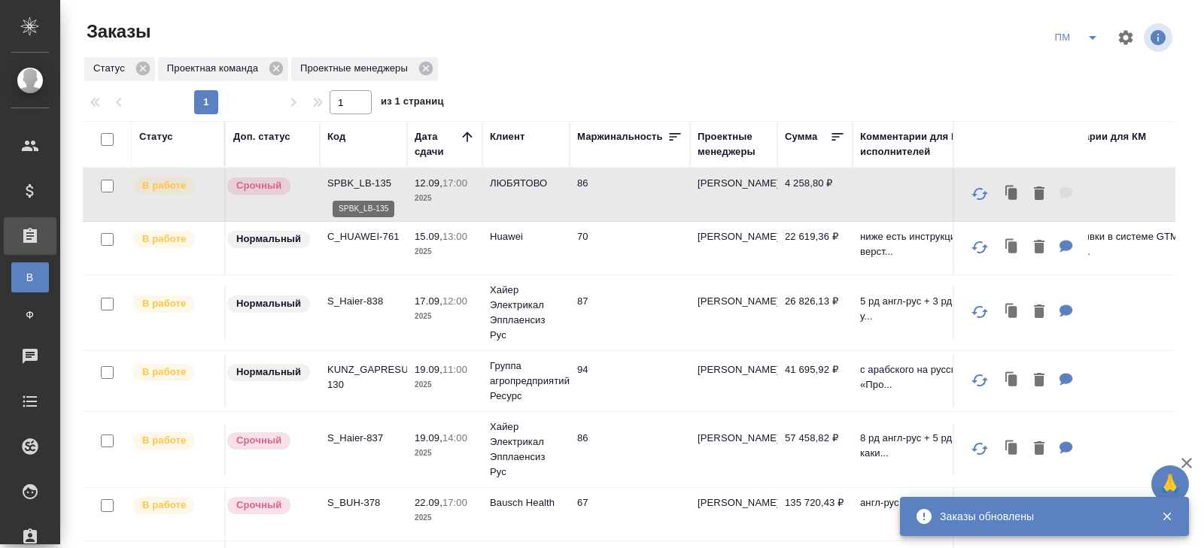
click at [355, 181] on p "SPBK_LB-135" at bounding box center [363, 183] width 72 height 15
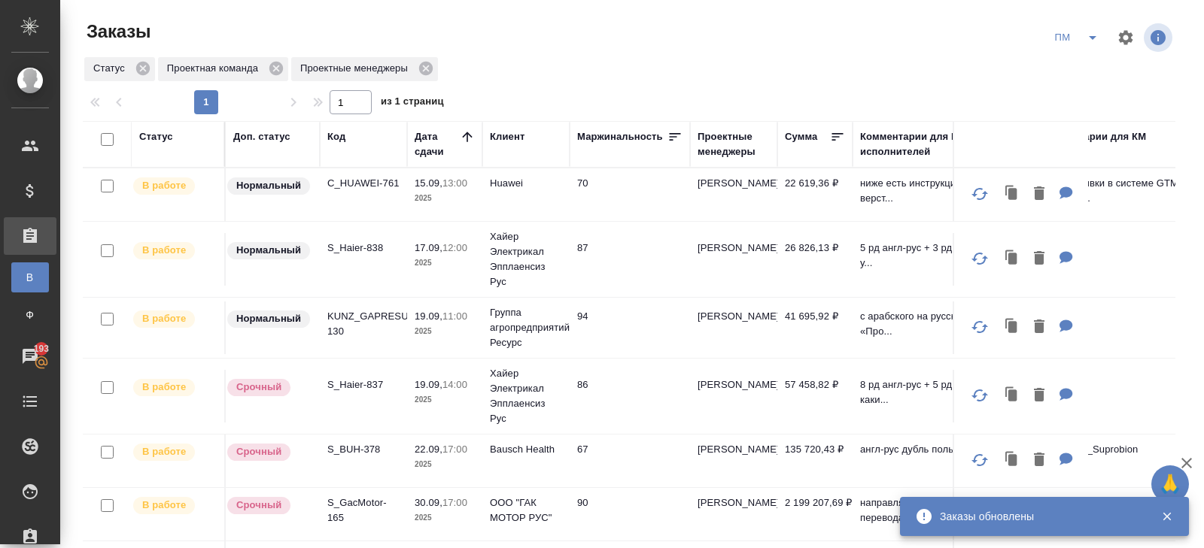
click at [1084, 48] on button "split button" at bounding box center [1092, 38] width 30 height 24
click at [1077, 71] on li "В работу!" at bounding box center [1077, 68] width 76 height 24
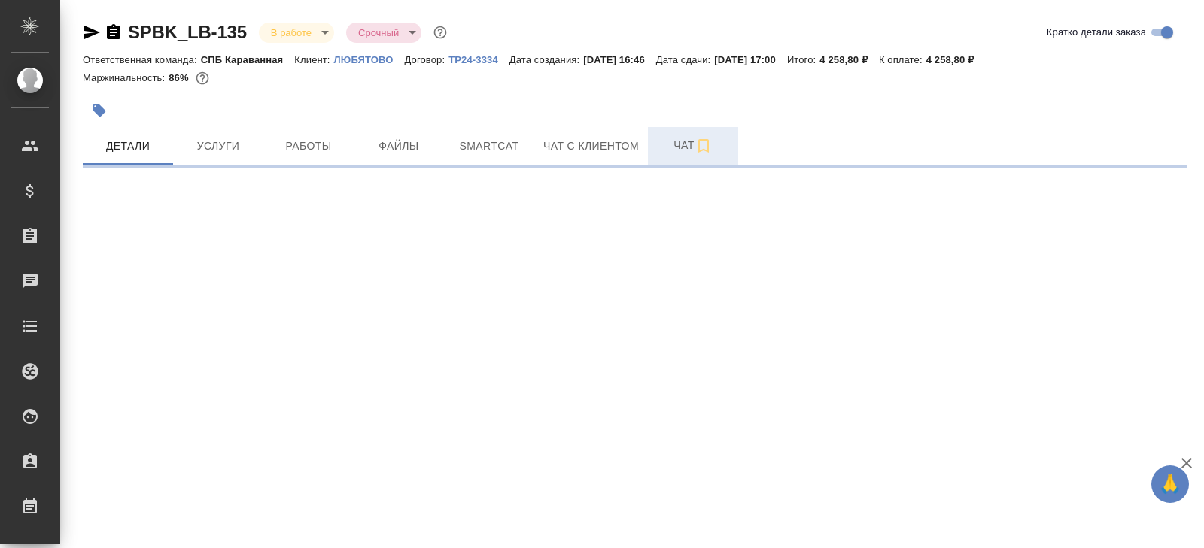
select select "RU"
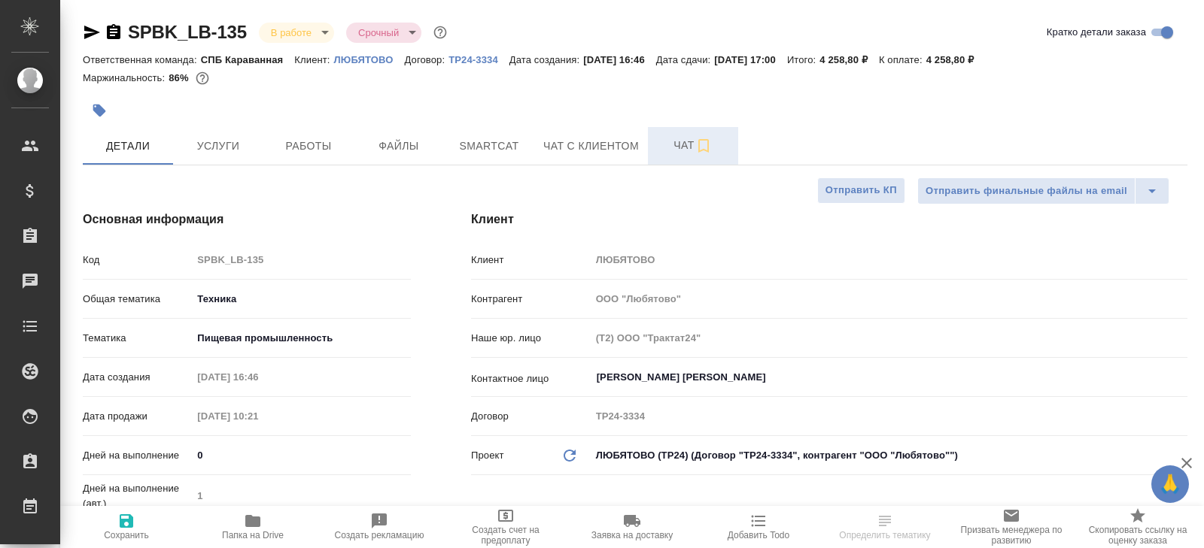
type textarea "x"
click at [679, 150] on span "Чат" at bounding box center [693, 145] width 72 height 19
type textarea "x"
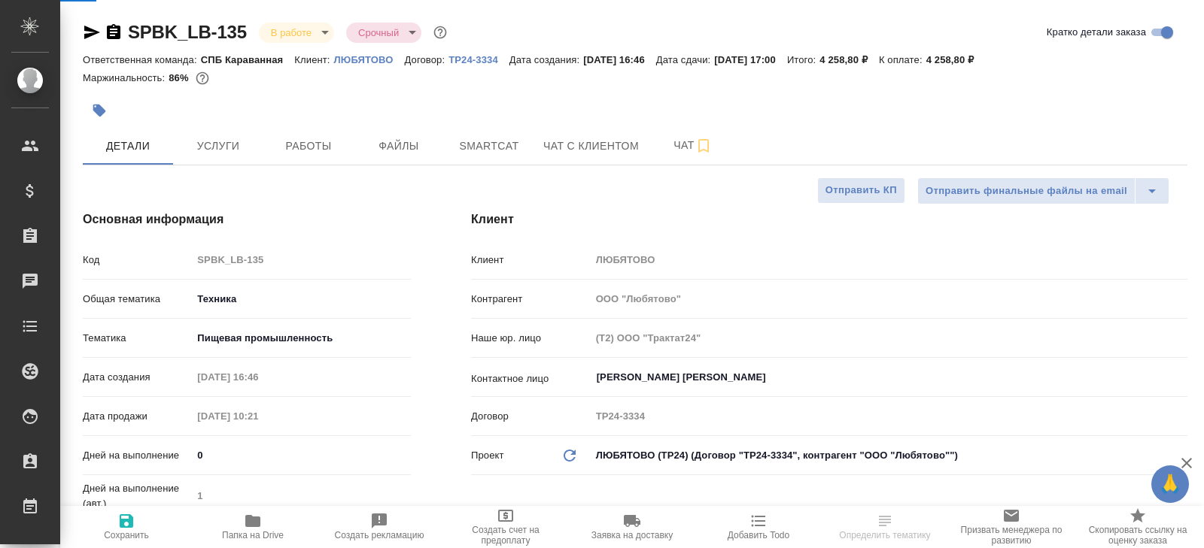
type textarea "x"
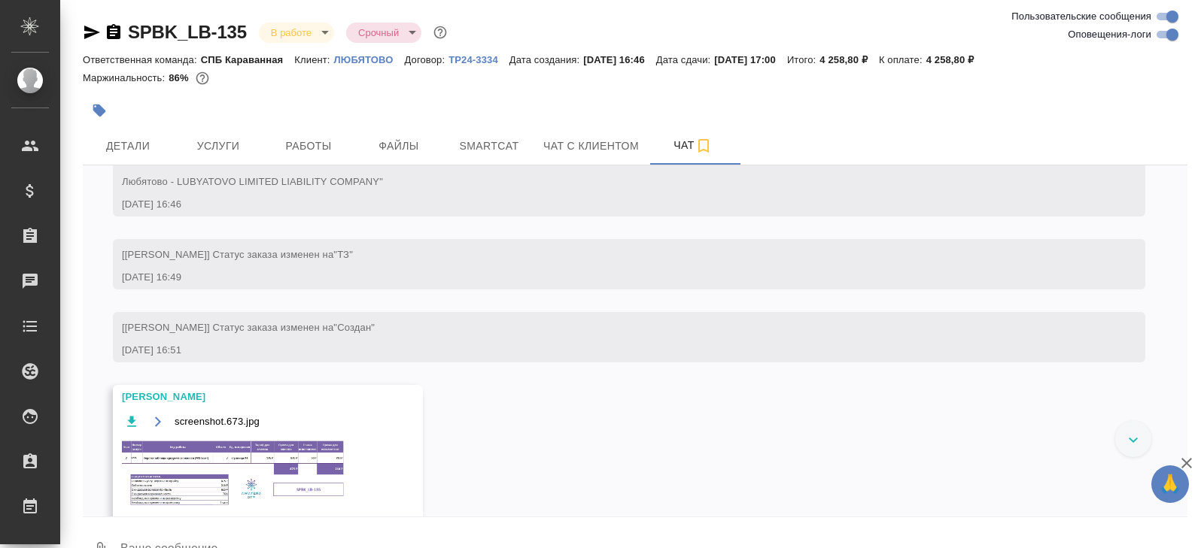
click at [1155, 37] on input "Оповещения-логи" at bounding box center [1172, 35] width 54 height 18
checkbox input "false"
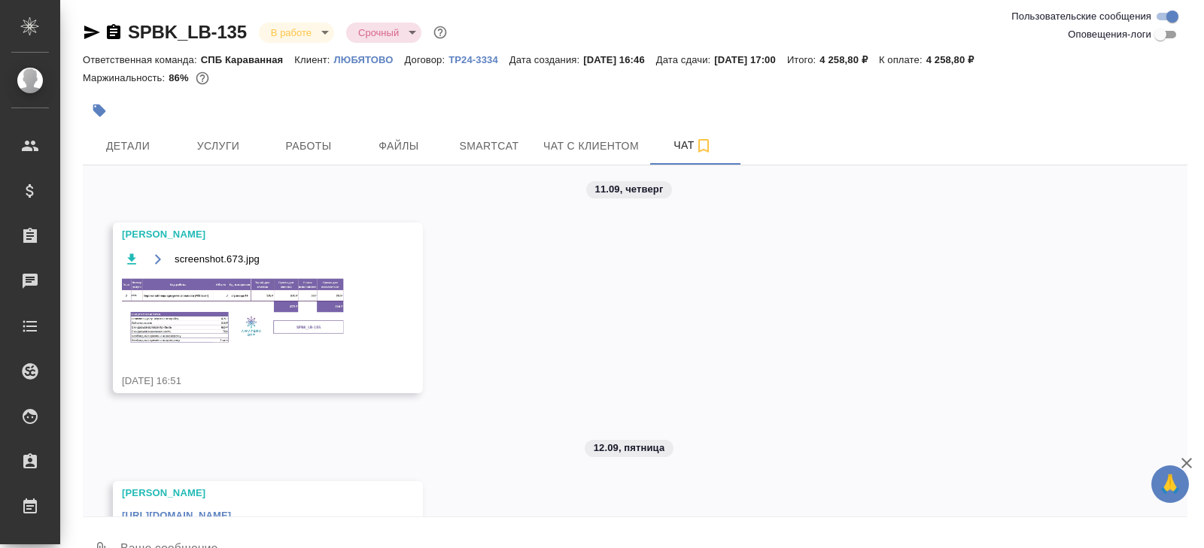
scroll to position [80, 0]
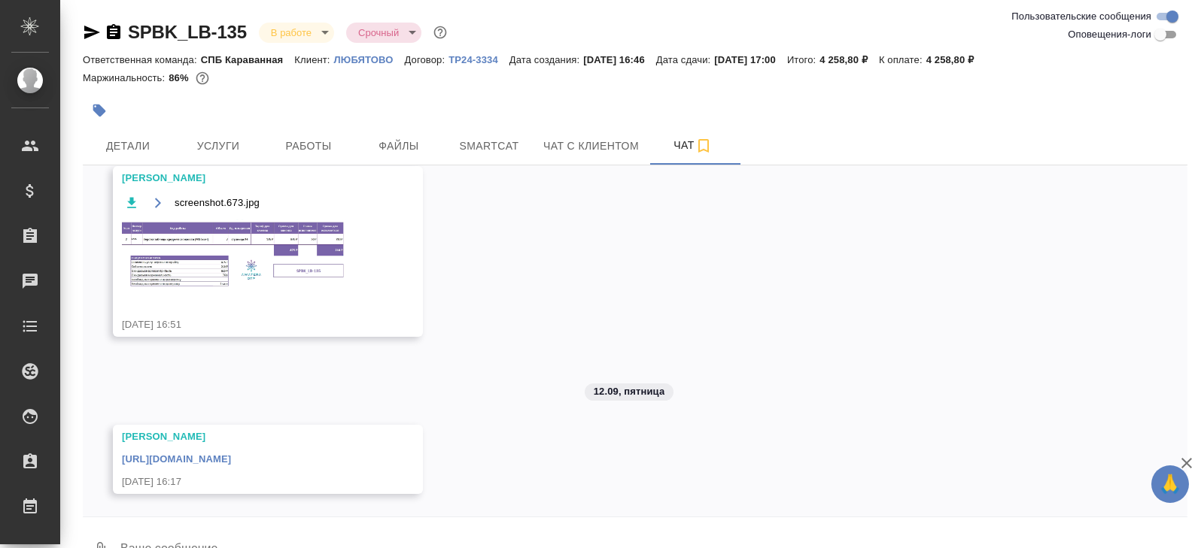
click at [231, 460] on link "https://drive.awatera.com/apps/files/files/10351188?dir=/Shares/%D0%9B%D0%AE%D0…" at bounding box center [176, 459] width 109 height 11
click at [87, 37] on icon "button" at bounding box center [92, 33] width 16 height 14
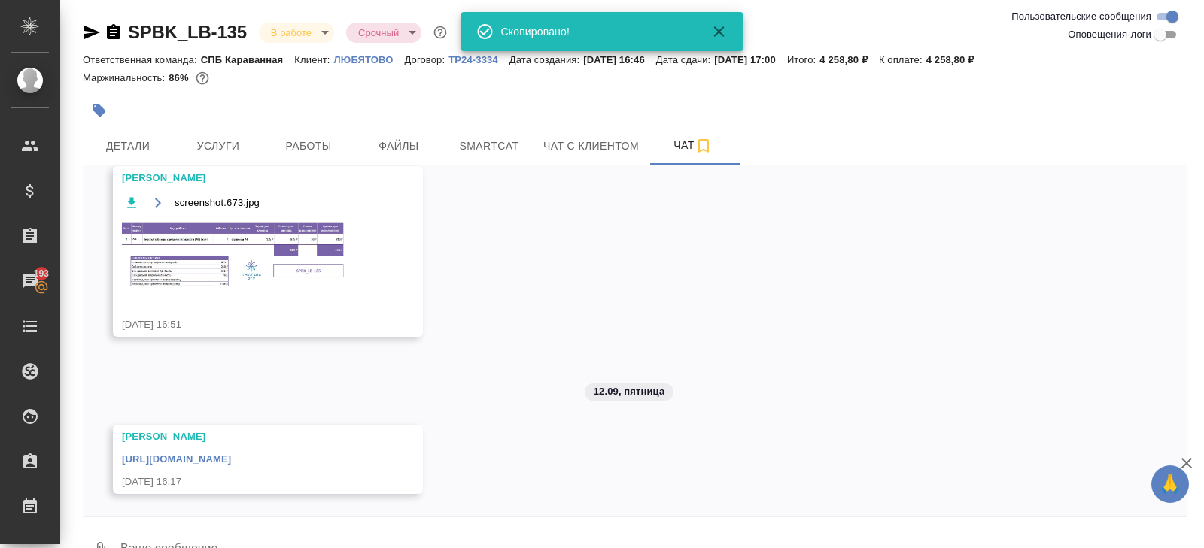
click at [290, 24] on body "🙏 .cls-1 fill:#fff; AWATERA Belyakova Yulia Клиенты Спецификации Заказы 193 Чат…" at bounding box center [602, 274] width 1204 height 548
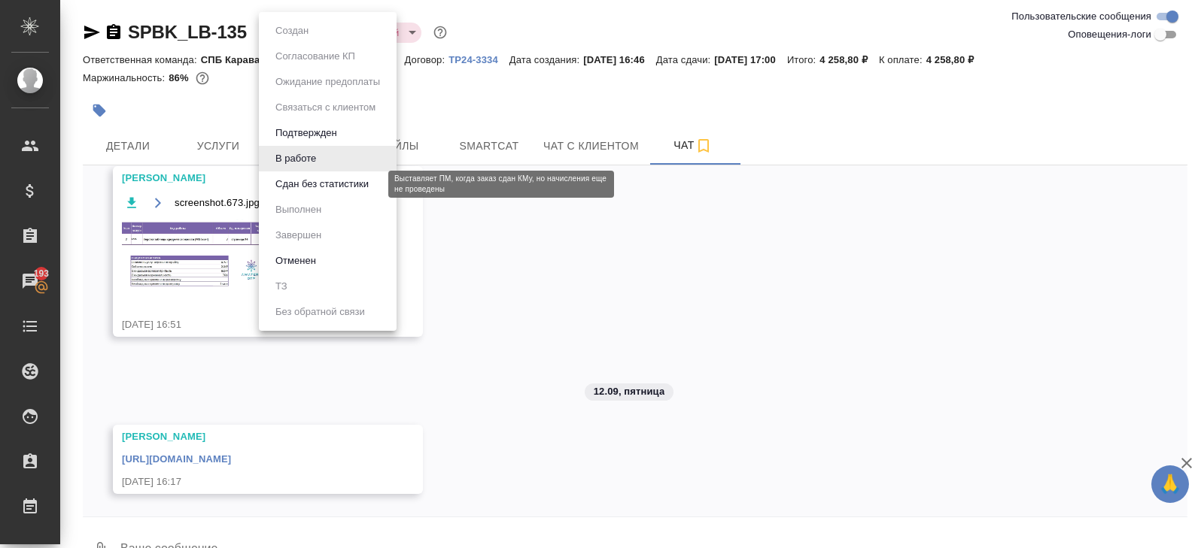
click at [291, 180] on button "Сдан без статистики" at bounding box center [322, 184] width 102 height 17
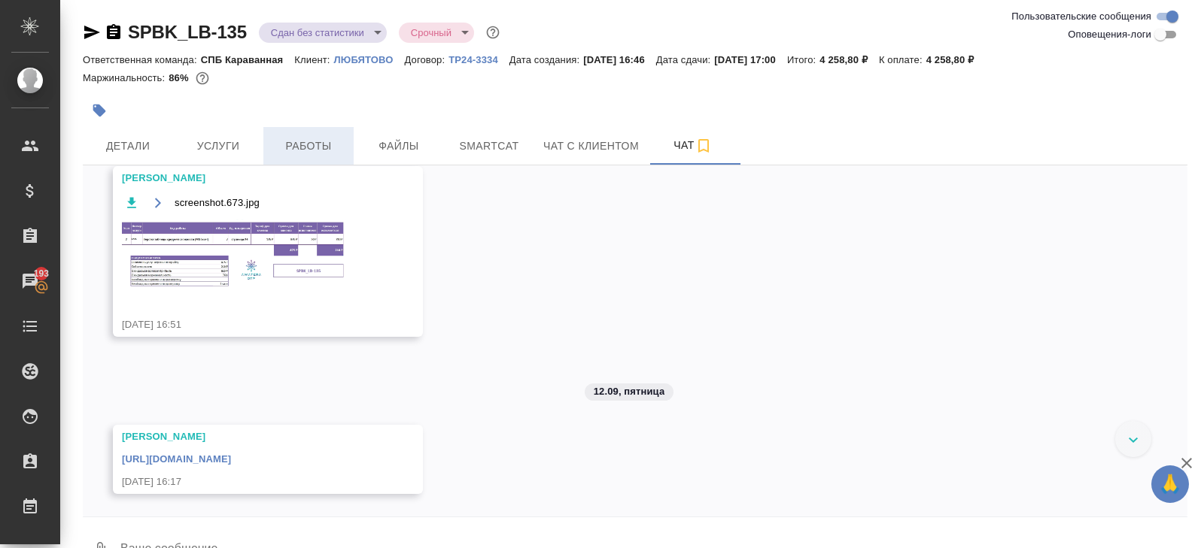
click at [299, 154] on span "Работы" at bounding box center [308, 146] width 72 height 19
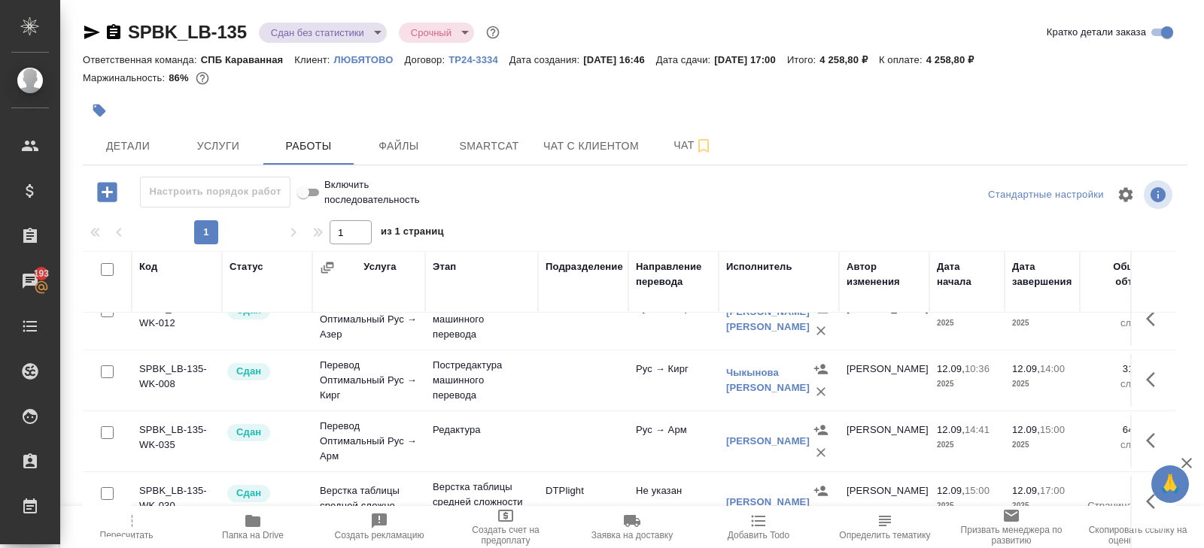
scroll to position [80, 0]
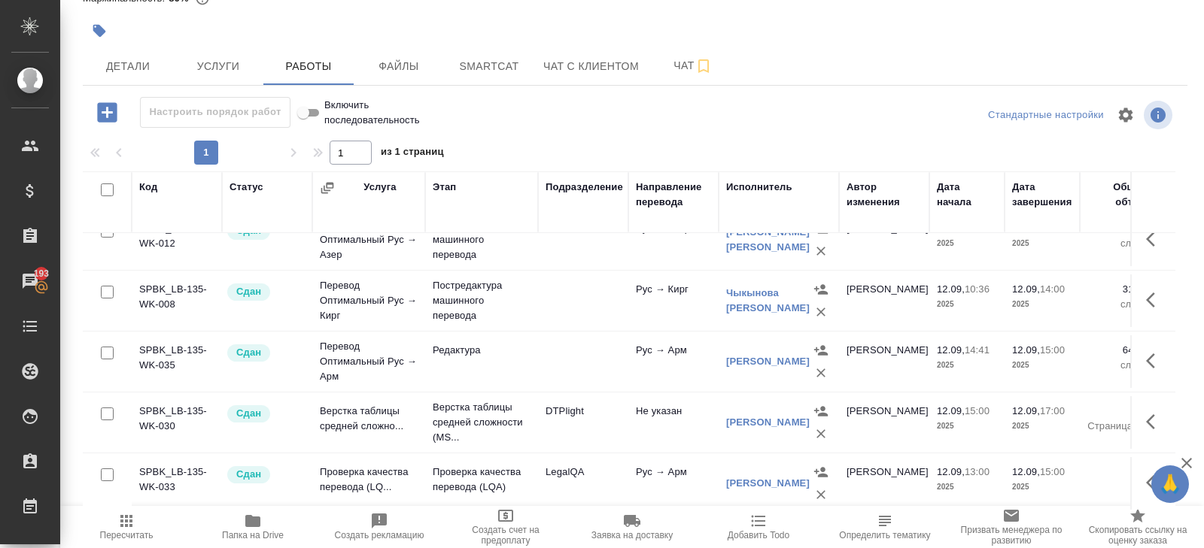
click at [132, 527] on icon "button" at bounding box center [126, 521] width 18 height 18
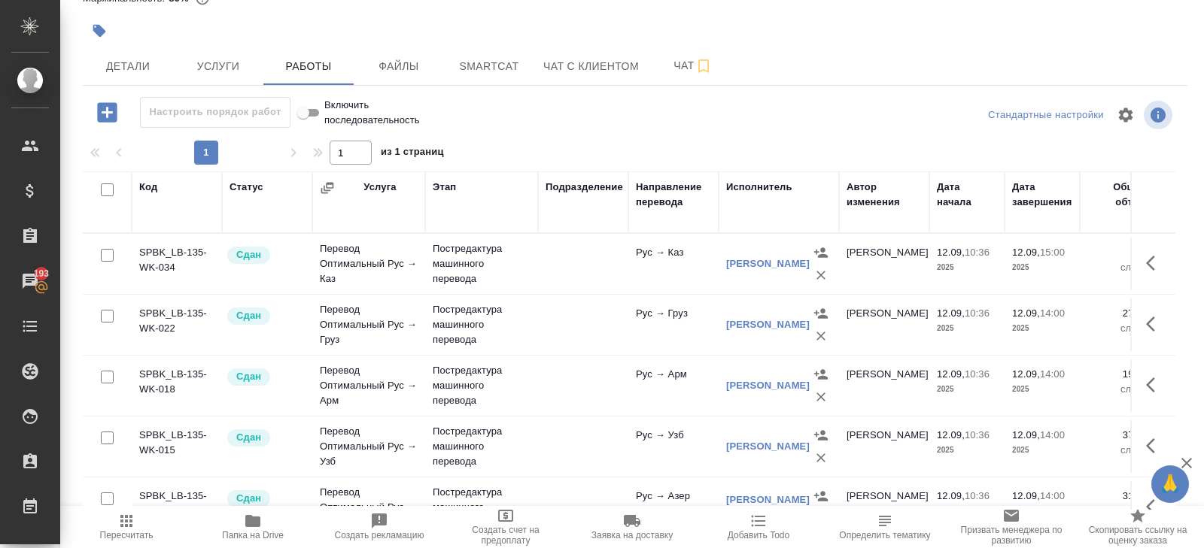
scroll to position [0, 0]
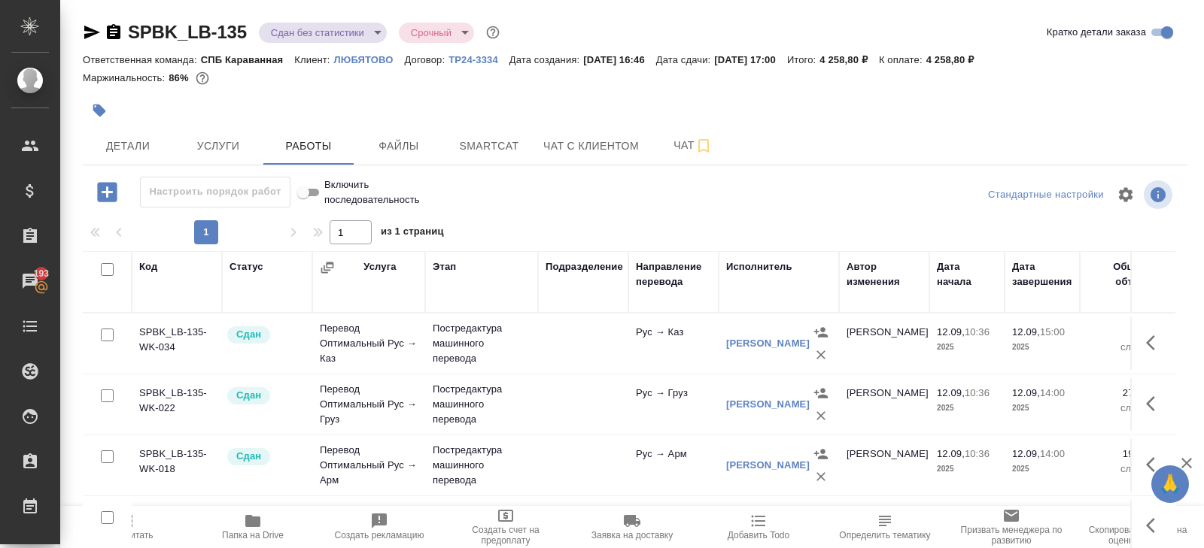
click at [289, 38] on body "🙏 .cls-1 fill:#fff; AWATERA Belyakova Yulia Клиенты Спецификации Заказы 193 Чат…" at bounding box center [602, 274] width 1204 height 548
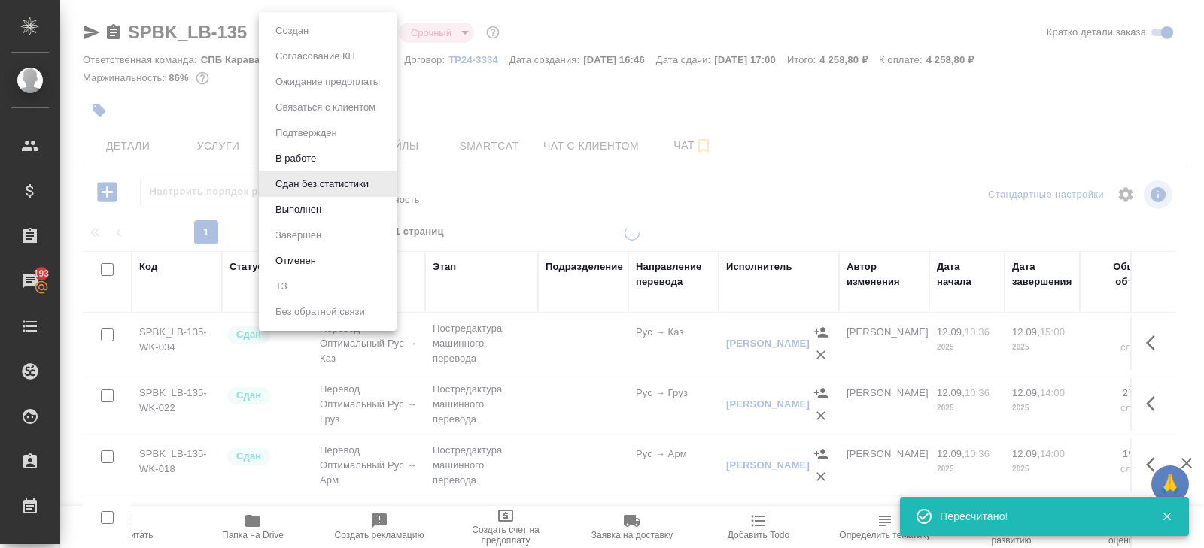
click at [286, 210] on button "Выполнен" at bounding box center [298, 210] width 55 height 17
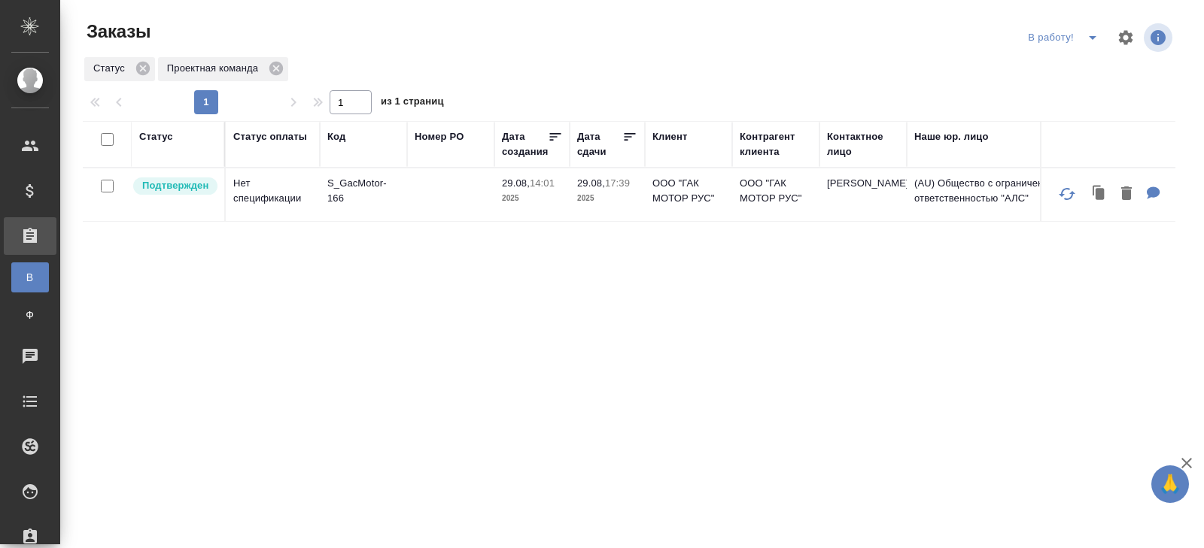
click at [1091, 41] on icon "split button" at bounding box center [1092, 38] width 18 height 18
click at [1069, 71] on li "ПМ" at bounding box center [1064, 68] width 83 height 24
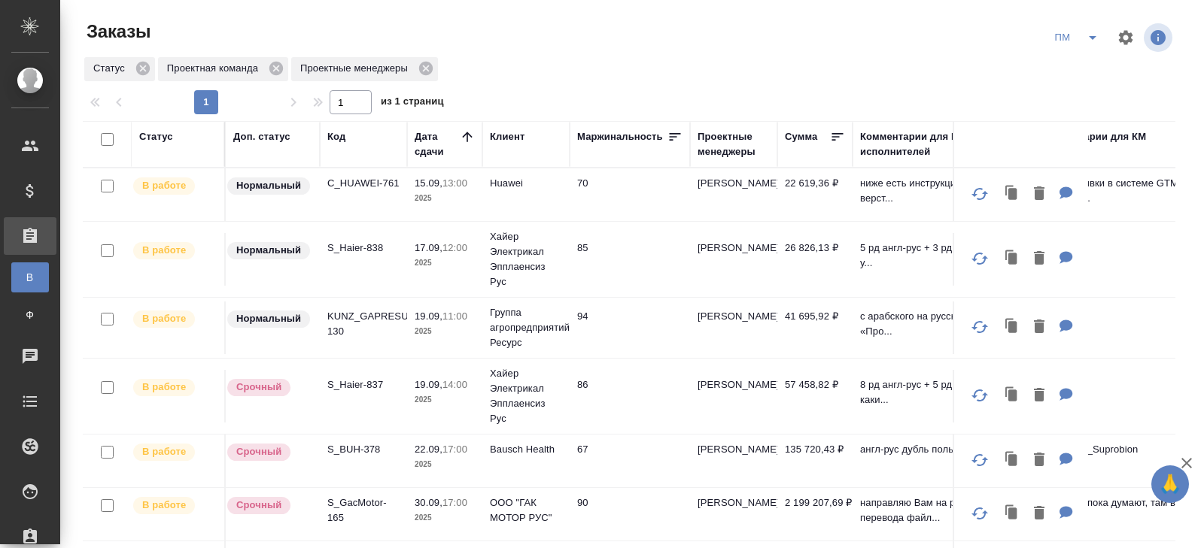
click at [1090, 41] on icon "split button" at bounding box center [1092, 38] width 18 height 18
click at [1090, 64] on li "В работу!" at bounding box center [1077, 68] width 76 height 24
